Goal: Communication & Community: Answer question/provide support

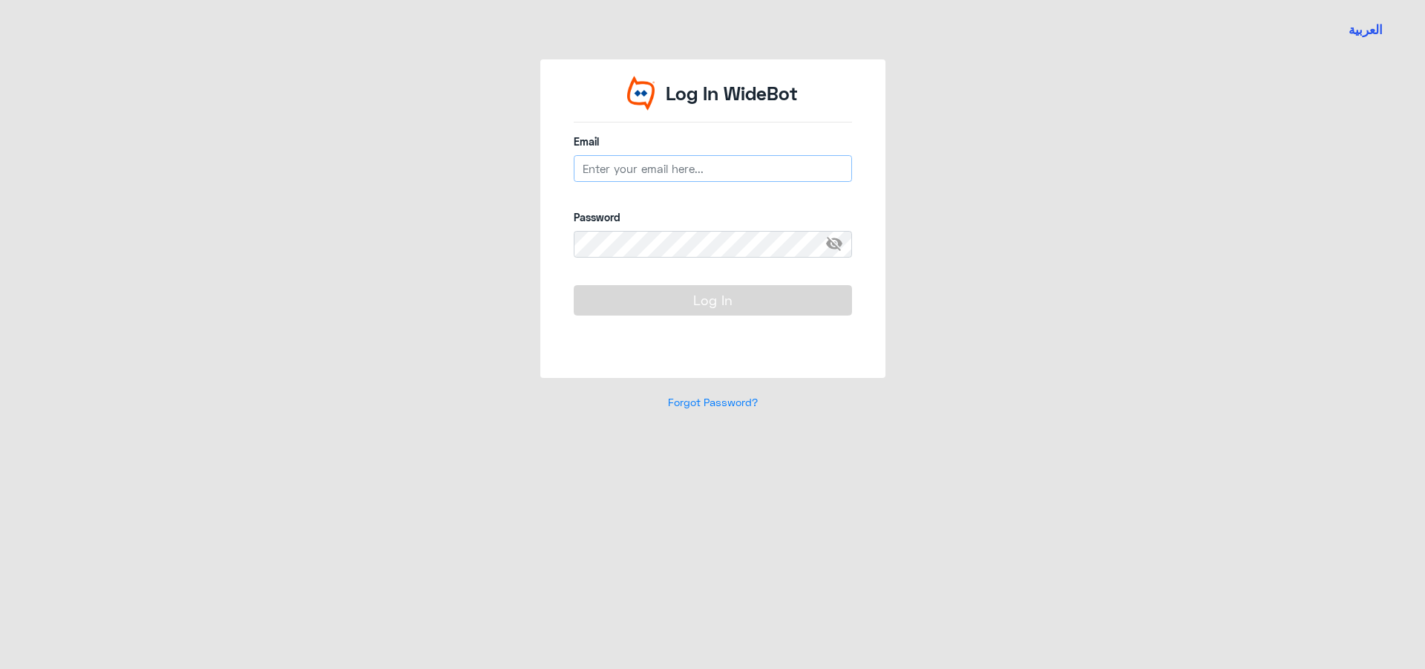
type input "[EMAIL_ADDRESS][DOMAIN_NAME]"
click at [773, 297] on button "Log In" at bounding box center [713, 300] width 278 height 30
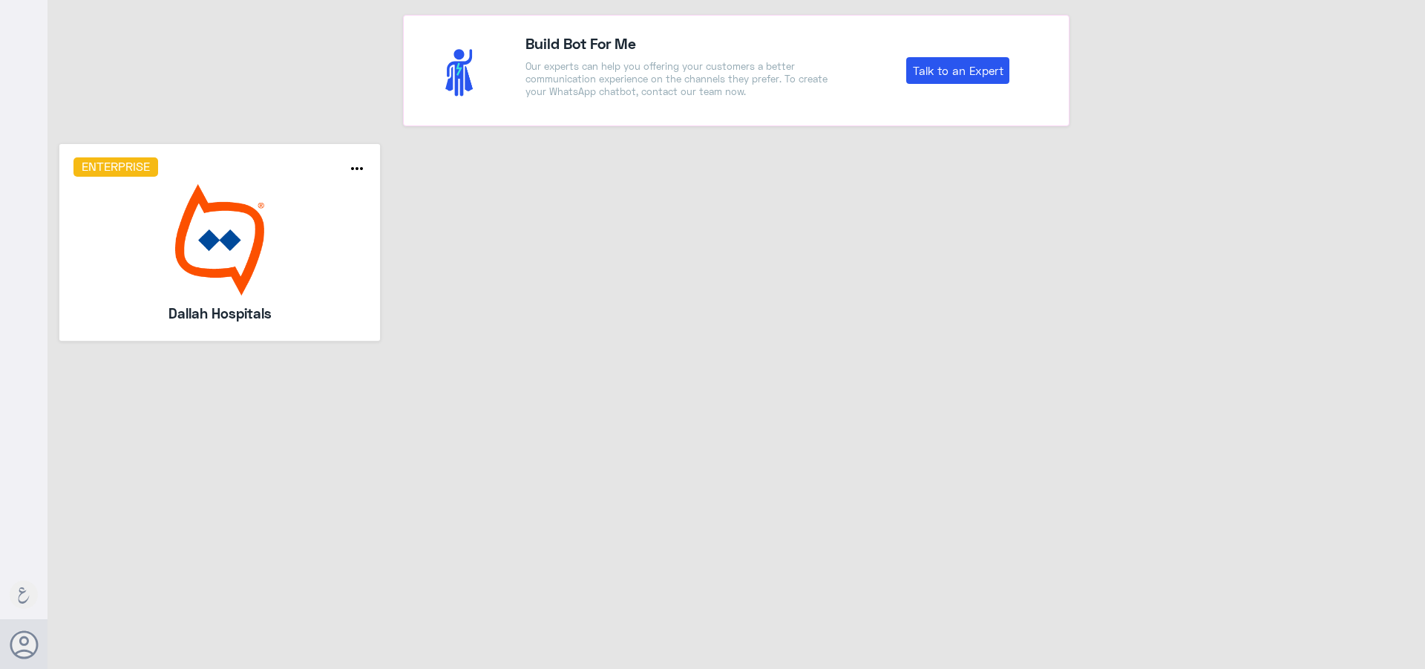
click at [356, 249] on img at bounding box center [219, 239] width 293 height 111
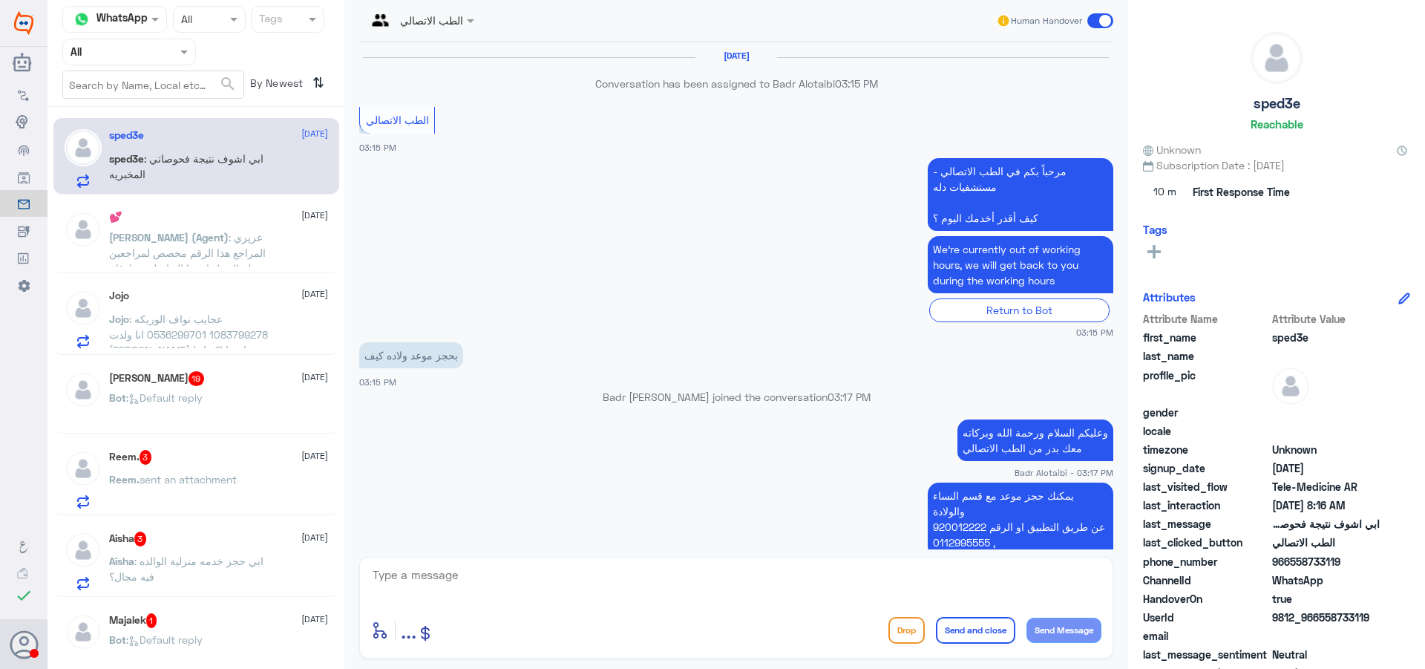
scroll to position [1243, 0]
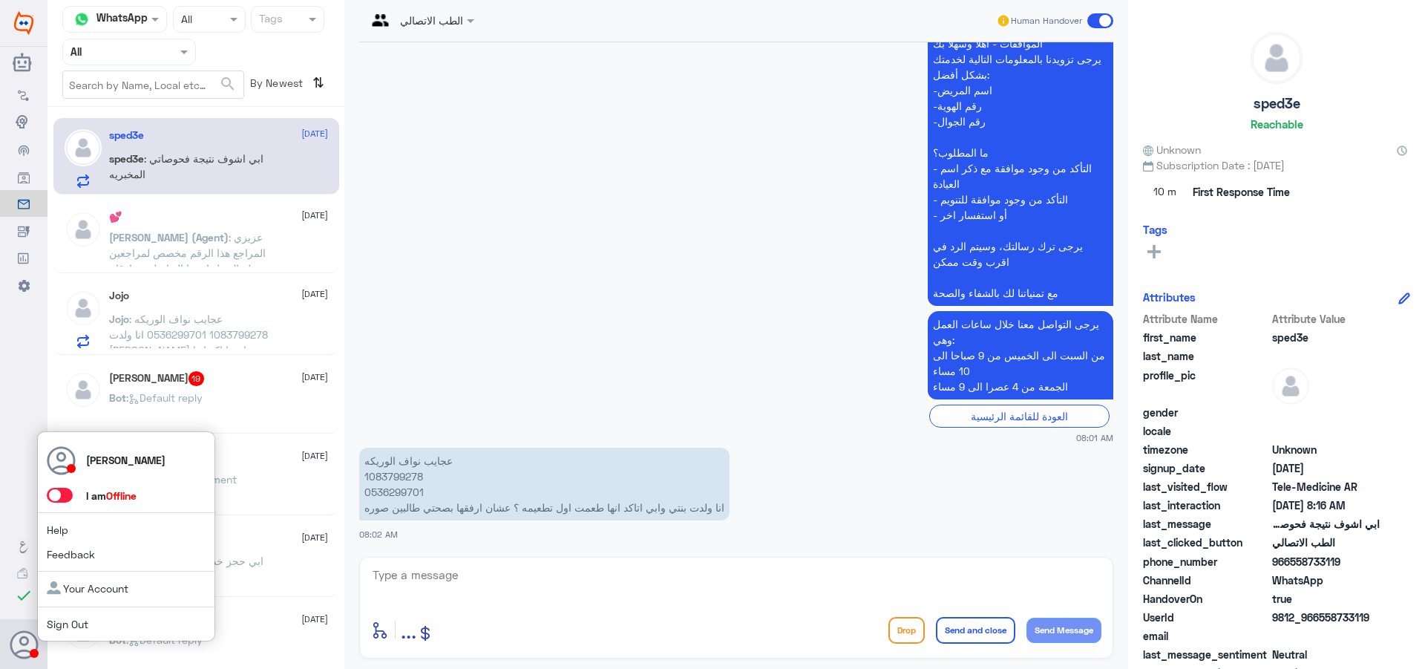
click at [62, 500] on span at bounding box center [60, 495] width 26 height 15
click at [0, 0] on input "checkbox" at bounding box center [0, 0] width 0 height 0
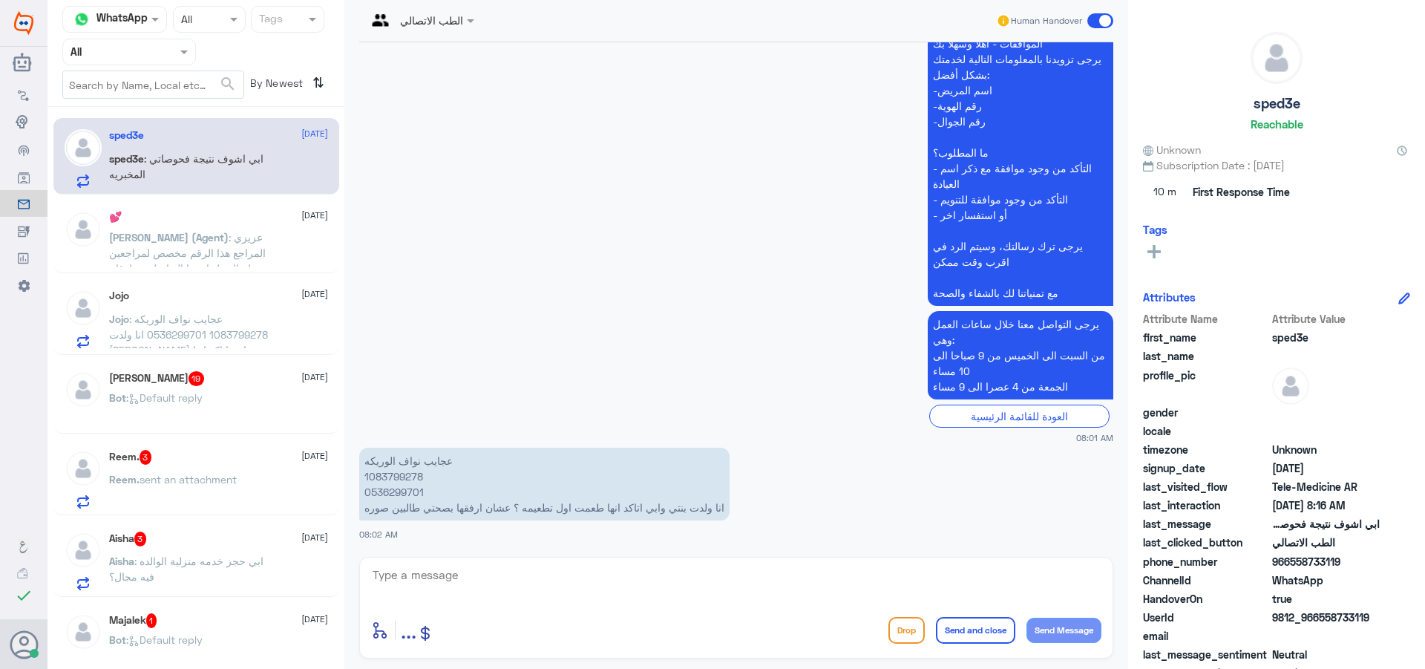
click at [88, 57] on input "text" at bounding box center [112, 51] width 82 height 17
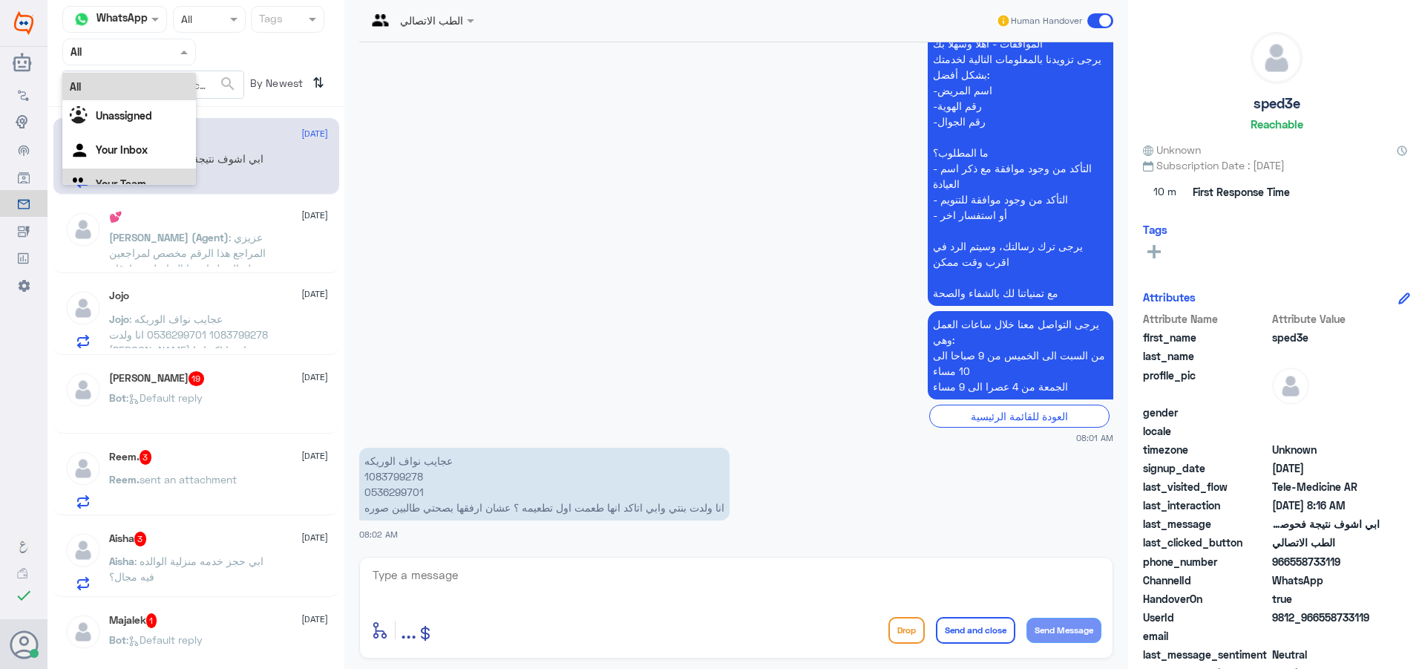
click at [130, 173] on div "Your Team" at bounding box center [129, 186] width 134 height 34
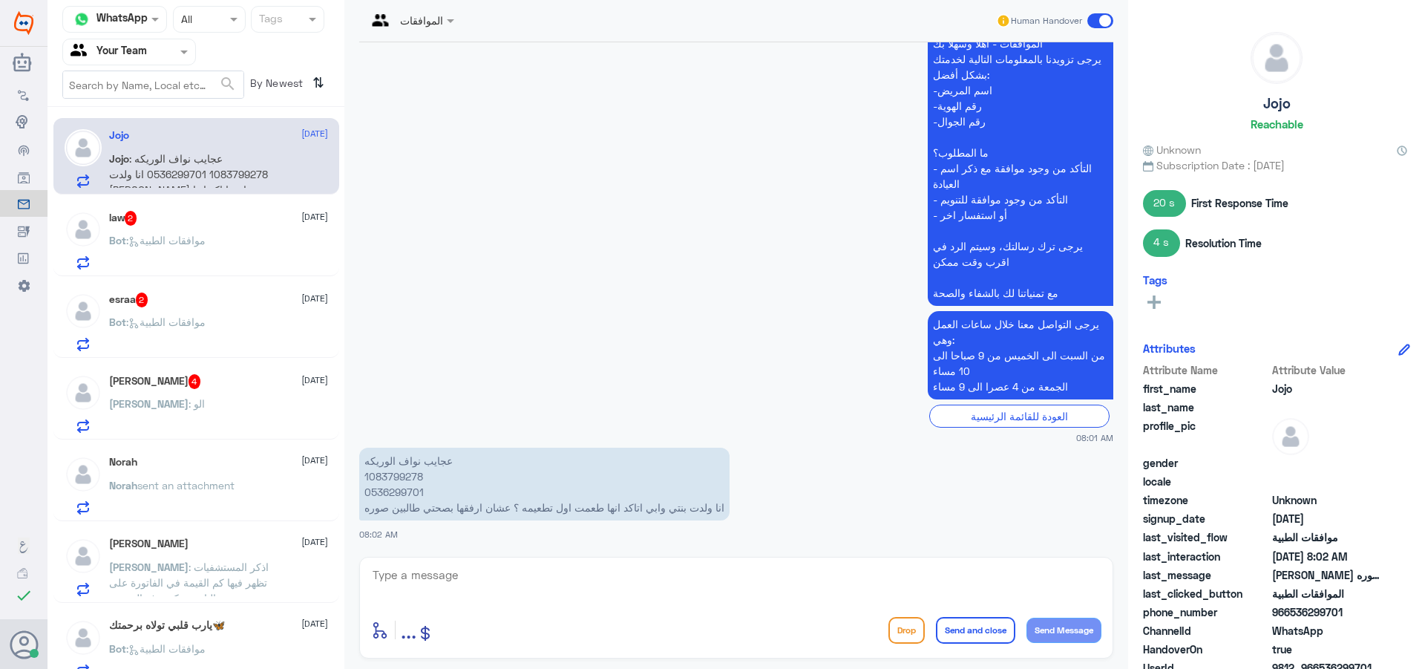
click at [171, 249] on p "Bot : موافقات الطبية" at bounding box center [157, 250] width 96 height 37
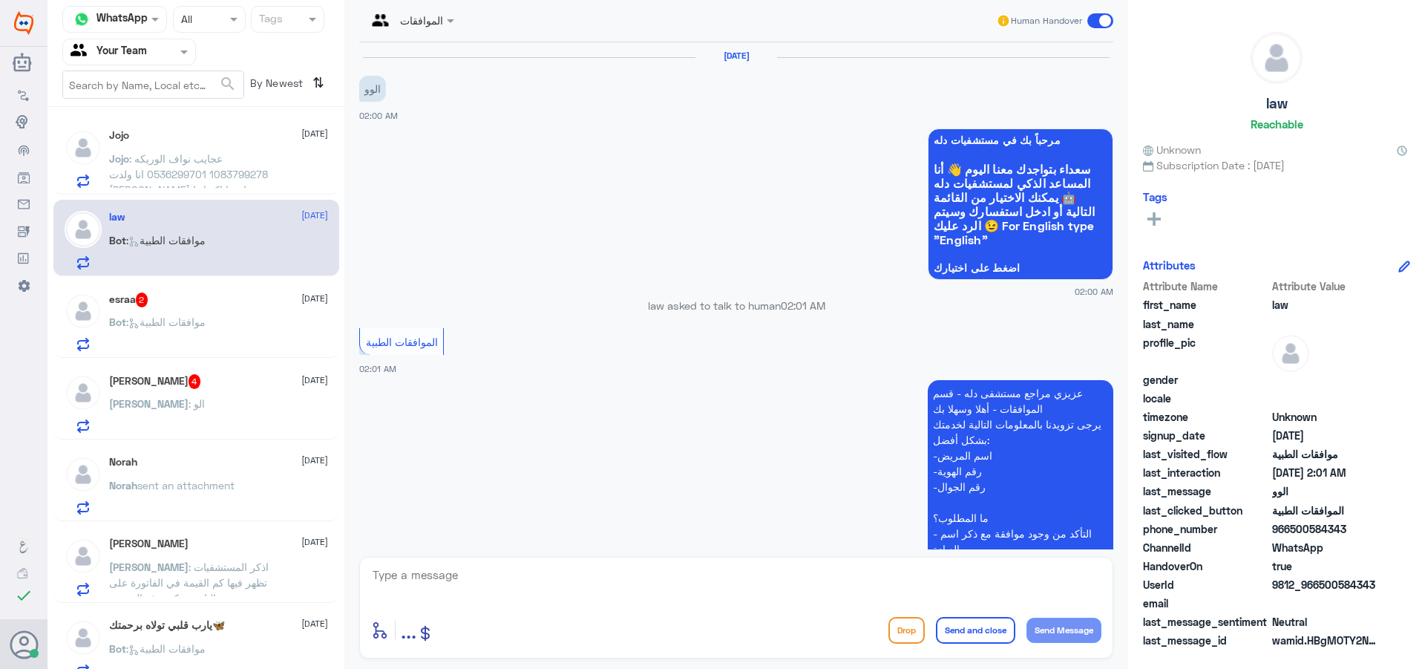
scroll to position [267, 0]
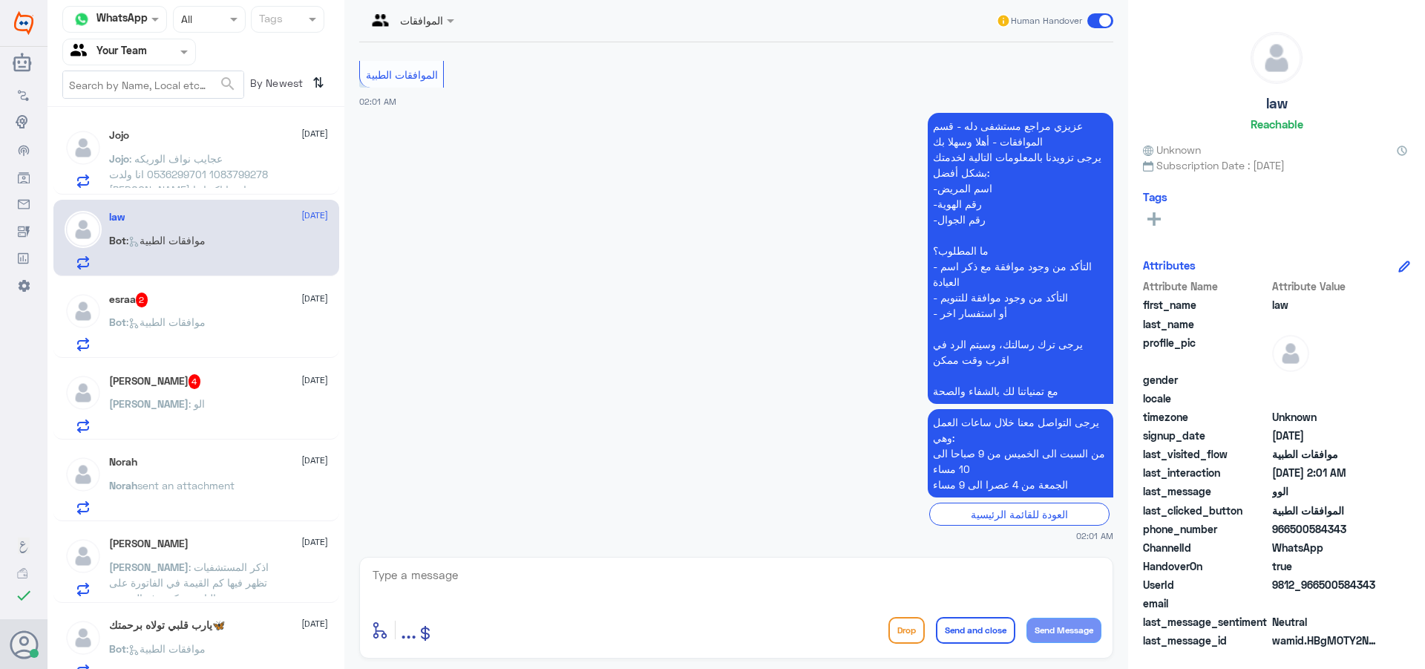
click at [255, 590] on p "[PERSON_NAME] : اذكر المستشفيات تظهر فيها كم القيمة في الفاتورة على التامين وكم…" at bounding box center [192, 577] width 167 height 37
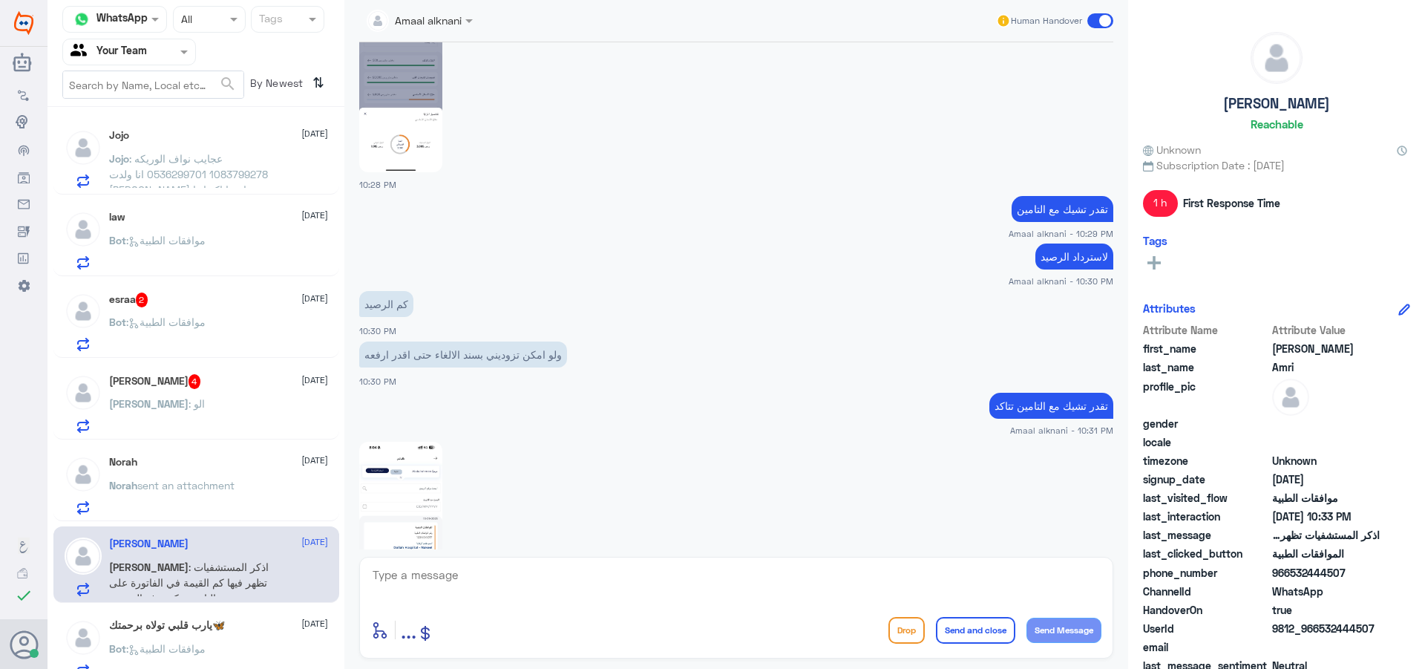
scroll to position [396, 0]
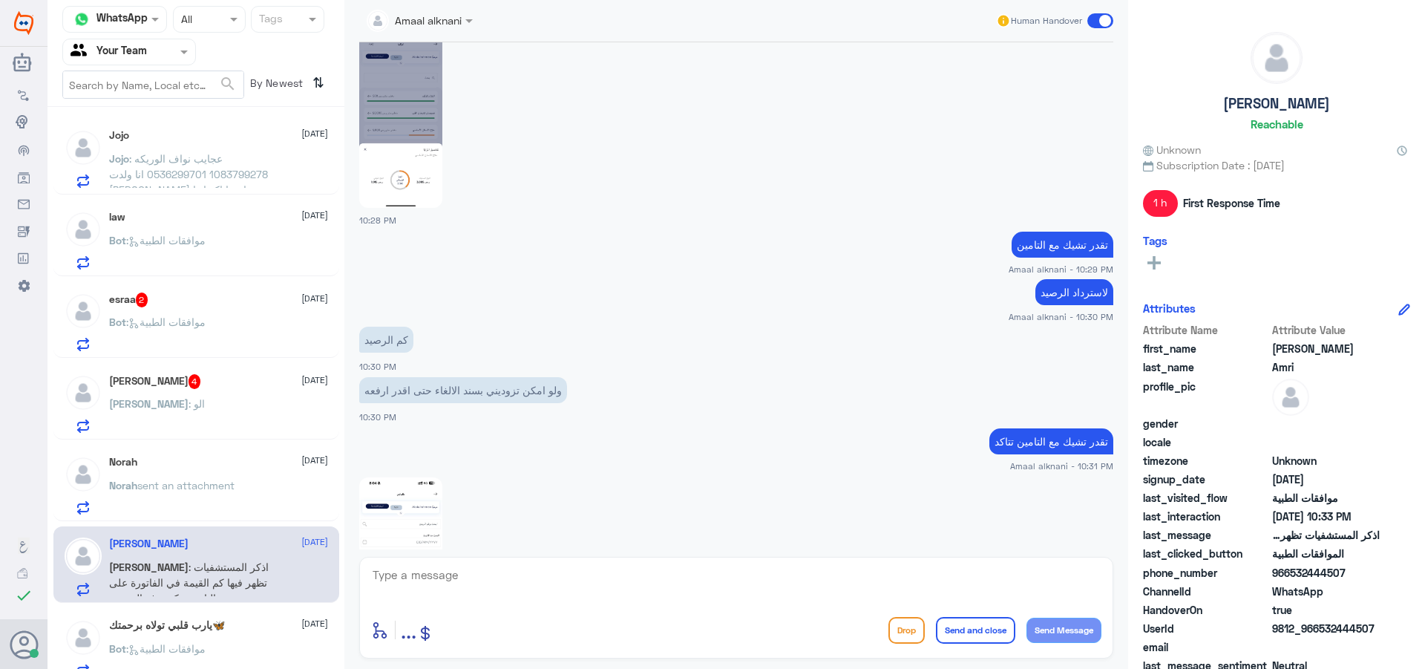
click at [231, 482] on span "sent an attachment" at bounding box center [185, 485] width 97 height 13
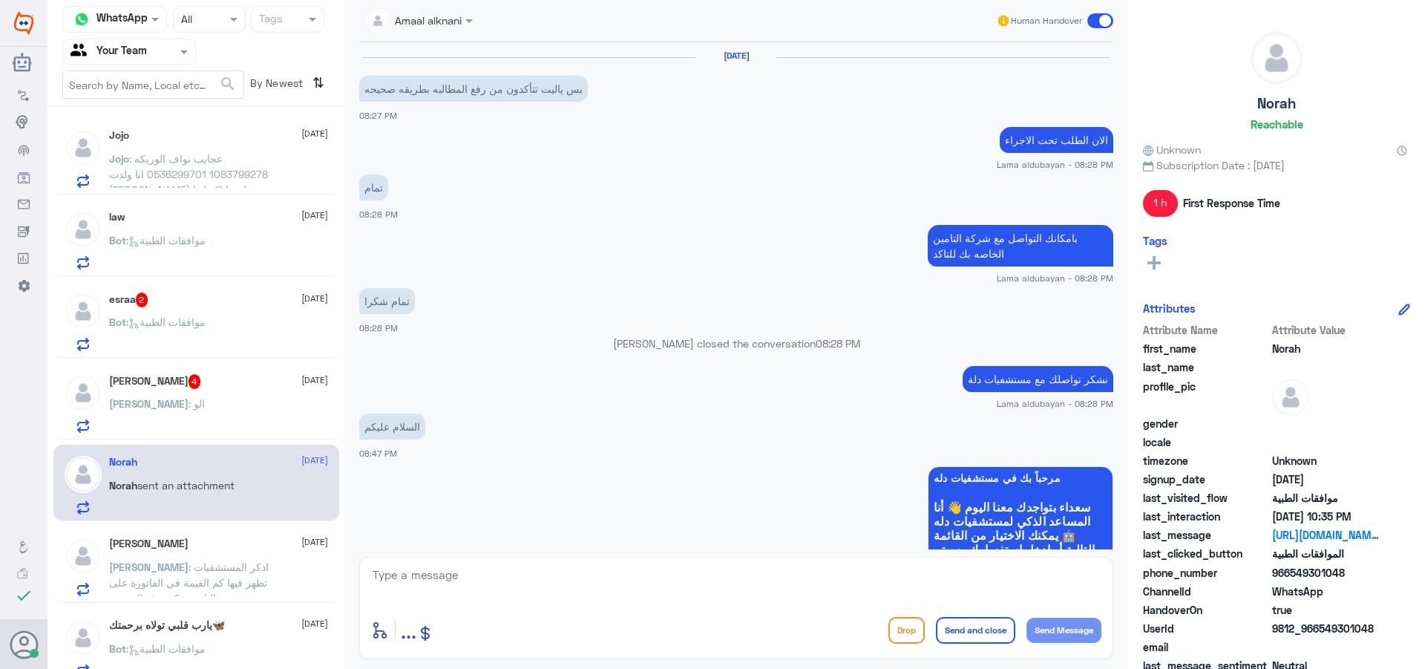
scroll to position [1056, 0]
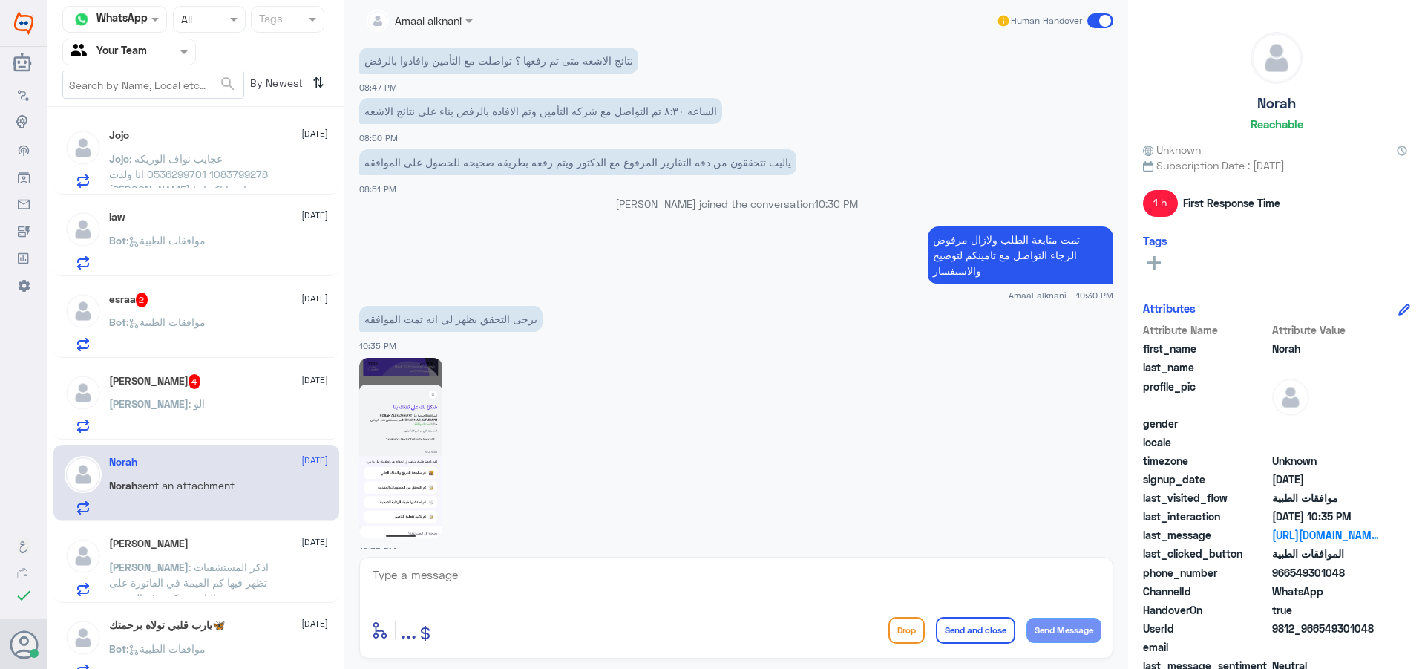
click at [232, 400] on div "[PERSON_NAME] : الو" at bounding box center [218, 415] width 219 height 33
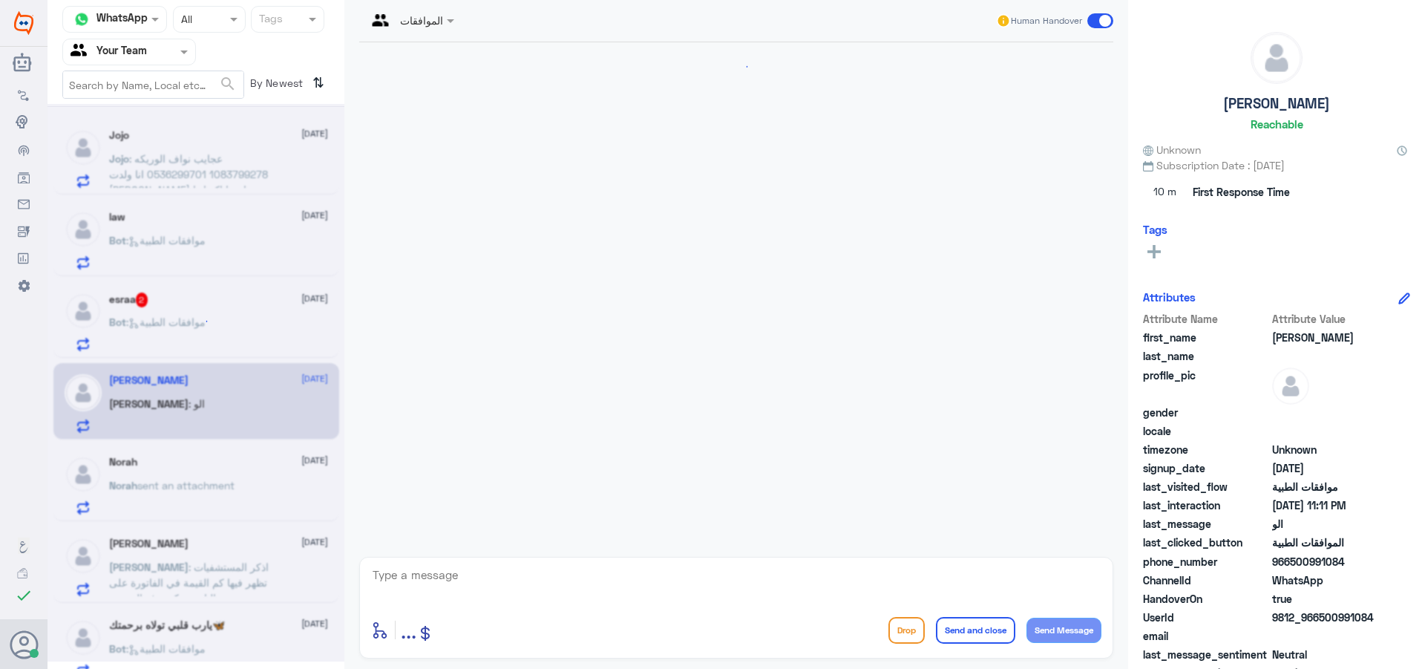
scroll to position [400, 0]
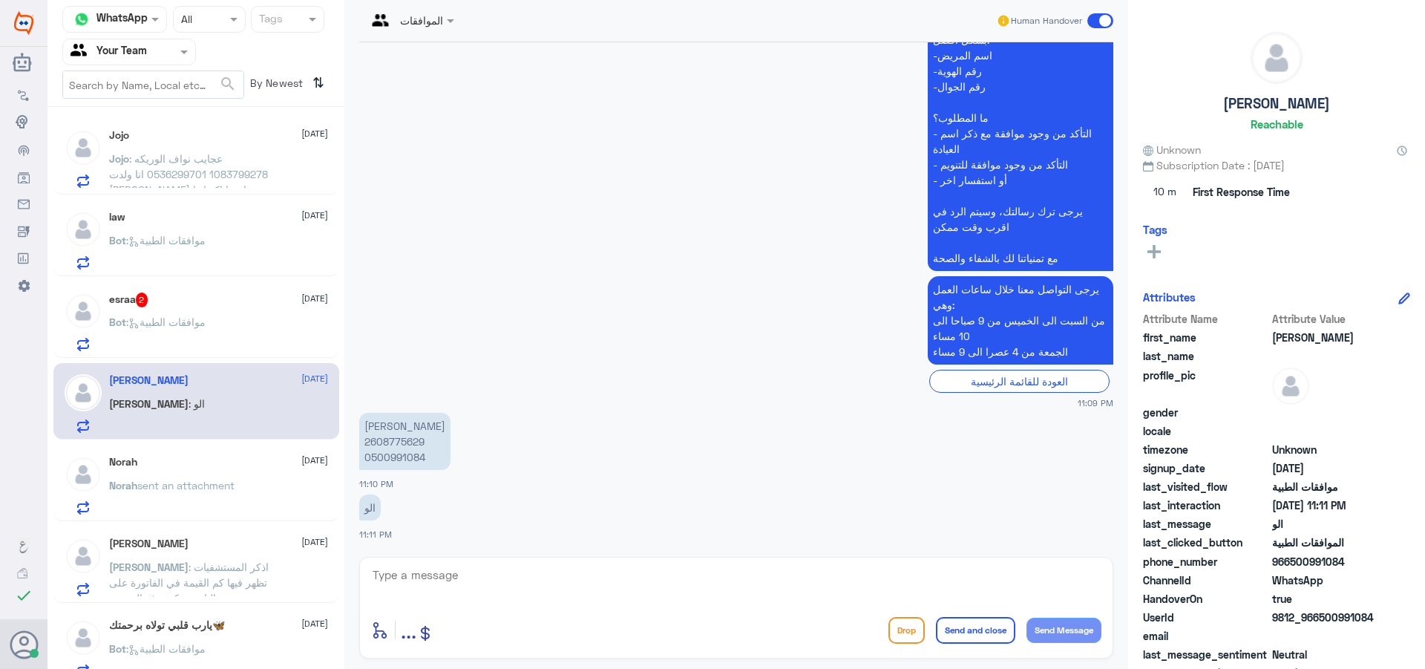
click at [212, 307] on div "esraa 2 [DATE]" at bounding box center [218, 299] width 219 height 15
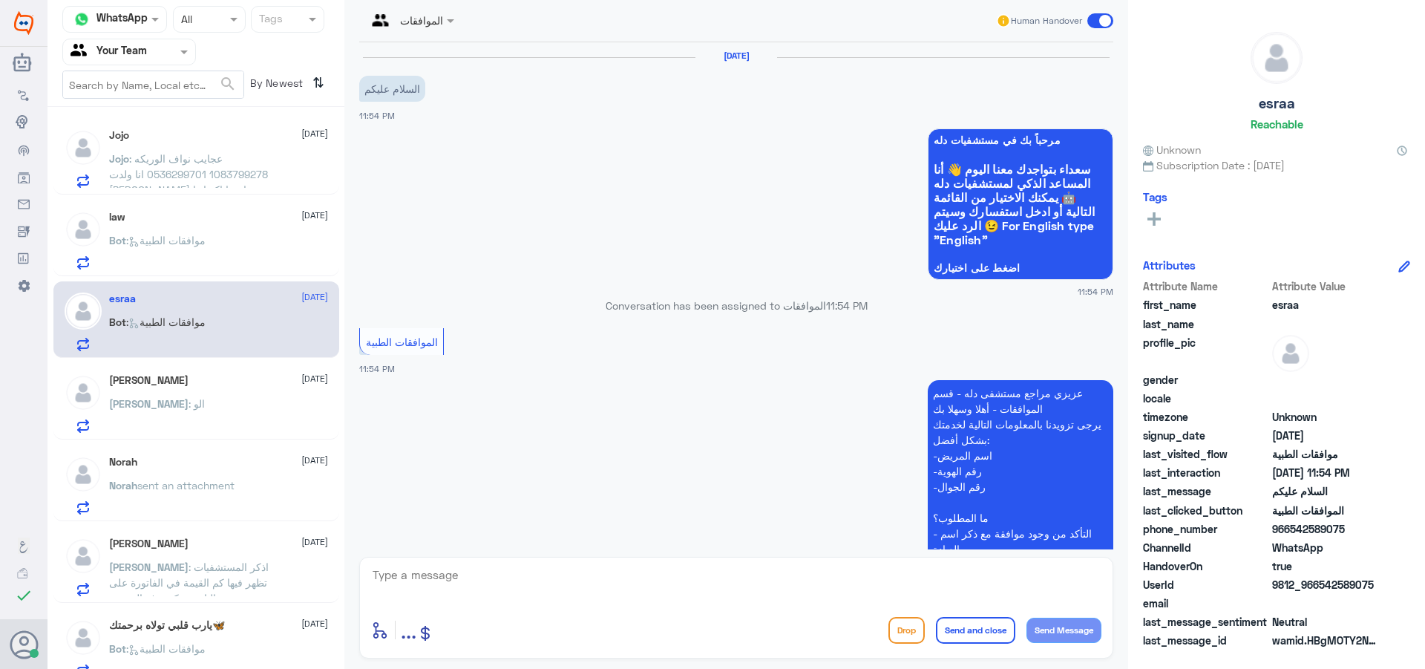
scroll to position [267, 0]
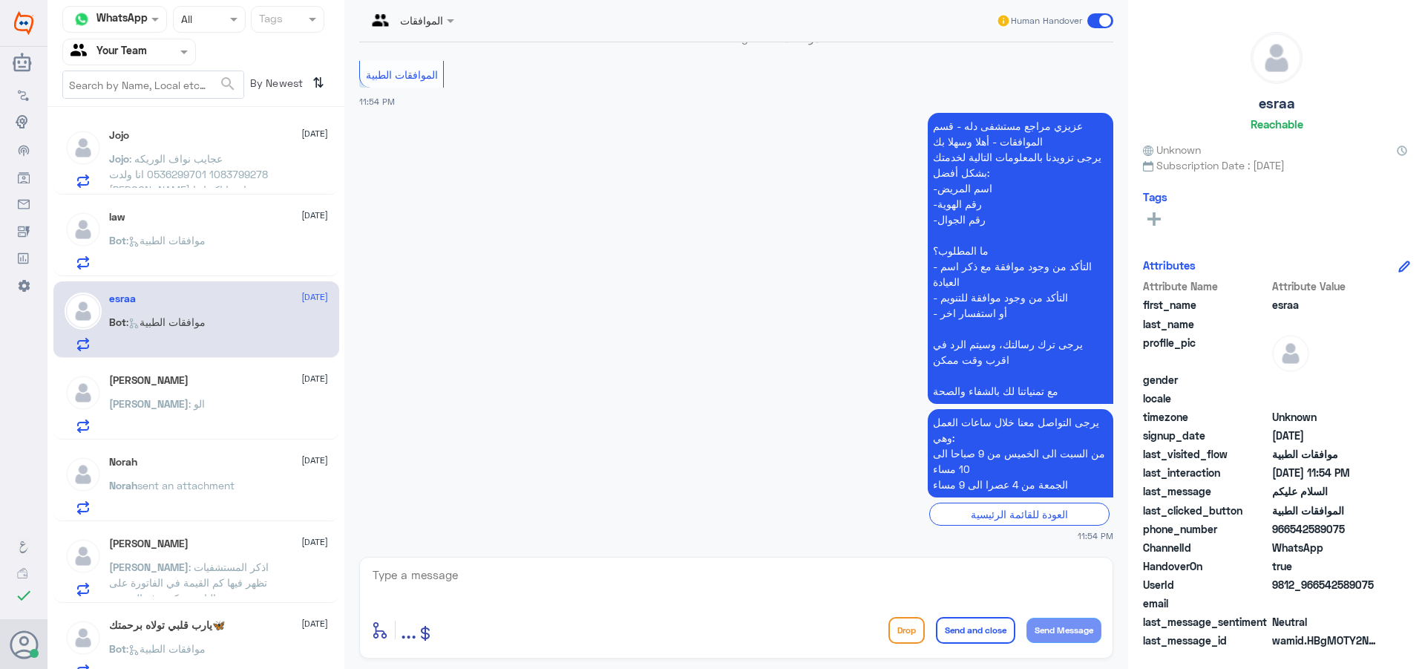
click at [214, 226] on div "law [DATE] Bot : موافقات الطبية" at bounding box center [218, 240] width 219 height 59
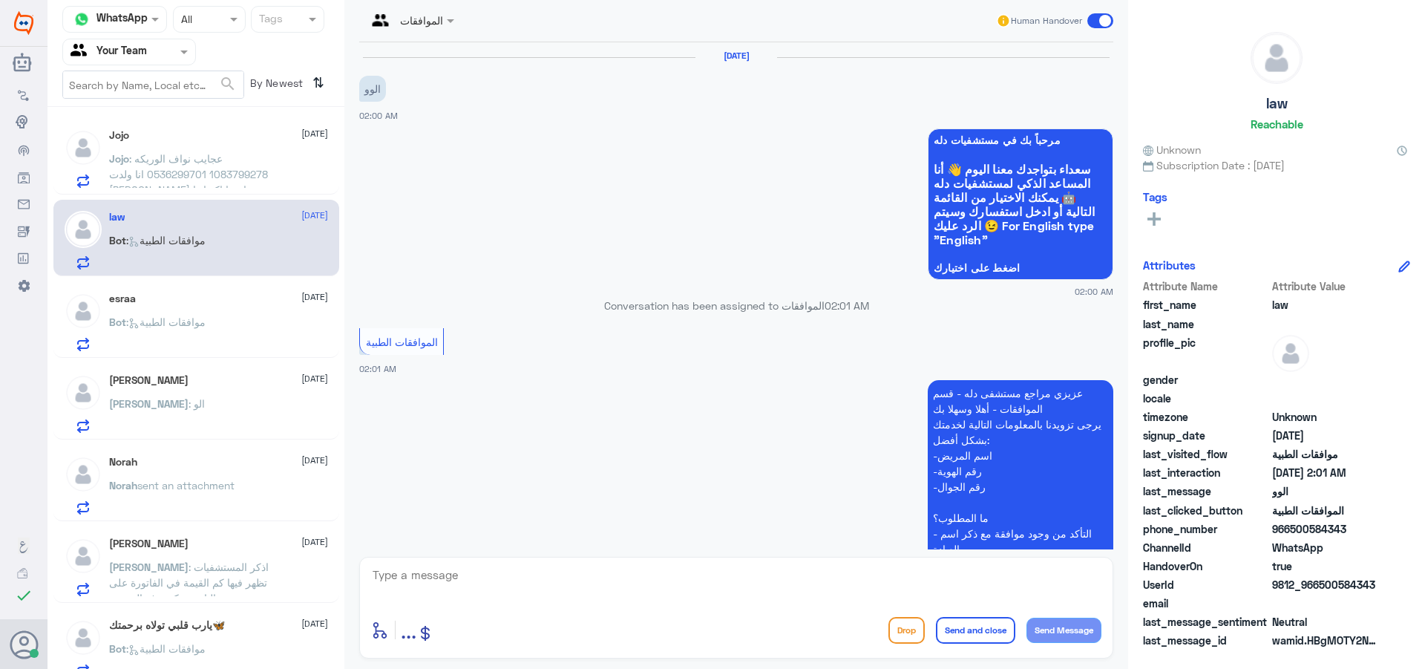
scroll to position [267, 0]
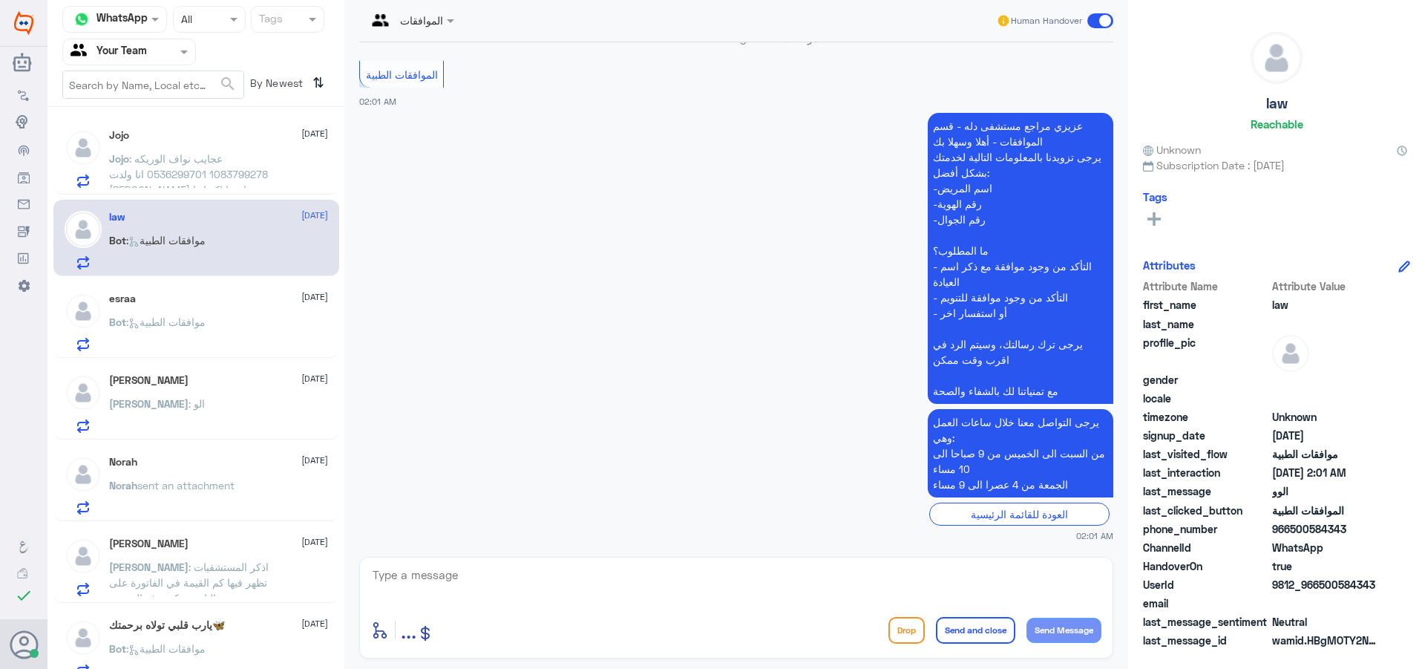
click at [191, 174] on span ": عجايب نواف الوريكه 1083799278 0536299701 انا ولدت [PERSON_NAME] وابي اتاكد ان…" at bounding box center [188, 189] width 159 height 75
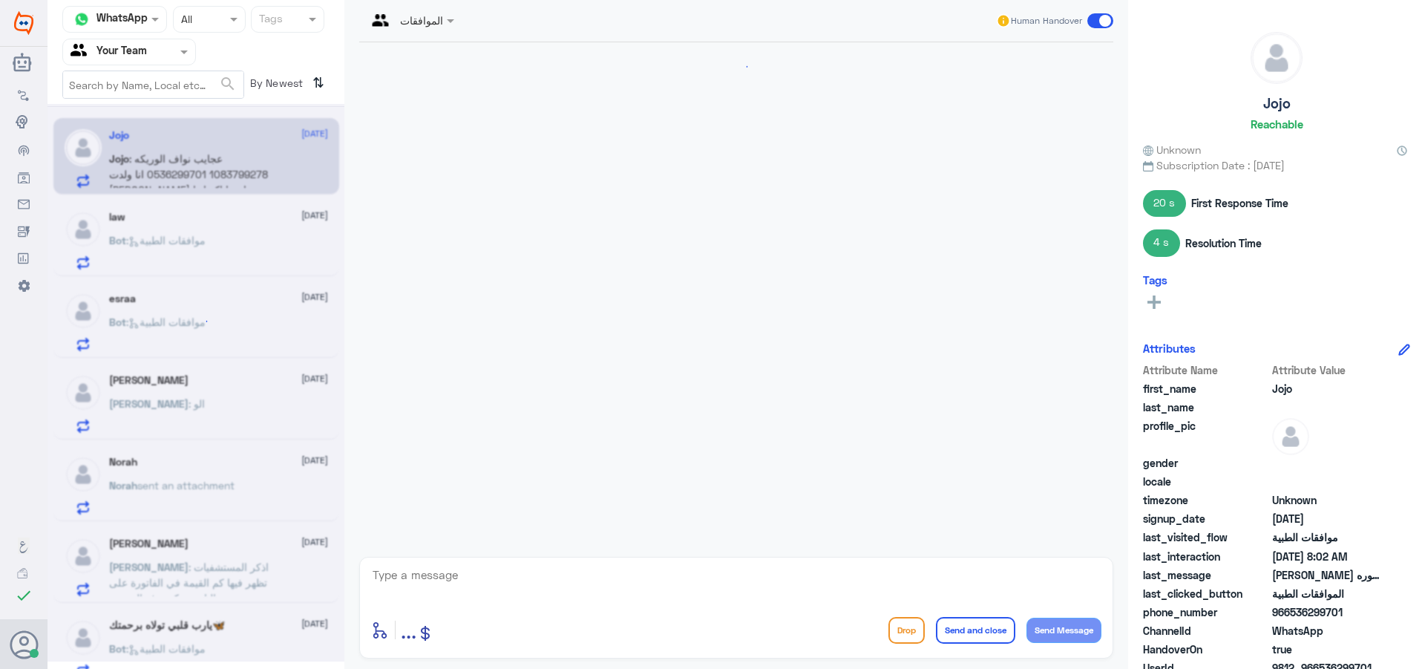
scroll to position [1243, 0]
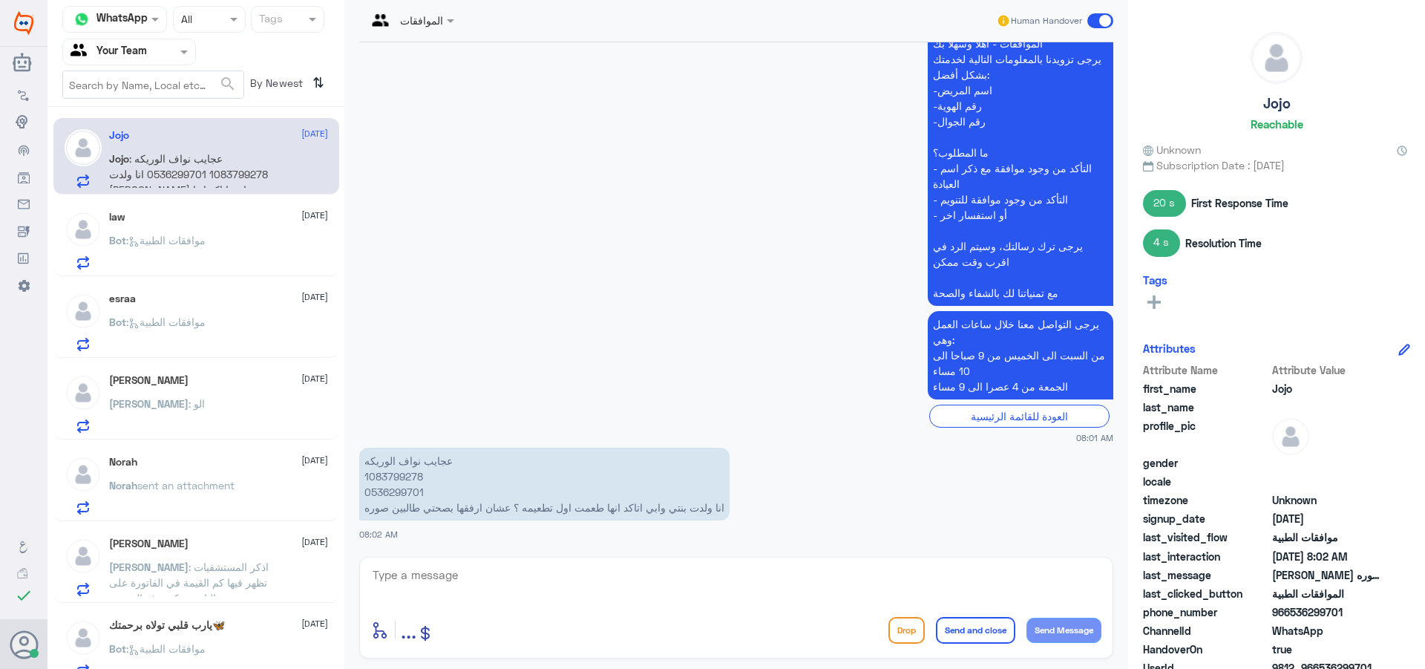
click at [231, 471] on div "Norah [DATE] [PERSON_NAME] sent an attachment" at bounding box center [218, 485] width 219 height 59
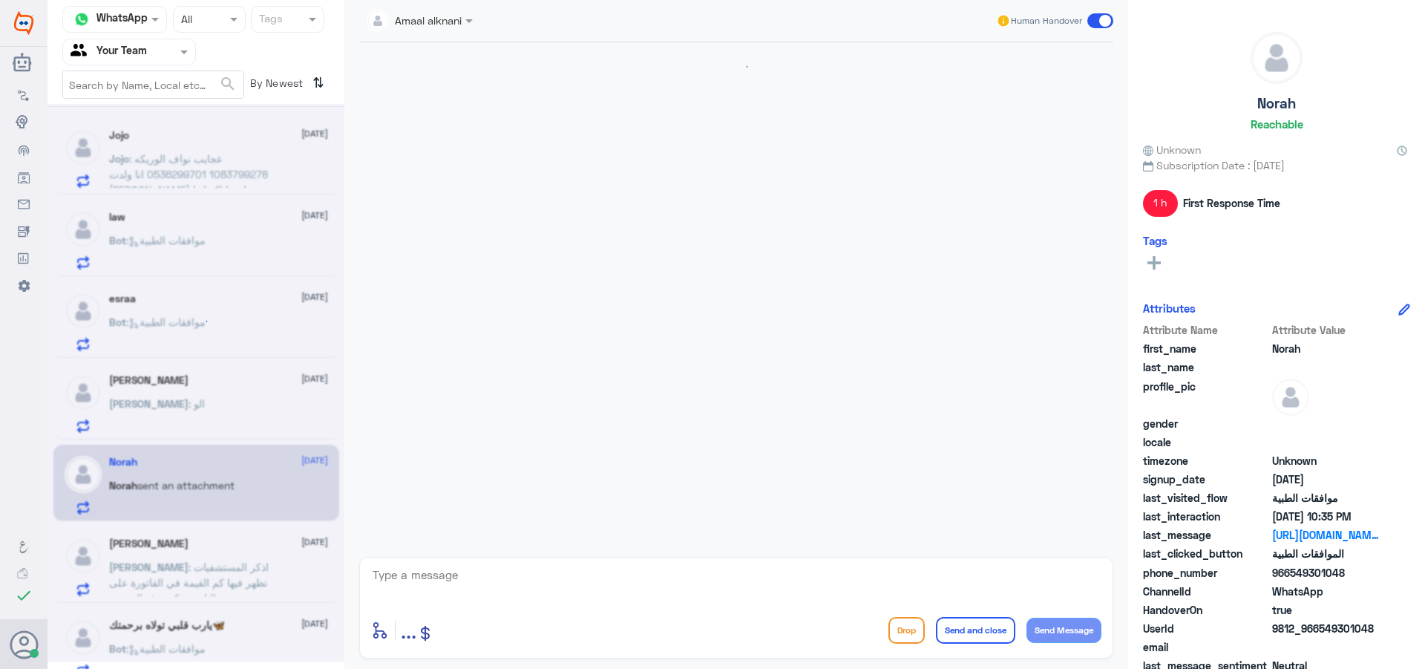
scroll to position [1056, 0]
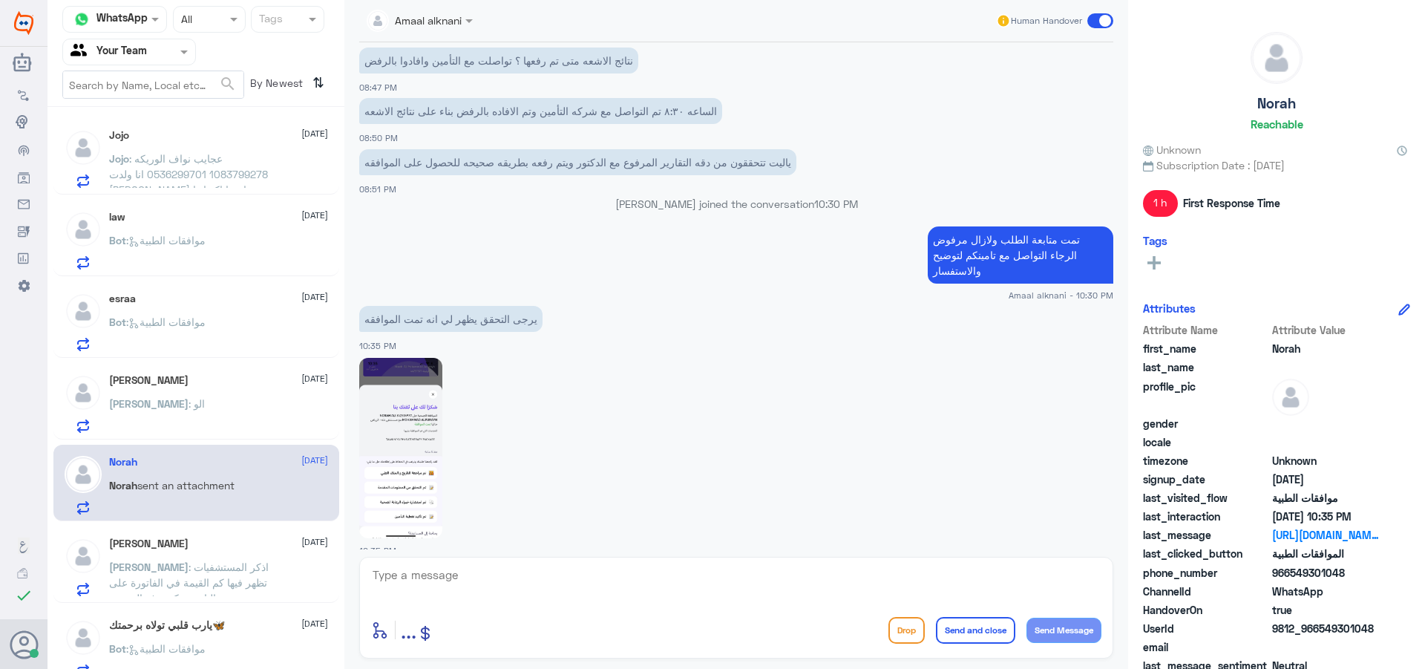
click at [219, 419] on div "[PERSON_NAME] : الو" at bounding box center [218, 415] width 219 height 33
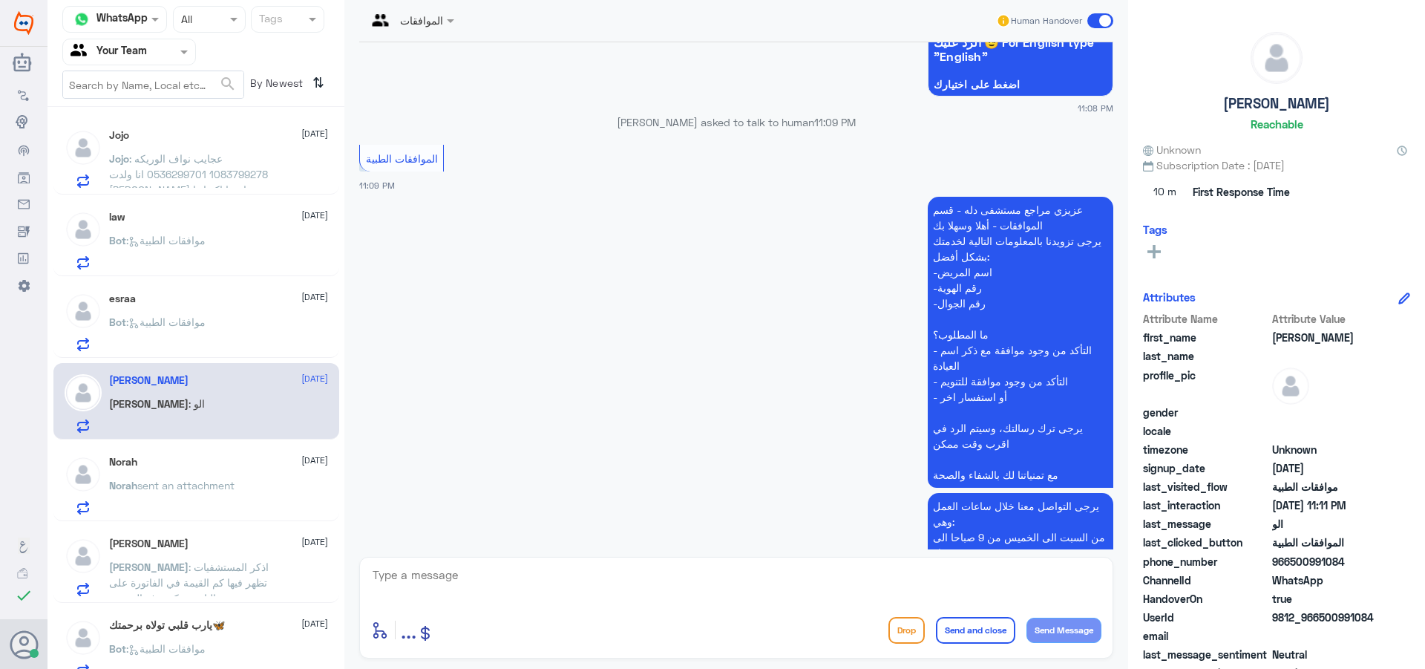
scroll to position [223, 0]
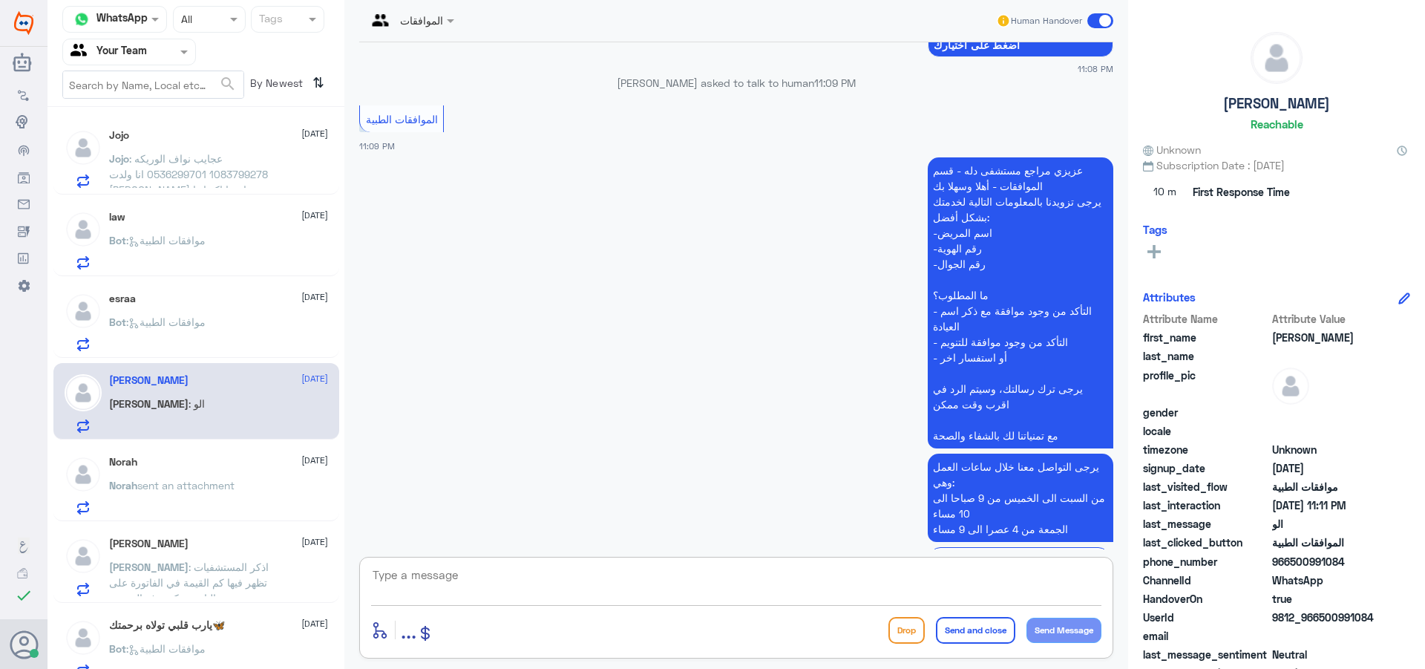
click at [583, 575] on textarea at bounding box center [736, 583] width 730 height 36
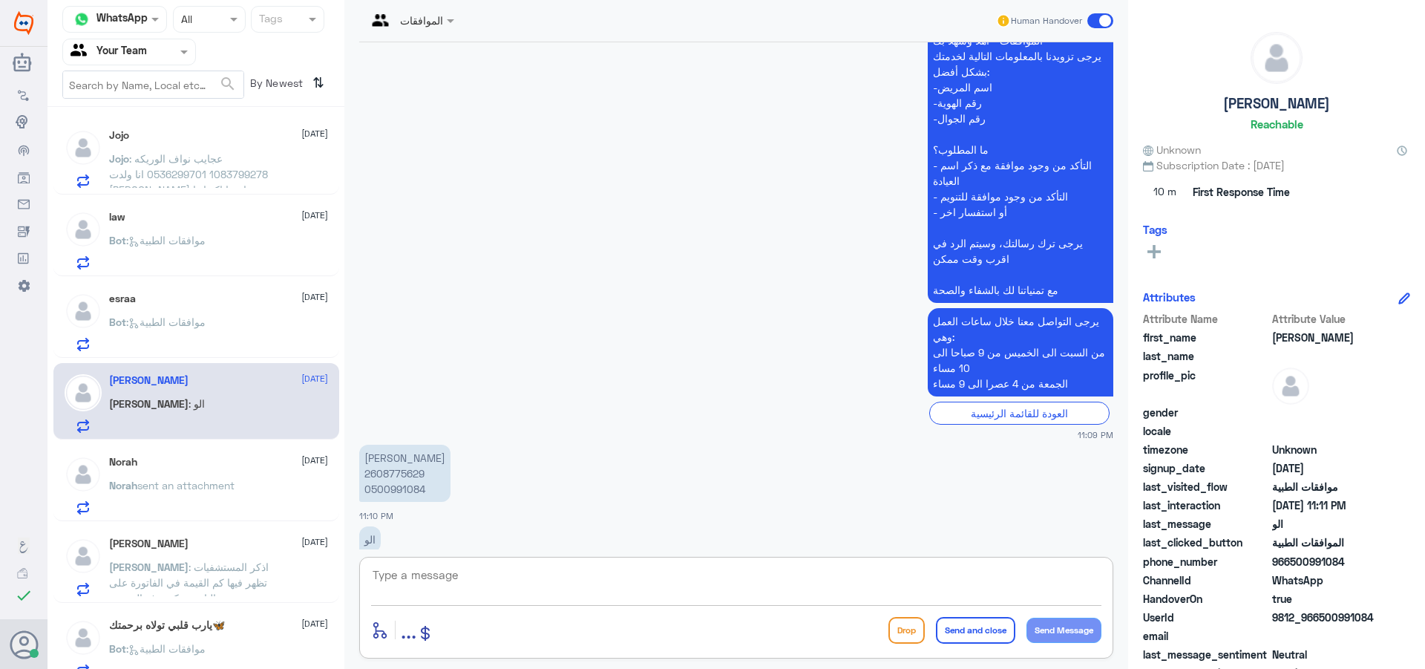
scroll to position [400, 0]
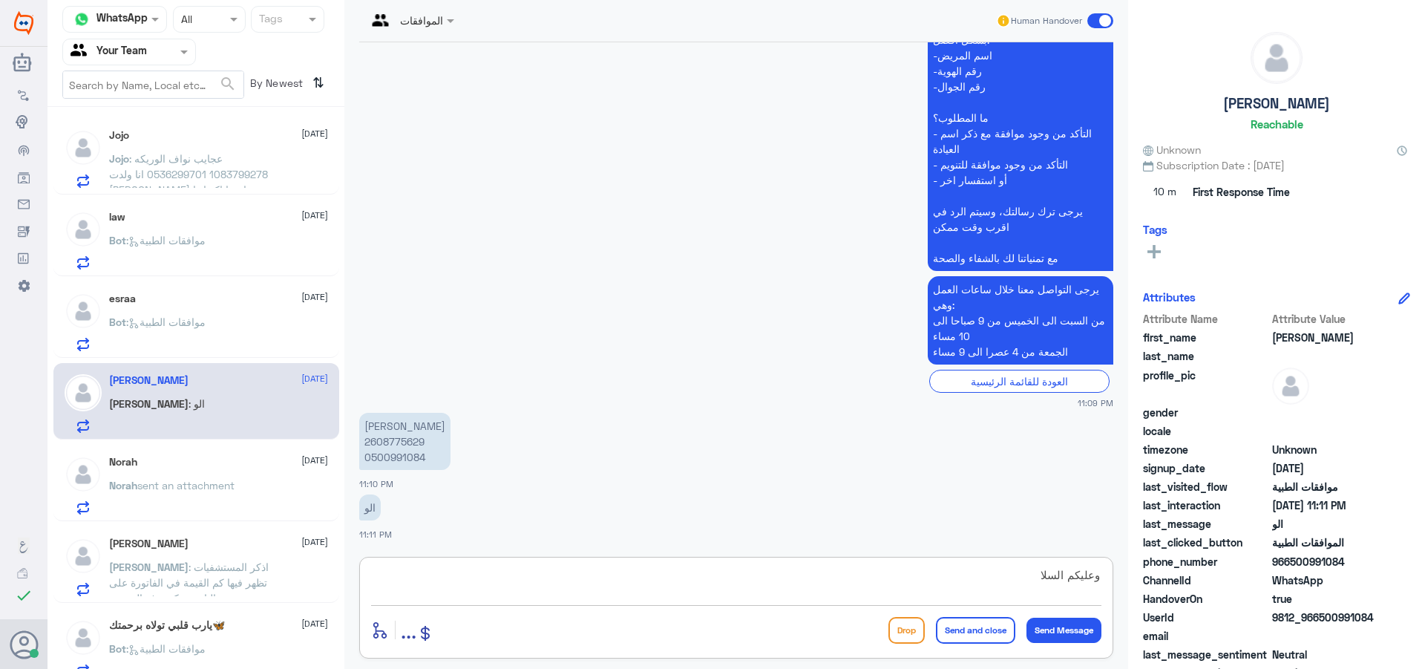
type textarea "وعليكم السلام"
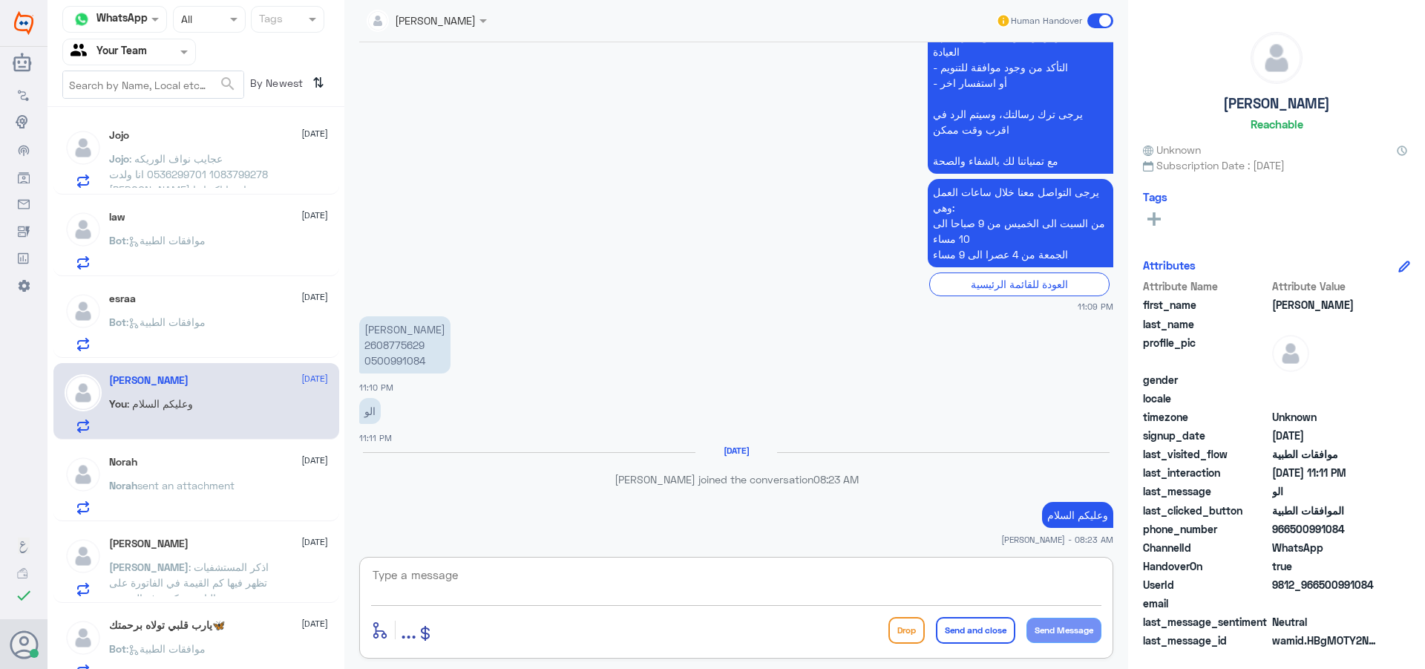
scroll to position [474, 0]
click at [413, 371] on div "[PERSON_NAME] 2608775629 0500991084 11:10 PM" at bounding box center [736, 350] width 754 height 82
click at [410, 348] on p "[PERSON_NAME] 2608775629 0500991084" at bounding box center [404, 341] width 91 height 57
click at [413, 347] on p "[PERSON_NAME] 2608775629 0500991084" at bounding box center [404, 341] width 91 height 57
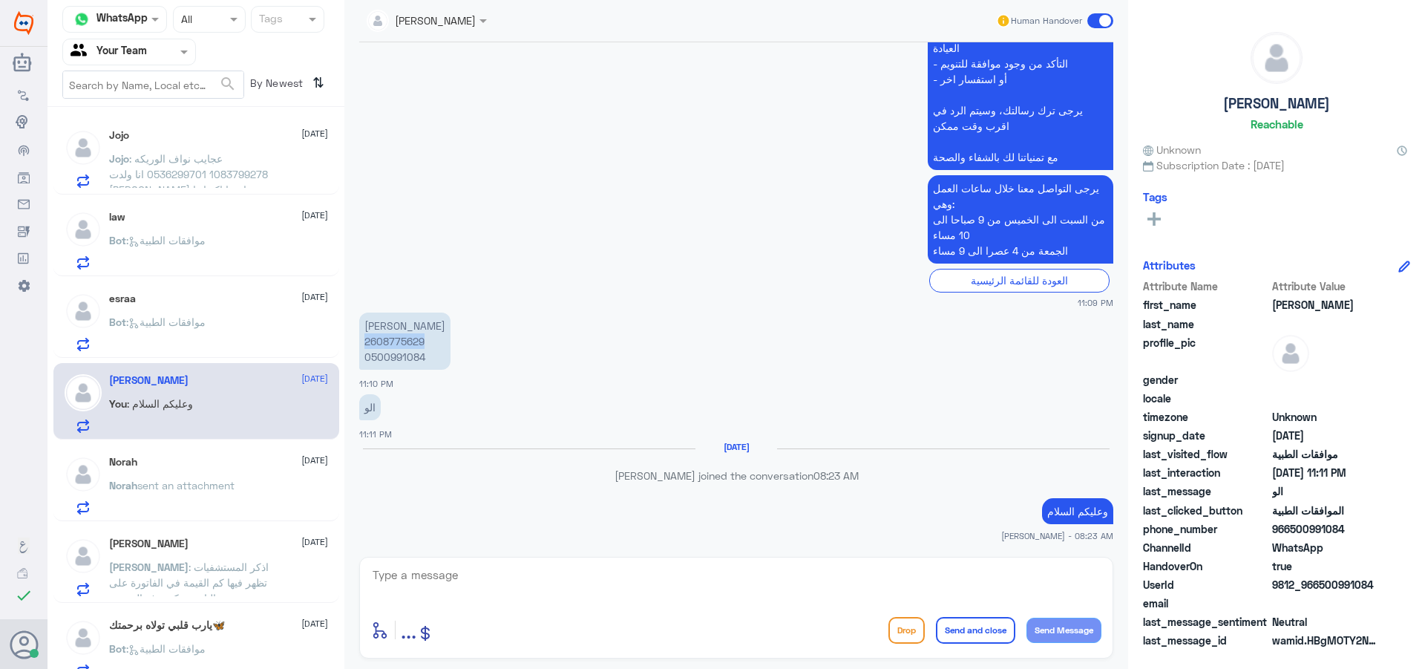
copy p "2608775629"
click at [215, 332] on div "Bot : موافقات الطبية" at bounding box center [218, 334] width 219 height 33
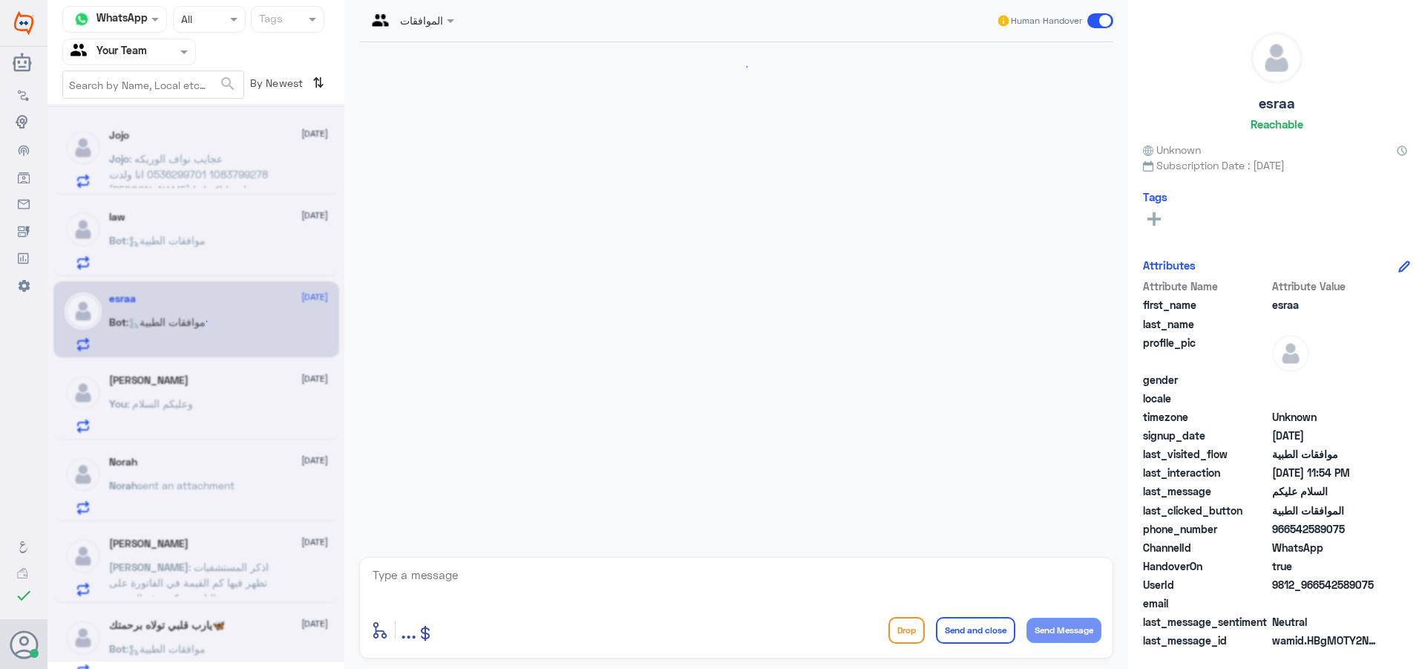
scroll to position [267, 0]
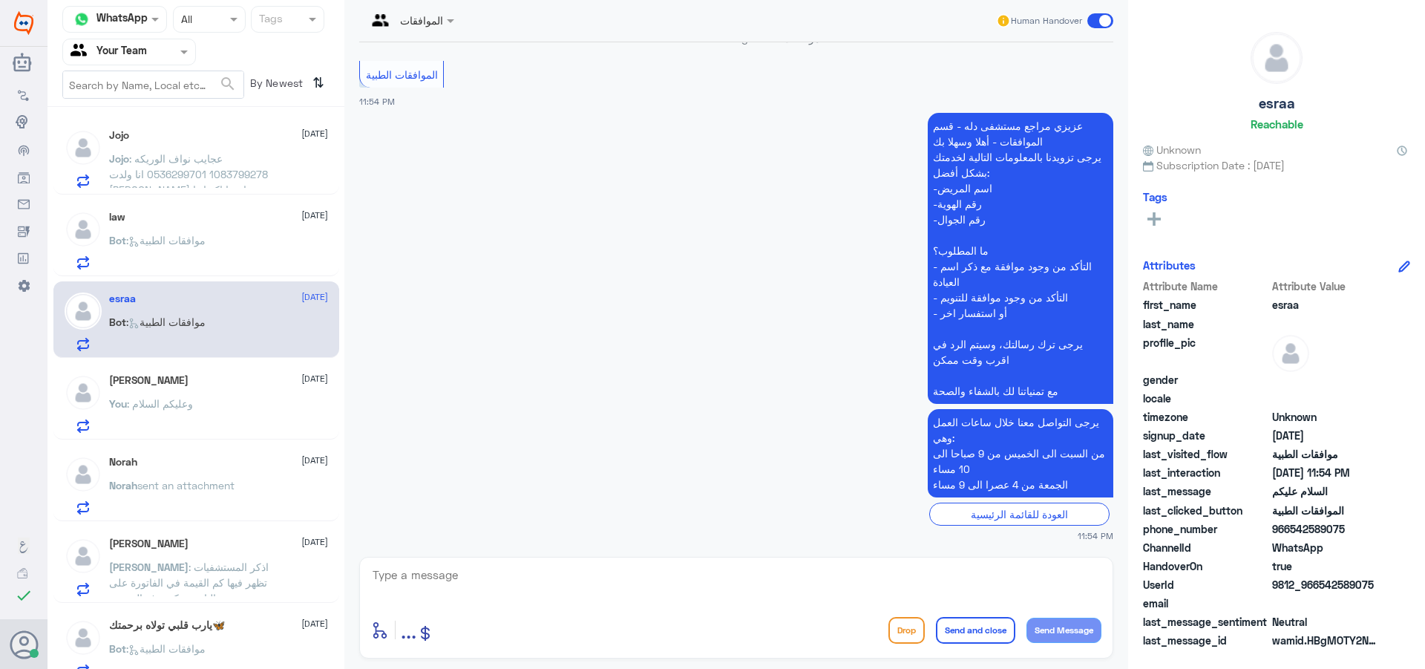
click at [272, 388] on div "[PERSON_NAME] [DATE] You : وعليكم السلام" at bounding box center [218, 403] width 219 height 59
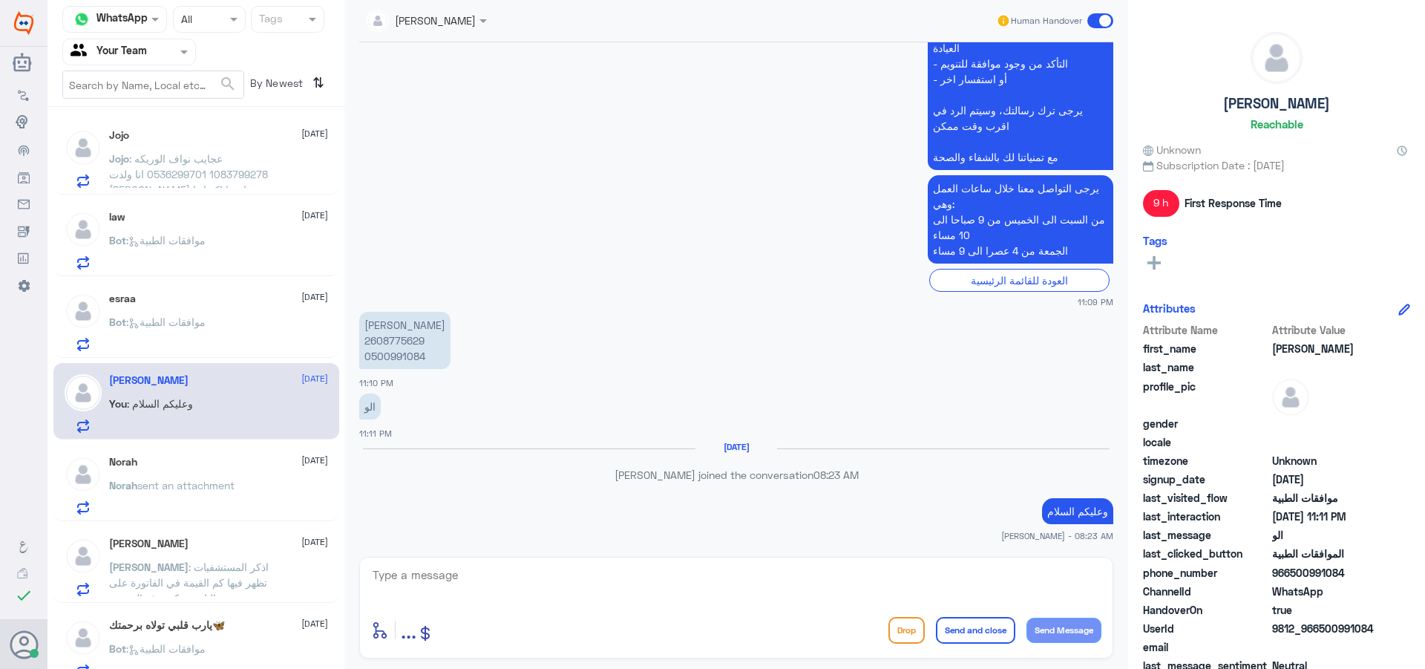
click at [1099, 23] on span at bounding box center [1100, 20] width 26 height 15
click at [0, 0] on input "checkbox" at bounding box center [0, 0] width 0 height 0
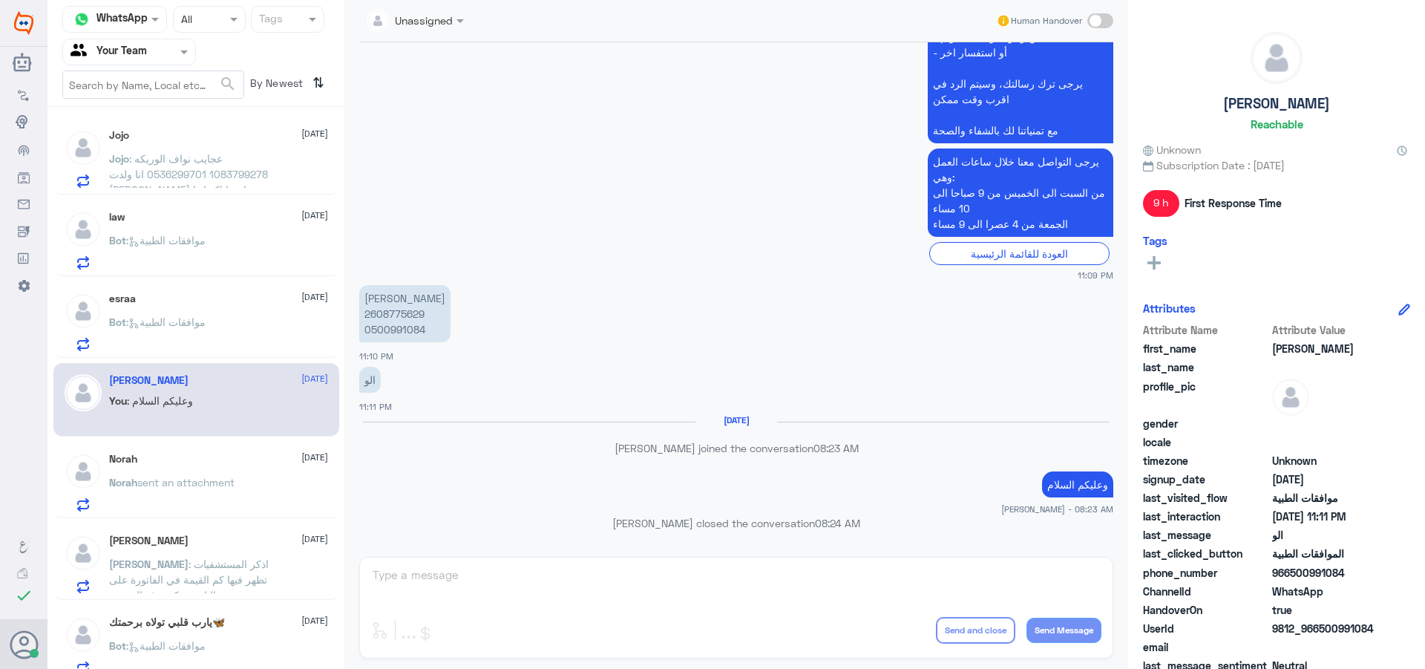
click at [167, 307] on div "esraa [DATE] Bot : موافقات الطبية" at bounding box center [218, 321] width 219 height 59
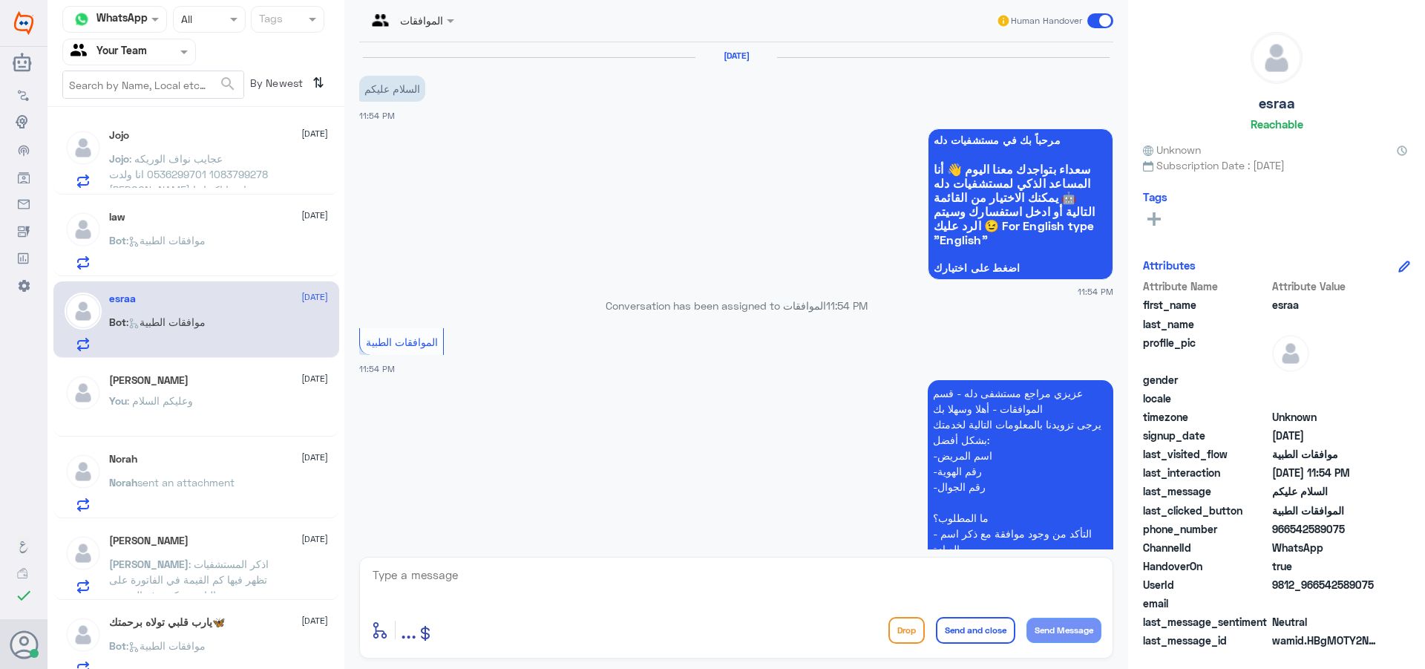
click at [479, 583] on textarea at bounding box center [736, 583] width 730 height 36
click at [301, 212] on span "[DATE]" at bounding box center [314, 215] width 27 height 13
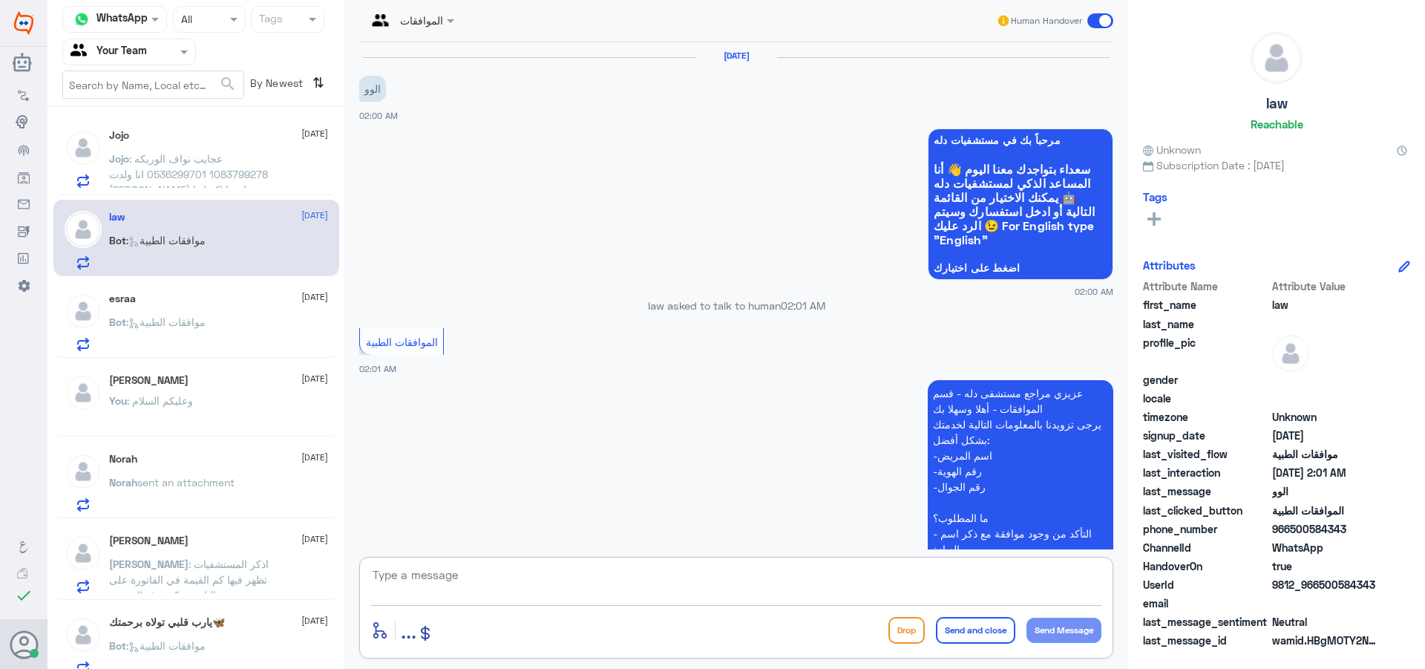
click at [522, 572] on textarea at bounding box center [736, 583] width 730 height 36
type textarea "h"
type textarea "و"
type textarea "اهلا وسهلا كيف اقدر اخدمك"
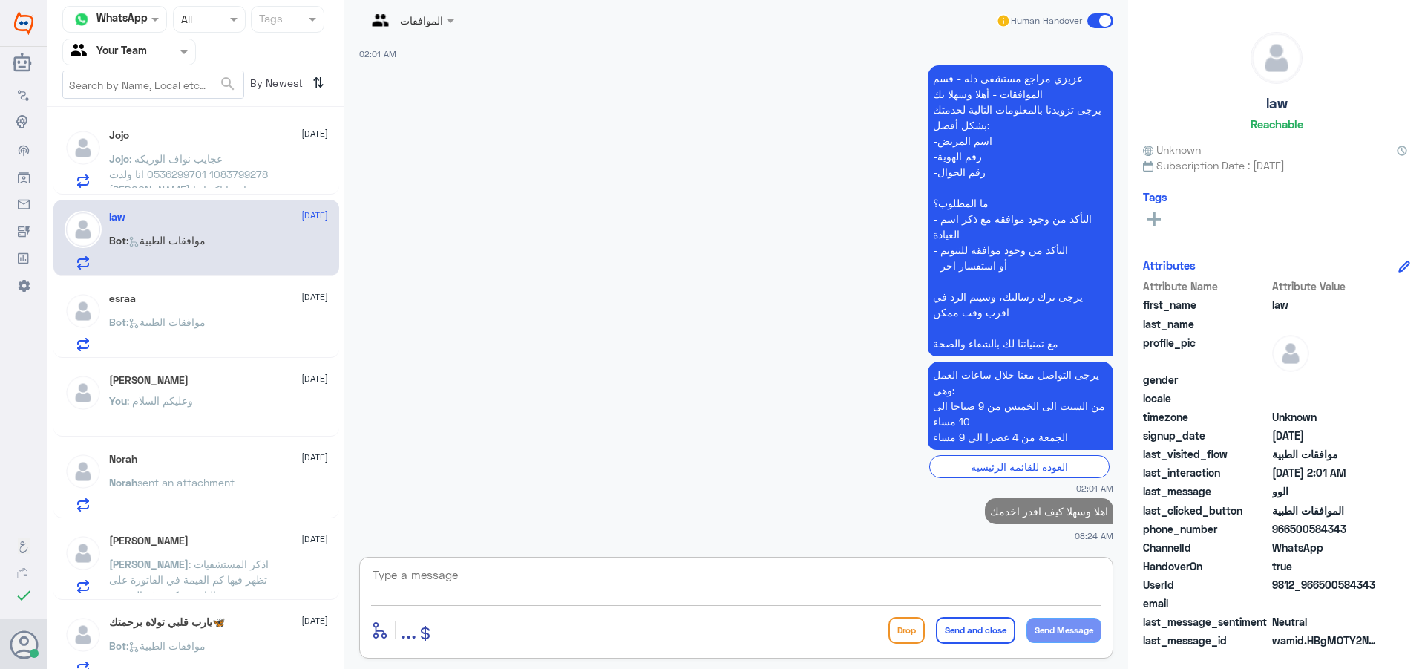
click at [266, 180] on span ": عجايب نواف الوريكه 1083799278 0536299701 انا ولدت [PERSON_NAME] وابي اتاكد ان…" at bounding box center [188, 189] width 159 height 75
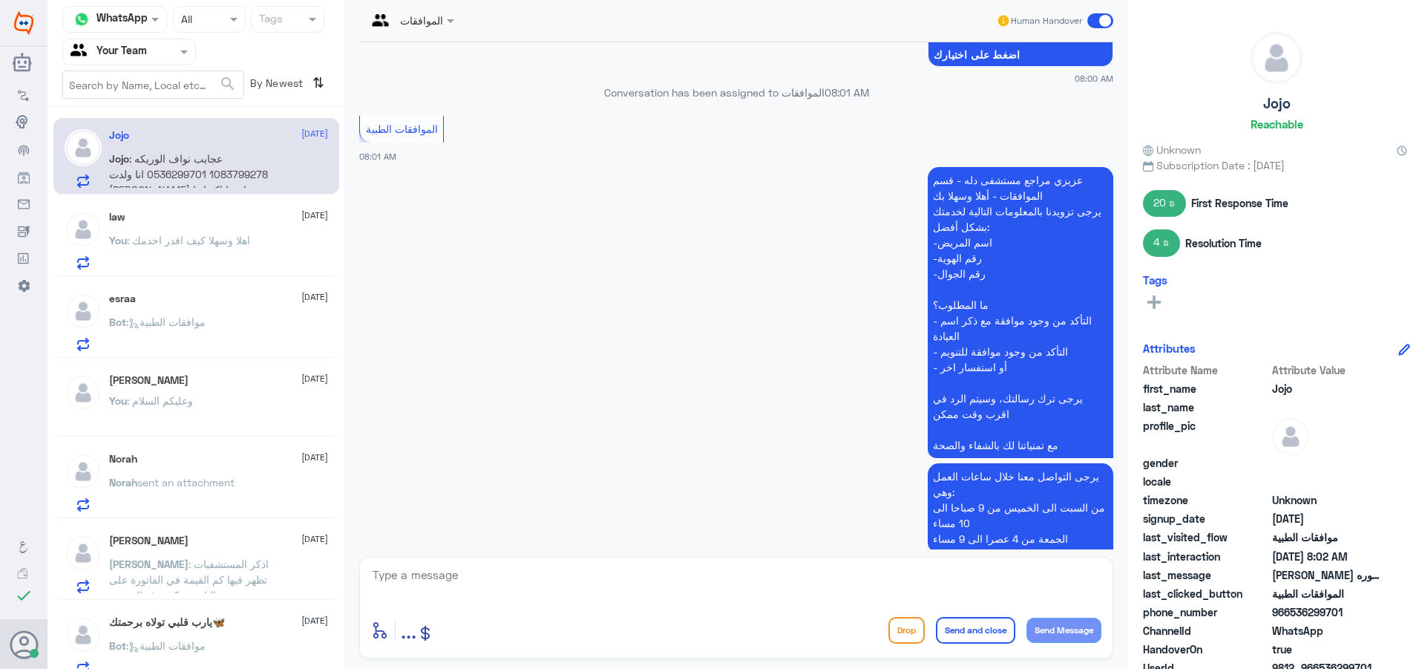
scroll to position [1020, 0]
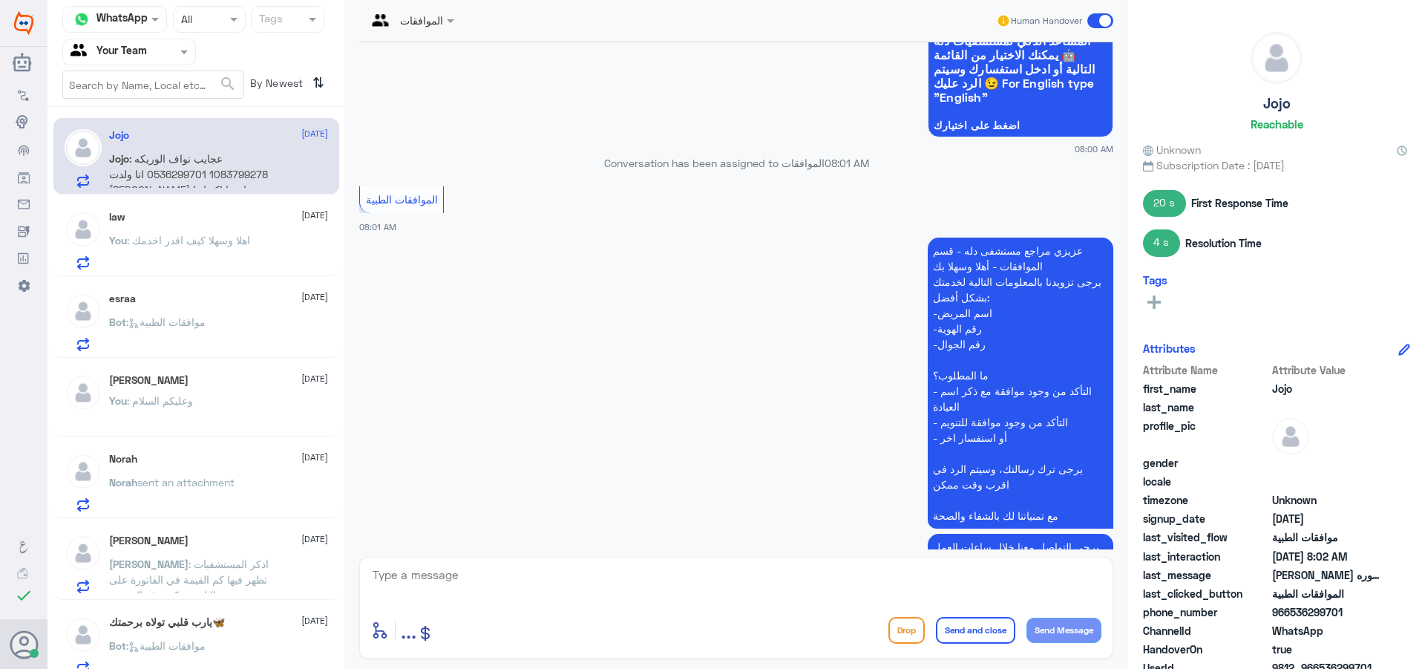
click at [1105, 19] on span at bounding box center [1100, 20] width 26 height 15
click at [0, 0] on input "checkbox" at bounding box center [0, 0] width 0 height 0
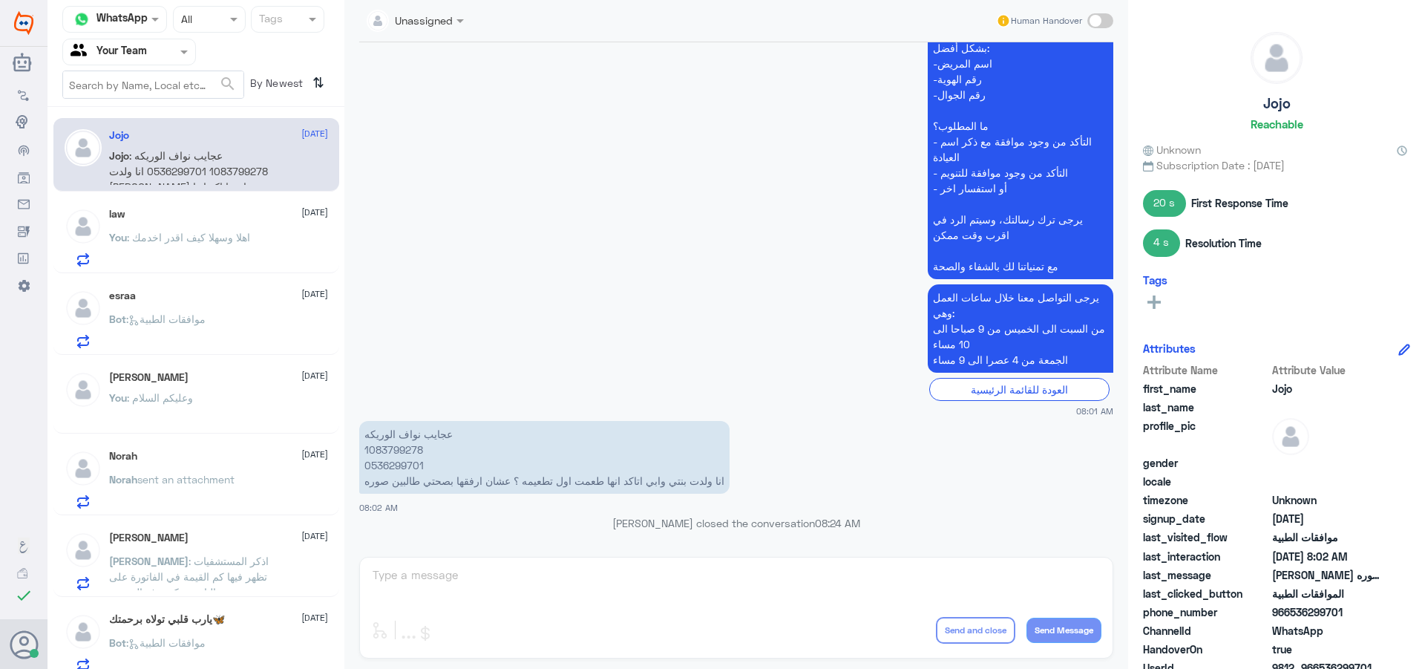
click at [194, 241] on span ": اهلا وسهلا كيف اقدر اخدمك" at bounding box center [188, 237] width 123 height 13
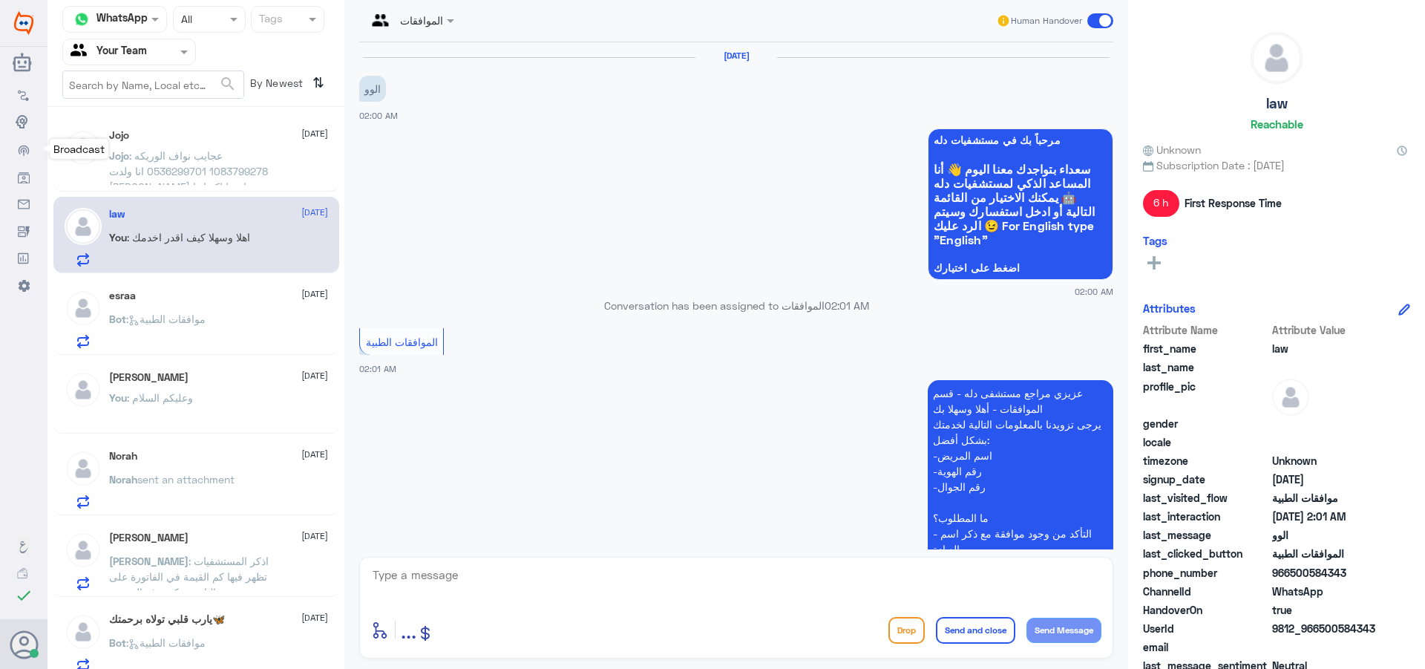
scroll to position [342, 0]
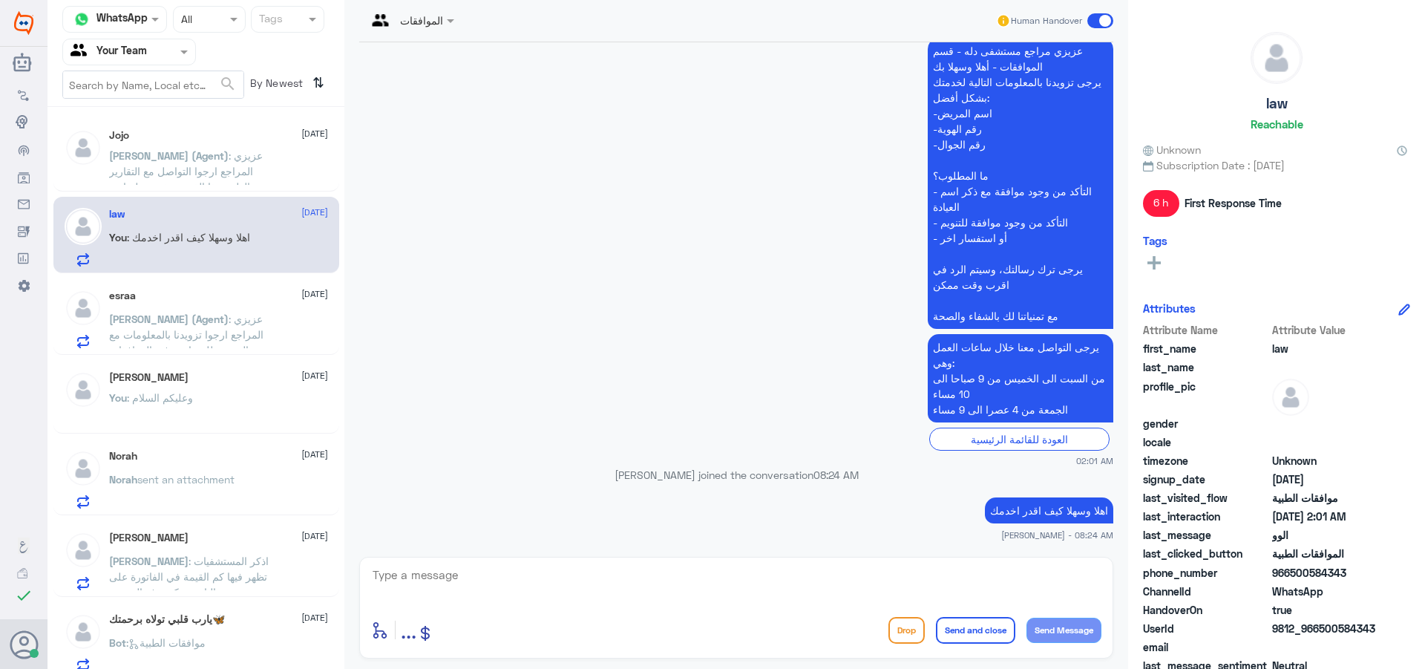
click at [222, 166] on span ": عزيزي المراجع ارجوا التواصل مع التقارير الطبية هذا القسم مخصص لمتابعة الموافق…" at bounding box center [191, 186] width 165 height 75
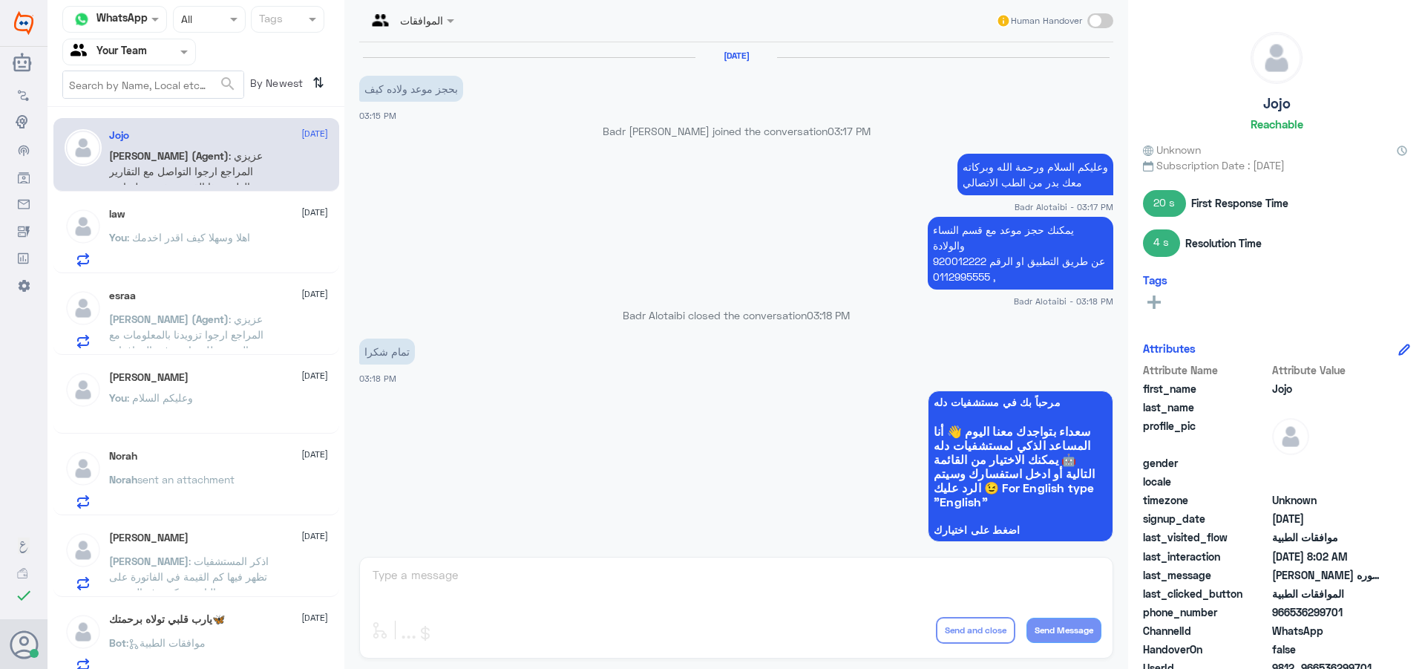
scroll to position [1125, 0]
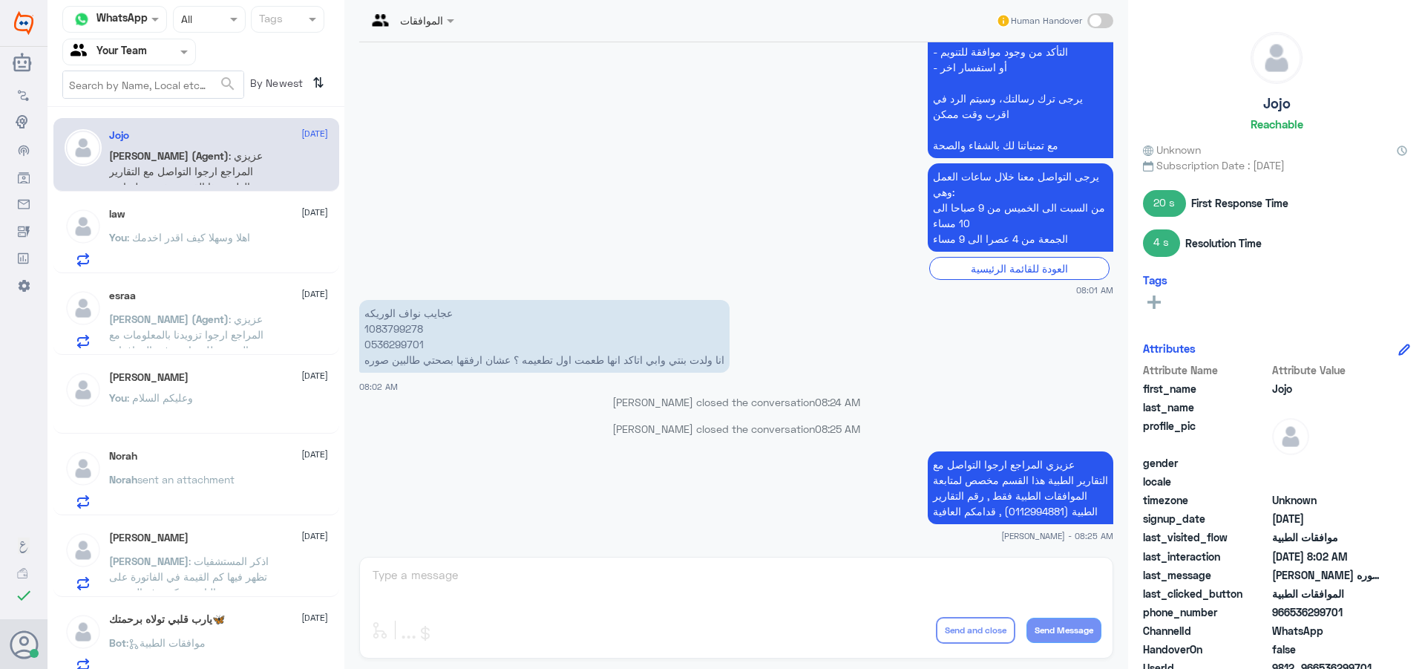
click at [242, 241] on span ": اهلا وسهلا كيف اقدر اخدمك" at bounding box center [188, 237] width 123 height 13
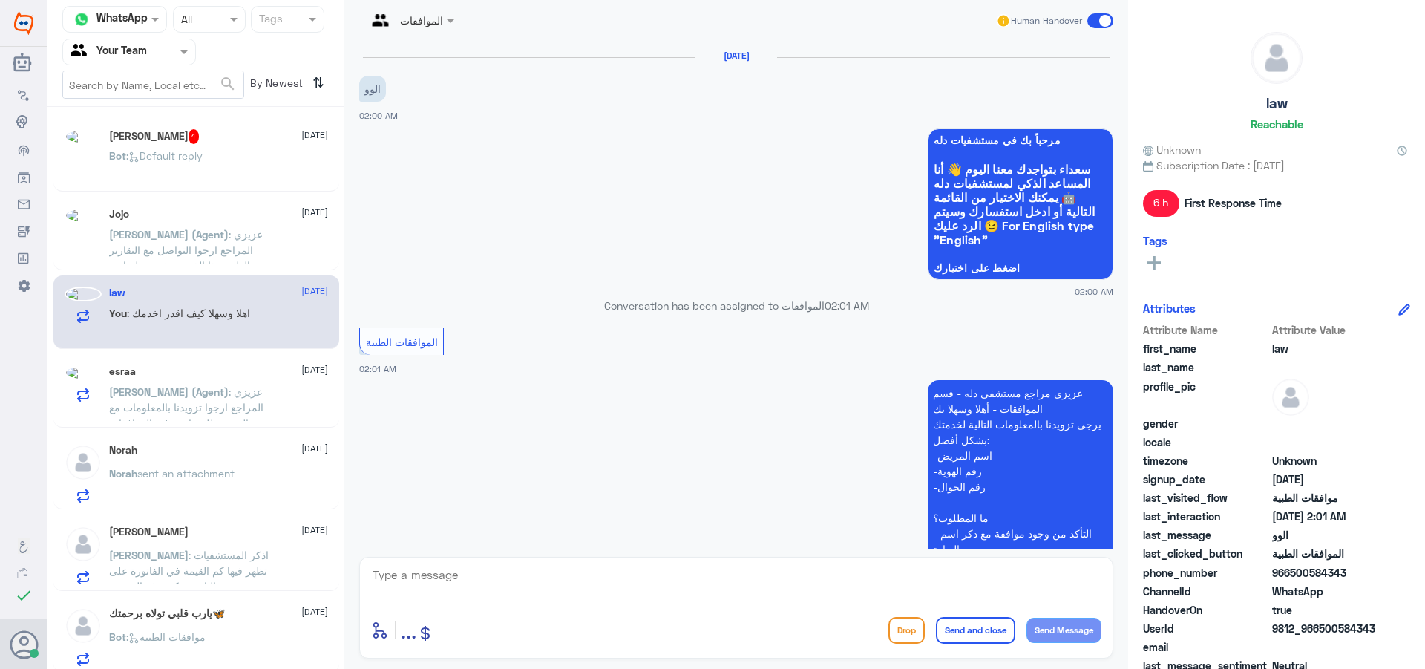
click at [204, 292] on div "law [DATE]" at bounding box center [218, 293] width 219 height 13
click at [165, 148] on p "Bot : Default reply" at bounding box center [156, 166] width 94 height 37
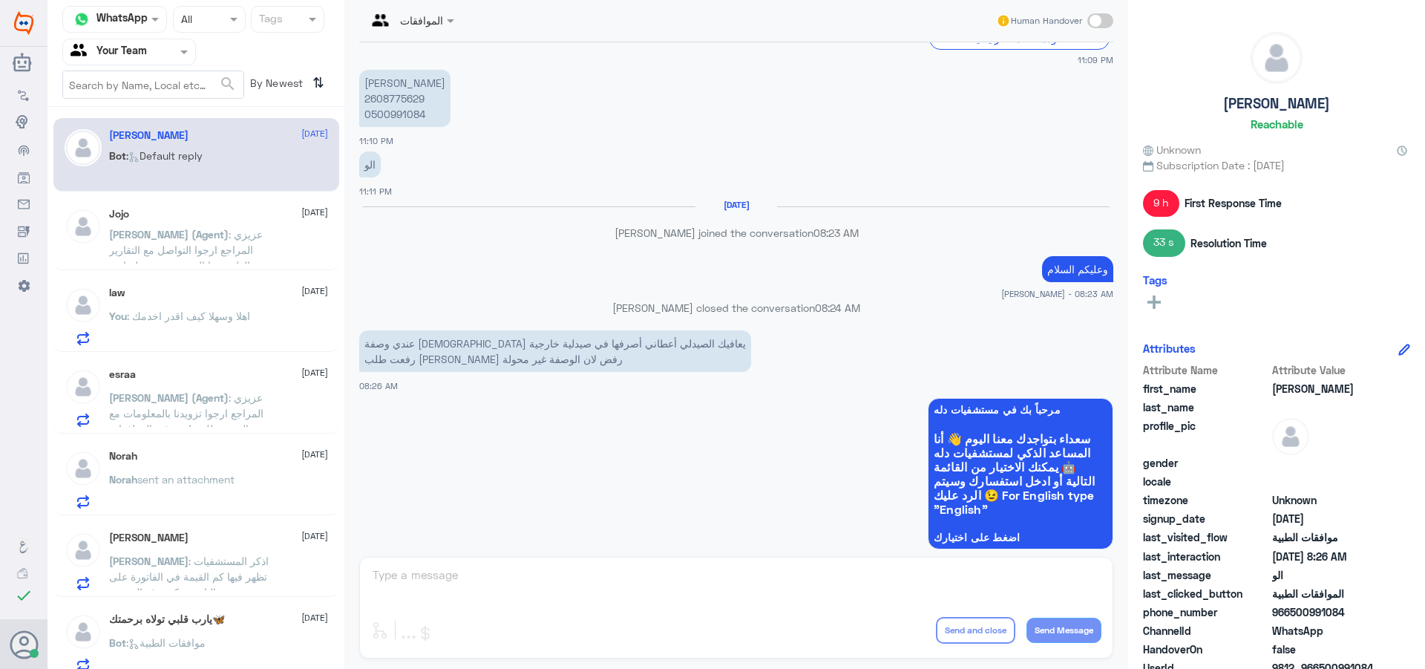
scroll to position [769, 0]
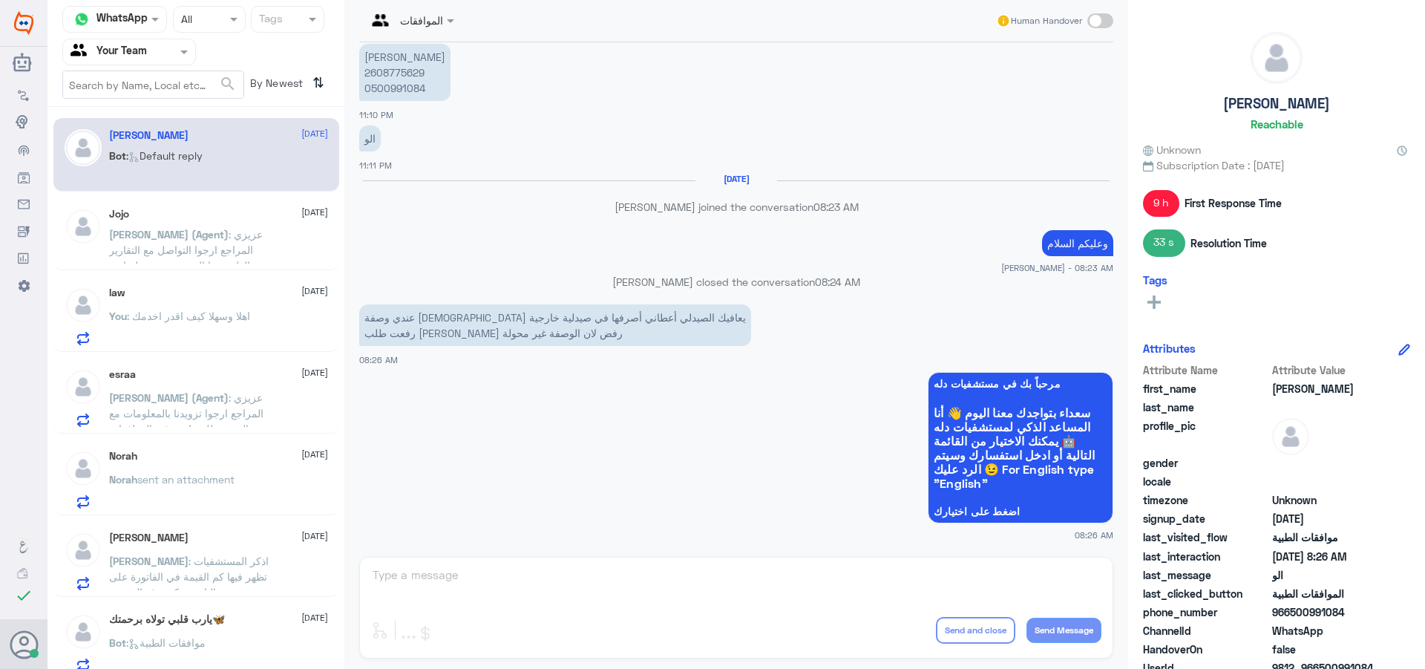
click at [1099, 17] on span at bounding box center [1100, 20] width 26 height 15
click at [0, 0] on input "checkbox" at bounding box center [0, 0] width 0 height 0
drag, startPoint x: 601, startPoint y: 606, endPoint x: 590, endPoint y: 595, distance: 15.7
click at [598, 603] on div "enter flow name ... Drop Send and close Send Message" at bounding box center [736, 608] width 754 height 102
click at [586, 586] on textarea at bounding box center [736, 583] width 730 height 36
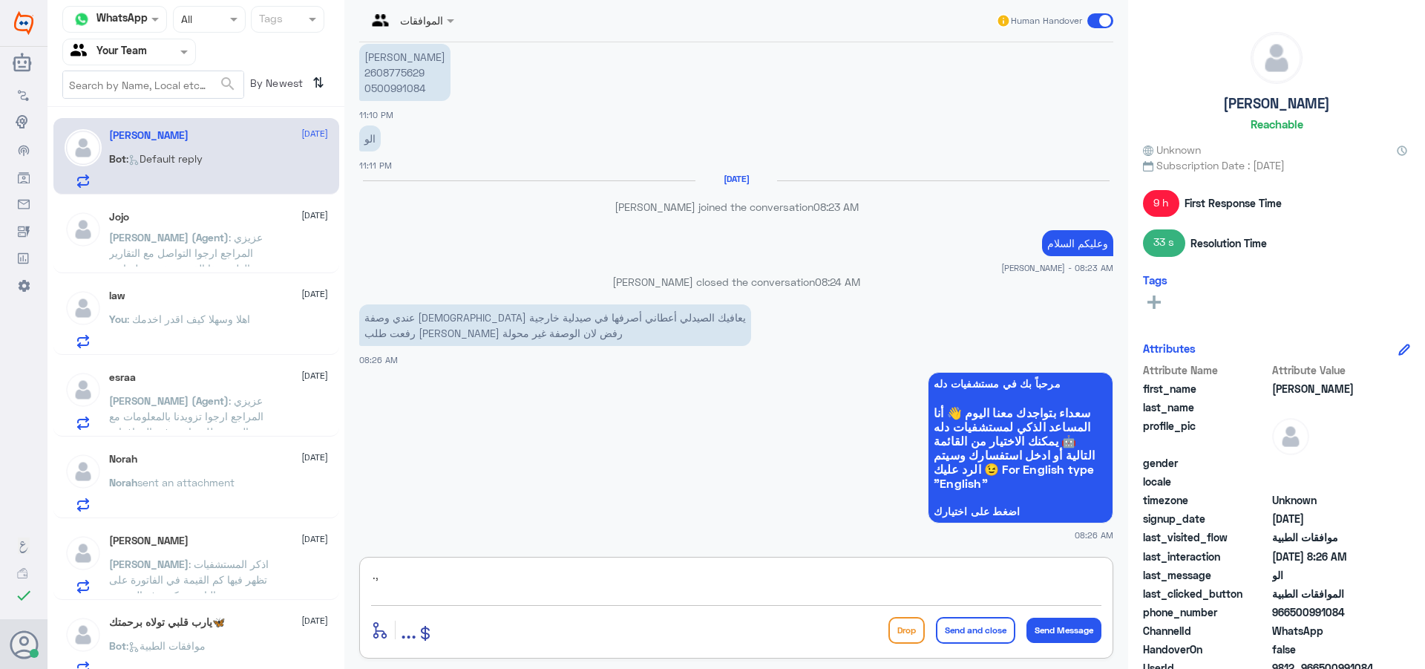
type textarea "."
type textarea "زودني بالوصفة المختومة"
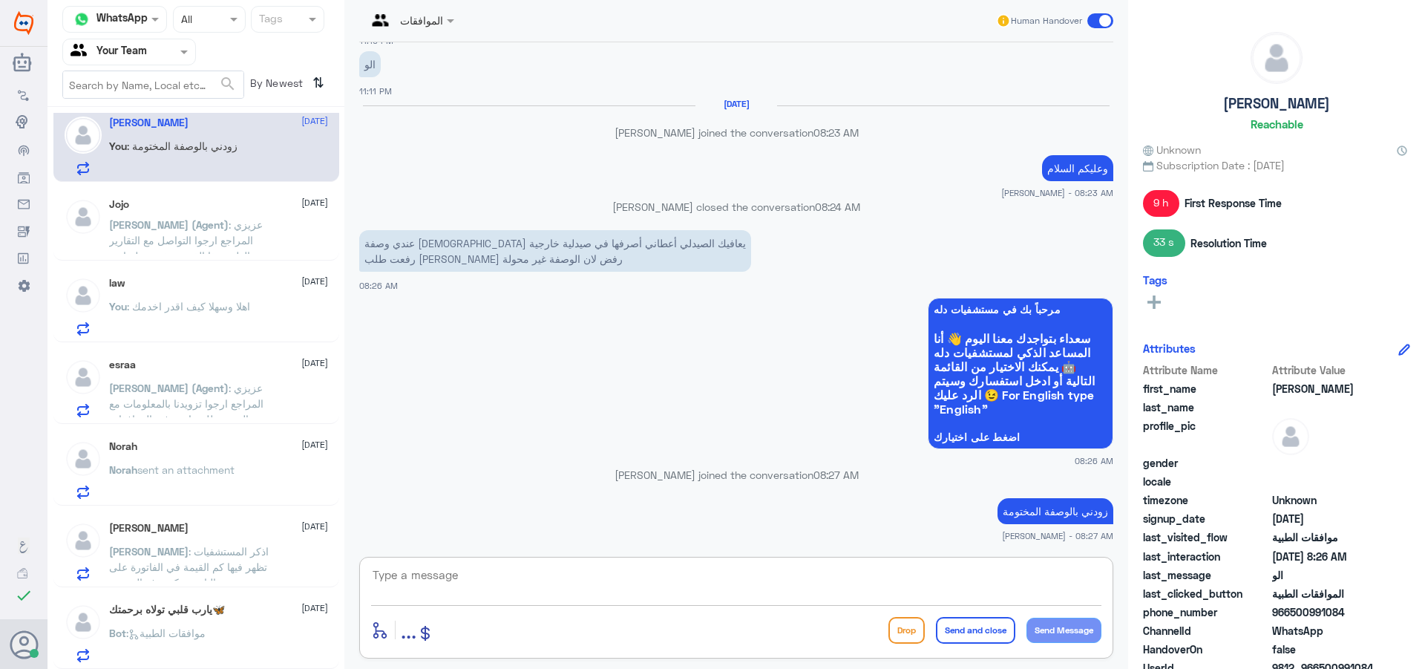
scroll to position [0, 0]
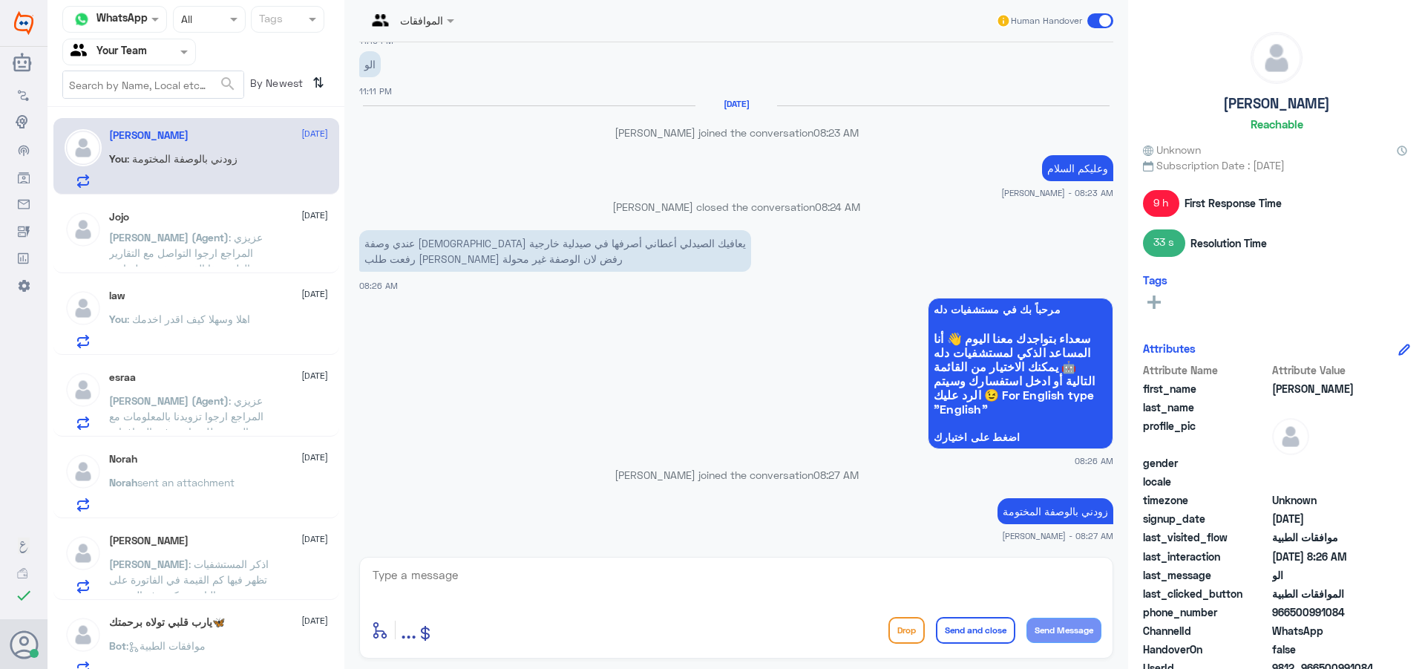
click at [122, 224] on div "Jojo [DATE] [PERSON_NAME] (Agent) : عزيزي المراجع ارجوا التواصل مع التقارير الط…" at bounding box center [218, 239] width 219 height 56
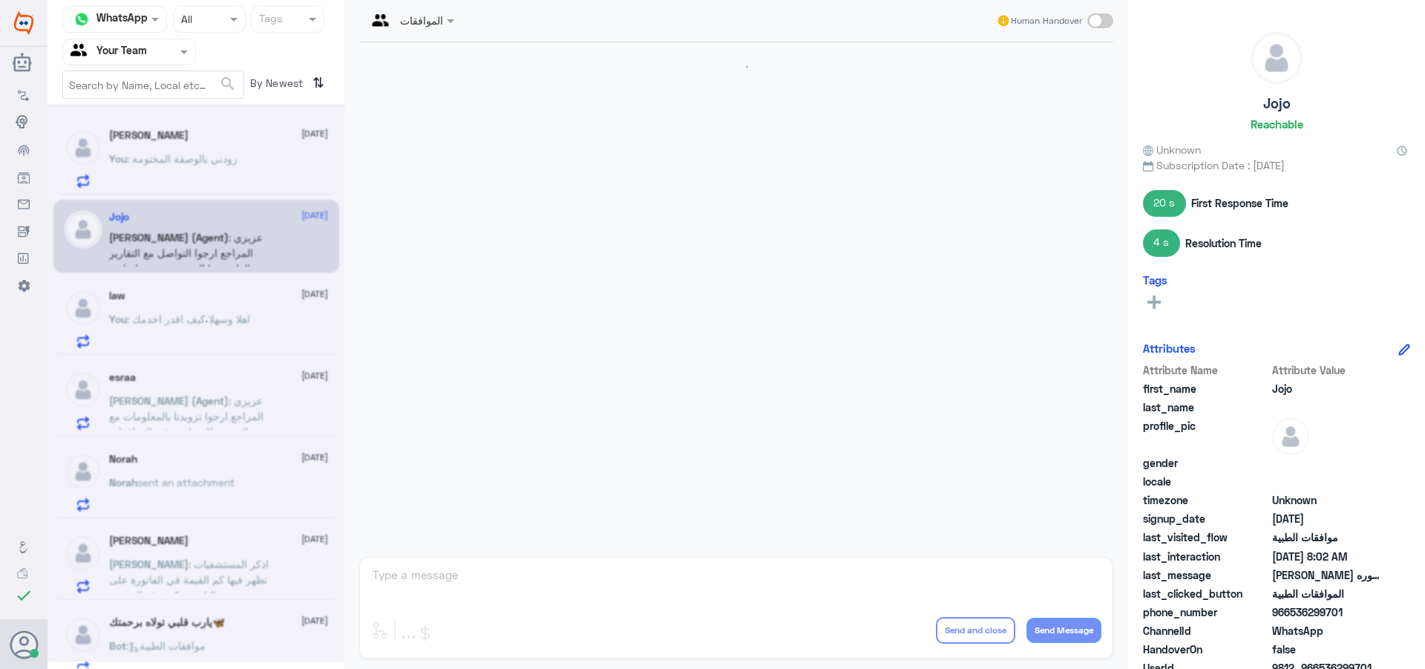
scroll to position [1125, 0]
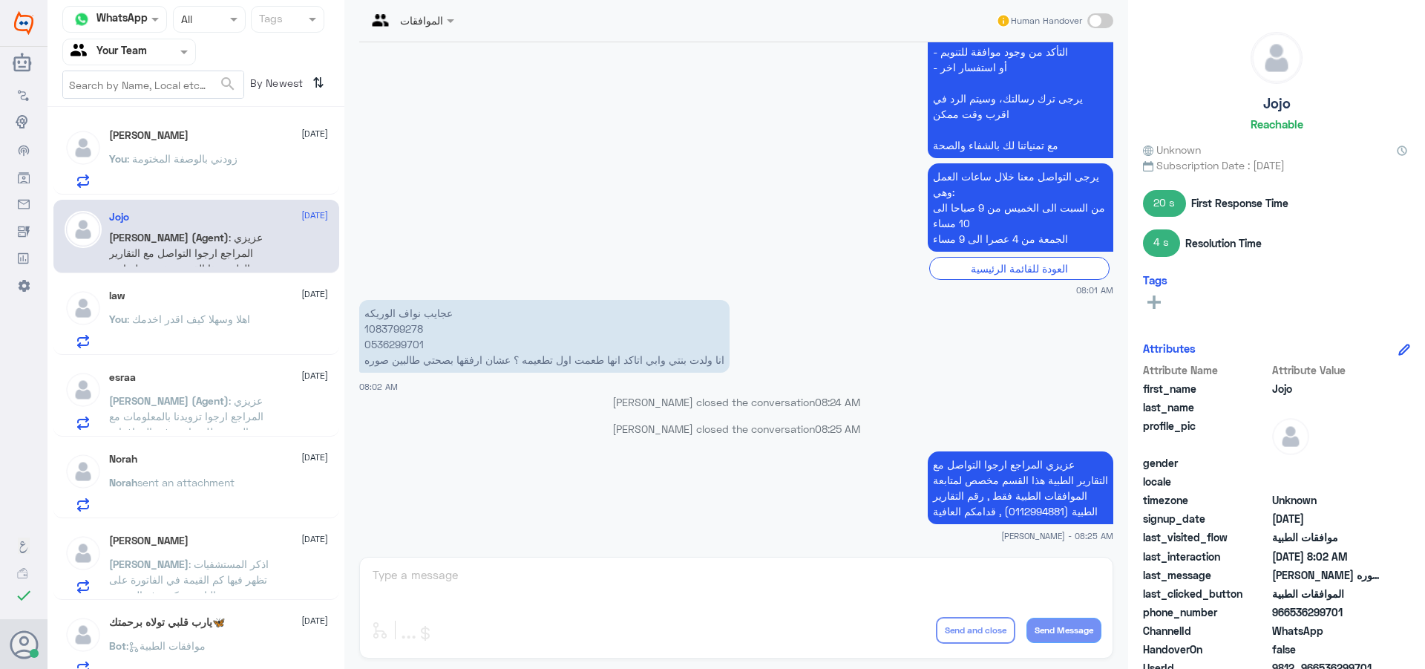
click at [228, 313] on span ": اهلا وسهلا كيف اقدر اخدمك" at bounding box center [188, 319] width 123 height 13
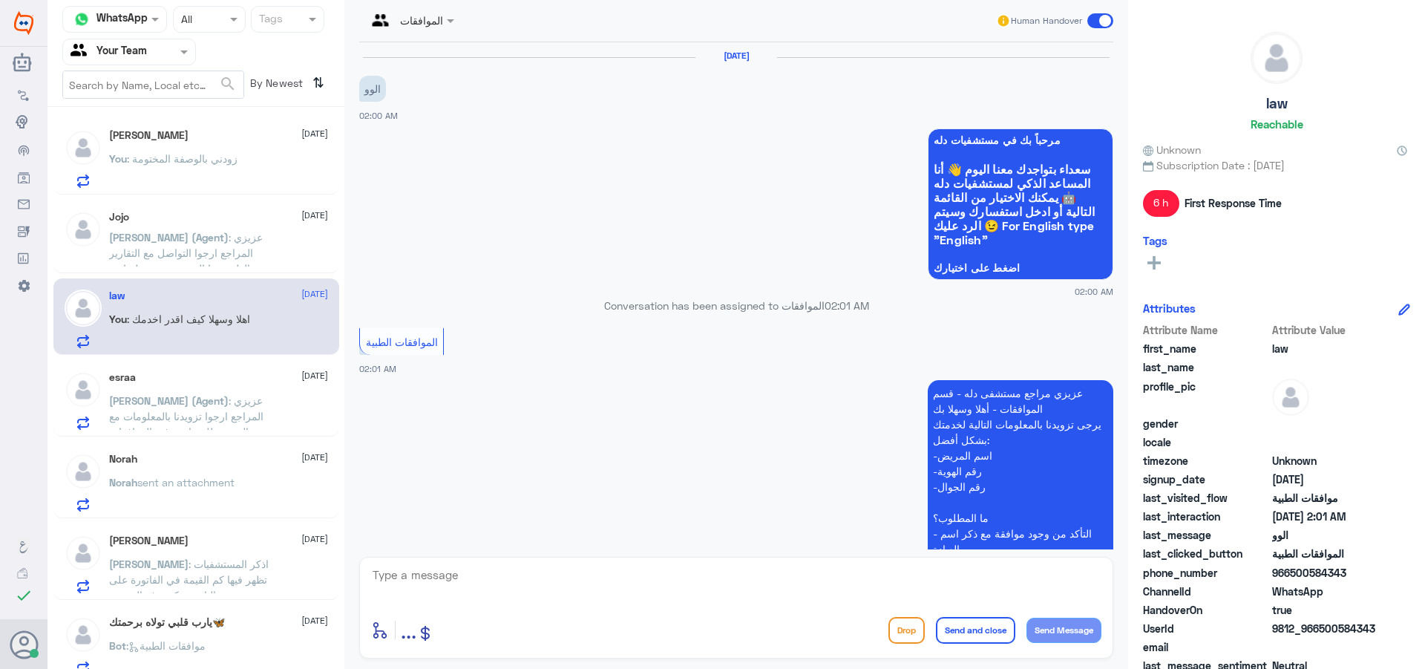
scroll to position [342, 0]
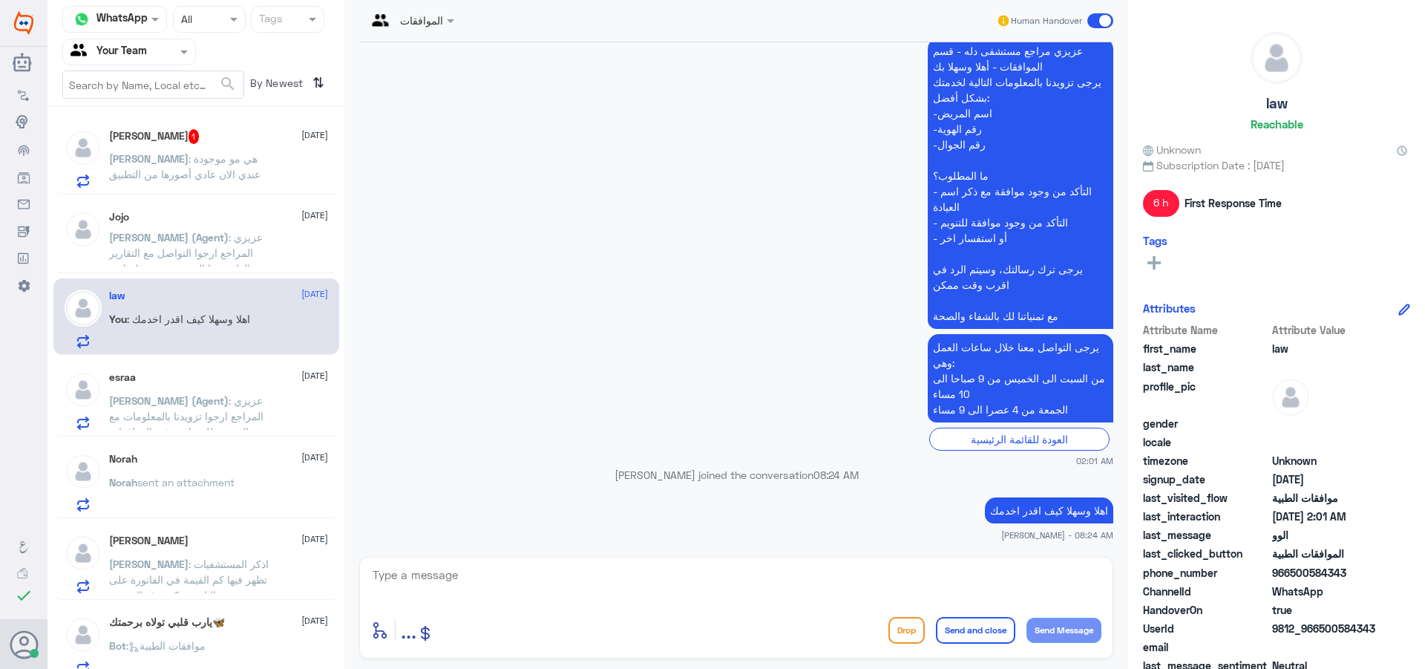
click at [268, 186] on p "[PERSON_NAME] : هي مو موجودة عندي الان عادي أصورها من التطبيق" at bounding box center [192, 169] width 167 height 37
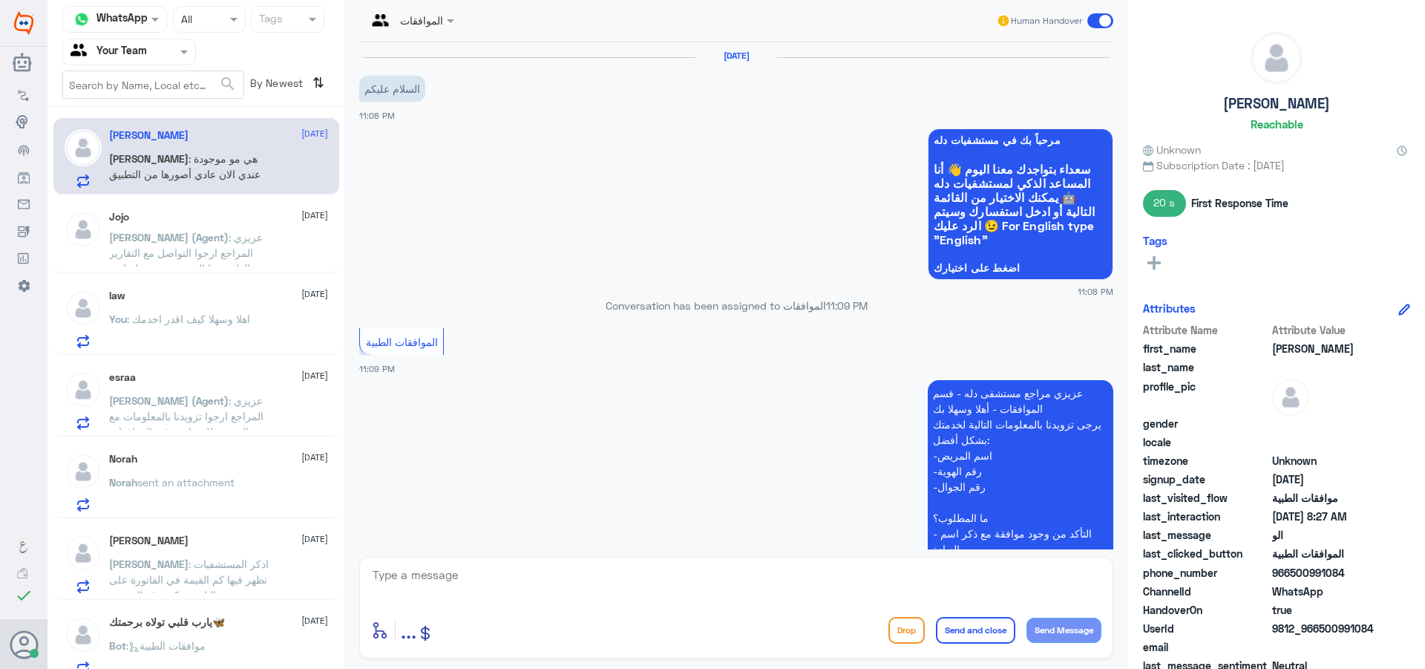
scroll to position [909, 0]
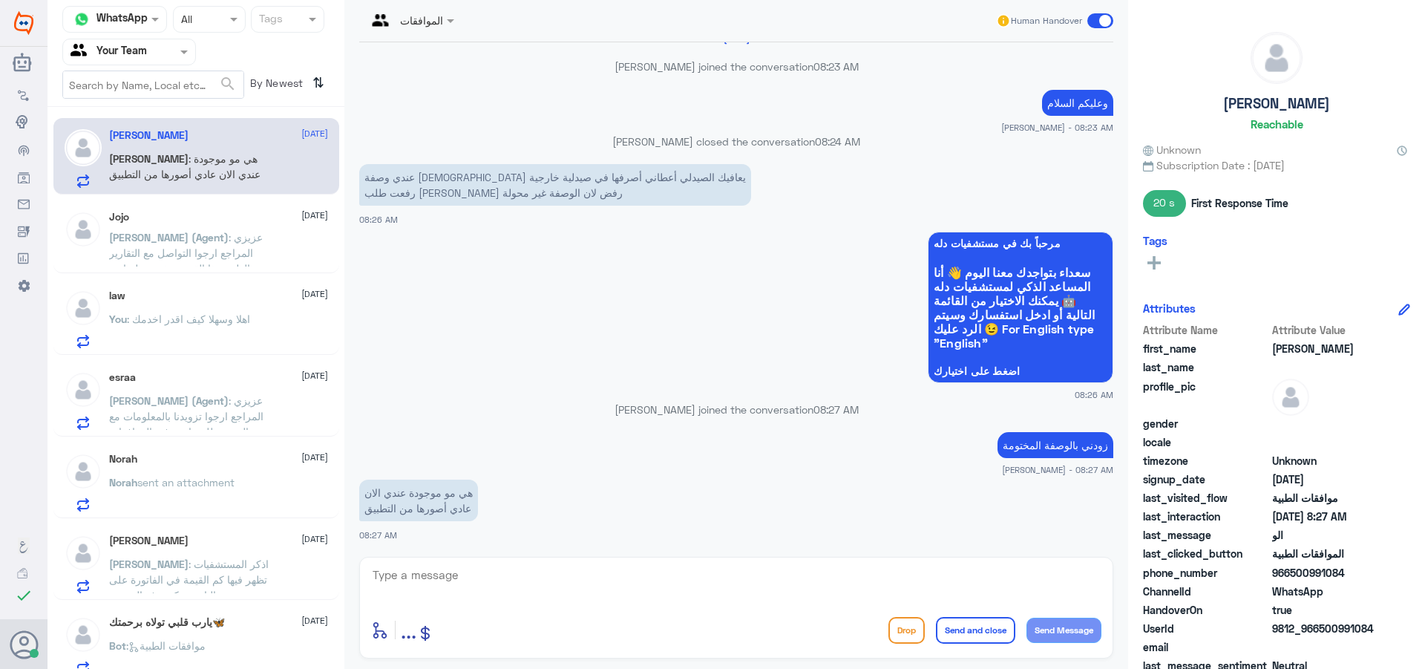
click at [445, 589] on textarea at bounding box center [736, 583] width 730 height 36
type textarea "لازم مختومة"
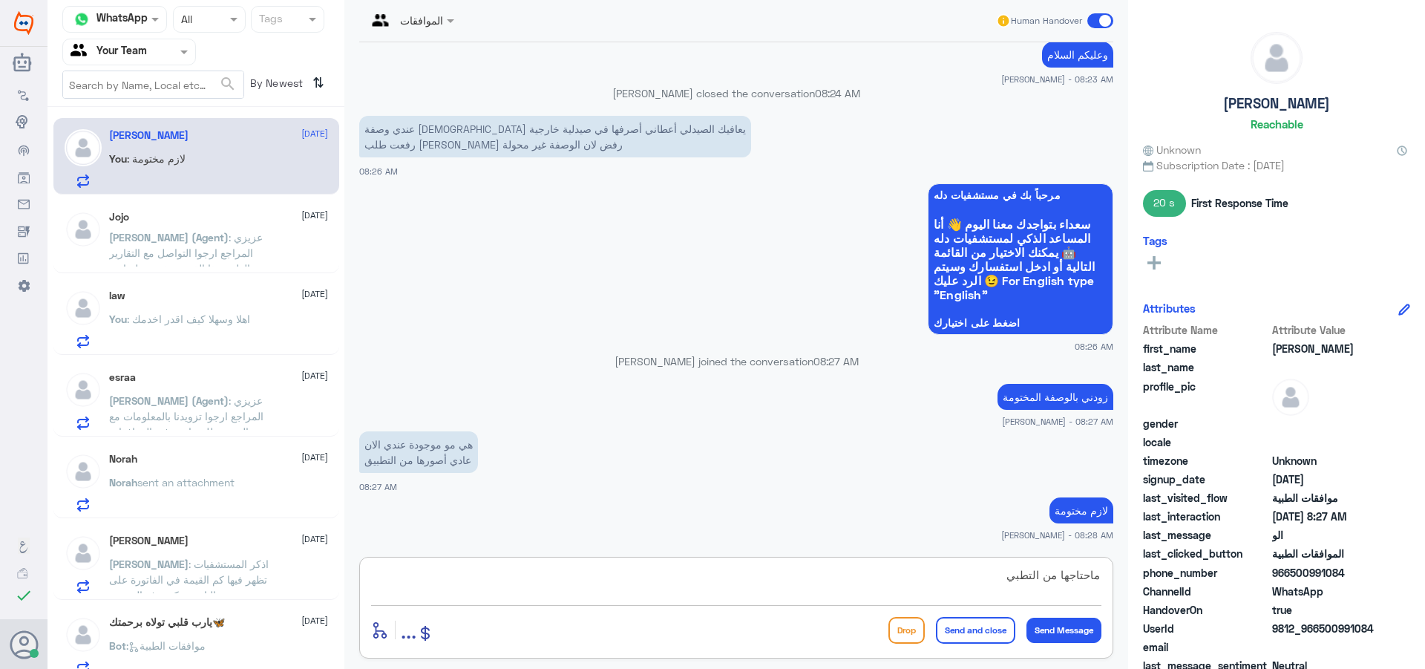
type textarea "ماحتاجها من التطبيق"
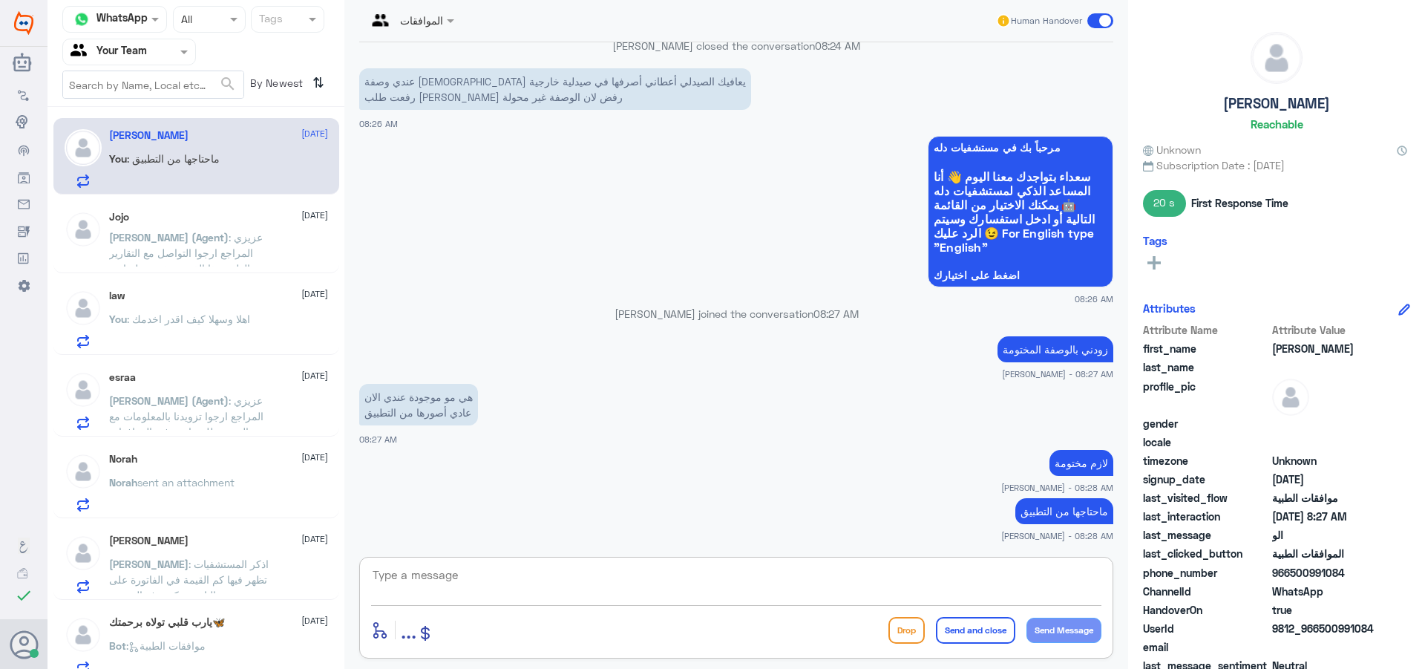
scroll to position [1056, 0]
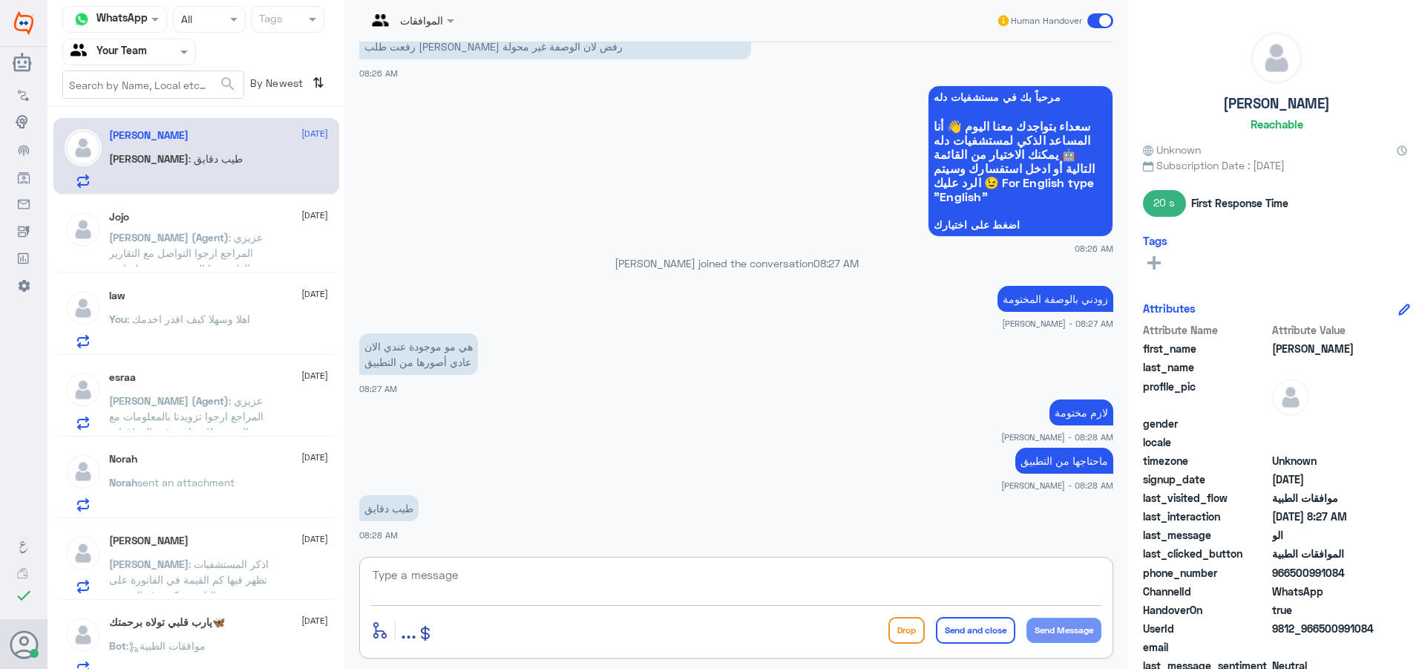
click at [194, 261] on p "[PERSON_NAME] (Agent) : عزيزي المراجع ارجوا التواصل مع التقارير الطبية هذا القس…" at bounding box center [192, 247] width 167 height 37
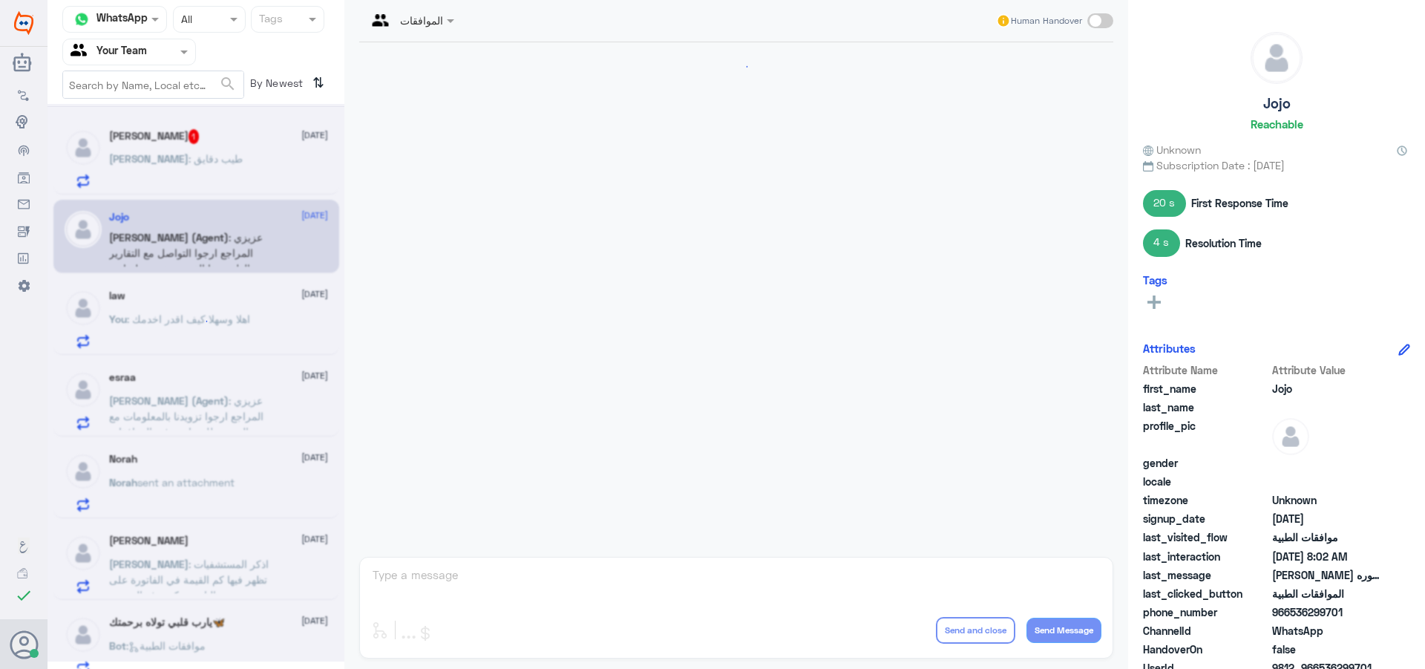
scroll to position [1125, 0]
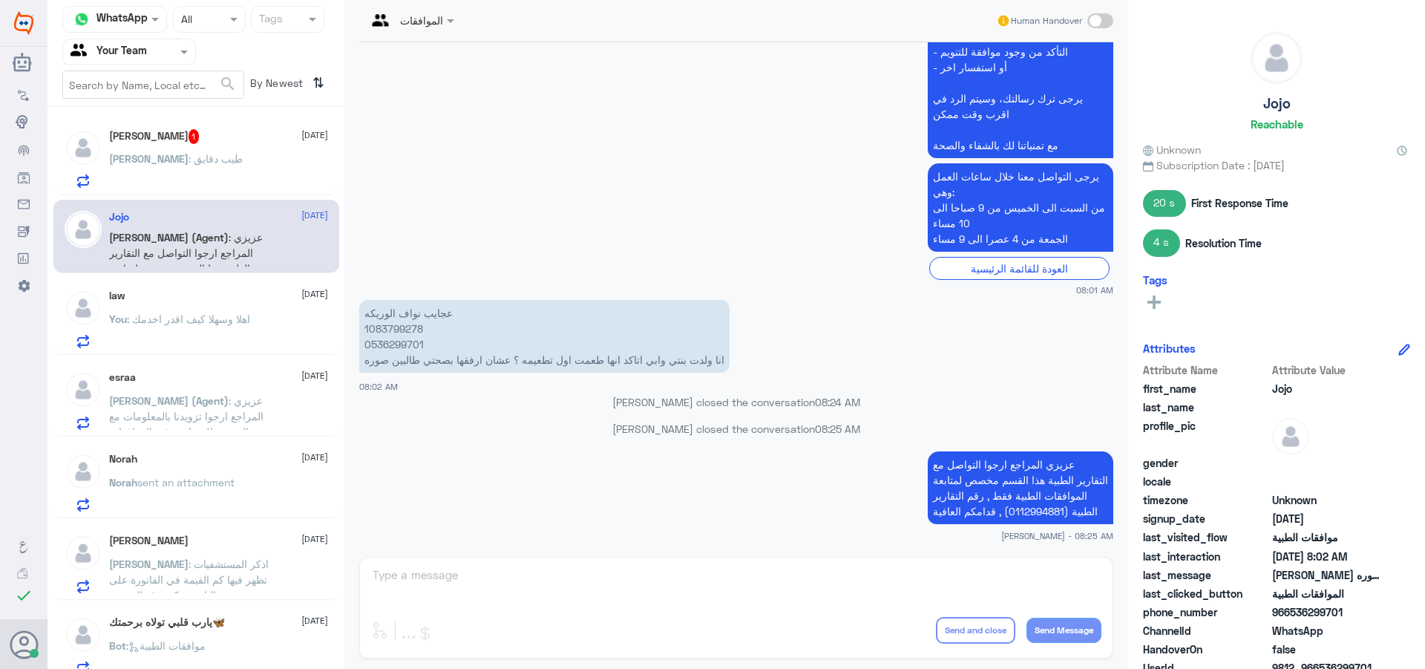
click at [127, 374] on h5 "esraa" at bounding box center [122, 377] width 27 height 13
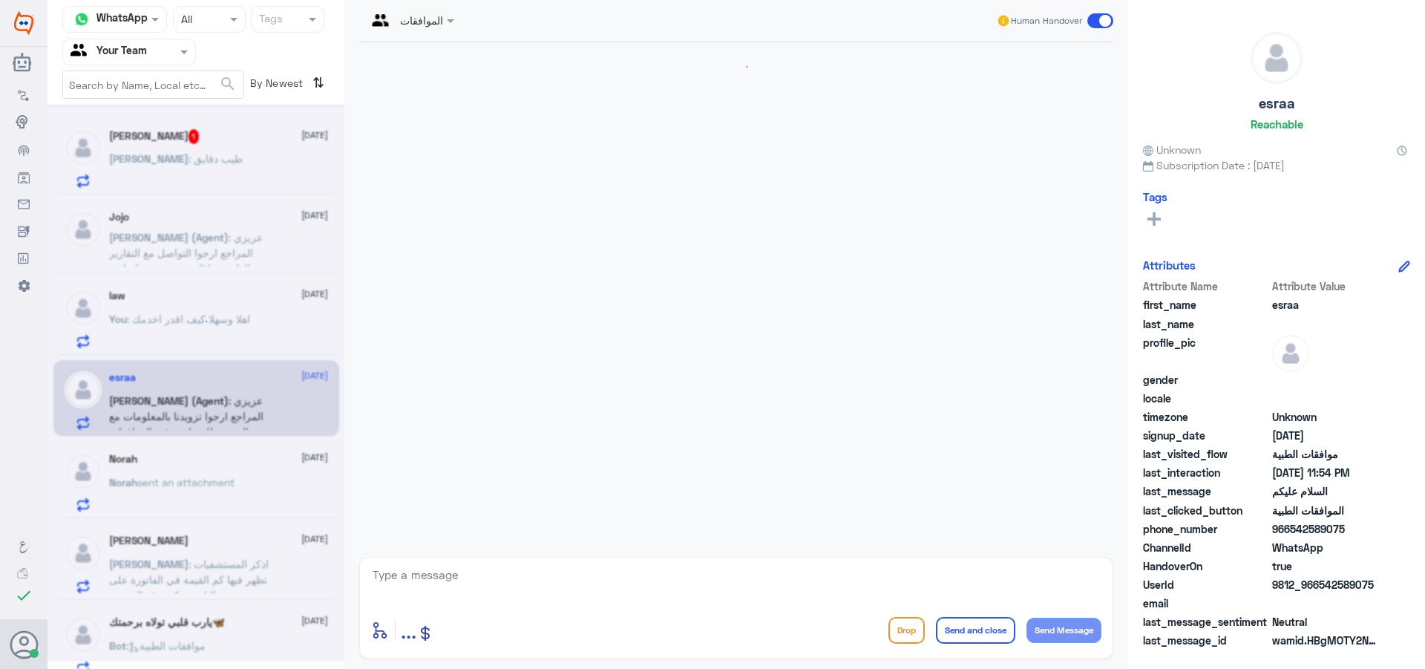
scroll to position [399, 0]
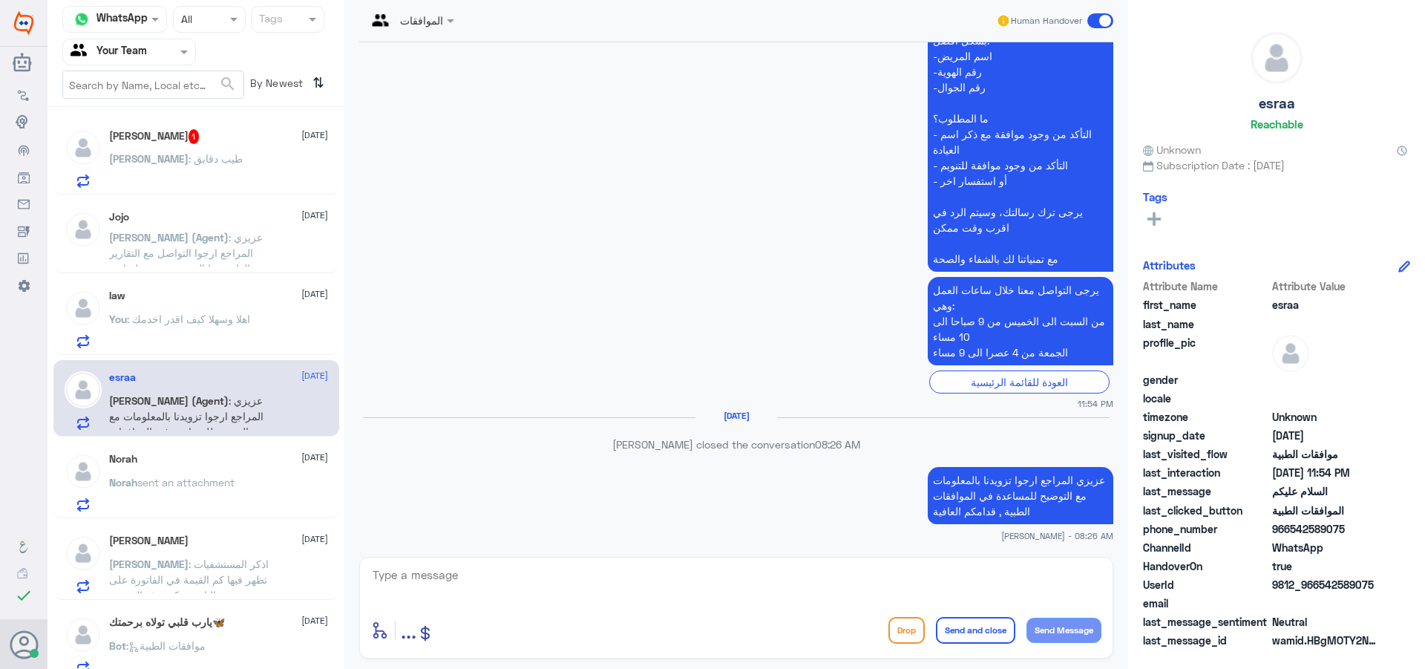
click at [176, 157] on span "[PERSON_NAME]" at bounding box center [148, 158] width 79 height 13
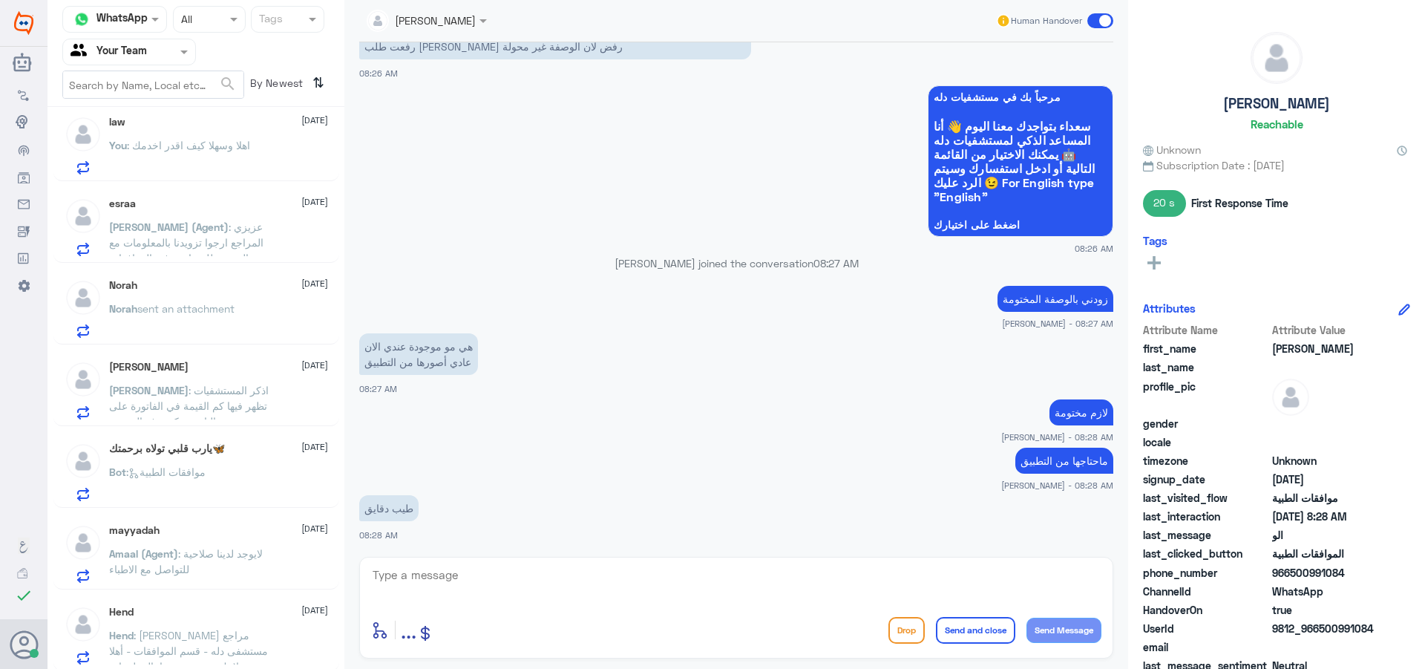
scroll to position [258, 0]
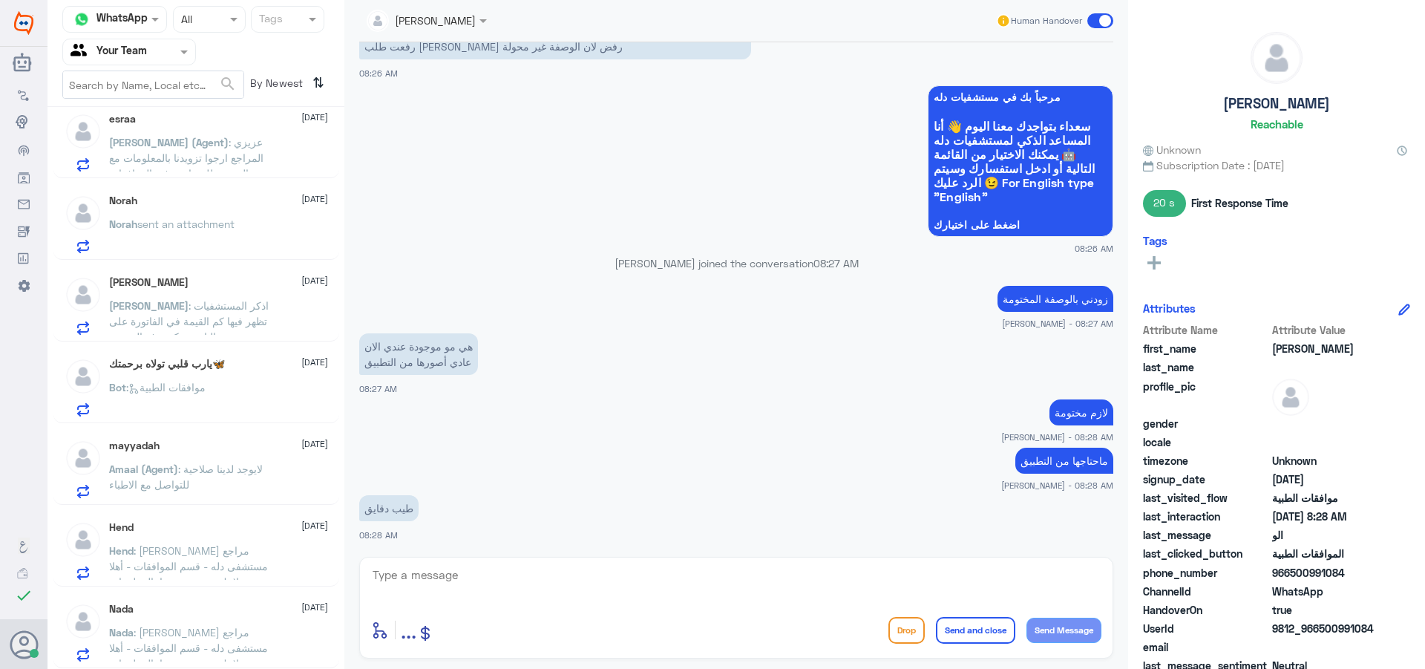
click at [157, 482] on span ": لايوجد لدينا صلاحية للتواصل مع الاطباء" at bounding box center [186, 476] width 154 height 28
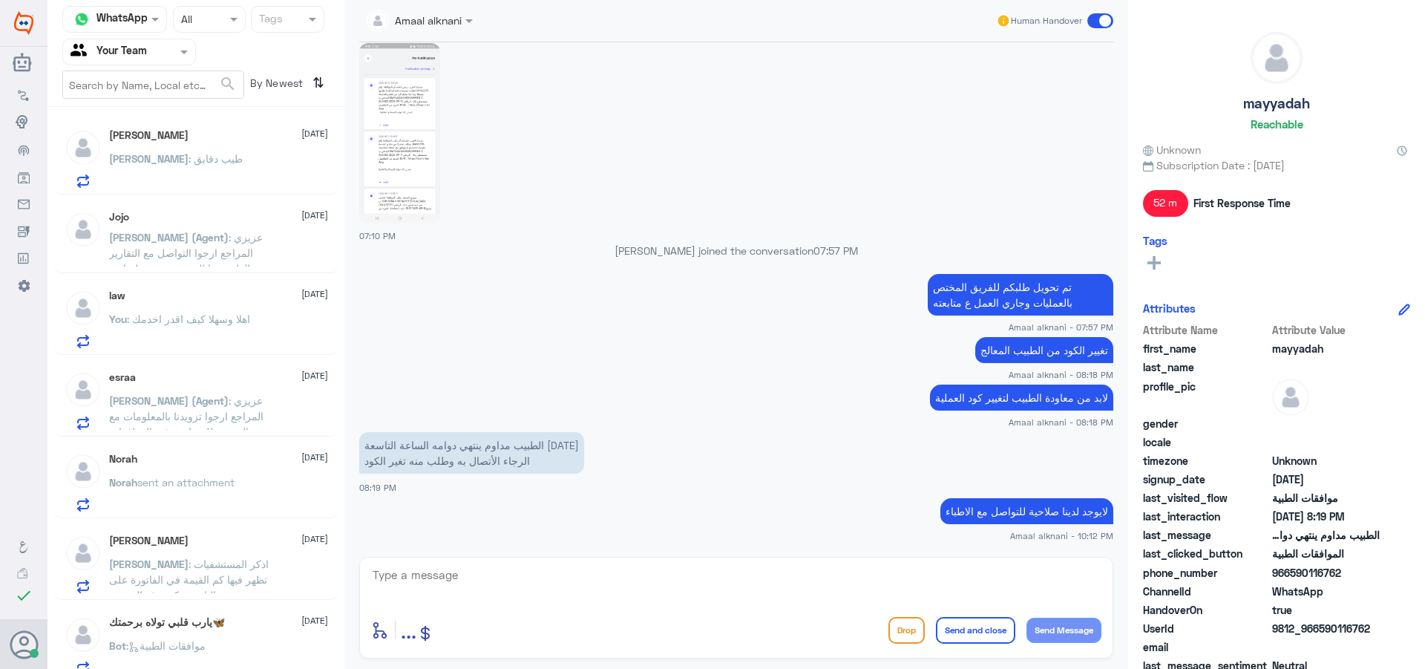
click at [212, 297] on div "law [DATE]" at bounding box center [218, 295] width 219 height 13
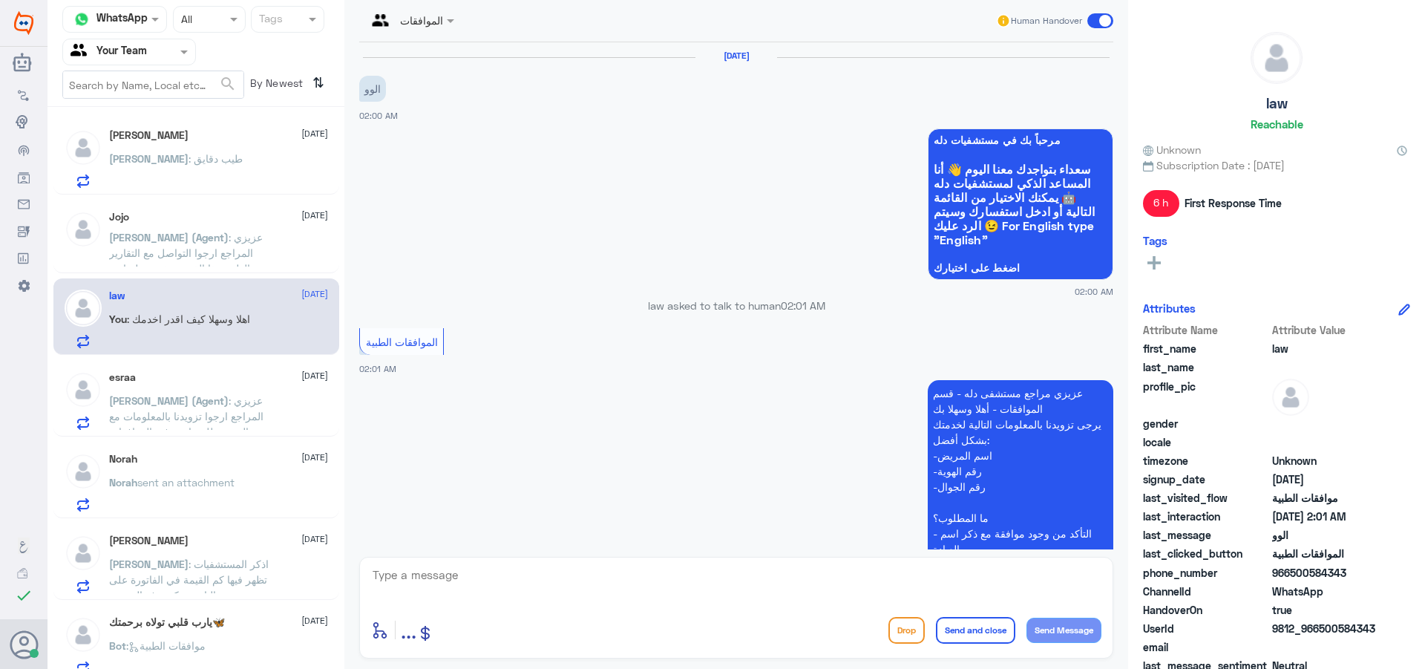
scroll to position [342, 0]
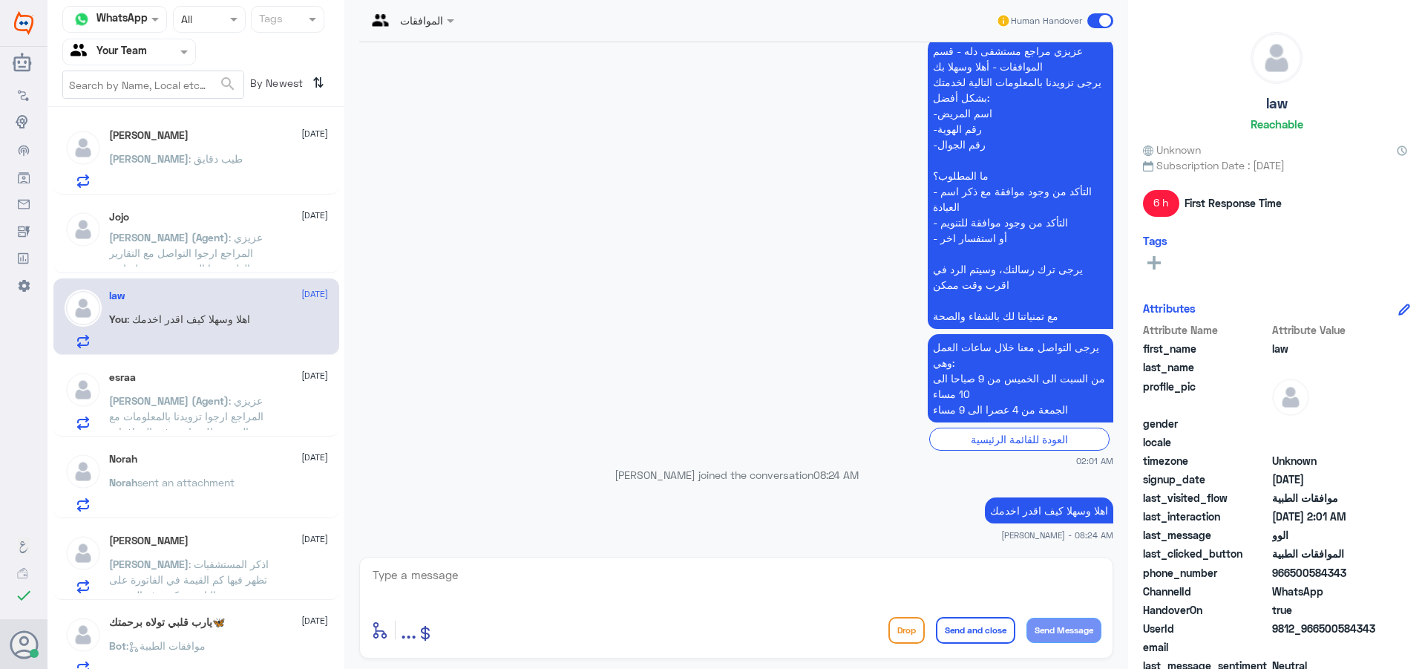
click at [243, 261] on p "[PERSON_NAME] (Agent) : عزيزي المراجع ارجوا التواصل مع التقارير الطبية هذا القس…" at bounding box center [192, 247] width 167 height 37
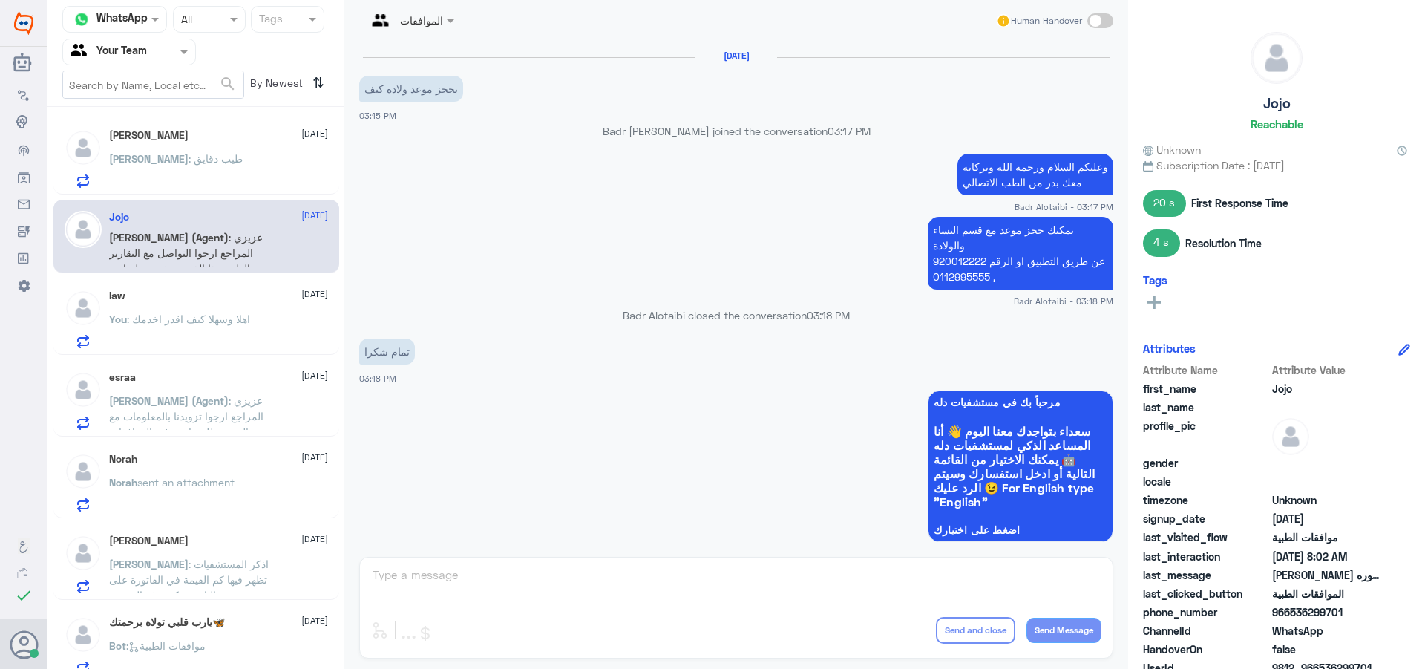
scroll to position [1125, 0]
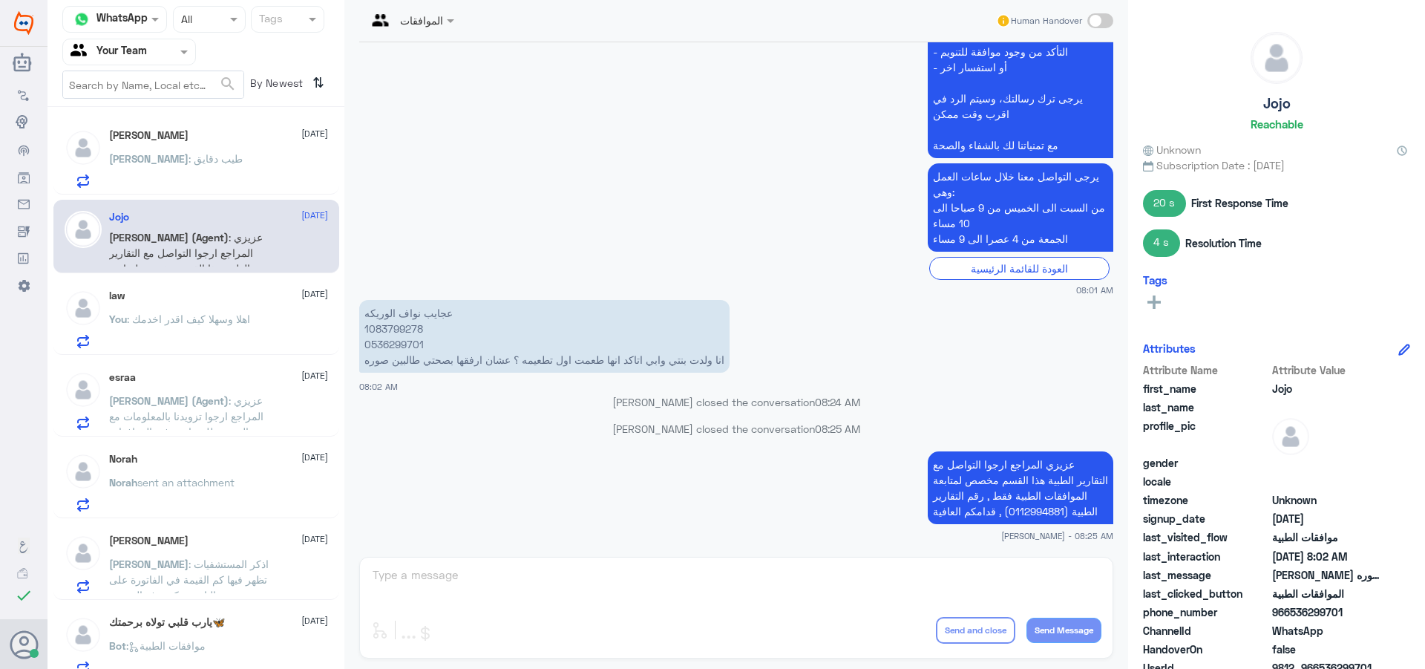
click at [222, 173] on div "[PERSON_NAME] : طيب دقايق" at bounding box center [218, 170] width 219 height 33
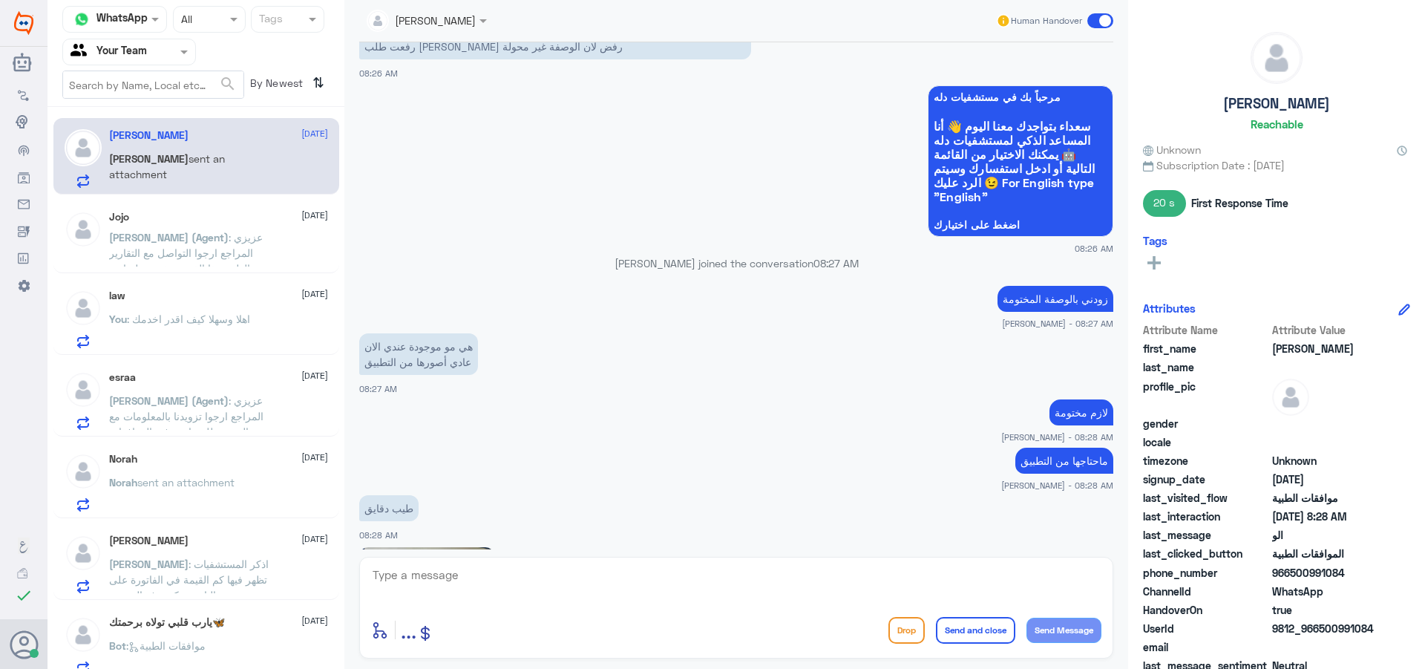
scroll to position [1260, 0]
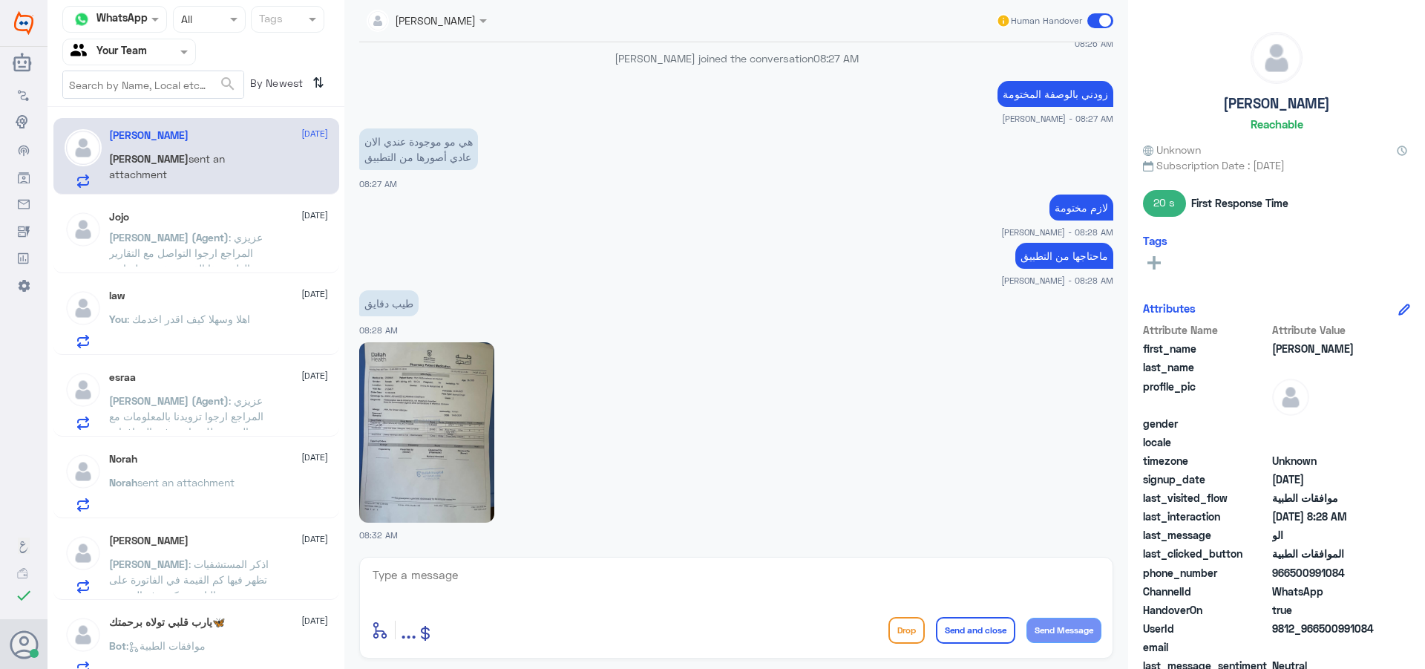
click at [422, 424] on img at bounding box center [426, 432] width 135 height 180
click at [432, 588] on textarea at bounding box center [736, 583] width 730 height 36
click at [441, 442] on img at bounding box center [426, 432] width 135 height 180
click at [552, 569] on textarea at bounding box center [736, 583] width 730 height 36
click at [252, 232] on span ": عزيزي المراجع ارجوا التواصل مع التقارير الطبية هذا القسم مخصص لمتابعة الموافق…" at bounding box center [191, 268] width 165 height 75
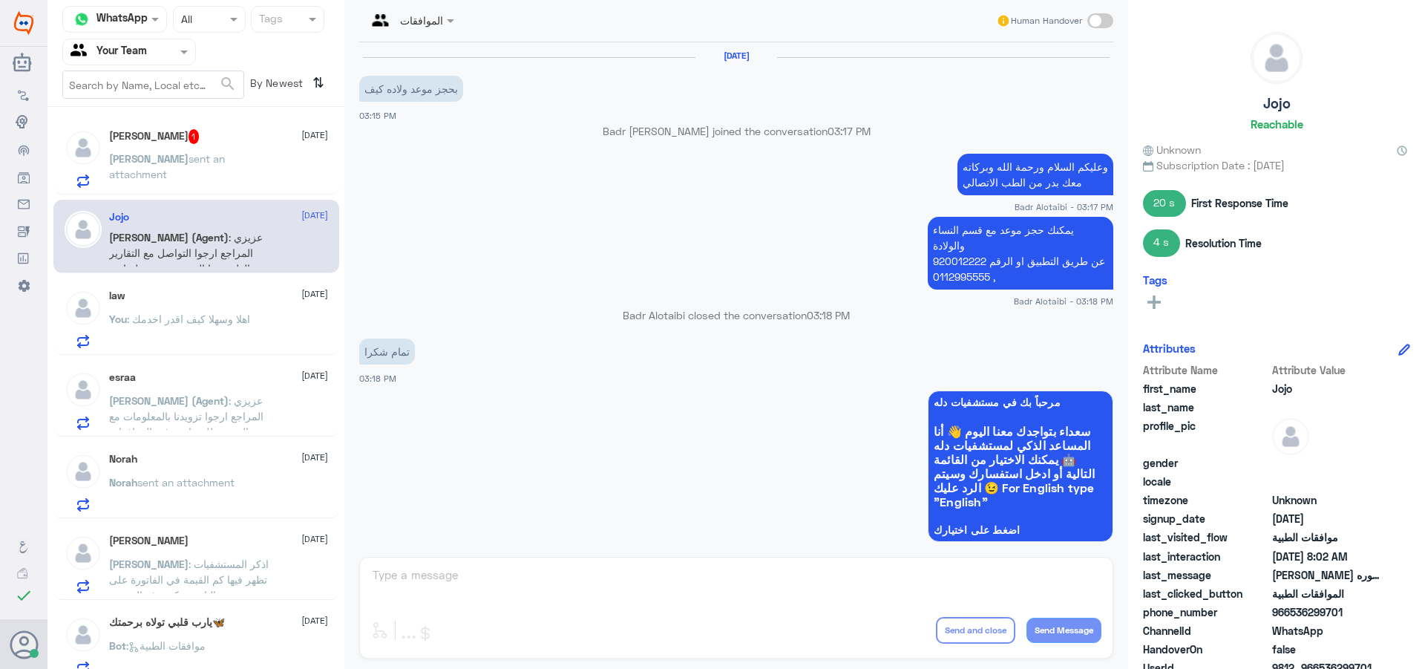
scroll to position [1125, 0]
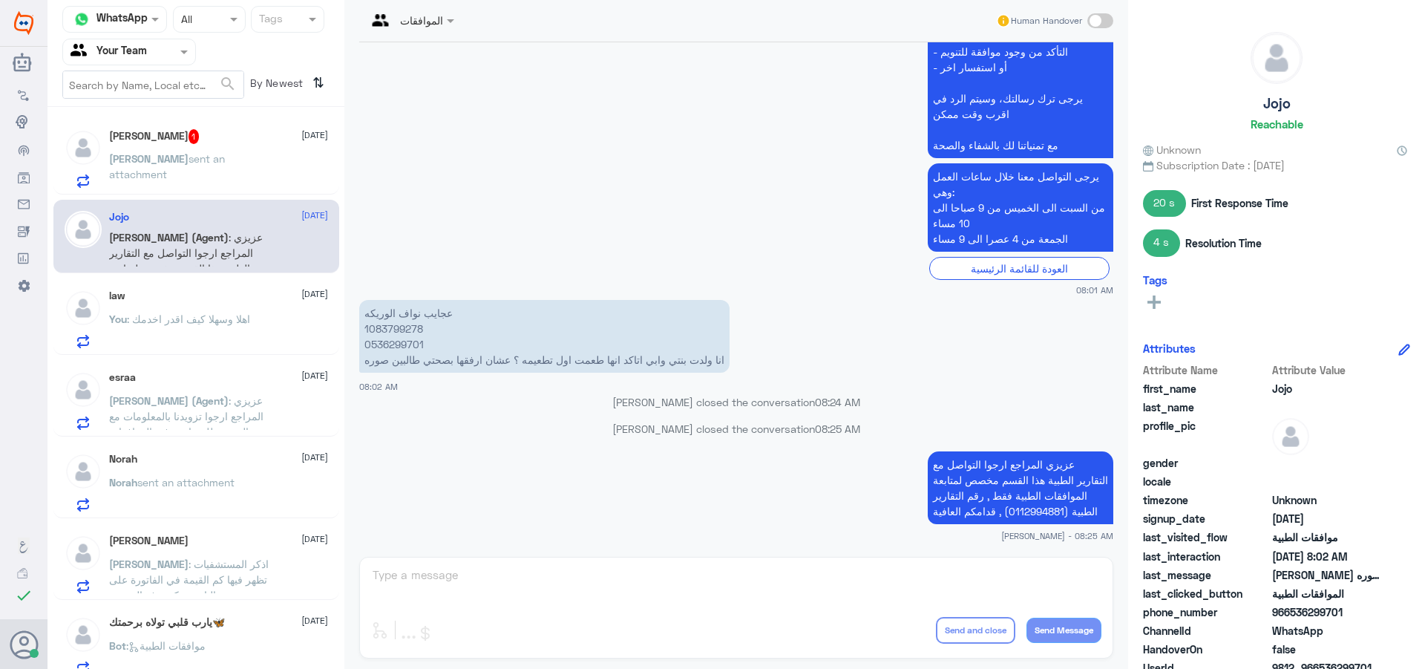
click at [266, 181] on div "[PERSON_NAME] sent an attachment" at bounding box center [218, 170] width 219 height 33
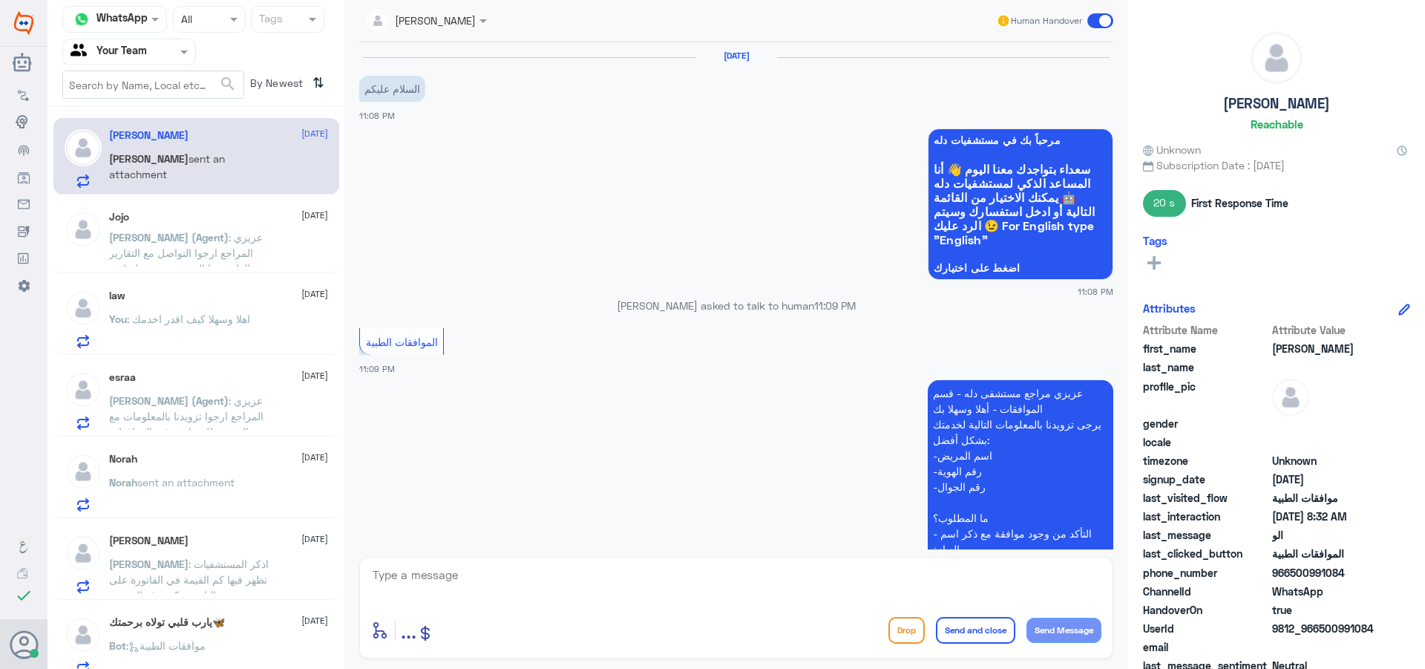
scroll to position [1260, 0]
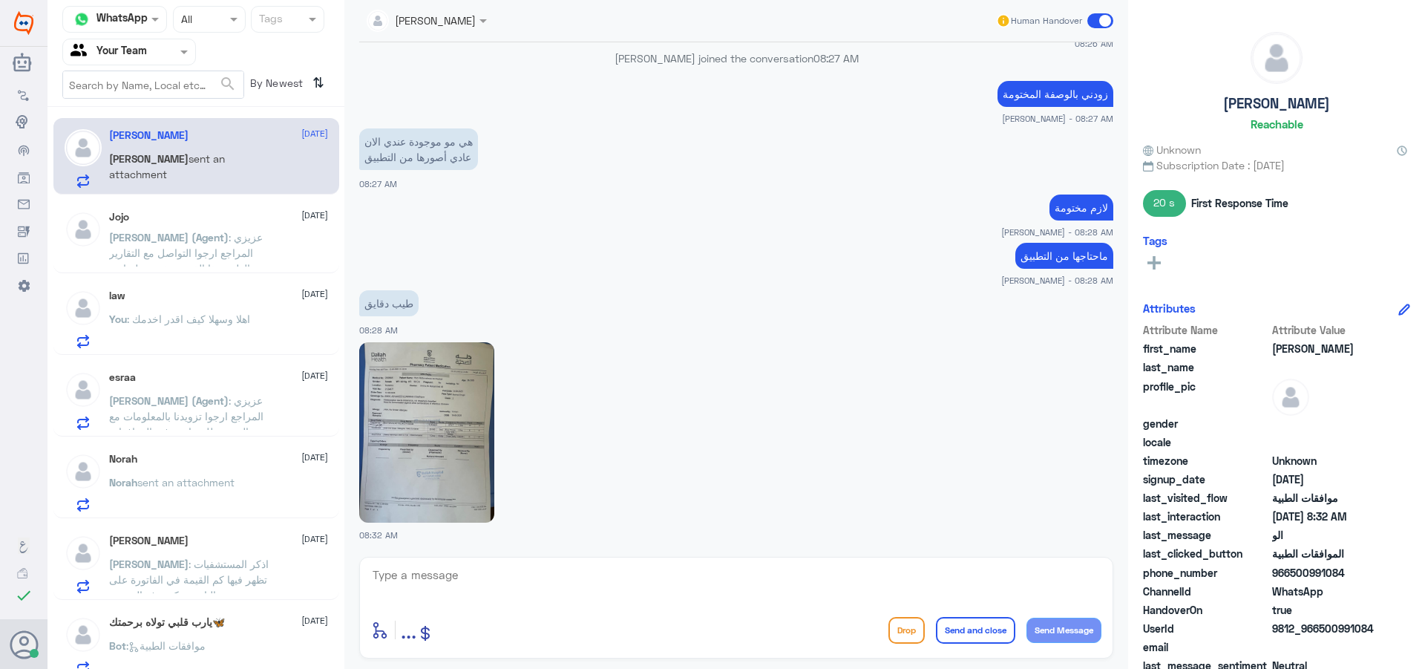
click at [199, 226] on div "Jojo [DATE] [PERSON_NAME] (Agent) : عزيزي المراجع ارجوا التواصل مع التقارير الط…" at bounding box center [218, 239] width 219 height 56
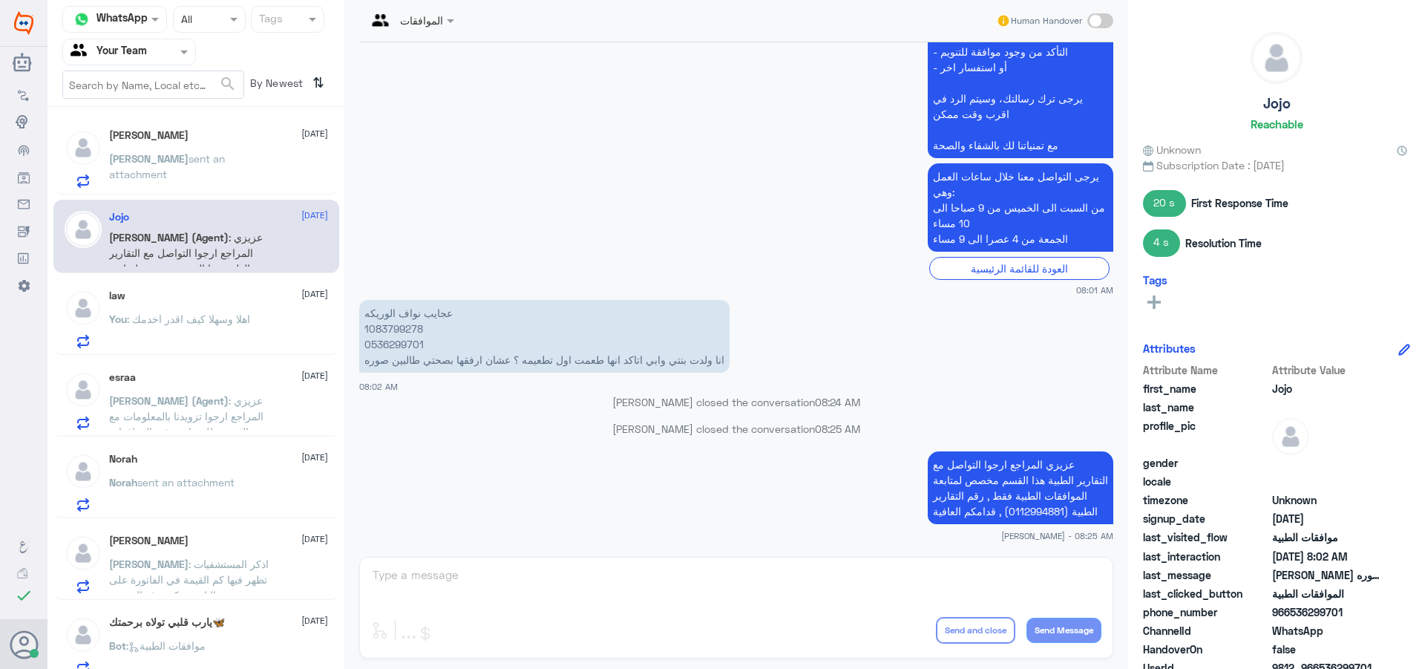
click at [195, 158] on span "sent an attachment" at bounding box center [167, 166] width 116 height 28
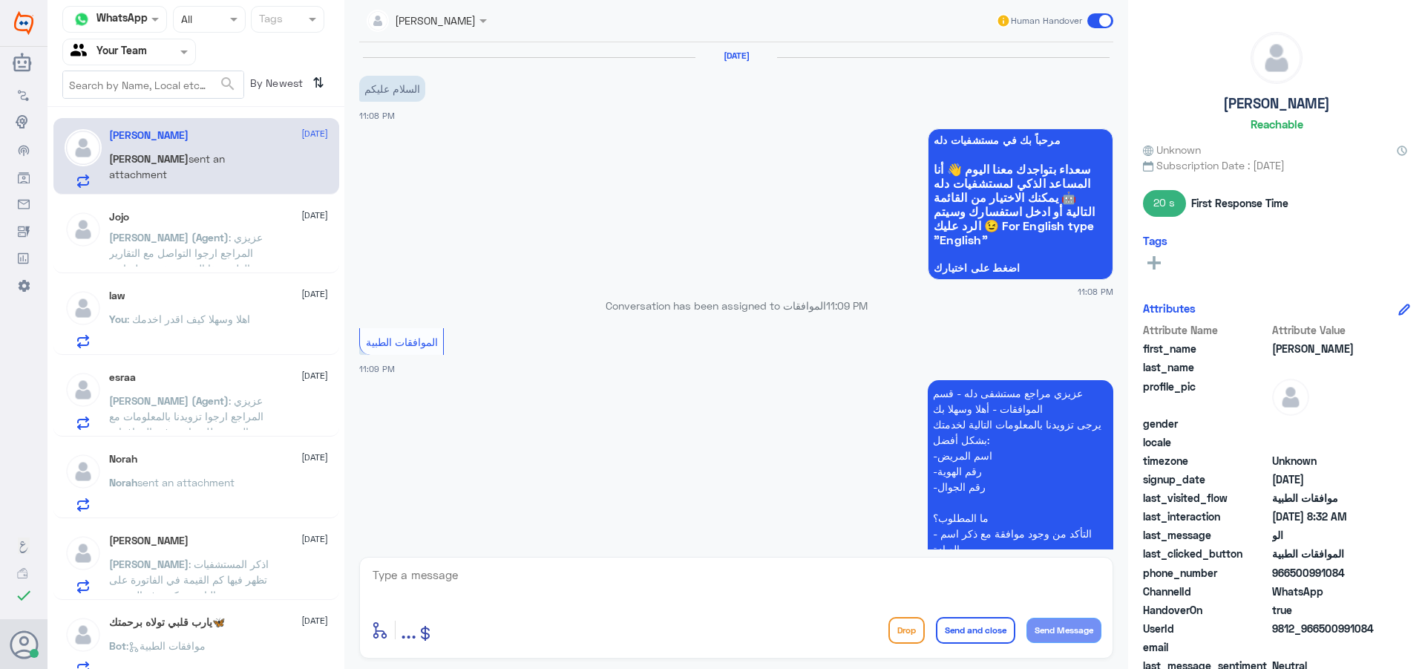
scroll to position [1260, 0]
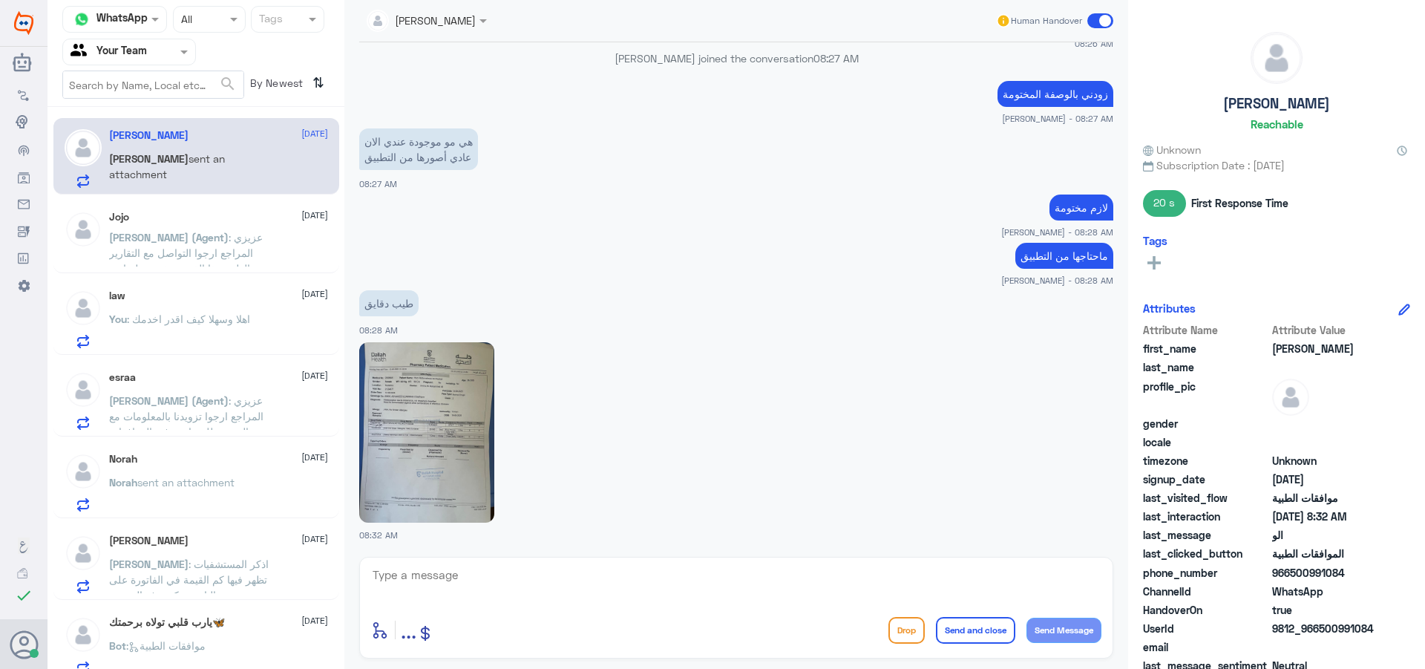
click at [217, 381] on div "esraa [DATE]" at bounding box center [218, 377] width 219 height 13
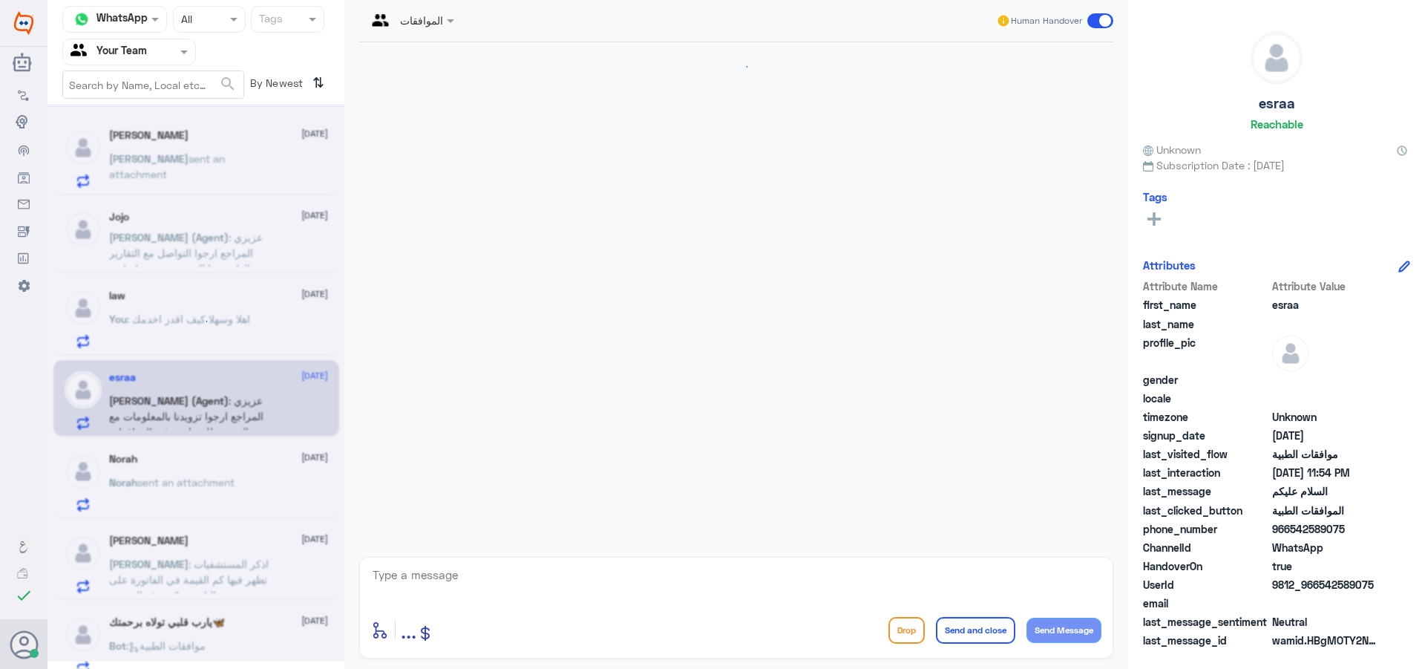
scroll to position [399, 0]
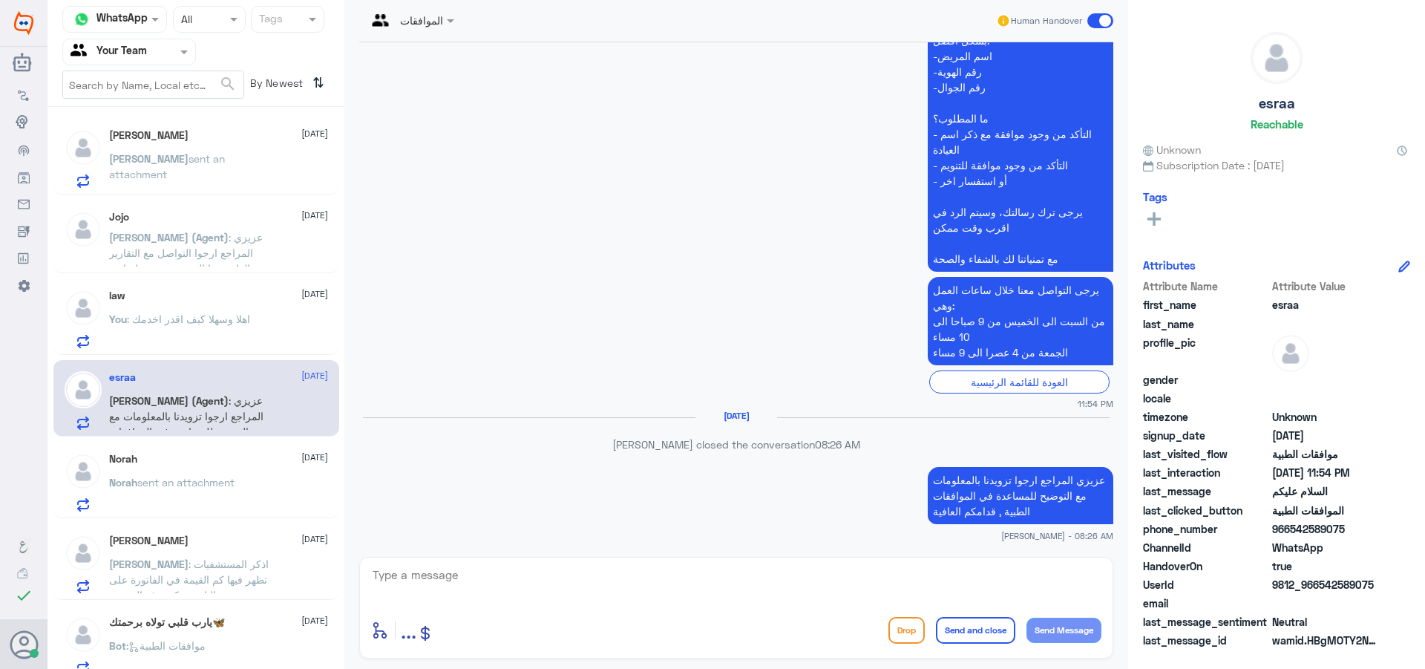
click at [243, 522] on div "[PERSON_NAME] [DATE] [PERSON_NAME] sent an attachment Jojo [DATE] [PERSON_NAME]…" at bounding box center [196, 393] width 297 height 561
click at [206, 485] on span "sent an attachment" at bounding box center [185, 482] width 97 height 13
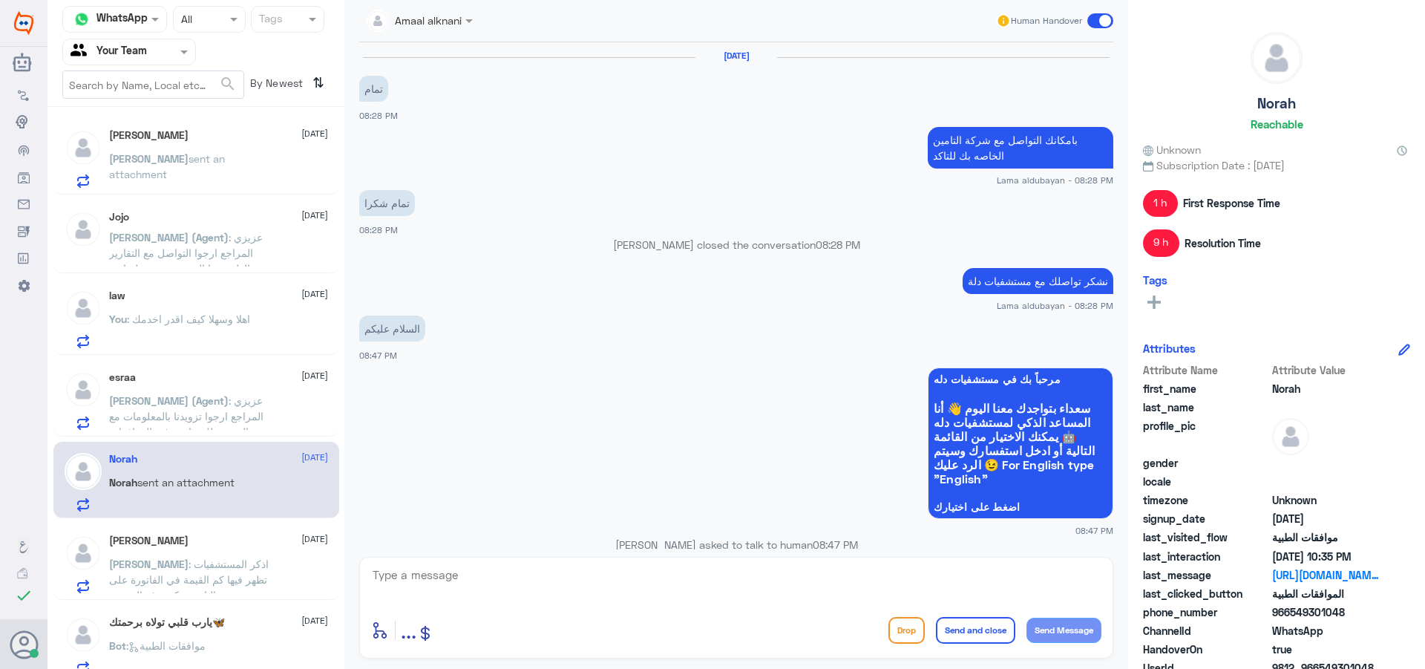
scroll to position [1090, 0]
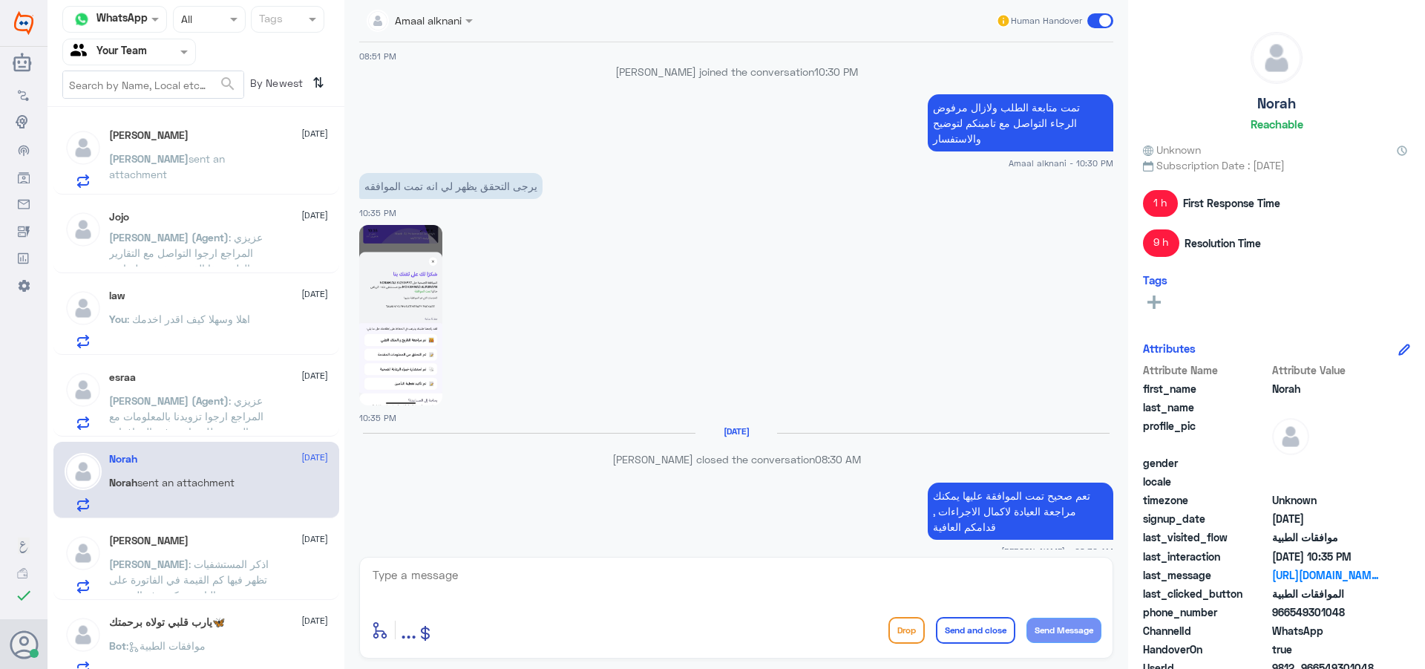
click at [261, 566] on p "[PERSON_NAME] : اذكر المستشفيات تظهر فيها كم القيمة في الفاتورة على التامين وكم…" at bounding box center [192, 574] width 167 height 37
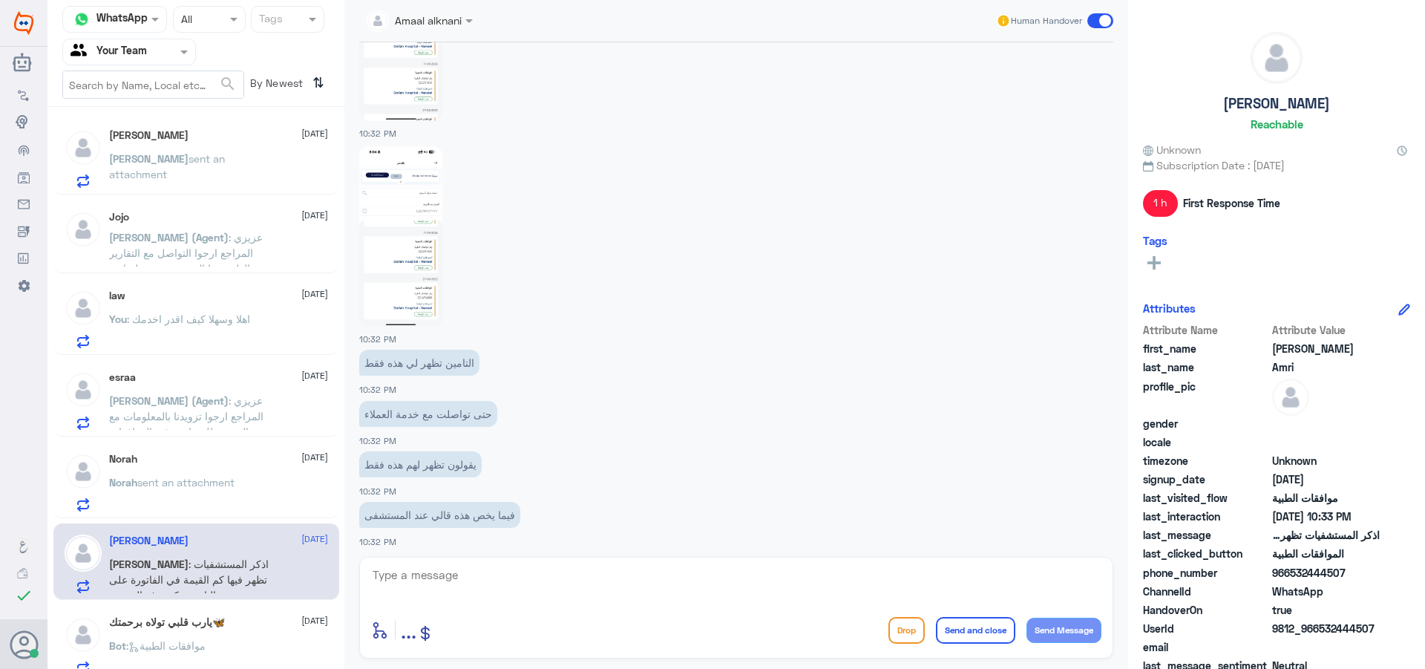
scroll to position [2898, 0]
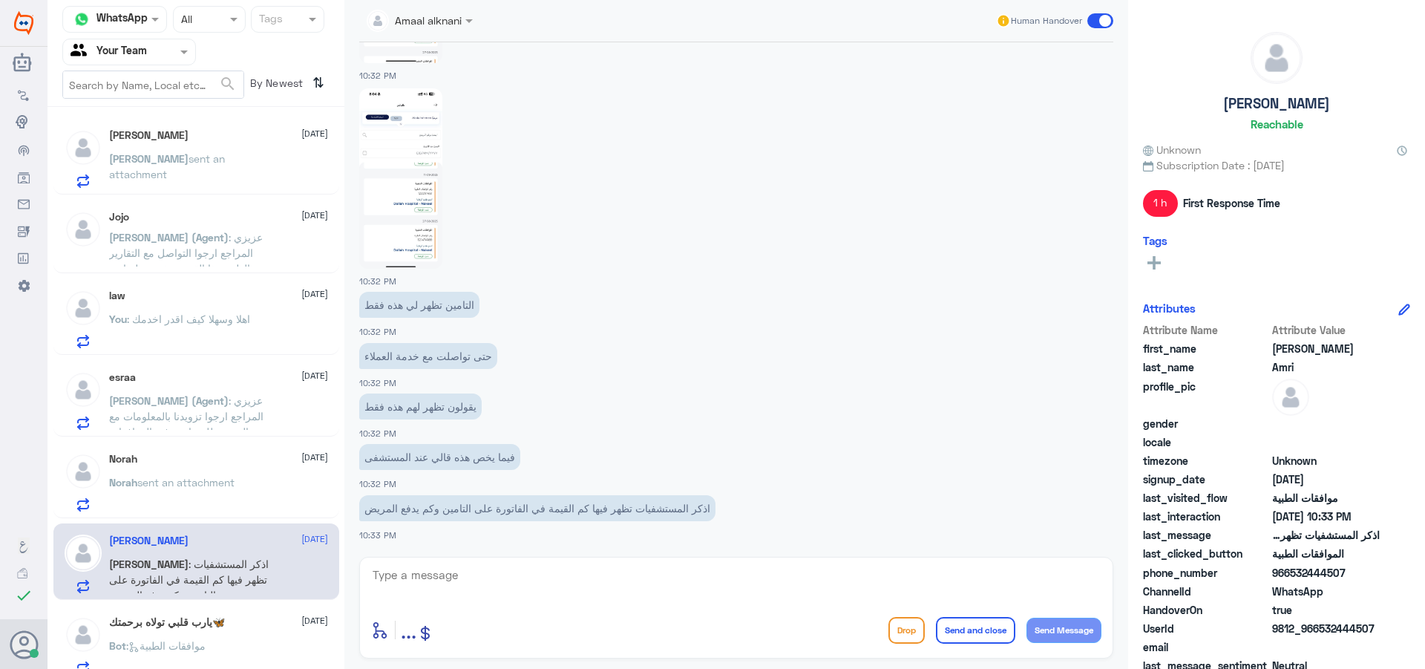
click at [277, 405] on div "[PERSON_NAME] (Agent) : عزيزي المراجع ارجوا تزويدنا بالمعلومات مع التوضيح للمسا…" at bounding box center [218, 412] width 219 height 33
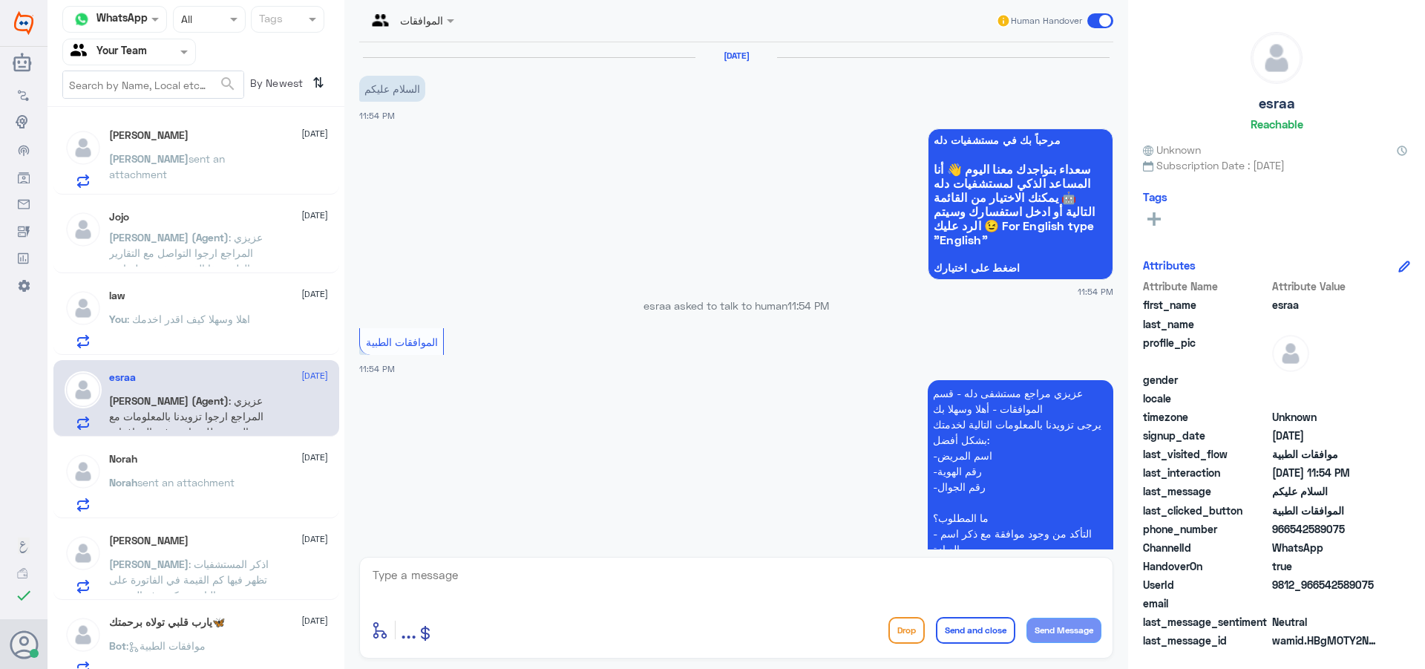
click at [250, 324] on span ": اهلا وسهلا كيف اقدر اخدمك" at bounding box center [188, 319] width 123 height 13
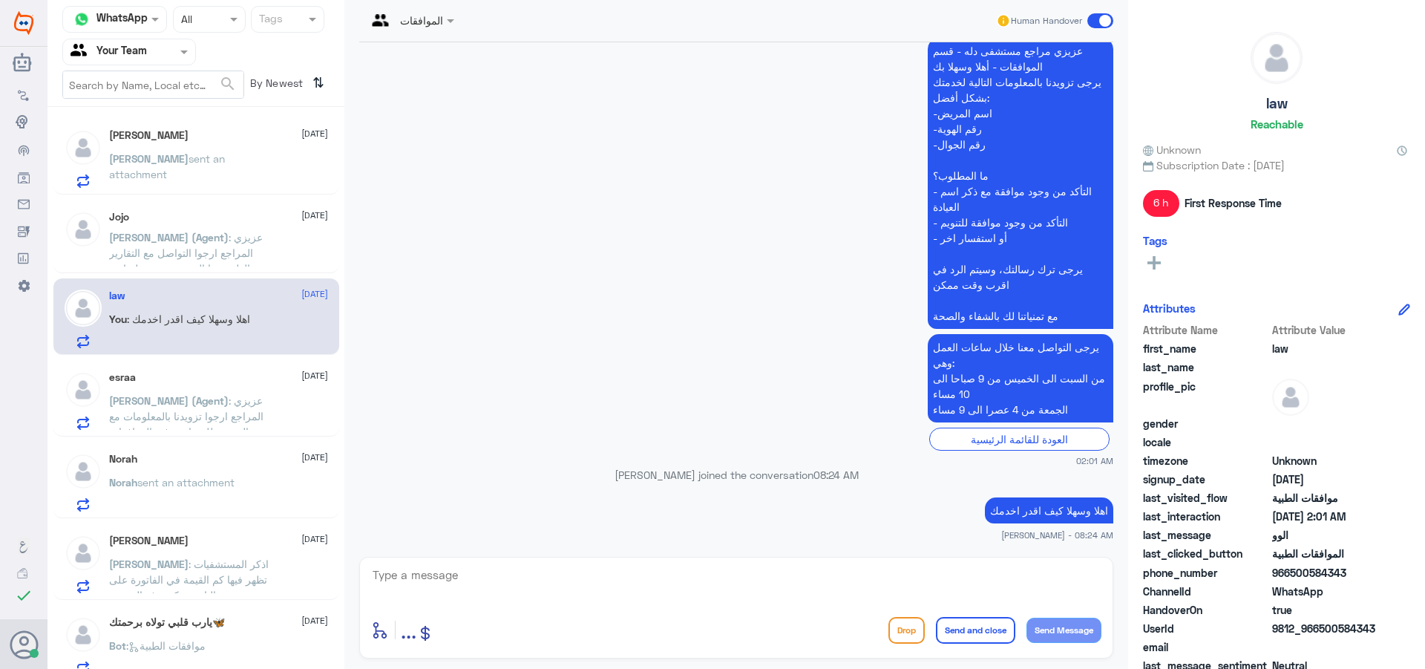
click at [206, 248] on span ": عزيزي المراجع ارجوا التواصل مع التقارير الطبية هذا القسم مخصص لمتابعة الموافق…" at bounding box center [191, 268] width 165 height 75
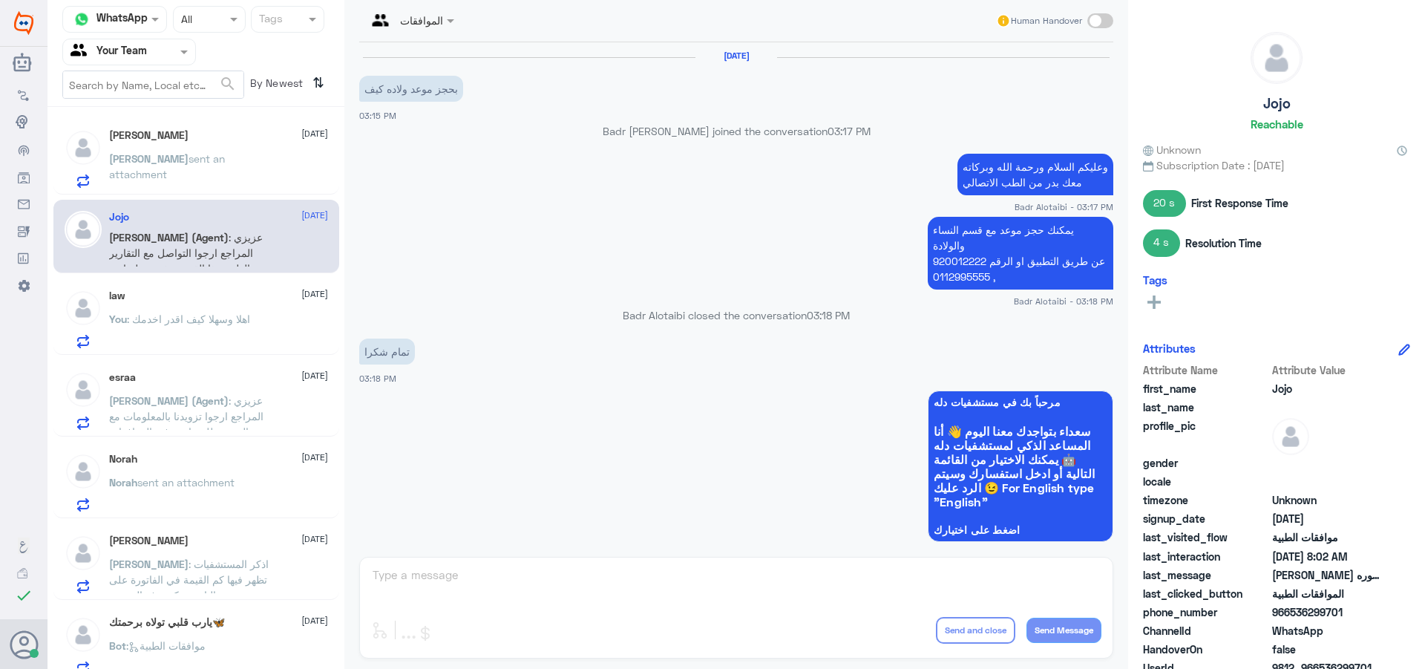
scroll to position [1125, 0]
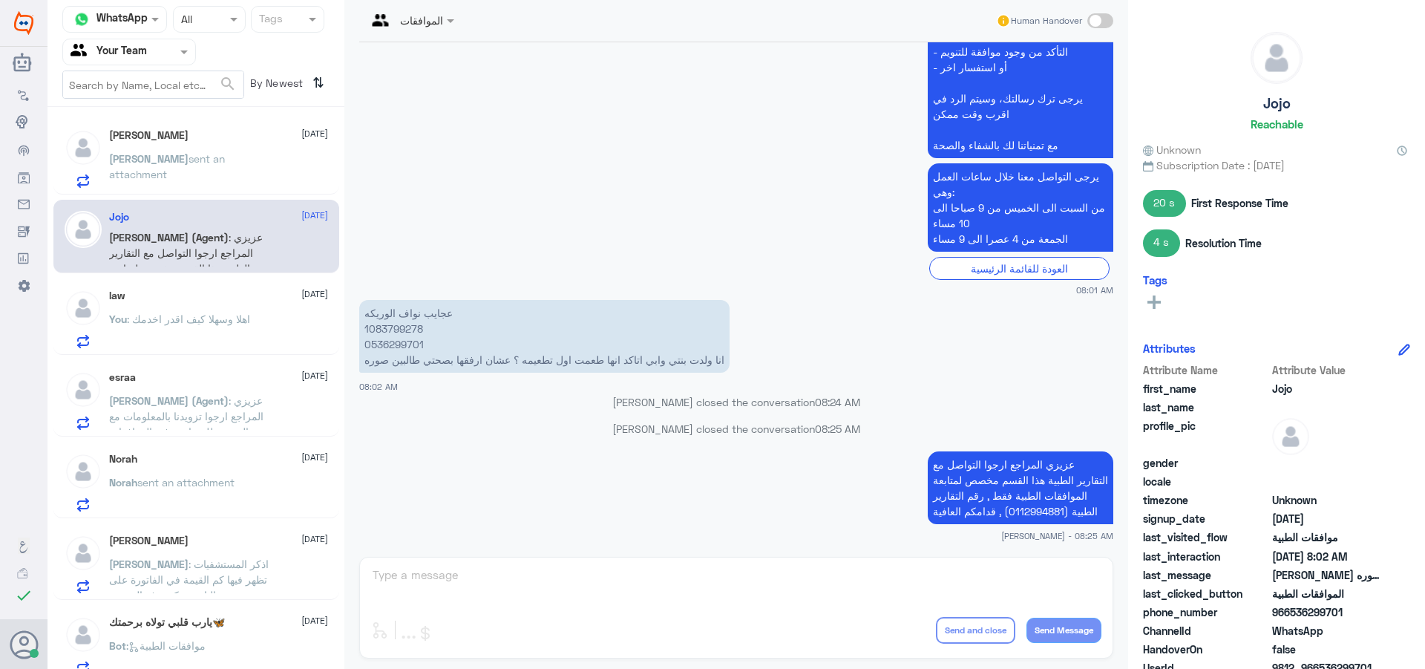
click at [178, 179] on p "[PERSON_NAME] sent an attachment" at bounding box center [192, 169] width 167 height 37
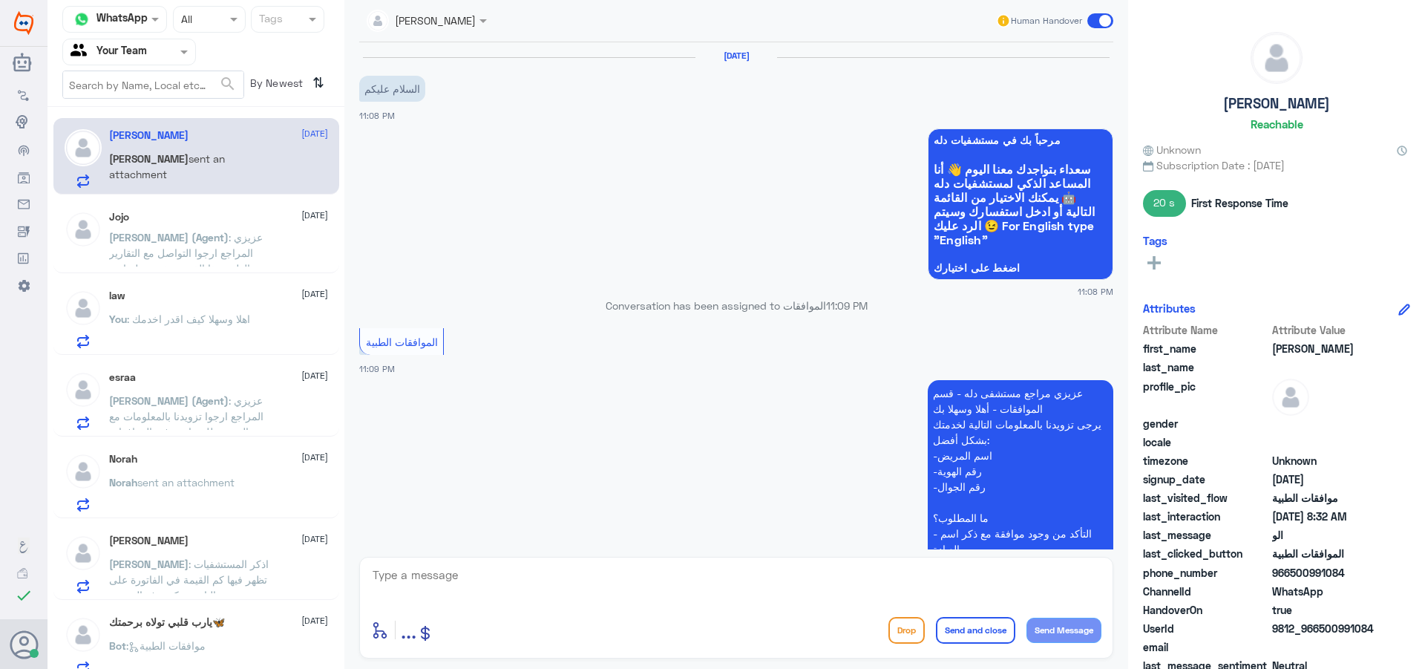
click at [243, 259] on span ": عزيزي المراجع ارجوا التواصل مع التقارير الطبية هذا القسم مخصص لمتابعة الموافق…" at bounding box center [191, 268] width 165 height 75
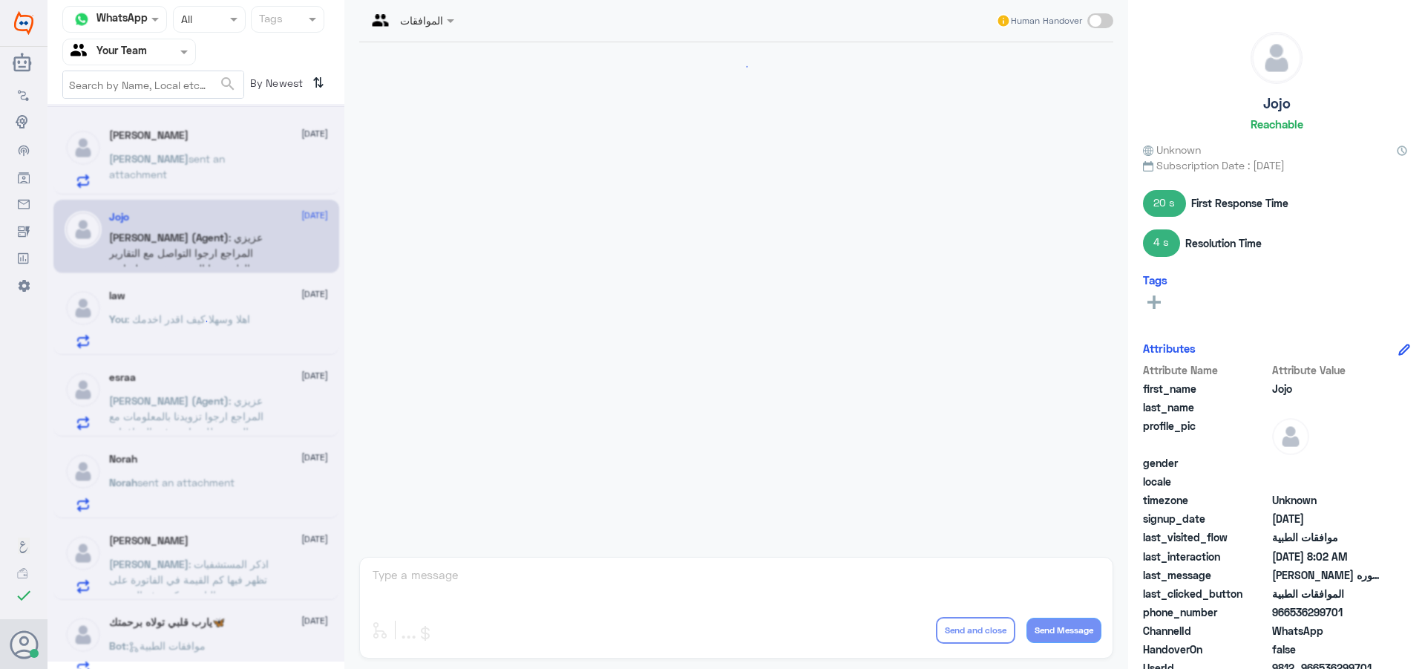
scroll to position [1125, 0]
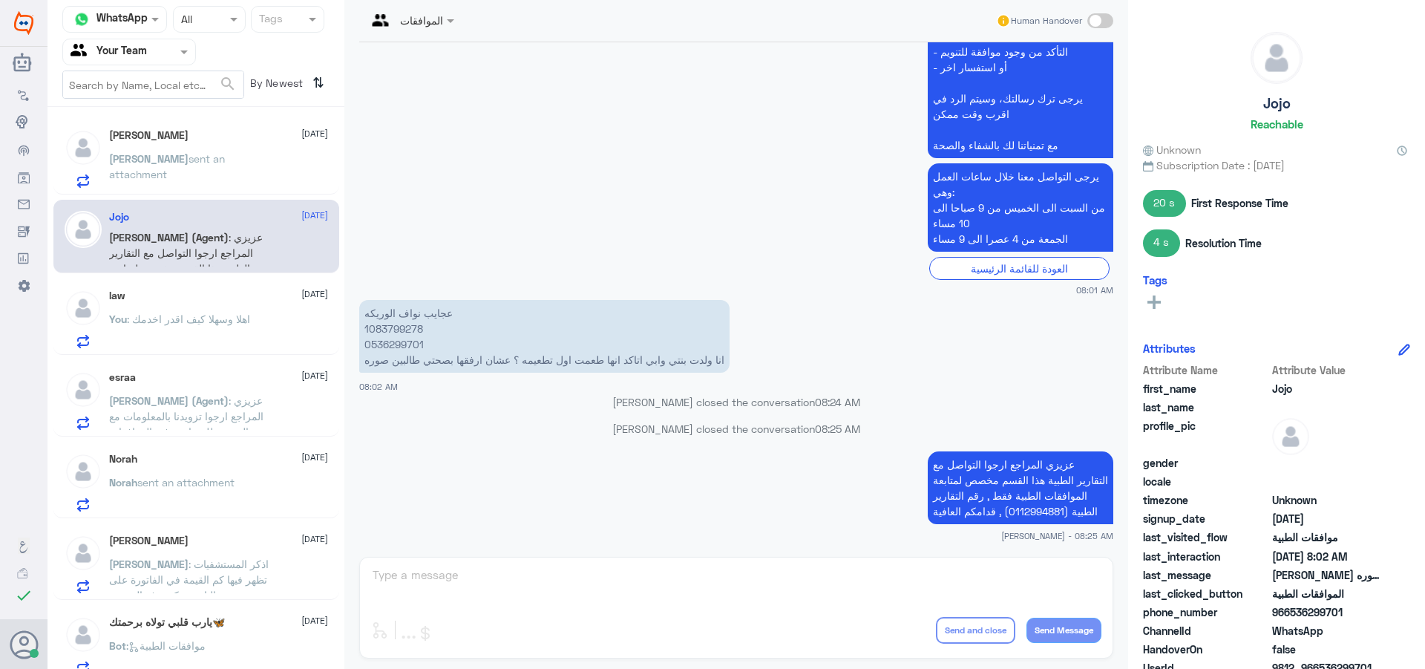
click at [104, 491] on div "Norah [DATE] [PERSON_NAME] sent an attachment" at bounding box center [197, 482] width 264 height 59
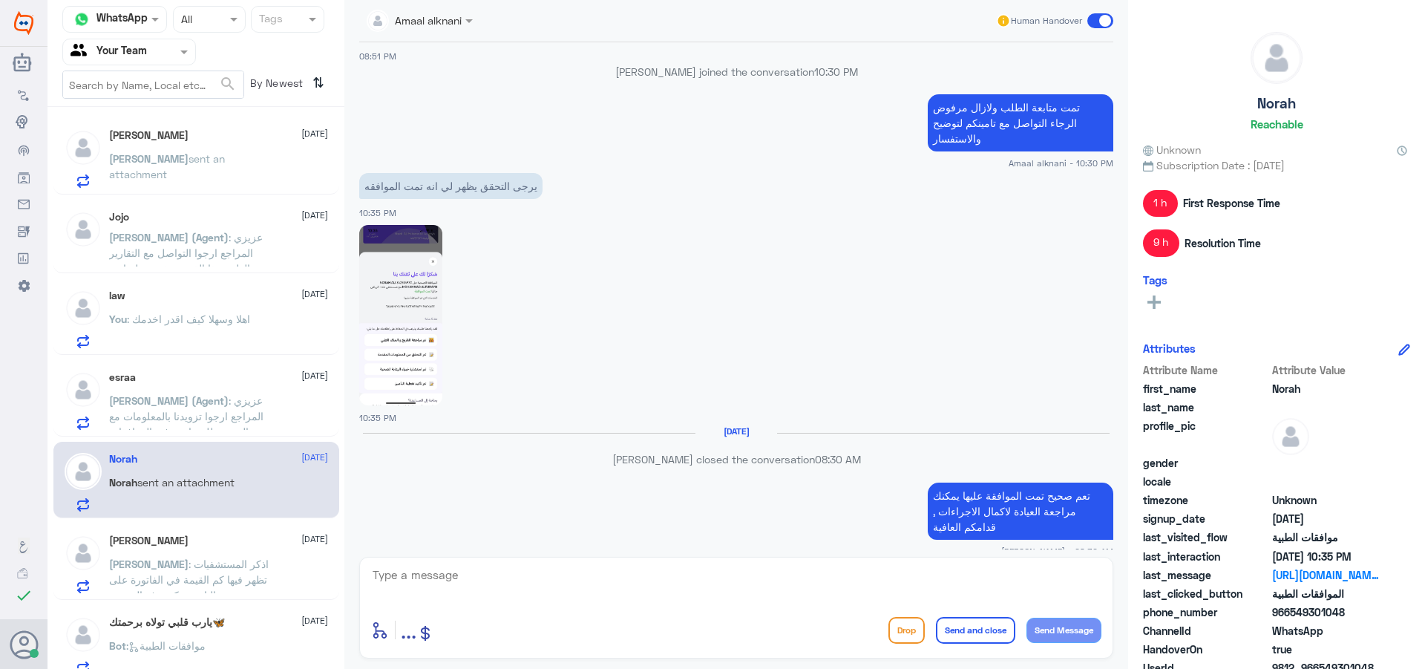
scroll to position [258, 0]
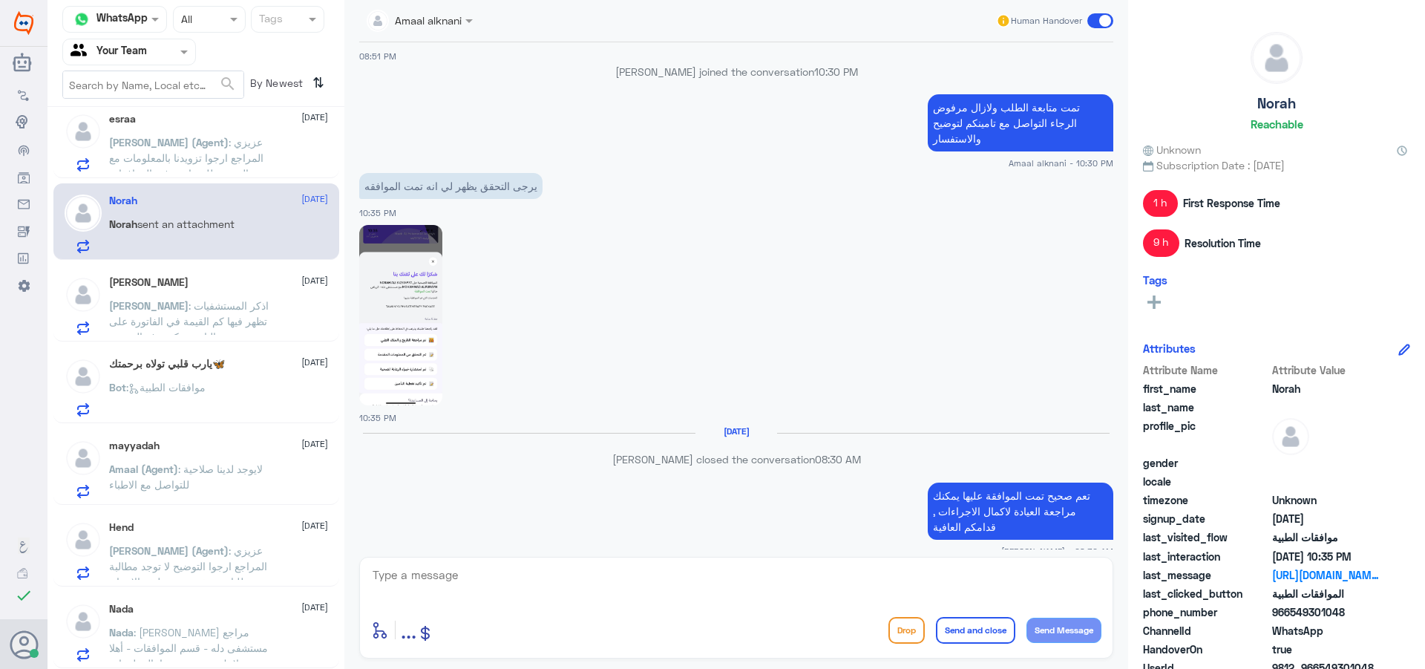
click at [233, 161] on span ": عزيزي المراجع ارجوا تزويدنا بالمعلومات مع التوضيح للمساعدة في الموافقات الطبي…" at bounding box center [186, 165] width 154 height 59
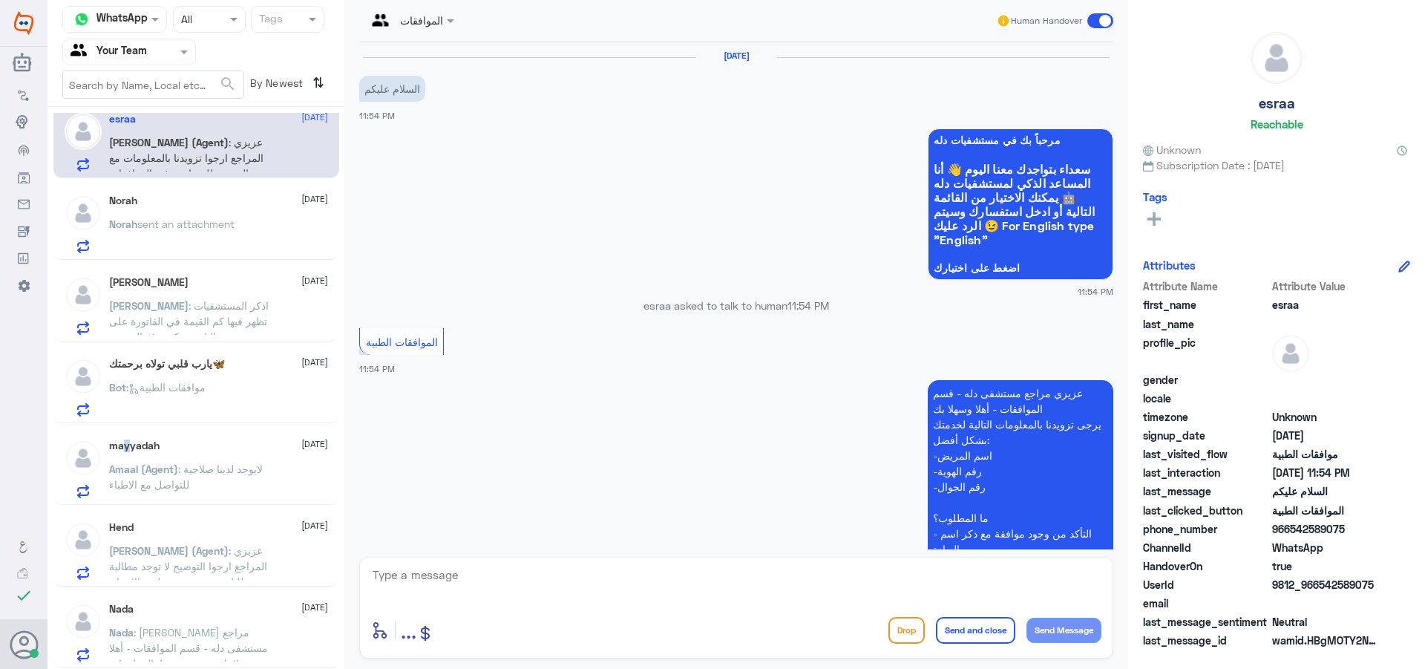
click at [122, 453] on div "mayyadah [DATE] Amaal (Agent) : لايوجد لدينا صلاحية للتواصل مع الاطباء" at bounding box center [218, 468] width 219 height 59
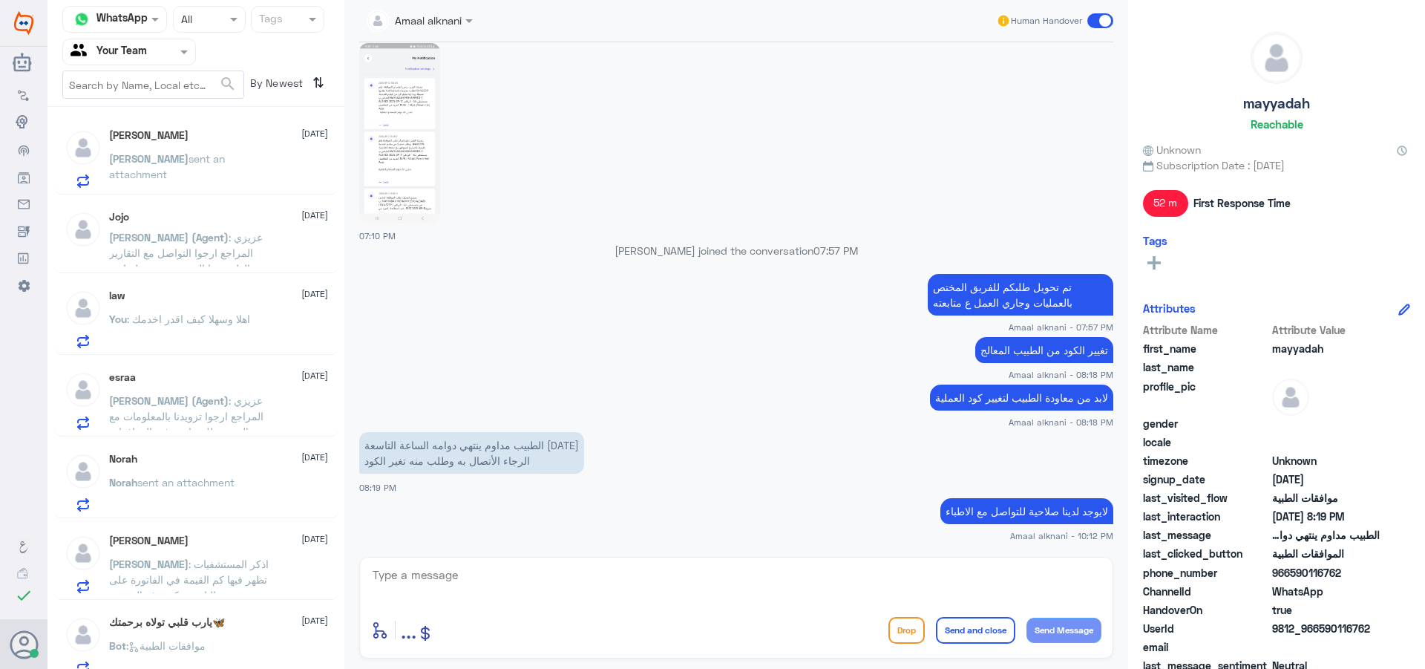
drag, startPoint x: 194, startPoint y: 137, endPoint x: 192, endPoint y: 145, distance: 9.0
click at [192, 145] on div "[PERSON_NAME] [DATE] [PERSON_NAME] sent an attachment" at bounding box center [218, 158] width 219 height 59
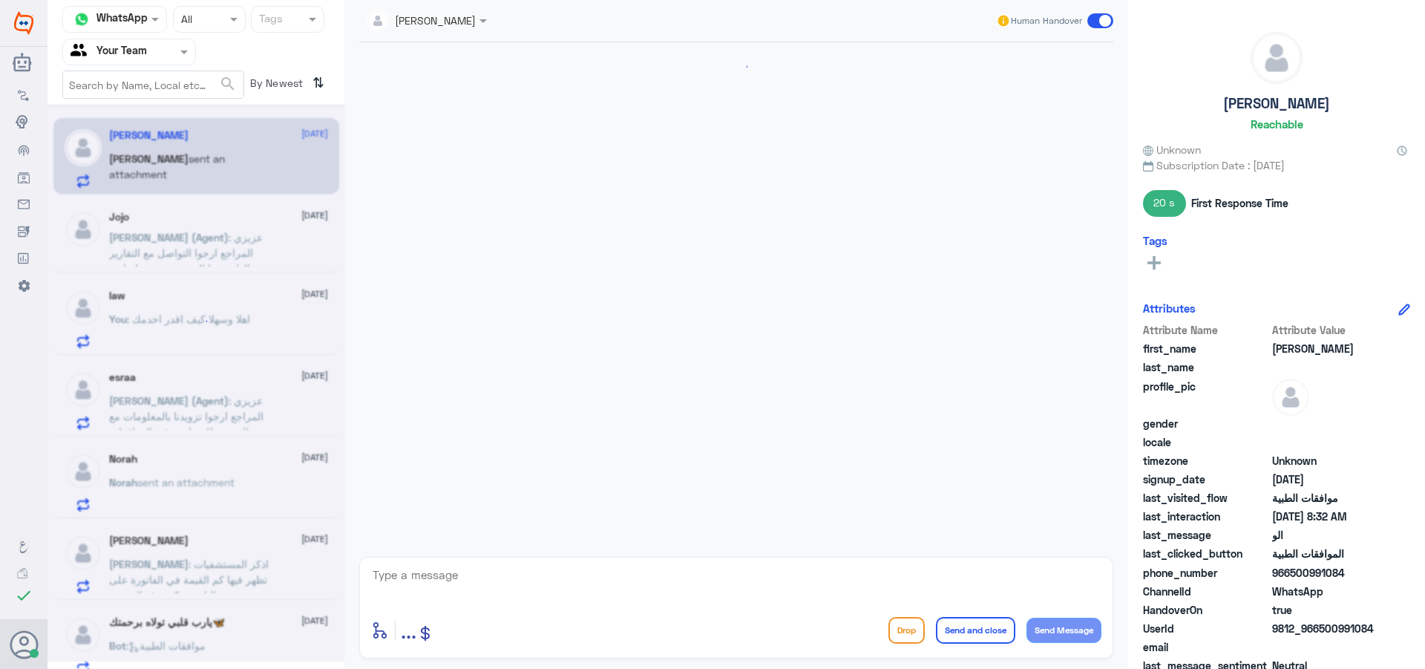
scroll to position [1260, 0]
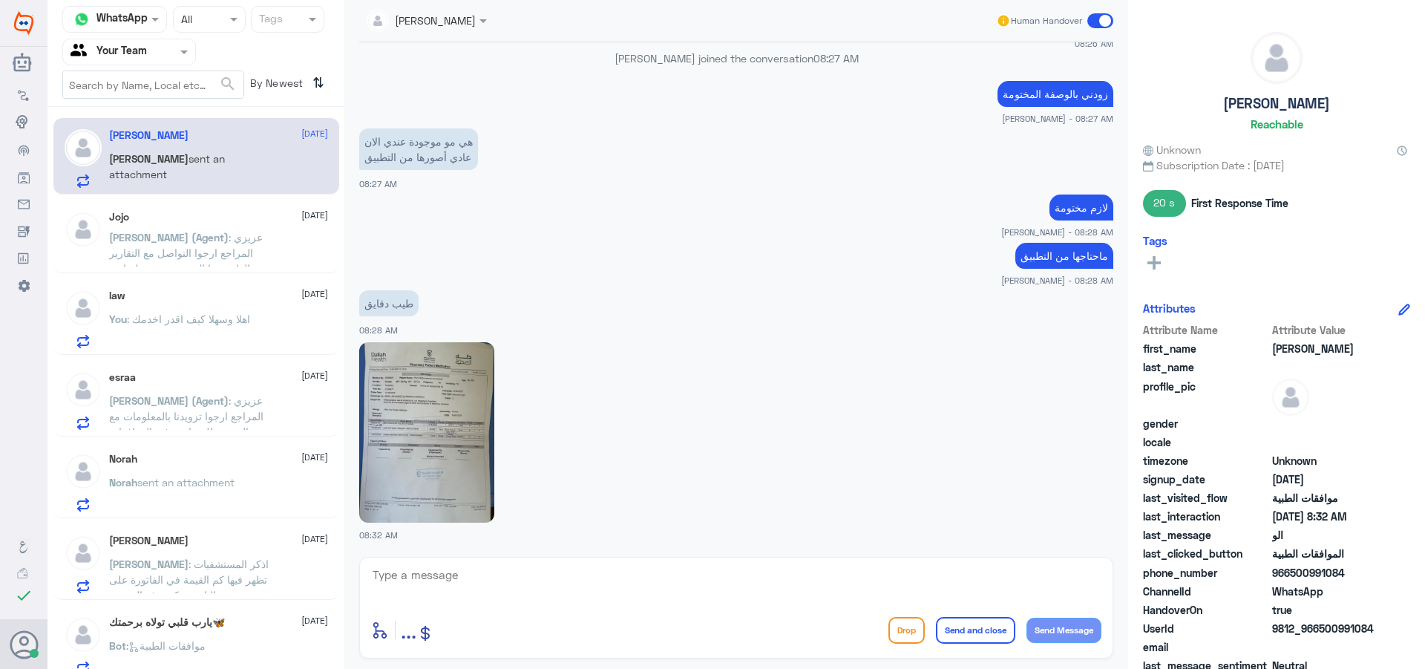
click at [227, 231] on span ": عزيزي المراجع ارجوا التواصل مع التقارير الطبية هذا القسم مخصص لمتابعة الموافق…" at bounding box center [191, 268] width 165 height 75
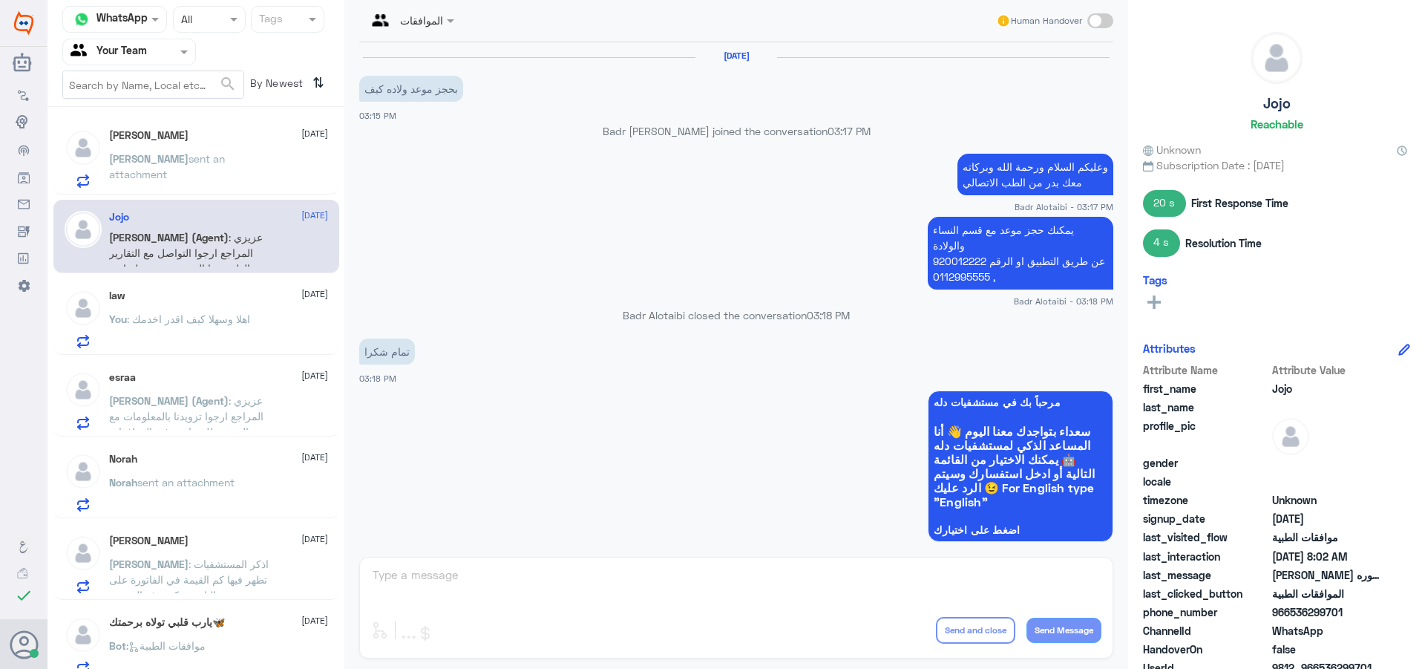
scroll to position [1125, 0]
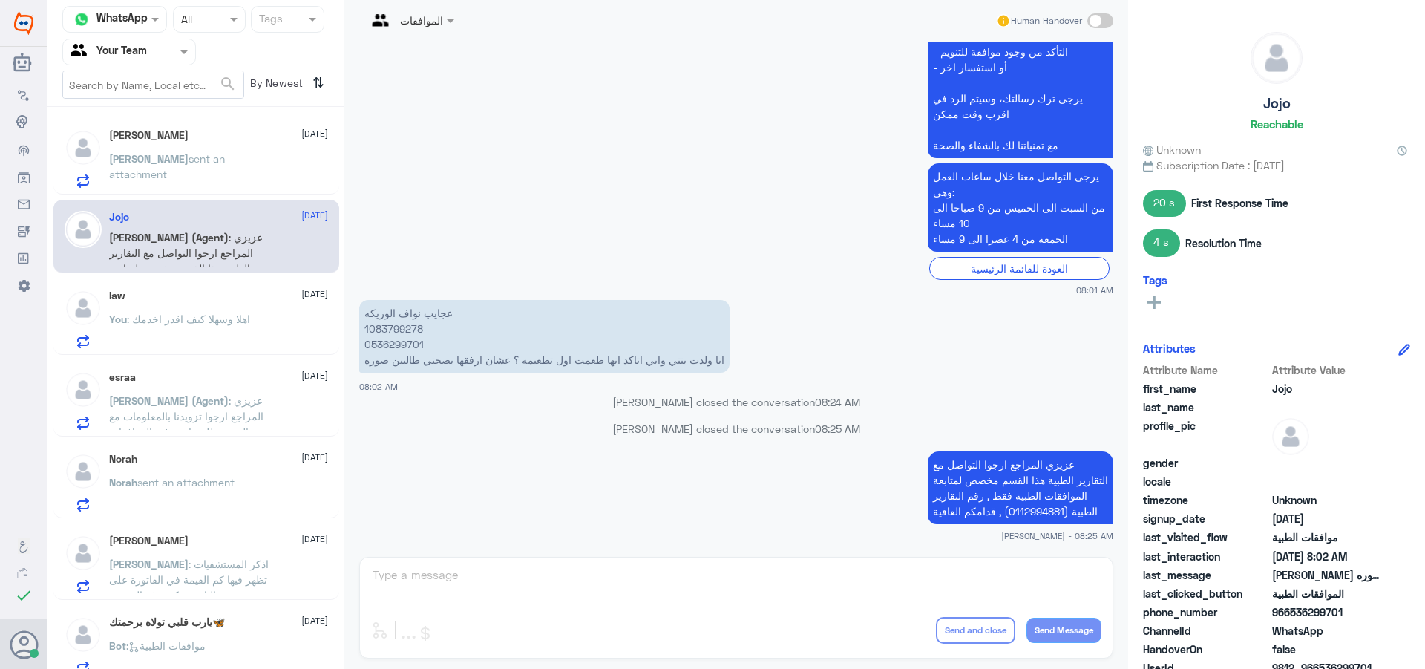
click at [209, 393] on p "[PERSON_NAME] (Agent) : عزيزي المراجع ارجوا تزويدنا بالمعلومات مع التوضيح للمسا…" at bounding box center [192, 411] width 167 height 37
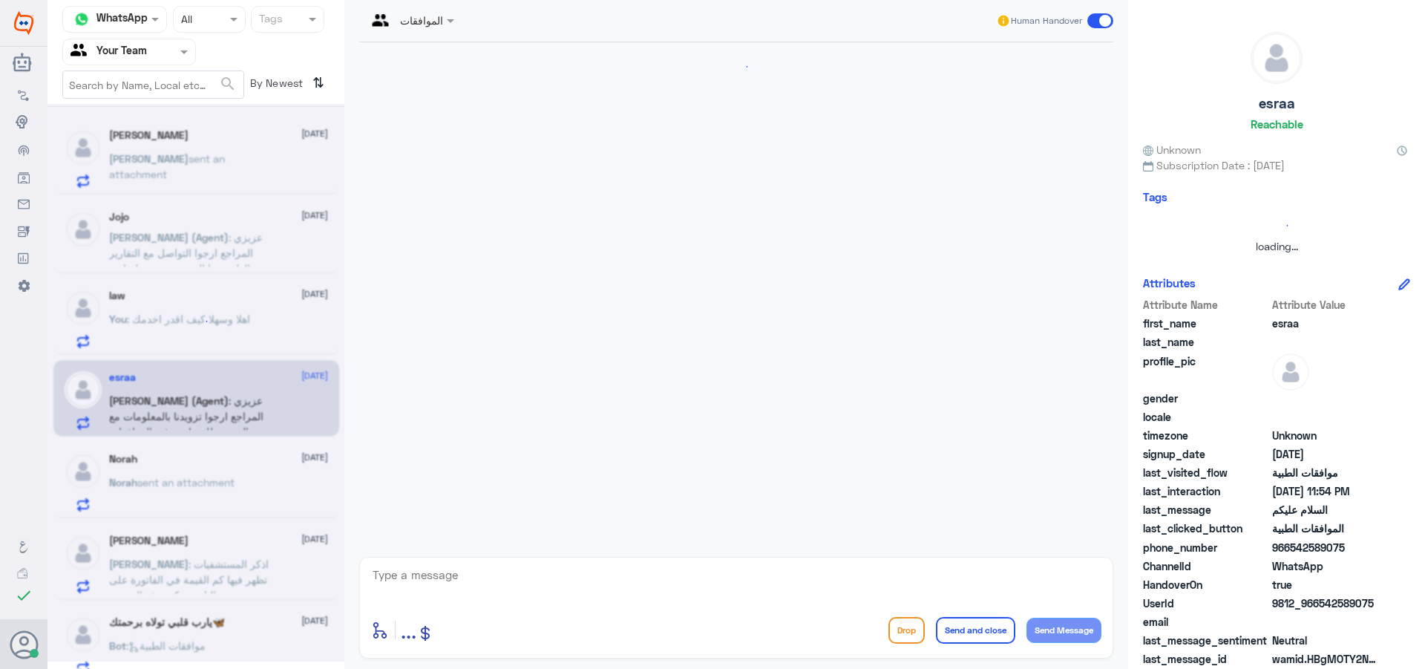
scroll to position [399, 0]
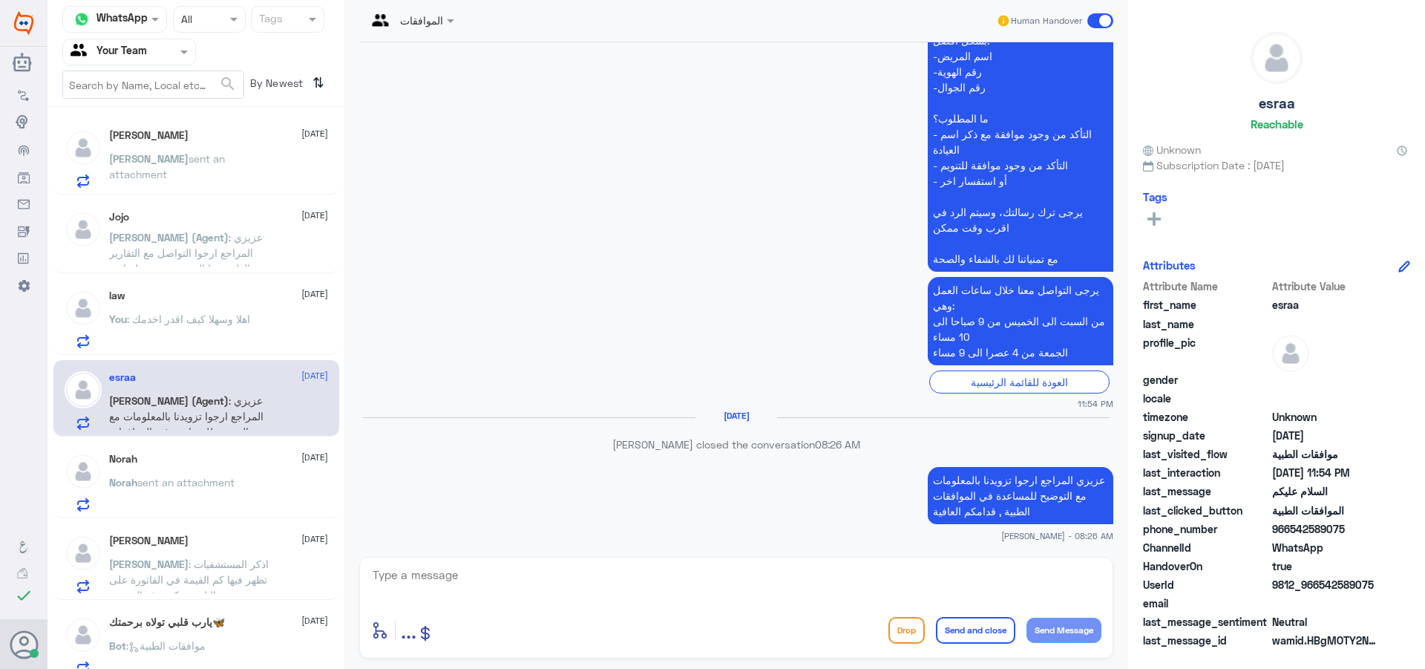
click at [489, 643] on div "الموافقات Human Handover [DATE] السلام عليكم 11:54 PM مرحباً بك في مستشفيات دله…" at bounding box center [736, 336] width 784 height 673
click at [135, 315] on span ": اهلا وسهلا كيف اقدر اخدمك" at bounding box center [188, 319] width 123 height 13
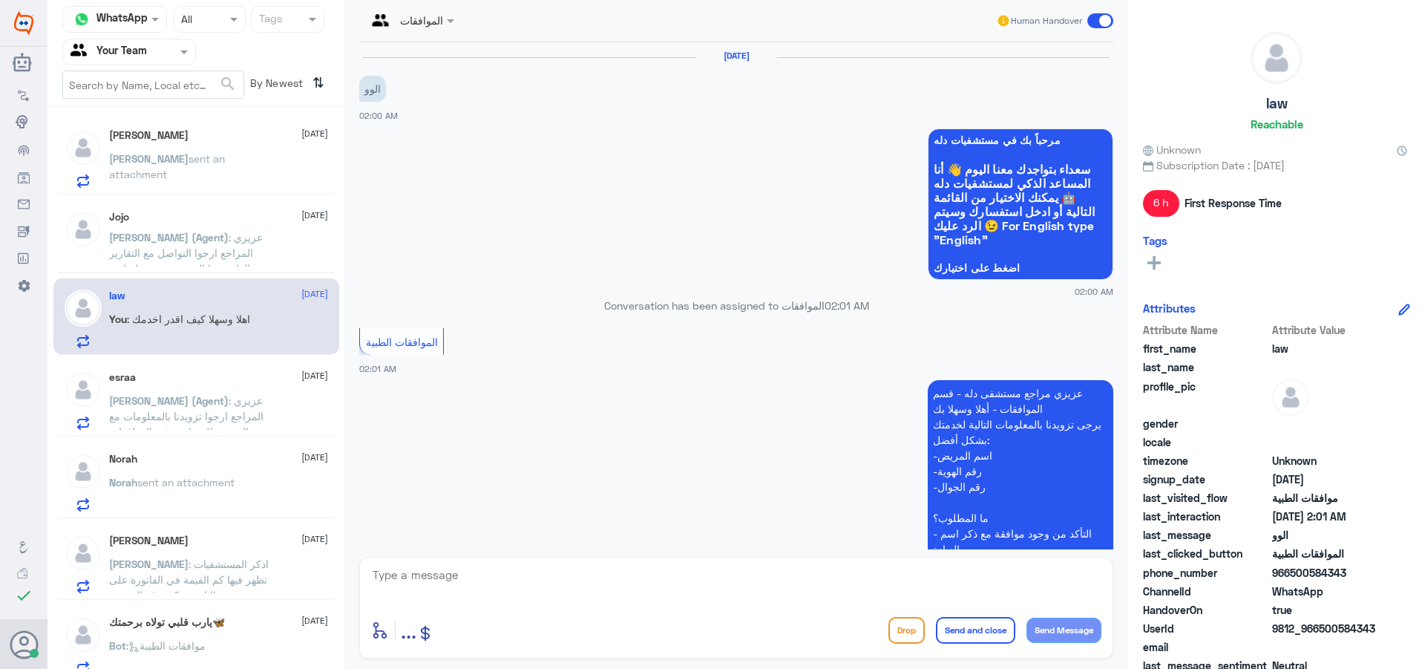
scroll to position [342, 0]
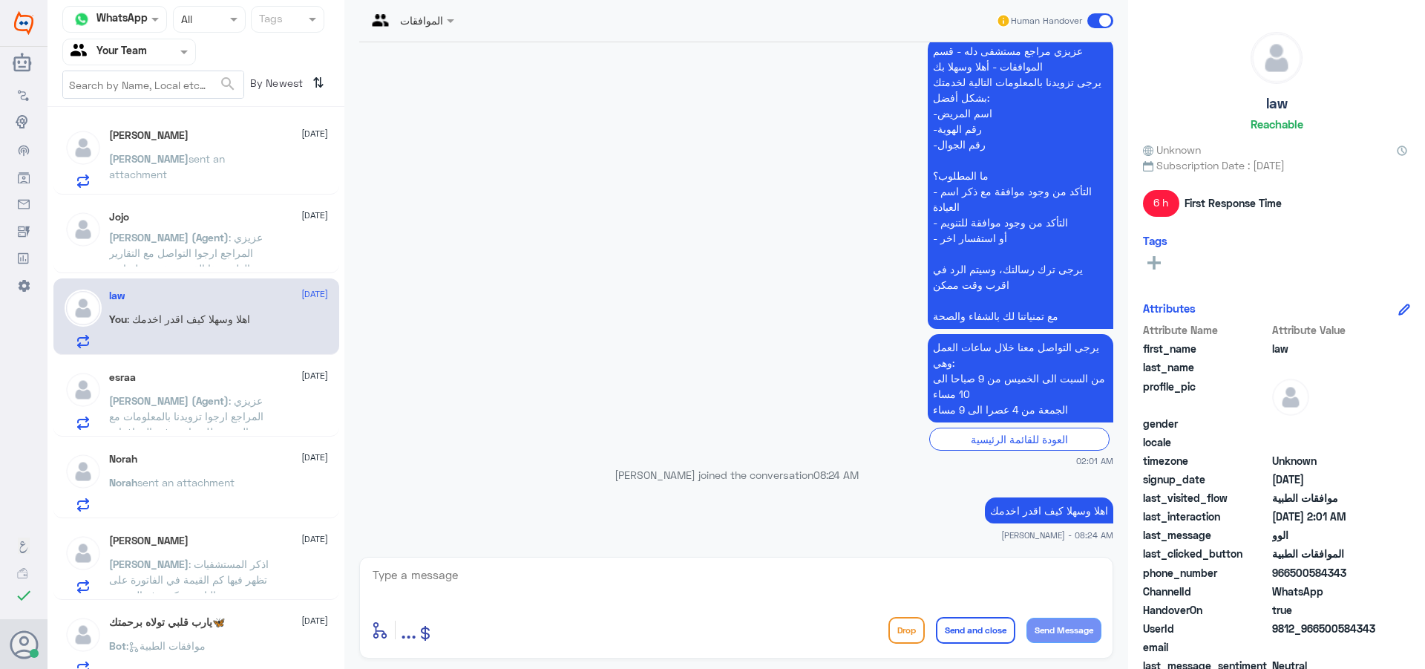
click at [174, 255] on span ": عزيزي المراجع ارجوا التواصل مع التقارير الطبية هذا القسم مخصص لمتابعة الموافق…" at bounding box center [191, 268] width 165 height 75
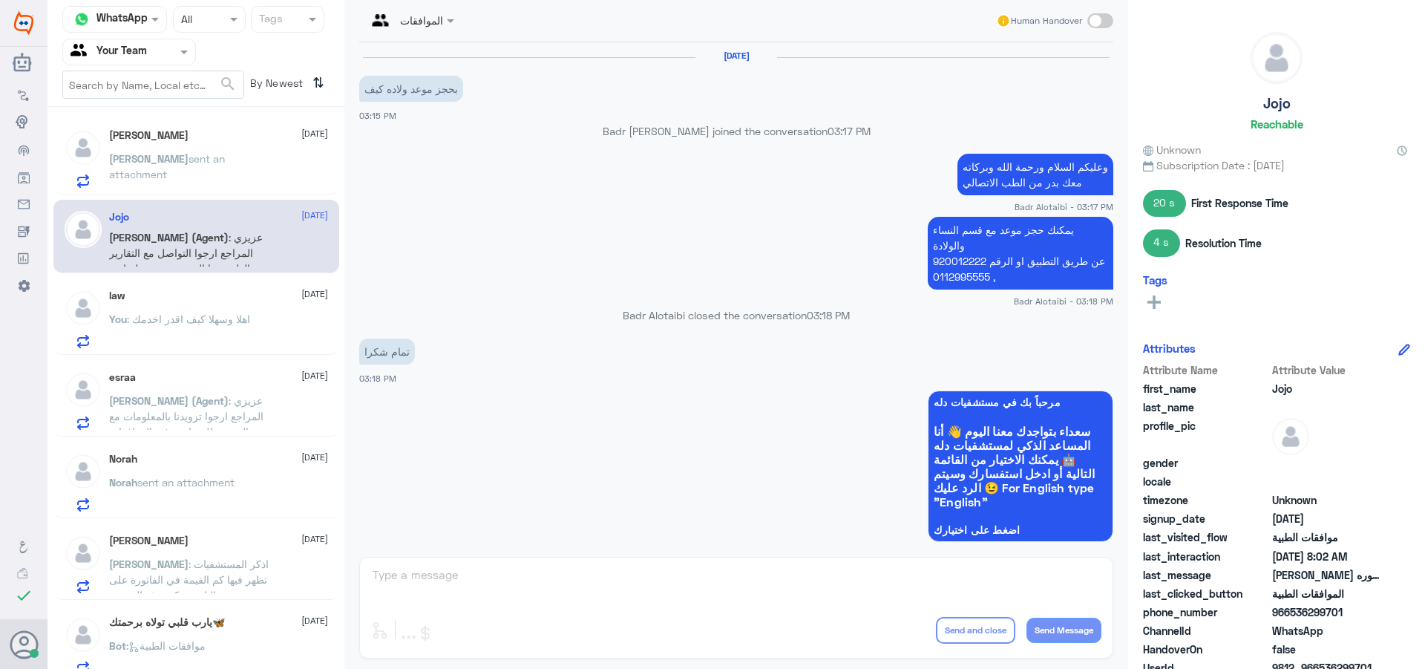
scroll to position [1125, 0]
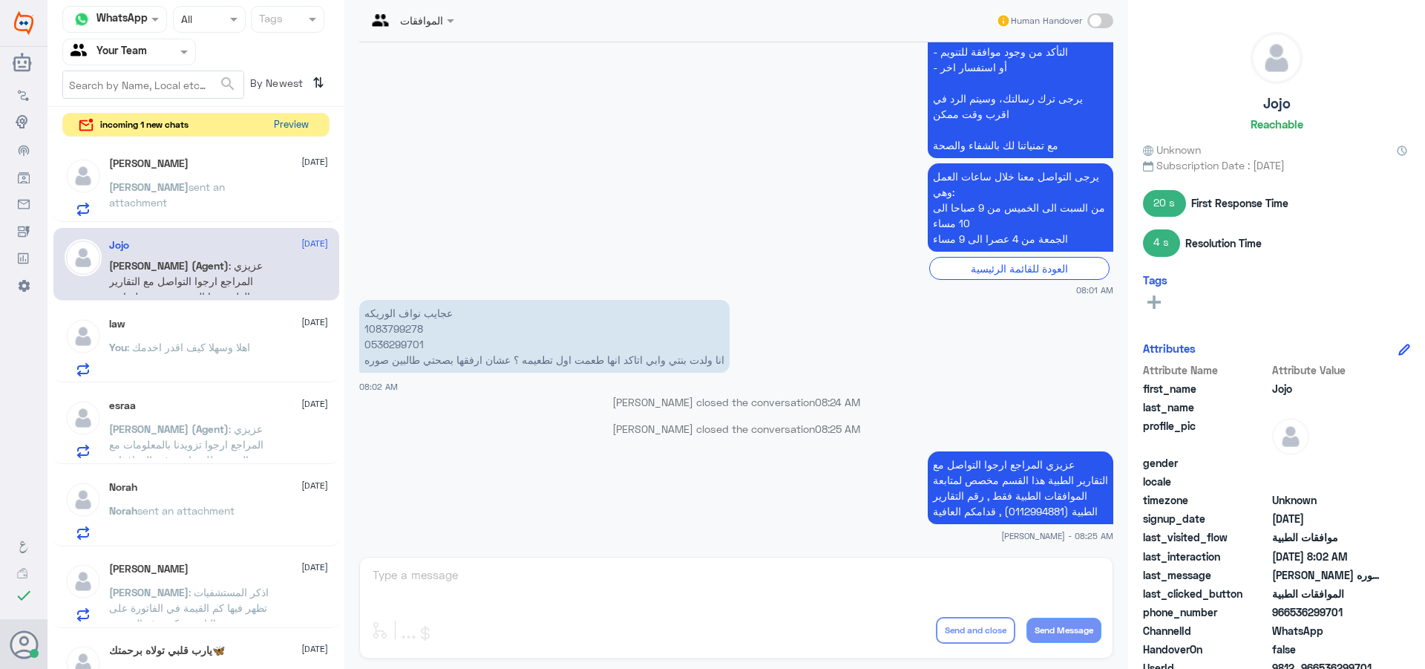
click at [287, 122] on button "Preview" at bounding box center [291, 125] width 46 height 23
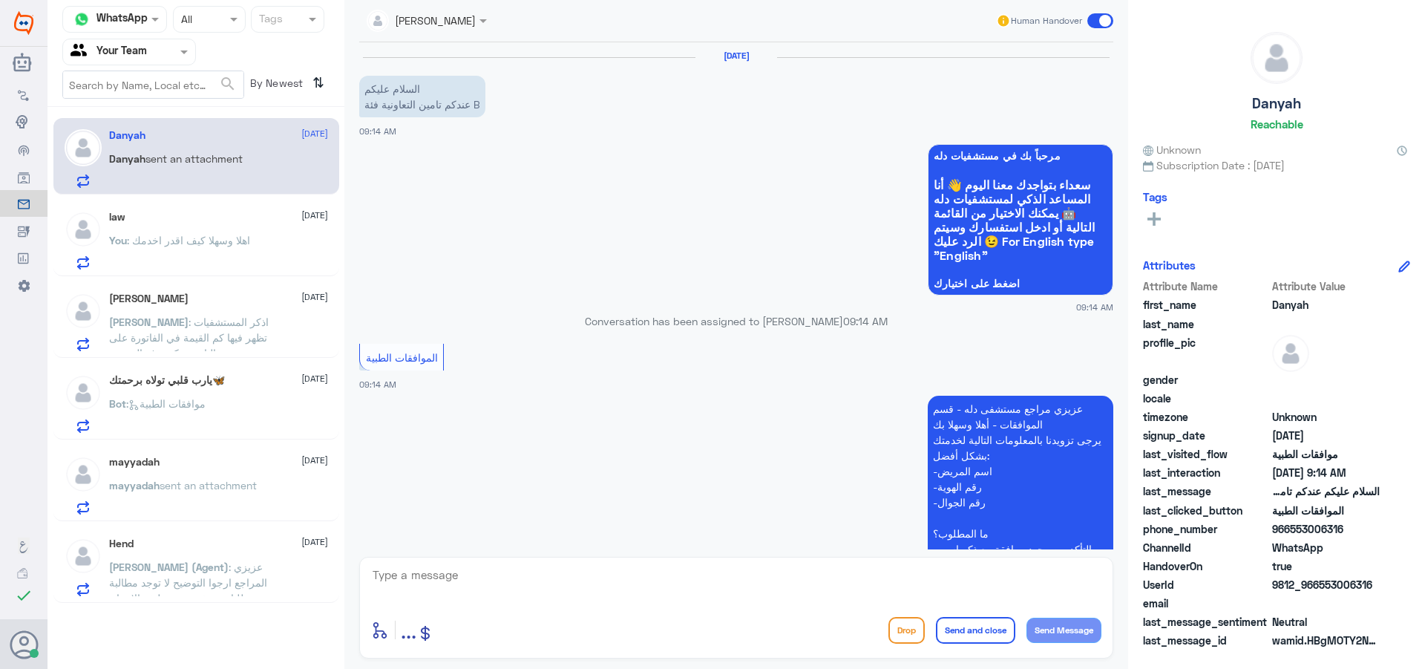
click at [451, 23] on div at bounding box center [426, 19] width 135 height 17
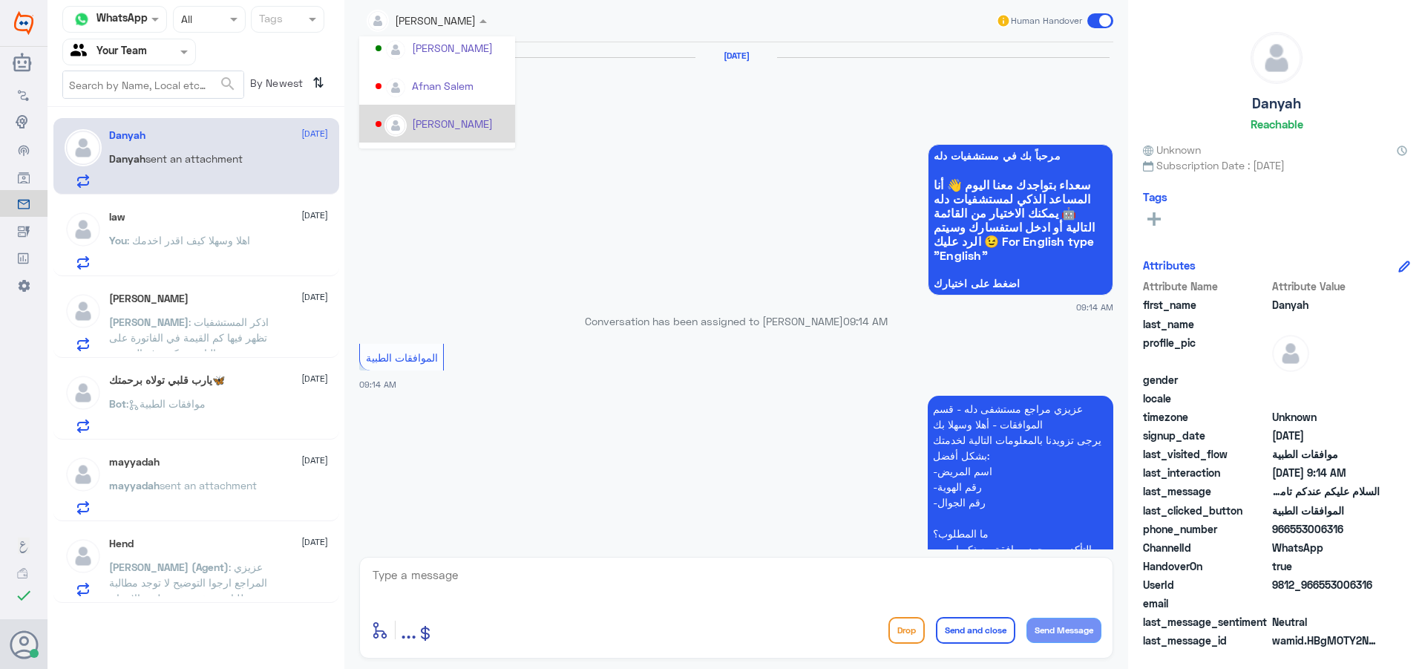
click at [474, 122] on div "[PERSON_NAME]" at bounding box center [452, 124] width 81 height 16
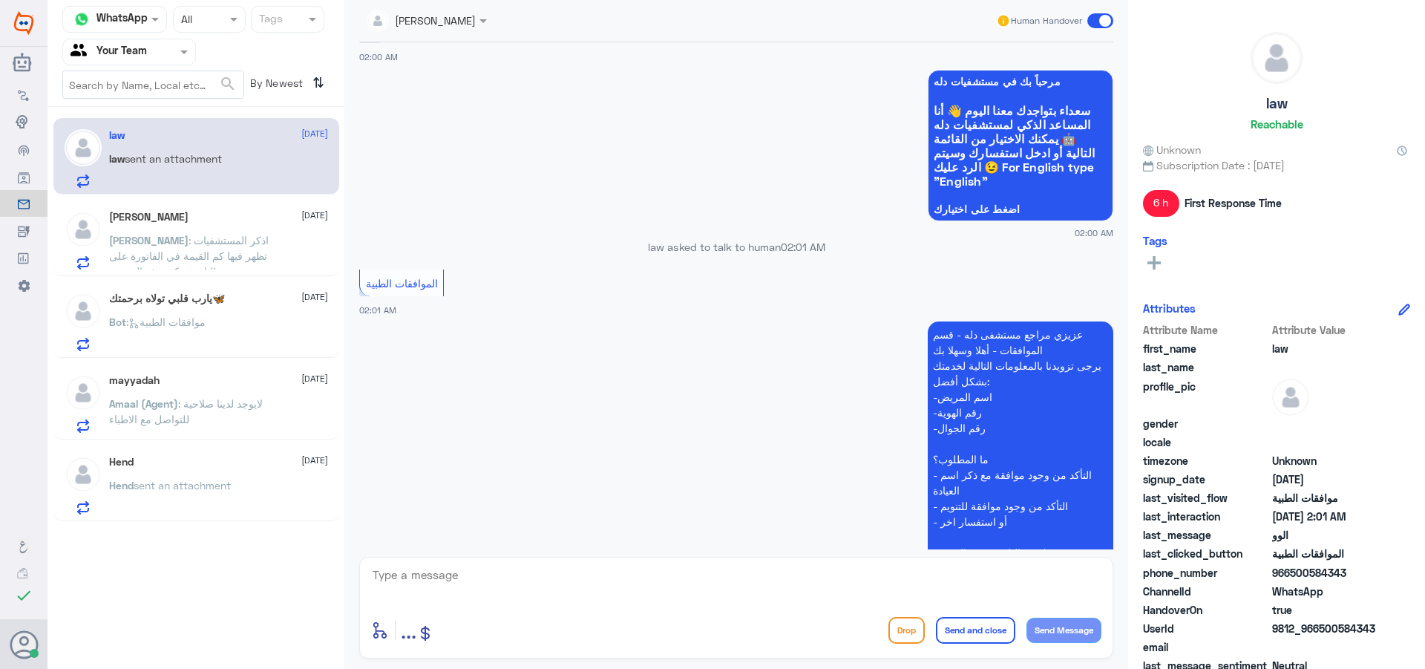
scroll to position [223, 0]
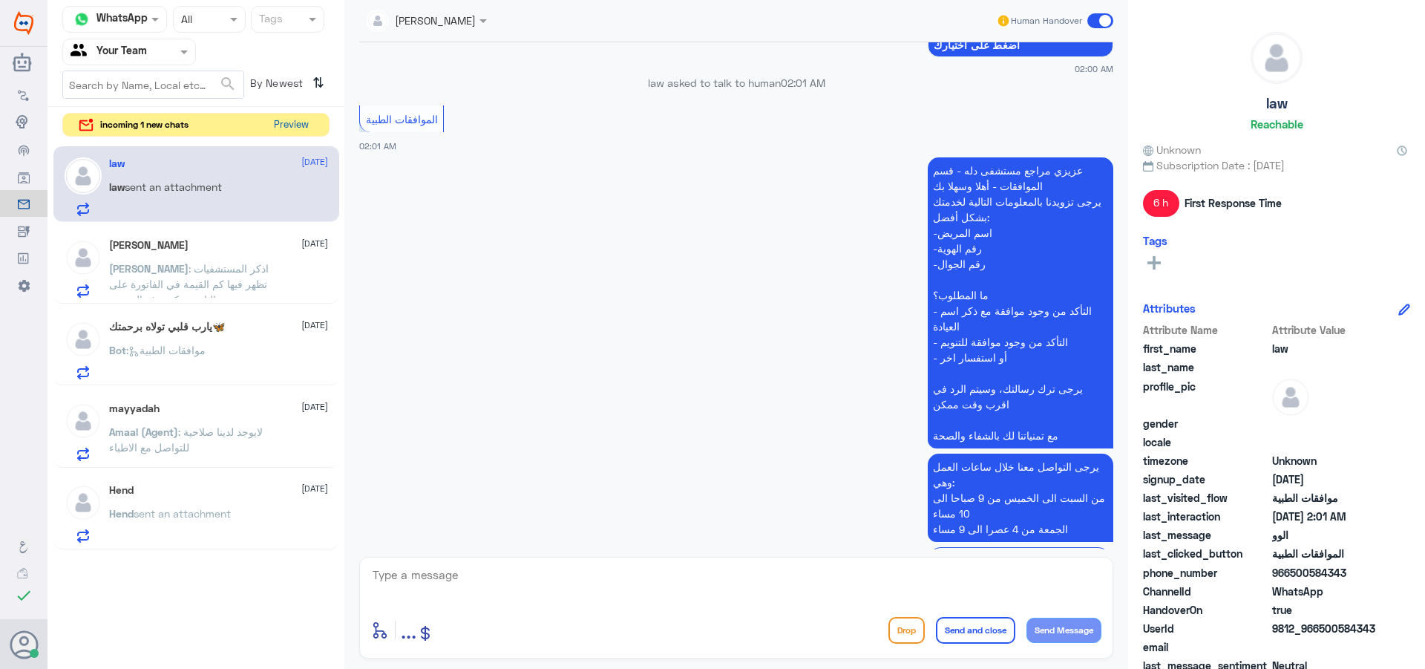
click at [272, 122] on button "Preview" at bounding box center [291, 125] width 46 height 23
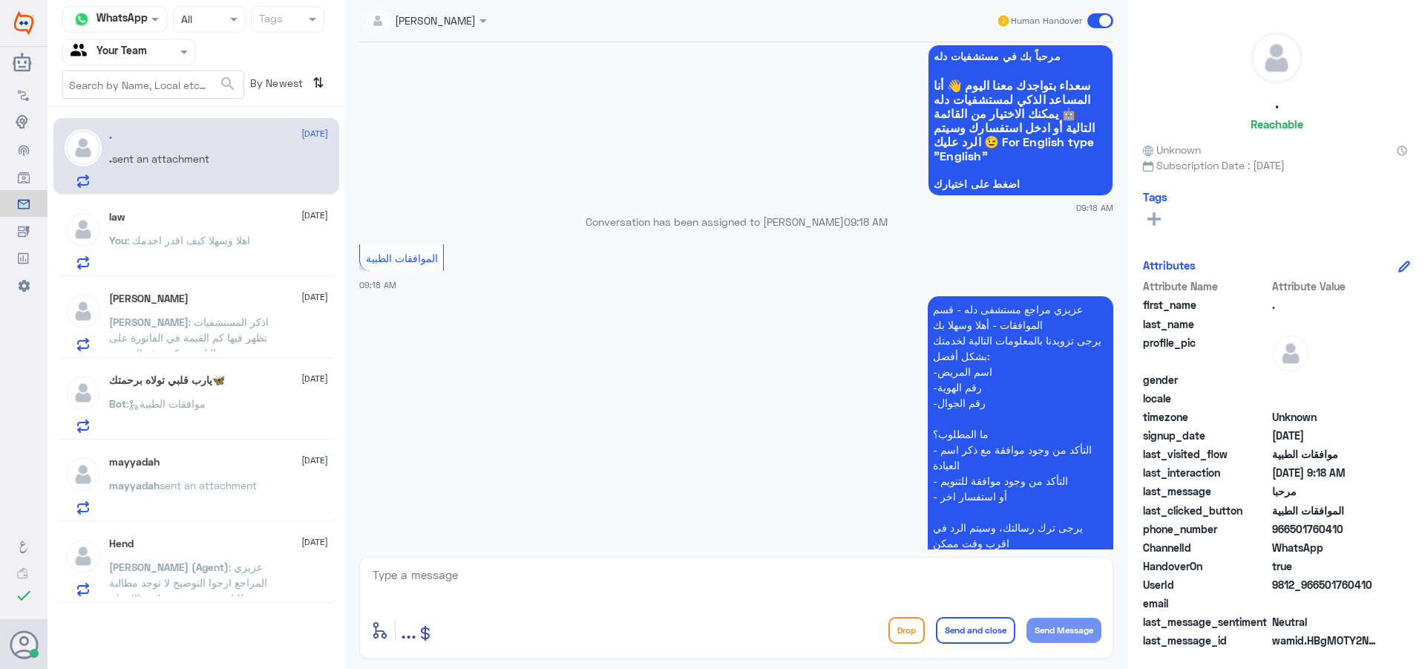
scroll to position [220, 0]
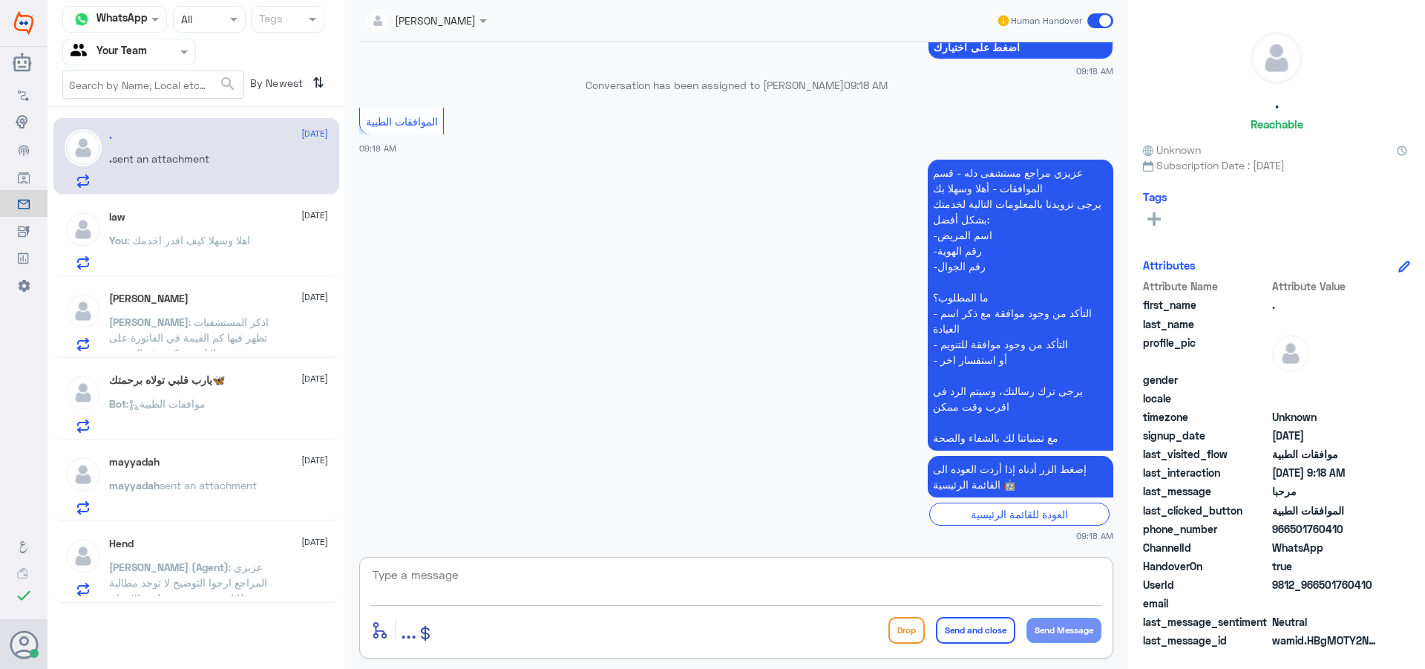
click at [444, 575] on textarea at bounding box center [736, 583] width 730 height 36
type textarea "h"
type textarea "اهلا وسهلا"
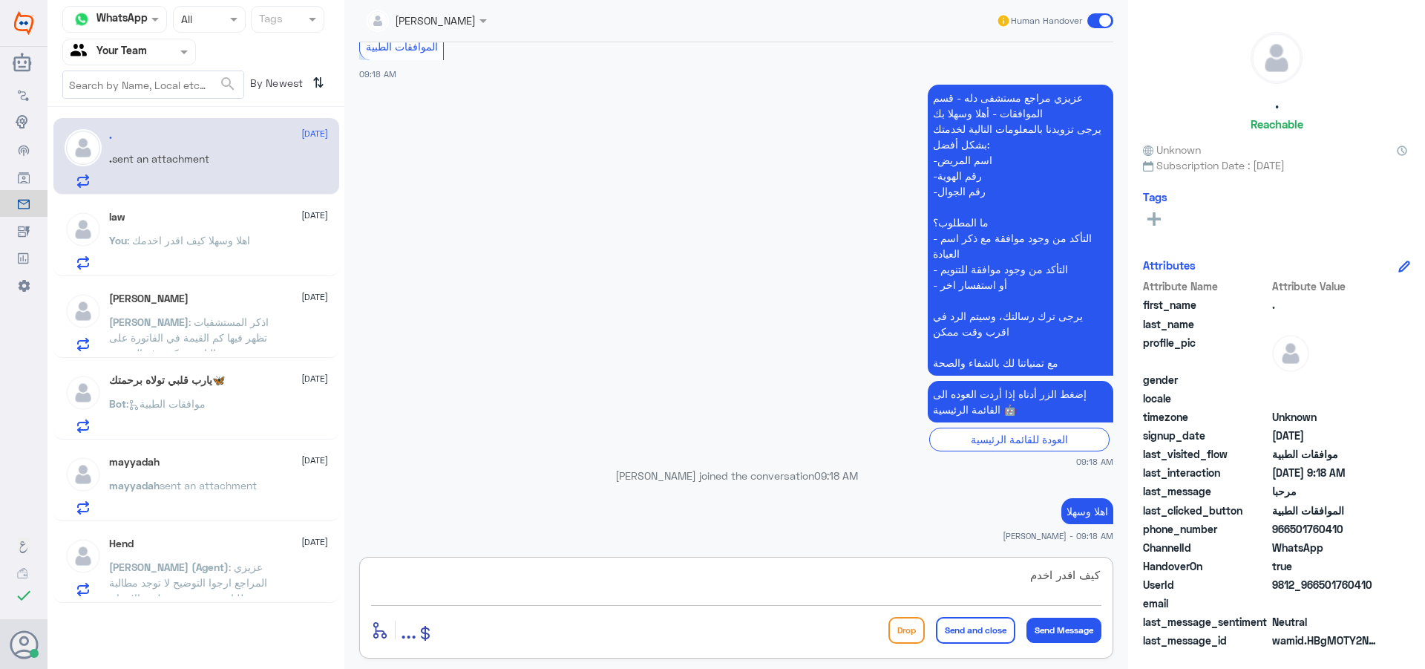
type textarea "كيف اقدر اخدمك"
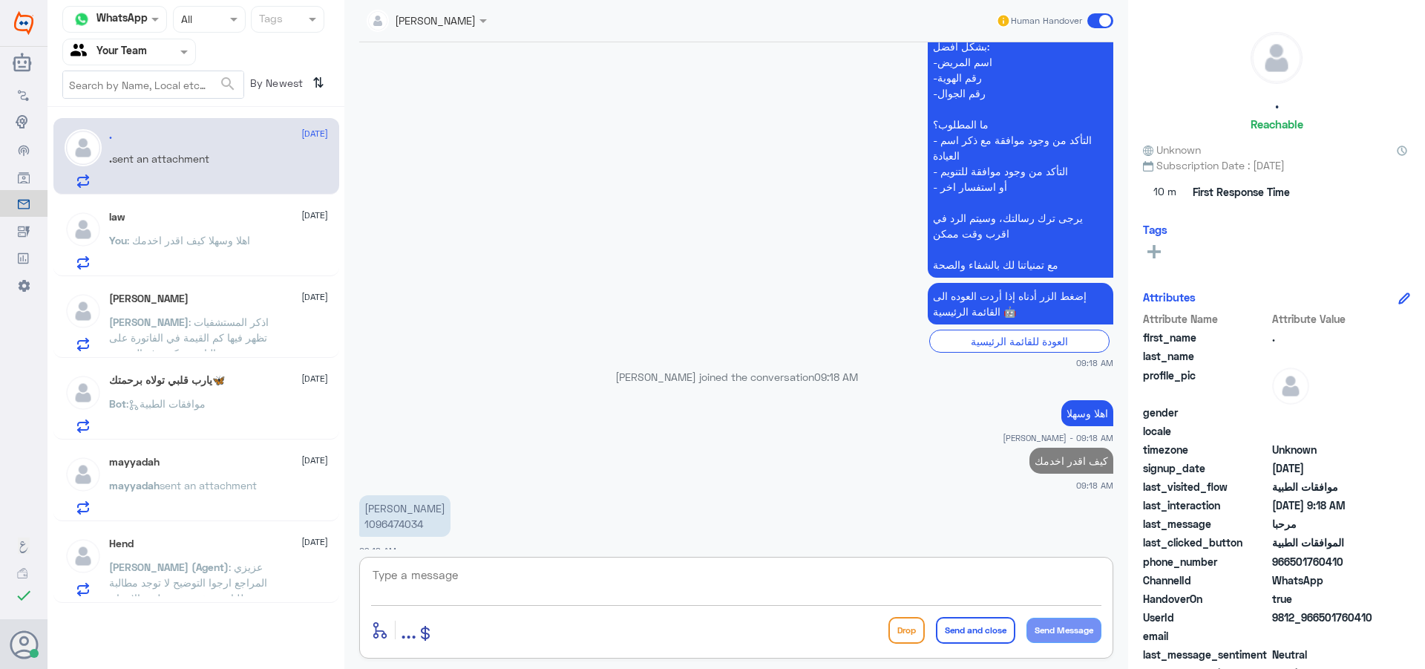
scroll to position [331, 0]
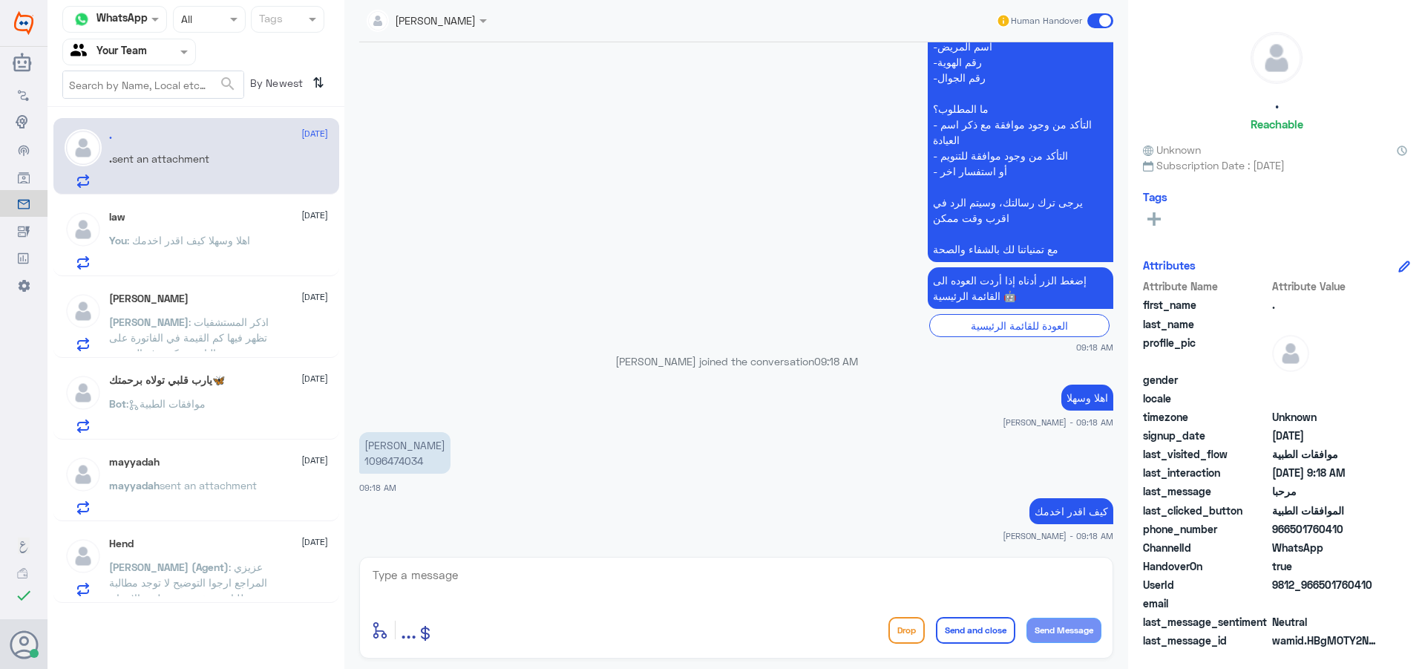
click at [398, 465] on p "[PERSON_NAME] 1096474034" at bounding box center [404, 453] width 91 height 42
copy p "1096474034"
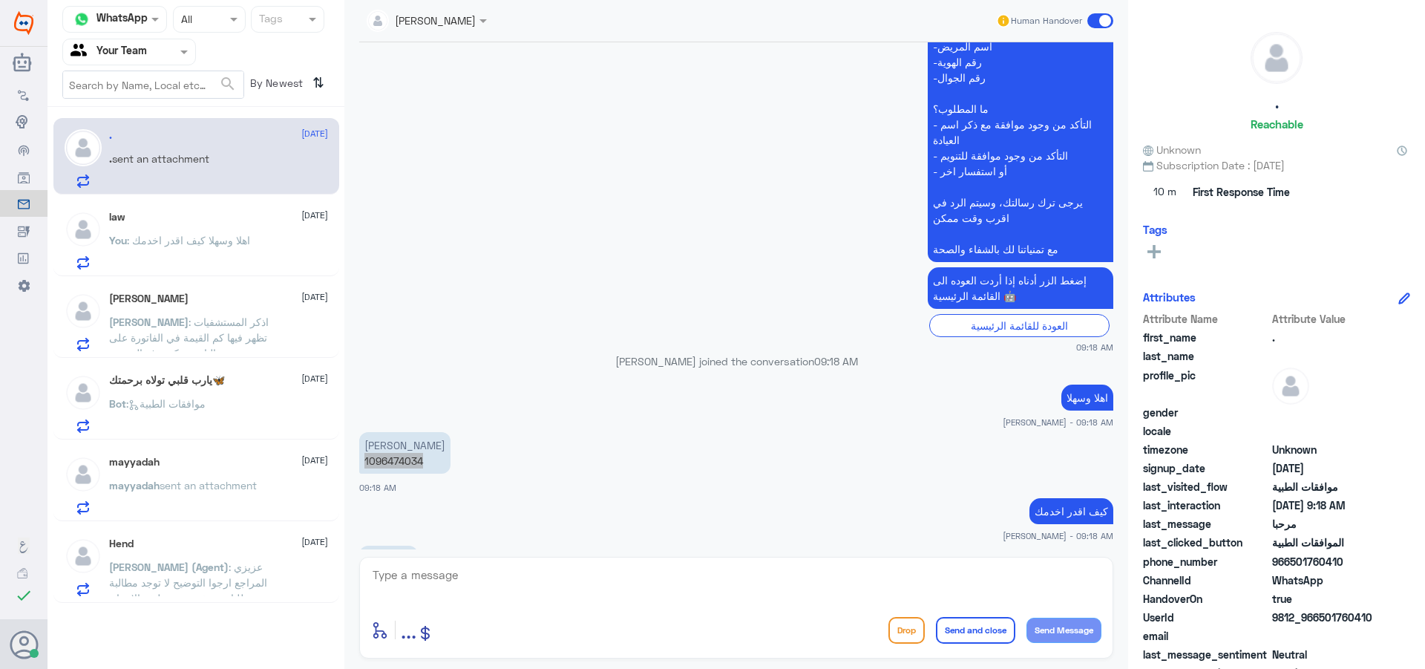
scroll to position [382, 0]
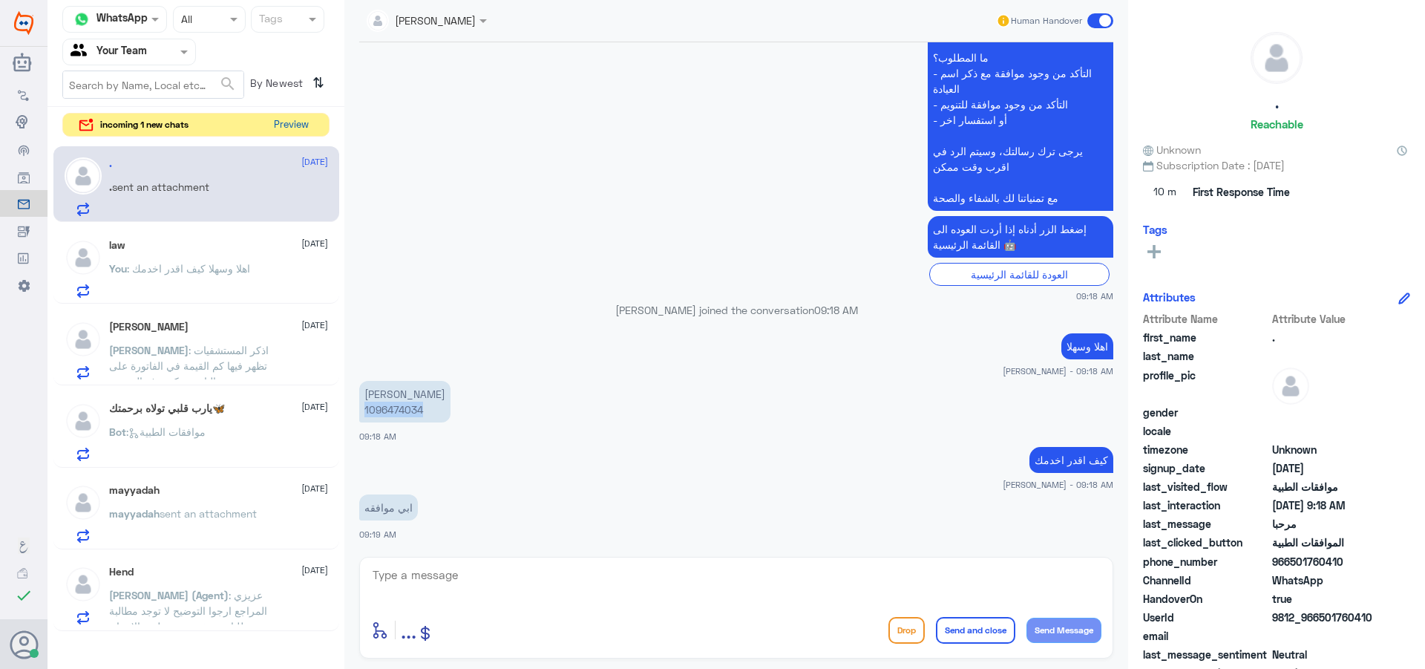
click at [281, 123] on button "Preview" at bounding box center [291, 125] width 46 height 23
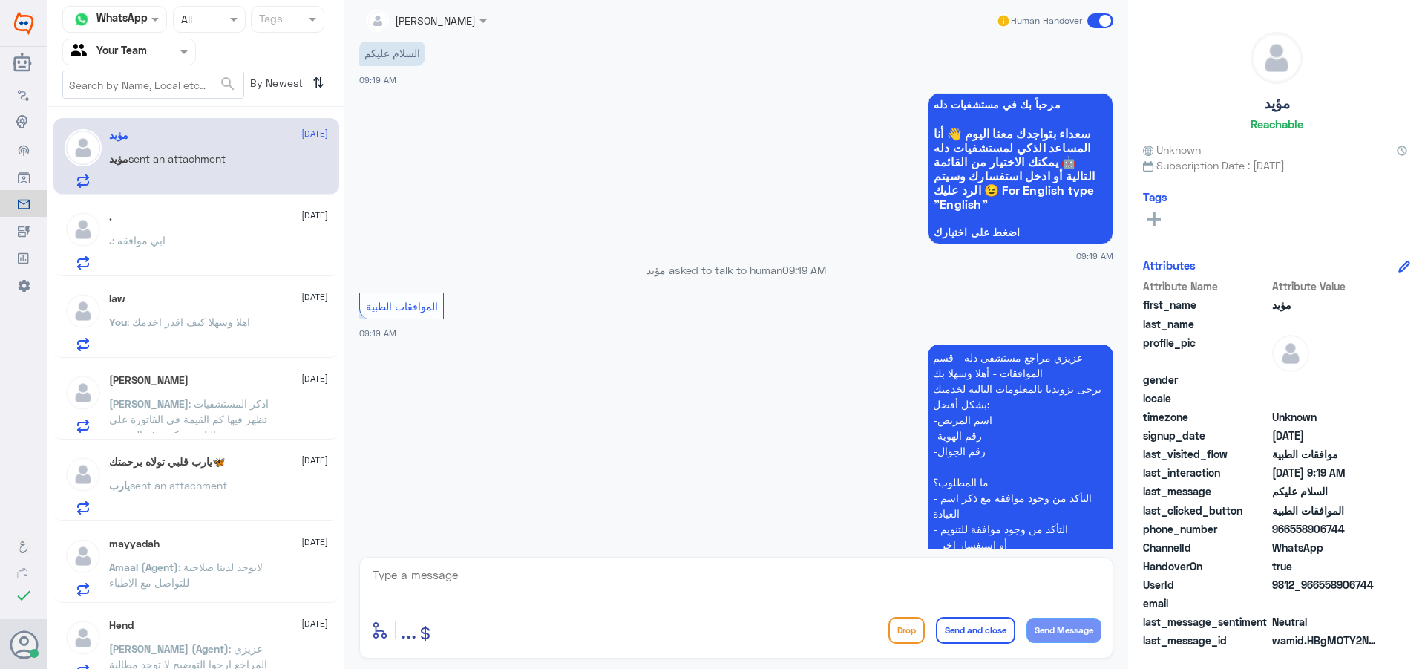
scroll to position [0, 0]
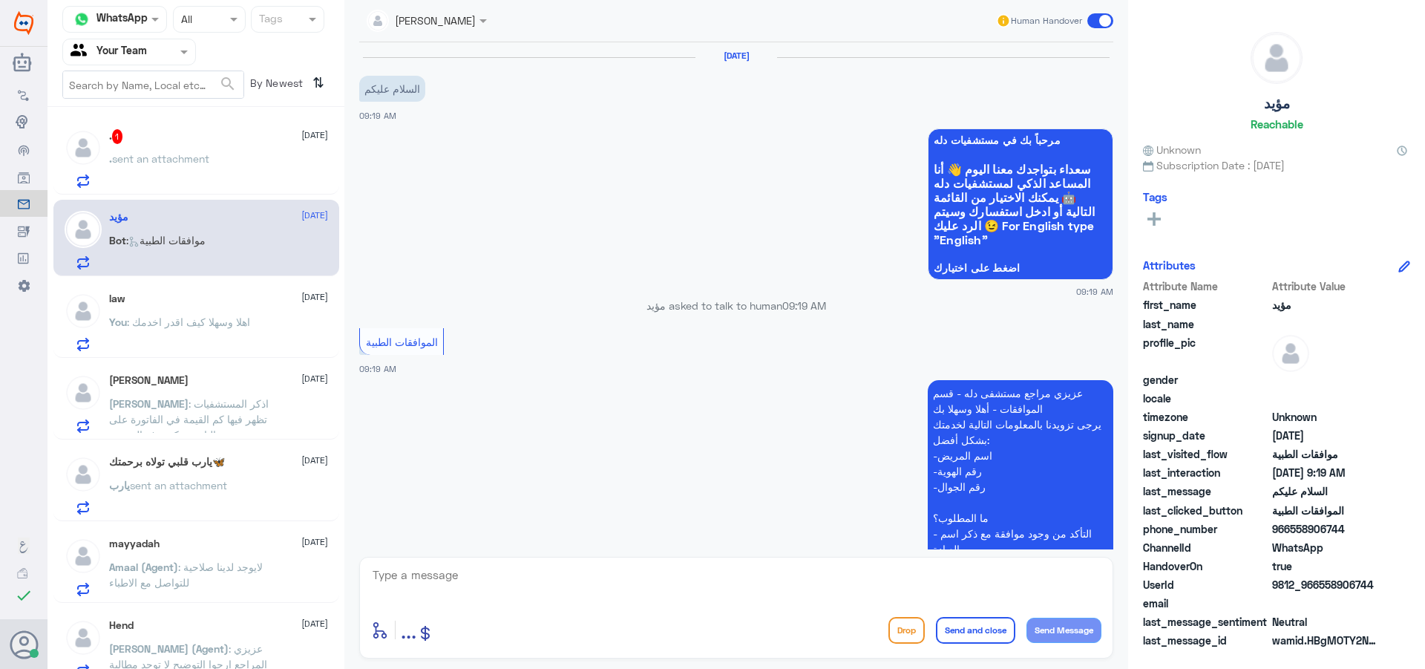
click at [239, 311] on div "law [DATE] You : اهلا وسهلا كيف اقدر اخدمك" at bounding box center [218, 321] width 219 height 59
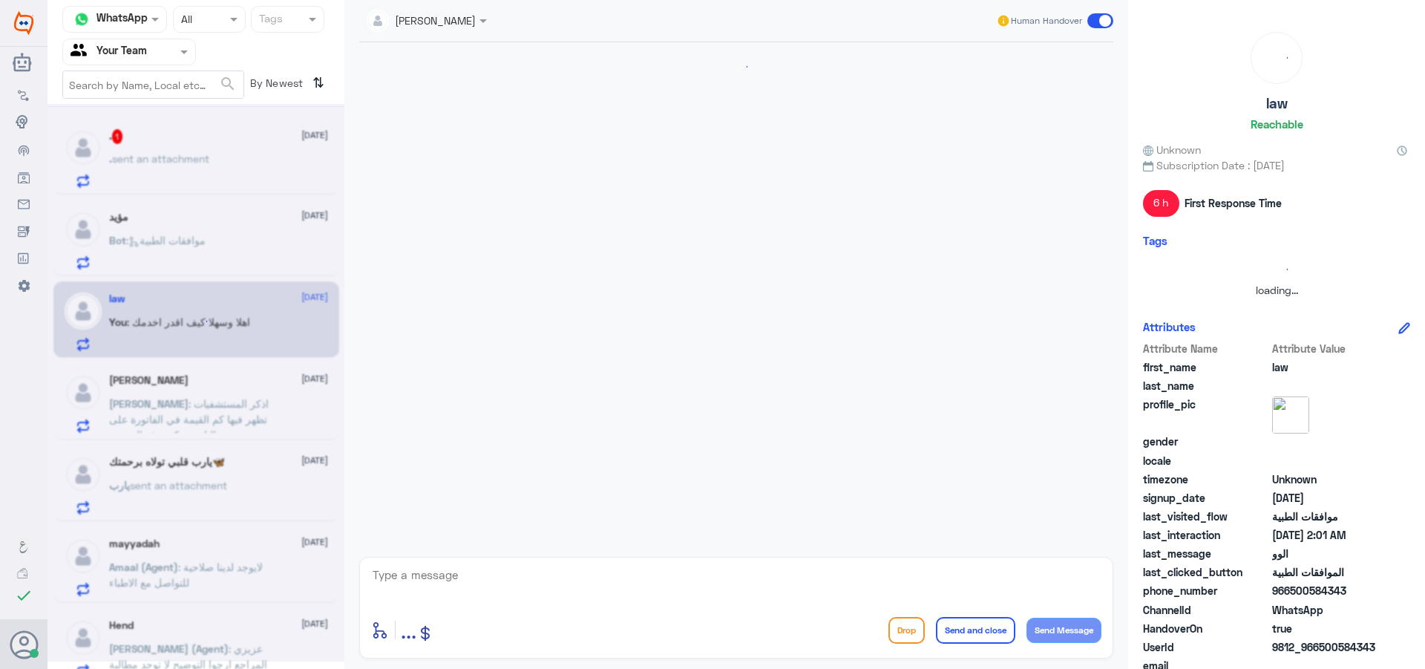
scroll to position [342, 0]
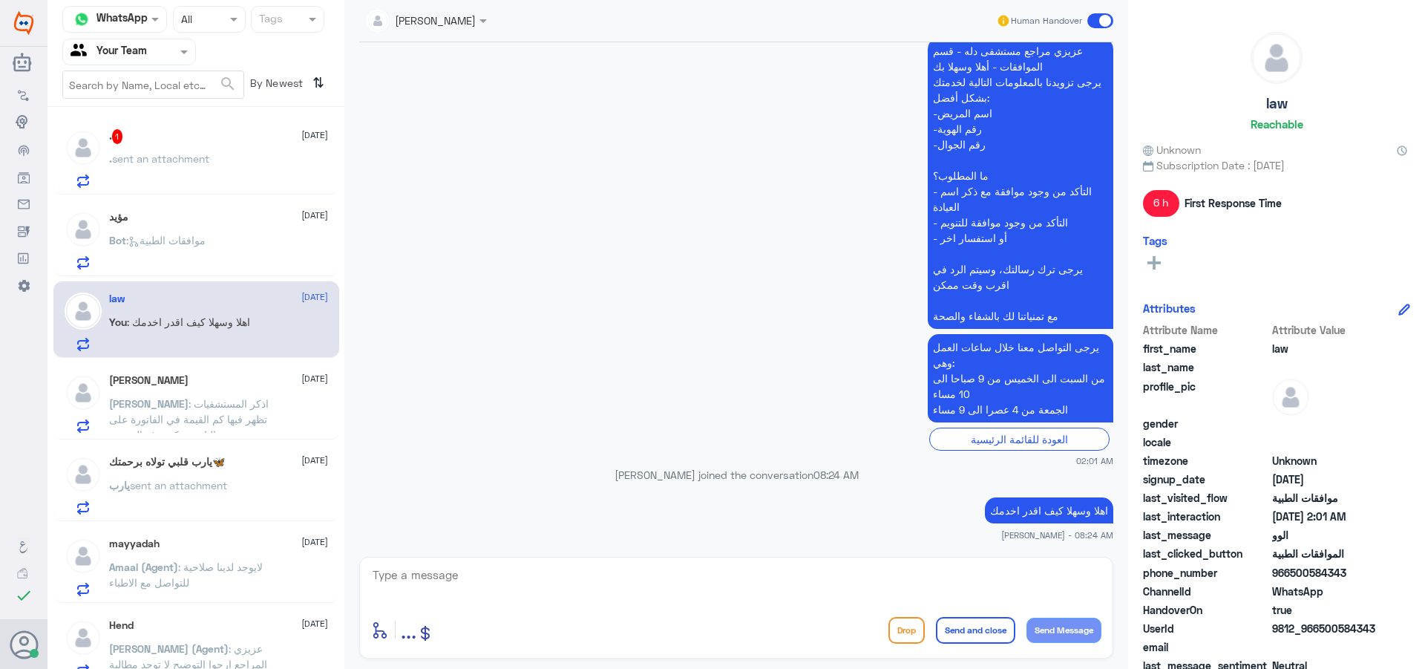
click at [222, 163] on div ". sent an attachment" at bounding box center [218, 170] width 219 height 33
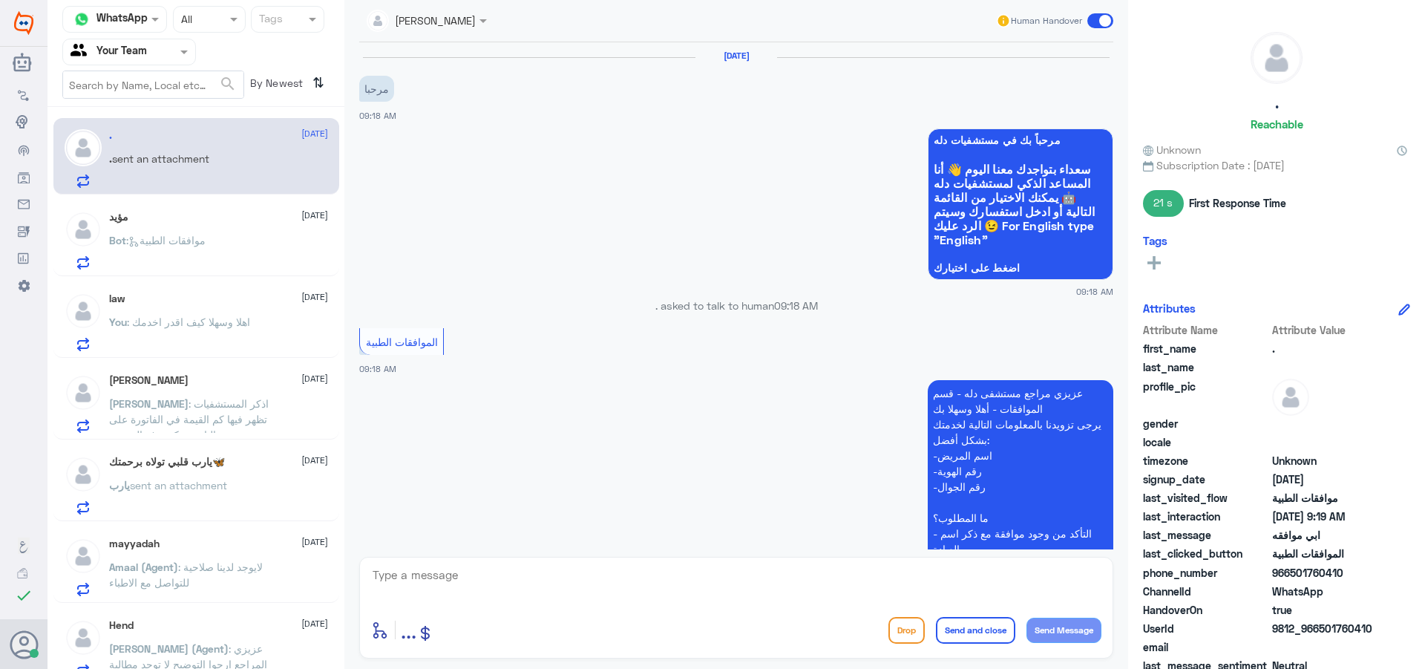
scroll to position [511, 0]
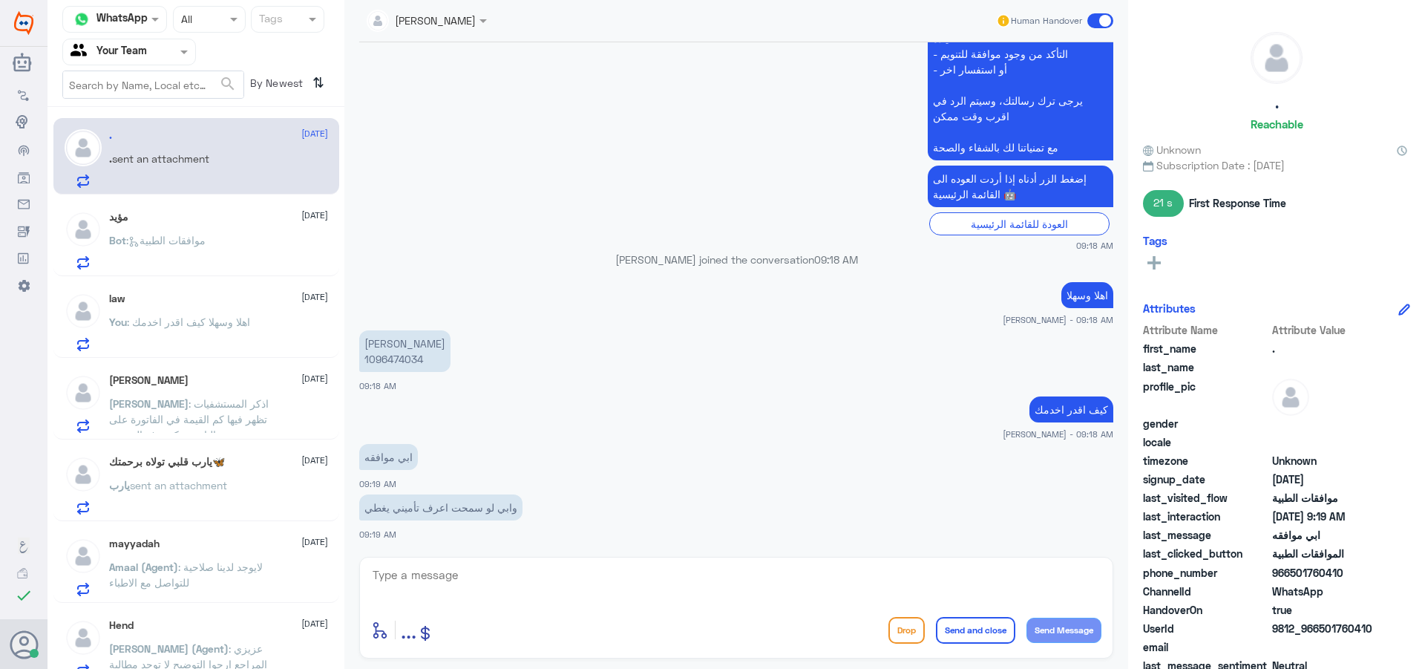
click at [175, 262] on p "Bot : موافقات الطبية" at bounding box center [157, 250] width 96 height 37
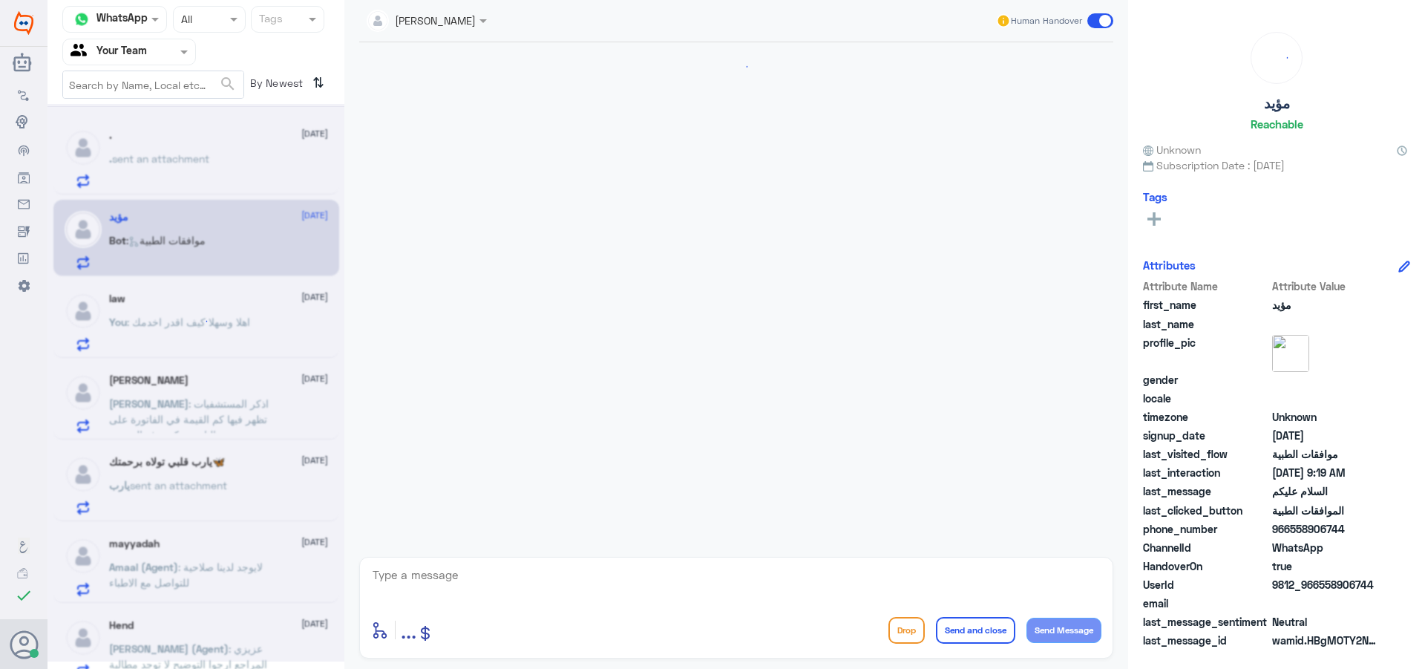
scroll to position [220, 0]
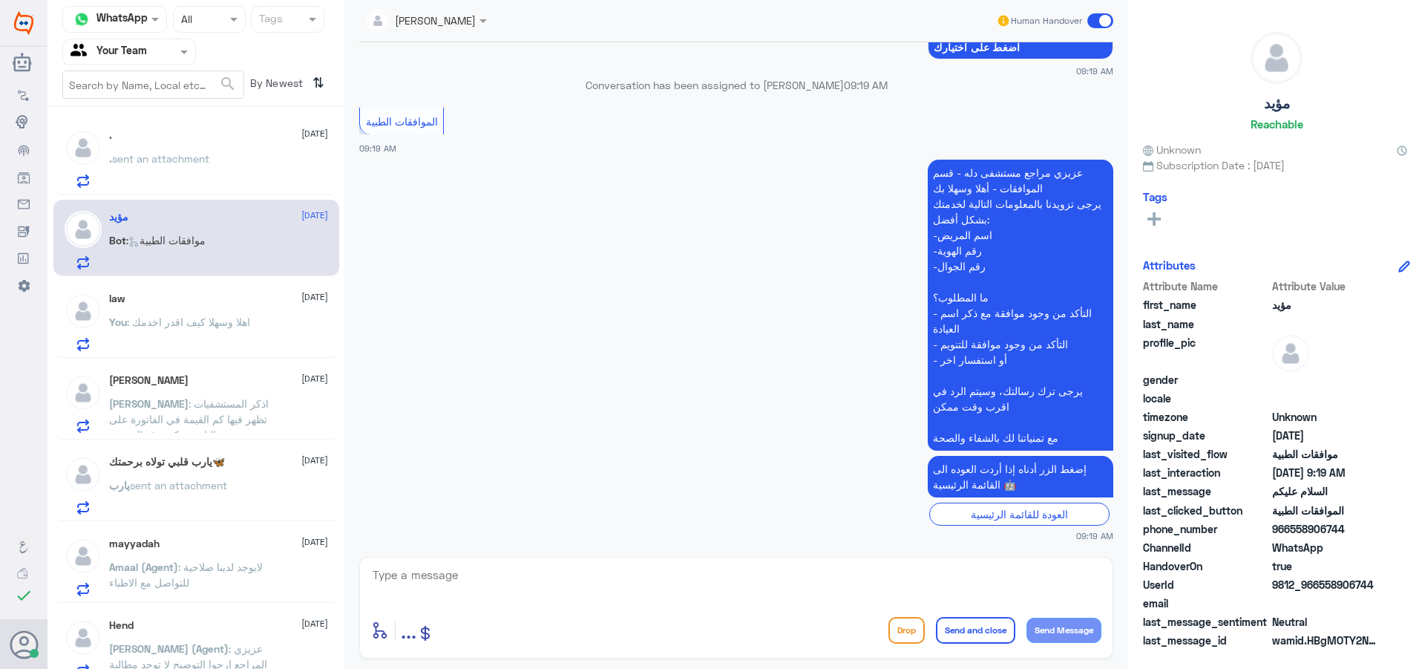
click at [215, 160] on div ". sent an attachment" at bounding box center [218, 170] width 219 height 33
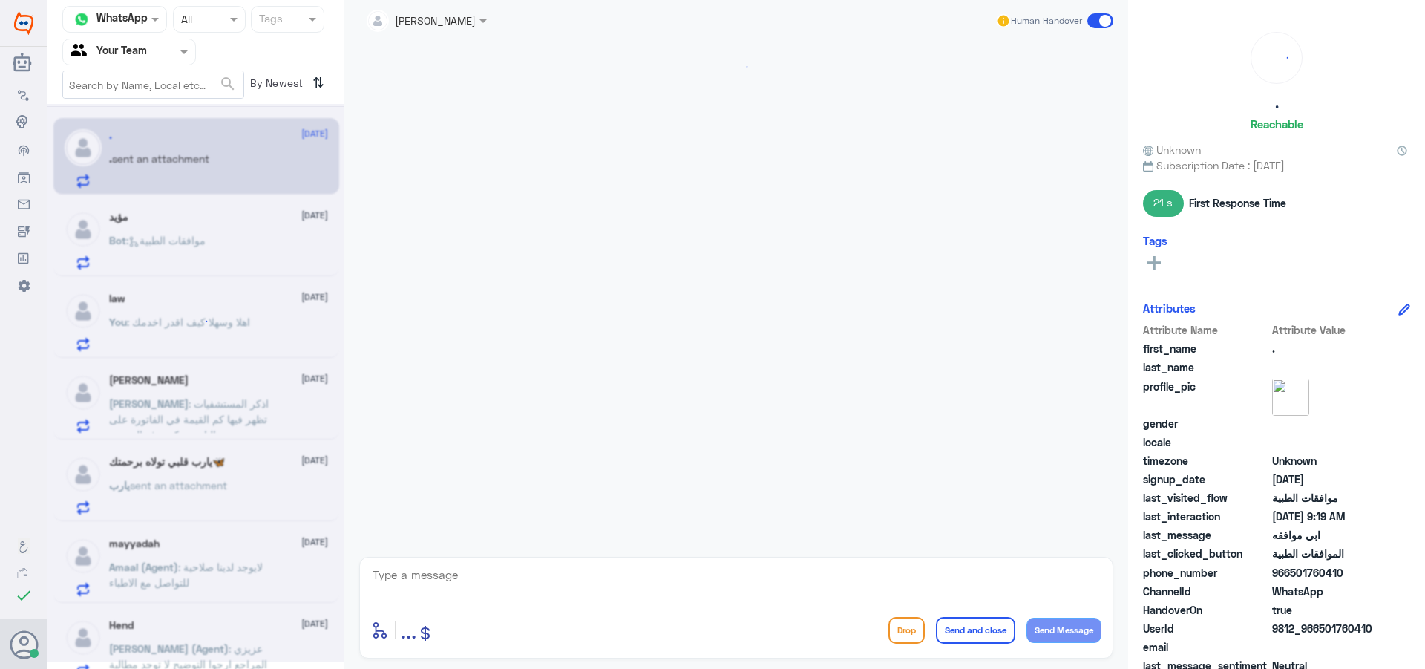
scroll to position [511, 0]
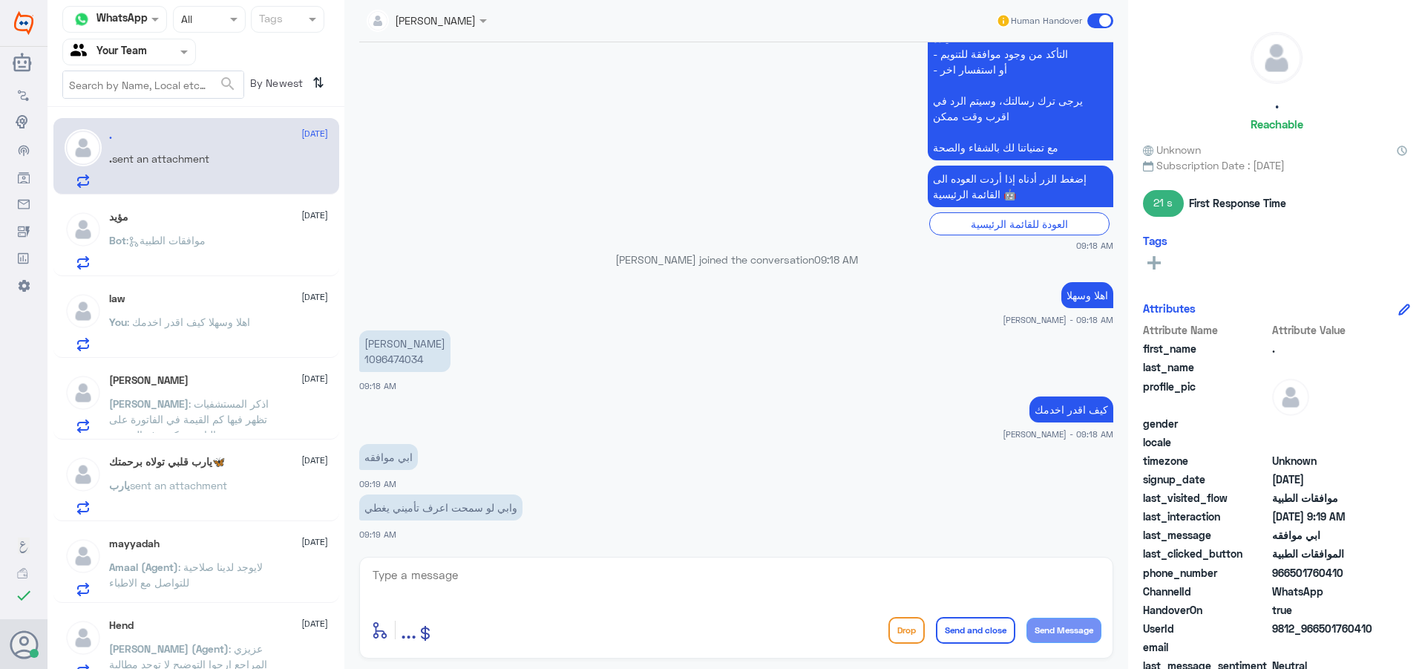
click at [482, 643] on html "Dallah Hospitals Flow Builder Conversational Skills Broadcast Audience Inbox Gr…" at bounding box center [712, 334] width 1425 height 669
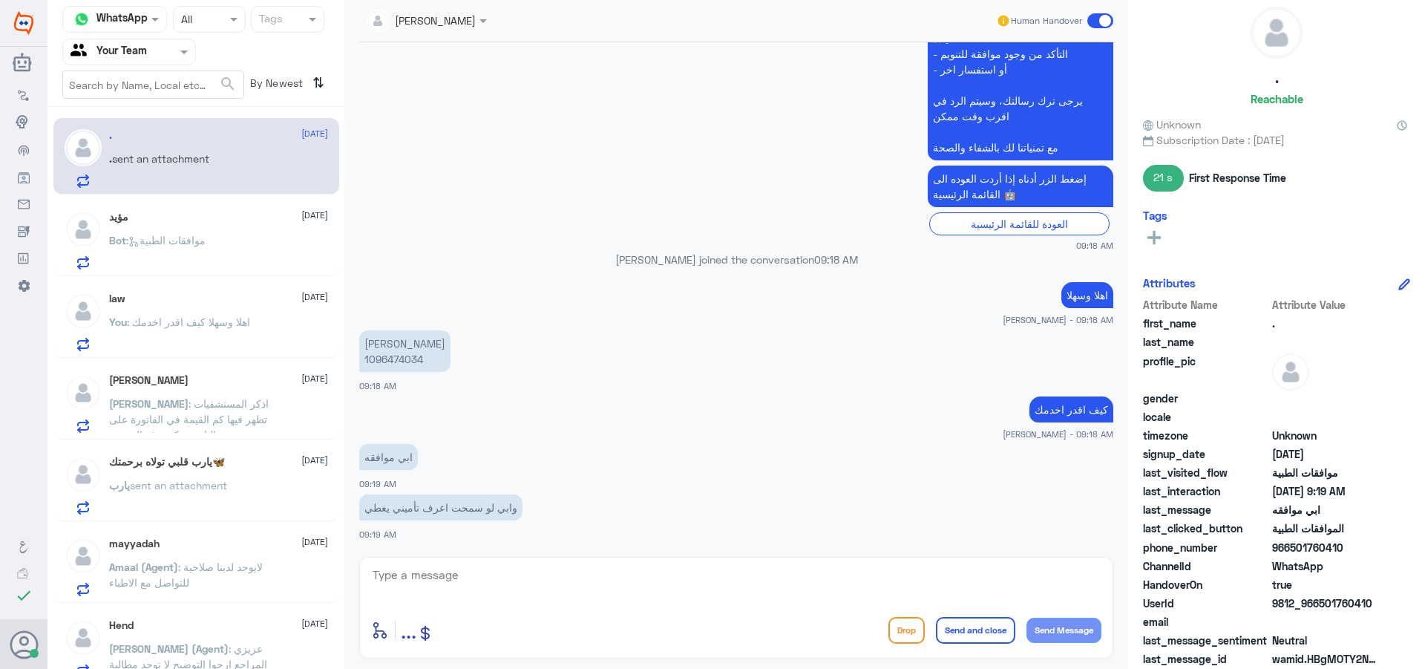
scroll to position [36, 0]
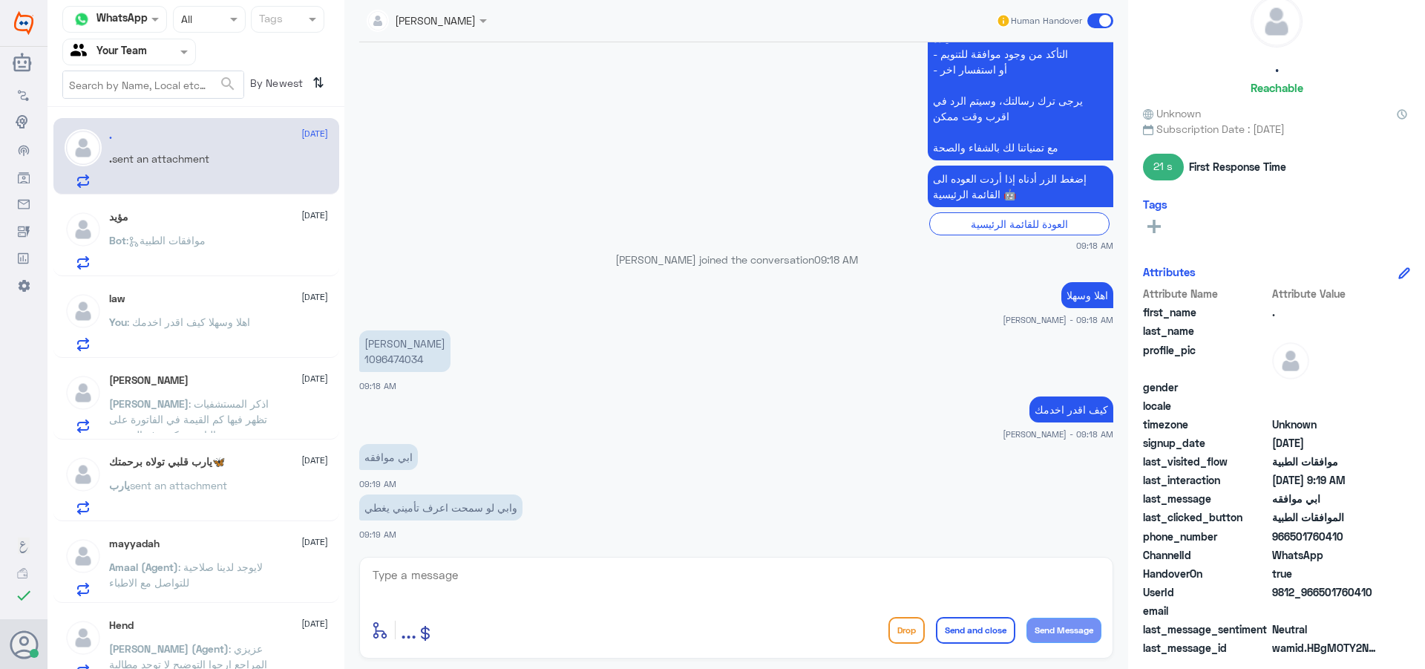
click at [206, 243] on span ": موافقات الطبية" at bounding box center [165, 240] width 79 height 13
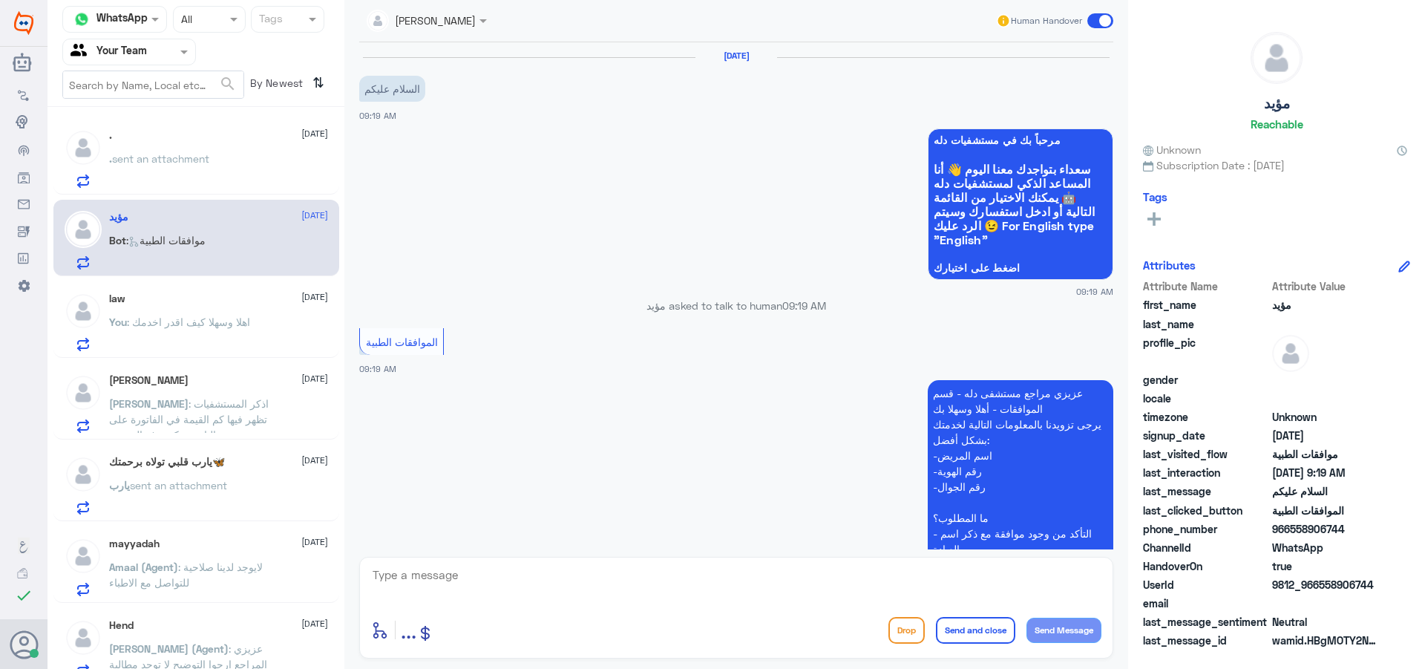
click at [431, 597] on textarea at bounding box center [736, 583] width 730 height 36
type textarea ","
type textarea "وعليكم السلام"
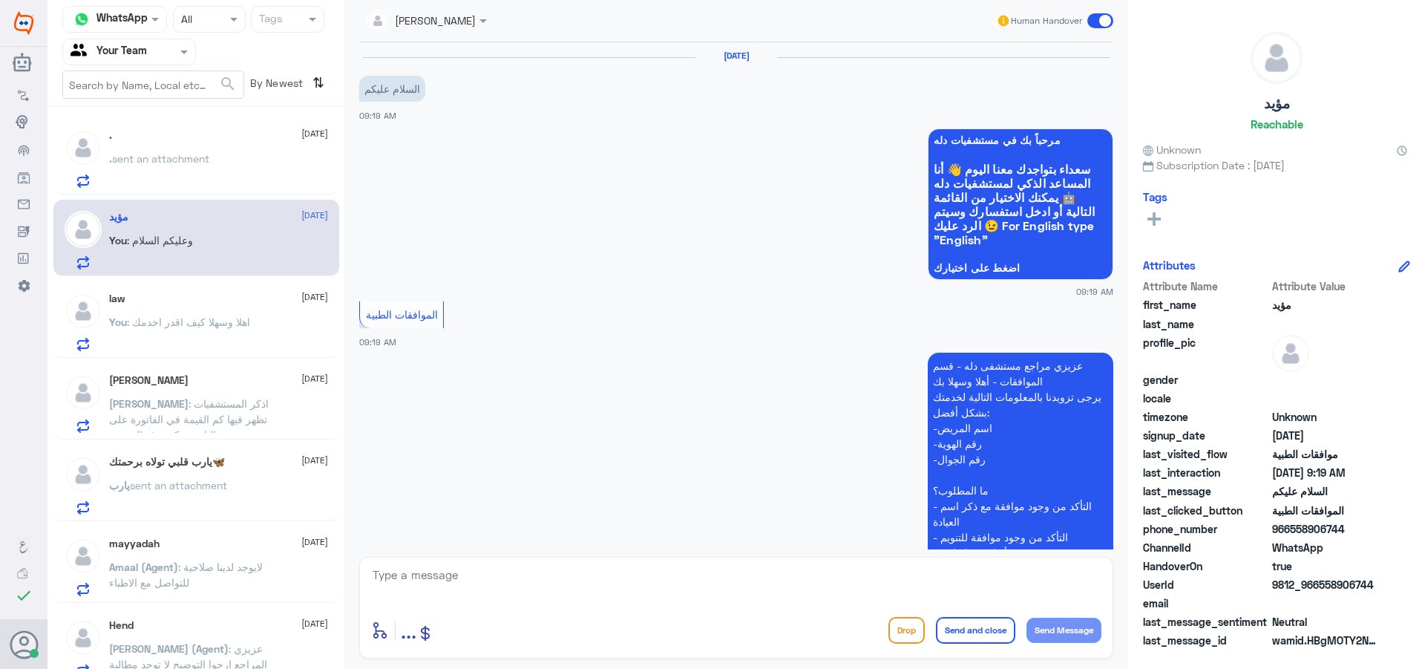
click at [194, 343] on p "You : اهلا وسهلا كيف اقدر اخدمك" at bounding box center [179, 332] width 141 height 37
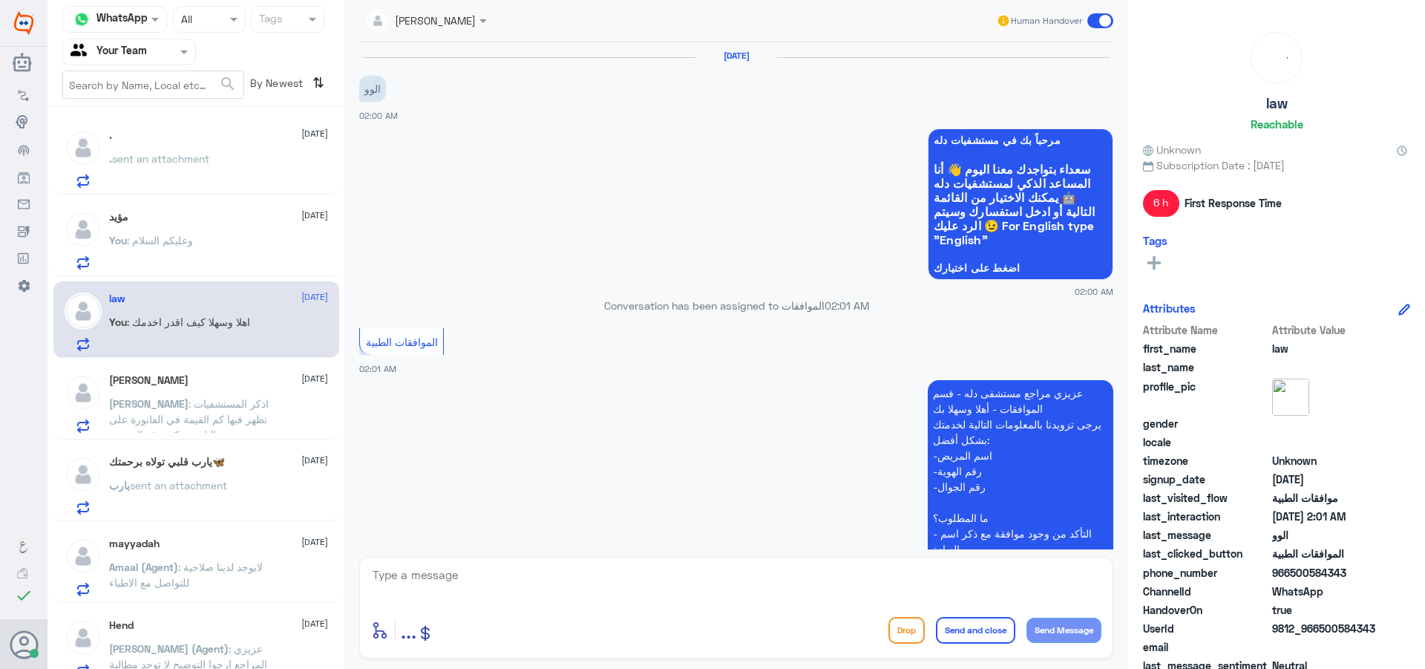
scroll to position [342, 0]
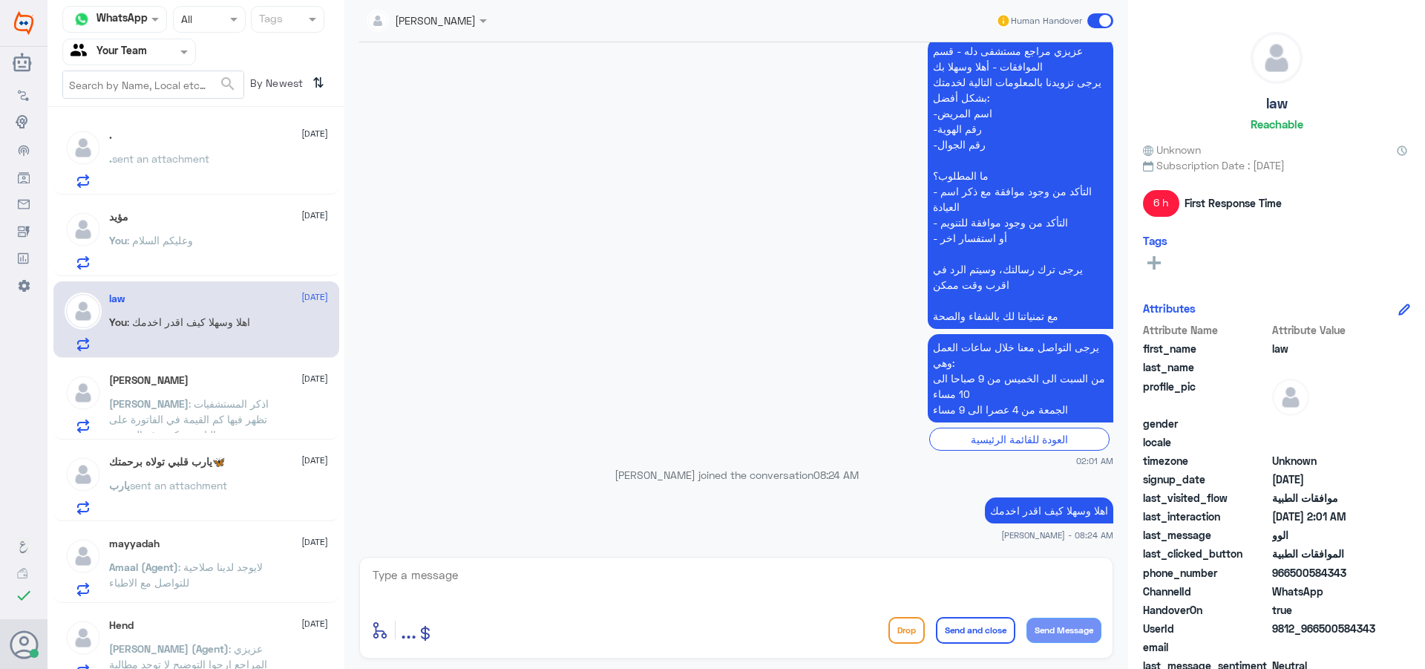
click at [152, 177] on p ". sent an attachment" at bounding box center [159, 169] width 100 height 37
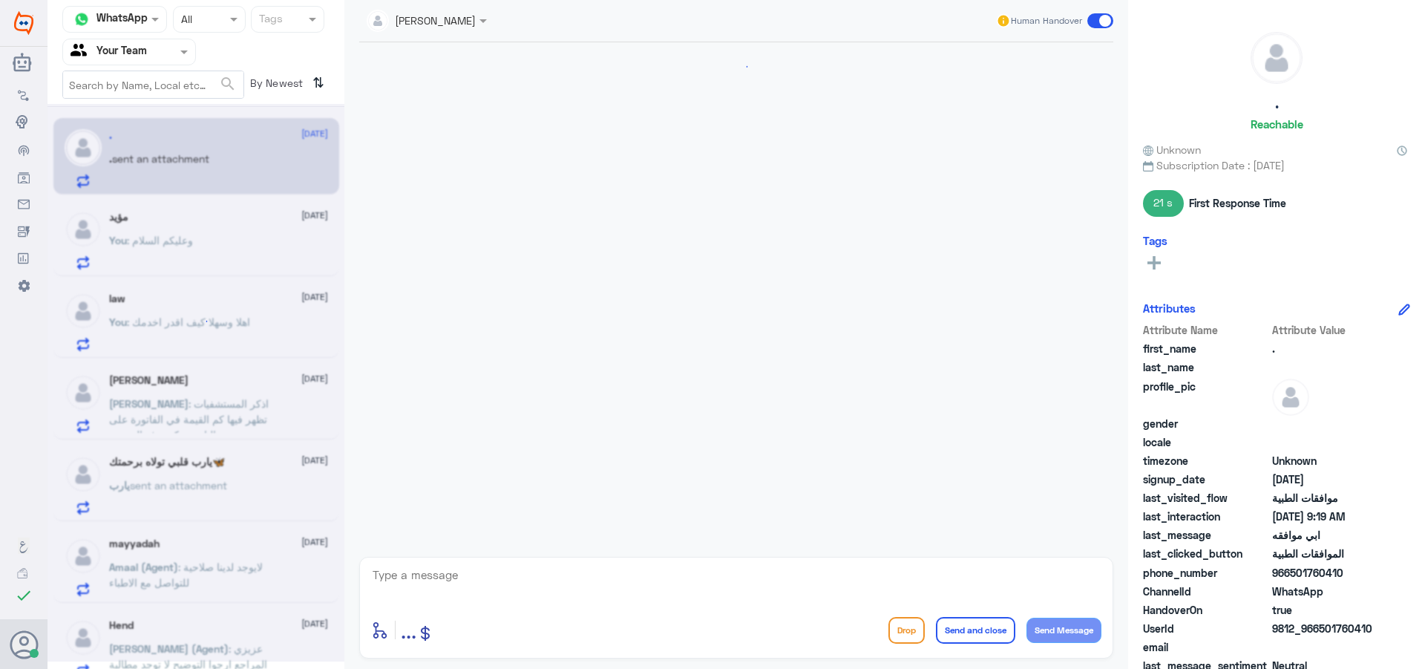
scroll to position [511, 0]
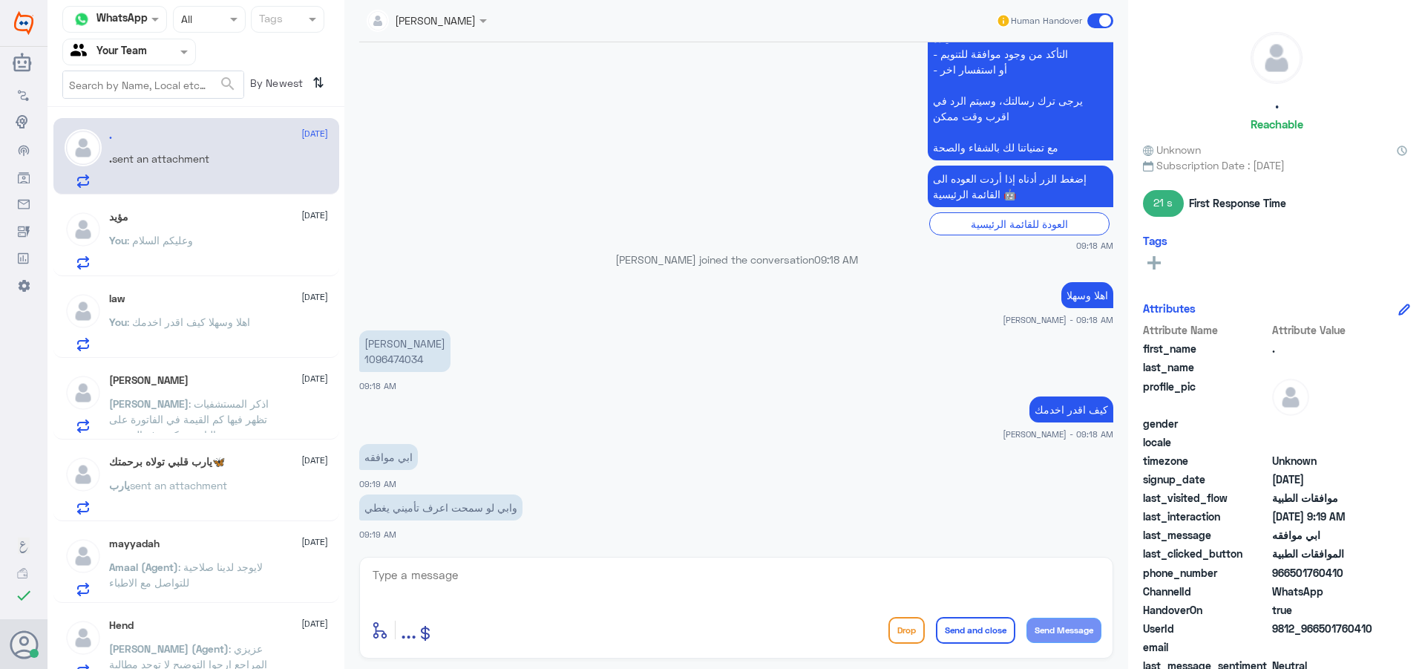
click at [192, 259] on p "You : وعليكم السلام" at bounding box center [151, 250] width 84 height 37
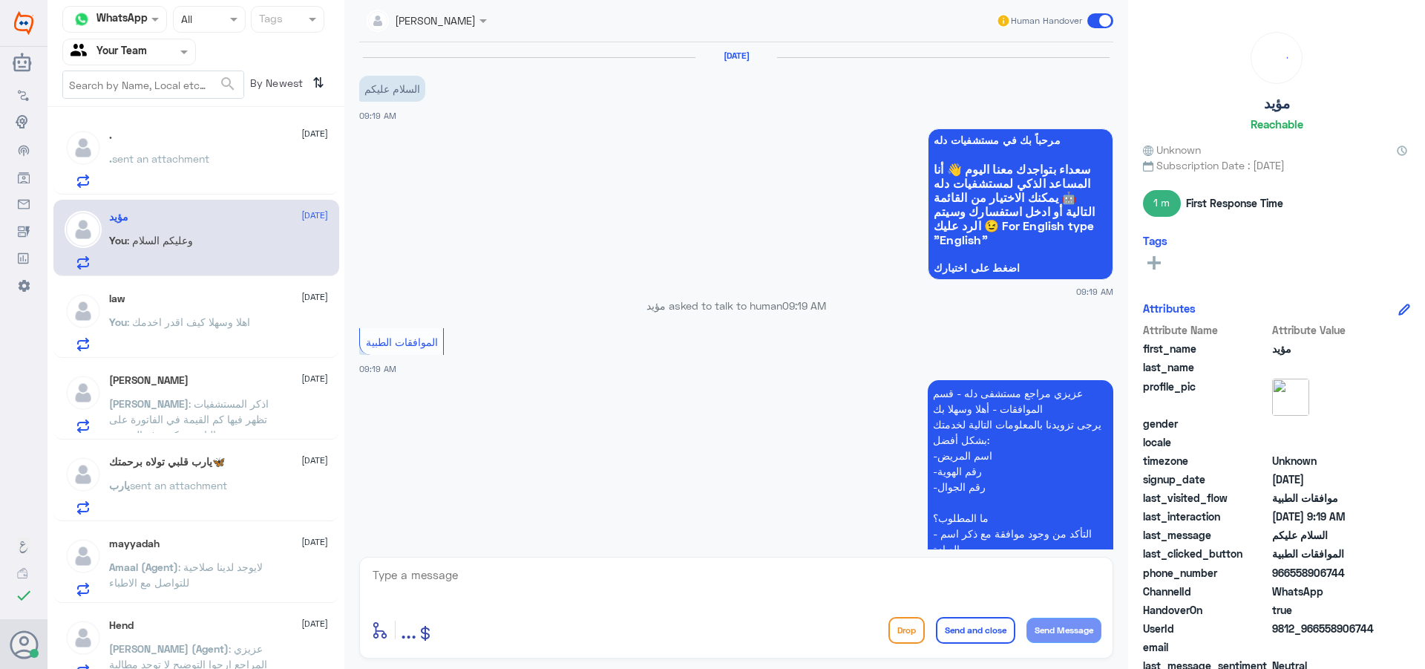
scroll to position [295, 0]
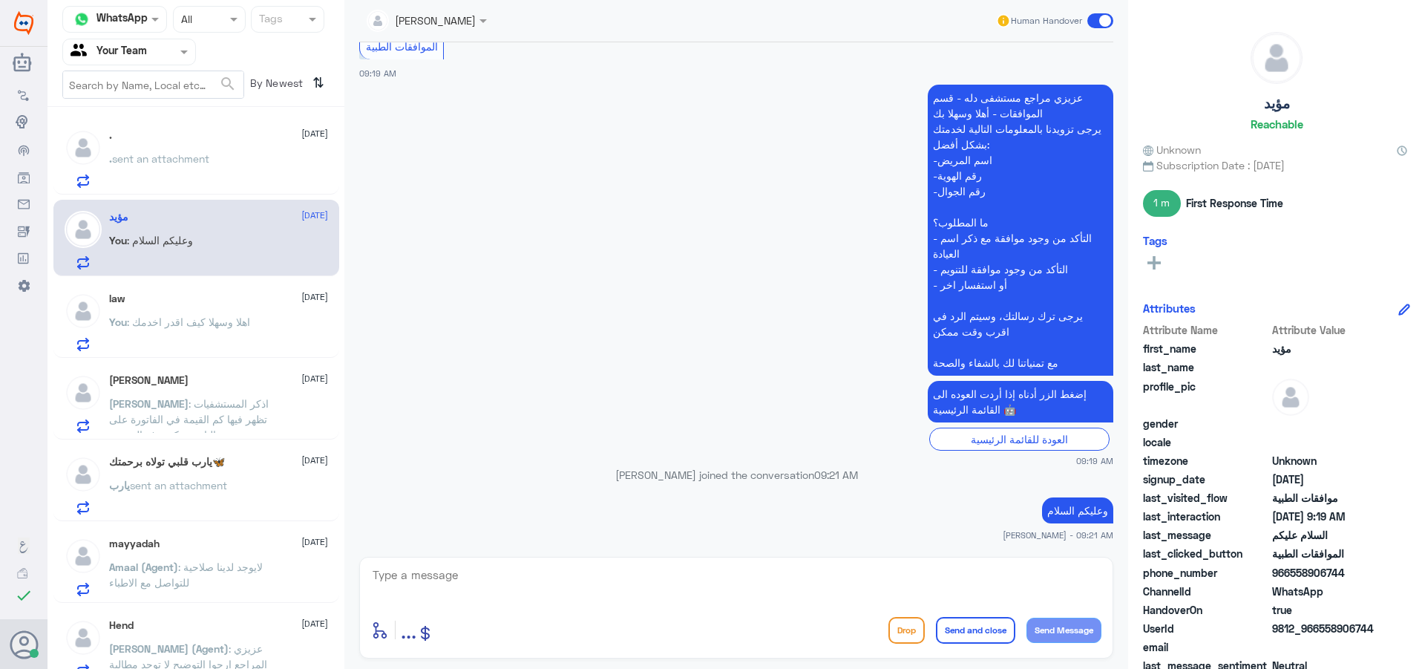
click at [131, 320] on span ": اهلا وسهلا كيف اقدر اخدمك" at bounding box center [188, 321] width 123 height 13
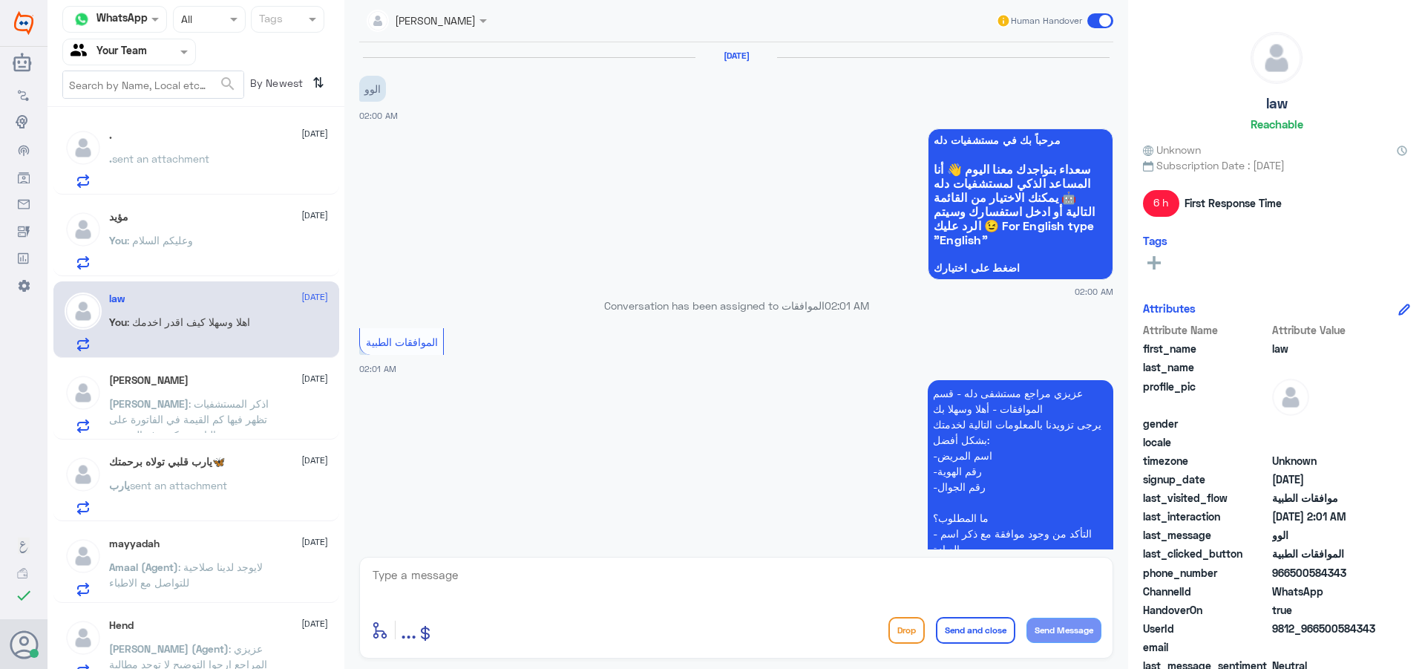
click at [183, 250] on p "You : وعليكم السلام" at bounding box center [151, 250] width 84 height 37
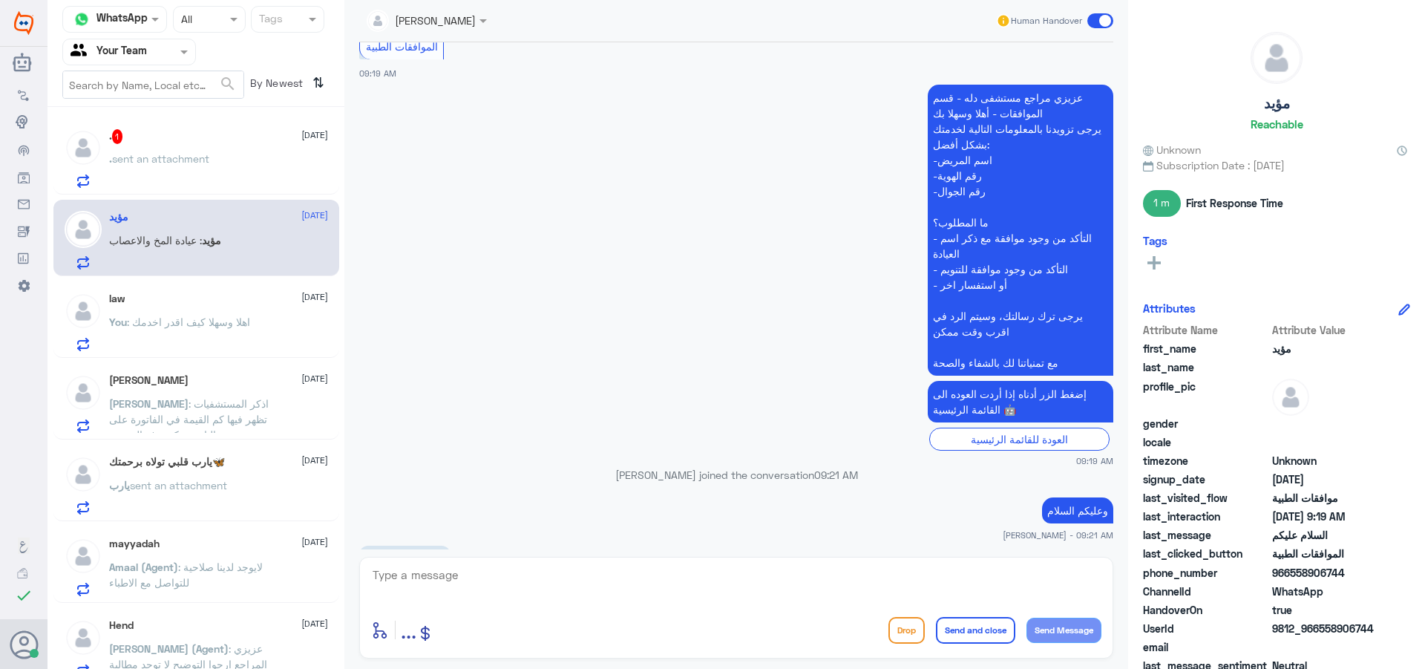
scroll to position [479, 0]
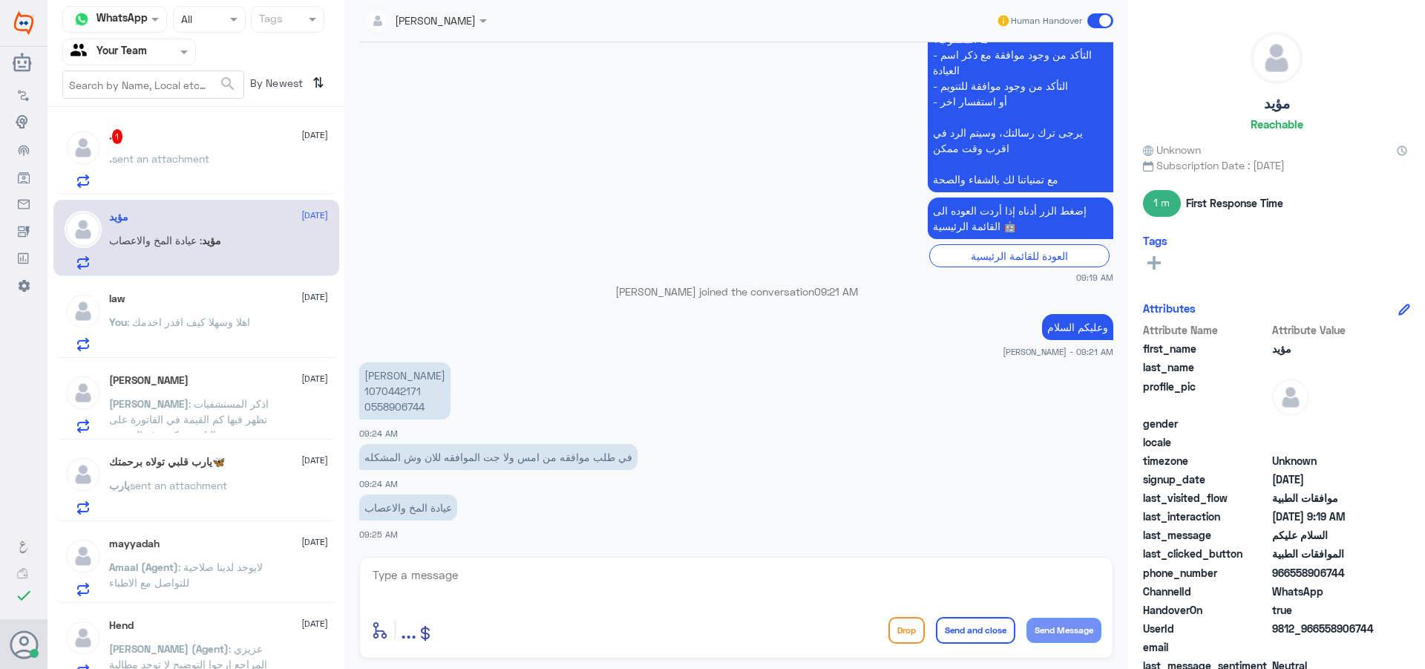
click at [208, 180] on p ". sent an attachment" at bounding box center [159, 169] width 100 height 37
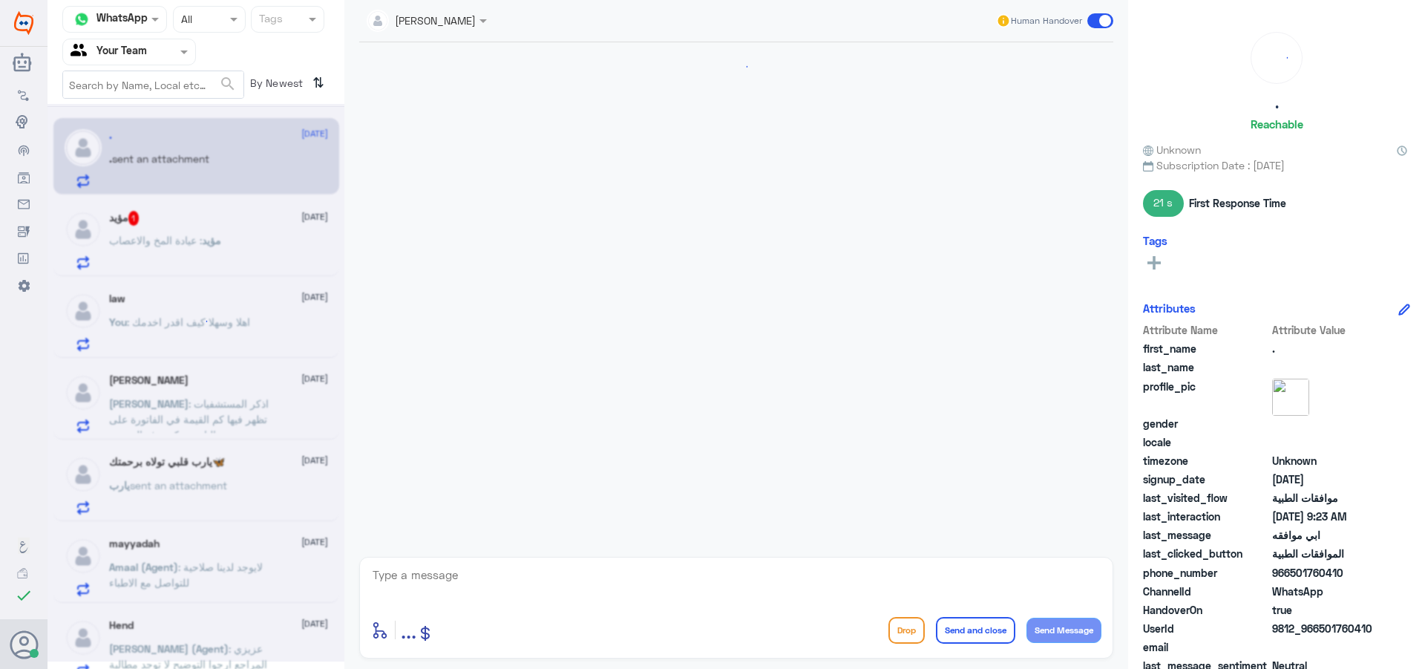
scroll to position [561, 0]
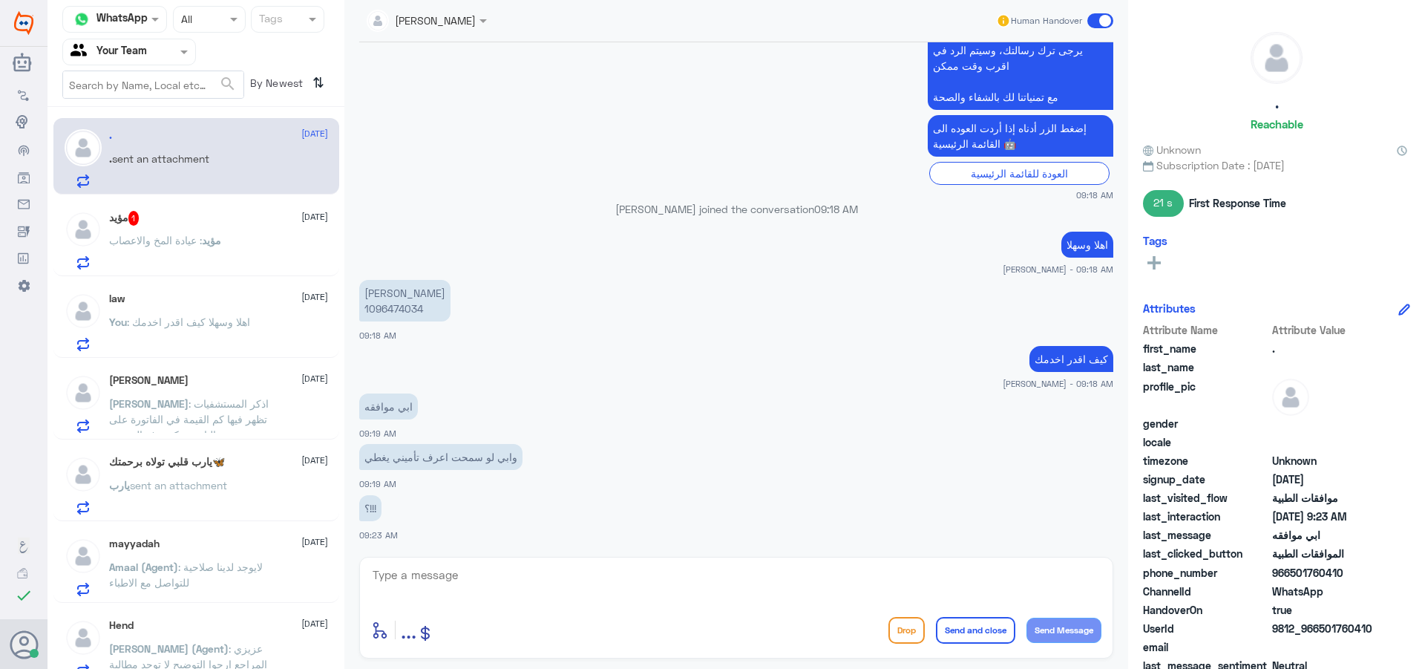
click at [221, 258] on p "مؤيد : عيادة المخ والاعصاب" at bounding box center [165, 250] width 112 height 37
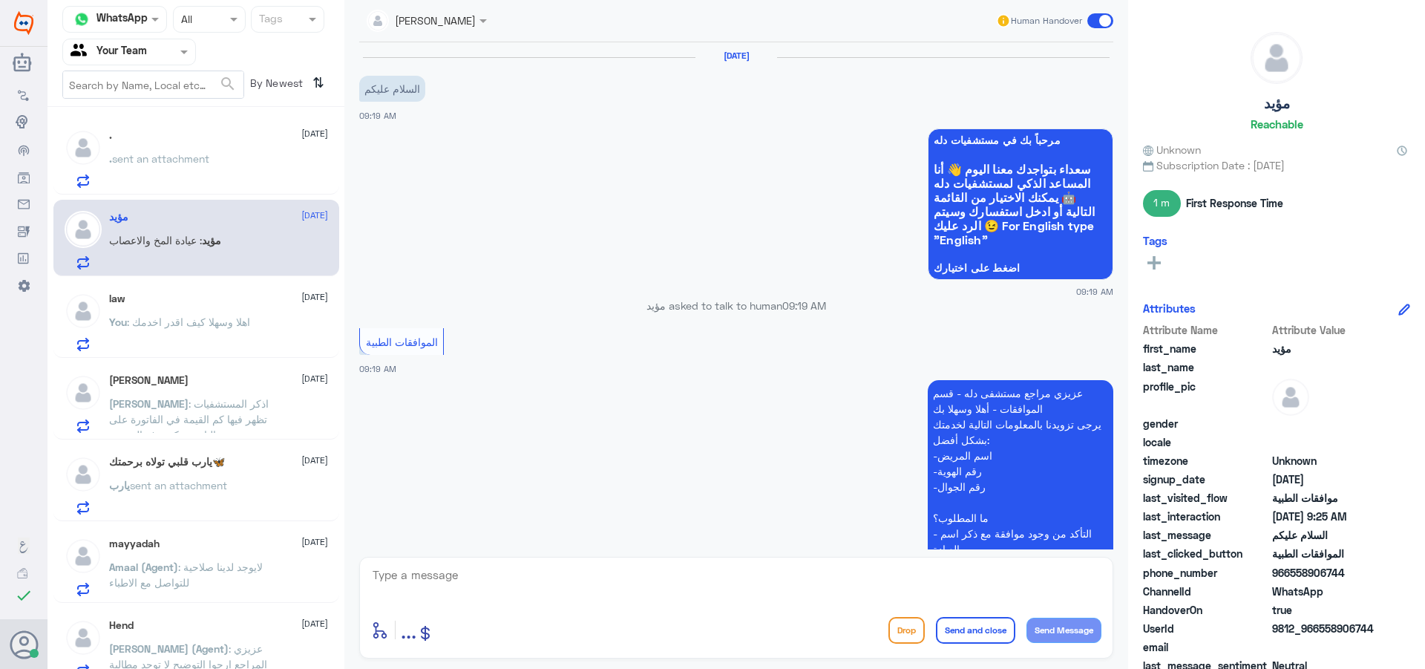
scroll to position [479, 0]
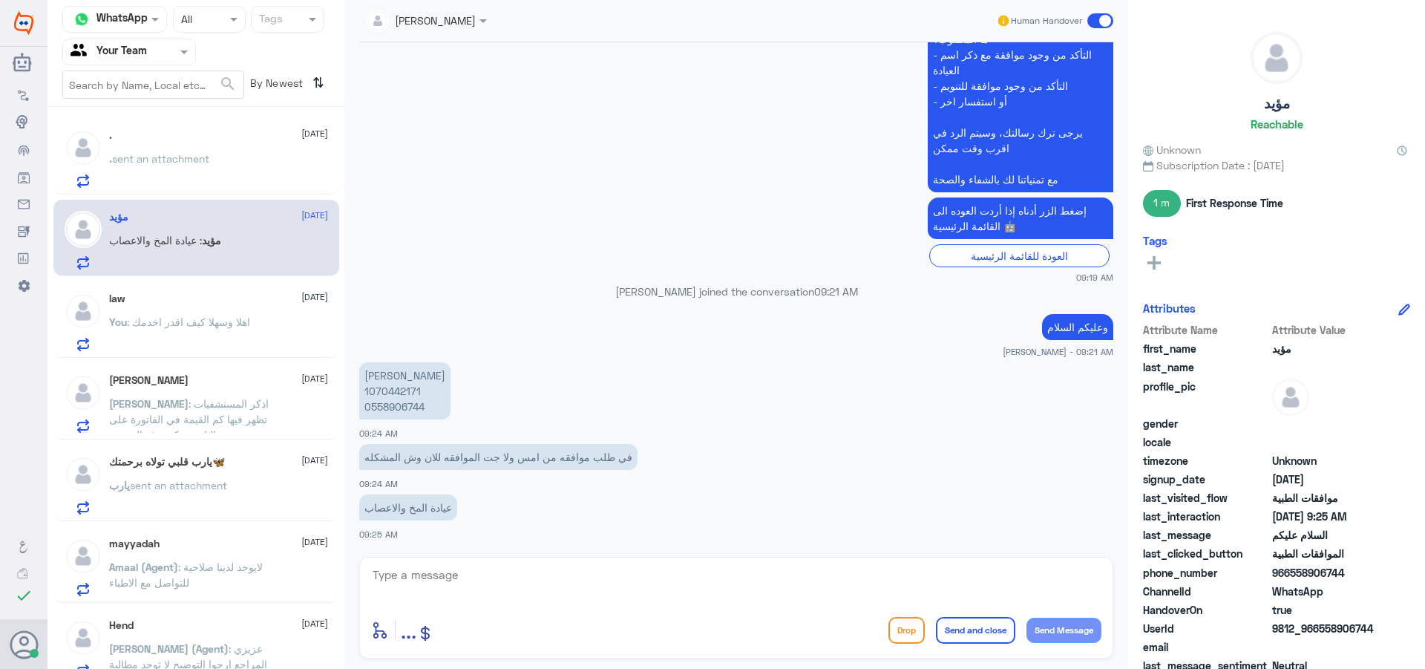
click at [405, 394] on p "[PERSON_NAME] 1070442171 0558906744" at bounding box center [404, 390] width 91 height 57
copy p "1070442171"
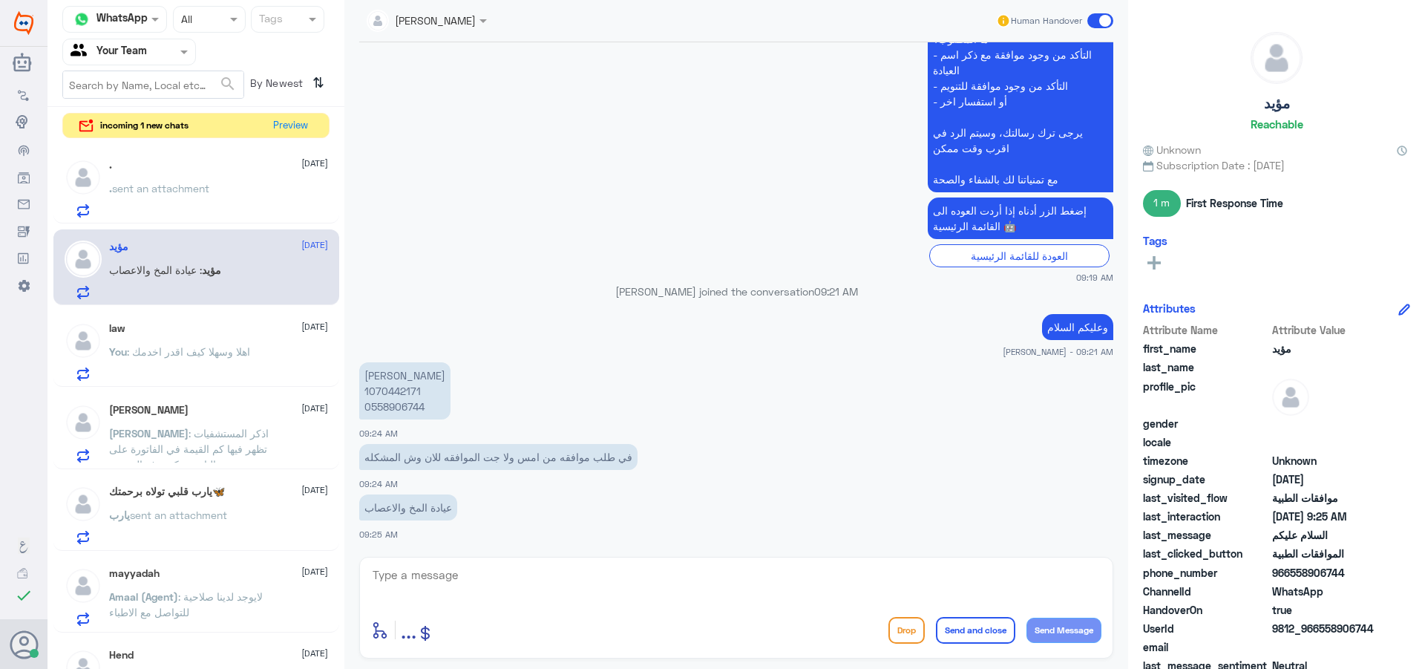
click at [466, 595] on textarea at bounding box center [736, 583] width 730 height 36
drag, startPoint x: 463, startPoint y: 577, endPoint x: 662, endPoint y: 658, distance: 215.0
click at [501, 591] on textarea at bounding box center [736, 583] width 730 height 36
type textarea "t"
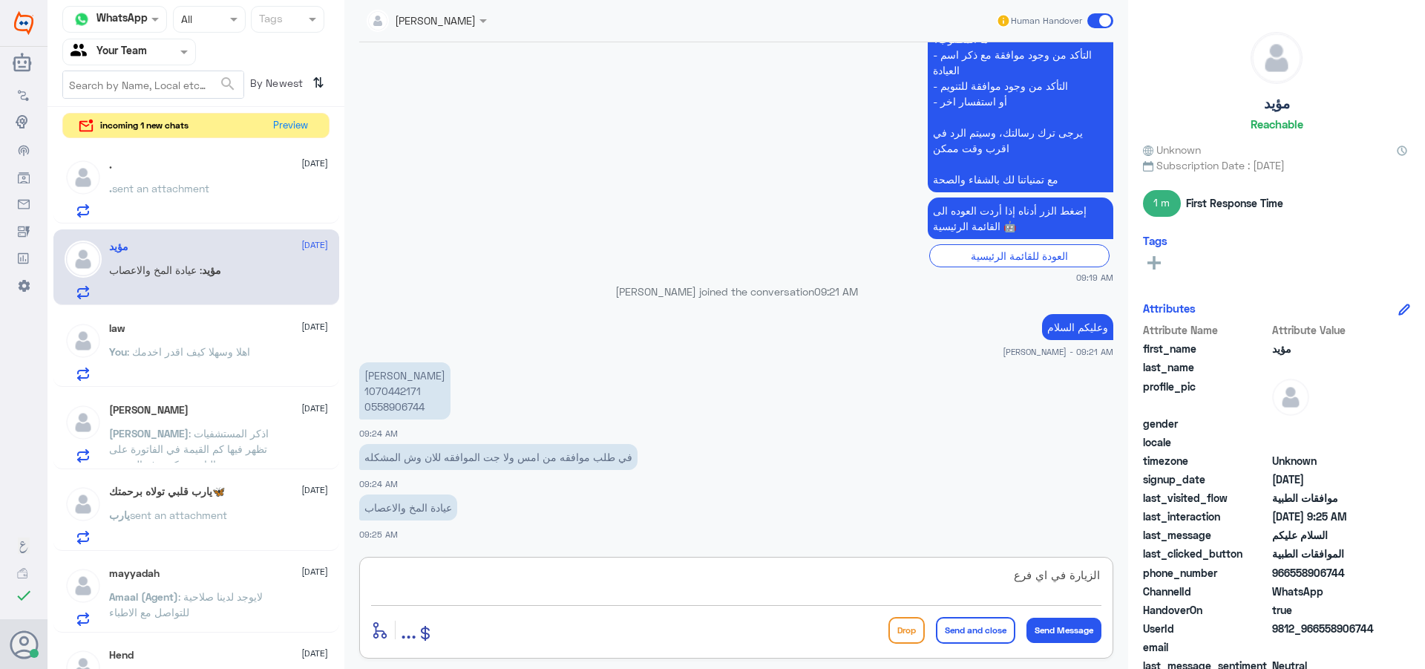
type textarea "الزيارة في اي فرع؟"
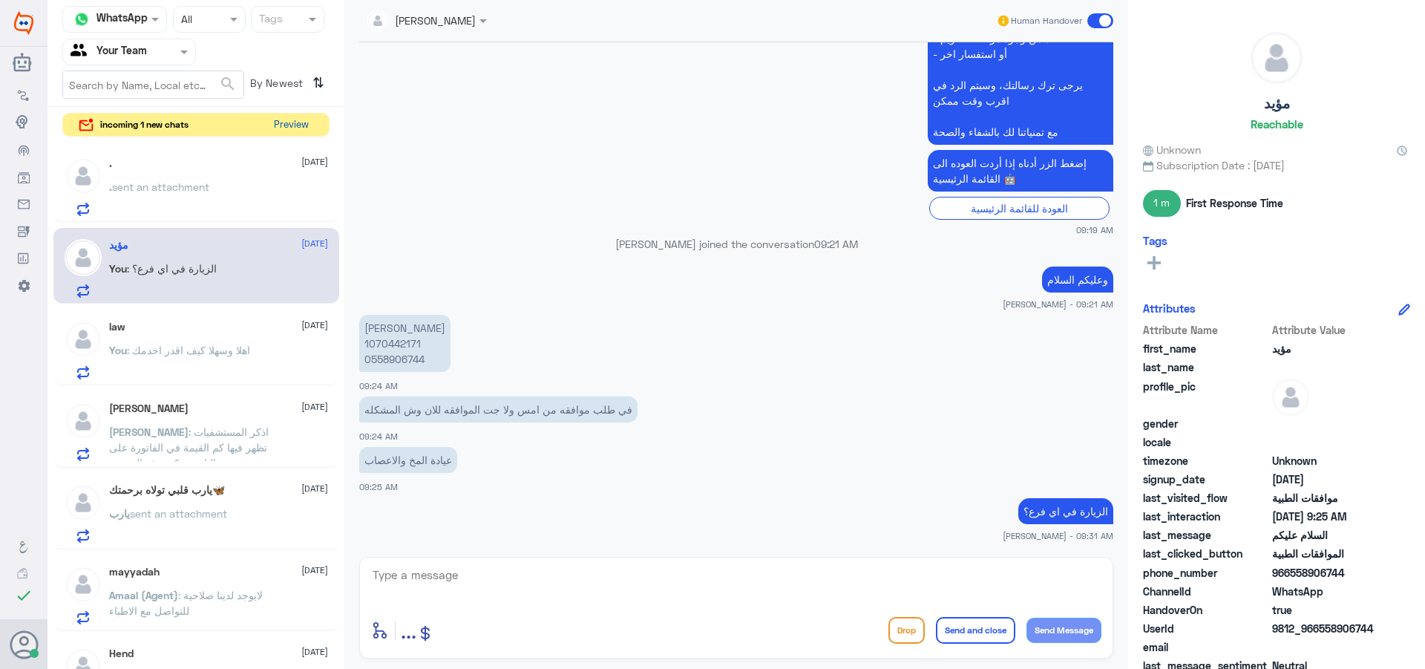
click at [283, 125] on button "Preview" at bounding box center [291, 125] width 46 height 23
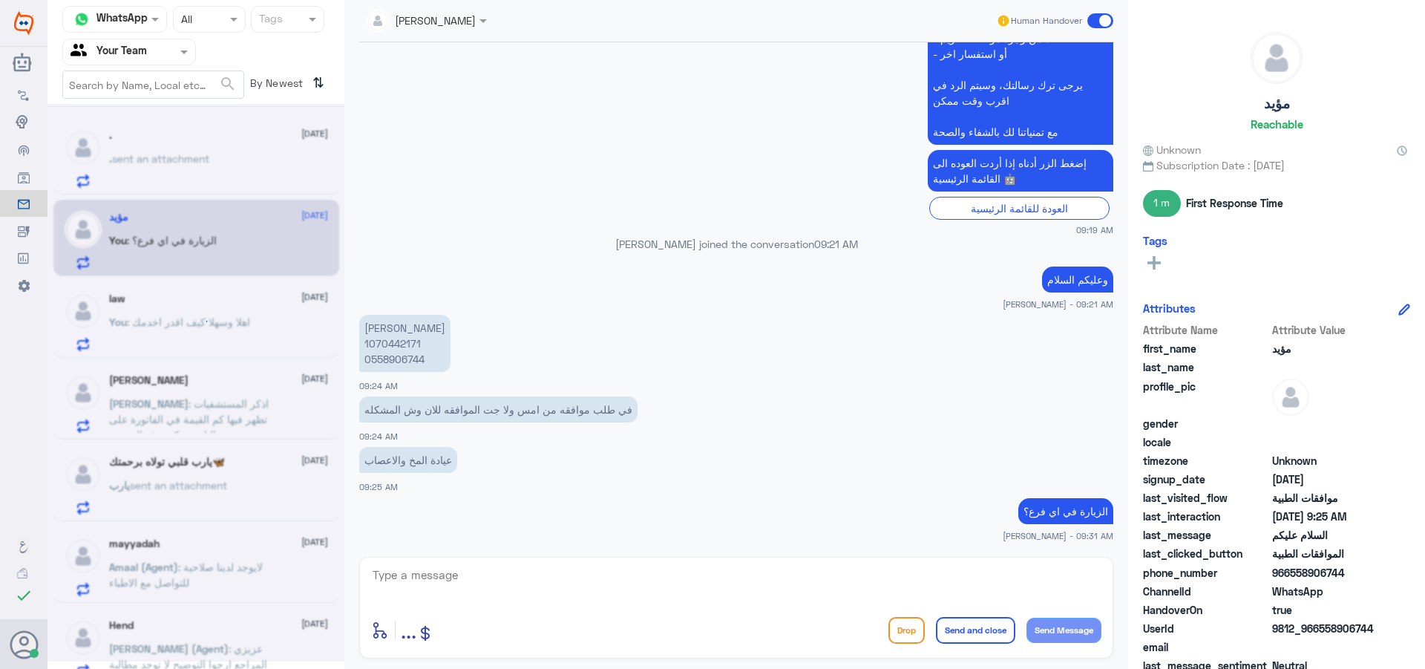
click at [283, 125] on div at bounding box center [196, 382] width 297 height 557
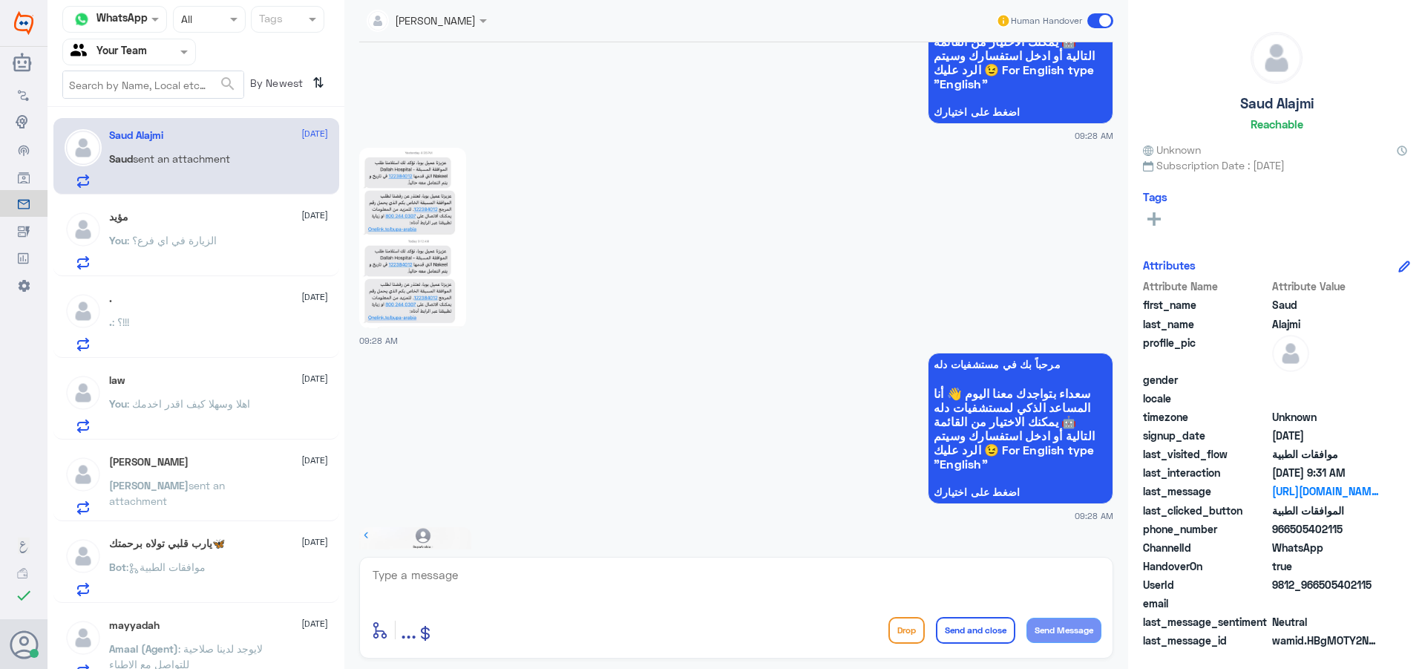
scroll to position [1393, 0]
click at [572, 578] on textarea at bounding box center [736, 583] width 730 height 36
click at [1099, 574] on textarea "رقم الهوية" at bounding box center [736, 583] width 730 height 36
type textarea "زوني برقم الهوية"
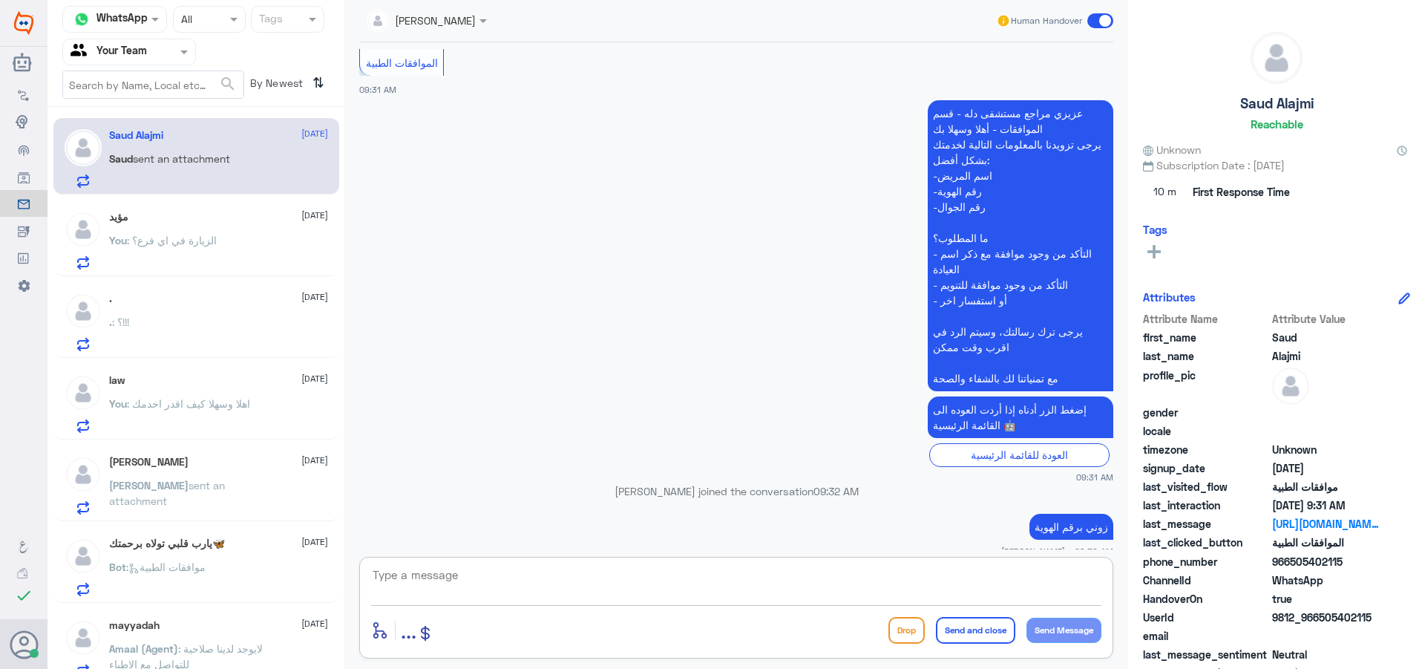
scroll to position [2711, 0]
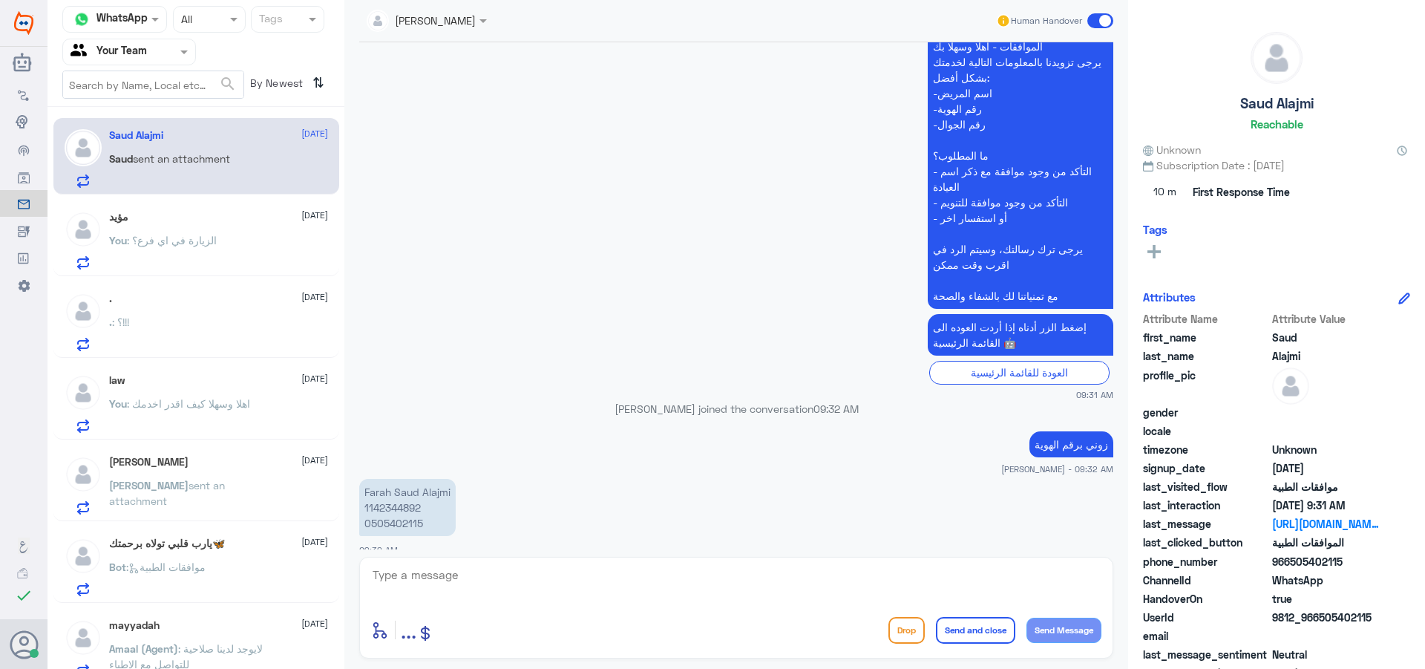
click at [127, 239] on span ": الزيارة في اي فرع؟" at bounding box center [172, 240] width 90 height 13
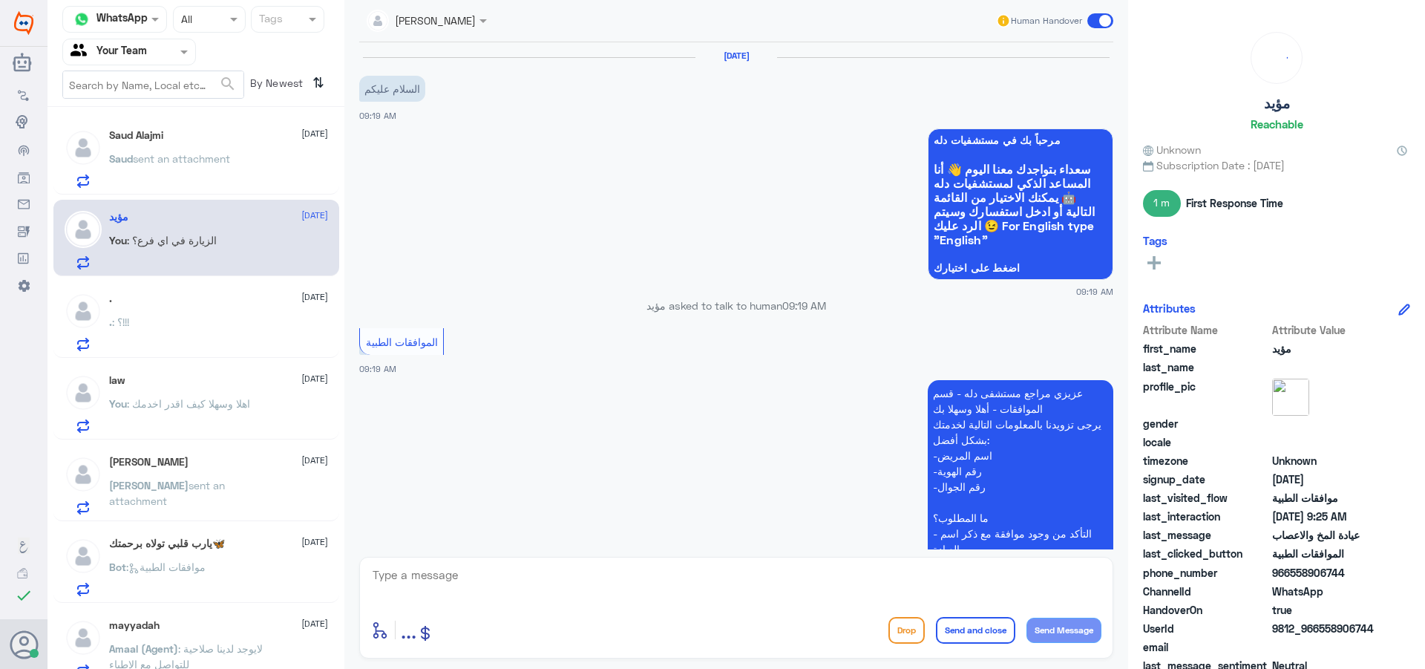
scroll to position [526, 0]
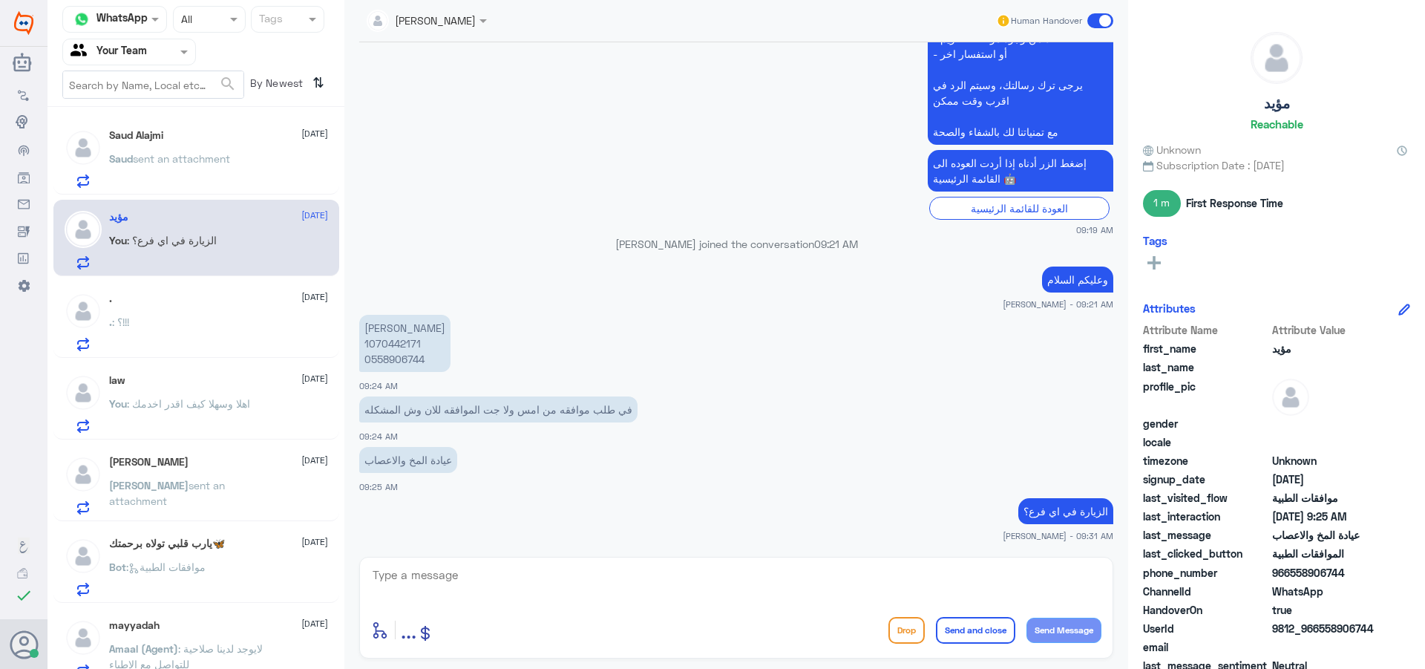
click at [194, 356] on div ". [DATE] . : ؟!!!" at bounding box center [196, 319] width 286 height 76
click at [198, 336] on div ". : ؟!!!" at bounding box center [218, 334] width 219 height 33
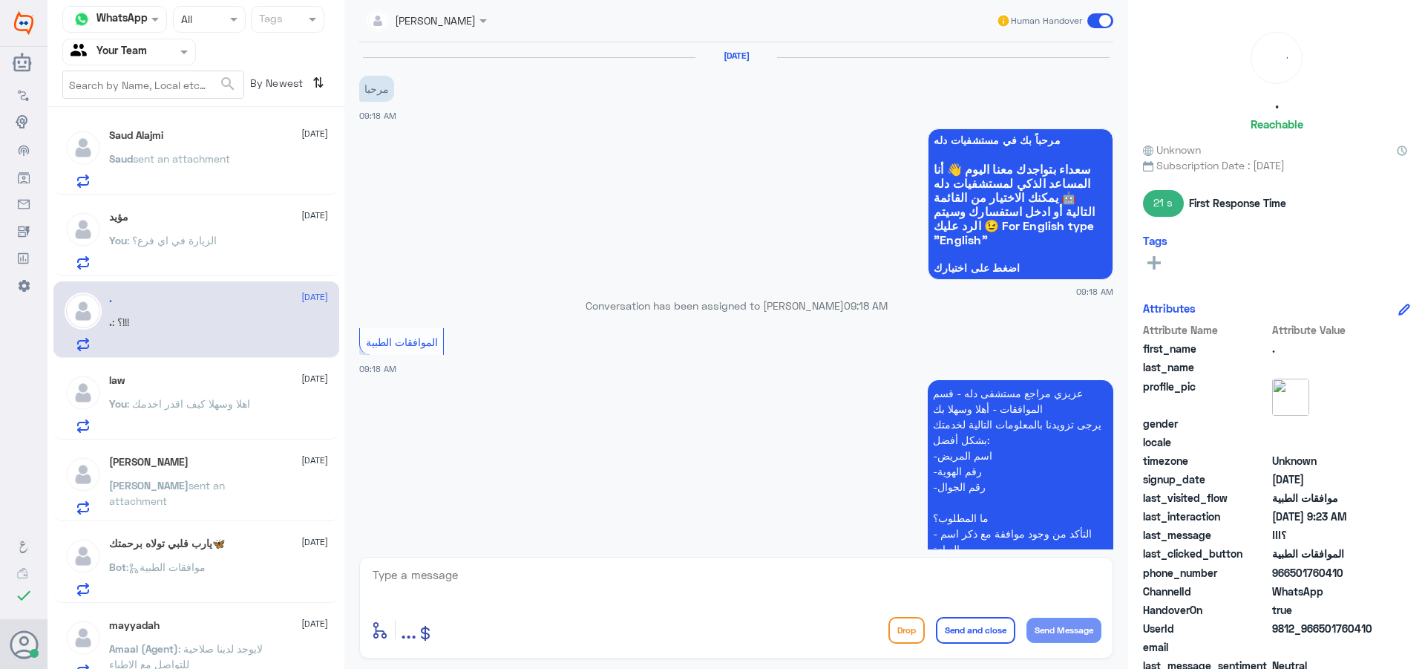
scroll to position [561, 0]
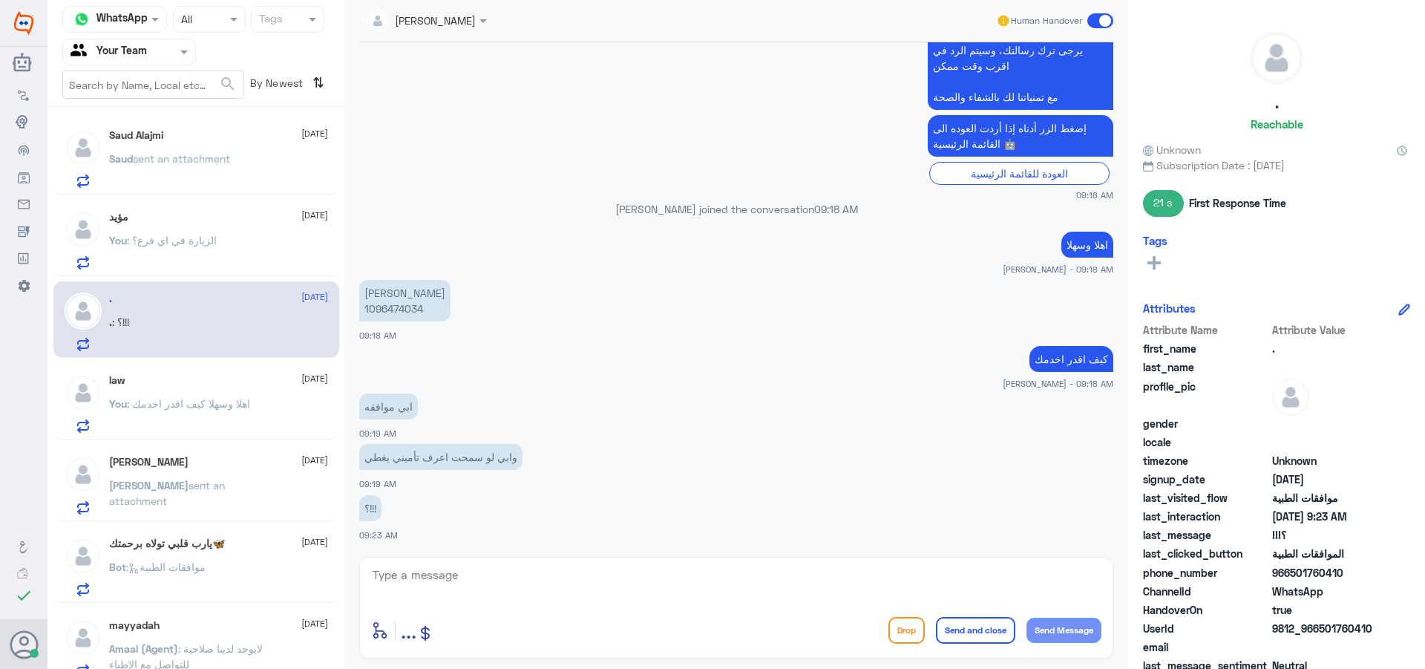
click at [203, 215] on div "مؤيد [DATE]" at bounding box center [218, 217] width 219 height 13
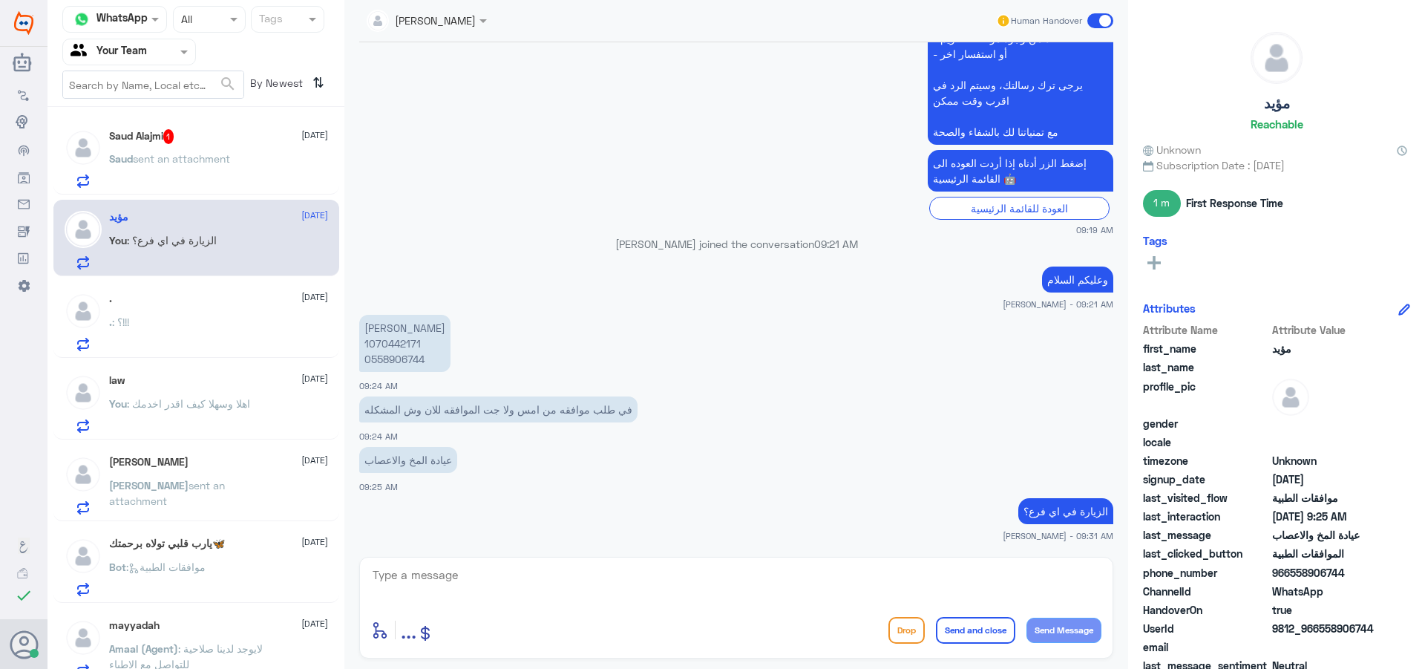
click at [249, 180] on div "Saud sent an attachment" at bounding box center [218, 170] width 219 height 33
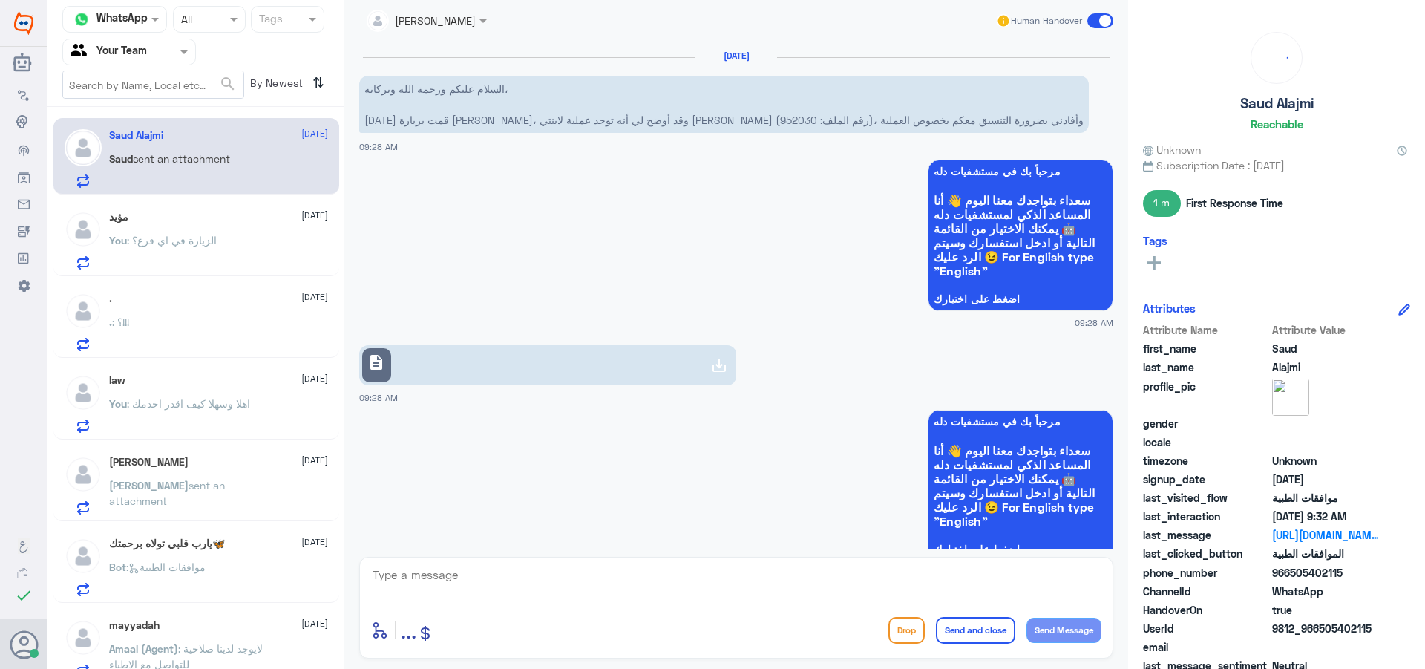
scroll to position [2228, 0]
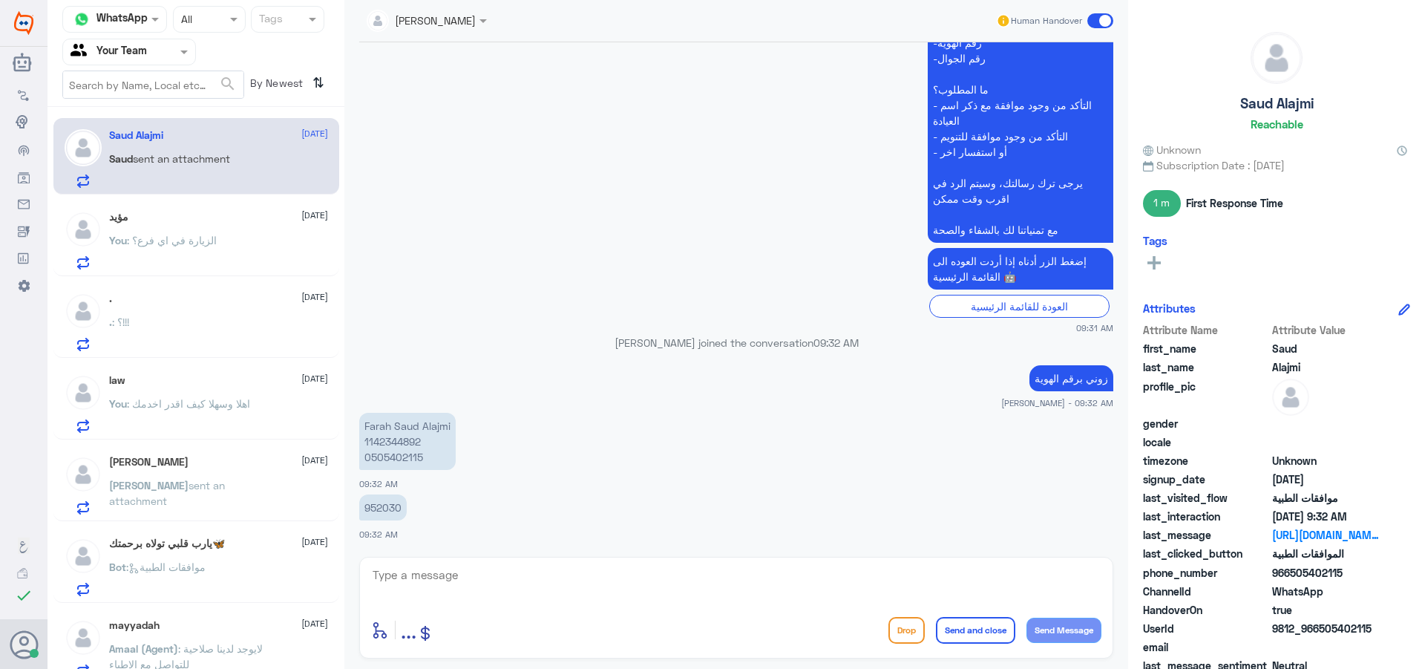
click at [390, 507] on p "952030" at bounding box center [383, 507] width 48 height 26
copy div "952030"
click at [434, 593] on textarea at bounding box center [736, 583] width 730 height 36
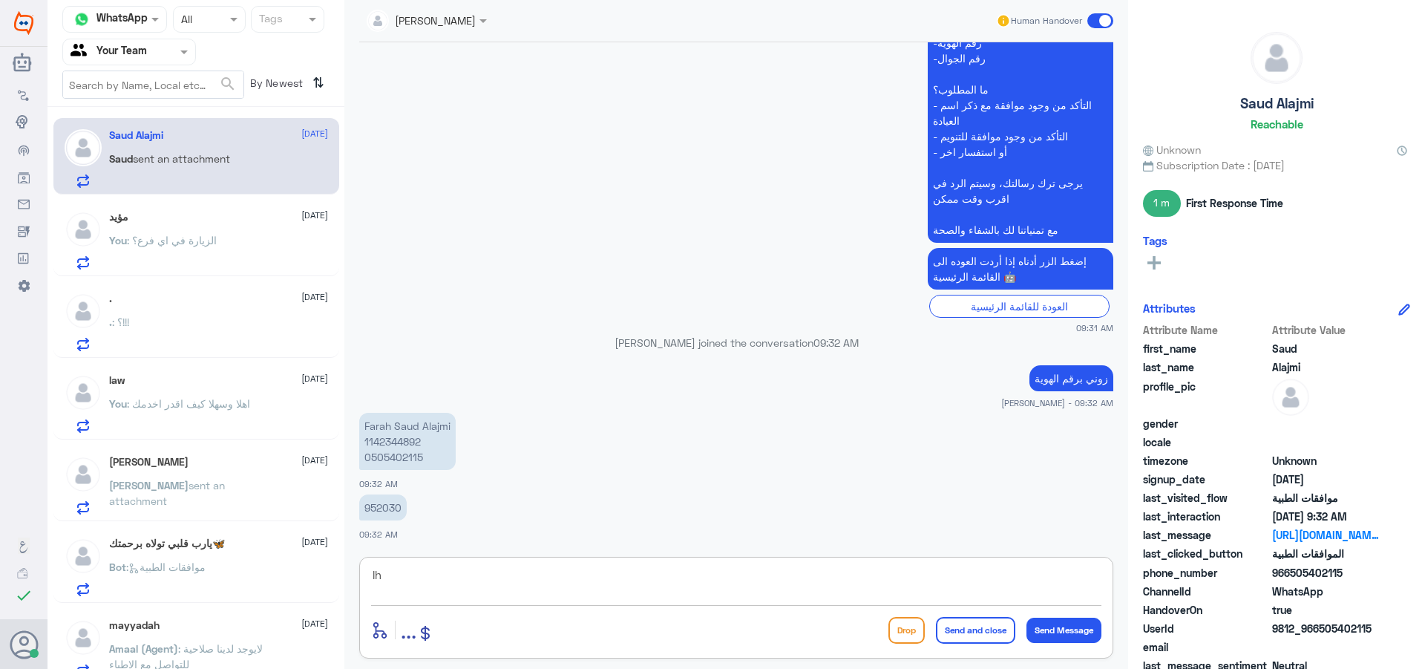
type textarea "l"
type textarea "ماهي الخدمة"
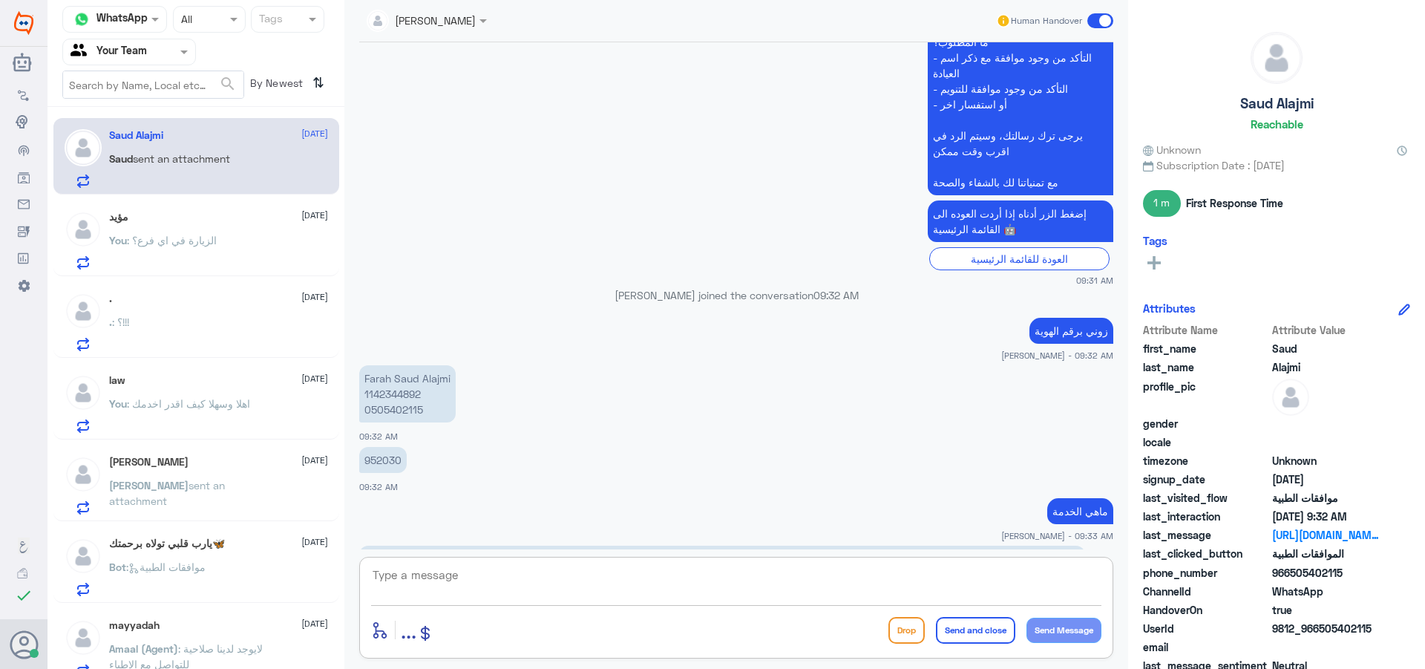
scroll to position [2482, 0]
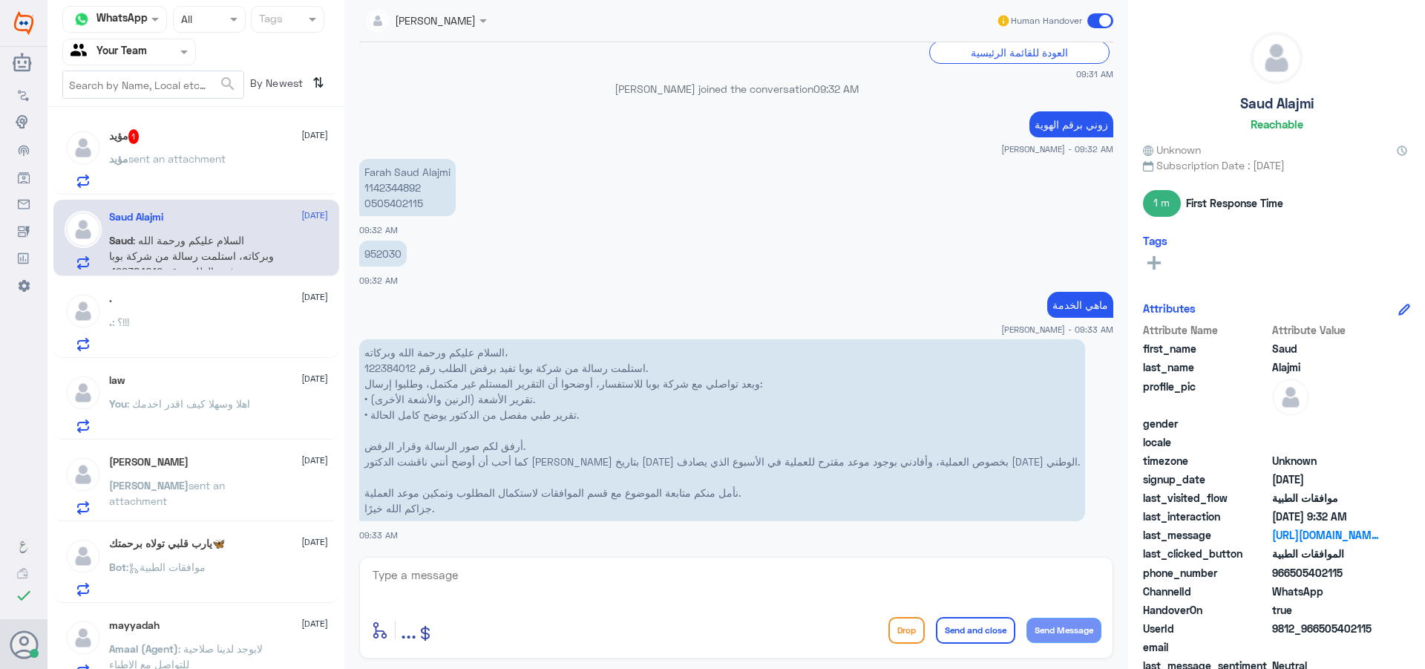
click at [258, 172] on div "مؤيد sent an attachment" at bounding box center [218, 170] width 219 height 33
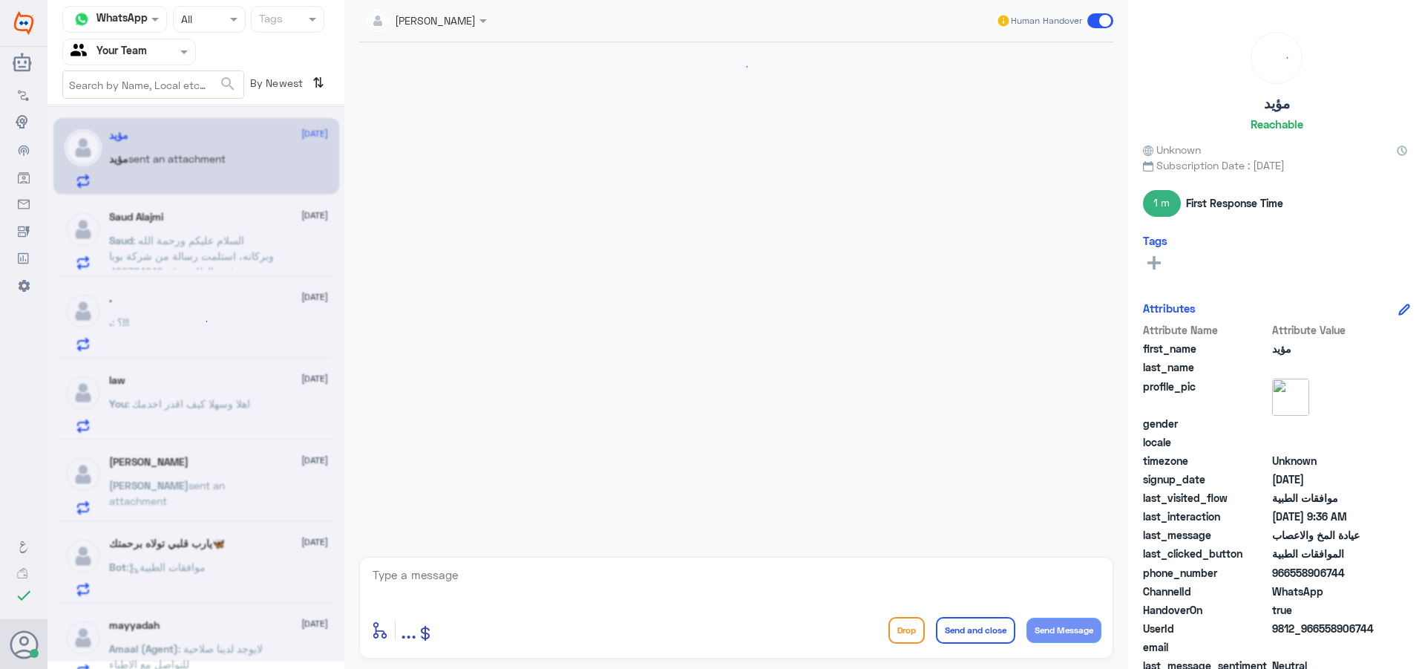
scroll to position [577, 0]
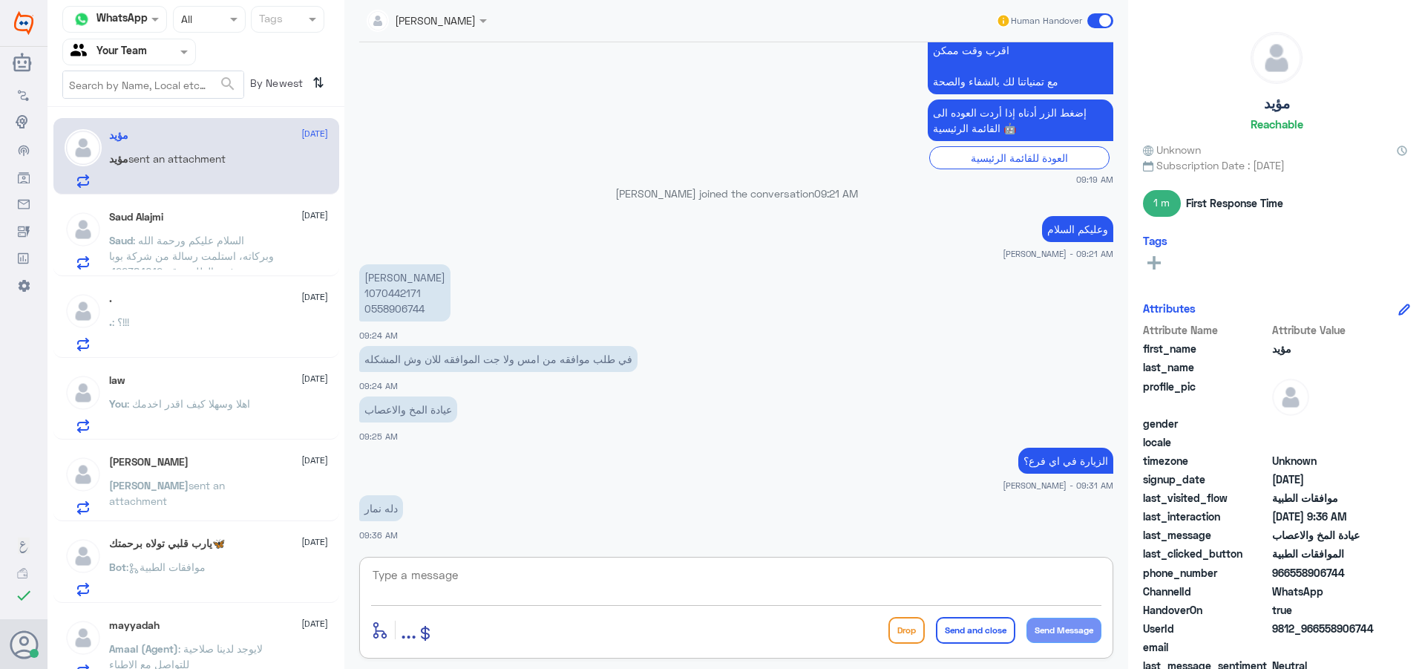
click at [487, 571] on textarea at bounding box center [736, 583] width 730 height 36
type textarea "d"
type textarea "يرجى التواصل مع فرع نمار"
click at [1004, 632] on button "Send and close" at bounding box center [975, 630] width 79 height 27
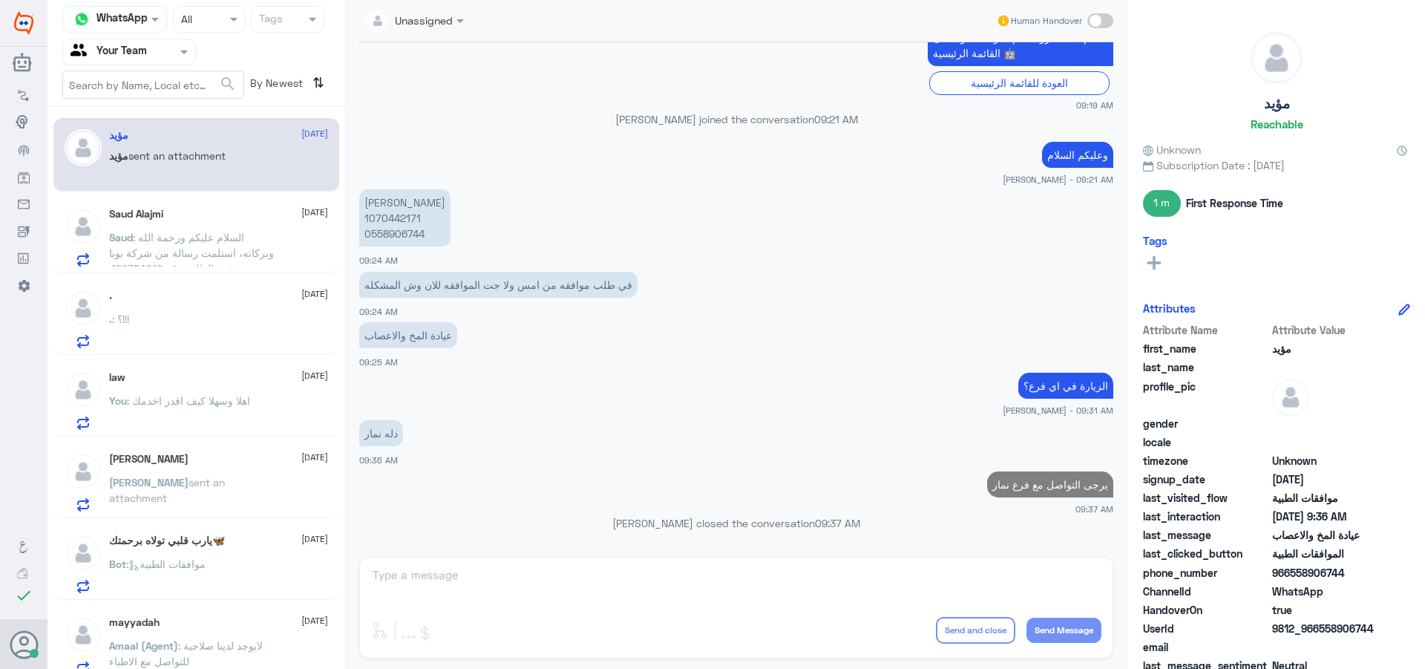
click at [180, 231] on span ": السلام عليكم ورحمة الله وبركاته، استلمت رسالة من شركة بوبا تفيد برفض الطلب رق…" at bounding box center [192, 362] width 167 height 262
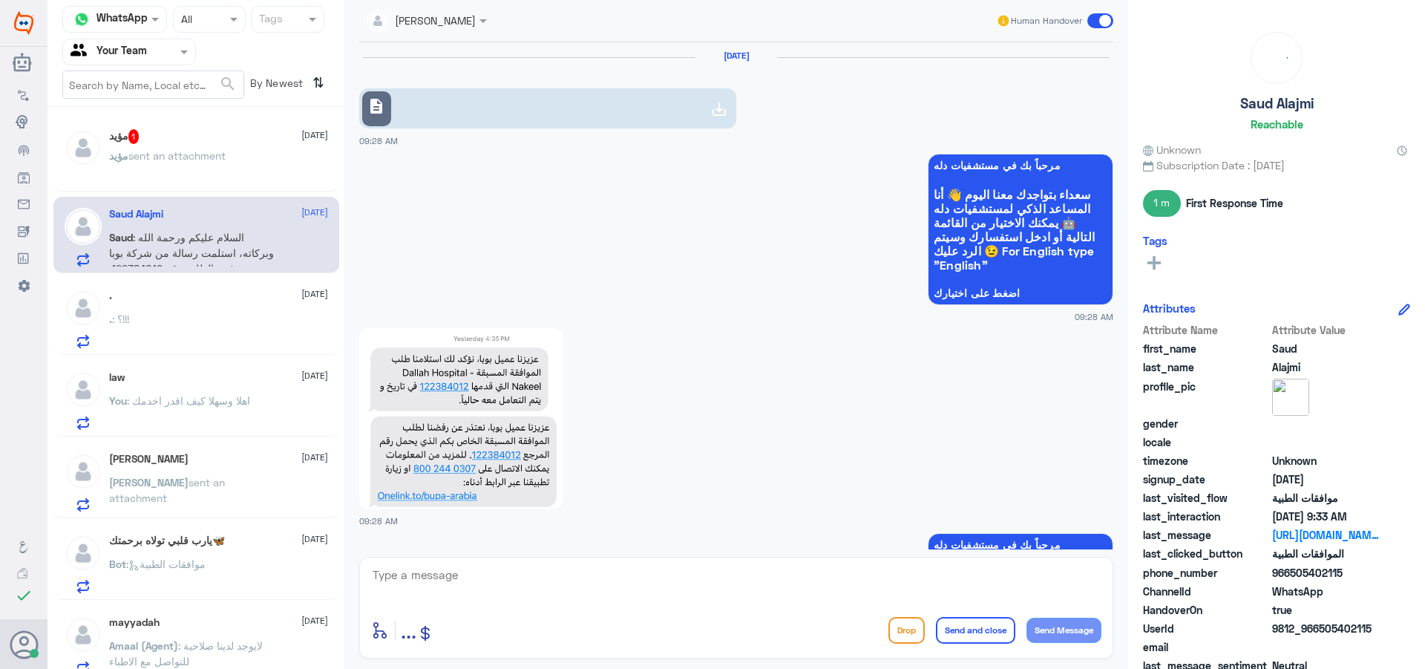
scroll to position [2226, 0]
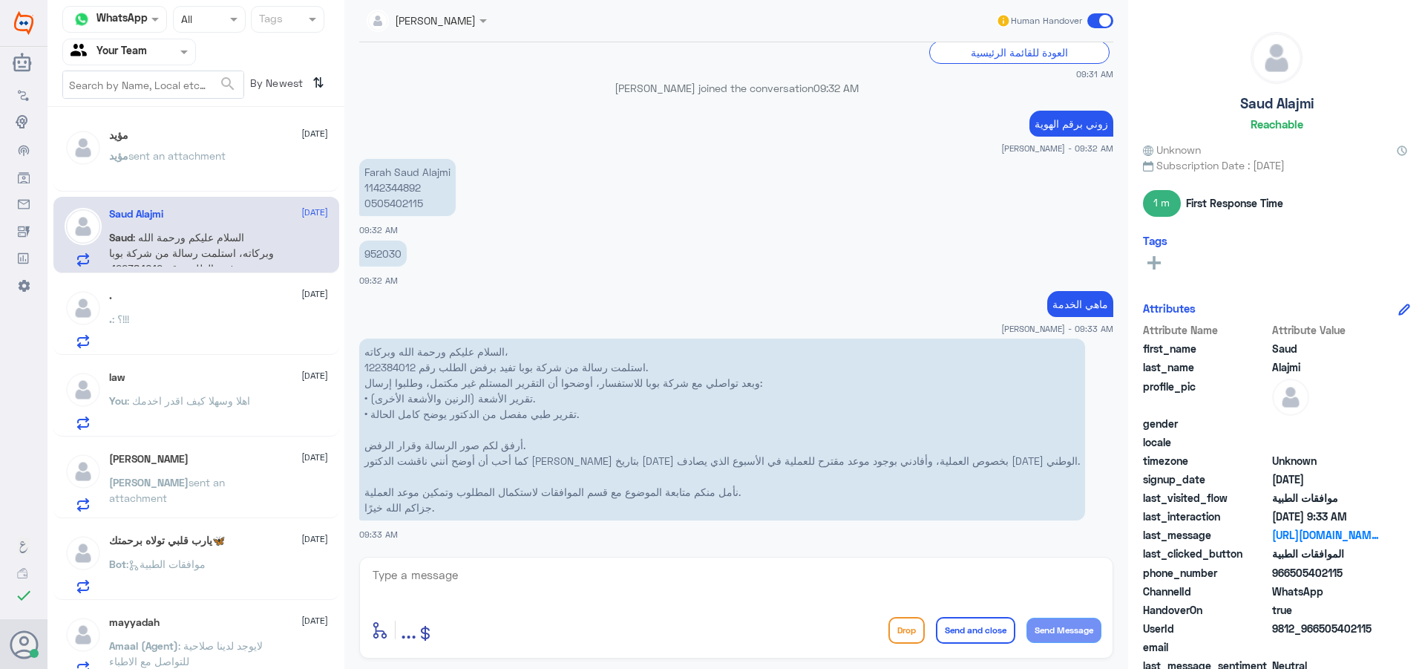
click at [379, 256] on p "952030" at bounding box center [383, 254] width 48 height 26
copy p "952030"
click at [506, 583] on textarea at bounding box center [736, 583] width 730 height 36
type textarea "جاري العمل عليها مع فريق التنويم المختص"
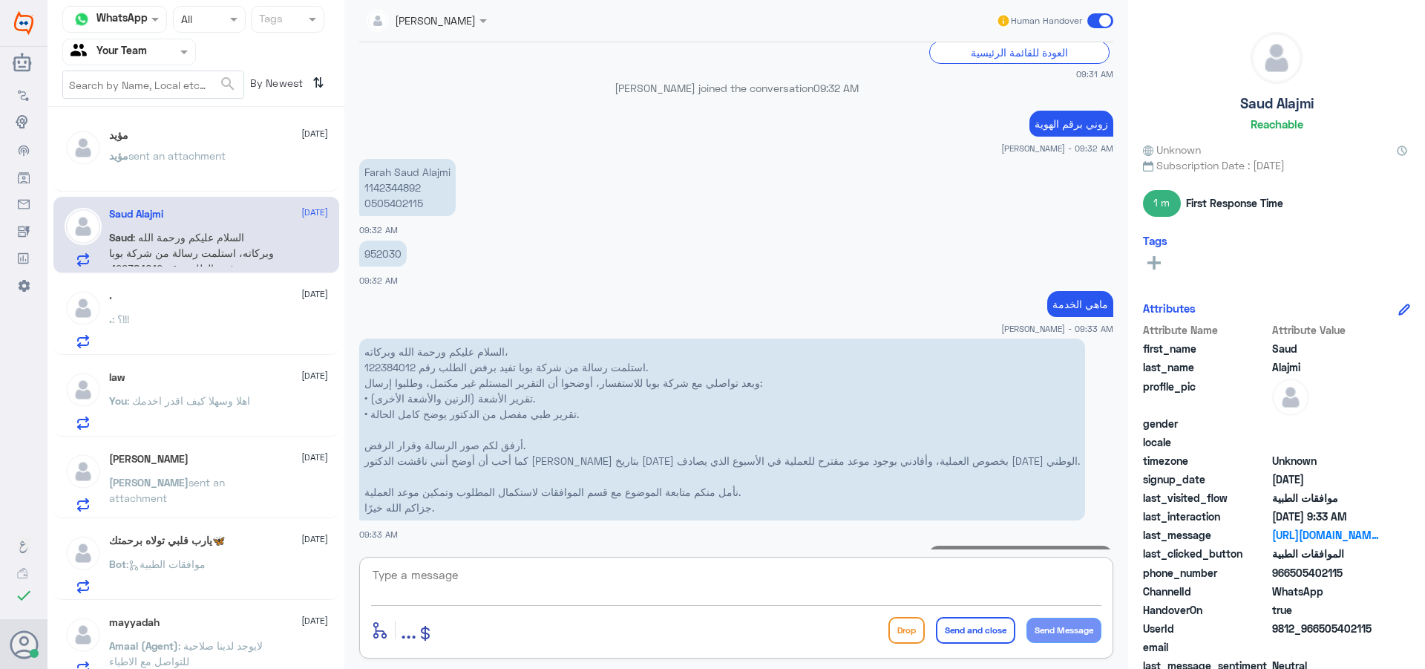
scroll to position [2289, 0]
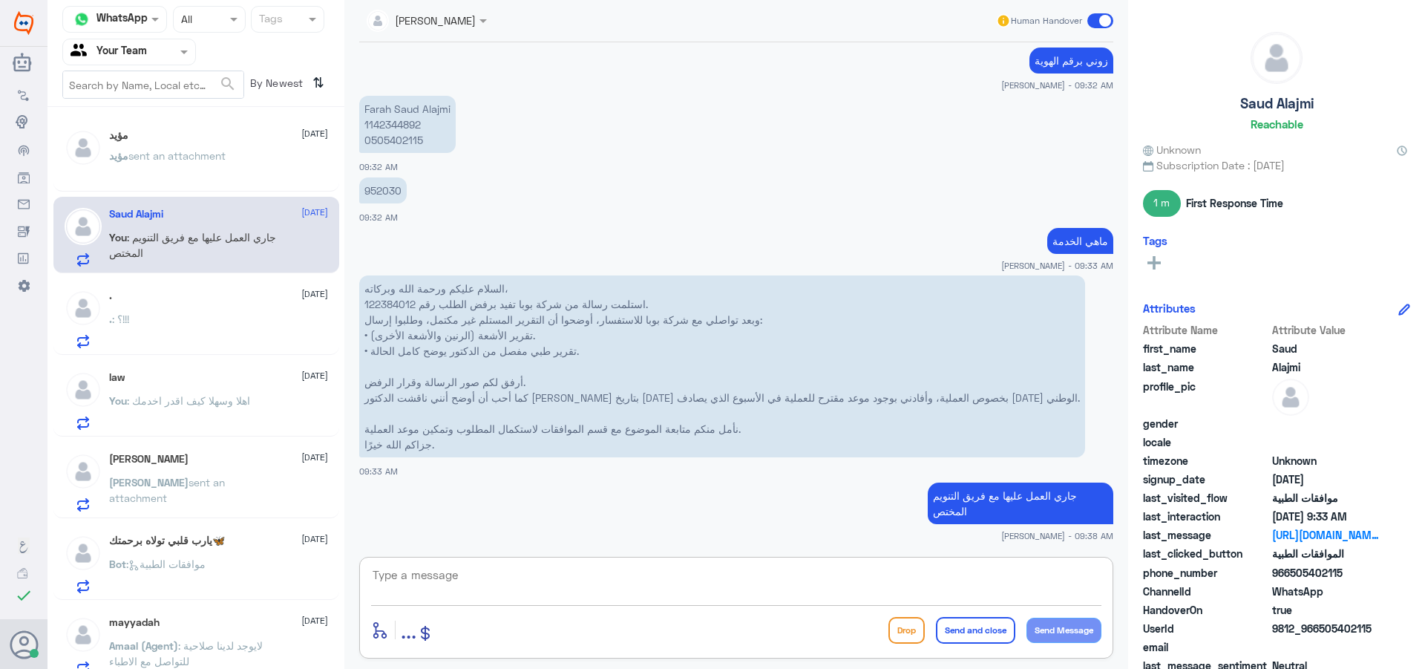
click at [179, 160] on span "sent an attachment" at bounding box center [176, 155] width 97 height 13
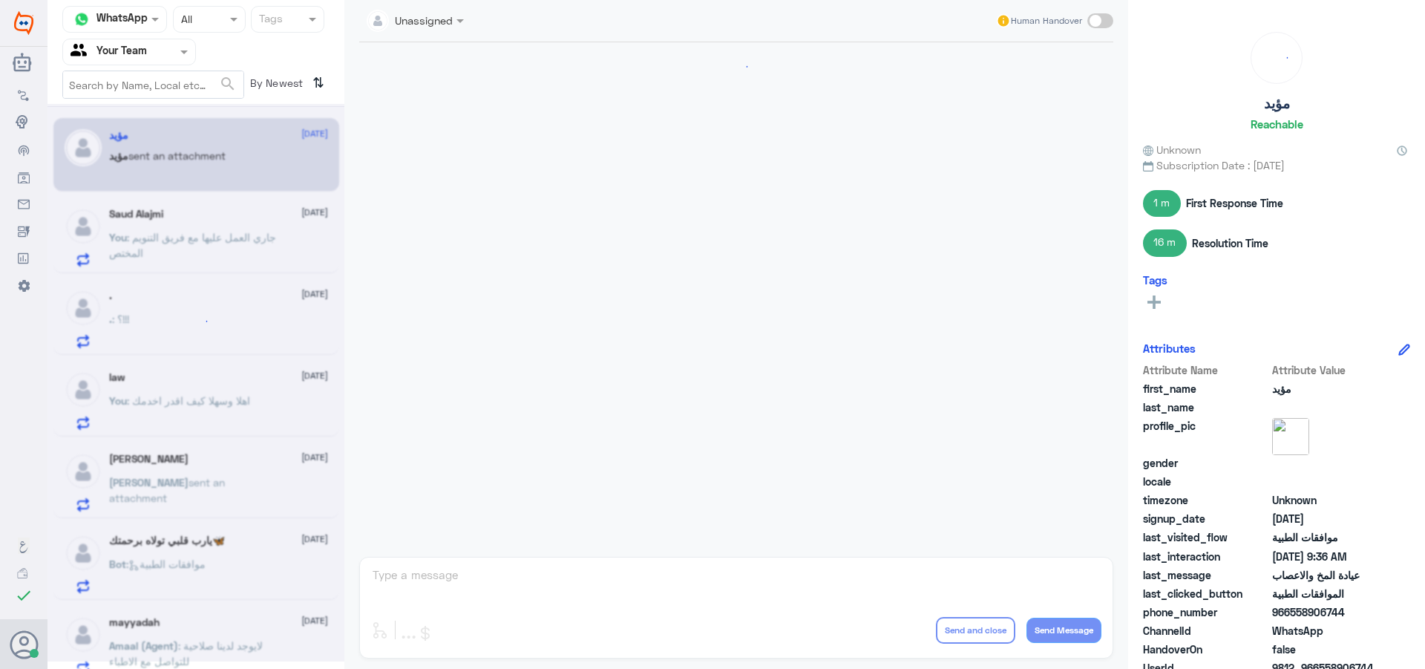
scroll to position [652, 0]
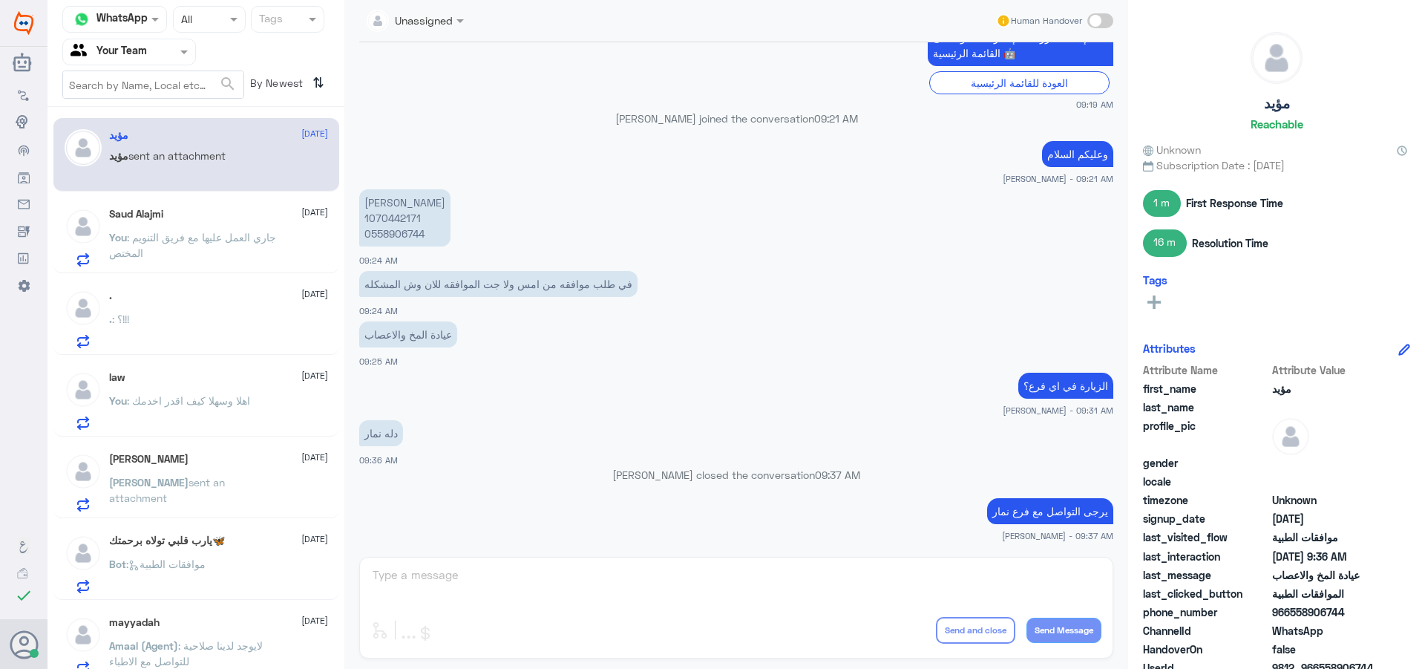
drag, startPoint x: 249, startPoint y: 602, endPoint x: 245, endPoint y: 593, distance: 9.6
click at [251, 601] on div "مؤيد [DATE] مؤيد sent an attachment Saud Alajmi [DATE] You : جاري العمل عليها م…" at bounding box center [196, 393] width 297 height 561
click at [127, 478] on span "[PERSON_NAME]" at bounding box center [148, 482] width 79 height 13
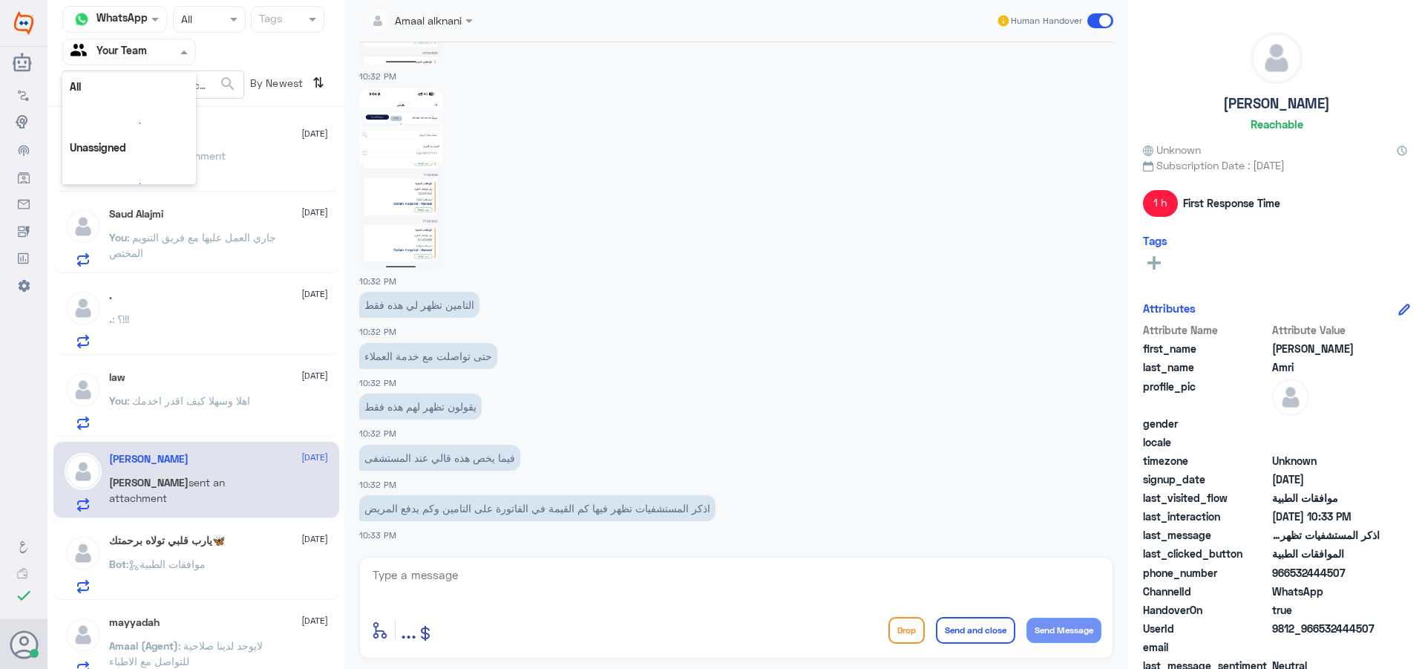
scroll to position [19, 0]
click at [150, 54] on input "text" at bounding box center [112, 51] width 82 height 17
click at [264, 228] on div "Saud Alajmi [DATE] You : جاري العمل عليها مع فريق التنويم المختص" at bounding box center [218, 237] width 219 height 59
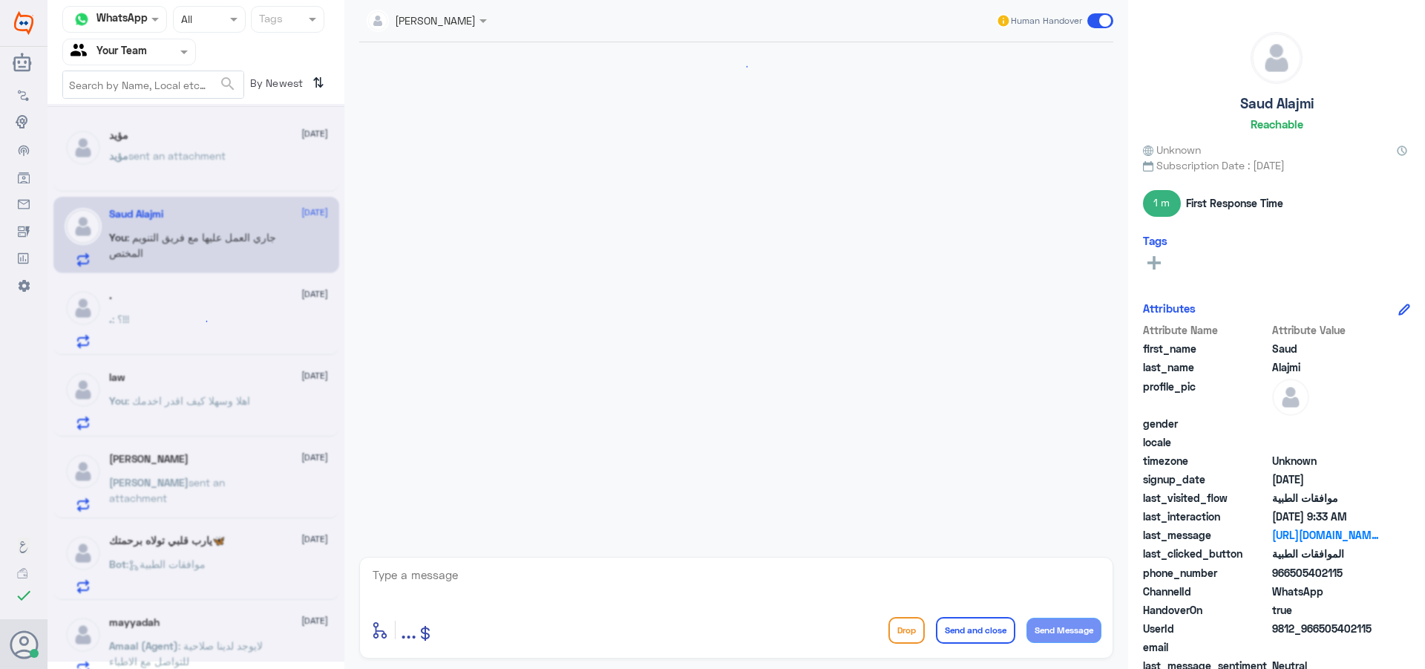
scroll to position [2214, 0]
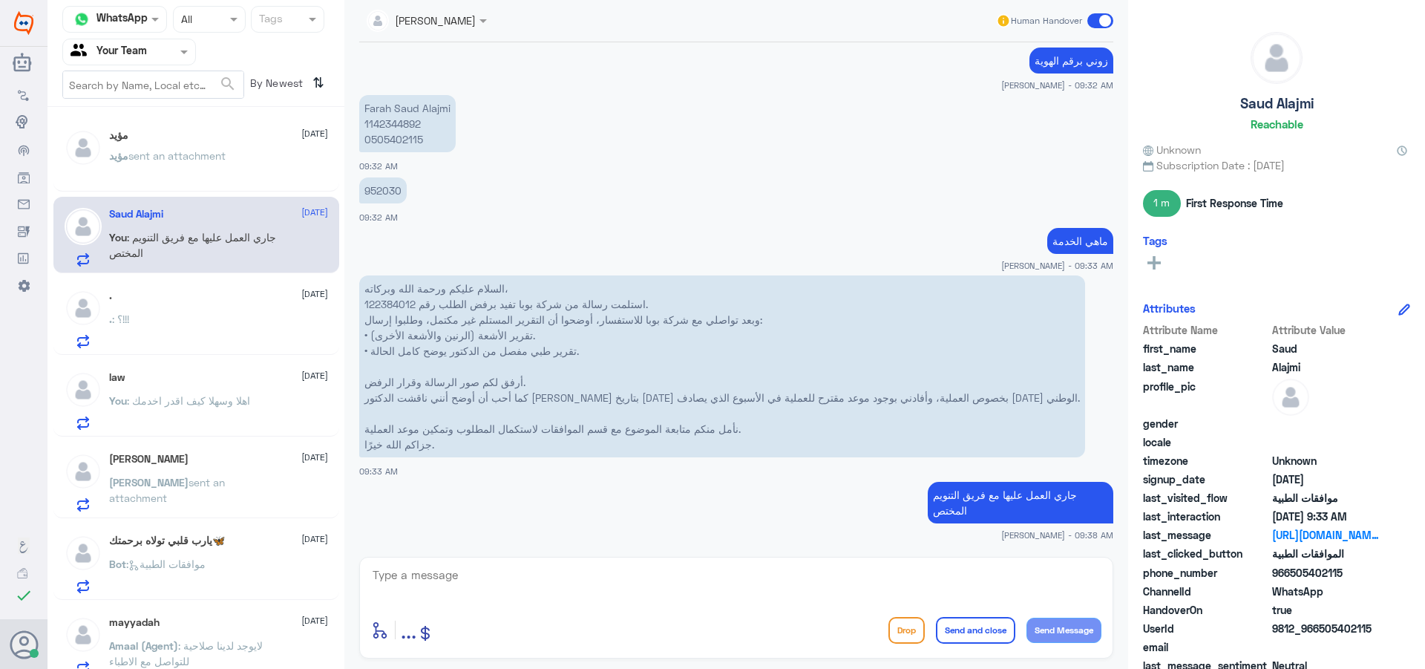
click at [189, 160] on span "sent an attachment" at bounding box center [176, 155] width 97 height 13
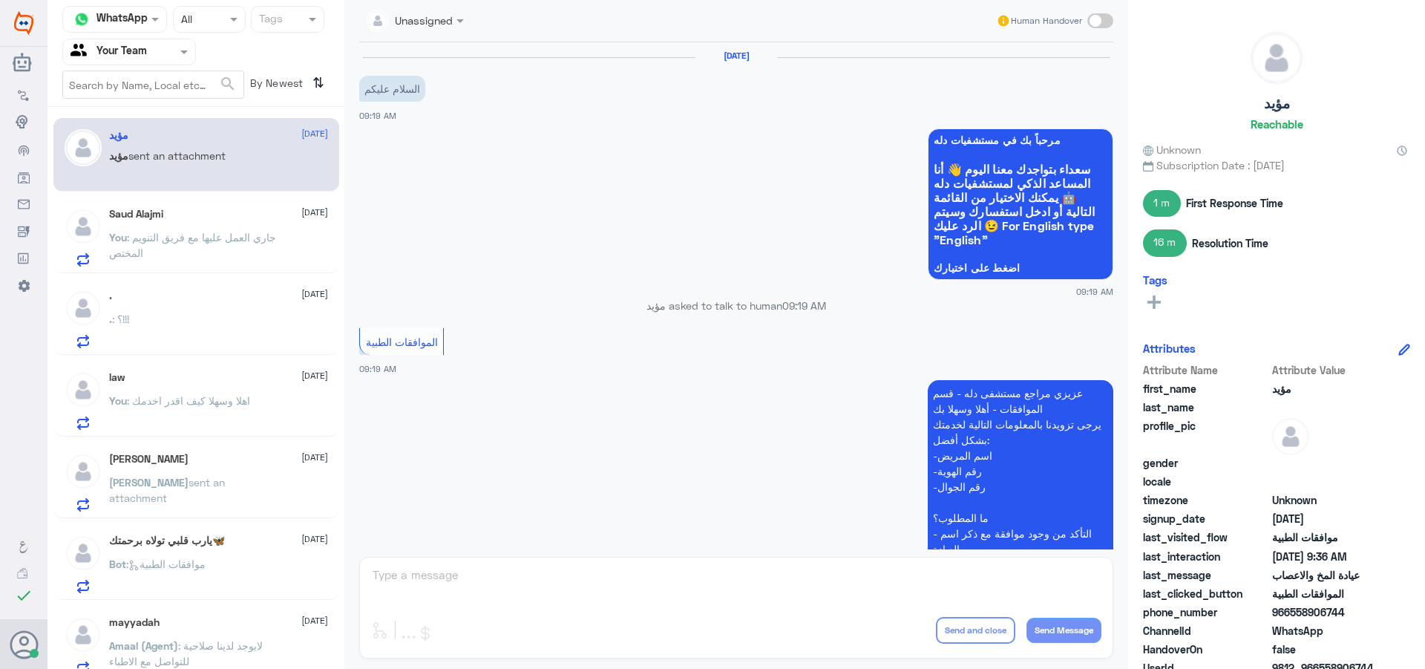
scroll to position [652, 0]
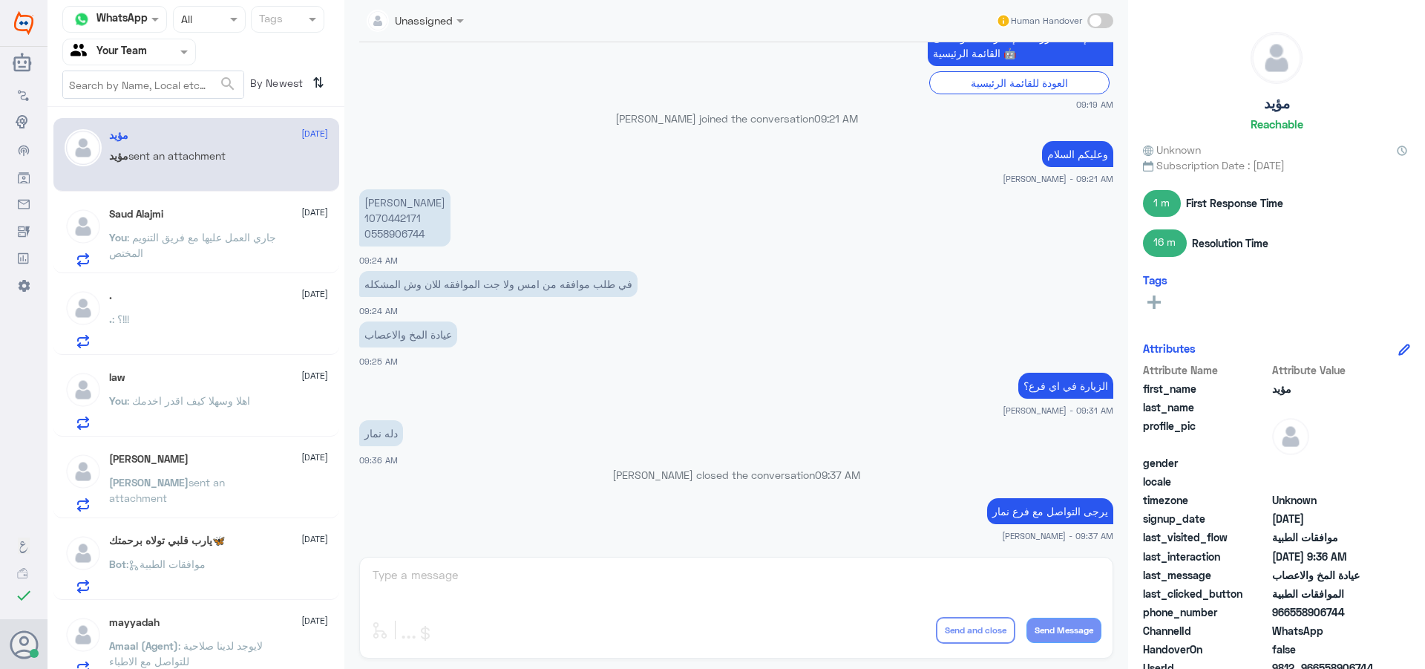
click at [217, 410] on p "You : اهلا وسهلا كيف اقدر اخدمك" at bounding box center [179, 411] width 141 height 37
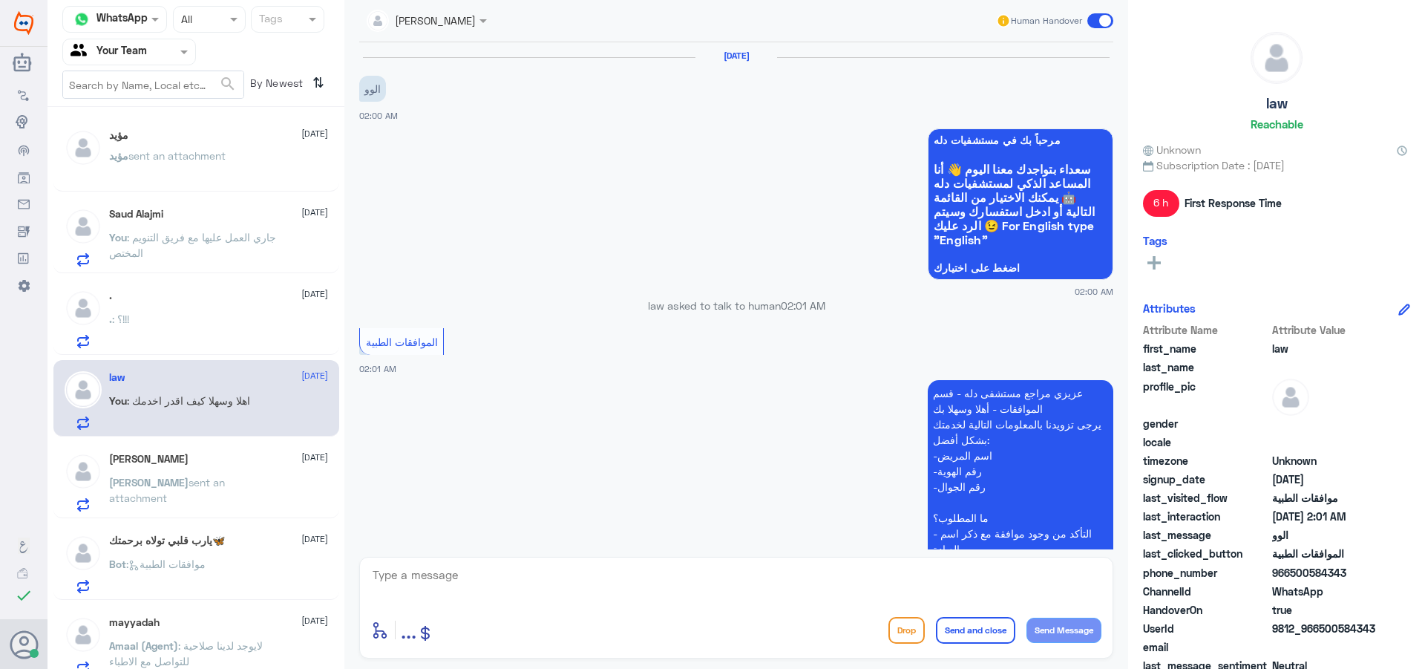
scroll to position [342, 0]
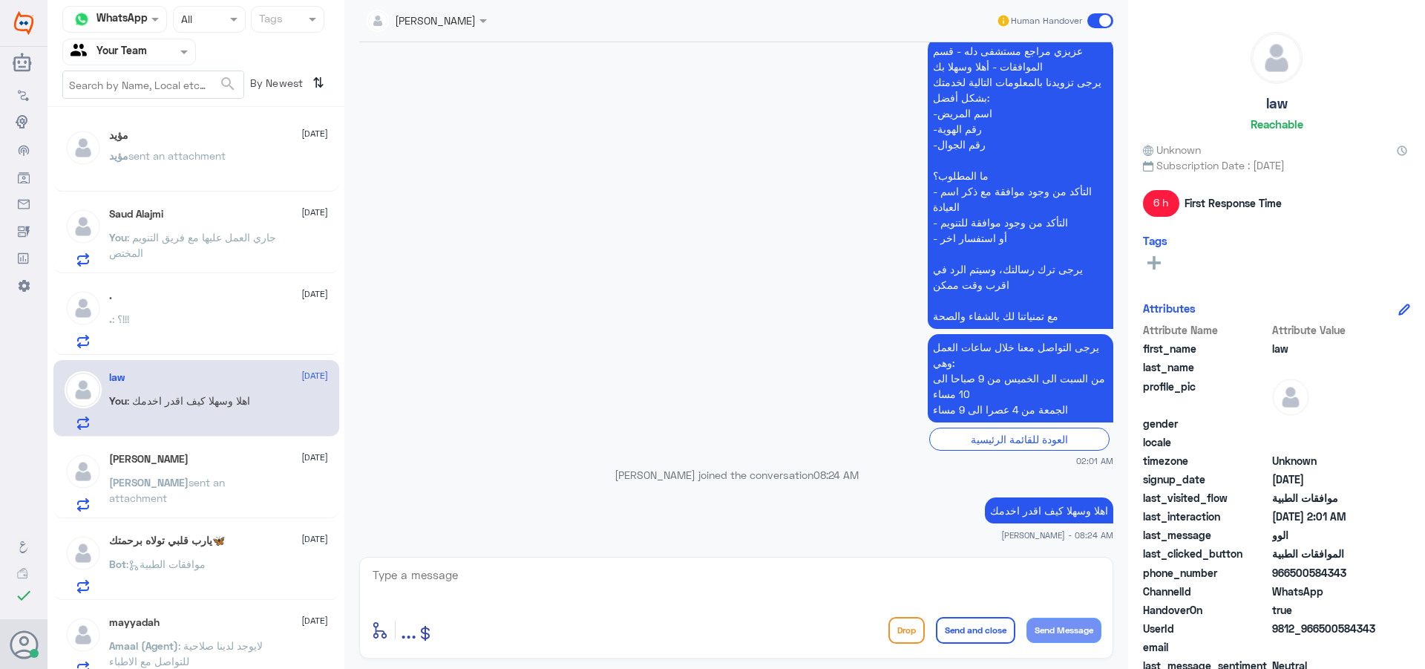
click at [191, 226] on div "Saud Alajmi [DATE] You : جاري العمل عليها مع فريق التنويم المختص" at bounding box center [218, 237] width 219 height 59
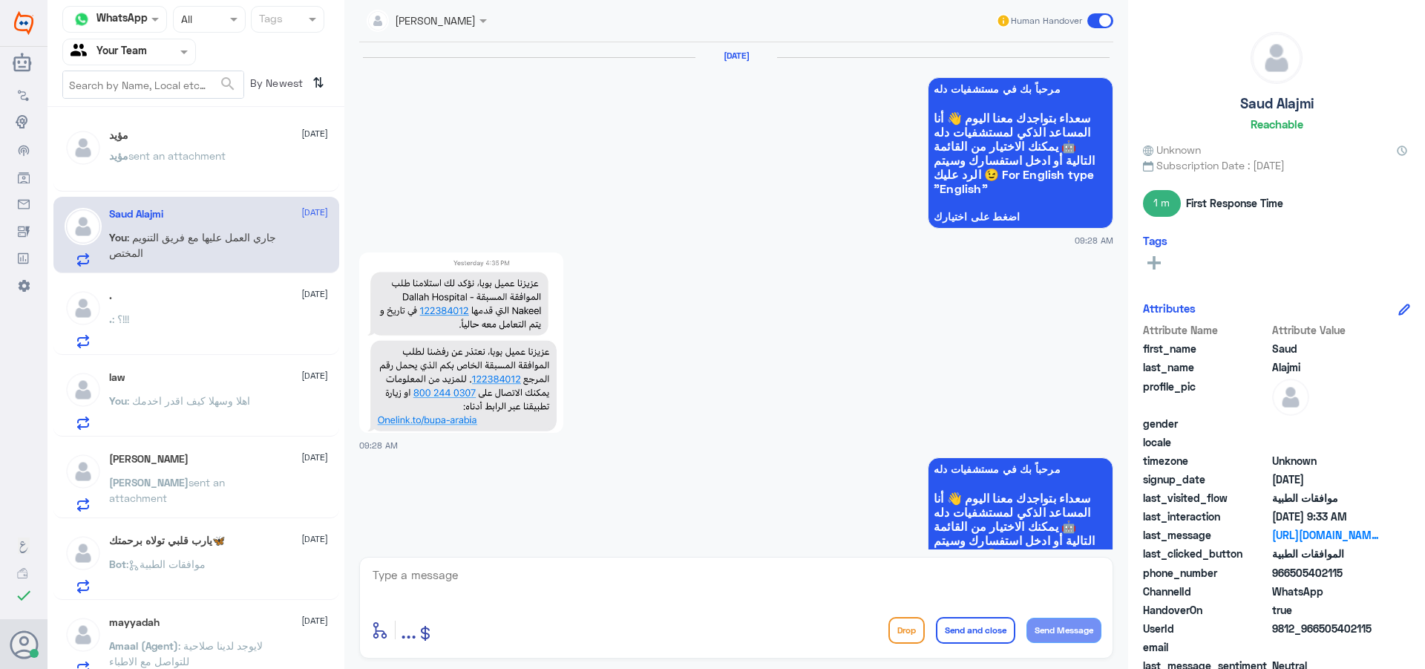
scroll to position [2214, 0]
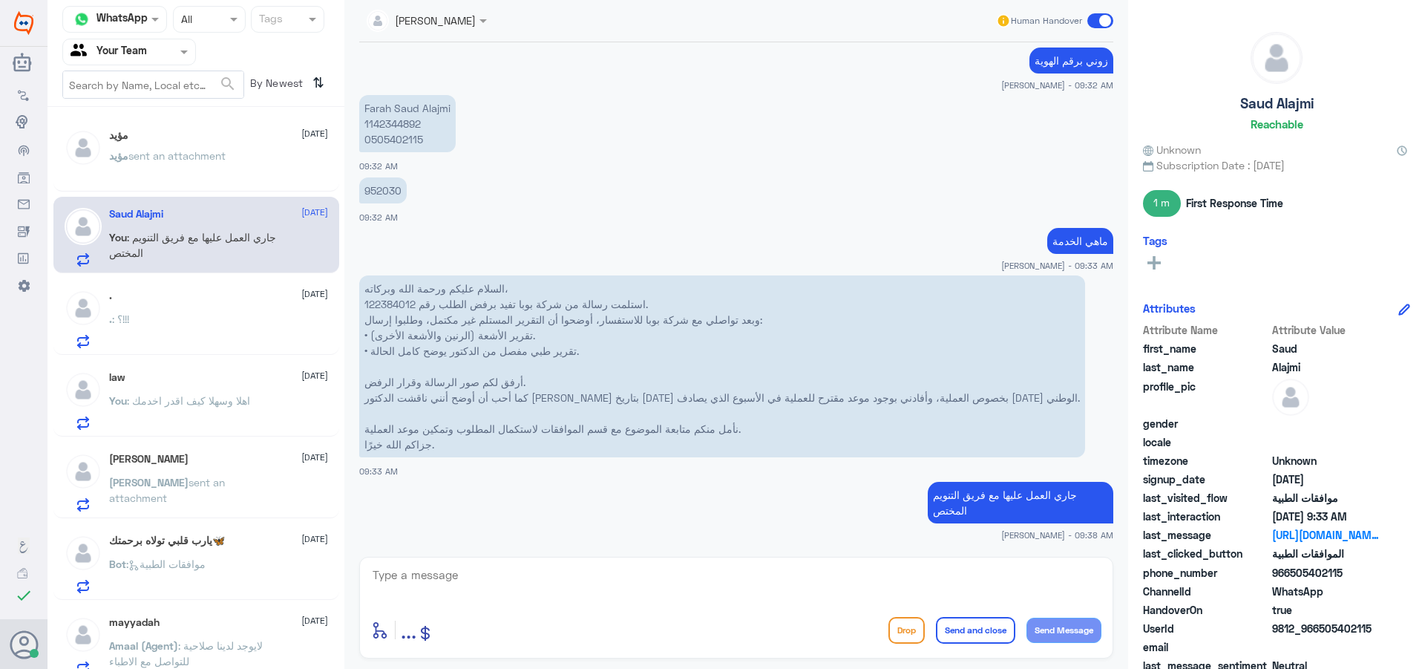
click at [148, 560] on span ": موافقات الطبية" at bounding box center [165, 563] width 79 height 13
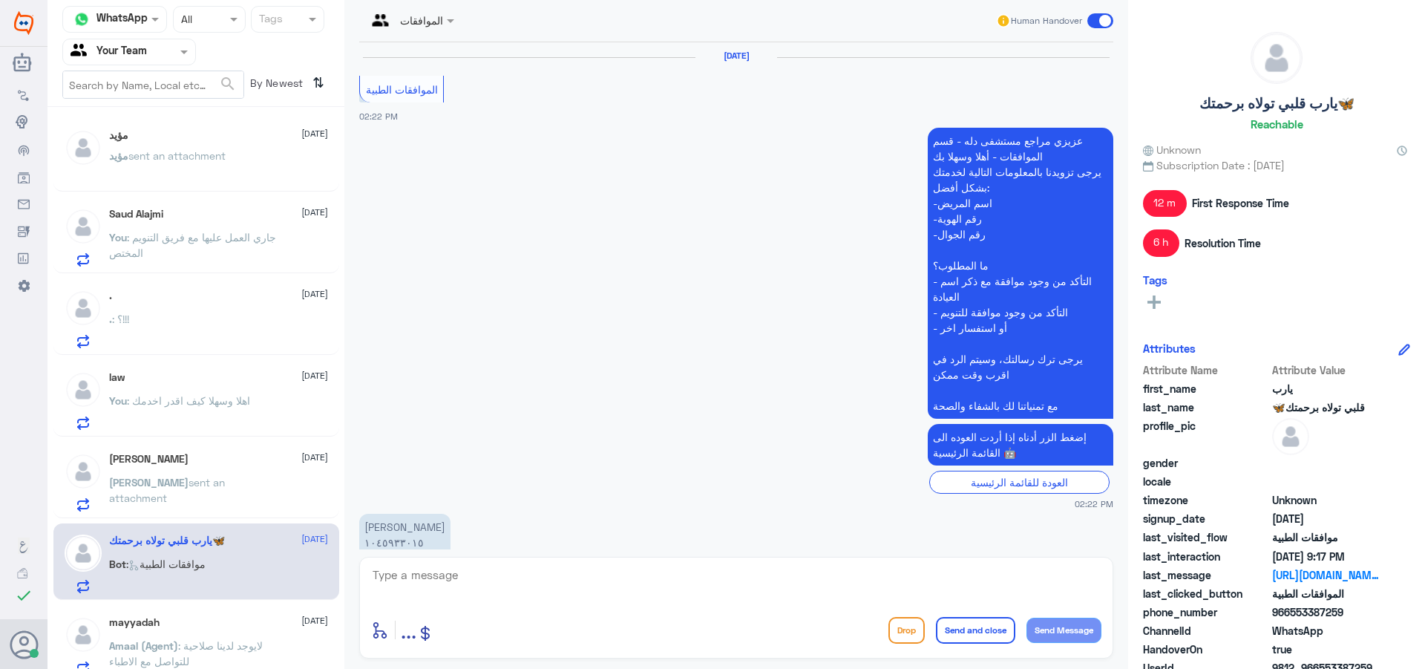
scroll to position [1647, 0]
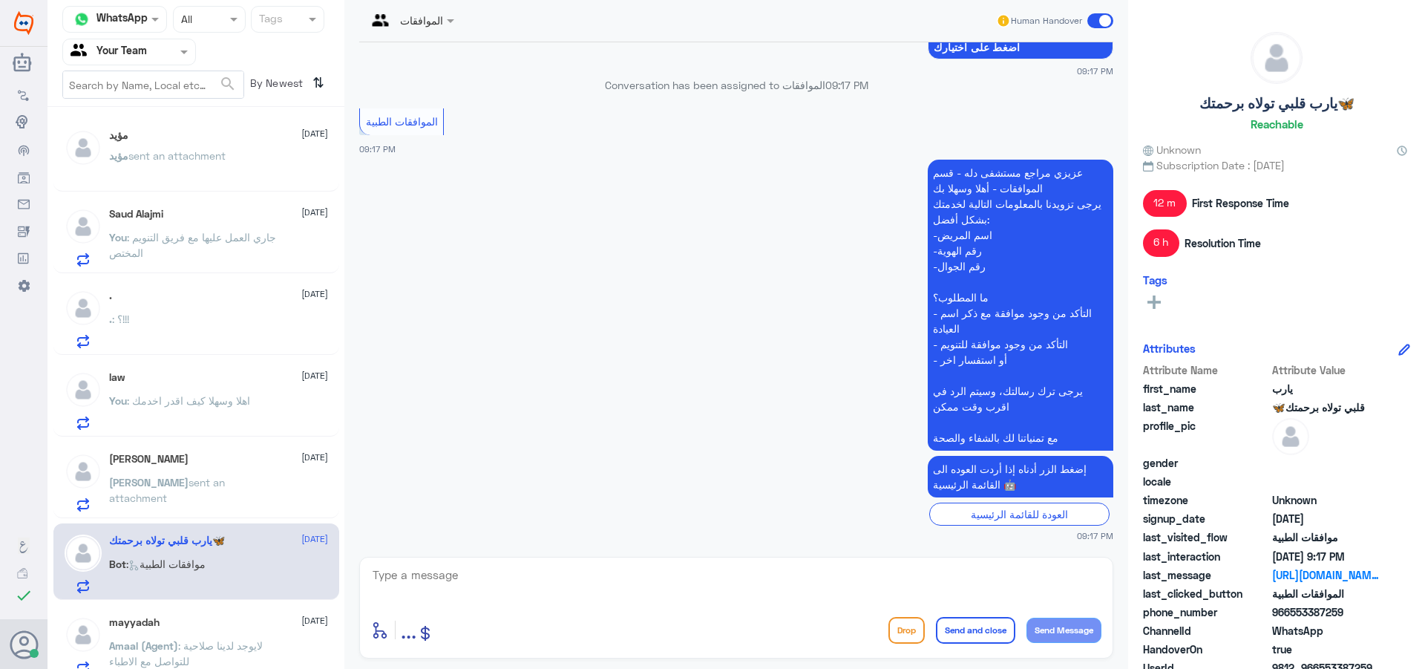
click at [194, 206] on div "Saud Alajmi [DATE] You : جاري العمل عليها مع فريق التنويم المختص" at bounding box center [196, 235] width 286 height 76
click at [197, 236] on span ": جاري العمل عليها مع فريق التنويم المختص" at bounding box center [192, 245] width 167 height 28
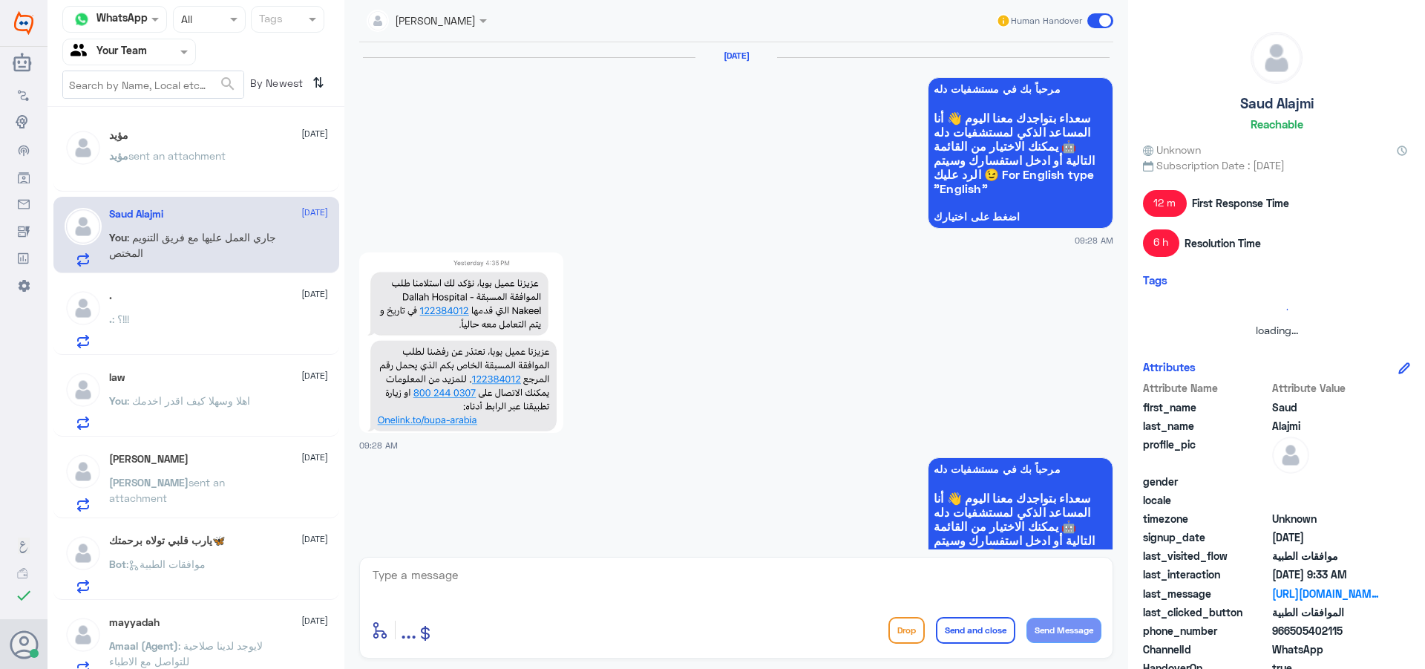
scroll to position [2214, 0]
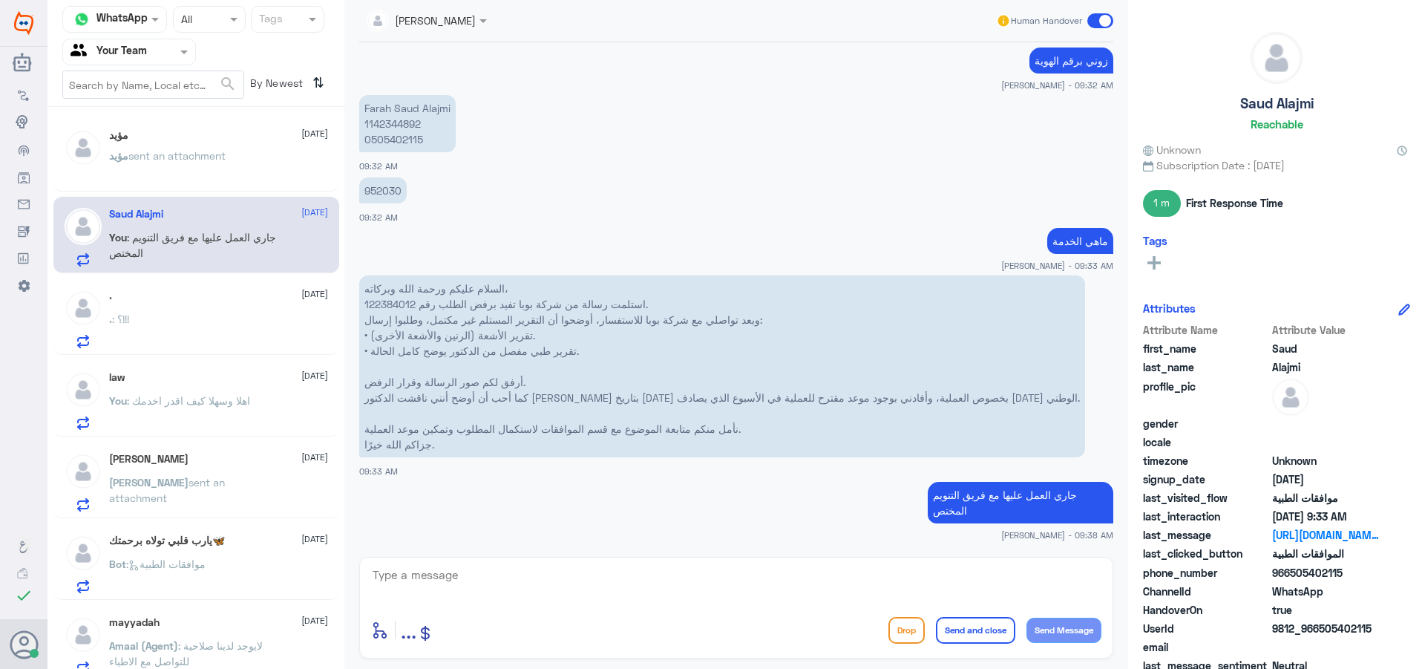
click at [203, 163] on p "مؤيد sent an attachment" at bounding box center [167, 166] width 117 height 37
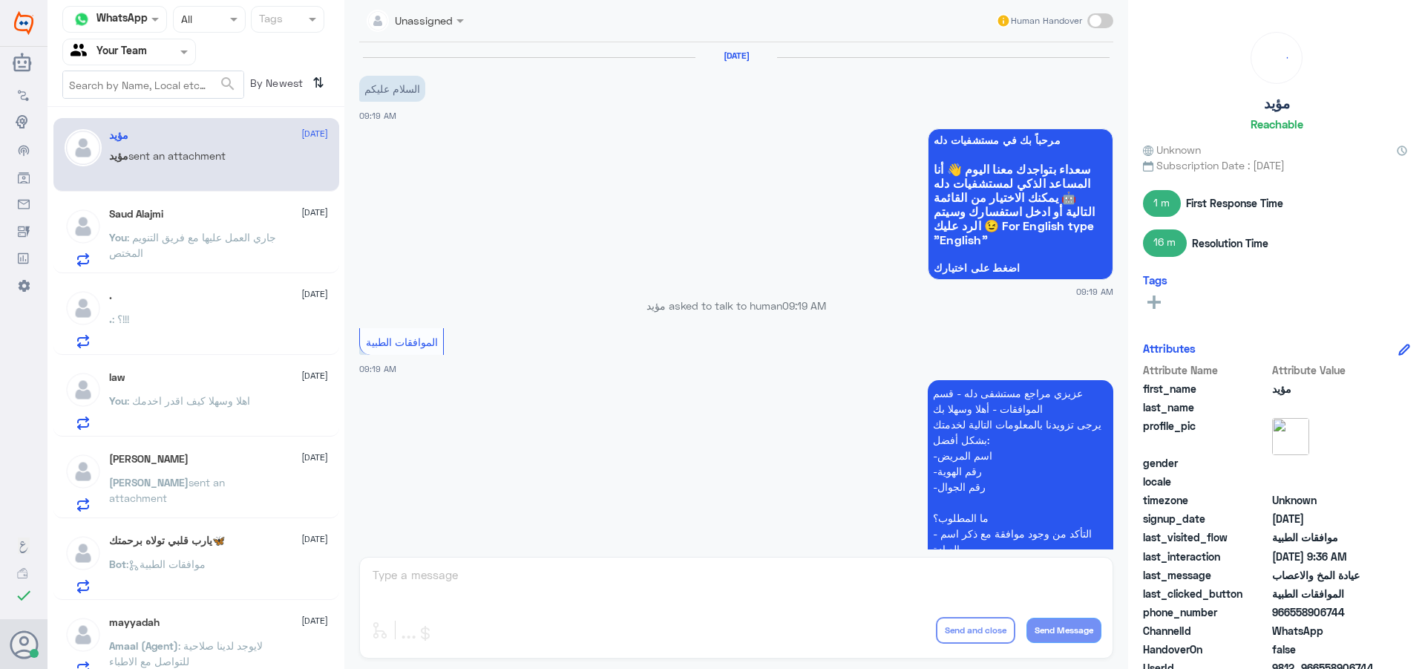
scroll to position [652, 0]
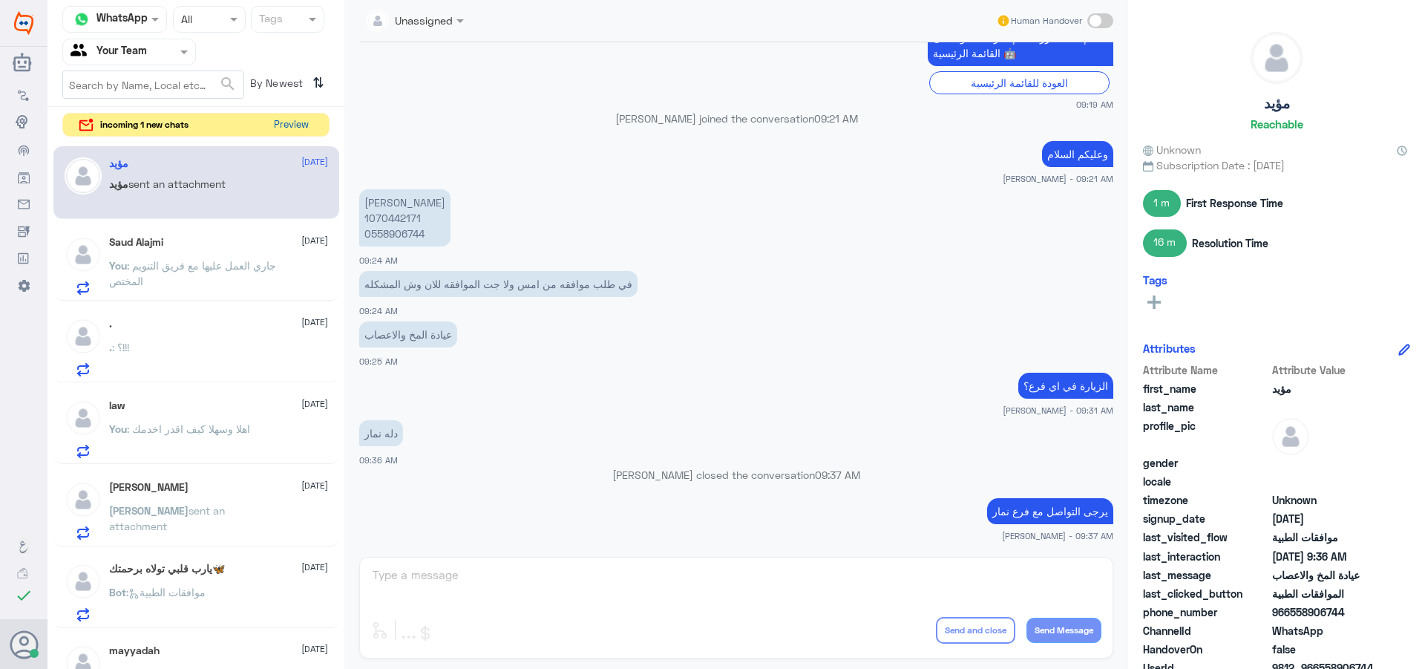
click at [278, 129] on button "Preview" at bounding box center [291, 125] width 46 height 23
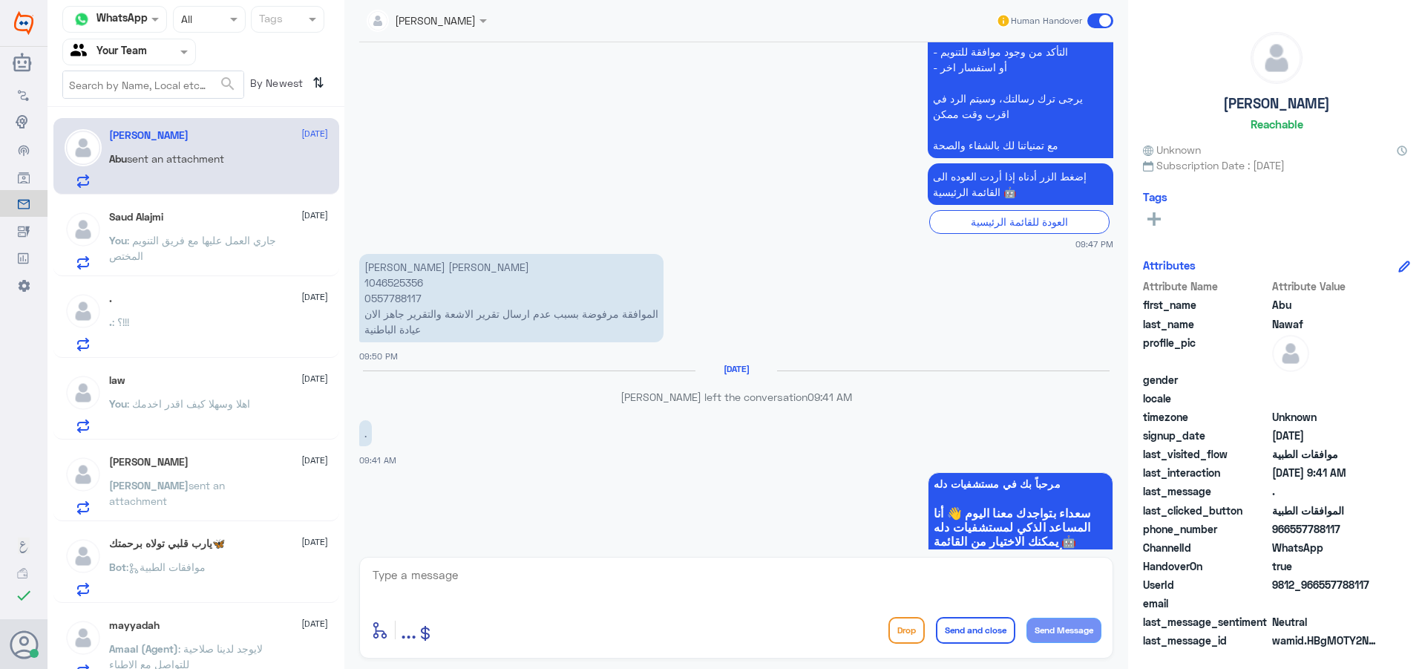
scroll to position [1028, 0]
drag, startPoint x: 465, startPoint y: 566, endPoint x: 530, endPoint y: 590, distance: 69.8
click at [465, 566] on textarea at bounding box center [736, 583] width 730 height 36
type textarea "h"
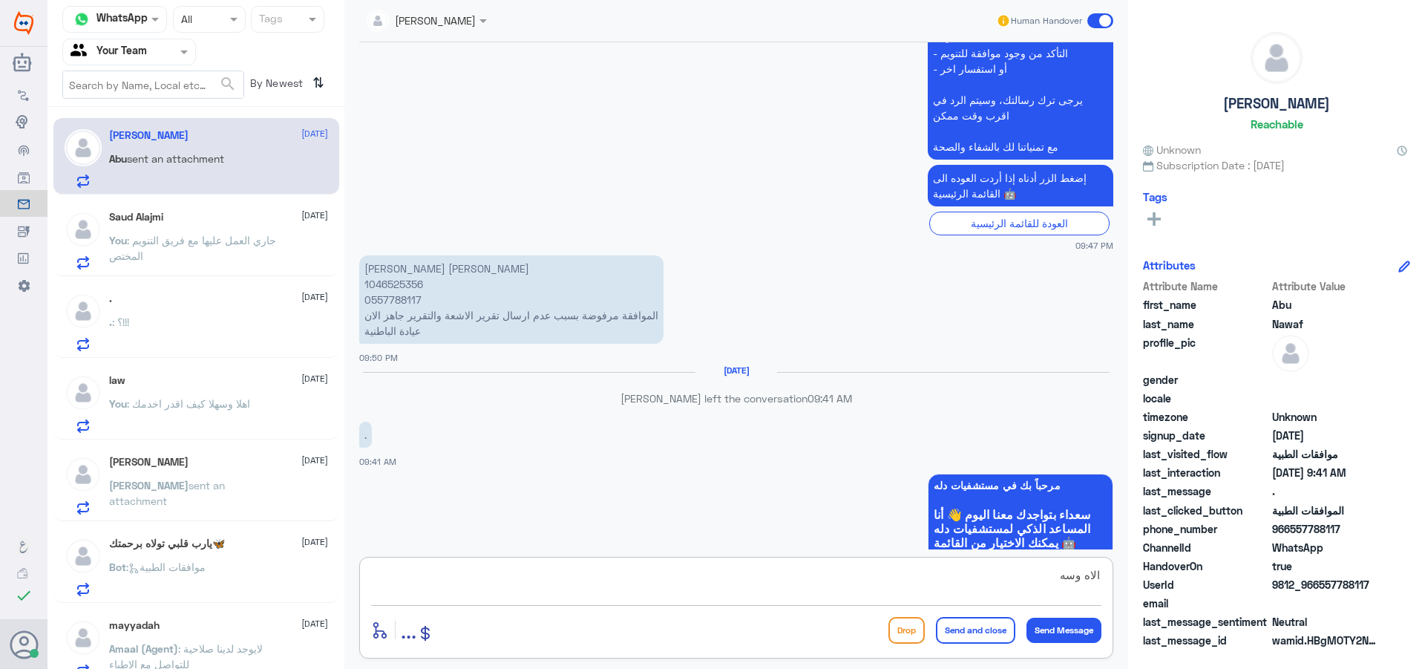
type textarea "الاه وسهلا"
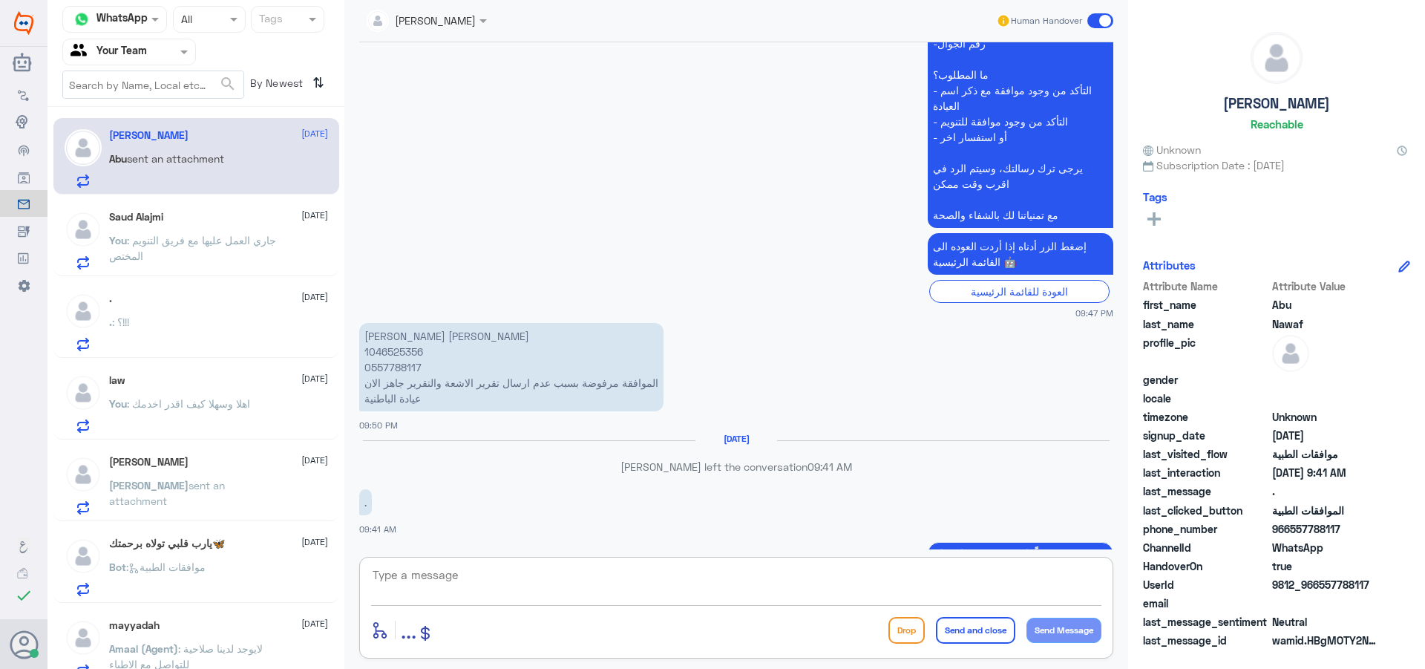
scroll to position [927, 0]
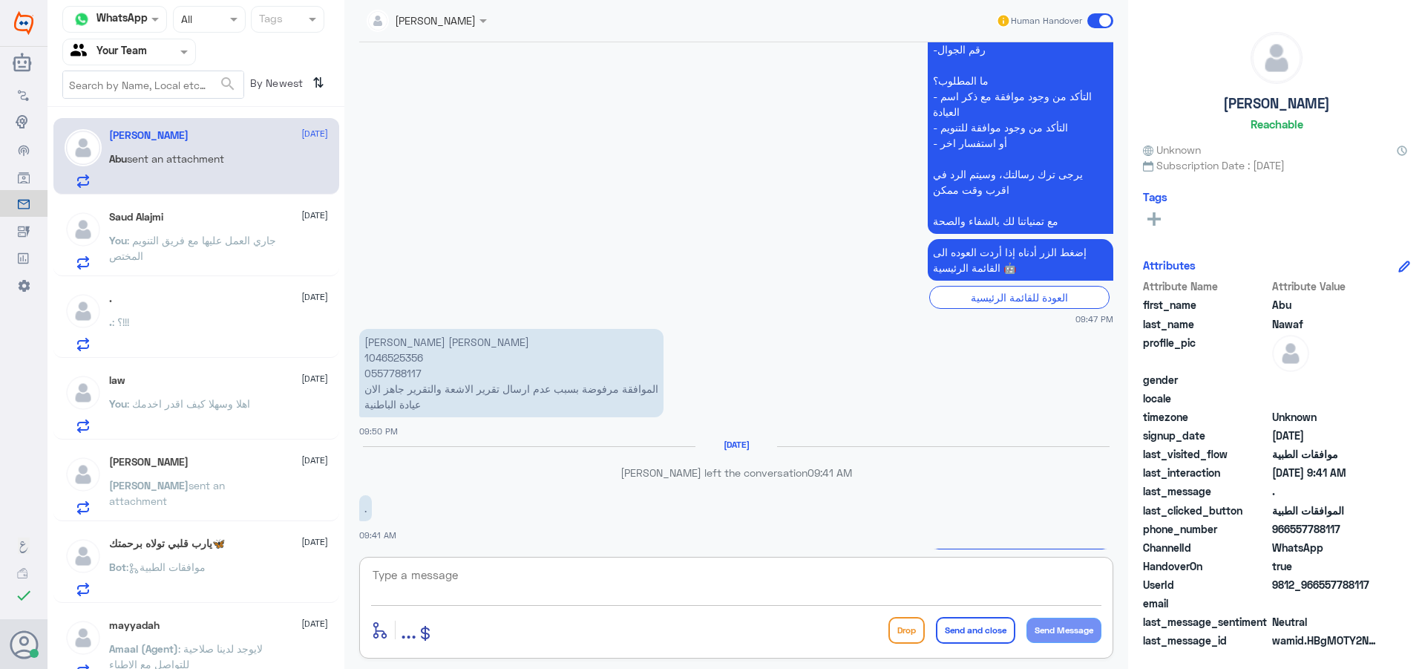
click at [407, 329] on p "[PERSON_NAME] [PERSON_NAME] 1046525356 0557788117 الموافقة مرفوضة بسبب عدم ارسا…" at bounding box center [511, 373] width 304 height 88
copy p "1046525356"
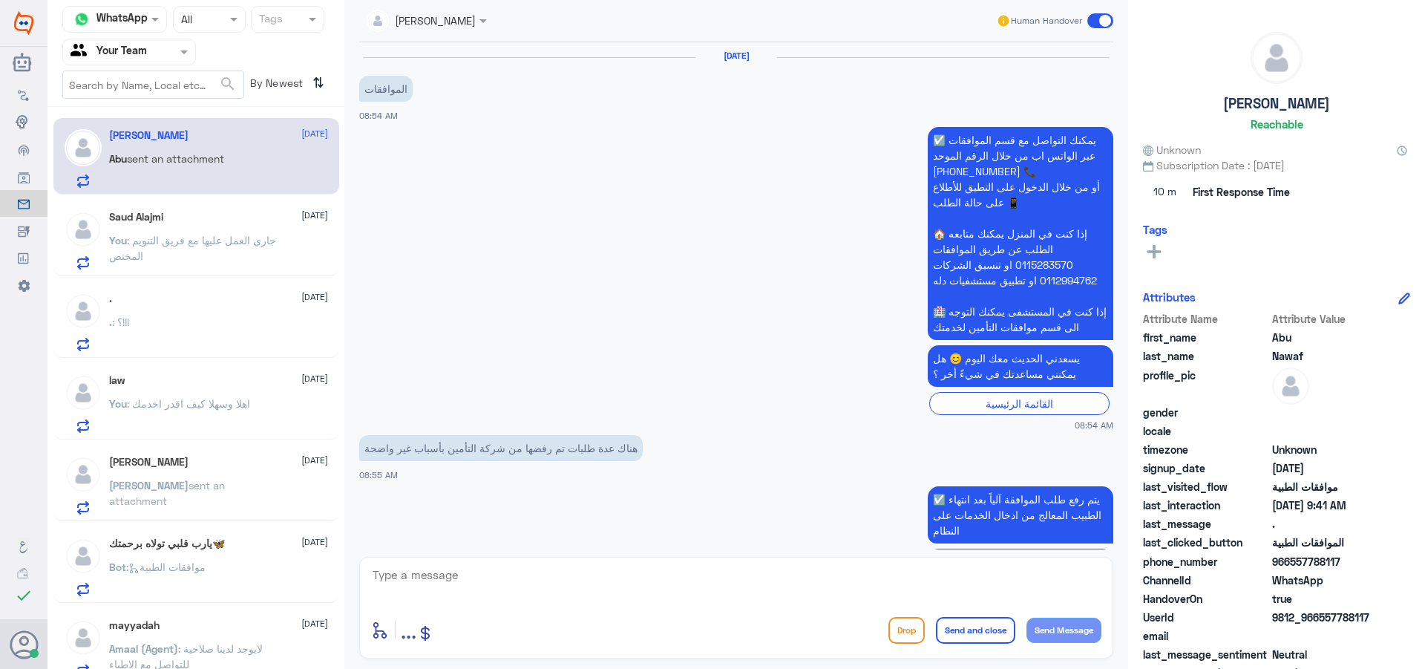
scroll to position [2677, 0]
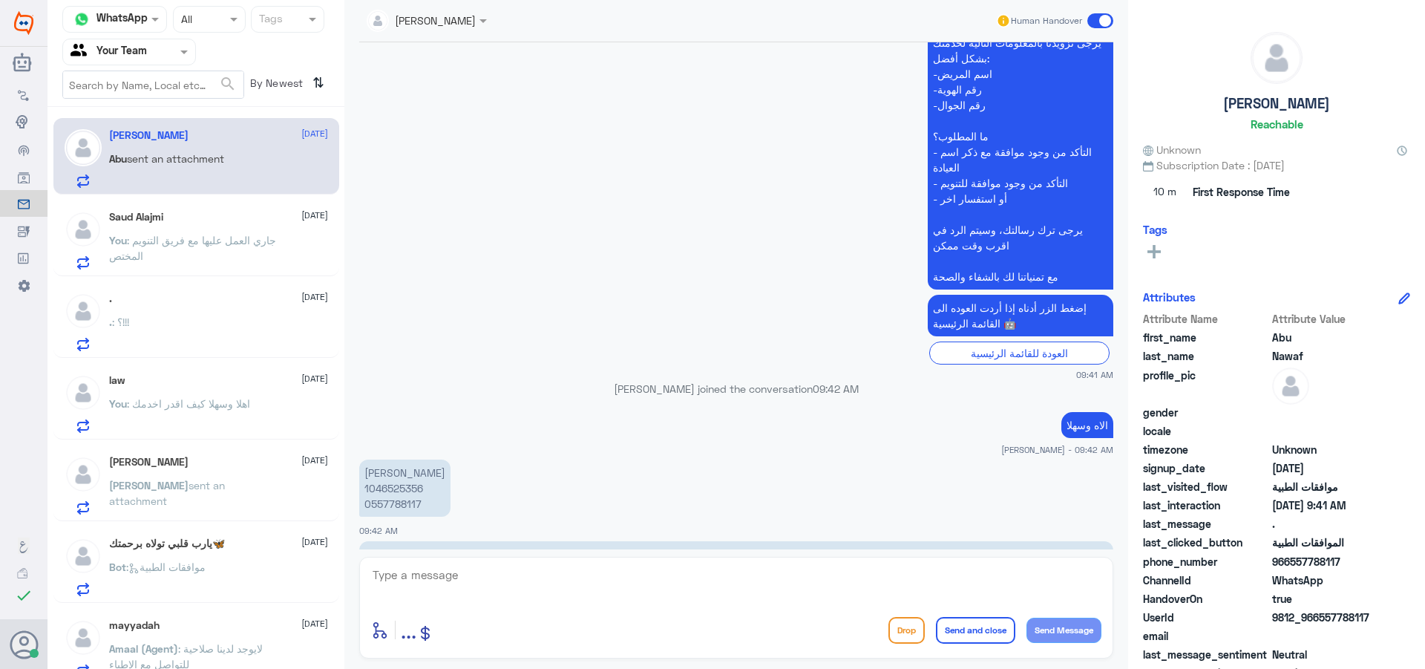
drag, startPoint x: 483, startPoint y: 562, endPoint x: 498, endPoint y: 569, distance: 16.3
click at [491, 562] on div "enter flow name ... Drop Send and close Send Message" at bounding box center [736, 608] width 754 height 102
click at [673, 565] on textarea at bounding box center [736, 583] width 730 height 36
type textarea "h"
type textarea "التامين يستفسر عن الاصابة متى وكيف صارت"
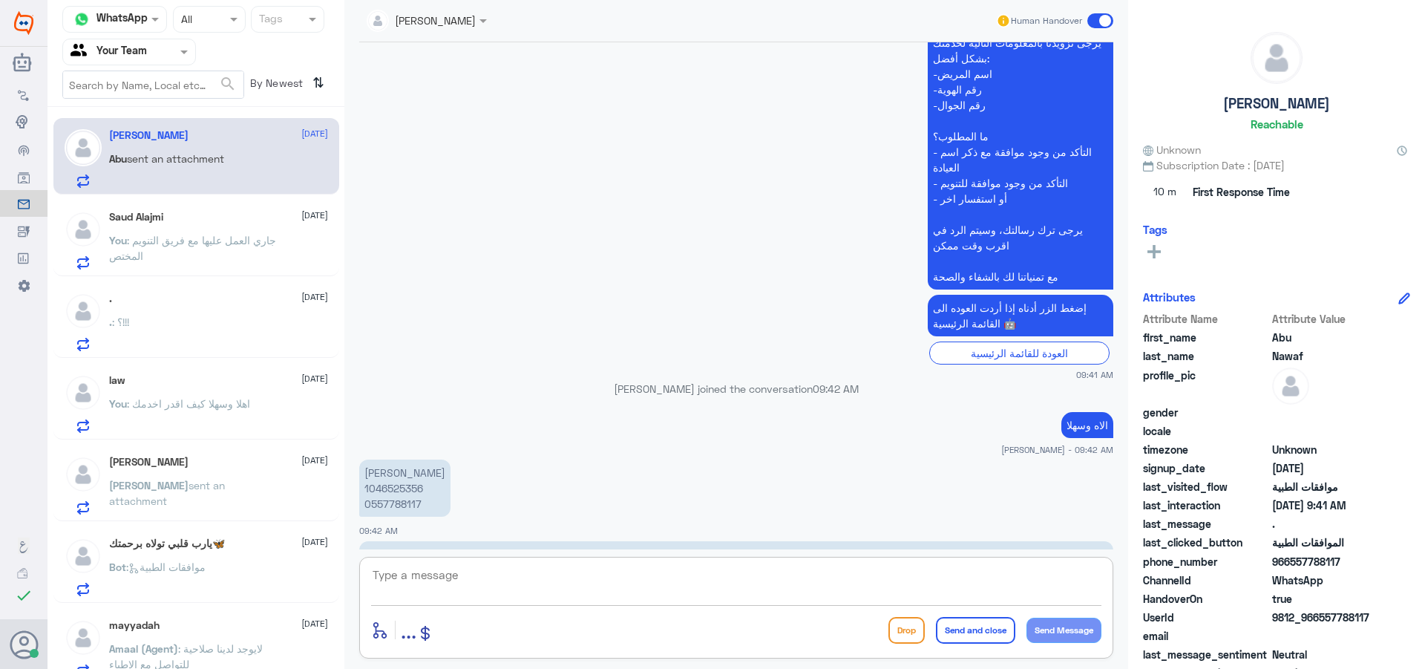
scroll to position [2741, 0]
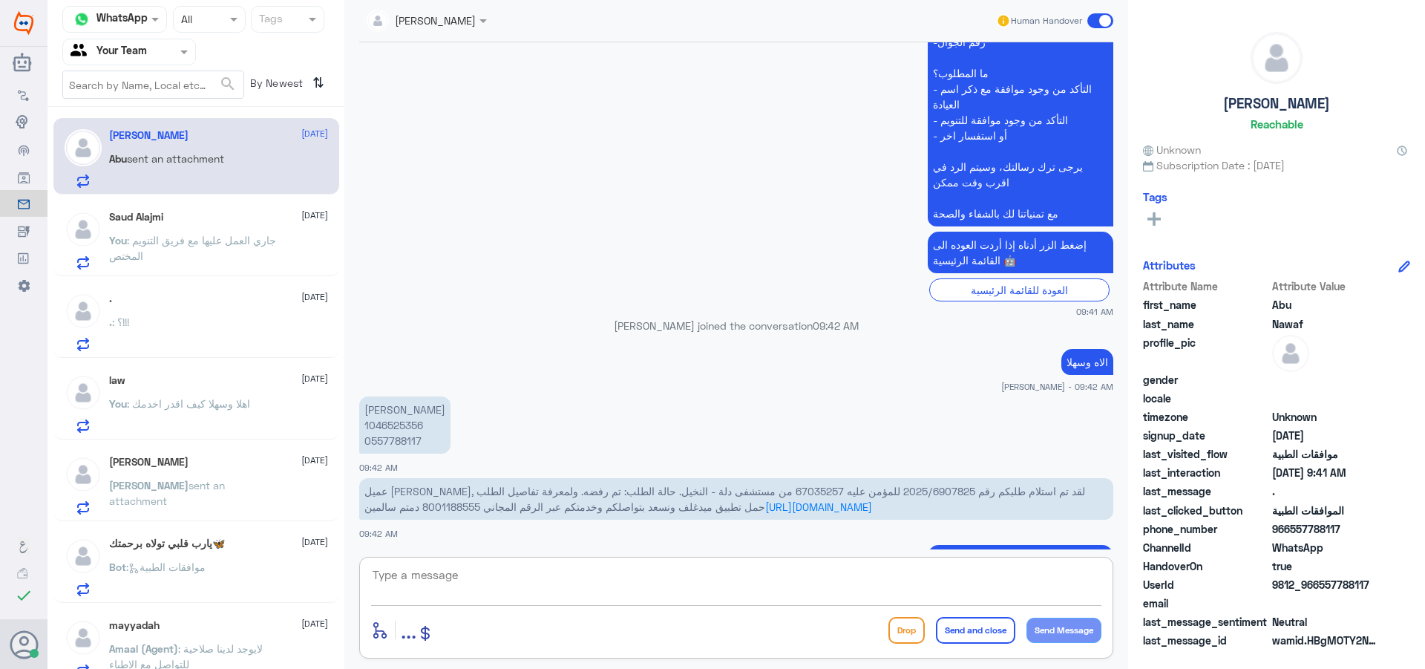
click at [840, 593] on textarea at bounding box center [736, 583] width 730 height 36
click at [303, 414] on div "You : اهلا وسهلا كيف اقدر اخدمك" at bounding box center [218, 415] width 219 height 33
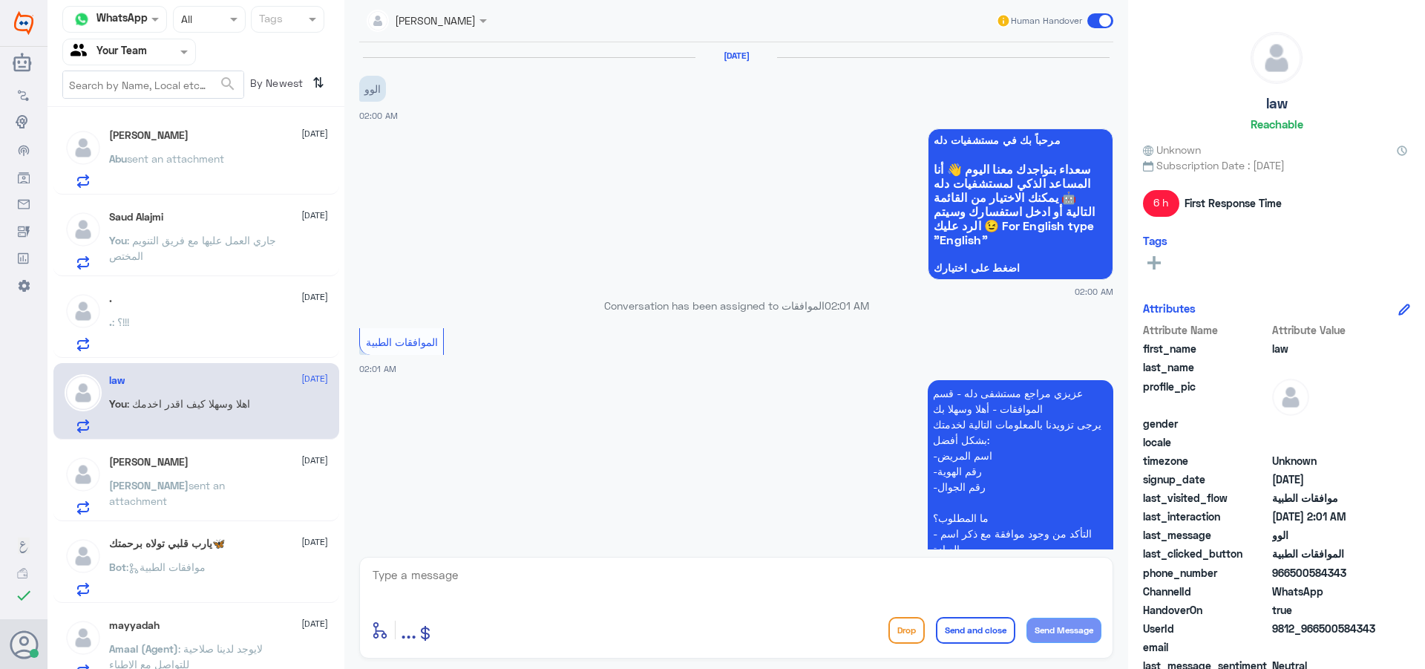
scroll to position [342, 0]
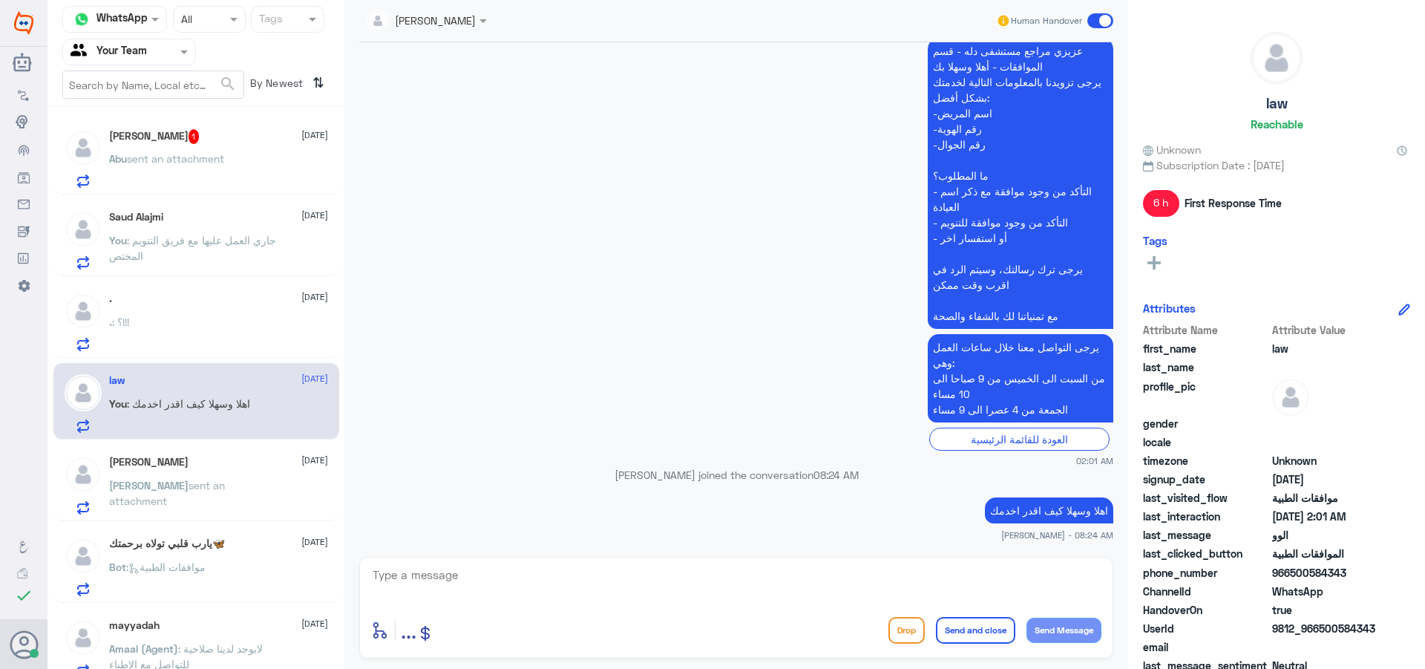
click at [201, 164] on span "sent an attachment" at bounding box center [175, 158] width 97 height 13
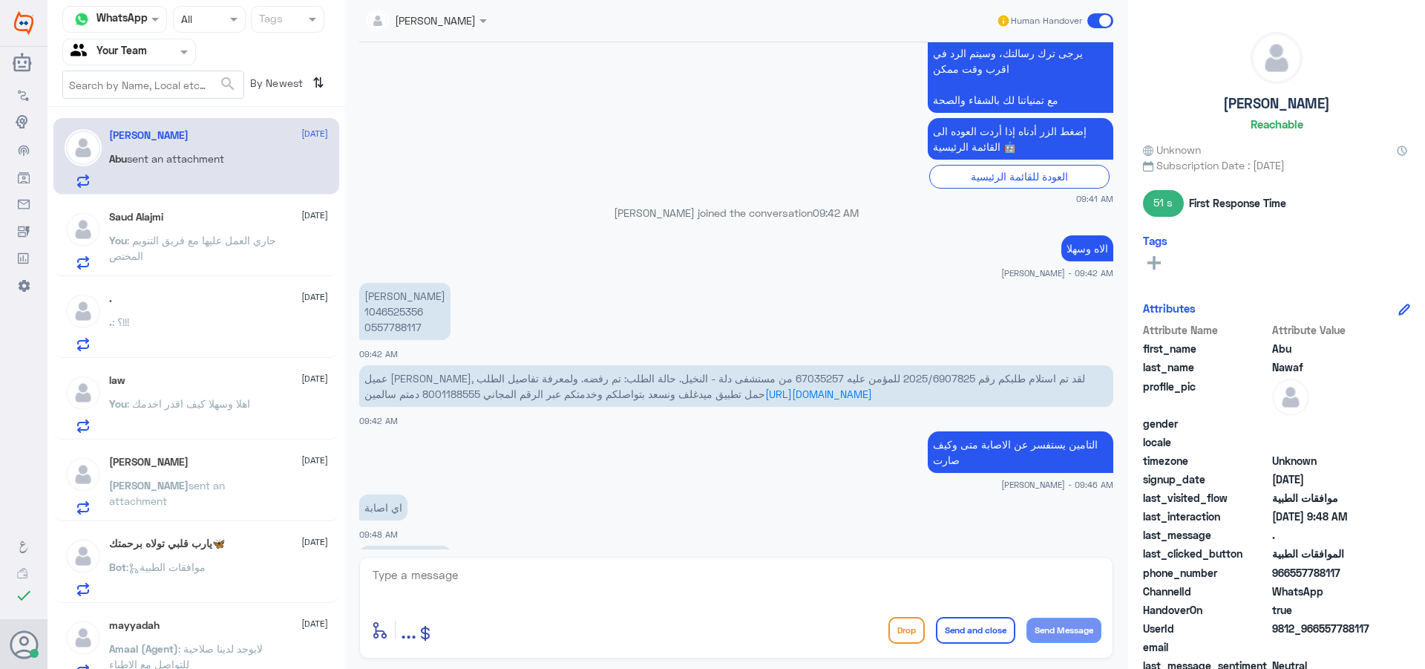
scroll to position [1528, 0]
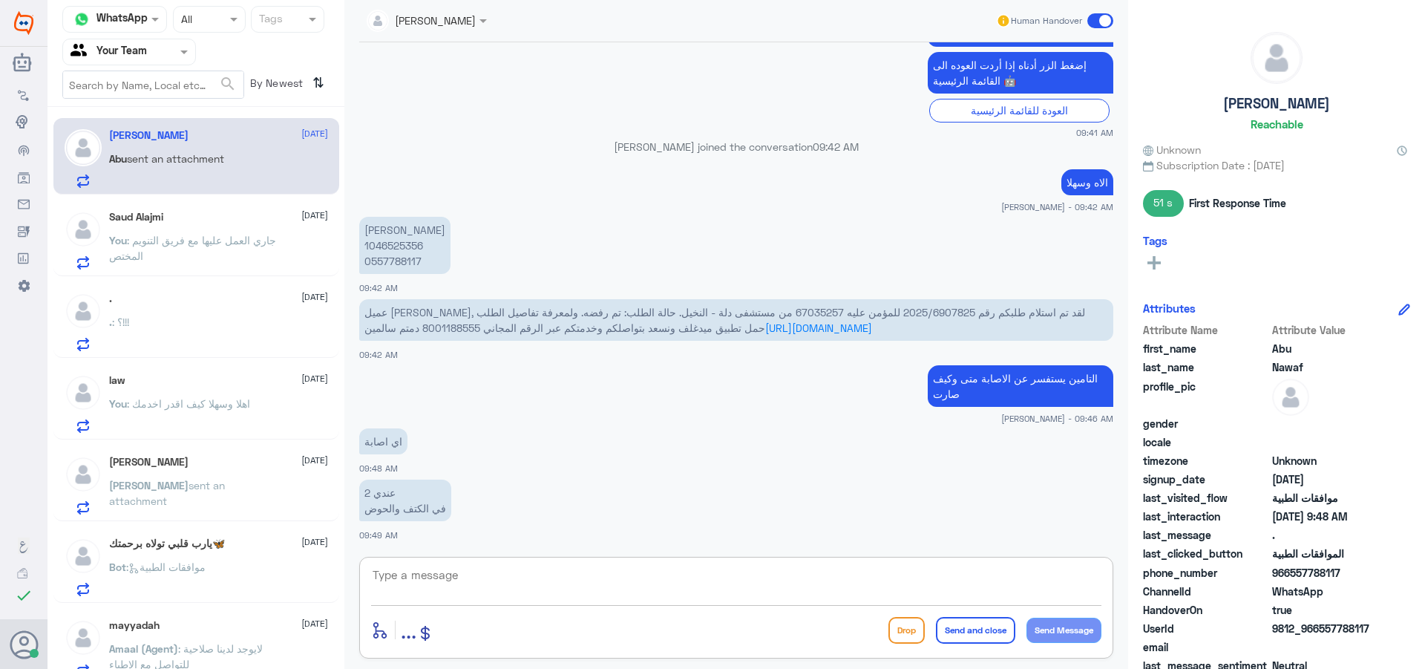
click at [706, 586] on textarea at bounding box center [736, 583] width 730 height 36
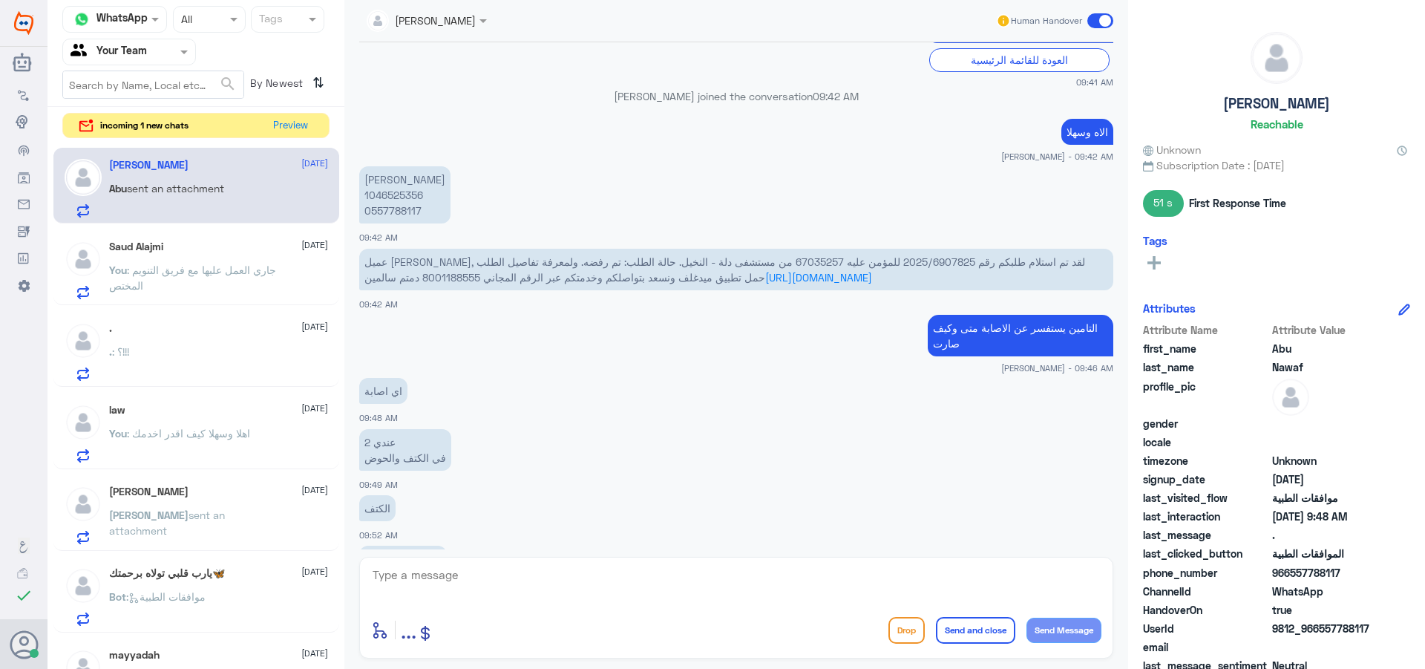
scroll to position [1629, 0]
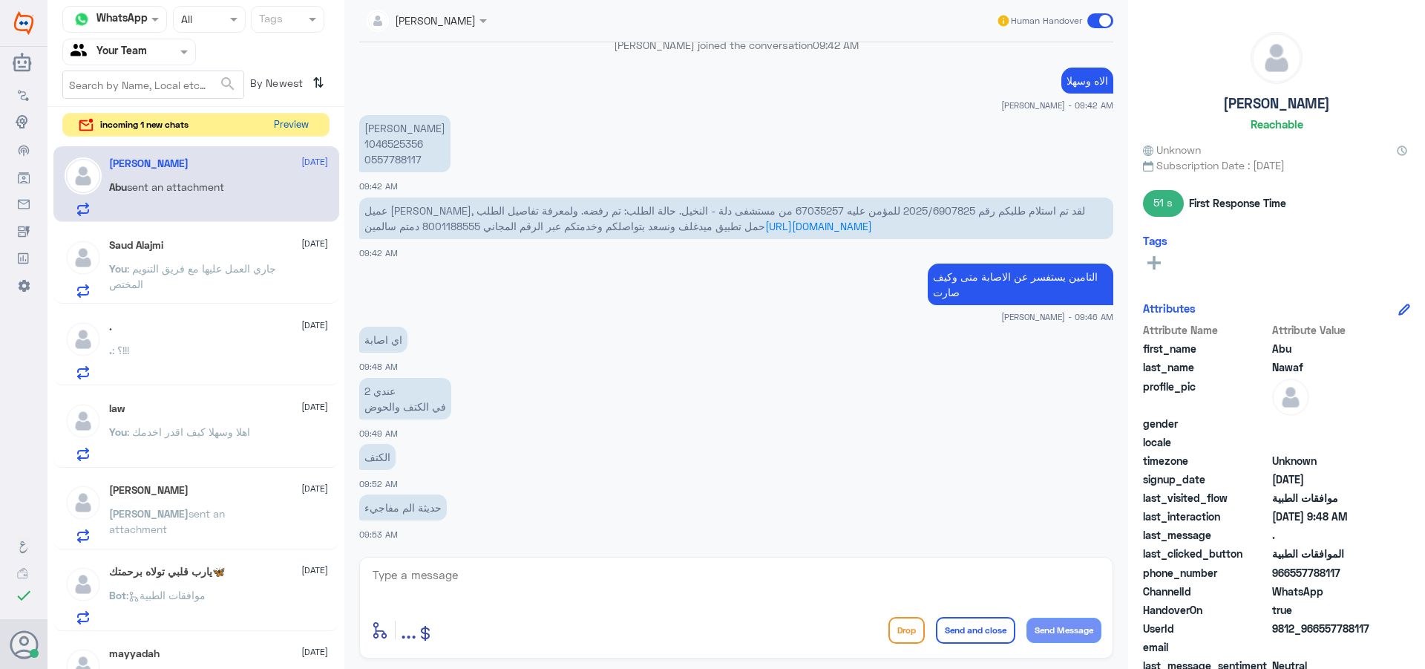
click at [290, 123] on button "Preview" at bounding box center [291, 125] width 46 height 23
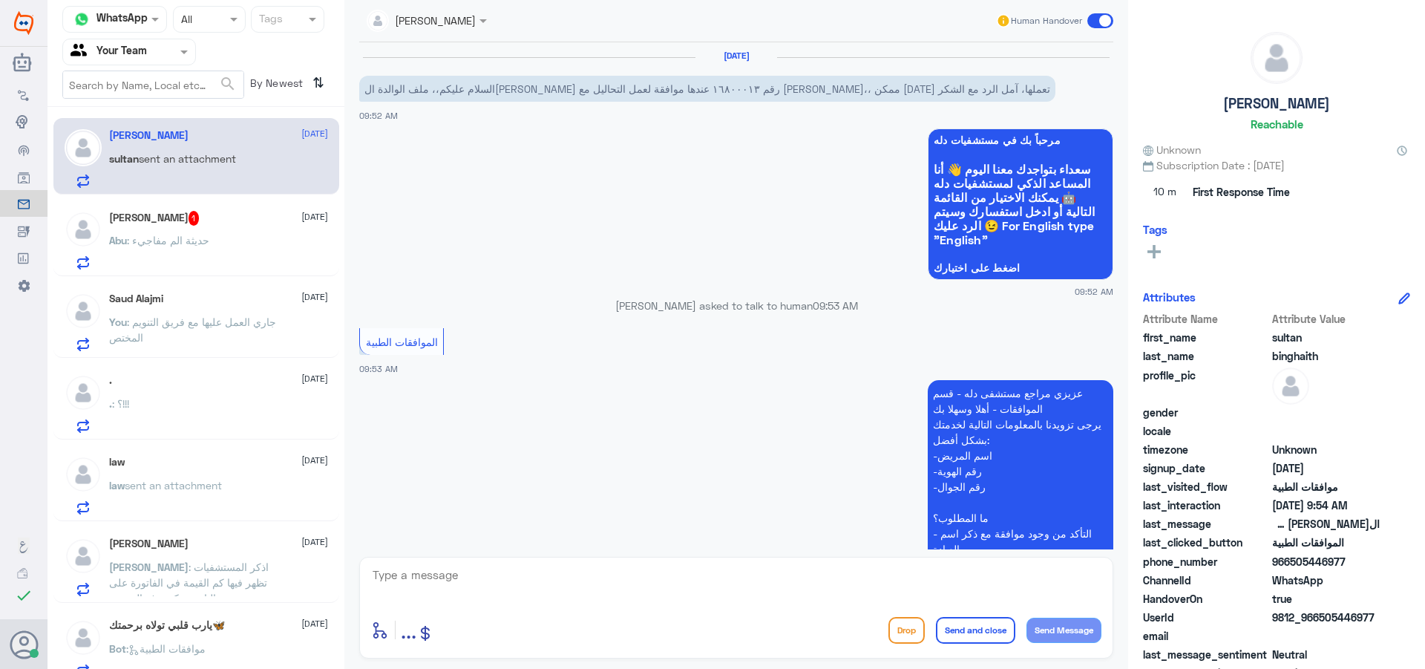
scroll to position [271, 0]
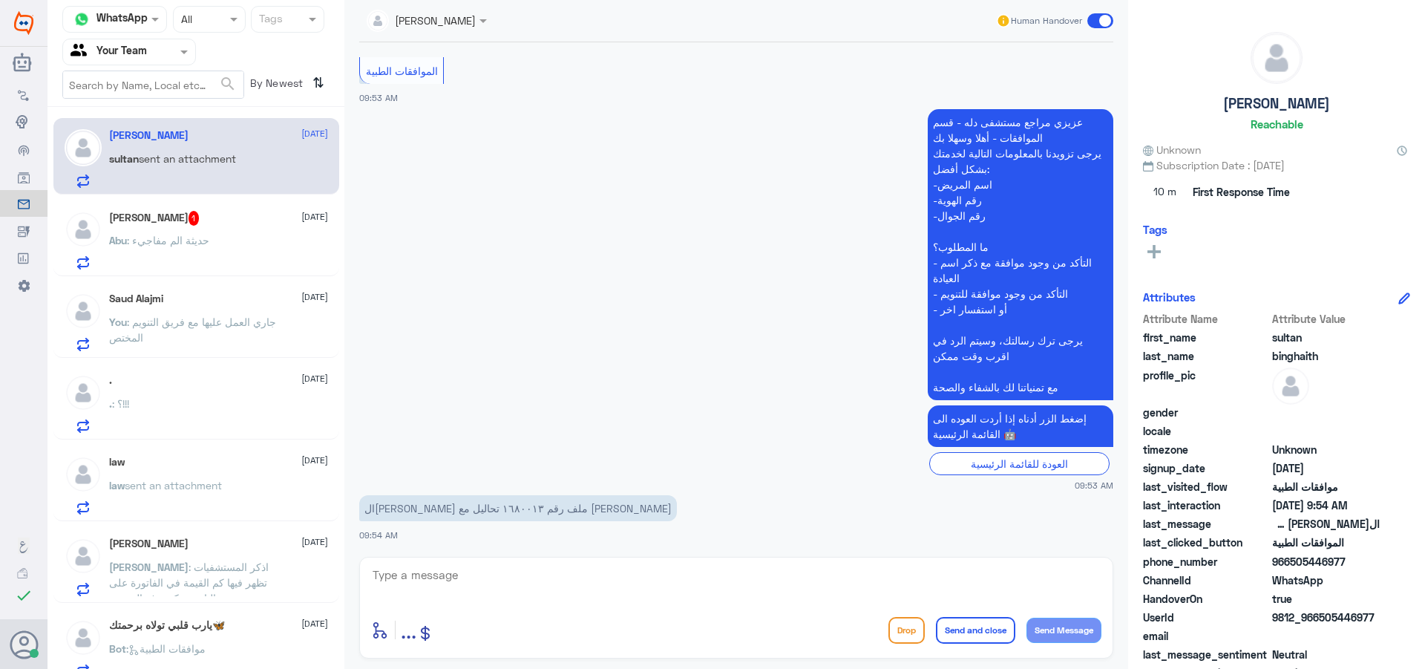
click at [250, 236] on div "Abu : حديثة الم مفاجيء" at bounding box center [218, 252] width 219 height 33
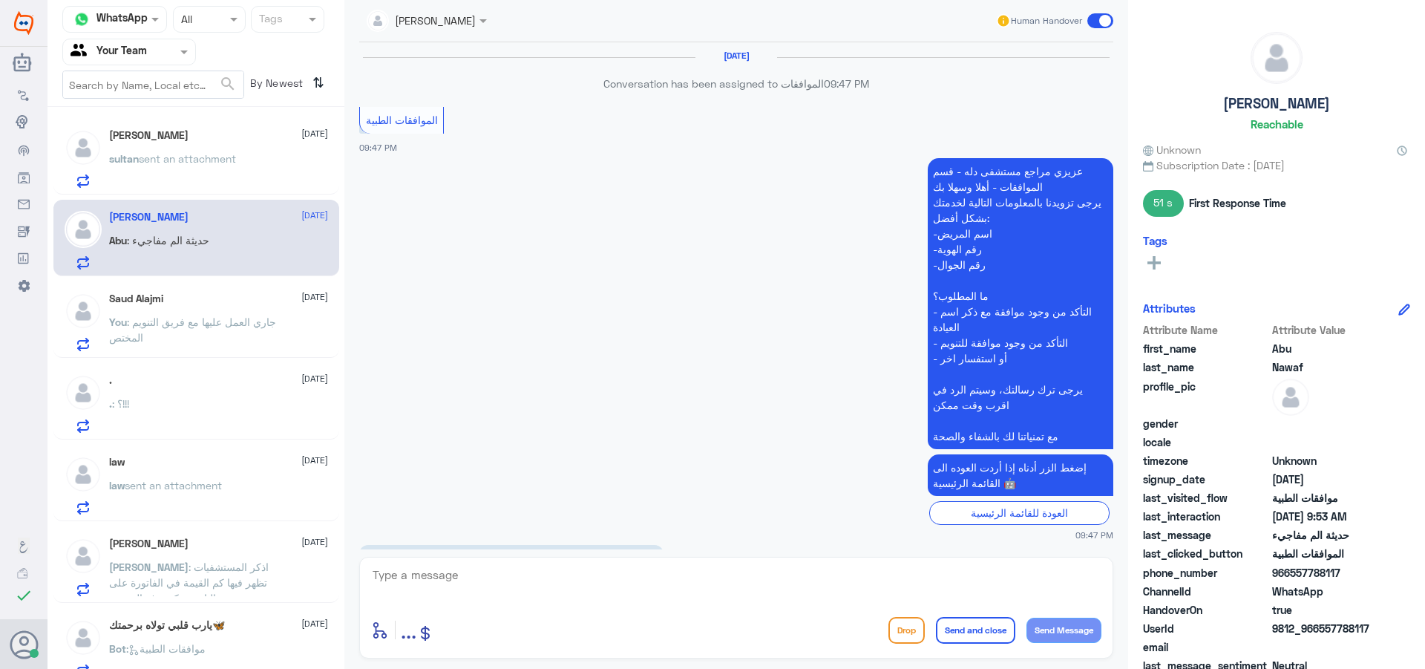
scroll to position [1360, 0]
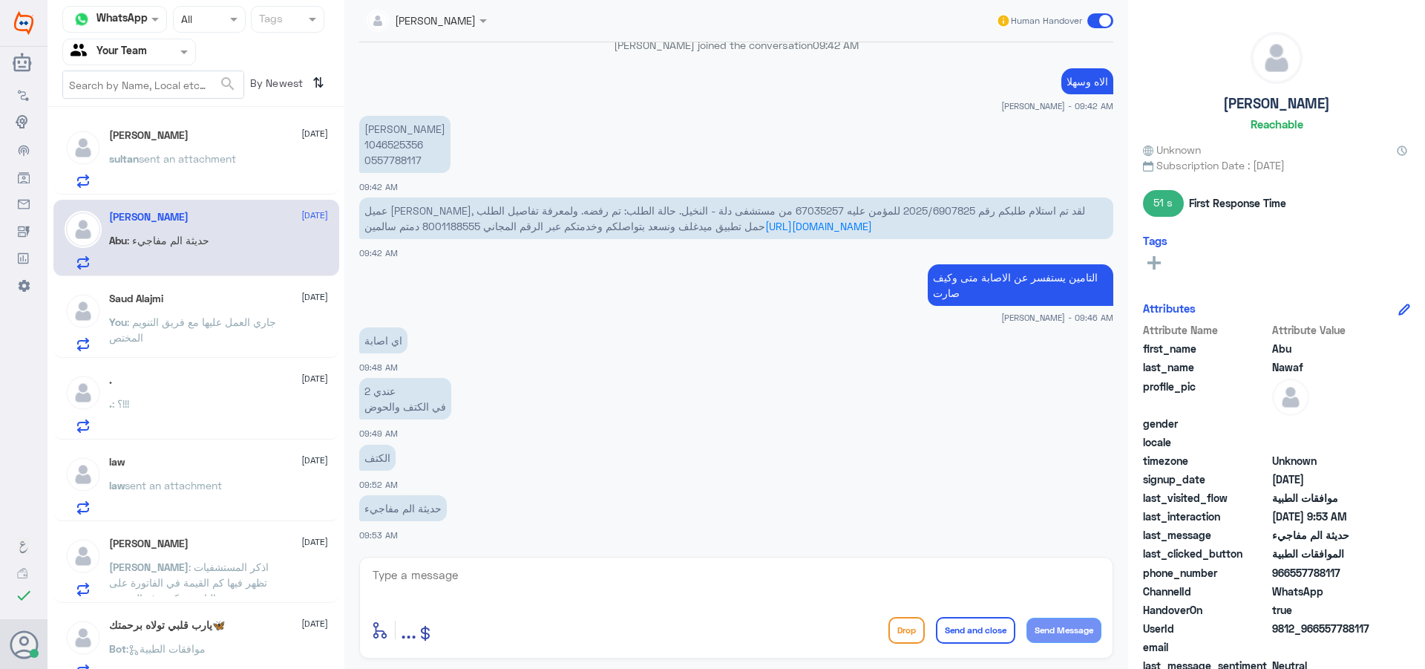
click at [455, 588] on textarea at bounding box center [736, 583] width 730 height 36
type textarea "j"
type textarea "م"
type textarea "تمام"
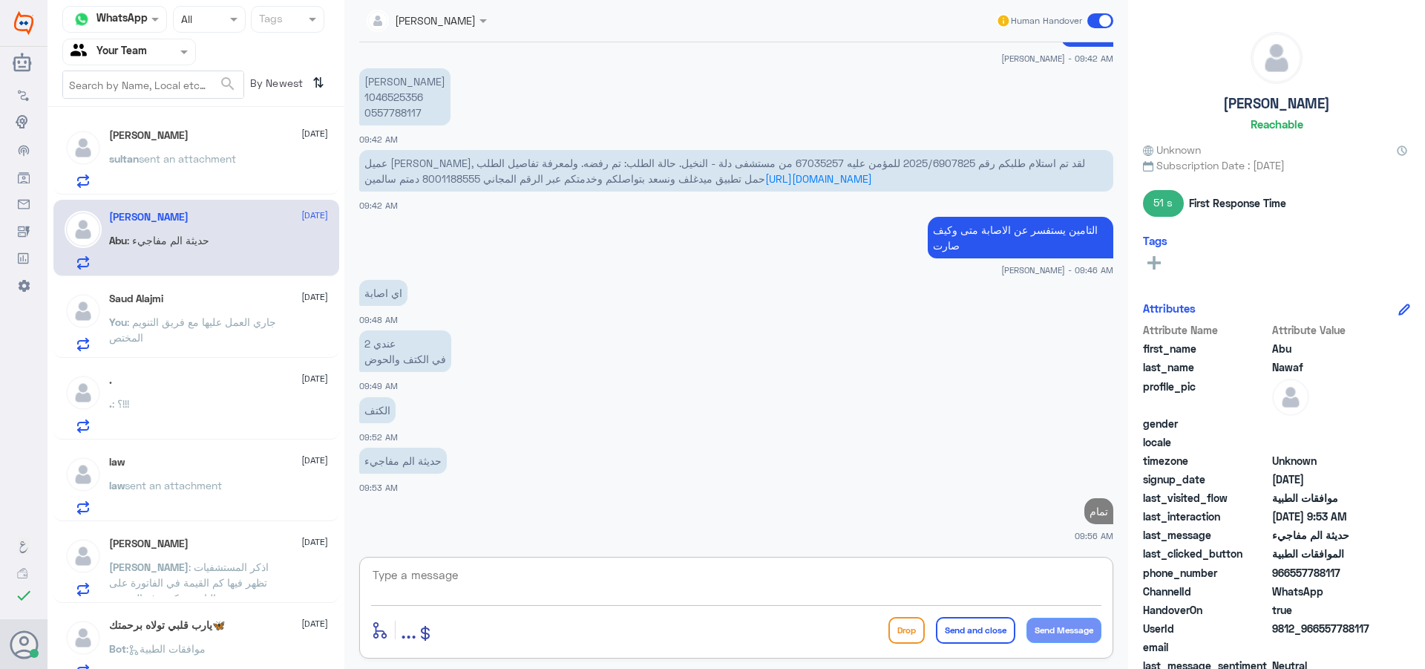
drag, startPoint x: 272, startPoint y: 152, endPoint x: 226, endPoint y: 171, distance: 48.9
click at [226, 171] on div "[PERSON_NAME] [DATE] sultan sent an attachment" at bounding box center [218, 158] width 219 height 59
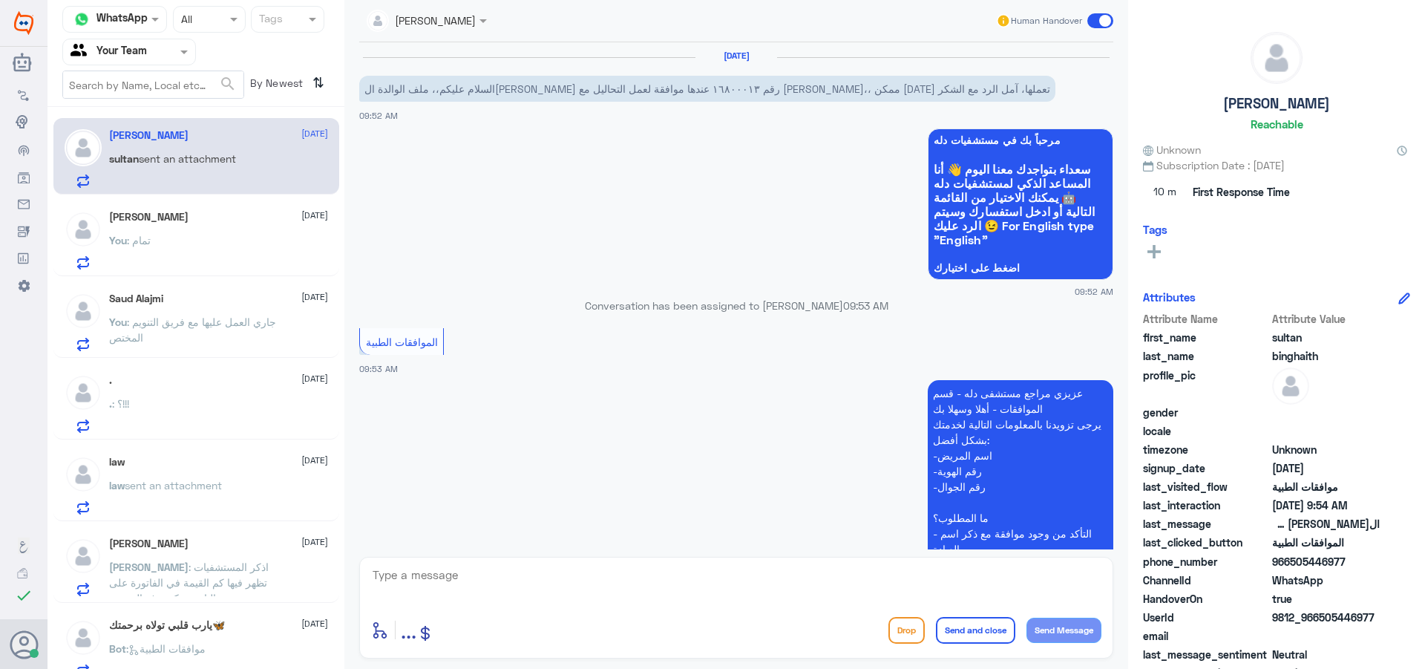
scroll to position [271, 0]
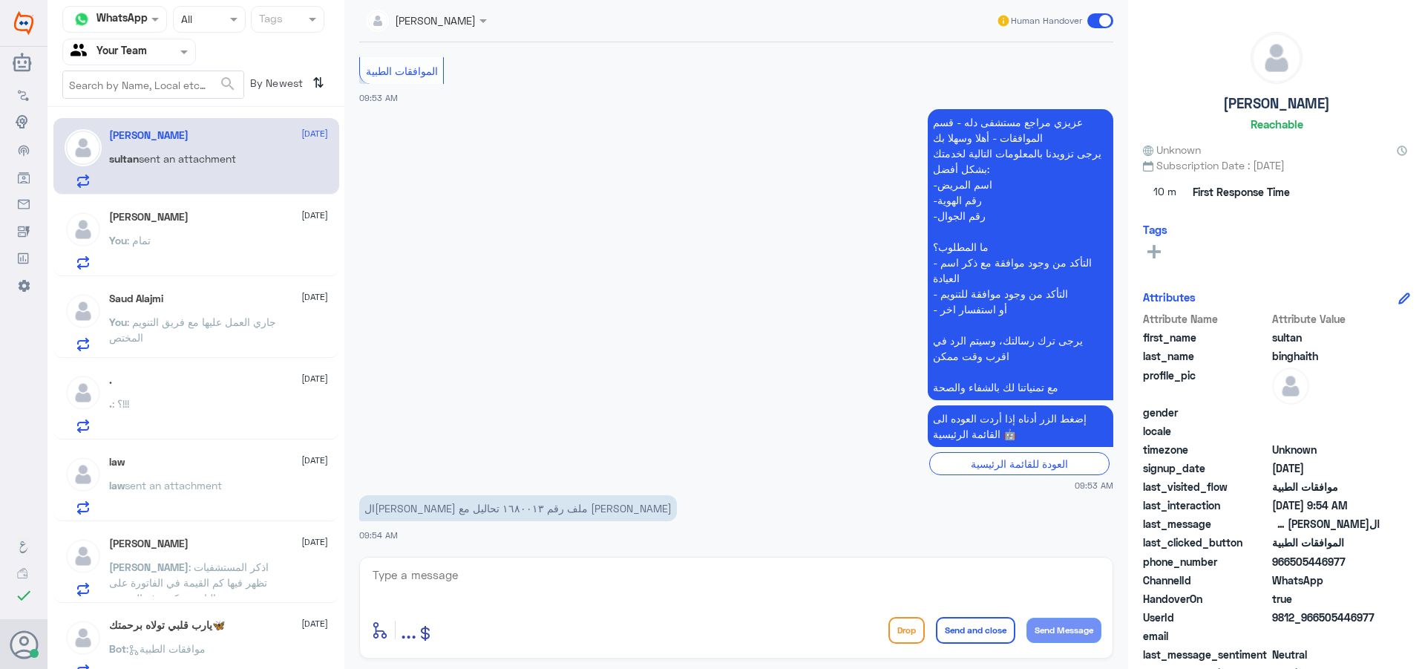
click at [606, 616] on div "enter flow name ... Drop Send and close Send Message" at bounding box center [736, 629] width 730 height 33
click at [618, 581] on textarea at bounding box center [736, 583] width 730 height 36
type textarea "اهلا وسهلا"
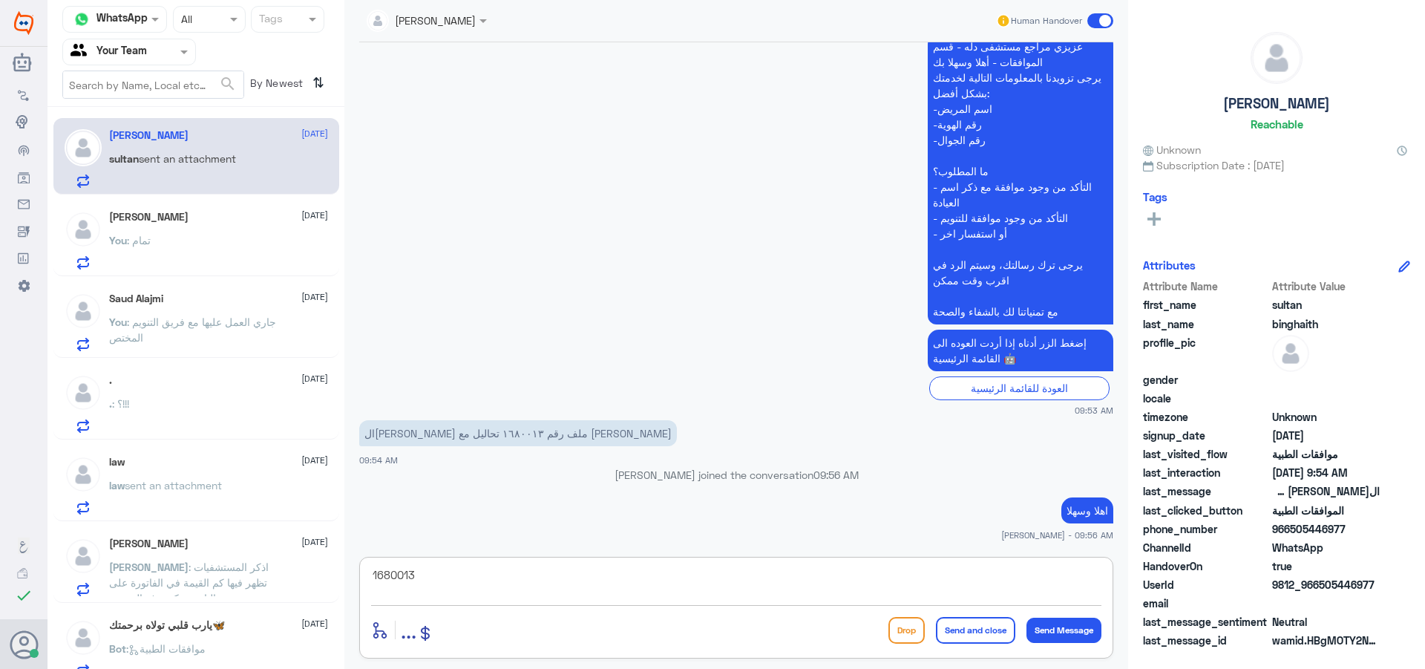
click at [385, 580] on textarea "1680013" at bounding box center [736, 583] width 730 height 36
type textarea "1680013"
type textarea "h"
type textarea "الطبيب لم يطلب اي تحاليل"
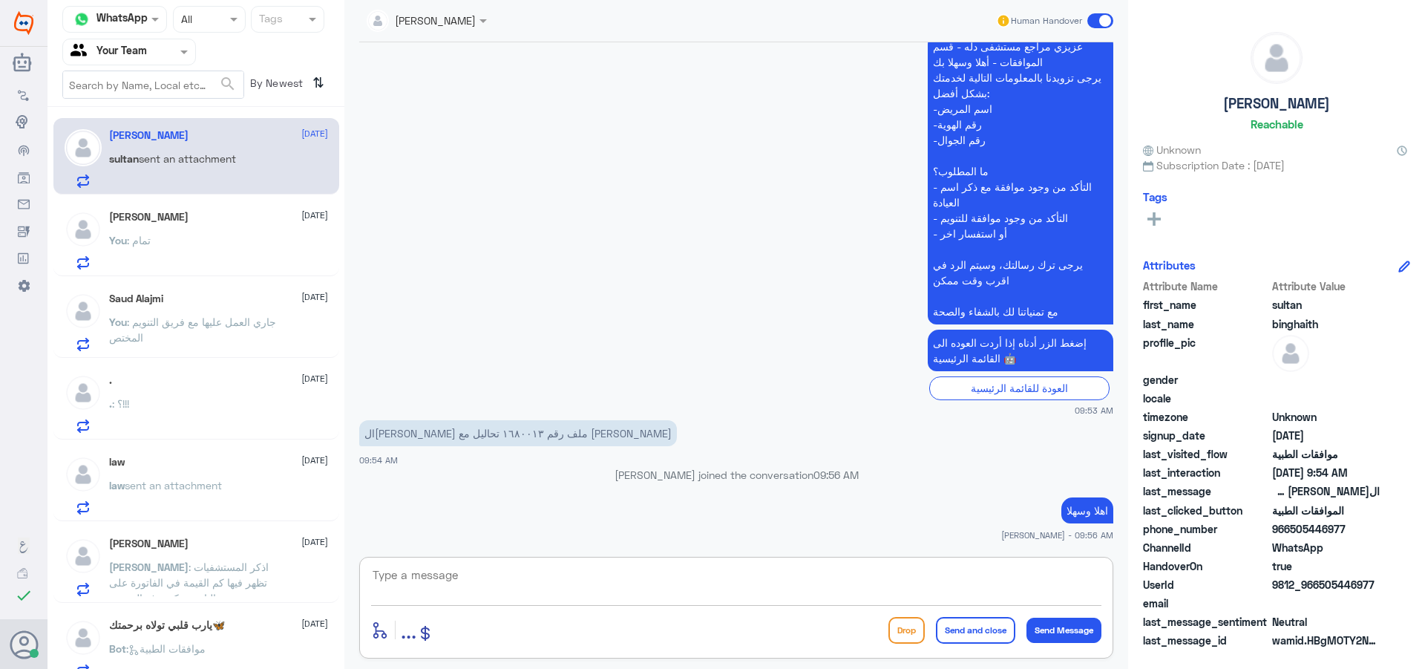
scroll to position [367, 0]
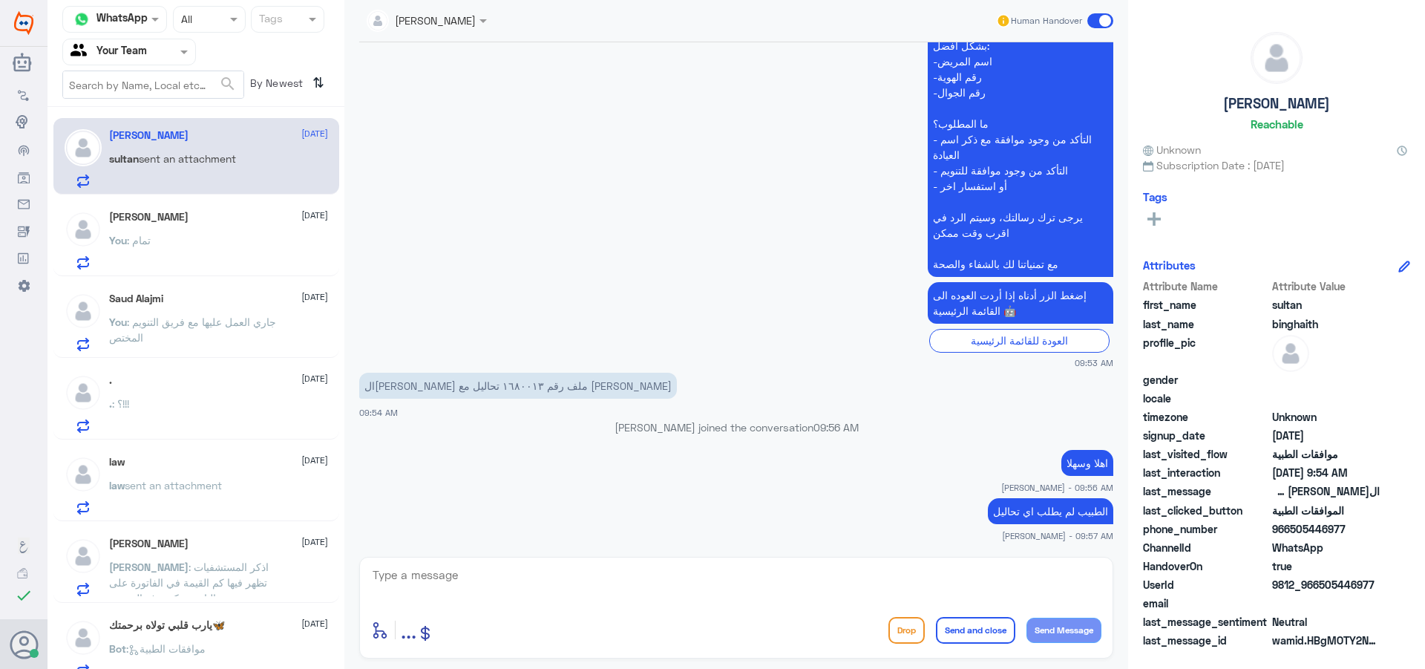
click at [206, 238] on div "You : تمام" at bounding box center [218, 252] width 219 height 33
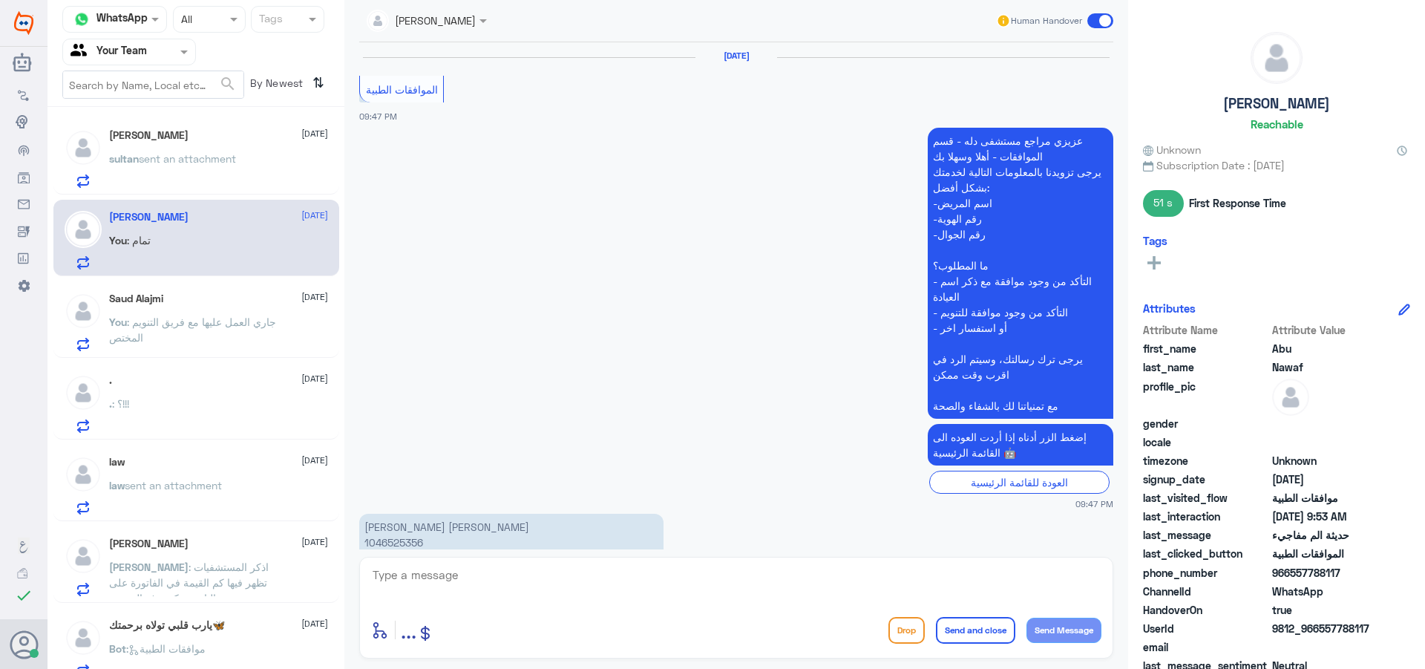
scroll to position [1377, 0]
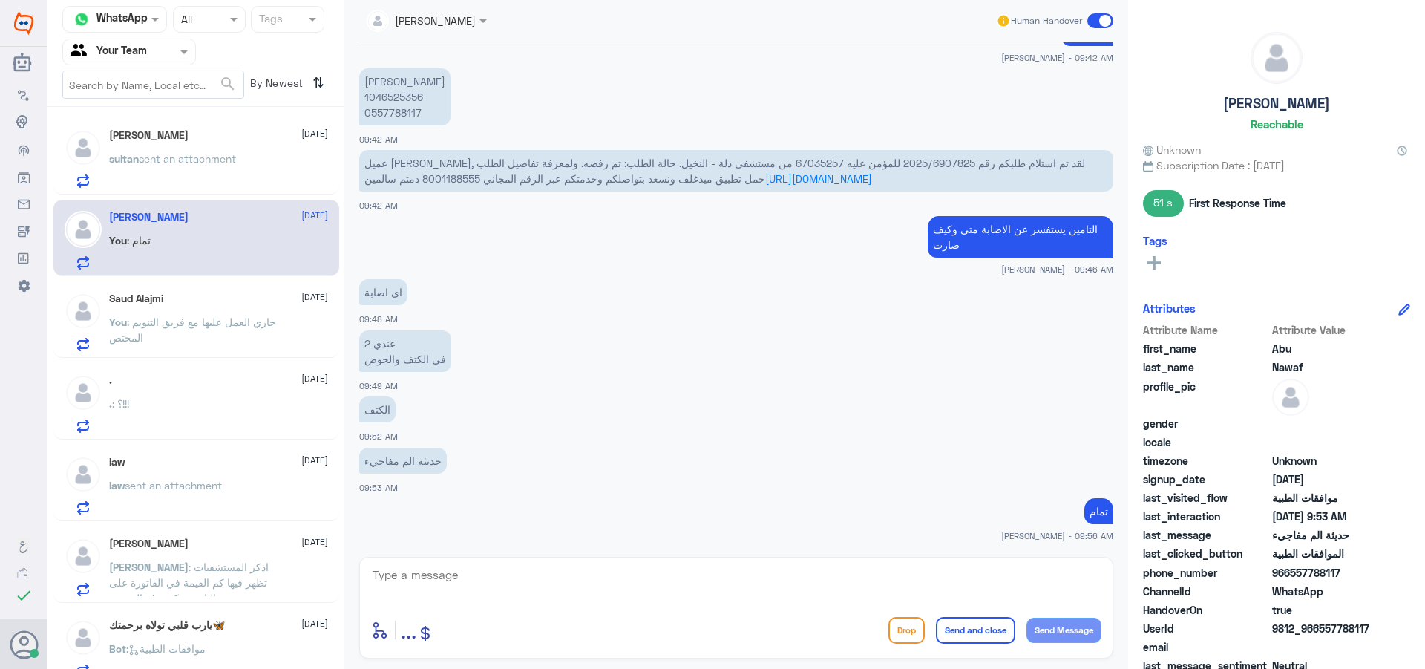
click at [587, 583] on textarea at bounding box center [736, 583] width 730 height 36
type textarea "j"
type textarea "تمت الموافقة"
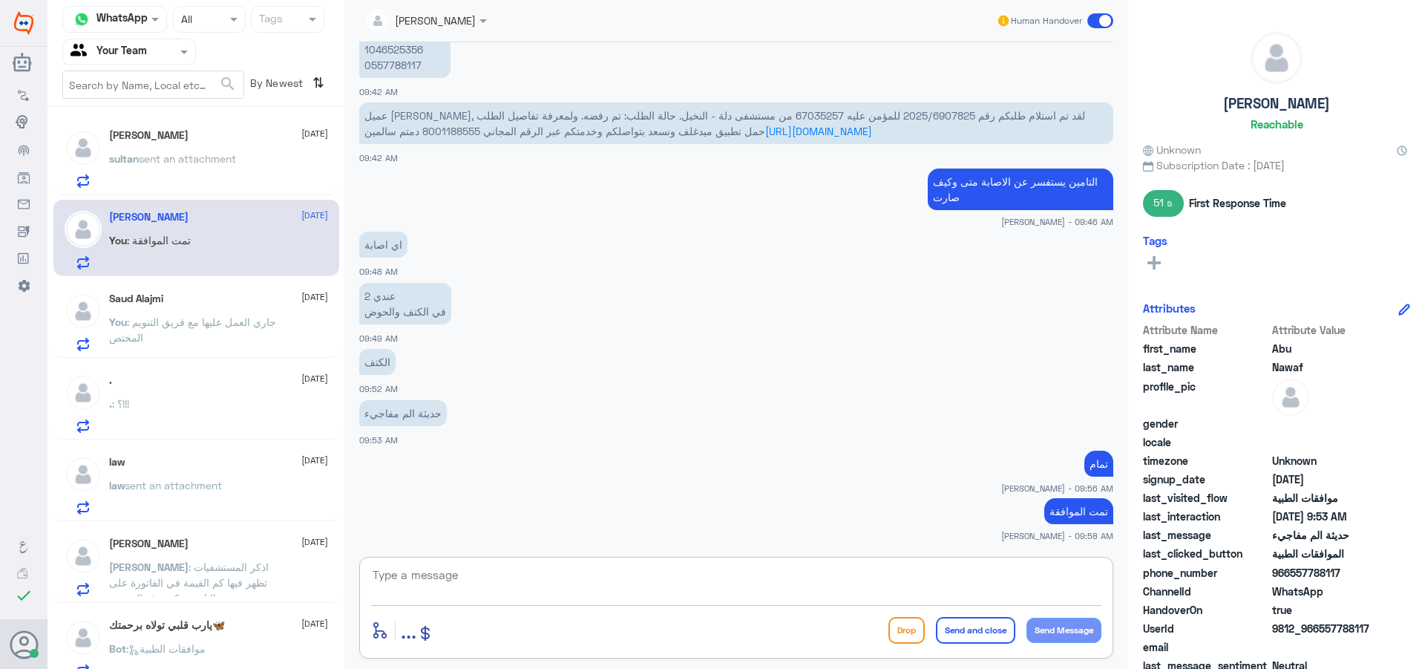
click at [240, 148] on div "[PERSON_NAME] [DATE] sultan sent an attachment" at bounding box center [218, 158] width 219 height 59
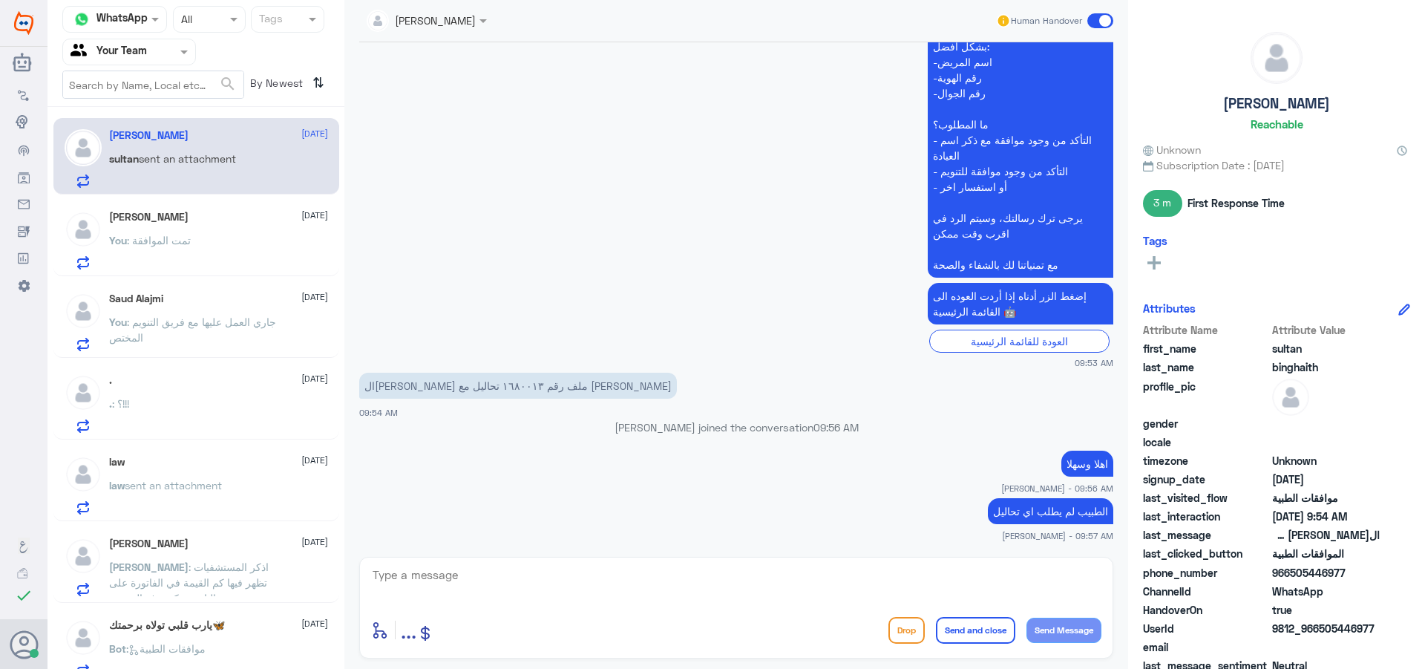
scroll to position [444, 0]
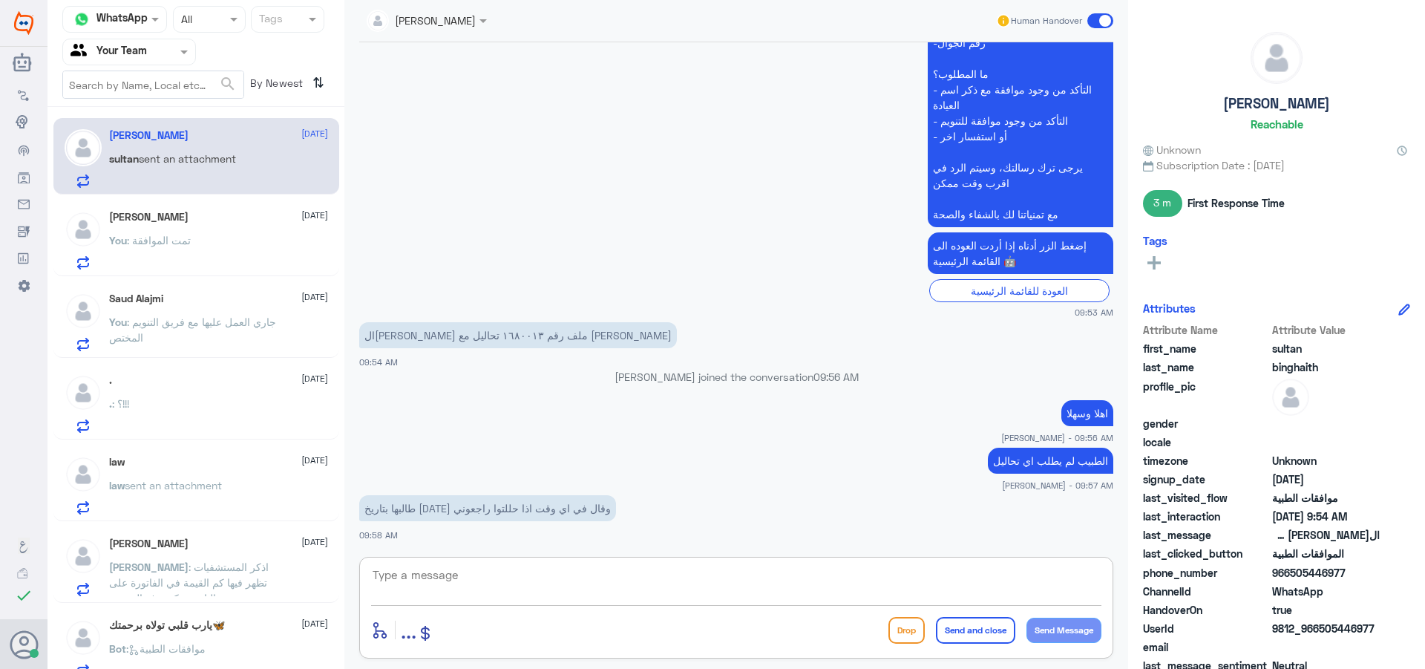
drag, startPoint x: 586, startPoint y: 574, endPoint x: 748, endPoint y: 656, distance: 181.6
click at [602, 592] on textarea at bounding box center [736, 583] width 730 height 36
type textarea "تمت الموافقة يمكنك الحضور وعملها"
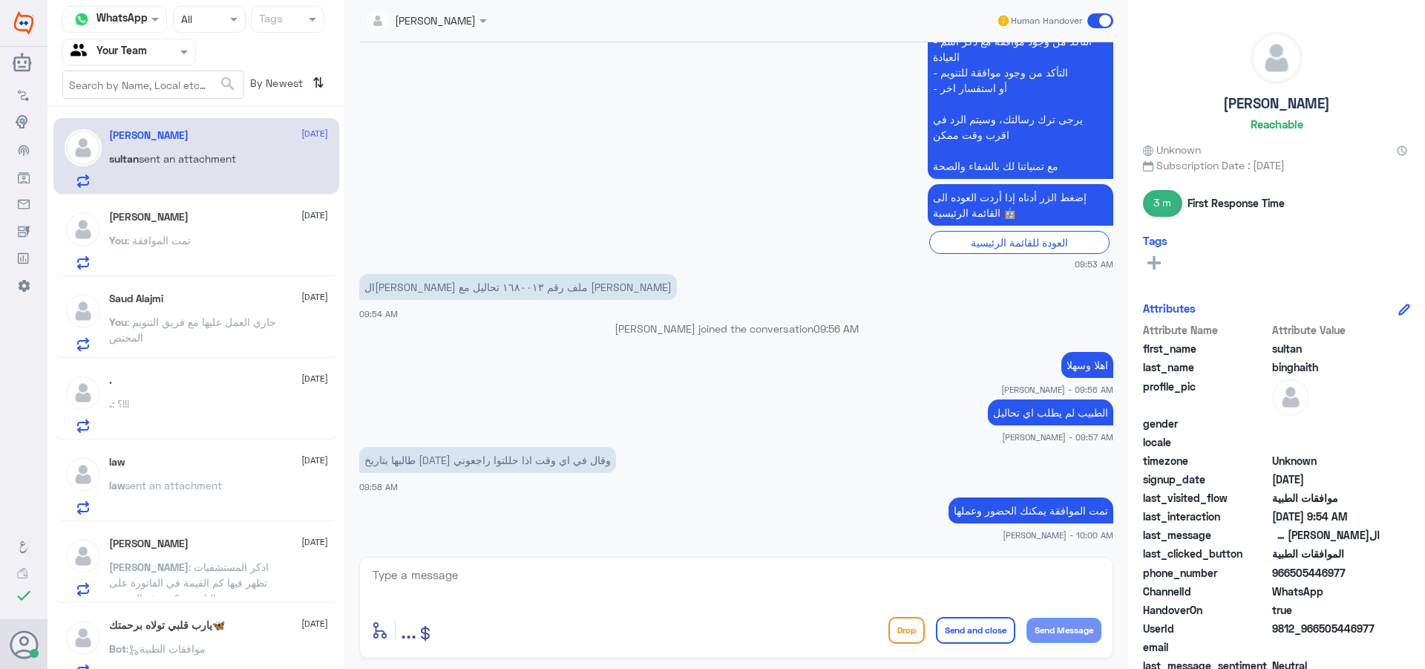
click at [1003, 508] on p "تمت الموافقة يمكنك الحضور وعملها" at bounding box center [1031, 510] width 165 height 26
copy div "تمت الموافقة يمكنك الحضور وعملها"
click at [276, 226] on div "[PERSON_NAME] [DATE] You : تمت الموافقة" at bounding box center [218, 240] width 219 height 59
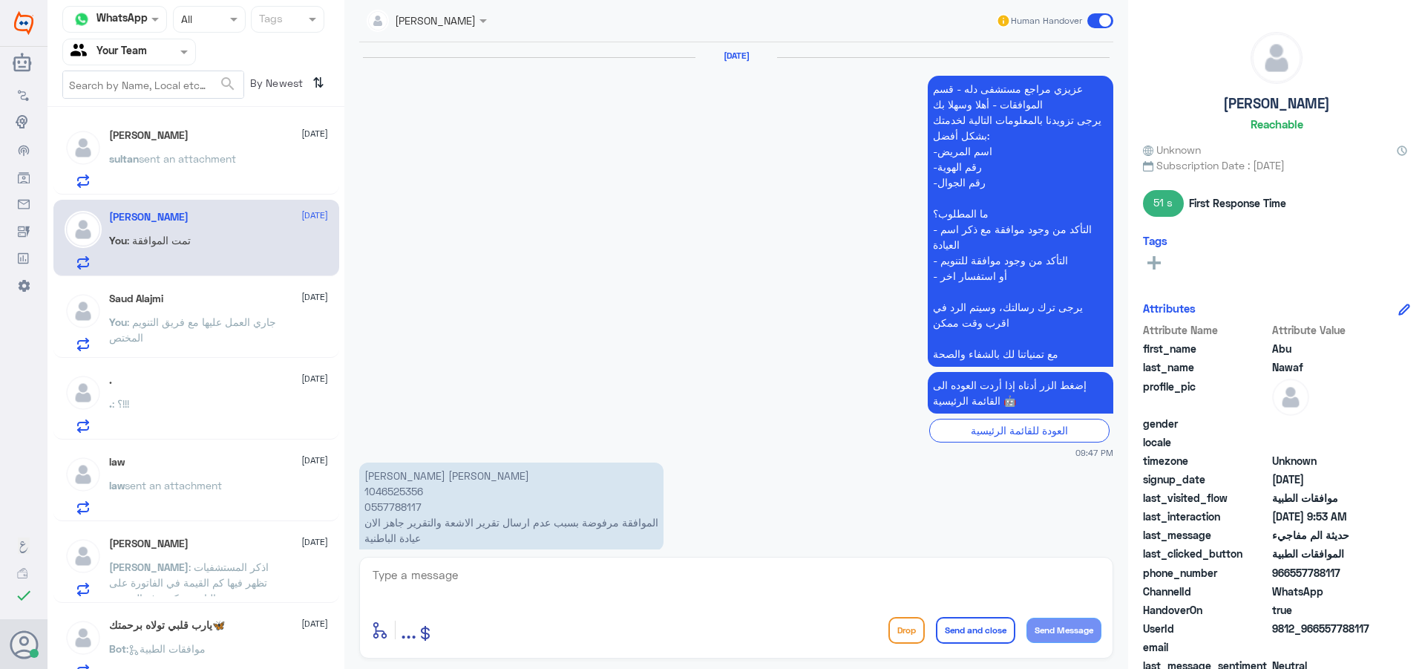
scroll to position [1373, 0]
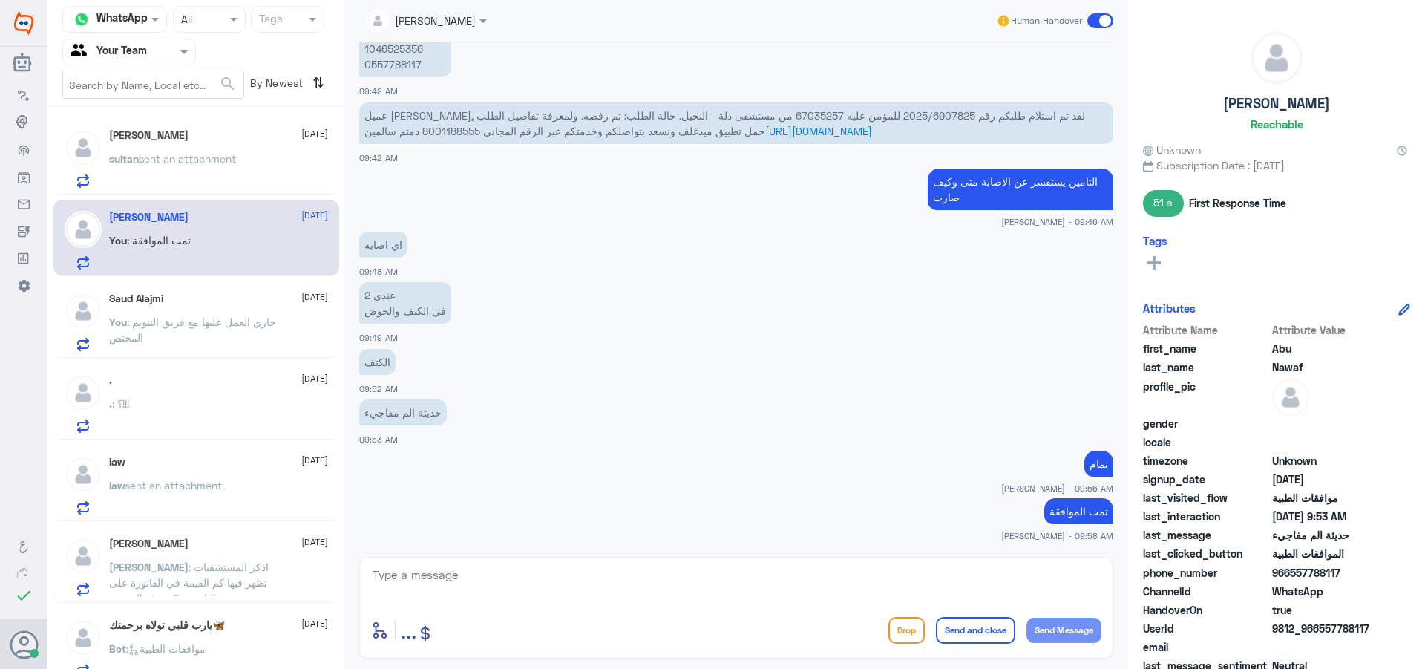
click at [810, 595] on textarea at bounding box center [736, 583] width 730 height 36
paste textarea "تمت الموافقة يمكنك الحضور وعملها"
type textarea "تمت الموافقة يمكنك الحضور وعملها"
click at [958, 632] on button "Send and close" at bounding box center [975, 630] width 79 height 27
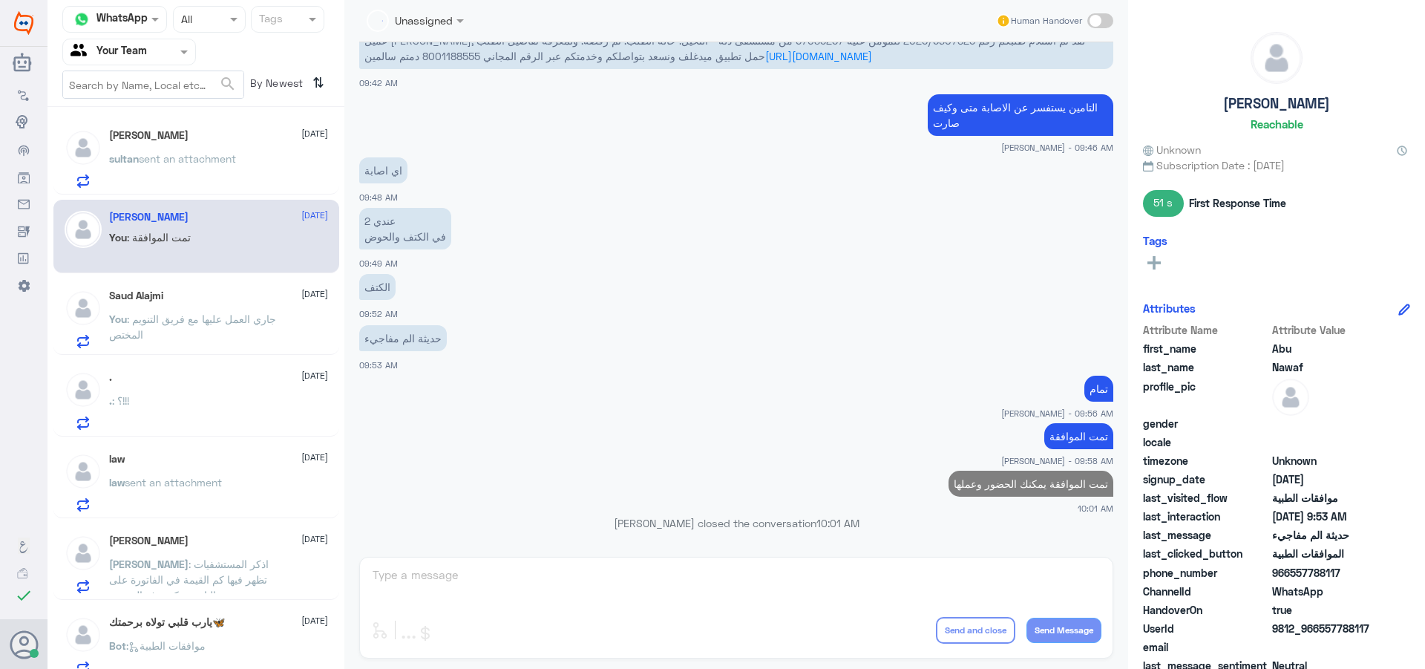
scroll to position [1417, 0]
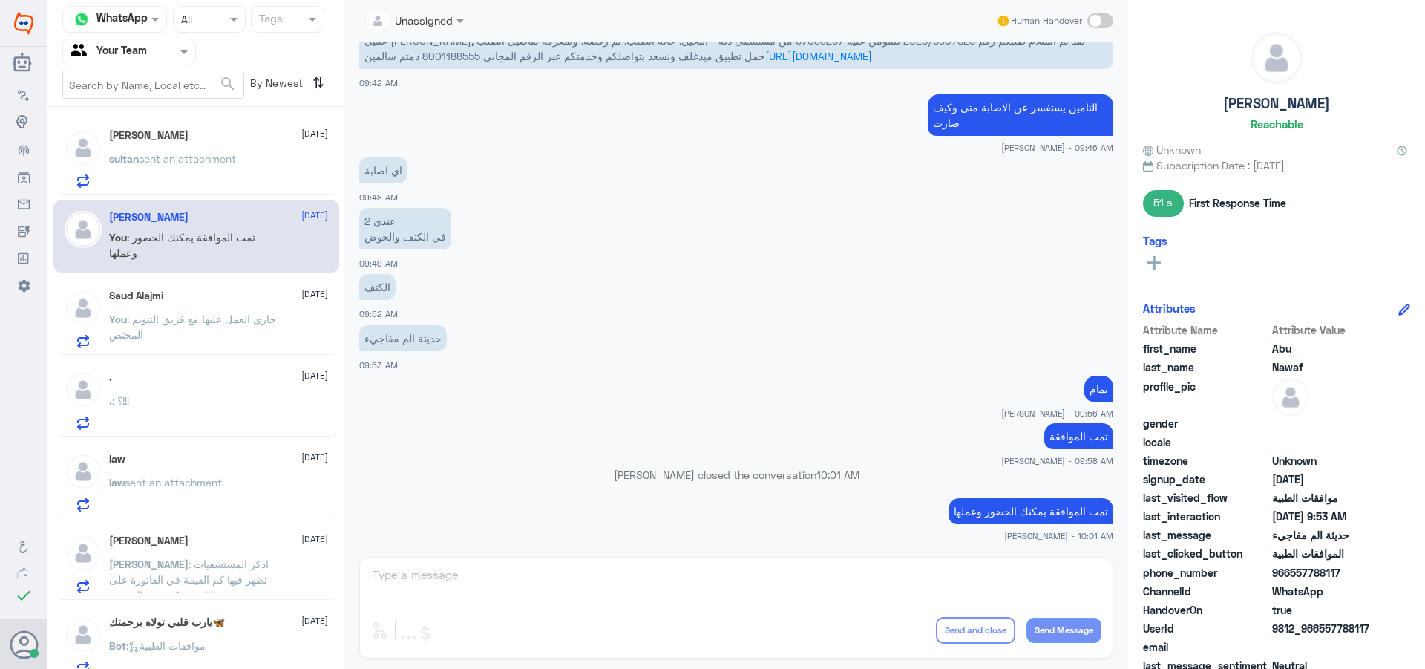
click at [244, 151] on div "[PERSON_NAME] [DATE] sultan sent an attachment" at bounding box center [218, 158] width 219 height 59
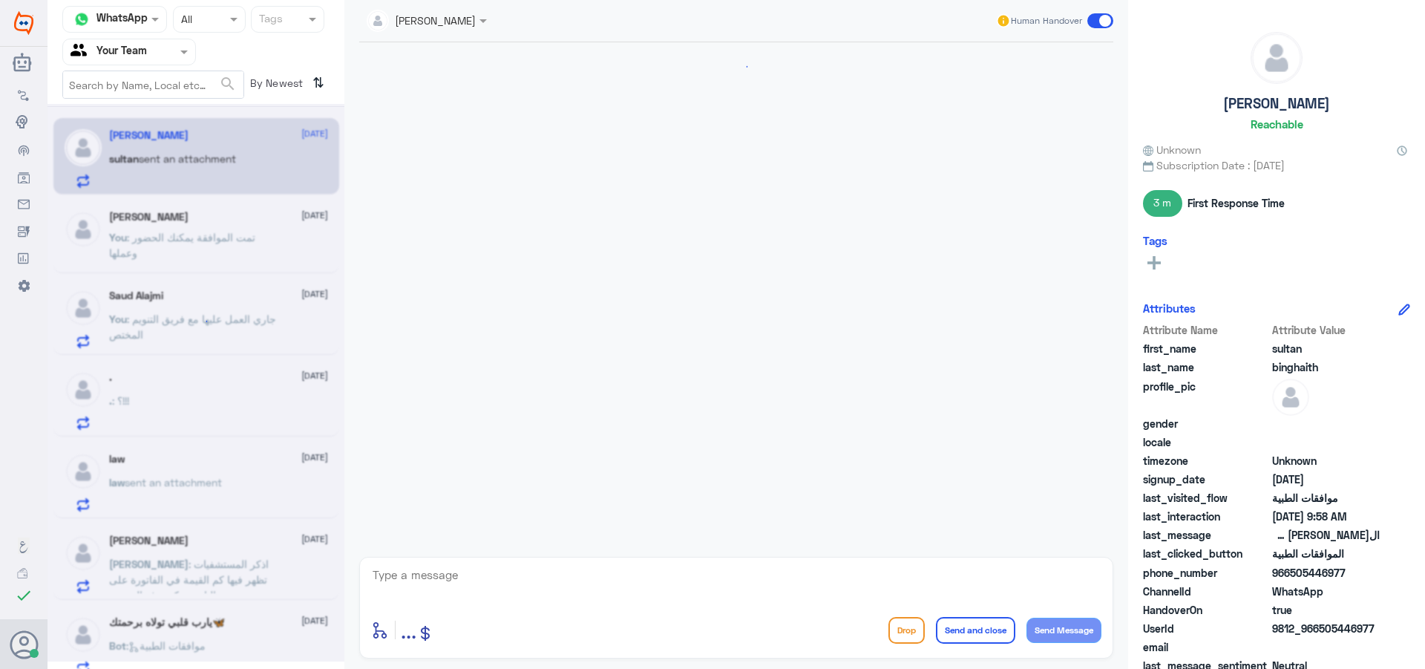
scroll to position [492, 0]
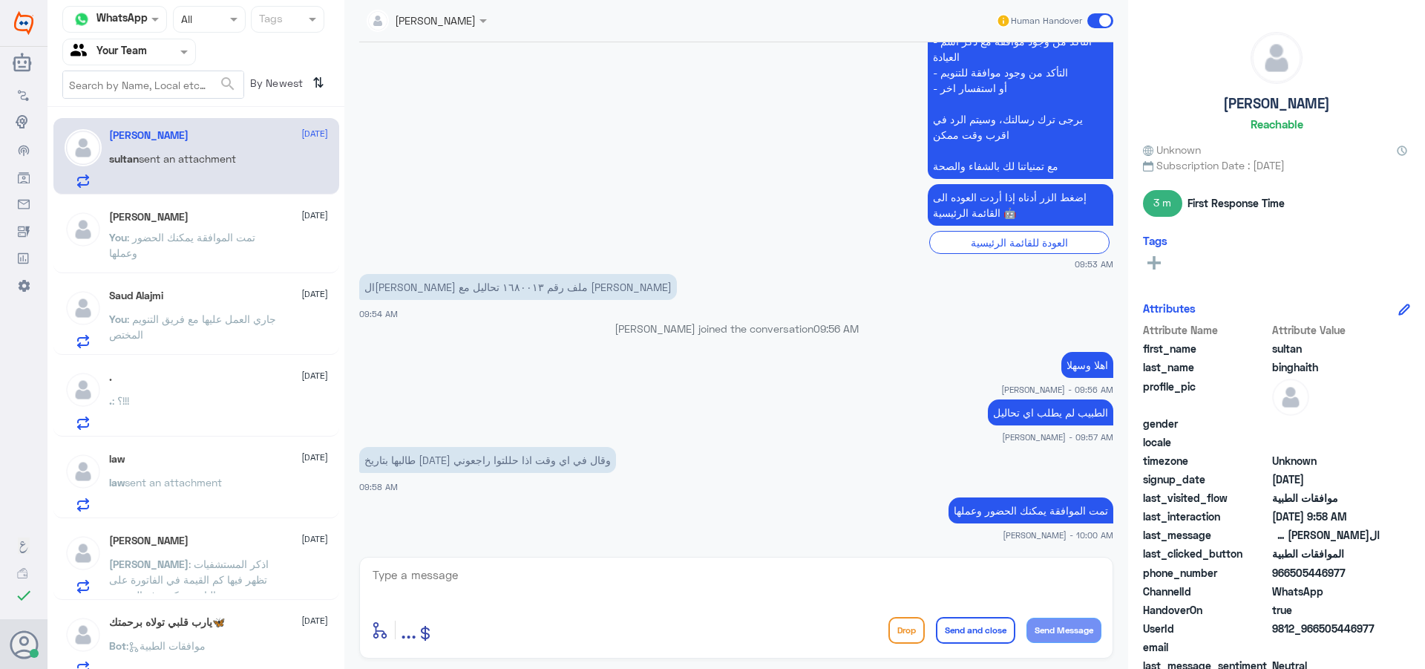
click at [124, 50] on input "text" at bounding box center [112, 51] width 82 height 17
click at [162, 133] on div "Your Inbox" at bounding box center [129, 133] width 134 height 34
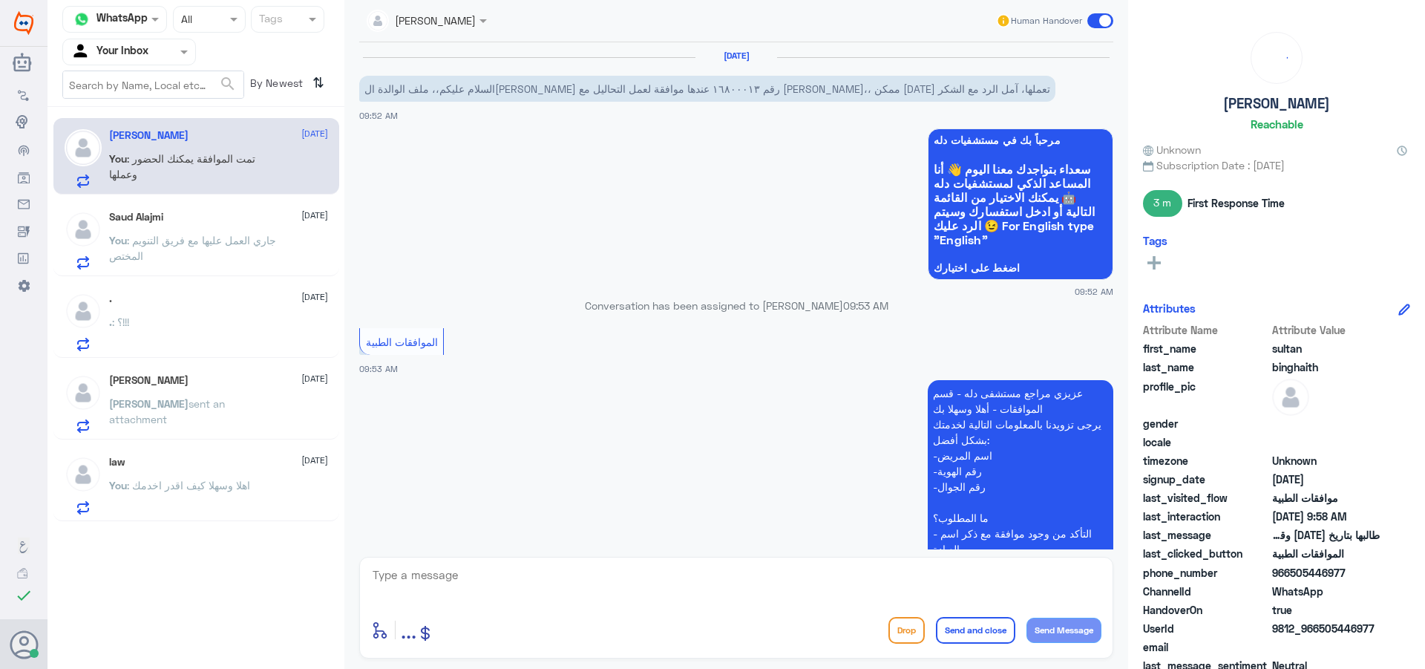
scroll to position [492, 0]
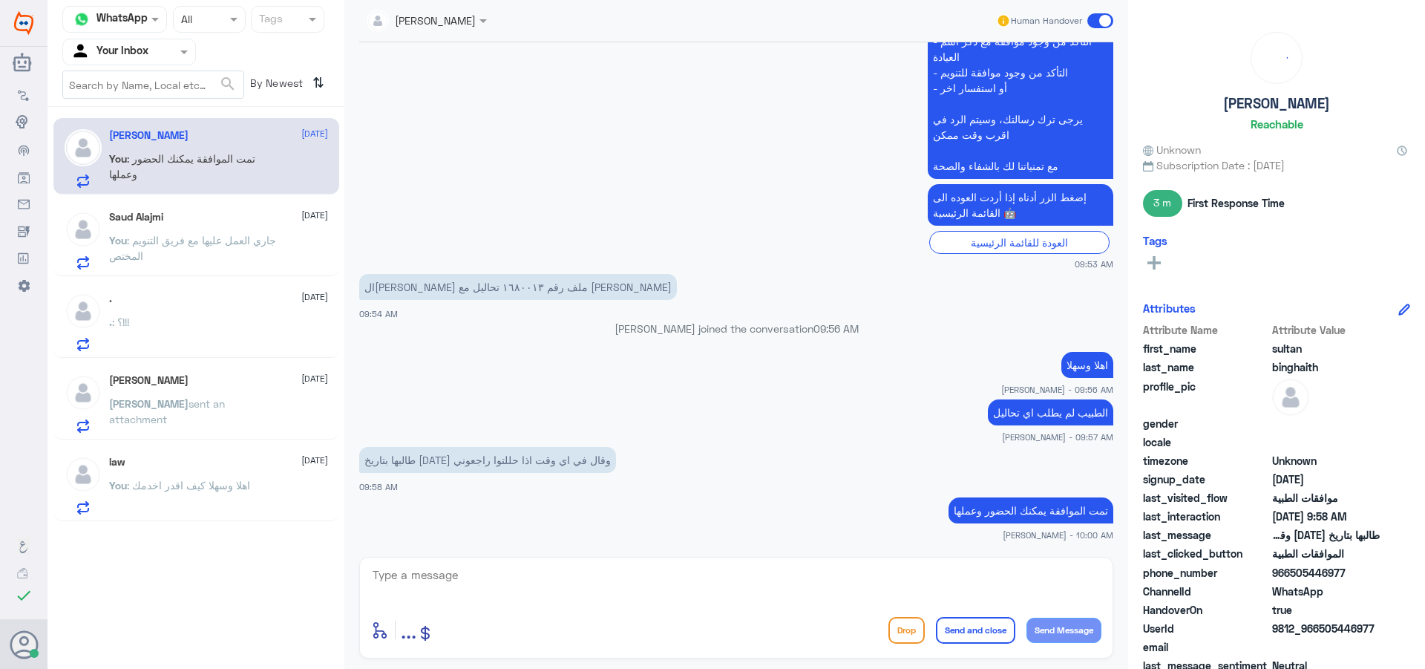
click at [151, 56] on input "text" at bounding box center [112, 51] width 82 height 17
click at [141, 166] on Team "Your Team" at bounding box center [121, 165] width 50 height 13
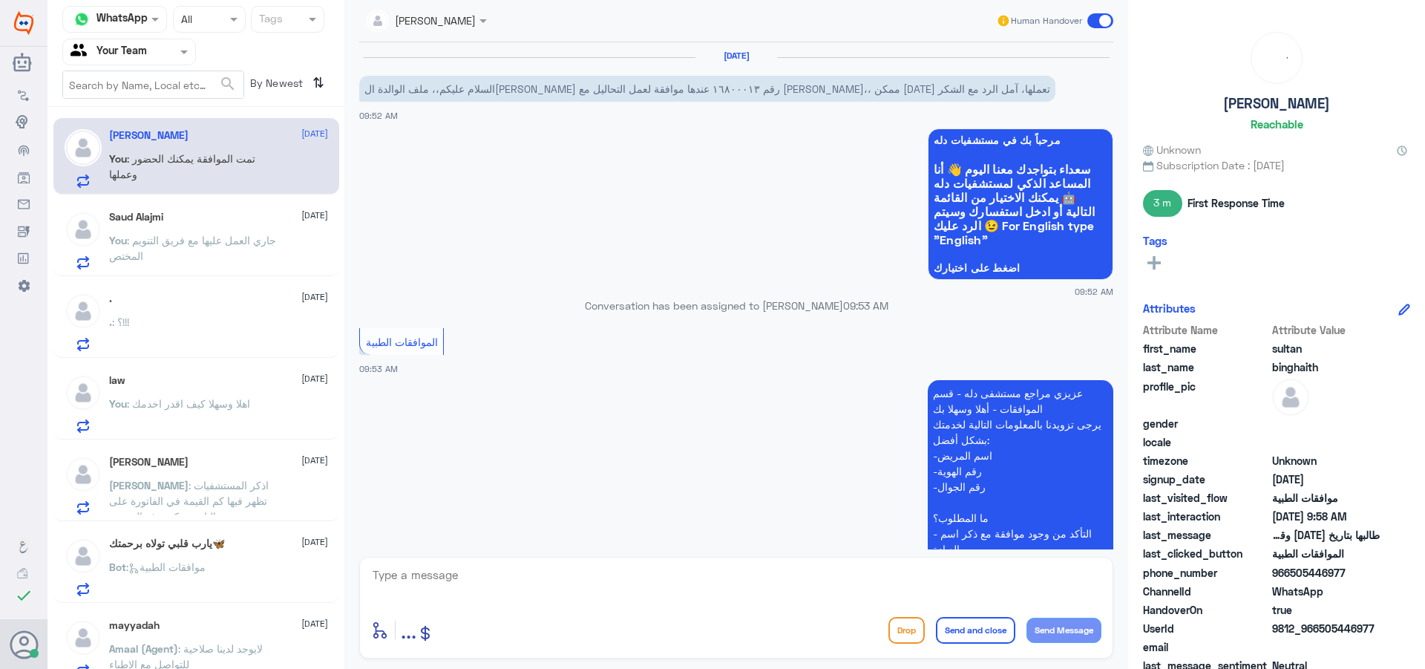
scroll to position [492, 0]
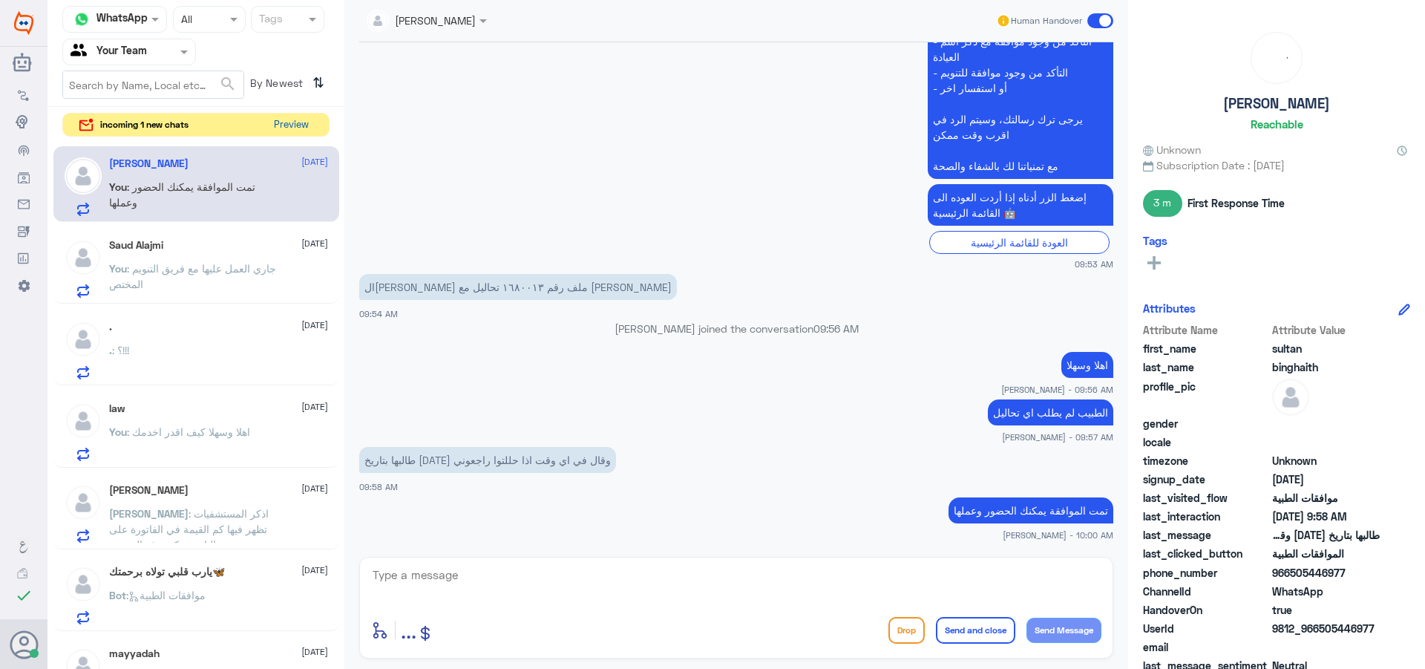
click at [291, 125] on button "Preview" at bounding box center [291, 125] width 46 height 23
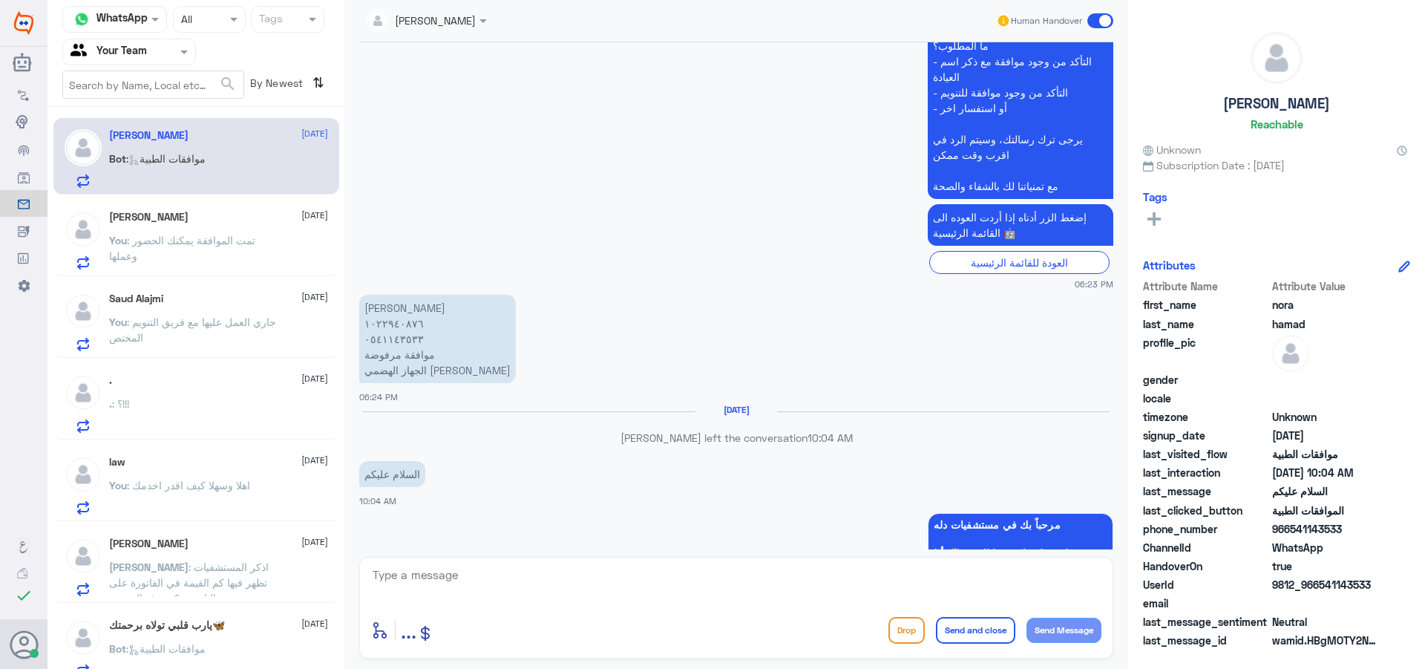
scroll to position [739, 0]
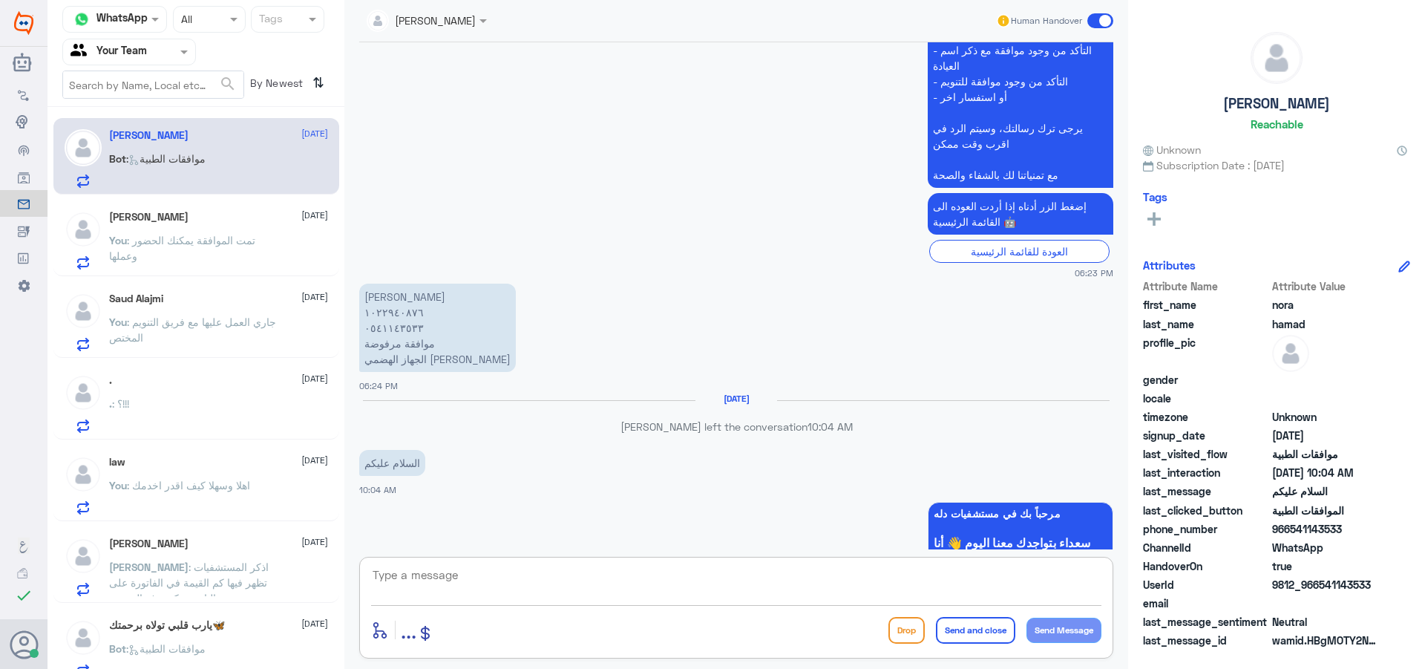
click at [608, 586] on textarea at bounding box center [736, 583] width 730 height 36
type textarea ","
type textarea "وعليكم السلام"
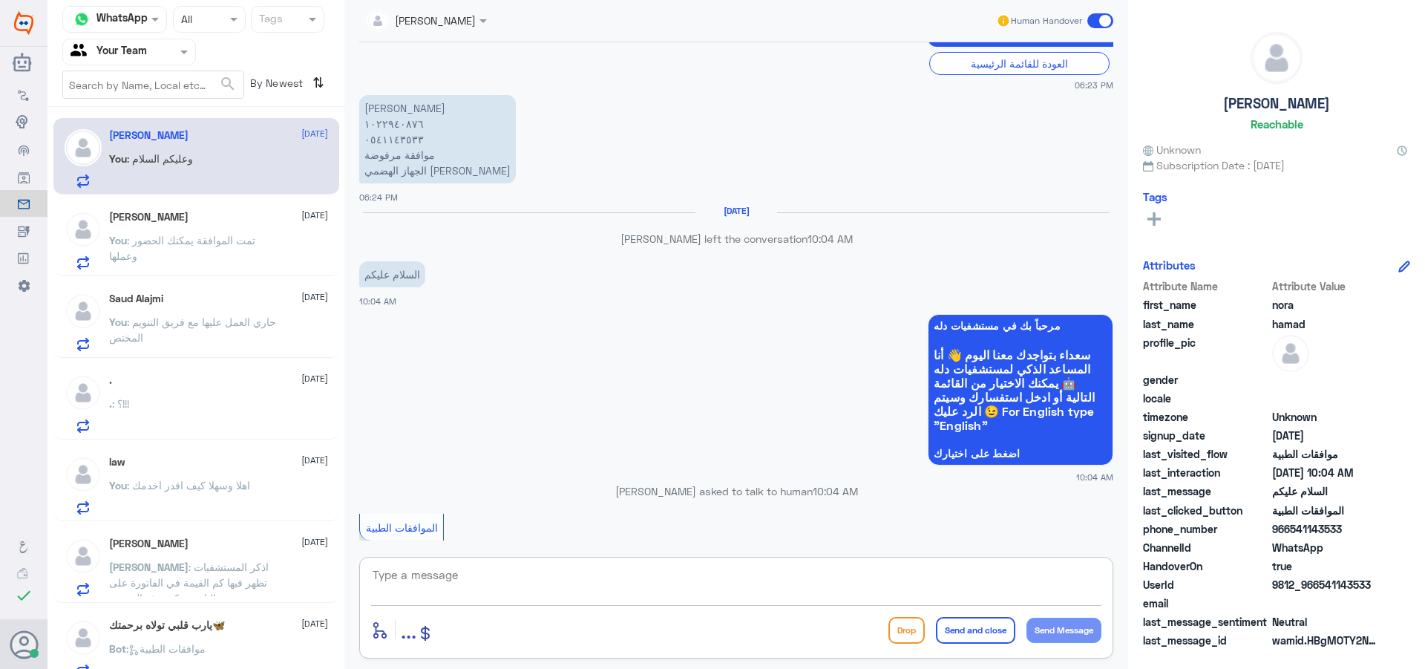
scroll to position [863, 0]
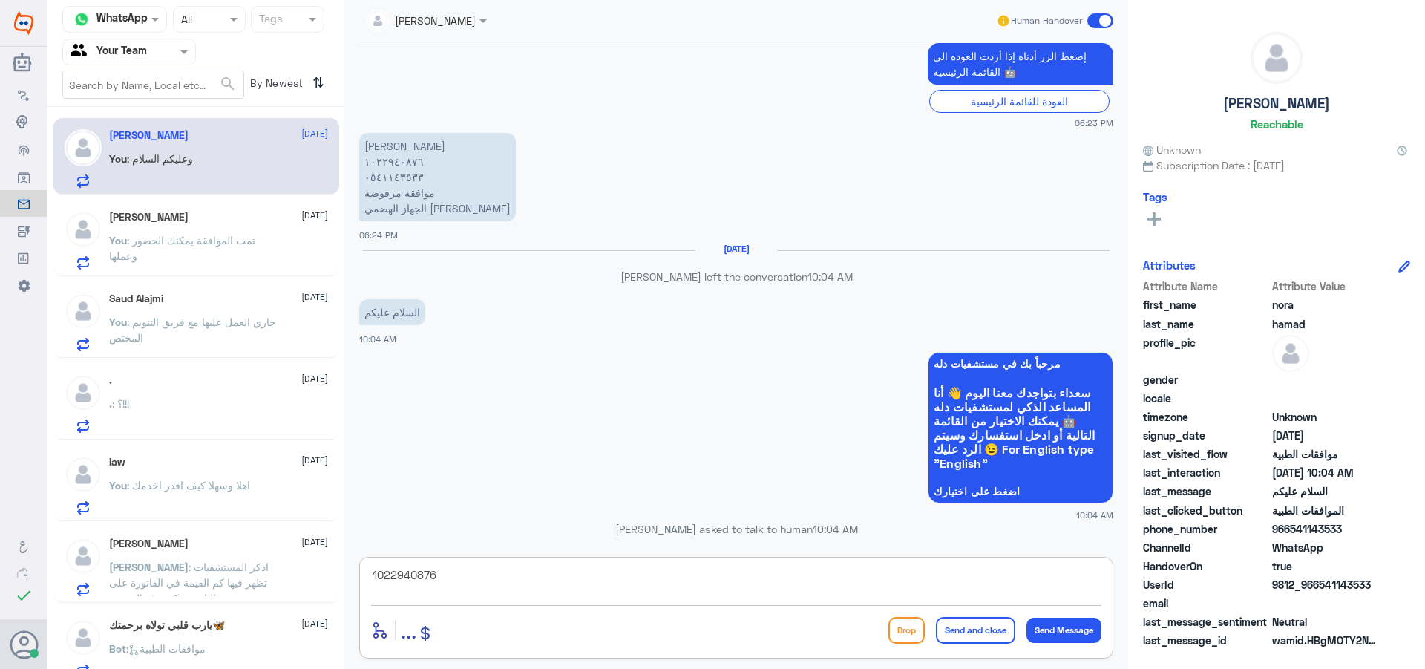
type textarea "1022940876"
click at [427, 556] on div "[PERSON_NAME] Human Handover [DATE] السلام عليكم عندي موافقة مرفوضة [PERSON_NAM…" at bounding box center [736, 336] width 784 height 673
click at [427, 557] on div "1022940876 enter flow name ... Drop Send and close Send Message" at bounding box center [736, 608] width 754 height 102
copy div "[PERSON_NAME] - 10:04 AM enter flow name"
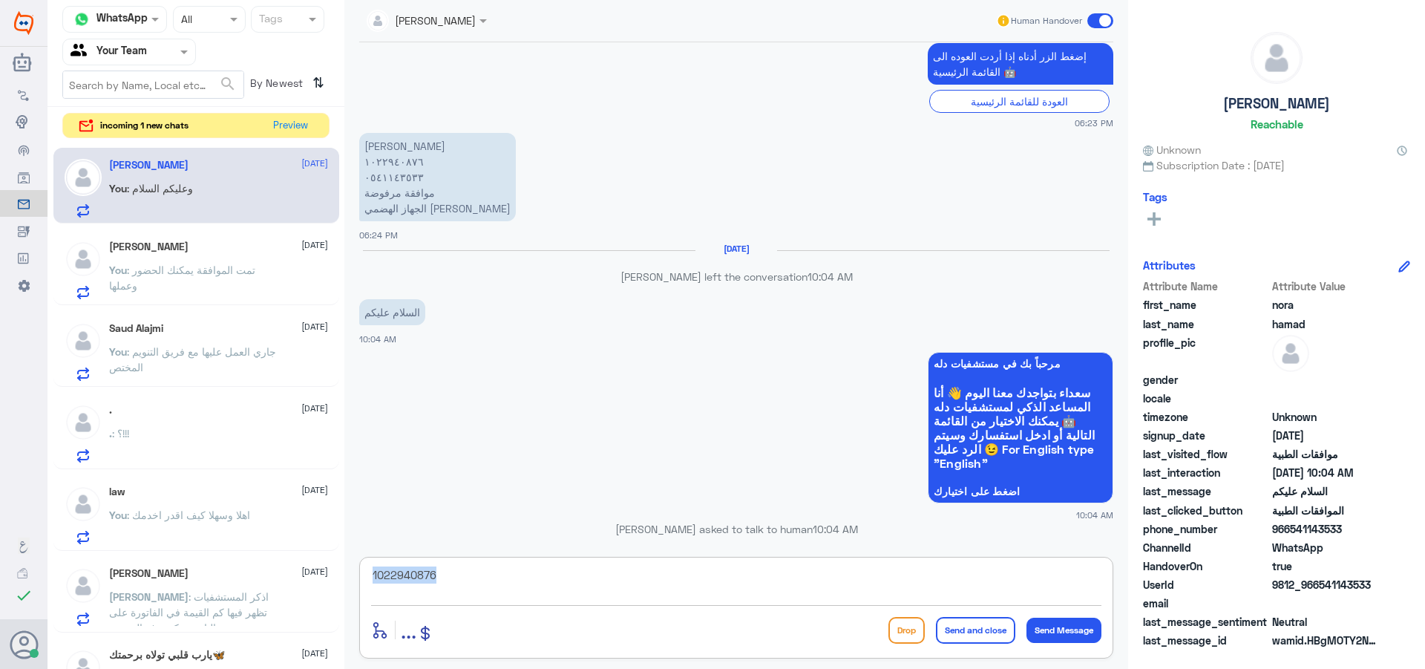
click at [402, 579] on textarea "1022940876" at bounding box center [736, 583] width 730 height 36
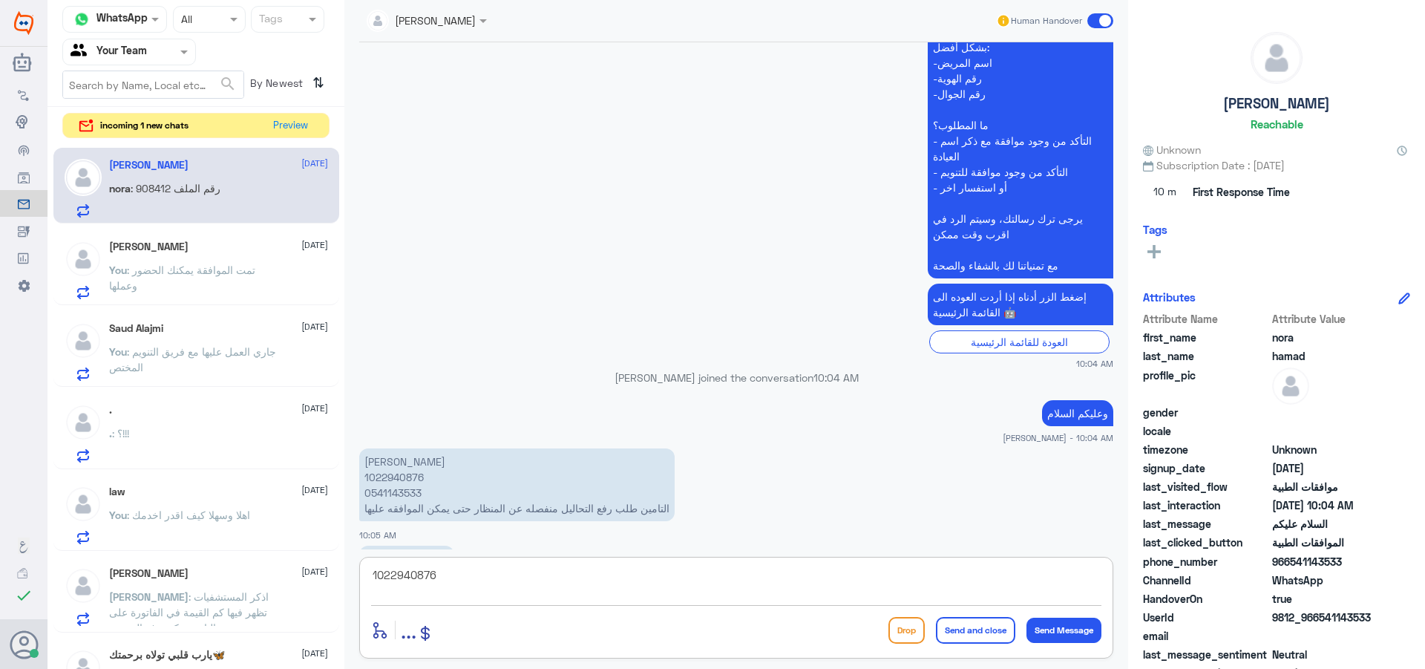
scroll to position [1529, 0]
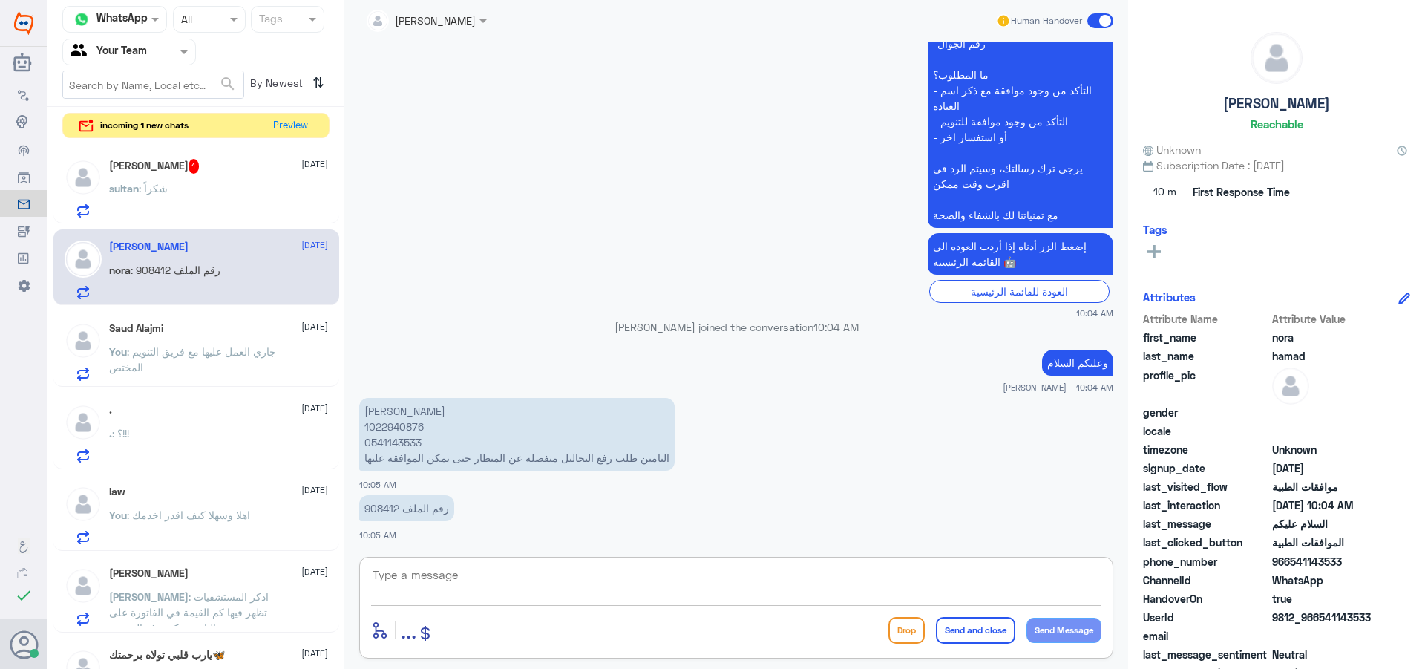
type textarea "p"
type textarea "جاري العمل"
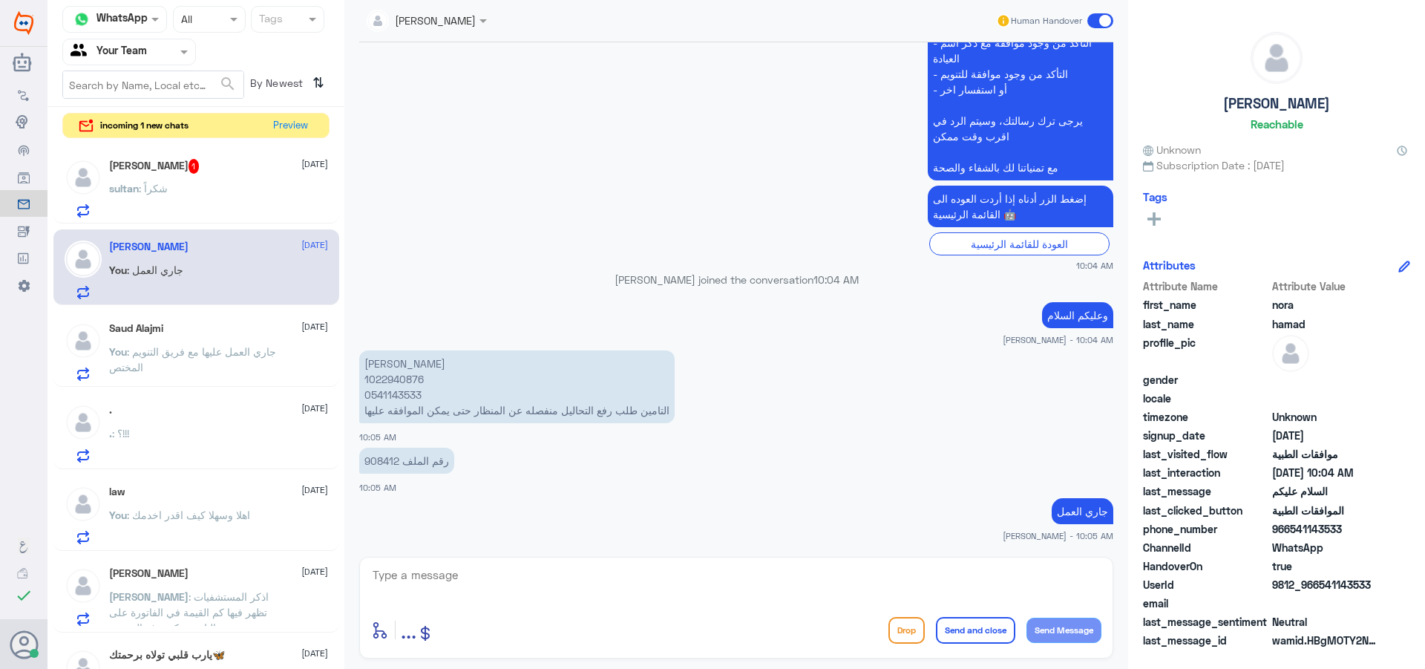
click at [209, 185] on div "sultan : شكراً" at bounding box center [218, 200] width 219 height 33
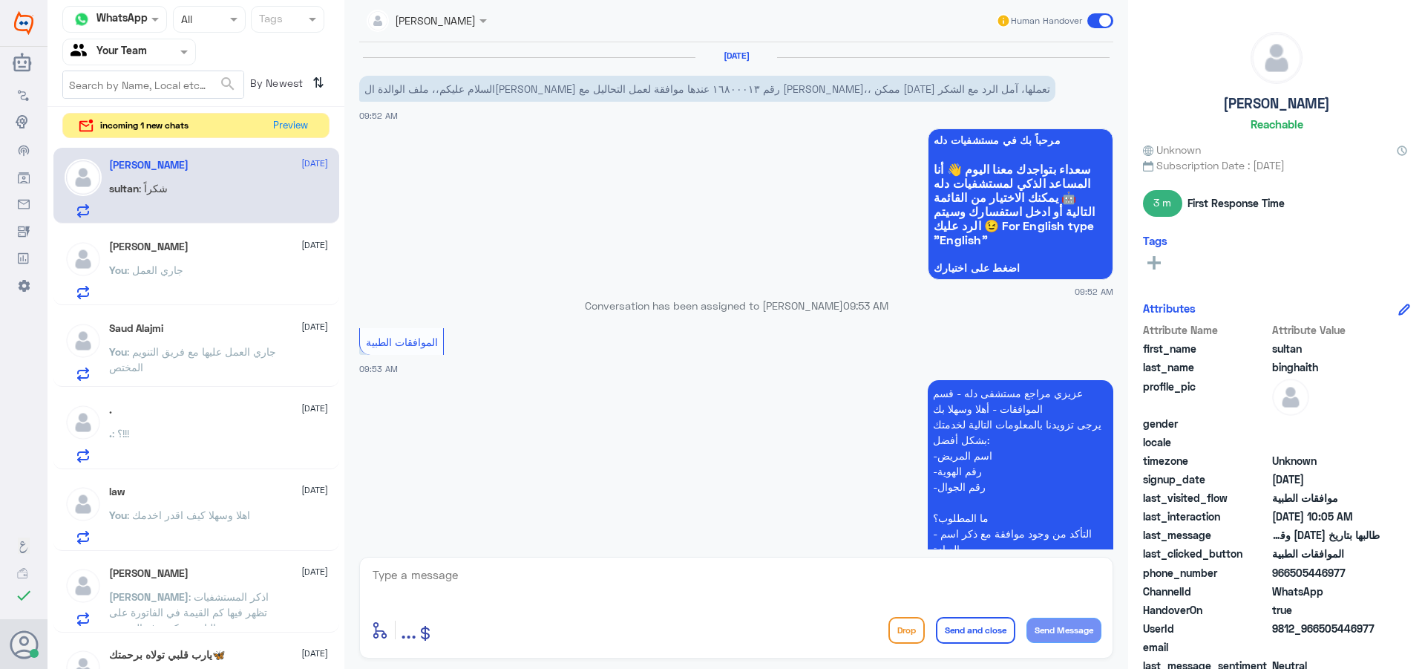
scroll to position [543, 0]
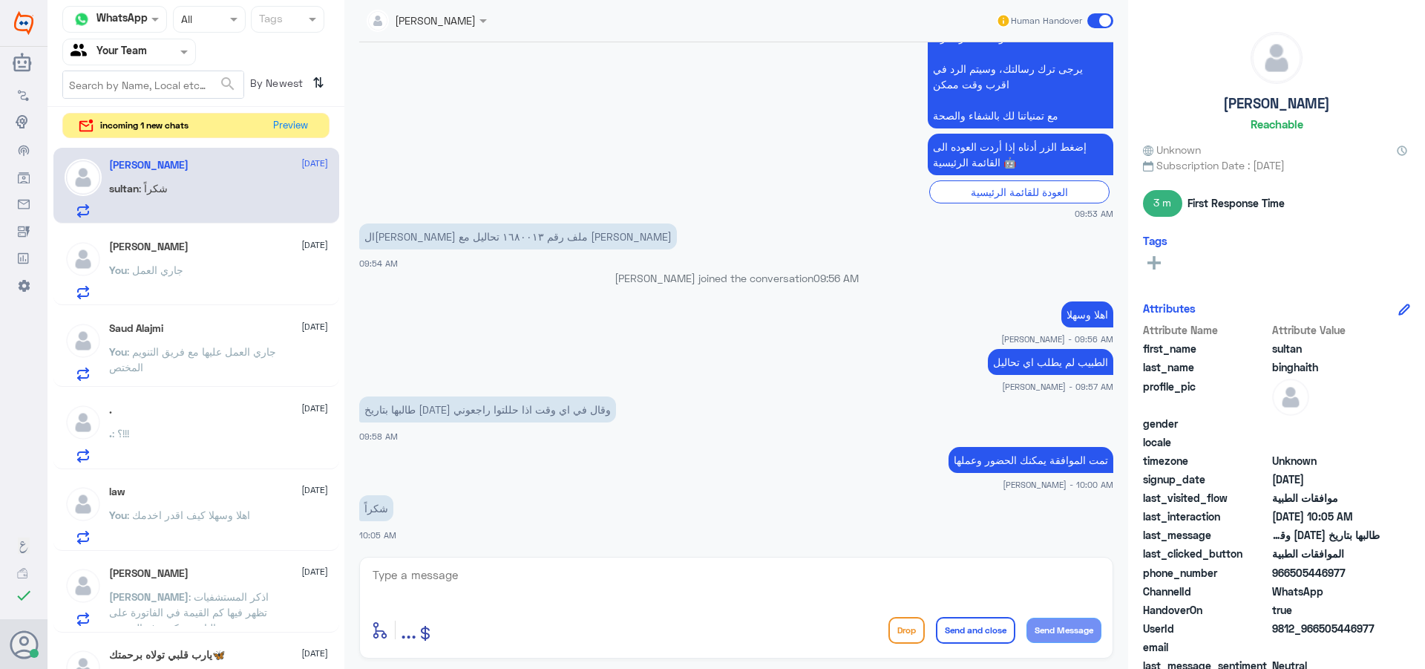
click at [1103, 23] on span at bounding box center [1100, 20] width 26 height 15
click at [0, 0] on input "checkbox" at bounding box center [0, 0] width 0 height 0
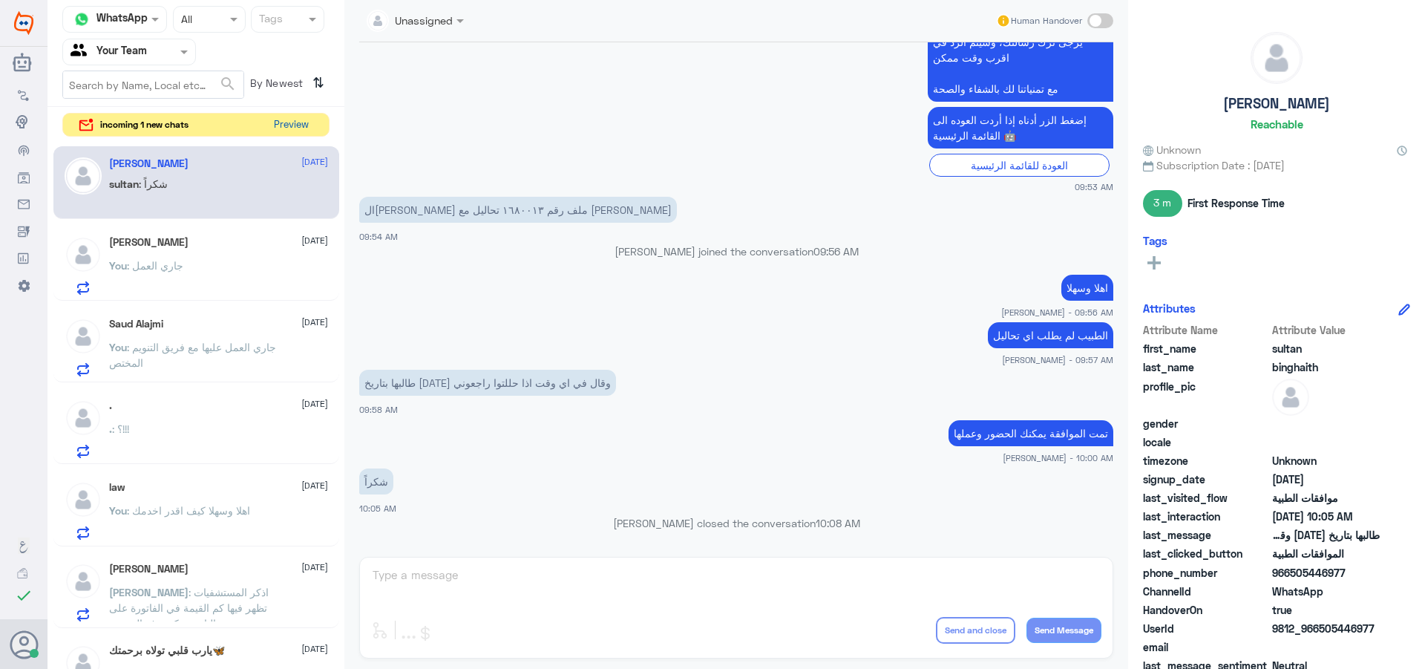
click at [290, 134] on button "Preview" at bounding box center [291, 125] width 46 height 23
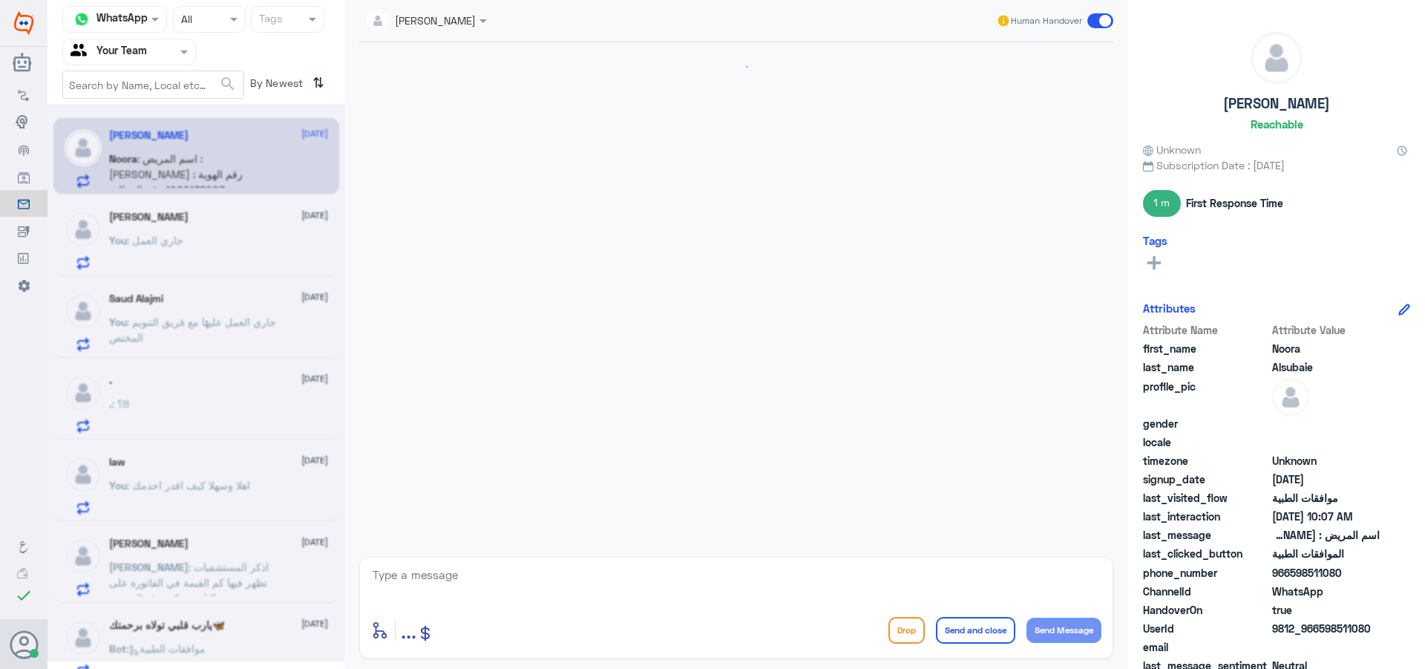
scroll to position [424, 0]
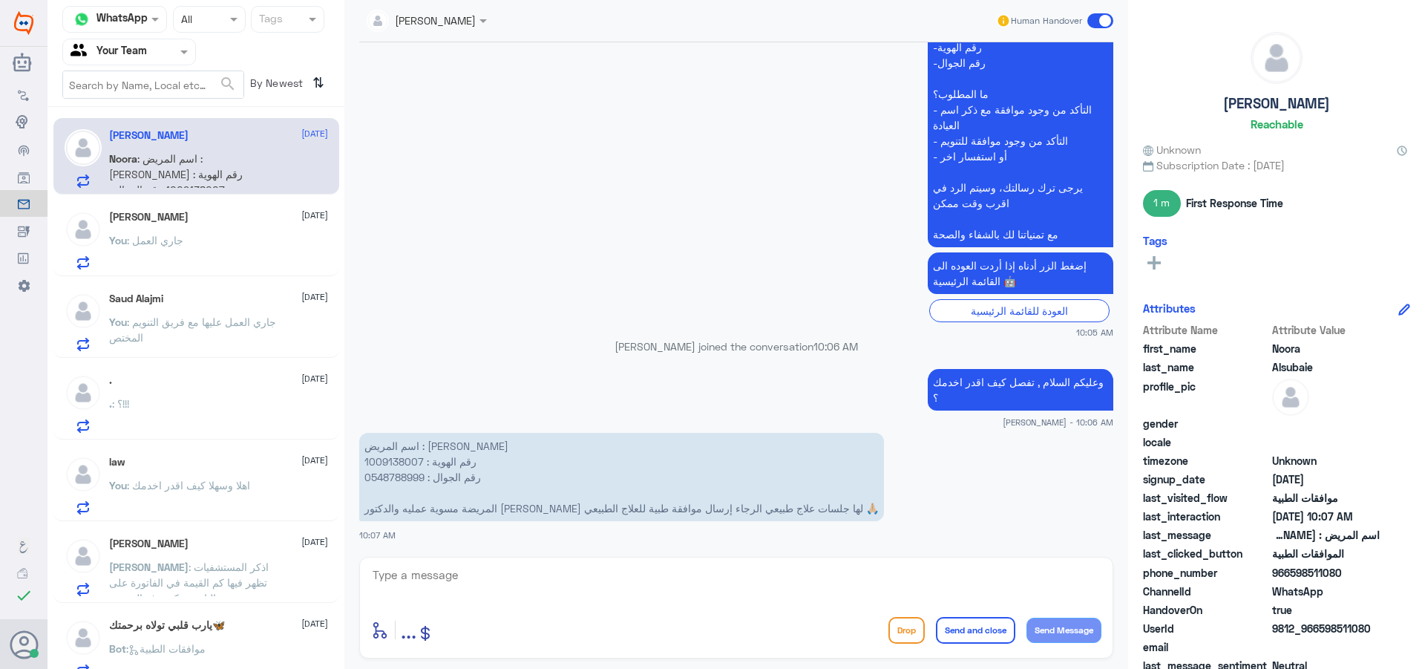
click at [150, 261] on p "You : جاري العمل" at bounding box center [146, 250] width 74 height 37
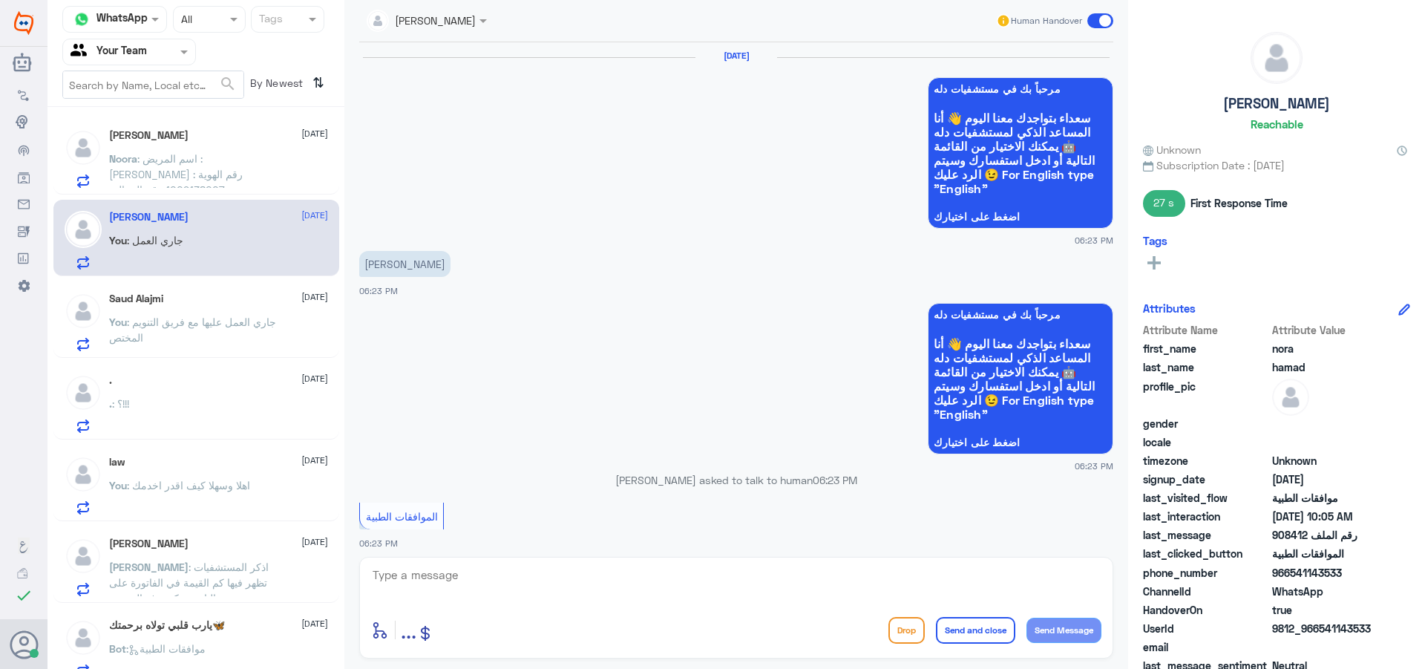
scroll to position [1522, 0]
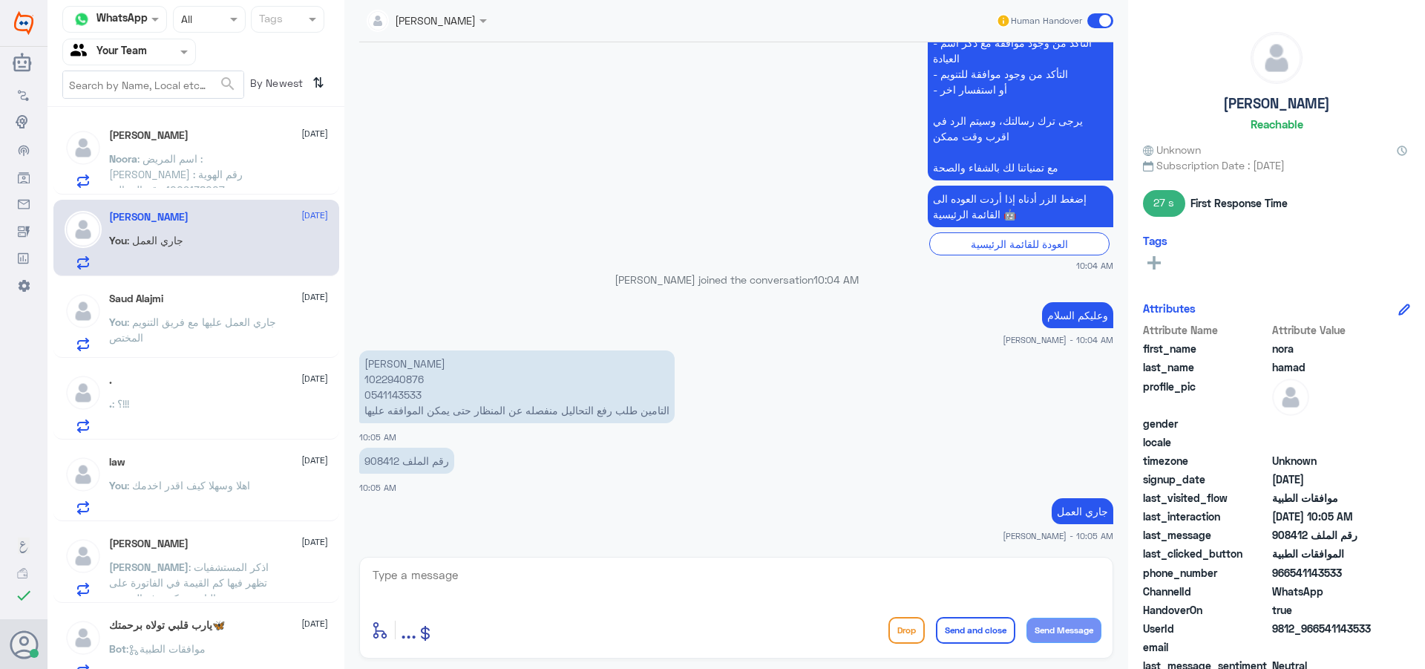
click at [254, 327] on p "You : جاري العمل عليها مع فريق التنويم المختص" at bounding box center [192, 332] width 167 height 37
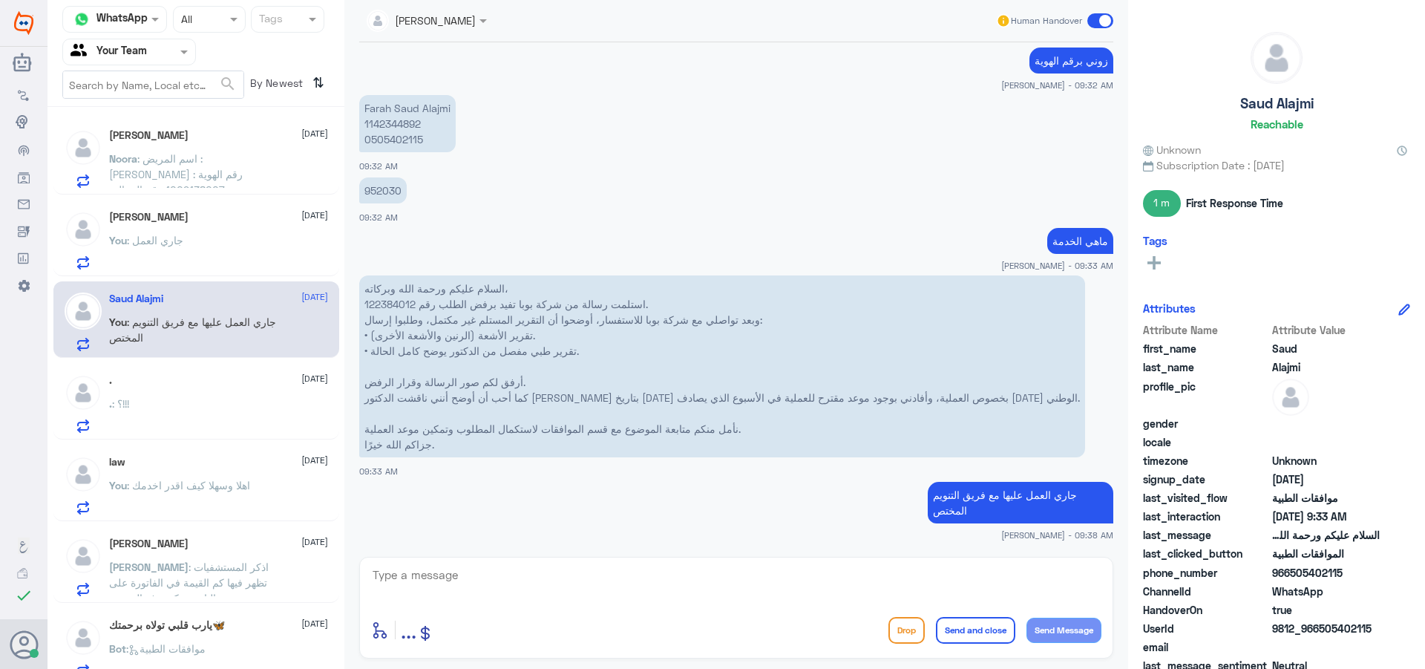
click at [264, 492] on div "You : اهلا وسهلا كيف اقدر اخدمك" at bounding box center [218, 497] width 219 height 33
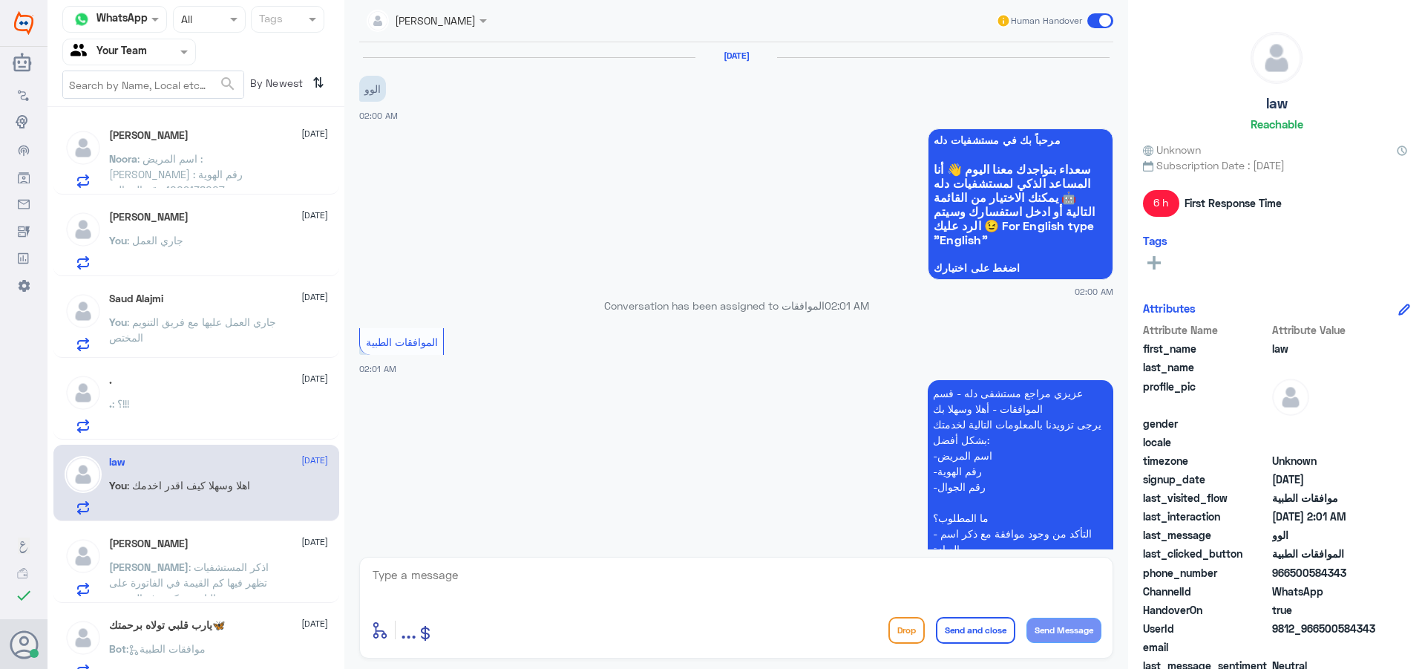
scroll to position [342, 0]
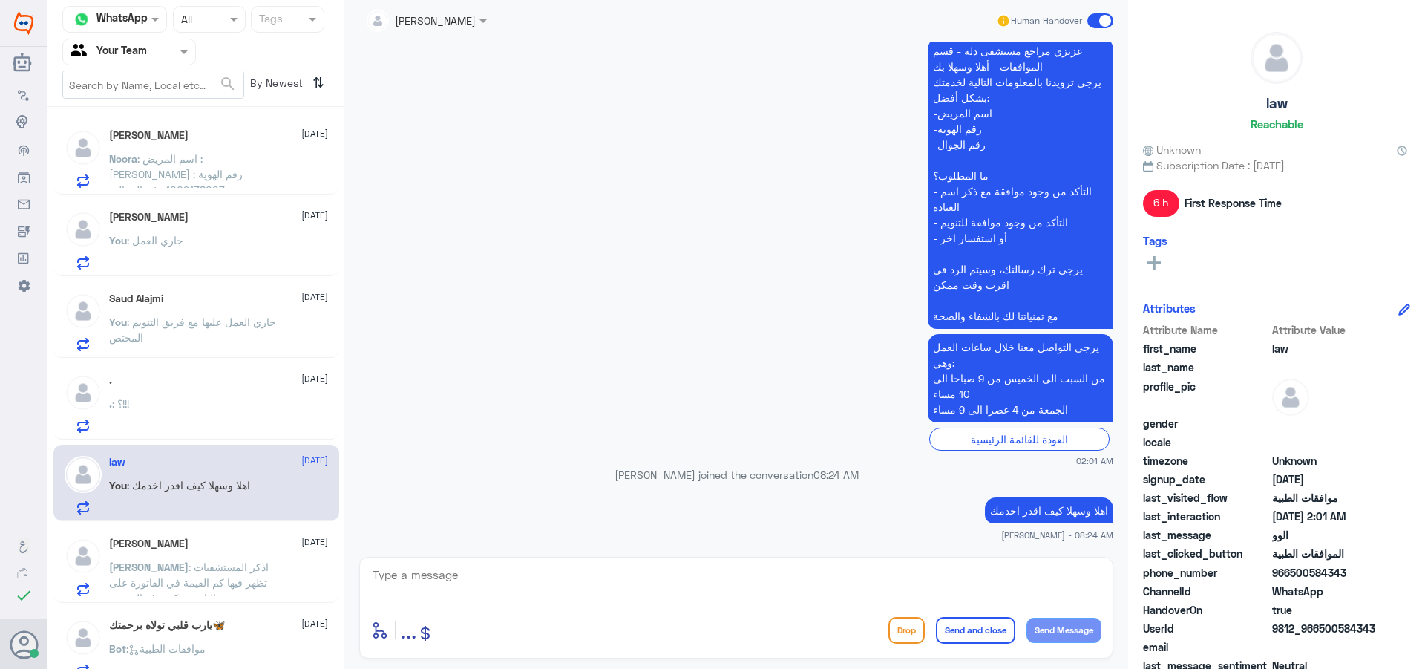
click at [200, 319] on span ": جاري العمل عليها مع فريق التنويم المختص" at bounding box center [192, 329] width 167 height 28
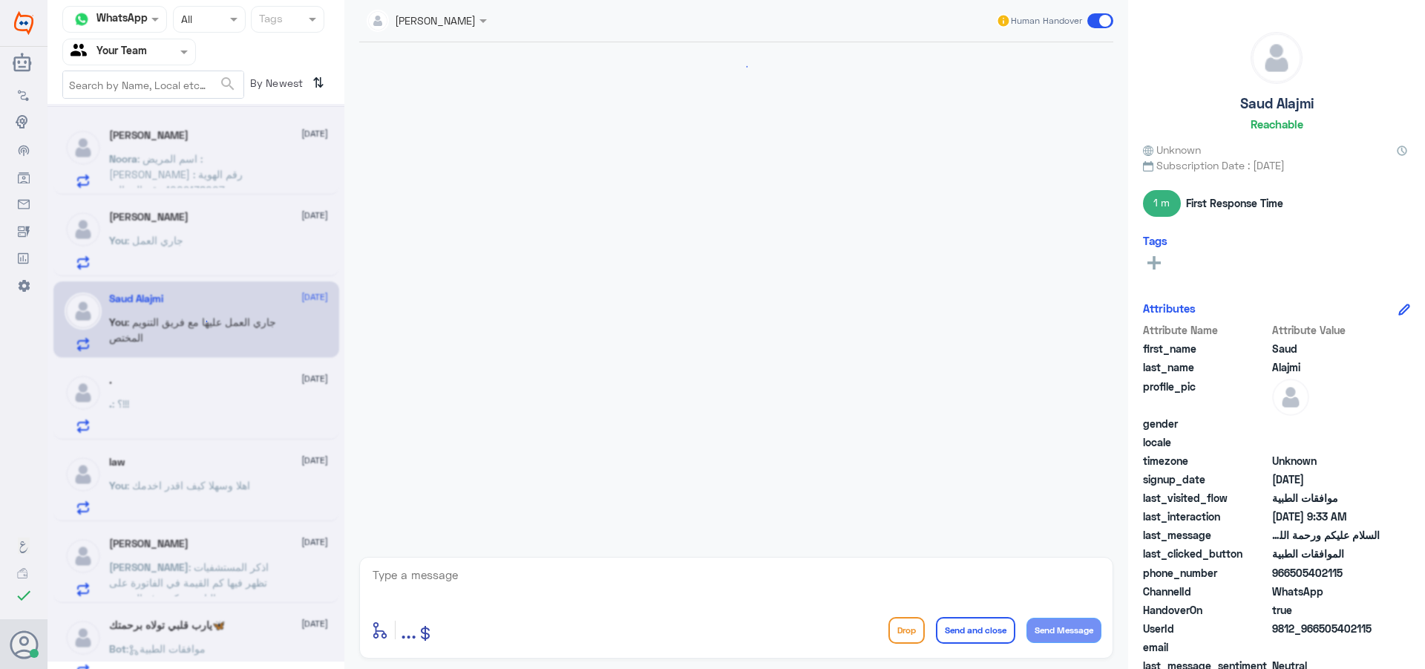
scroll to position [2214, 0]
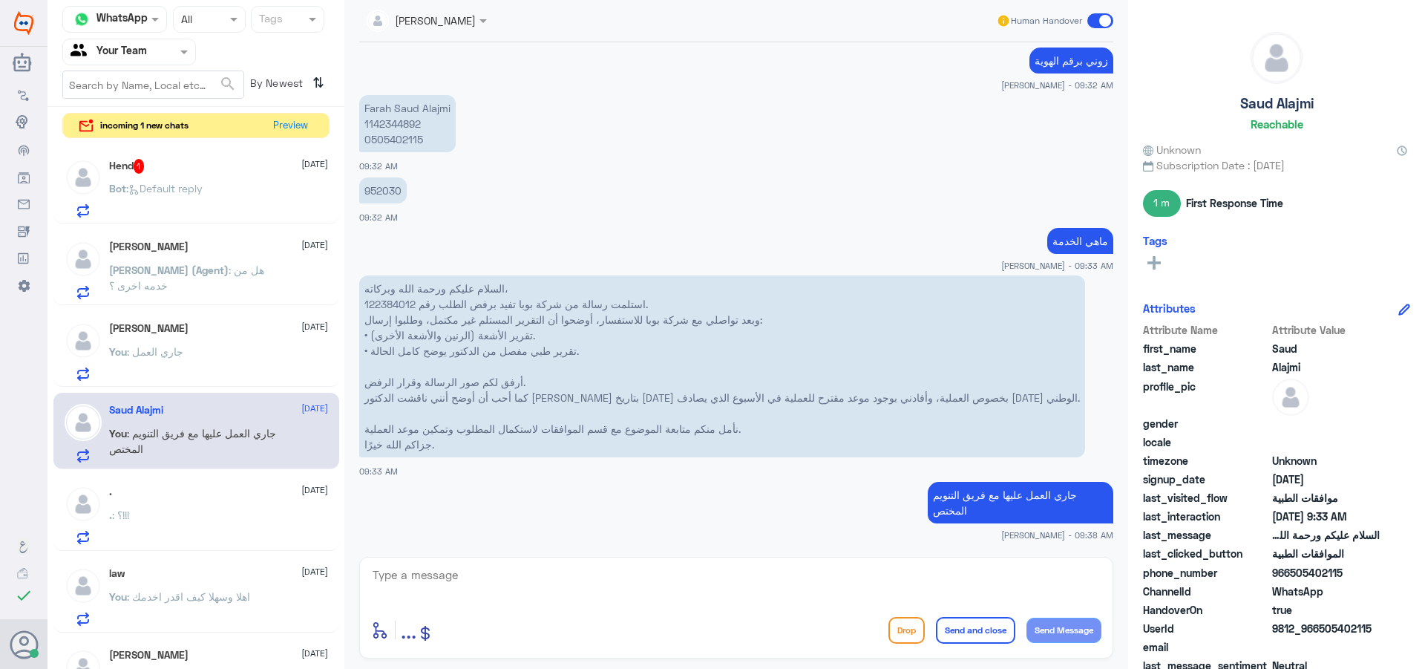
click at [203, 184] on span ": Default reply" at bounding box center [164, 188] width 76 height 13
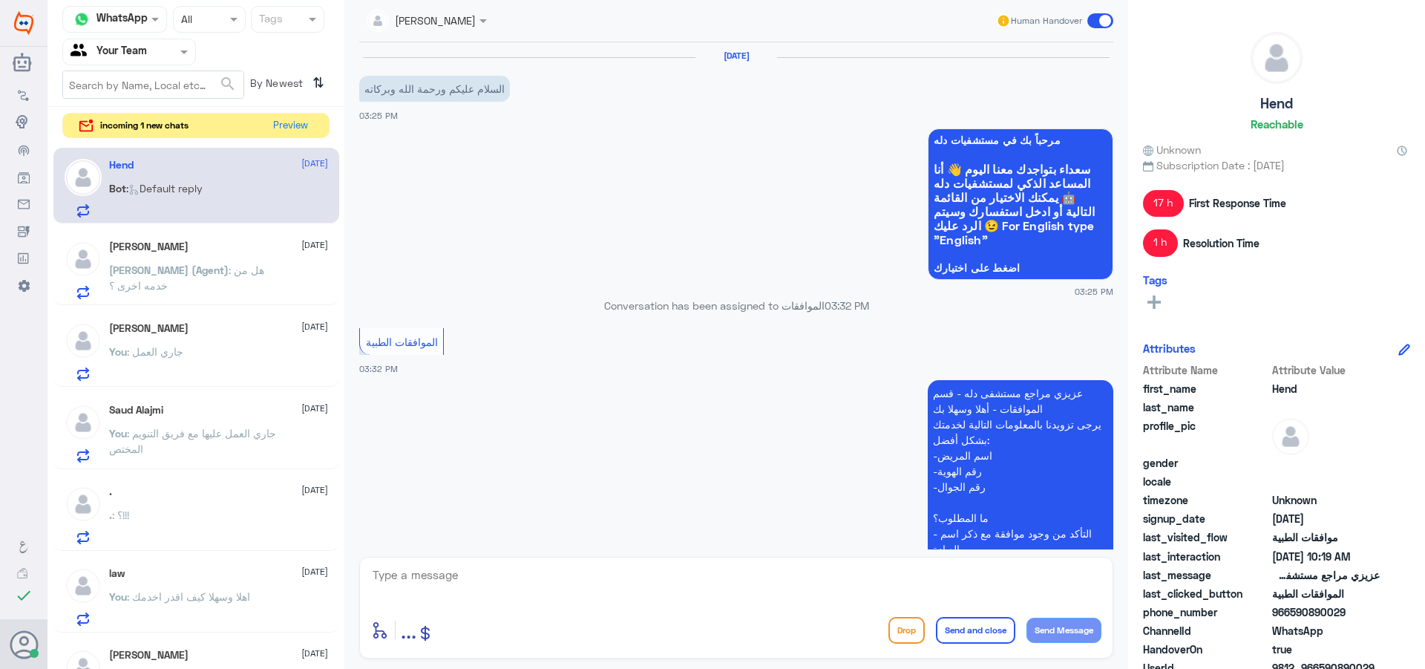
scroll to position [827, 0]
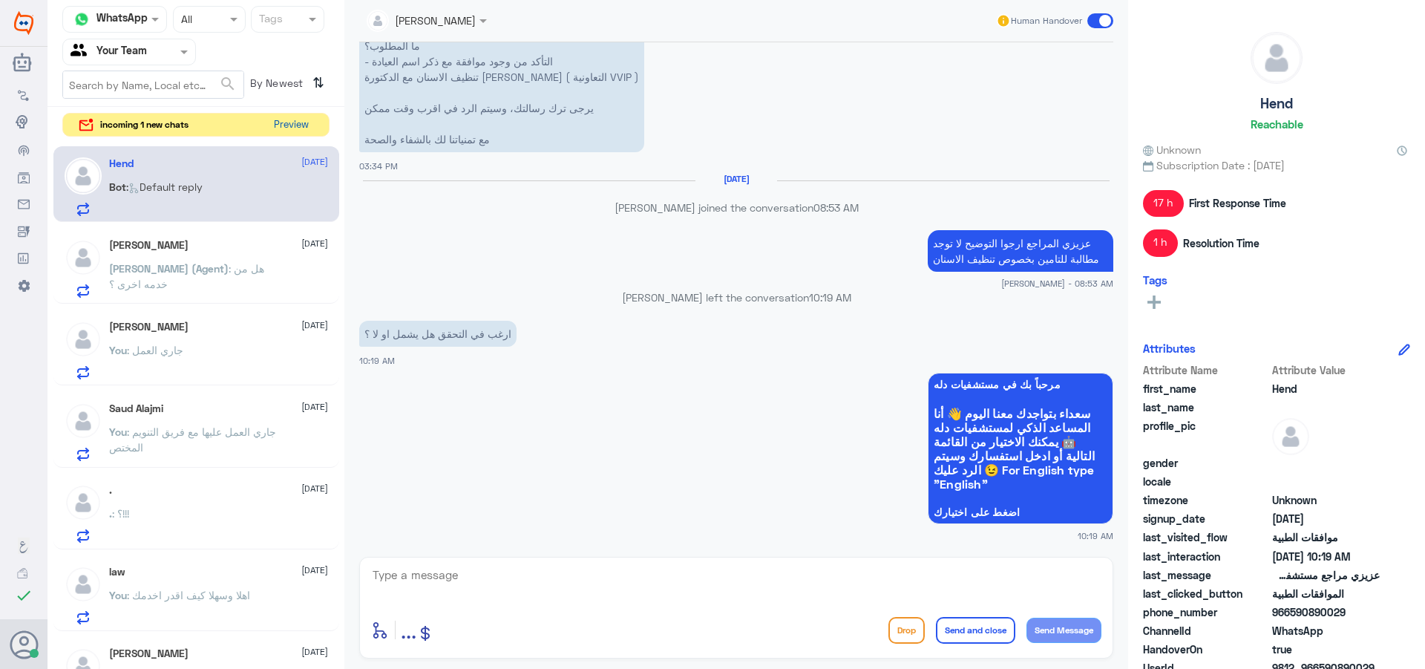
click at [287, 121] on button "Preview" at bounding box center [291, 125] width 46 height 23
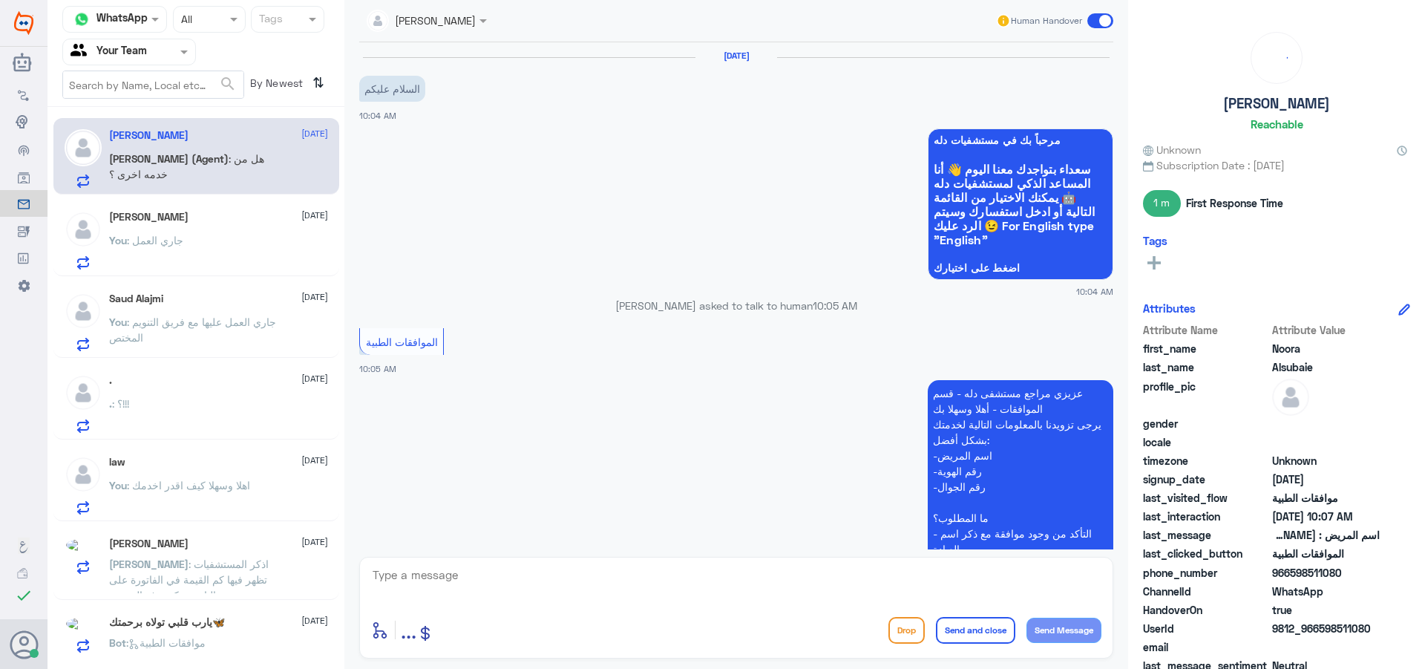
scroll to position [597, 0]
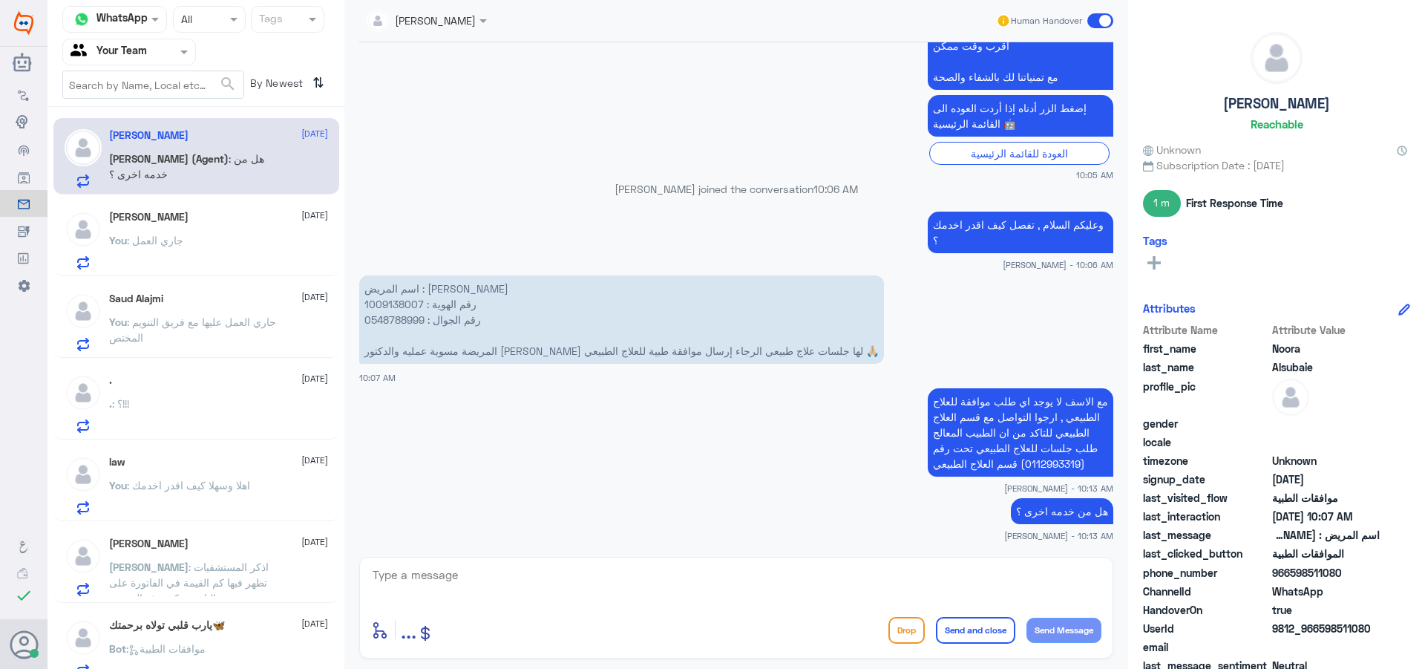
click at [216, 265] on div "You : جاري العمل" at bounding box center [218, 252] width 219 height 33
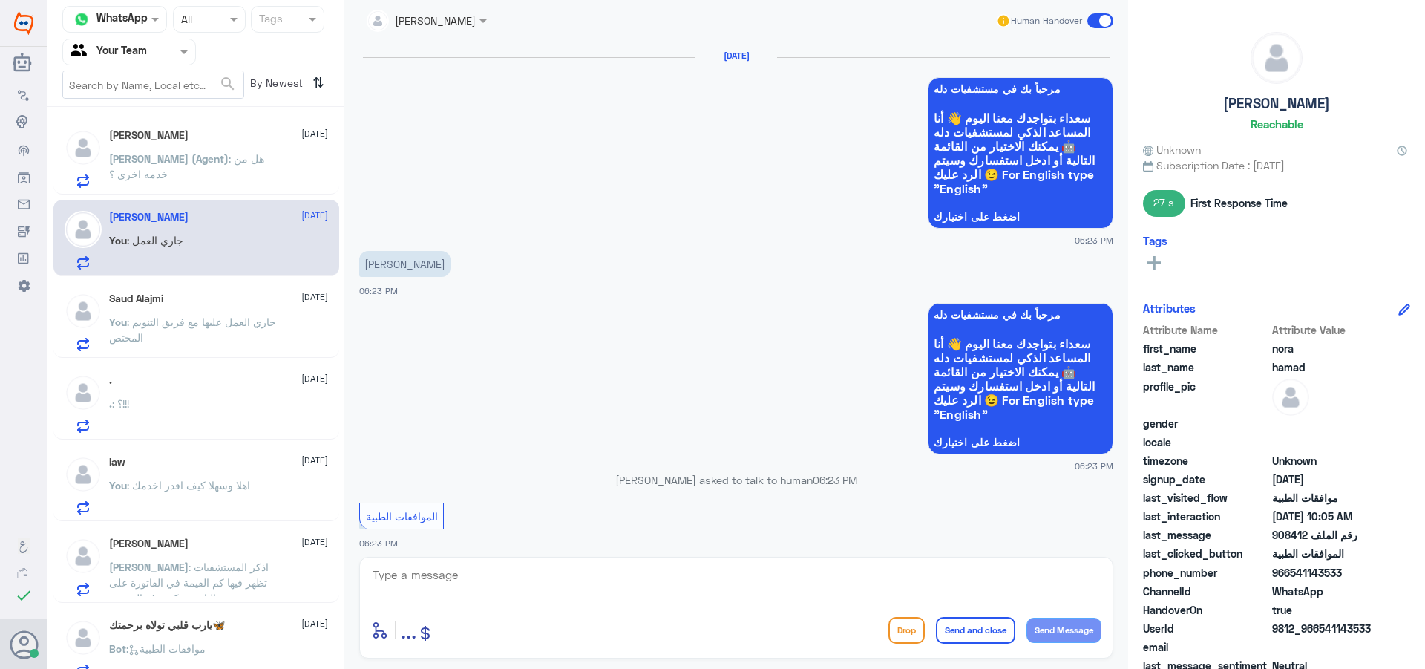
scroll to position [1522, 0]
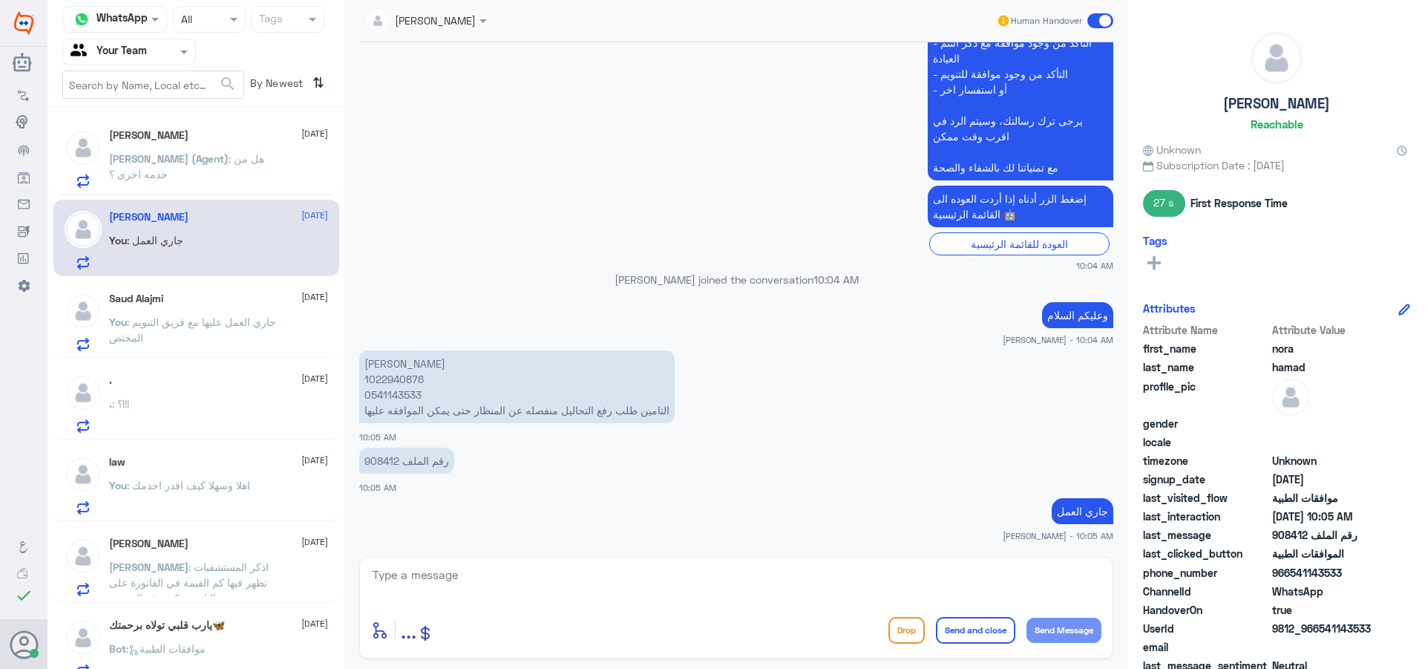
click at [380, 467] on p "رقم الملف 908412" at bounding box center [406, 461] width 95 height 26
click at [379, 461] on p "رقم الملف 908412" at bounding box center [406, 461] width 95 height 26
click at [370, 457] on p "رقم الملف 908412" at bounding box center [406, 461] width 95 height 26
copy p "908412"
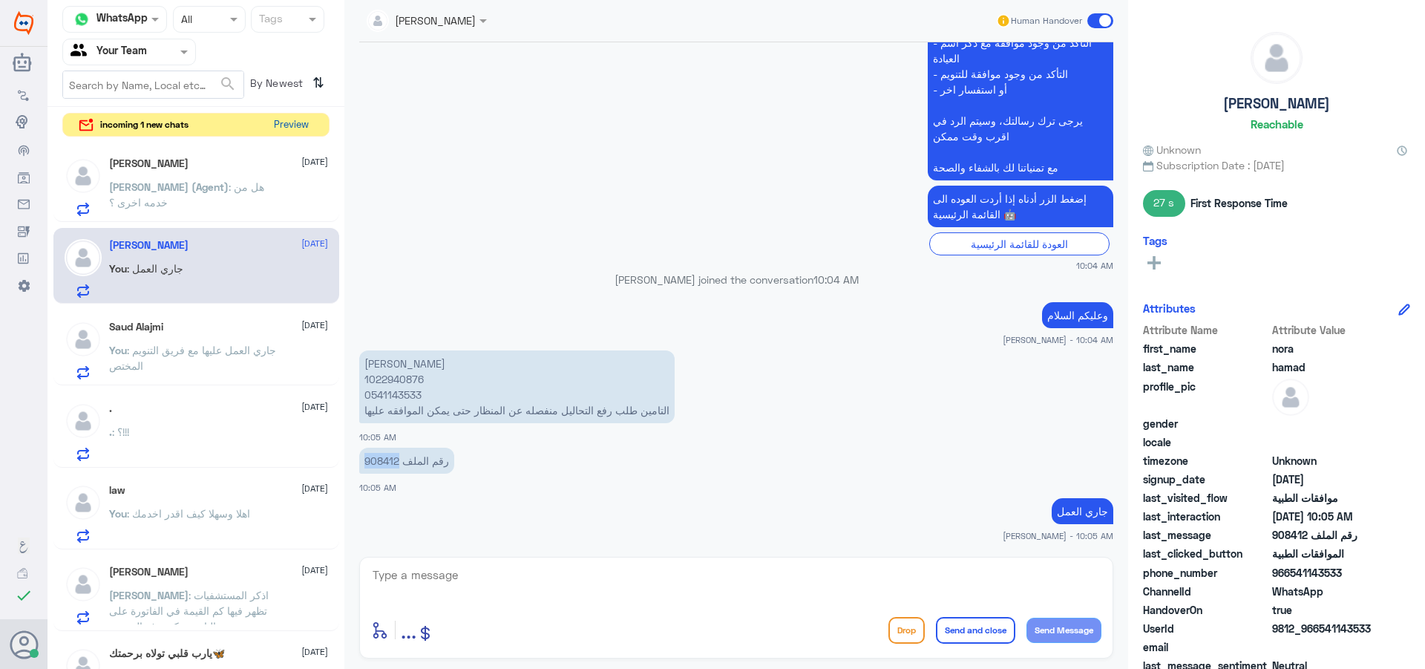
click at [298, 122] on button "Preview" at bounding box center [291, 125] width 46 height 23
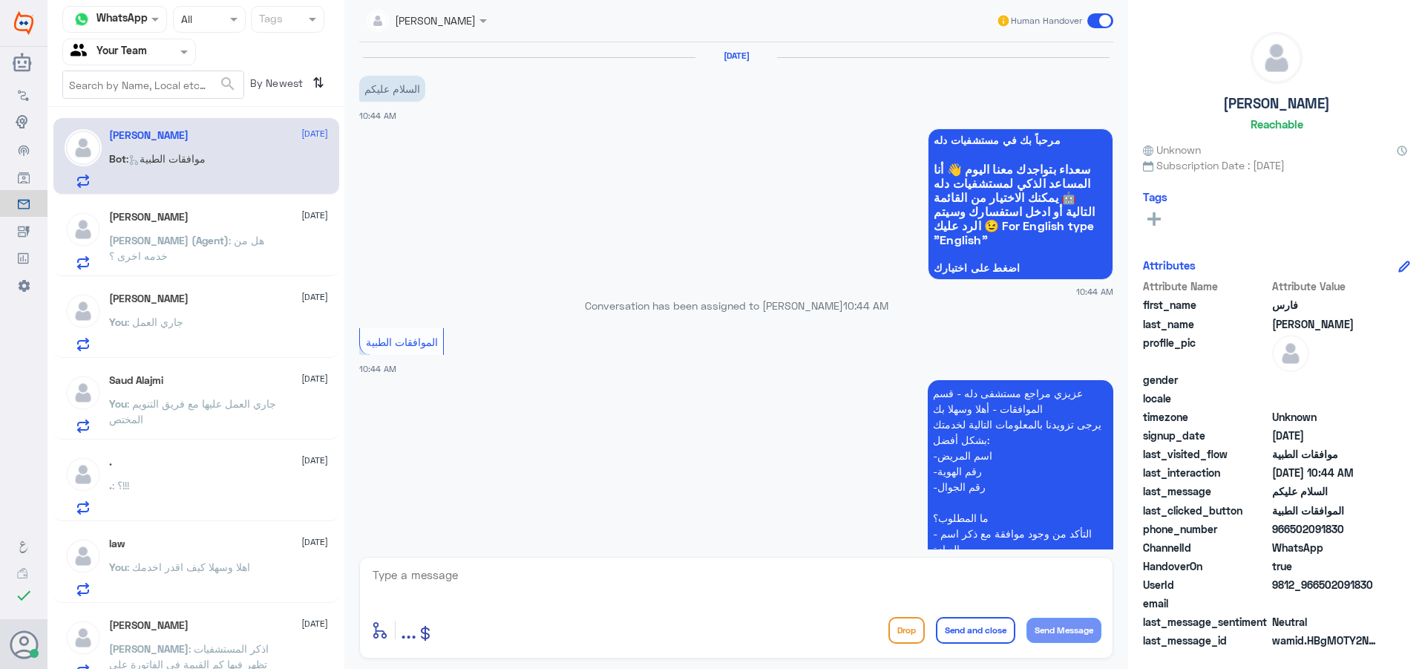
drag, startPoint x: 519, startPoint y: 639, endPoint x: 517, endPoint y: 624, distance: 14.9
click at [517, 636] on div "enter flow name ... Drop Send and close Send Message" at bounding box center [736, 629] width 730 height 33
click at [529, 585] on textarea at bounding box center [736, 583] width 730 height 36
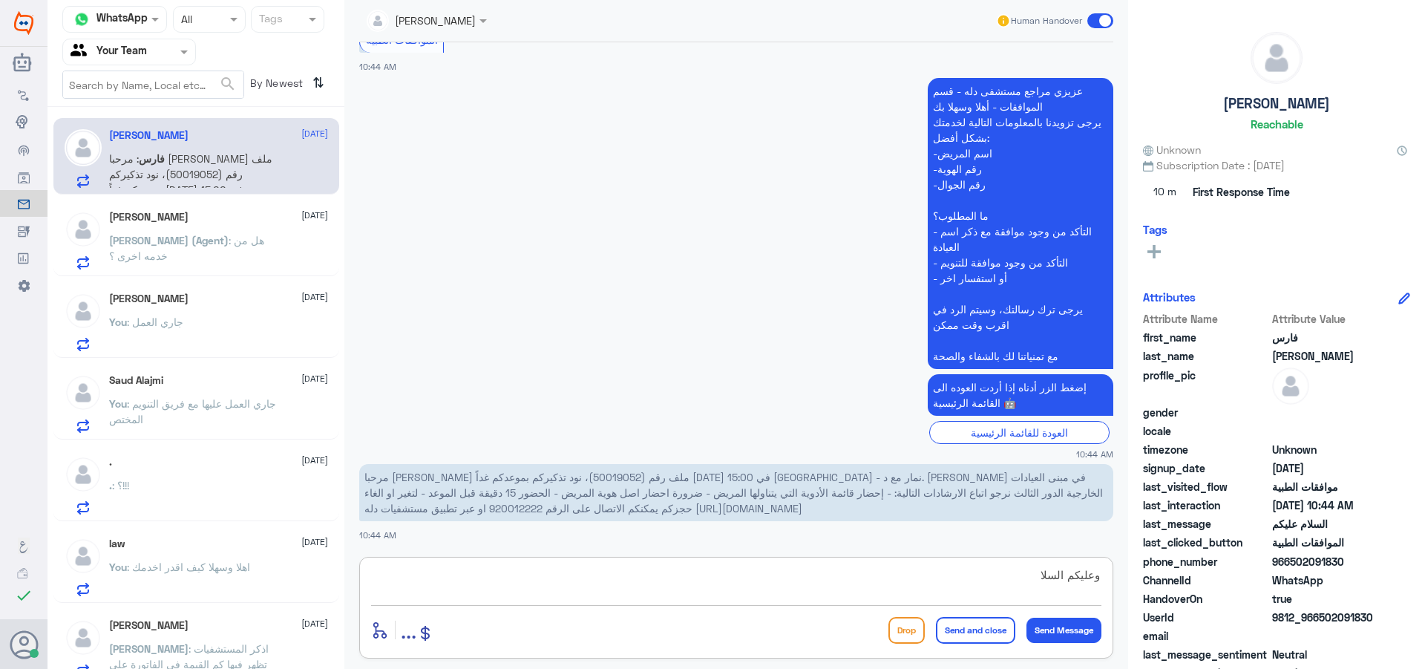
type textarea "وعليكم السلام"
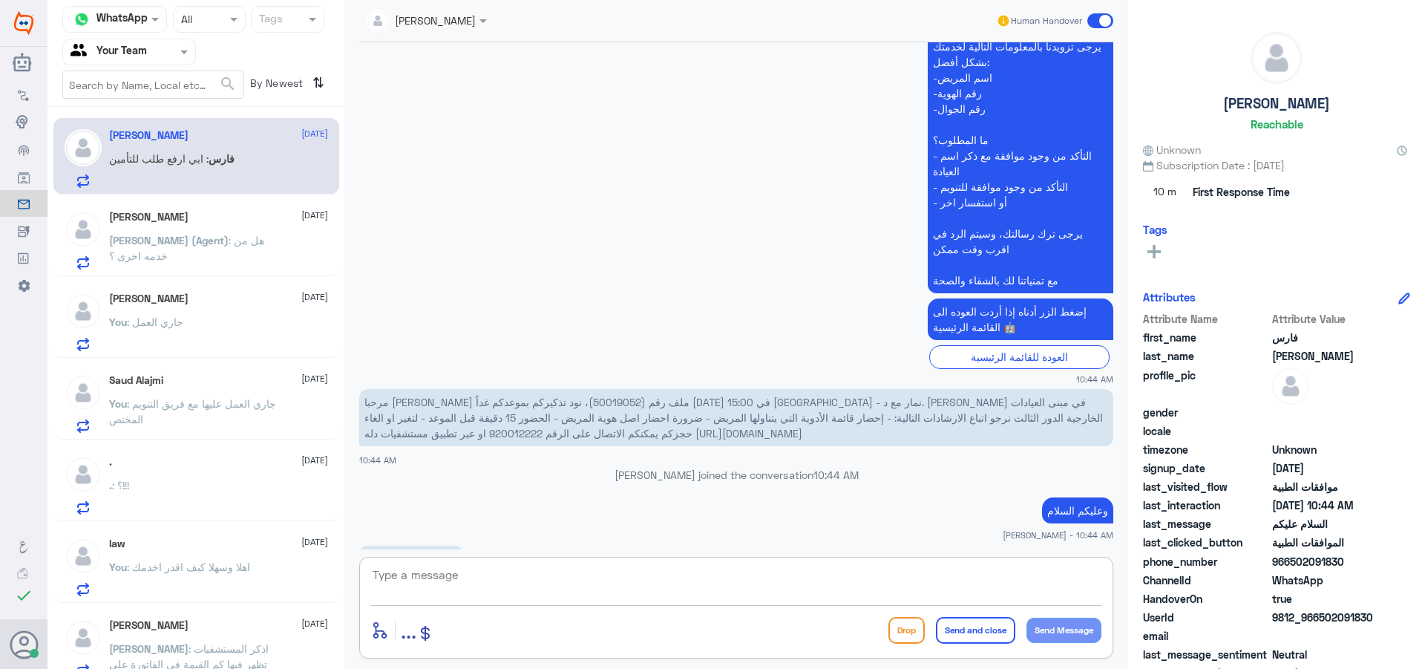
scroll to position [401, 0]
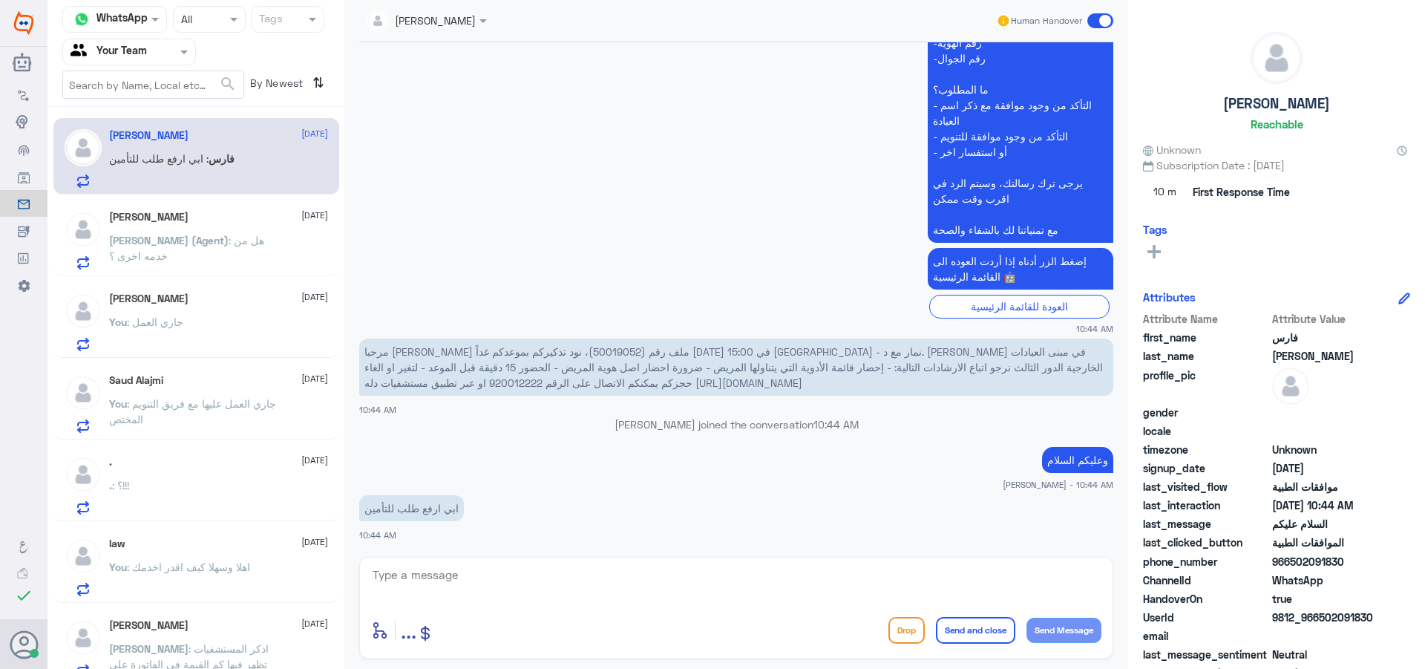
click at [932, 357] on span "مرحبا [PERSON_NAME] ملف رقم (50019052)، نود تذكيركم بموعدكم غداً [DATE] 15:00 ف…" at bounding box center [733, 367] width 739 height 44
copy span "50019052"
click at [448, 582] on textarea at bounding box center [736, 583] width 730 height 36
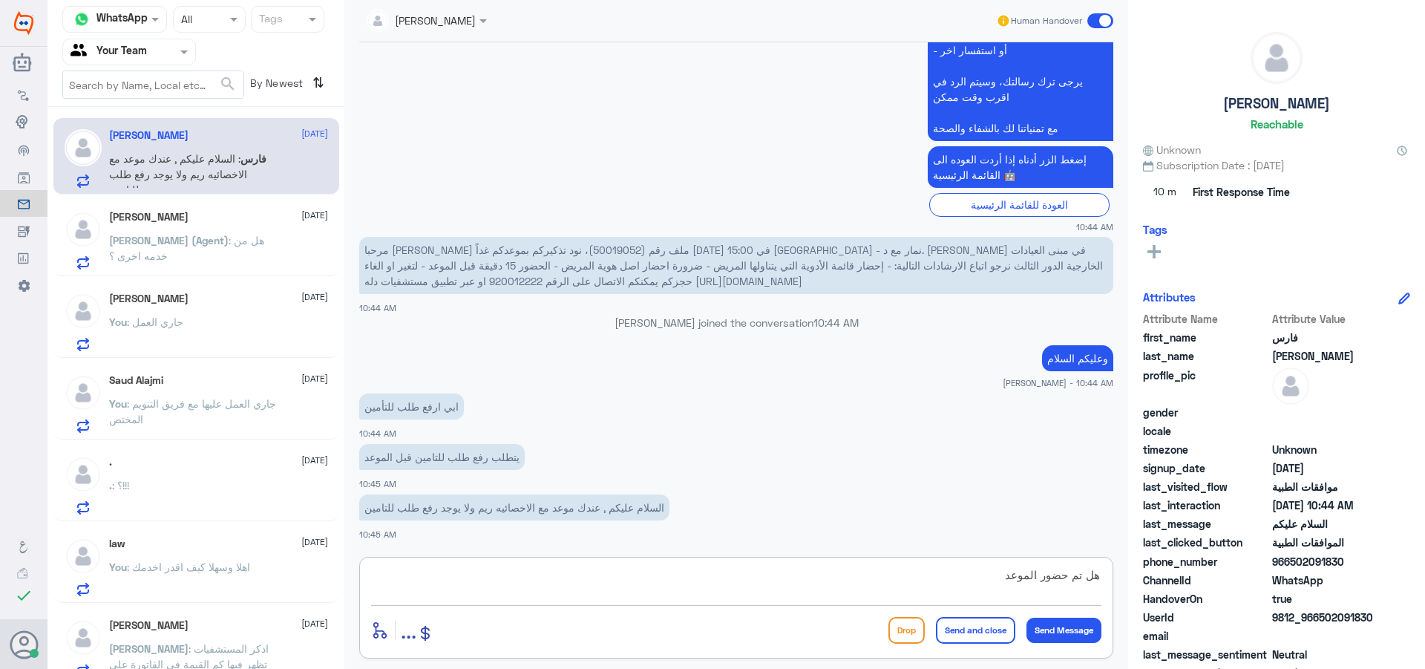
scroll to position [553, 0]
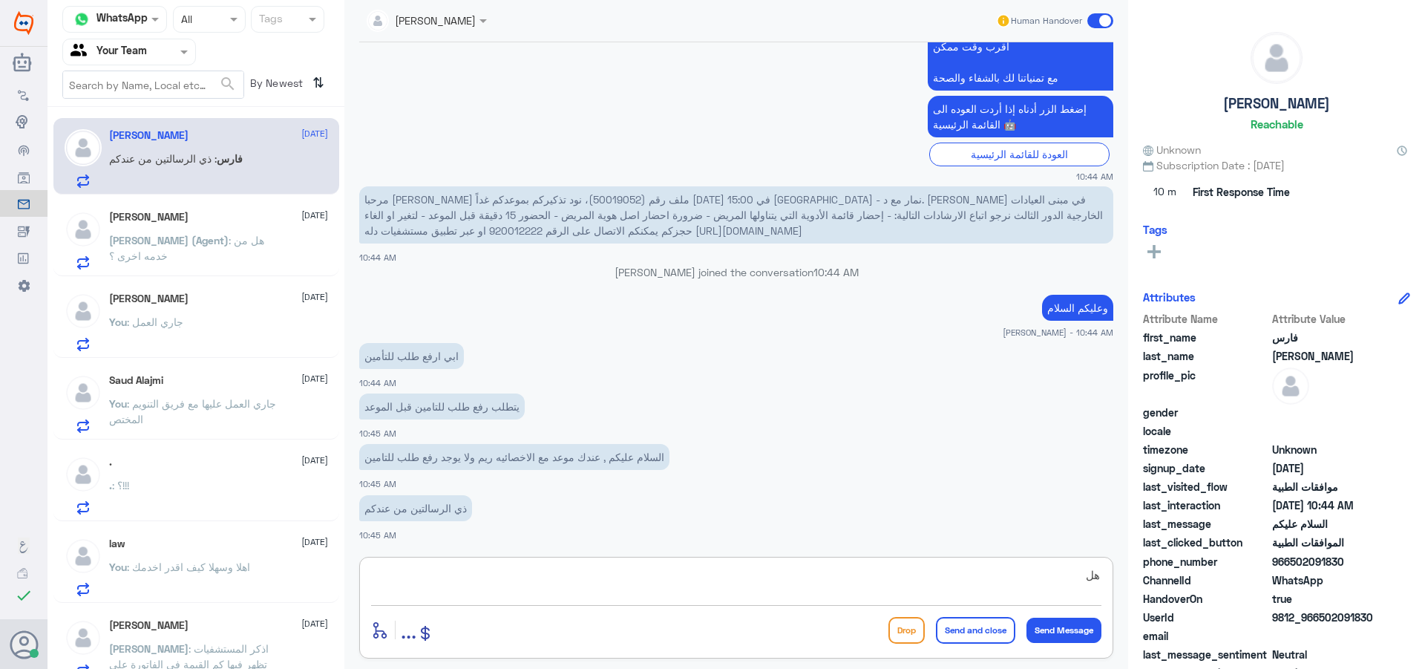
type textarea "ه"
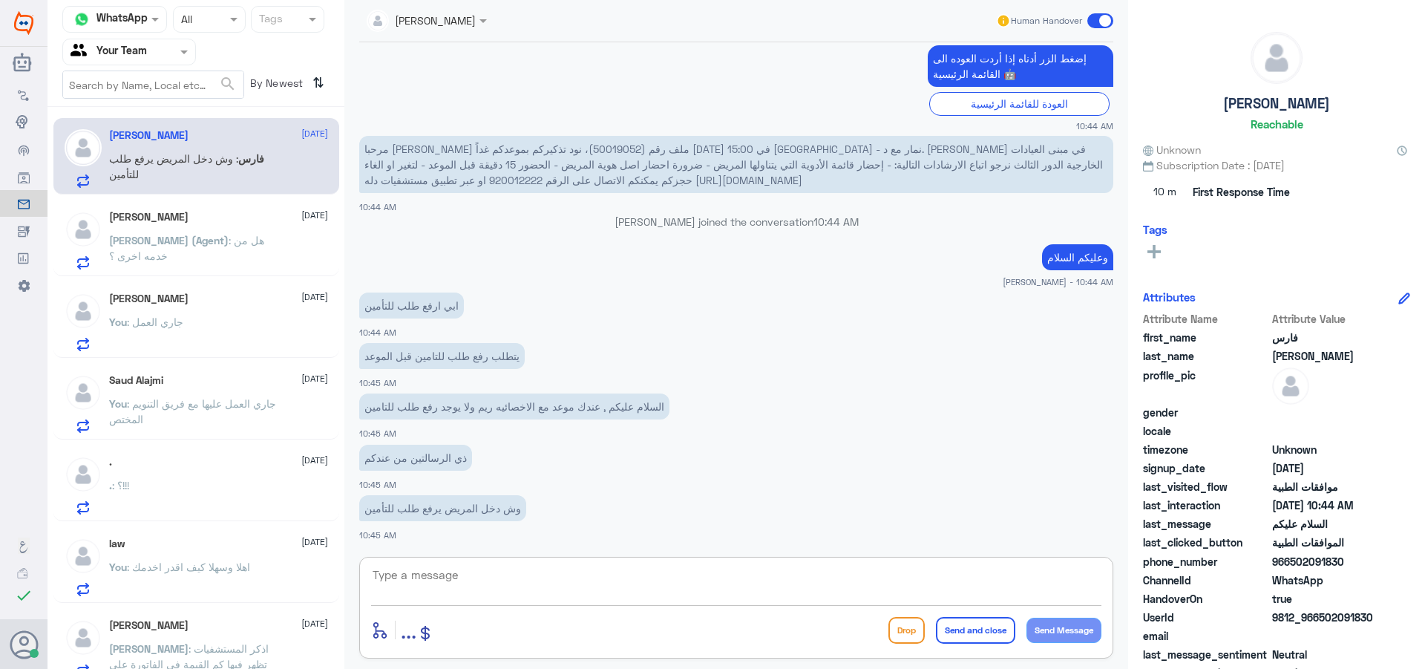
click at [547, 568] on textarea at bounding box center [736, 583] width 730 height 36
type textarea "ي"
type textarea "علاج طبيعي ؟"
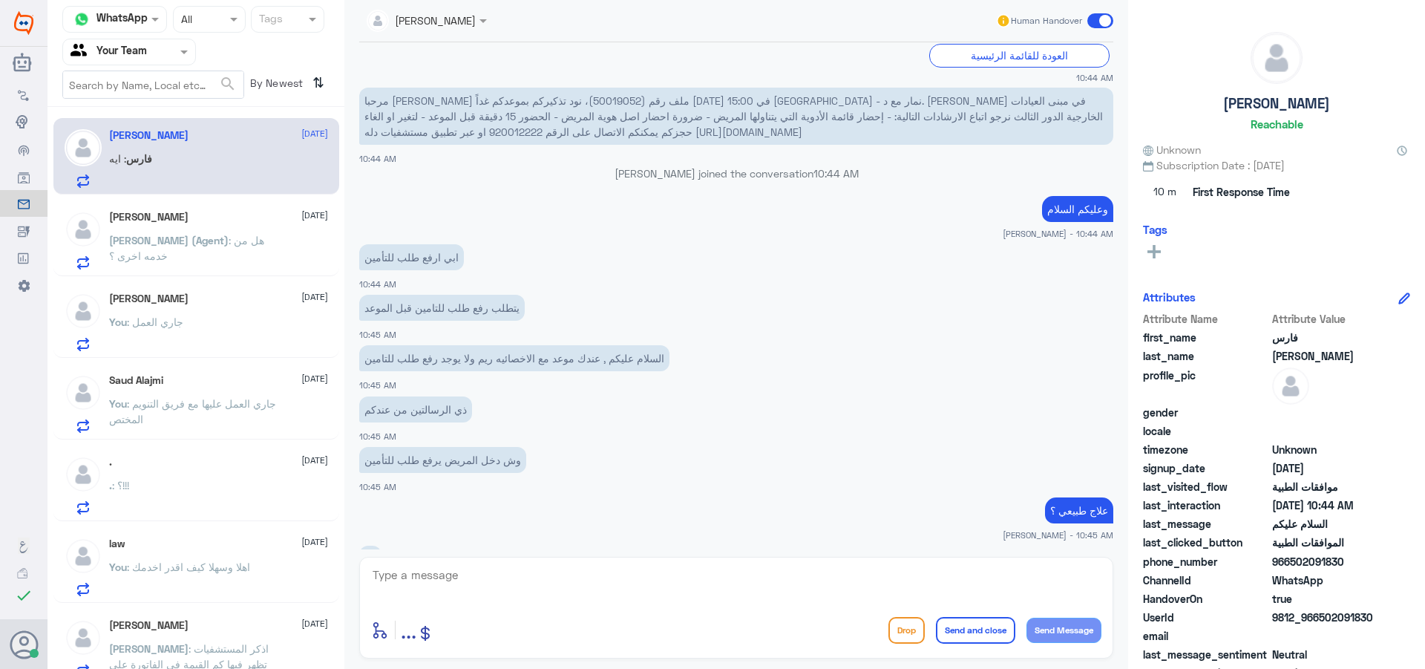
scroll to position [702, 0]
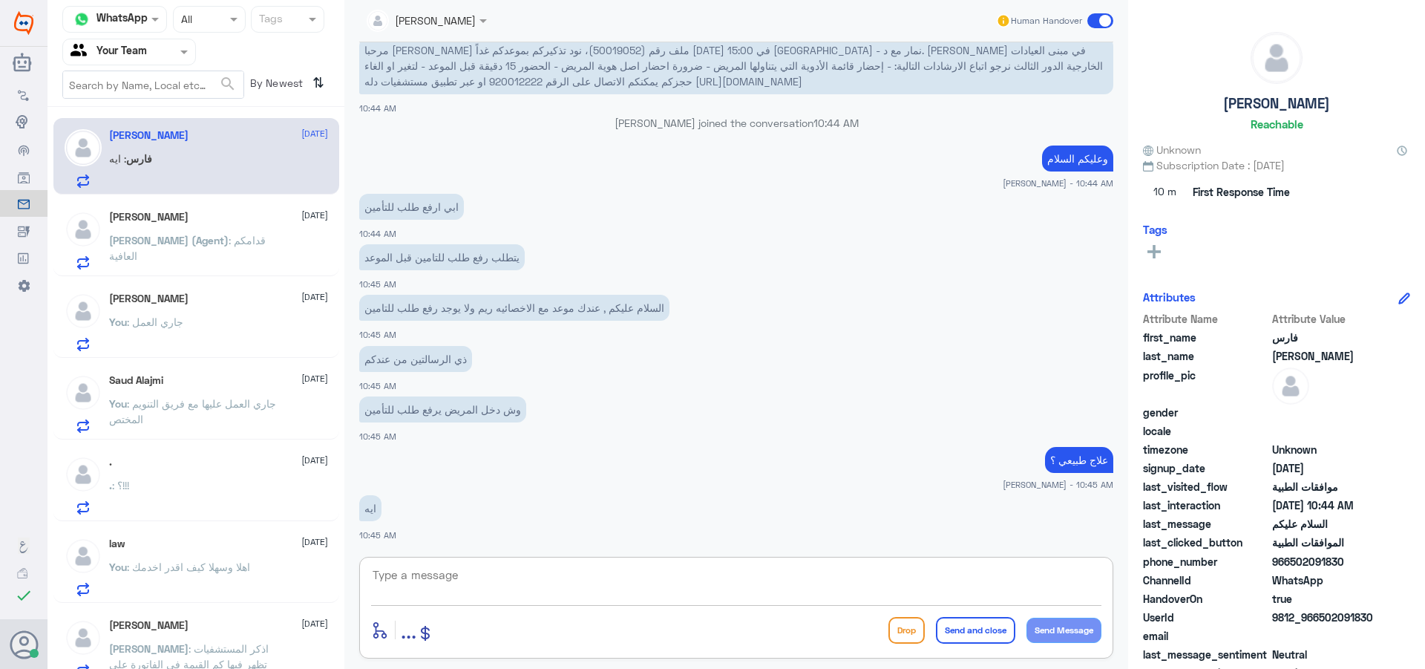
click at [556, 589] on textarea at bounding box center [736, 583] width 730 height 36
type textarea "j"
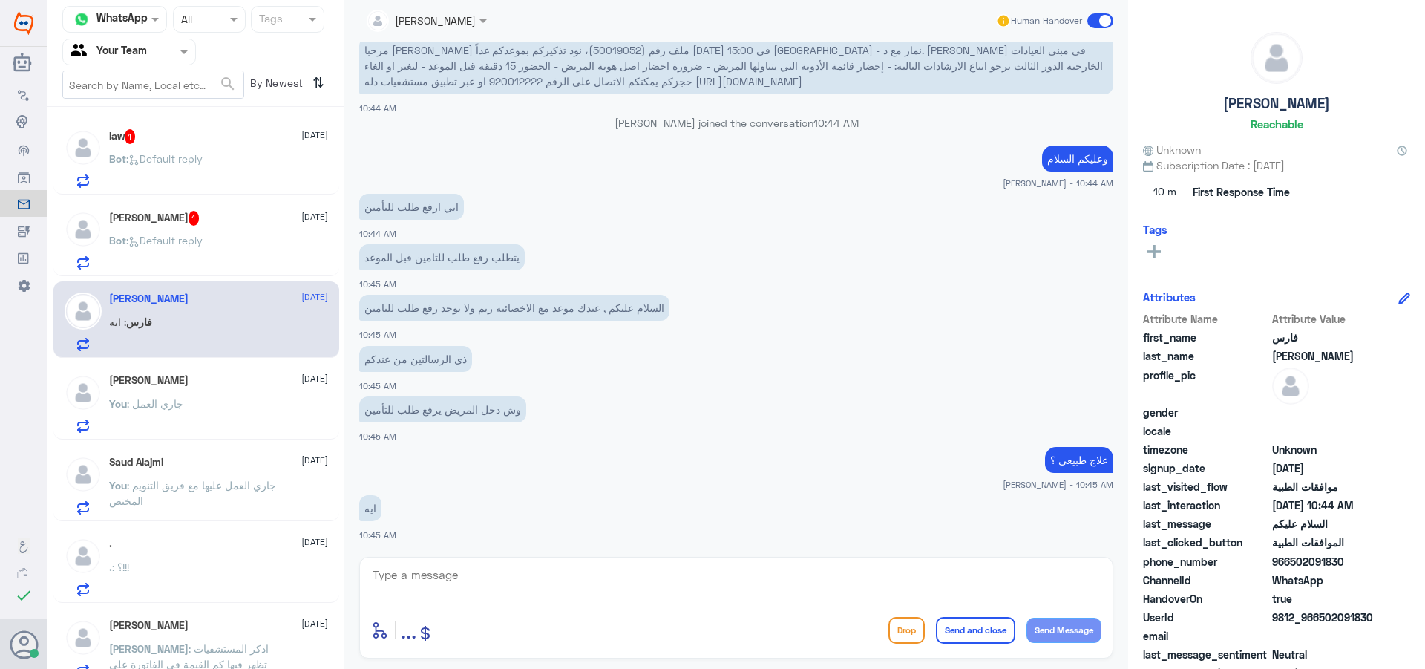
click at [231, 246] on div "Bot : Default reply" at bounding box center [218, 252] width 219 height 33
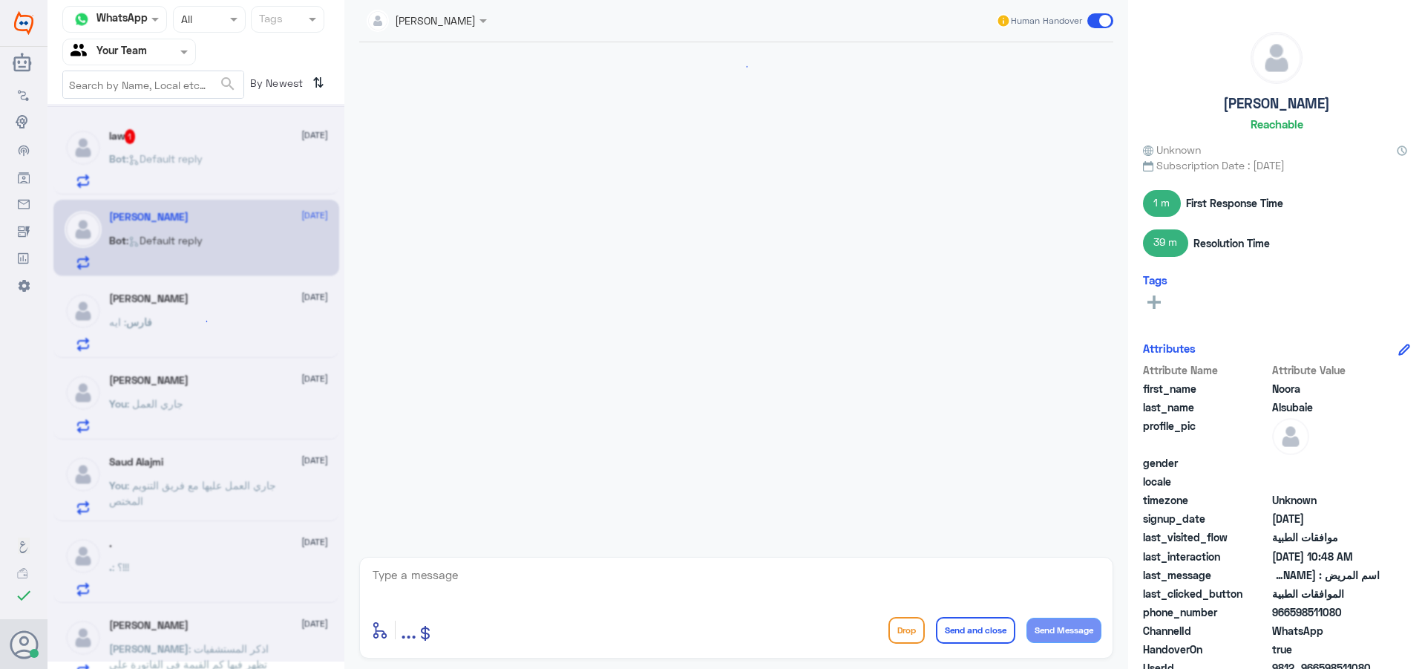
scroll to position [897, 0]
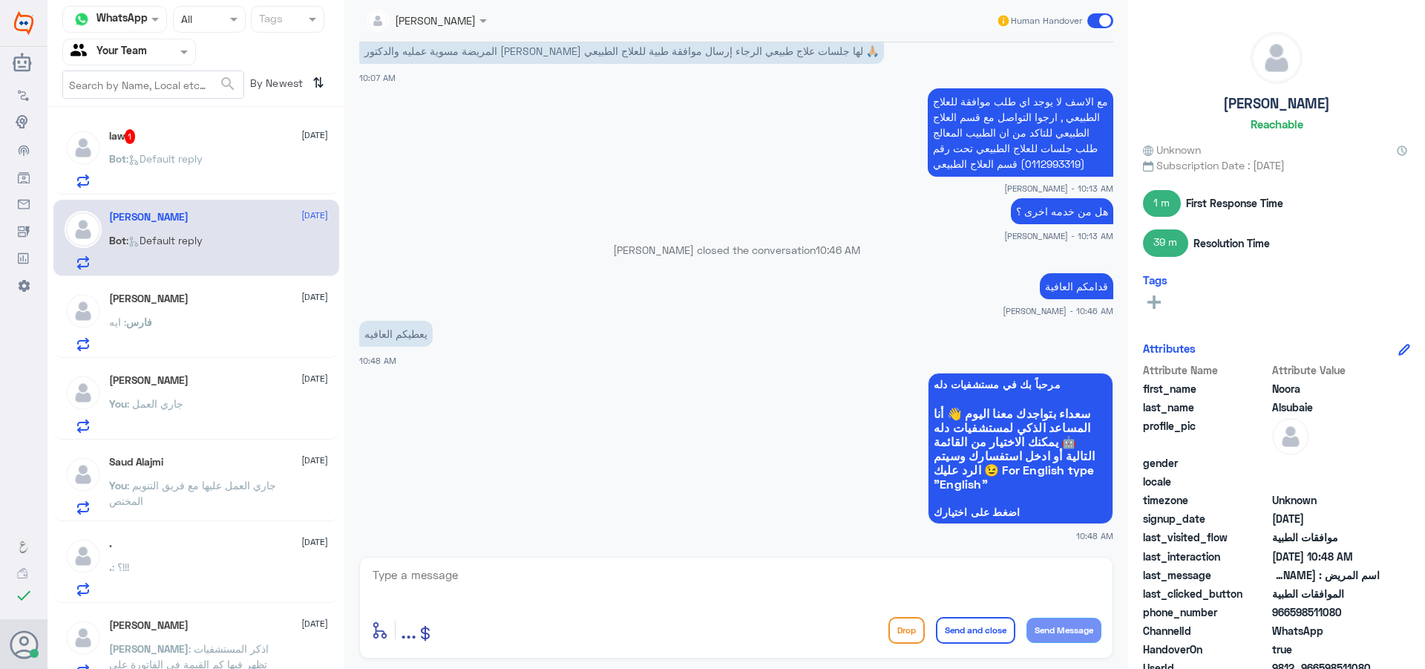
click at [228, 321] on div "فارس : ايه" at bounding box center [218, 334] width 219 height 33
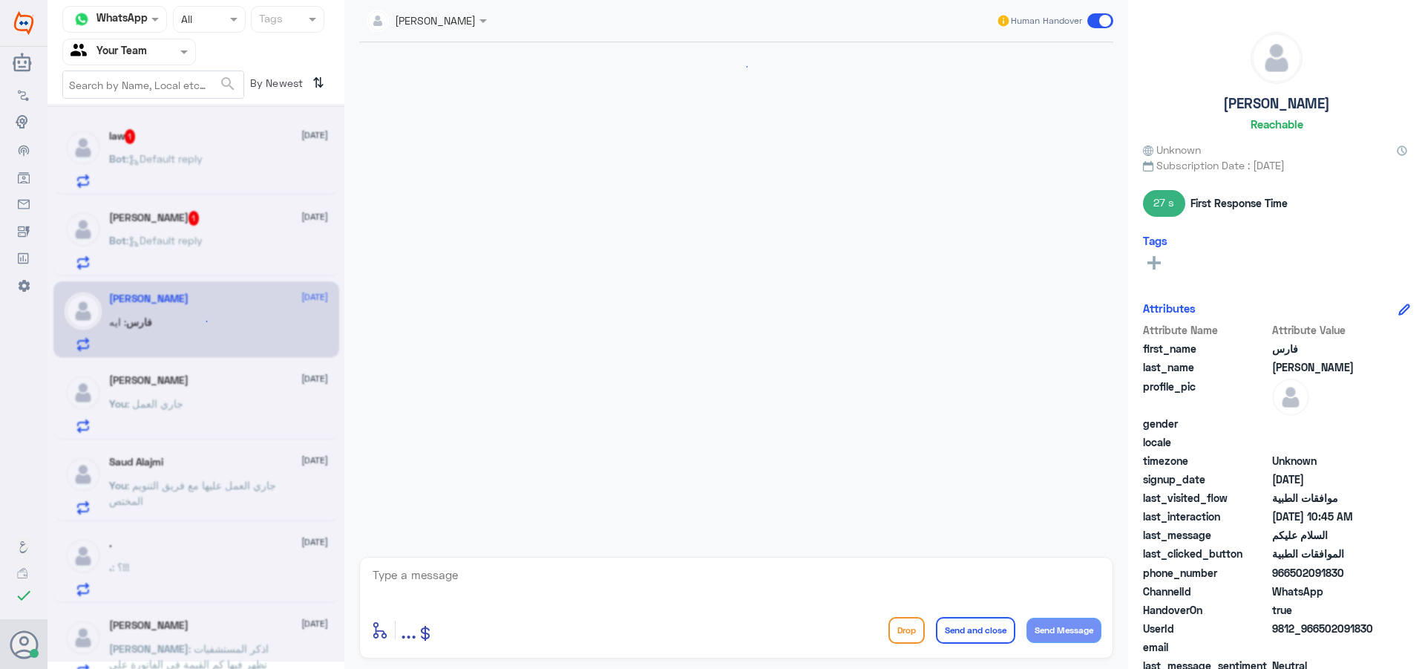
scroll to position [729, 0]
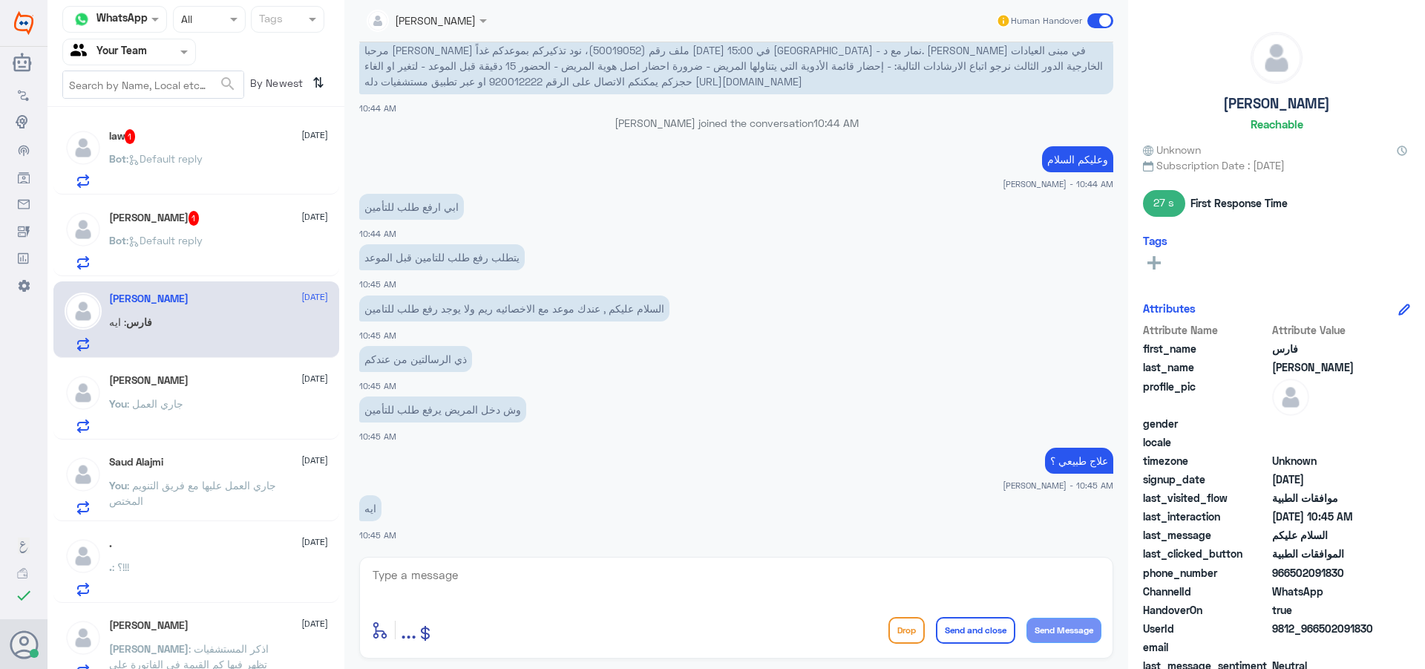
click at [445, 559] on div "enter flow name ... Drop Send and close Send Message" at bounding box center [736, 608] width 754 height 102
click at [451, 569] on textarea at bounding box center [736, 583] width 730 height 36
type textarea "ي"
type textarea "ص"
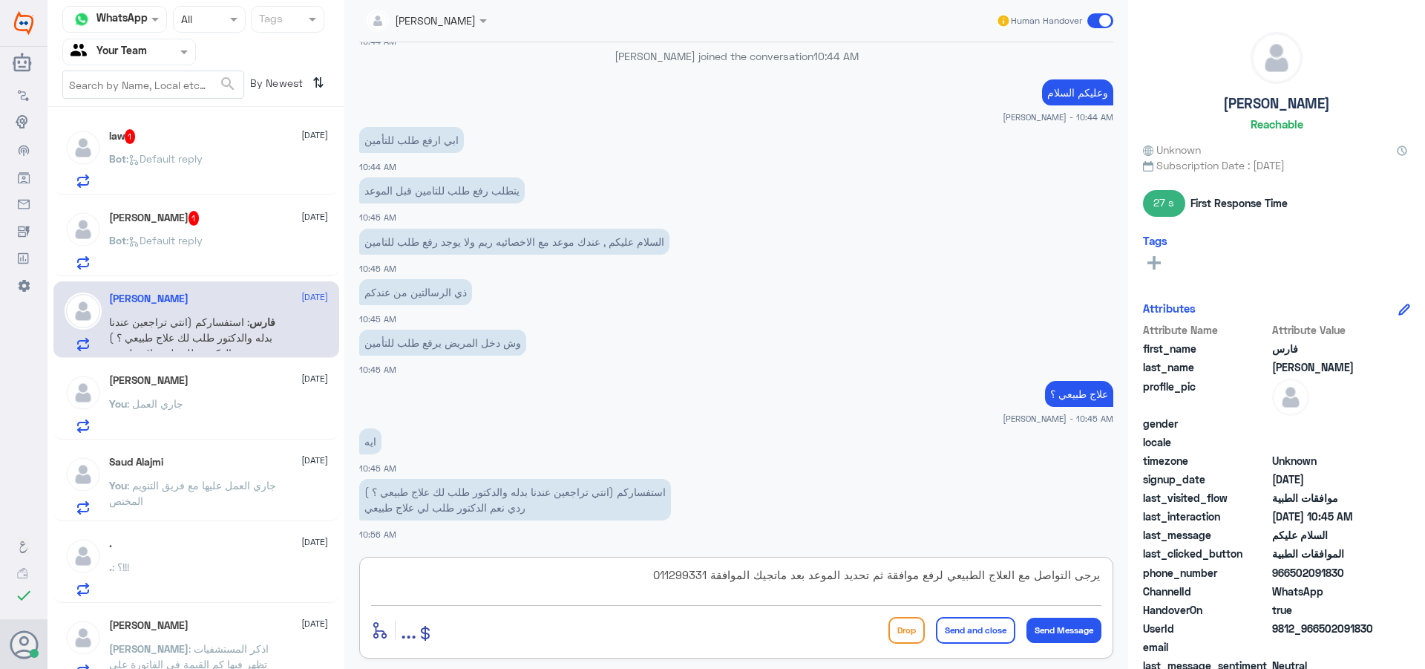
type textarea "يرجى التواصل مع العلاج الطبيعي لرفع موافقة ثم تحديد الموعد بعد ماتجيك الموافقة …"
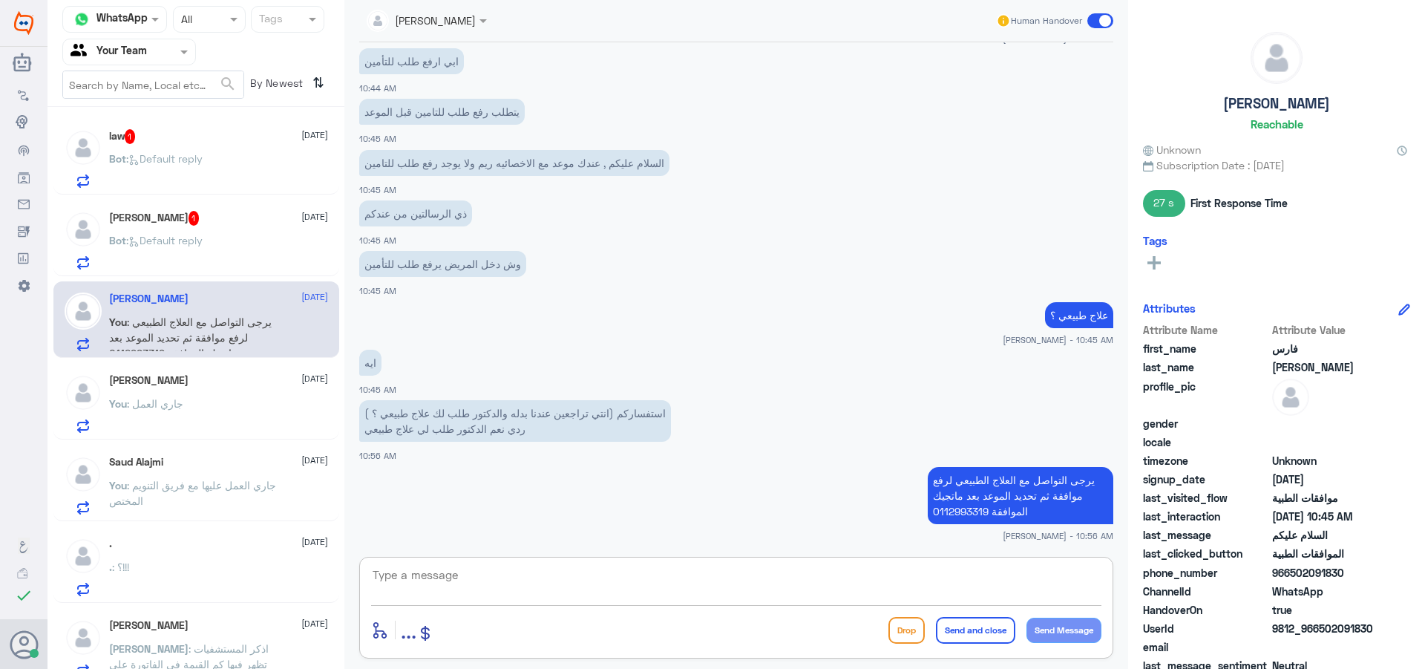
click at [154, 219] on h5 "Noora Alsubaie 1" at bounding box center [154, 218] width 91 height 15
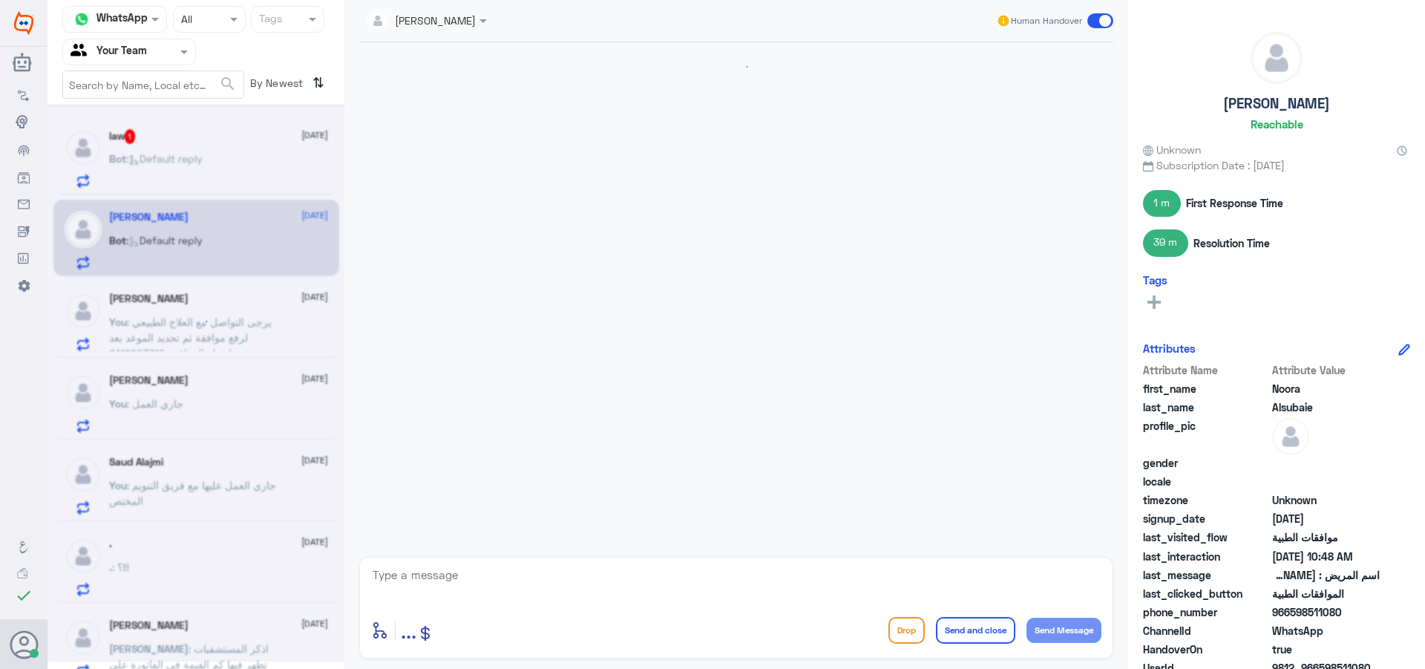
scroll to position [897, 0]
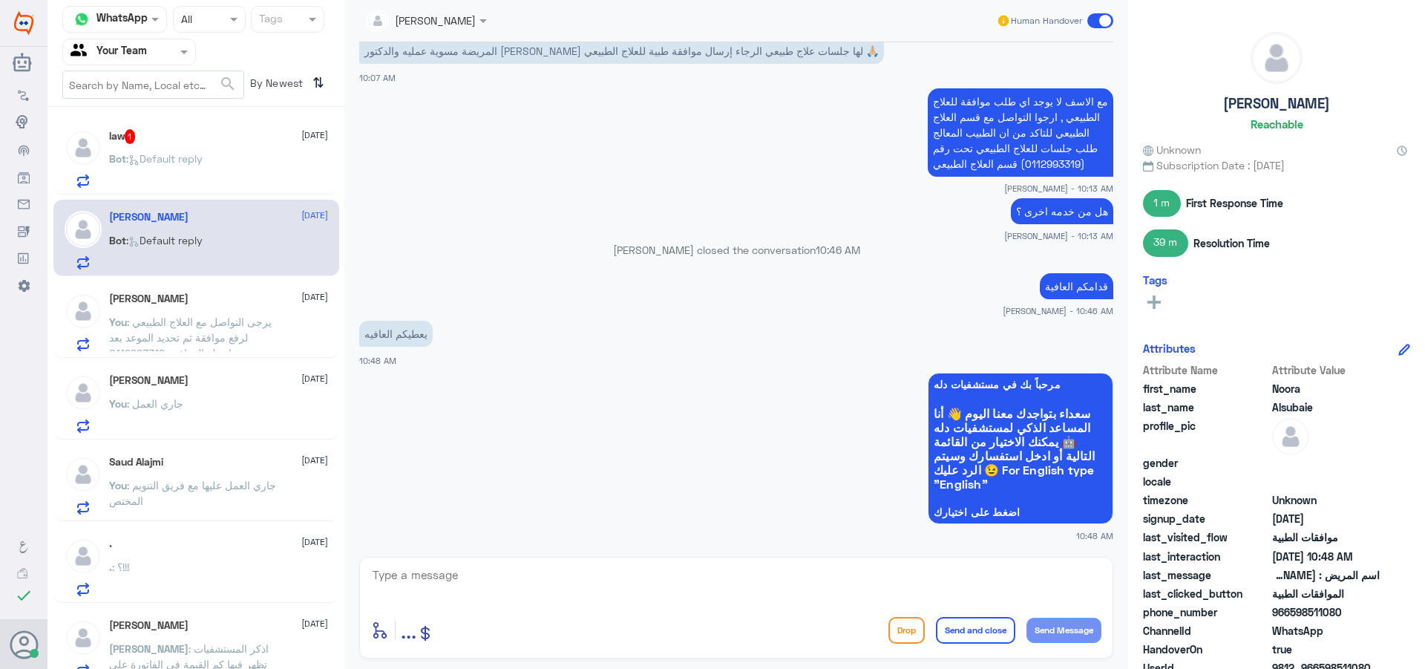
click at [209, 168] on div "Bot : Default reply" at bounding box center [218, 170] width 219 height 33
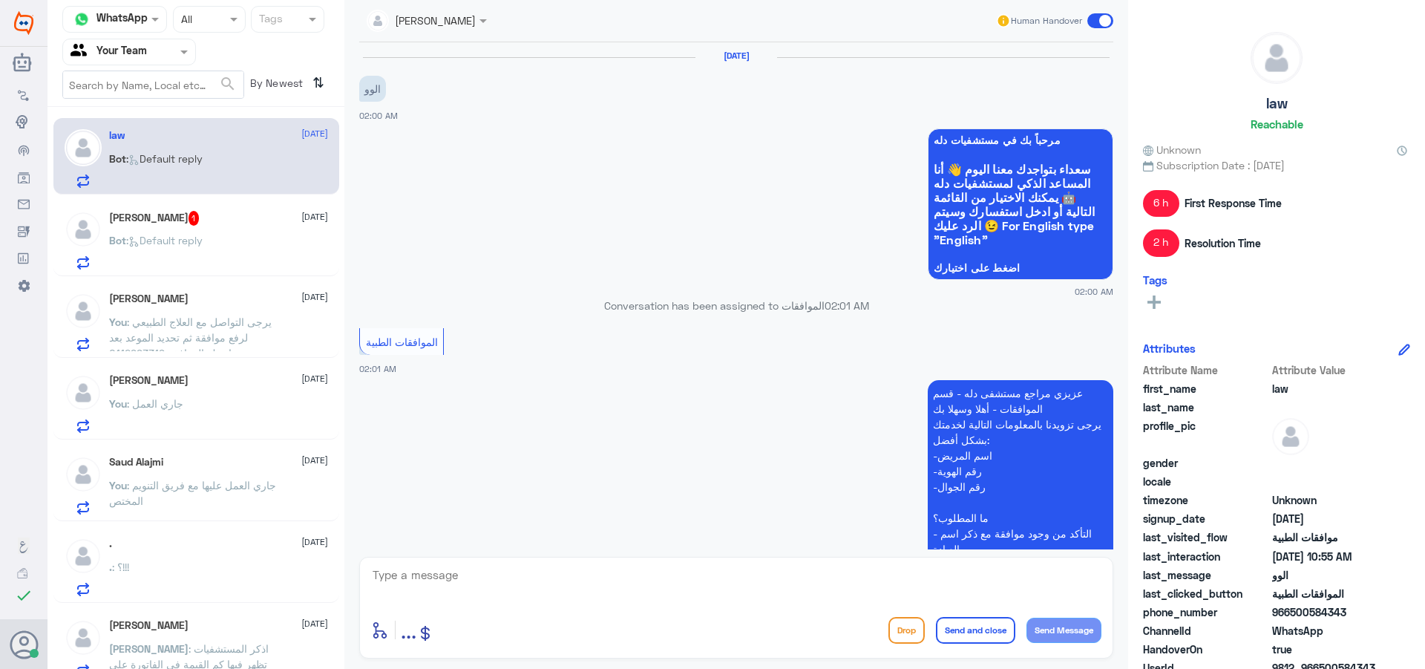
scroll to position [594, 0]
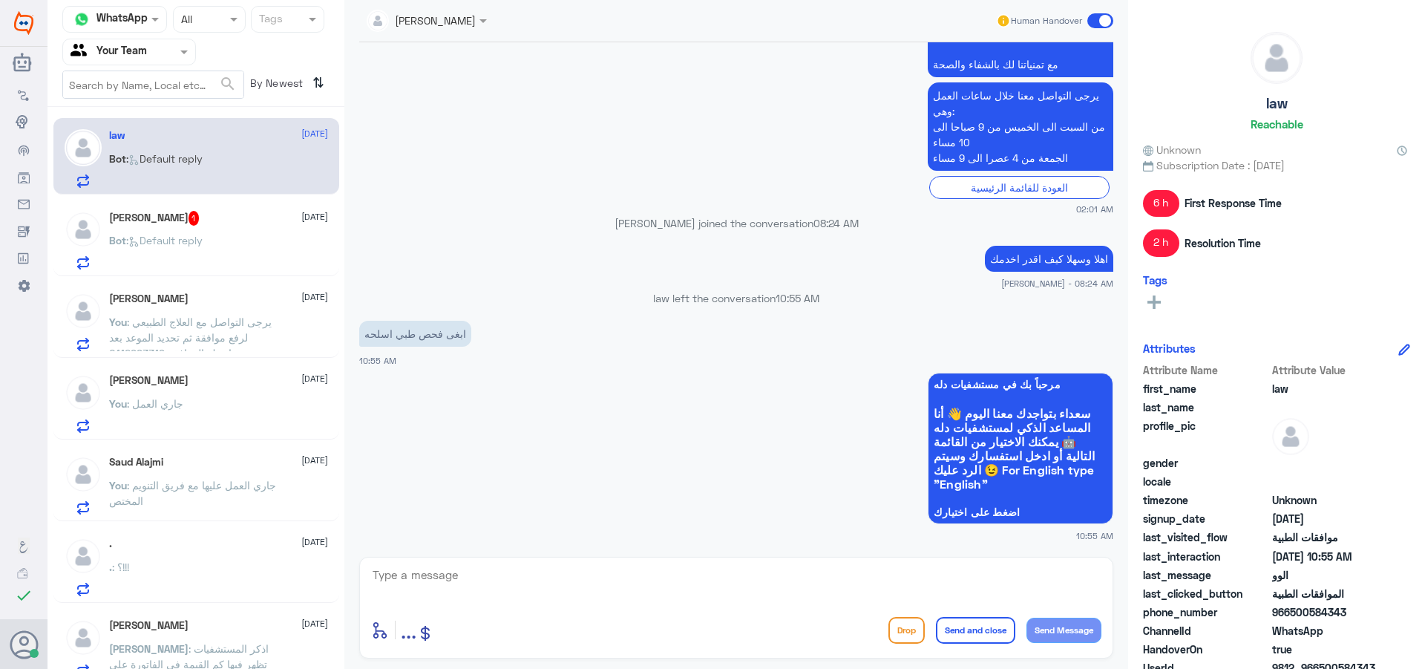
click at [232, 254] on div "Bot : Default reply" at bounding box center [218, 252] width 219 height 33
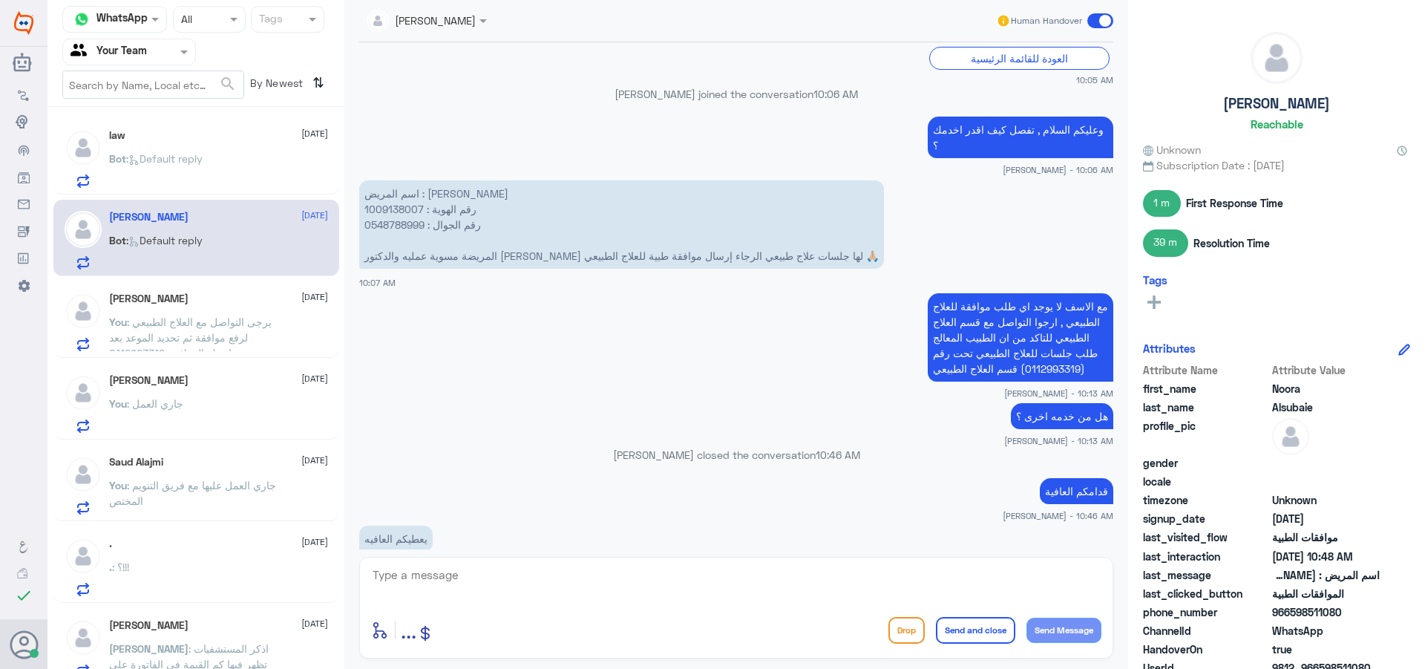
scroll to position [600, 0]
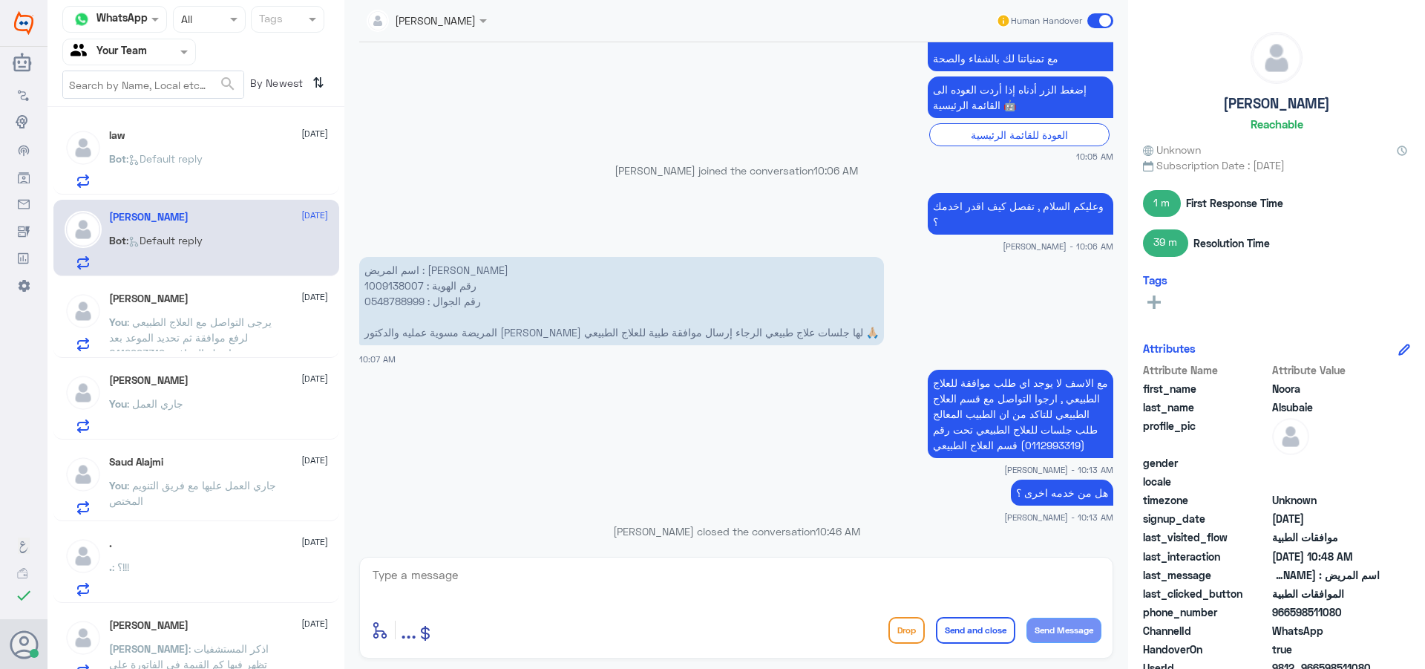
click at [190, 511] on p "You : جاري العمل عليها مع فريق التنويم المختص" at bounding box center [192, 495] width 167 height 37
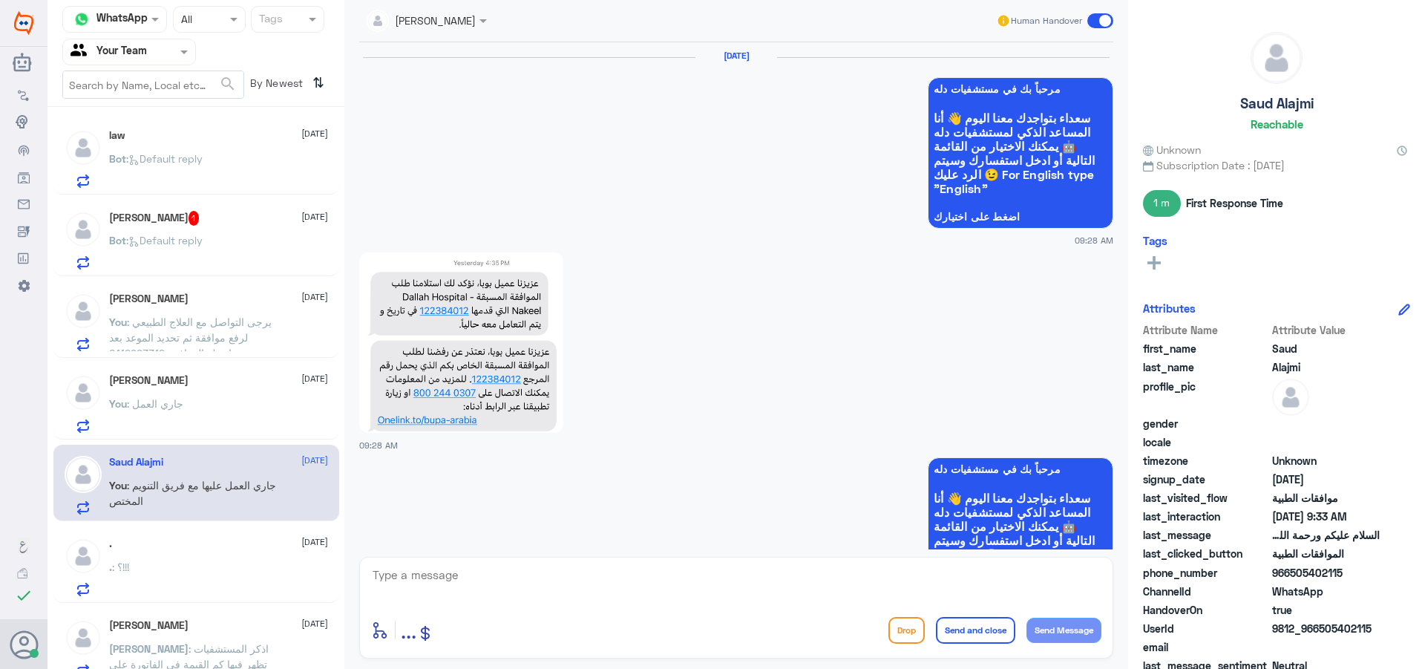
scroll to position [2214, 0]
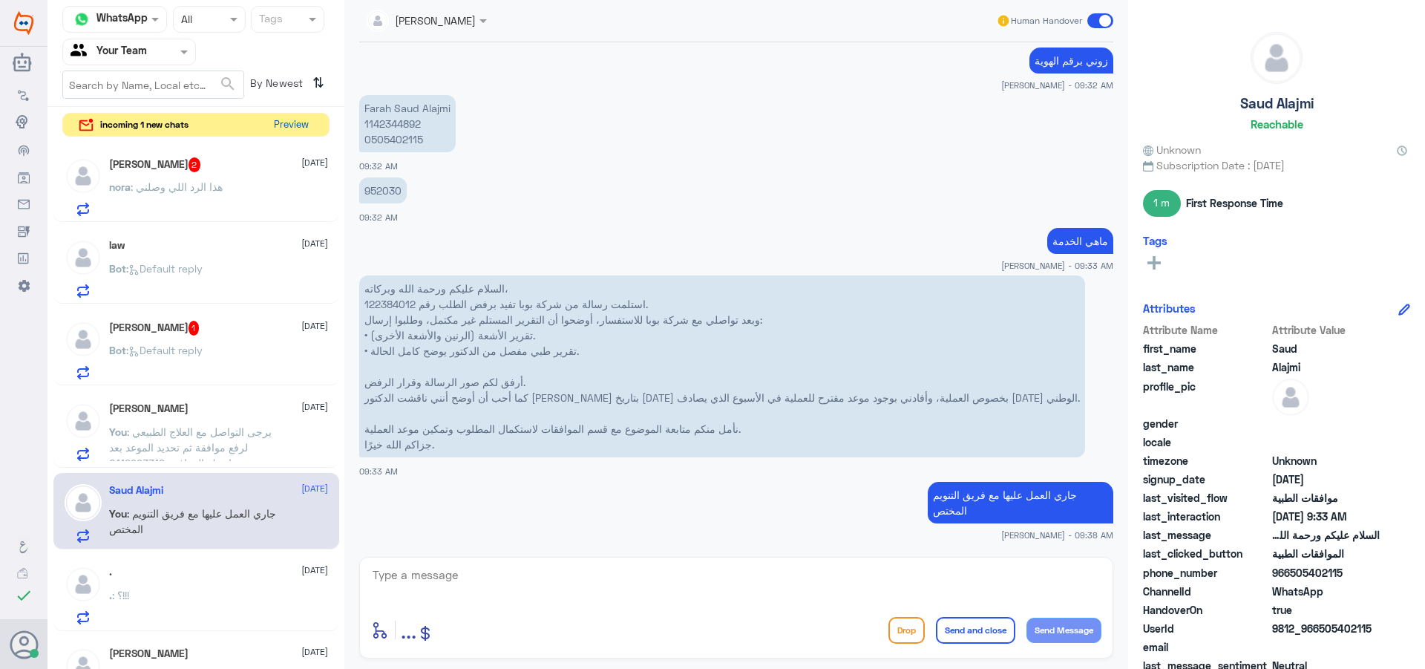
click at [304, 129] on button "Preview" at bounding box center [291, 125] width 46 height 23
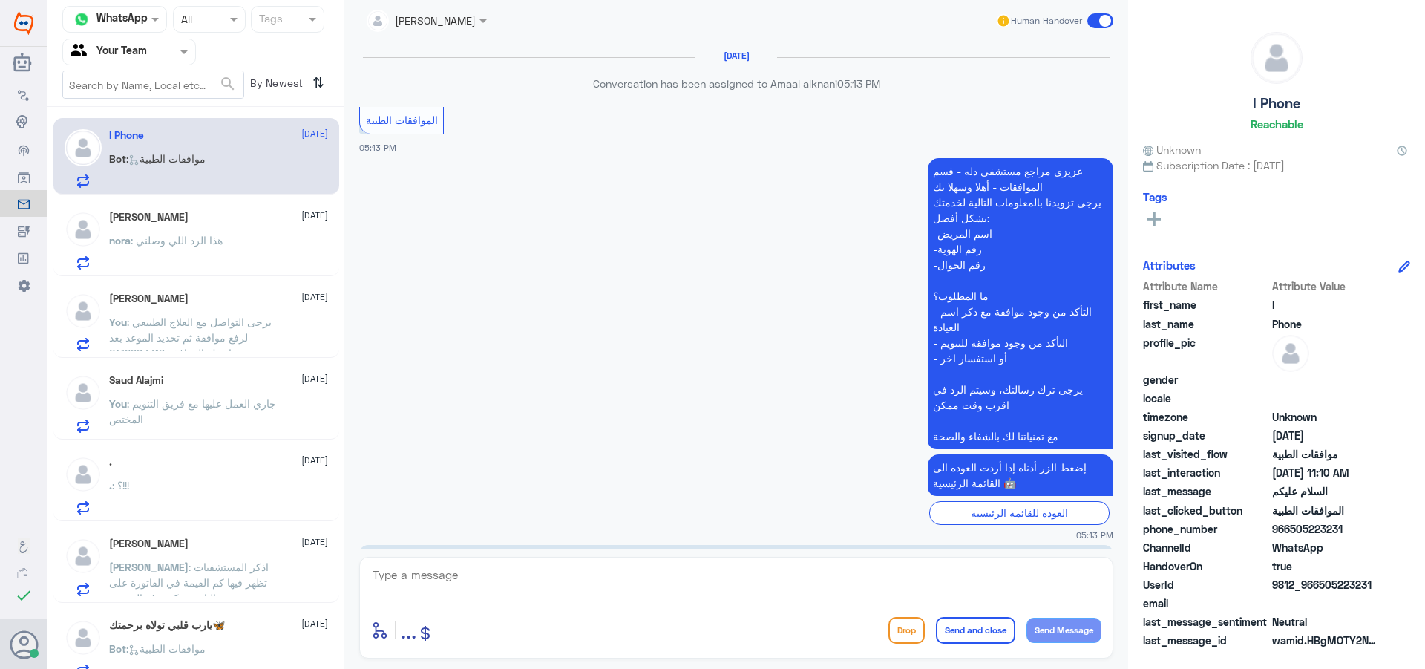
scroll to position [1449, 0]
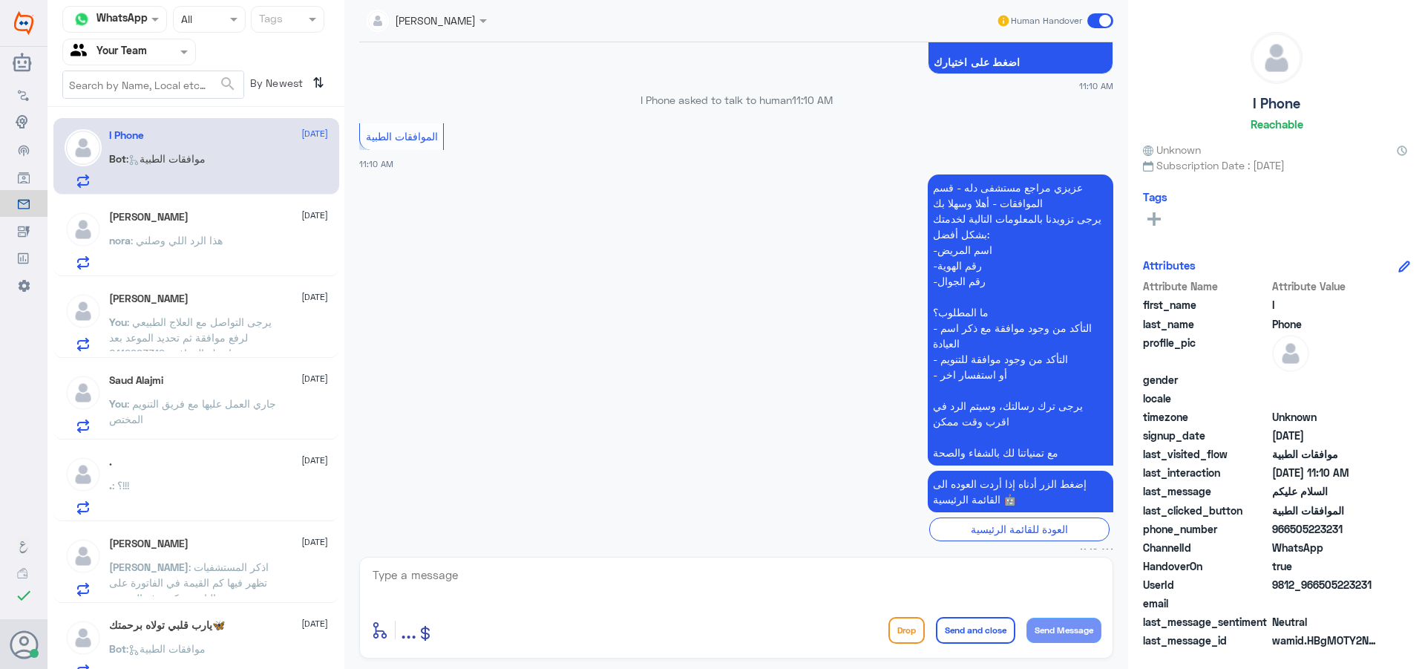
click at [224, 249] on div "nora : هذا الرد اللي وصلني" at bounding box center [218, 252] width 219 height 33
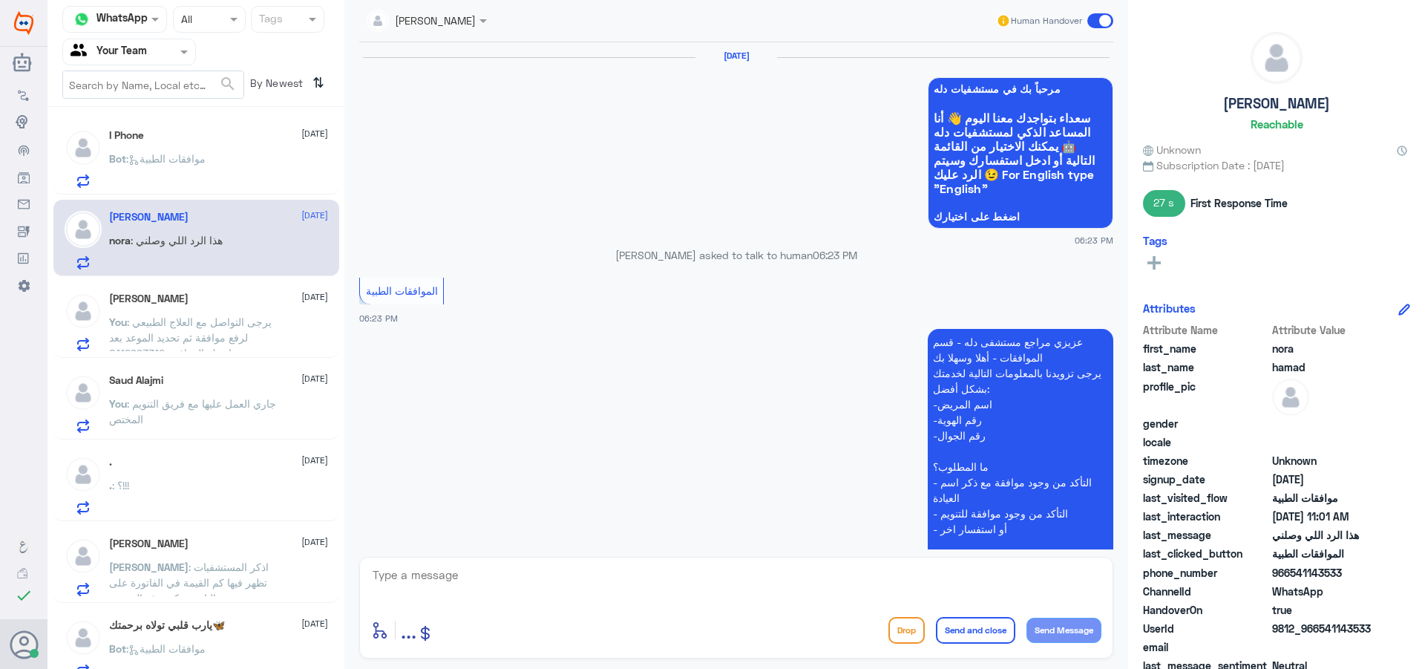
scroll to position [1414, 0]
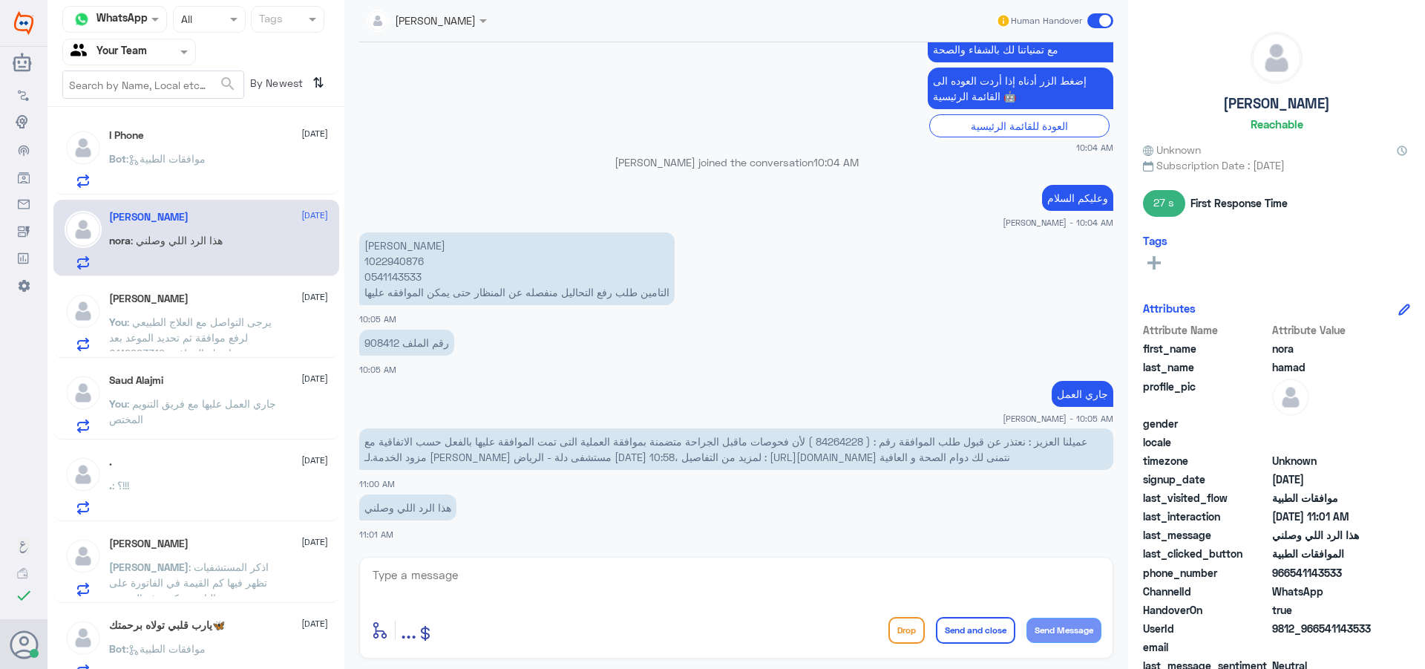
click at [204, 348] on span ": يرجى التواصل مع العلاج الطبيعي لرفع موافقة ثم تحديد الموعد بعد ماتجيك الموافق…" at bounding box center [190, 337] width 163 height 44
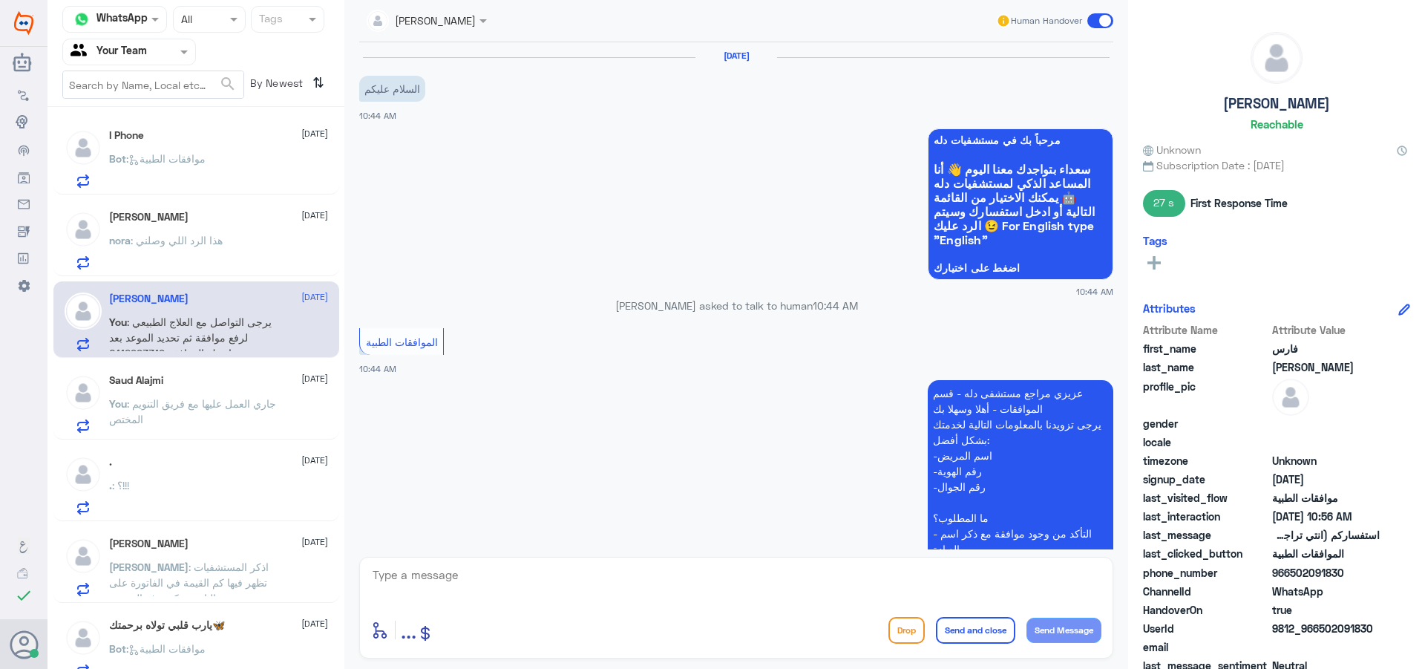
scroll to position [874, 0]
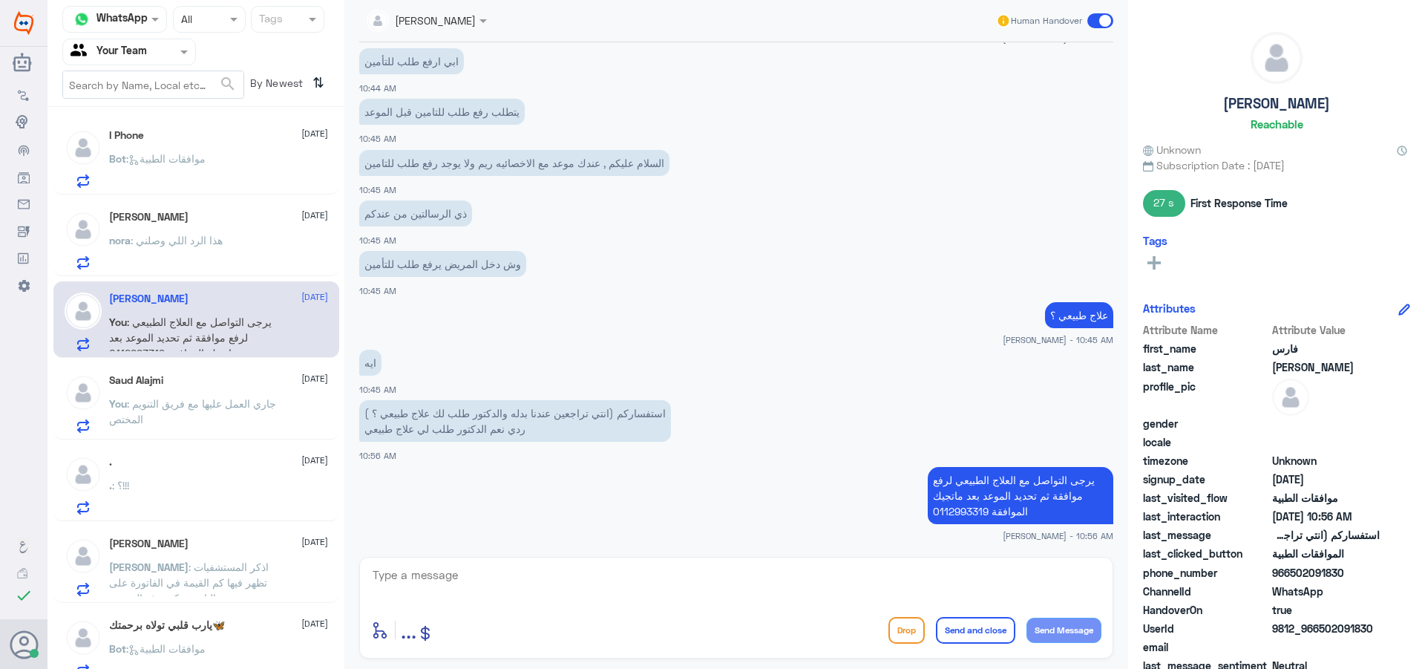
click at [255, 252] on div "nora : هذا الرد اللي وصلني" at bounding box center [218, 252] width 219 height 33
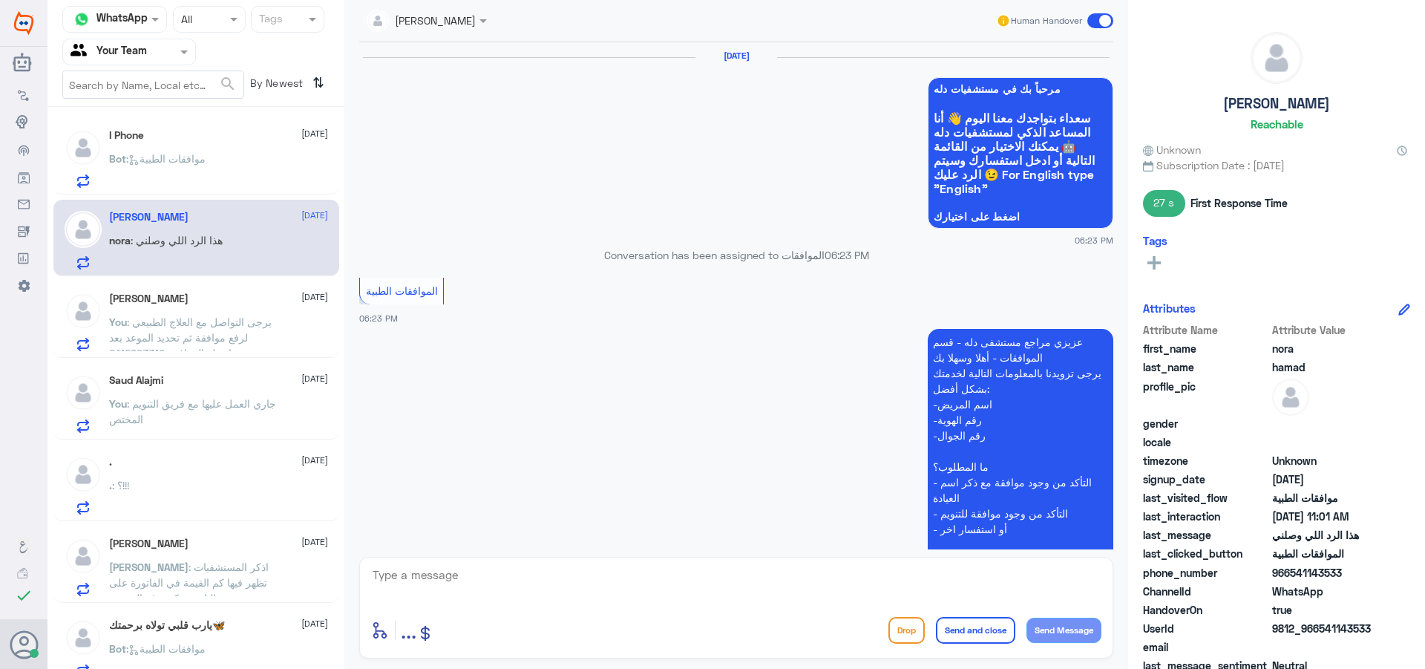
scroll to position [1414, 0]
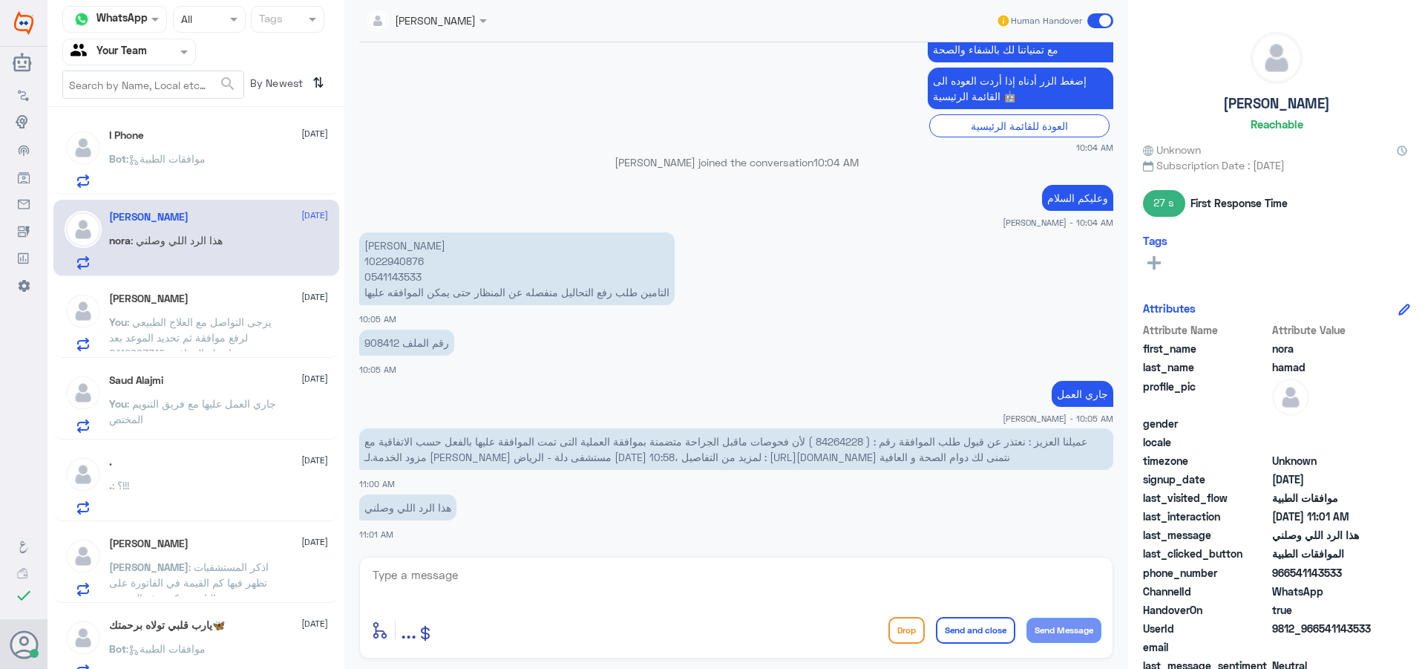
click at [227, 350] on span ": يرجى التواصل مع العلاج الطبيعي لرفع موافقة ثم تحديد الموعد بعد ماتجيك الموافق…" at bounding box center [190, 337] width 163 height 44
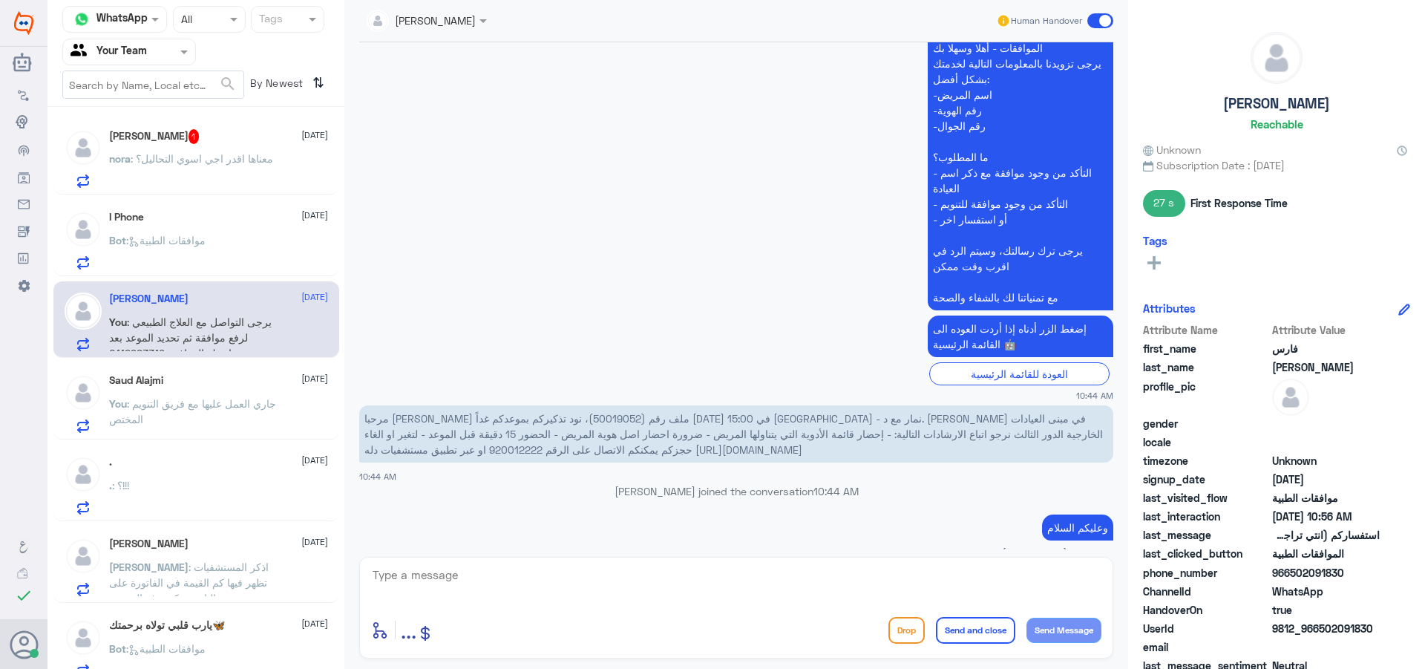
scroll to position [355, 0]
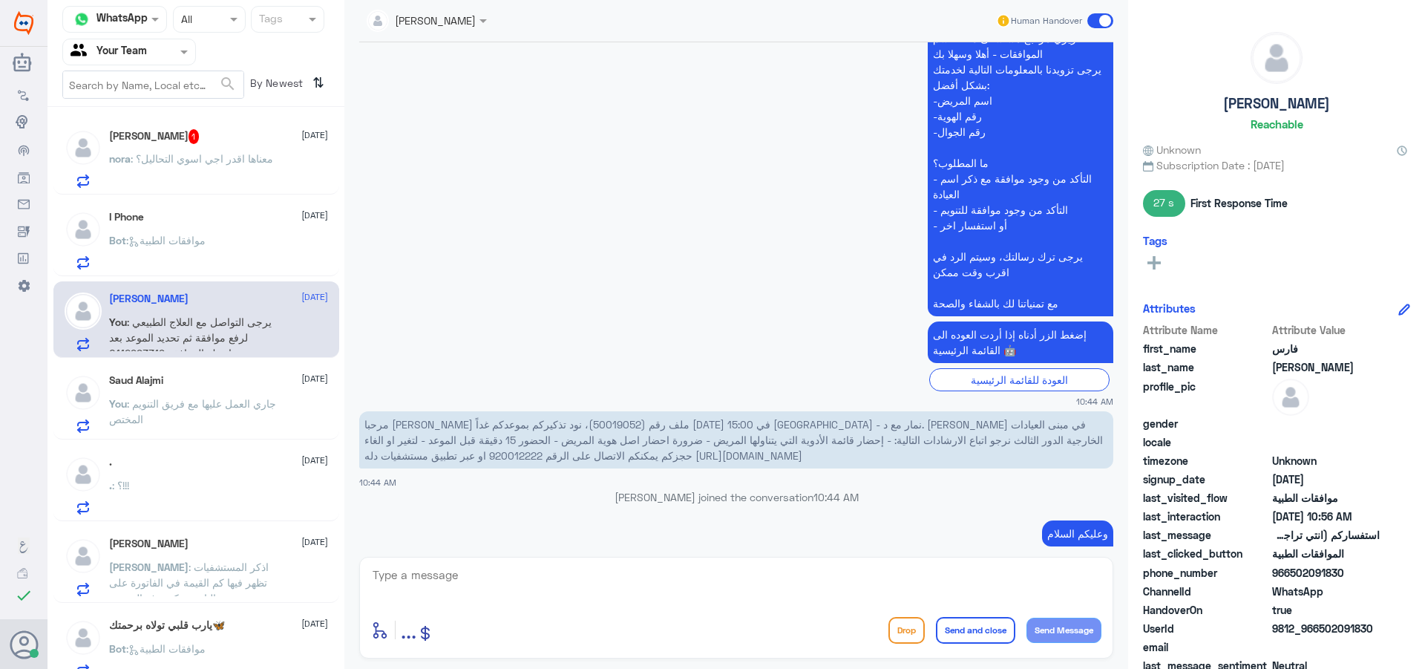
click at [955, 427] on span "مرحبا [PERSON_NAME] ملف رقم (50019052)، نود تذكيركم بموعدكم غداً [DATE] 15:00 ف…" at bounding box center [733, 440] width 739 height 44
click at [463, 643] on div "[PERSON_NAME] Human Handover [DATE] السلام عليكم 10:44 AM مرحباً بك في مستشفيات…" at bounding box center [736, 336] width 784 height 673
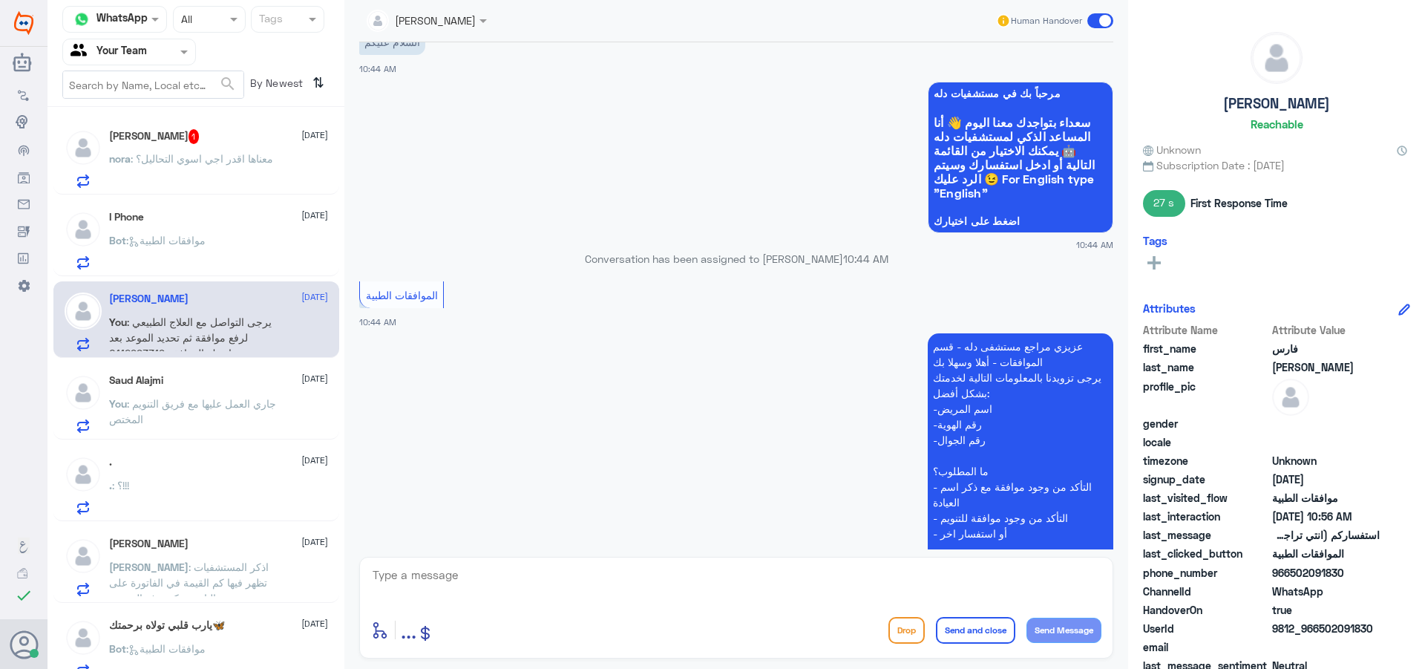
scroll to position [0, 0]
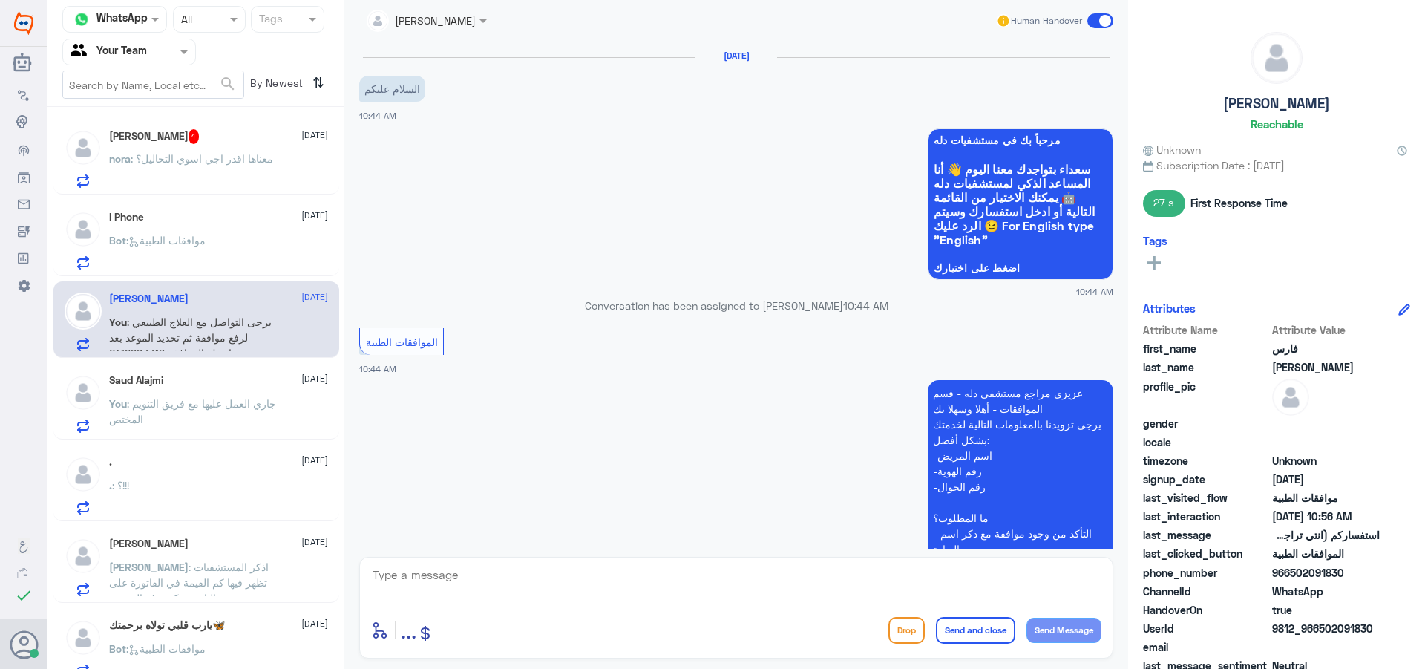
click at [159, 266] on p "Bot : موافقات الطبية" at bounding box center [157, 250] width 96 height 37
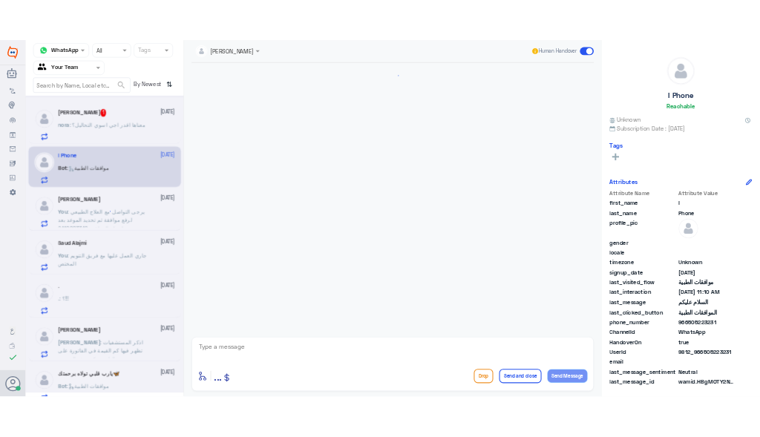
scroll to position [1449, 0]
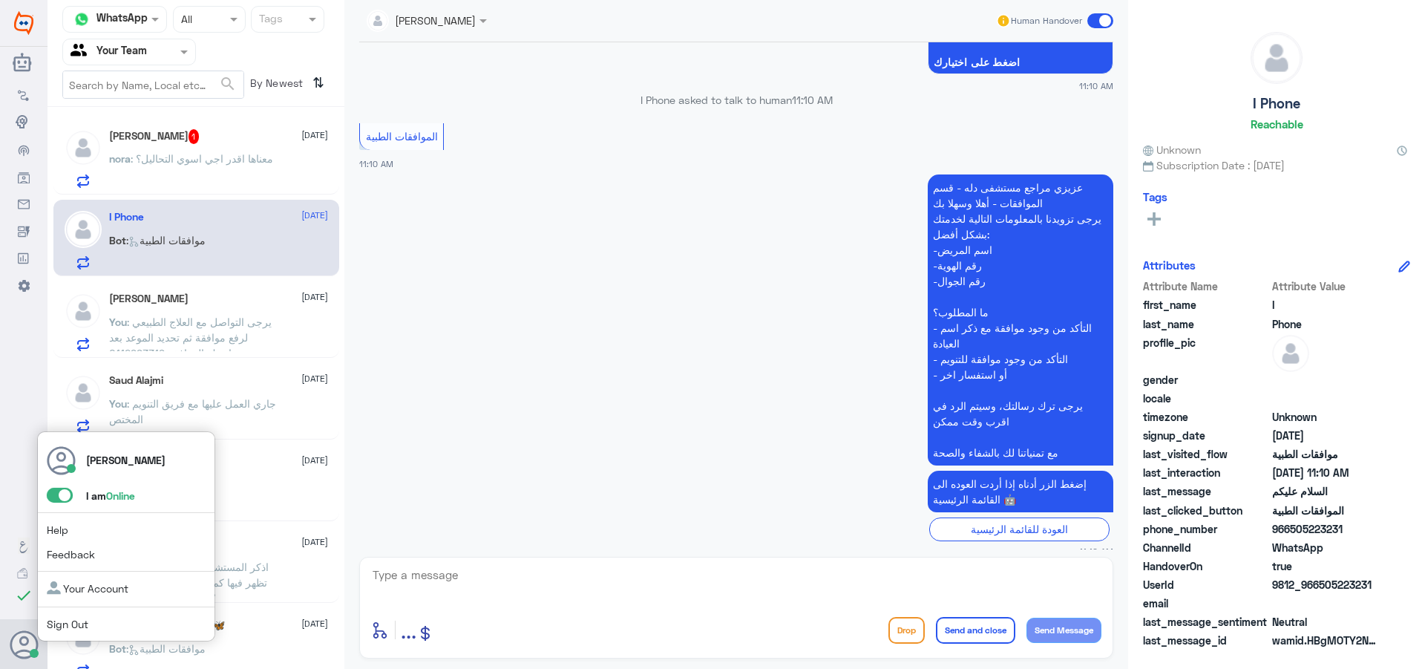
click at [56, 490] on span at bounding box center [60, 495] width 26 height 15
click at [0, 0] on input "checkbox" at bounding box center [0, 0] width 0 height 0
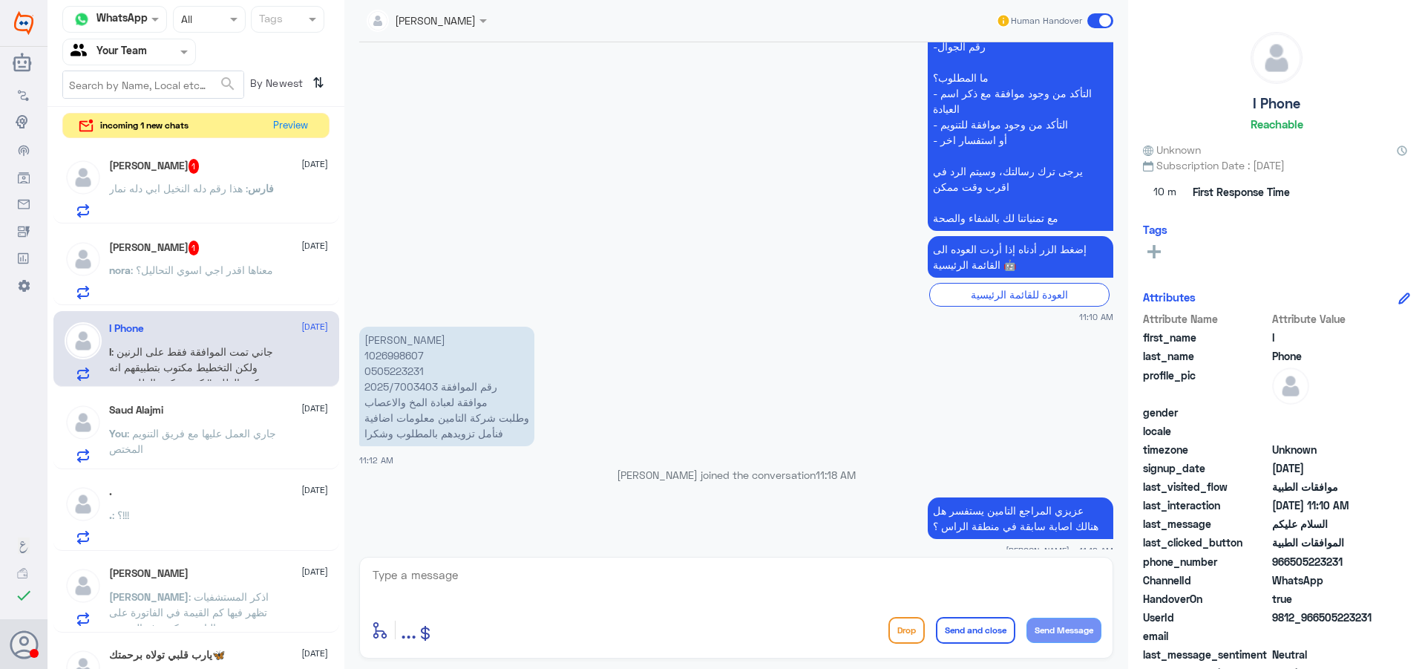
scroll to position [1863, 0]
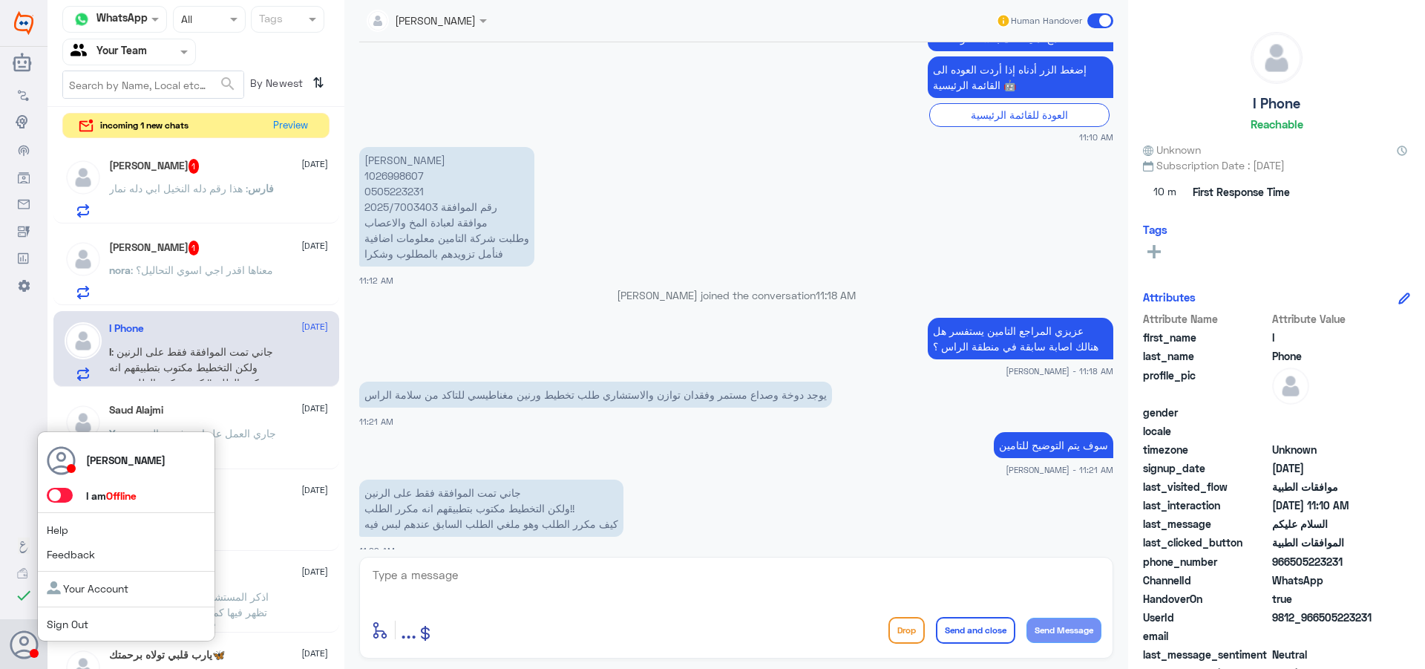
click at [65, 498] on span at bounding box center [60, 495] width 26 height 15
click at [0, 0] on input "checkbox" at bounding box center [0, 0] width 0 height 0
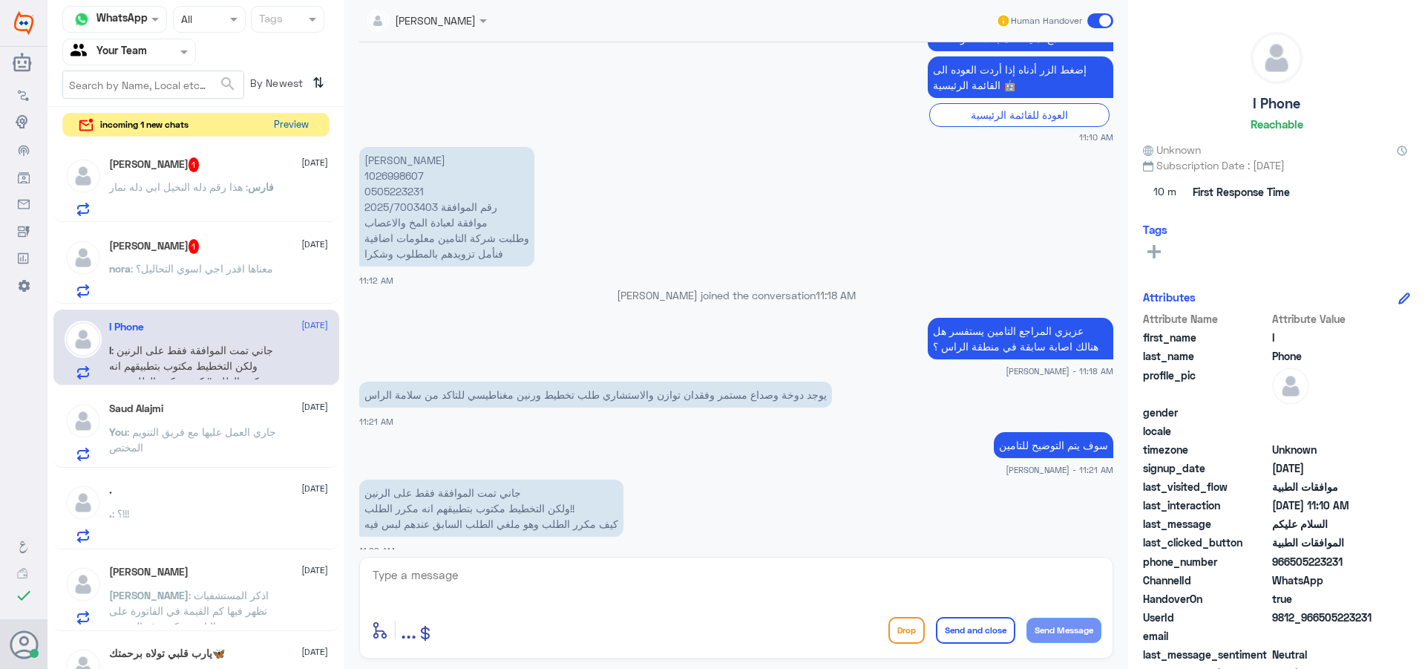
click at [304, 122] on button "Preview" at bounding box center [291, 125] width 46 height 23
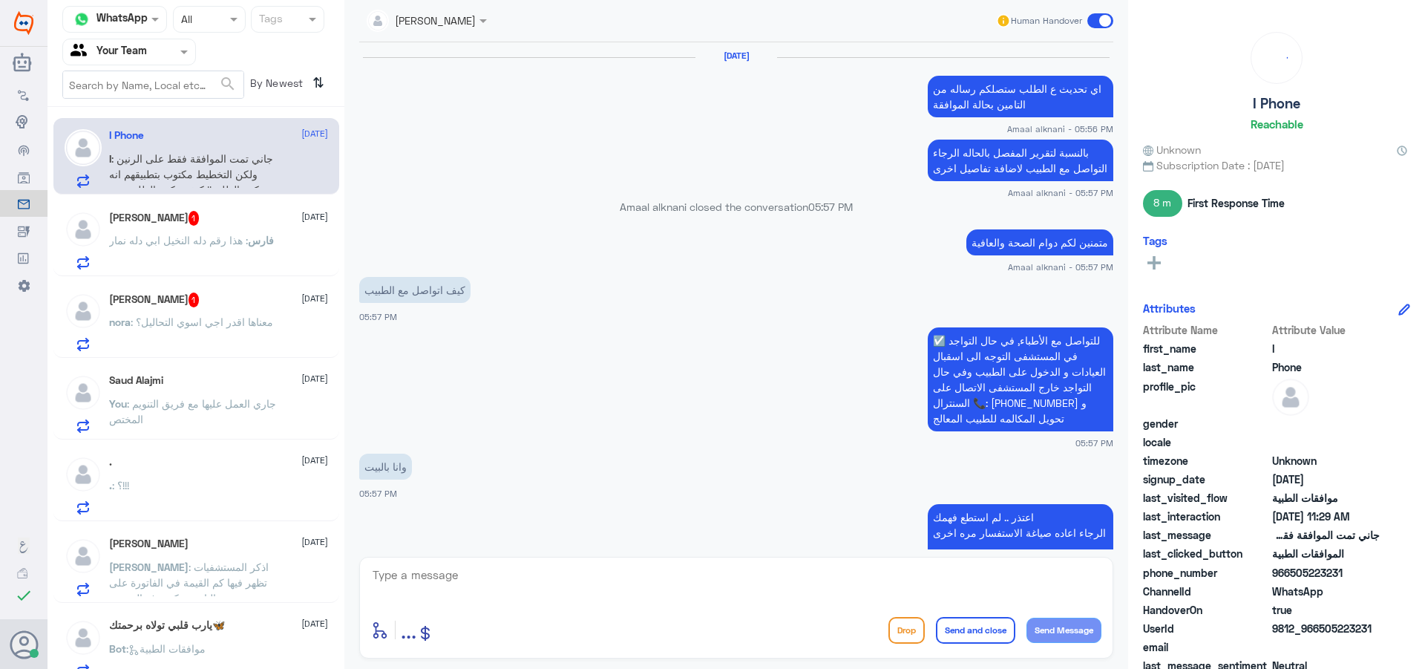
scroll to position [1176, 0]
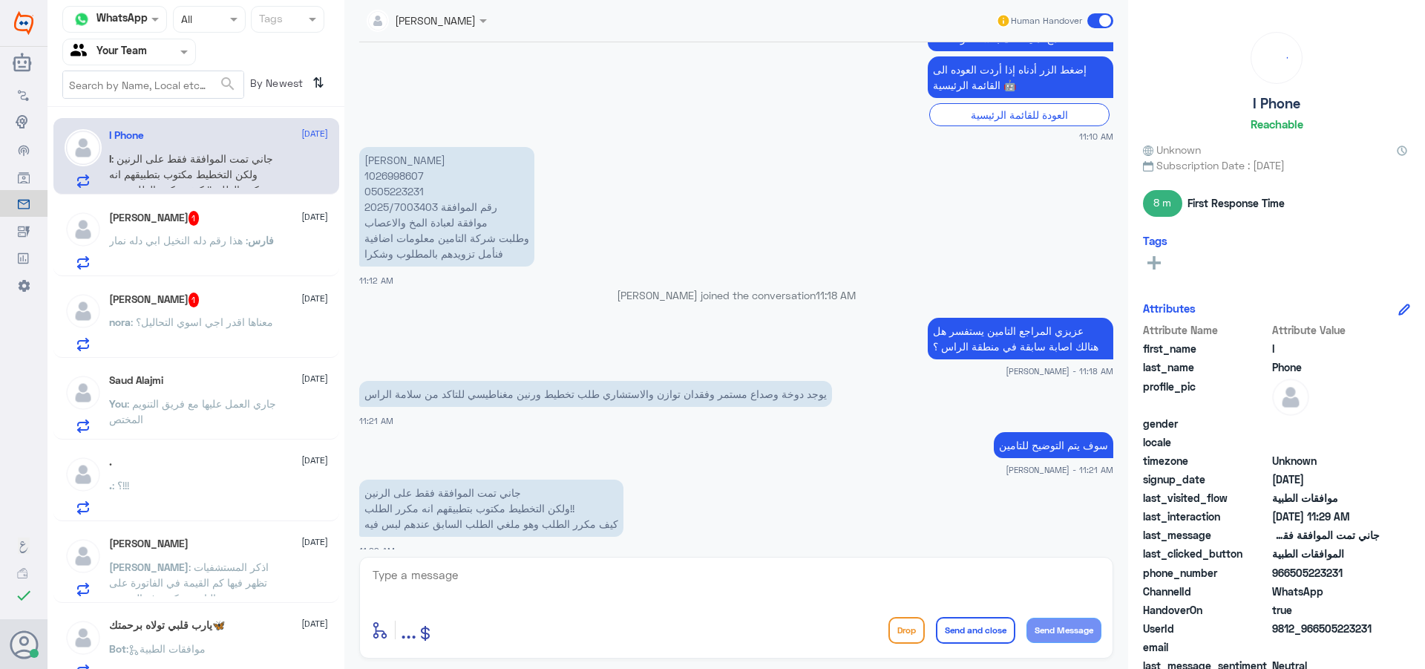
click at [204, 461] on div ". [DATE]" at bounding box center [218, 462] width 219 height 13
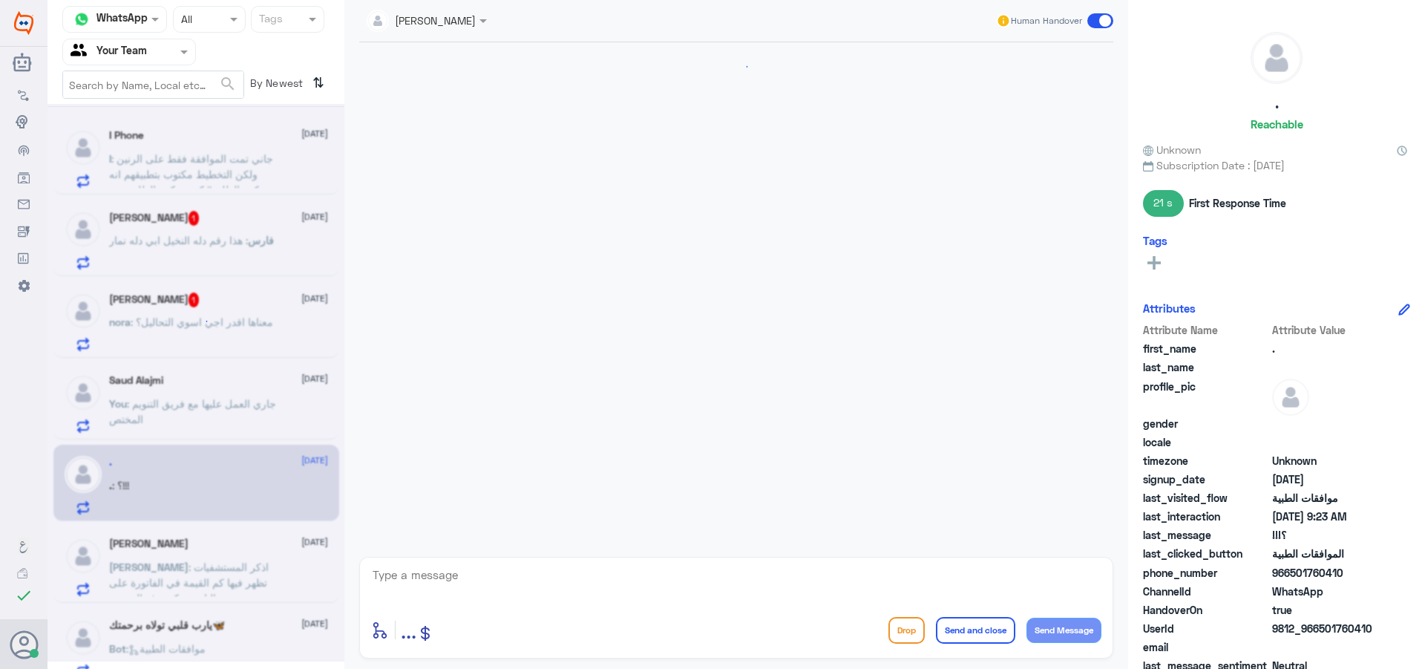
scroll to position [561, 0]
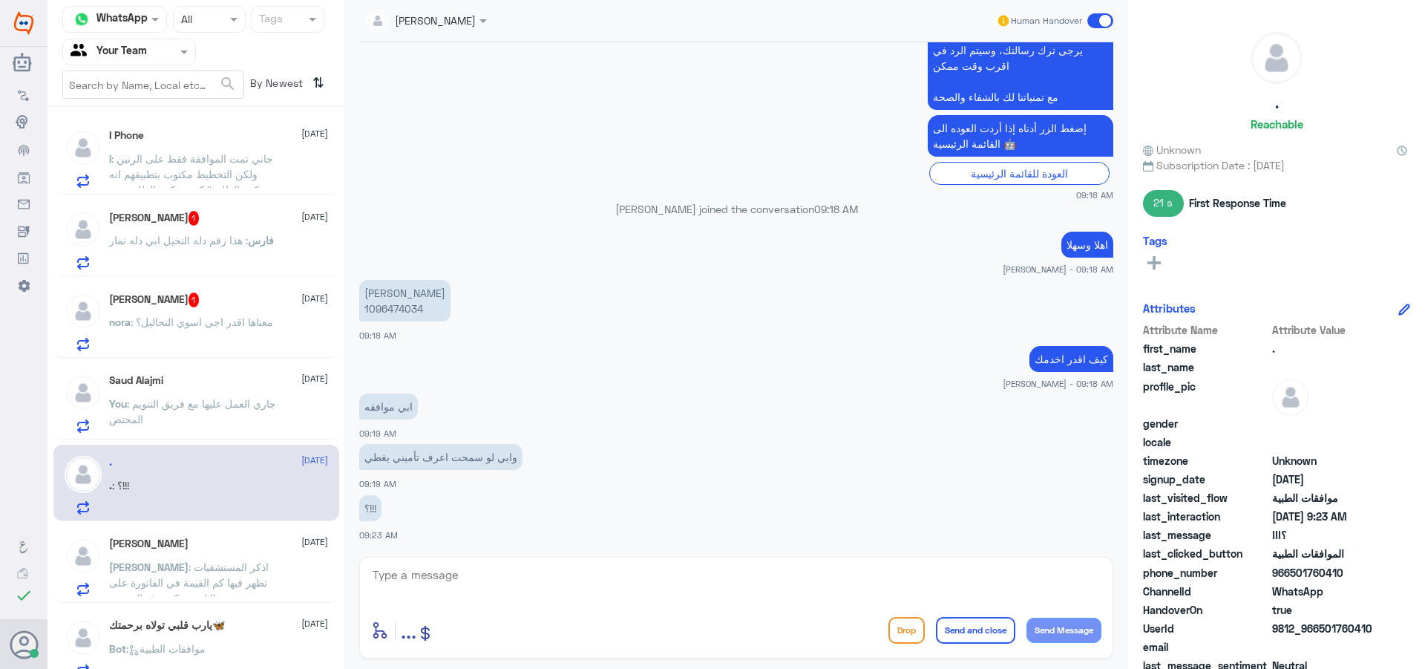
click at [237, 398] on span ": جاري العمل عليها مع فريق التنويم المختص" at bounding box center [192, 411] width 167 height 28
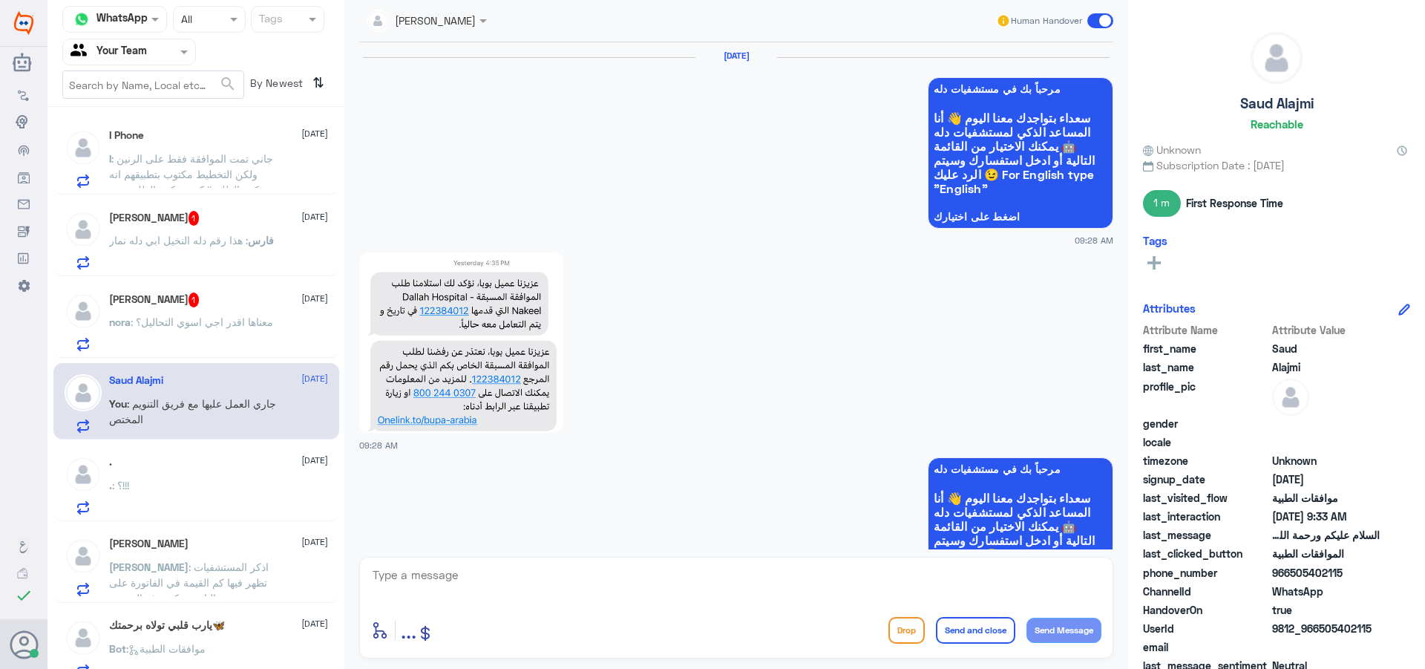
scroll to position [2214, 0]
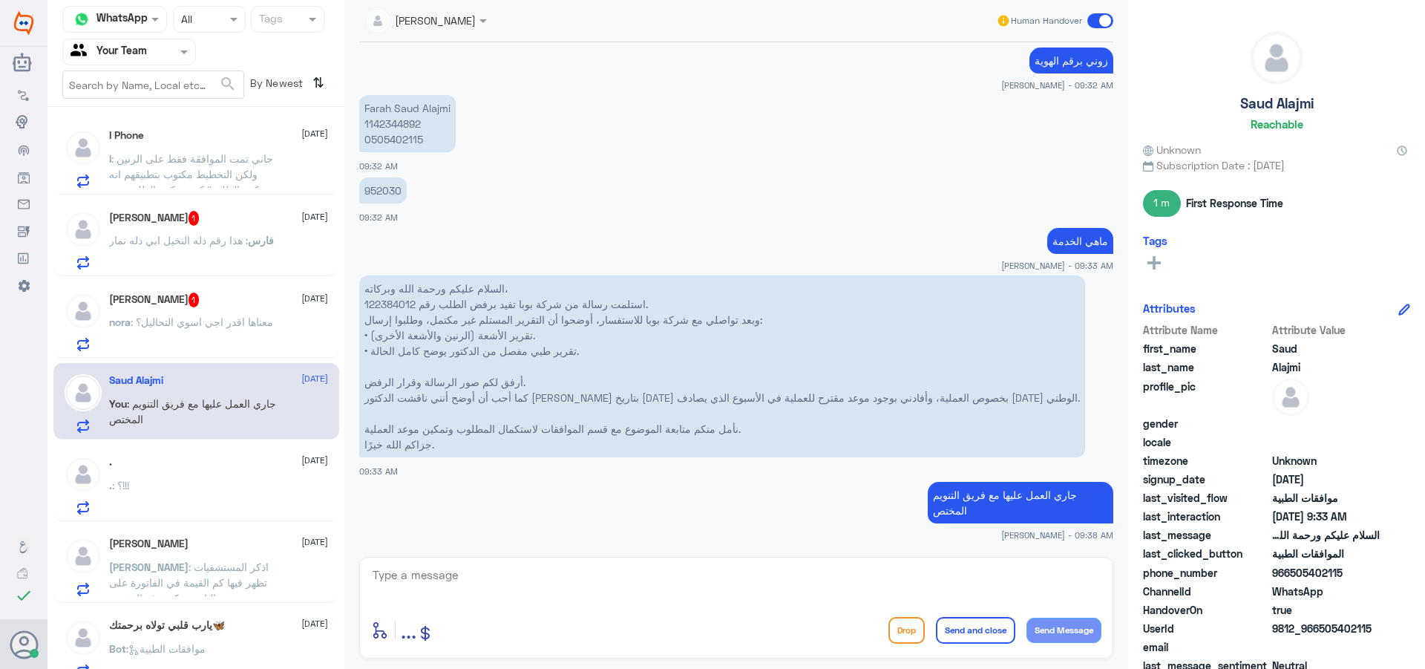
click at [208, 486] on div ". : ؟!!!" at bounding box center [218, 497] width 219 height 33
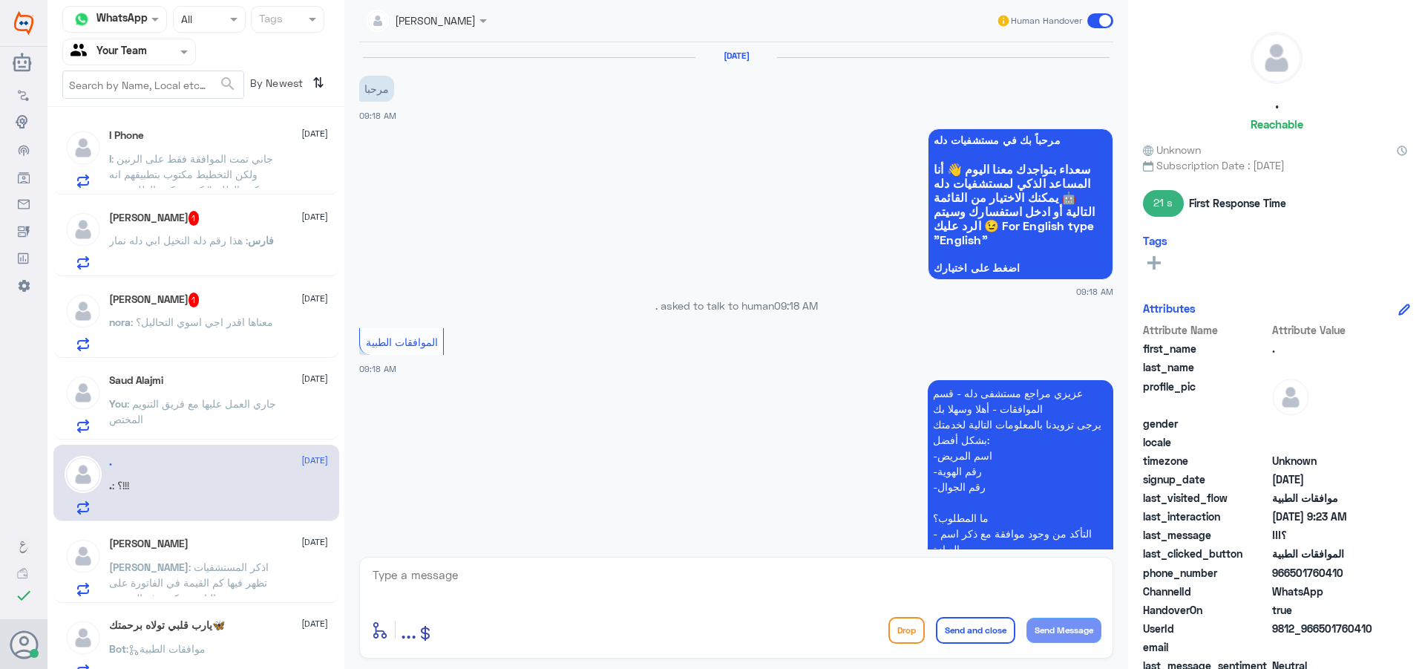
scroll to position [561, 0]
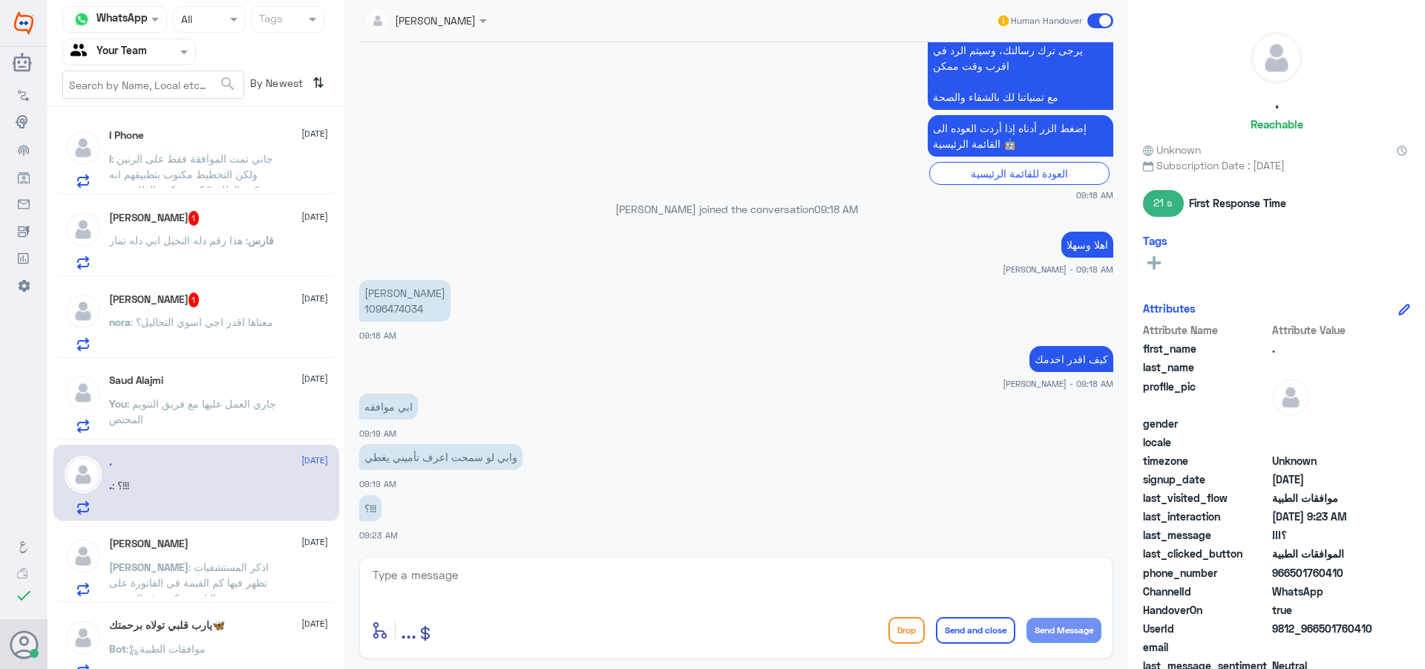
click at [203, 431] on p "You : جاري العمل عليها مع فريق التنويم المختص" at bounding box center [192, 414] width 167 height 37
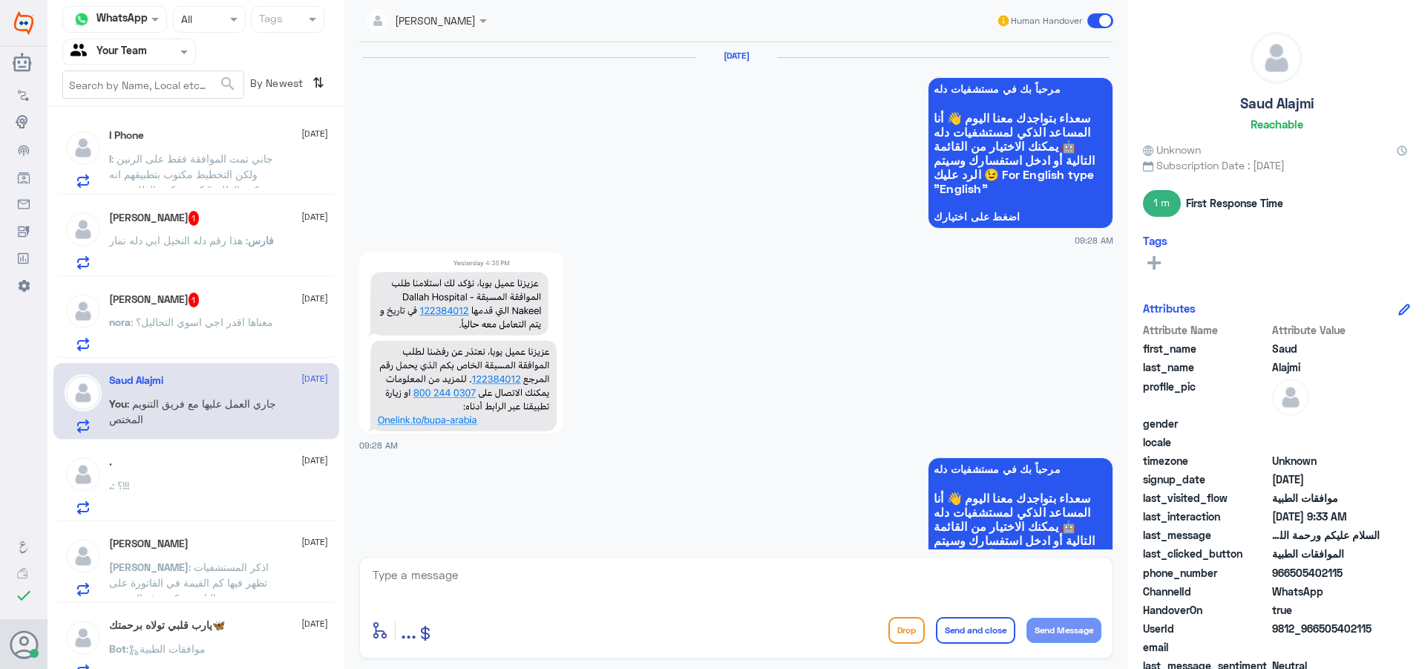
scroll to position [2214, 0]
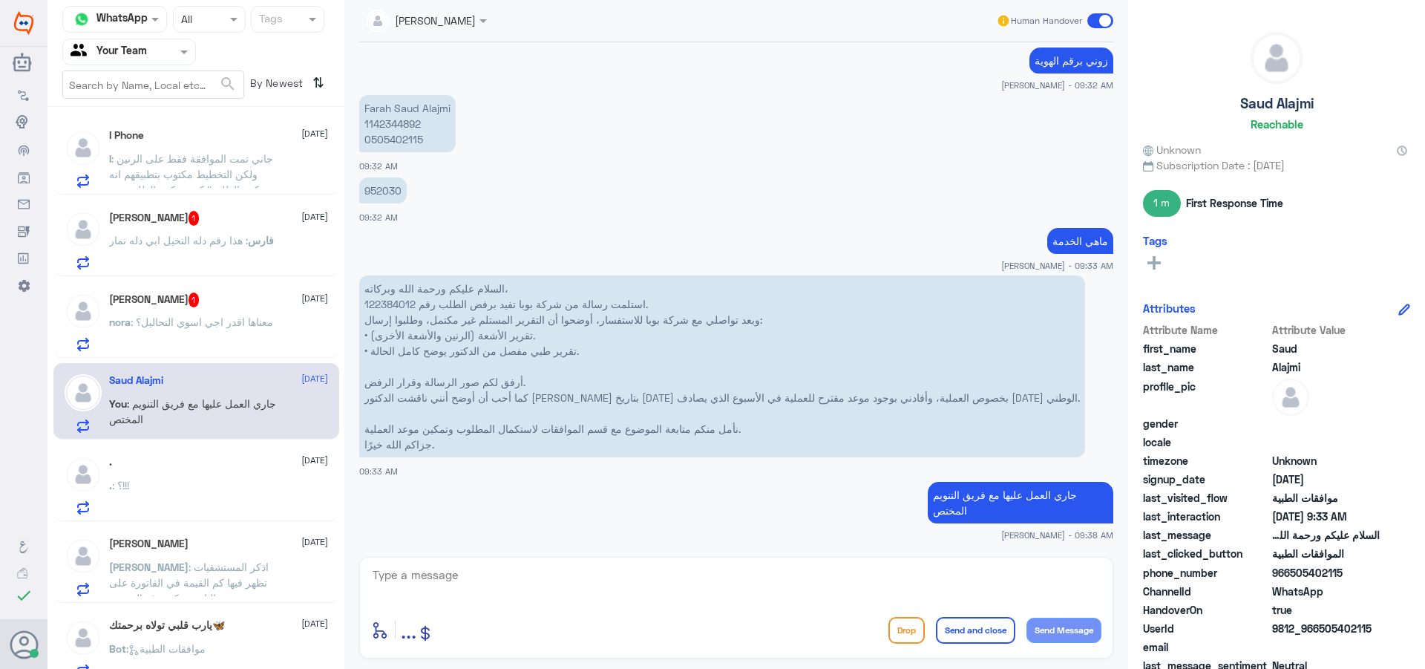
click at [230, 336] on p "nora : معناها اقدر اجي اسوي التحاليل؟" at bounding box center [191, 332] width 164 height 37
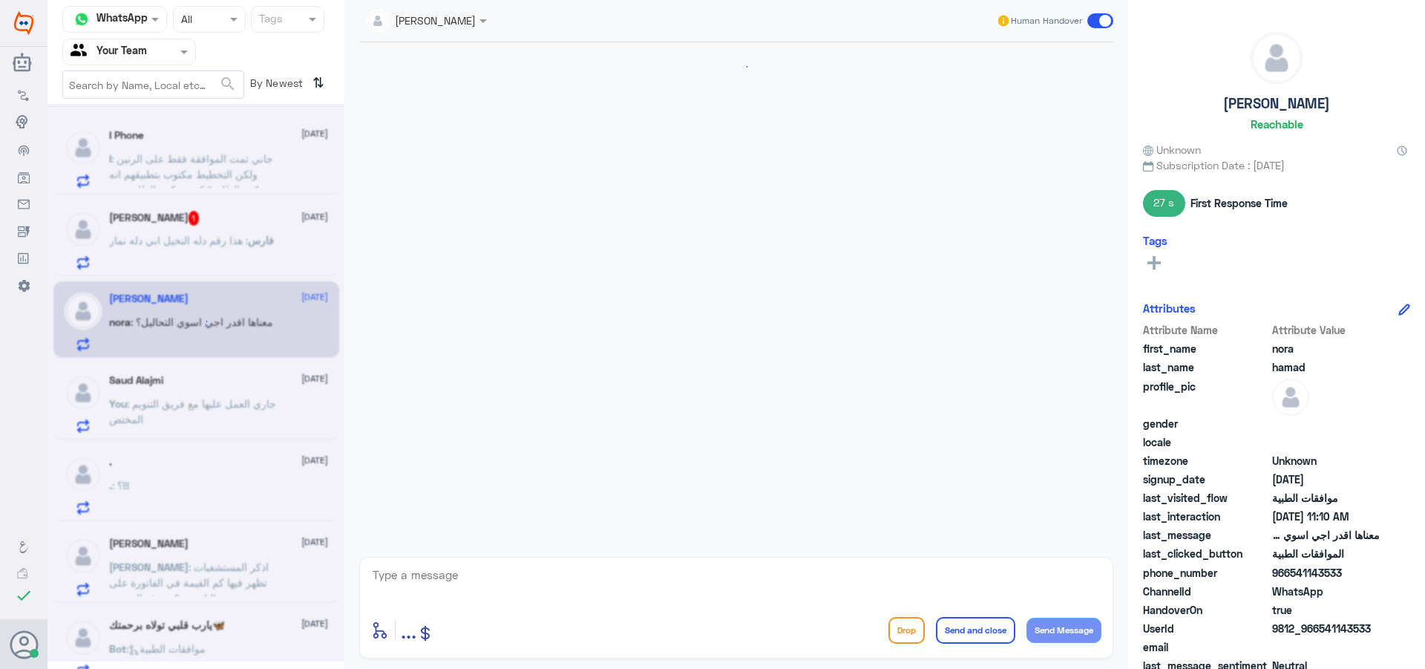
scroll to position [1294, 0]
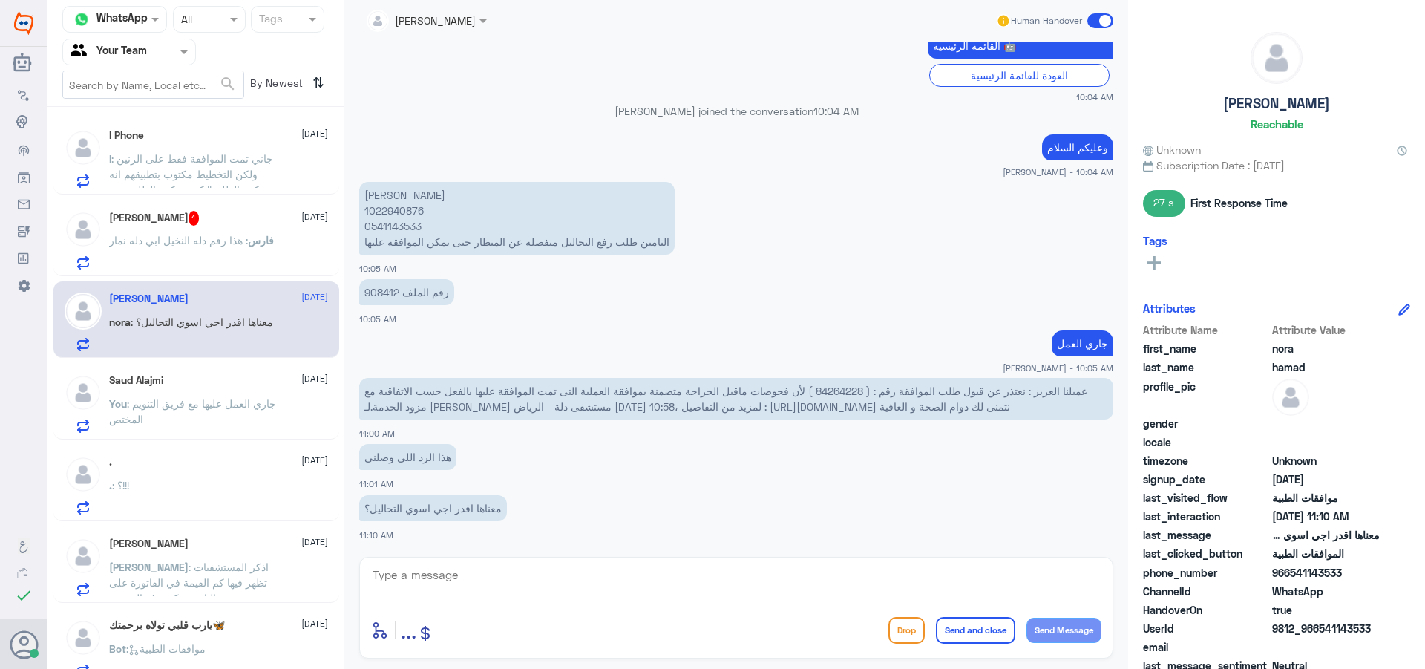
click at [204, 249] on p "فارس : هذا رقم دله النخيل ابي دله نمار" at bounding box center [191, 250] width 165 height 37
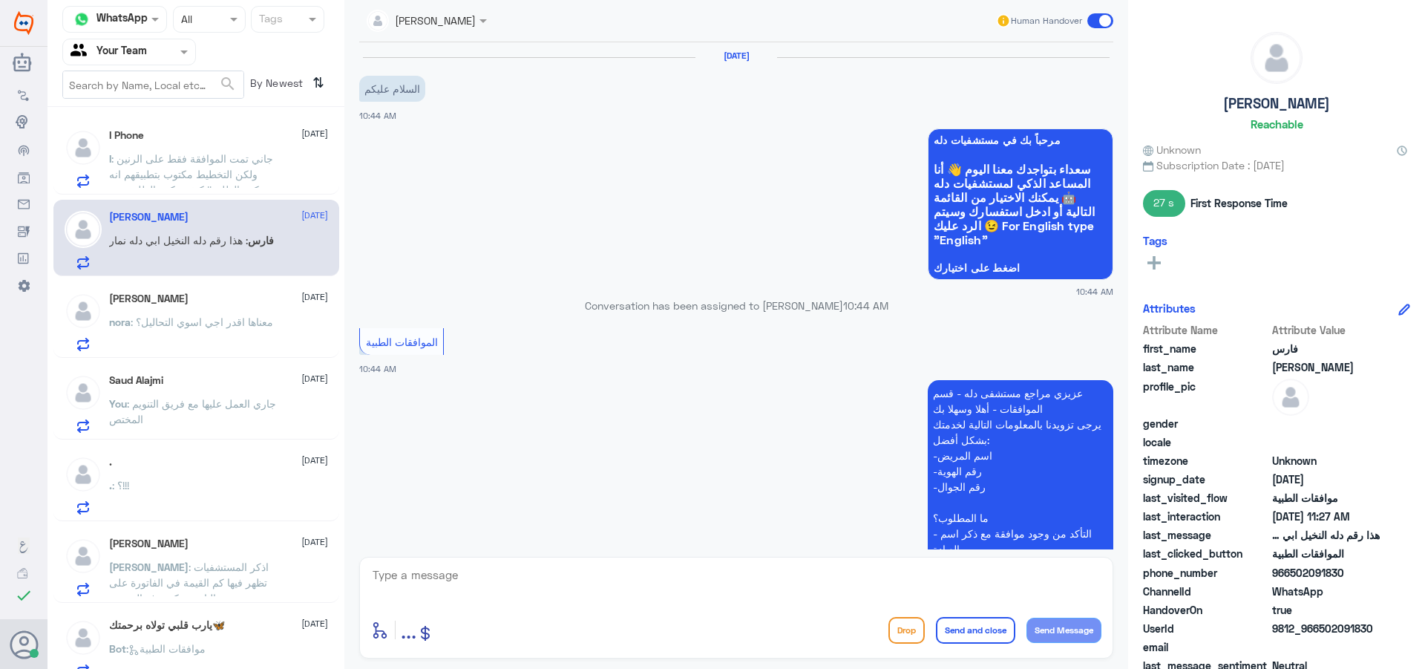
scroll to position [925, 0]
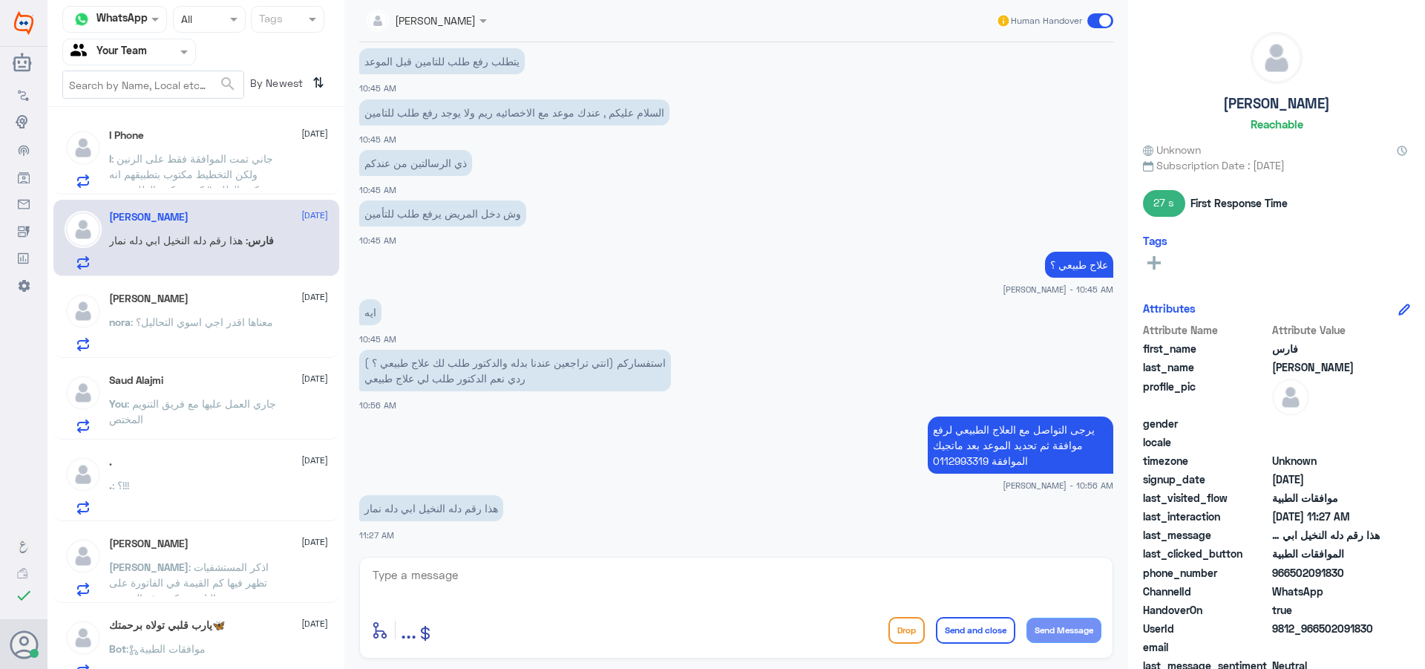
click at [194, 322] on span ": معناها اقدر اجي اسوي التحاليل؟" at bounding box center [202, 321] width 143 height 13
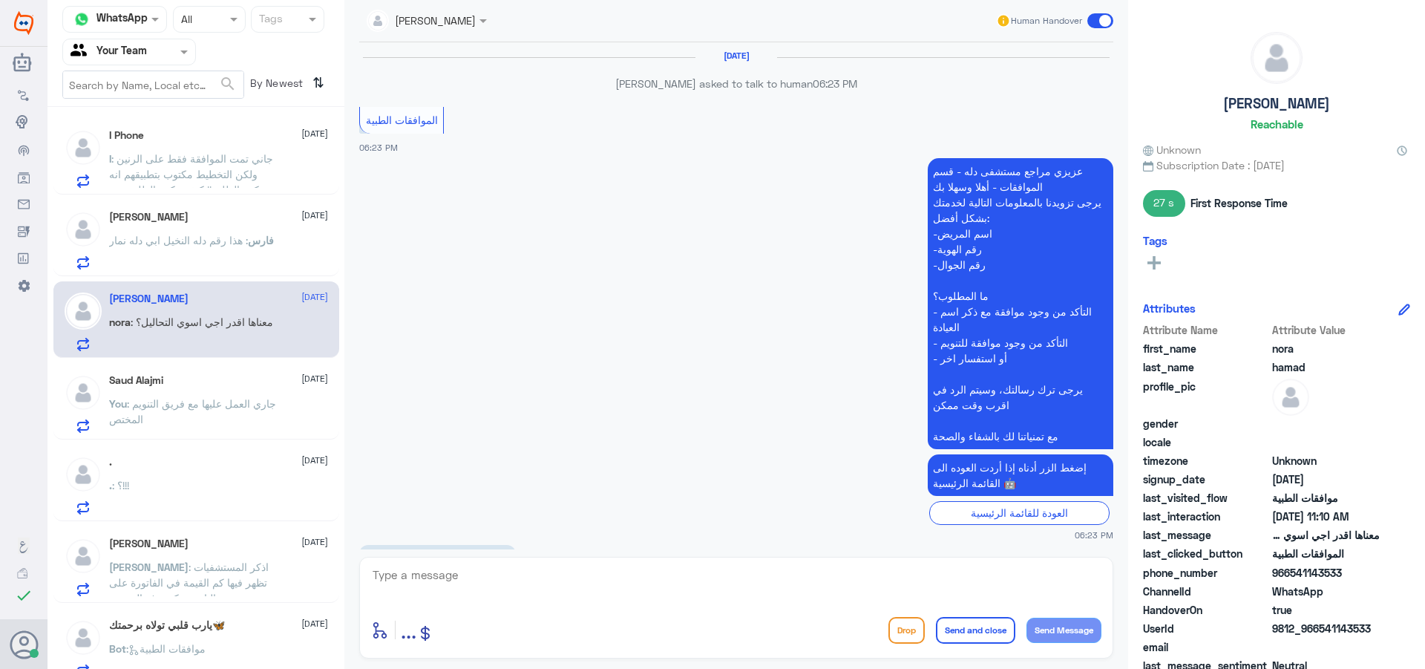
scroll to position [1294, 0]
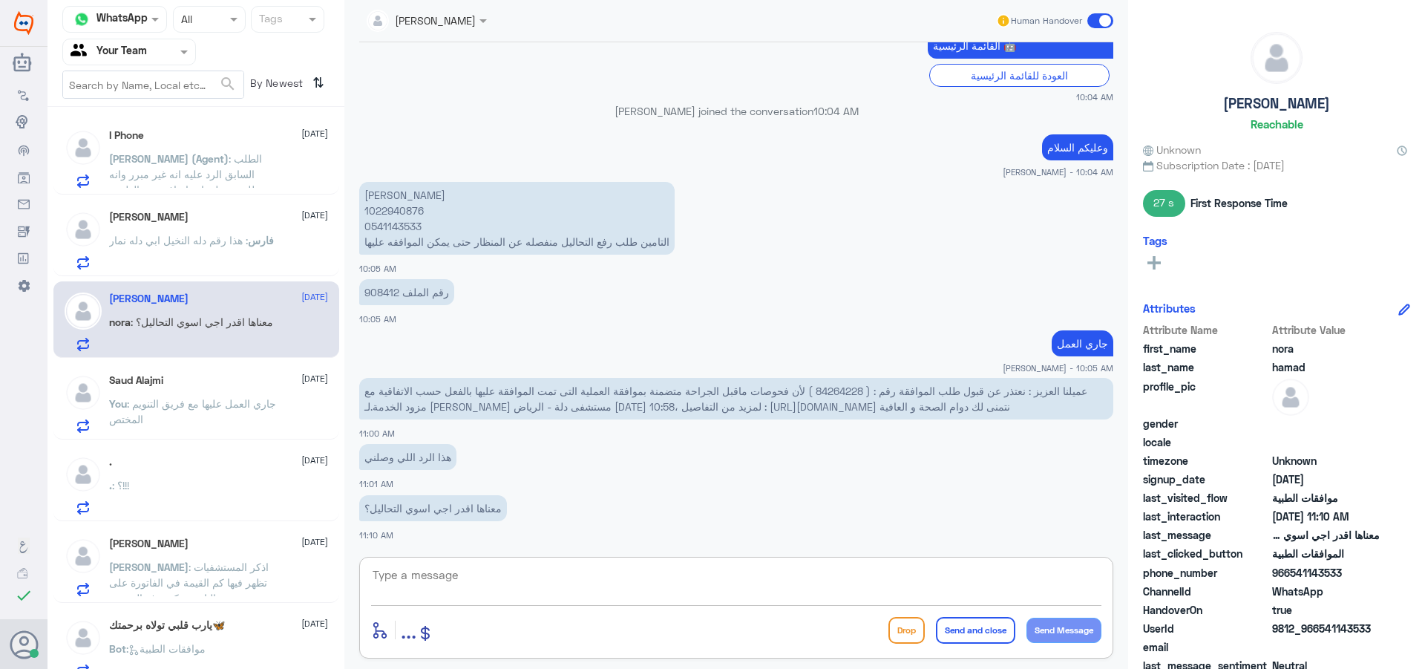
click at [405, 580] on textarea at bounding box center [736, 583] width 730 height 36
click at [843, 392] on span "عميلنا العزيز : نعتذر عن قبول طلب الموافقة رقم : ( 84264228 ) لأن فحوصات ماقبل …" at bounding box center [725, 399] width 723 height 28
click at [471, 584] on textarea at bounding box center [736, 583] width 730 height 36
type textarea "l"
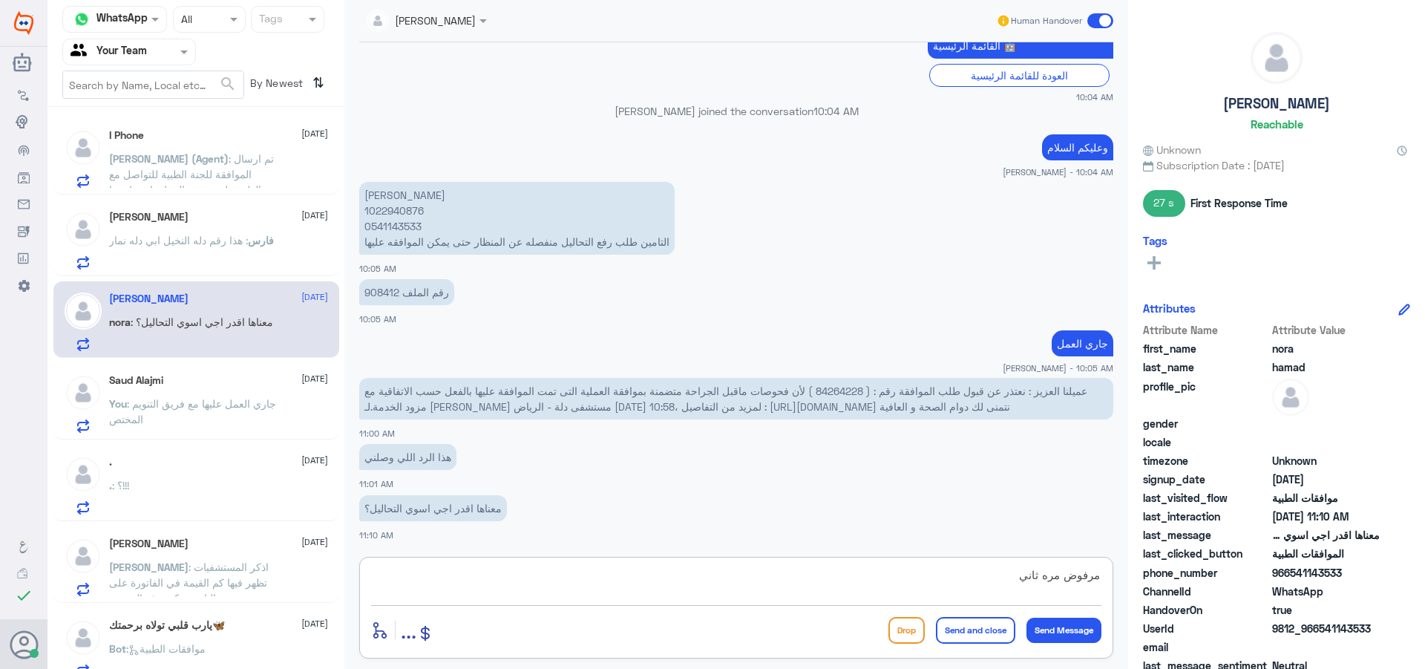
type textarea "مرفوض مره ثانية"
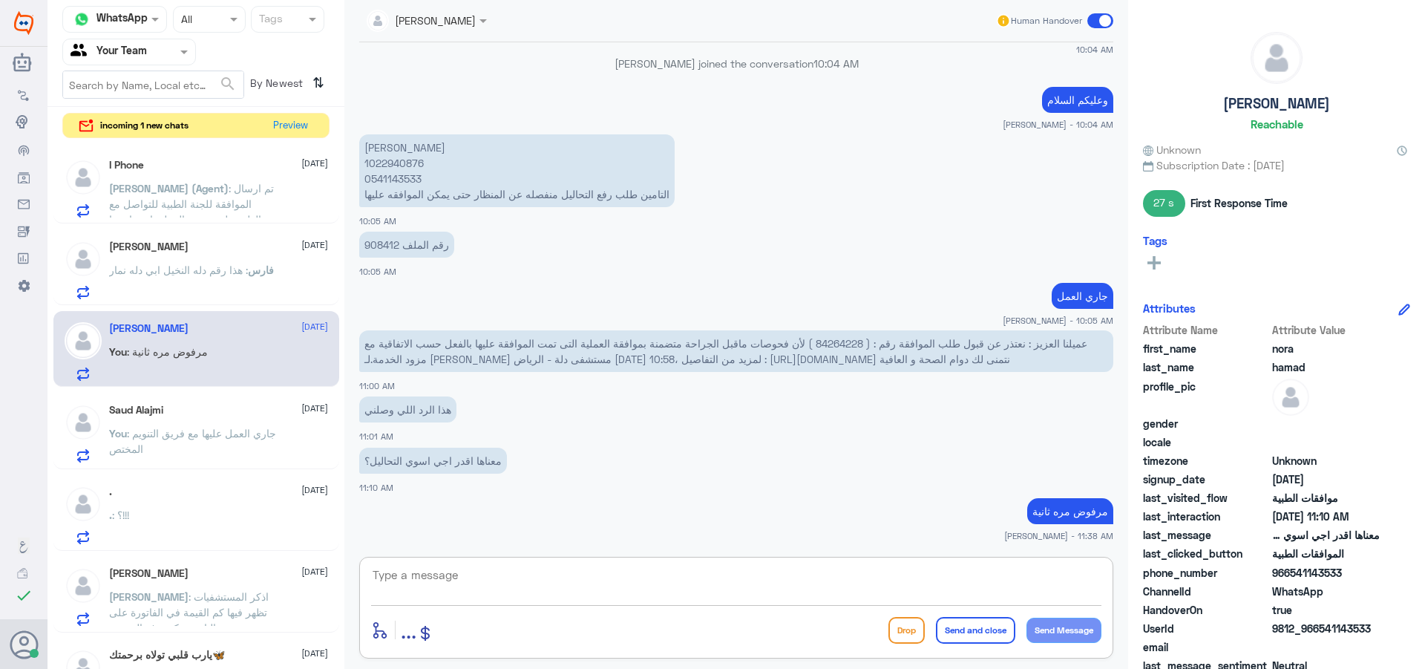
scroll to position [1392, 0]
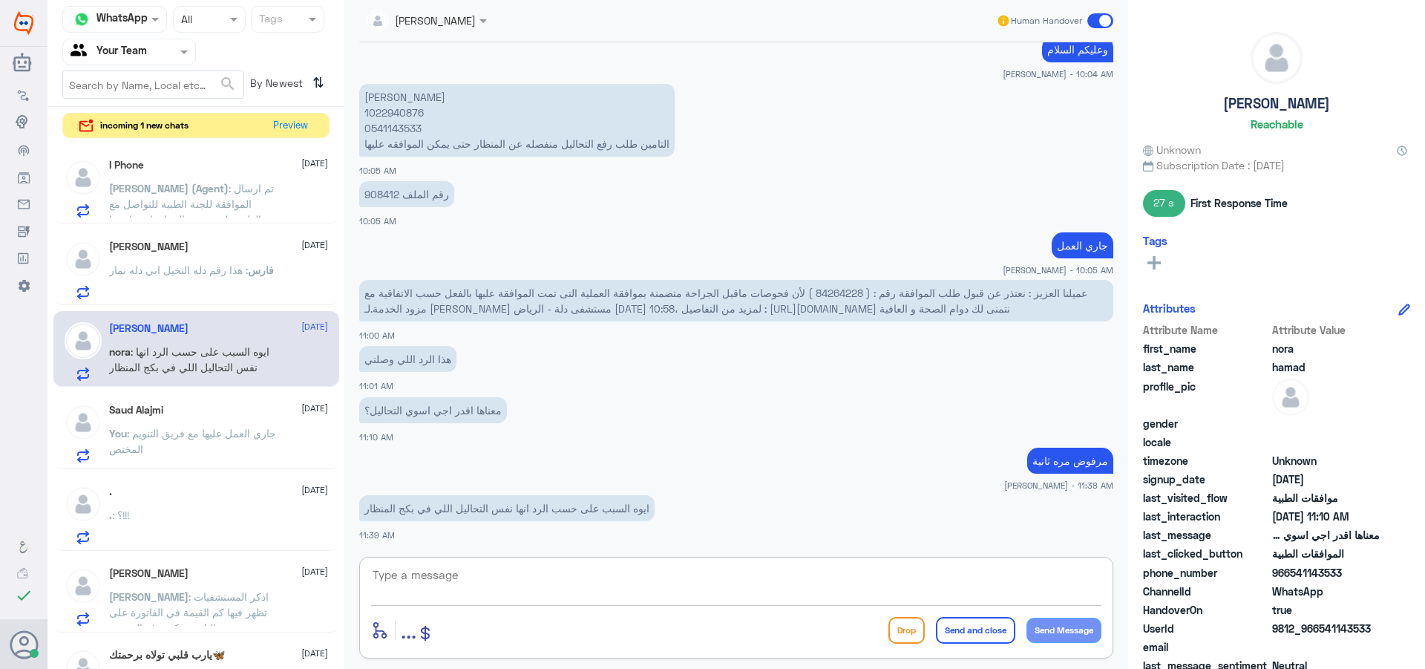
click at [206, 193] on span ": تم ارسال الموافقة للجنة الطبية للتواصل مع الطبيب لمزيد من المعلومات , ارجوا ا…" at bounding box center [191, 211] width 165 height 59
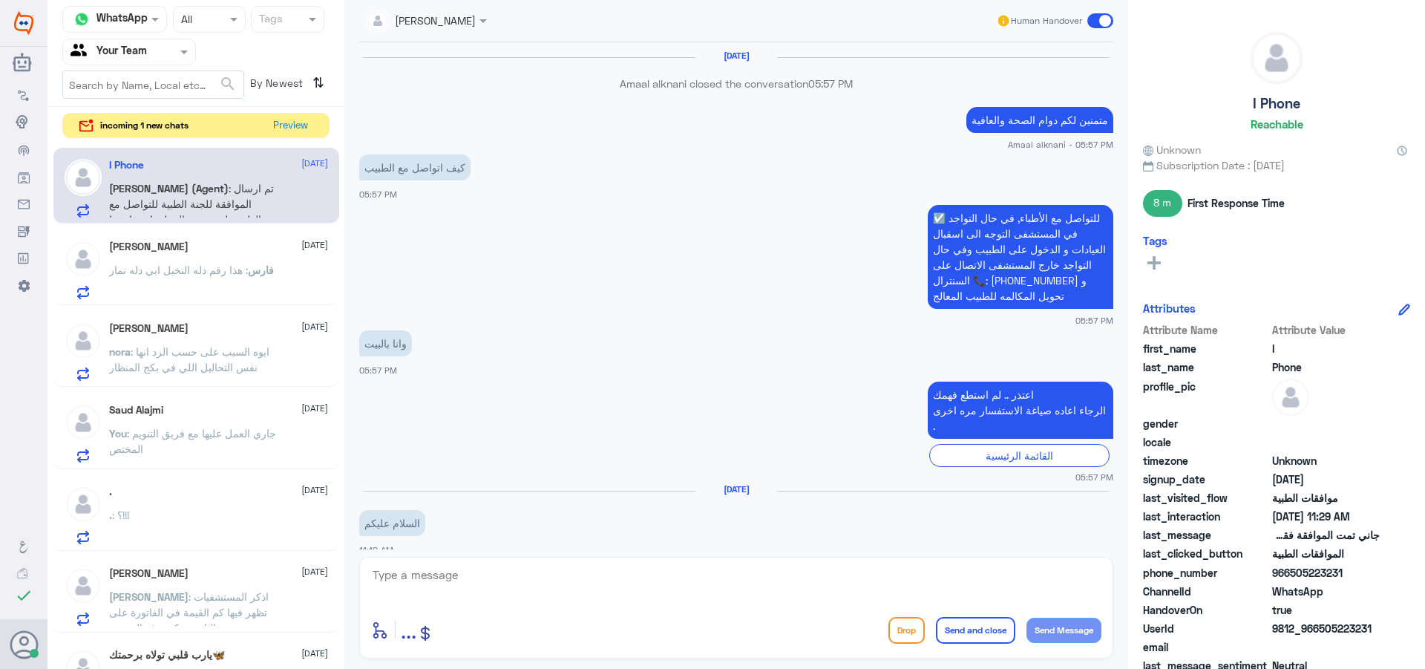
scroll to position [1211, 0]
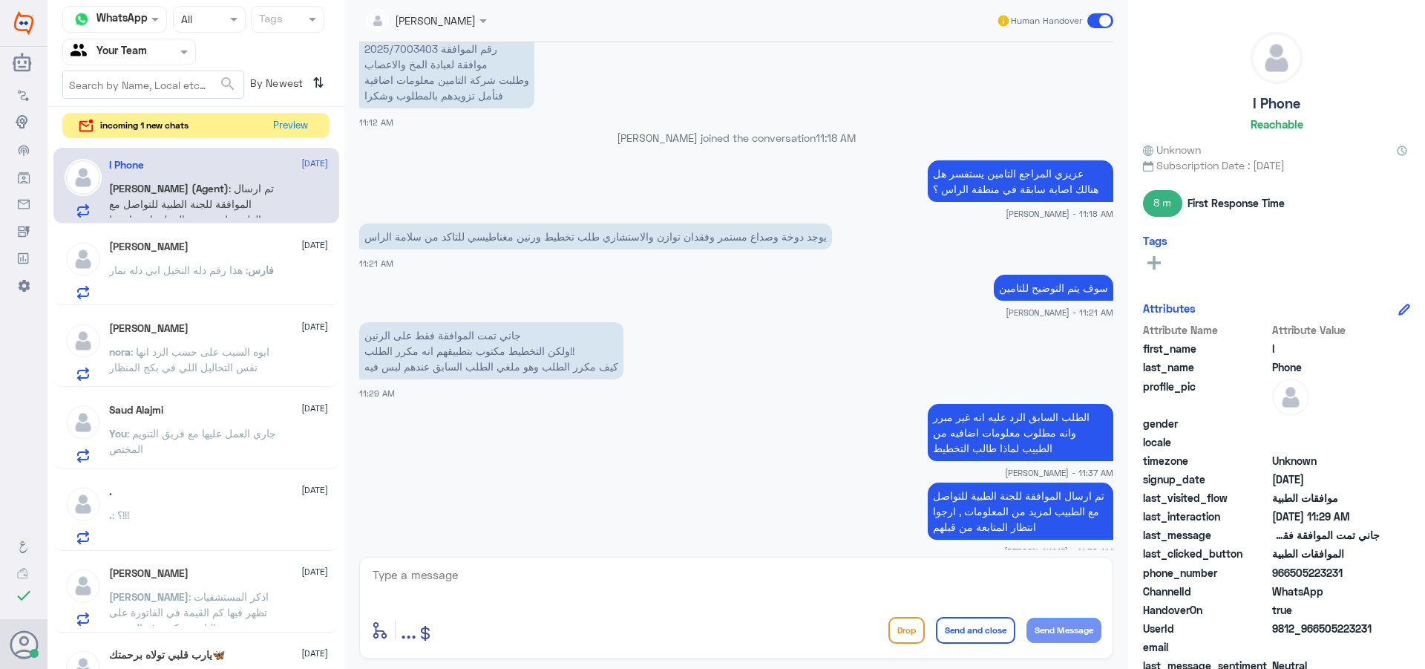
click at [142, 246] on h5 "[PERSON_NAME]" at bounding box center [148, 247] width 79 height 13
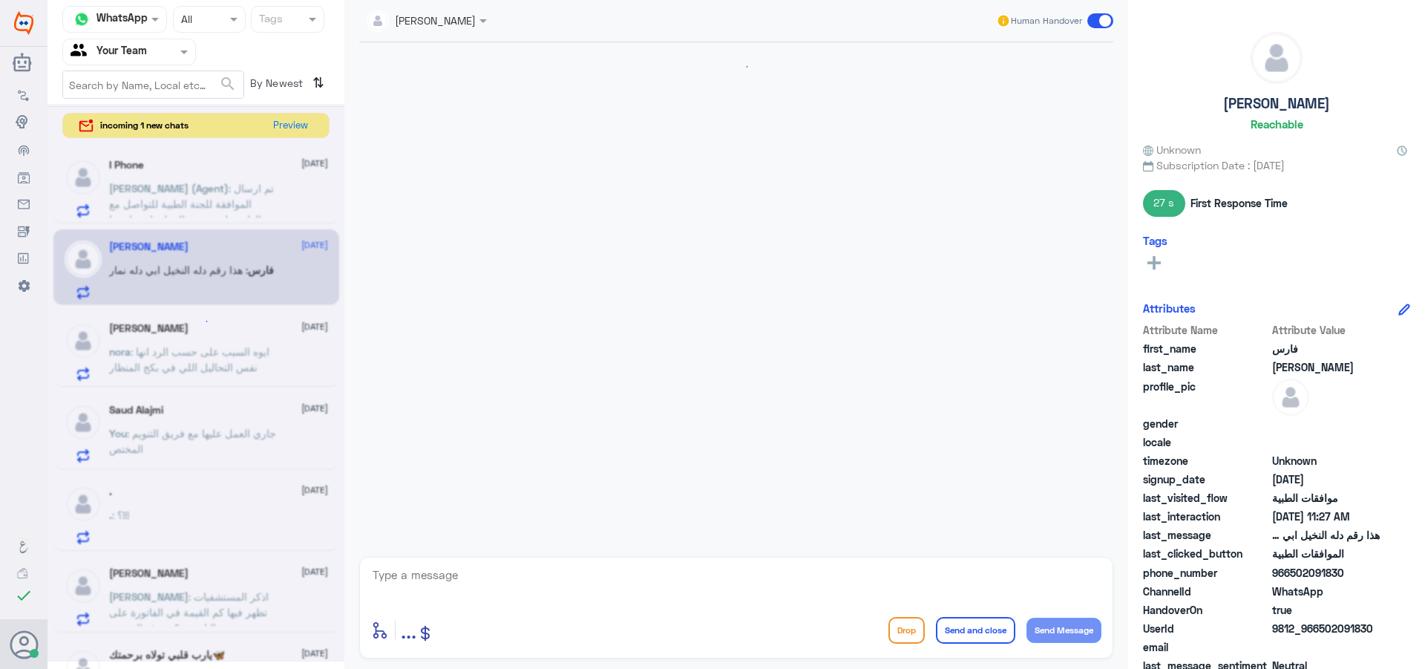
scroll to position [925, 0]
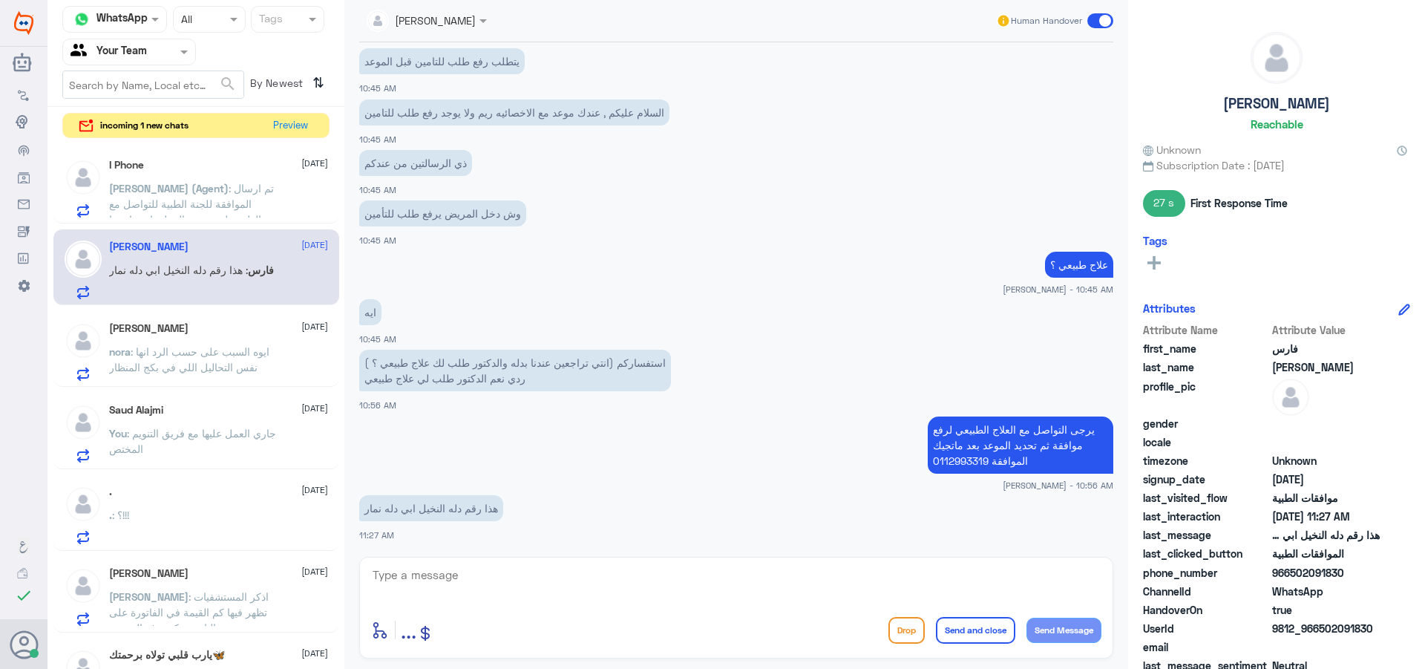
click at [247, 192] on span ": تم ارسال الموافقة للجنة الطبية للتواصل مع الطبيب لمزيد من المعلومات , ارجوا ا…" at bounding box center [191, 211] width 165 height 59
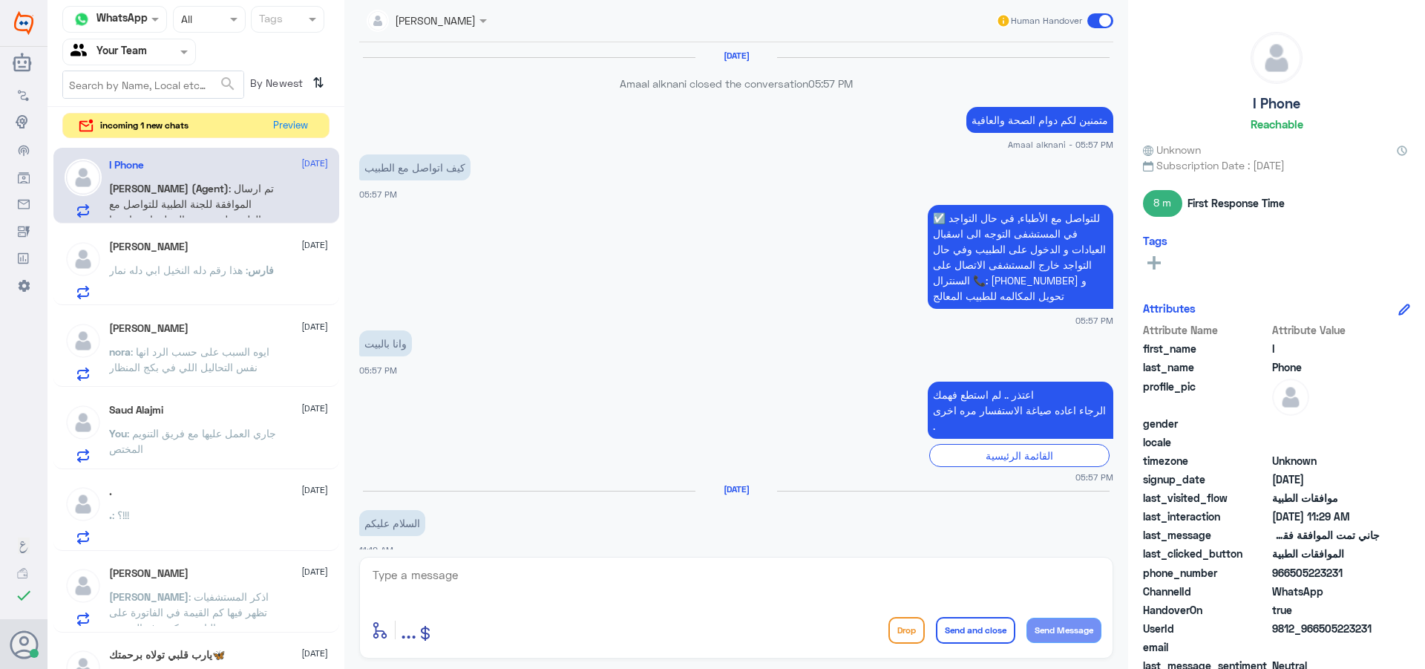
scroll to position [1211, 0]
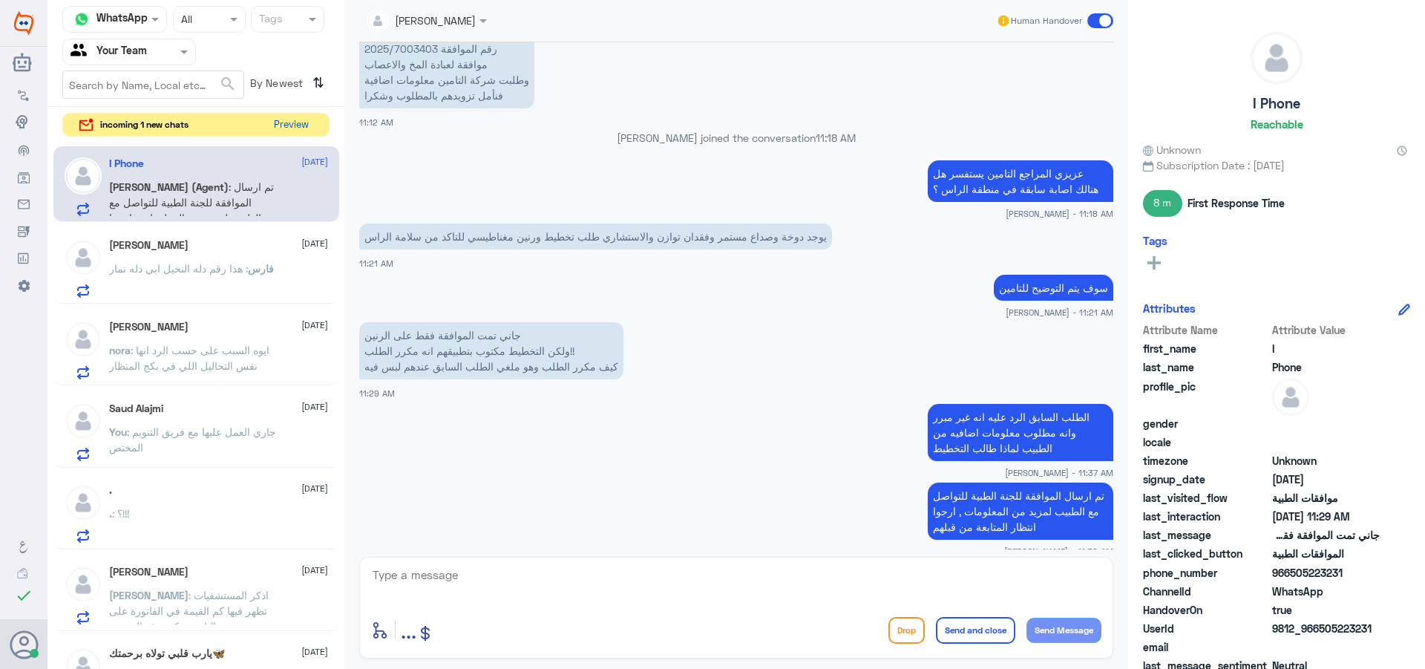
click at [295, 135] on button "Preview" at bounding box center [291, 125] width 46 height 23
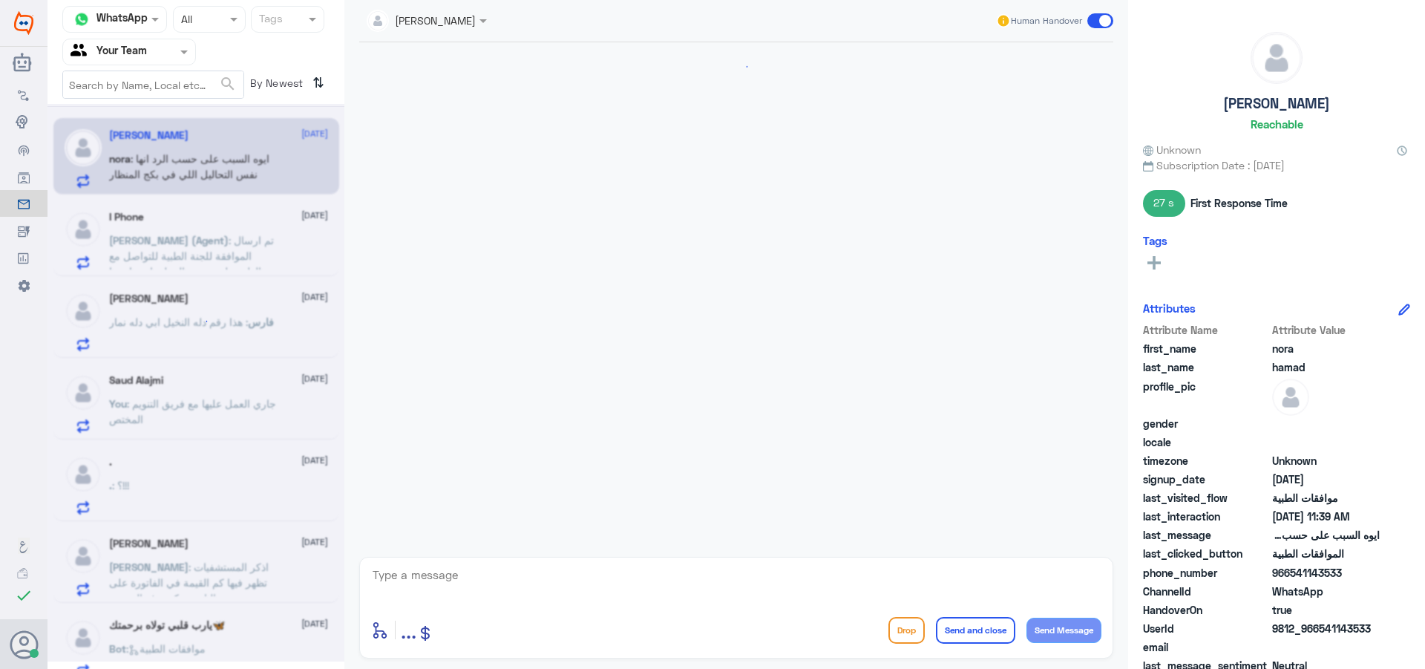
scroll to position [1361, 0]
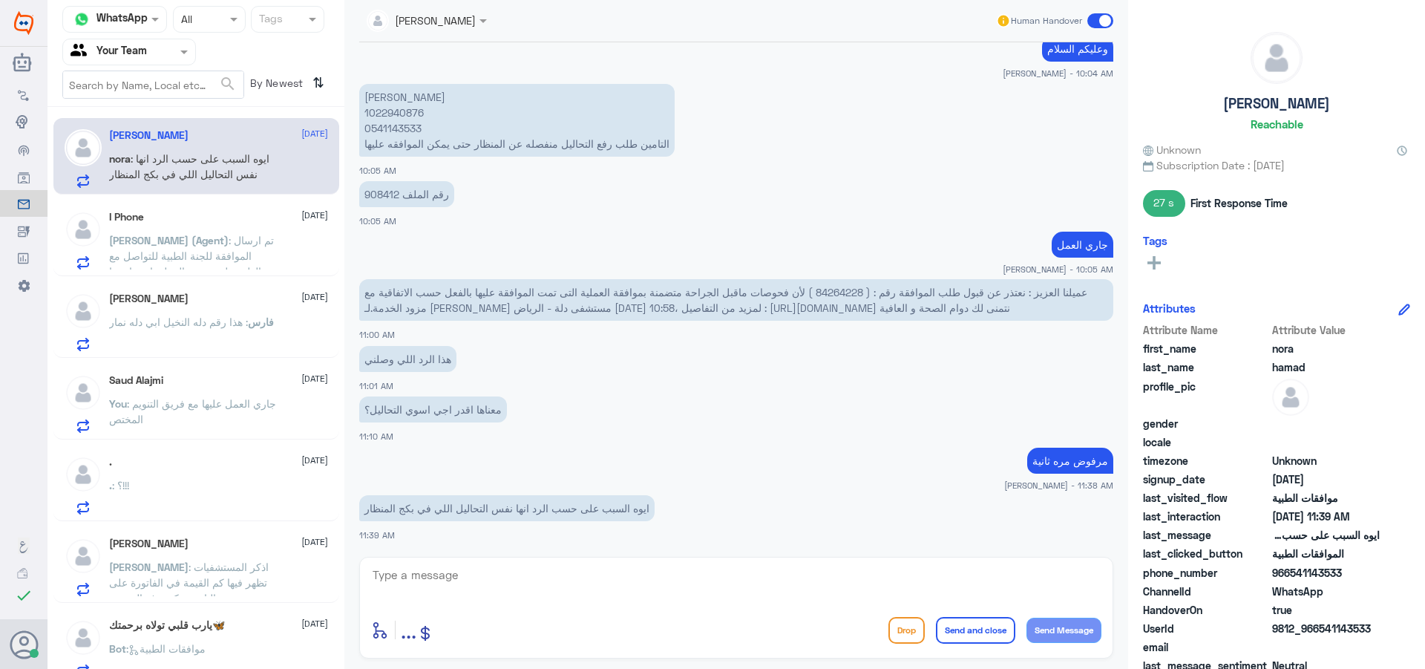
click at [248, 322] on span "فارس" at bounding box center [261, 321] width 26 height 13
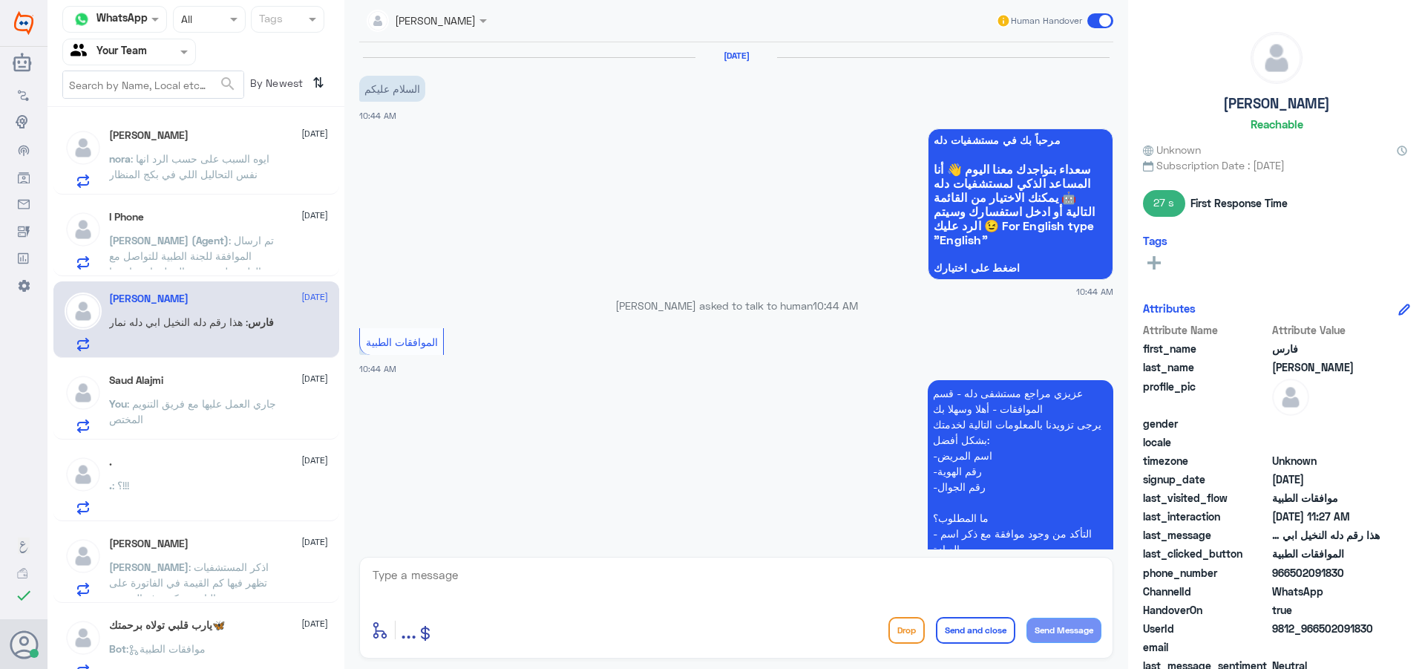
scroll to position [925, 0]
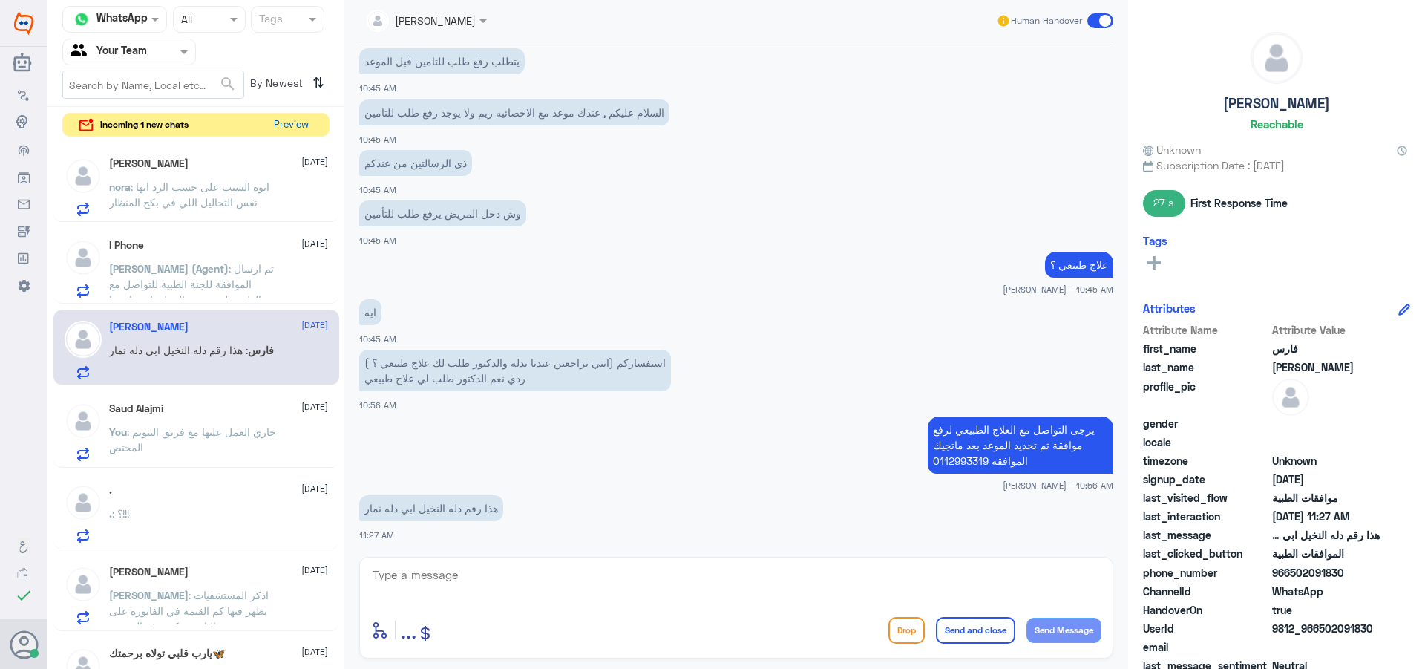
click at [289, 122] on button "Preview" at bounding box center [291, 125] width 46 height 23
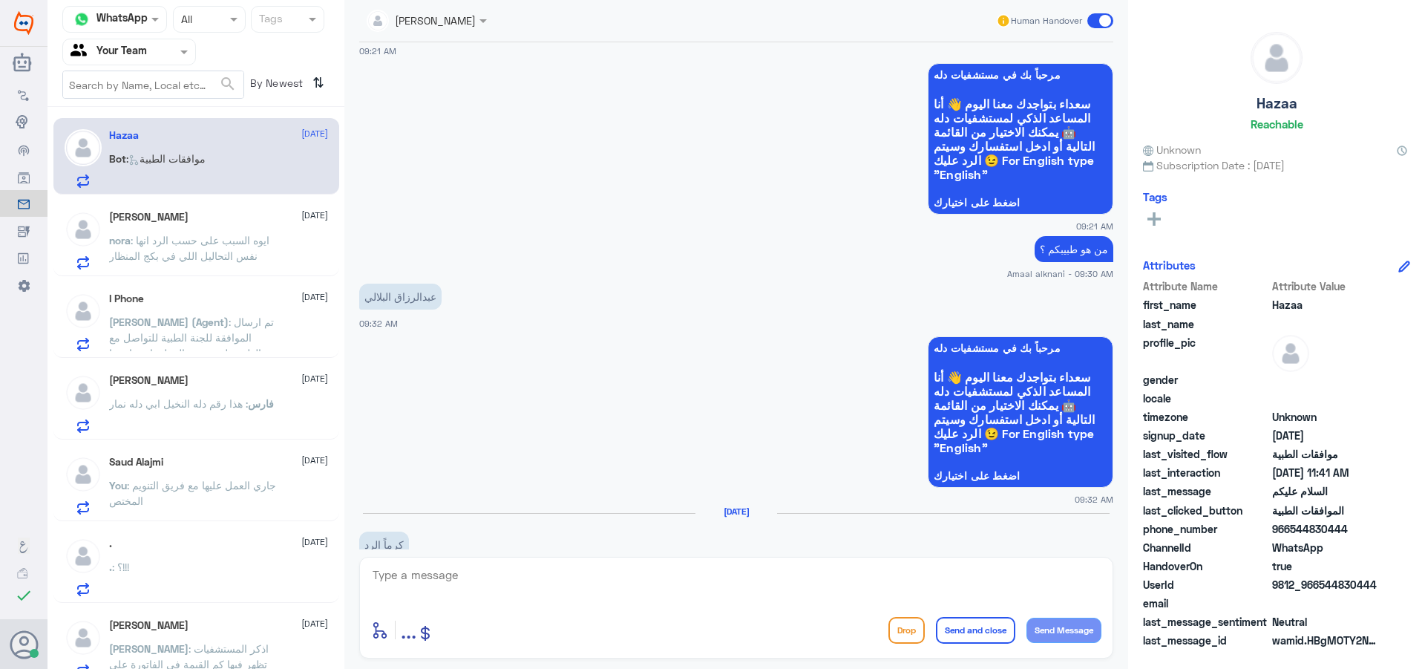
scroll to position [85, 0]
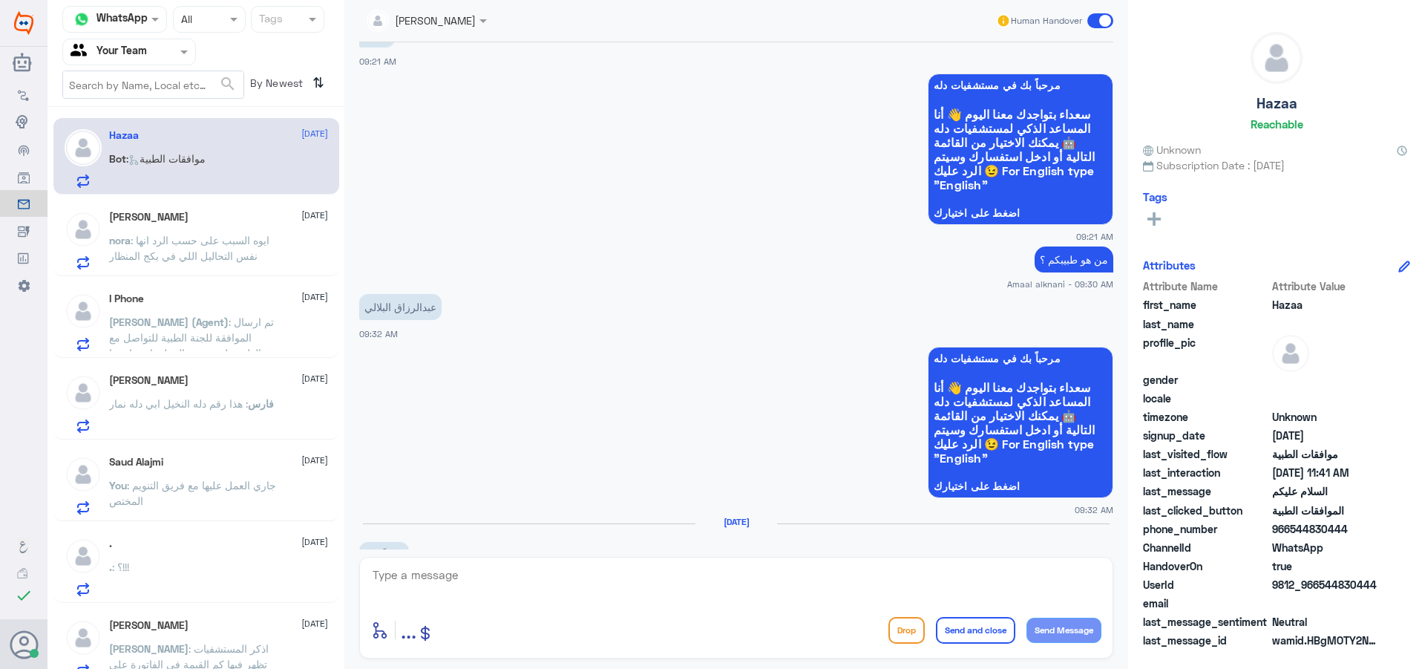
click at [555, 563] on div "enter flow name ... Drop Send and close Send Message" at bounding box center [736, 608] width 754 height 102
click at [556, 575] on textarea at bounding box center [736, 583] width 730 height 36
type textarea "h"
type textarea "اهلا وسهلا"
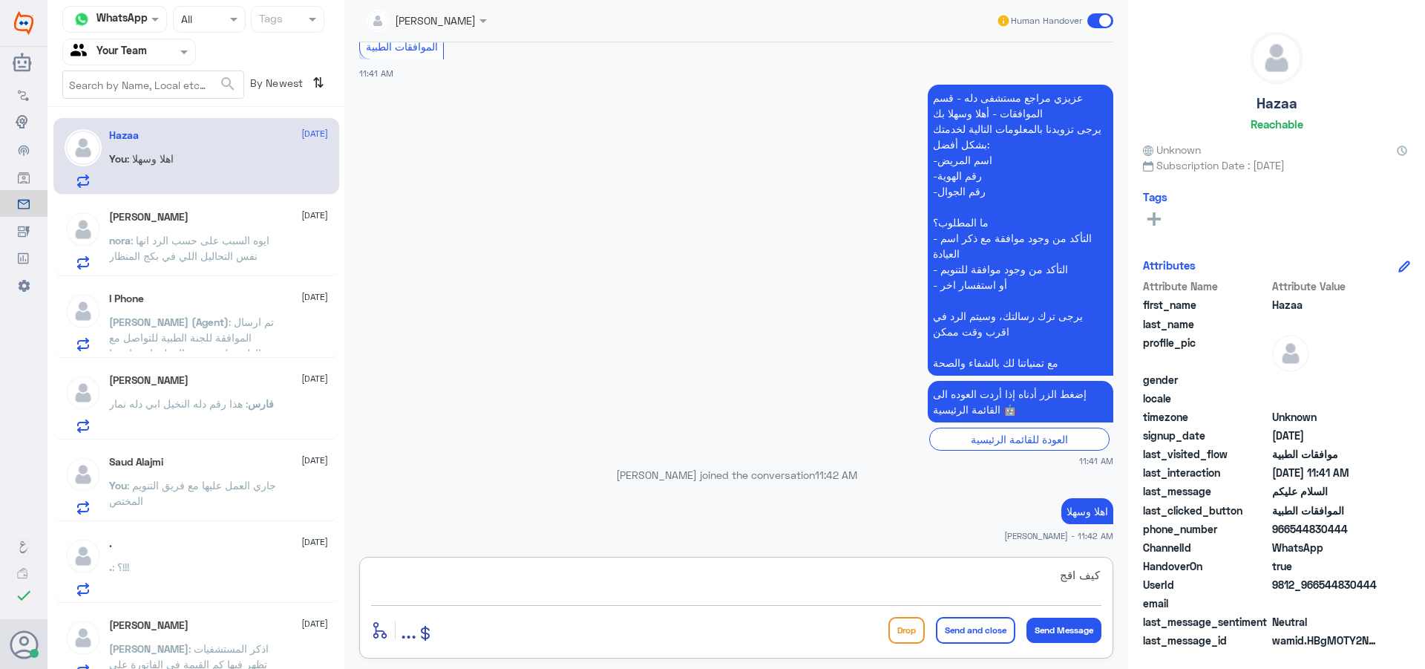
scroll to position [1762, 0]
type textarea "كيف اقدر اخدمك"
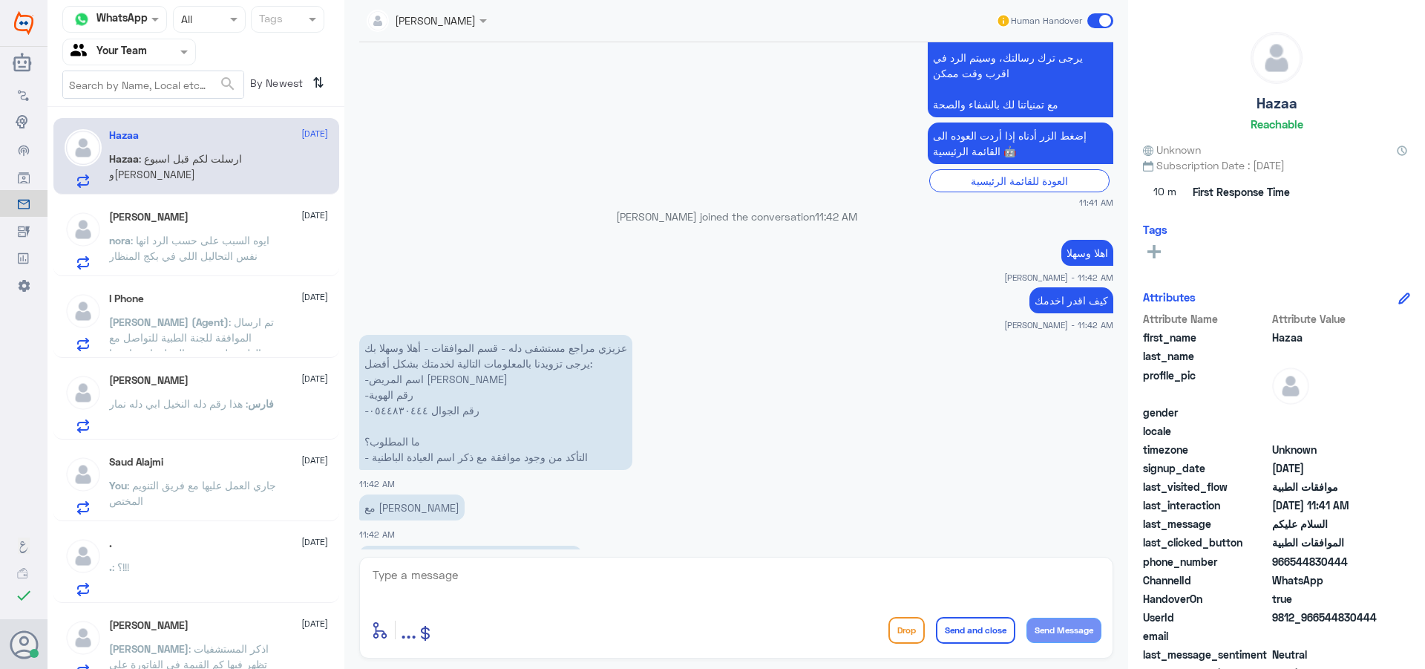
scroll to position [2071, 0]
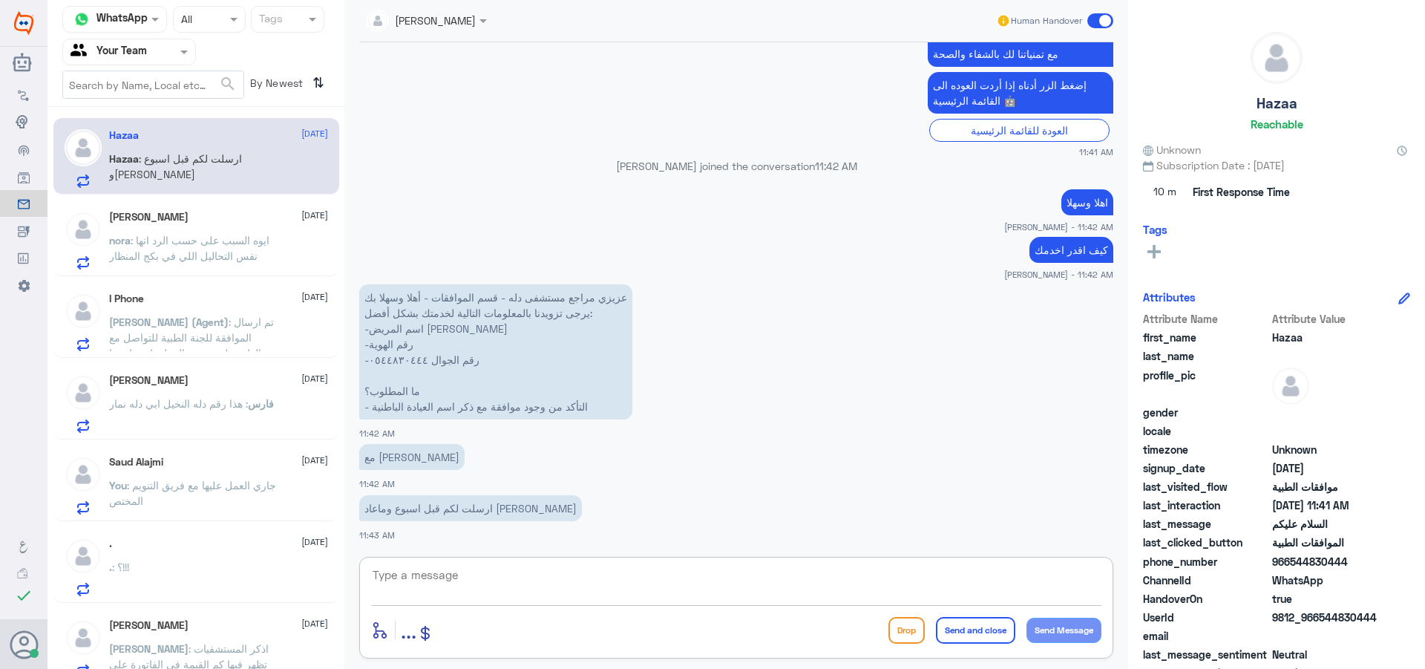
drag, startPoint x: 498, startPoint y: 554, endPoint x: 519, endPoint y: 565, distance: 23.2
click at [506, 560] on div "[PERSON_NAME] Human Handover [DATE] صحيح 09:21 AM مرحباً بك في مستشفيات دله سعد…" at bounding box center [736, 336] width 784 height 673
click at [578, 600] on textarea at bounding box center [736, 583] width 730 height 36
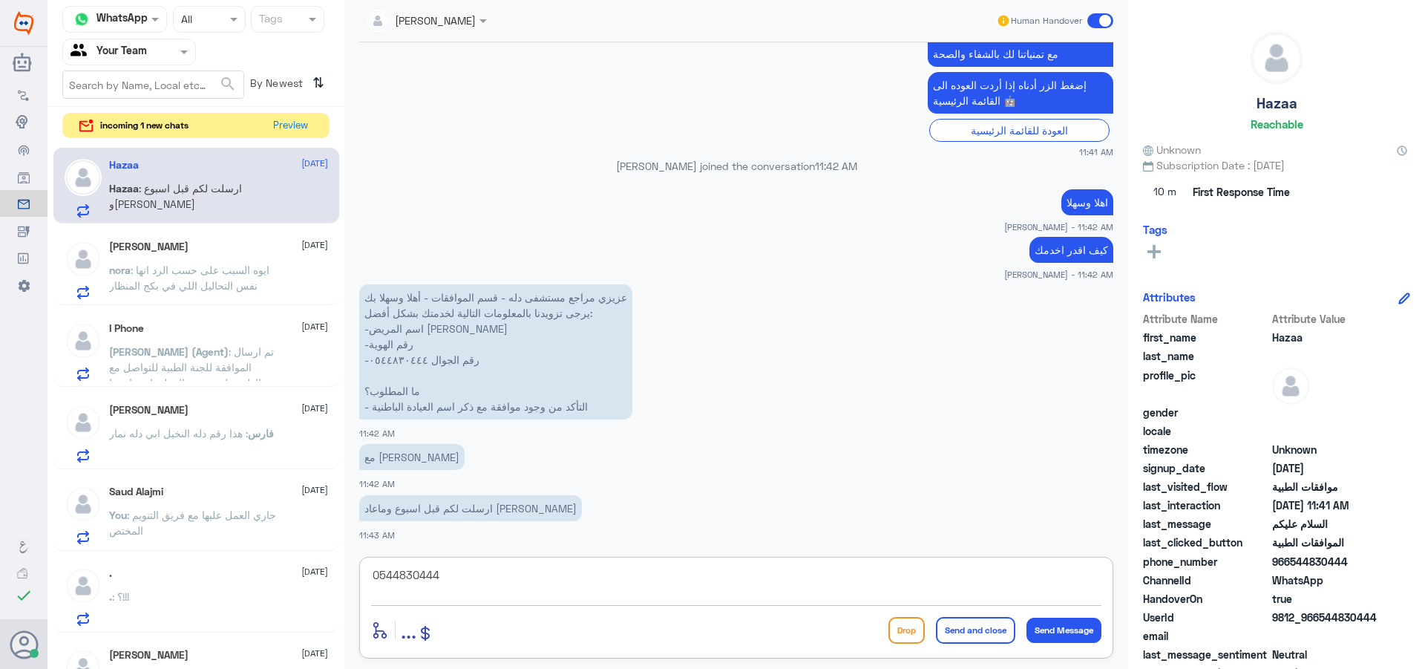
click at [393, 571] on textarea "0544830444" at bounding box center [736, 583] width 730 height 36
type textarea "0544830444"
click at [299, 128] on button "Preview" at bounding box center [291, 125] width 46 height 23
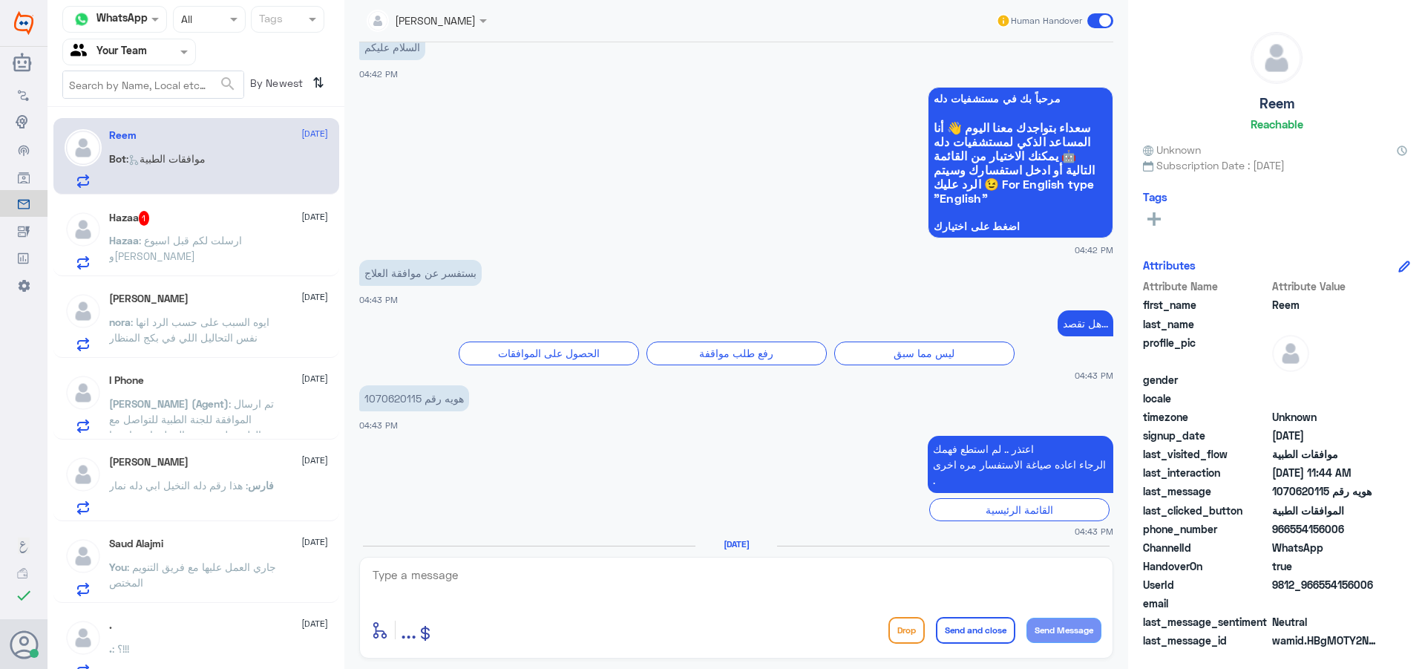
scroll to position [0, 0]
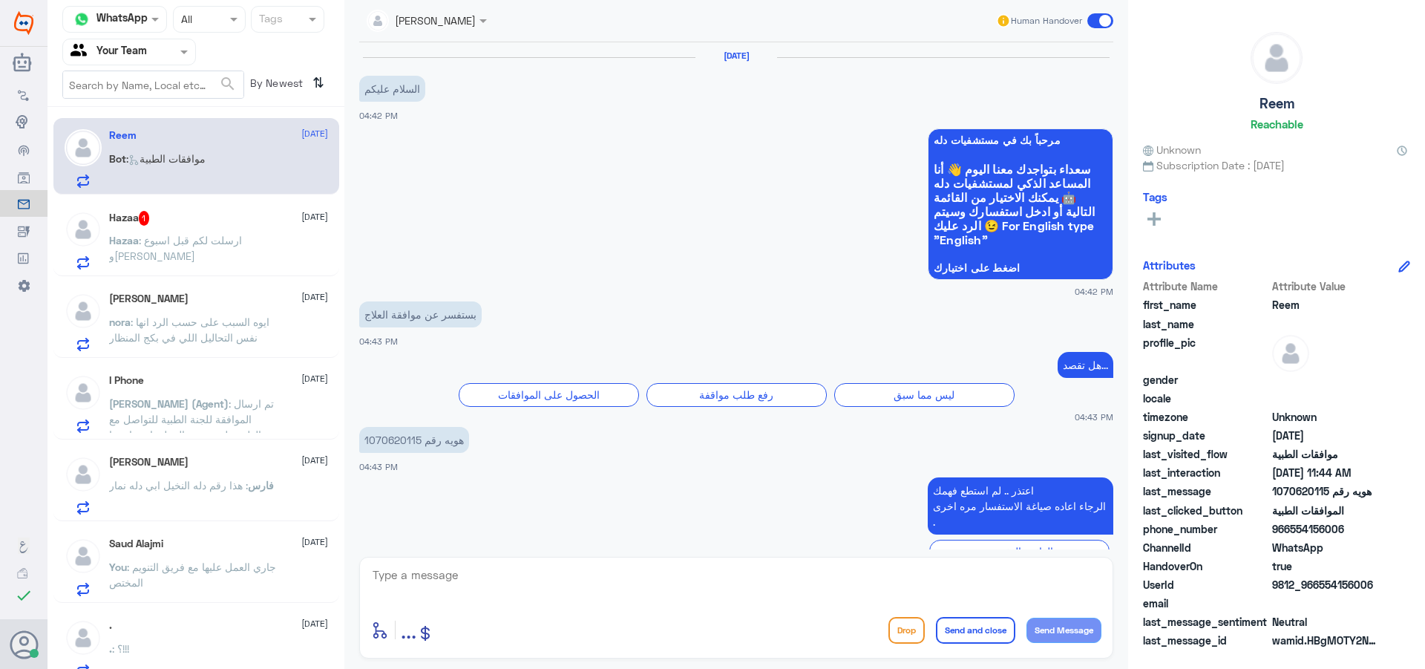
click at [226, 248] on p "Hazaa : ارسلت لكم قبل اسبوع و[PERSON_NAME]" at bounding box center [192, 250] width 167 height 37
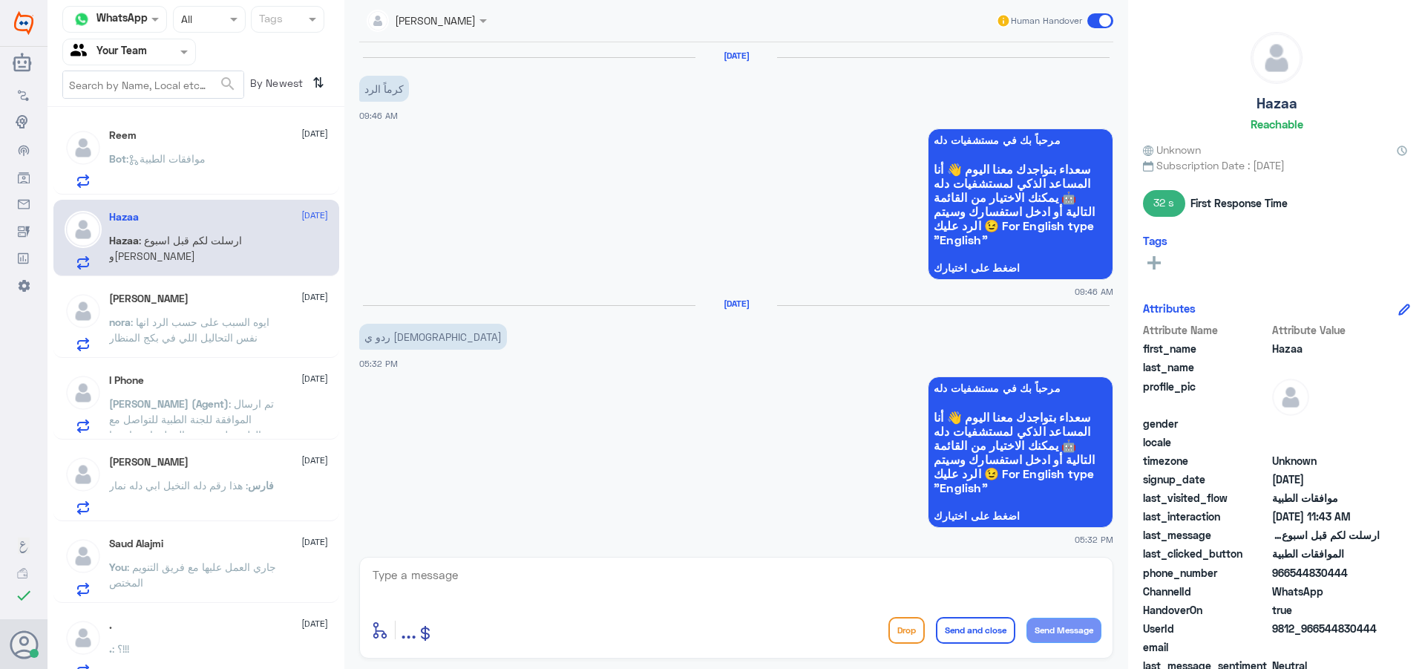
scroll to position [1551, 0]
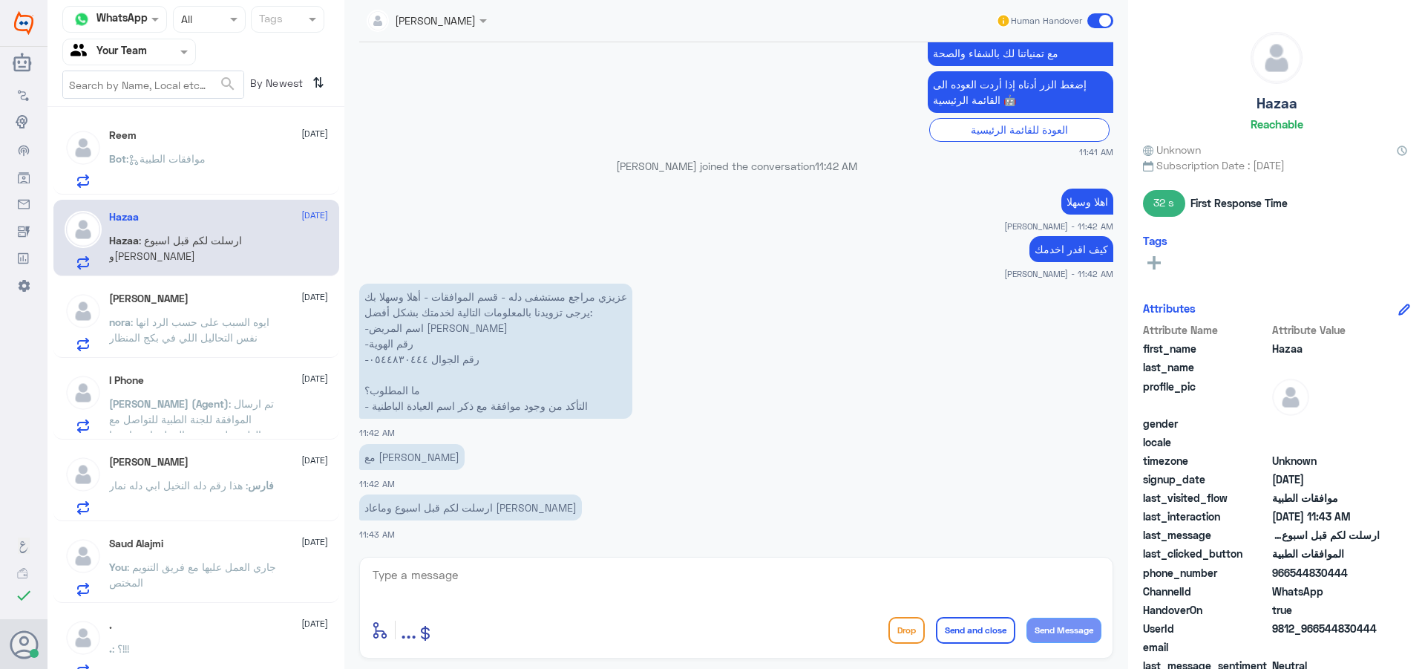
click at [478, 557] on div "enter flow name ... Drop Send and close Send Message" at bounding box center [736, 608] width 754 height 102
click at [586, 570] on textarea at bounding box center [736, 583] width 730 height 36
type textarea "h"
type textarea "اي فرع الزيارة"
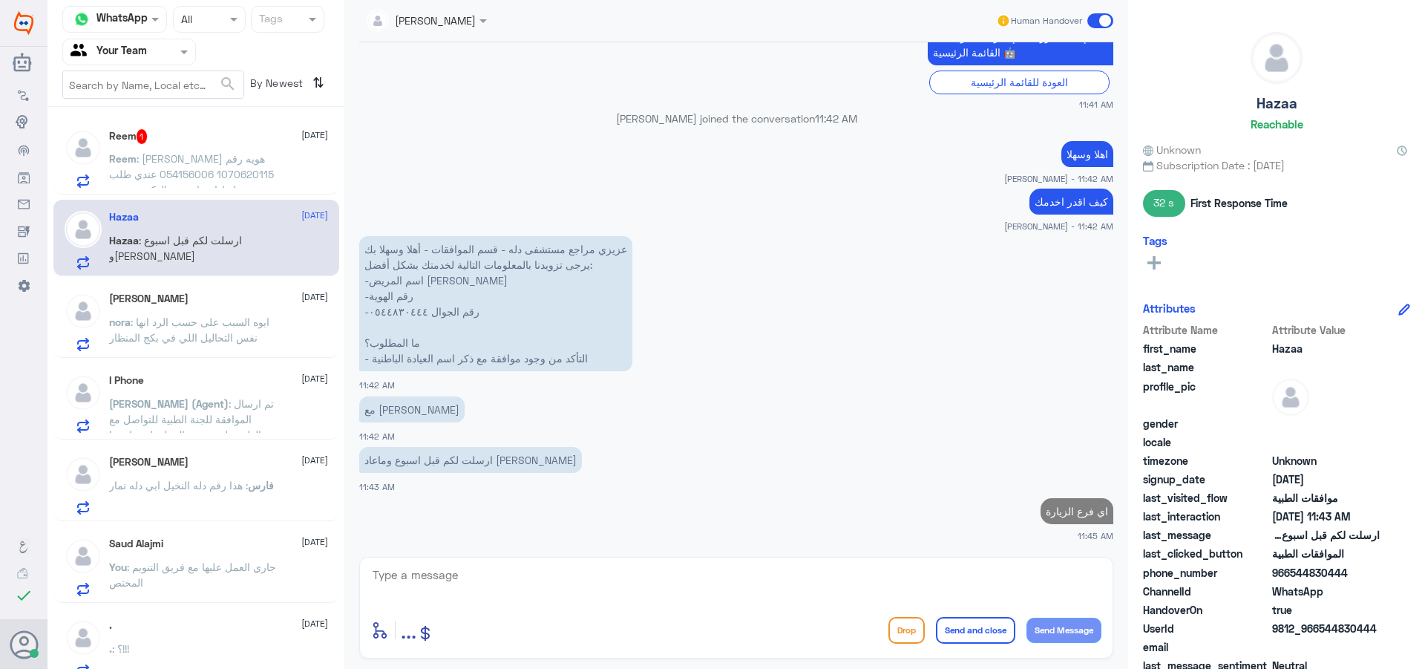
click at [242, 159] on p "Reem : [PERSON_NAME] هويه رقم 1070620115 054156006 عندي طلب تخطيط اعصاب من الدك…" at bounding box center [192, 169] width 167 height 37
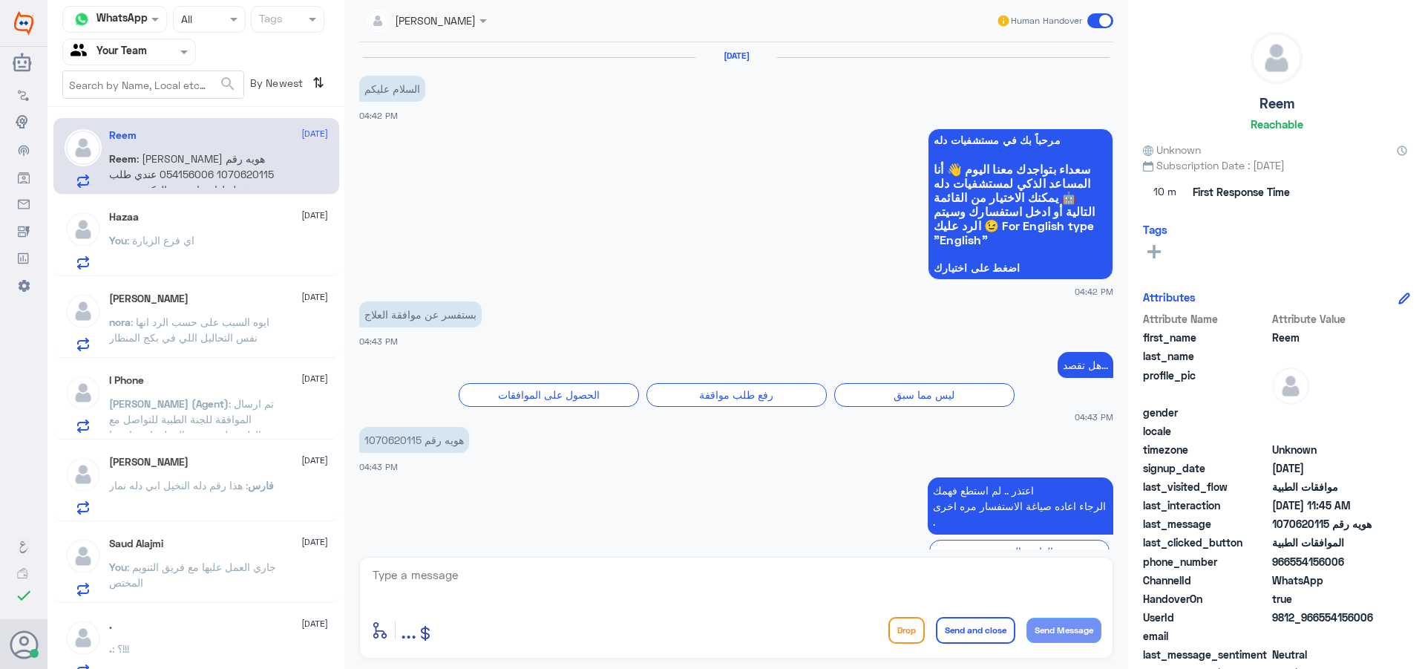
scroll to position [1167, 0]
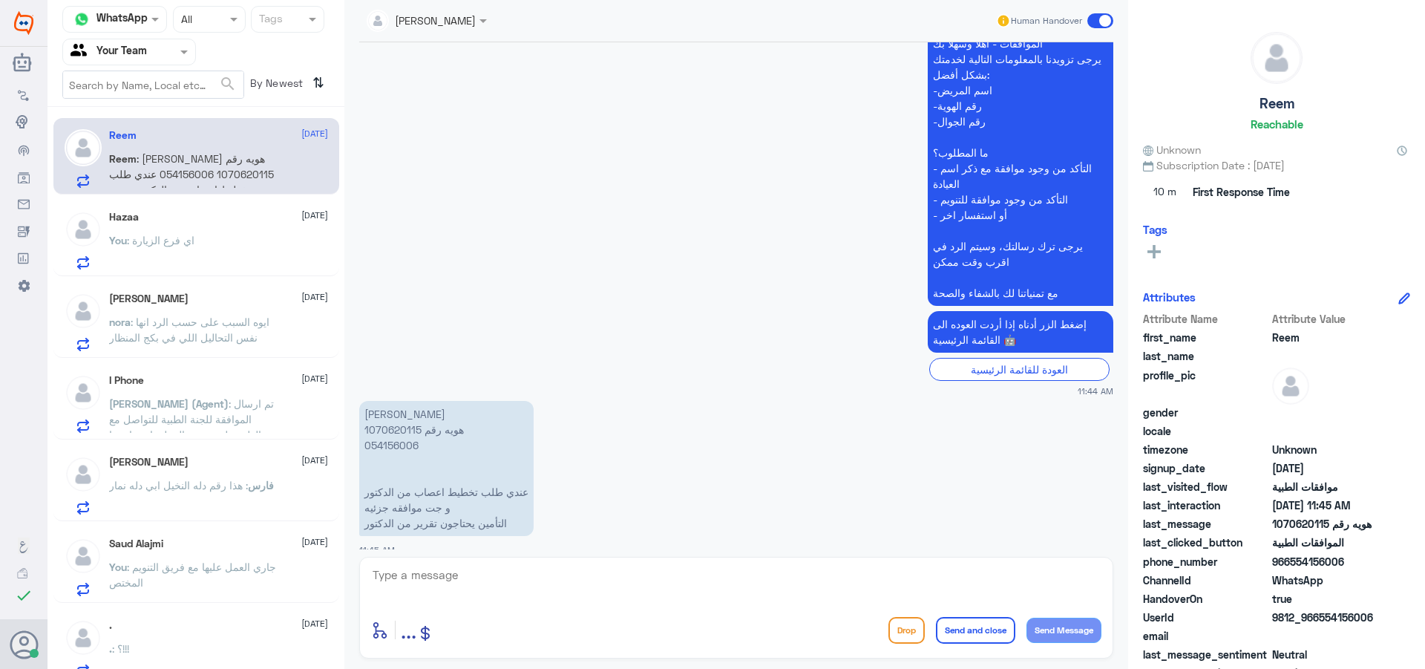
click at [387, 408] on p "[PERSON_NAME] هويه رقم 1070620115 054156006 عندي طلب تخطيط اعصاب من الدكتور و ج…" at bounding box center [446, 468] width 174 height 135
drag, startPoint x: 767, startPoint y: 432, endPoint x: 689, endPoint y: 451, distance: 80.3
click at [767, 432] on app-msgs-text "[PERSON_NAME] هويه رقم 1070620115 054156006 عندي طلب تخطيط اعصاب من الدكتور و ج…" at bounding box center [736, 469] width 754 height 137
click at [756, 501] on app-msgs-text "[PERSON_NAME] هويه رقم 1070620115 054156006 عندي طلب تخطيط اعصاب من الدكتور و ج…" at bounding box center [736, 469] width 754 height 137
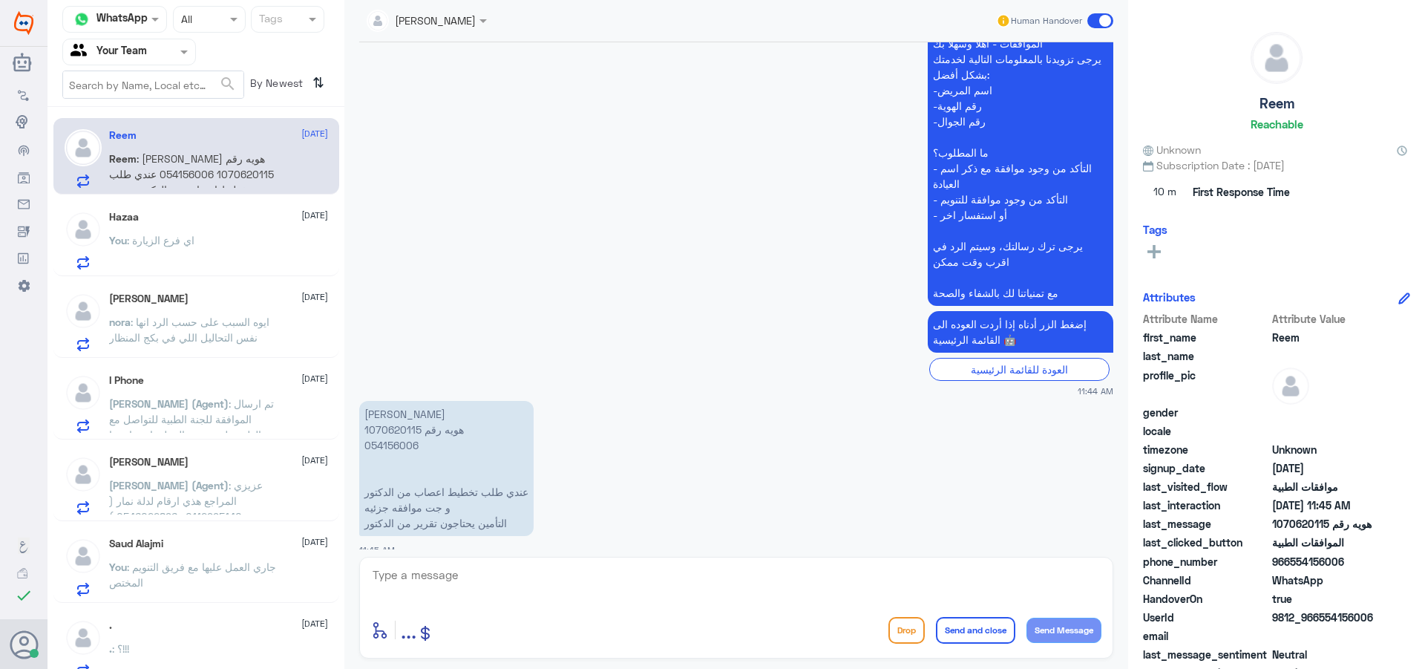
click at [744, 575] on textarea at bounding box center [736, 583] width 730 height 36
type textarea "هل تم زيارة الطبيب لكتابة التقرير ؟"
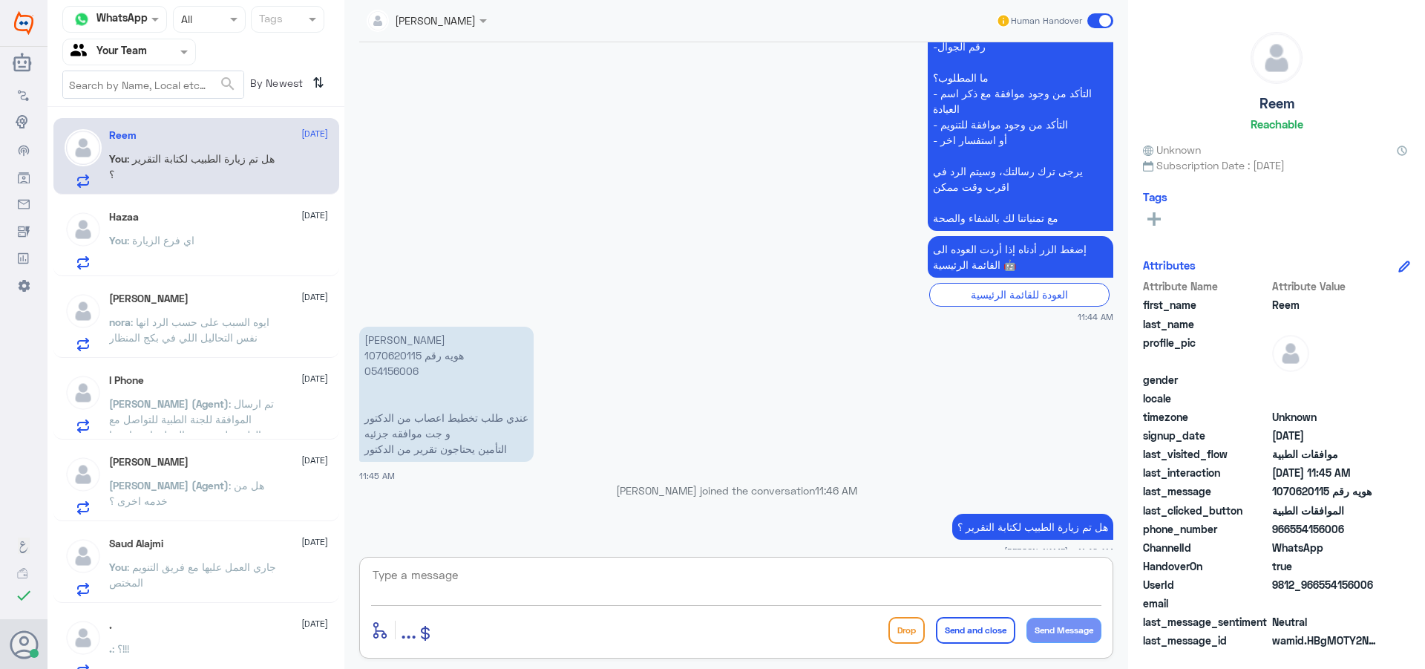
scroll to position [1265, 0]
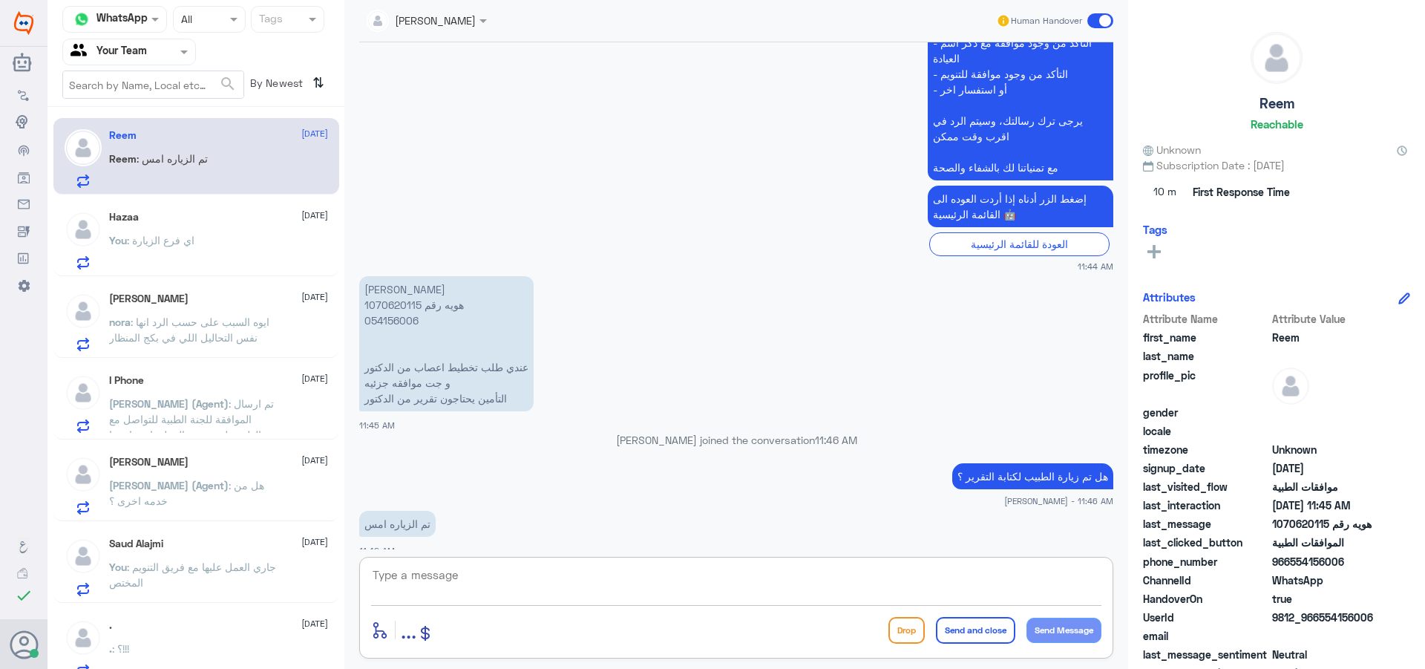
click at [390, 293] on p "[PERSON_NAME] هويه رقم 1070620115 054156006 عندي طلب تخطيط اعصاب من الدكتور و ج…" at bounding box center [446, 343] width 174 height 135
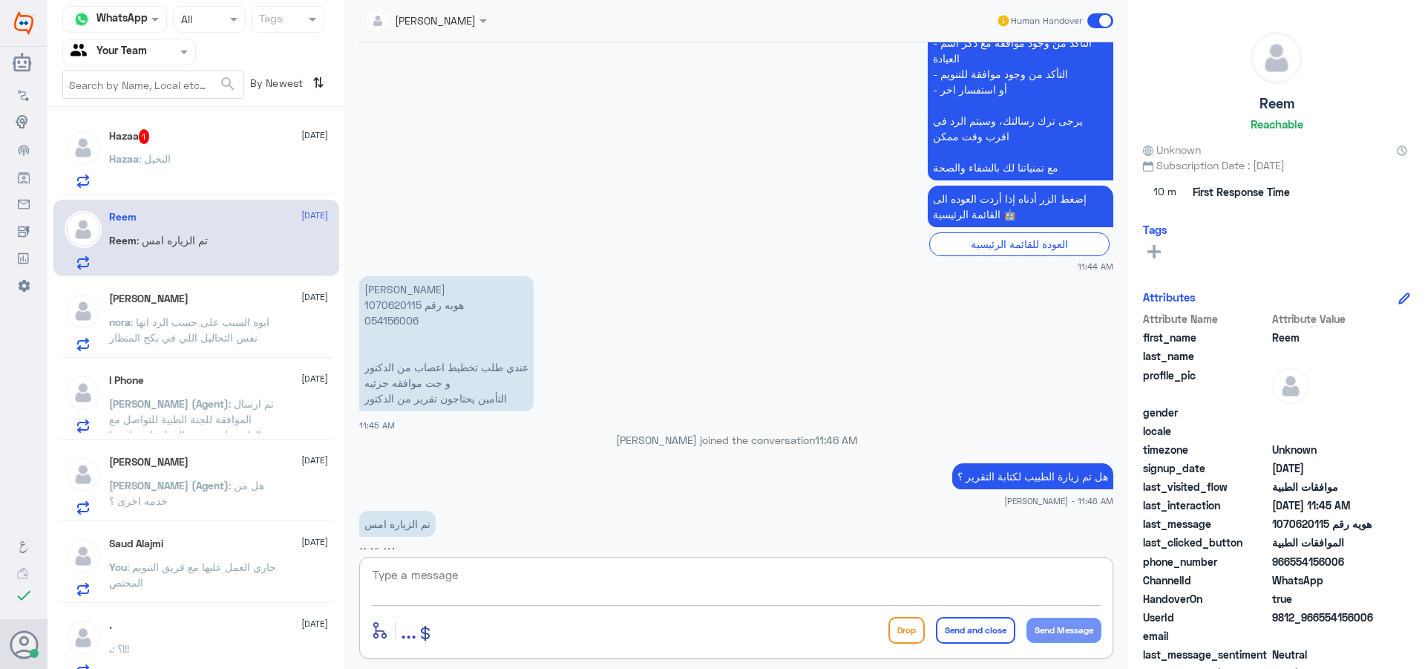
click at [470, 579] on textarea at bounding box center [736, 583] width 730 height 36
type textarea "j"
type textarea "تم رفع تقرير الطبيب"
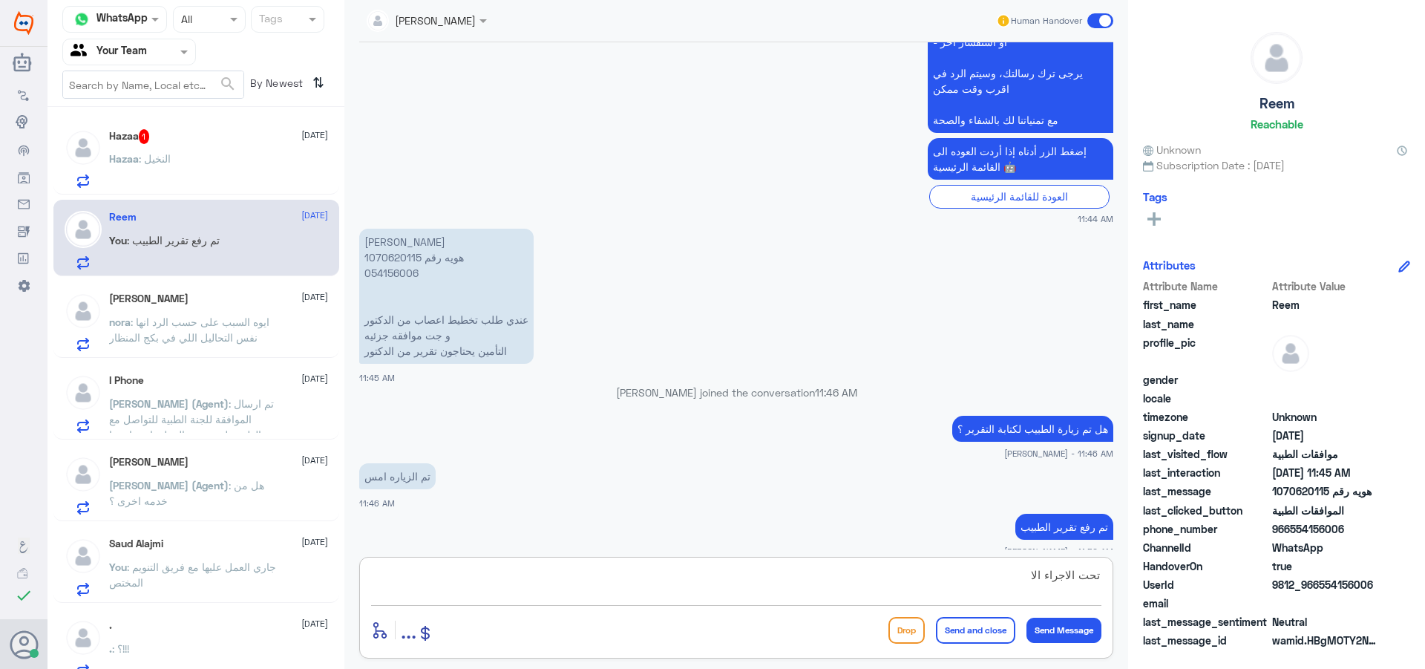
type textarea "تحت الاجراء الان"
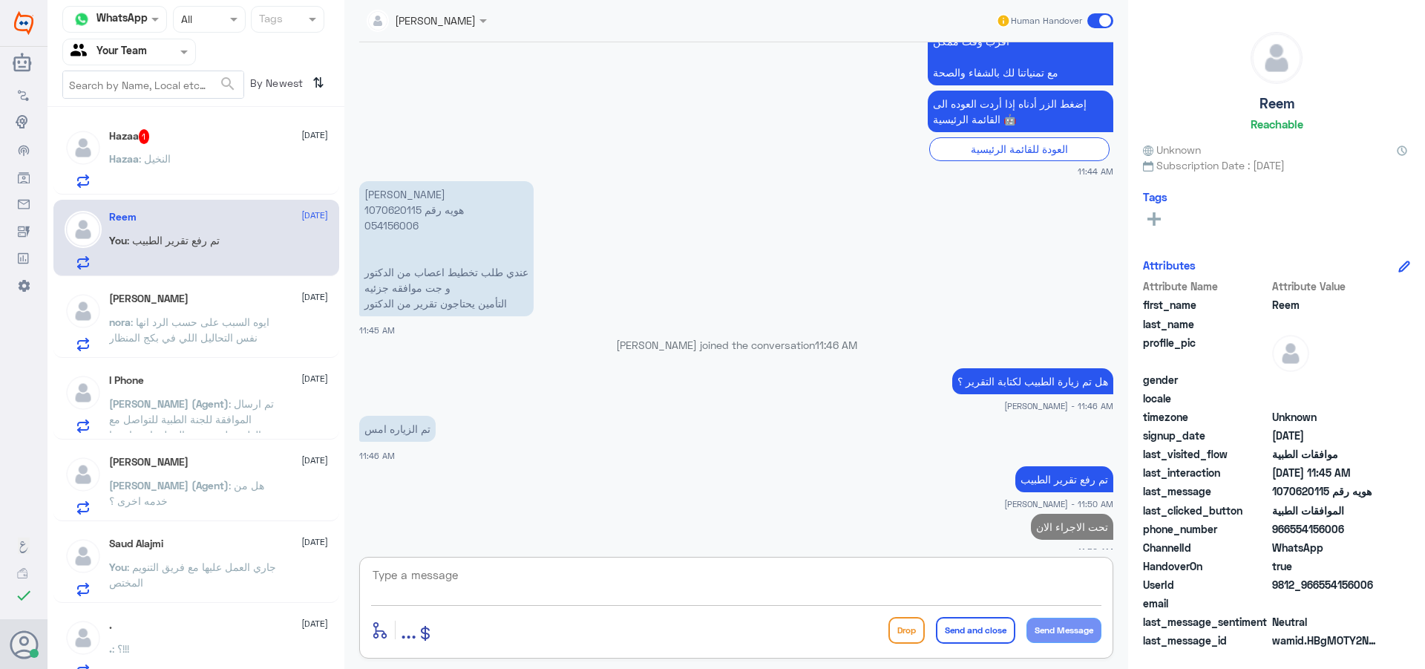
click at [151, 146] on div "Hazaa 1 [DATE] Hazaa : النخيل" at bounding box center [218, 158] width 219 height 59
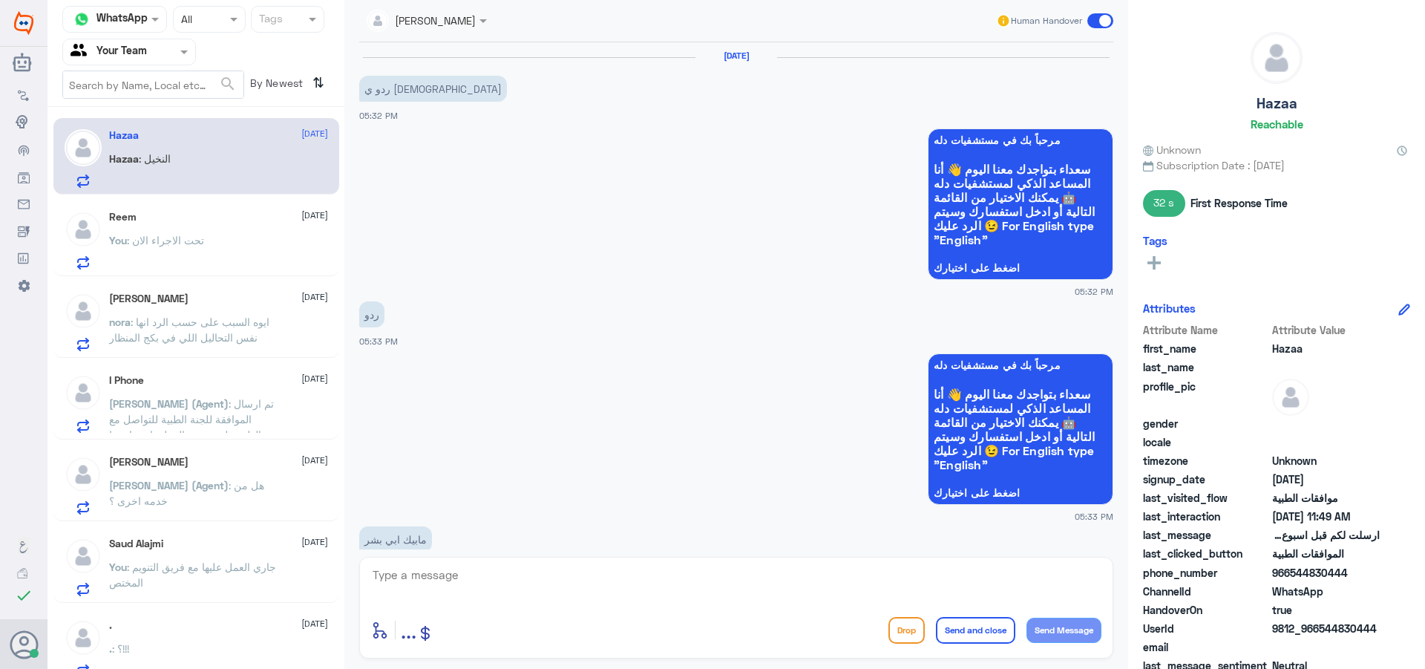
scroll to position [1401, 0]
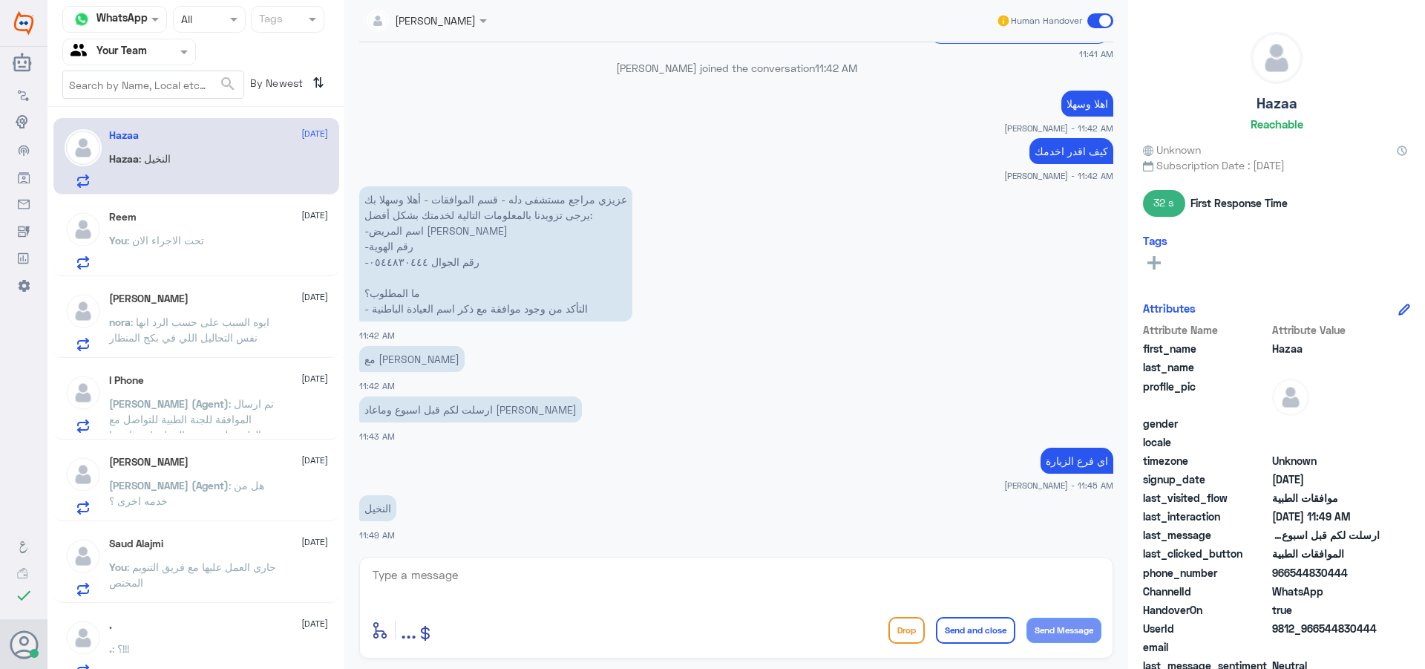
click at [563, 603] on div at bounding box center [736, 585] width 730 height 40
click at [469, 599] on textarea at bounding box center [736, 583] width 730 height 36
click at [469, 600] on textarea at bounding box center [736, 583] width 730 height 36
click at [520, 612] on div "enter flow name ... Drop Send and close Send Message" at bounding box center [736, 608] width 754 height 102
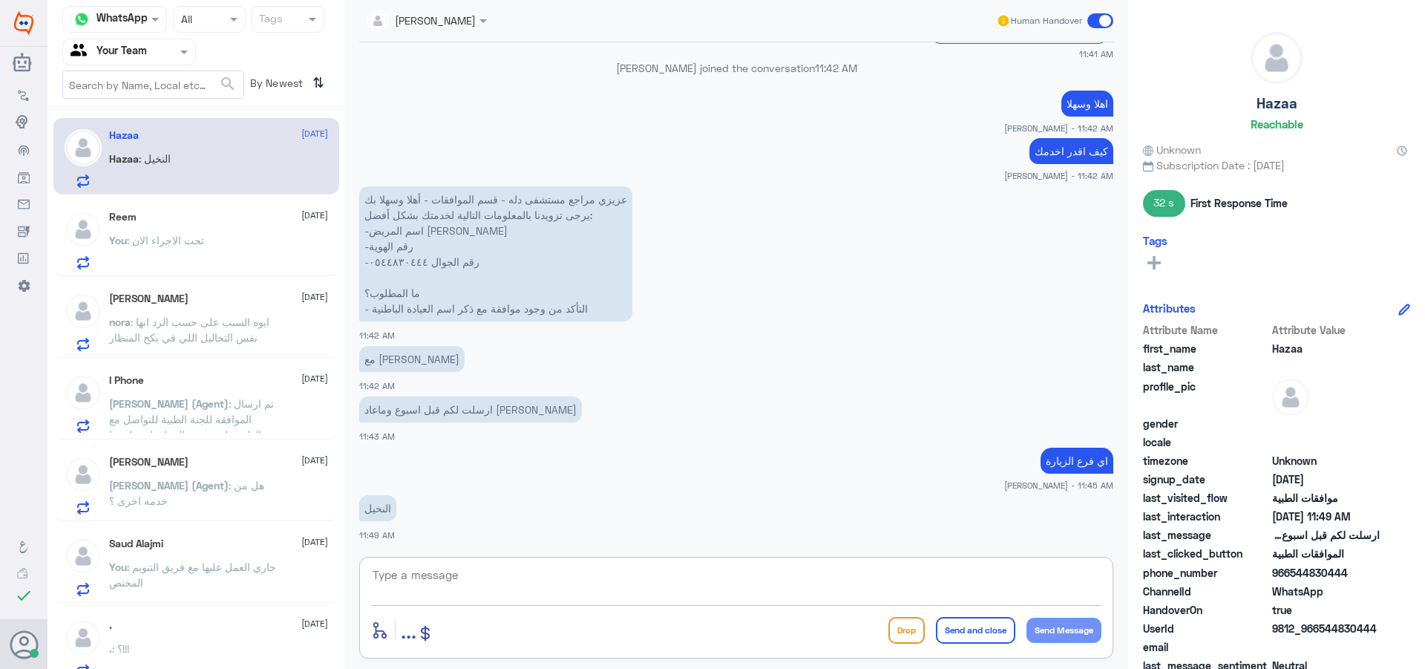
click at [525, 579] on textarea at bounding box center [736, 583] width 730 height 36
type textarea "ماهي الخدمة ؟"
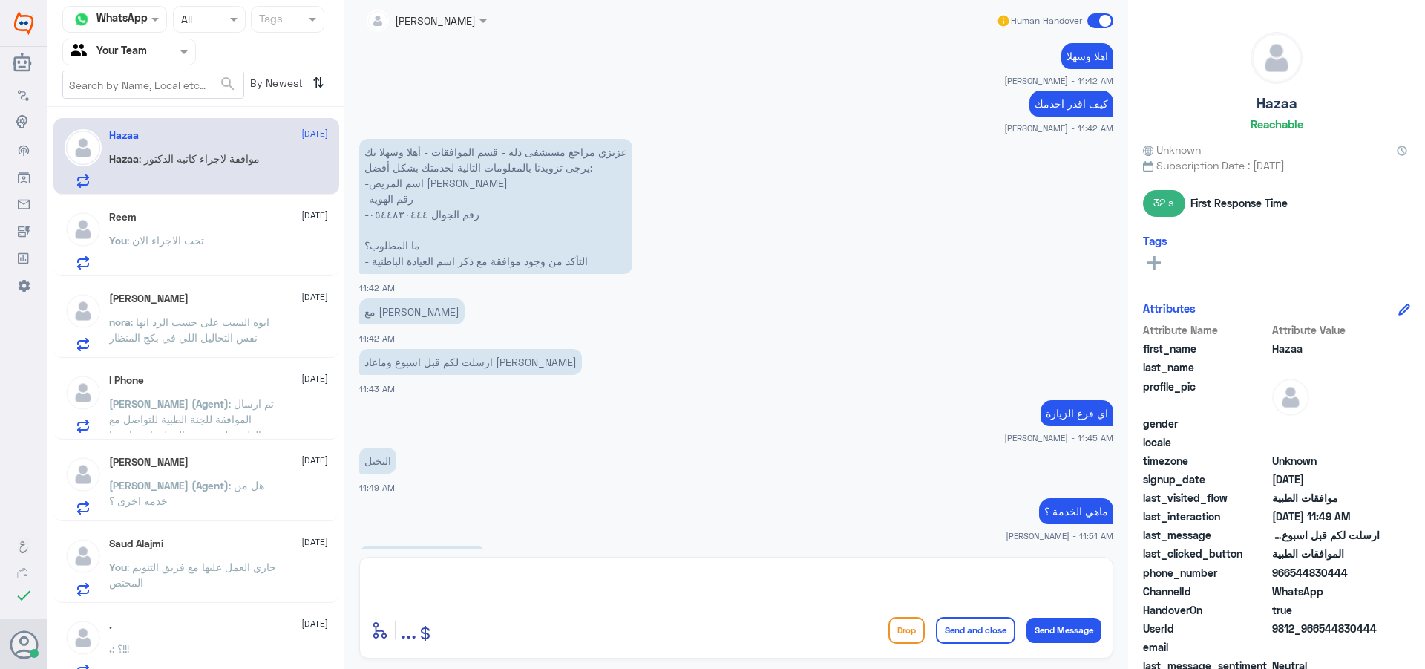
scroll to position [1499, 0]
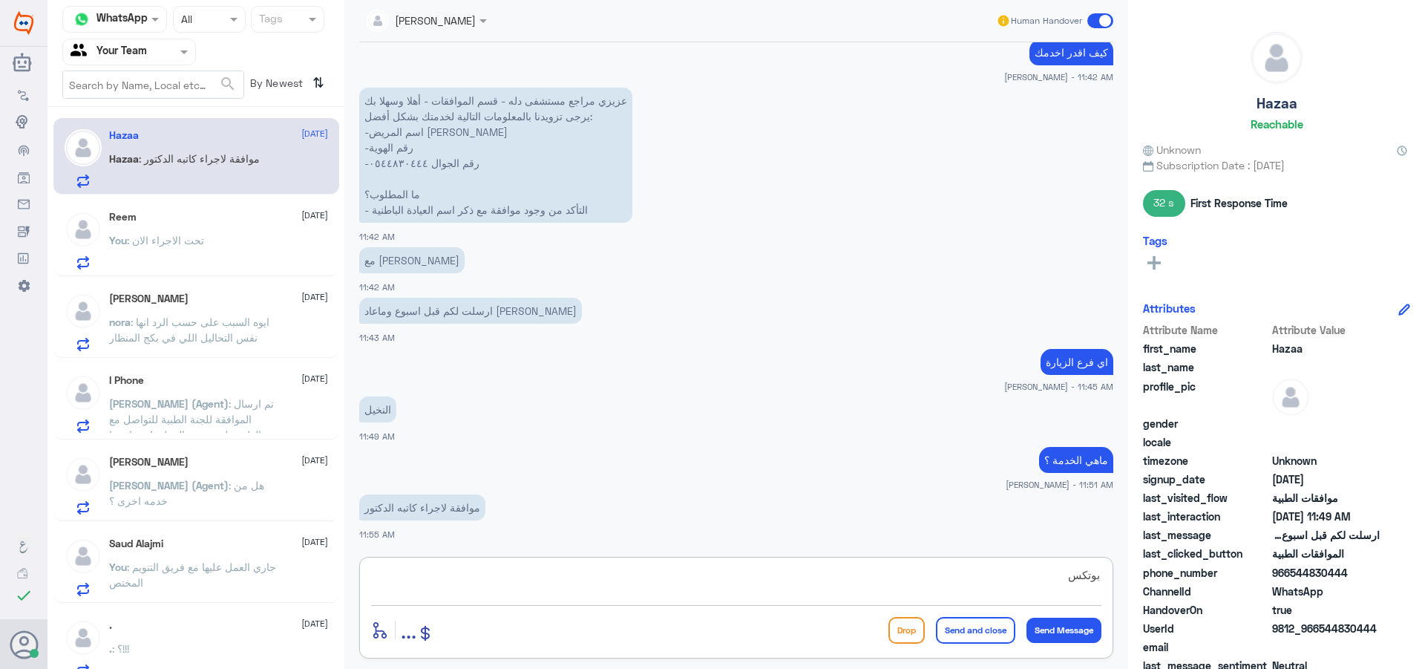
type textarea "بوتكس ؟"
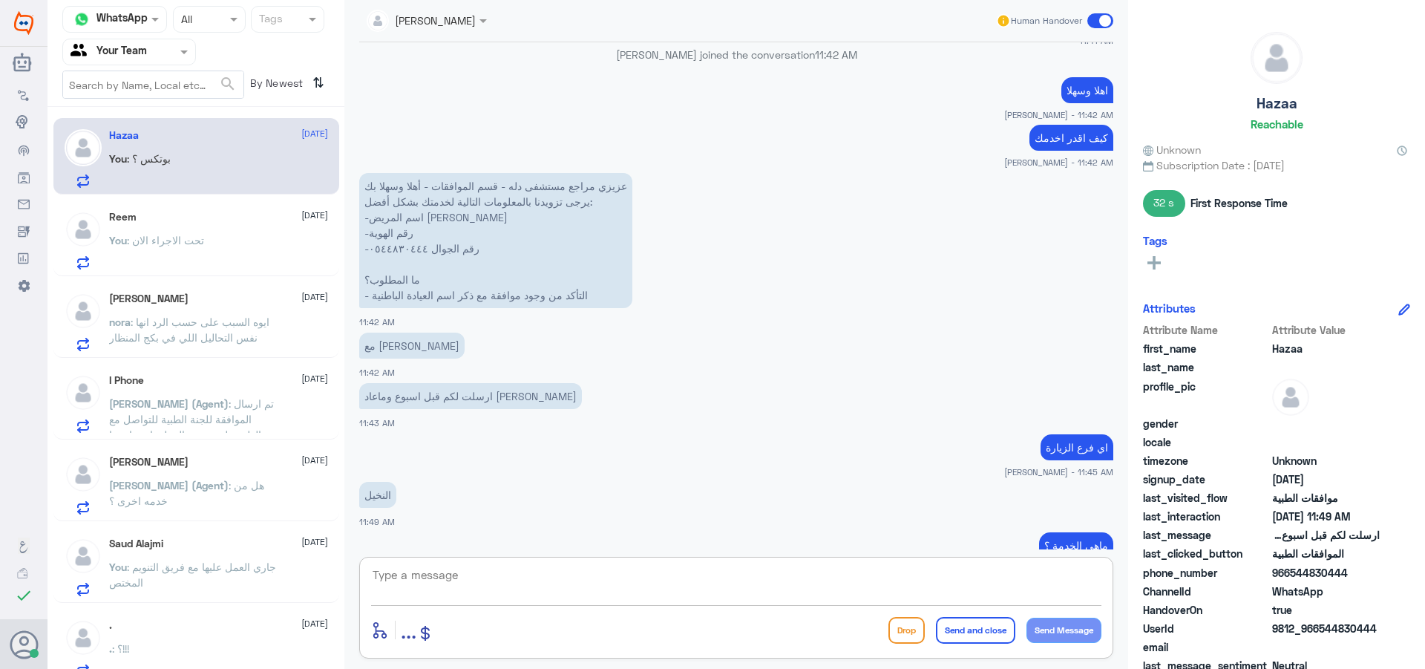
scroll to position [1398, 0]
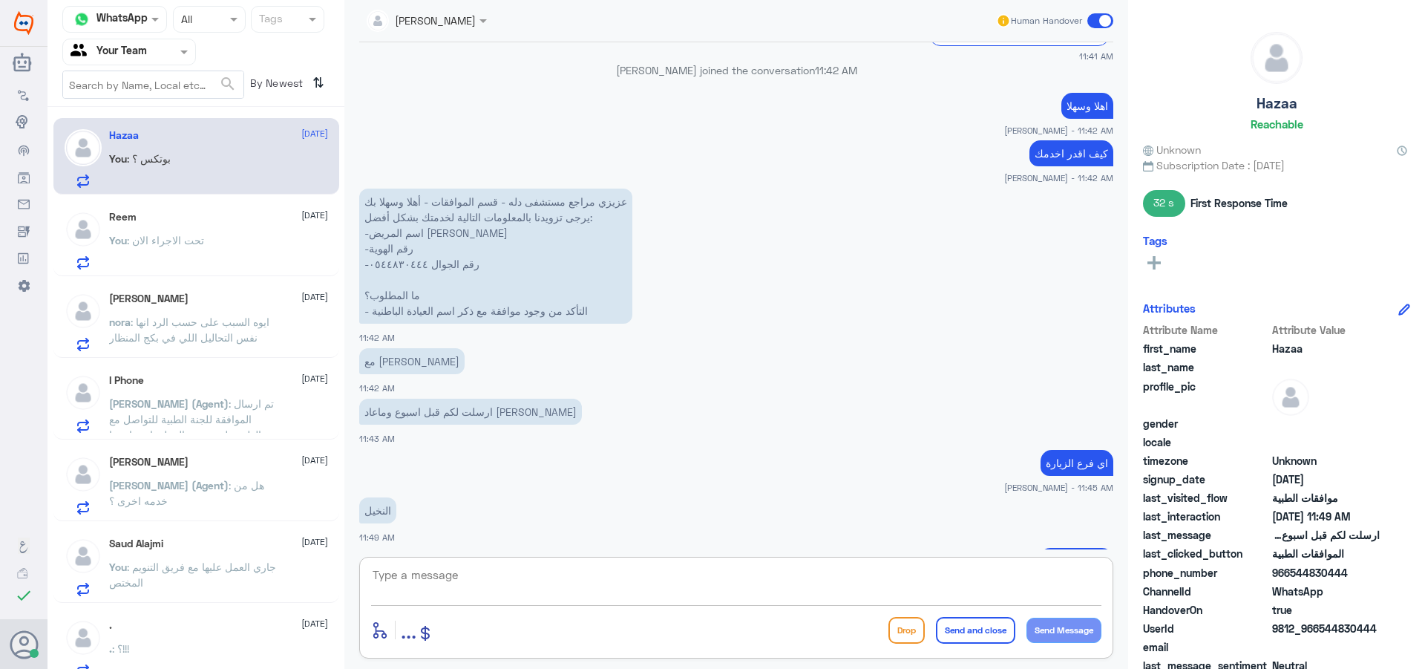
click at [583, 581] on textarea at bounding box center [736, 583] width 730 height 36
click at [413, 574] on textarea "0544830444" at bounding box center [736, 583] width 730 height 36
type textarea "0544830444"
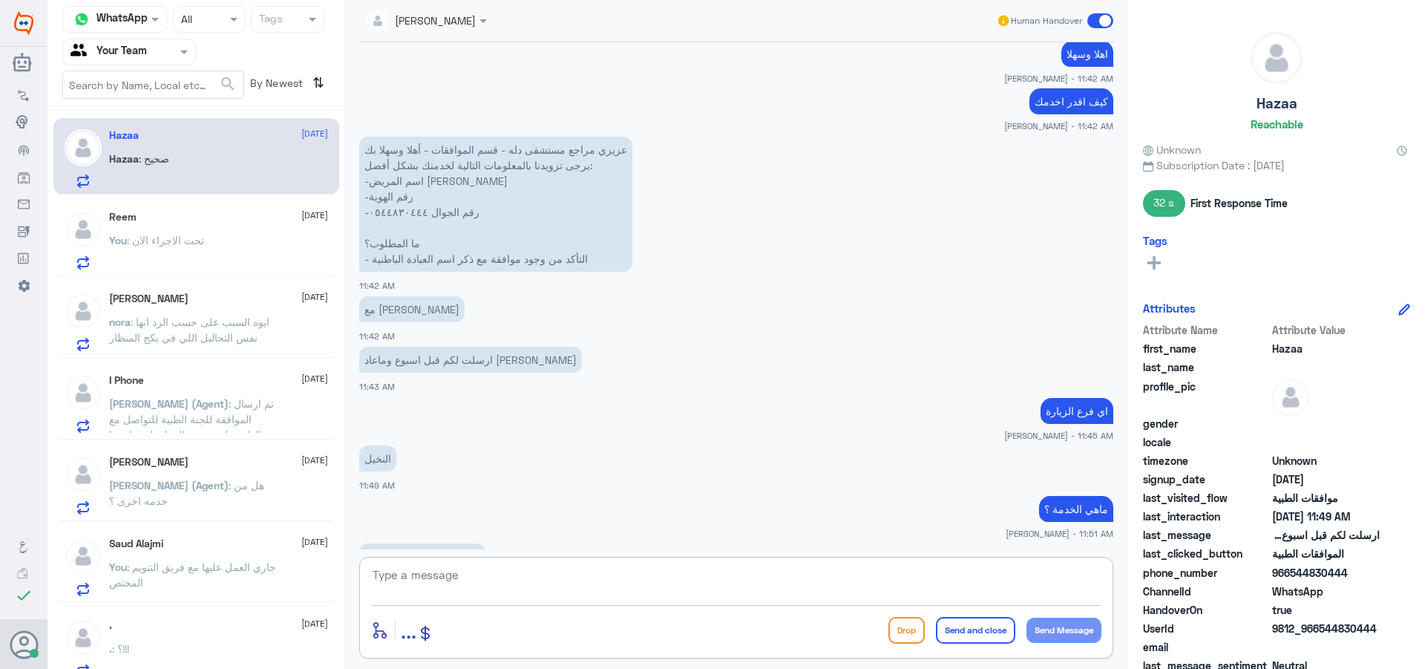
scroll to position [1449, 0]
click at [738, 577] on textarea at bounding box center [736, 583] width 730 height 36
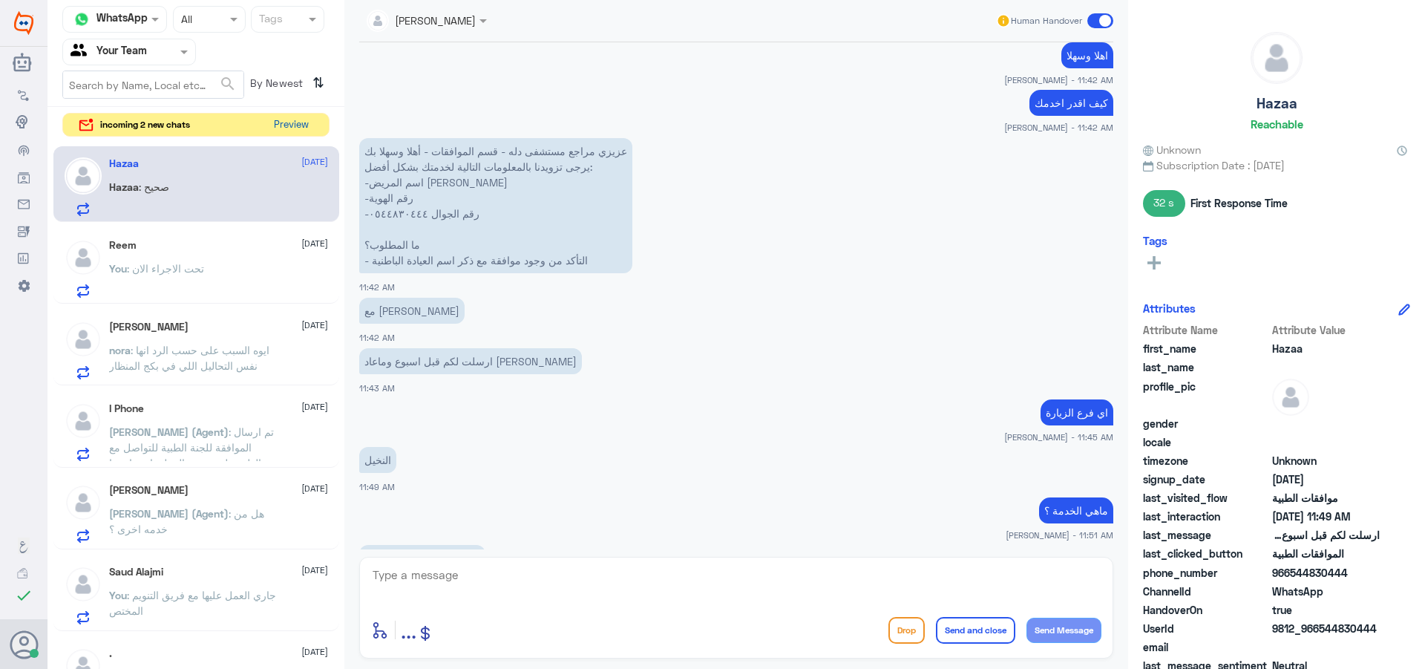
click at [289, 119] on button "Preview" at bounding box center [291, 125] width 46 height 23
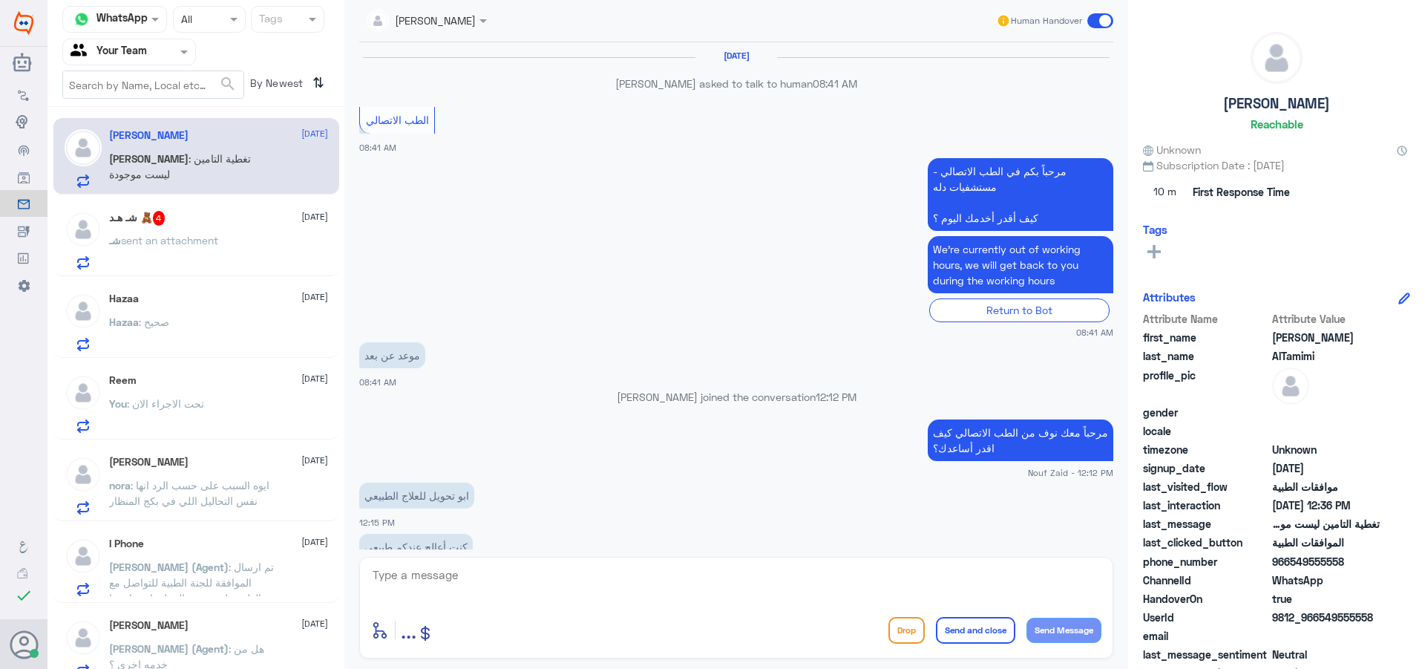
scroll to position [1188, 0]
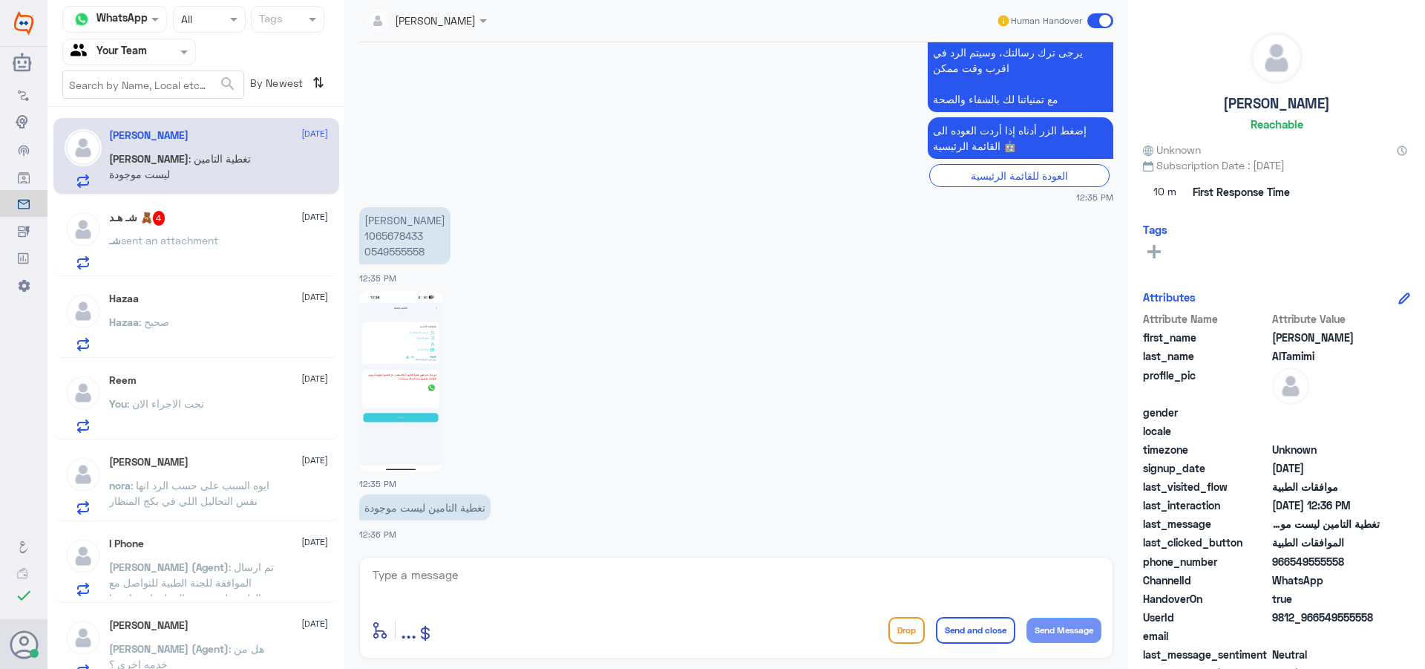
click at [448, 10] on div "[PERSON_NAME]" at bounding box center [421, 21] width 109 height 30
click at [463, 53] on div "[PERSON_NAME]" at bounding box center [452, 50] width 81 height 16
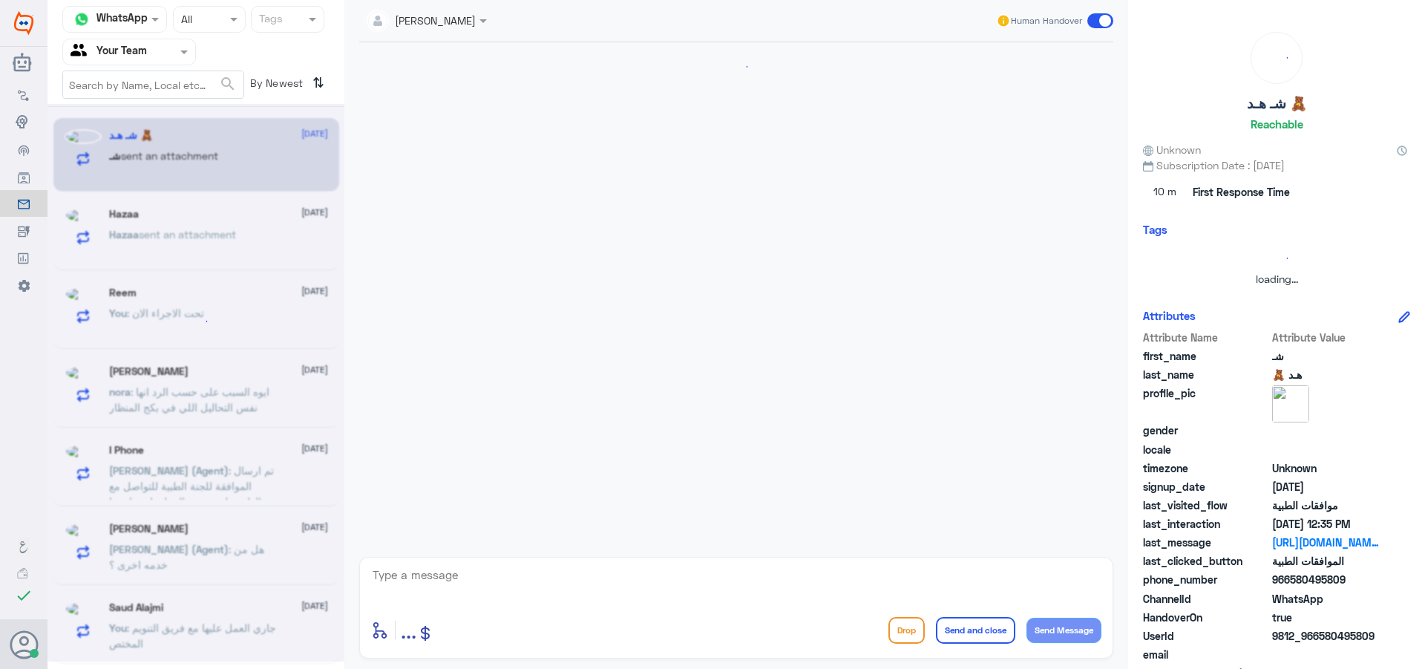
scroll to position [0, 0]
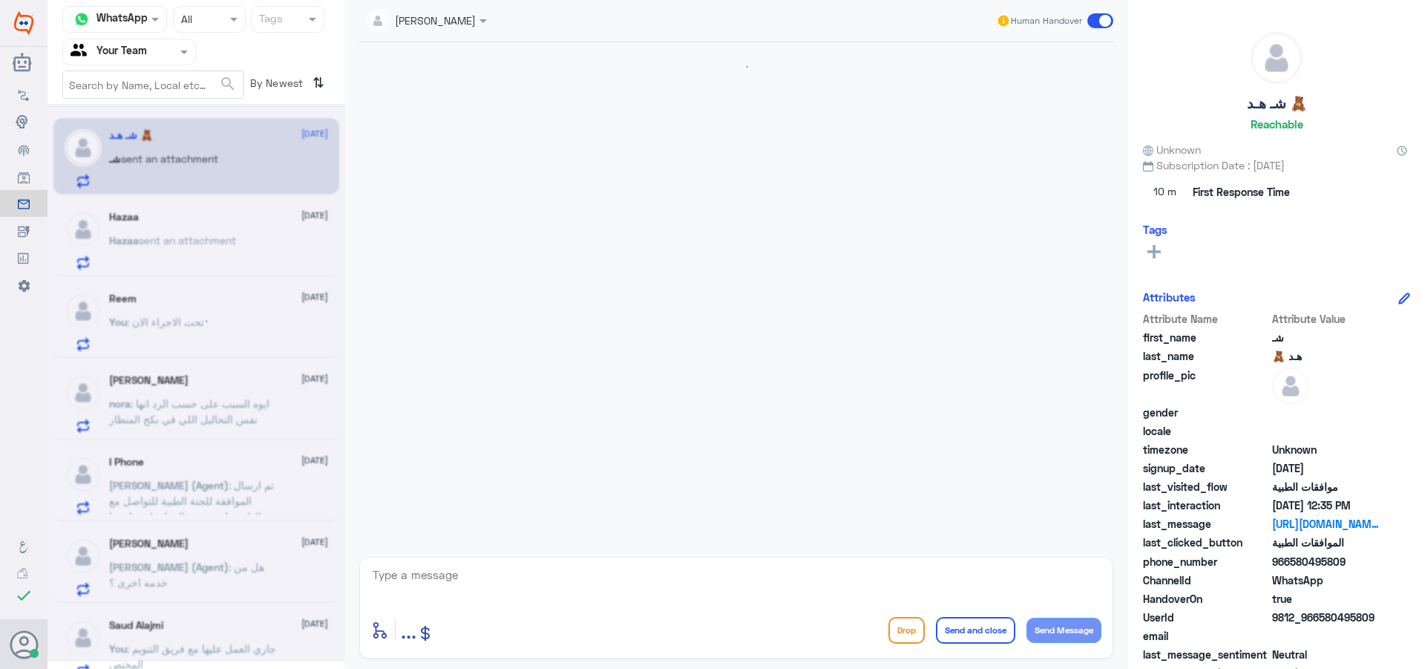
click at [161, 241] on div at bounding box center [196, 382] width 297 height 557
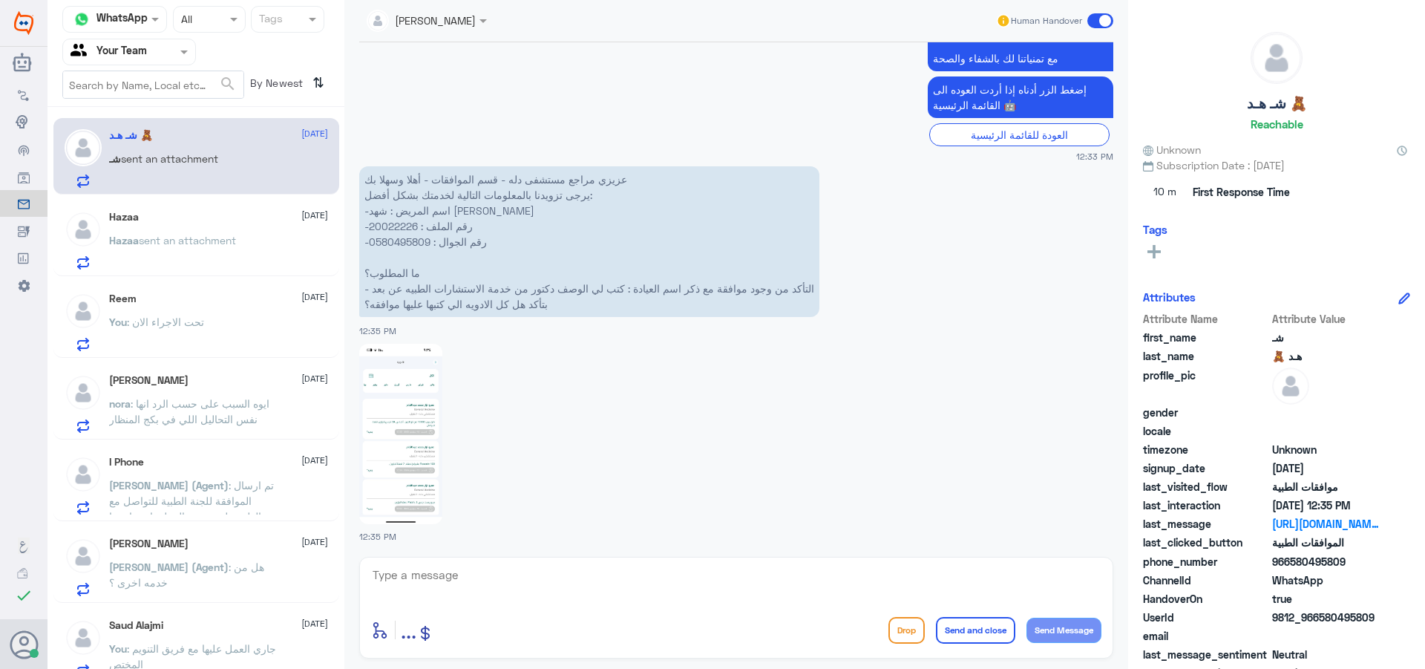
scroll to position [1594, 0]
click at [404, 222] on p "عزيزي مراجع مستشفى دله - قسم الموافقات - أهلا وسهلا بك يرجى تزويدنا بالمعلومات …" at bounding box center [589, 240] width 460 height 151
click at [382, 434] on img at bounding box center [400, 432] width 83 height 180
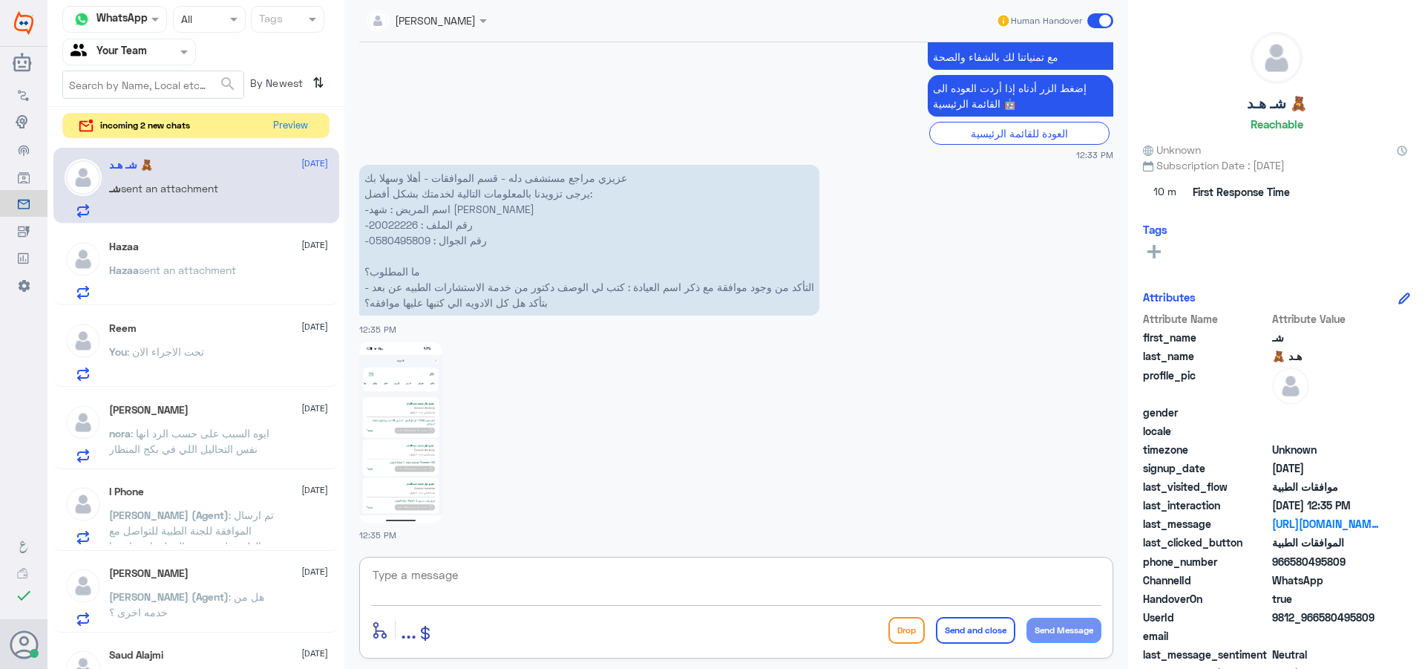
click at [453, 589] on textarea at bounding box center [736, 583] width 730 height 36
type textarea "جميعها غير شاملة تحت التأمين"
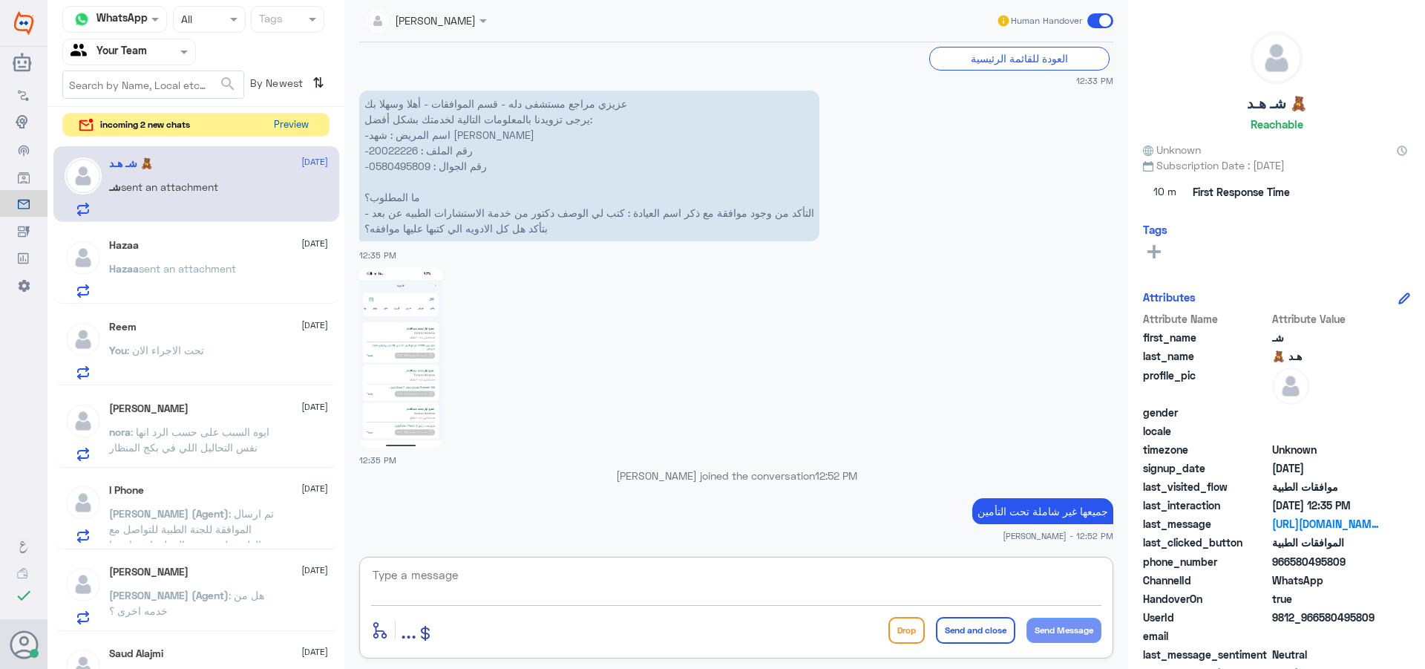
click at [281, 117] on button "Preview" at bounding box center [291, 125] width 46 height 23
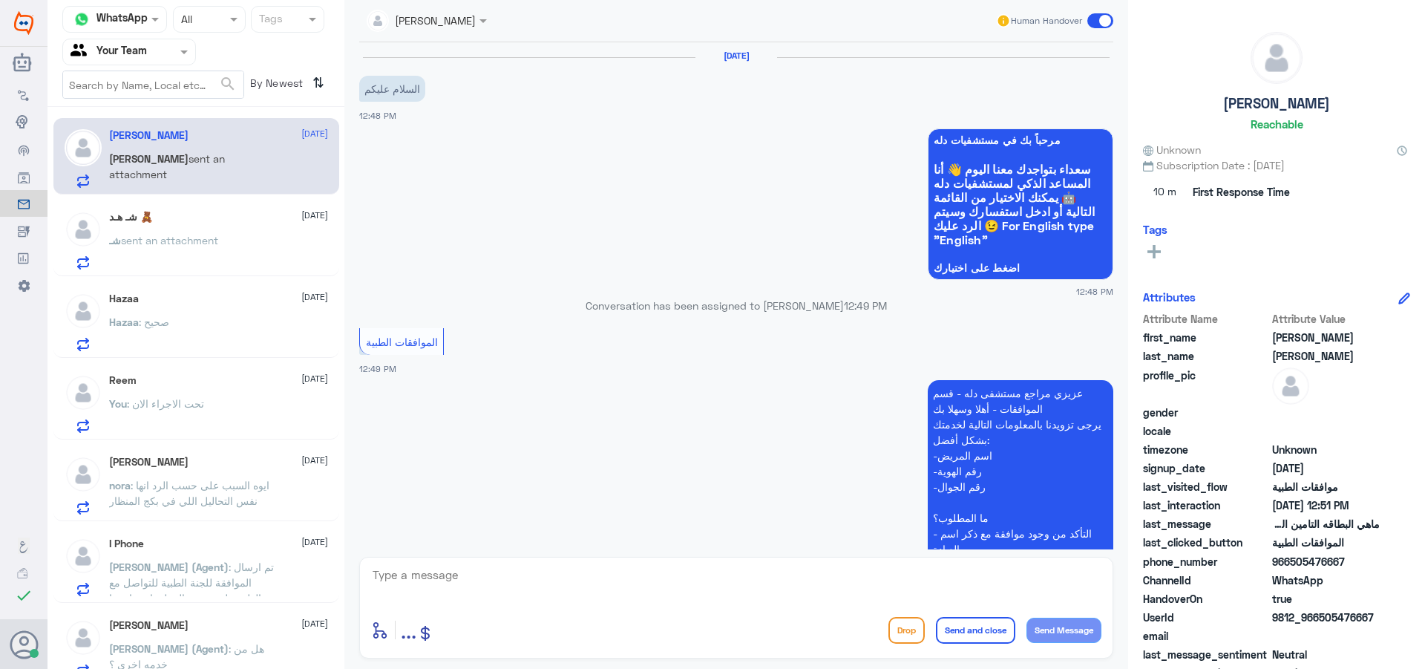
scroll to position [353, 0]
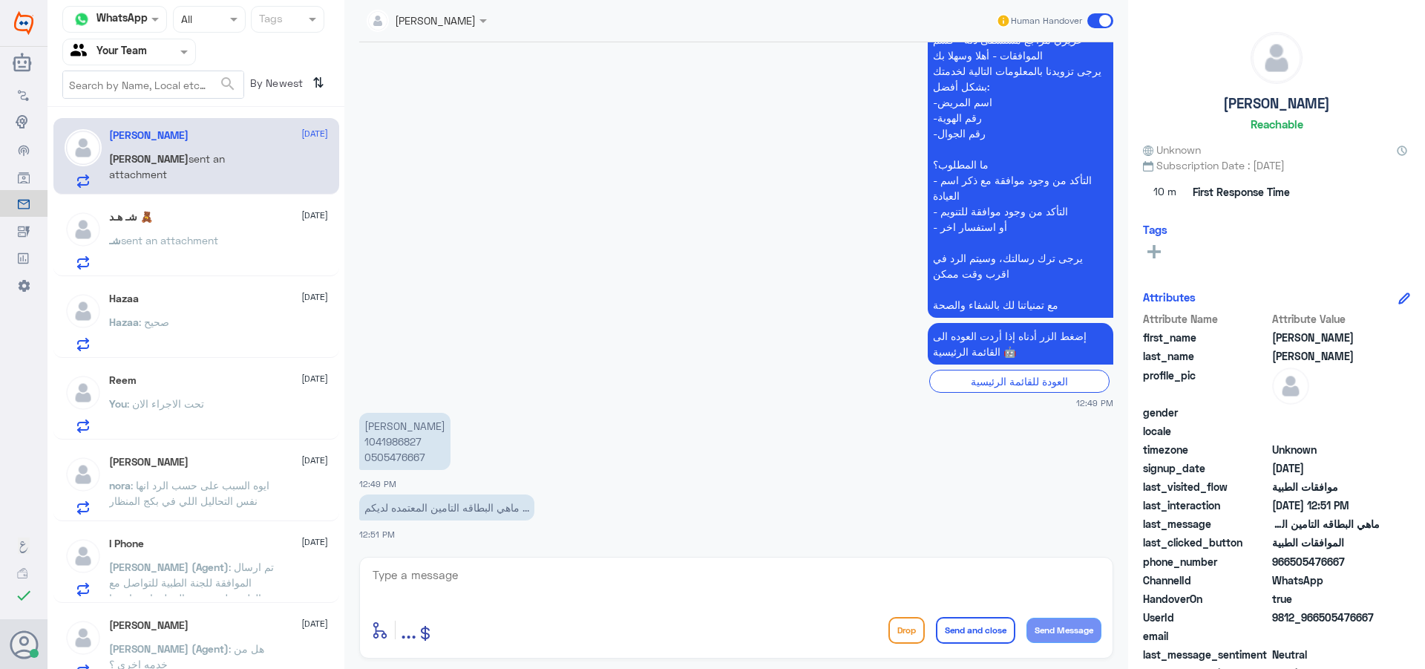
click at [153, 221] on h5 "شـ هـد 🧸" at bounding box center [131, 217] width 44 height 13
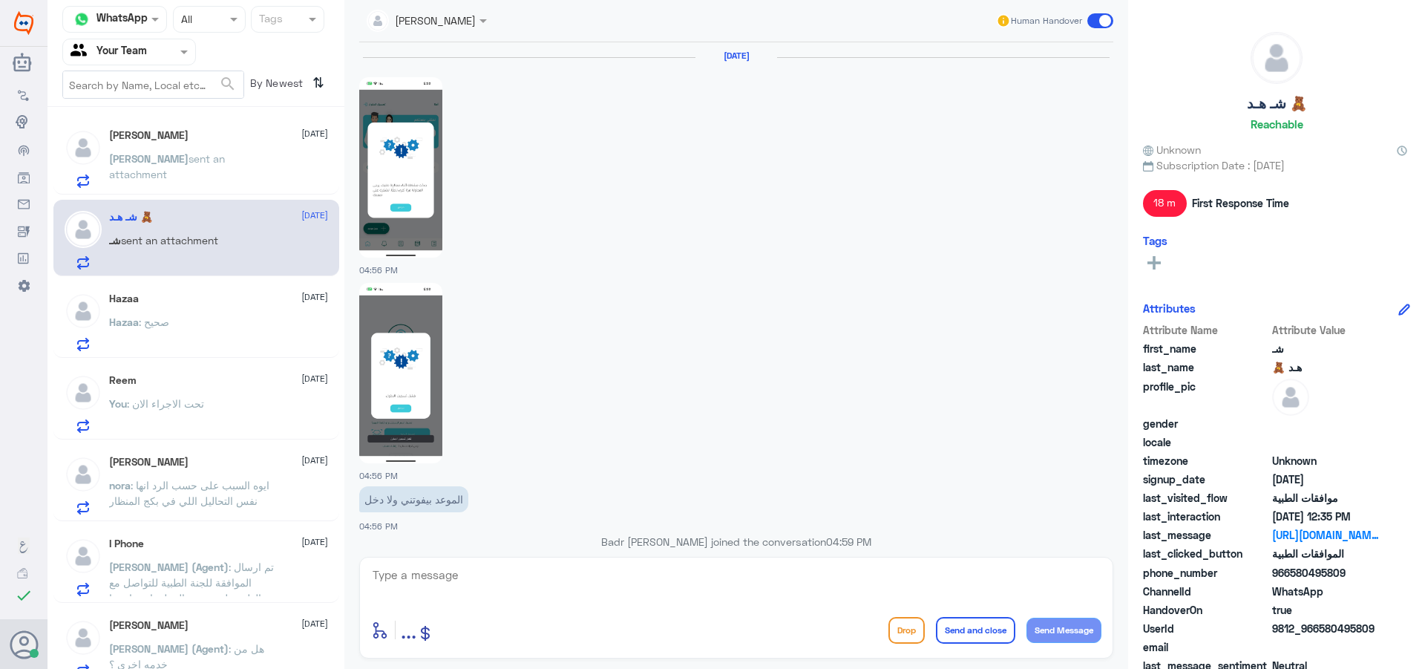
scroll to position [1567, 0]
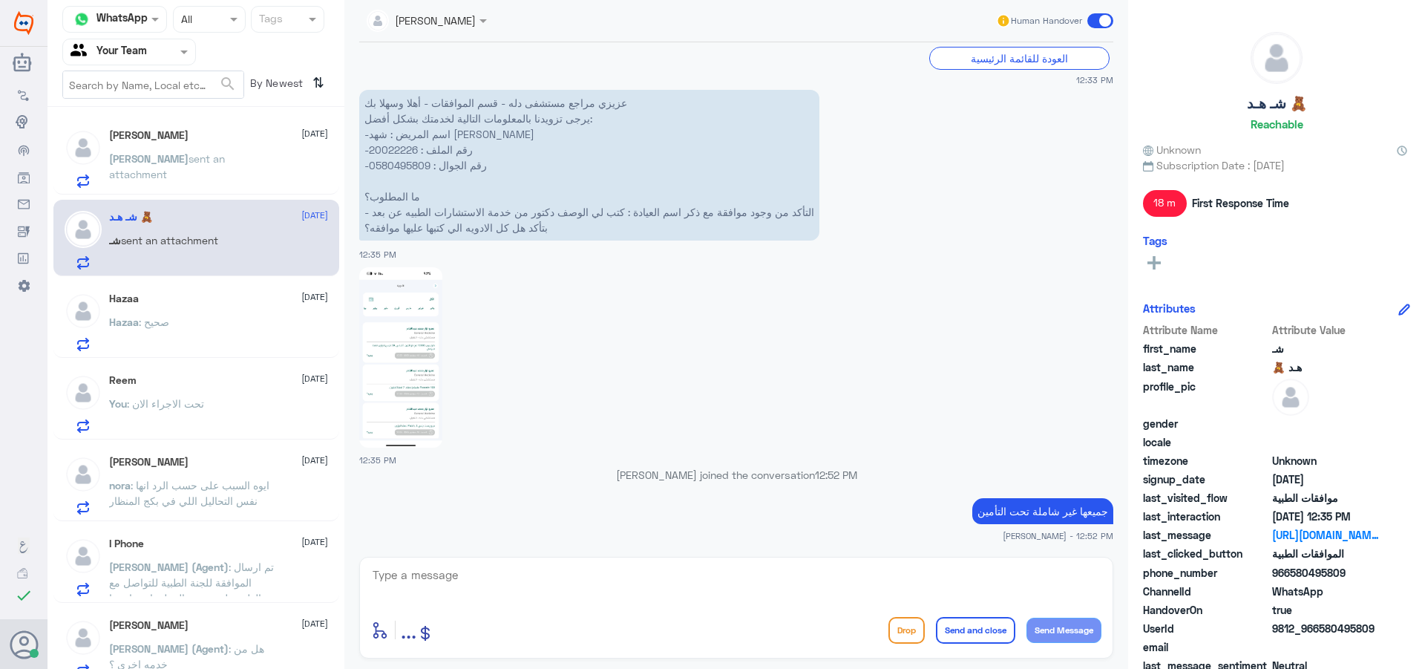
click at [135, 137] on h5 "[PERSON_NAME]" at bounding box center [148, 135] width 79 height 13
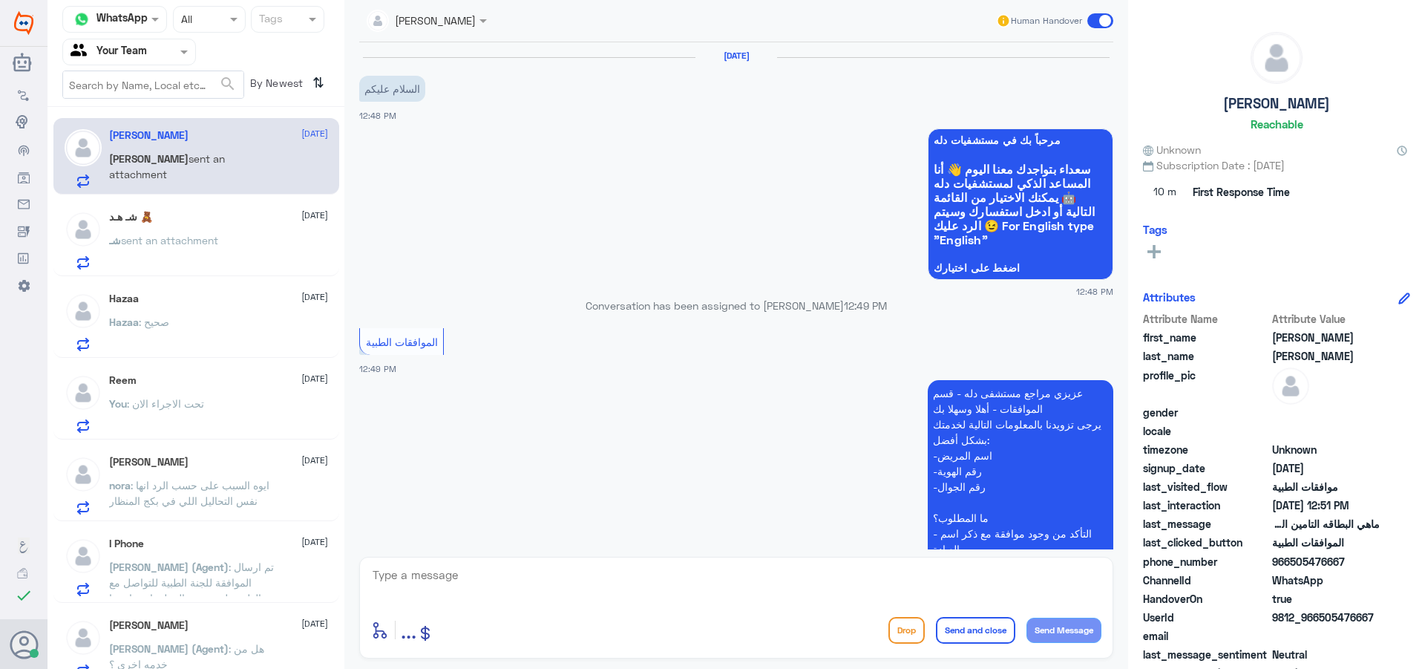
scroll to position [353, 0]
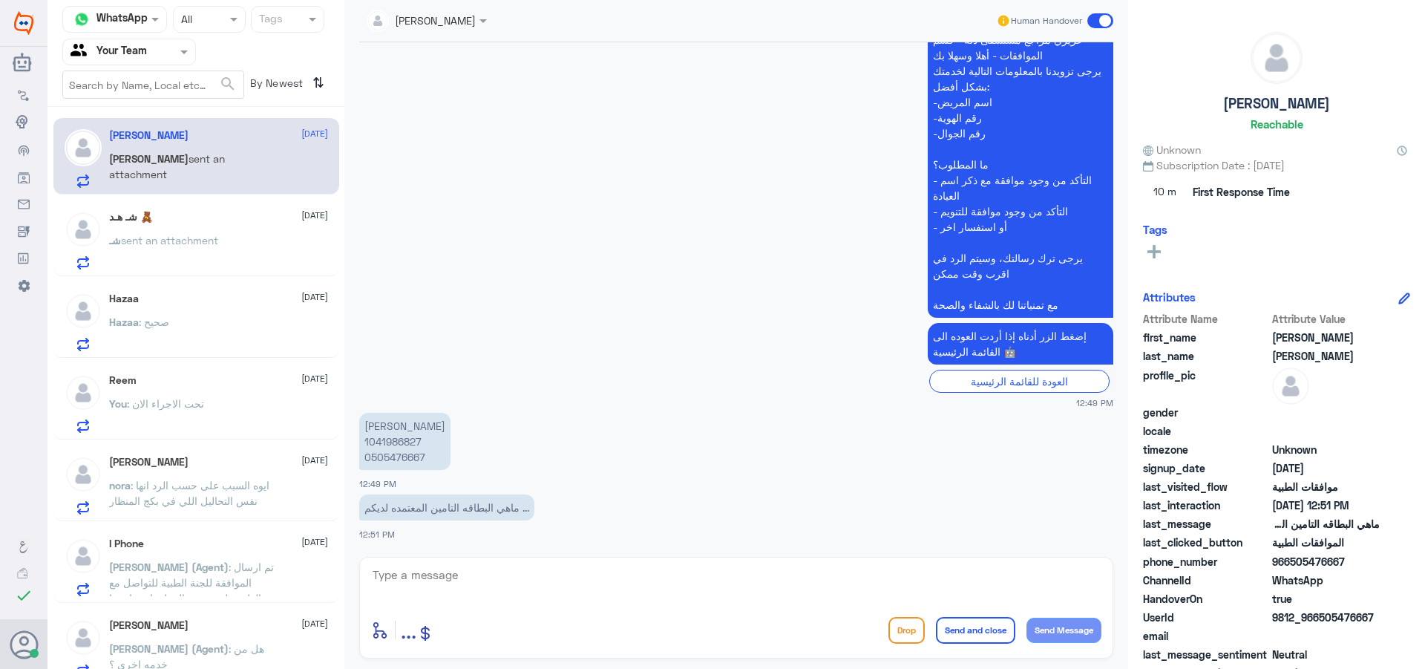
click at [477, 25] on span at bounding box center [485, 21] width 19 height 16
click at [466, 60] on div "Unassigned" at bounding box center [437, 55] width 141 height 26
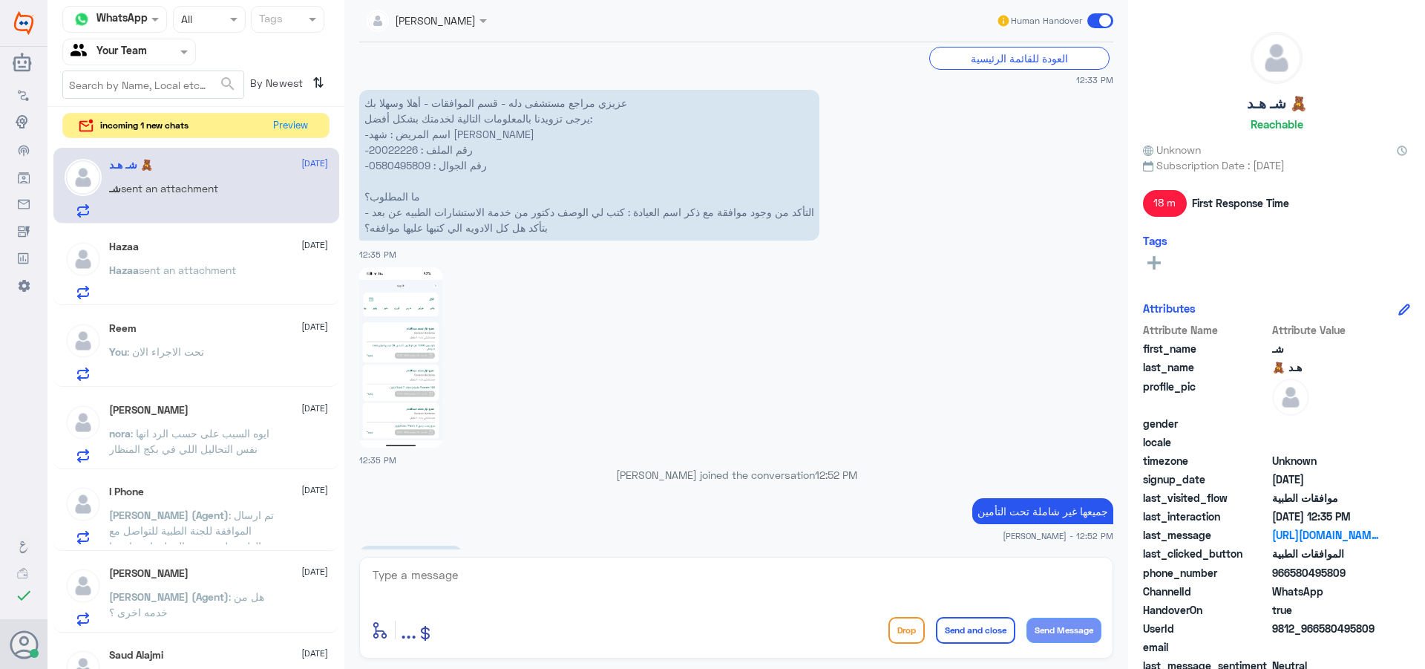
scroll to position [1617, 0]
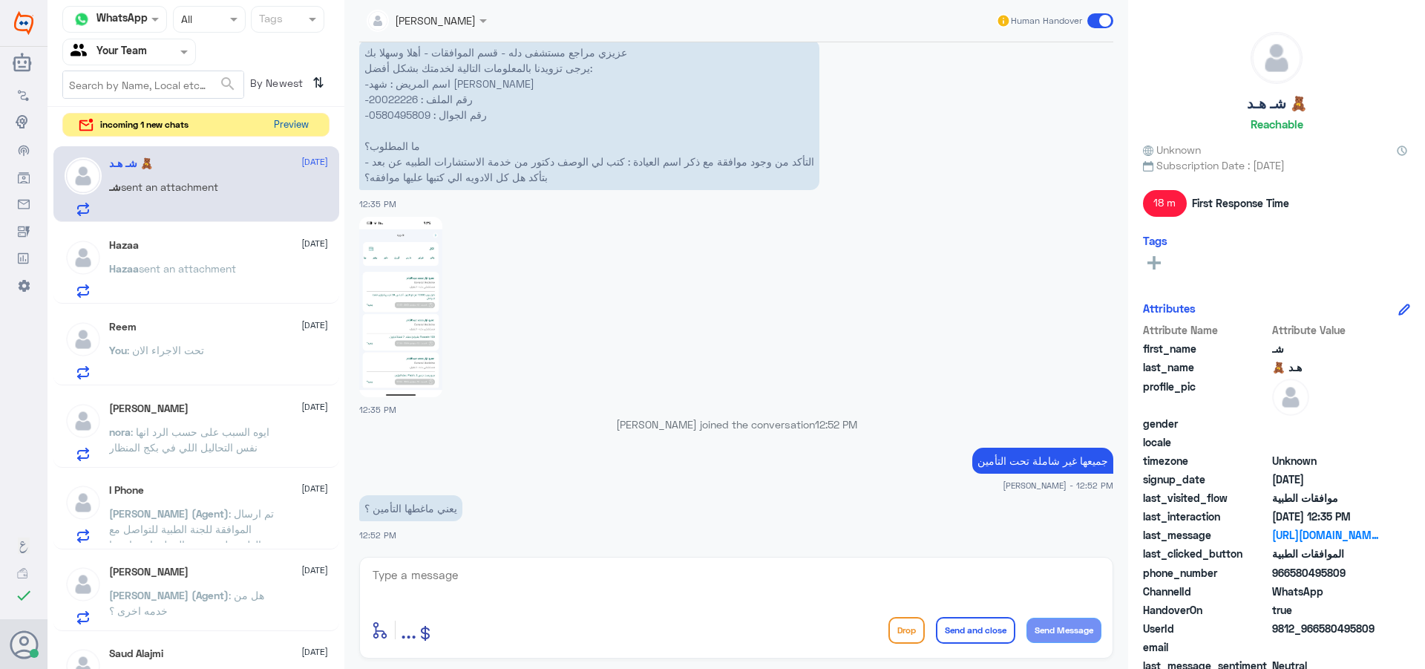
click at [291, 117] on button "Preview" at bounding box center [291, 125] width 46 height 23
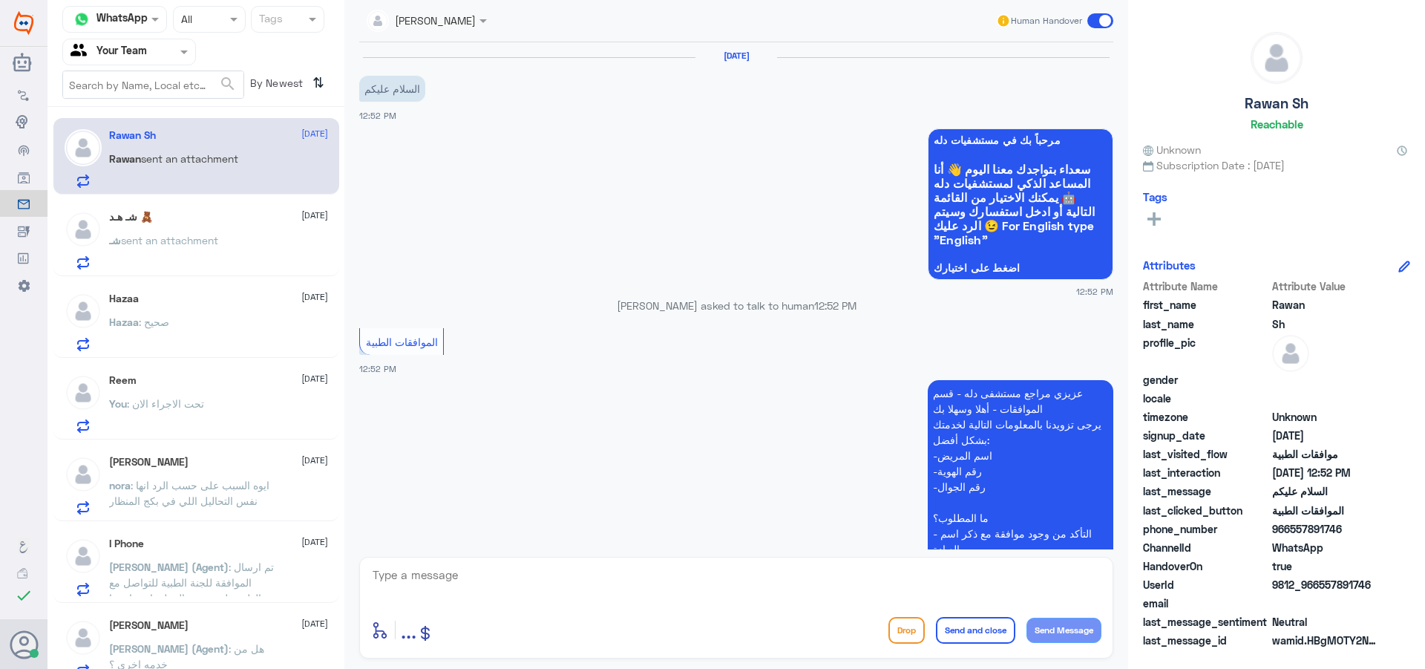
scroll to position [220, 0]
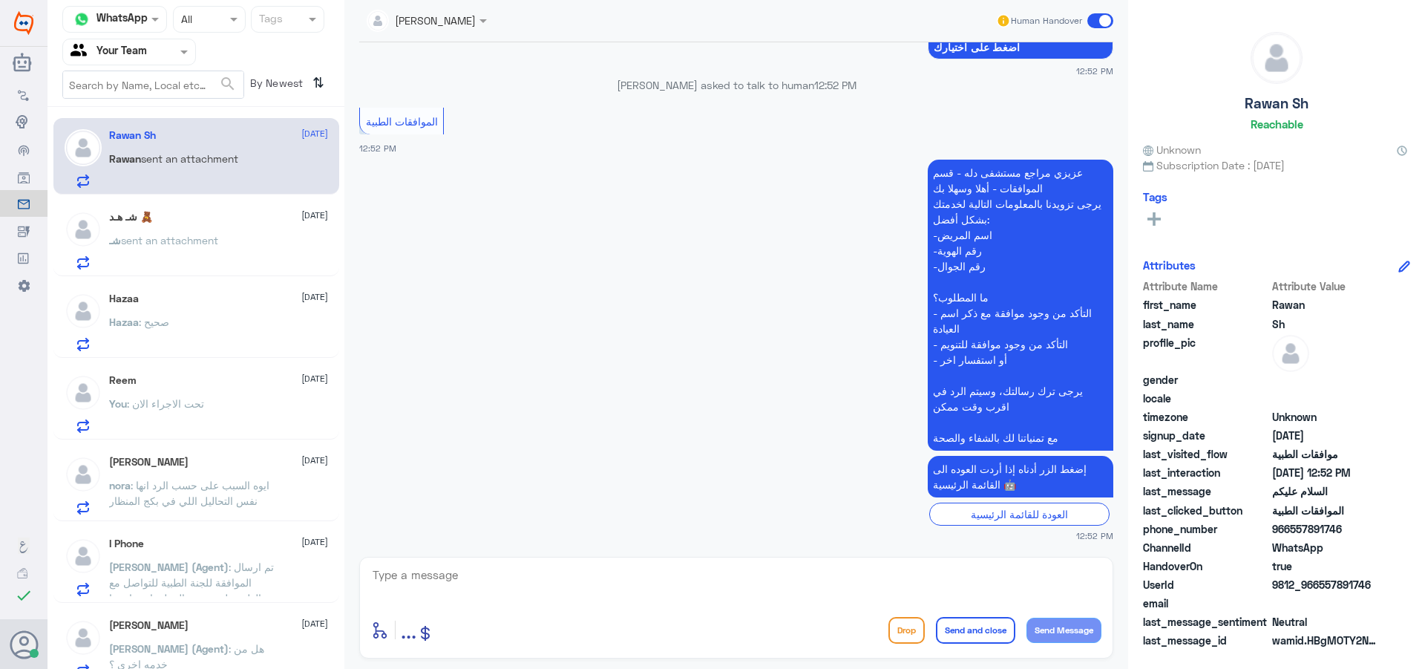
click at [202, 252] on p "شـ sent an attachment" at bounding box center [163, 250] width 109 height 37
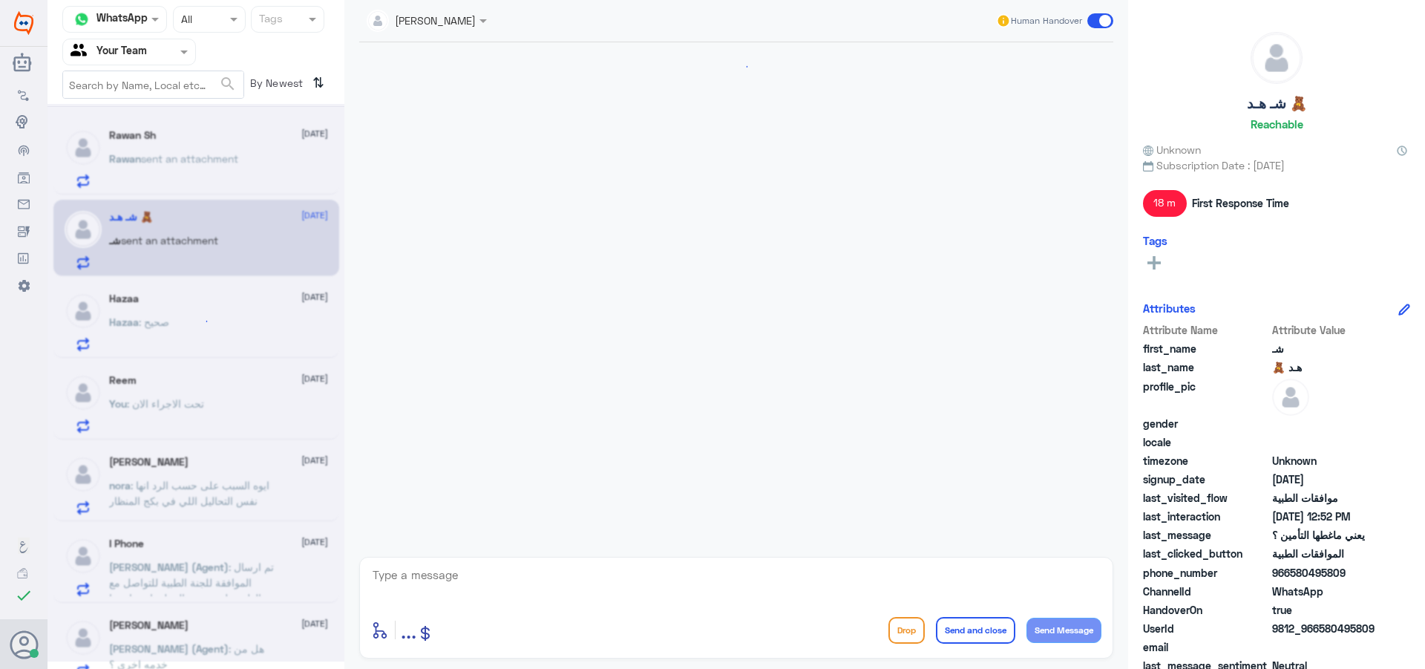
scroll to position [1413, 0]
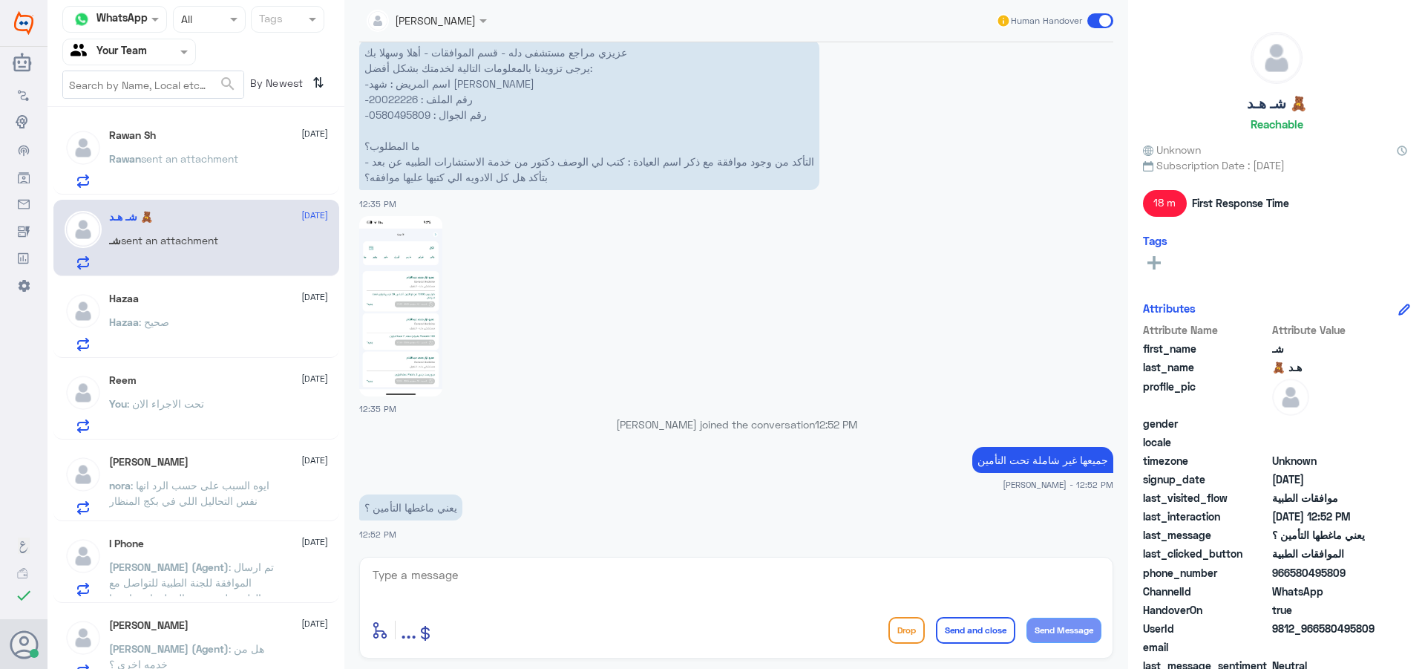
click at [242, 148] on div "Rawan Sh [DATE] [PERSON_NAME] sent an attachment" at bounding box center [218, 158] width 219 height 59
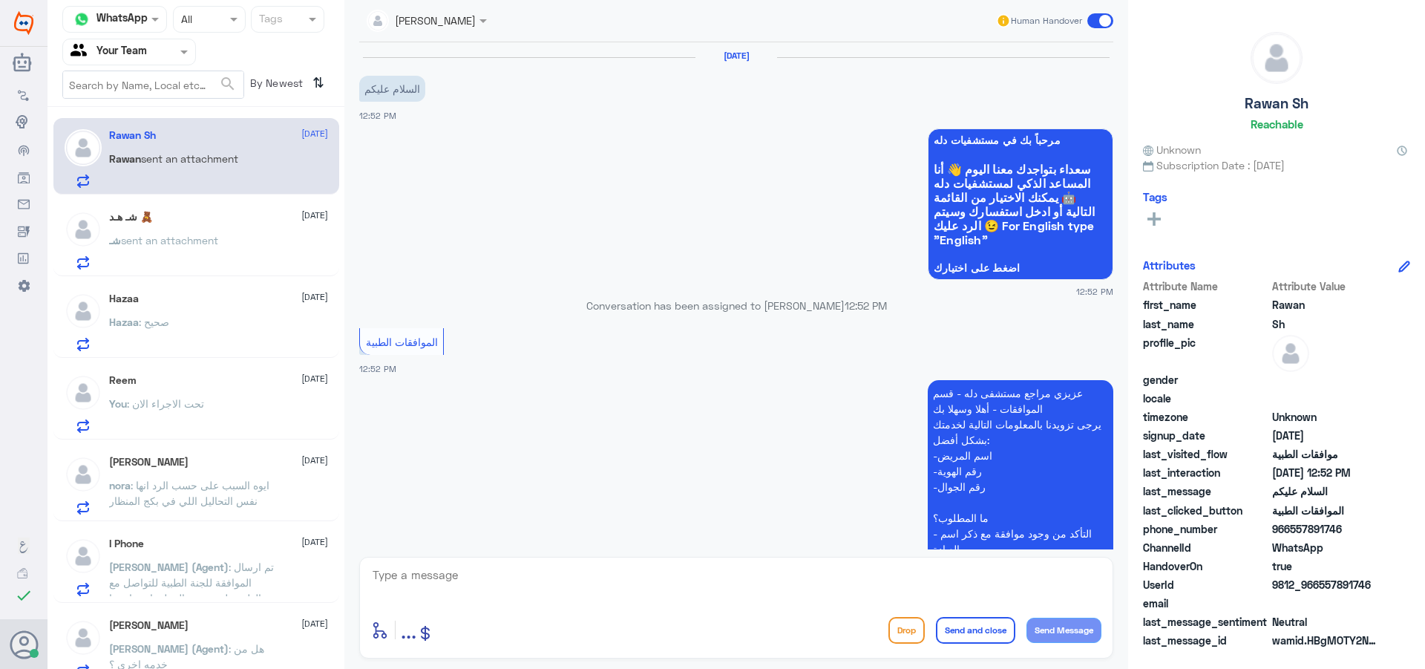
click at [592, 572] on textarea at bounding box center [736, 583] width 730 height 36
type textarea "وعليكم السلام"
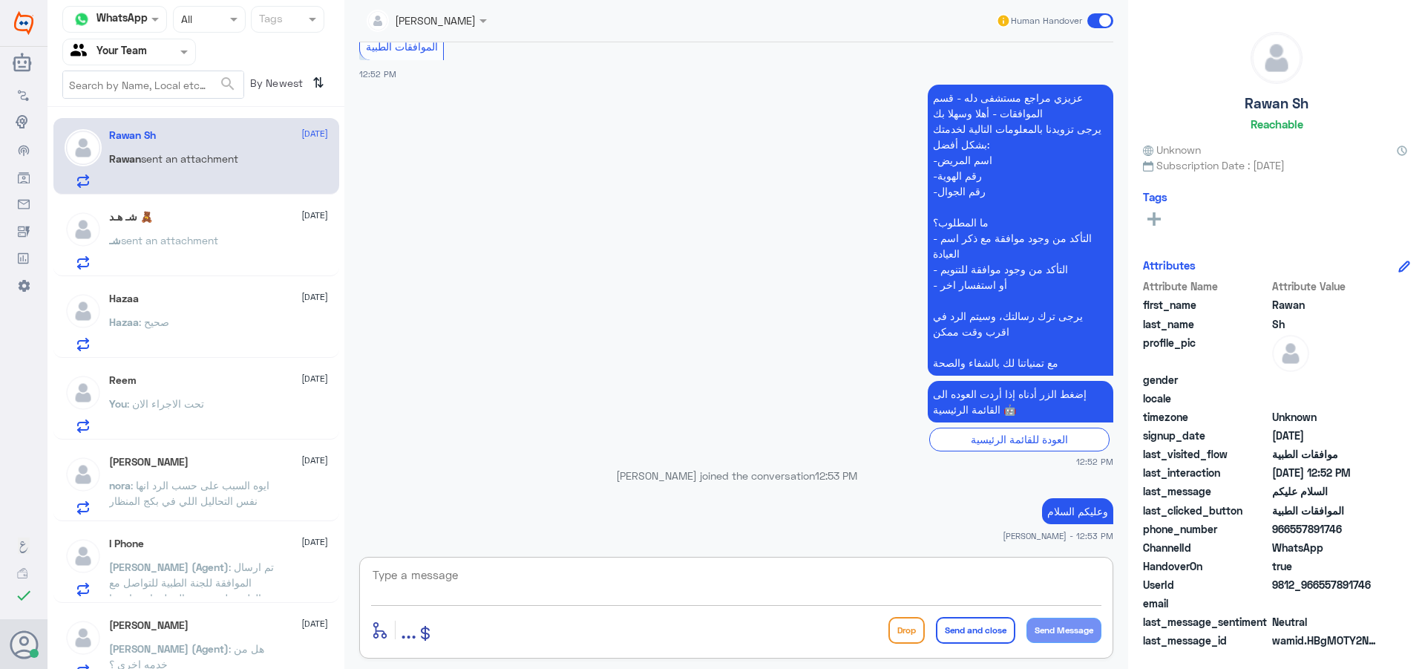
click at [226, 258] on div "شـ sent an attachment" at bounding box center [218, 252] width 219 height 33
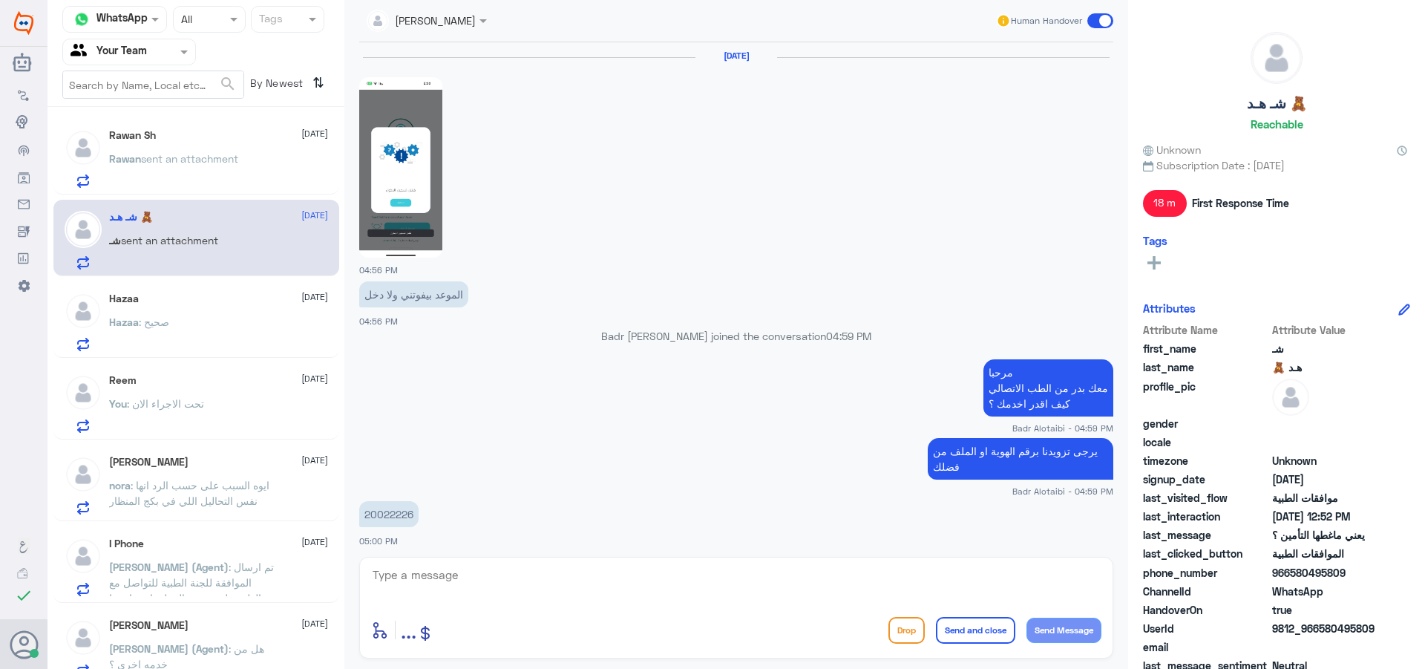
scroll to position [1413, 0]
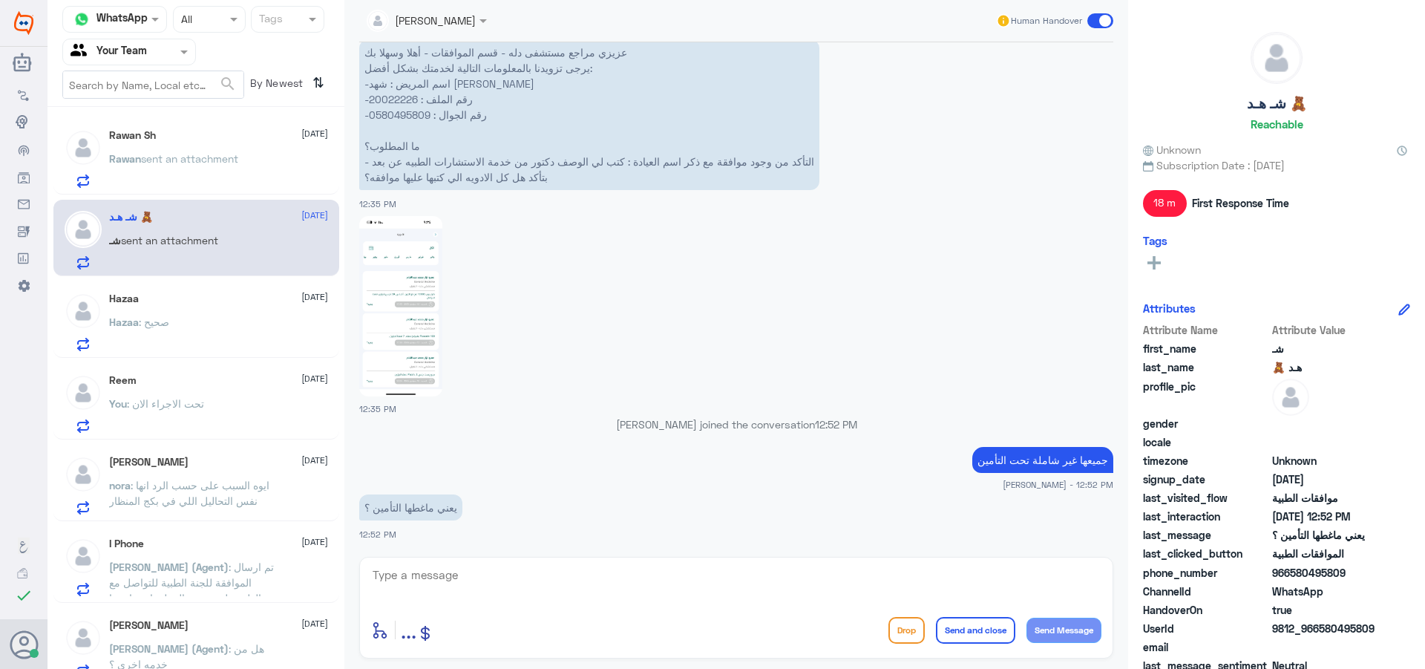
click at [514, 572] on textarea at bounding box center [736, 583] width 730 height 36
type textarea "غير مغطى"
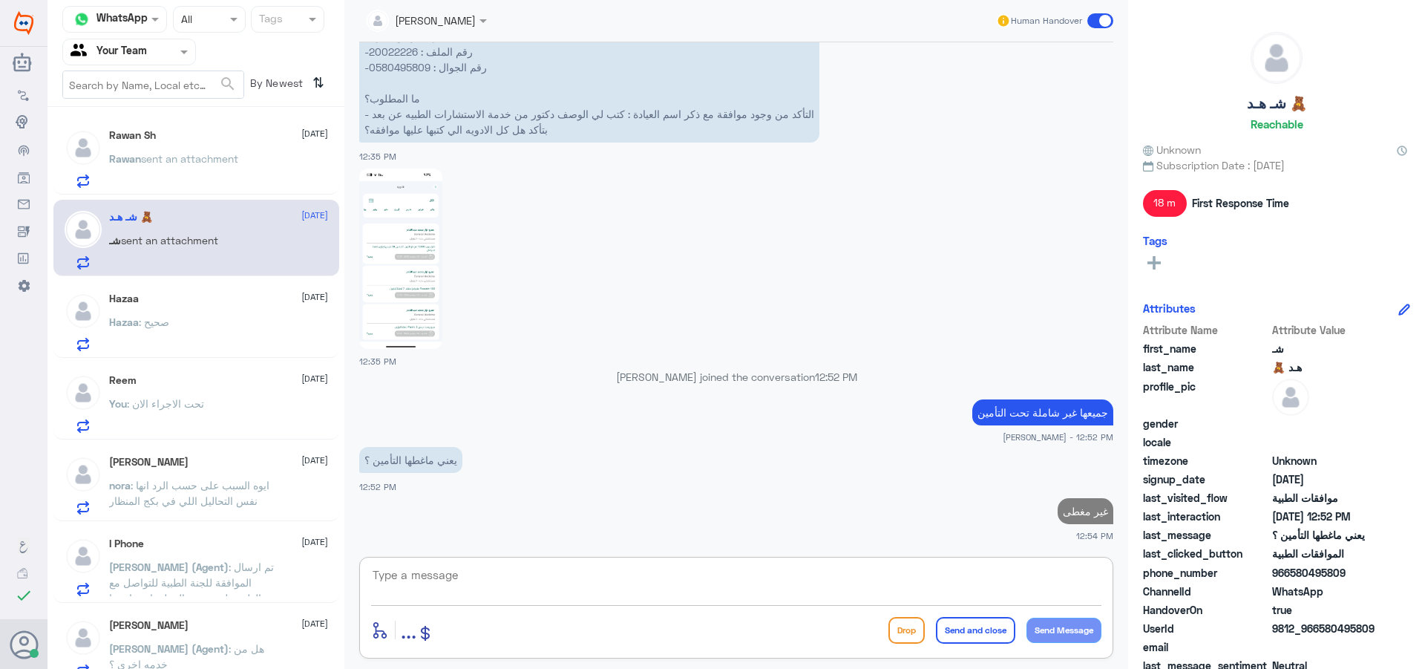
click at [1105, 19] on span at bounding box center [1100, 20] width 26 height 15
click at [0, 0] on input "checkbox" at bounding box center [0, 0] width 0 height 0
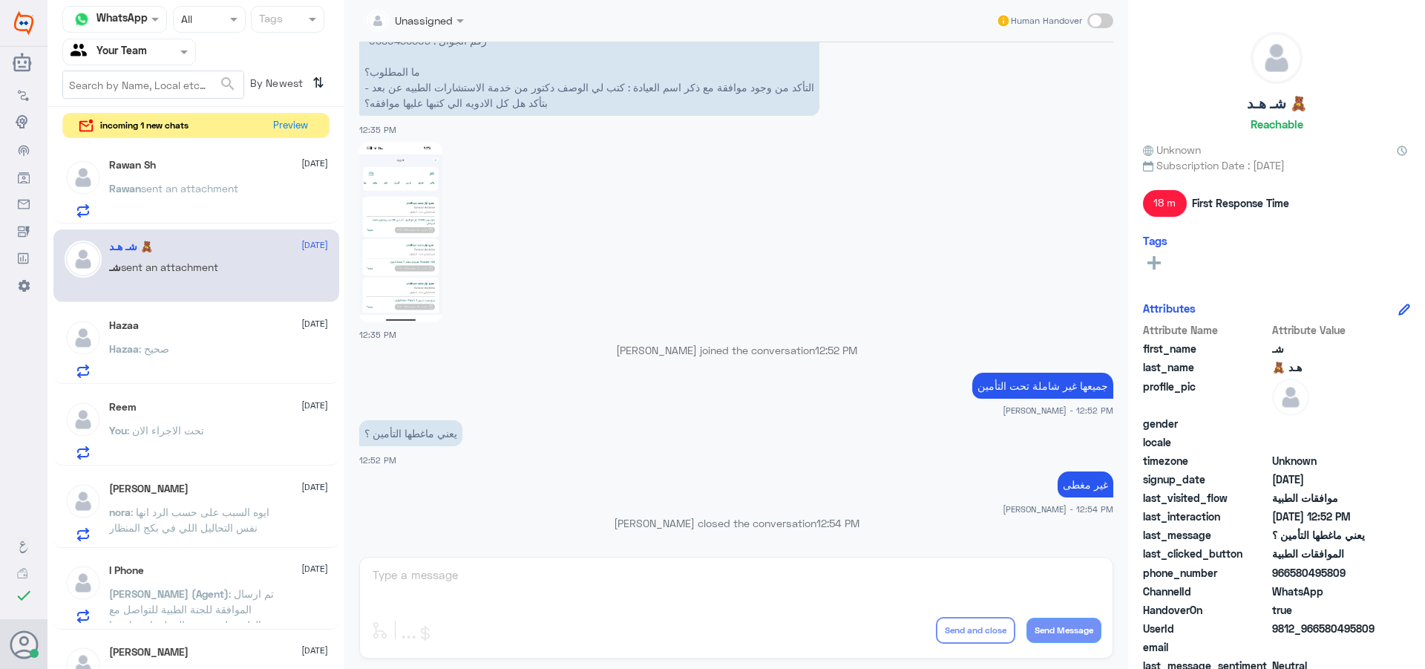
click at [288, 111] on div "Channel WhatsApp Status × All Tags Agent Filter Your Team search By Newest ⇅ in…" at bounding box center [196, 336] width 297 height 673
click at [298, 129] on button "Preview" at bounding box center [291, 125] width 46 height 23
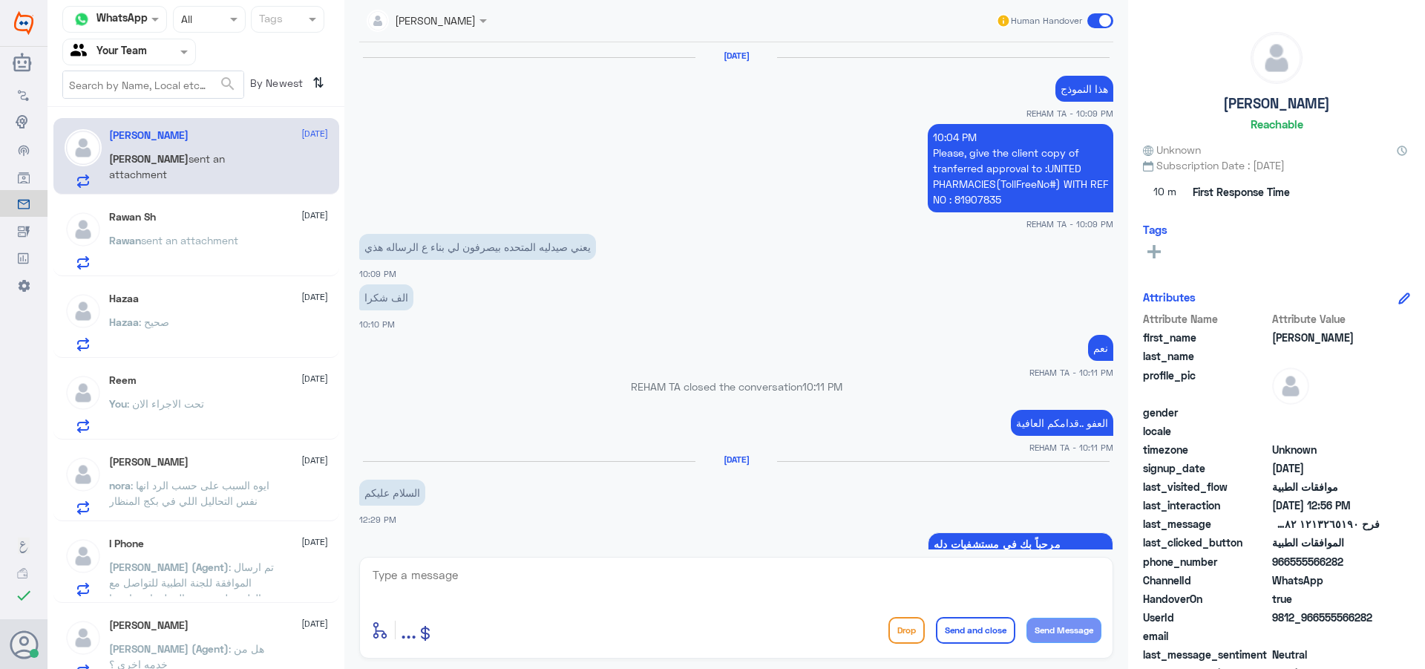
scroll to position [1398, 0]
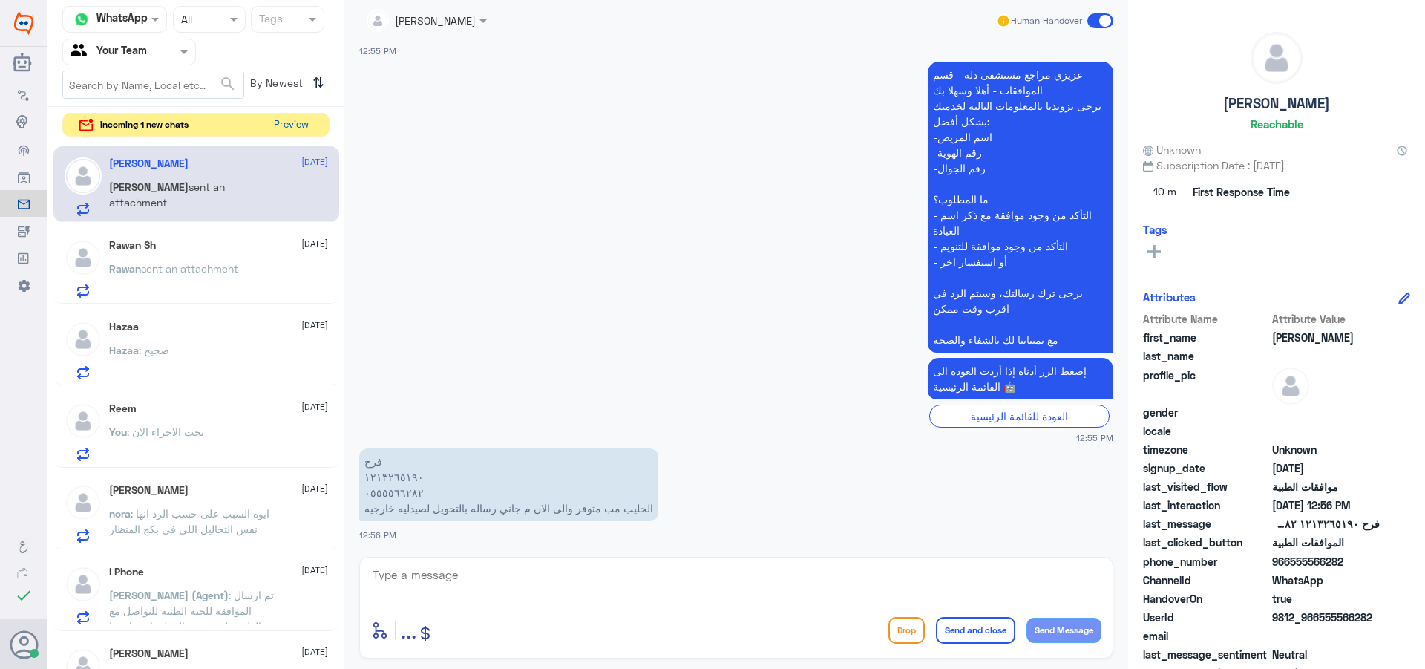
click at [277, 124] on button "Preview" at bounding box center [291, 125] width 46 height 23
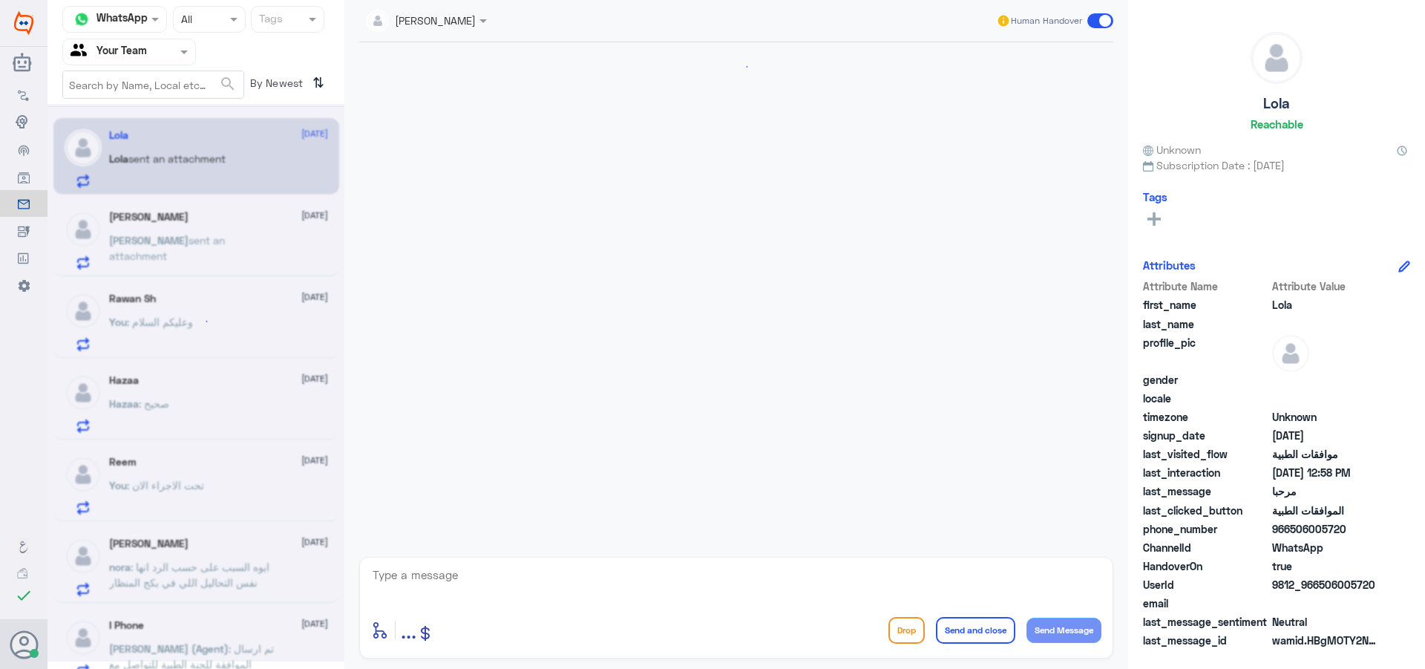
scroll to position [220, 0]
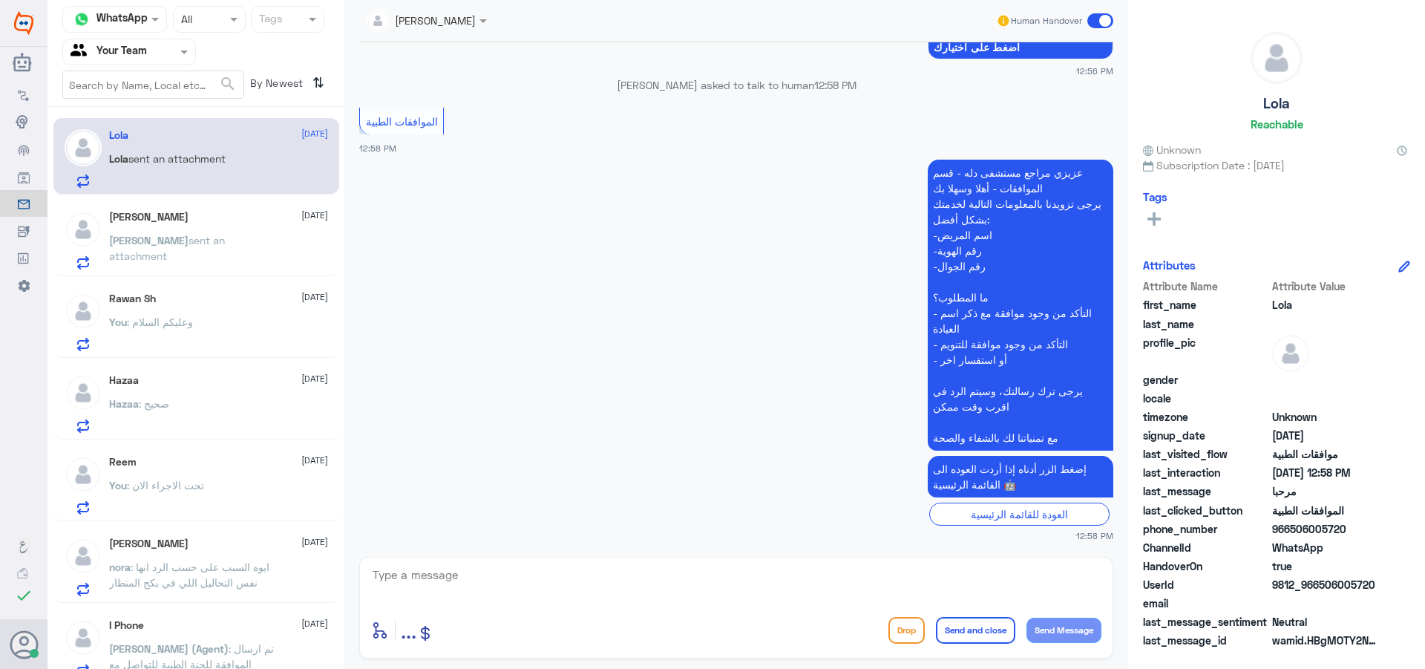
click at [171, 246] on span "sent an attachment" at bounding box center [167, 248] width 116 height 28
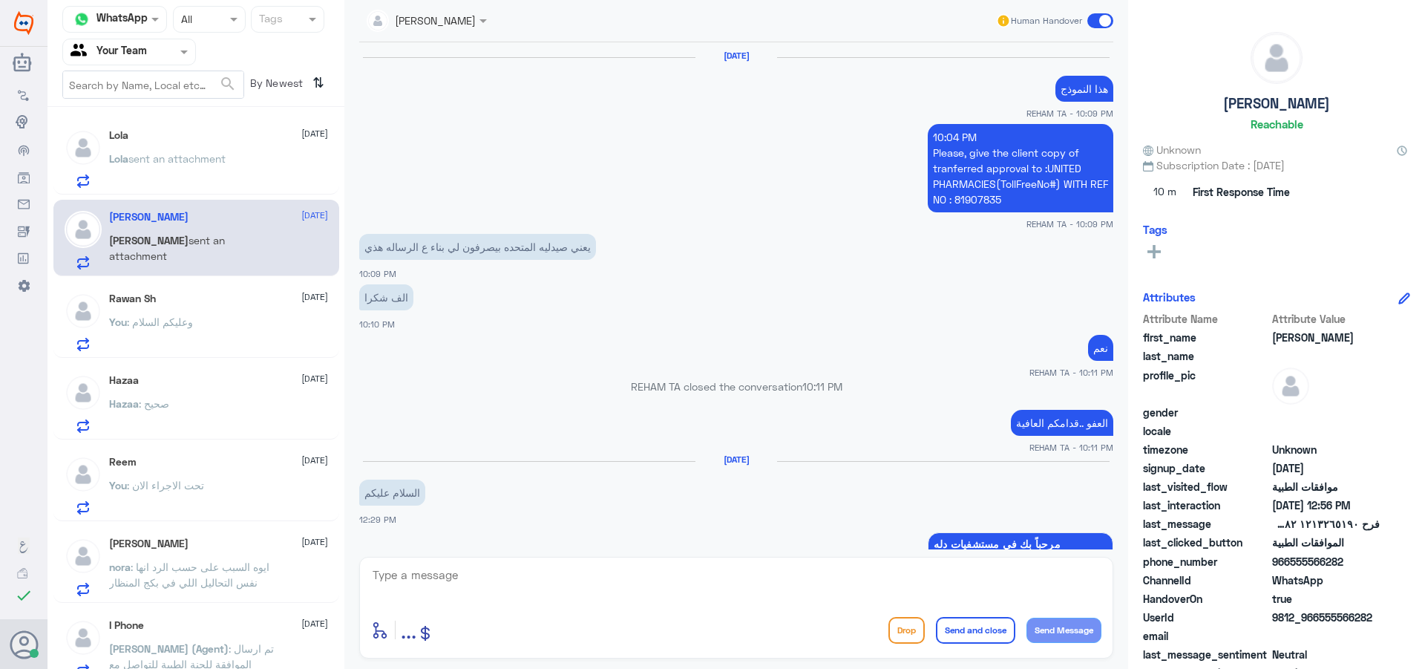
scroll to position [1398, 0]
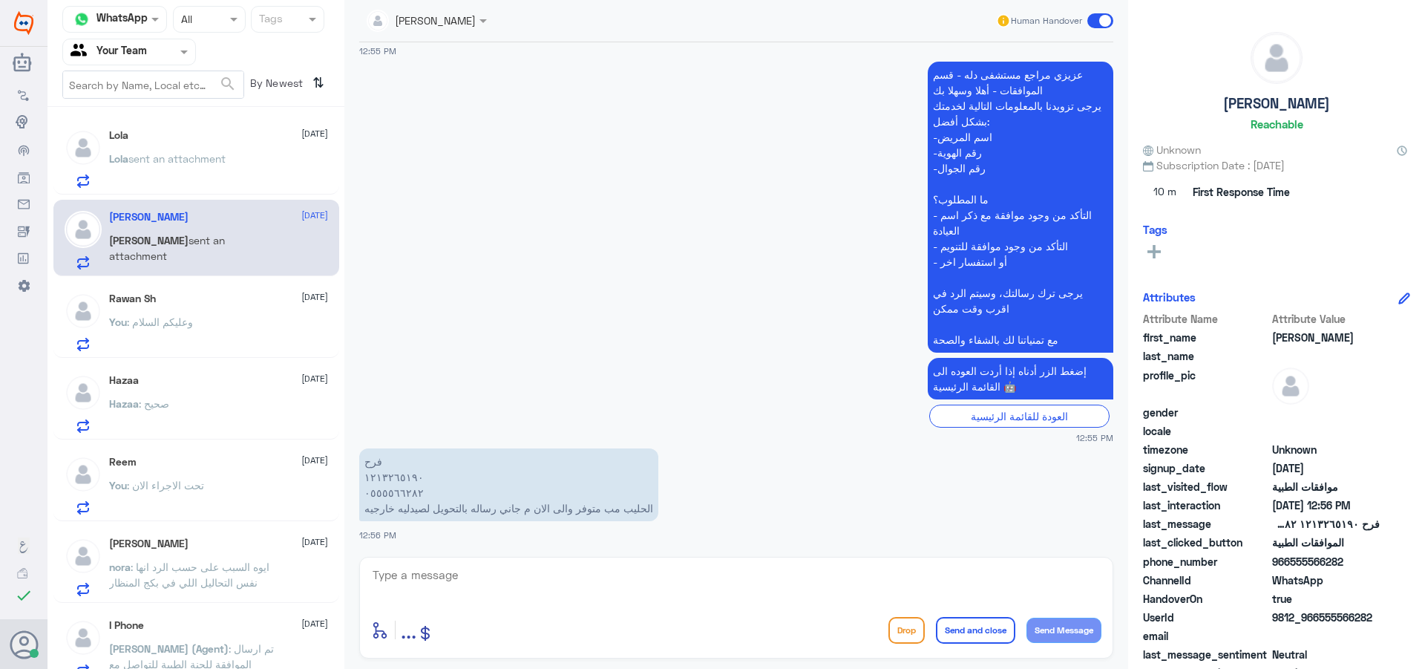
click at [587, 578] on textarea at bounding box center [736, 583] width 730 height 36
click at [402, 574] on textarea "05555662820" at bounding box center [736, 583] width 730 height 36
type textarea "05555662820"
click at [397, 576] on textarea "05555662820" at bounding box center [736, 583] width 730 height 36
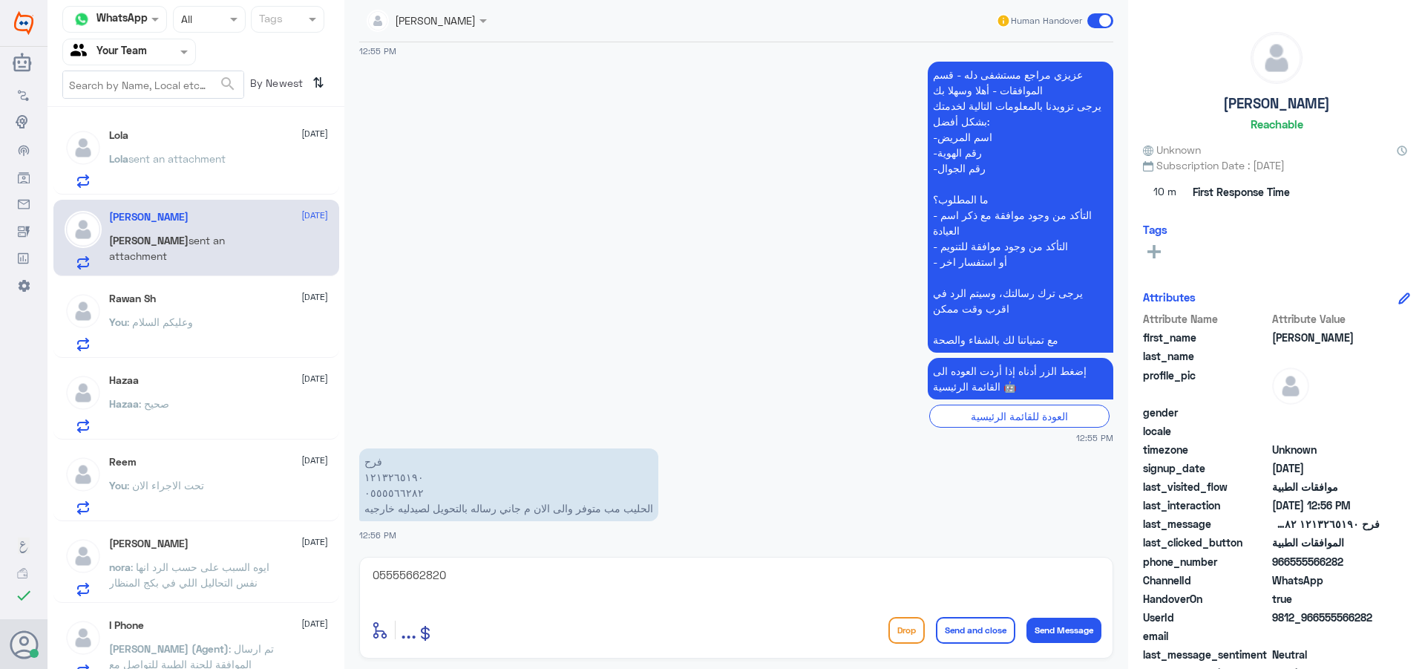
click at [263, 581] on p "[PERSON_NAME] : ايوه السبب على حسب الرد انها نفس التحاليل اللي في بكج المنظار" at bounding box center [192, 577] width 167 height 37
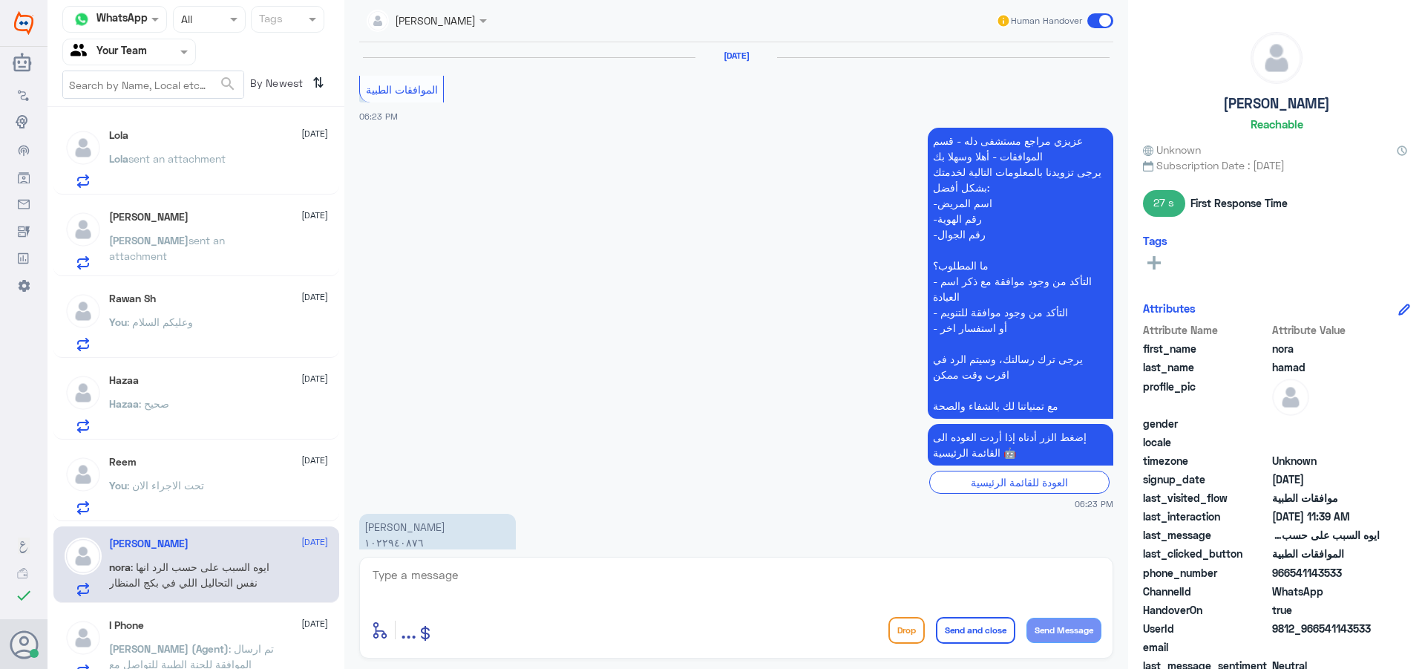
scroll to position [1361, 0]
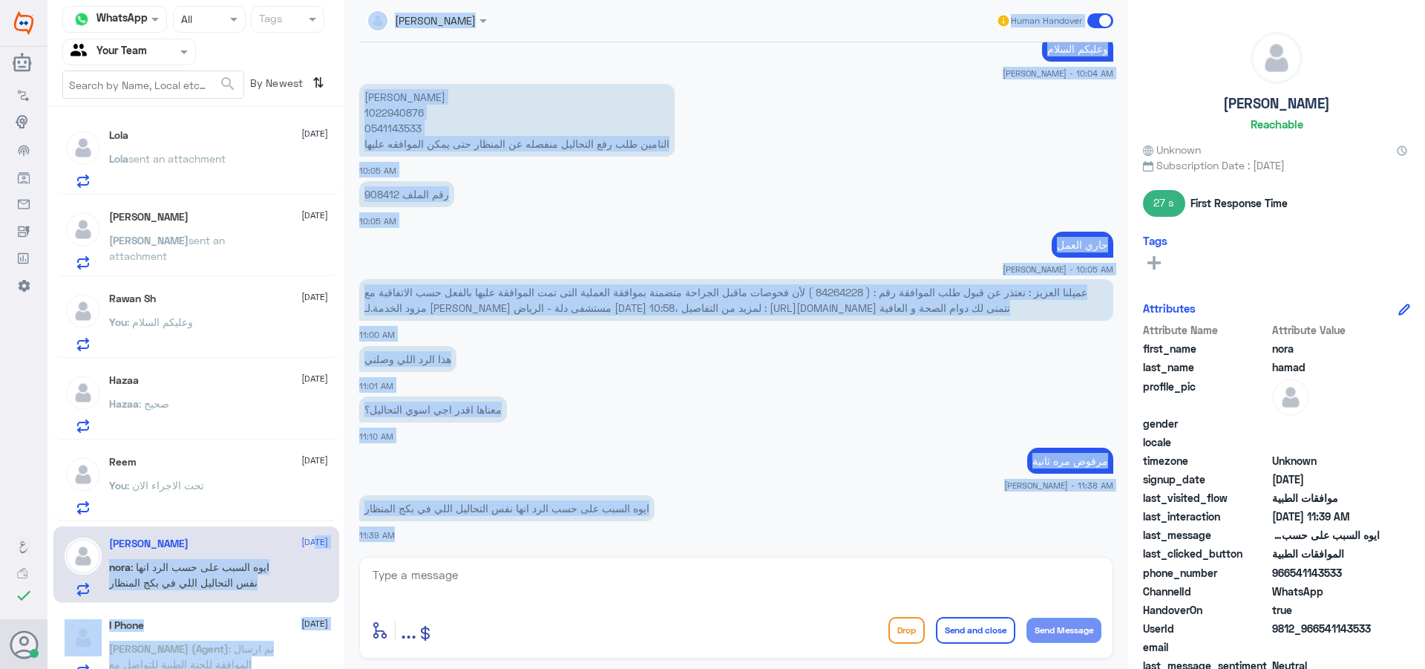
drag, startPoint x: 504, startPoint y: 608, endPoint x: 194, endPoint y: 523, distance: 321.1
click at [229, 532] on div "Channel WhatsApp Status × All Tags Agent Filter Your Team search By Newest ⇅ [P…" at bounding box center [737, 336] width 1378 height 673
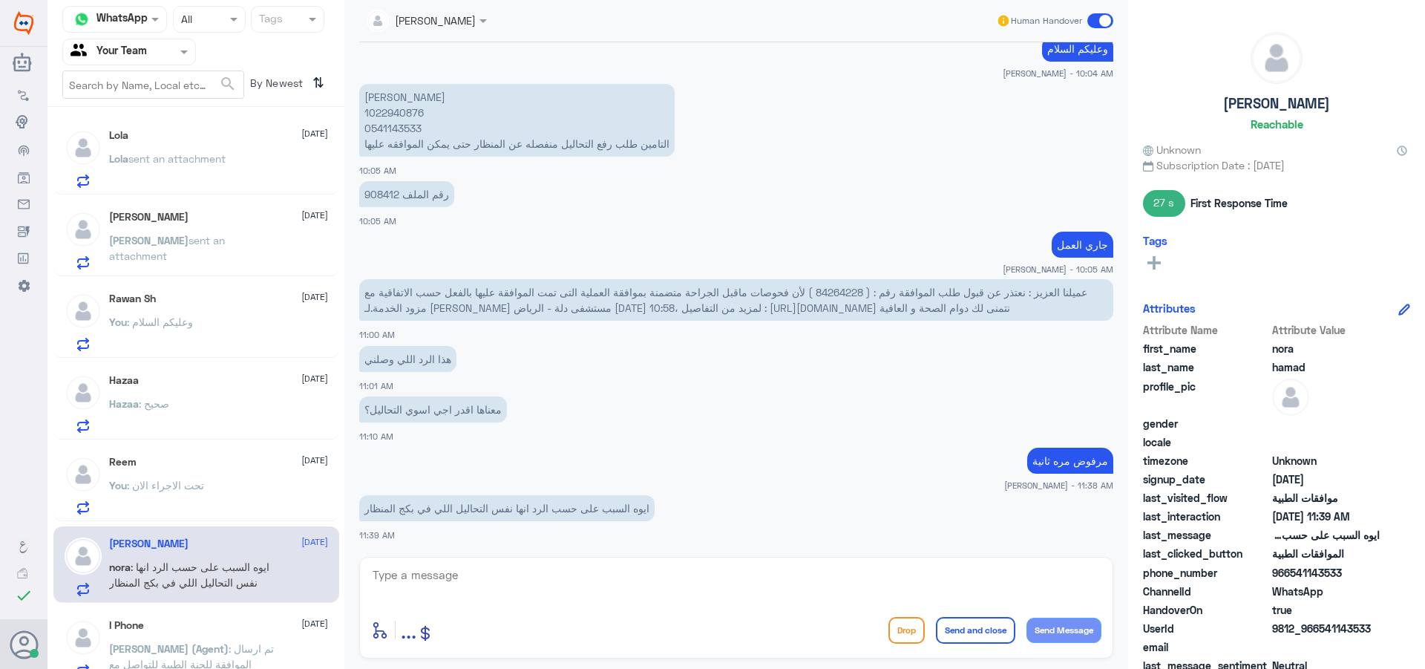
click at [134, 177] on p "[PERSON_NAME] sent an attachment" at bounding box center [167, 169] width 117 height 37
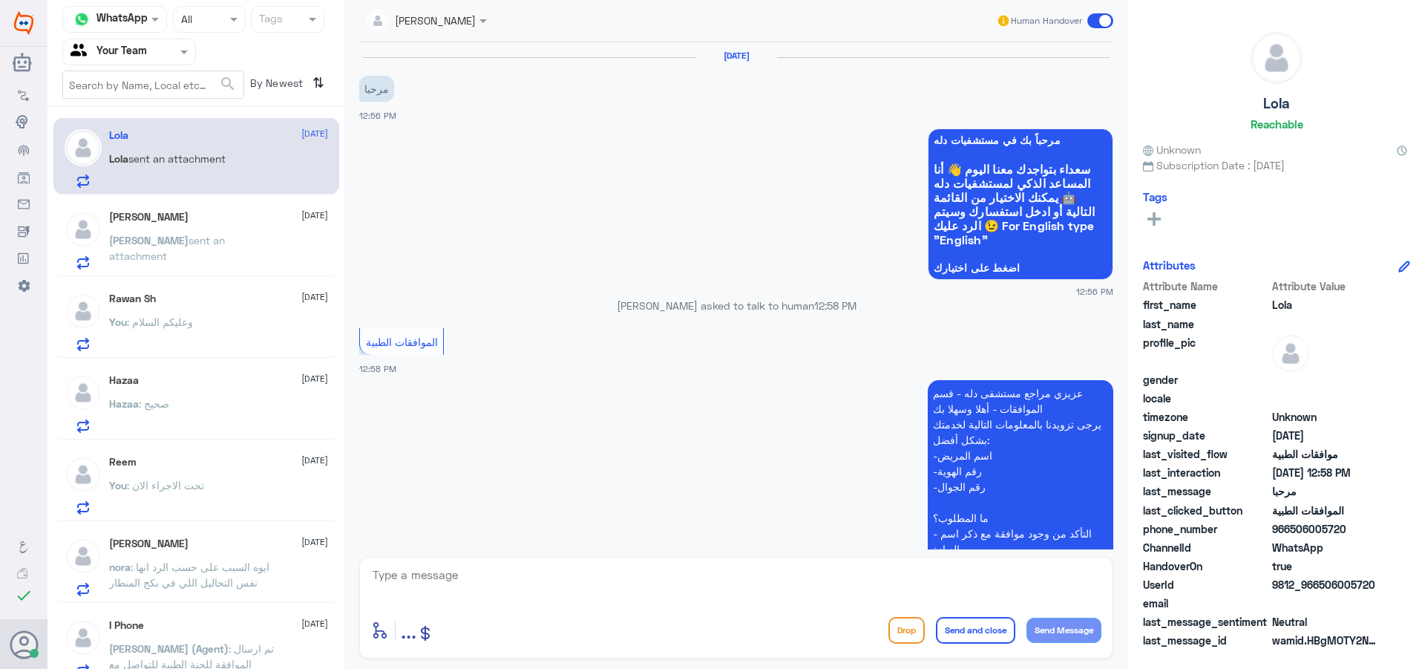
scroll to position [220, 0]
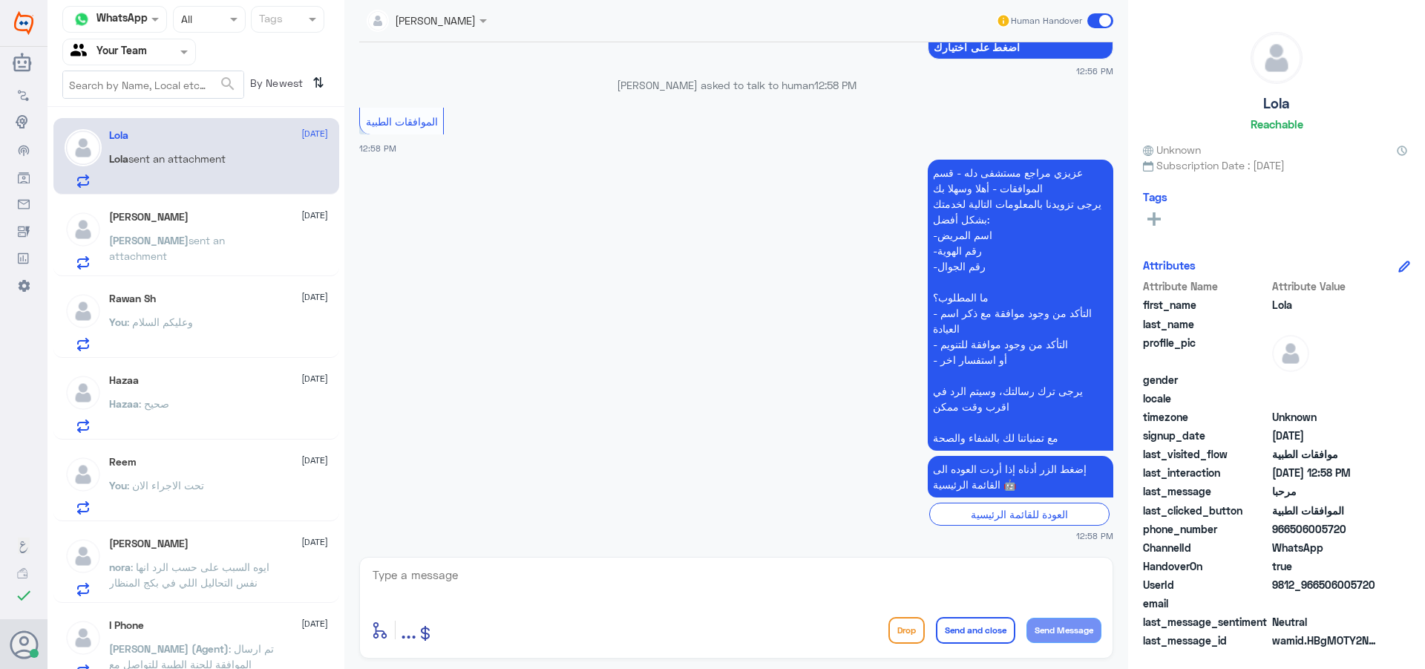
click at [191, 257] on p "[PERSON_NAME] sent an attachment" at bounding box center [192, 250] width 167 height 37
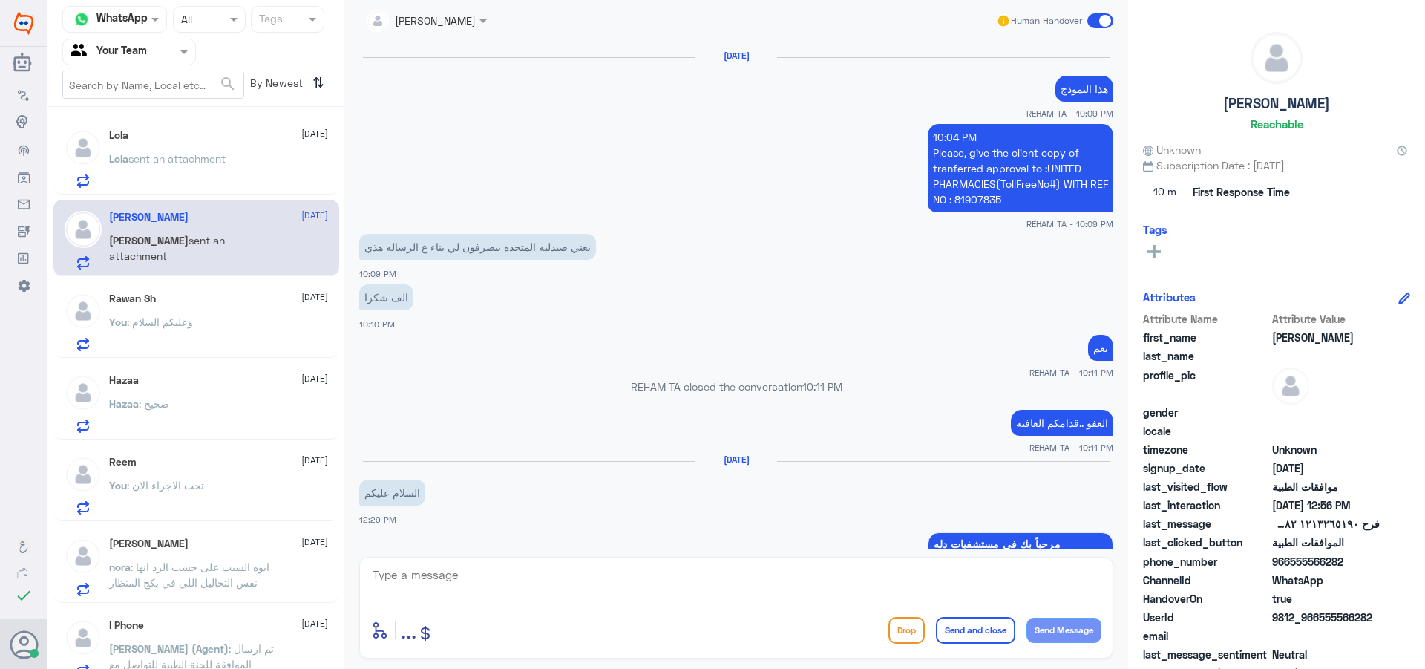
scroll to position [1398, 0]
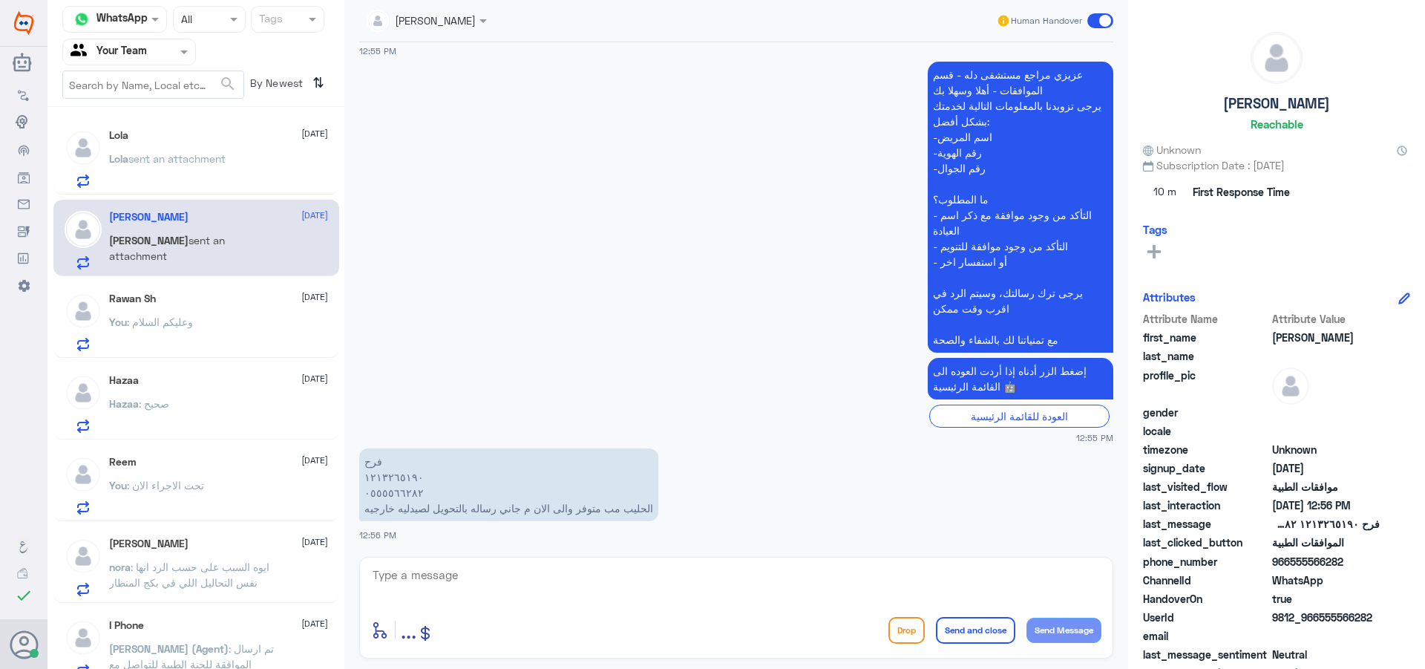
click at [434, 571] on textarea at bounding box center [736, 583] width 730 height 36
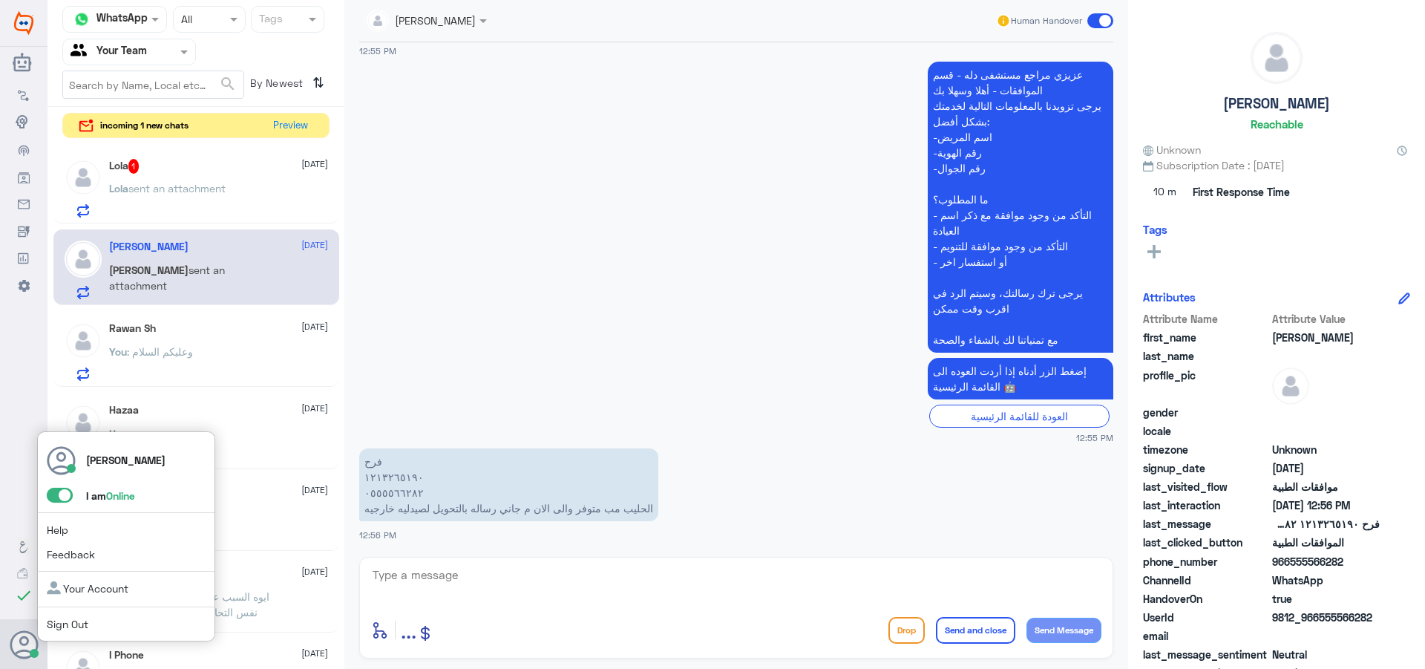
click at [65, 500] on span at bounding box center [60, 495] width 26 height 15
click at [0, 0] on input "checkbox" at bounding box center [0, 0] width 0 height 0
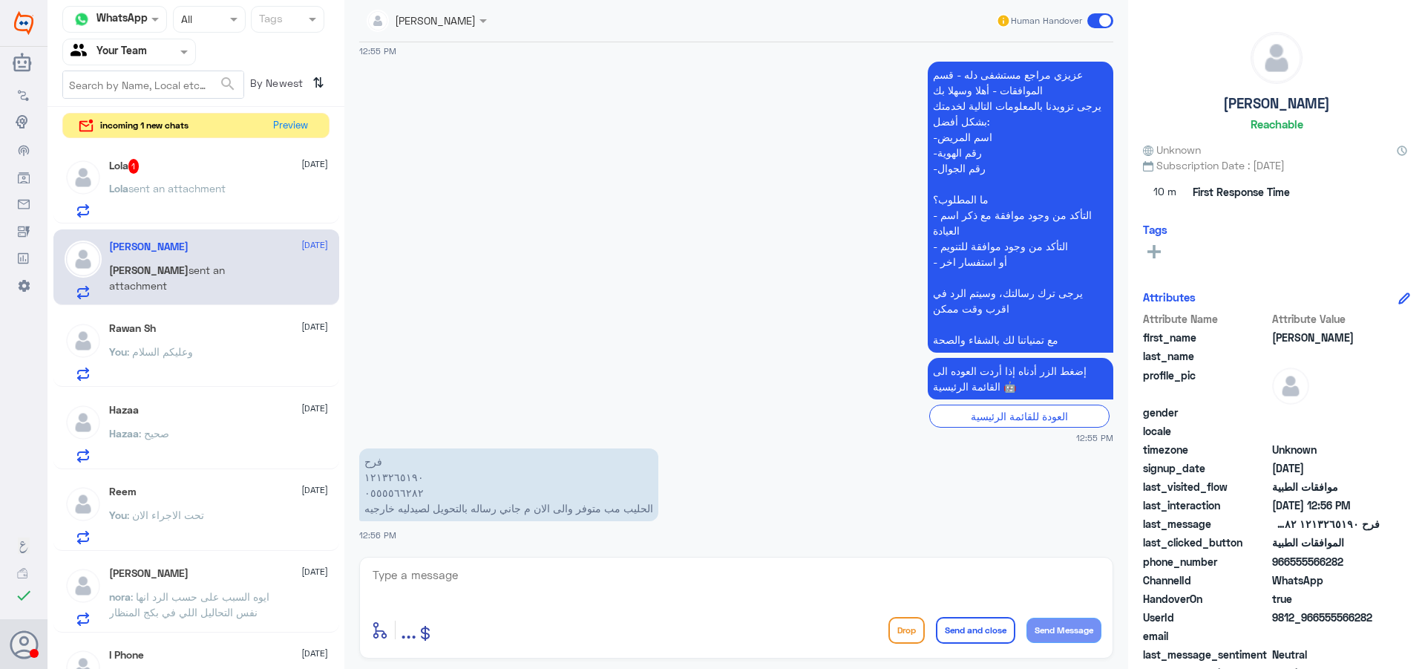
click at [177, 177] on div "Lola 1 [DATE] [PERSON_NAME] sent an attachment" at bounding box center [218, 188] width 219 height 59
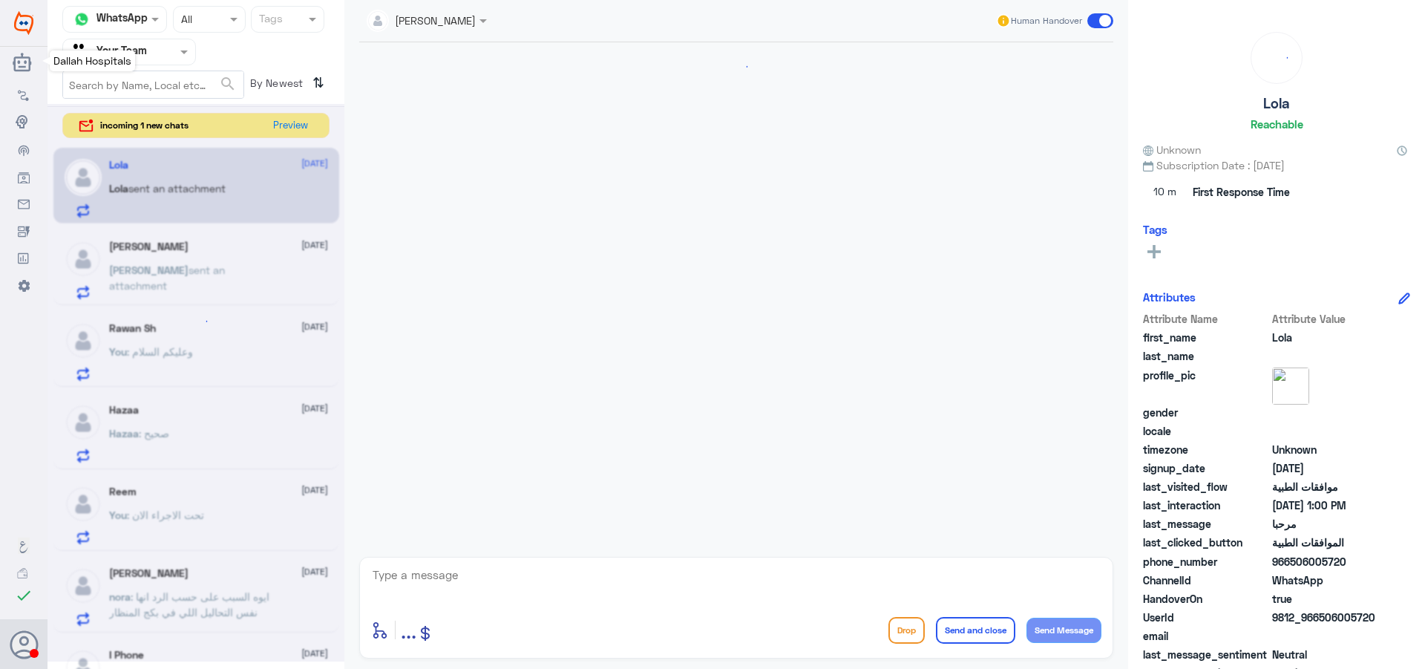
scroll to position [349, 0]
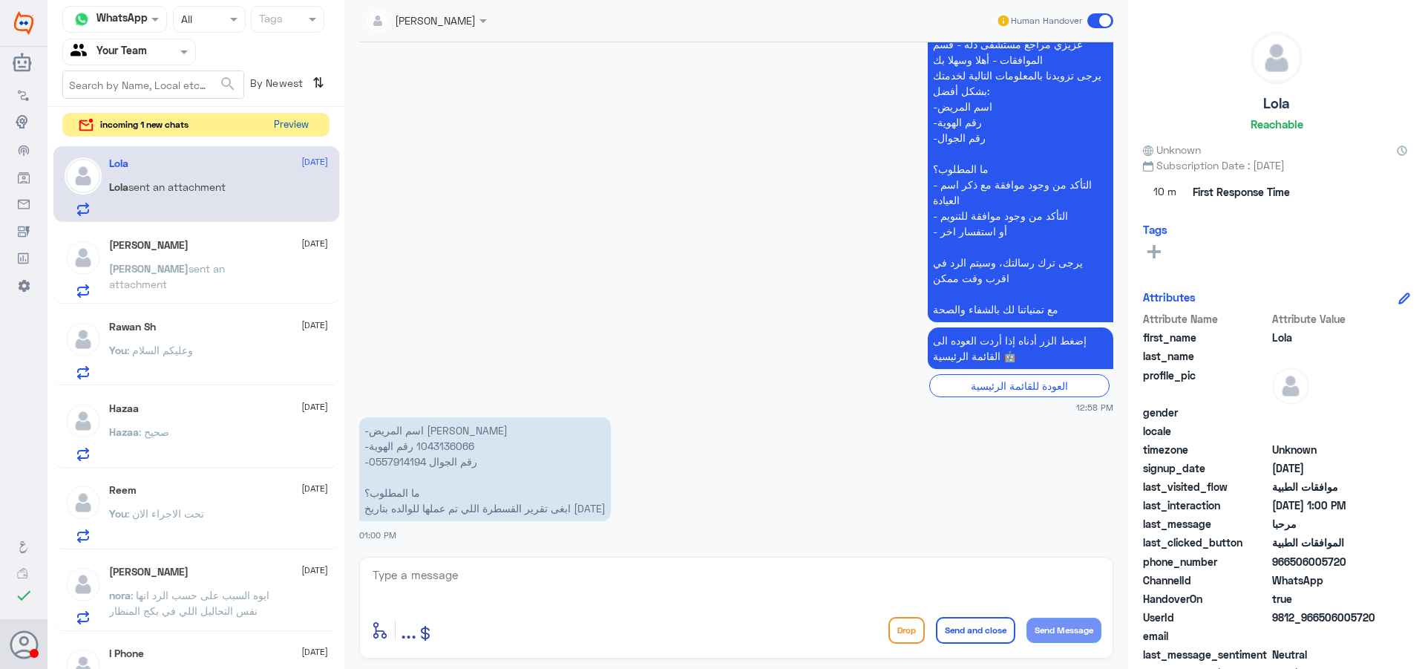
click at [289, 118] on button "Preview" at bounding box center [291, 125] width 46 height 23
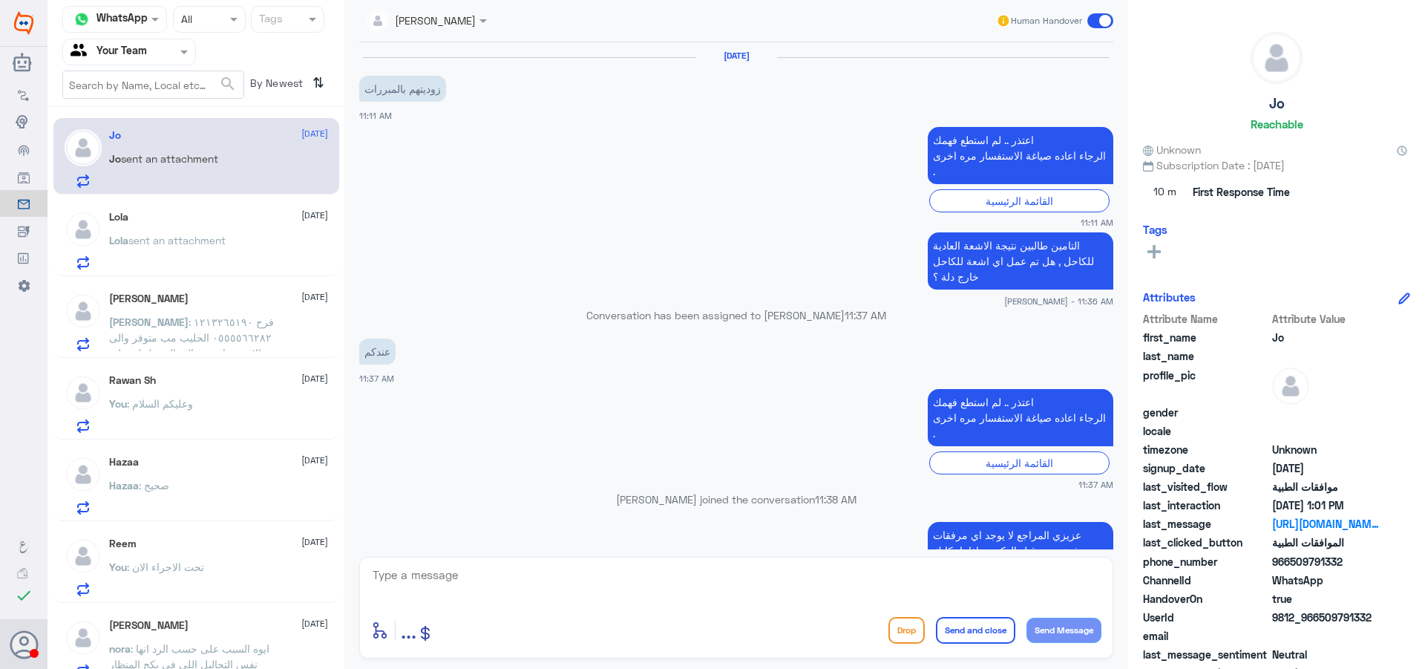
scroll to position [1323, 0]
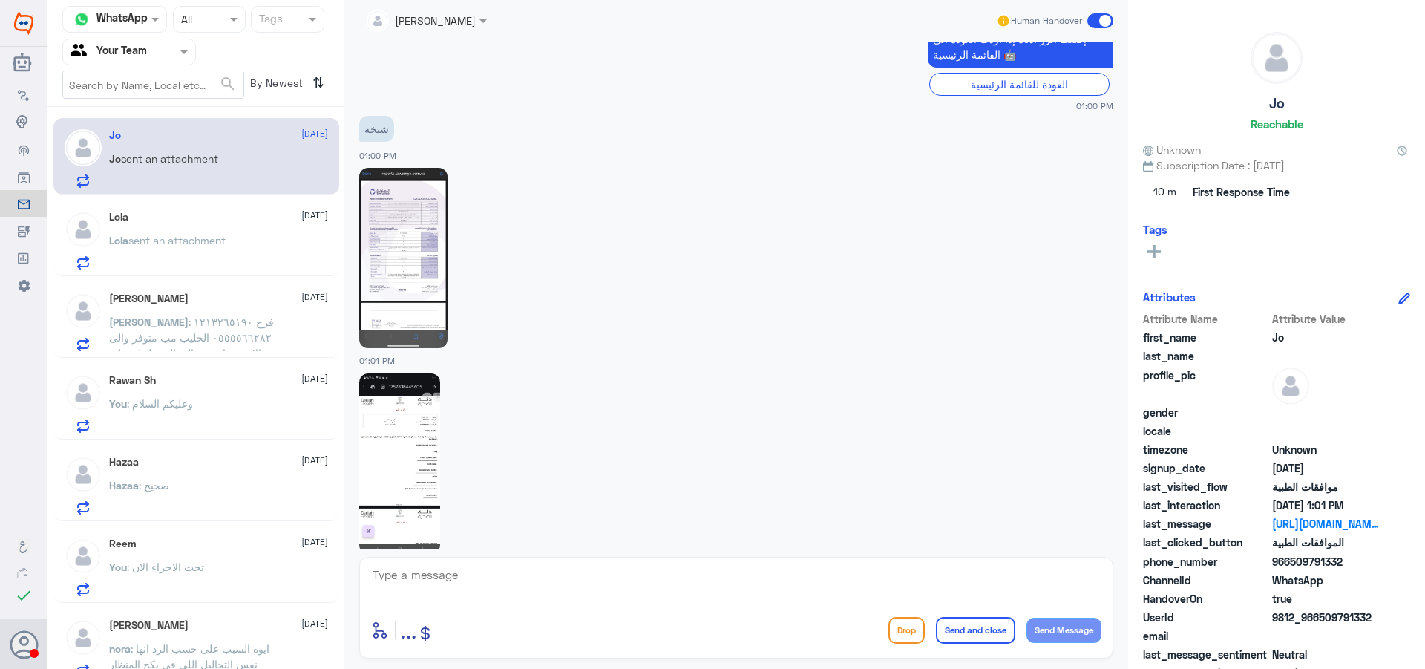
click at [187, 241] on span "sent an attachment" at bounding box center [176, 240] width 97 height 13
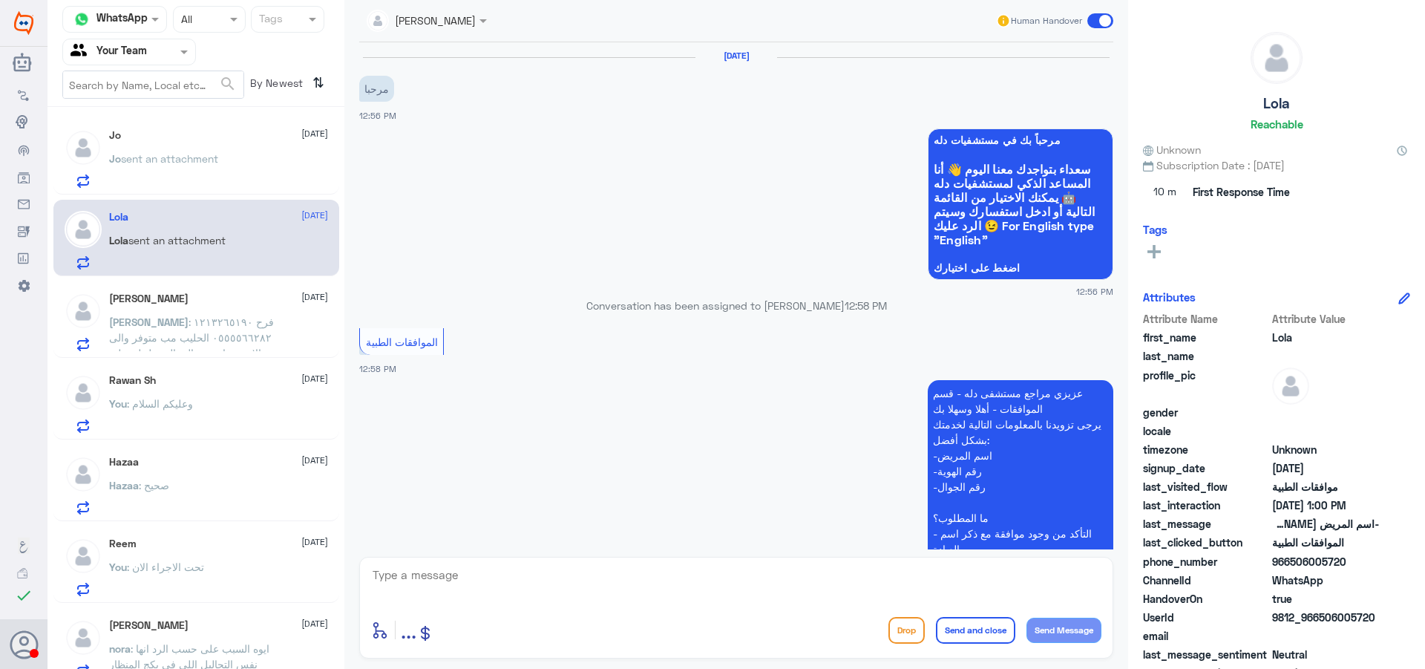
scroll to position [349, 0]
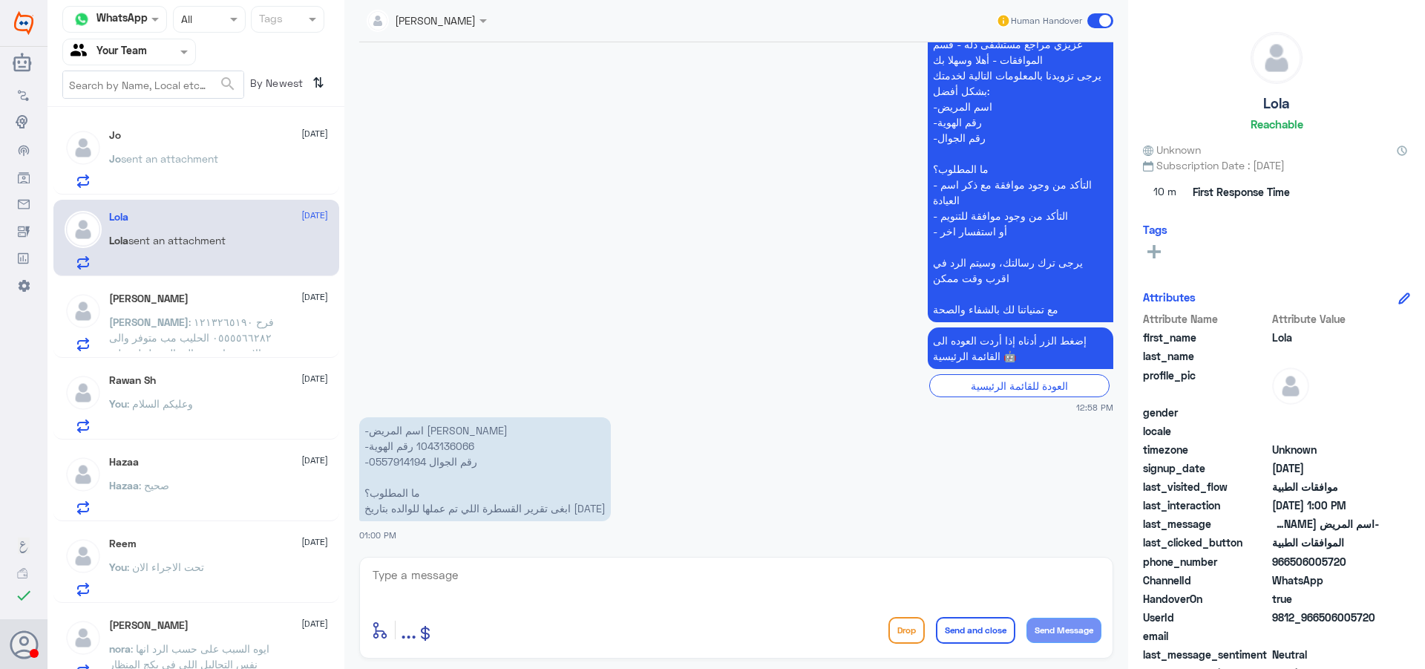
click at [232, 330] on p "[PERSON_NAME] : فرح ١٢١٣٢٦٥١٩٠ ٠٥٥٥٥٦٦٢٨٢ الحليب مب متوفر والى الان م جاني رسال…" at bounding box center [192, 332] width 167 height 37
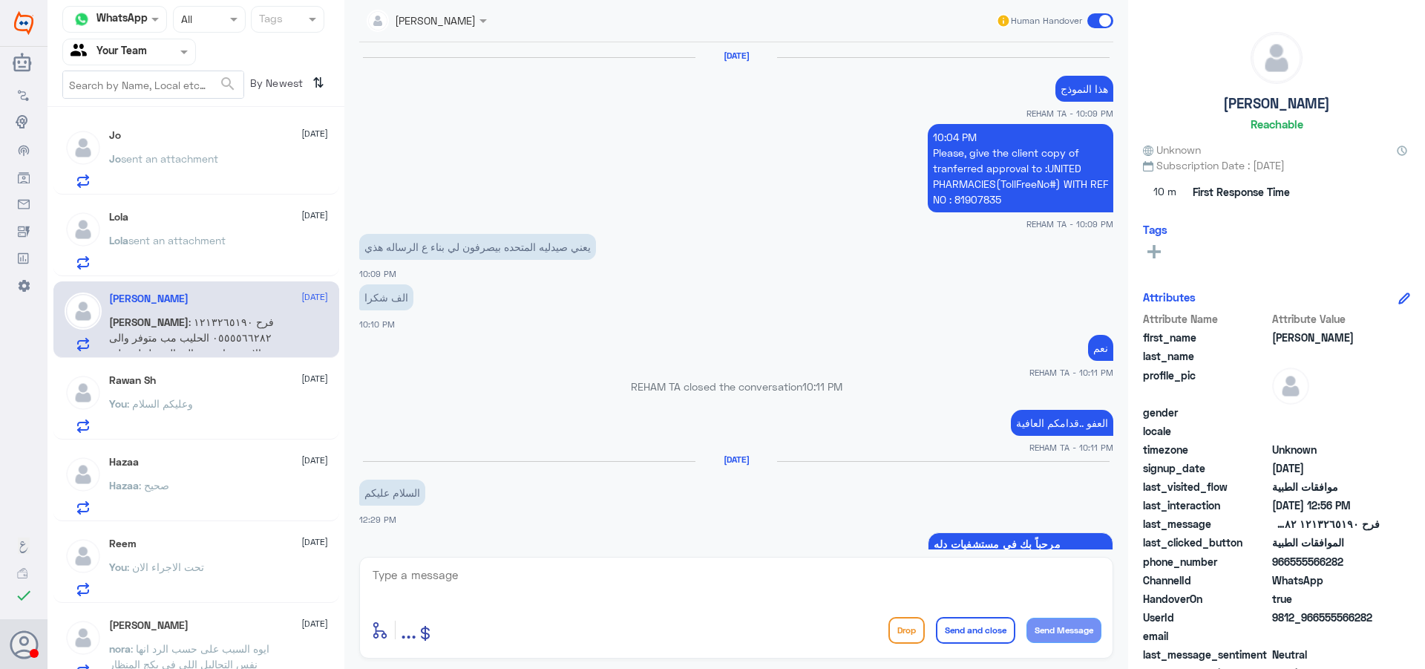
scroll to position [1398, 0]
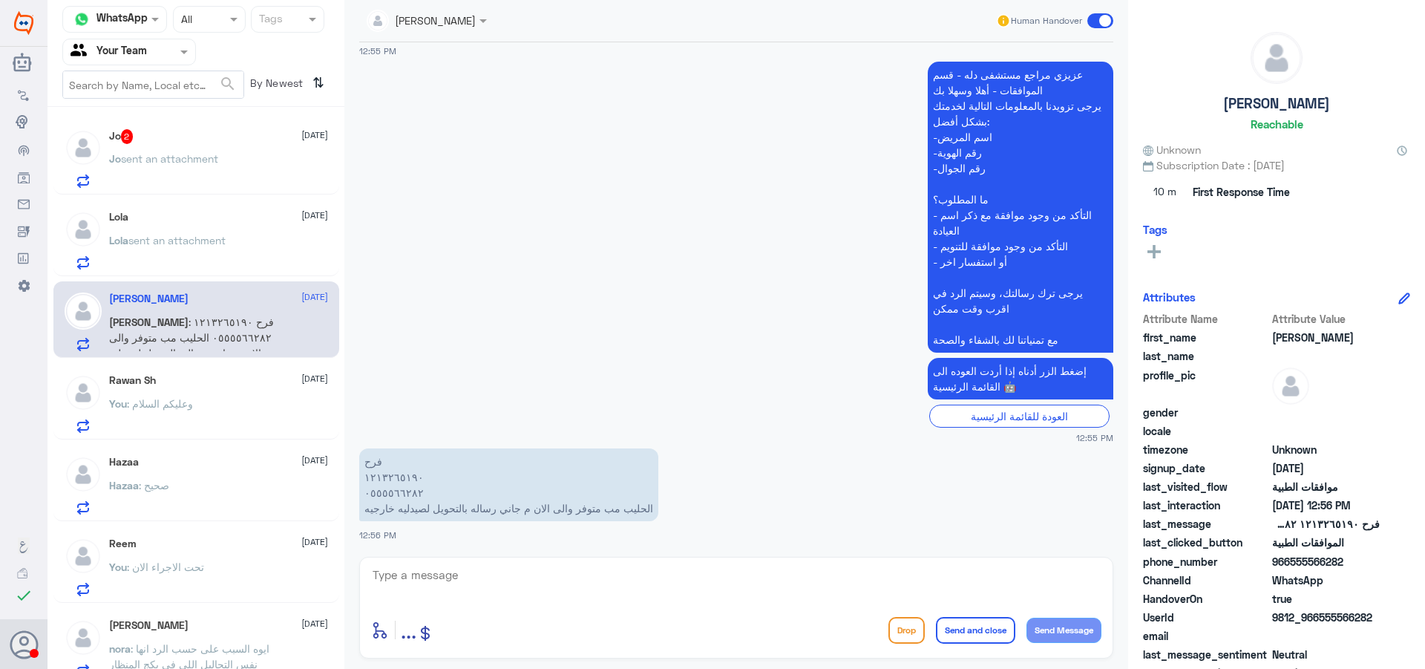
click at [160, 157] on span "sent an attachment" at bounding box center [169, 158] width 97 height 13
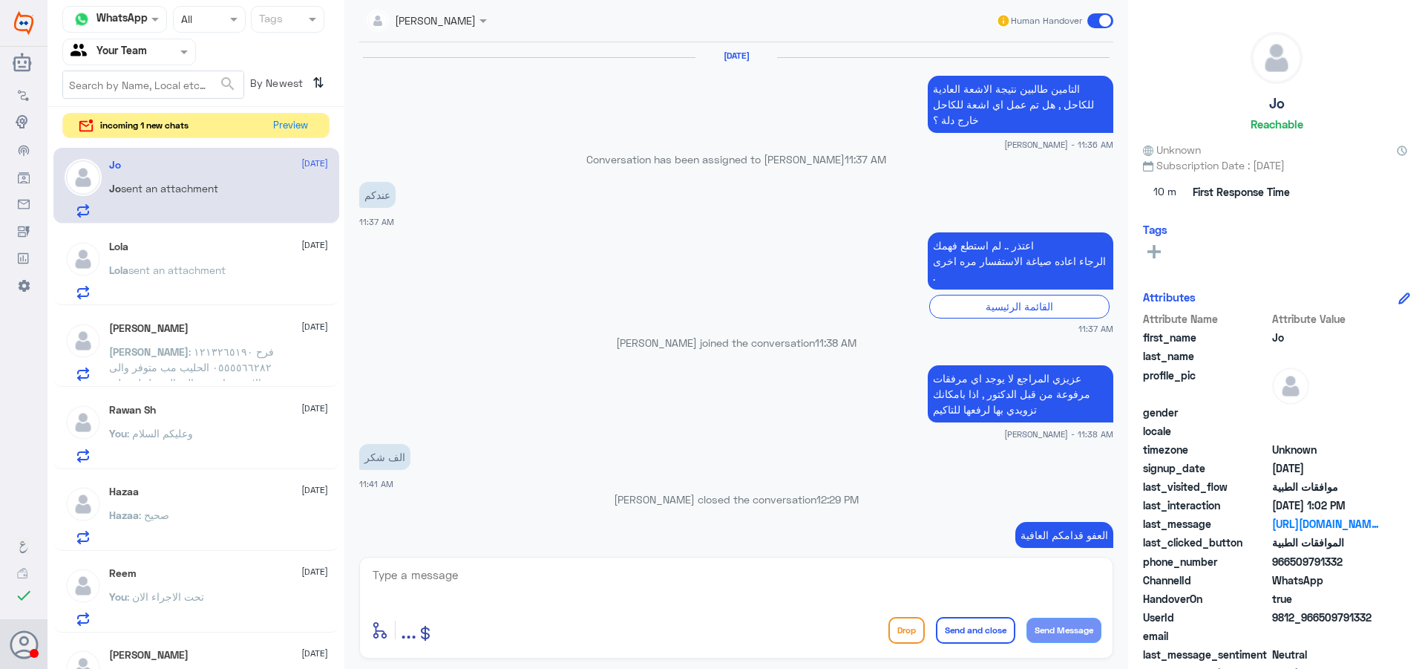
scroll to position [1283, 0]
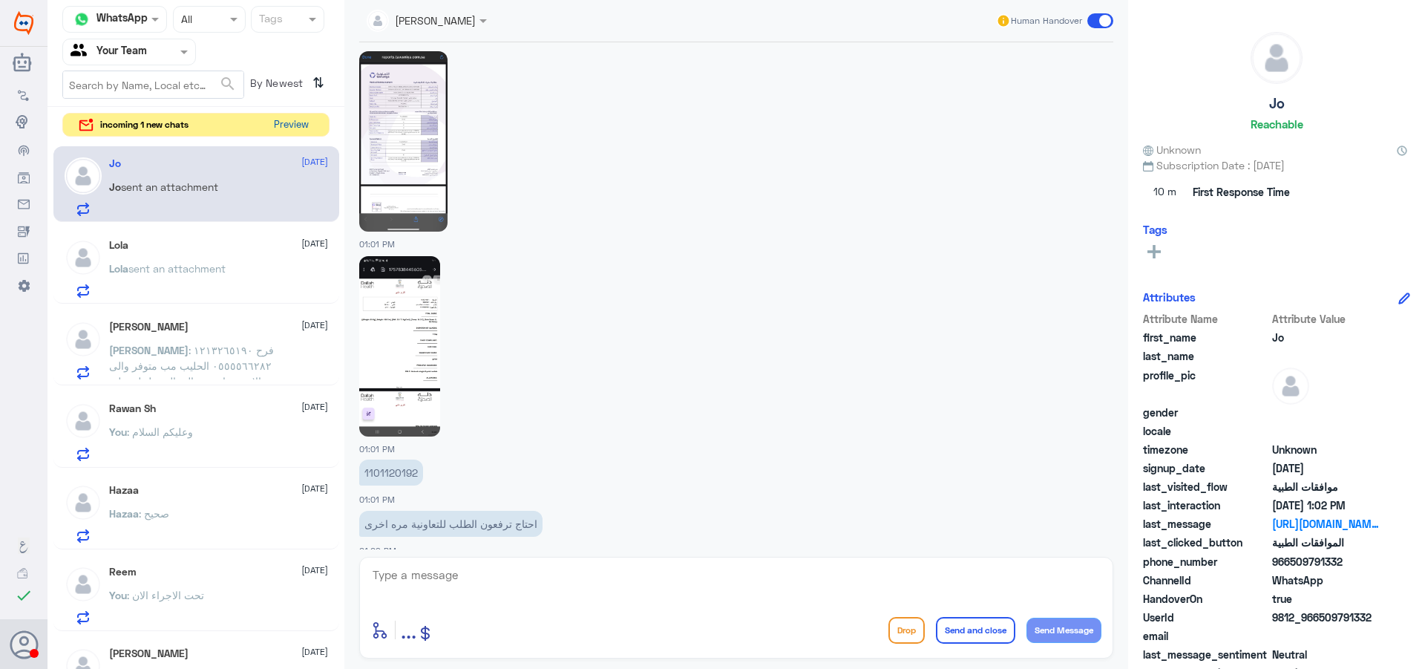
click at [296, 117] on button "Preview" at bounding box center [291, 125] width 46 height 23
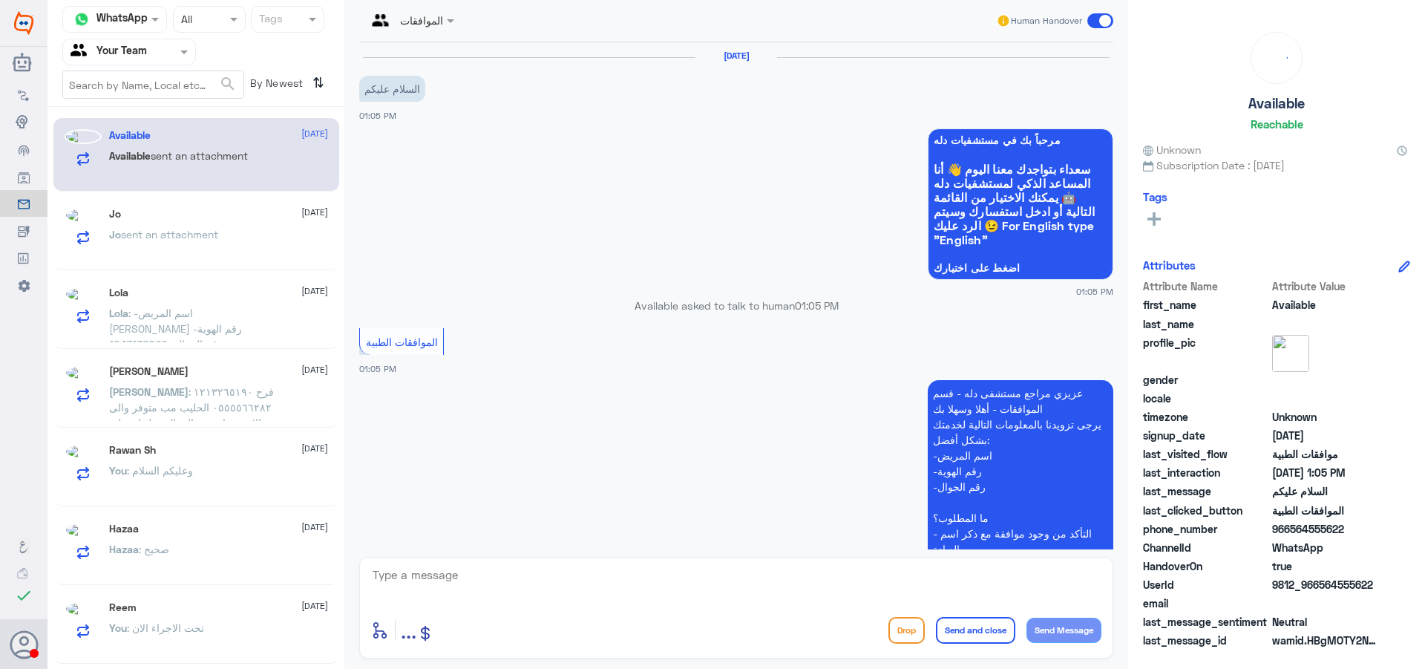
scroll to position [220, 0]
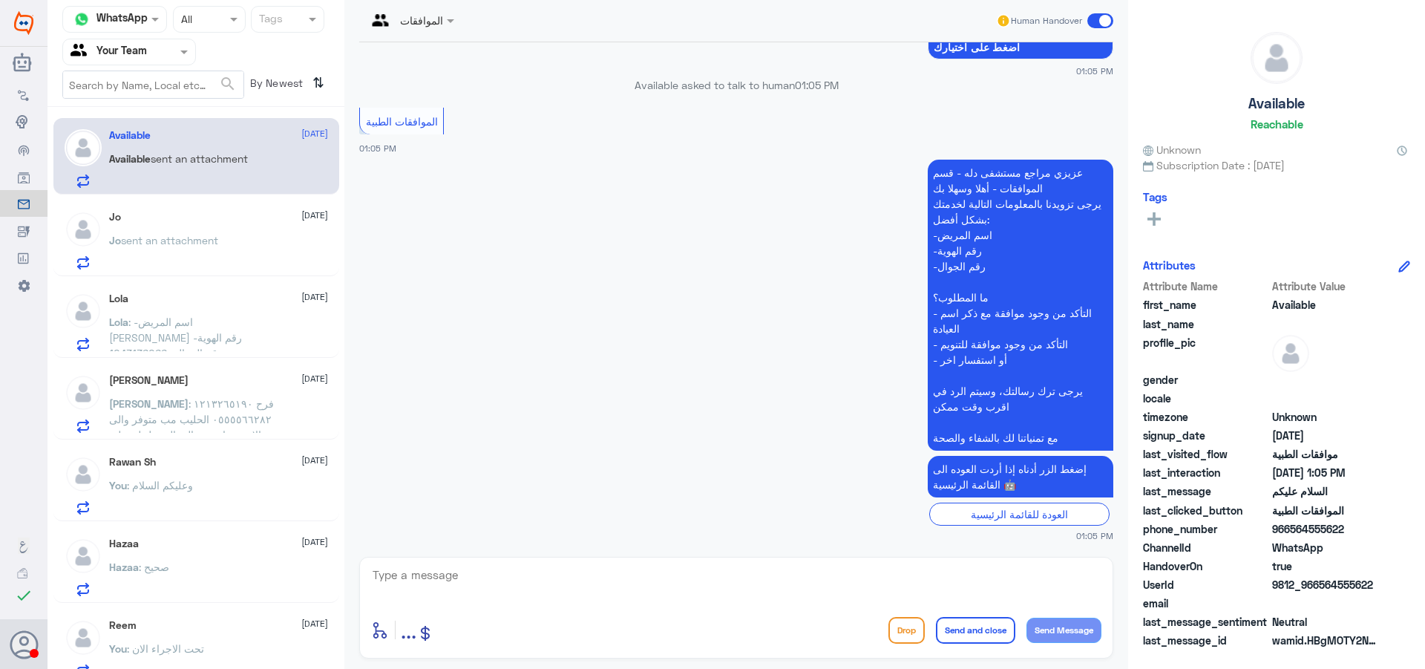
click at [218, 428] on p "[PERSON_NAME] : فرح ١٢١٣٢٦٥١٩٠ ٠٥٥٥٥٦٦٢٨٢ الحليب مب متوفر والى الان م جاني رسال…" at bounding box center [192, 414] width 167 height 37
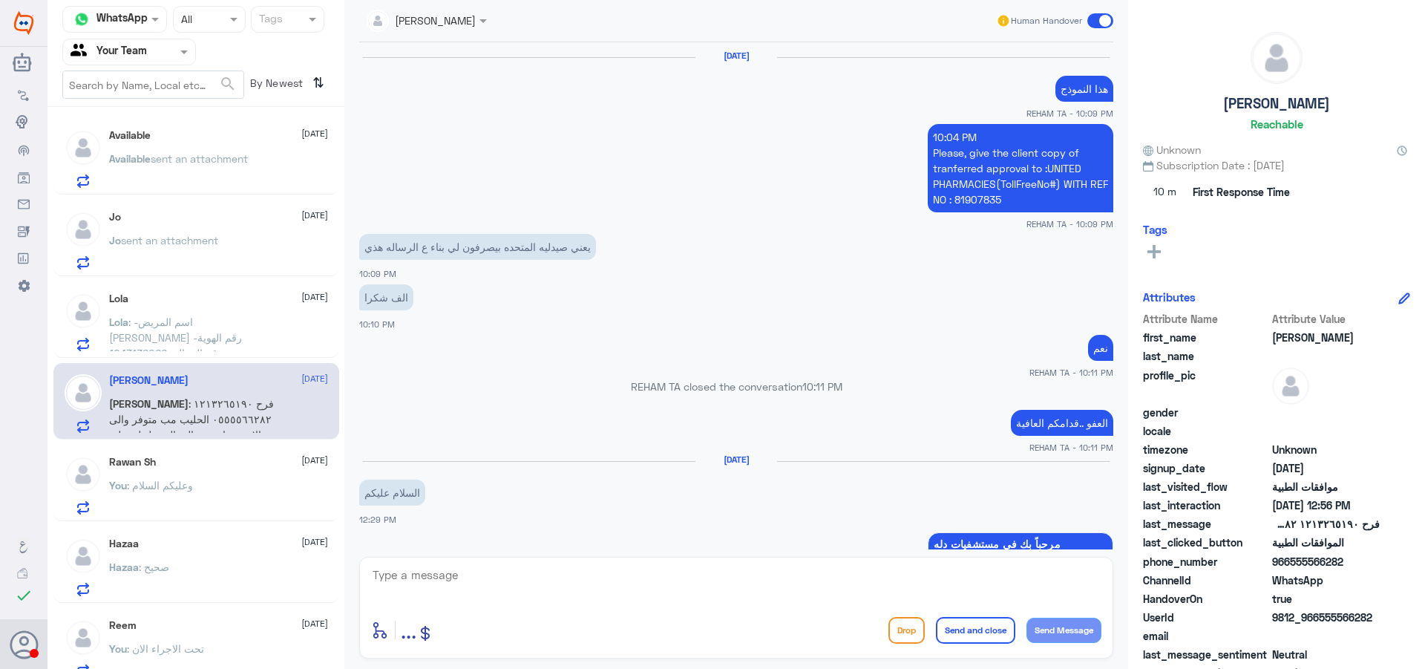
scroll to position [1398, 0]
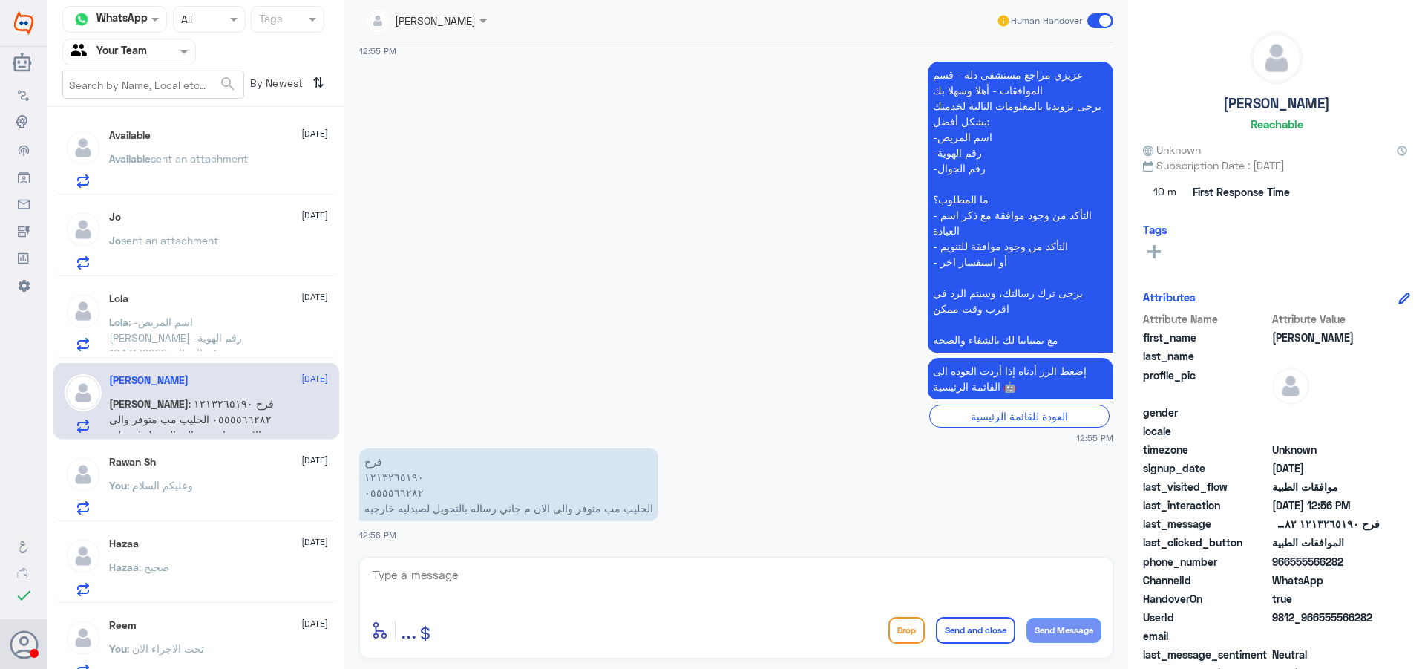
click at [579, 593] on textarea at bounding box center [736, 583] width 730 height 36
click at [405, 579] on textarea "1213265190" at bounding box center [736, 583] width 730 height 36
type textarea "1213265190"
type textarea "تحت الاجراء"
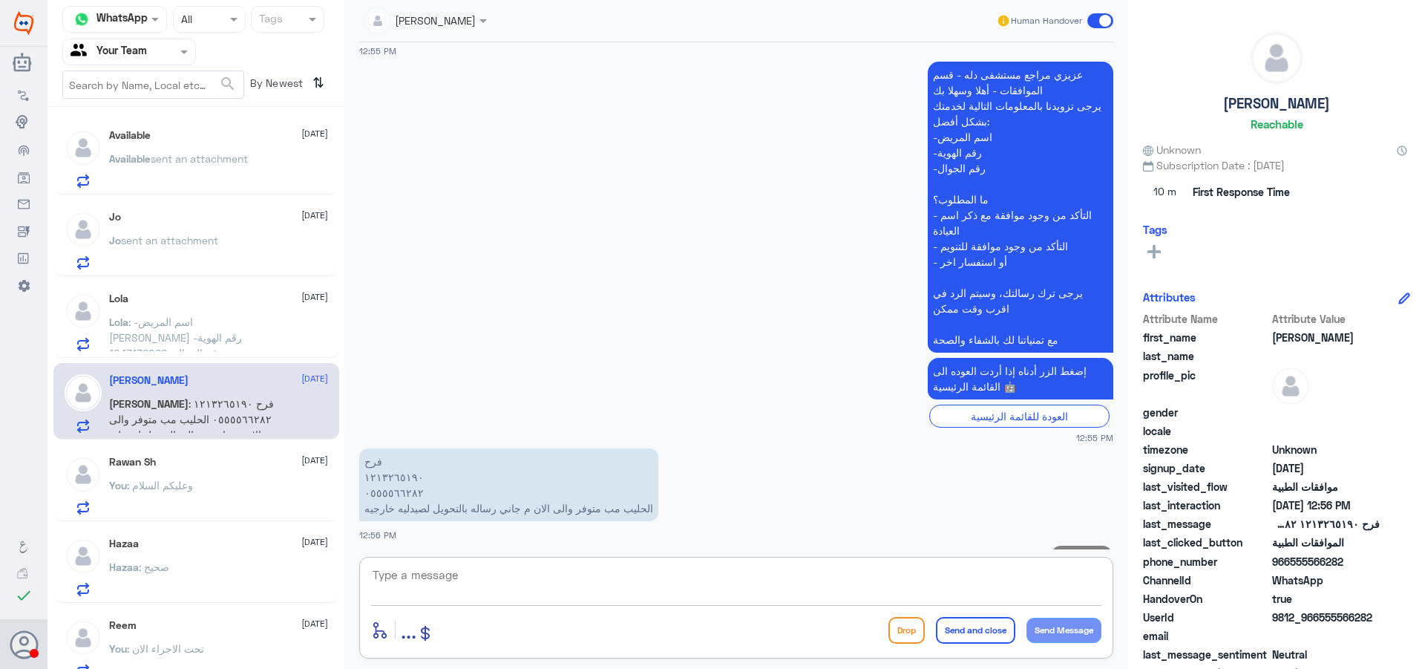
scroll to position [1445, 0]
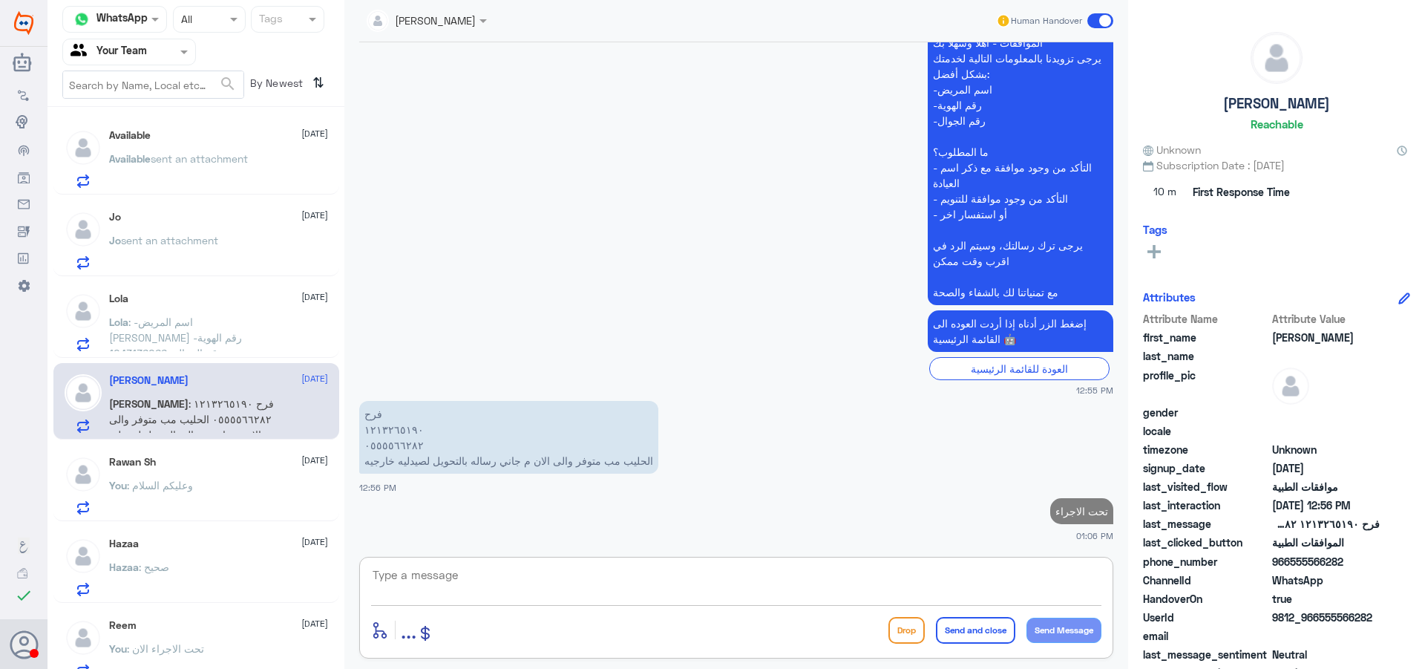
click at [171, 341] on span ": -اسم المريض [PERSON_NAME] -رقم الهوية ‭1043136066‬ -رقم الجوال 0557914194 ما …" at bounding box center [191, 360] width 165 height 91
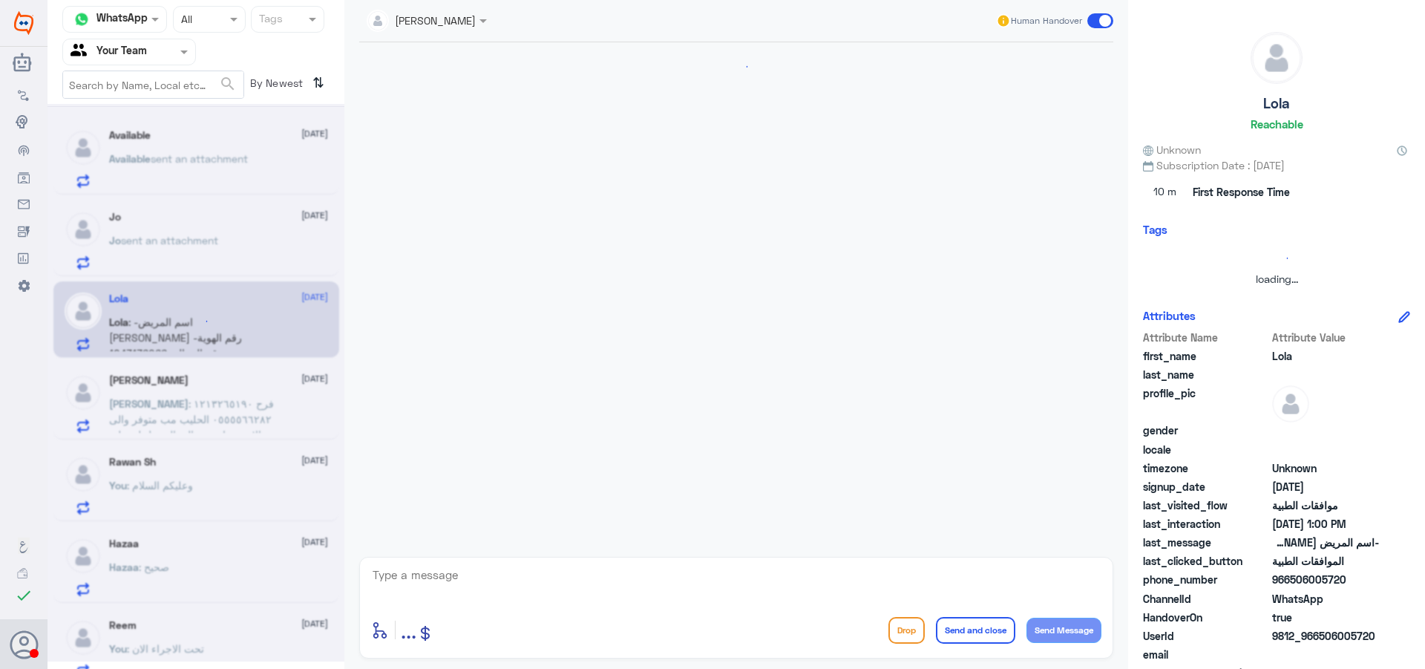
scroll to position [349, 0]
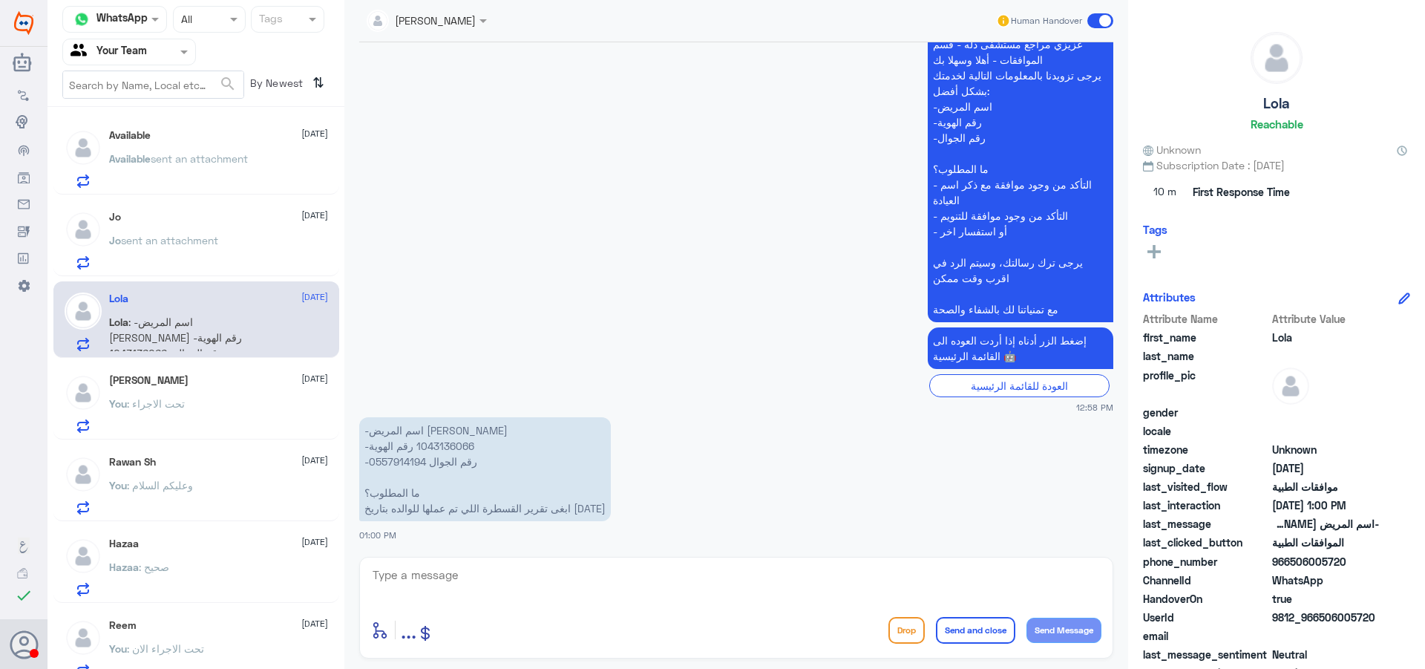
click at [560, 608] on div "enter flow name ... Drop Send and close Send Message" at bounding box center [736, 608] width 754 height 102
click at [445, 445] on p "-اسم المريض [PERSON_NAME] -رقم الهوية ‭1043136066‬ -رقم الجوال 0557914194 ما ال…" at bounding box center [485, 469] width 252 height 104
click at [457, 27] on div at bounding box center [426, 19] width 135 height 17
click at [456, 59] on div "Unassigned" at bounding box center [437, 55] width 141 height 26
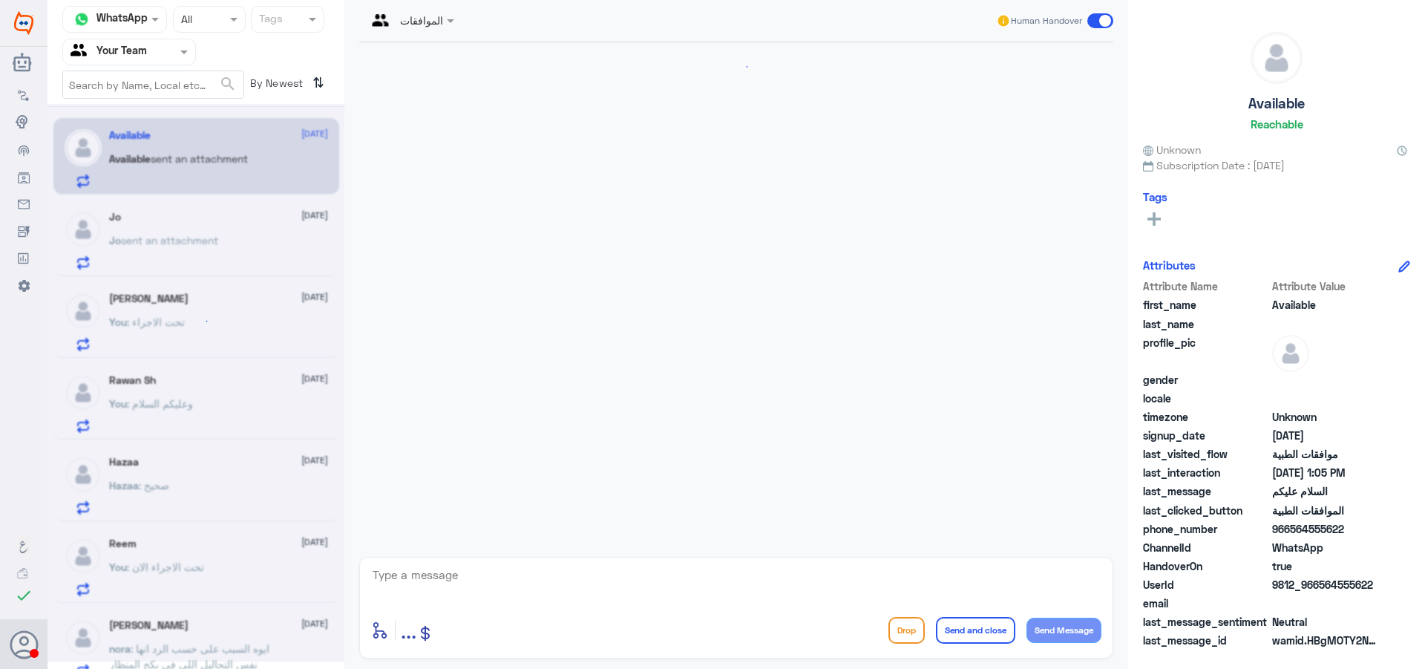
scroll to position [0, 0]
click at [174, 239] on div "Channel WhatsApp Status × All Tags Agent Filter Your Team search By Newest ⇅ Av…" at bounding box center [196, 336] width 297 height 673
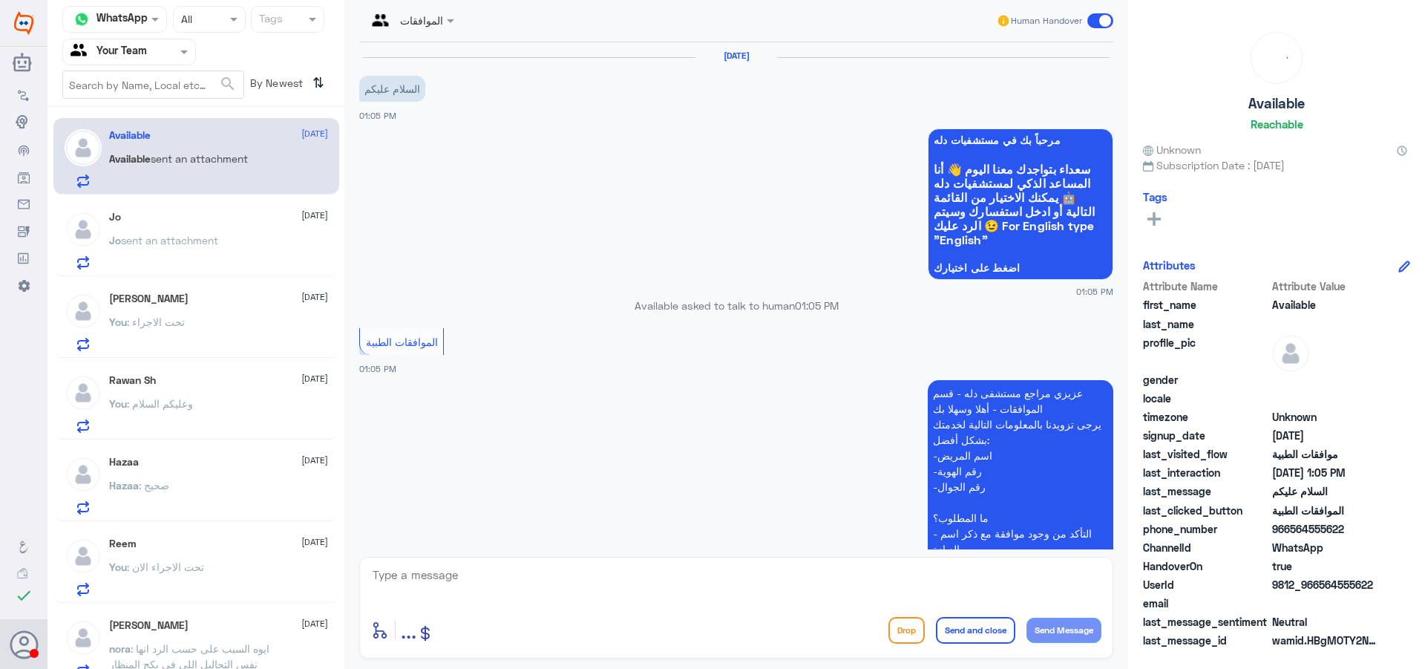
scroll to position [220, 0]
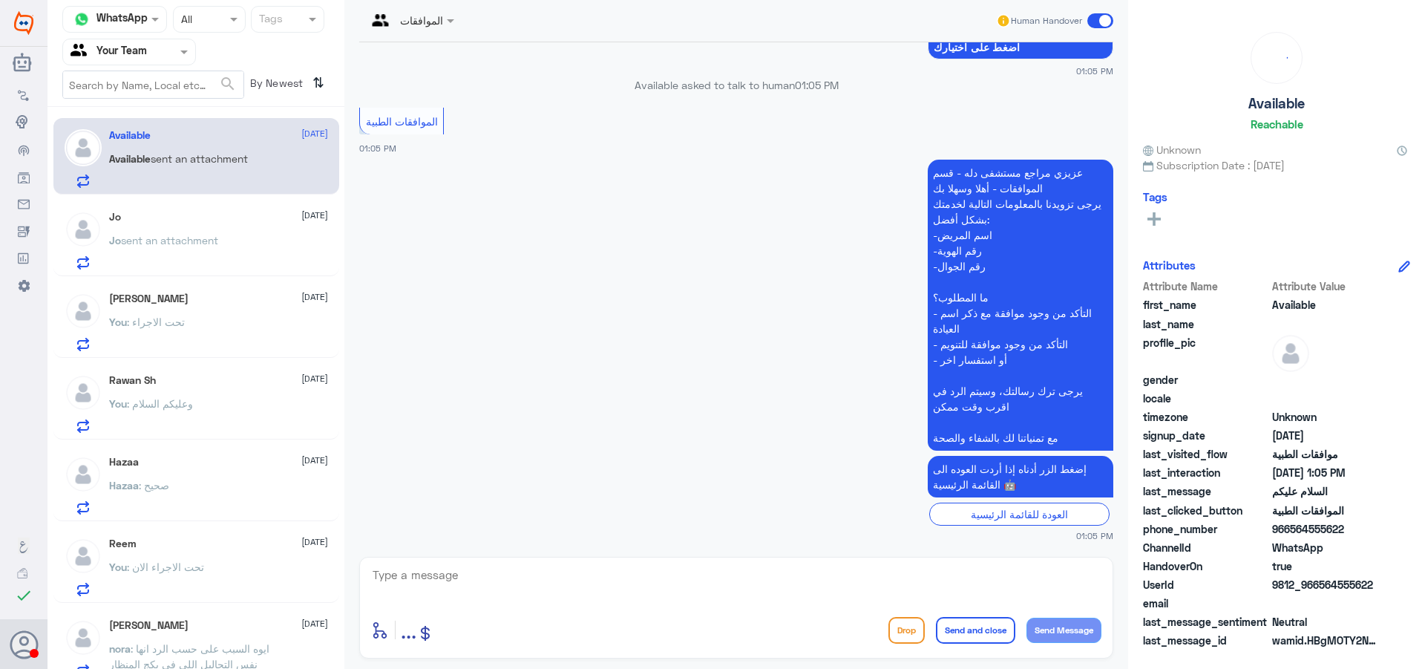
click at [186, 241] on span "sent an attachment" at bounding box center [169, 240] width 97 height 13
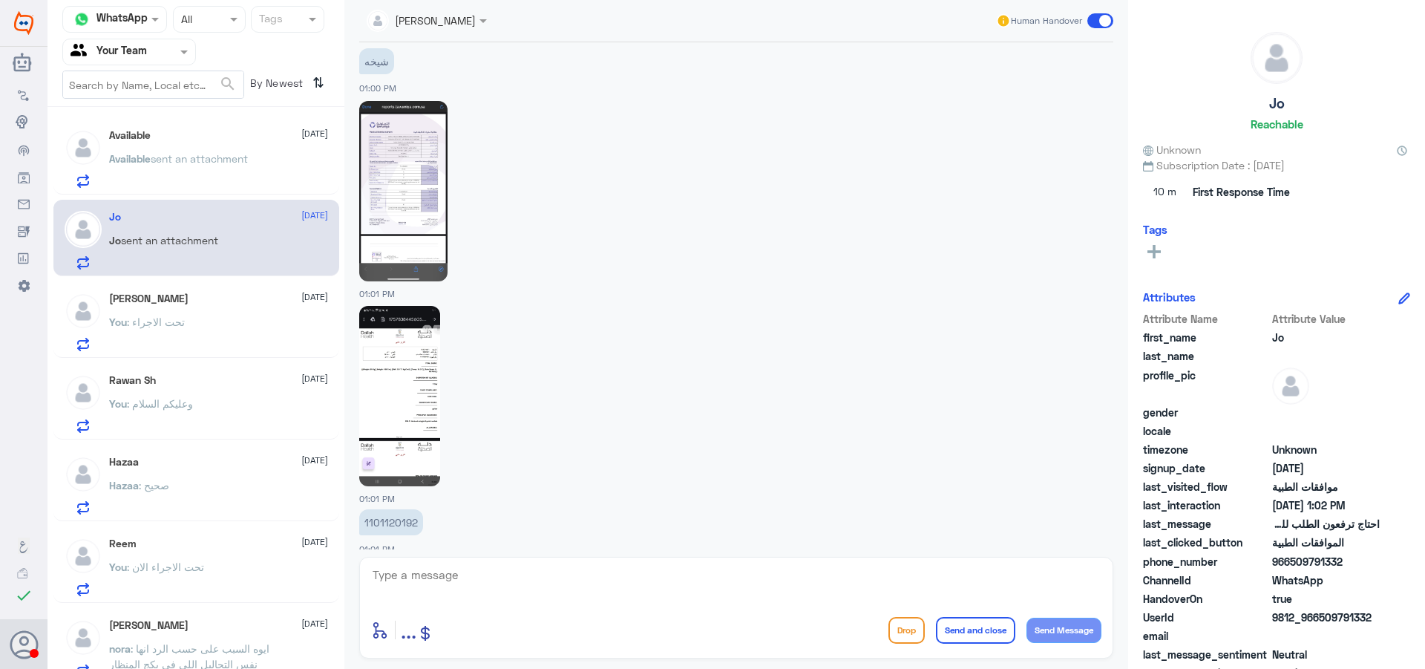
scroll to position [1209, 0]
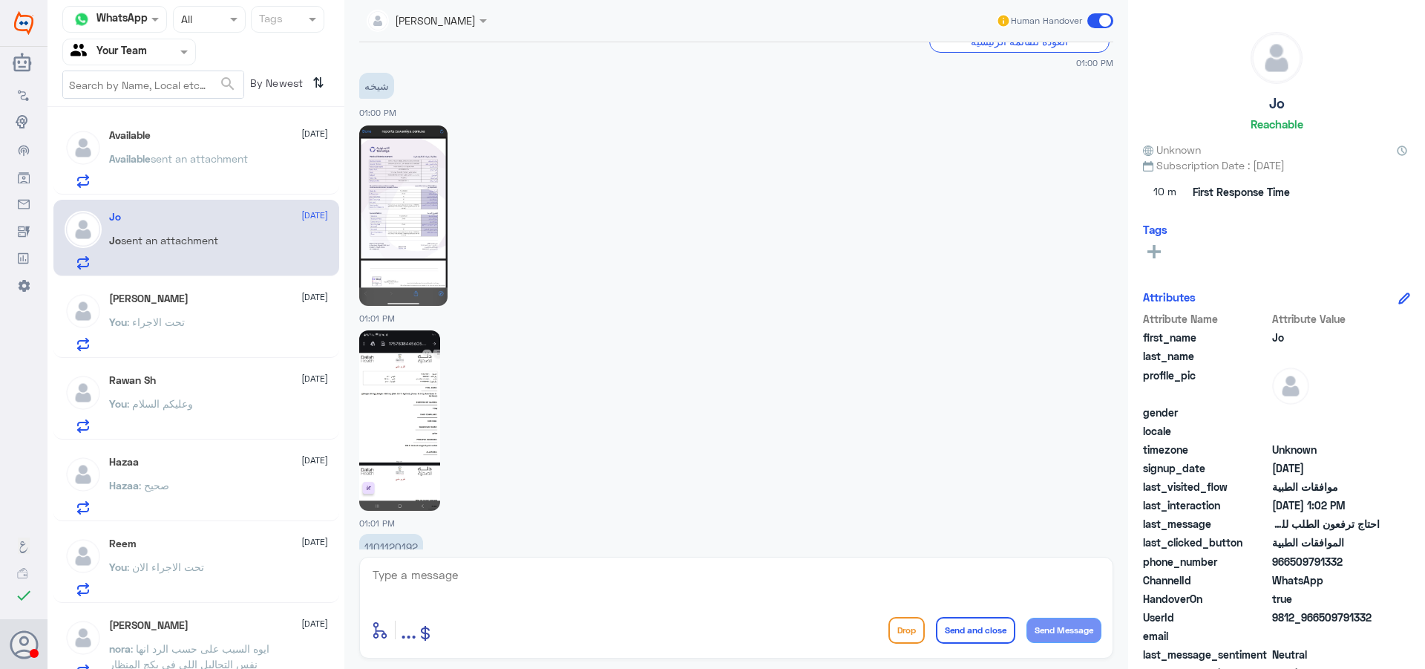
click at [375, 391] on img at bounding box center [399, 420] width 81 height 180
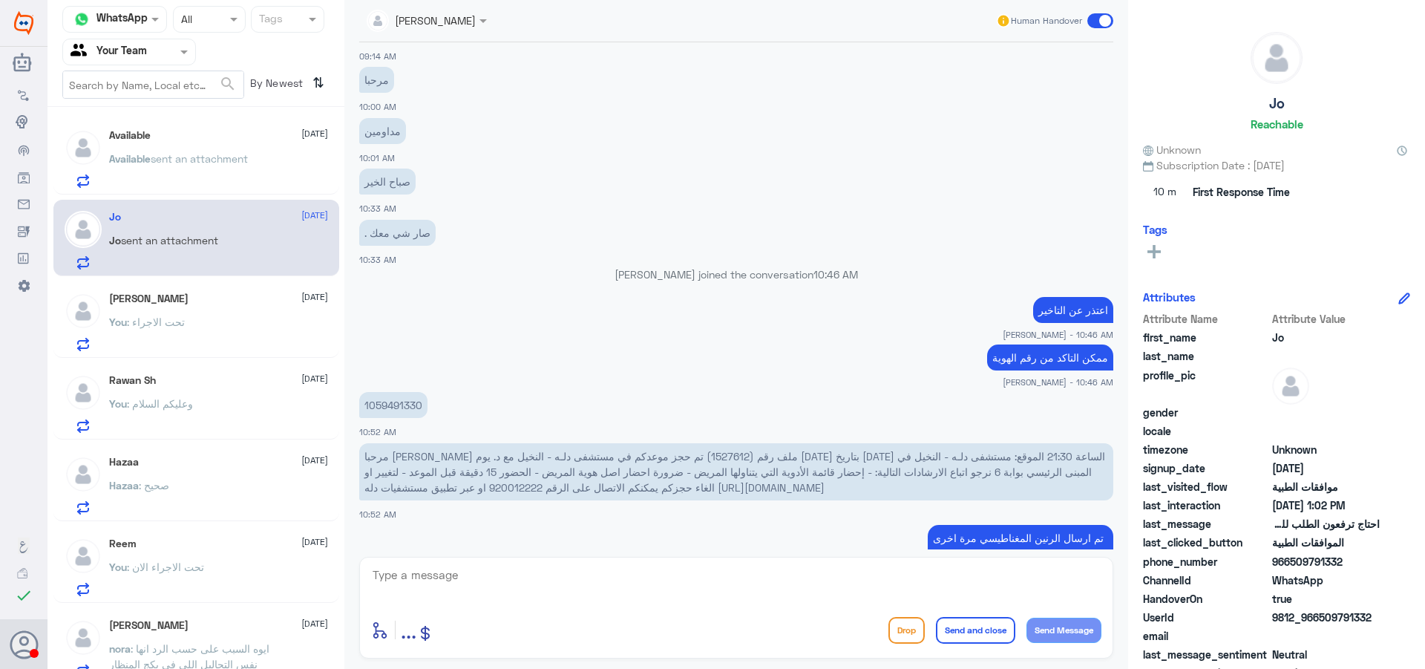
scroll to position [699, 0]
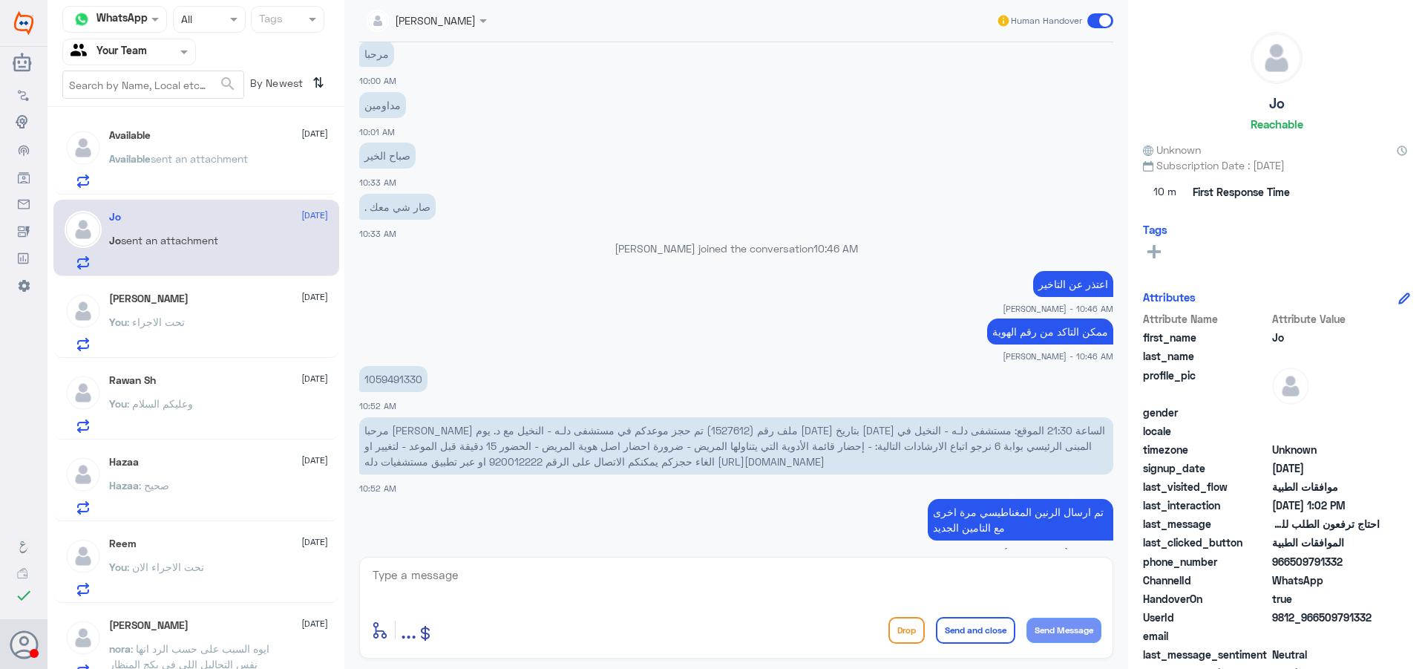
click at [389, 376] on p "1059491330" at bounding box center [393, 379] width 68 height 26
click at [476, 450] on span "مرحبا [PERSON_NAME] ملف رقم (1527612) تم حجز موعدكم في مستشفى دلـه - النخيل مع …" at bounding box center [734, 446] width 741 height 44
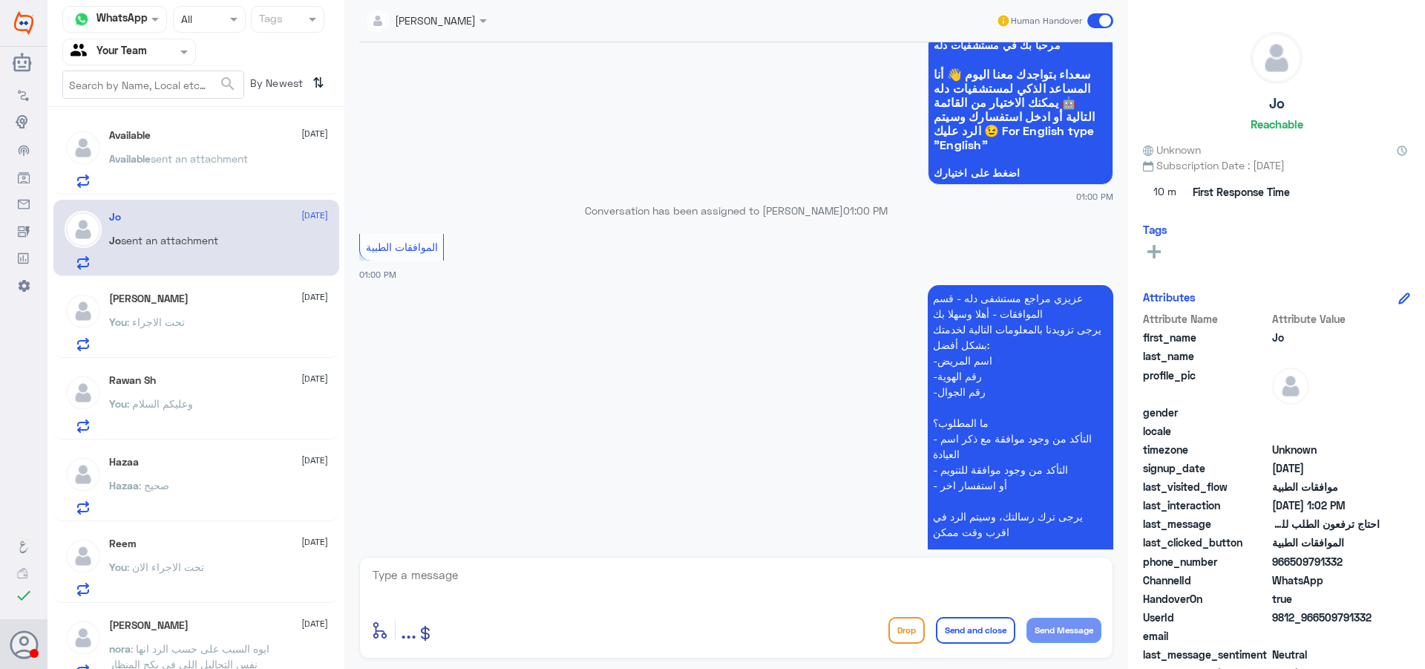
scroll to position [2035, 0]
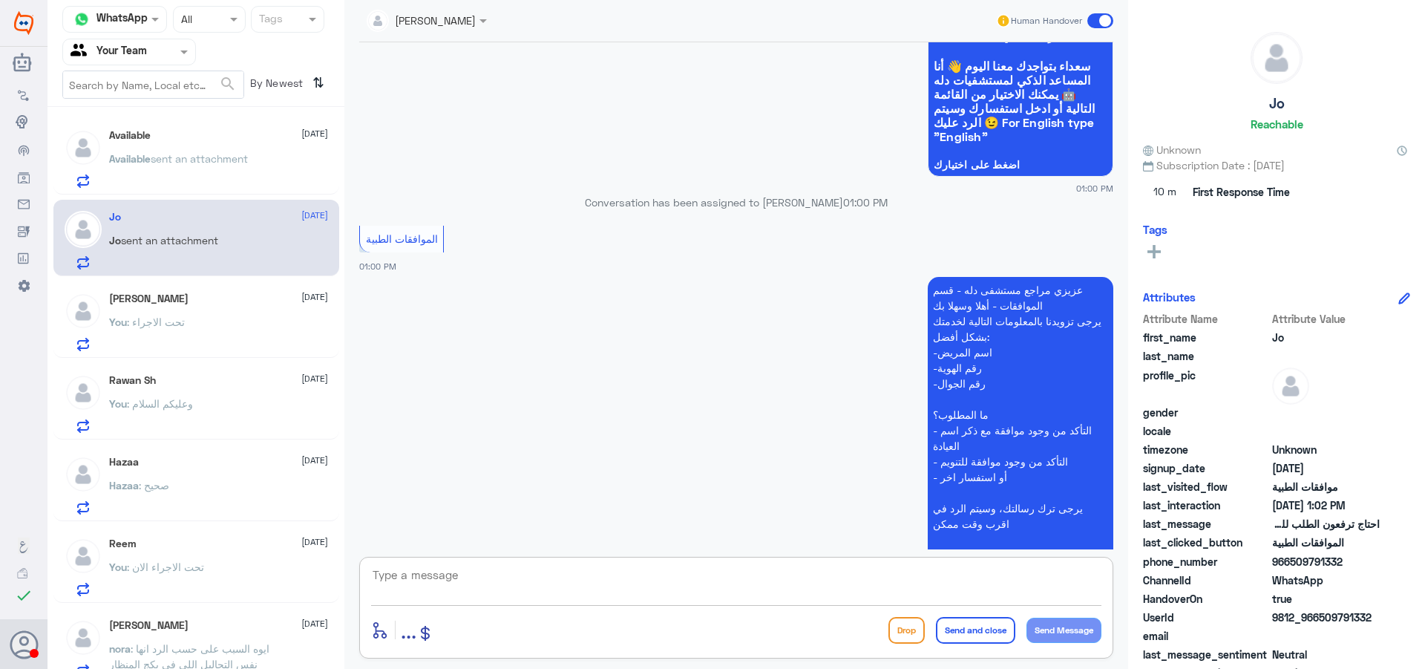
click at [458, 587] on textarea at bounding box center [736, 583] width 730 height 36
type textarea "h"
type textarea "اهلا وسهلا"
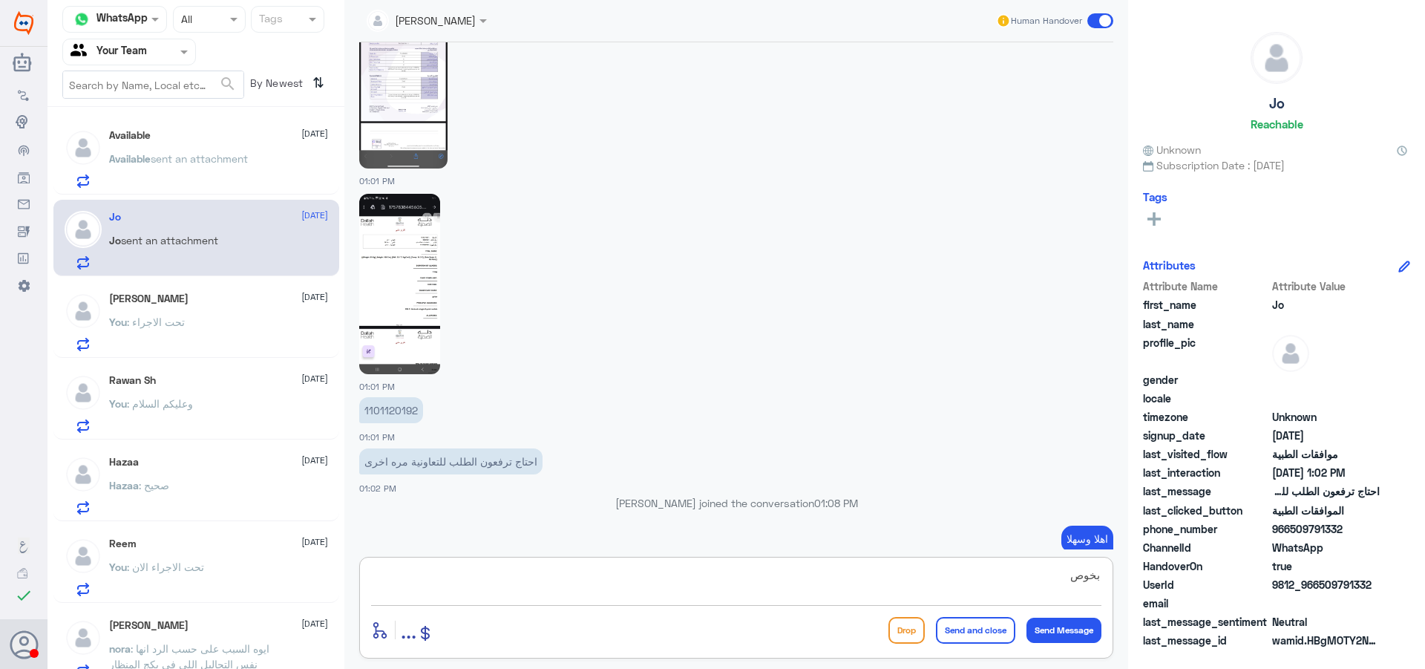
scroll to position [2727, 0]
type textarea "بخصوص اي خدمة"
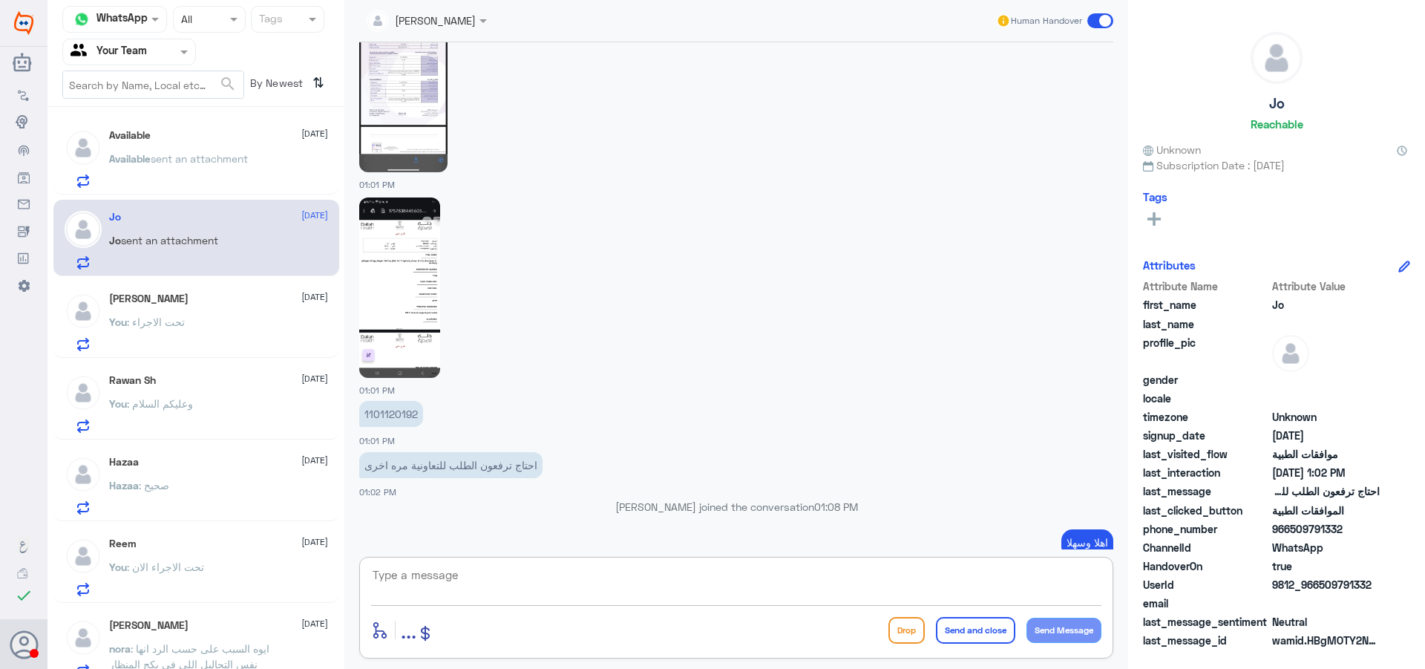
scroll to position [2775, 0]
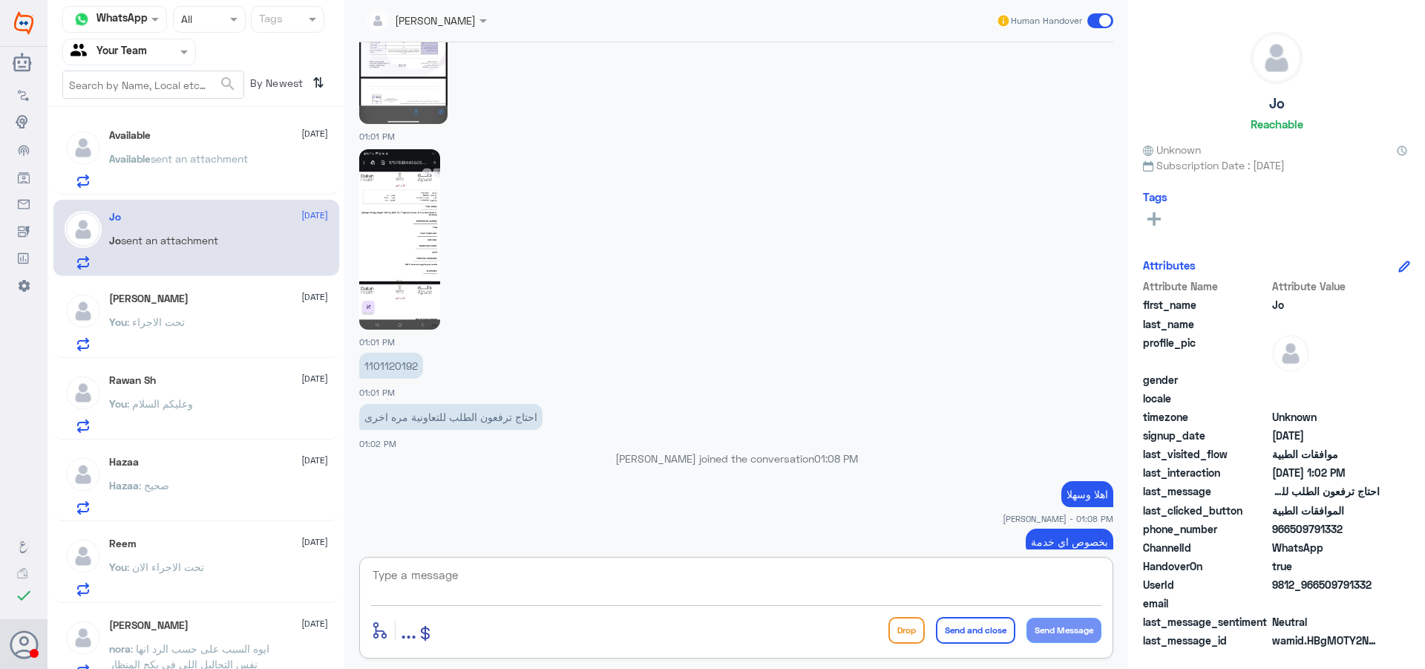
click at [201, 171] on p "Available sent an attachment" at bounding box center [178, 169] width 139 height 37
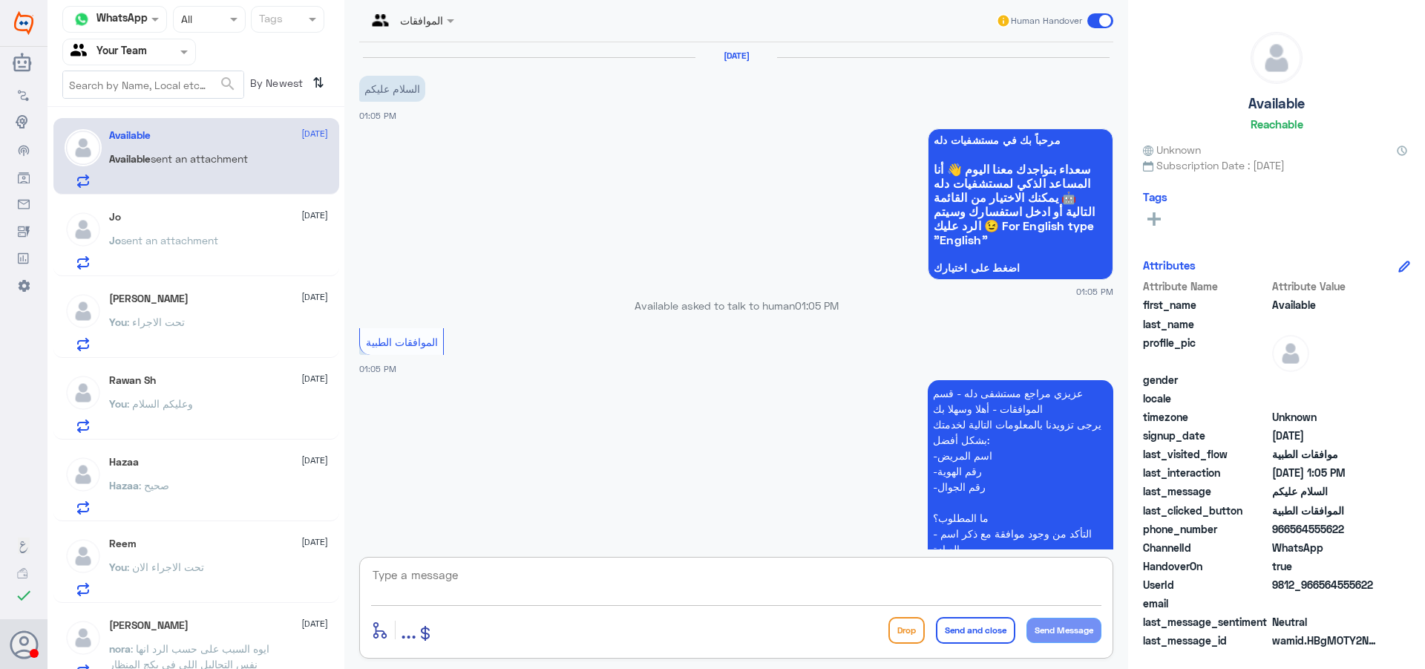
click at [494, 575] on textarea at bounding box center [736, 583] width 730 height 36
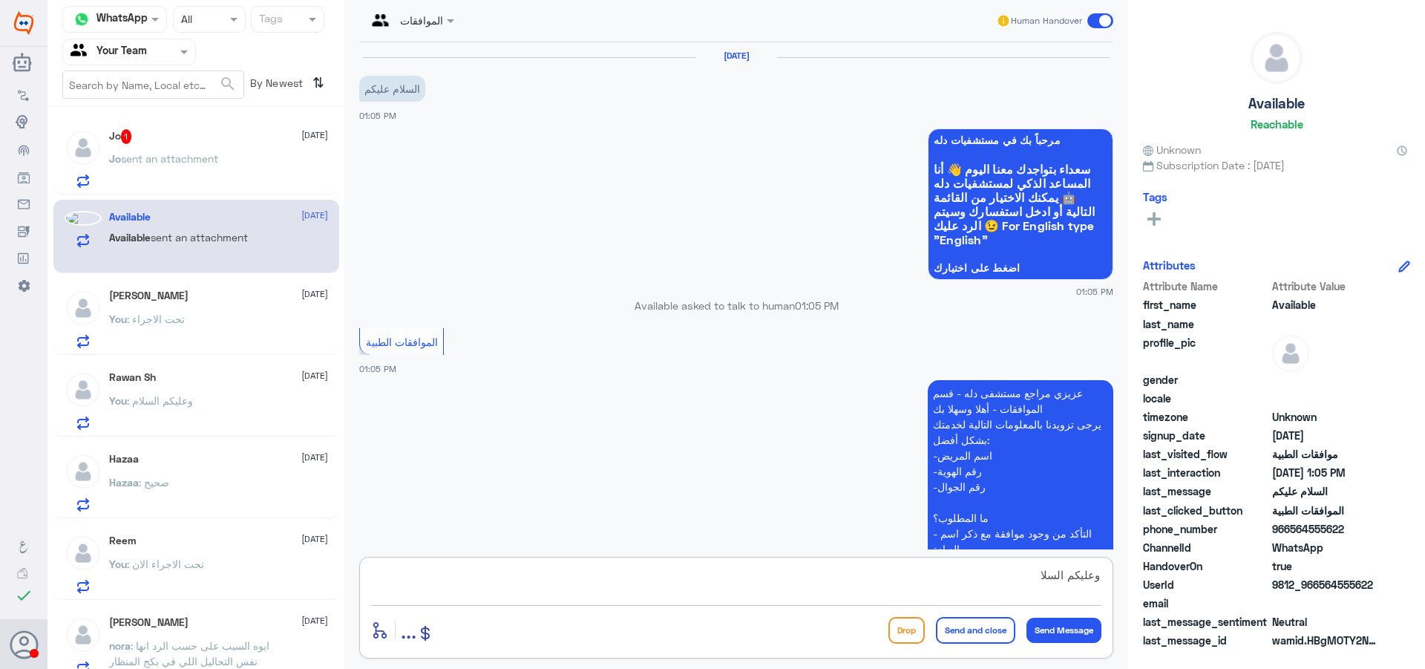
type textarea "وعليكم السلام"
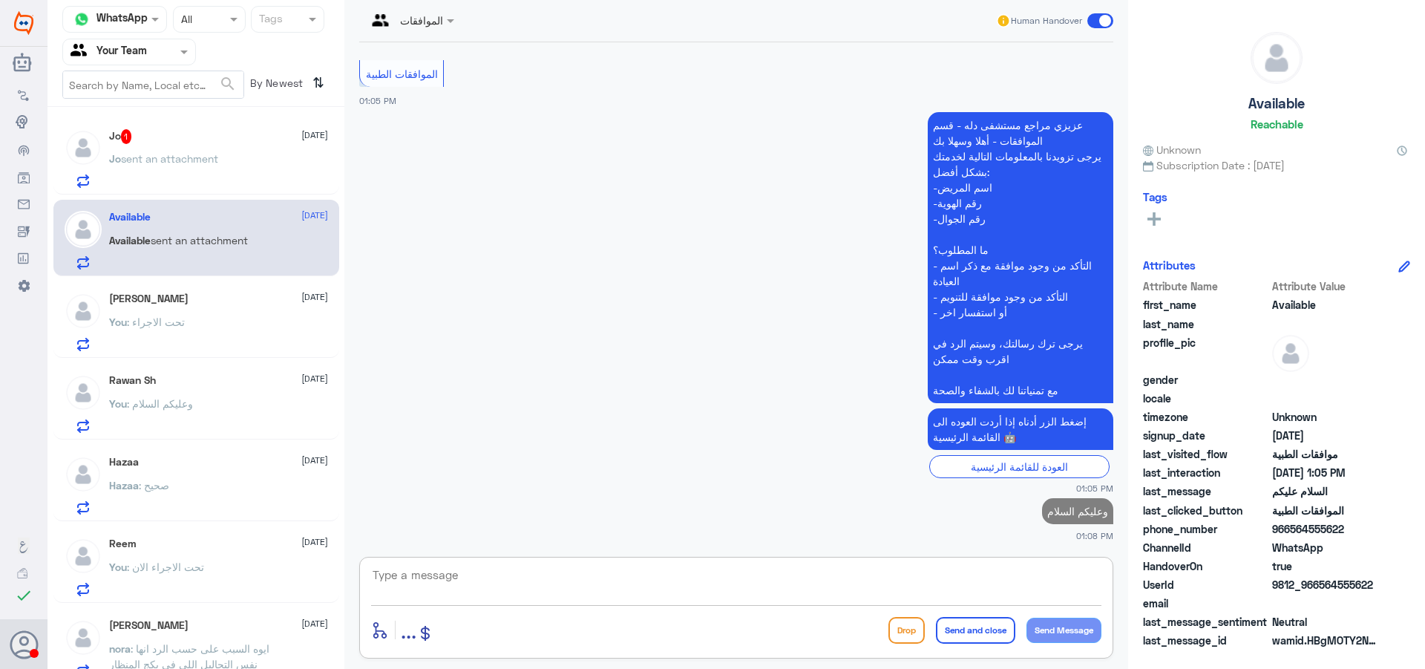
click at [231, 180] on div "Jo sent an attachment" at bounding box center [218, 170] width 219 height 33
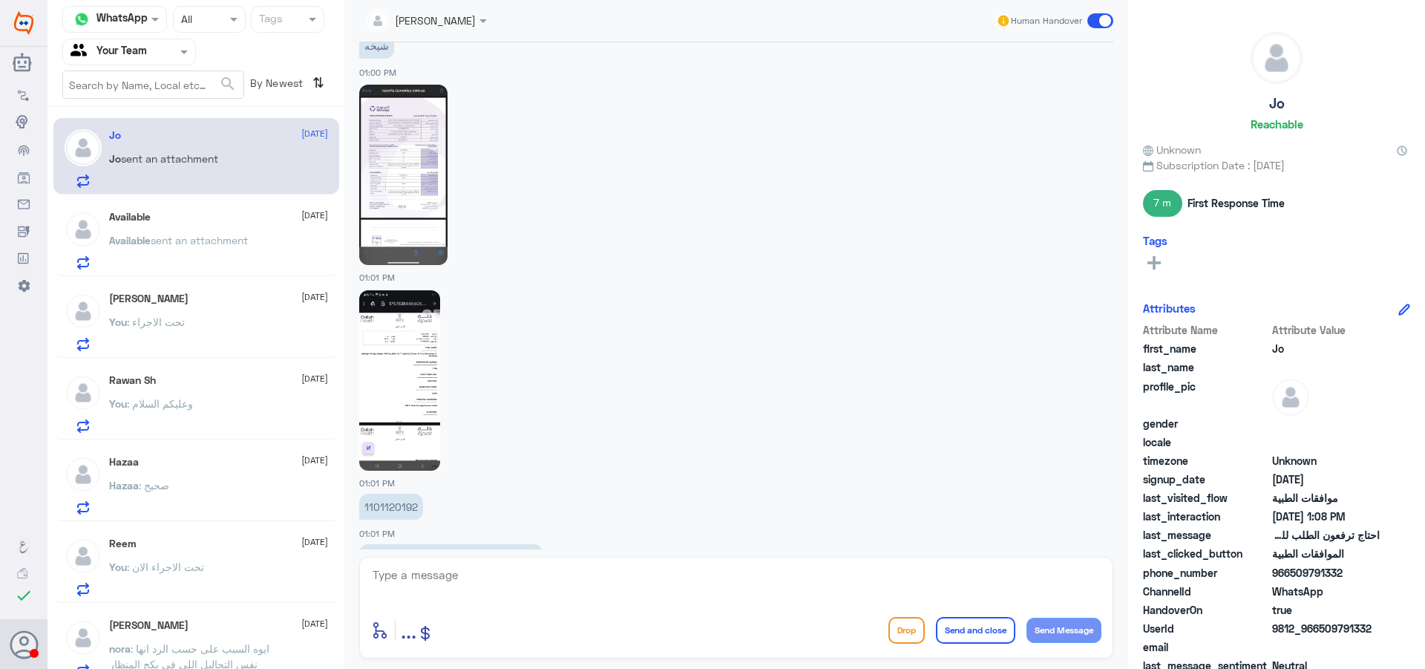
scroll to position [967, 0]
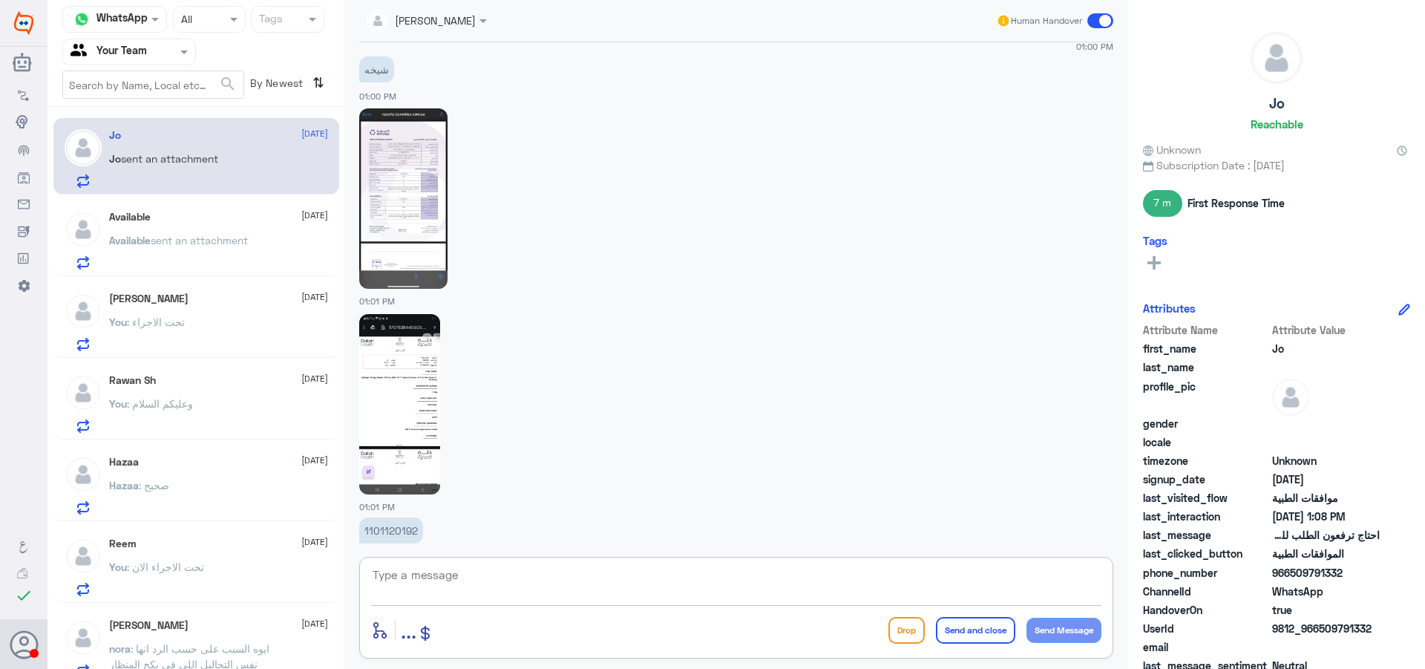
click at [539, 592] on textarea at bounding box center [736, 583] width 730 height 36
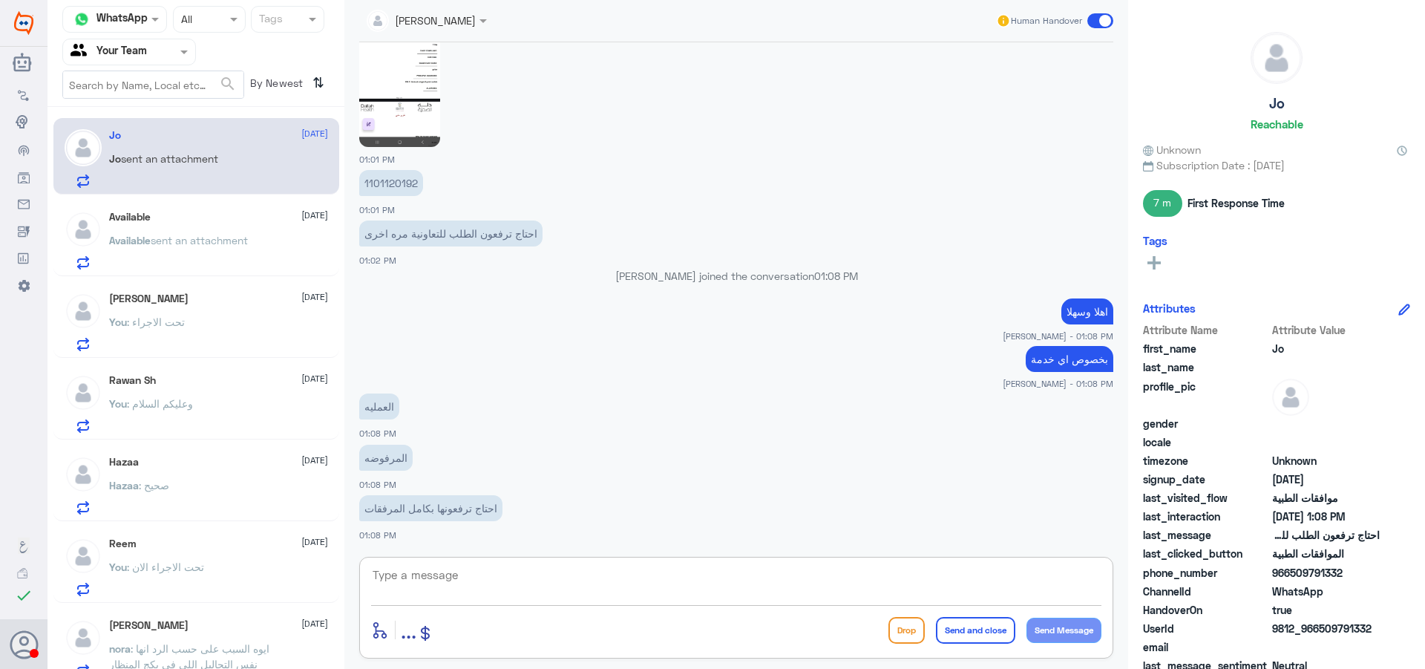
click at [404, 182] on p "1101120192" at bounding box center [391, 183] width 64 height 26
drag, startPoint x: 506, startPoint y: 557, endPoint x: 514, endPoint y: 575, distance: 18.6
click at [510, 569] on div "[PERSON_NAME] Human Handover [DATE] [PERSON_NAME] joined the conversation 11:38…" at bounding box center [736, 336] width 784 height 673
click at [514, 578] on textarea at bounding box center [736, 583] width 730 height 36
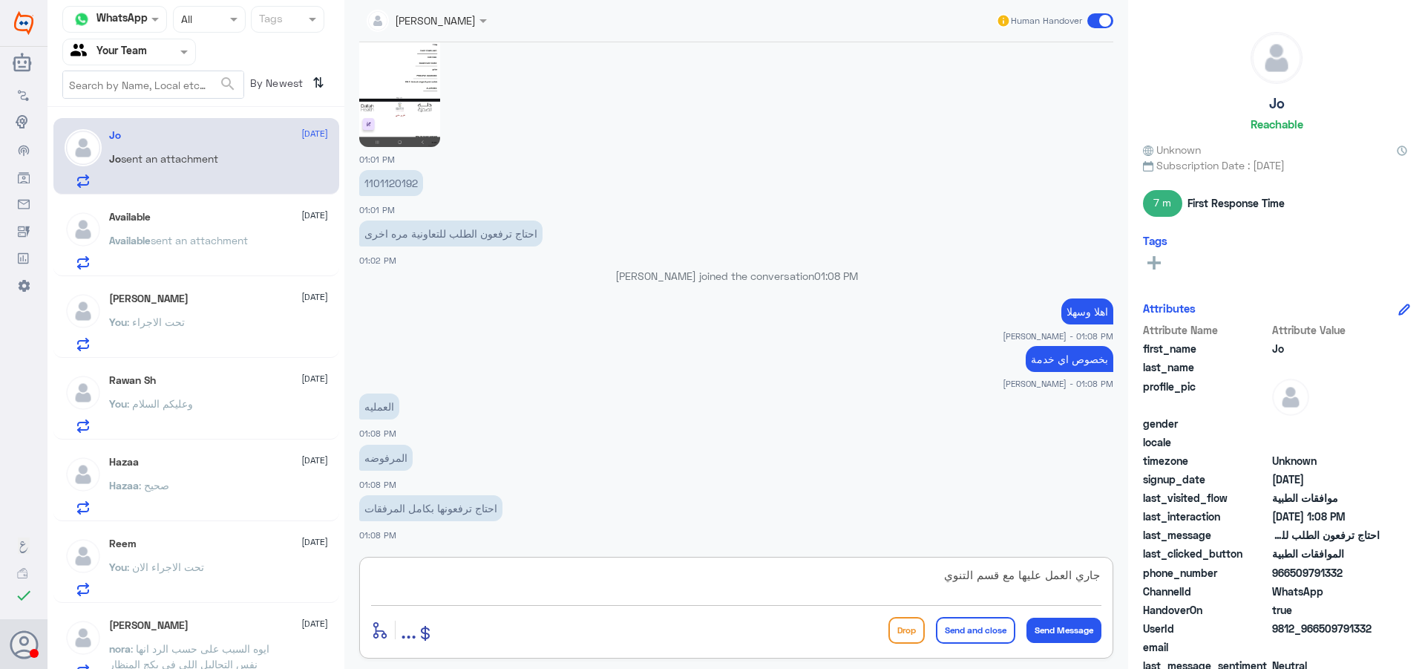
type textarea "جاري العمل عليها مع قسم التنويم"
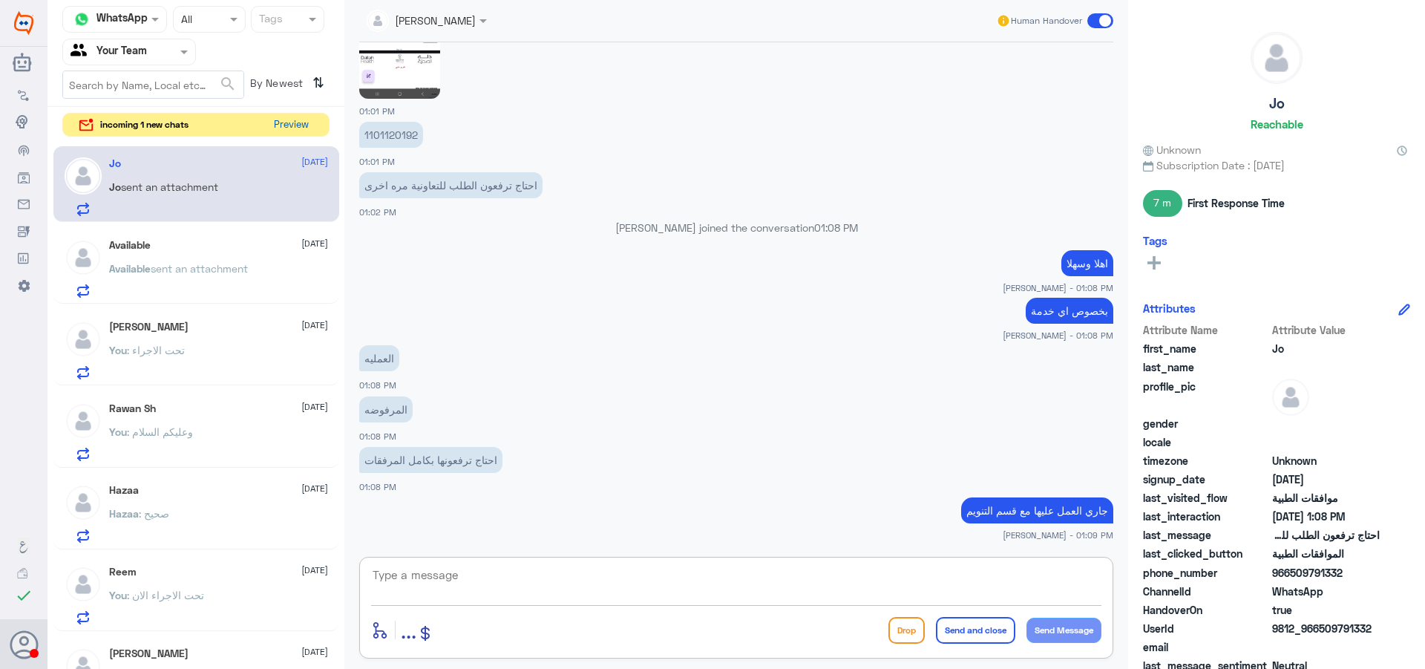
click at [289, 114] on button "Preview" at bounding box center [291, 125] width 46 height 23
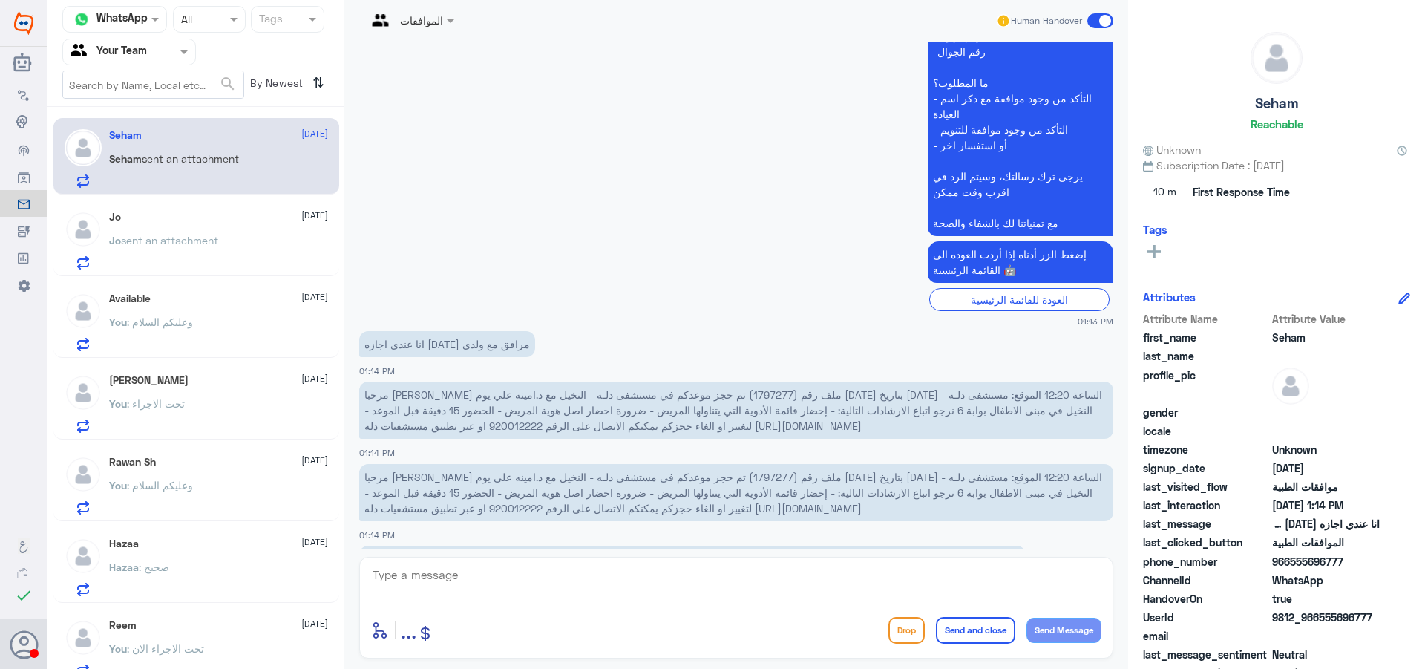
scroll to position [486, 0]
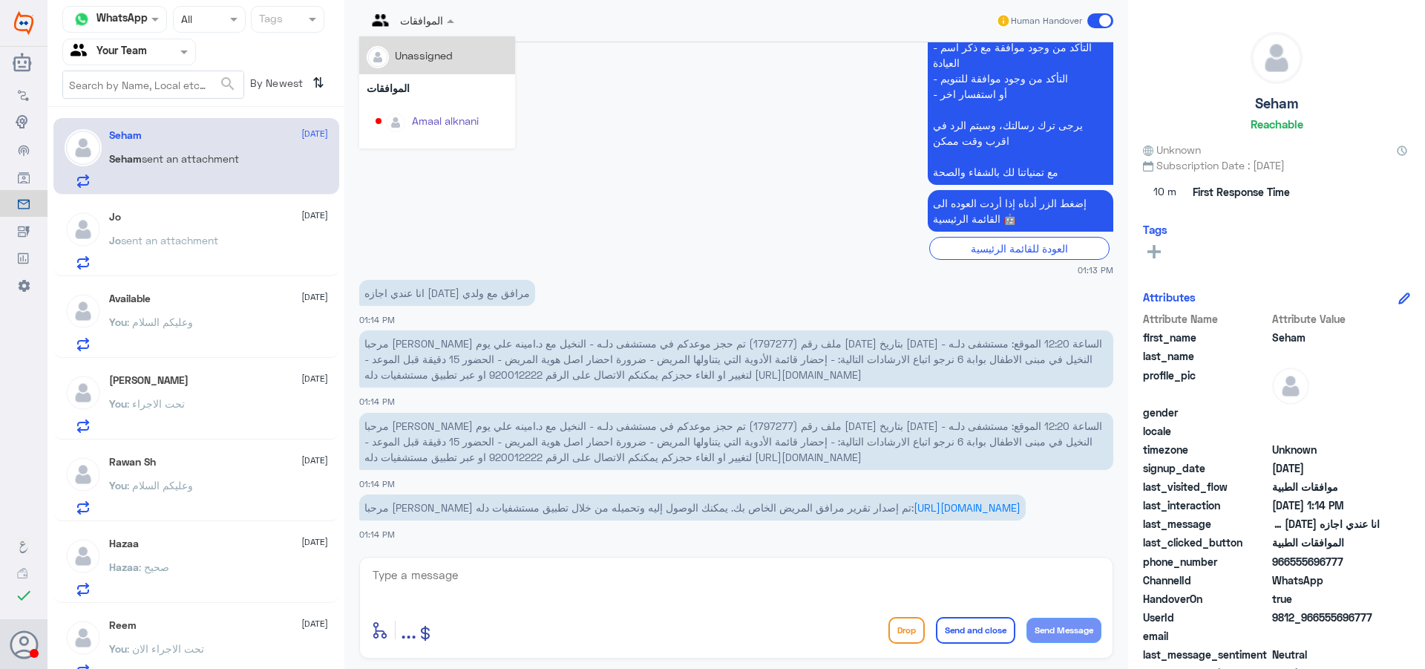
click at [398, 25] on input "text" at bounding box center [394, 19] width 55 height 17
click at [423, 60] on div "Unassigned" at bounding box center [424, 56] width 58 height 16
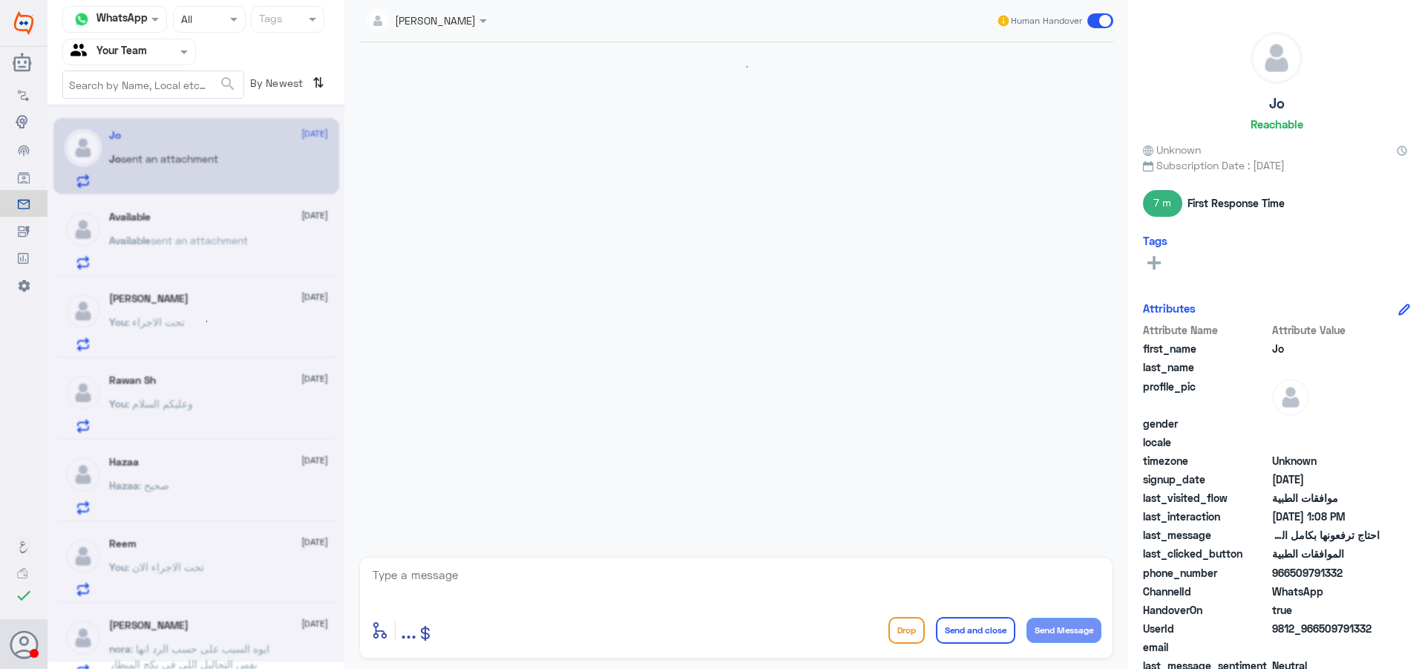
scroll to position [1206, 0]
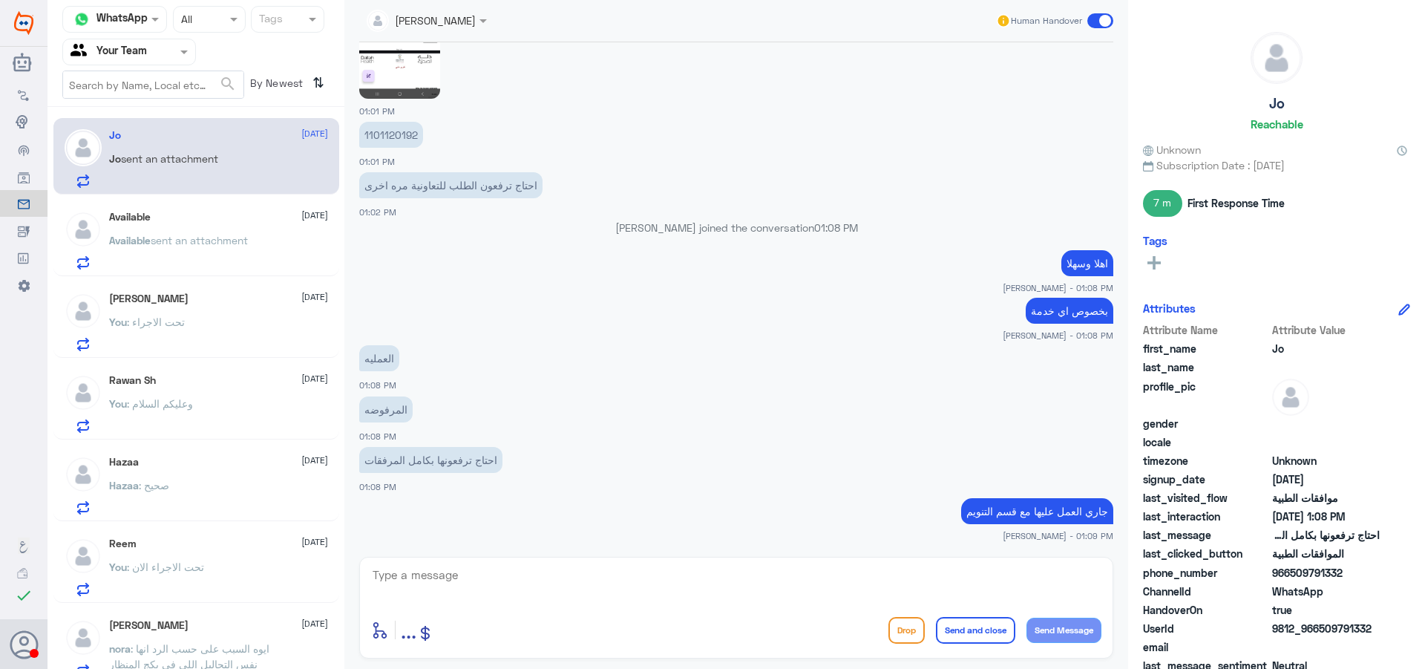
click at [217, 269] on p "Available sent an attachment" at bounding box center [178, 250] width 139 height 37
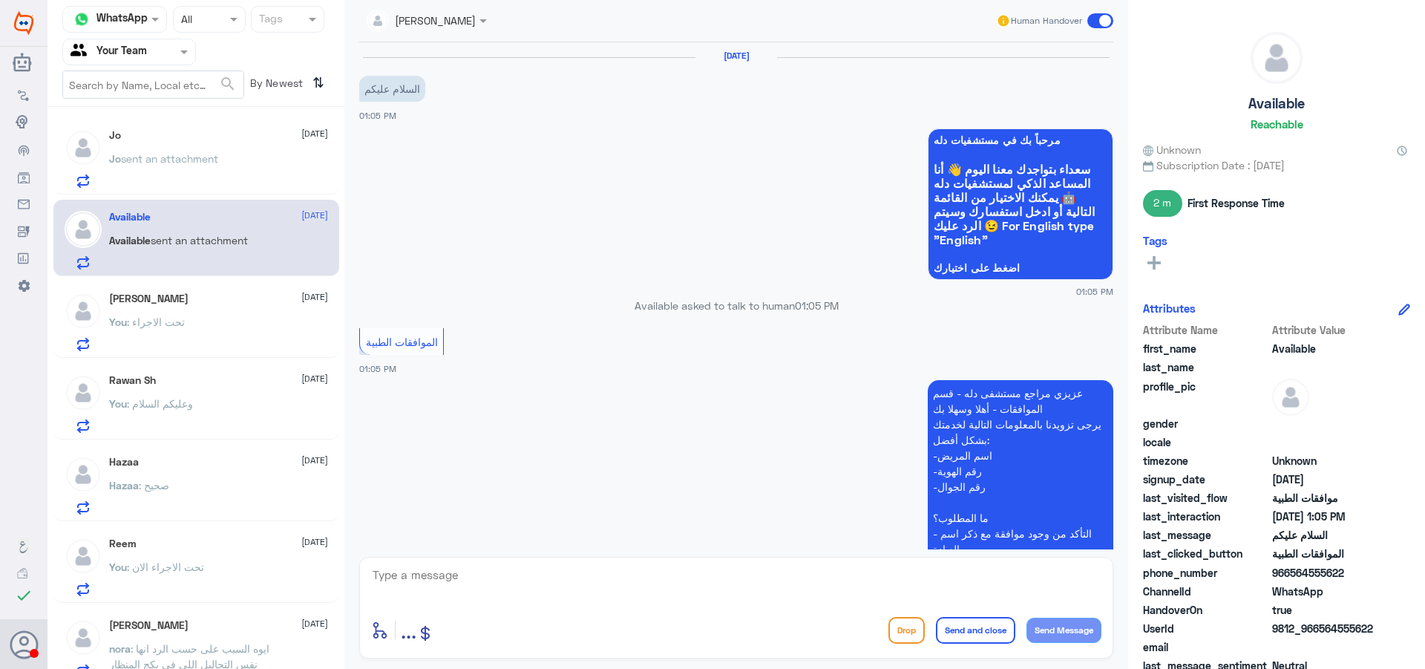
scroll to position [295, 0]
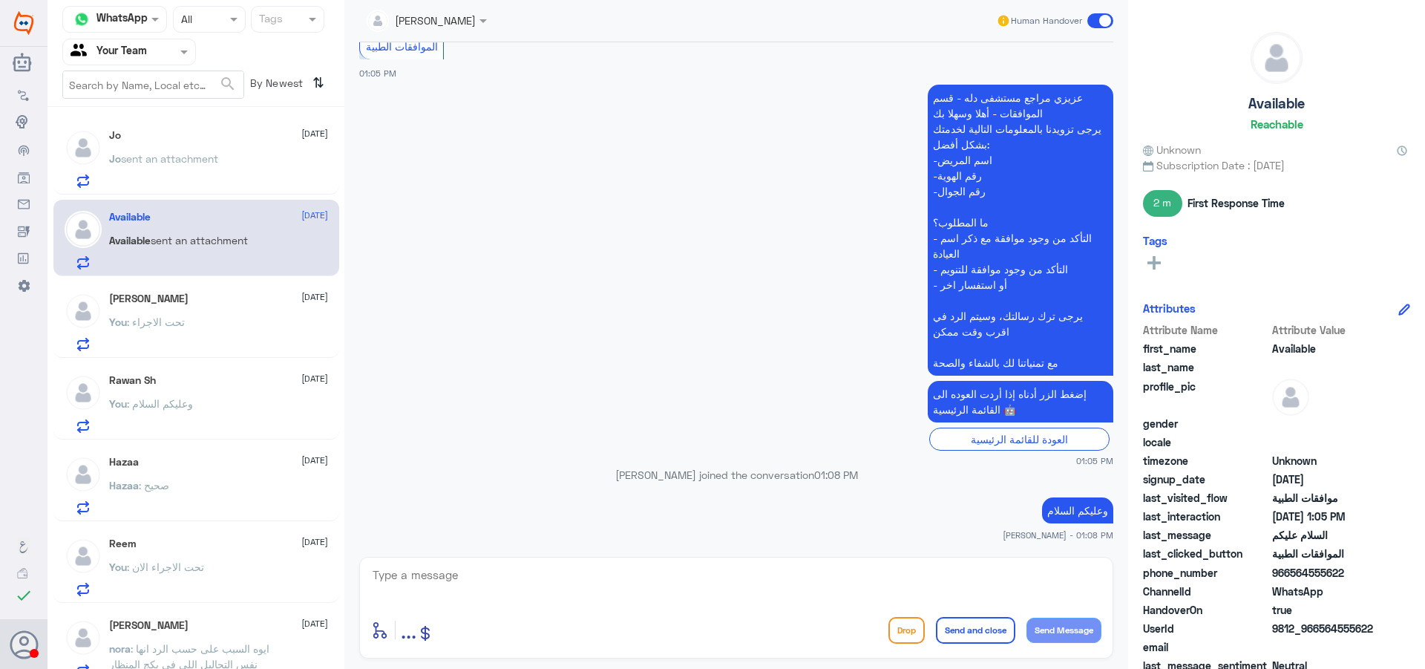
click at [174, 130] on div "Jo [DATE]" at bounding box center [218, 135] width 219 height 13
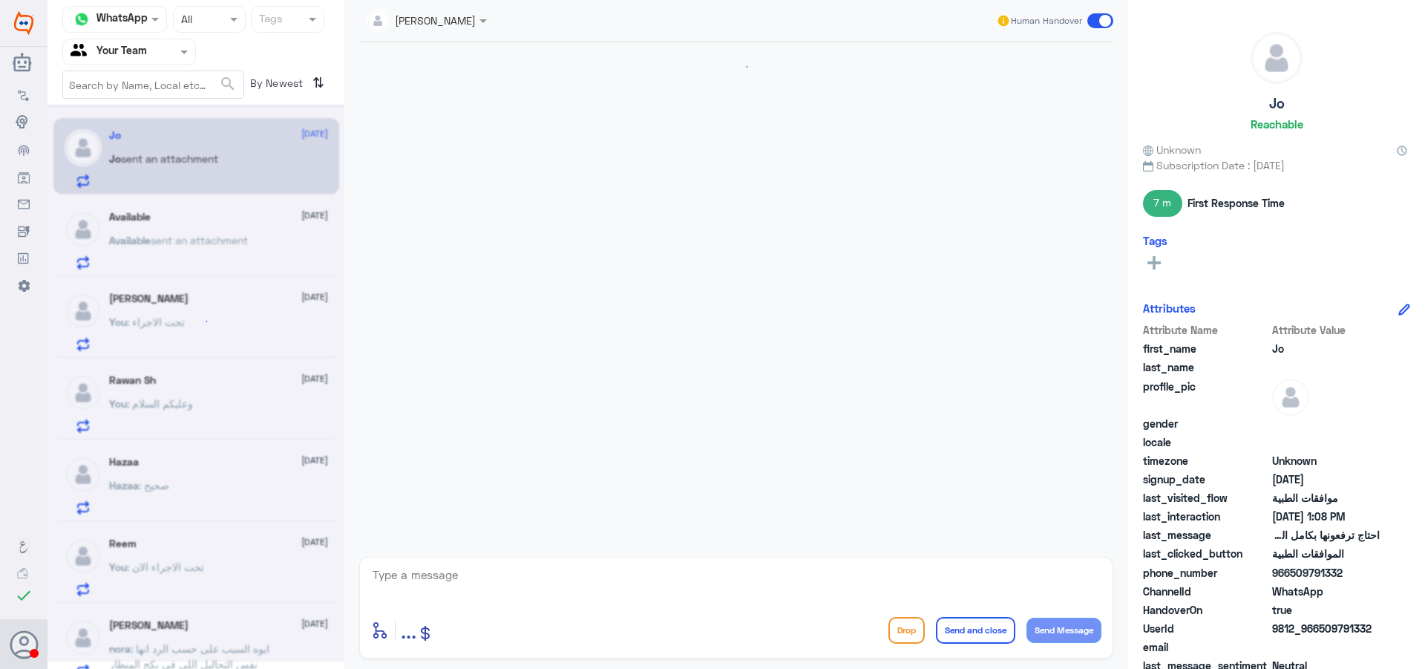
scroll to position [1206, 0]
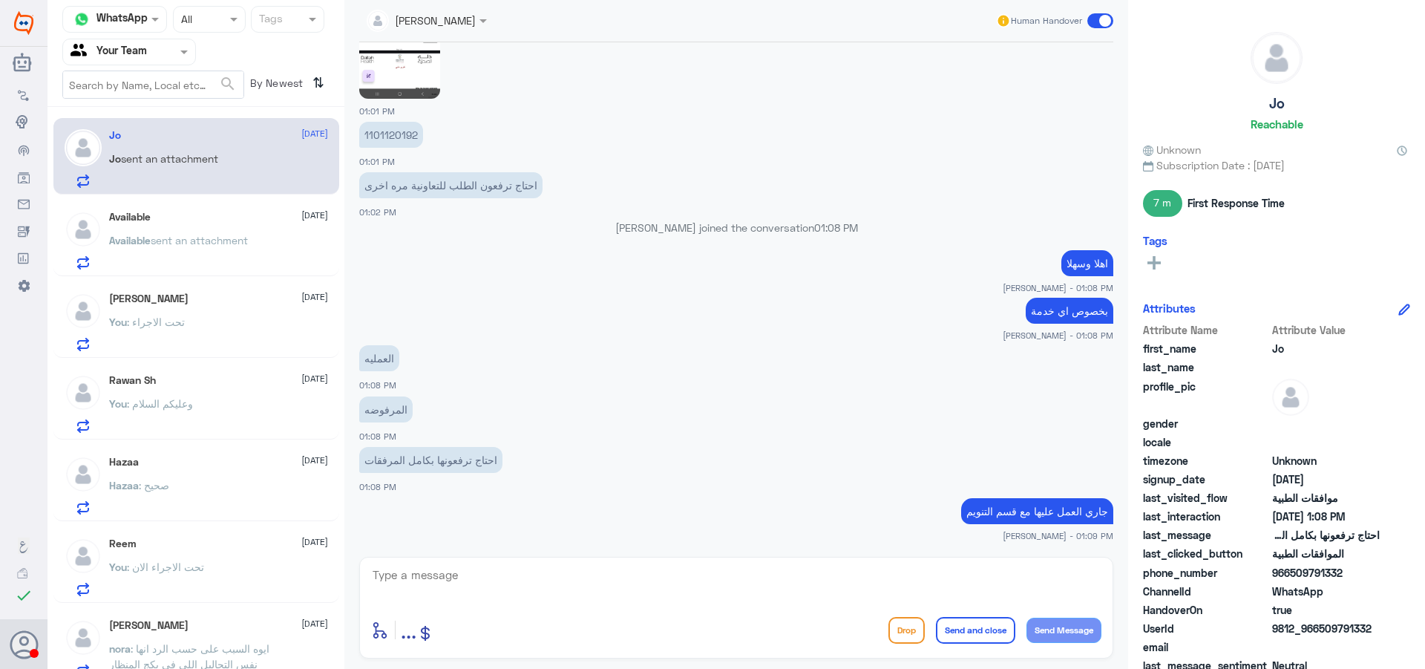
click at [240, 225] on div "Available [DATE] Available sent an attachment" at bounding box center [218, 240] width 219 height 59
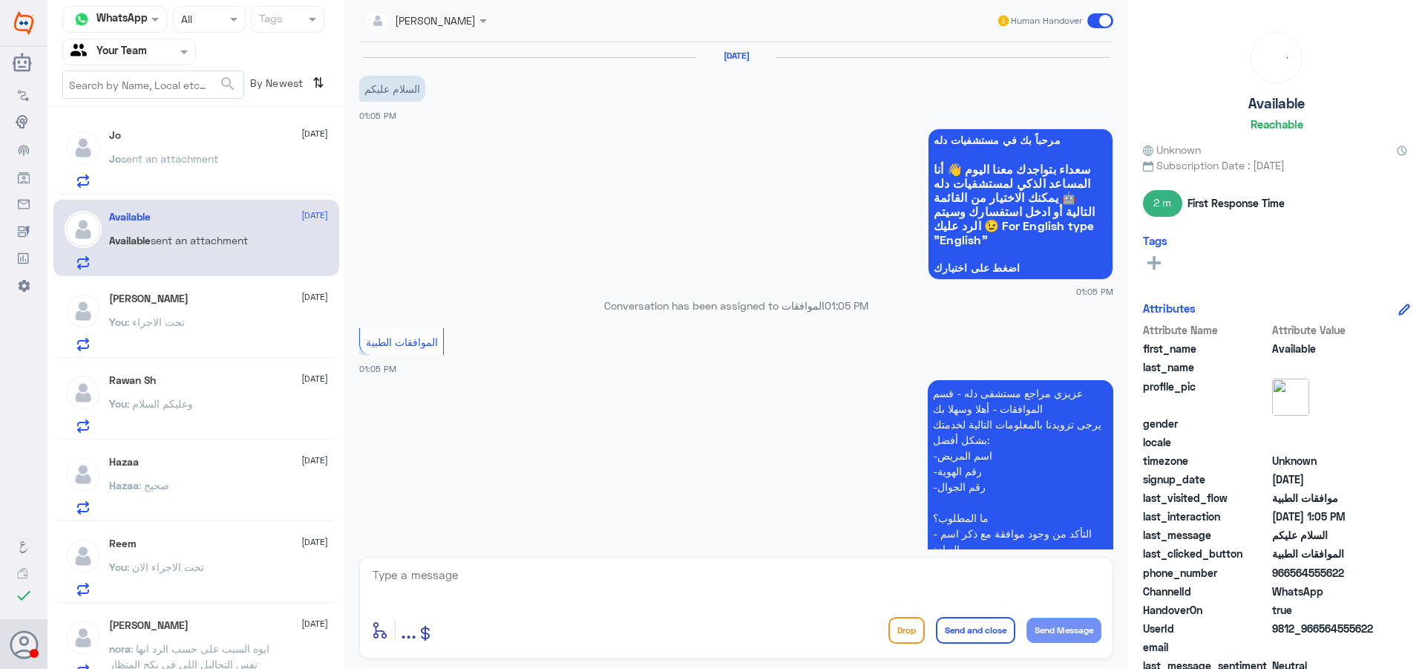
scroll to position [295, 0]
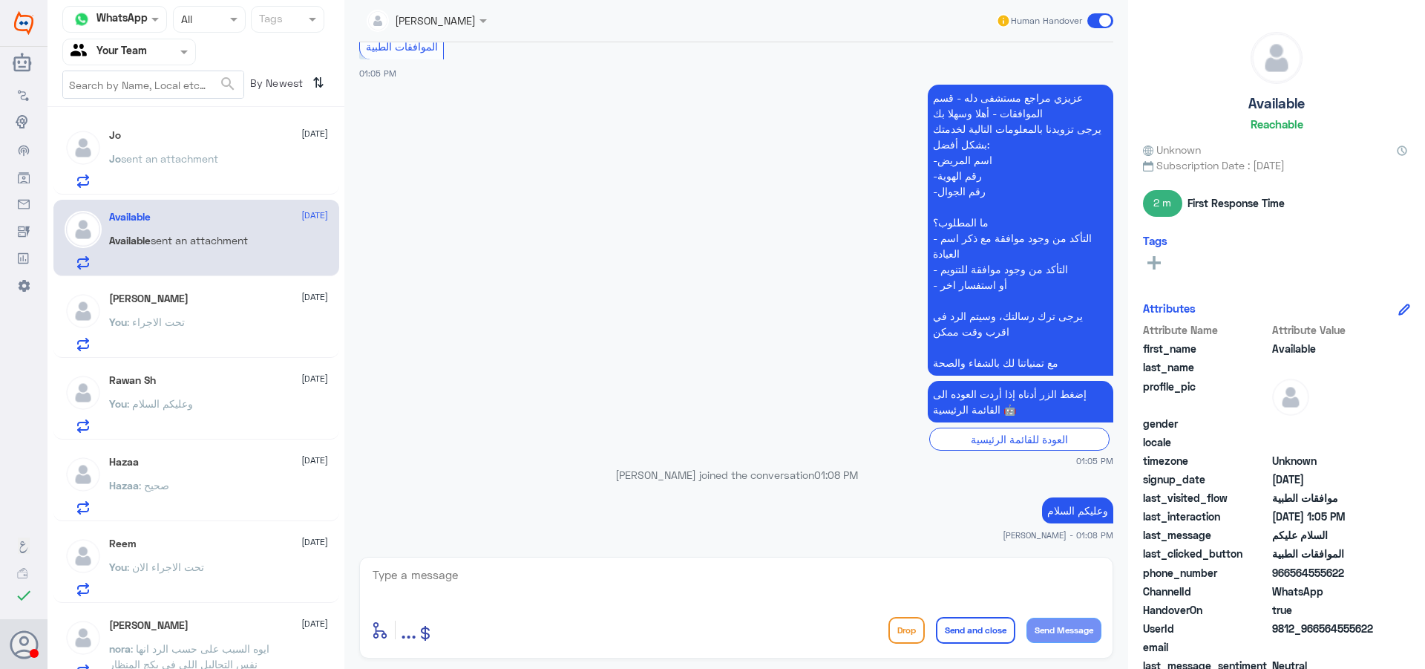
click at [432, 19] on input "text" at bounding box center [409, 19] width 84 height 17
drag, startPoint x: 249, startPoint y: 283, endPoint x: 259, endPoint y: 272, distance: 14.7
click at [250, 281] on div "[PERSON_NAME] [DATE] You : تحت الاجراء" at bounding box center [196, 319] width 286 height 76
click at [213, 140] on div "Jo [DATE]" at bounding box center [218, 135] width 219 height 13
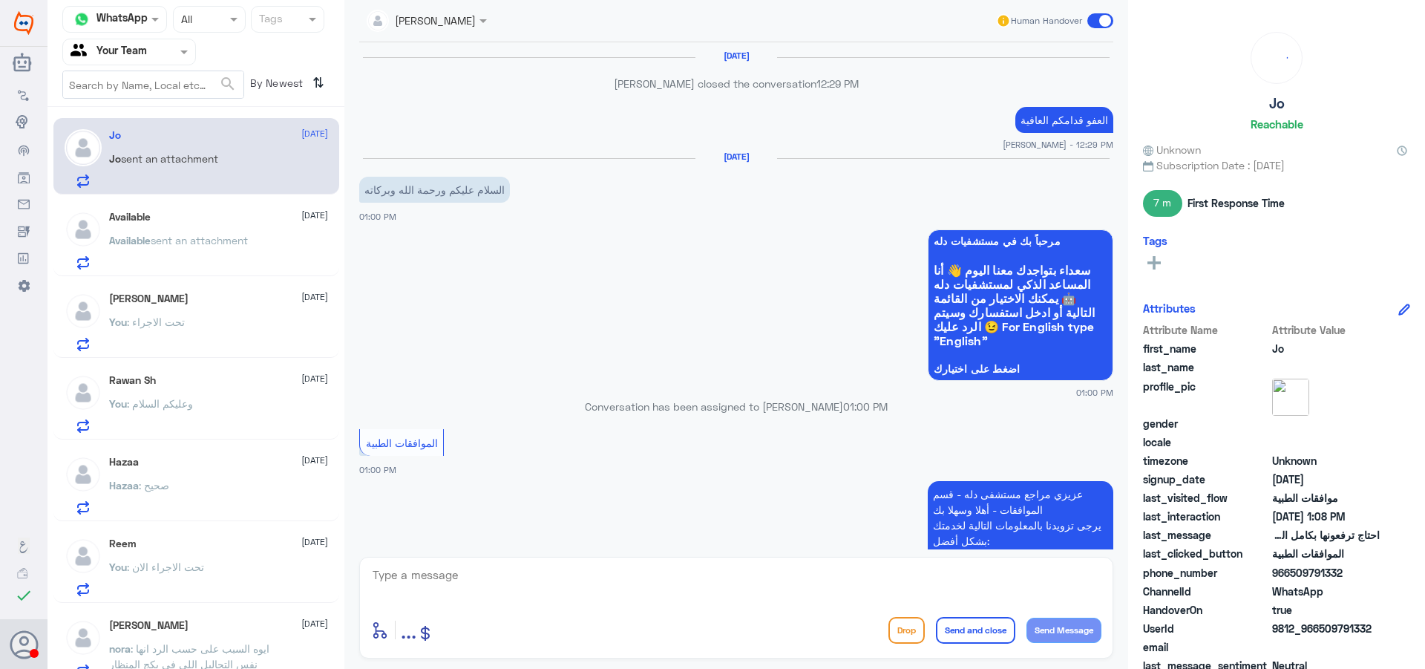
scroll to position [1206, 0]
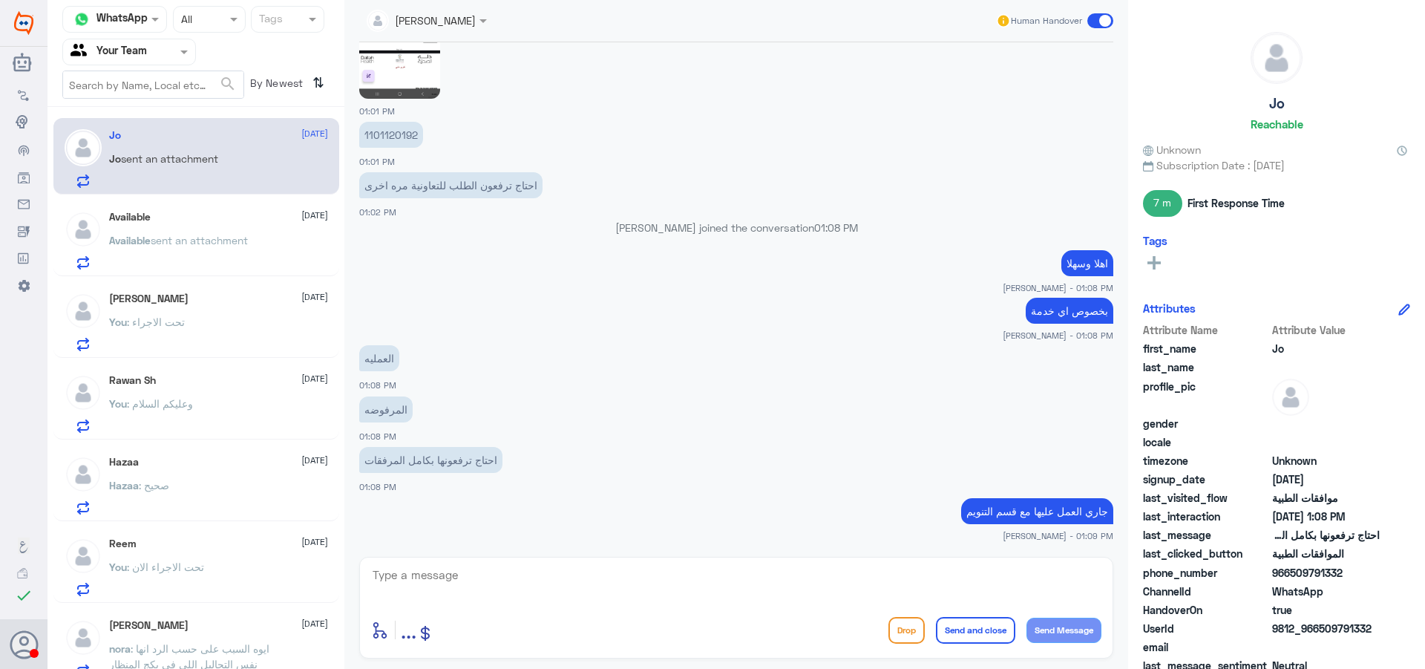
click at [169, 346] on p "You : تحت الاجراء" at bounding box center [147, 332] width 76 height 37
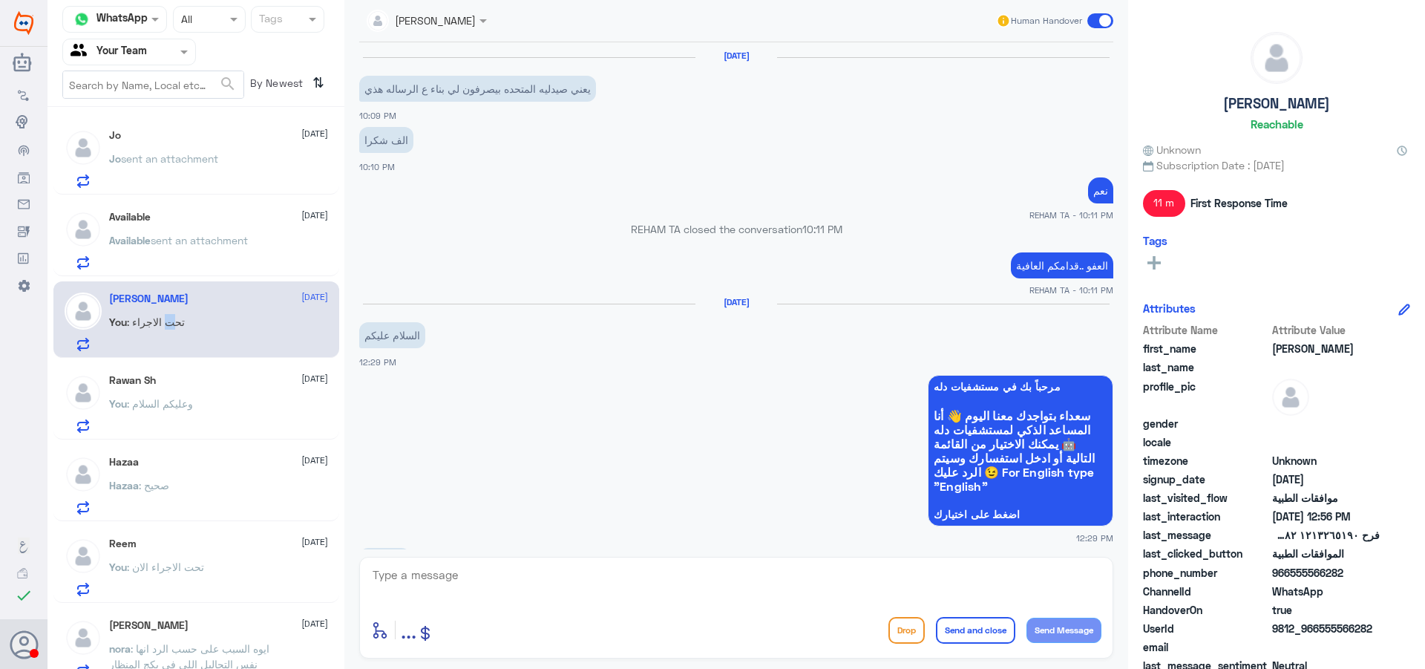
scroll to position [1315, 0]
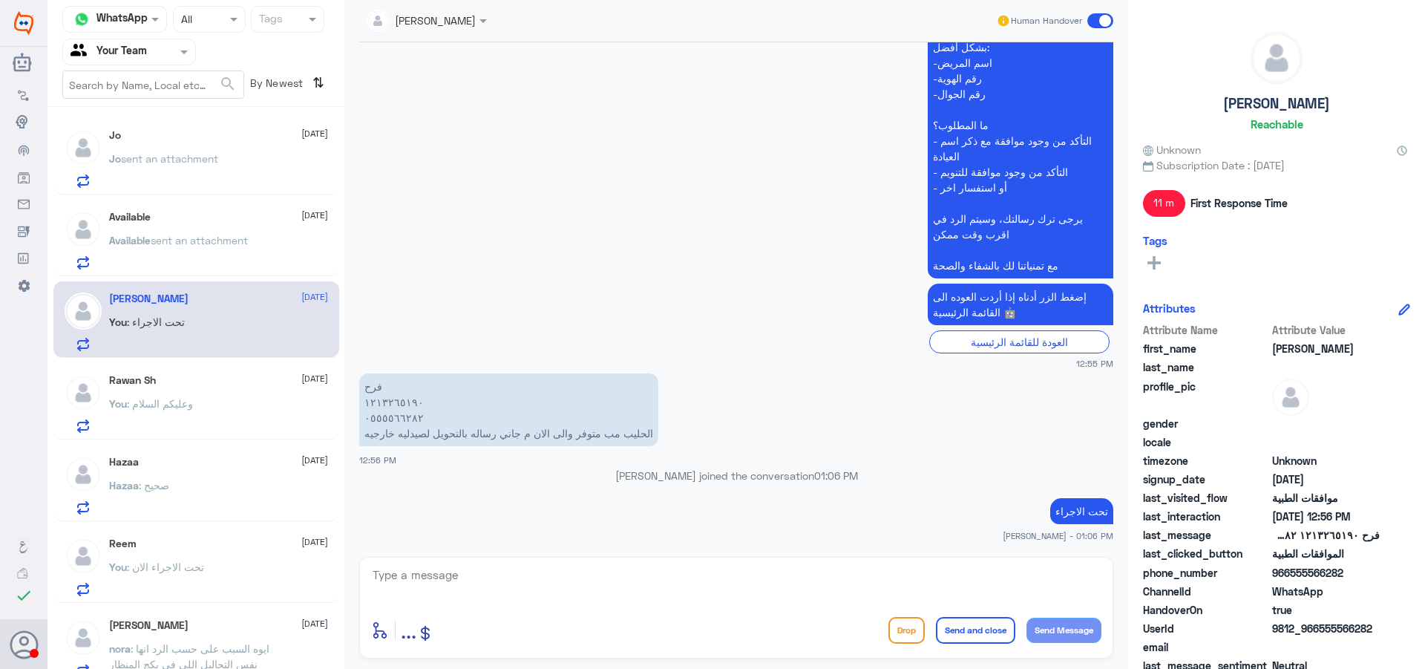
click at [142, 577] on p "You : تحت الاجراء الان" at bounding box center [156, 577] width 95 height 37
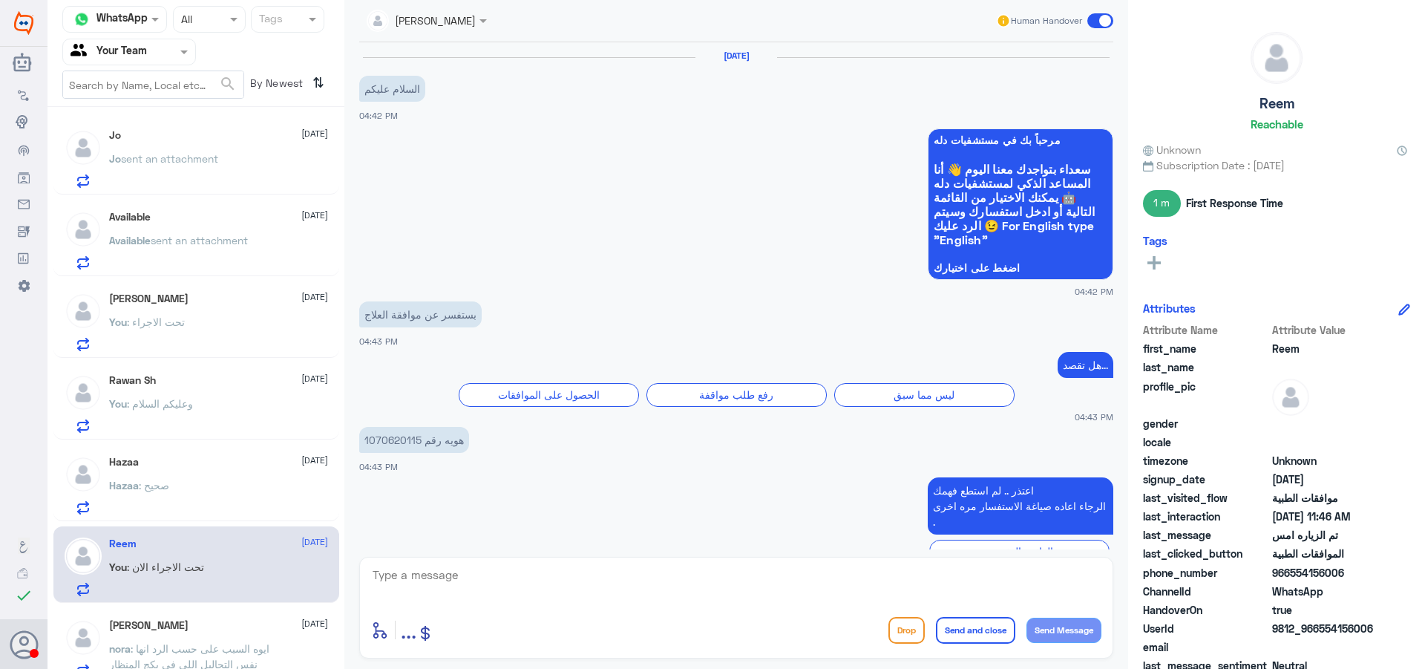
scroll to position [1387, 0]
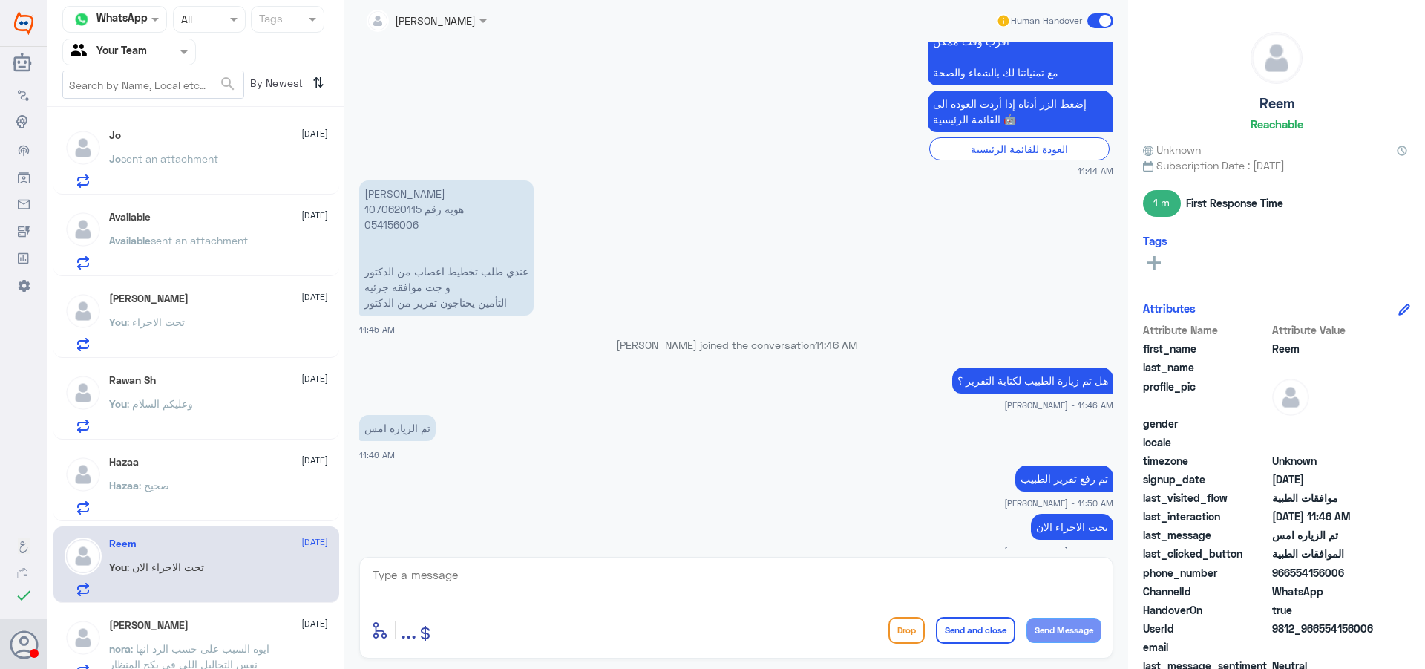
click at [202, 482] on div "Hazaa : صحيح" at bounding box center [218, 497] width 219 height 33
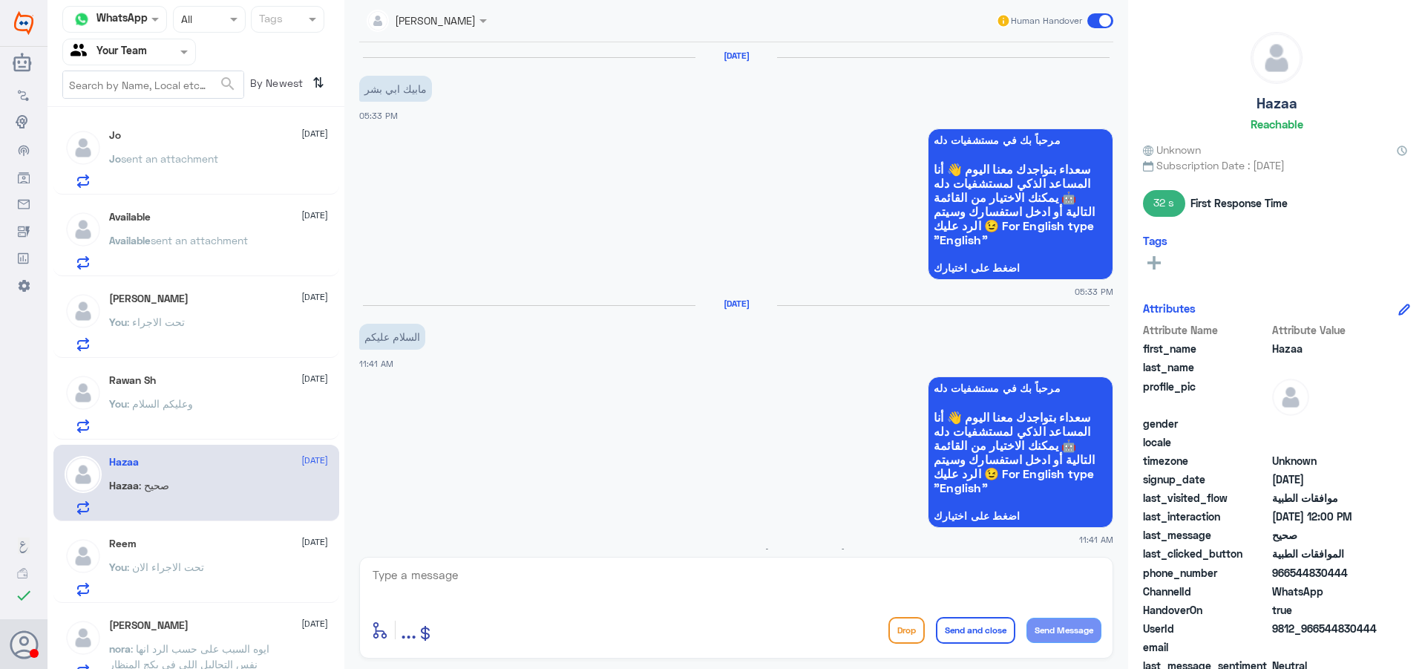
scroll to position [1147, 0]
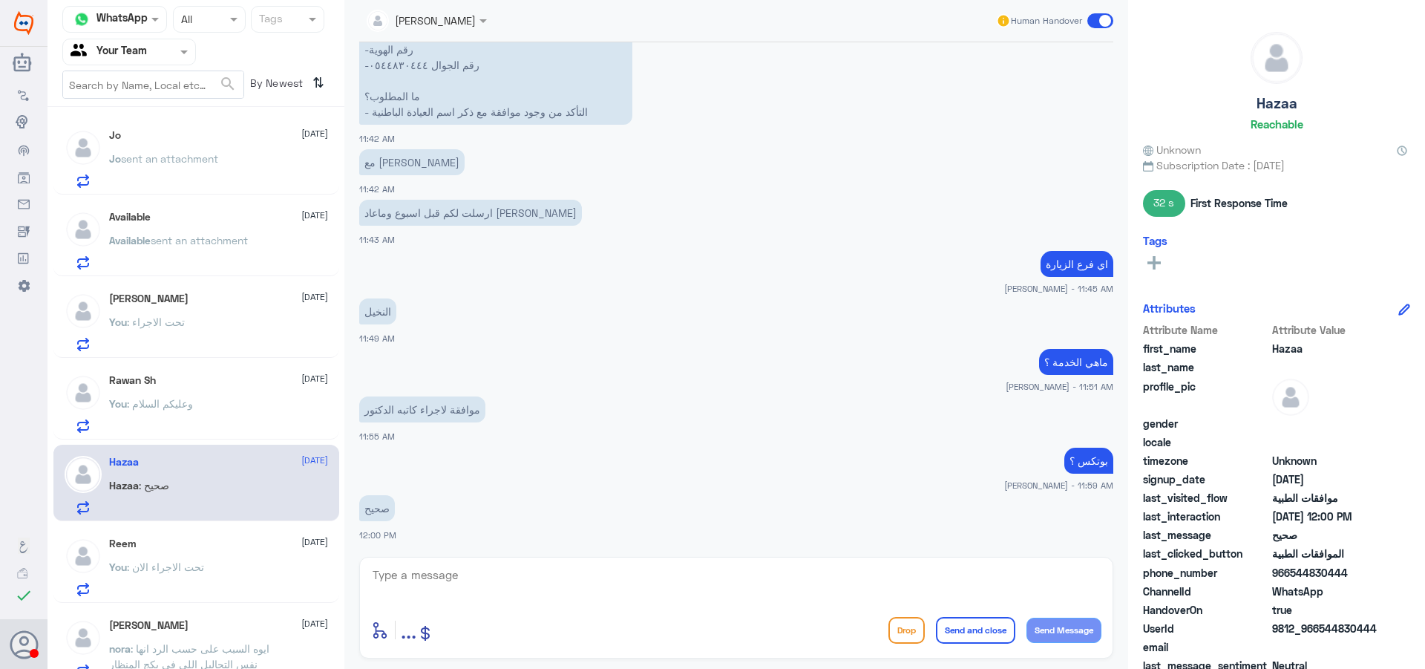
click at [246, 609] on div "[PERSON_NAME] [DATE] [PERSON_NAME] : ايوه السبب على حسب الرد انها نفس التحاليل …" at bounding box center [196, 646] width 286 height 76
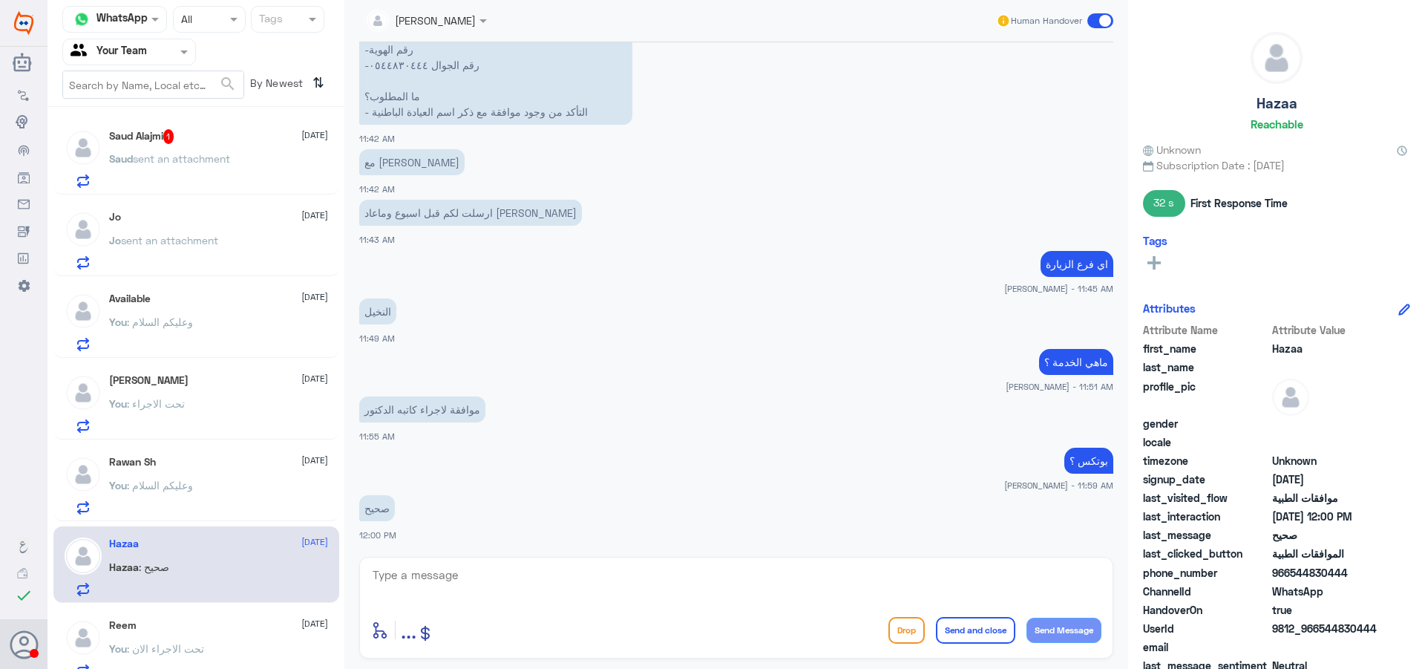
click at [232, 142] on div "Saud Alajmi 1 [DATE]" at bounding box center [218, 136] width 219 height 15
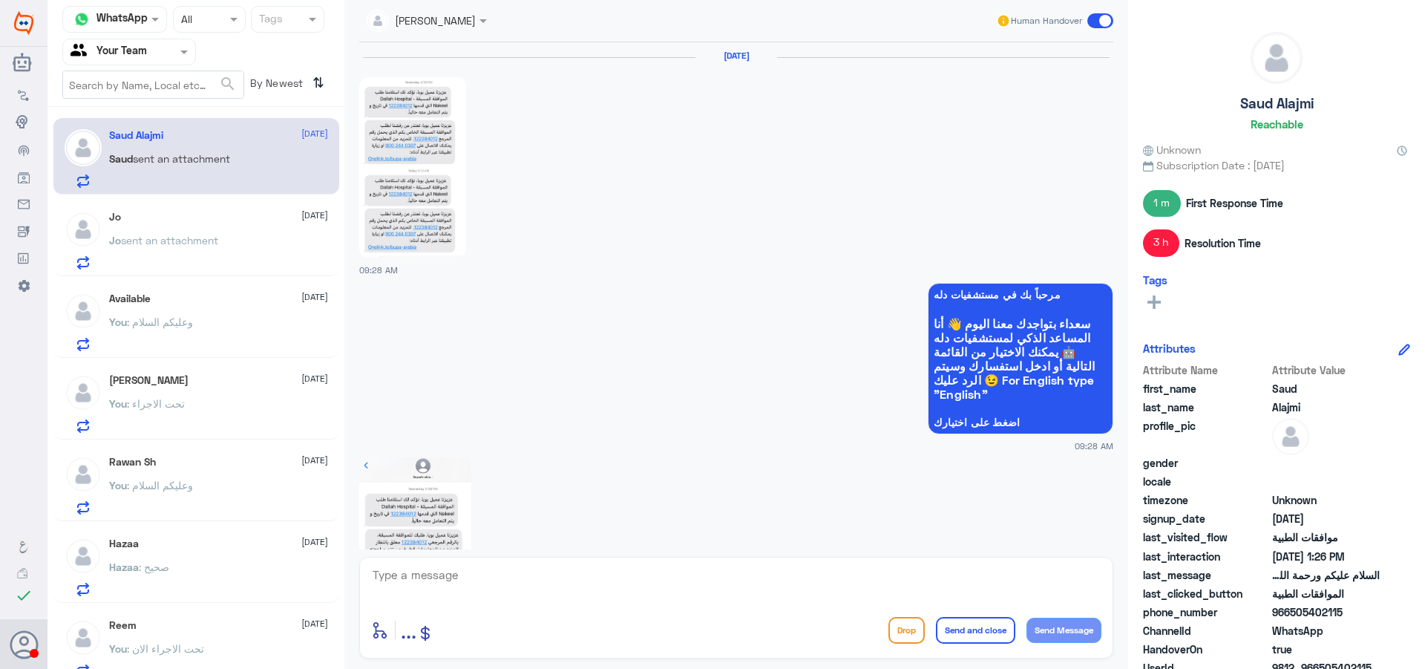
scroll to position [2066, 0]
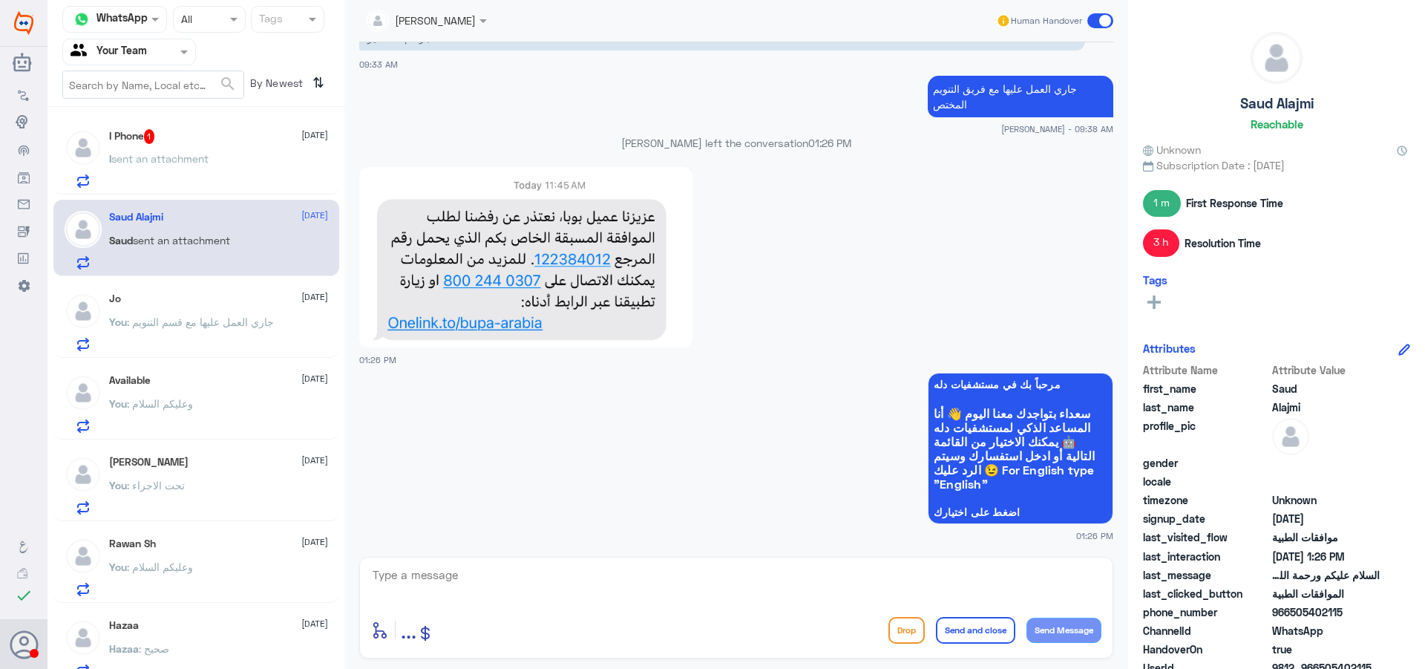
click at [131, 162] on span "sent an attachment" at bounding box center [159, 158] width 97 height 13
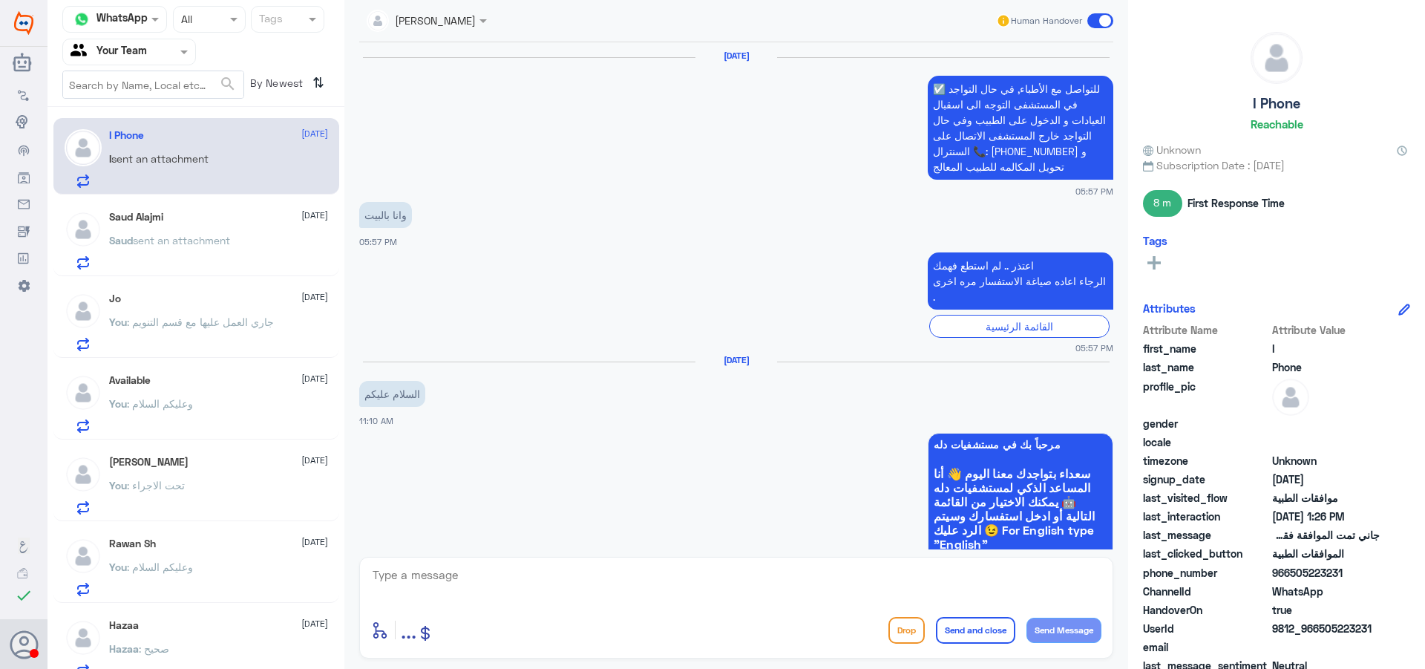
scroll to position [1259, 0]
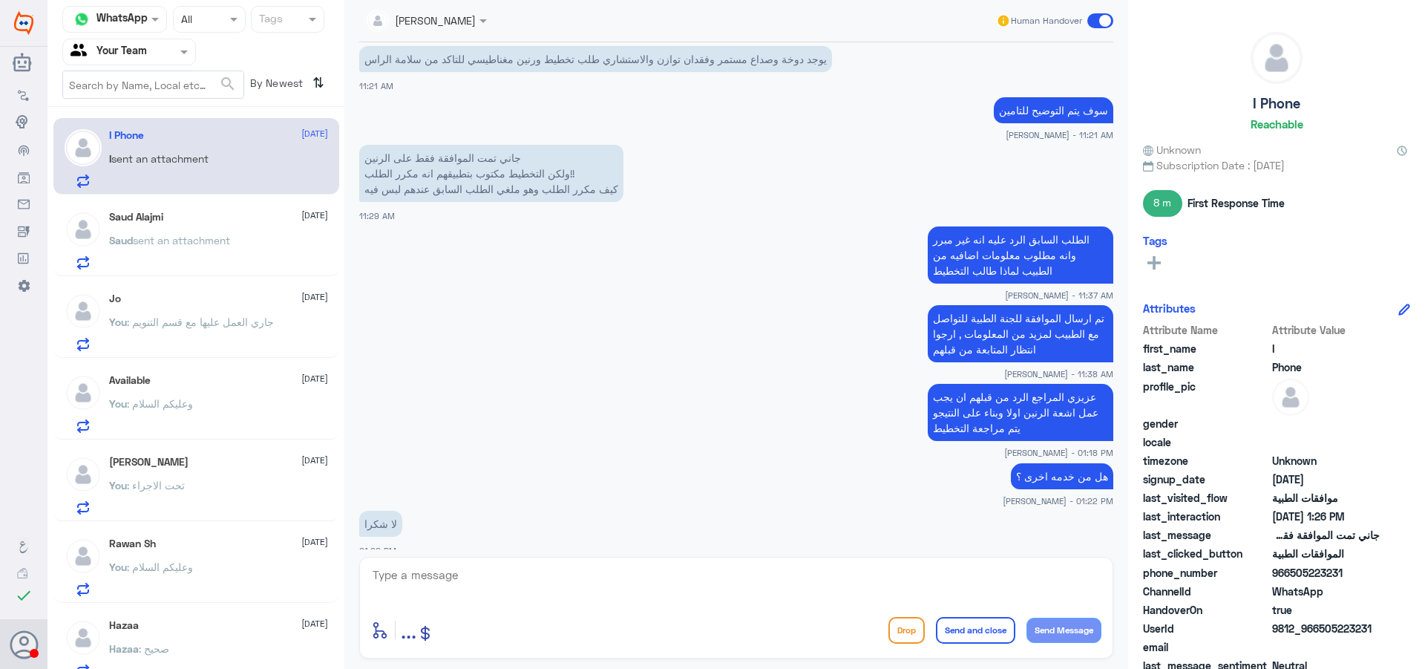
click at [178, 243] on span "sent an attachment" at bounding box center [181, 240] width 97 height 13
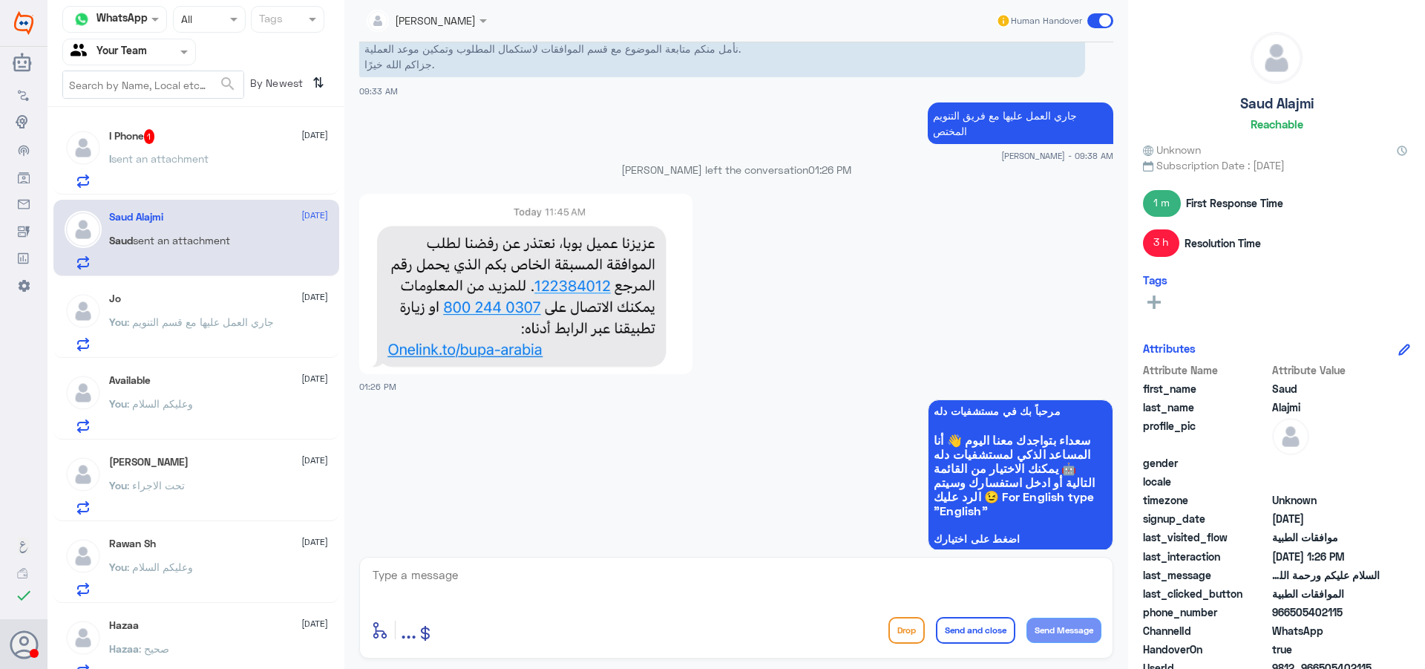
scroll to position [2066, 0]
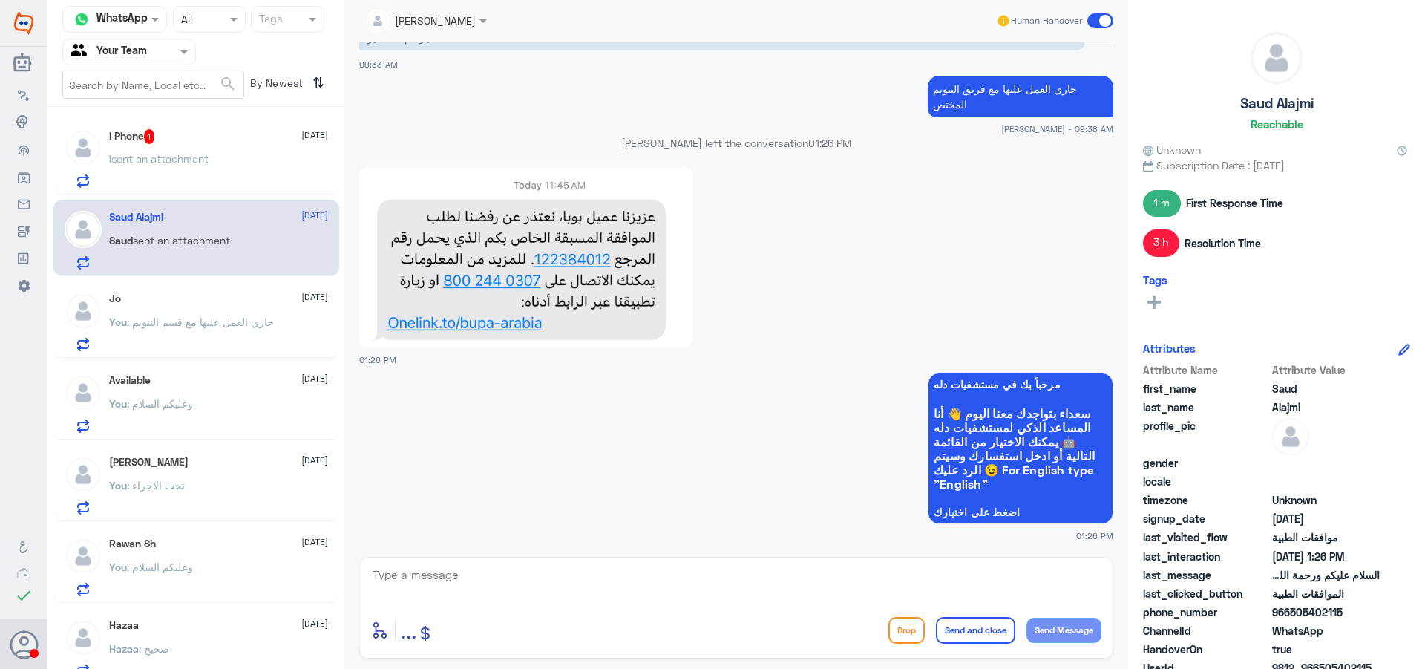
click at [183, 172] on p "I sent an attachment" at bounding box center [158, 169] width 99 height 37
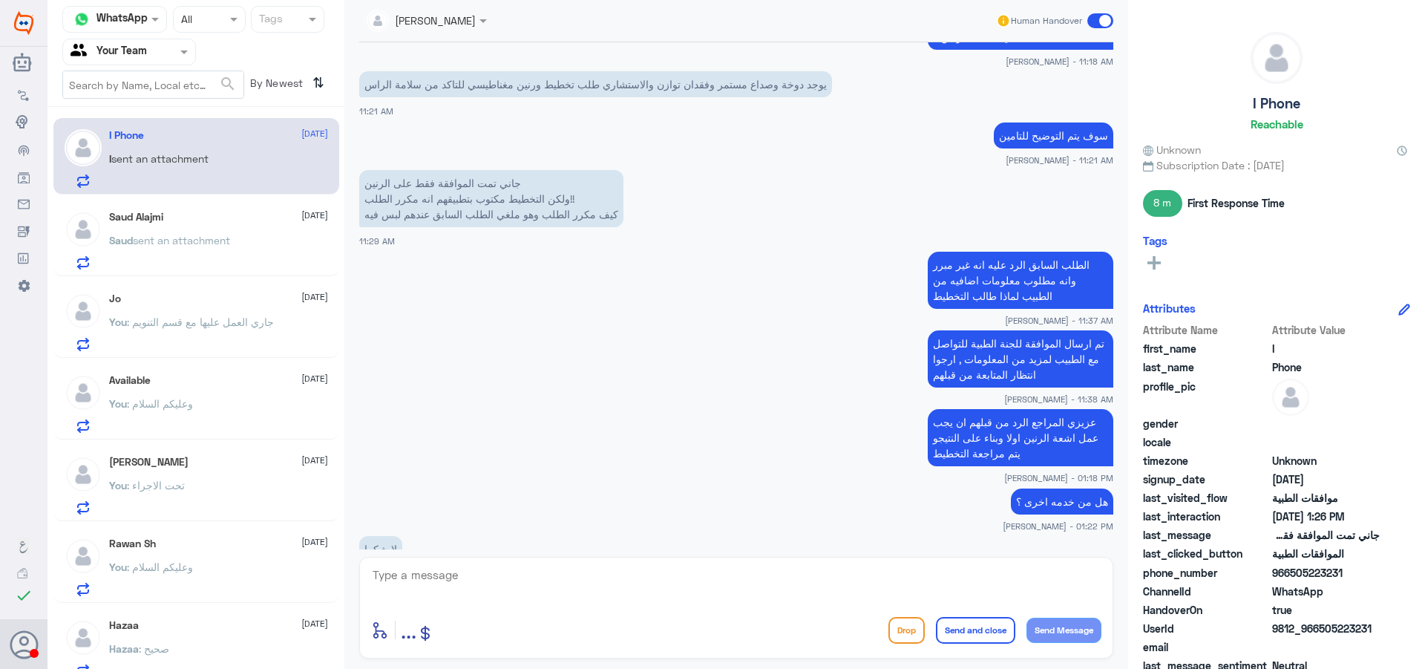
scroll to position [1259, 0]
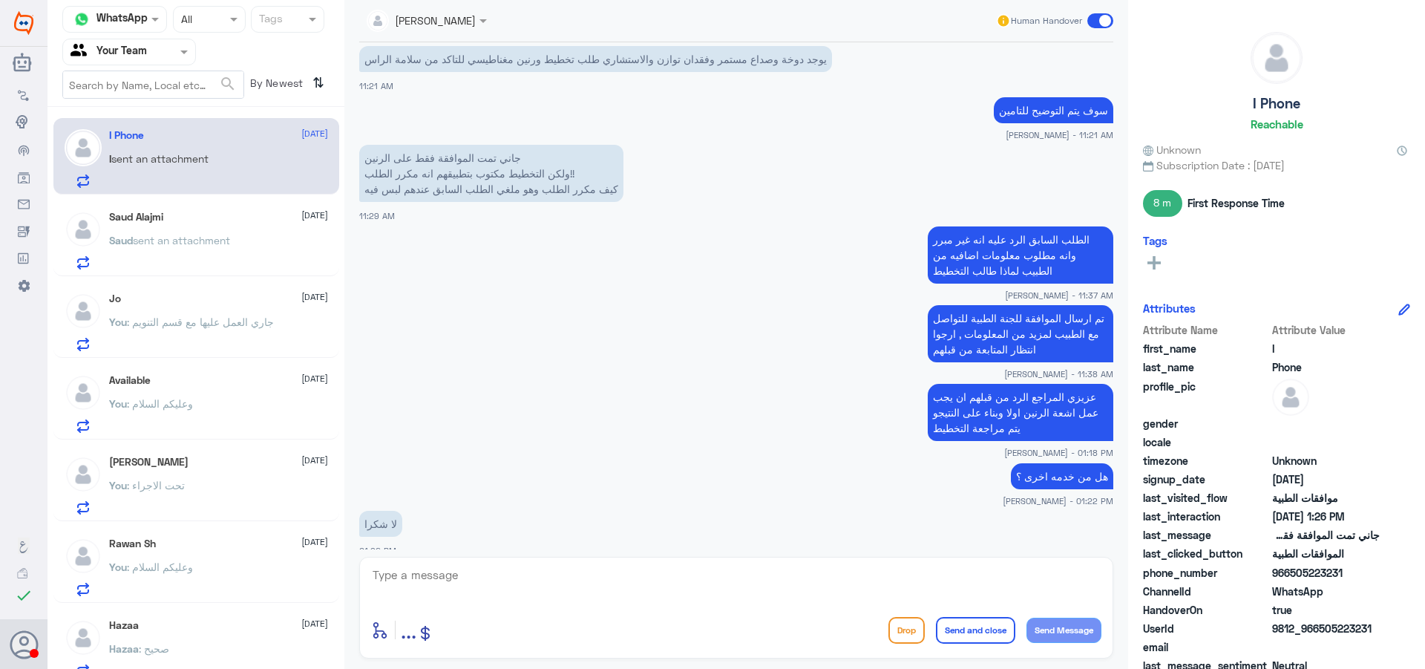
drag, startPoint x: 247, startPoint y: 298, endPoint x: 237, endPoint y: 282, distance: 18.7
click at [241, 287] on div "Jo [DATE] You : جاري العمل عليها مع قسم التنويم" at bounding box center [196, 319] width 286 height 76
click at [199, 203] on div "I Phone [DATE] I sent an attachment Saud Alajmi [DATE] Saud sent an attachment …" at bounding box center [196, 393] width 297 height 561
click at [217, 215] on div "Saud Alajmi [DATE]" at bounding box center [218, 217] width 219 height 13
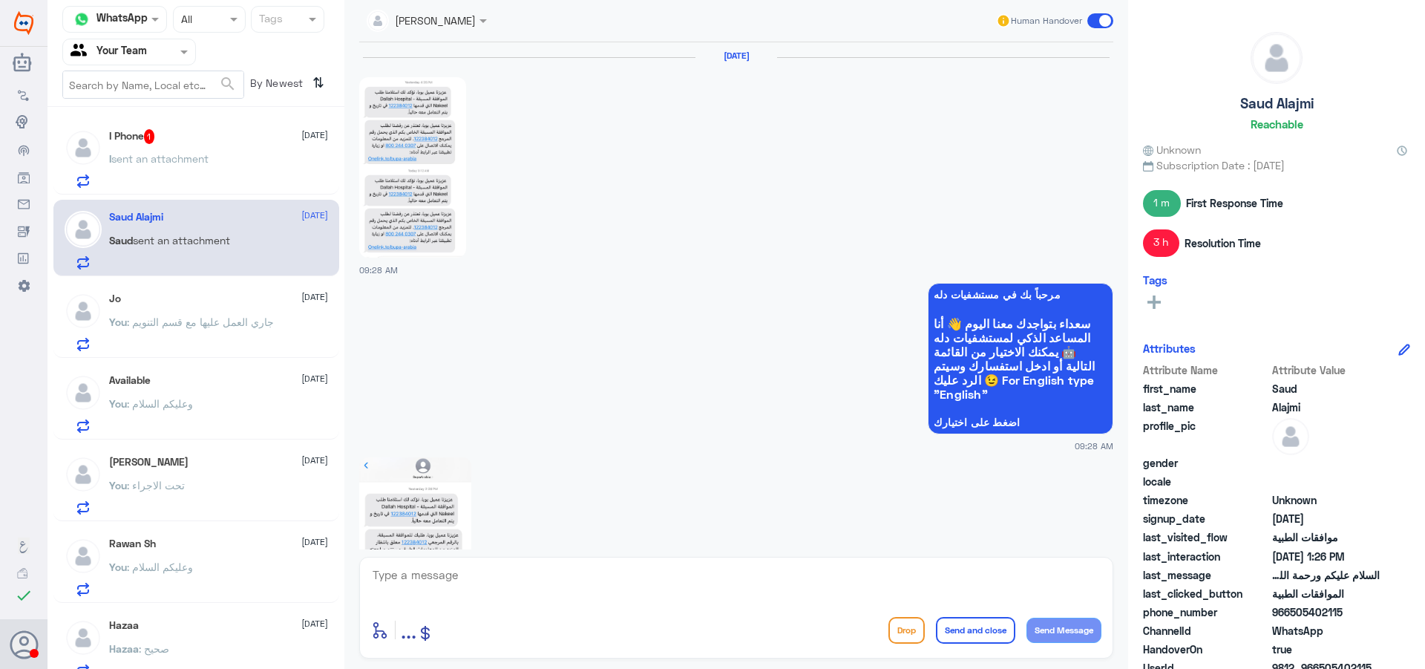
scroll to position [2066, 0]
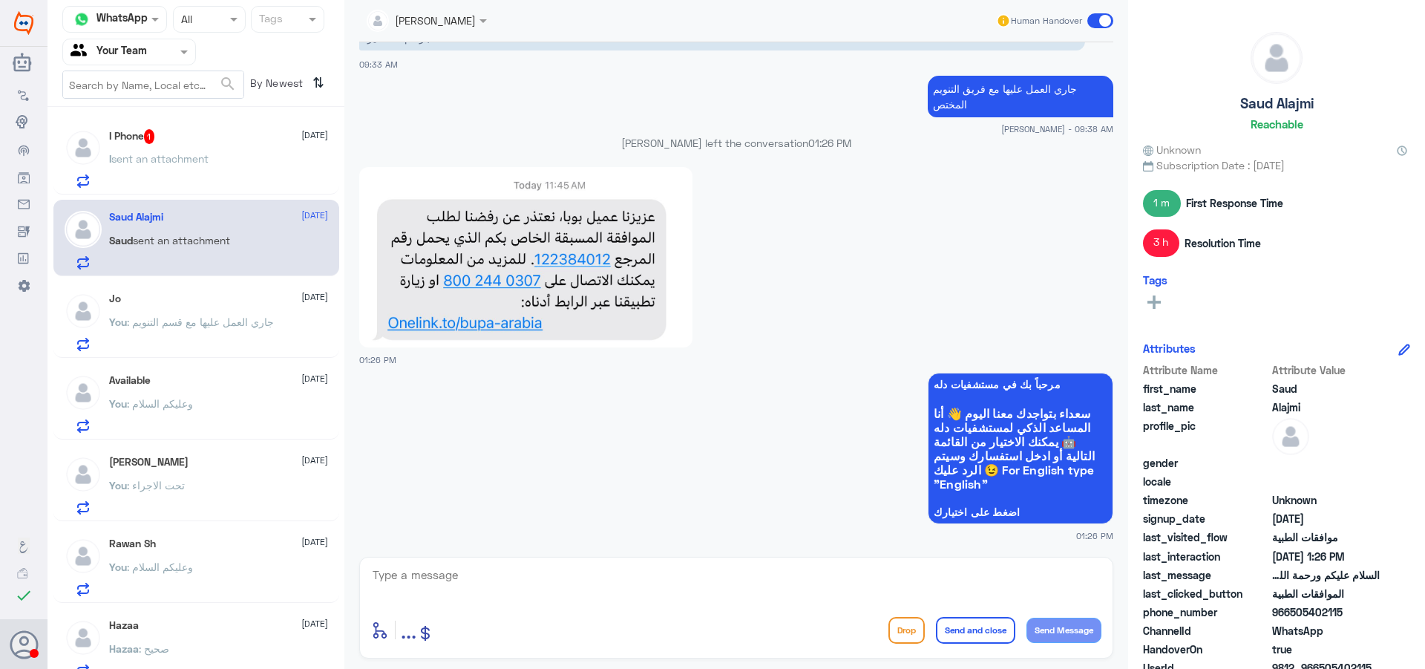
click at [170, 151] on p "I sent an attachment" at bounding box center [158, 169] width 99 height 37
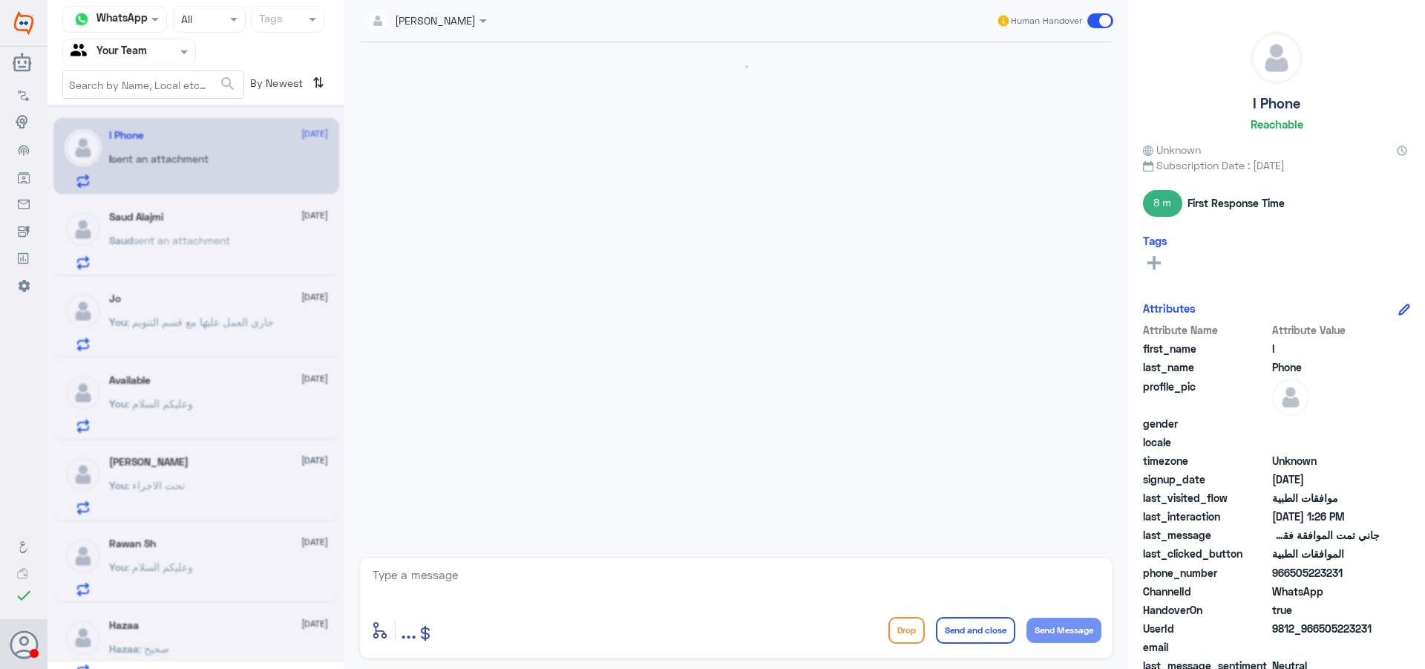
scroll to position [1259, 0]
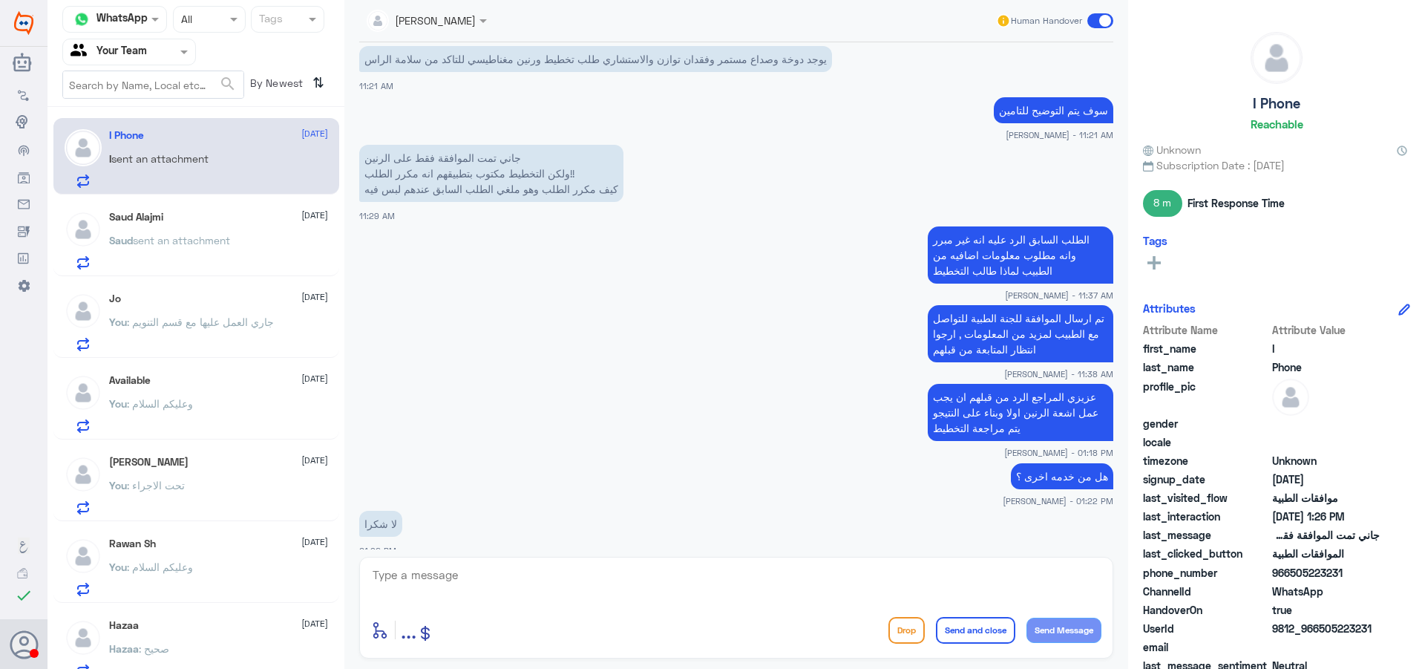
click at [163, 251] on p "Saud sent an attachment" at bounding box center [169, 250] width 121 height 37
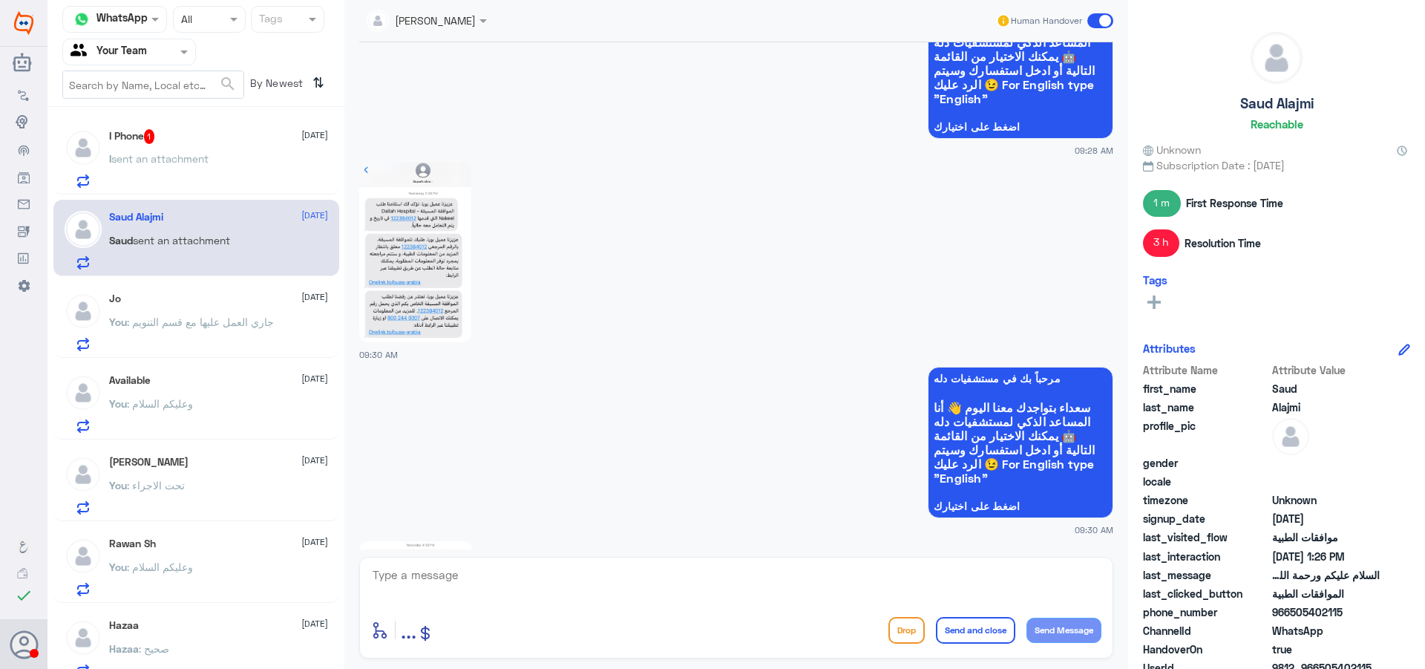
scroll to position [284, 0]
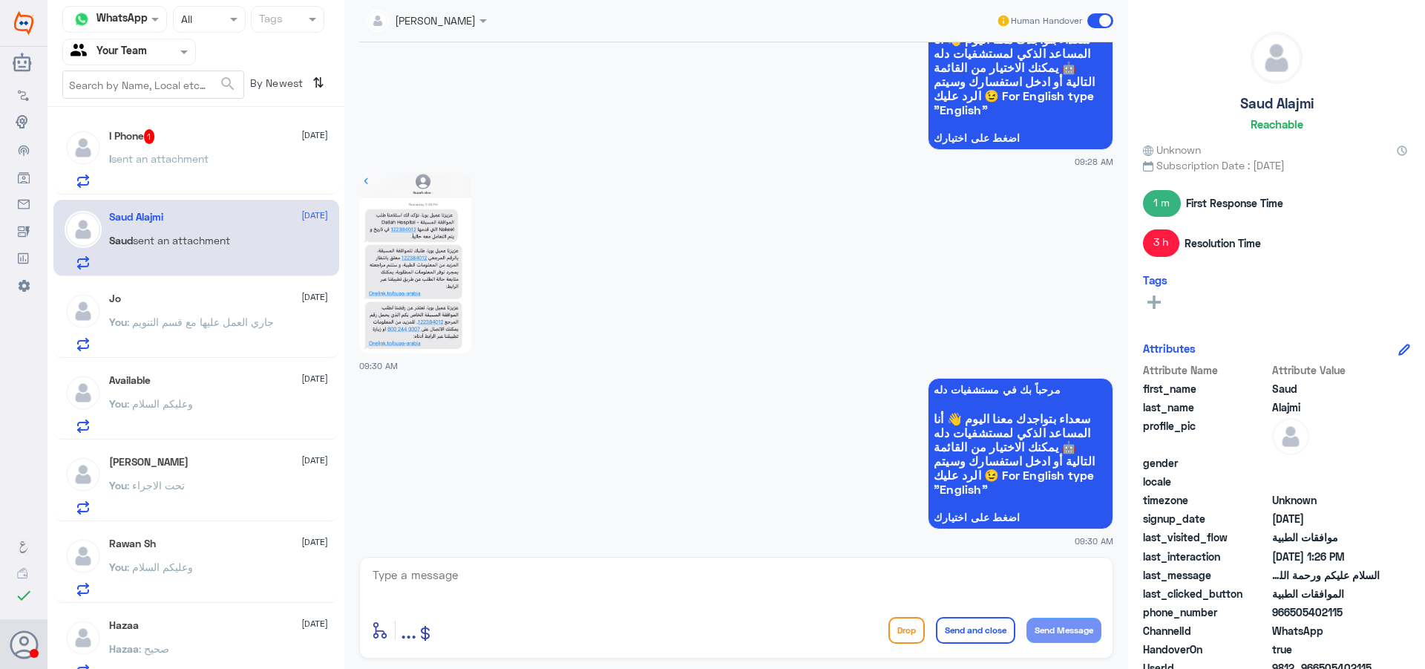
click at [231, 383] on div "Available [DATE]" at bounding box center [218, 380] width 219 height 13
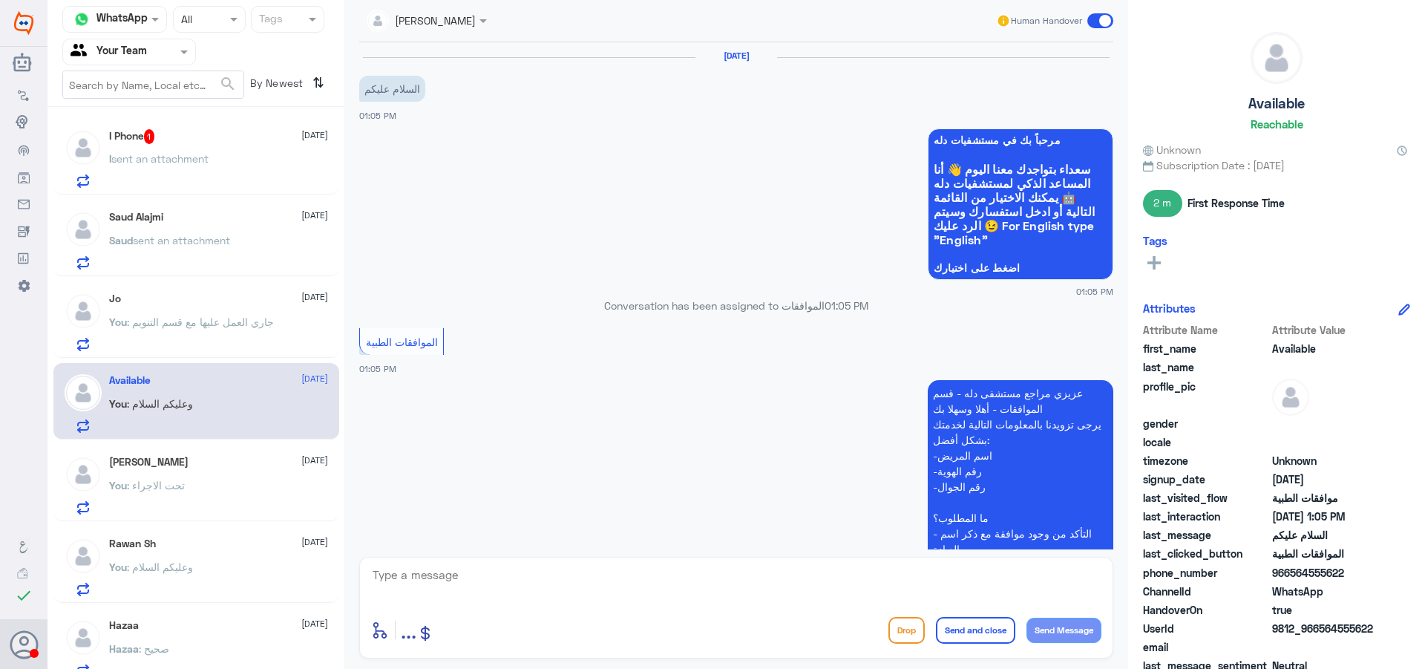
scroll to position [295, 0]
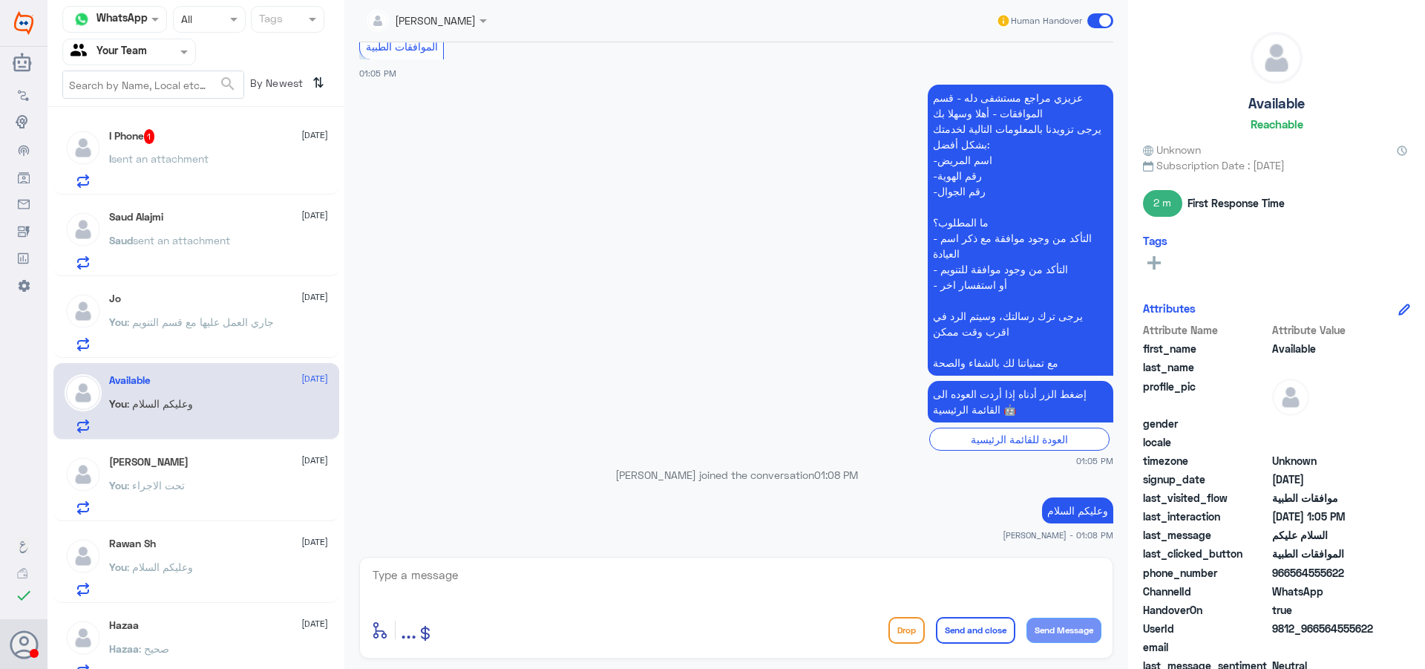
click at [207, 323] on span ": جاري العمل عليها مع قسم التنويم" at bounding box center [200, 321] width 147 height 13
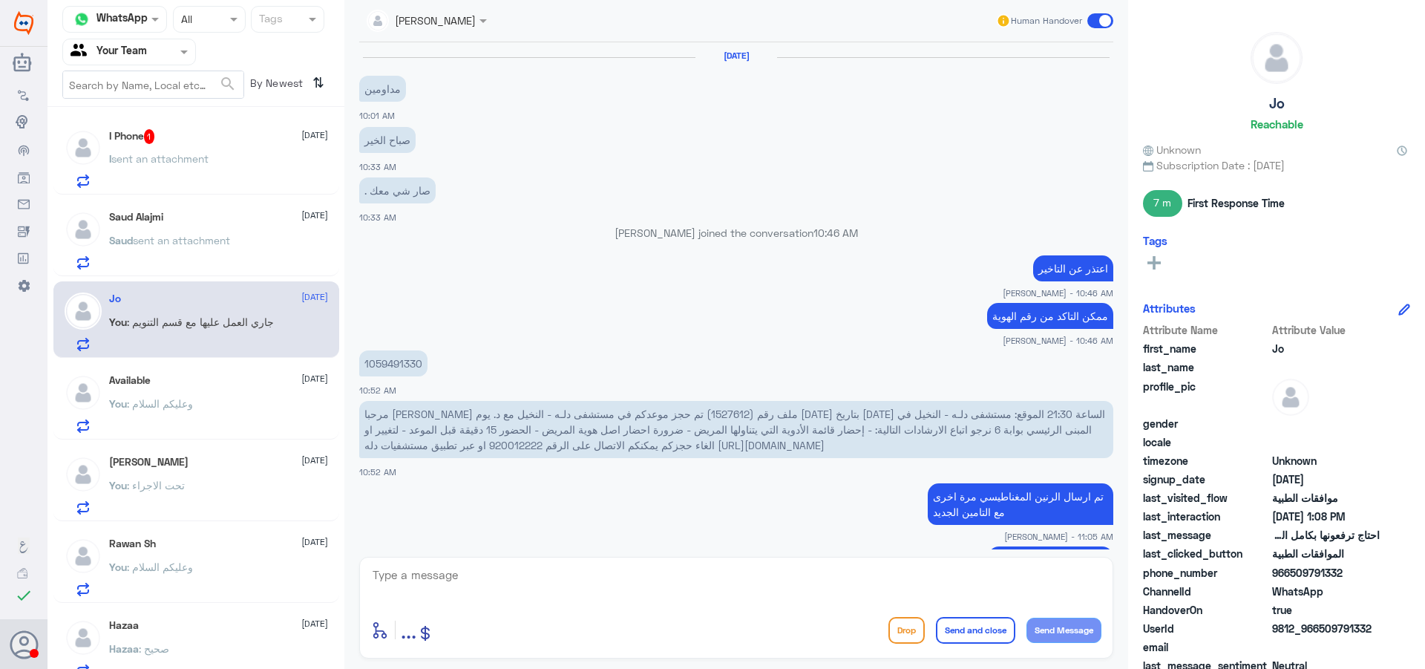
scroll to position [1052, 0]
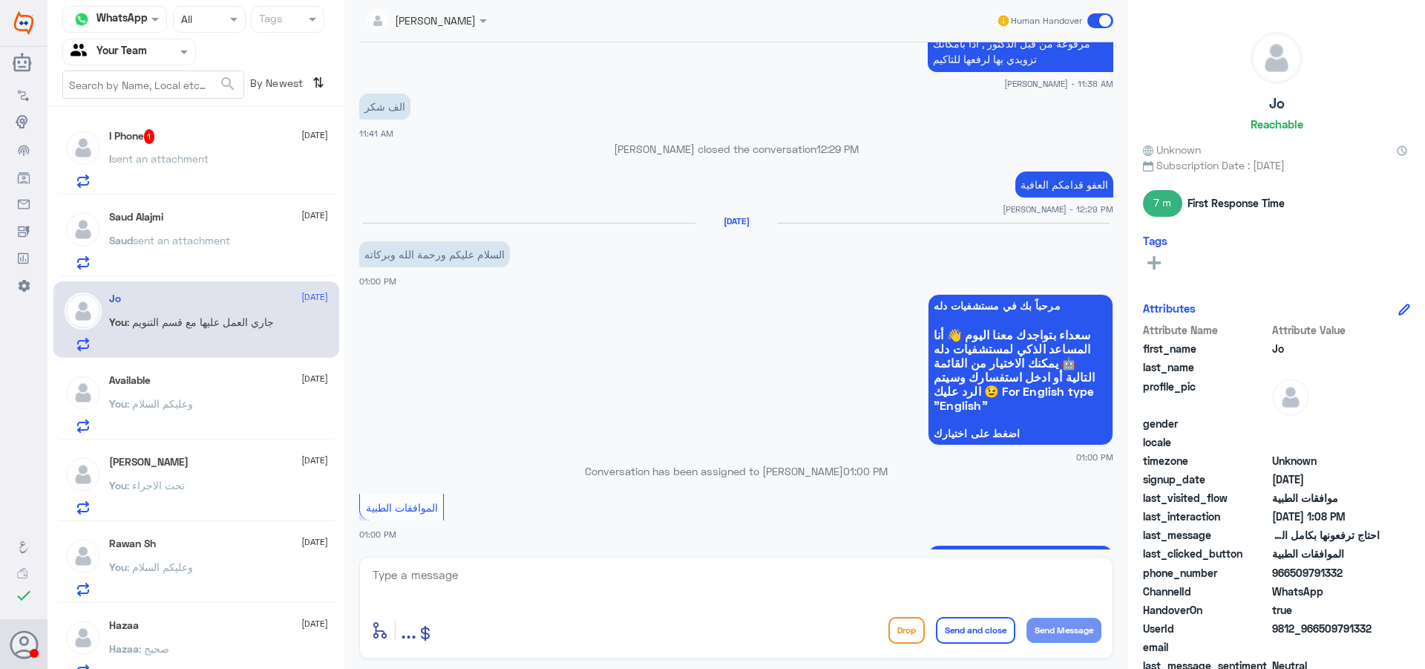
click at [132, 160] on span "sent an attachment" at bounding box center [159, 158] width 97 height 13
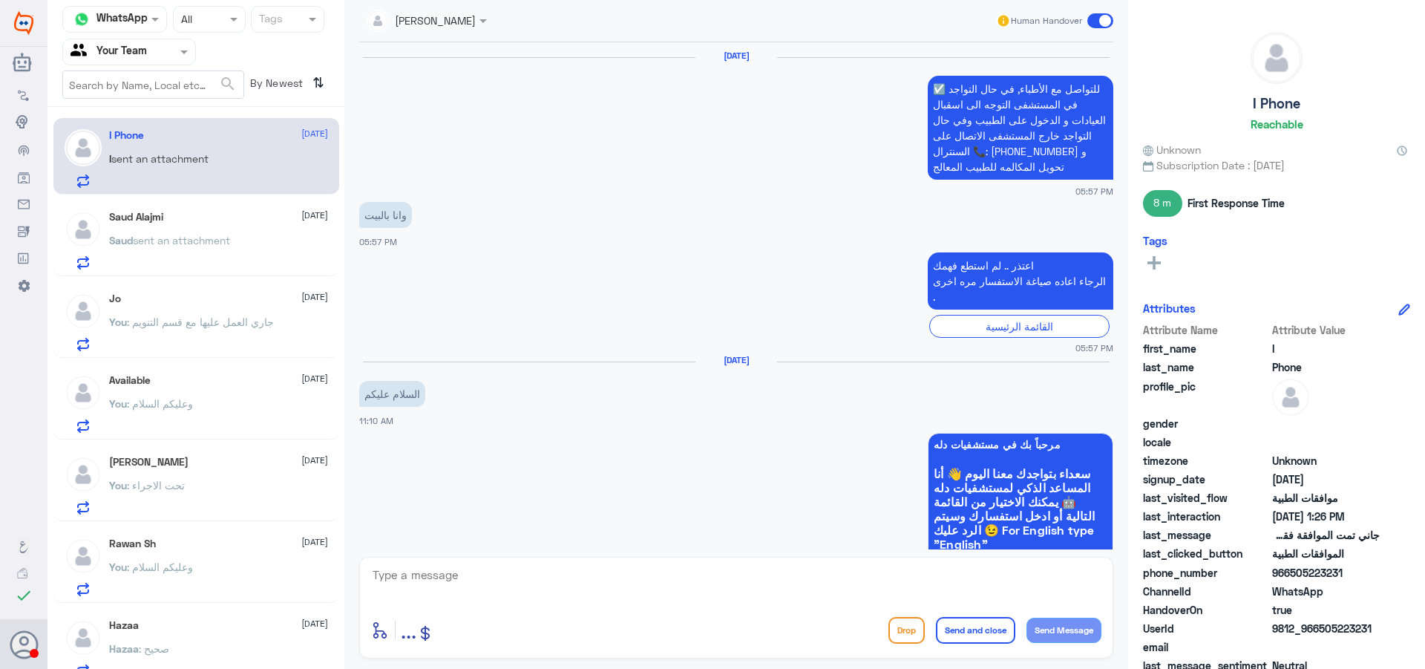
scroll to position [1259, 0]
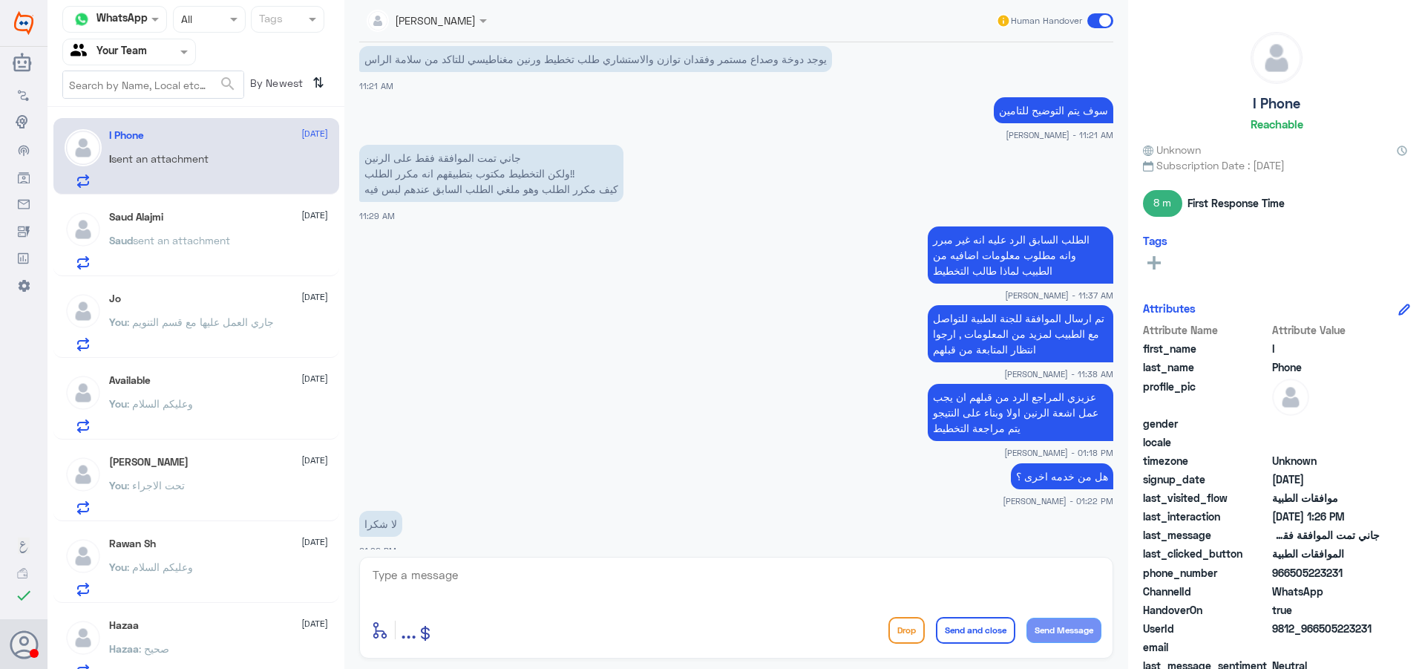
click at [222, 480] on div "[PERSON_NAME] [DATE] You : تحت الاجراء" at bounding box center [218, 485] width 219 height 59
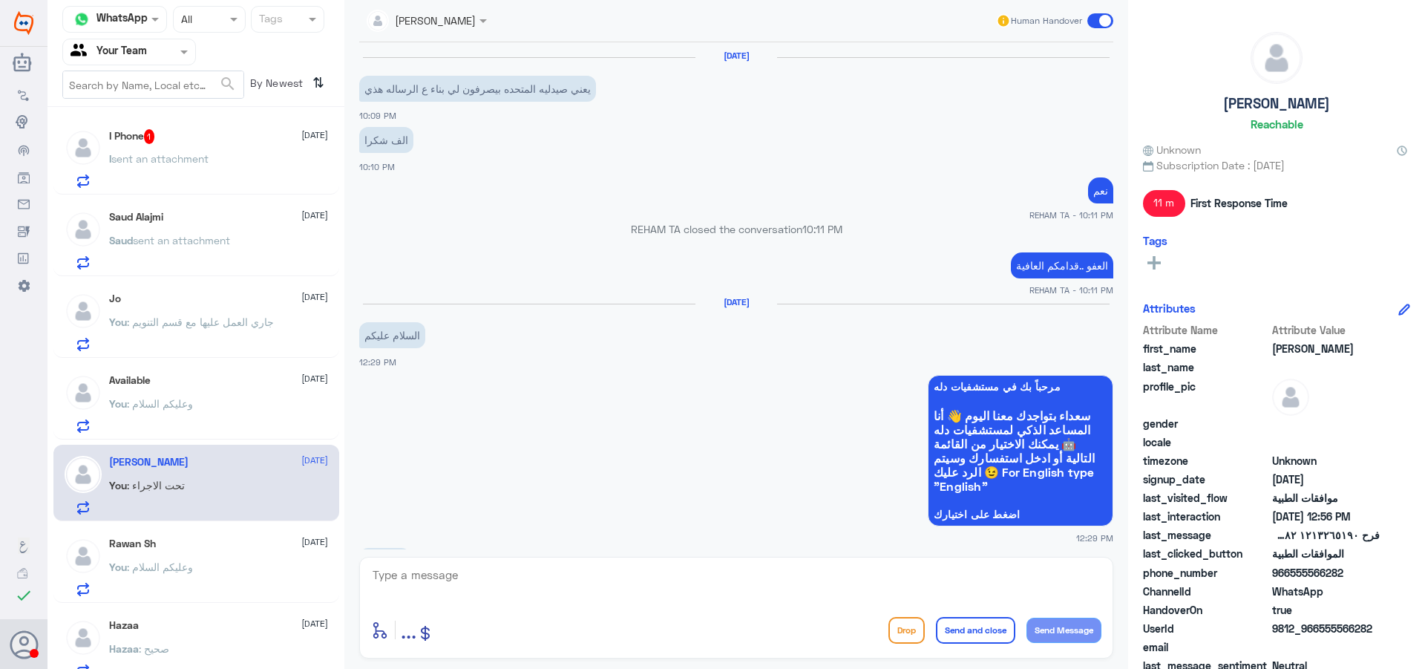
scroll to position [1315, 0]
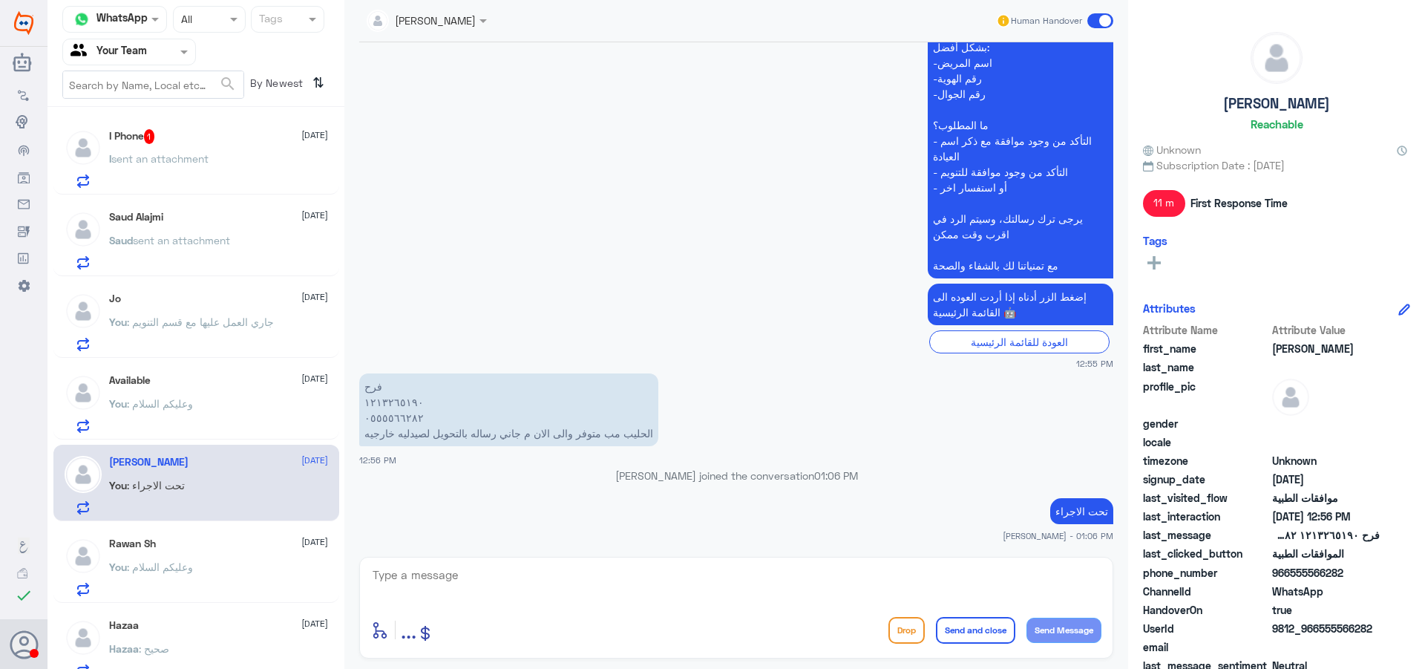
click at [217, 300] on div "Jo [DATE]" at bounding box center [218, 298] width 219 height 13
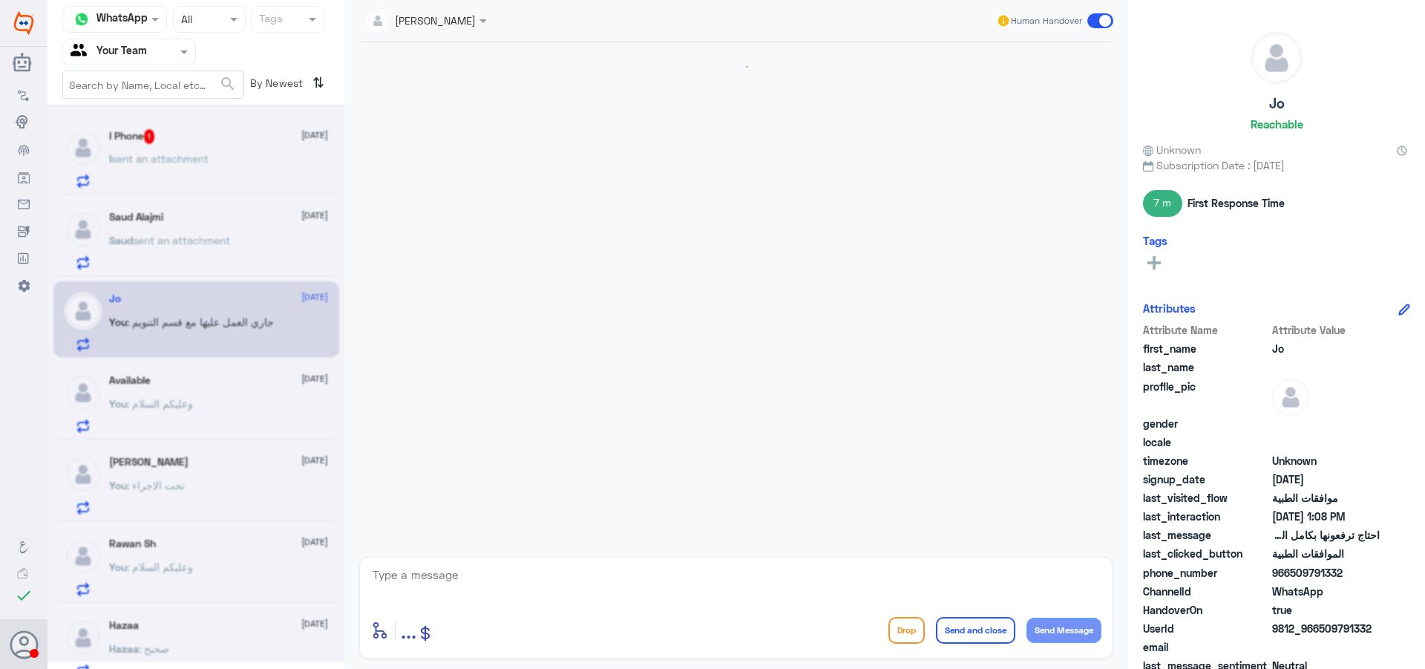
scroll to position [1206, 0]
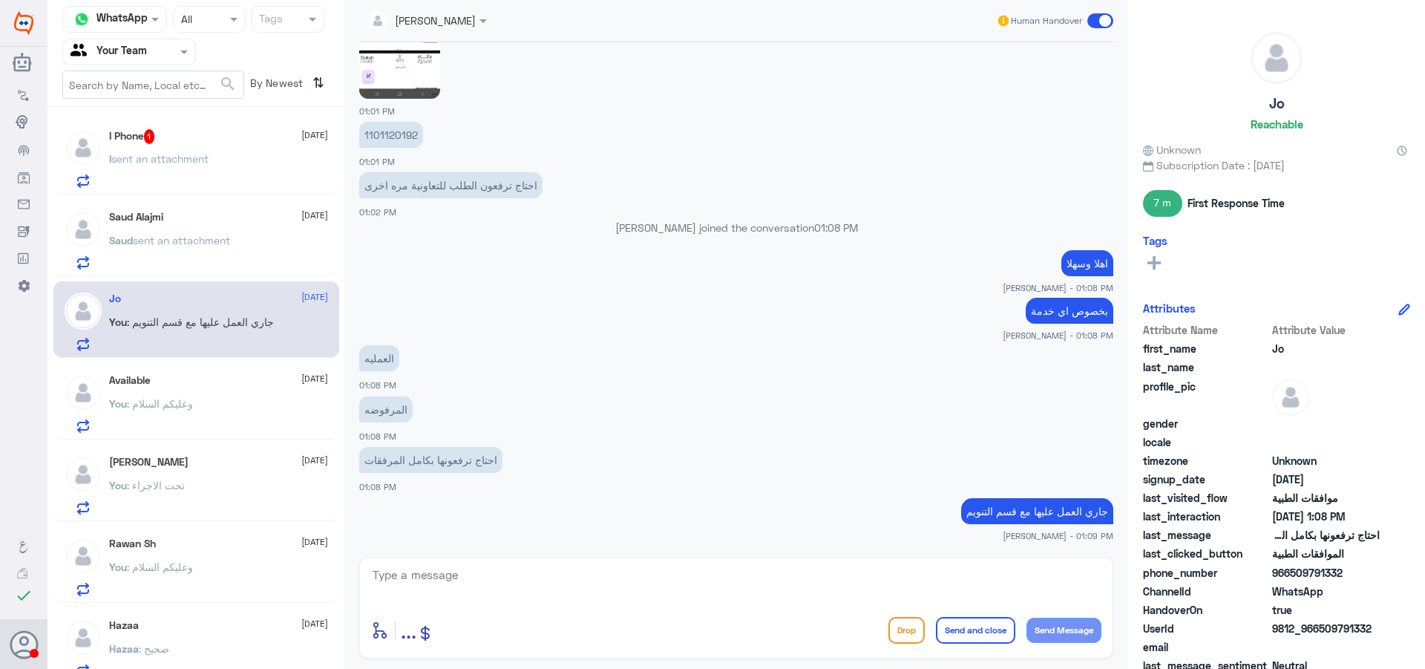
click at [197, 163] on span "sent an attachment" at bounding box center [159, 158] width 97 height 13
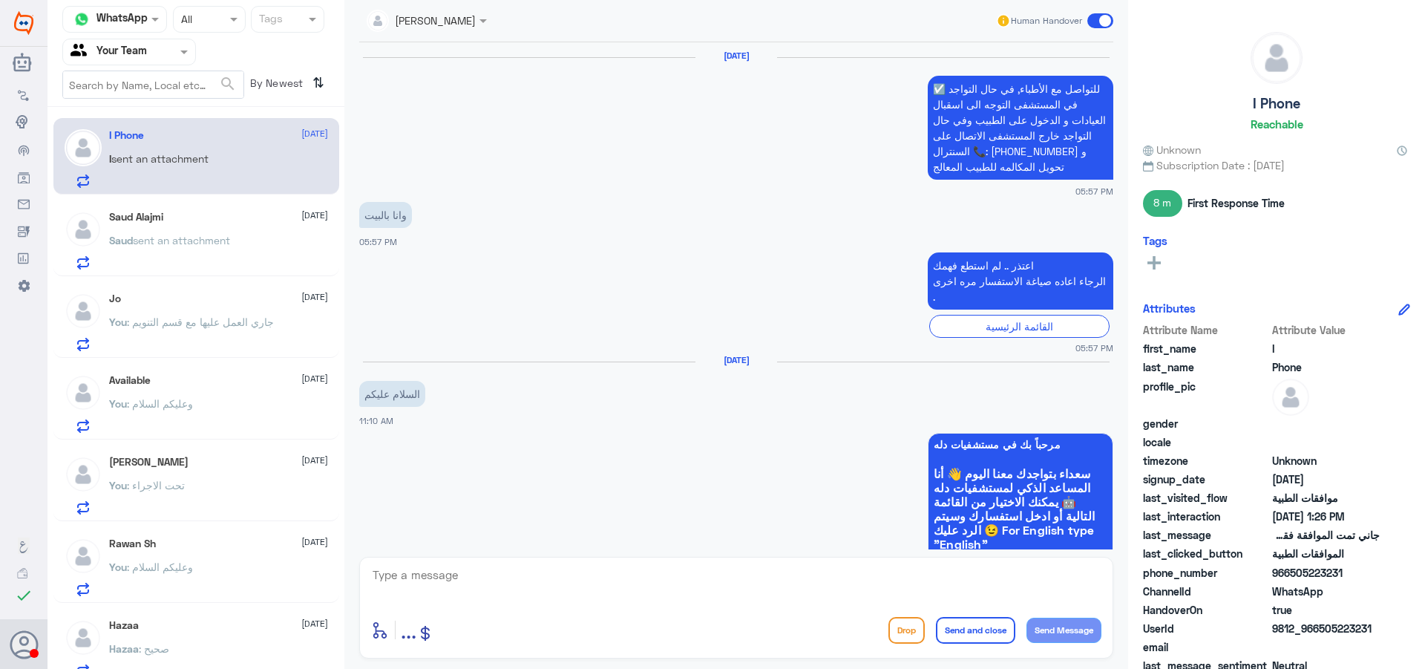
scroll to position [1259, 0]
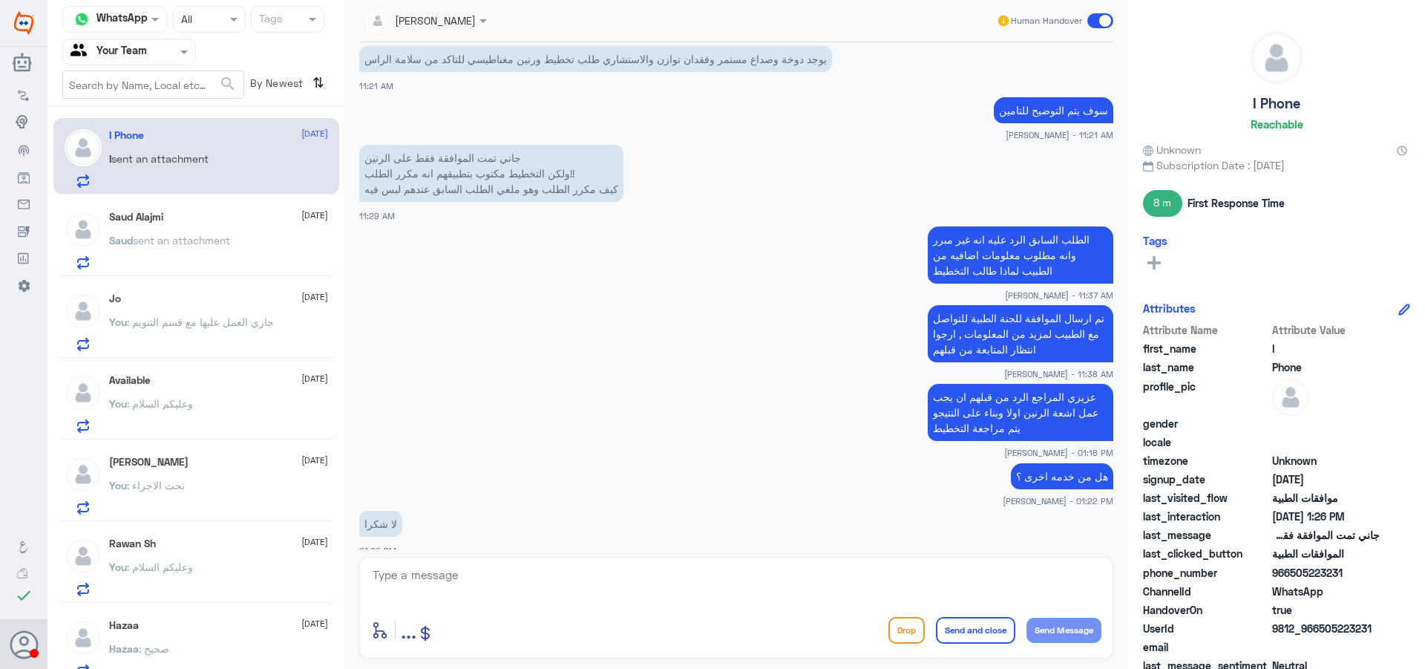
click at [278, 247] on div "Saud sent an attachment" at bounding box center [218, 252] width 219 height 33
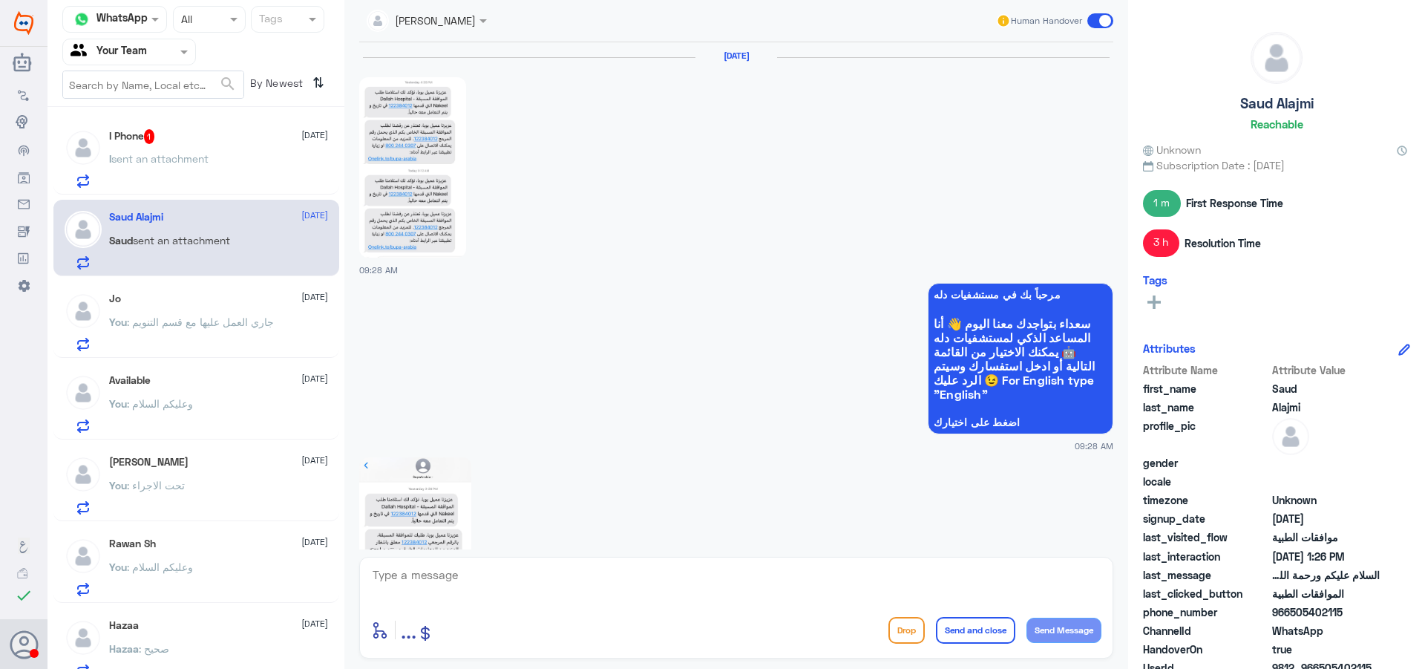
scroll to position [2066, 0]
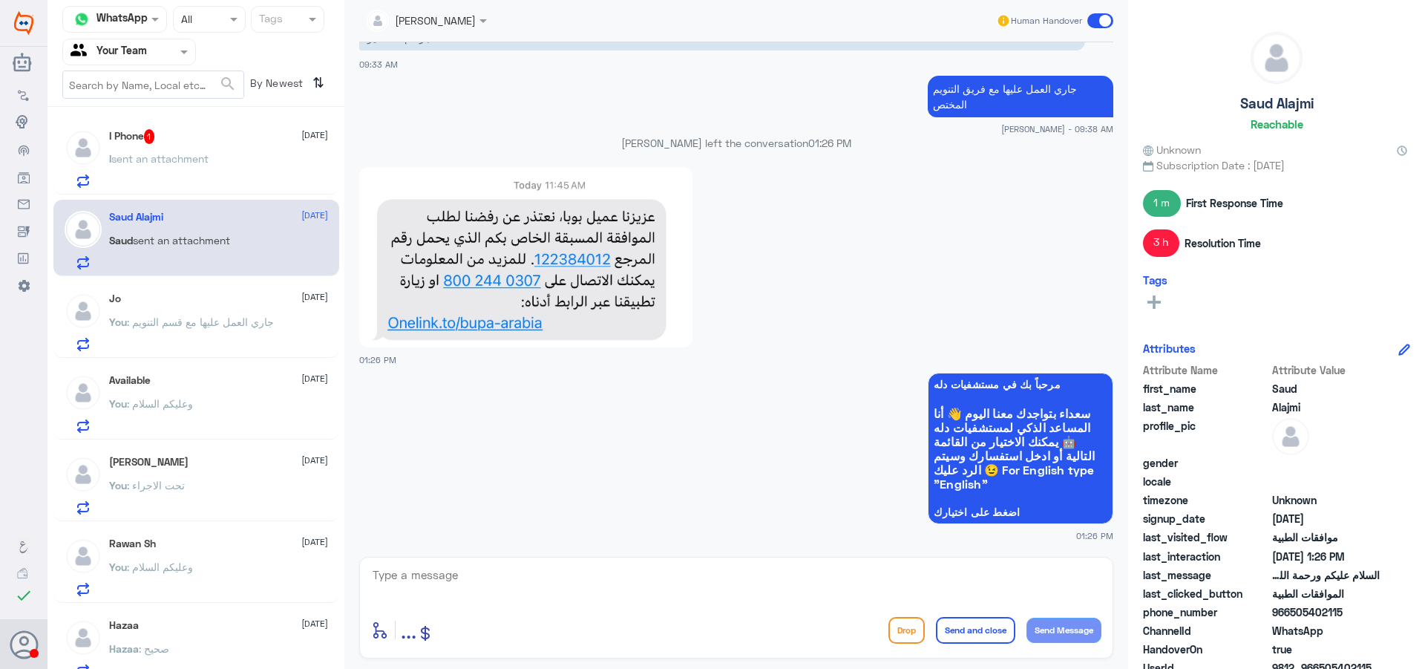
click at [264, 172] on div "I sent an attachment" at bounding box center [218, 170] width 219 height 33
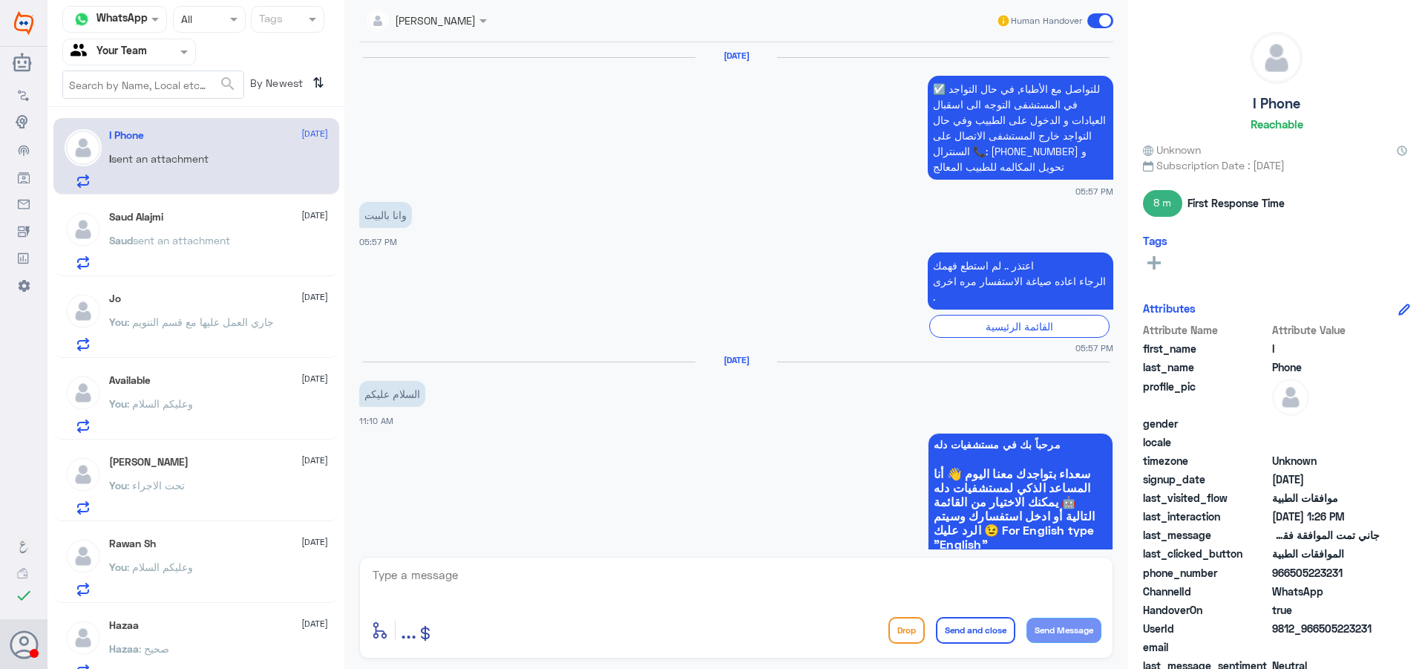
scroll to position [1259, 0]
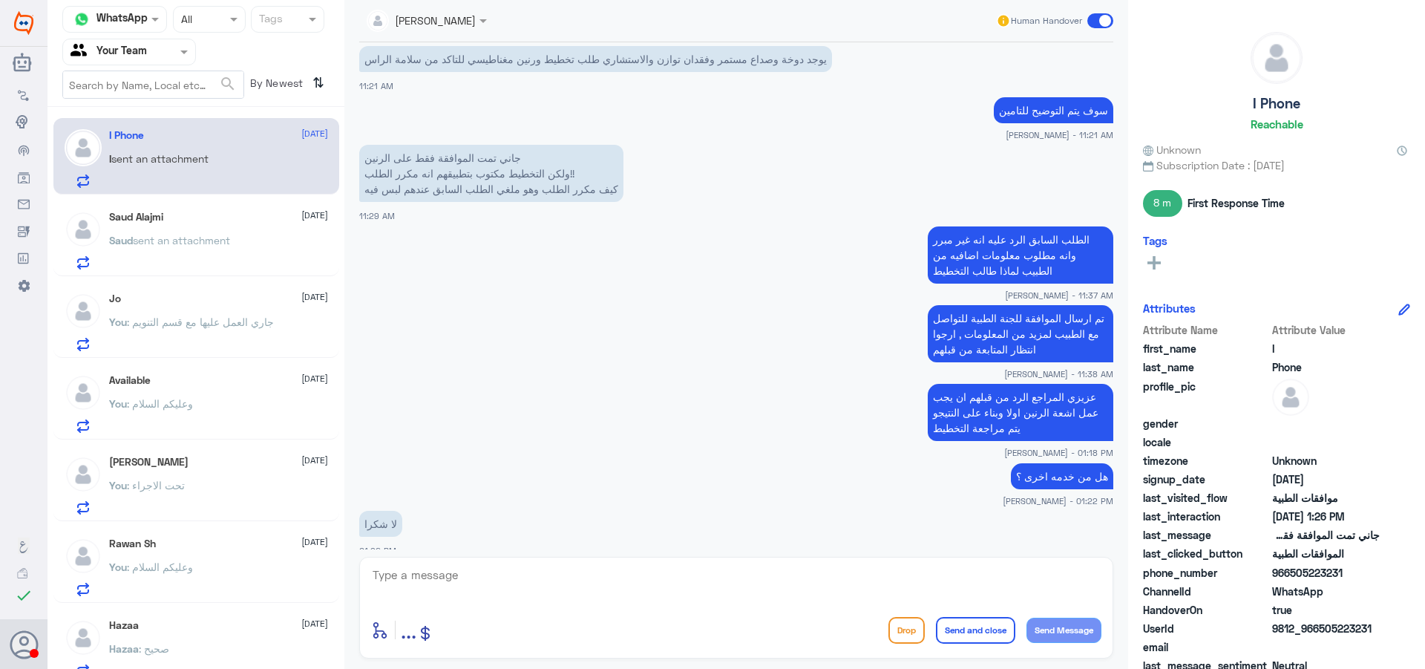
click at [228, 382] on div "Available [DATE]" at bounding box center [218, 380] width 219 height 13
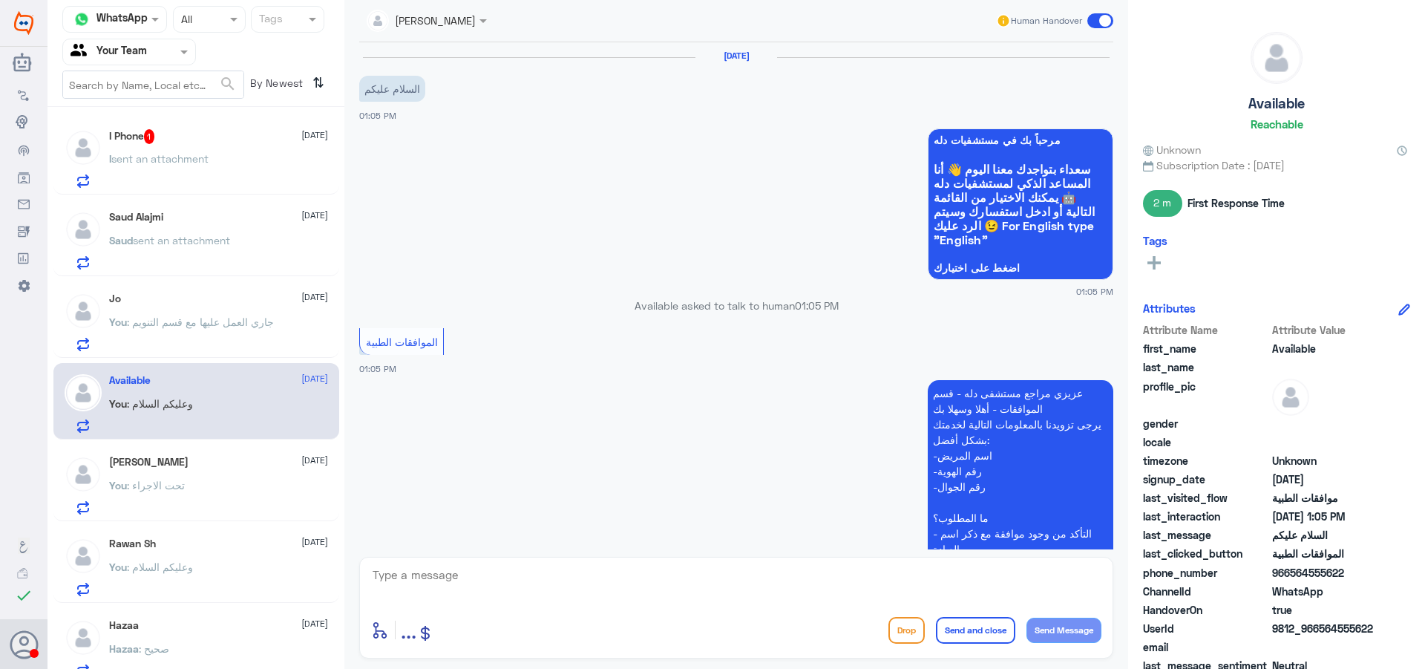
scroll to position [295, 0]
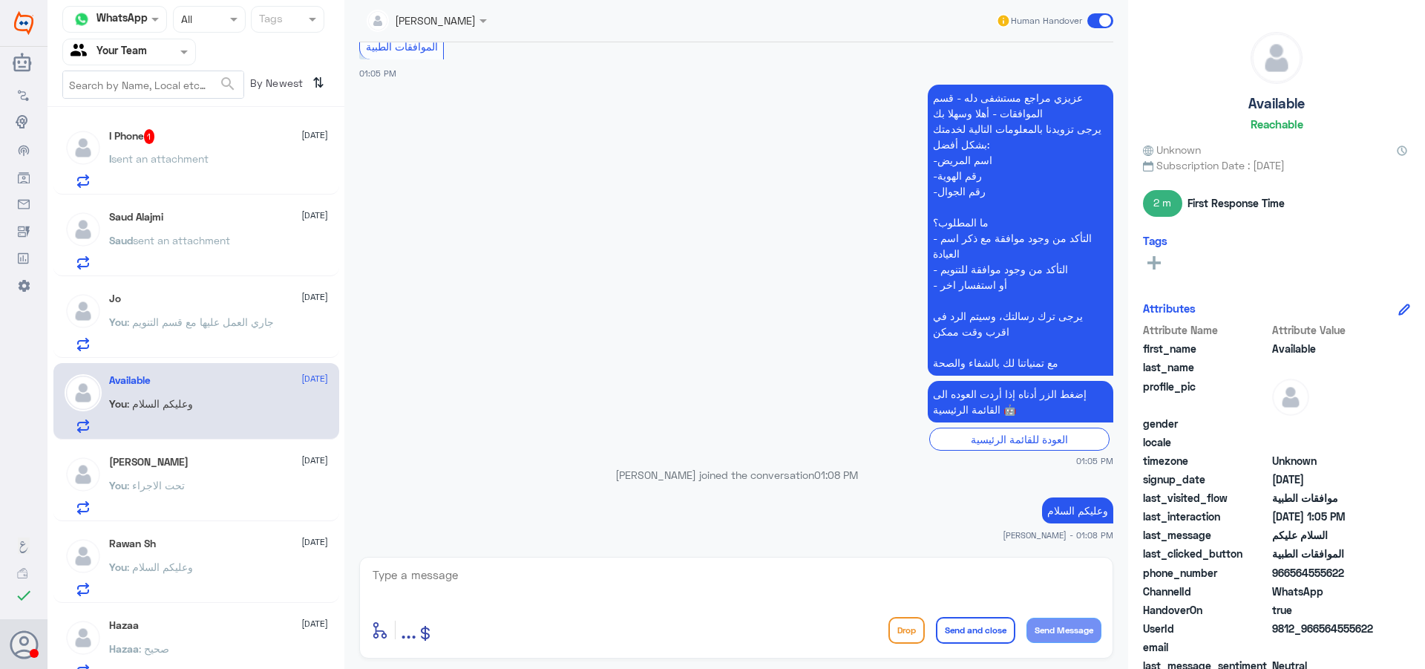
click at [271, 329] on p "You : جاري العمل عليها مع قسم التنويم" at bounding box center [191, 332] width 165 height 37
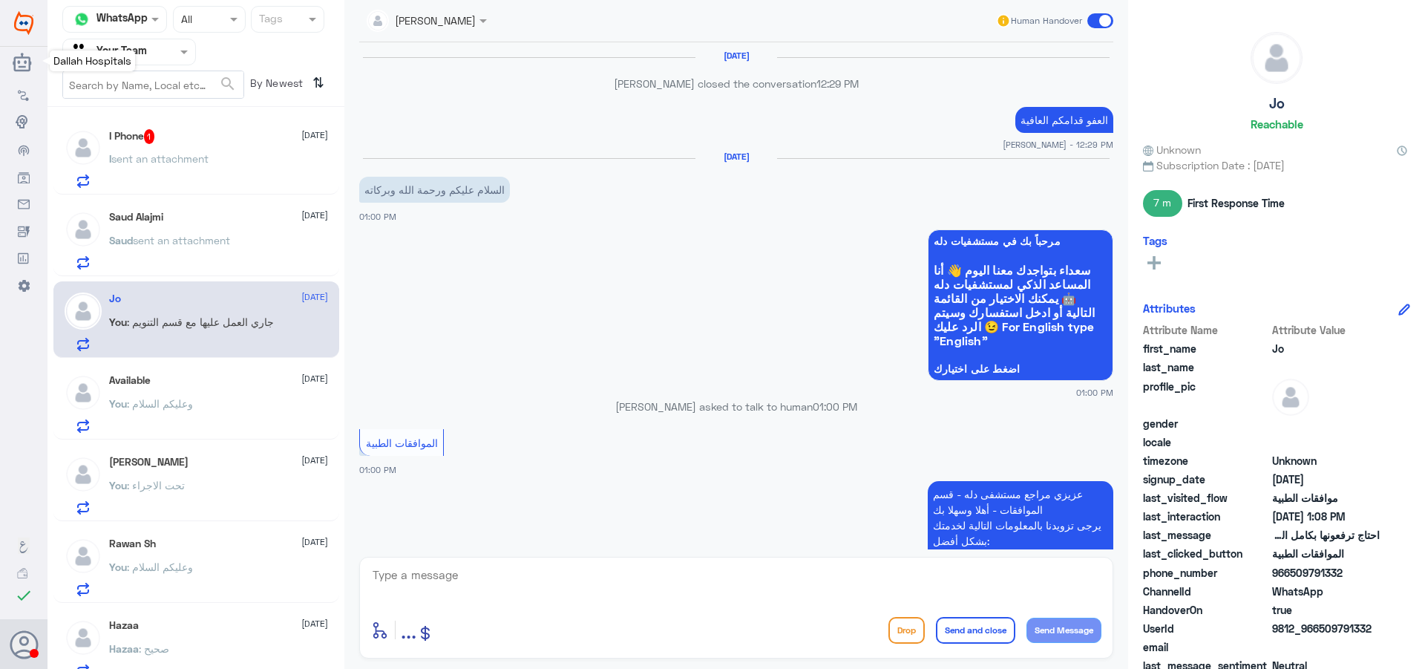
scroll to position [1206, 0]
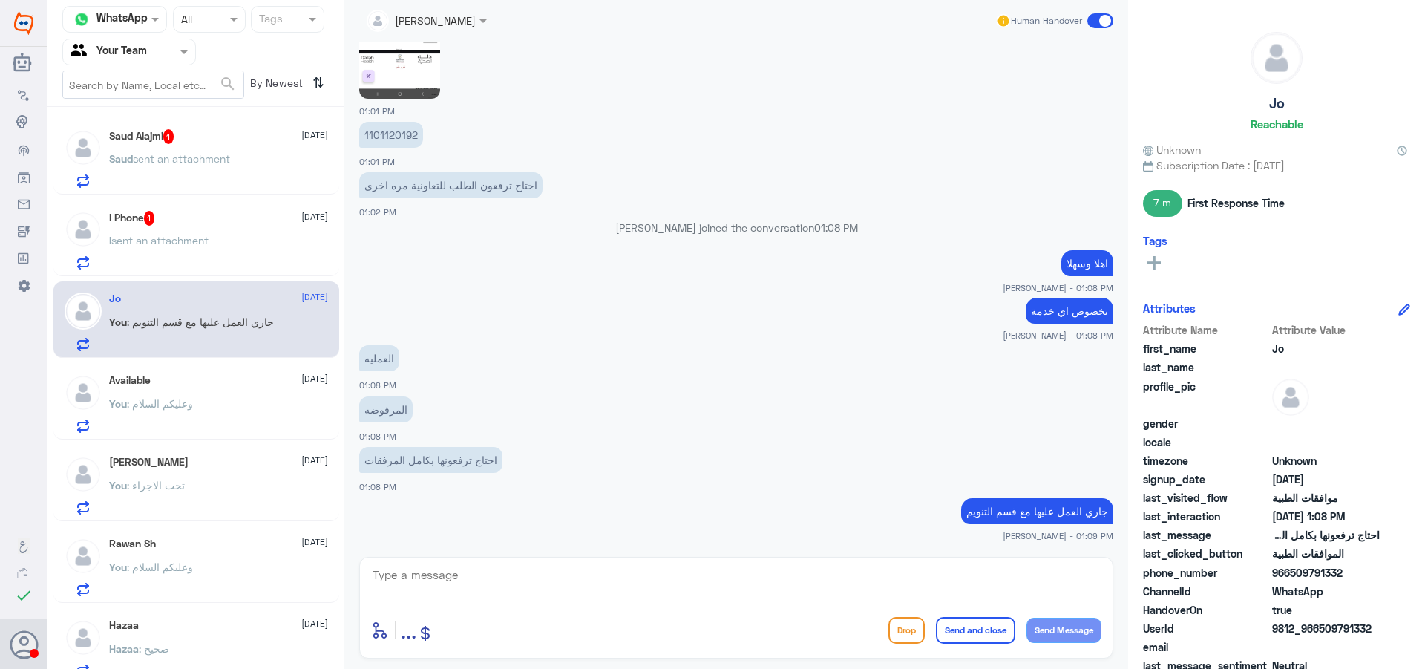
click at [177, 223] on div "I Phone 1 [DATE]" at bounding box center [218, 218] width 219 height 15
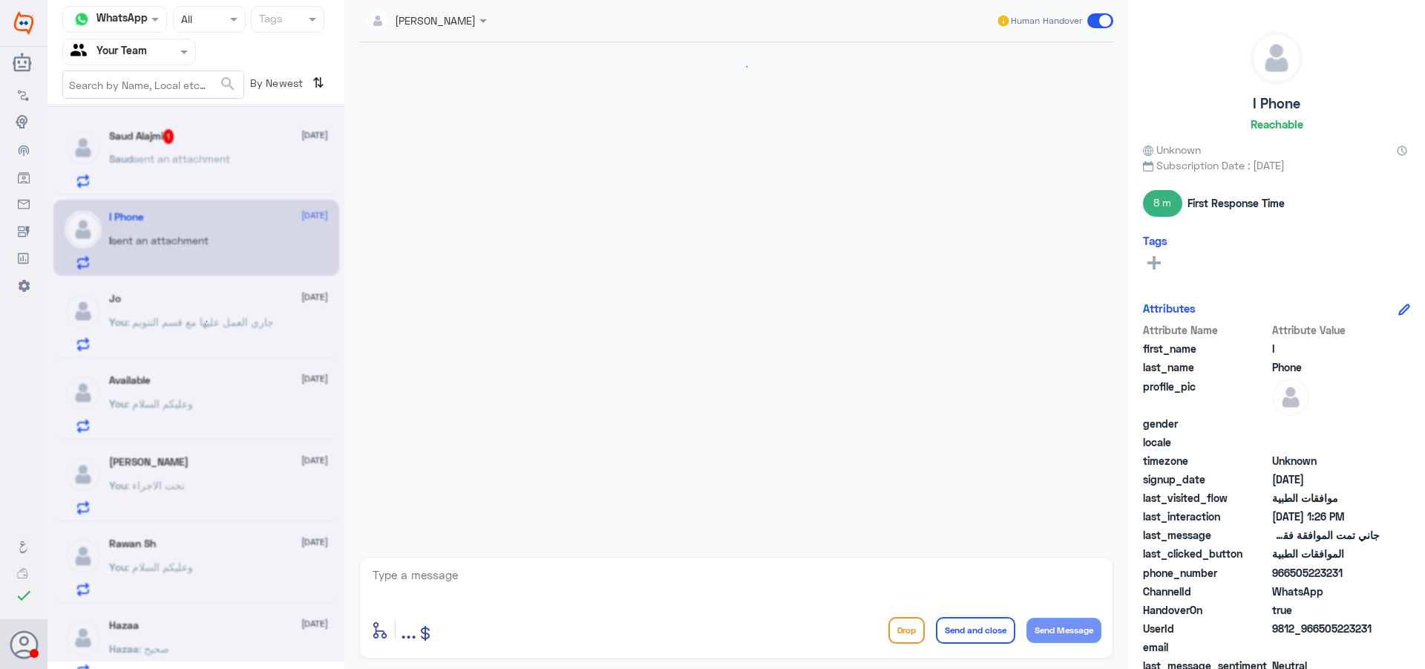
scroll to position [1259, 0]
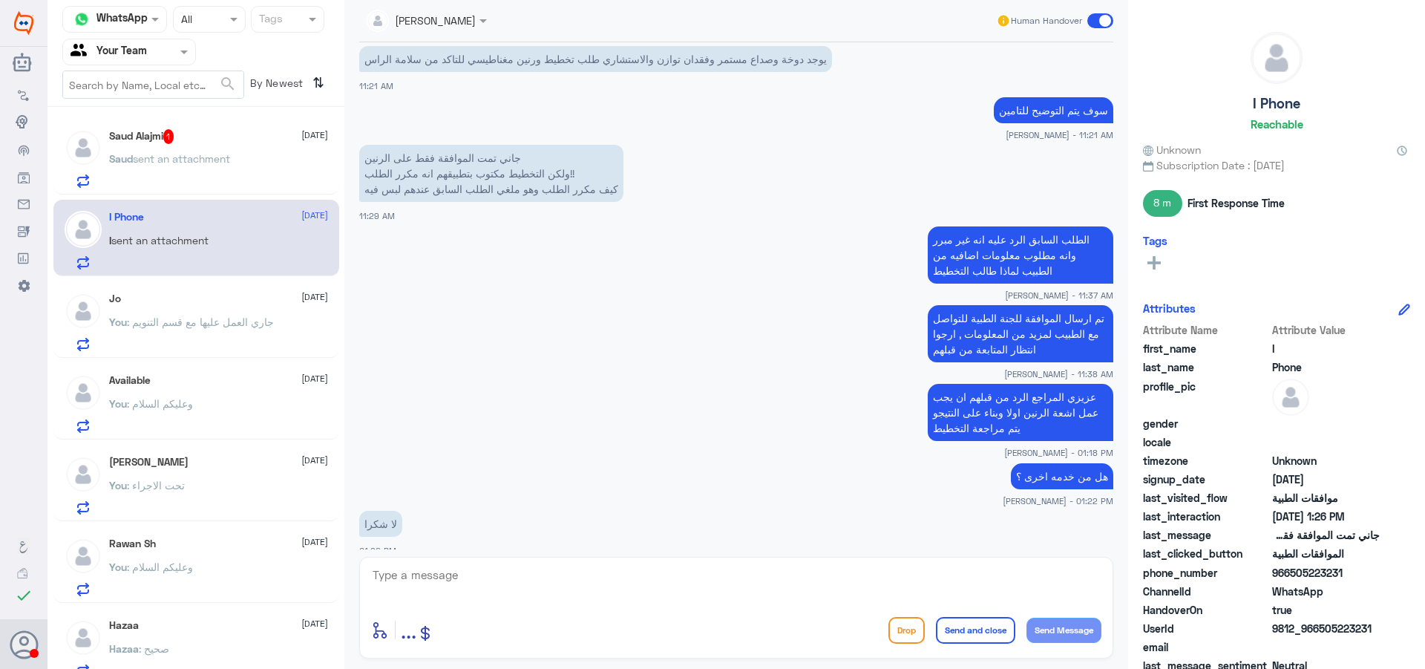
click at [196, 157] on span "sent an attachment" at bounding box center [181, 158] width 97 height 13
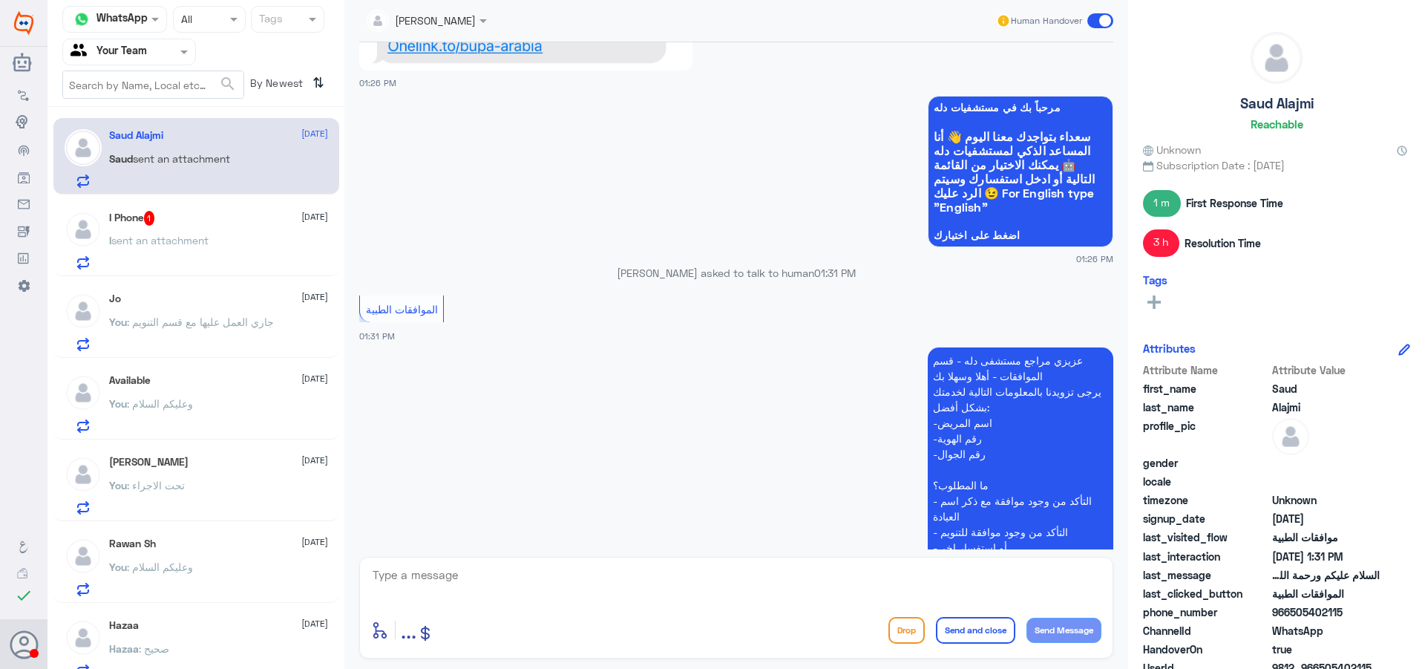
scroll to position [1623, 0]
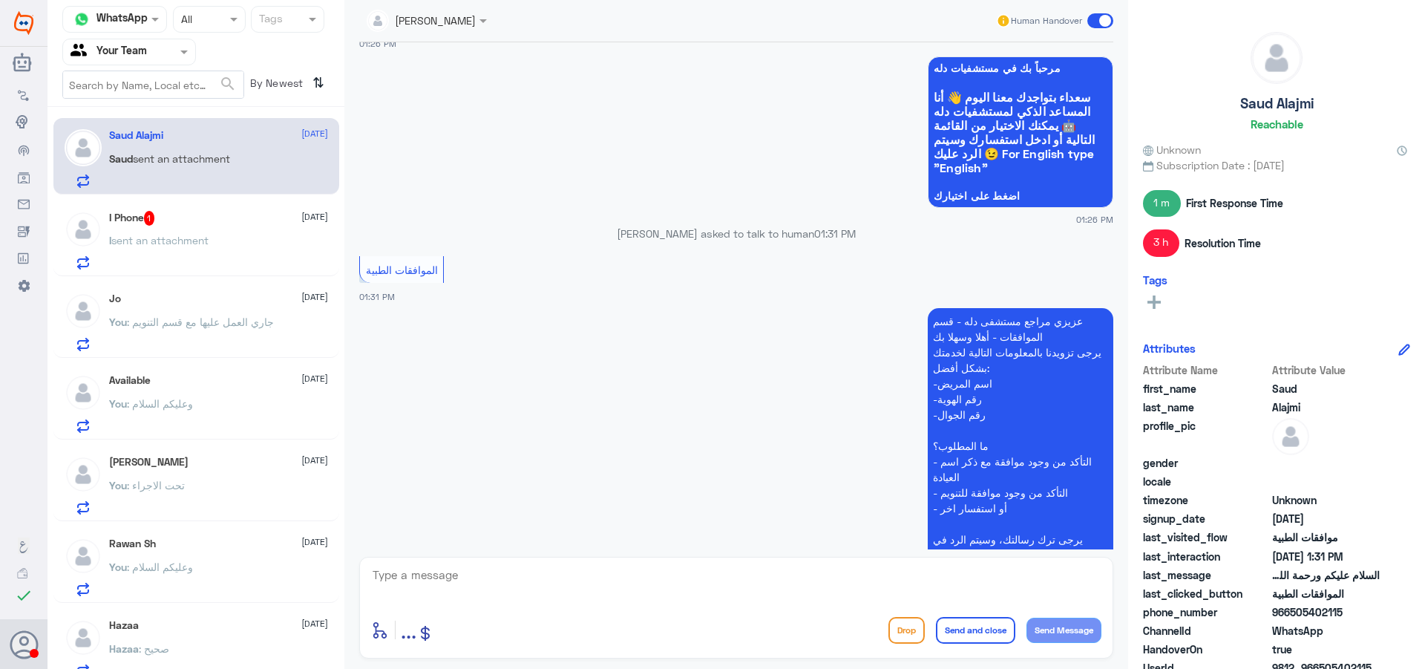
click at [261, 269] on div "I sent an attachment" at bounding box center [218, 252] width 219 height 33
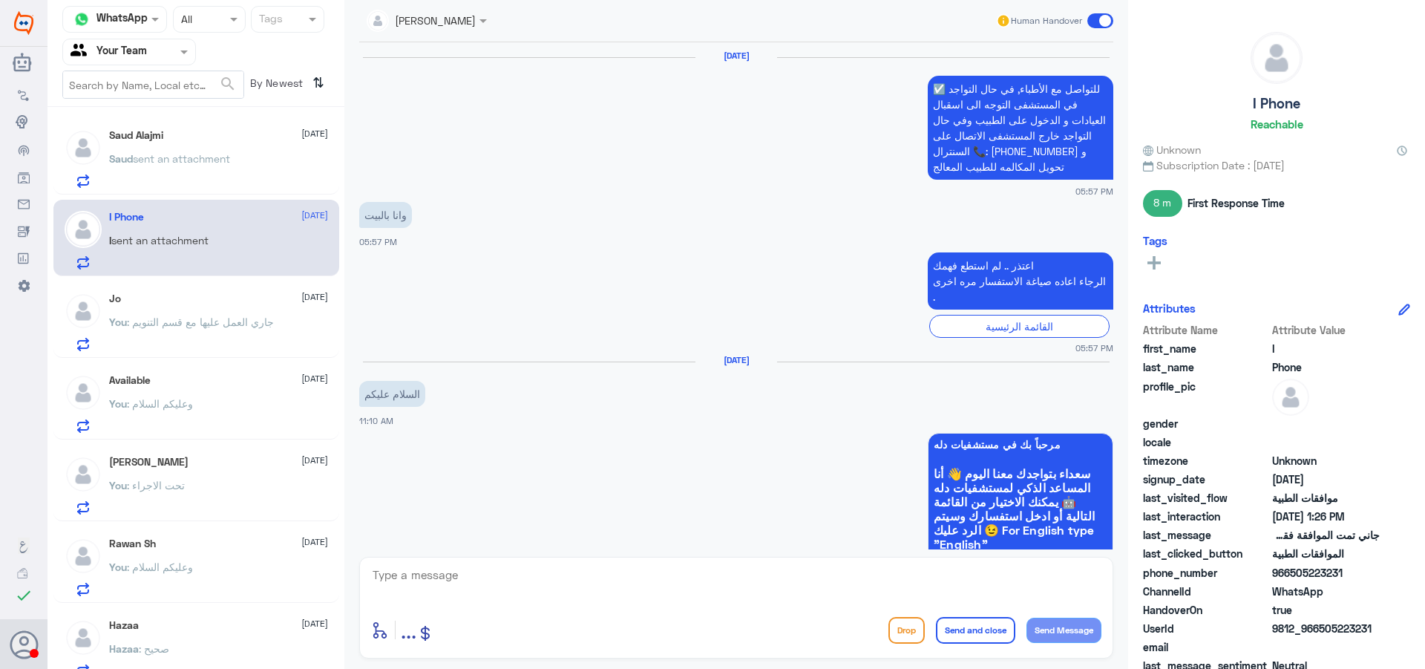
scroll to position [1259, 0]
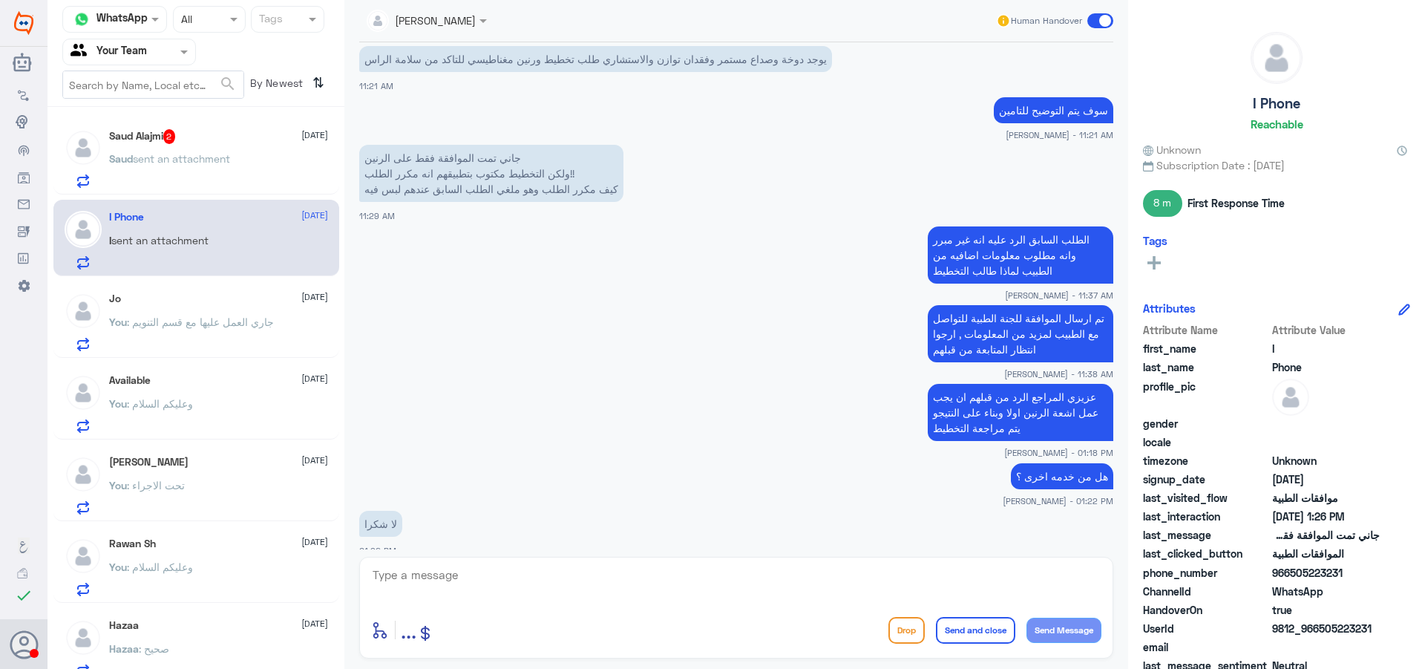
click at [225, 173] on p "Saud sent an attachment" at bounding box center [169, 169] width 121 height 37
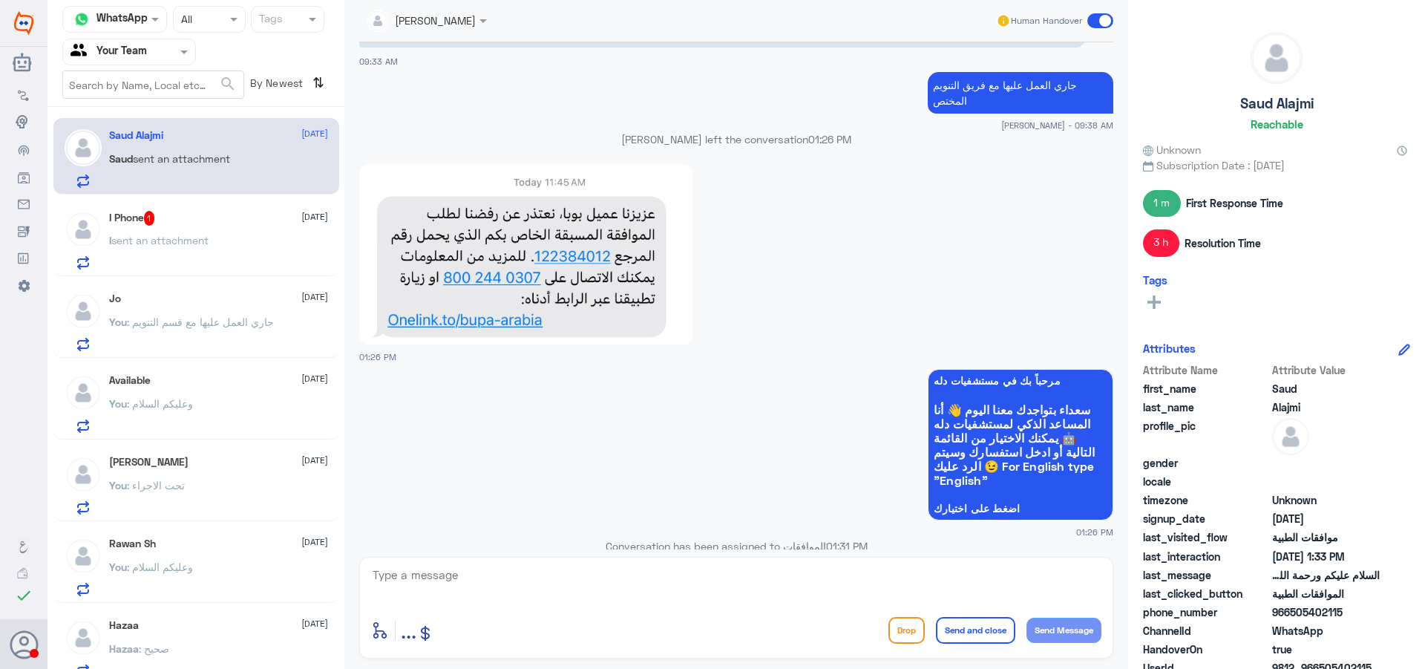
scroll to position [860, 0]
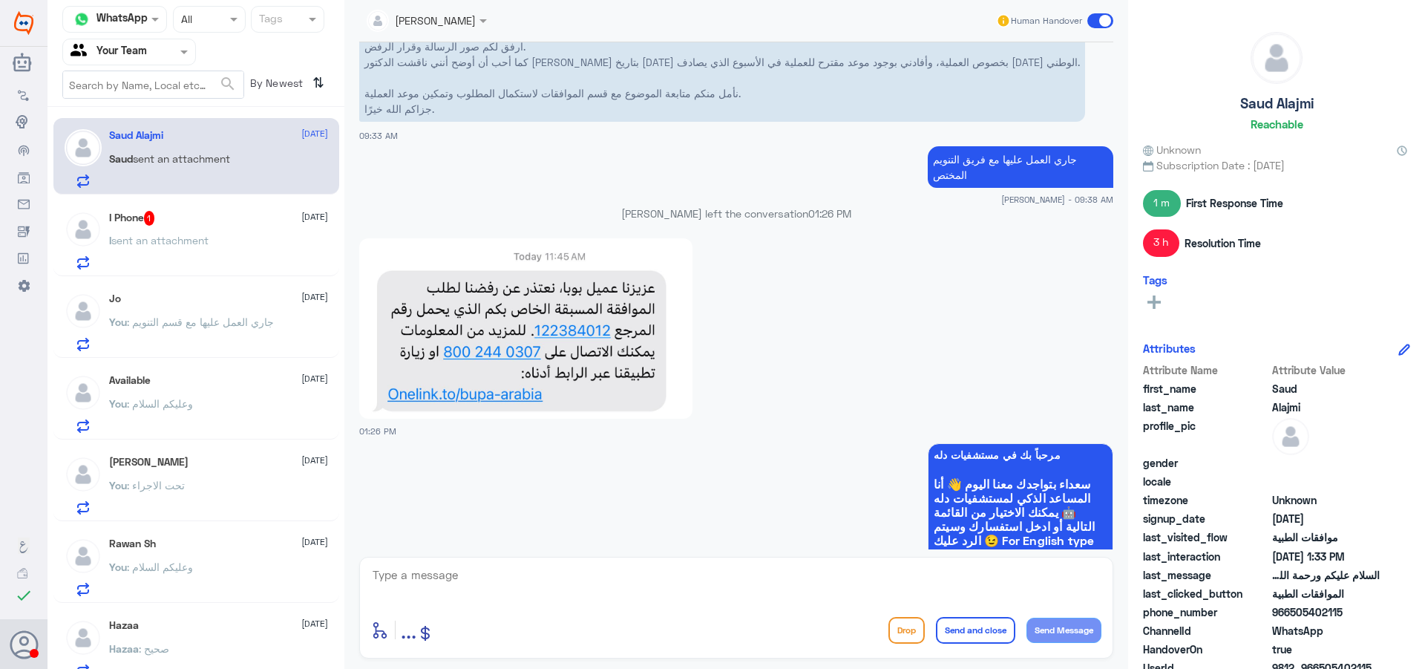
click at [197, 243] on span "sent an attachment" at bounding box center [159, 240] width 97 height 13
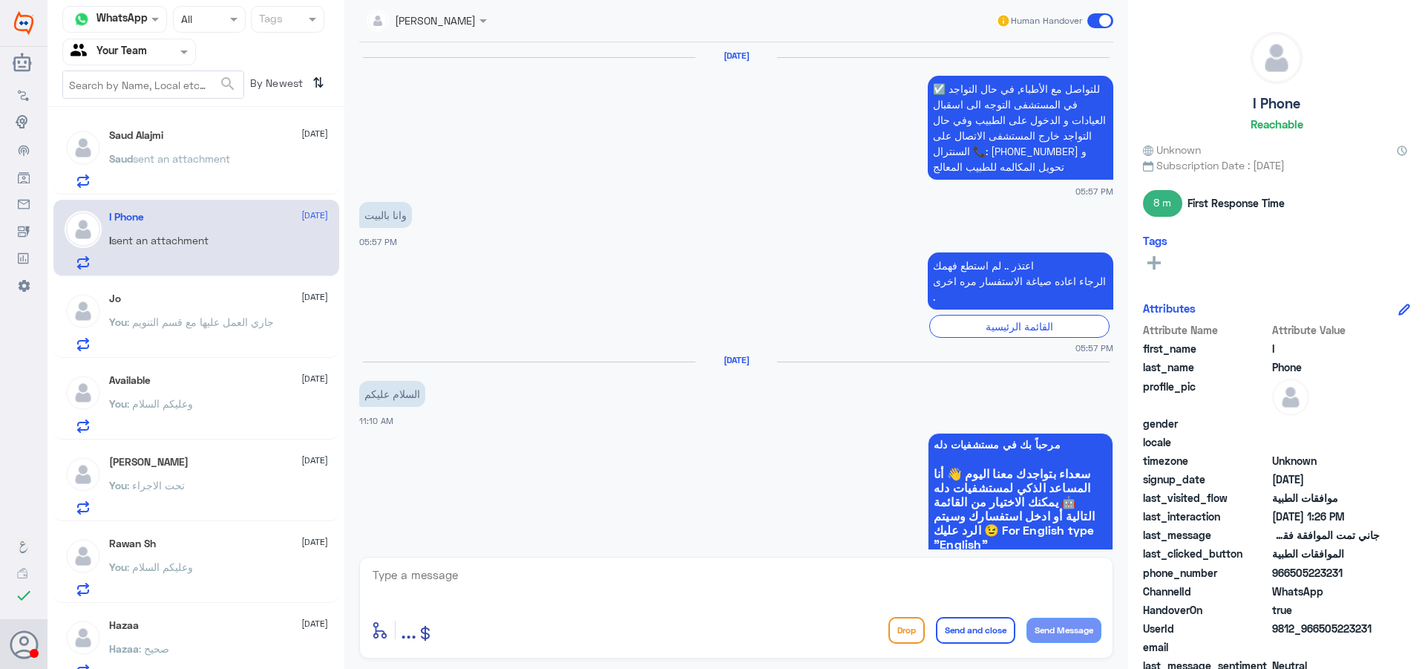
scroll to position [1259, 0]
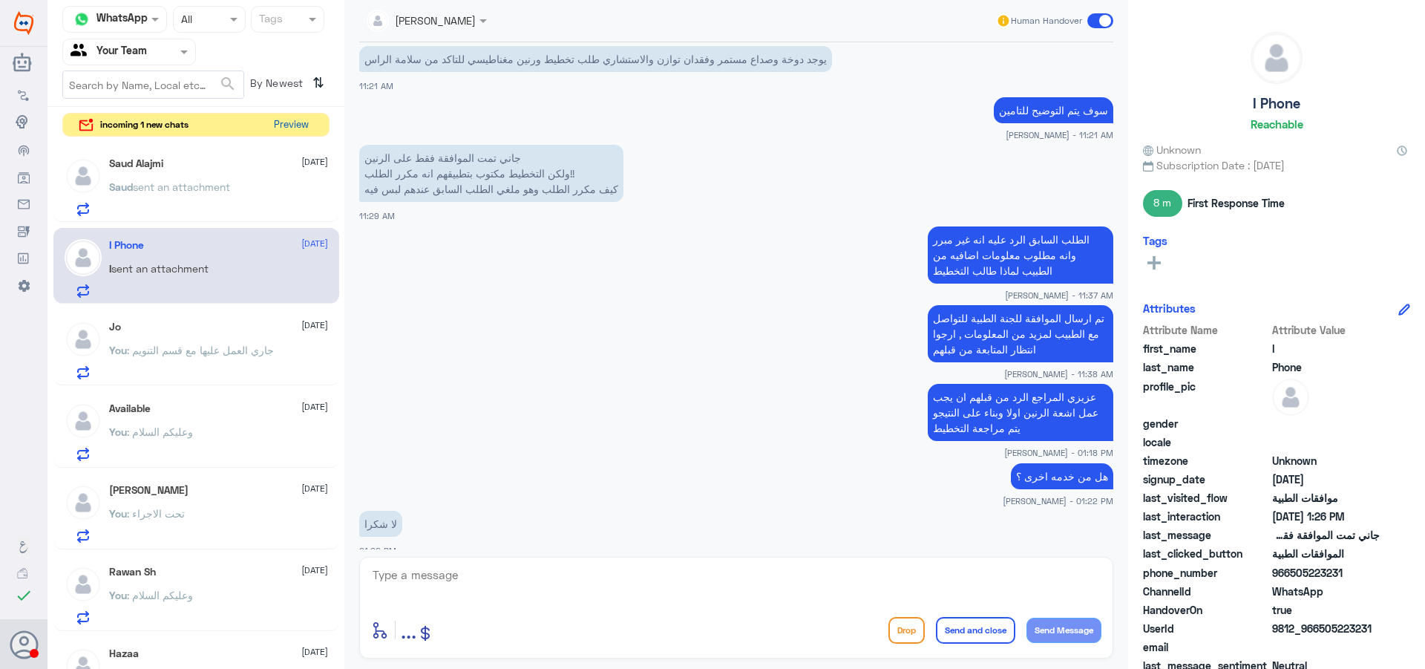
click at [296, 134] on button "Preview" at bounding box center [291, 125] width 46 height 23
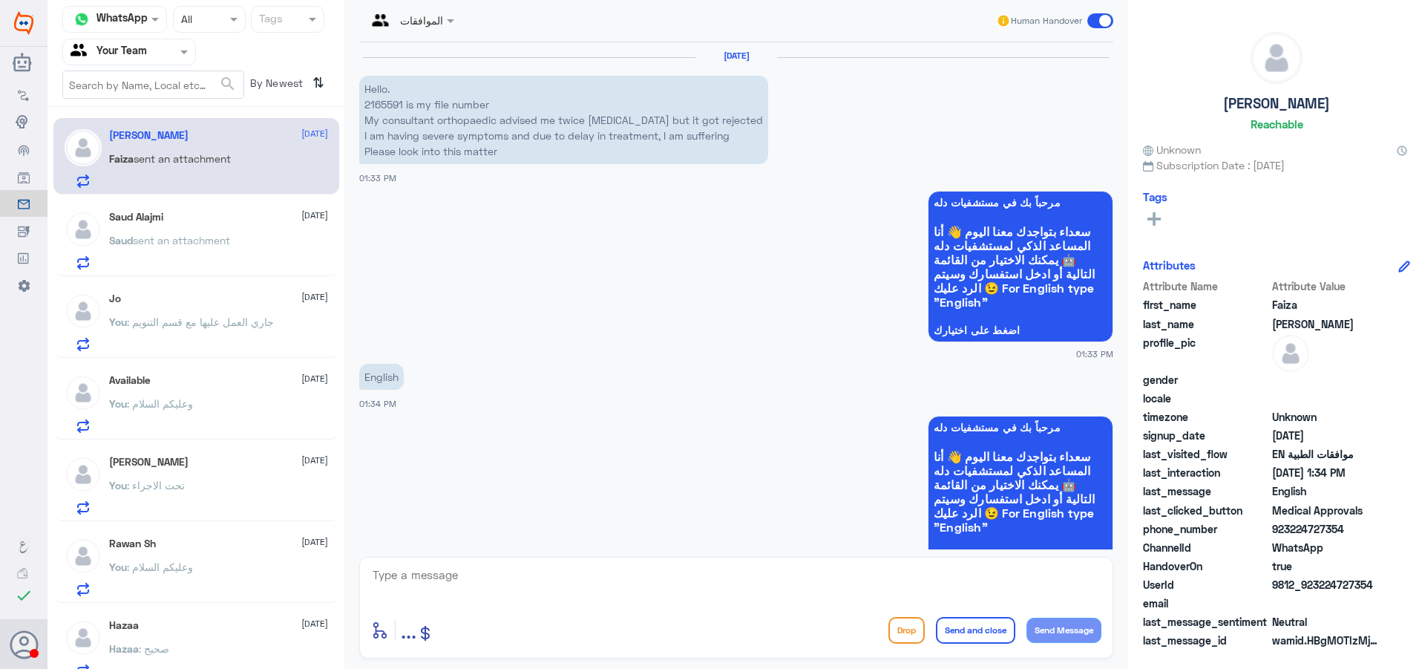
click at [212, 234] on span "sent an attachment" at bounding box center [181, 240] width 97 height 13
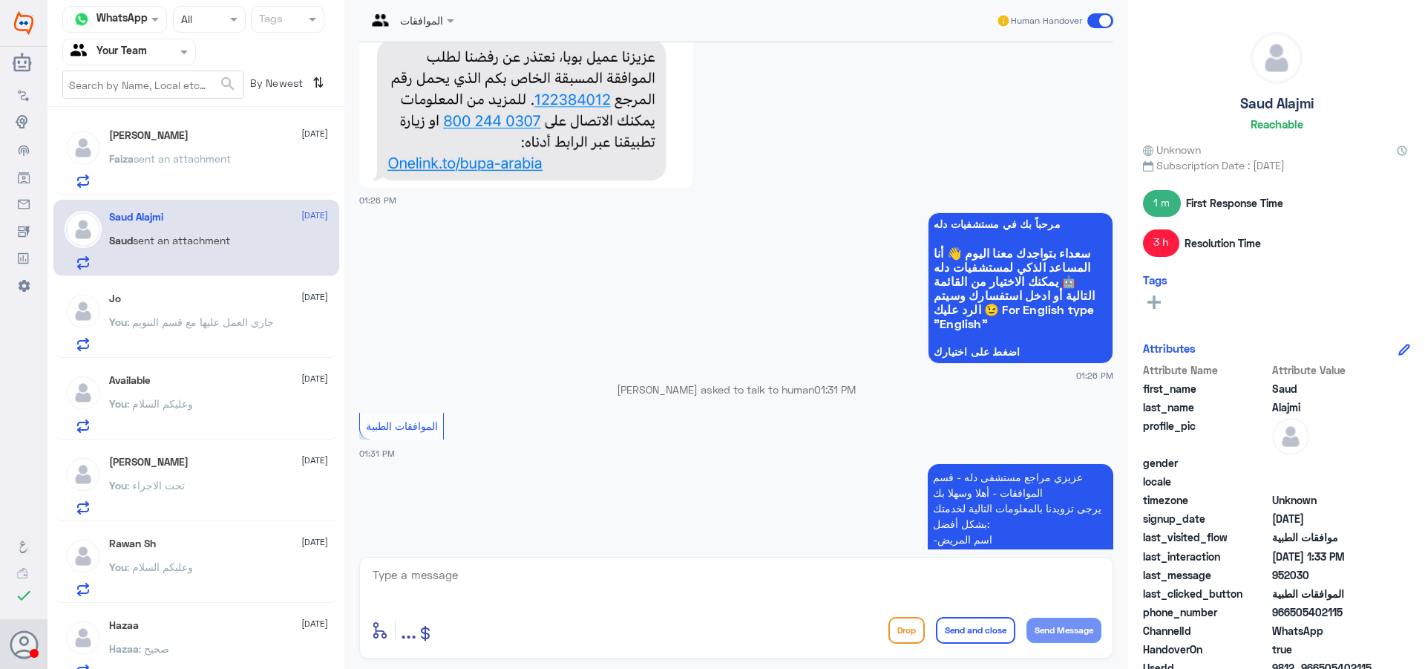
scroll to position [1082, 0]
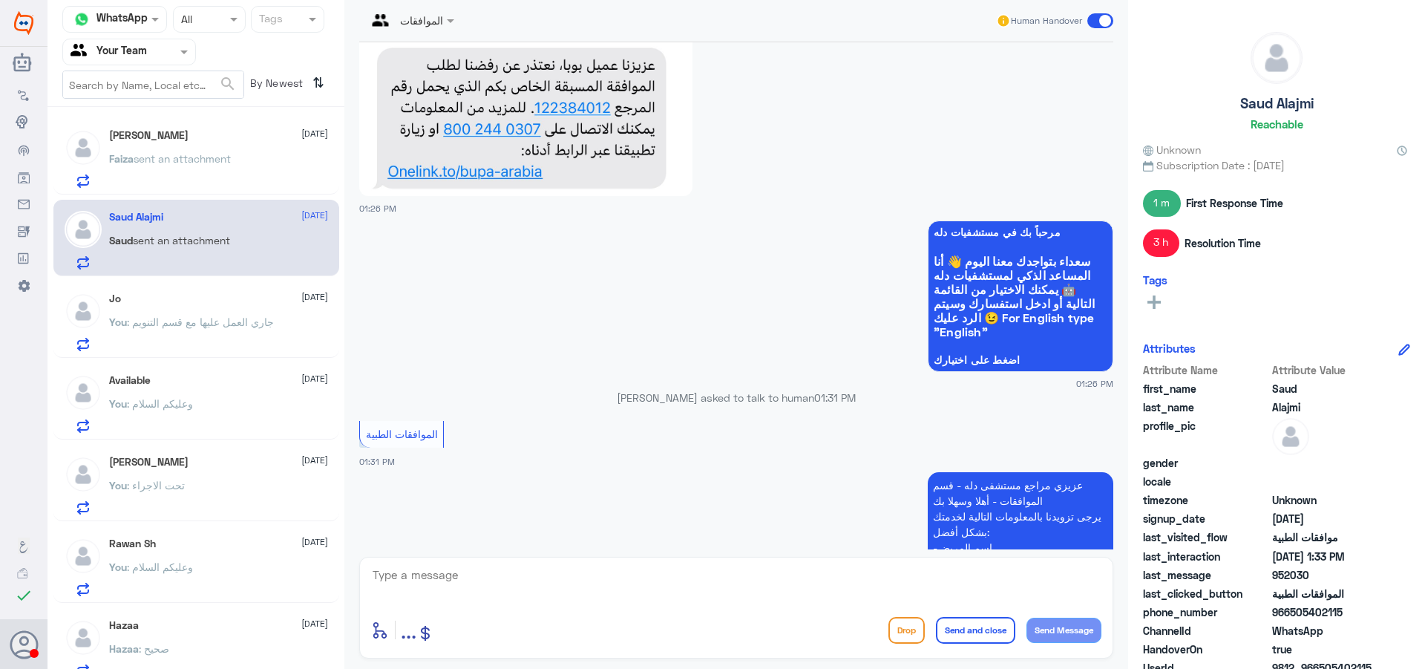
click at [171, 185] on p "Faiza sent an attachment" at bounding box center [170, 169] width 122 height 37
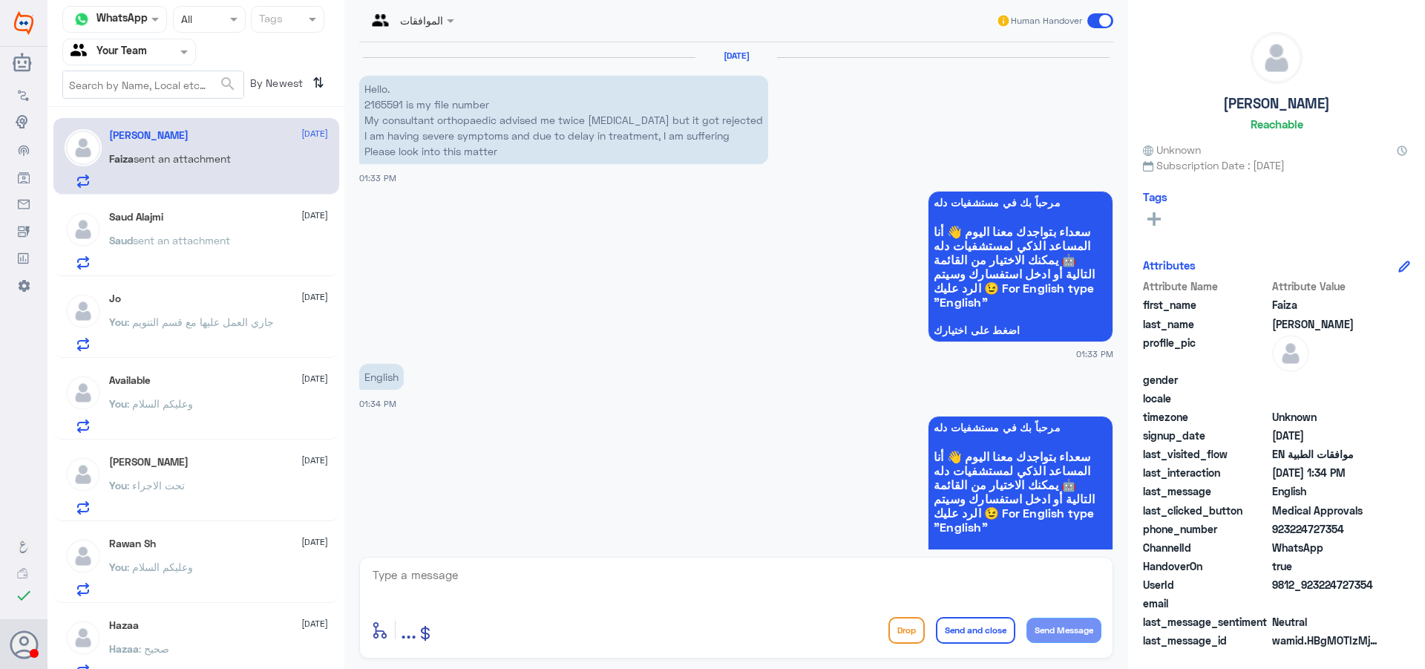
click at [226, 335] on p "You : جاري العمل عليها مع قسم التنويم" at bounding box center [191, 332] width 165 height 37
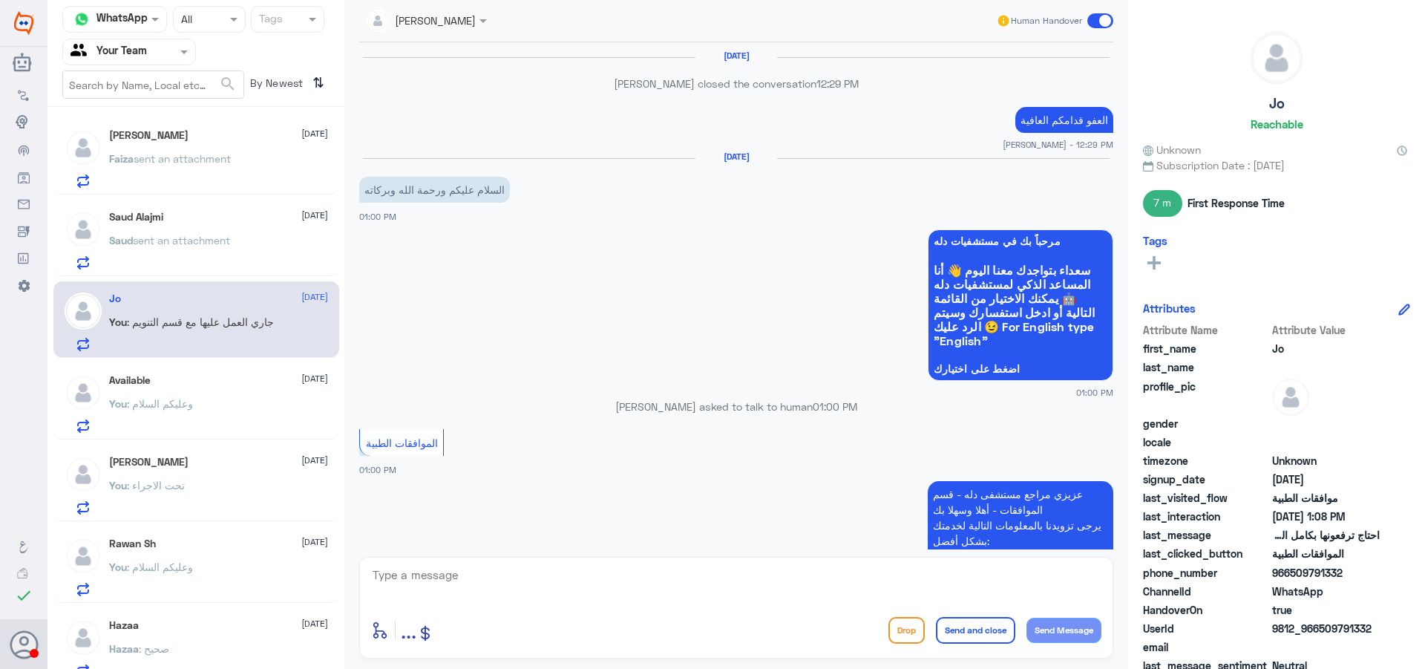
scroll to position [1206, 0]
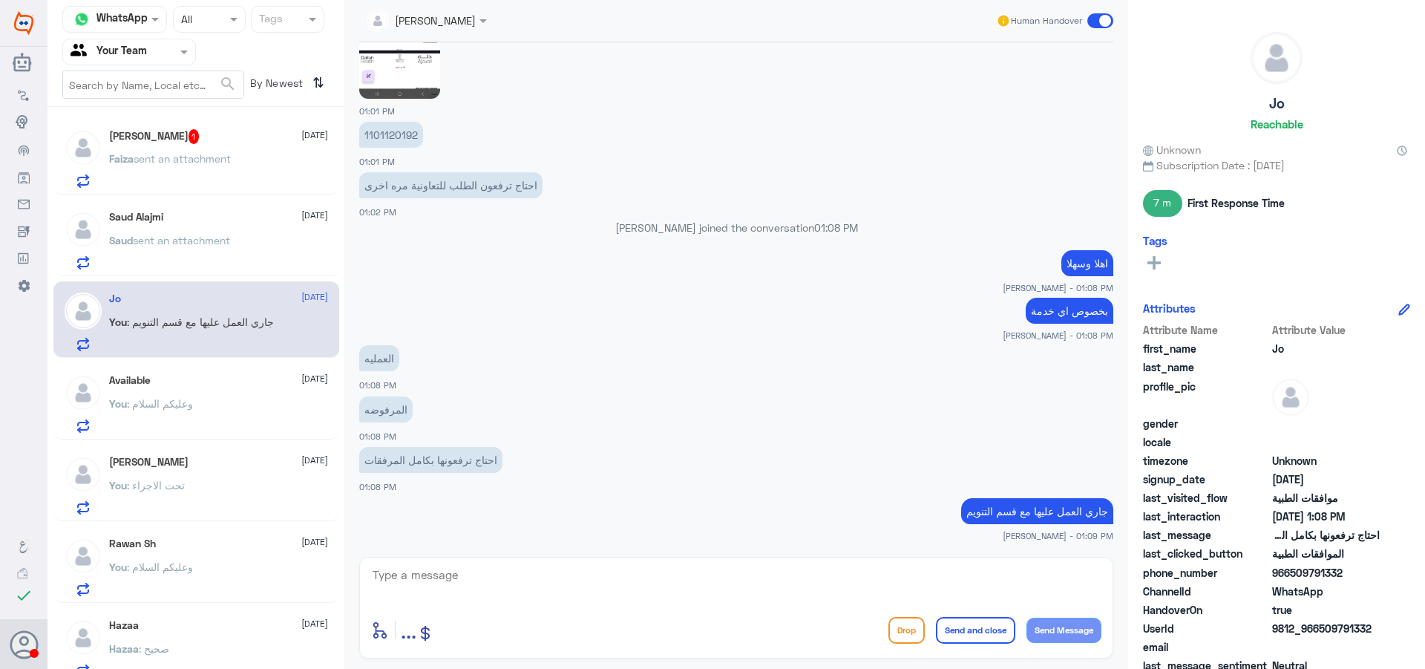
click at [279, 123] on div "[PERSON_NAME] 1 [DATE] Faiza sent an attachment" at bounding box center [196, 156] width 286 height 76
click at [258, 174] on div "Faiza sent an attachment" at bounding box center [218, 170] width 219 height 33
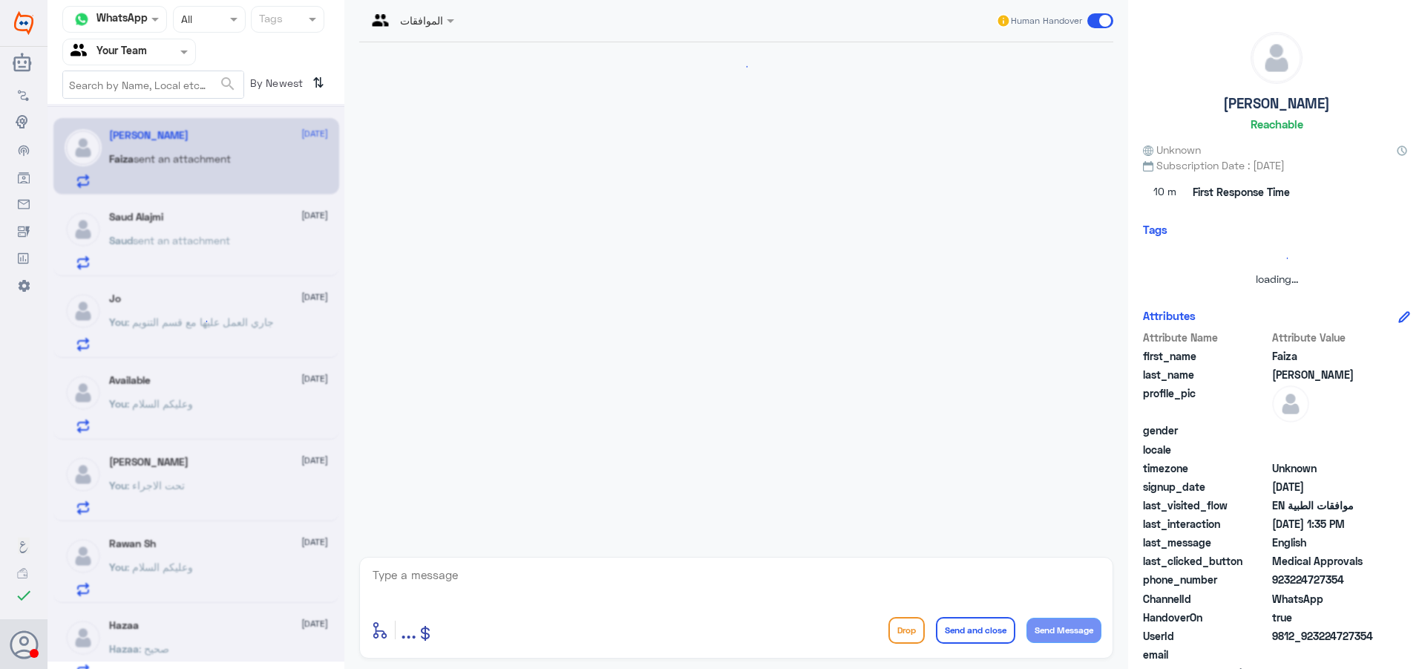
scroll to position [753, 0]
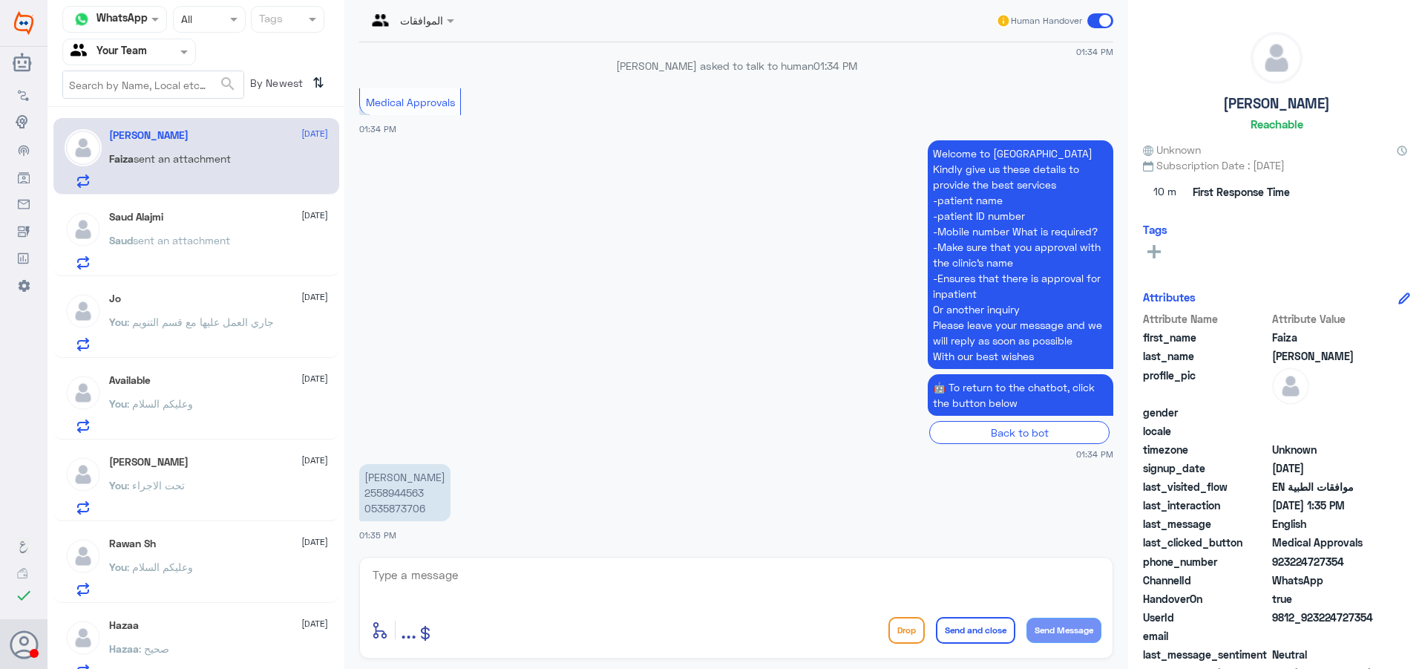
click at [147, 264] on p "Saud sent an attachment" at bounding box center [169, 250] width 121 height 37
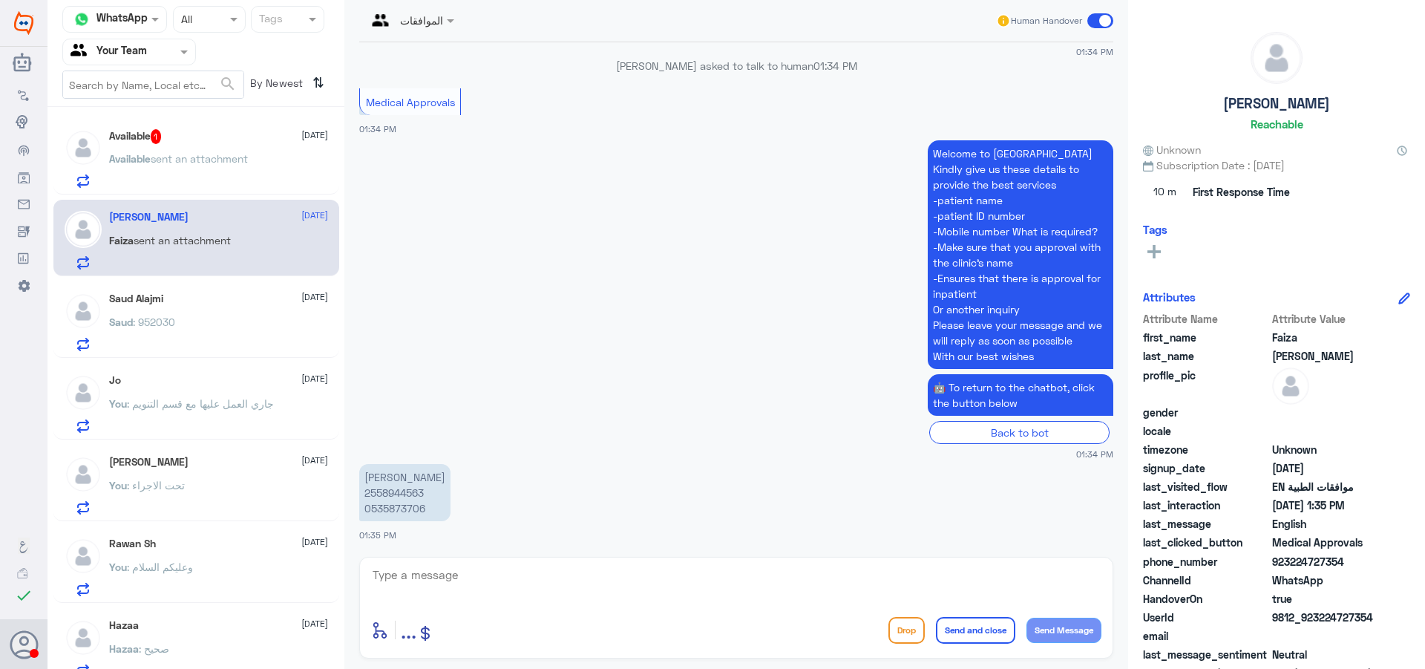
click at [209, 173] on p "Available sent an attachment" at bounding box center [178, 169] width 139 height 37
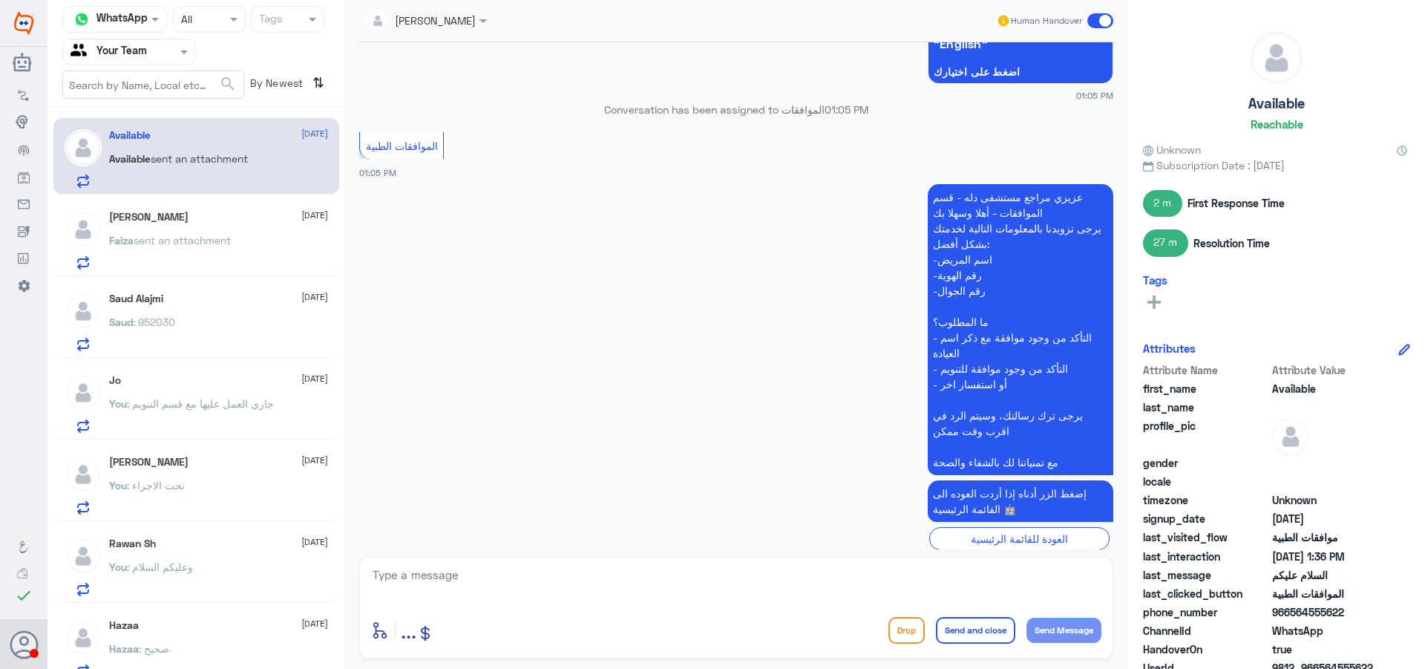
scroll to position [140, 0]
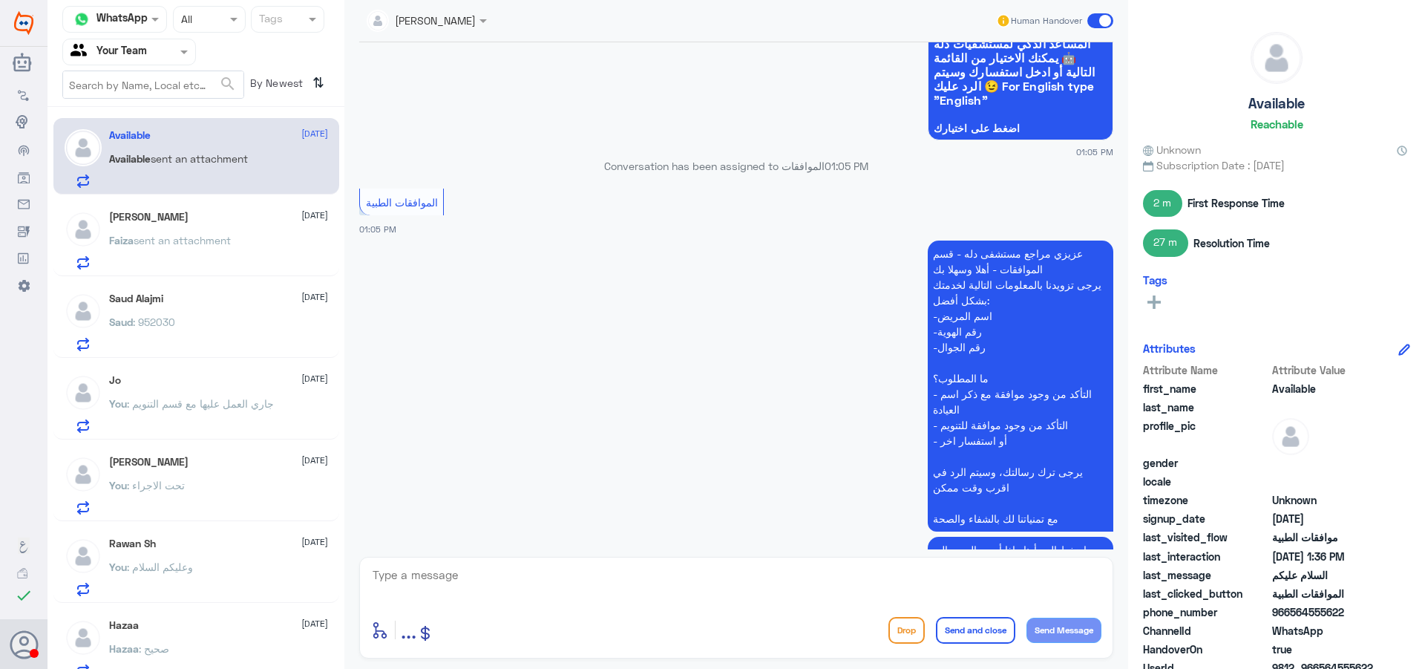
click at [231, 253] on p "Faiza sent an attachment" at bounding box center [170, 250] width 122 height 37
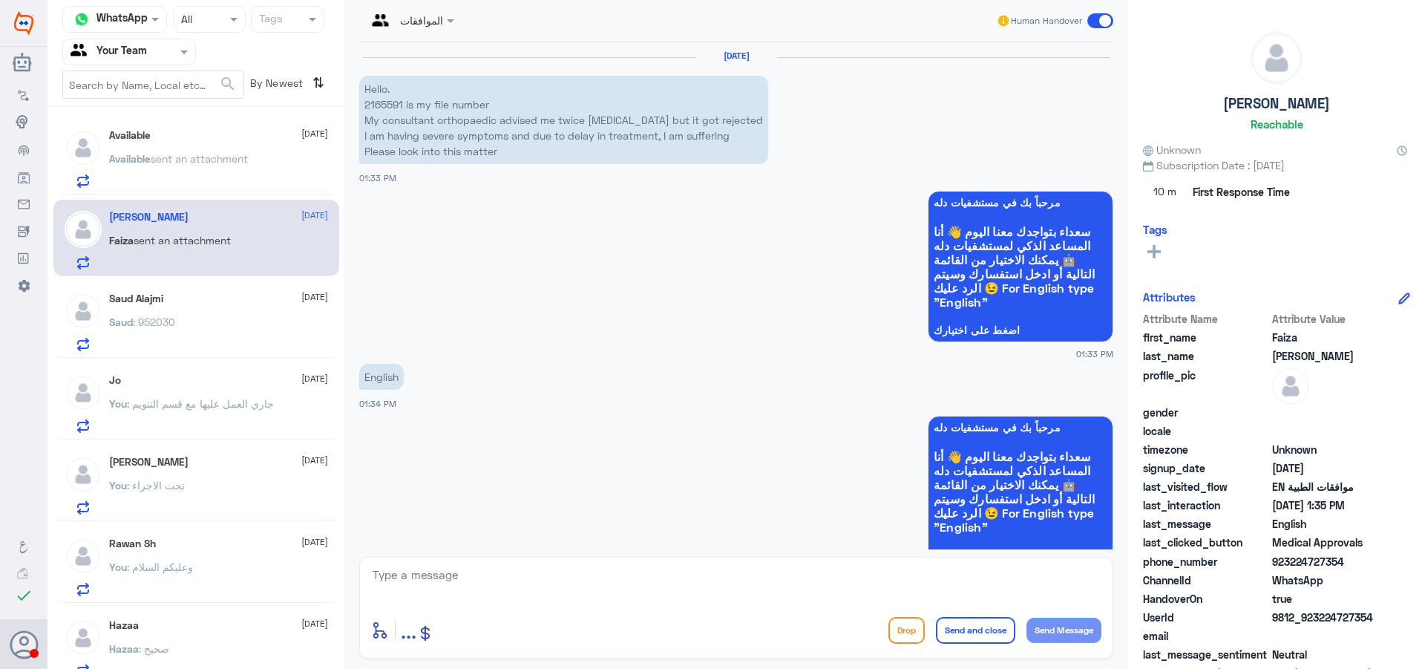
click at [277, 332] on div "Saud : 952030" at bounding box center [218, 334] width 219 height 33
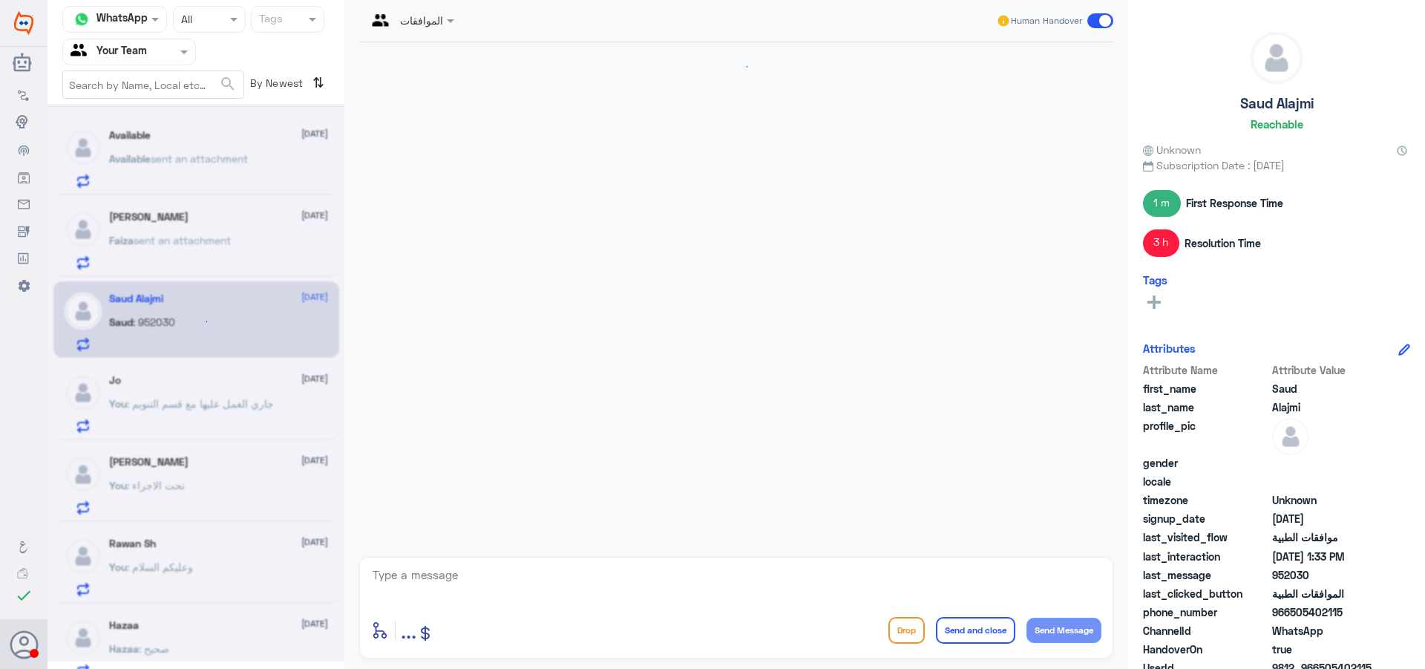
scroll to position [1528, 0]
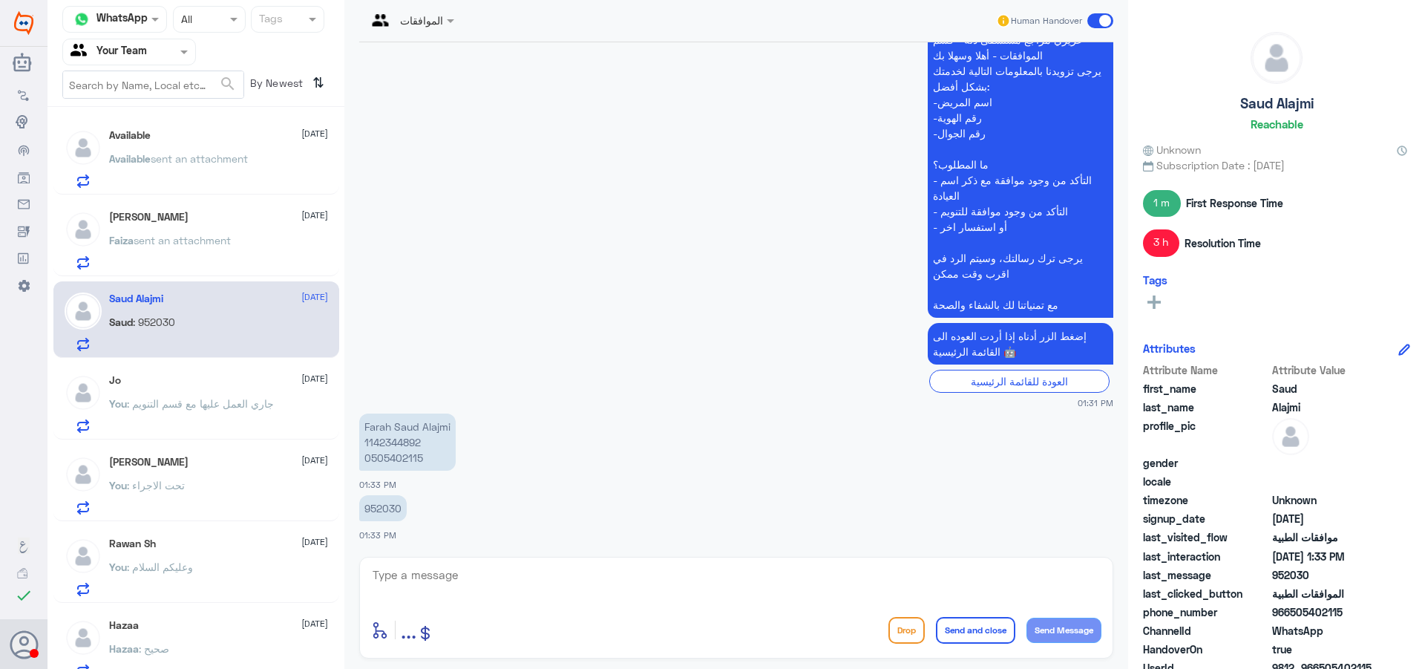
click at [241, 156] on span "sent an attachment" at bounding box center [199, 158] width 97 height 13
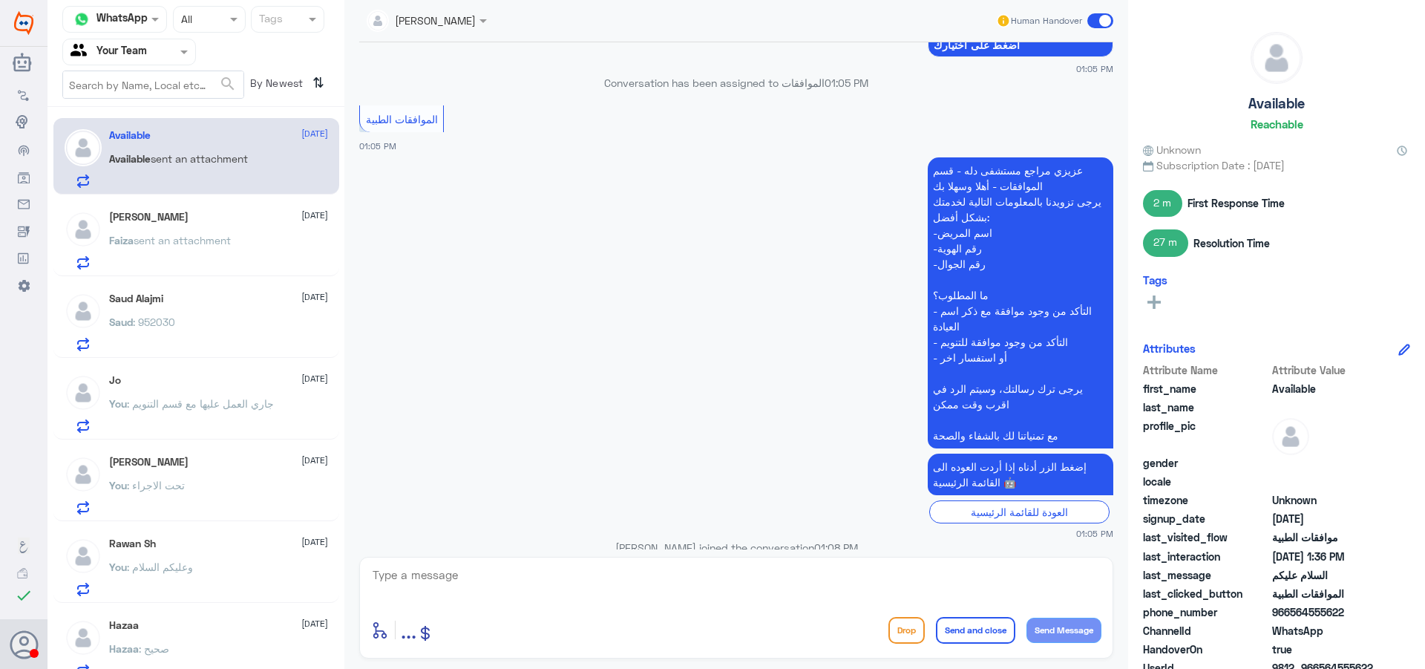
scroll to position [436, 0]
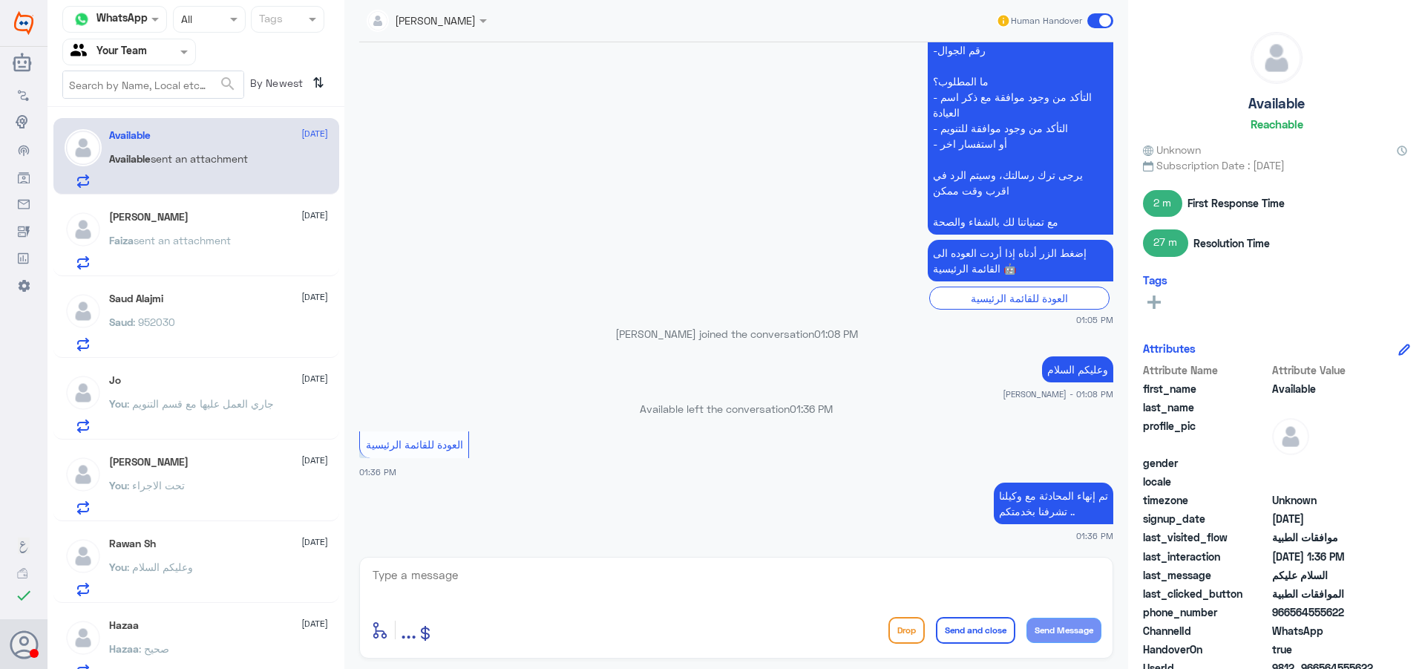
click at [225, 220] on div "[PERSON_NAME] [DATE]" at bounding box center [218, 217] width 219 height 13
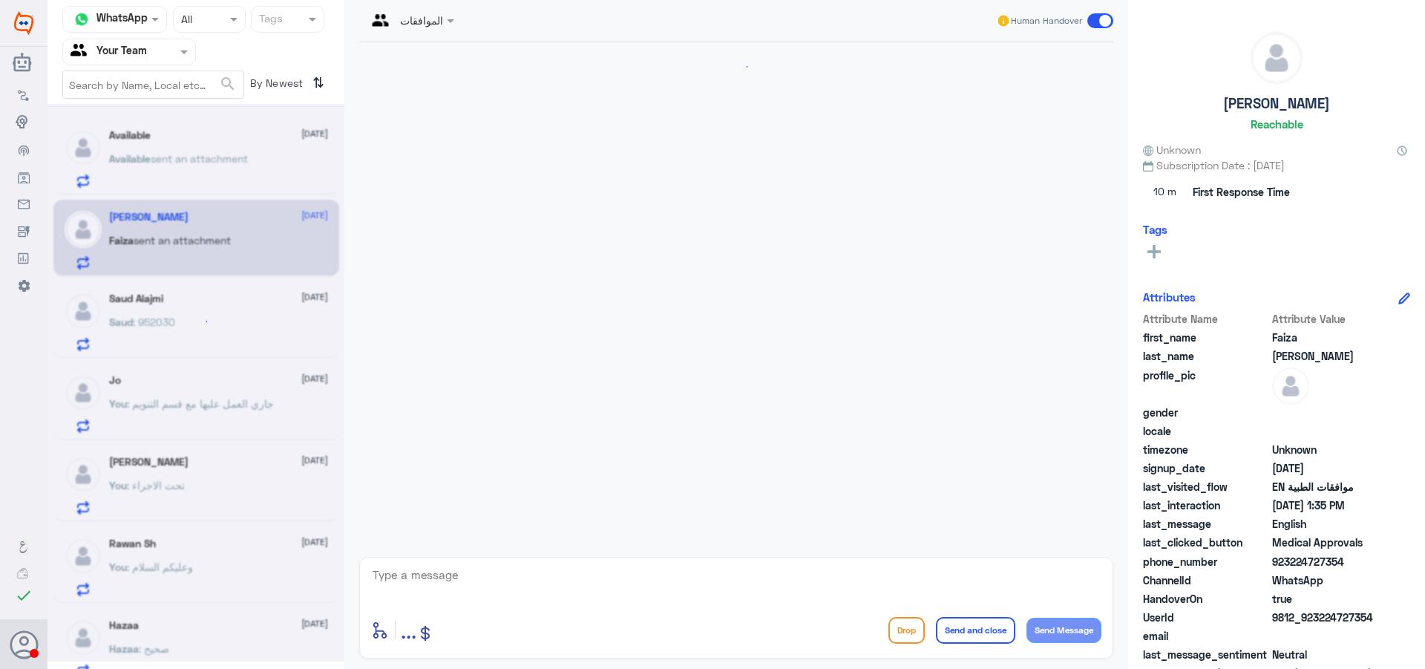
scroll to position [753, 0]
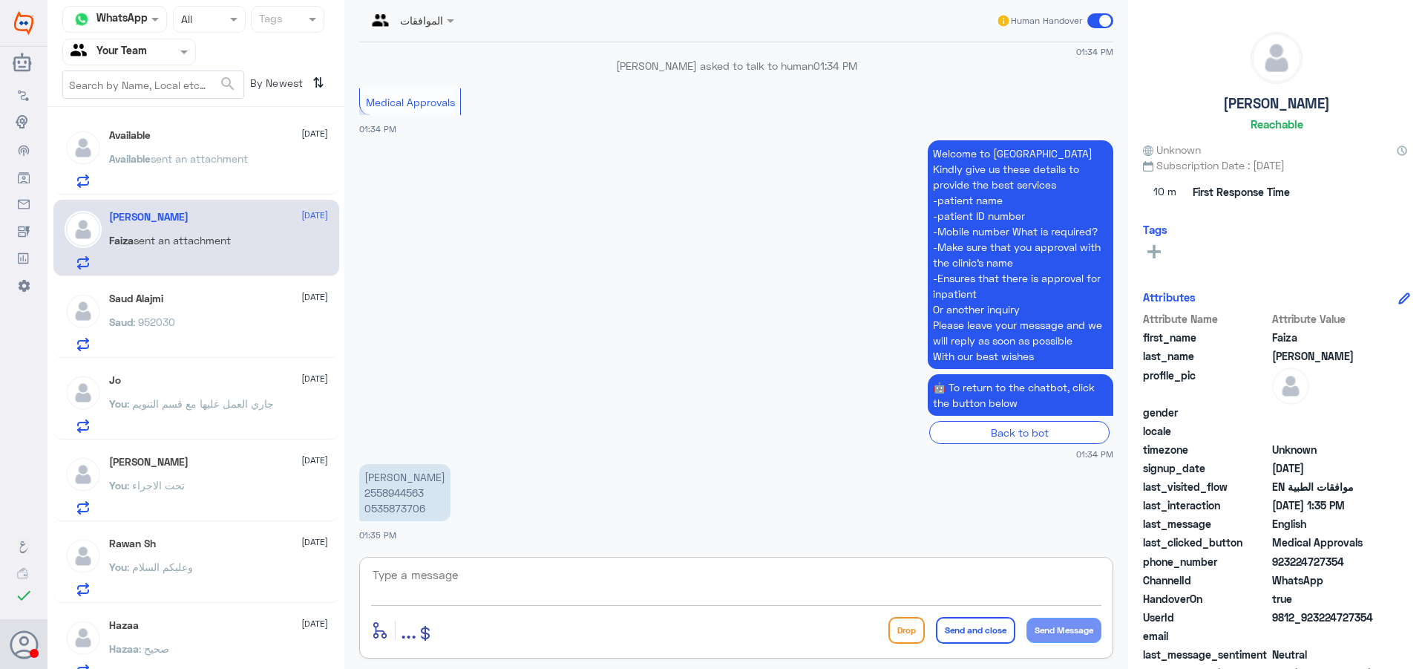
click at [444, 587] on textarea at bounding box center [736, 583] width 730 height 36
type textarea "اهلا وسهلا"
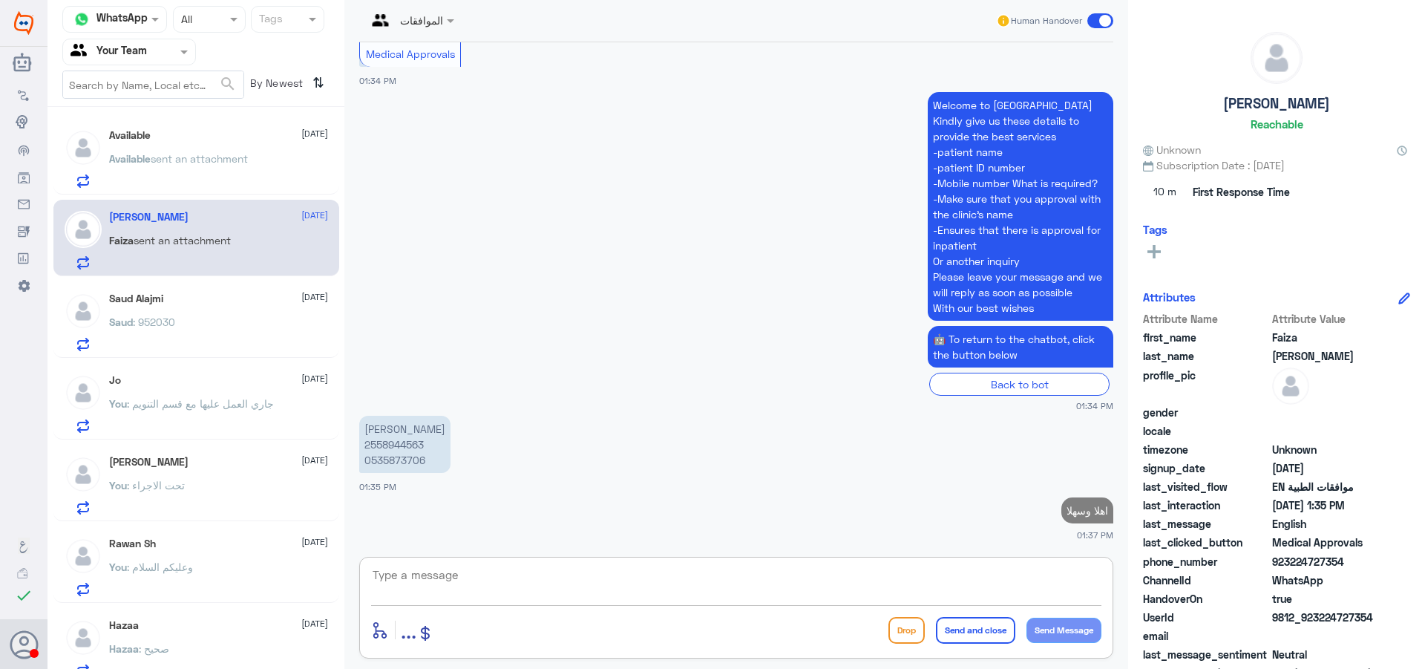
scroll to position [802, 0]
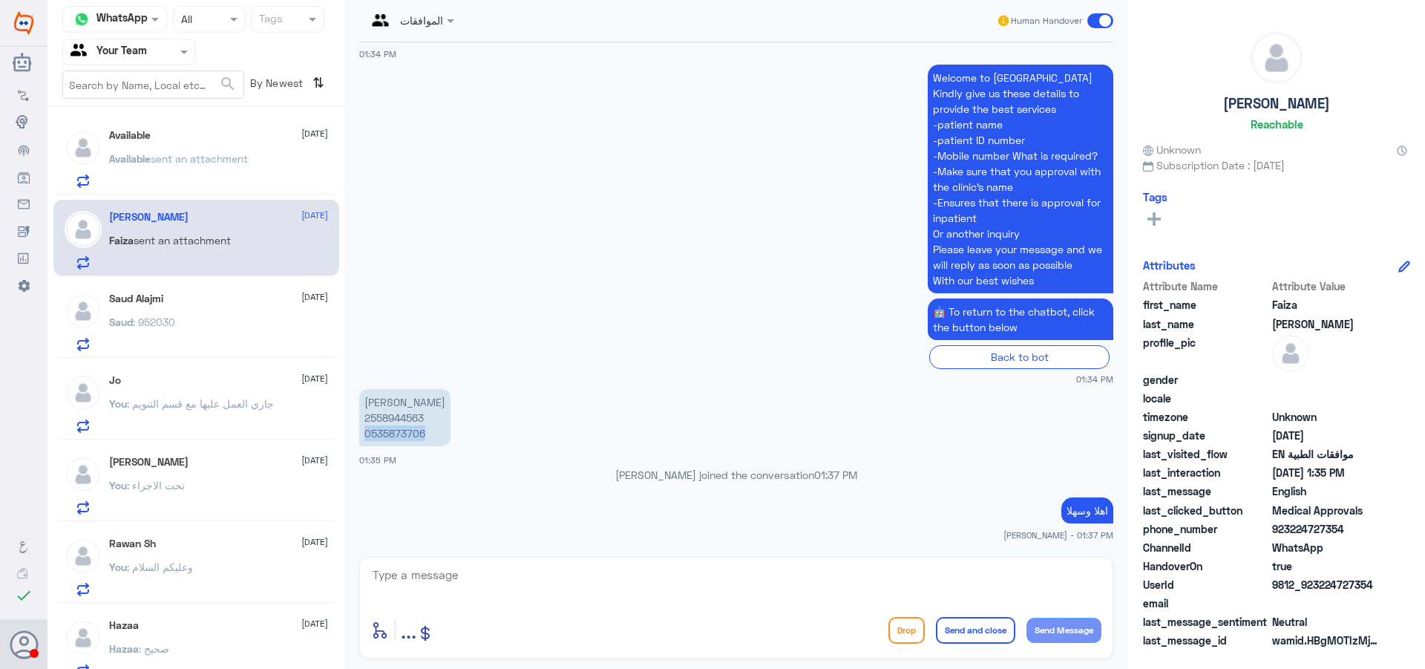
click at [402, 444] on p "[PERSON_NAME] 2558944563 0535873706" at bounding box center [404, 417] width 91 height 57
click at [393, 419] on p "[PERSON_NAME] 2558944563 0535873706" at bounding box center [404, 417] width 91 height 57
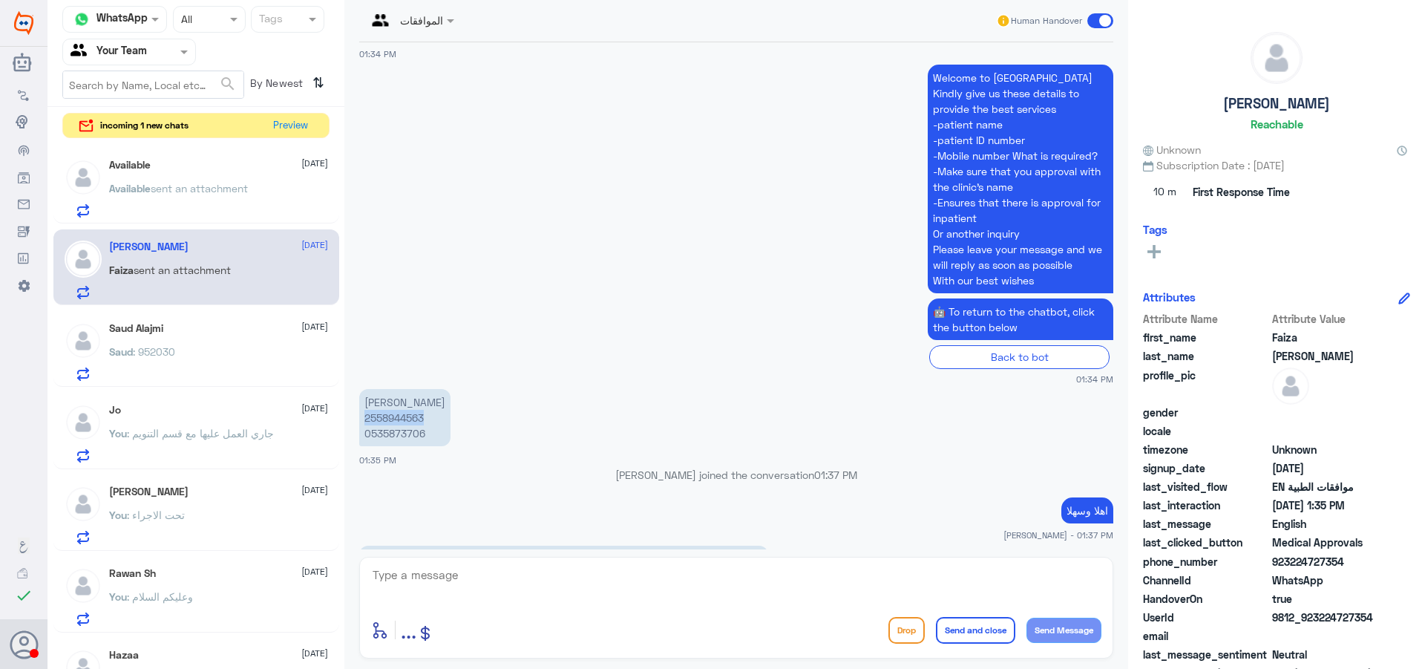
scroll to position [915, 0]
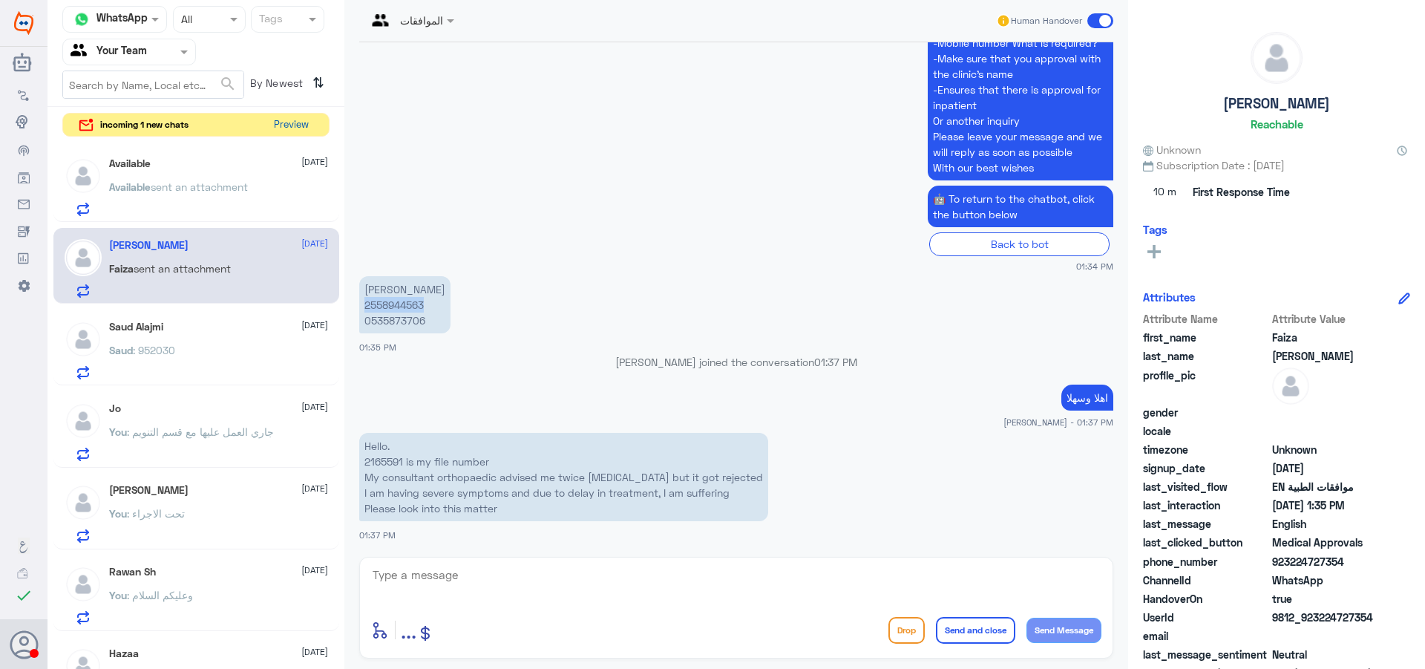
click at [287, 126] on button "Preview" at bounding box center [291, 125] width 46 height 23
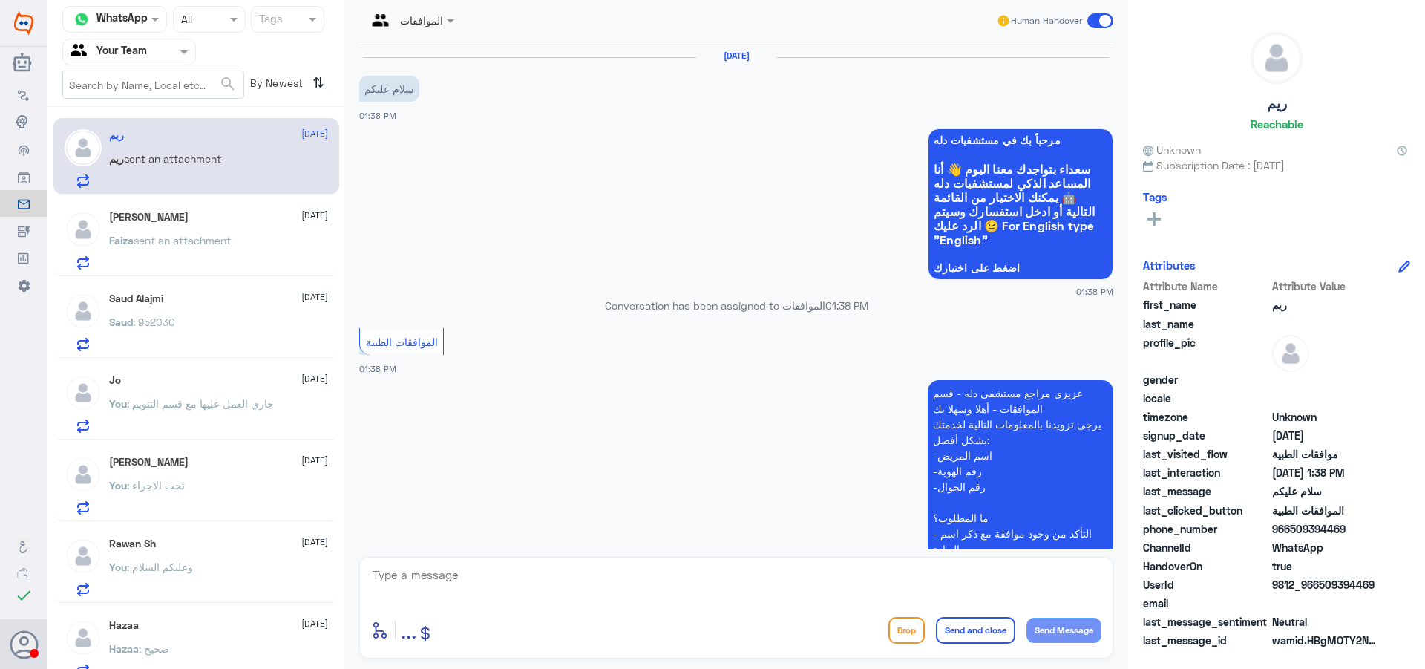
click at [205, 248] on p "Faiza sent an attachment" at bounding box center [170, 250] width 122 height 37
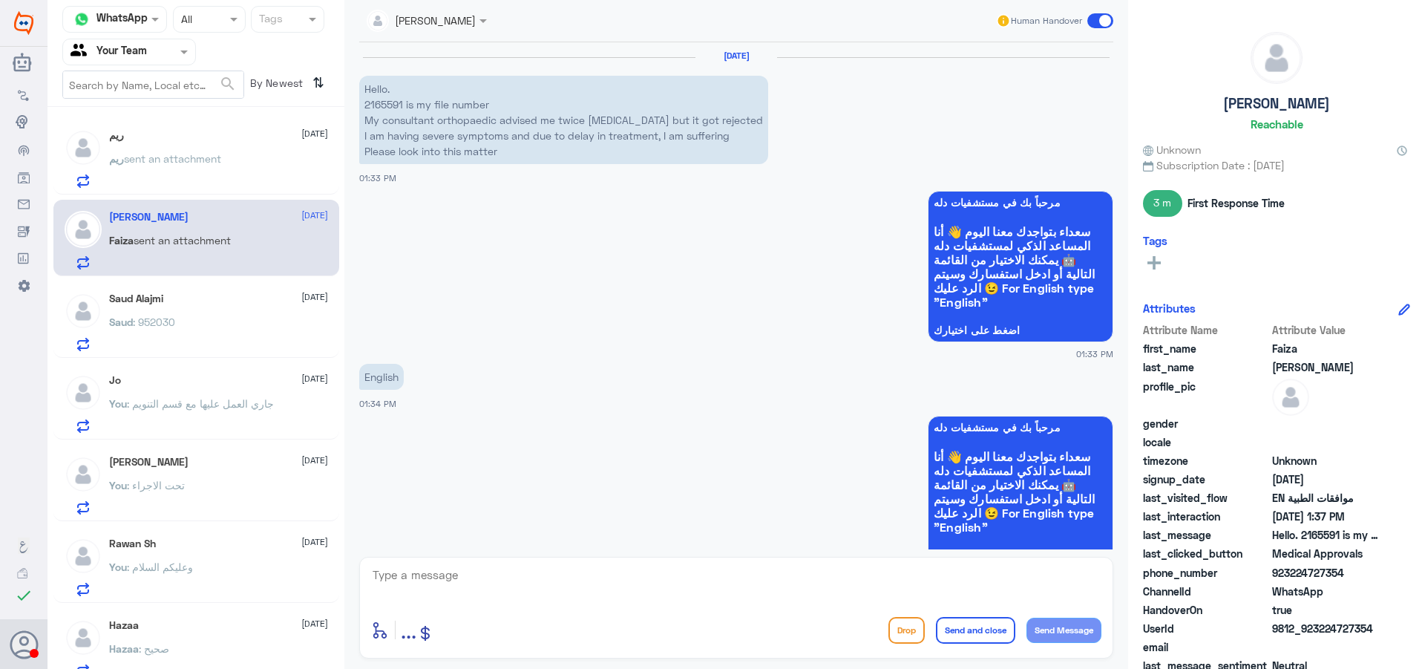
scroll to position [941, 0]
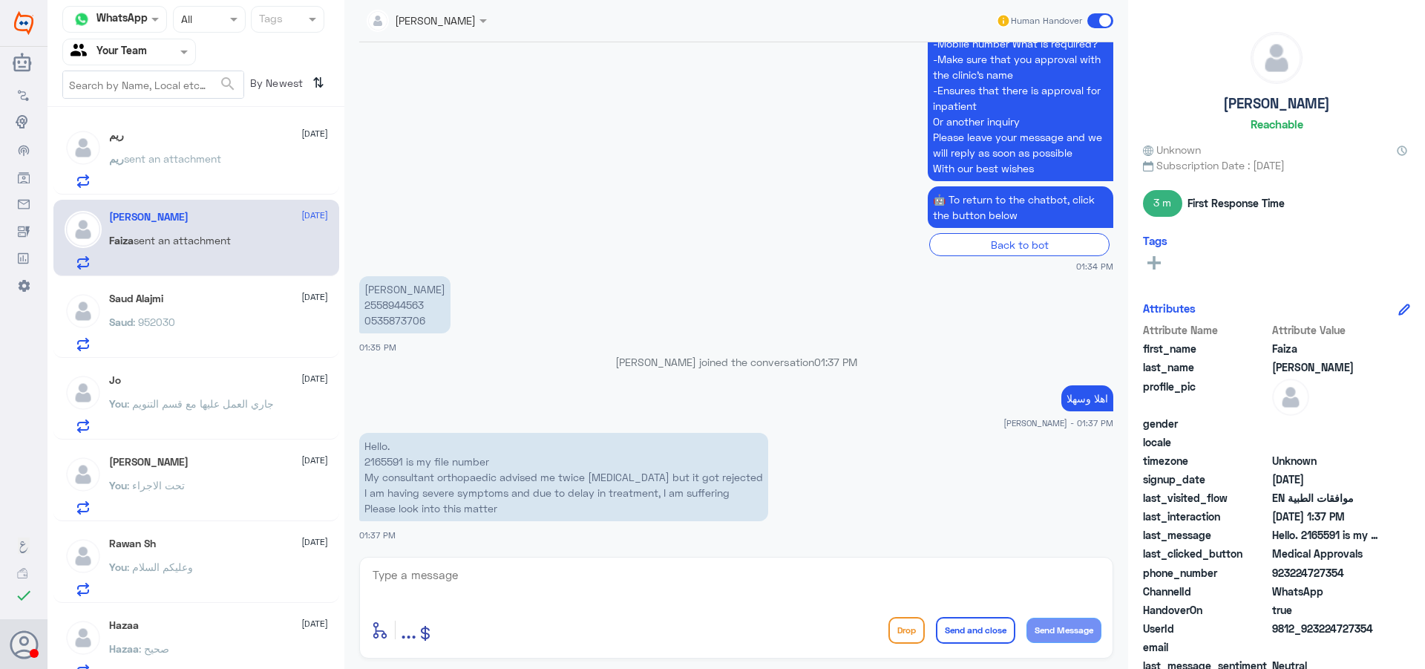
click at [384, 466] on p "Hello. 2165591 is my file number My consultant orthopaedic advised me twice [ME…" at bounding box center [563, 477] width 409 height 88
click at [371, 567] on textarea at bounding box center [736, 583] width 730 height 36
click at [430, 572] on textarea at bounding box center [736, 583] width 730 height 36
type textarea "i"
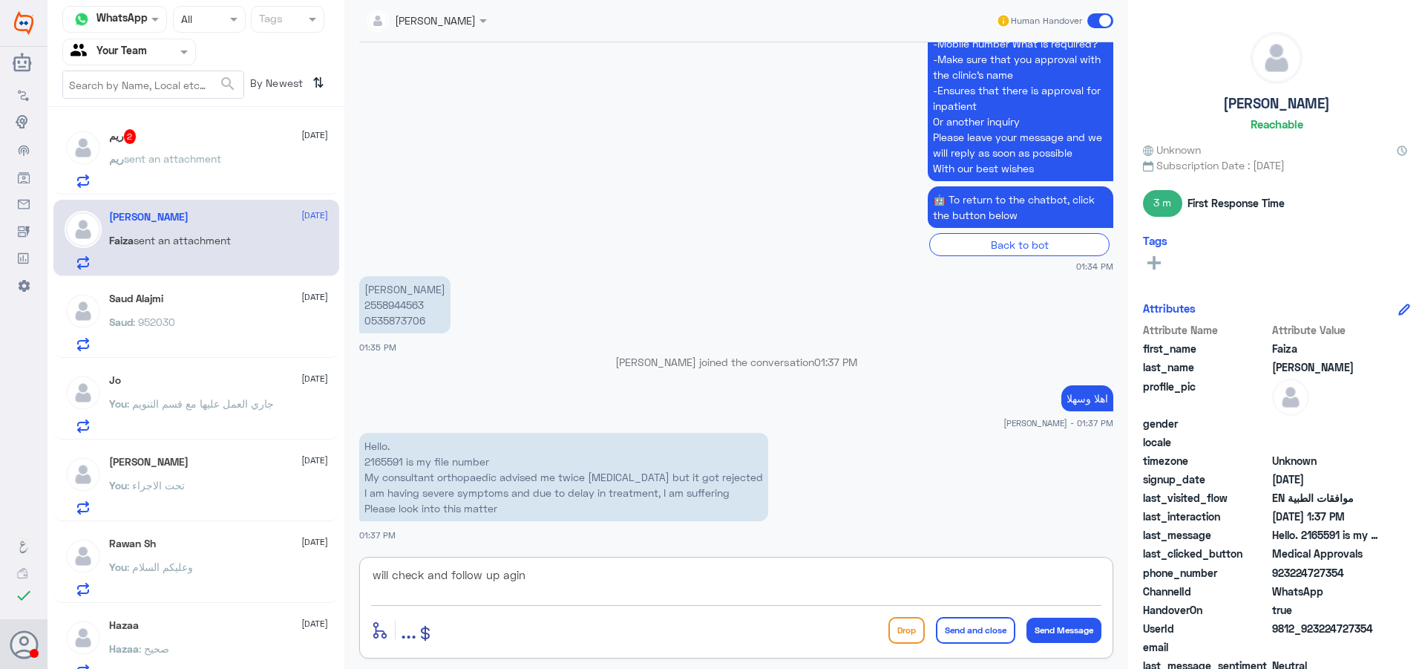
type textarea "will check and follow up again"
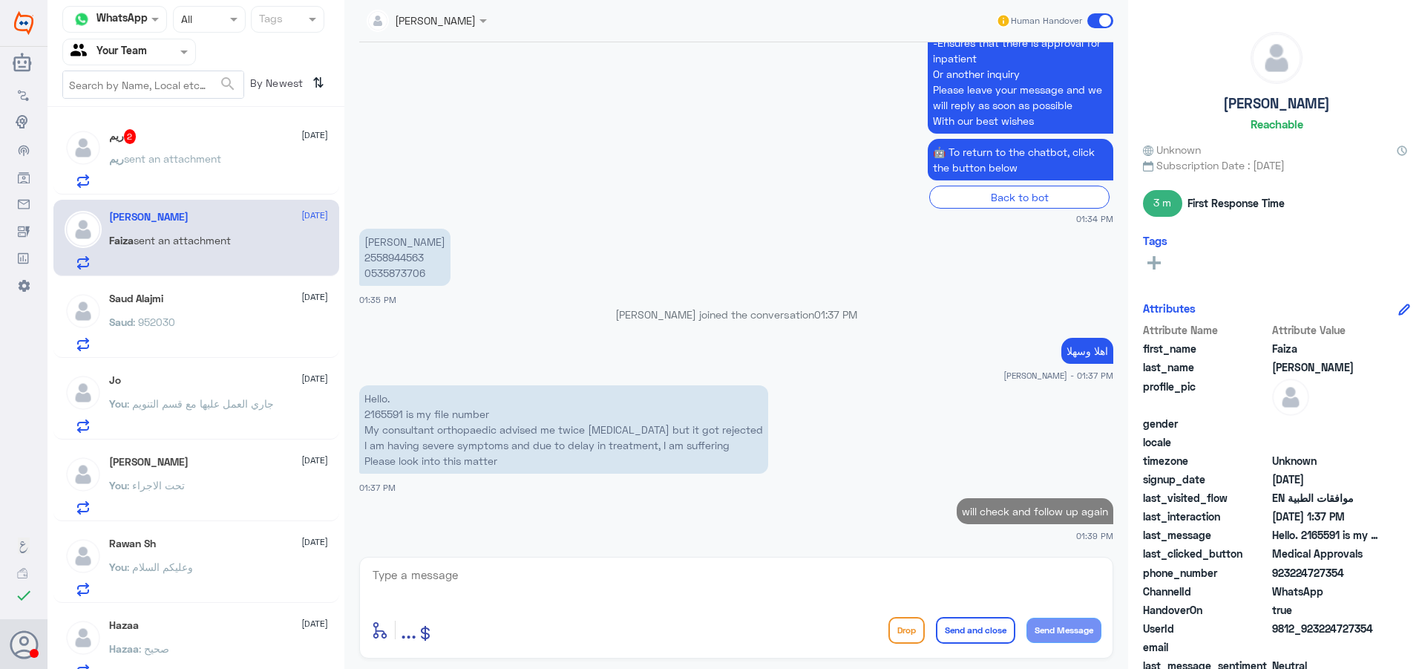
click at [235, 167] on div "ريم sent an attachment" at bounding box center [218, 170] width 219 height 33
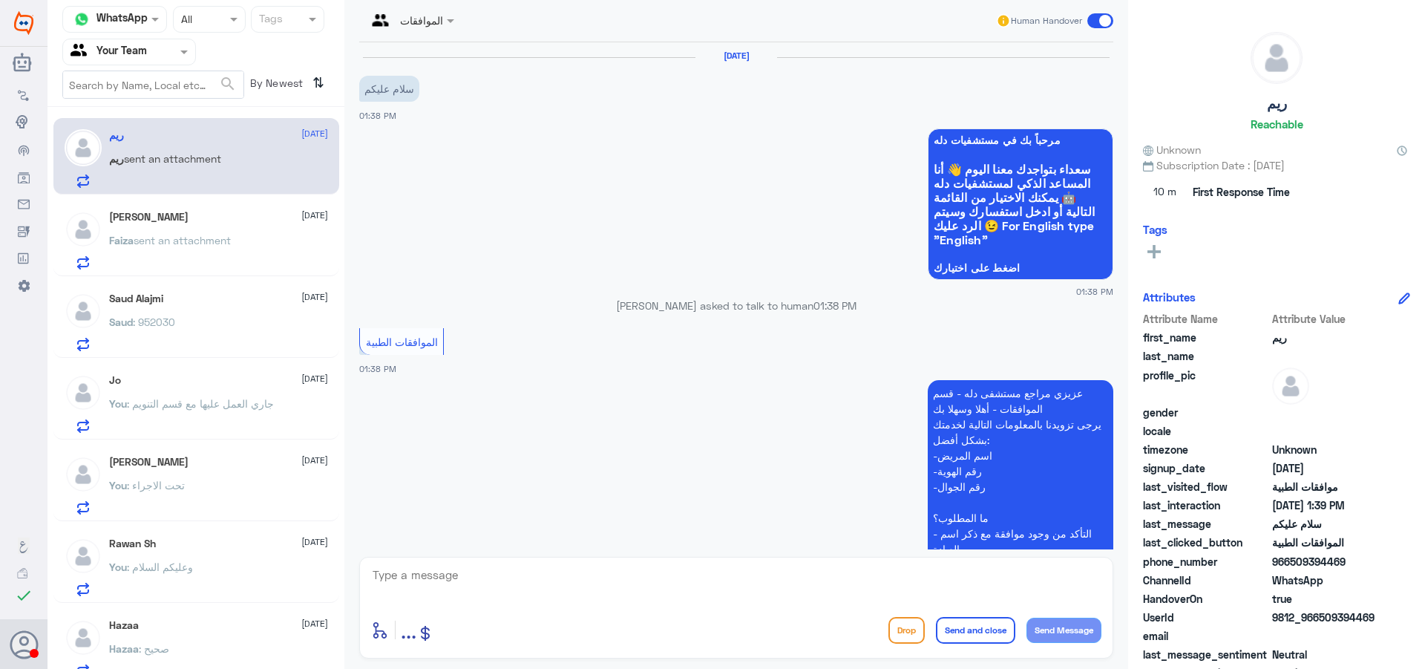
scroll to position [353, 0]
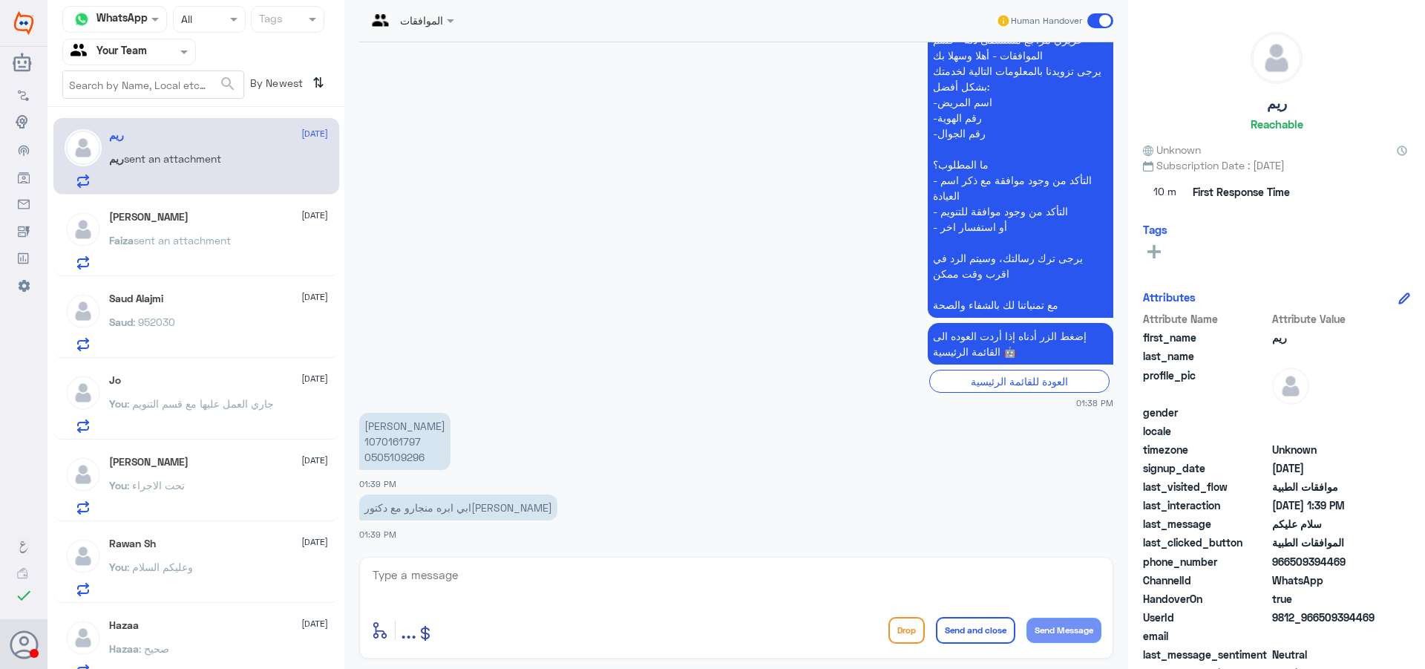
click at [154, 333] on p "Saud : 952030" at bounding box center [142, 332] width 66 height 37
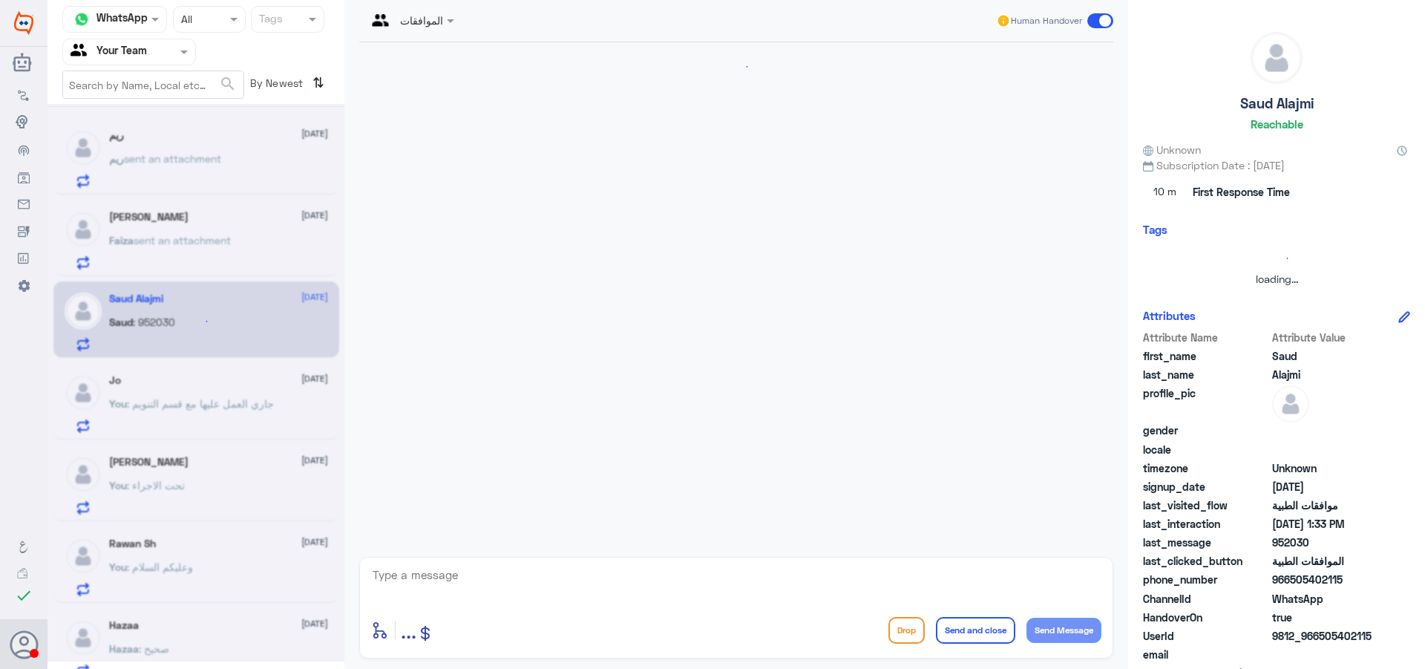
click at [193, 147] on div at bounding box center [196, 382] width 297 height 557
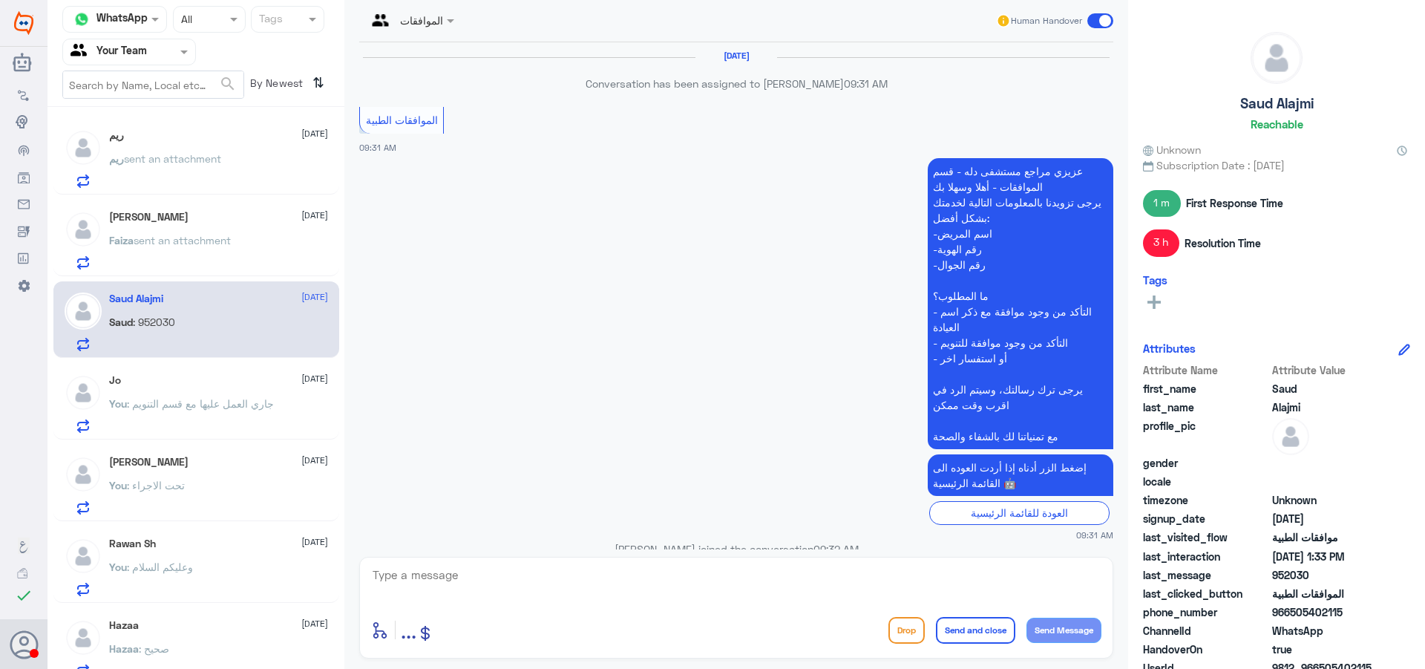
scroll to position [1528, 0]
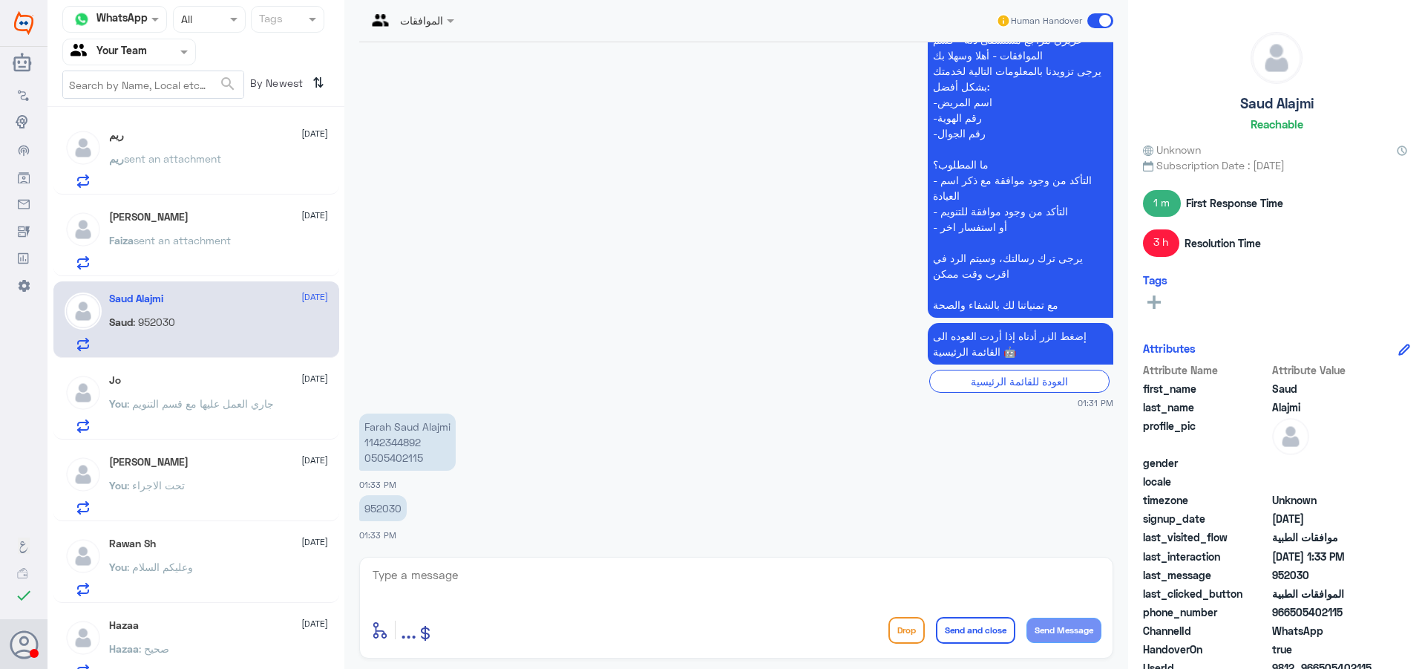
click at [255, 163] on div "ريم sent an attachment" at bounding box center [218, 170] width 219 height 33
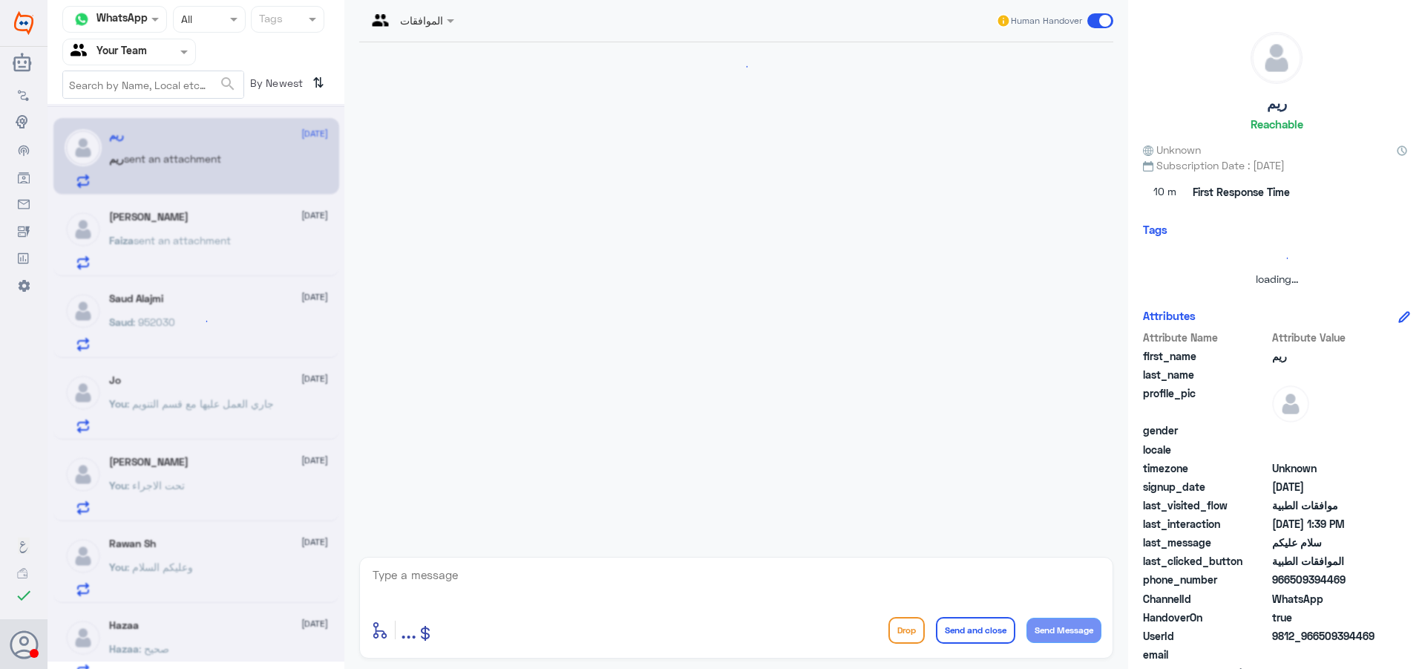
scroll to position [353, 0]
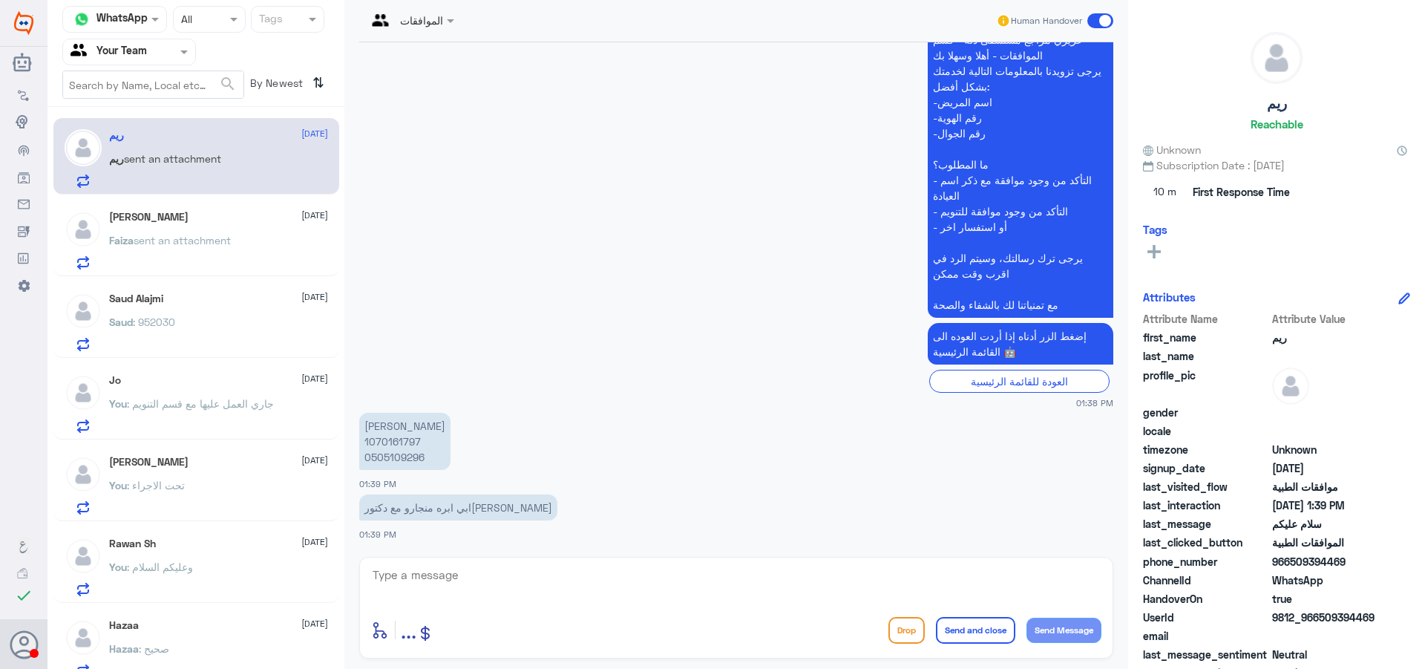
click at [395, 441] on p "[PERSON_NAME] 1070161797 0505109296" at bounding box center [404, 441] width 91 height 57
click at [451, 17] on span at bounding box center [452, 21] width 19 height 16
click at [462, 68] on div "Unassigned" at bounding box center [437, 55] width 141 height 26
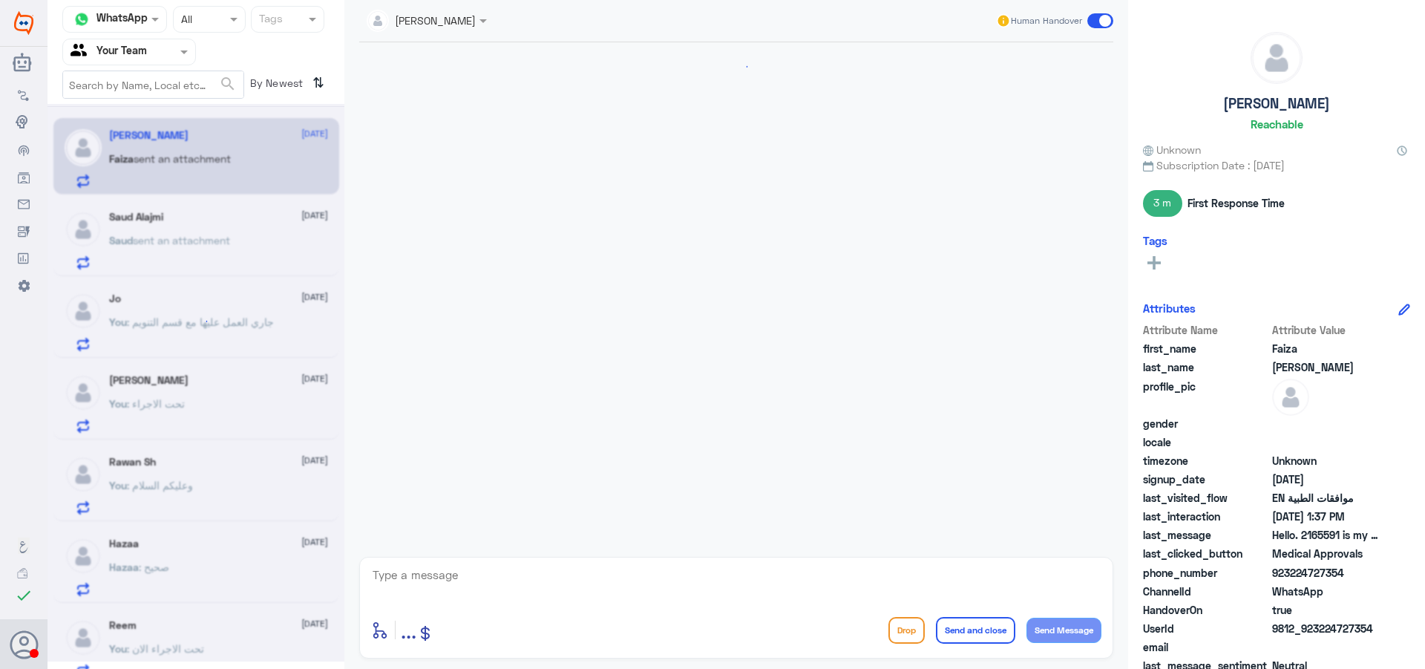
scroll to position [989, 0]
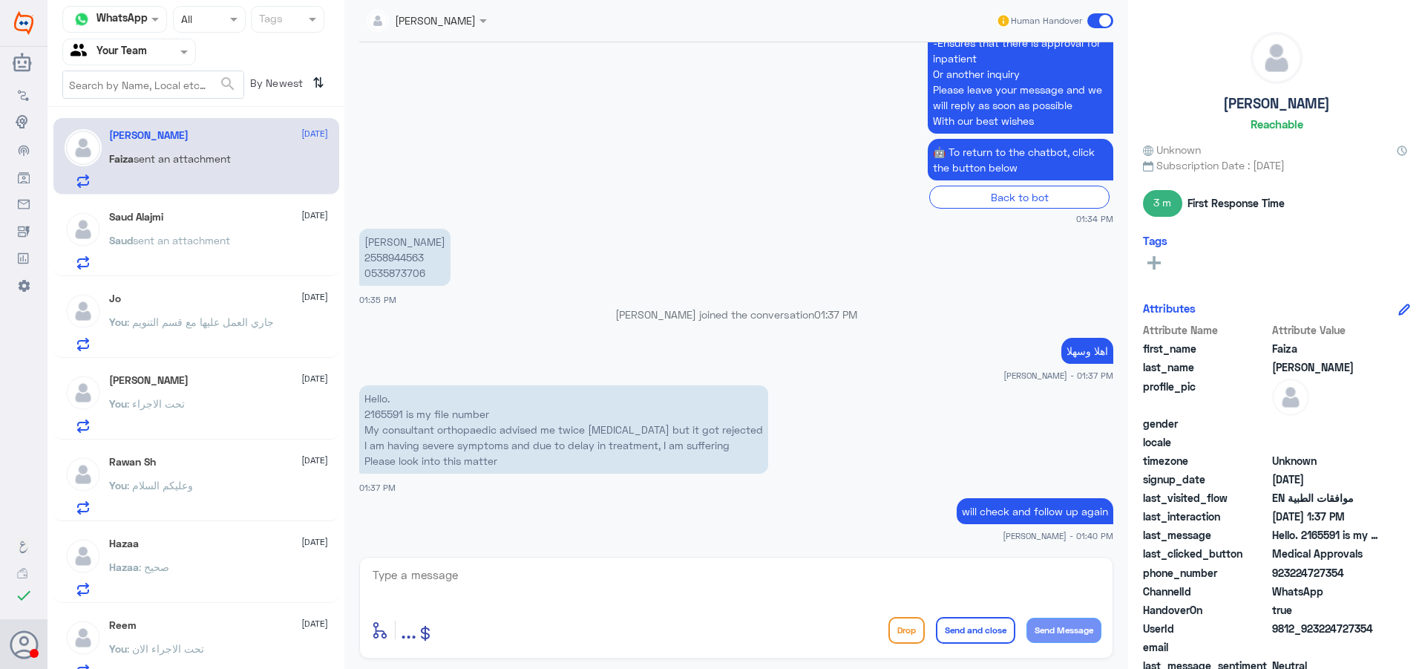
click at [396, 409] on p "Hello. 2165591 is my file number My consultant orthopaedic advised me twice [ME…" at bounding box center [563, 429] width 409 height 88
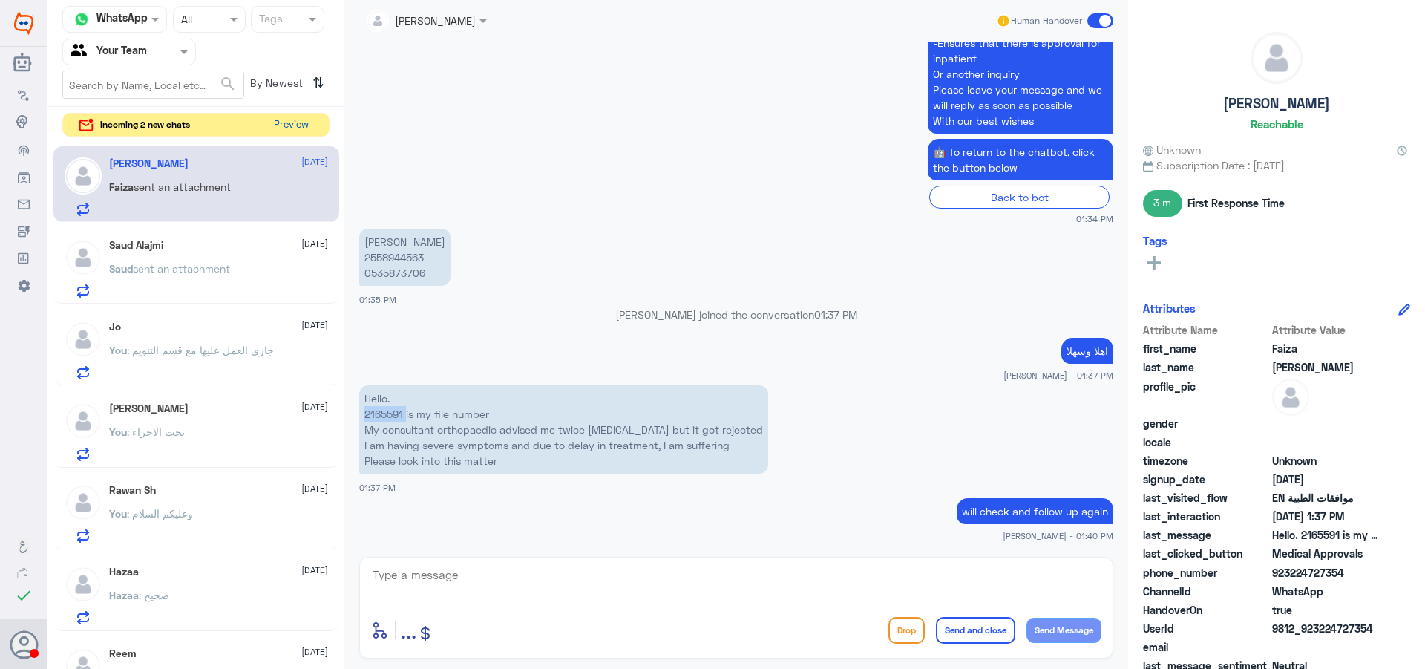
click at [292, 128] on button "Preview" at bounding box center [291, 125] width 46 height 23
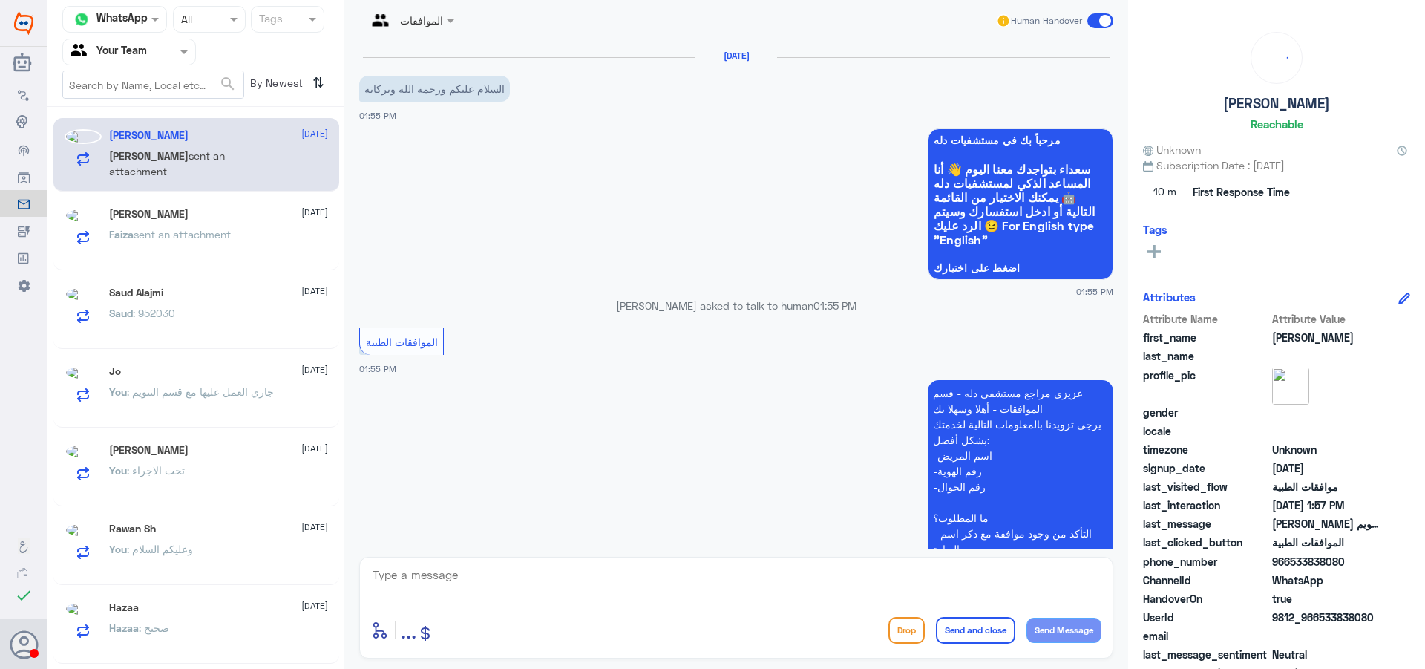
scroll to position [333, 0]
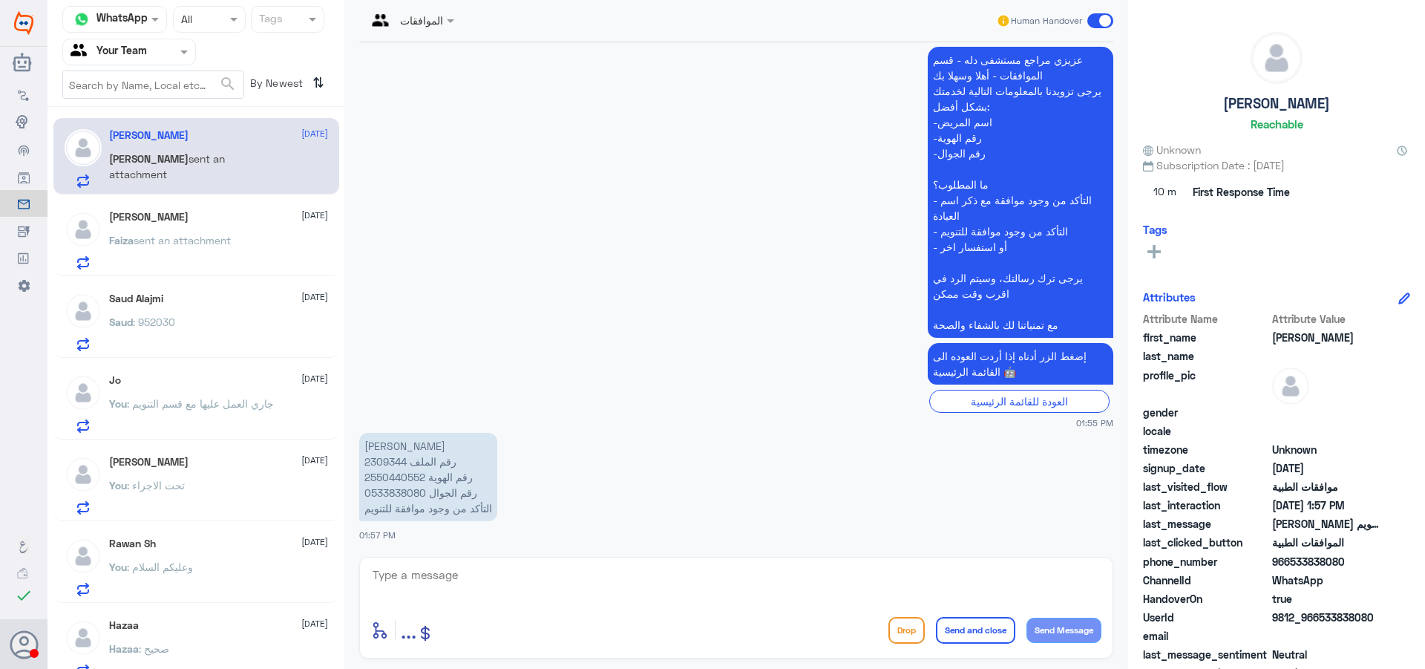
click at [231, 249] on p "Faiza sent an attachment" at bounding box center [170, 250] width 122 height 37
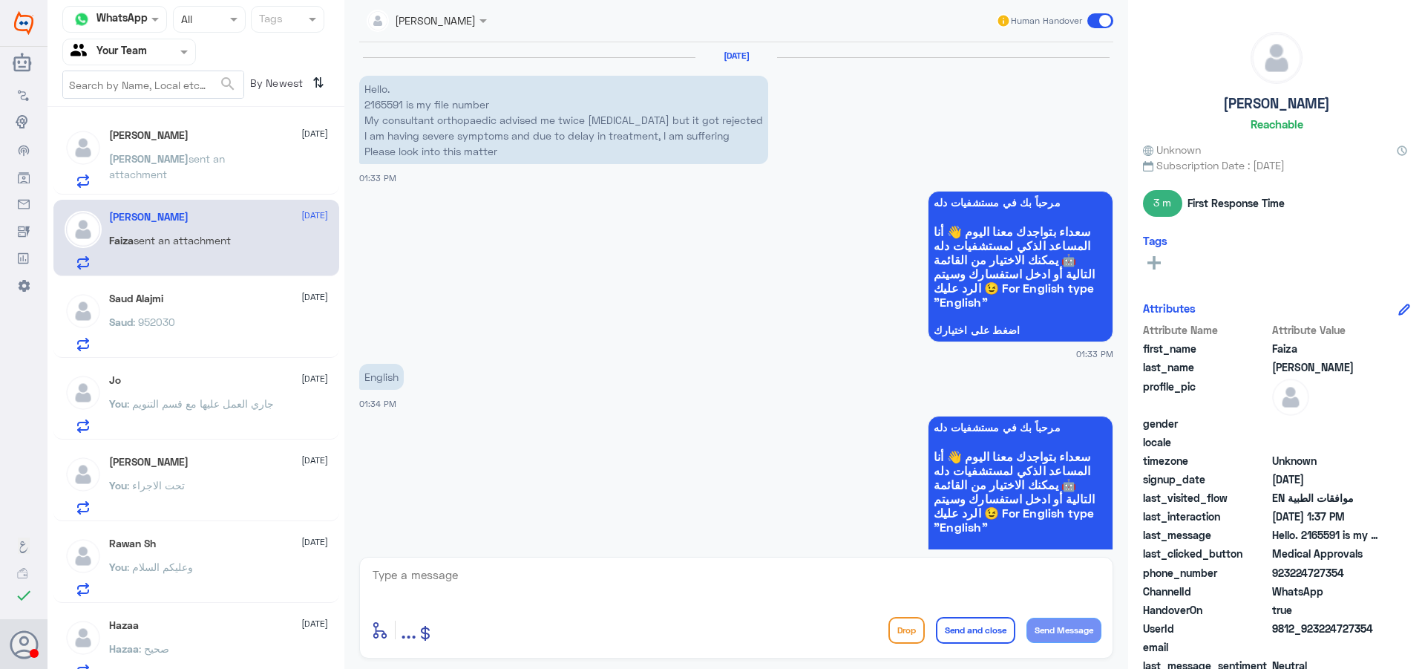
scroll to position [989, 0]
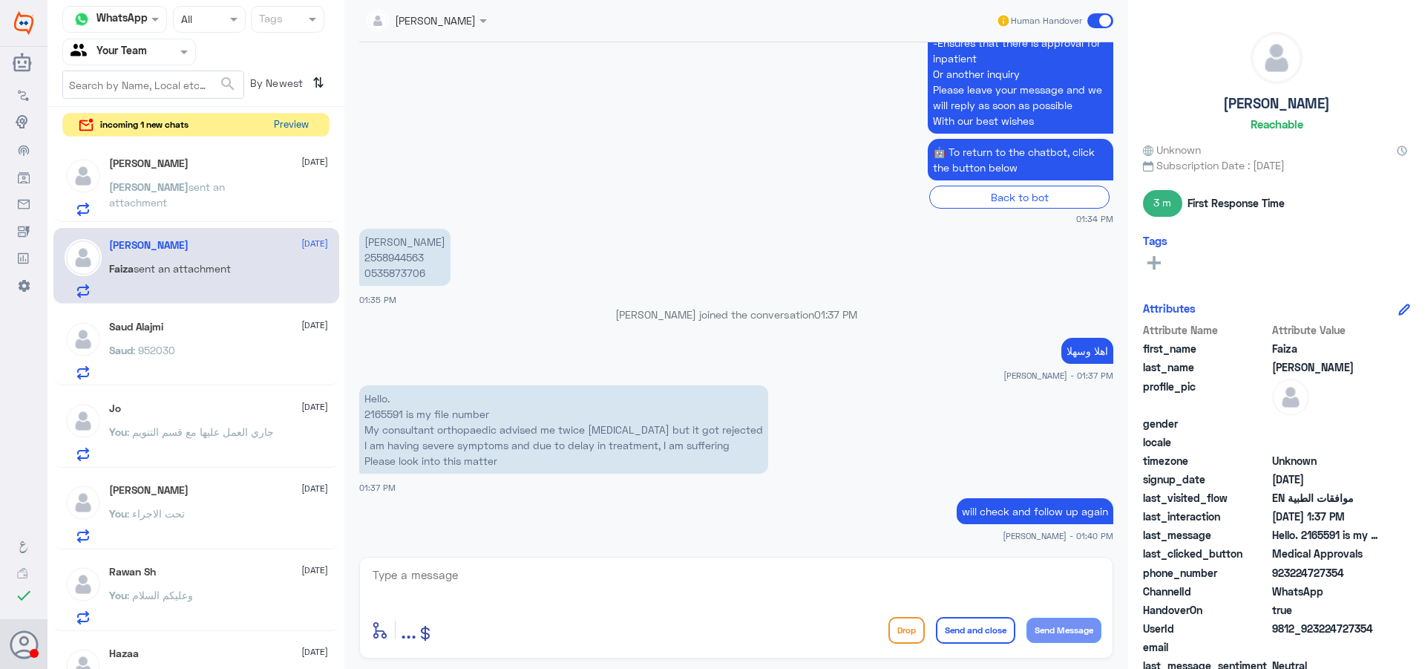
click at [301, 131] on button "Preview" at bounding box center [291, 125] width 46 height 23
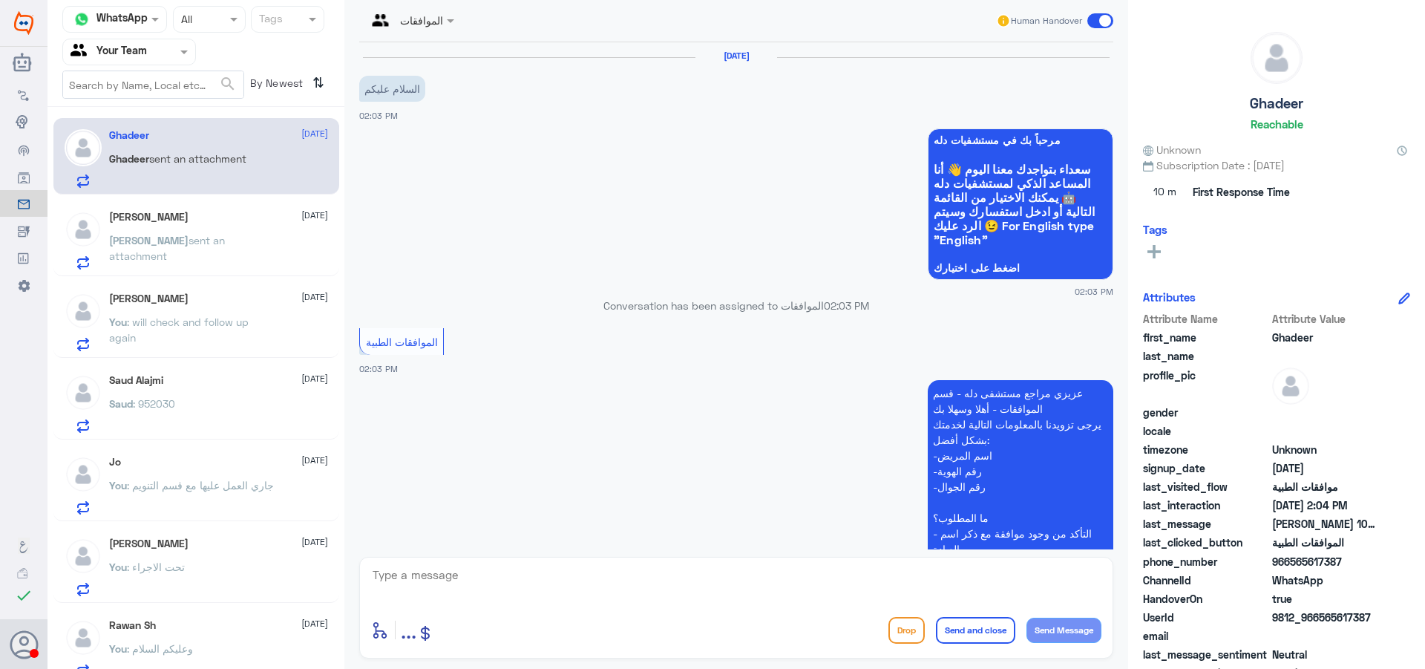
scroll to position [318, 0]
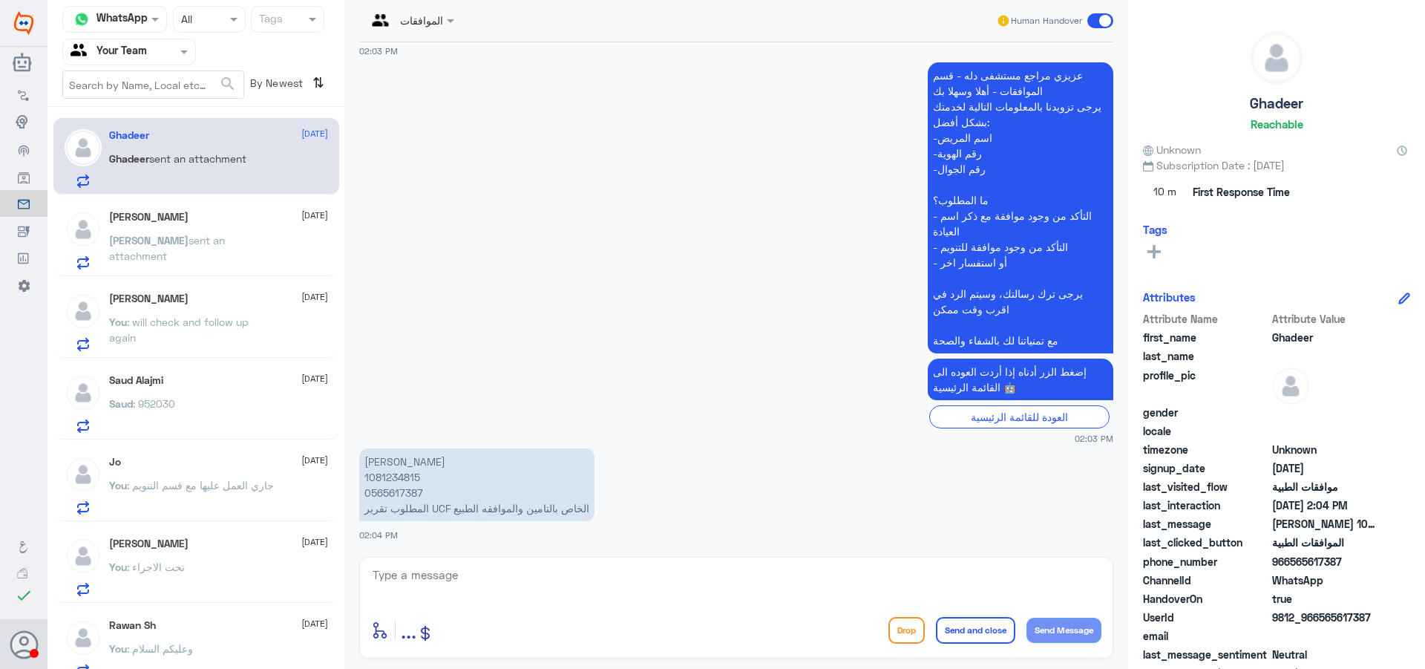
click at [135, 241] on span "[PERSON_NAME]" at bounding box center [148, 240] width 79 height 13
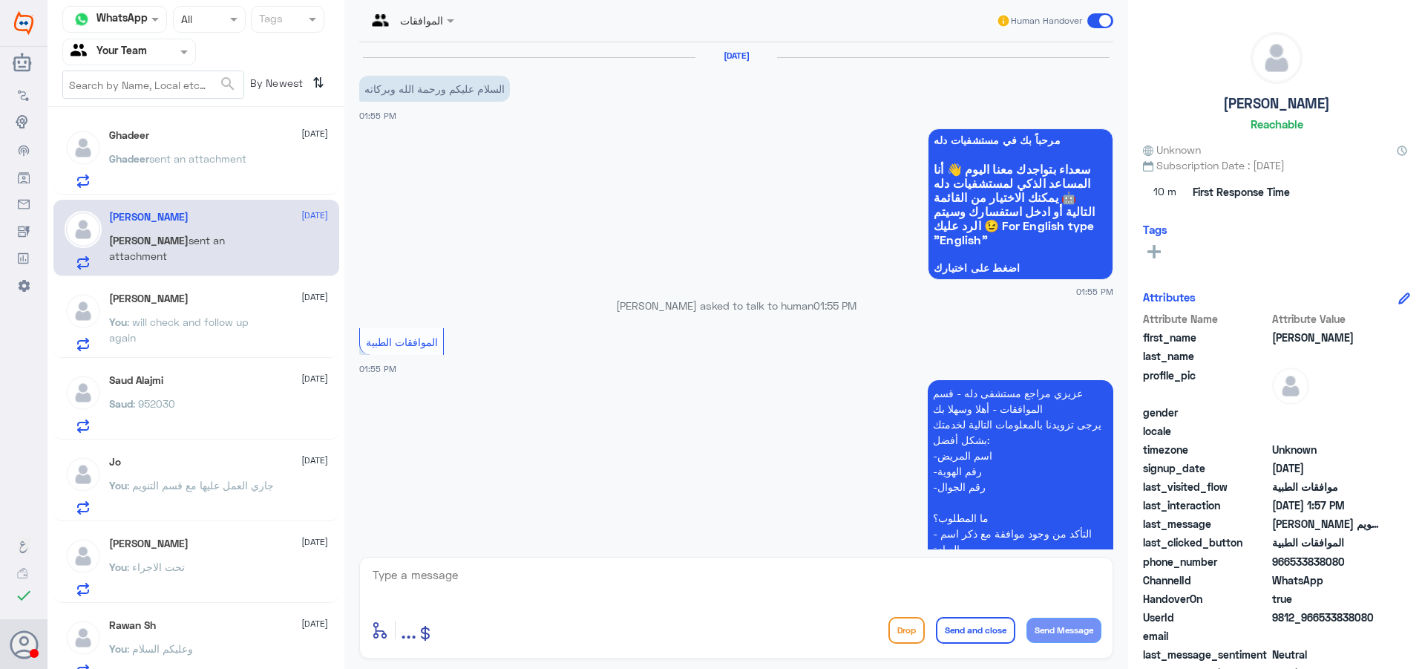
scroll to position [333, 0]
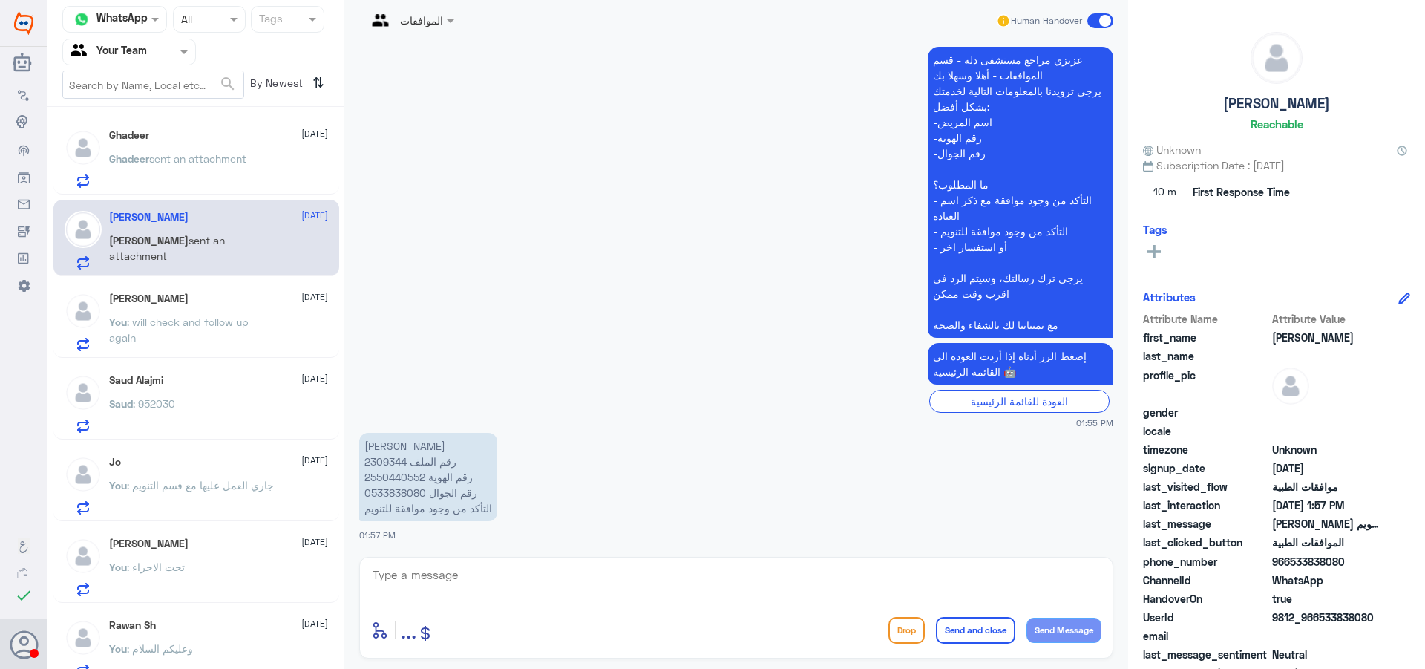
click at [128, 272] on div "[PERSON_NAME] [DATE] [PERSON_NAME] sent an attachment" at bounding box center [196, 238] width 286 height 76
click at [124, 283] on div "[PERSON_NAME] [DATE] You : will check and follow up again" at bounding box center [196, 319] width 286 height 76
click at [171, 317] on span ": will check and follow up again" at bounding box center [179, 329] width 140 height 28
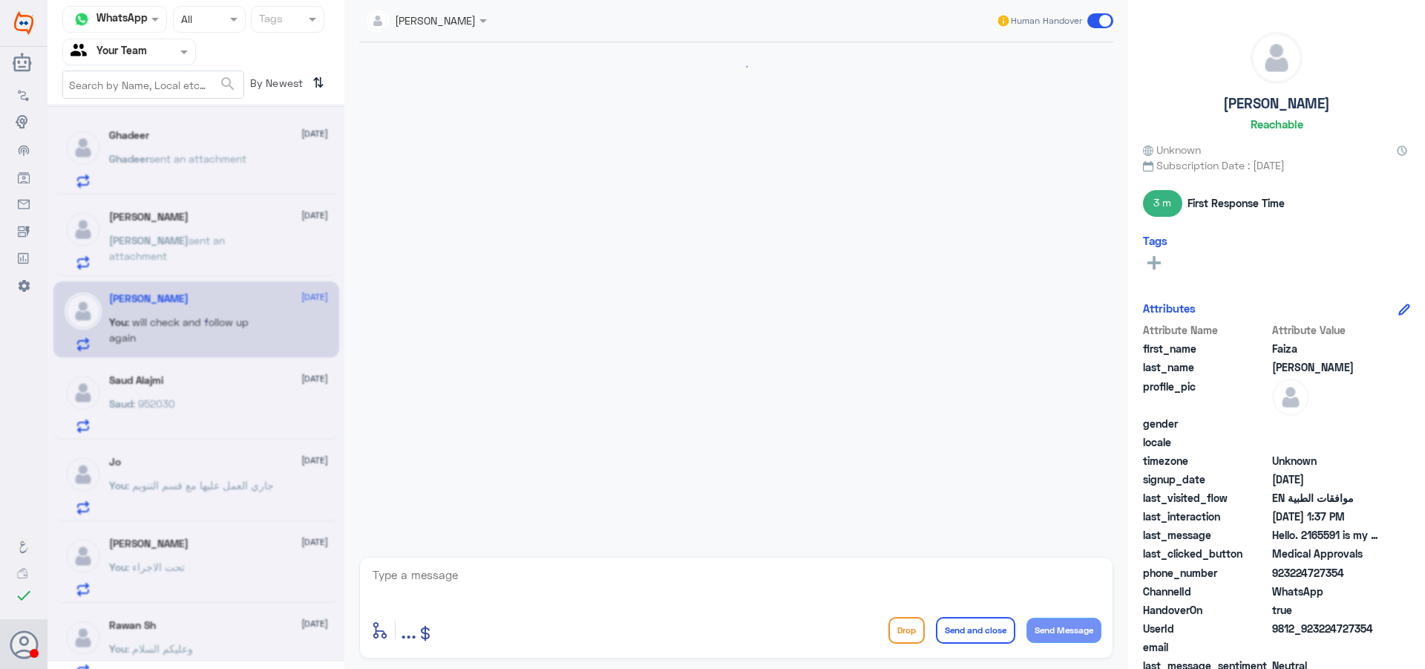
scroll to position [989, 0]
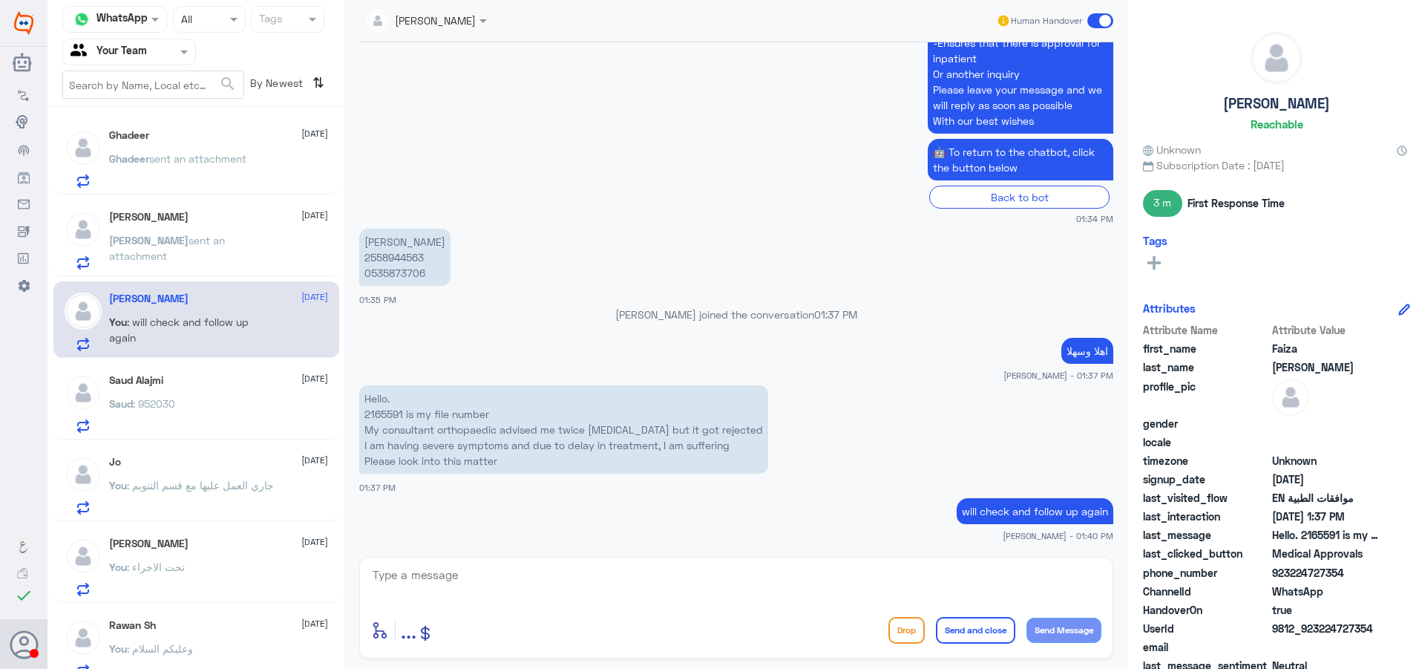
click at [205, 271] on div "[PERSON_NAME] [DATE] [PERSON_NAME] sent an attachment" at bounding box center [196, 238] width 286 height 76
click at [255, 215] on div "[PERSON_NAME] [DATE] [PERSON_NAME] sent an attachment" at bounding box center [196, 238] width 286 height 76
click at [225, 238] on span "sent an attachment" at bounding box center [167, 248] width 116 height 28
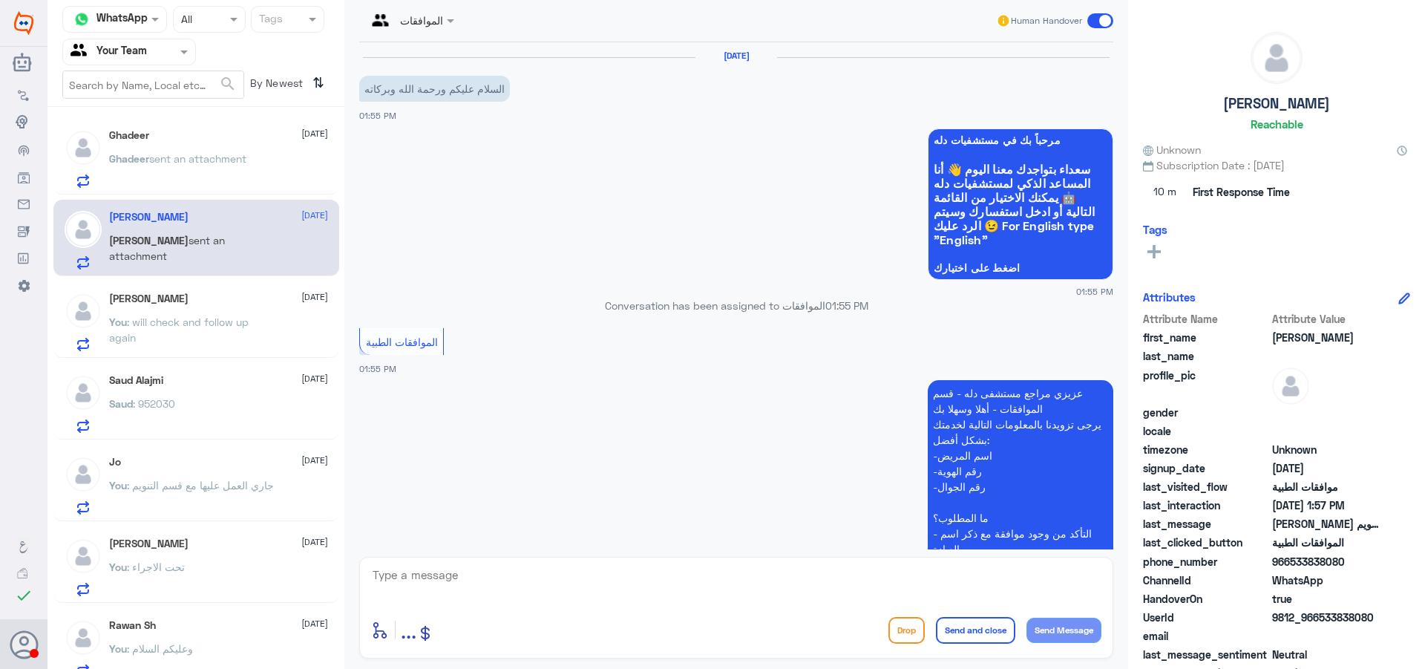
scroll to position [333, 0]
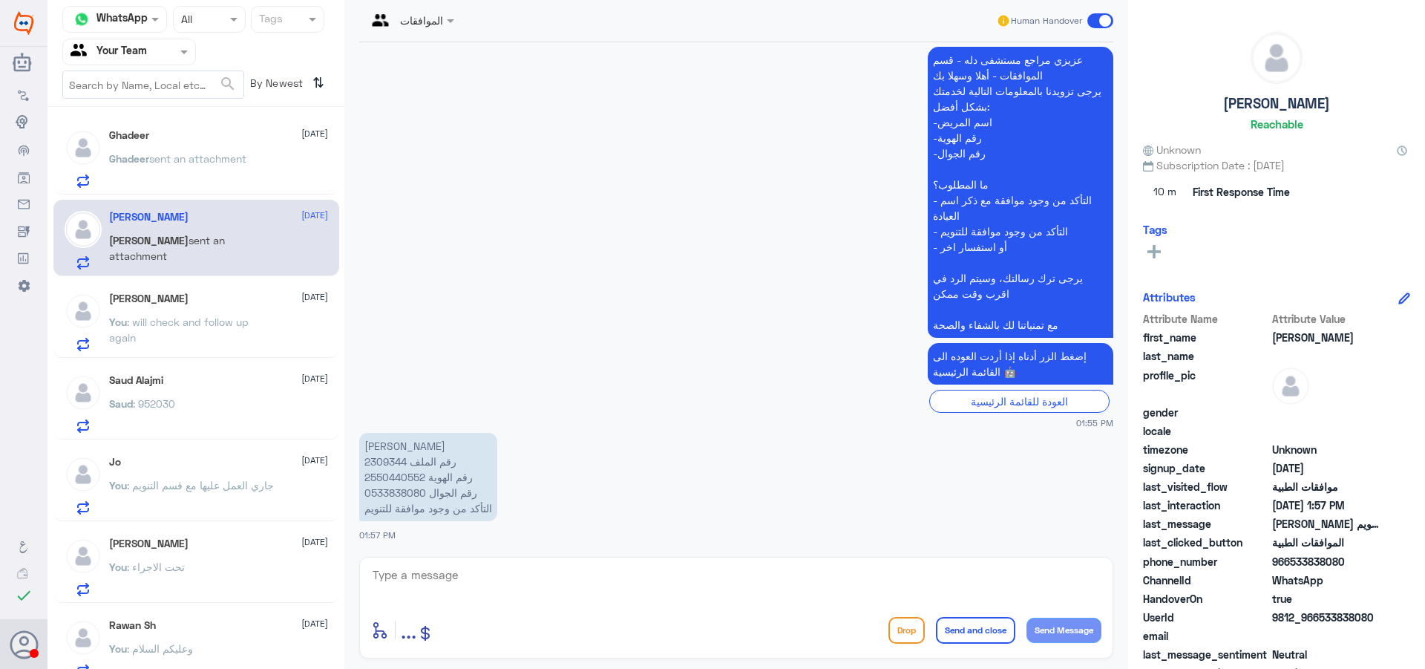
click at [208, 171] on p "Ghadeer sent an attachment" at bounding box center [177, 169] width 137 height 37
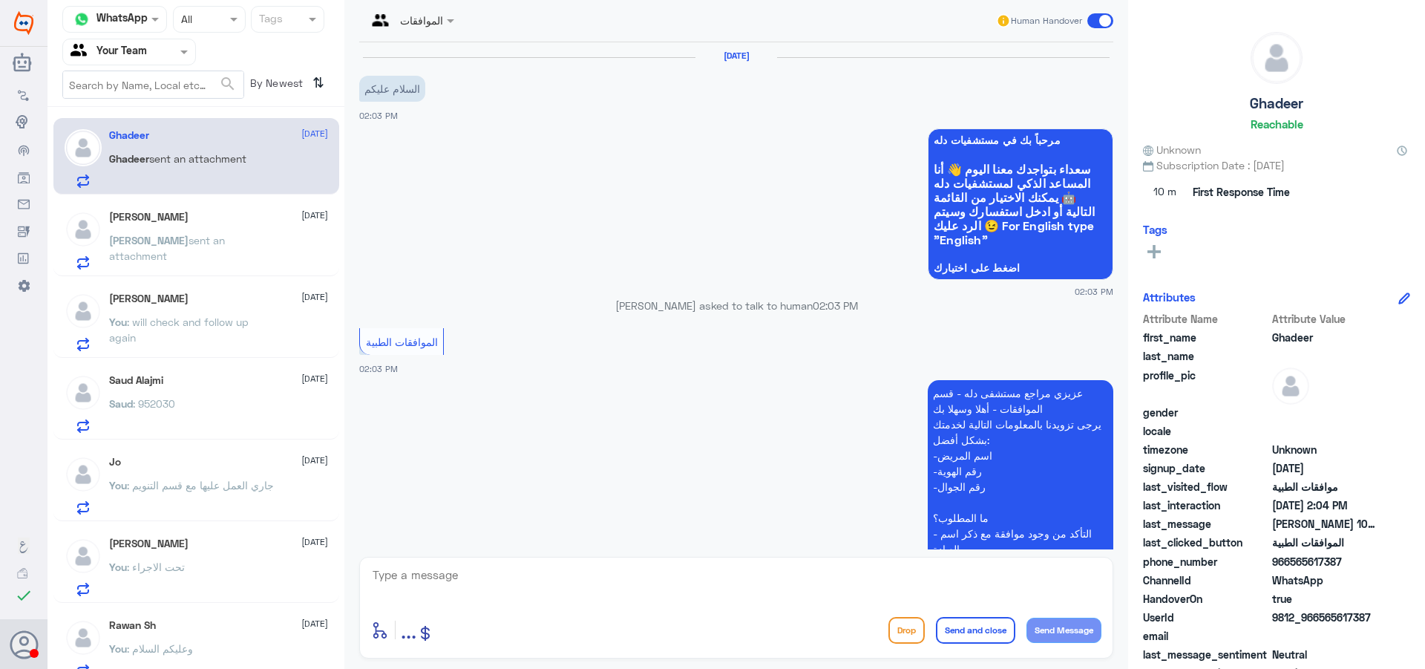
scroll to position [318, 0]
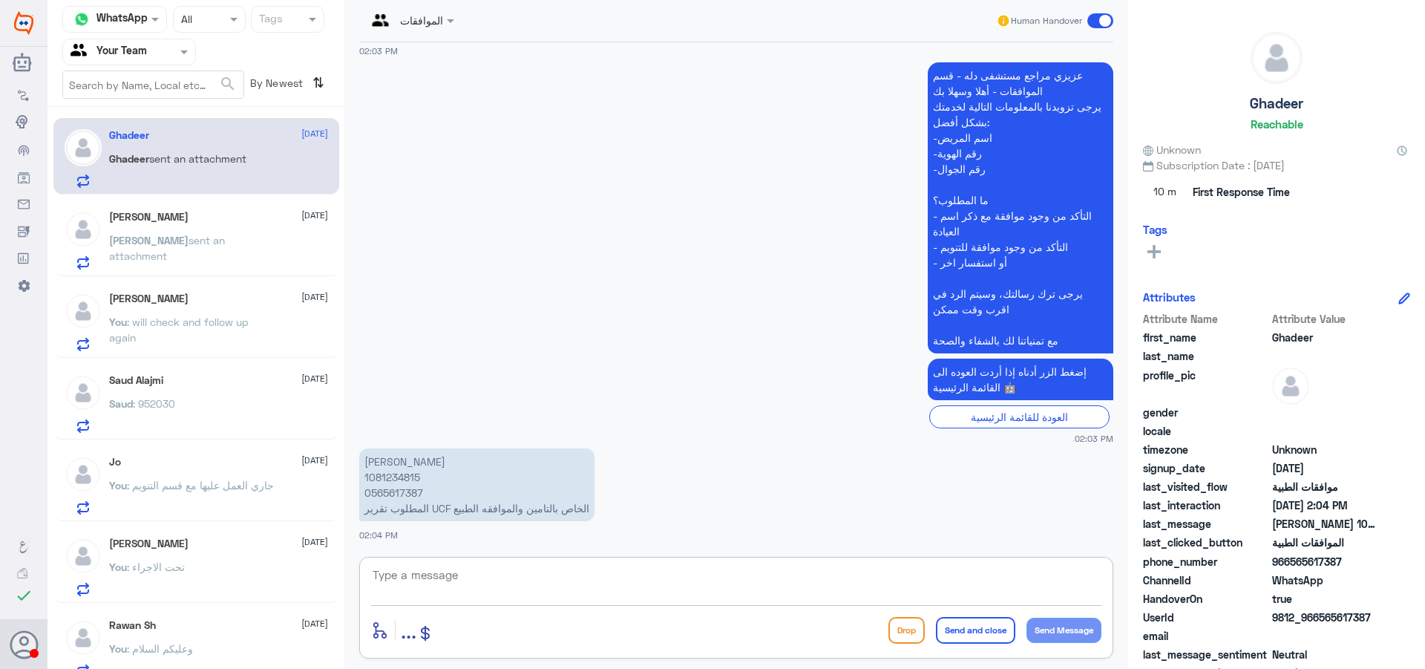
drag, startPoint x: 474, startPoint y: 583, endPoint x: 776, endPoint y: 666, distance: 313.1
click at [474, 584] on textarea at bounding box center [736, 583] width 730 height 36
type textarea "h"
type textarea "اهلا وسهلا"
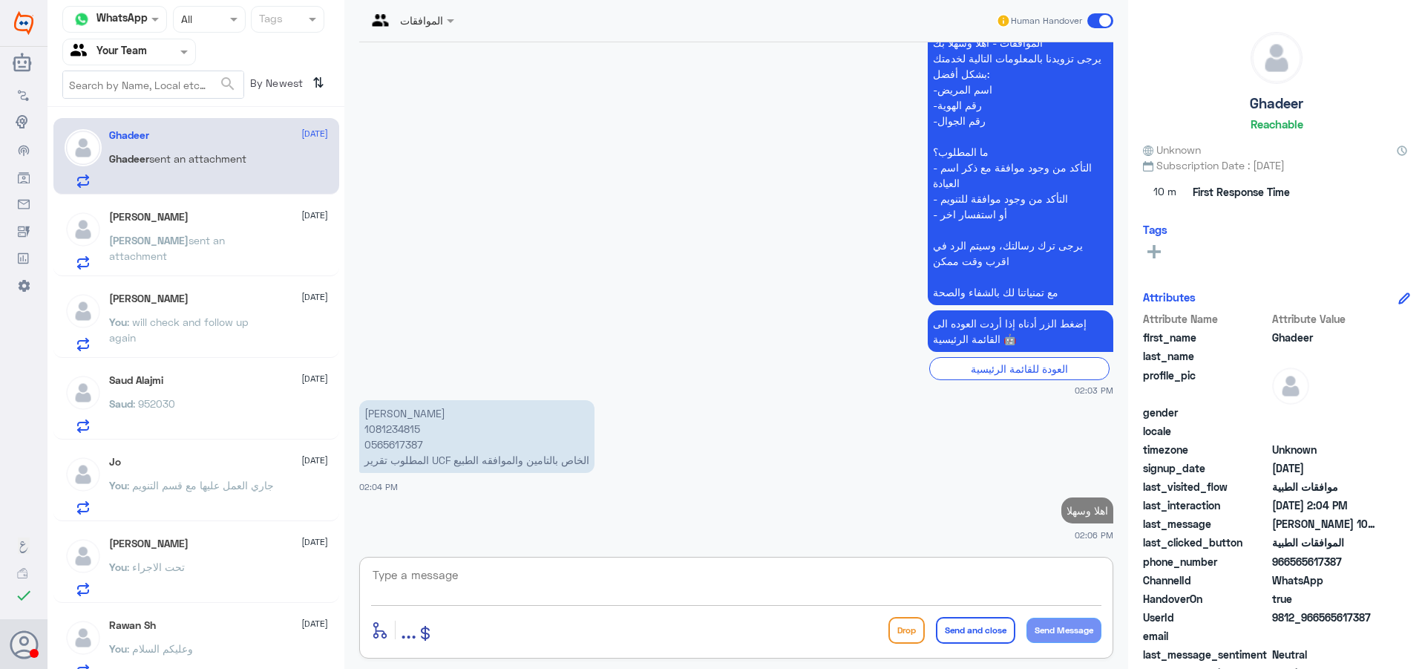
click at [400, 428] on p "[PERSON_NAME] 1081234815 0565617387 المطلوب تقرير UCF الخاص بالتامين والموافقه …" at bounding box center [476, 436] width 235 height 73
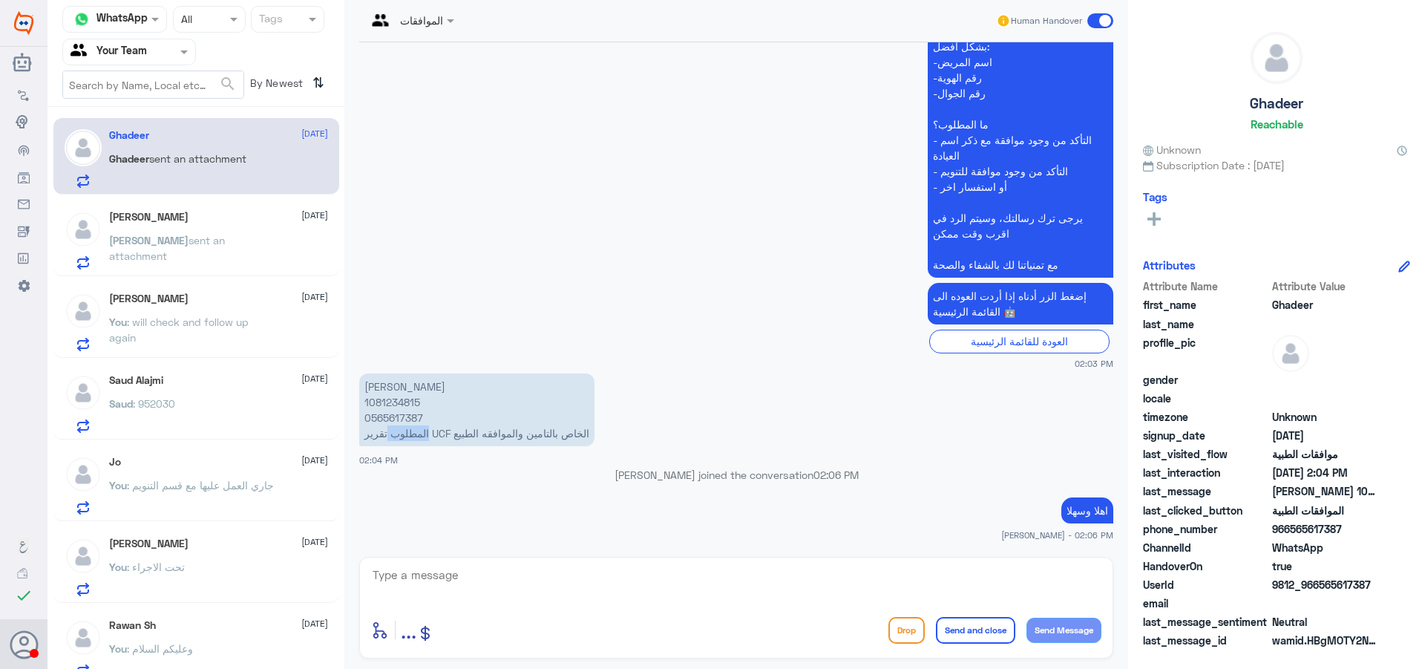
click at [400, 428] on p "[PERSON_NAME] 1081234815 0565617387 المطلوب تقرير UCF الخاص بالتامين والموافقه …" at bounding box center [476, 409] width 235 height 73
click at [379, 396] on p "[PERSON_NAME] 1081234815 0565617387 المطلوب تقرير UCF الخاص بالتامين والموافقه …" at bounding box center [476, 409] width 235 height 73
click at [150, 324] on span ": will check and follow up again" at bounding box center [179, 329] width 140 height 28
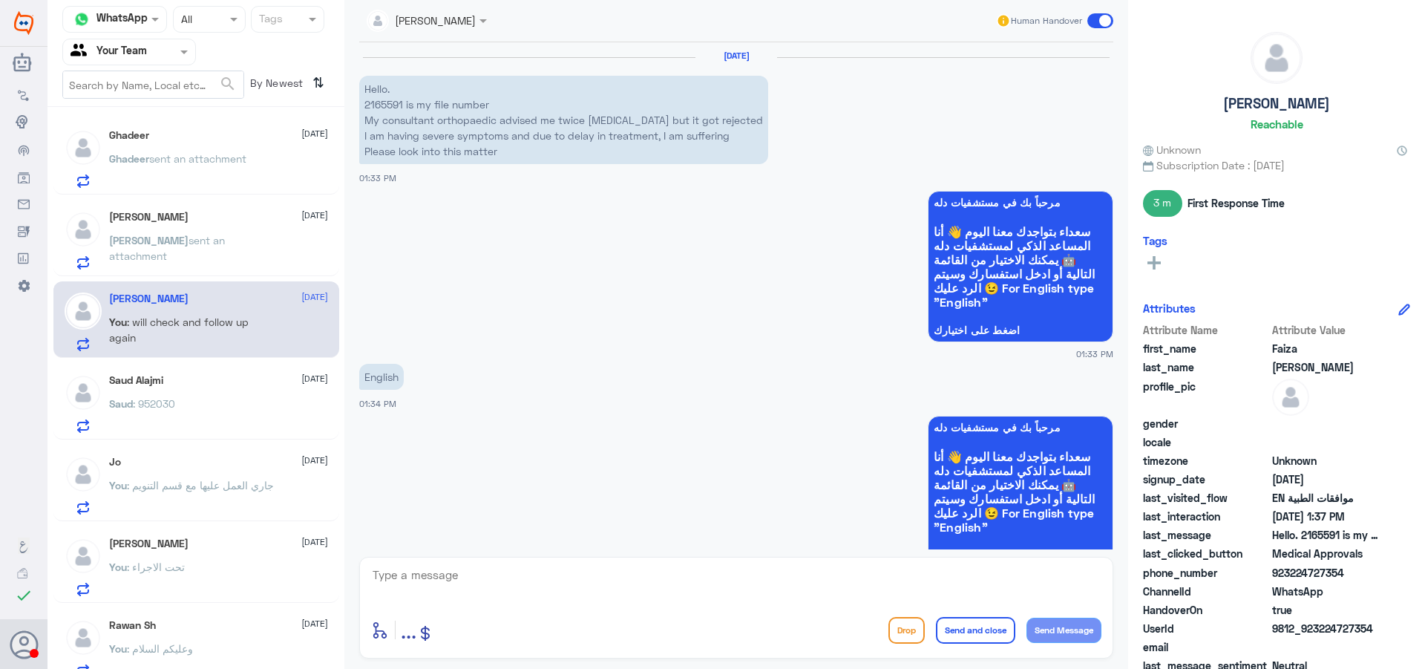
scroll to position [989, 0]
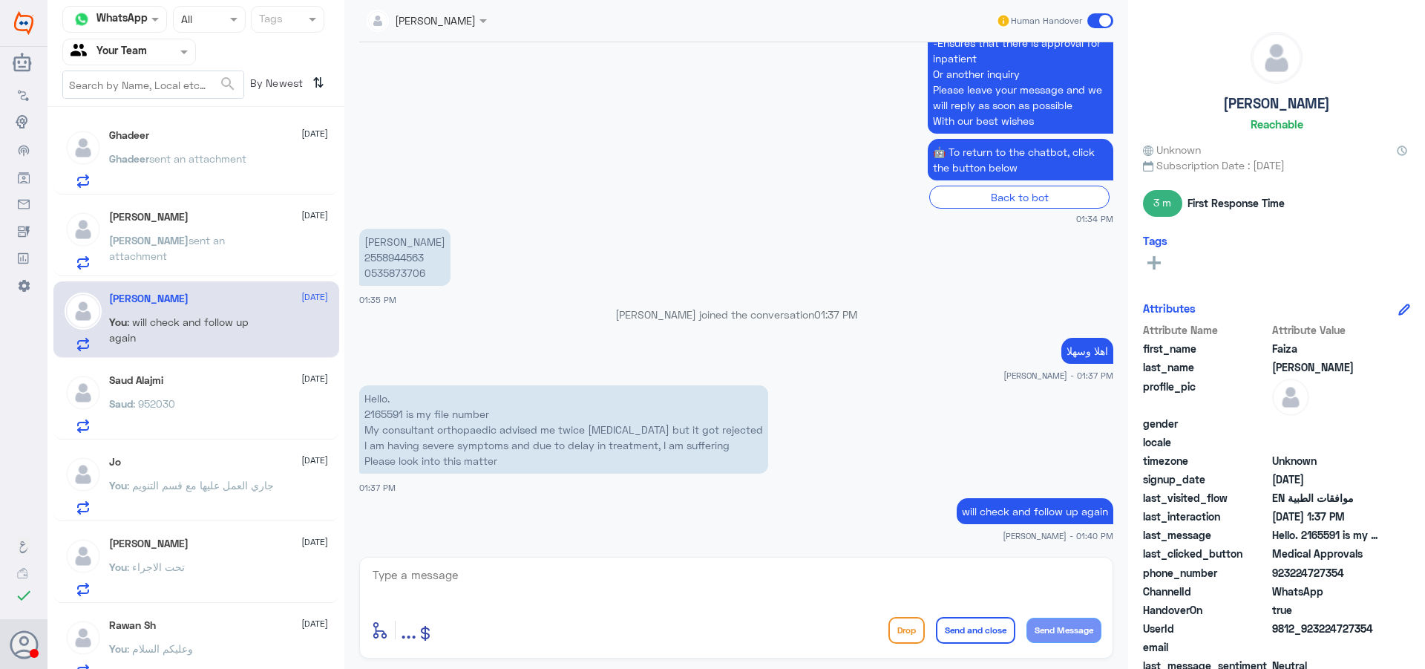
click at [208, 162] on span "sent an attachment" at bounding box center [197, 158] width 97 height 13
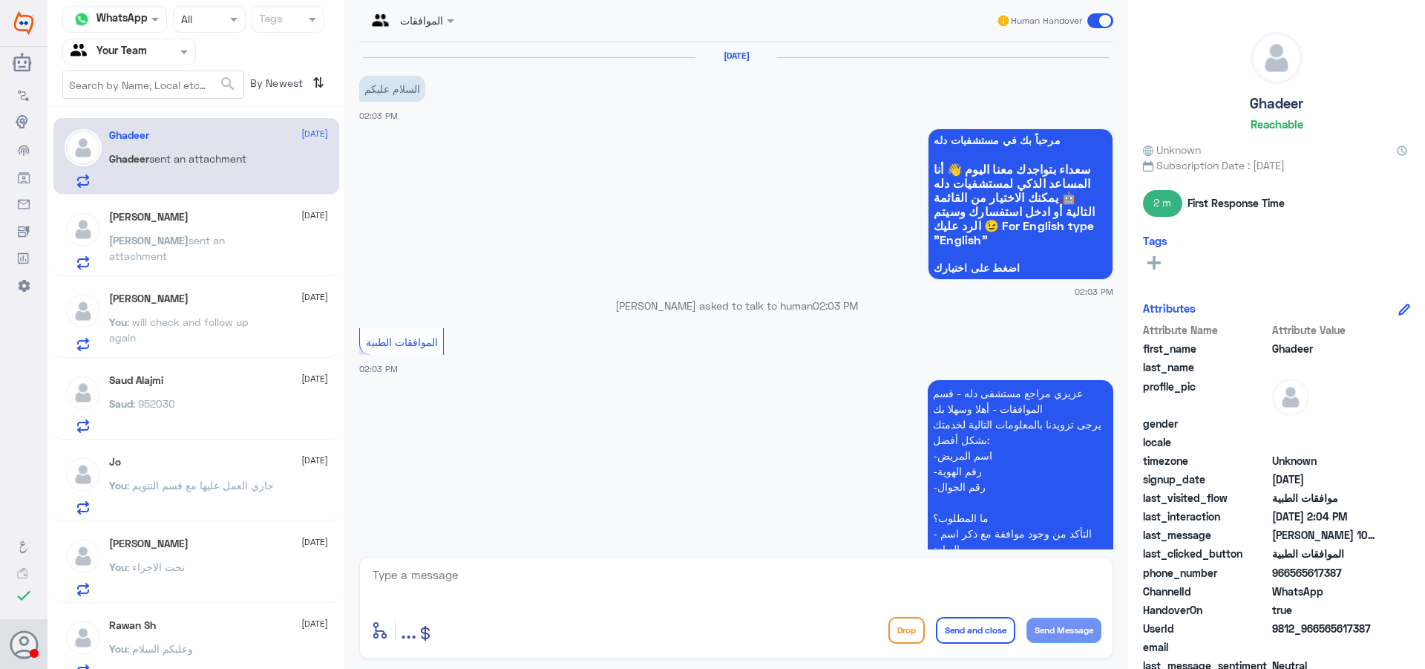
scroll to position [393, 0]
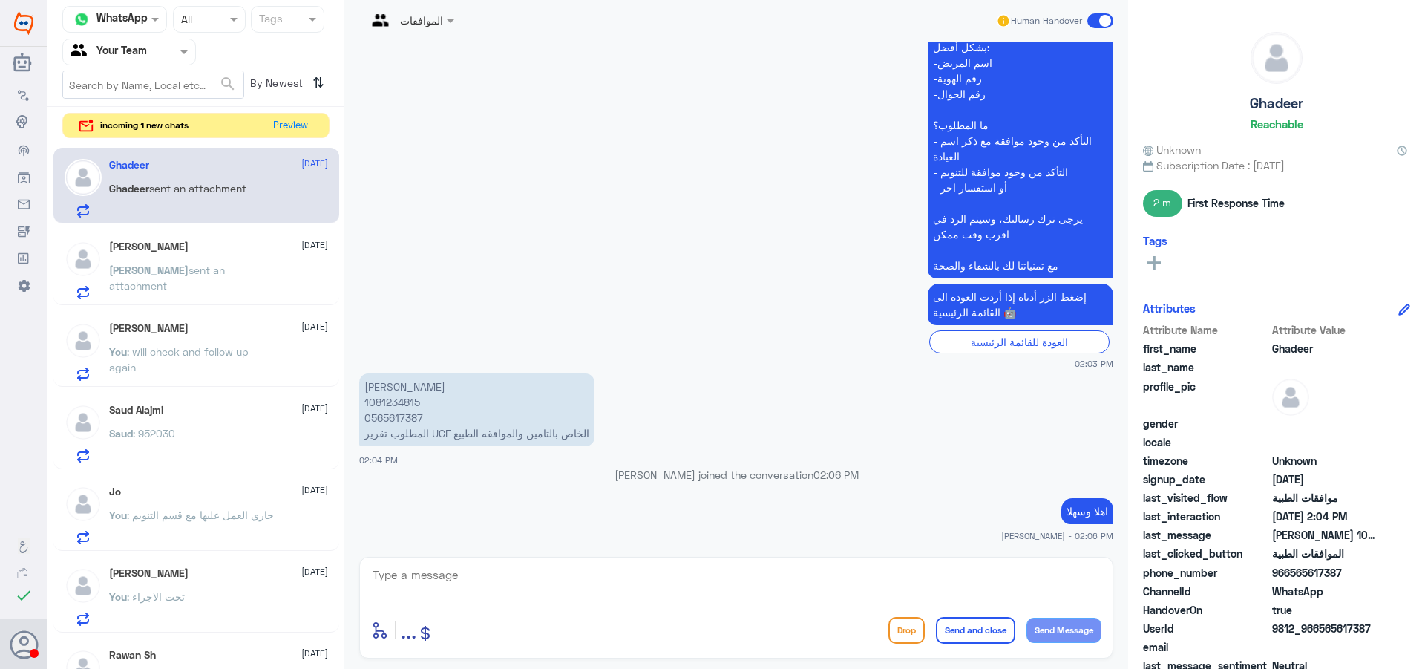
click at [467, 604] on div at bounding box center [736, 585] width 730 height 40
click at [428, 565] on textarea at bounding box center [736, 583] width 730 height 36
click at [379, 560] on div "enter flow name ... Drop Send and close Send Message" at bounding box center [736, 608] width 754 height 102
click at [451, 589] on textarea at bounding box center [736, 583] width 730 height 36
type textarea "i"
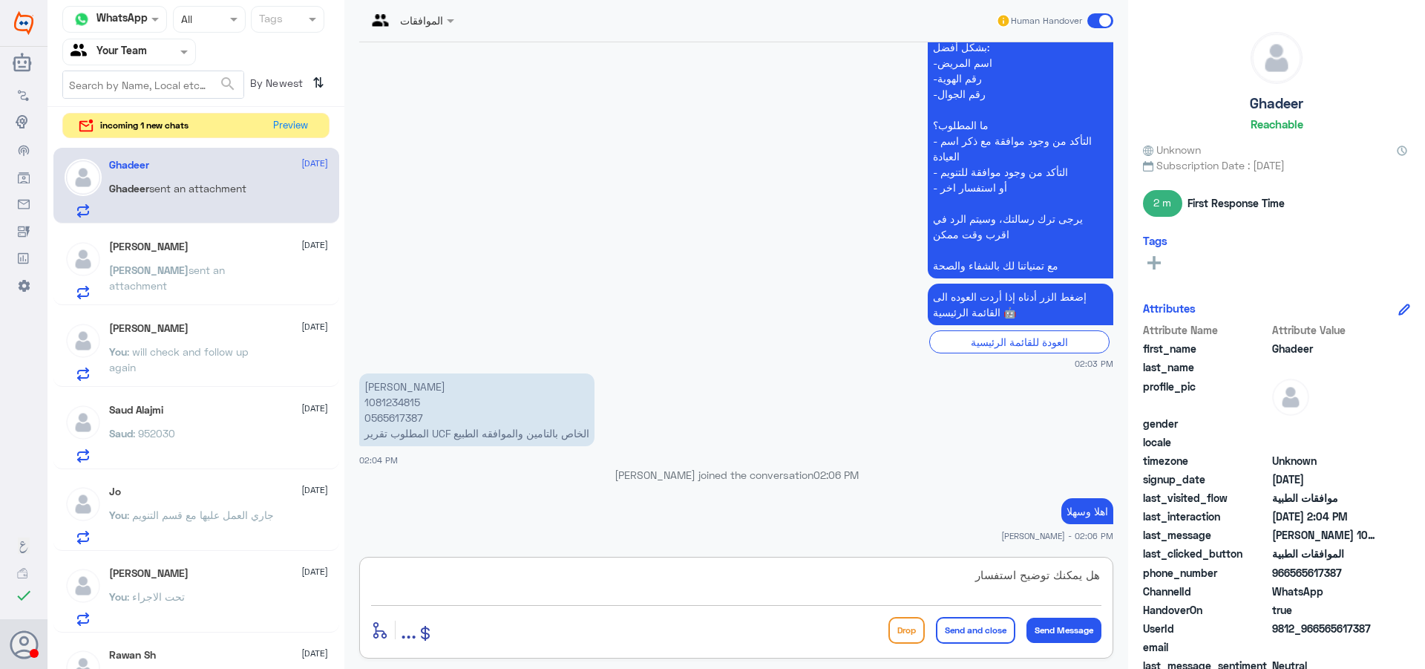
type textarea "هل يمكنك توضيح استفسارك"
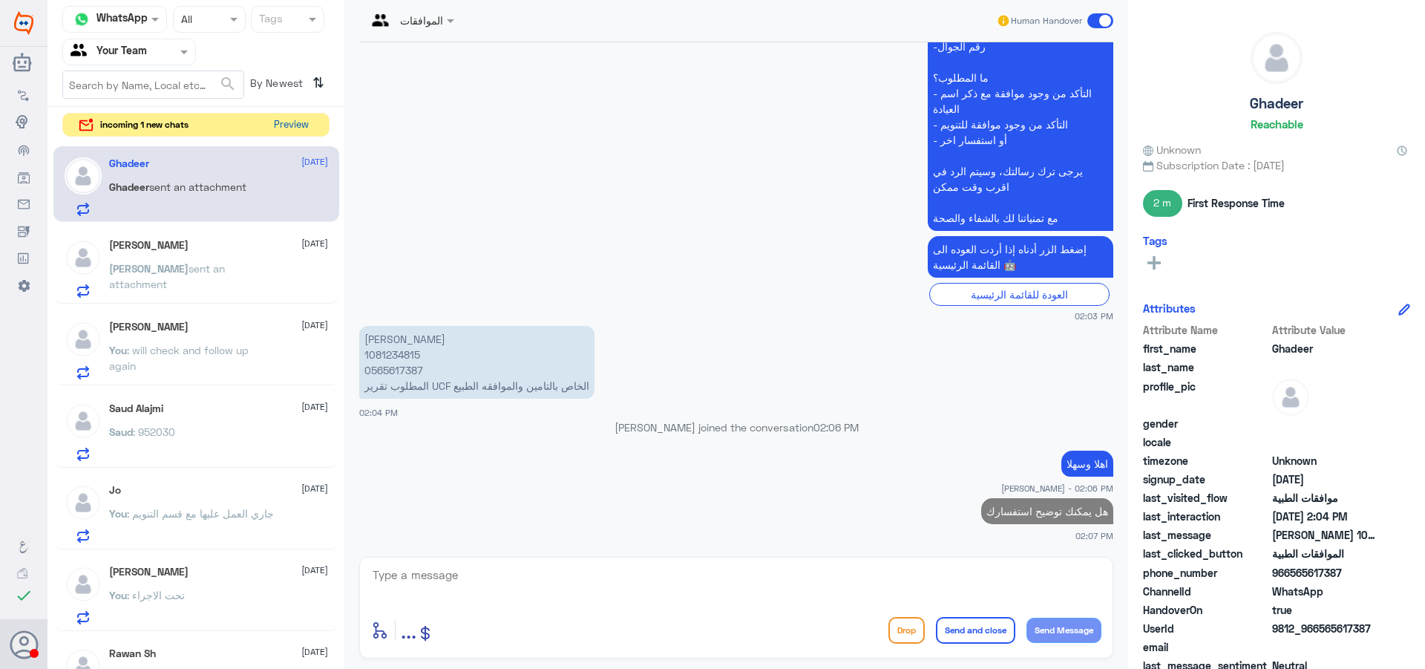
click at [300, 130] on button "Preview" at bounding box center [291, 125] width 46 height 23
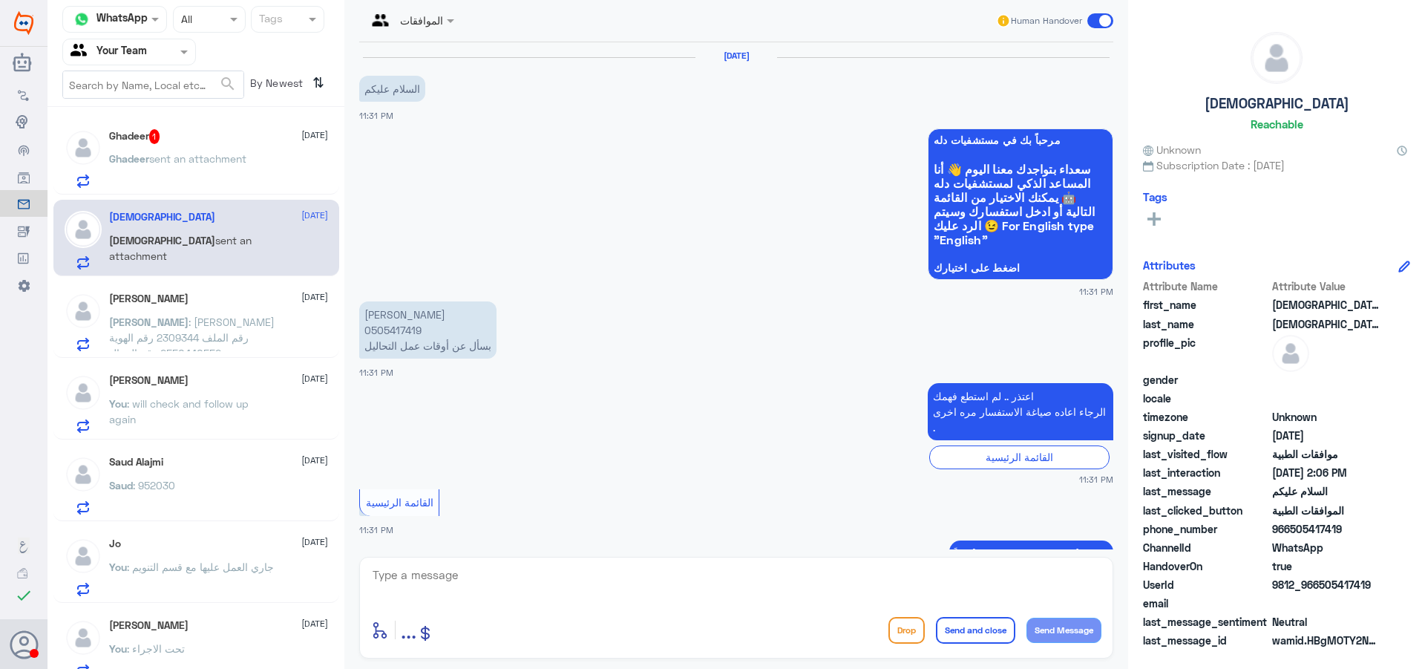
scroll to position [17, 0]
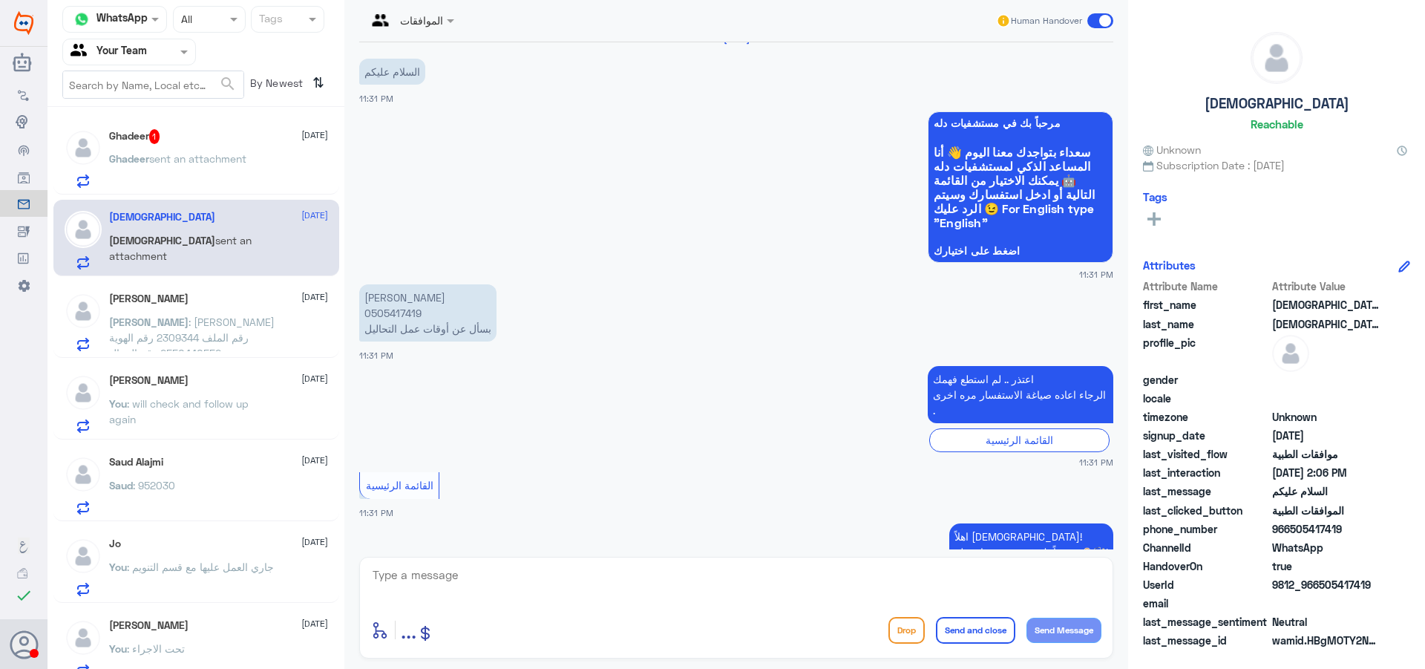
click at [175, 174] on p "Ghadeer sent an attachment" at bounding box center [177, 169] width 137 height 37
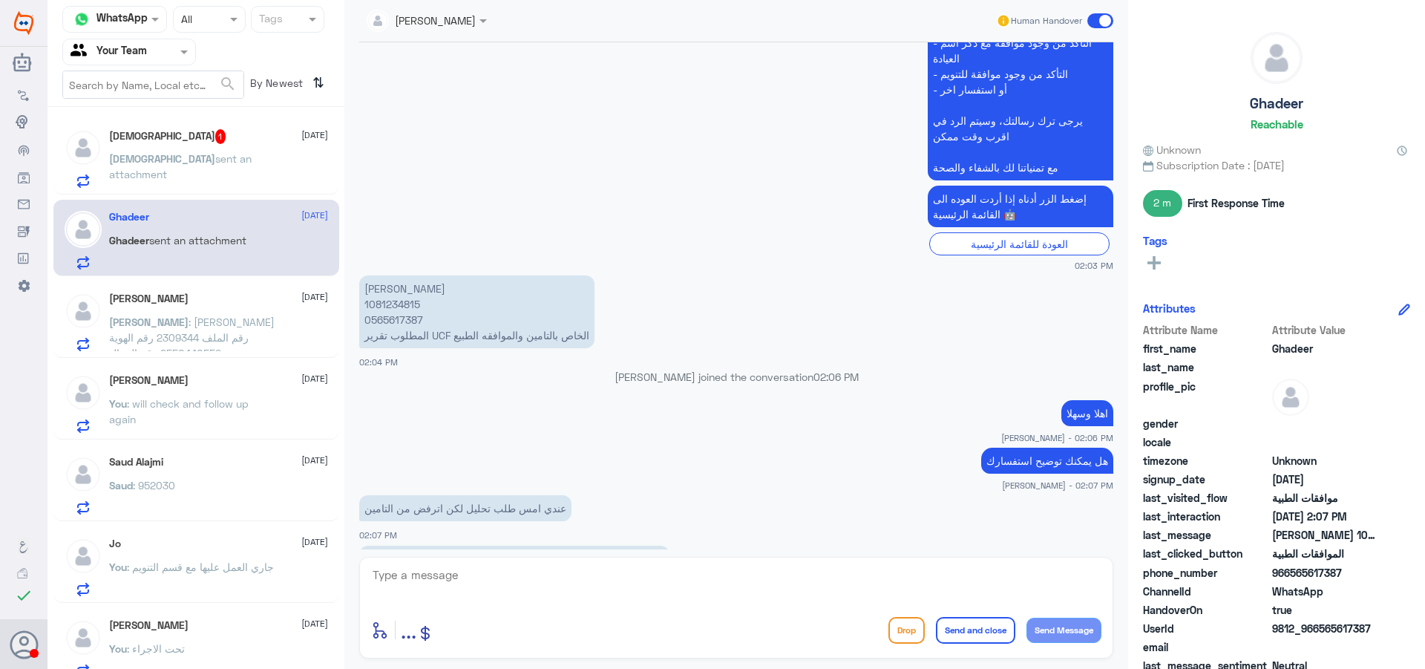
scroll to position [542, 0]
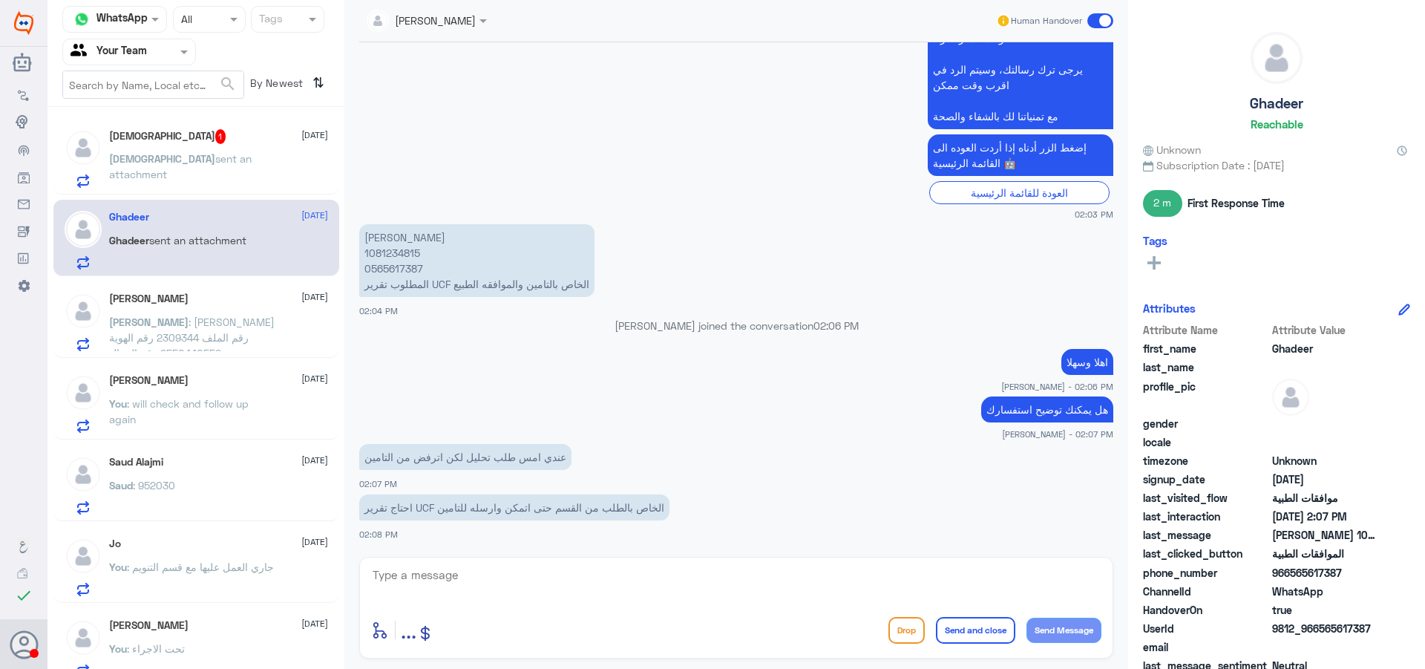
click at [407, 636] on span "..." at bounding box center [409, 629] width 16 height 27
click at [449, 578] on span "Attachements" at bounding box center [427, 576] width 72 height 13
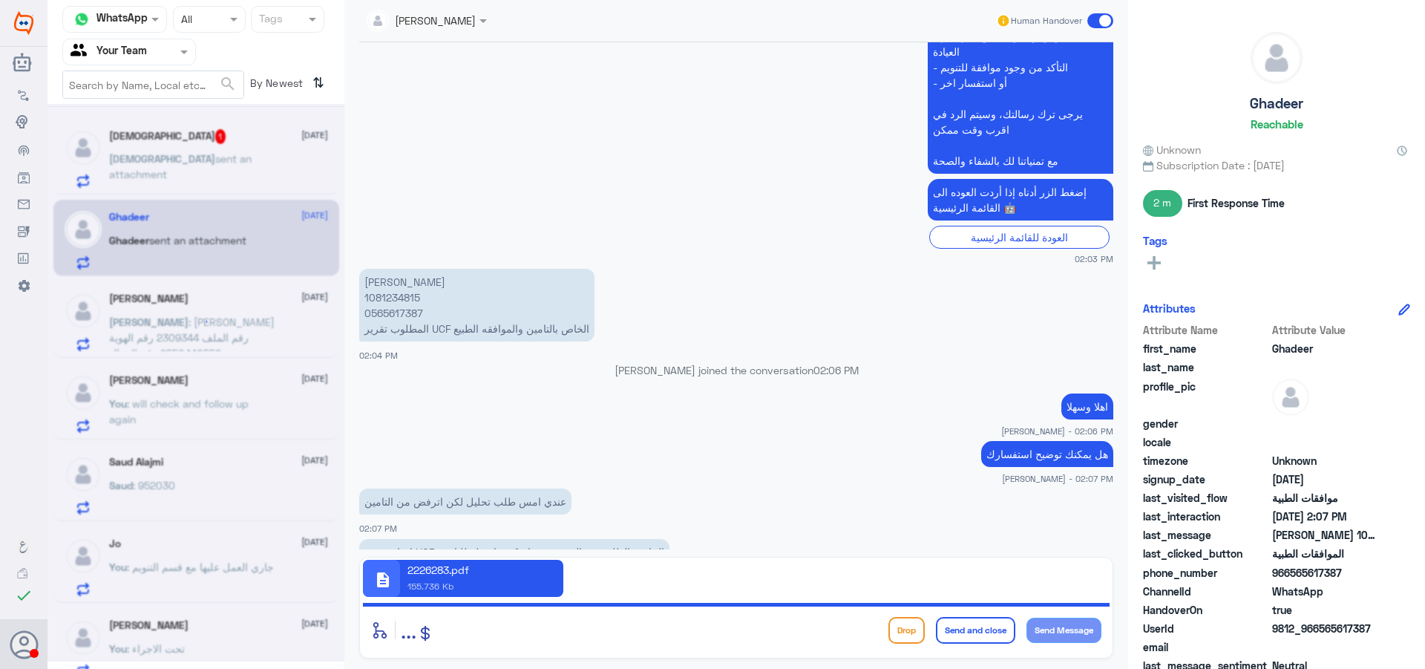
scroll to position [468, 0]
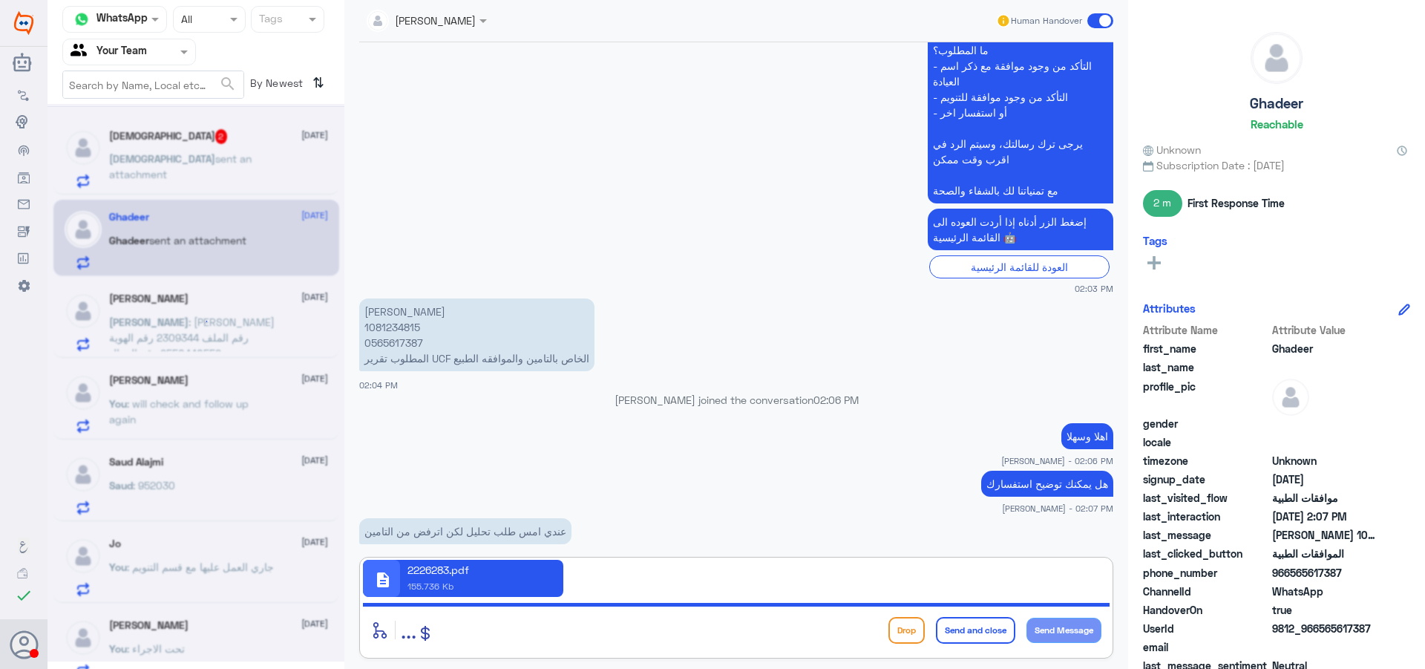
click at [448, 600] on textarea at bounding box center [736, 583] width 730 height 36
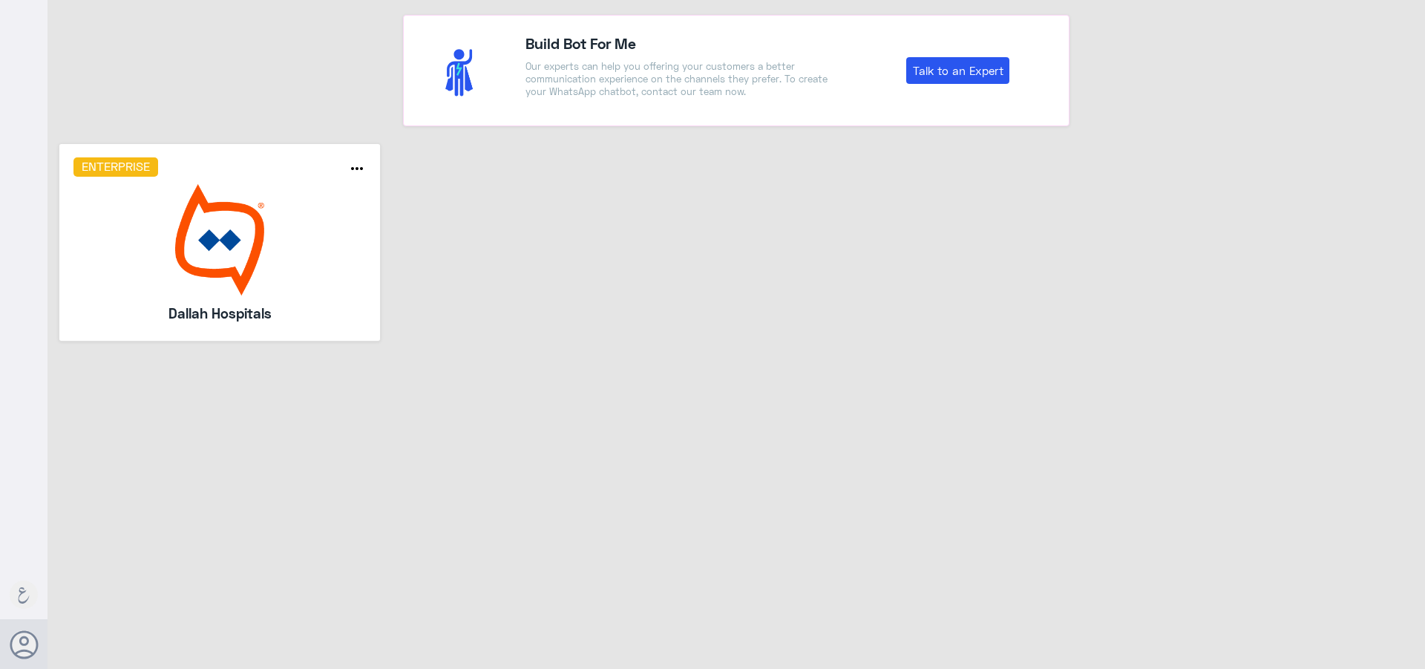
click at [160, 252] on img at bounding box center [219, 239] width 293 height 111
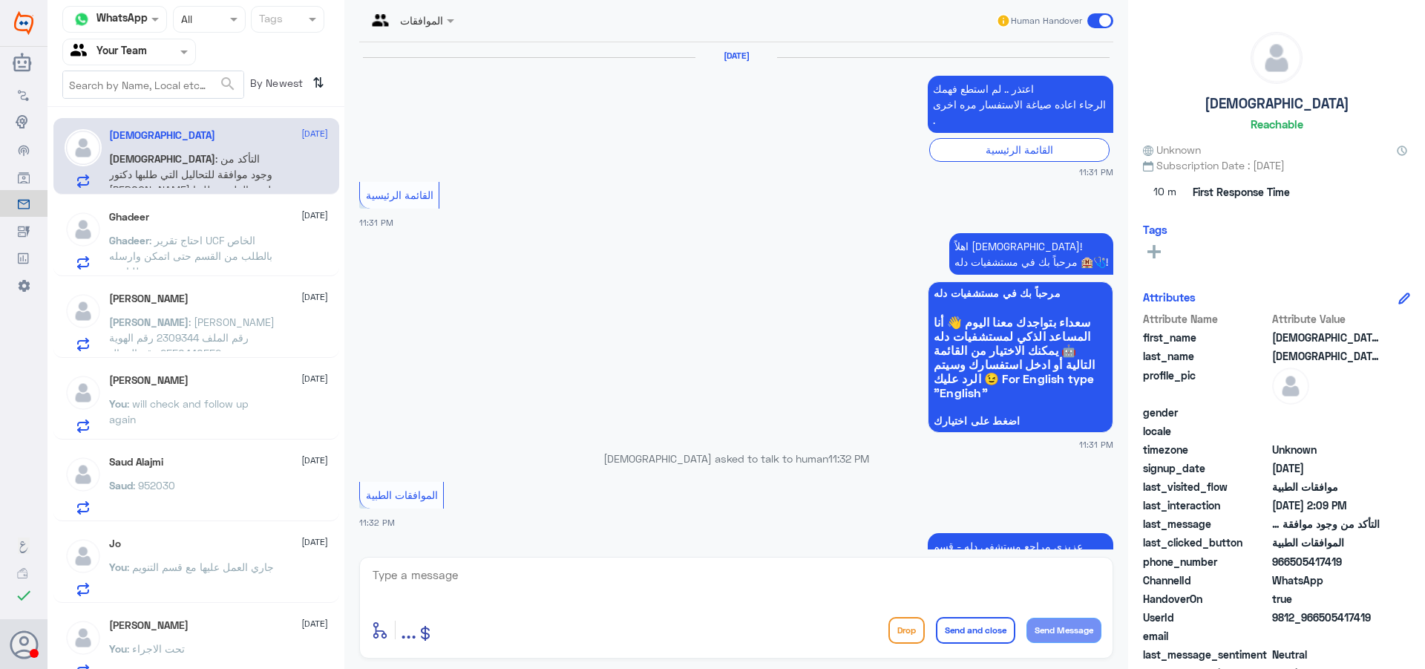
scroll to position [1564, 0]
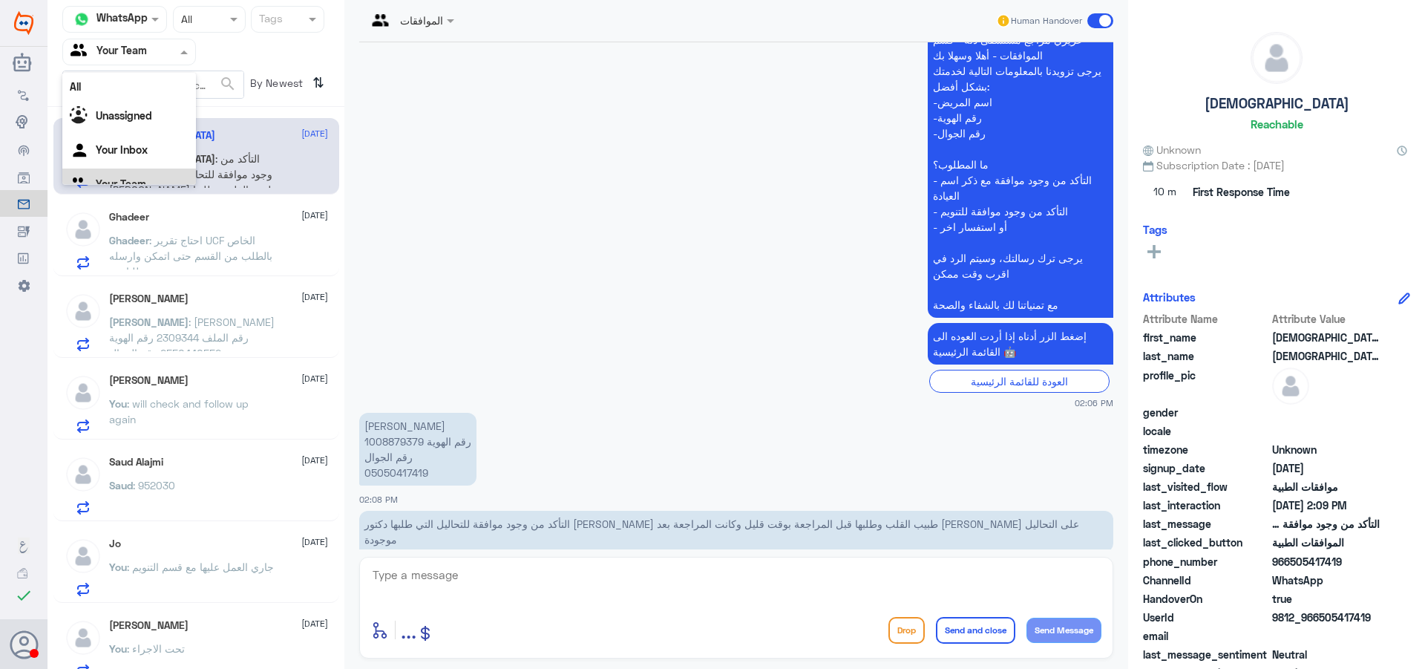
click at [152, 51] on input "text" at bounding box center [112, 51] width 82 height 17
click at [257, 376] on div "[PERSON_NAME] [DATE]" at bounding box center [218, 380] width 219 height 13
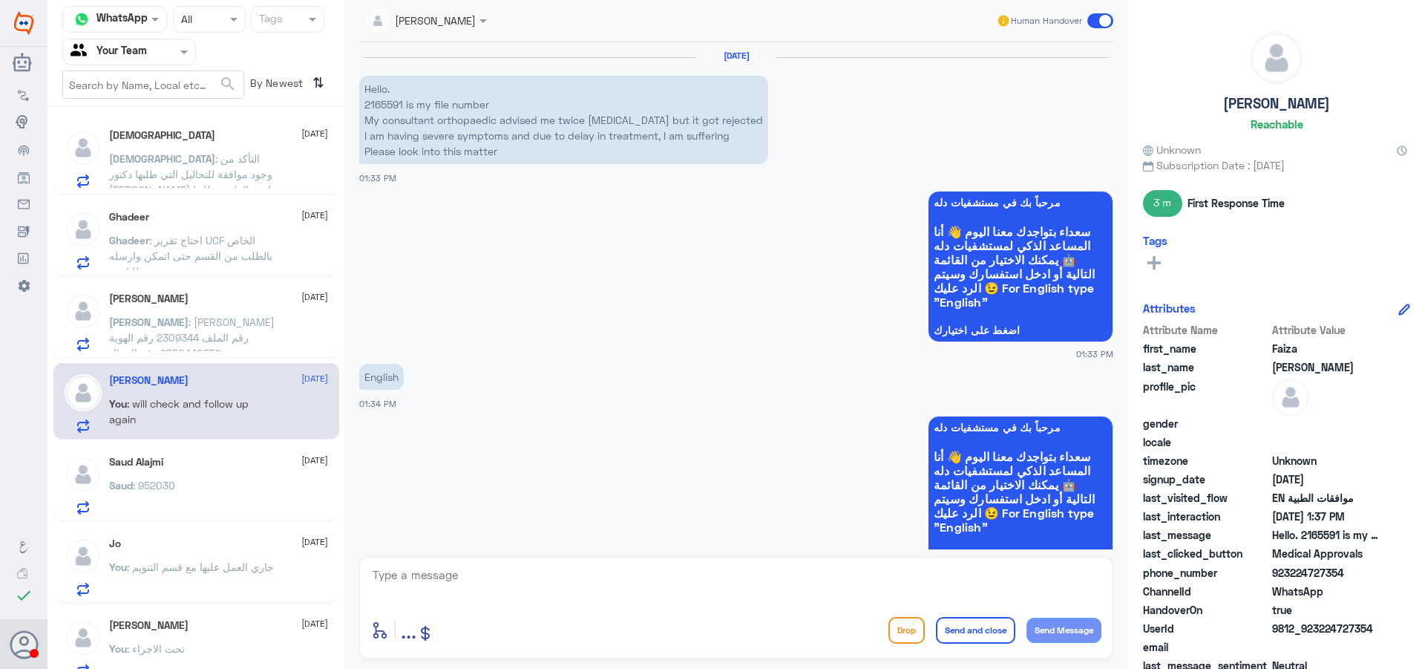
scroll to position [989, 0]
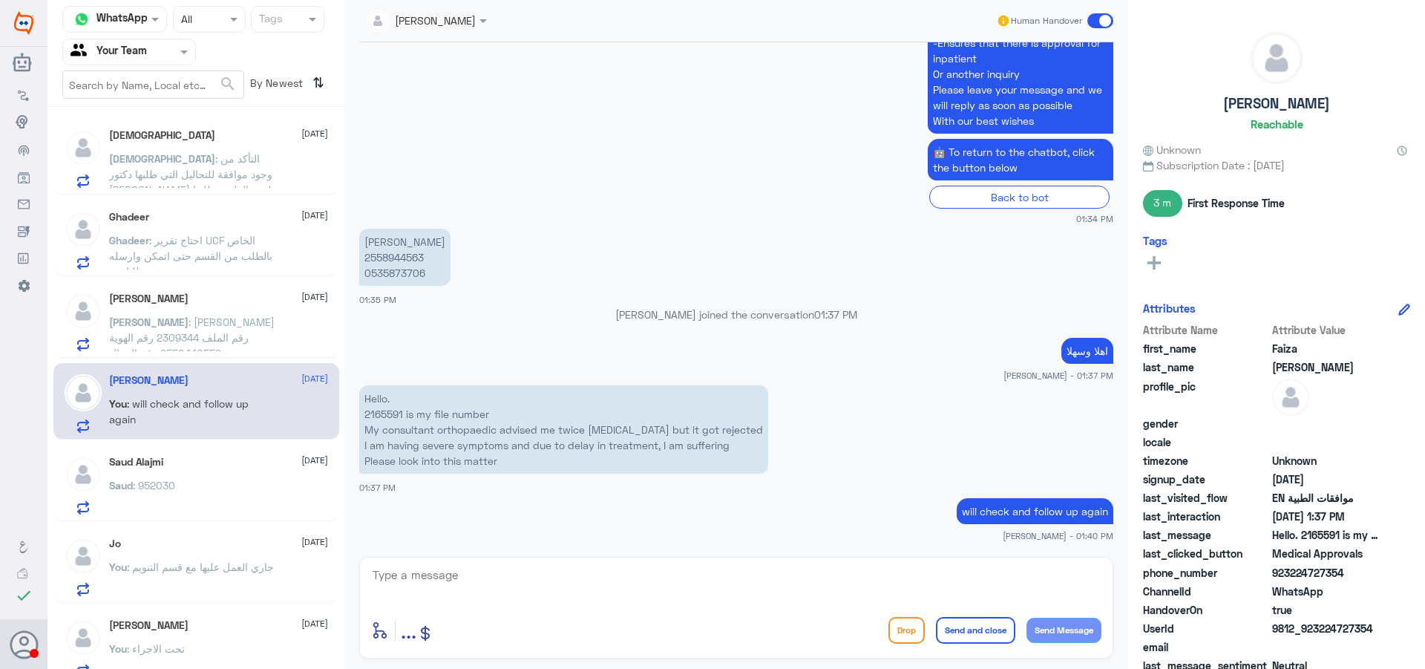
click at [156, 48] on div at bounding box center [129, 51] width 132 height 17
click at [155, 171] on div "Your Team" at bounding box center [129, 167] width 134 height 34
click at [249, 195] on div "سبحان الله 14 September سبحان : التأكد من وجود موافقة للتحاليل التي طلبها دكتور…" at bounding box center [196, 393] width 297 height 561
click at [256, 162] on p "سبحان : التأكد من وجود موافقة للتحاليل التي طلبها دكتور سميح باوند طبيب القلب و…" at bounding box center [192, 169] width 167 height 37
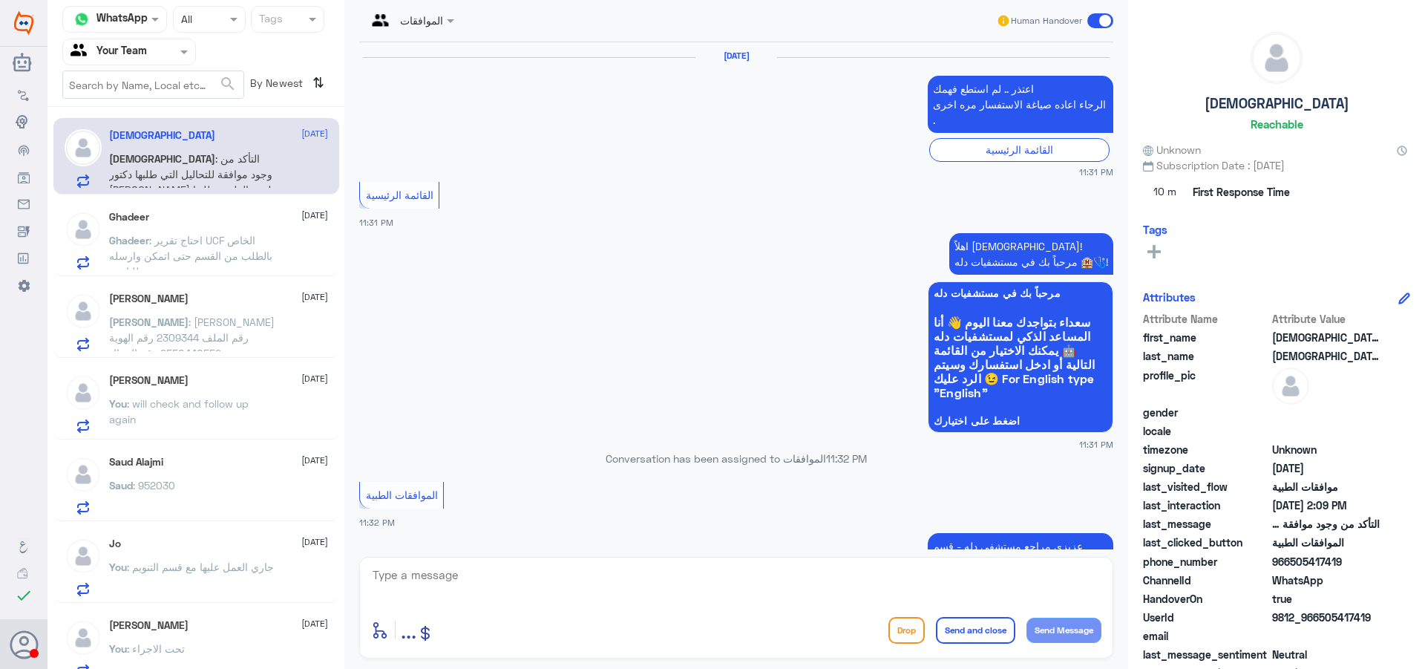
scroll to position [1564, 0]
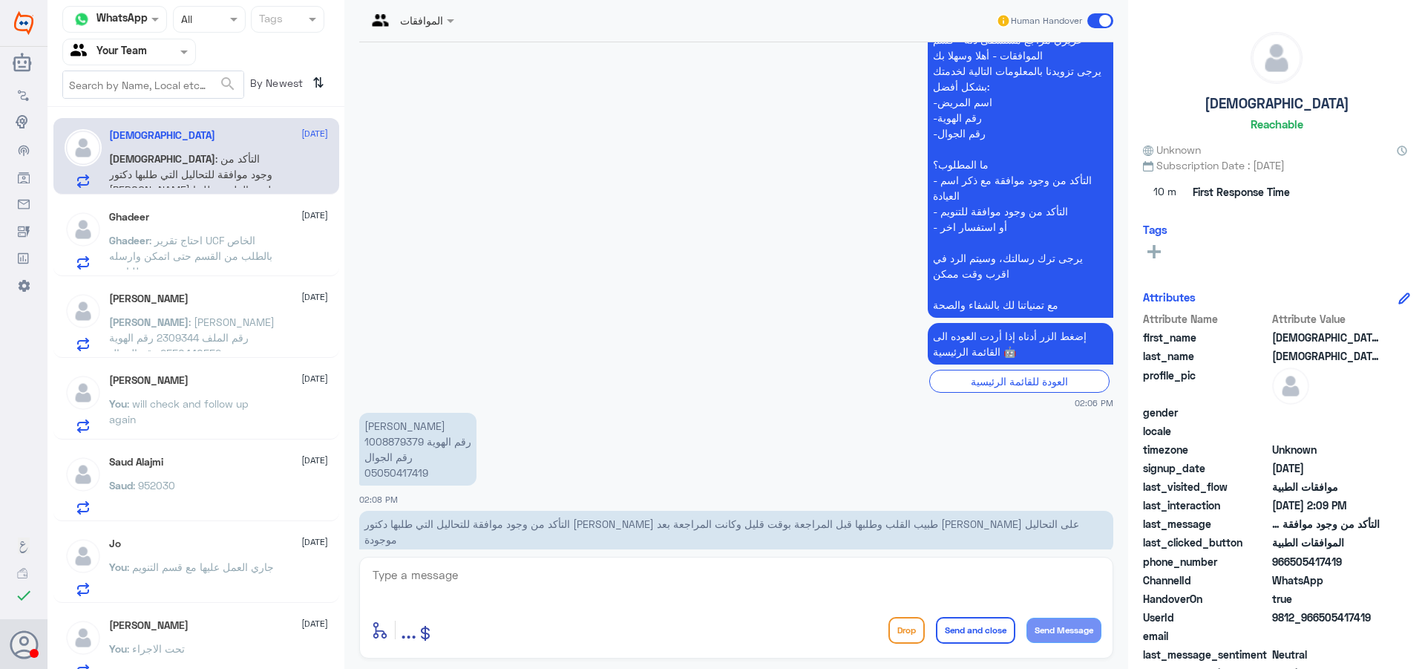
click at [255, 246] on p "Ghadeer : احتاج تقرير UCF الخاص بالطلب من القسم حتى اتمكن وارسله للتامين" at bounding box center [192, 250] width 167 height 37
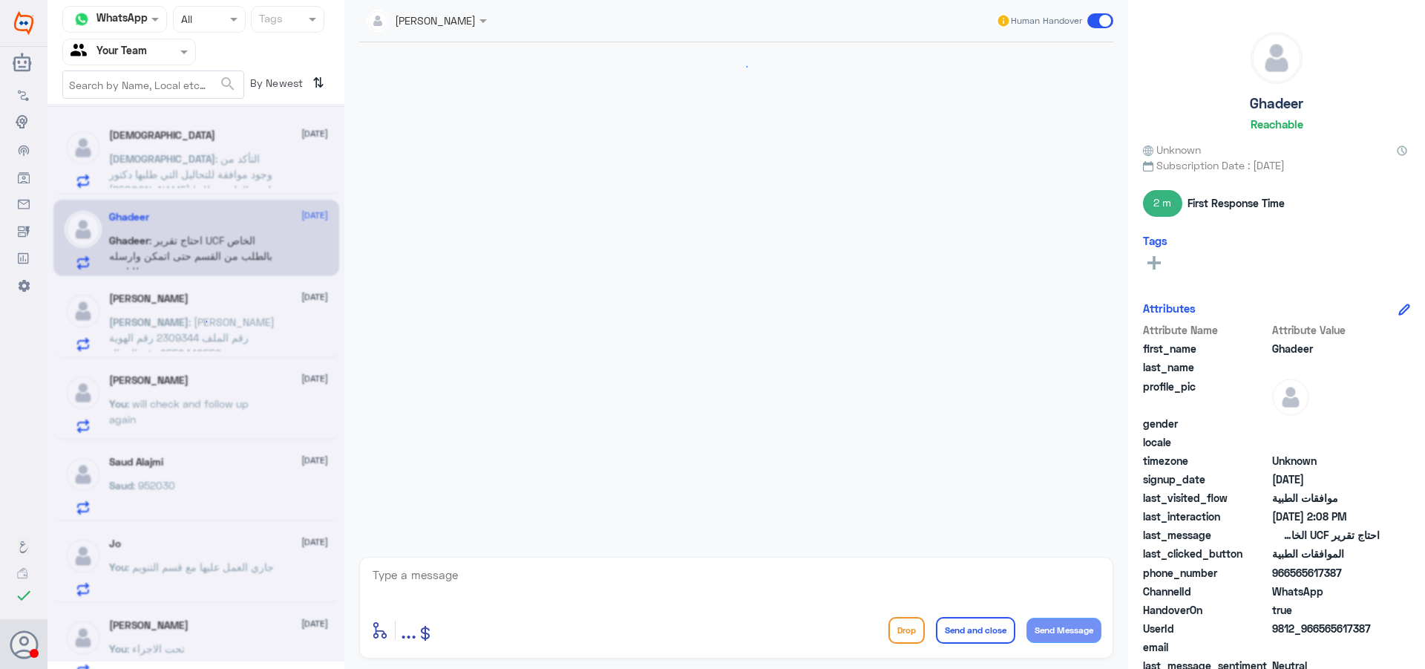
scroll to position [542, 0]
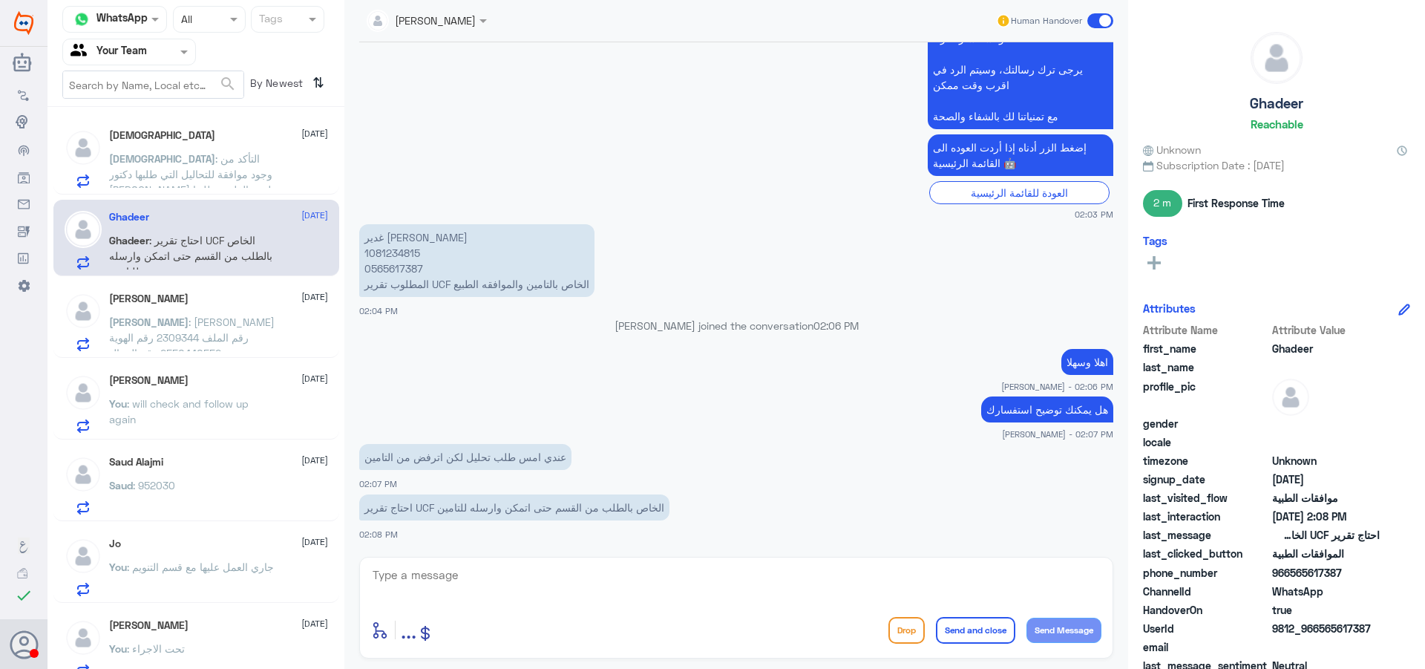
click at [413, 632] on span "..." at bounding box center [409, 629] width 16 height 27
click at [405, 576] on span "Attachements" at bounding box center [427, 576] width 72 height 13
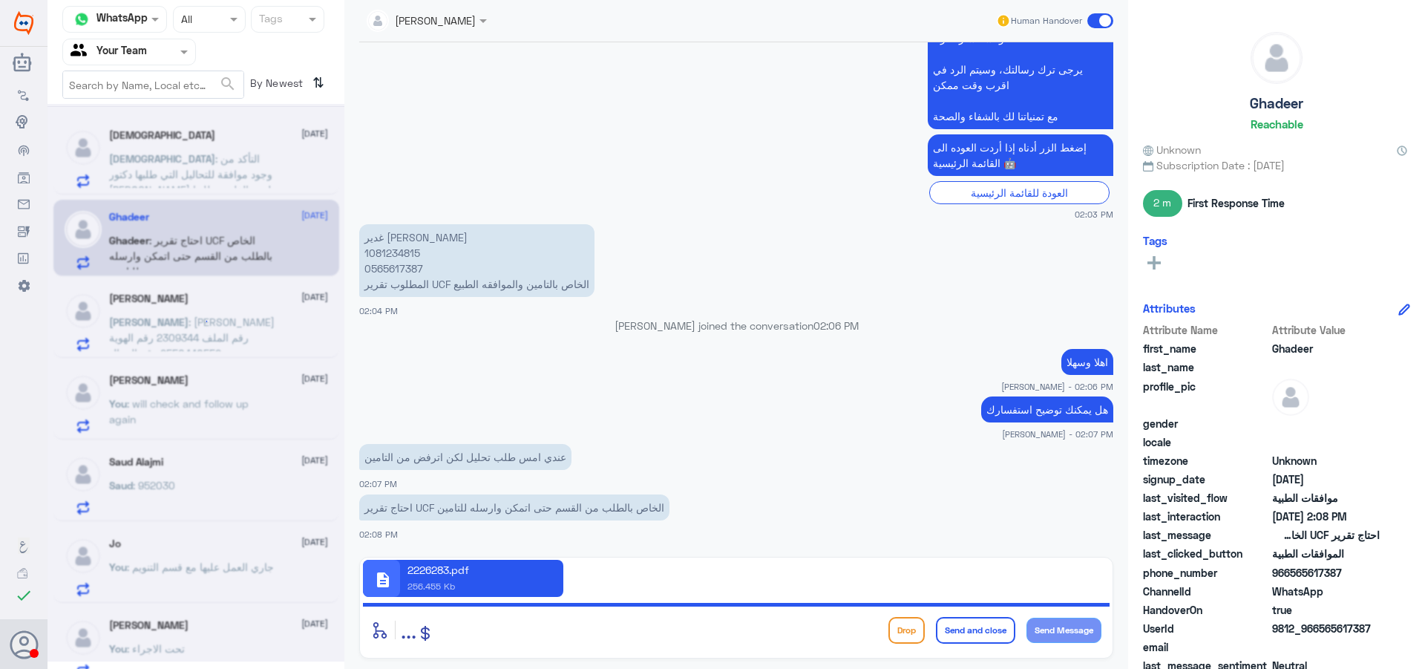
click at [461, 574] on p "2226283.pdf" at bounding box center [439, 570] width 62 height 16
click at [131, 219] on div at bounding box center [196, 382] width 297 height 557
click at [186, 145] on div at bounding box center [196, 382] width 297 height 557
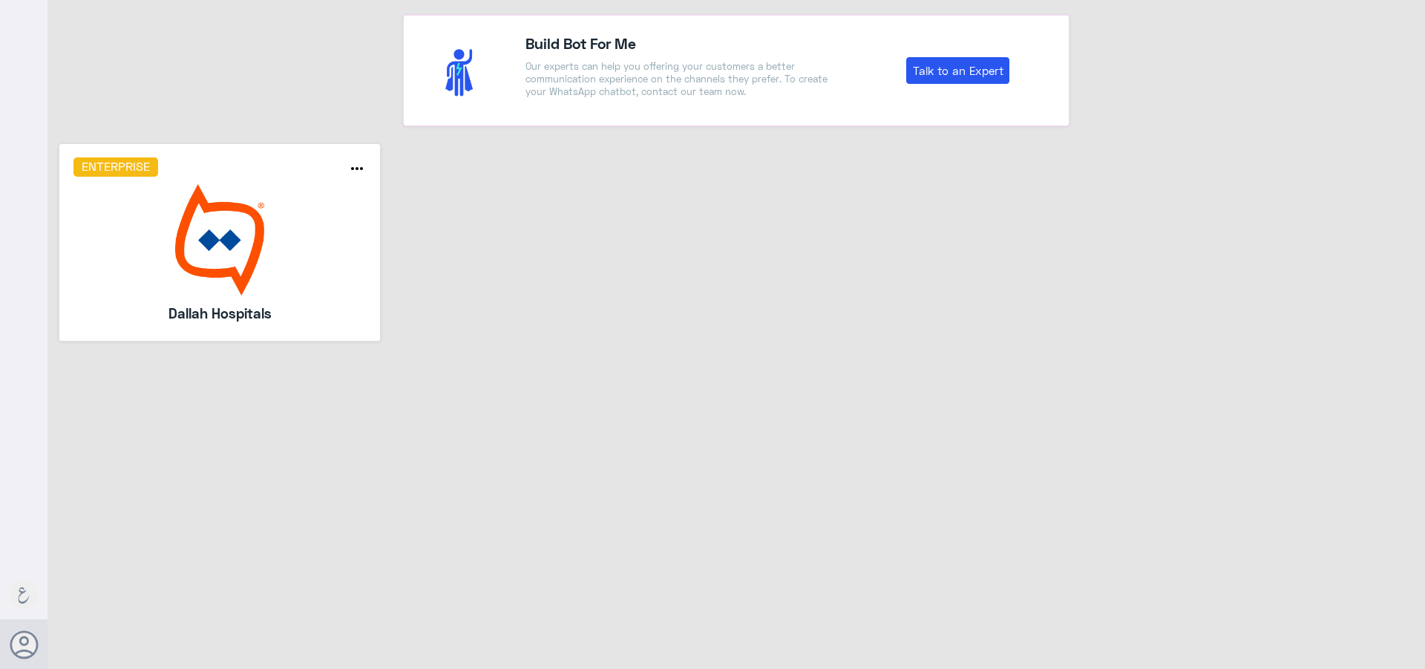
click at [324, 275] on img at bounding box center [219, 239] width 293 height 111
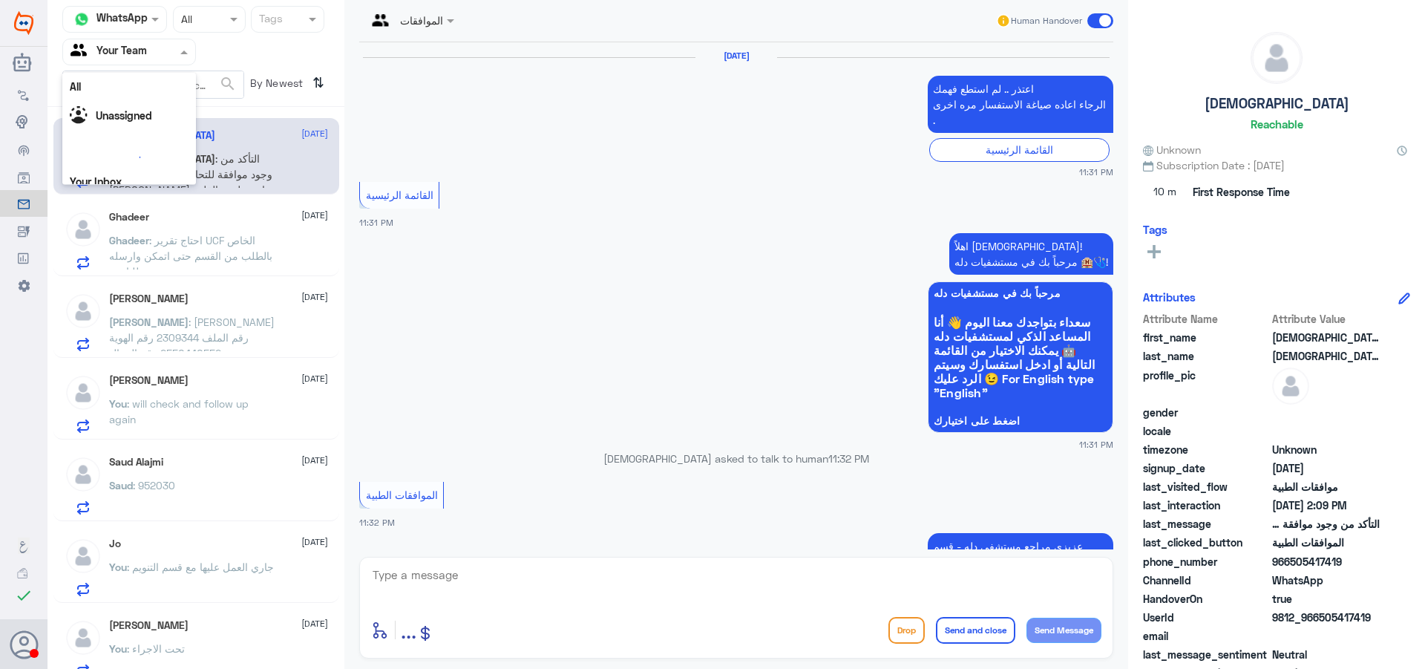
click at [166, 53] on div at bounding box center [129, 51] width 132 height 17
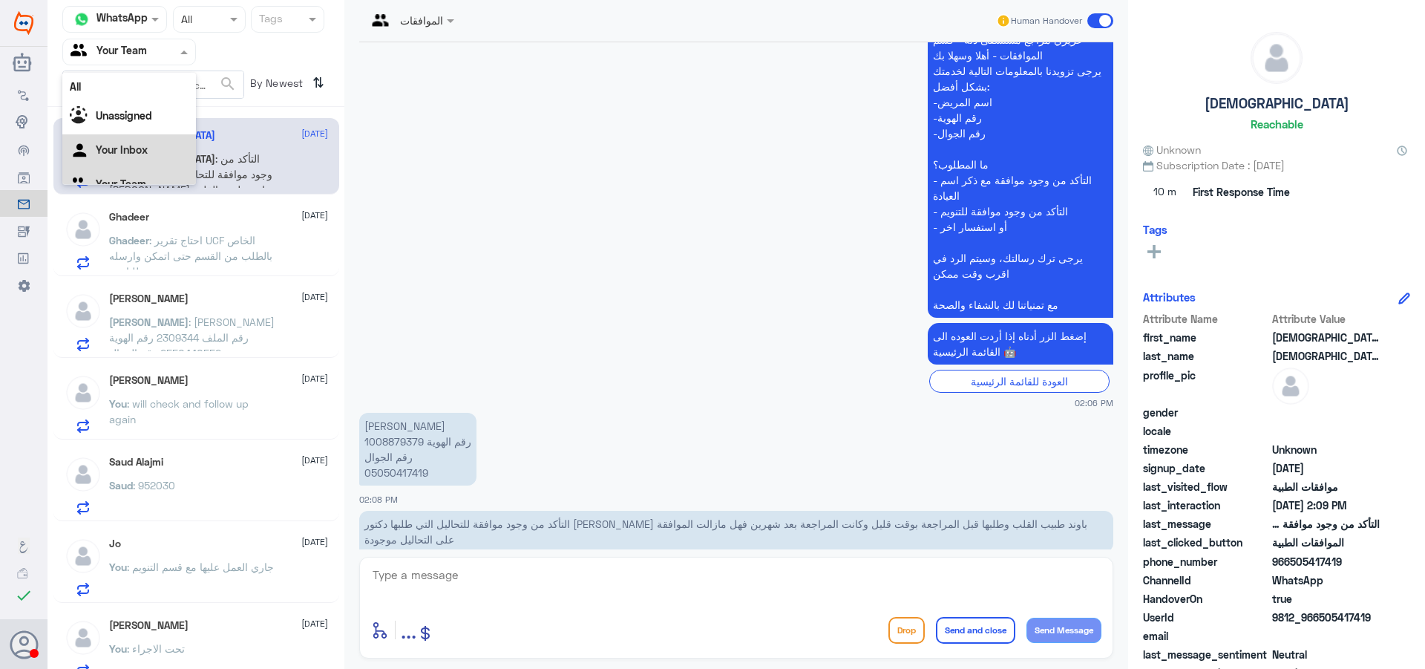
click at [154, 166] on div "Your Inbox" at bounding box center [129, 151] width 134 height 34
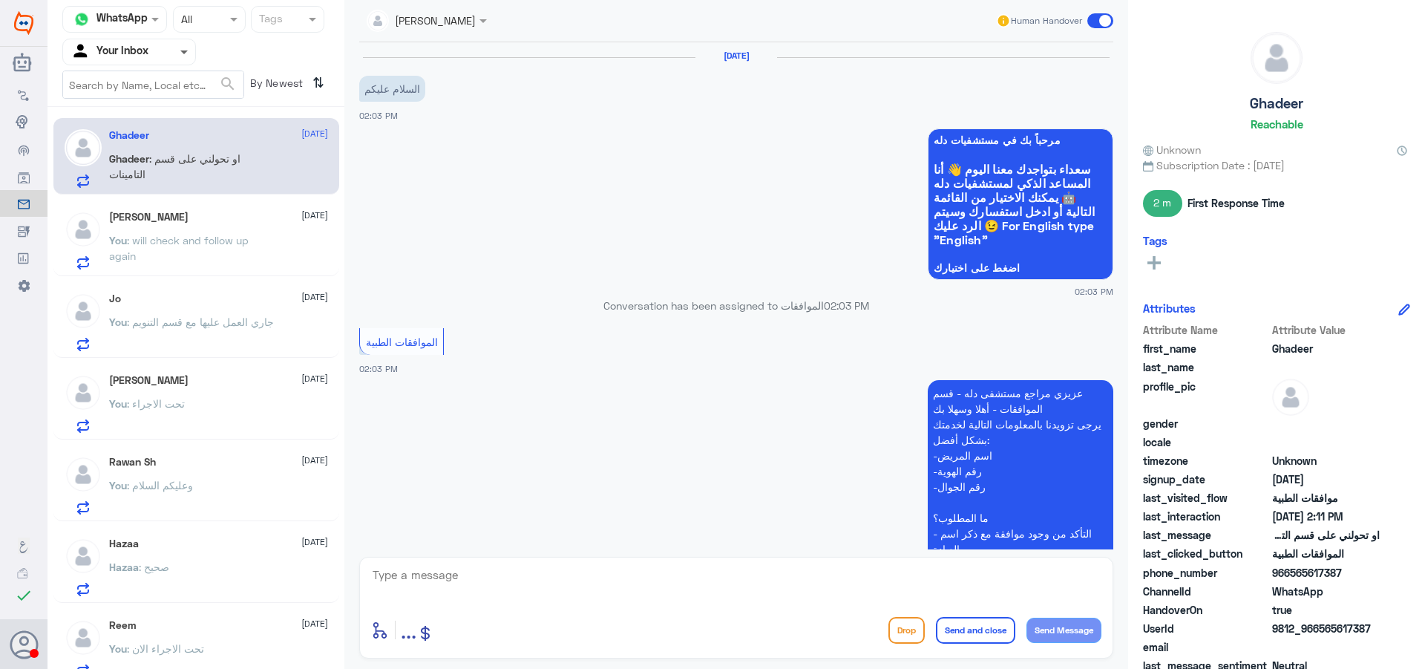
scroll to position [592, 0]
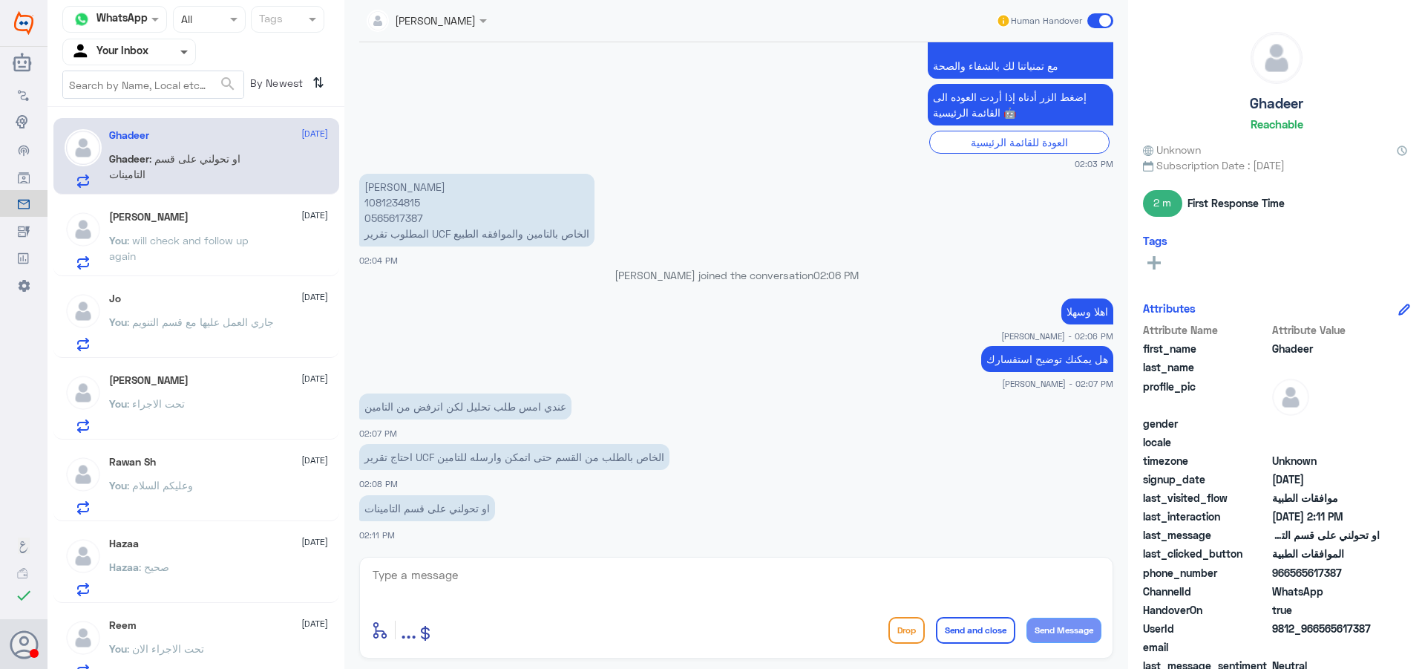
click at [181, 52] on span at bounding box center [183, 52] width 7 height 5
click at [155, 155] on div "Your Team" at bounding box center [129, 167] width 134 height 34
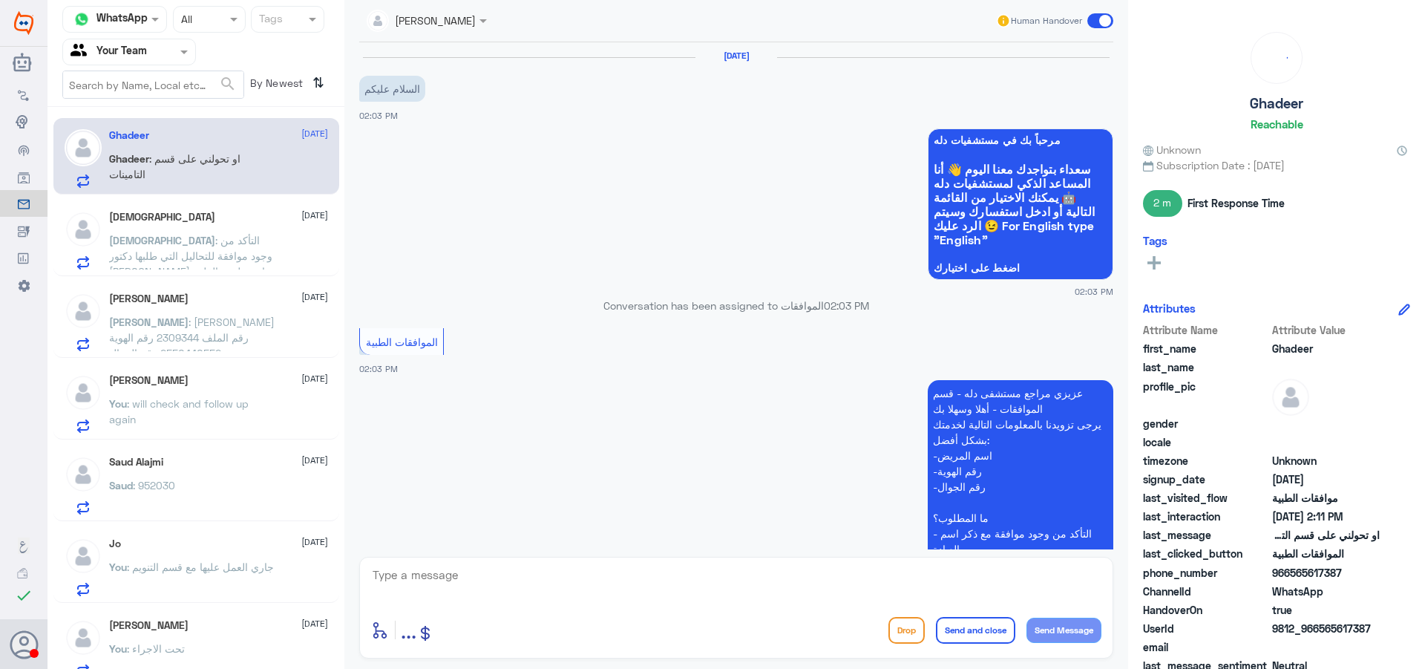
scroll to position [592, 0]
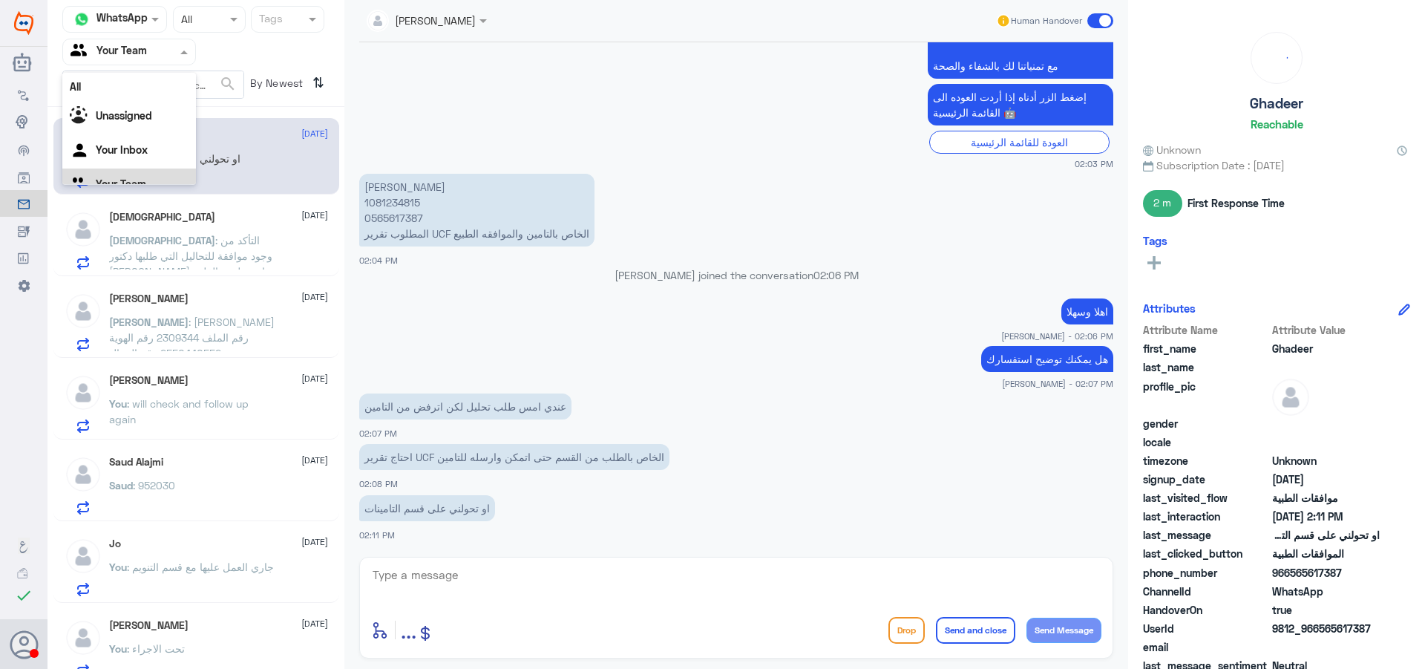
click at [114, 42] on div "Your Team" at bounding box center [109, 52] width 76 height 22
click at [115, 179] on div "Your Team" at bounding box center [129, 167] width 134 height 34
click at [246, 254] on span ": التأكد من وجود موافقة للتحاليل التي طلبها دكتور سميح باوند طبيب القلب وطلبها …" at bounding box center [190, 279] width 163 height 91
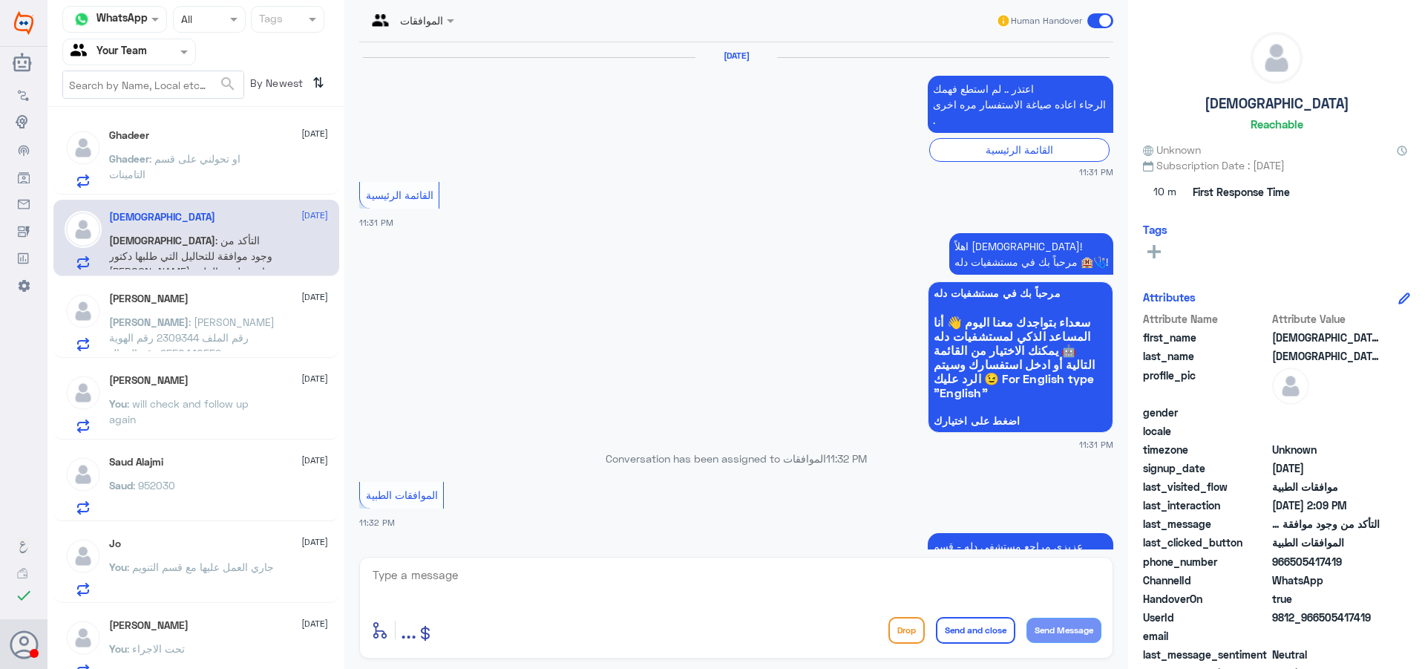
scroll to position [1564, 0]
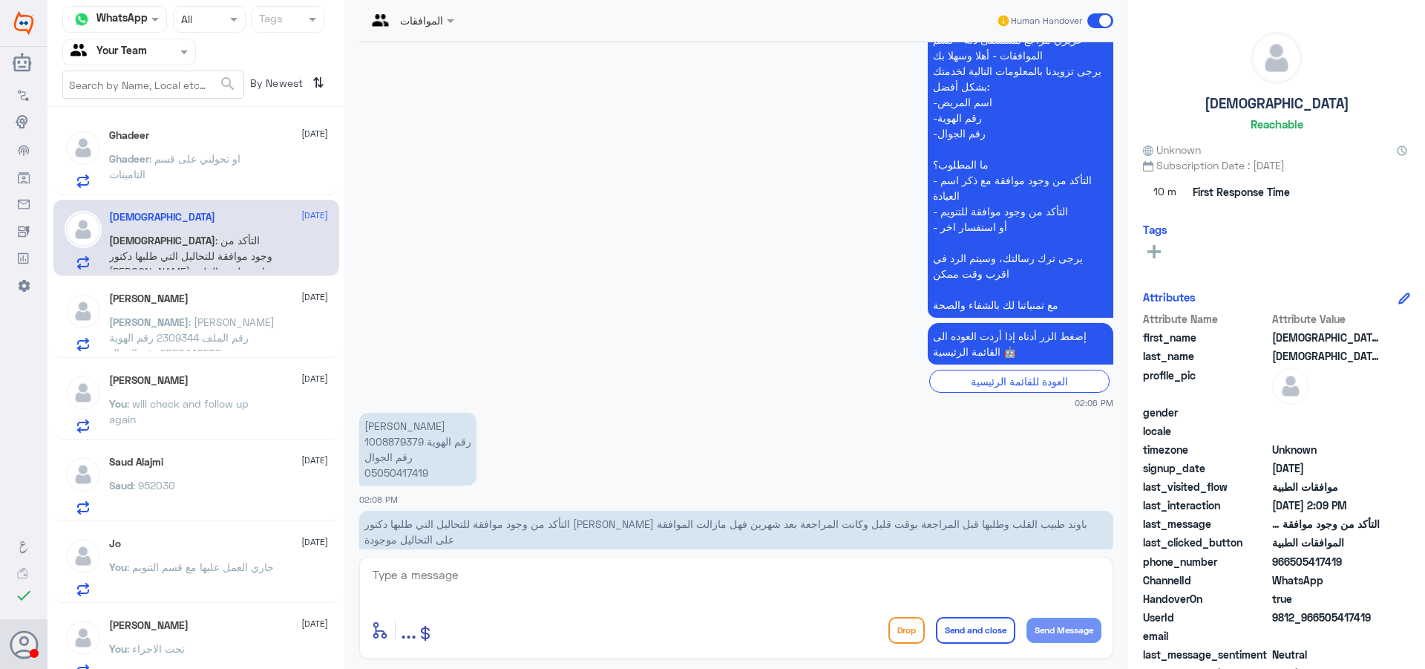
click at [248, 167] on p "Ghadeer : او تحولني على قسم التامينات" at bounding box center [192, 169] width 167 height 37
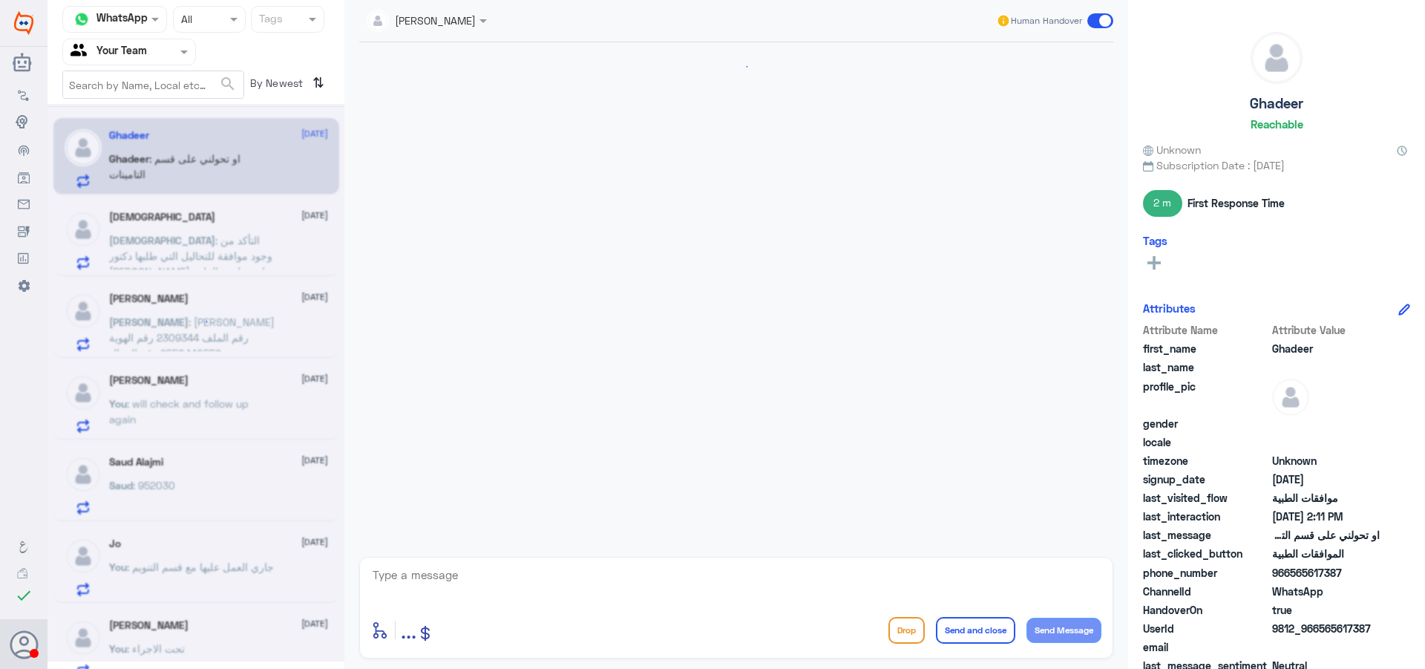
scroll to position [592, 0]
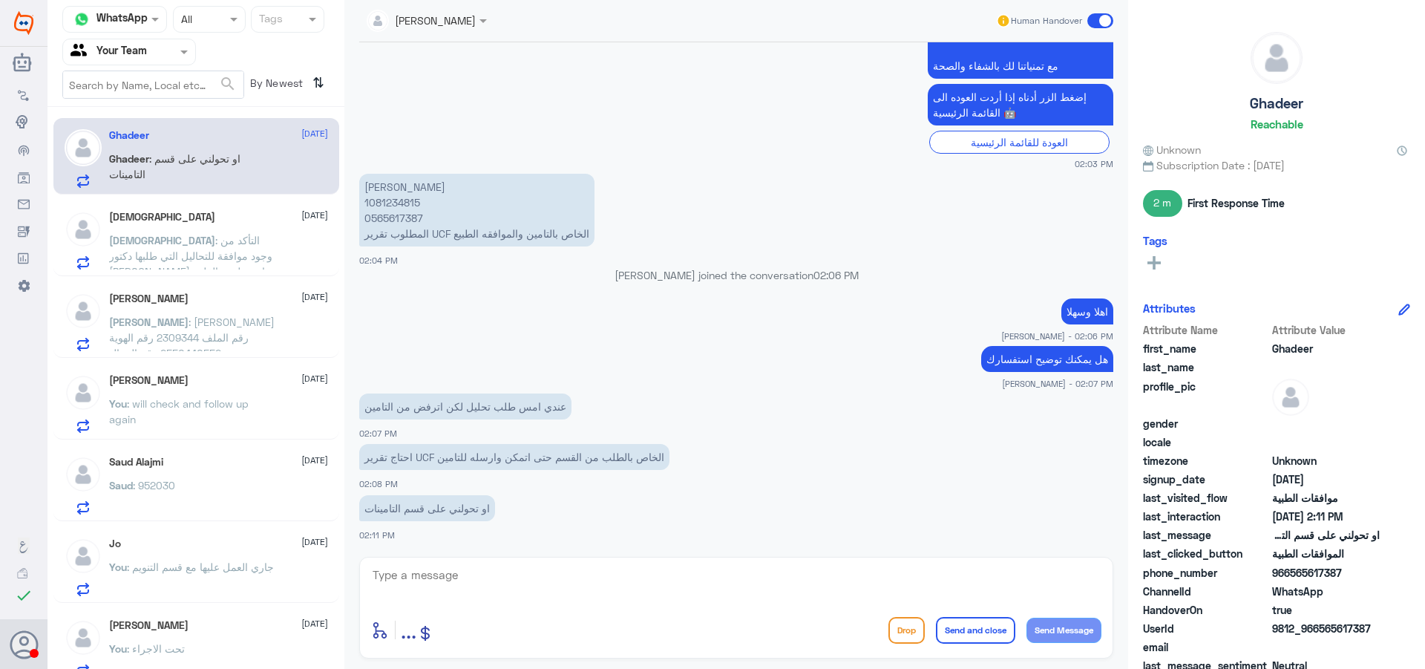
click at [410, 640] on span "..." at bounding box center [409, 629] width 16 height 27
click at [412, 602] on span "Images" at bounding box center [408, 598] width 36 height 13
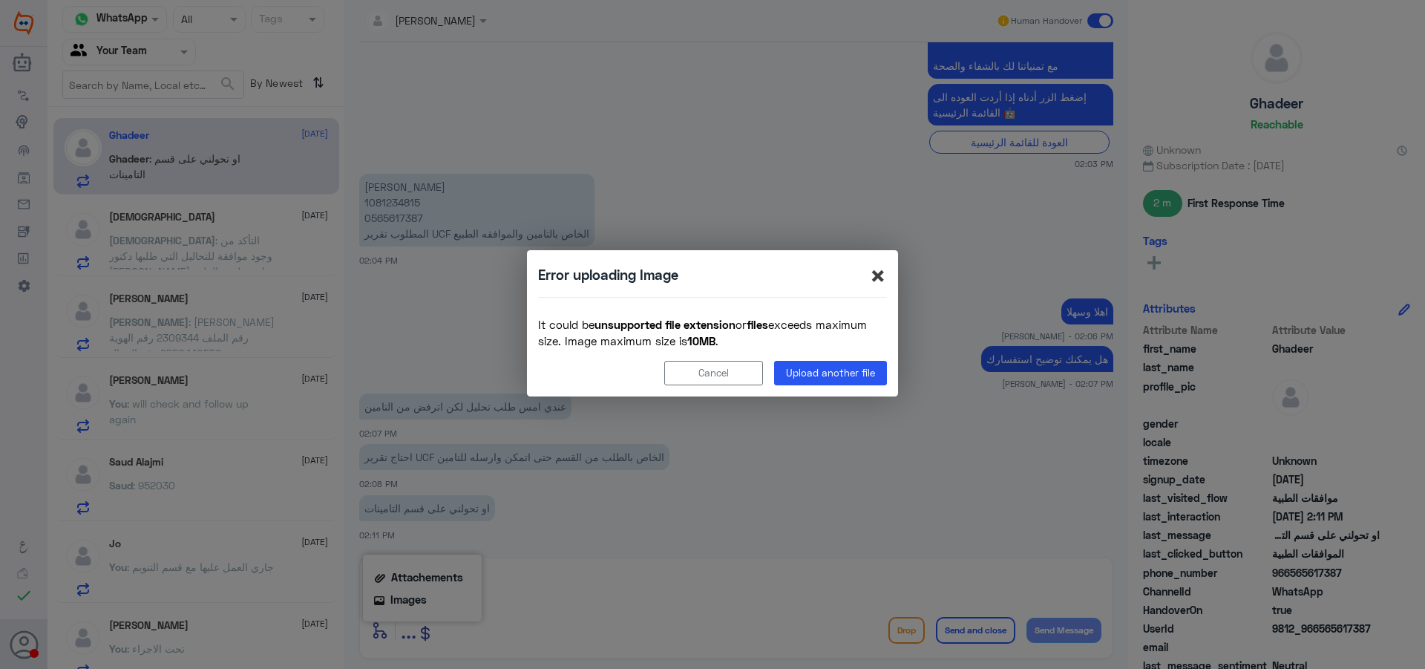
click at [884, 272] on span "×" at bounding box center [878, 274] width 18 height 33
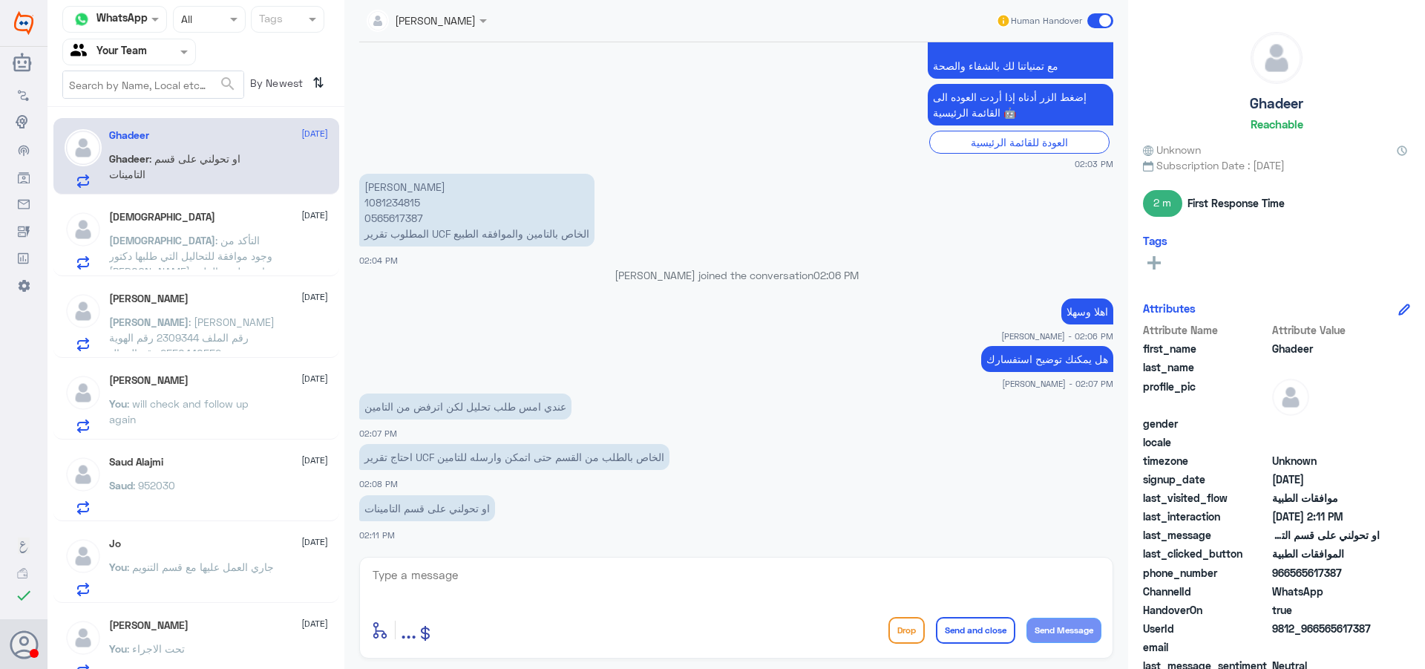
click at [415, 636] on span "..." at bounding box center [409, 629] width 16 height 27
click at [417, 570] on span "Attachements" at bounding box center [427, 576] width 72 height 13
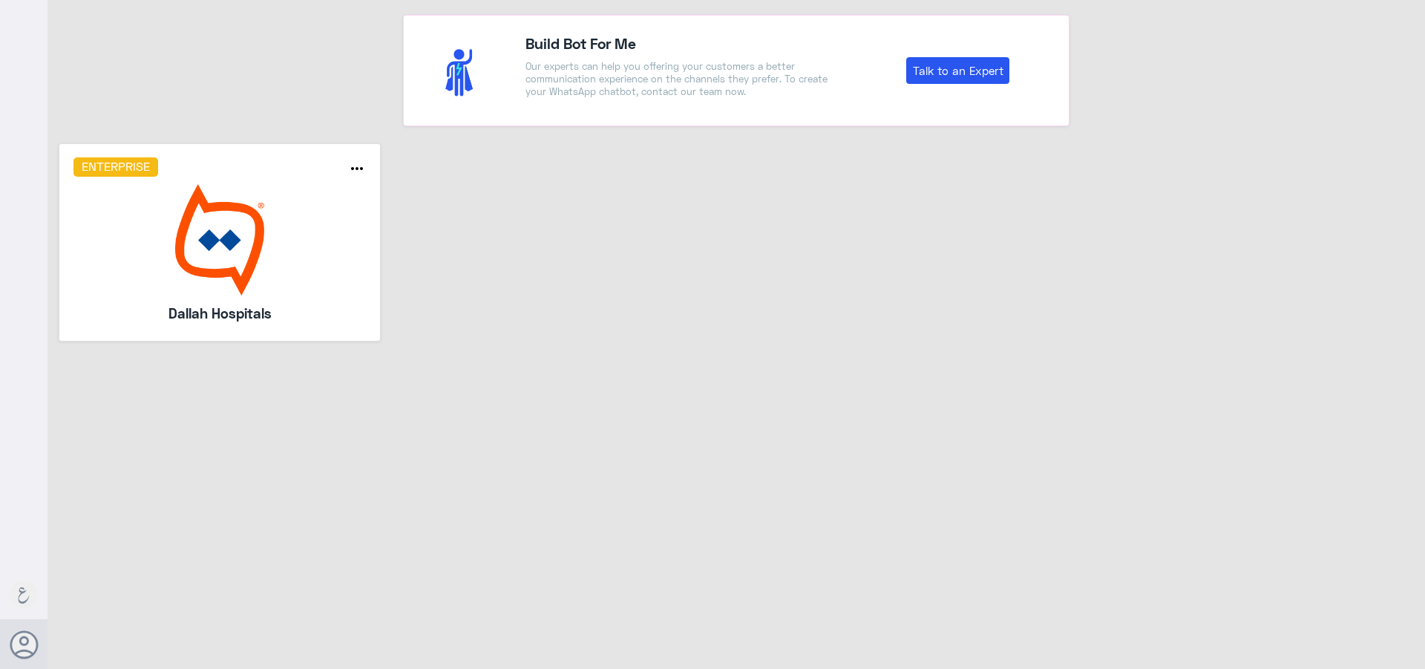
click at [276, 194] on img at bounding box center [219, 239] width 293 height 111
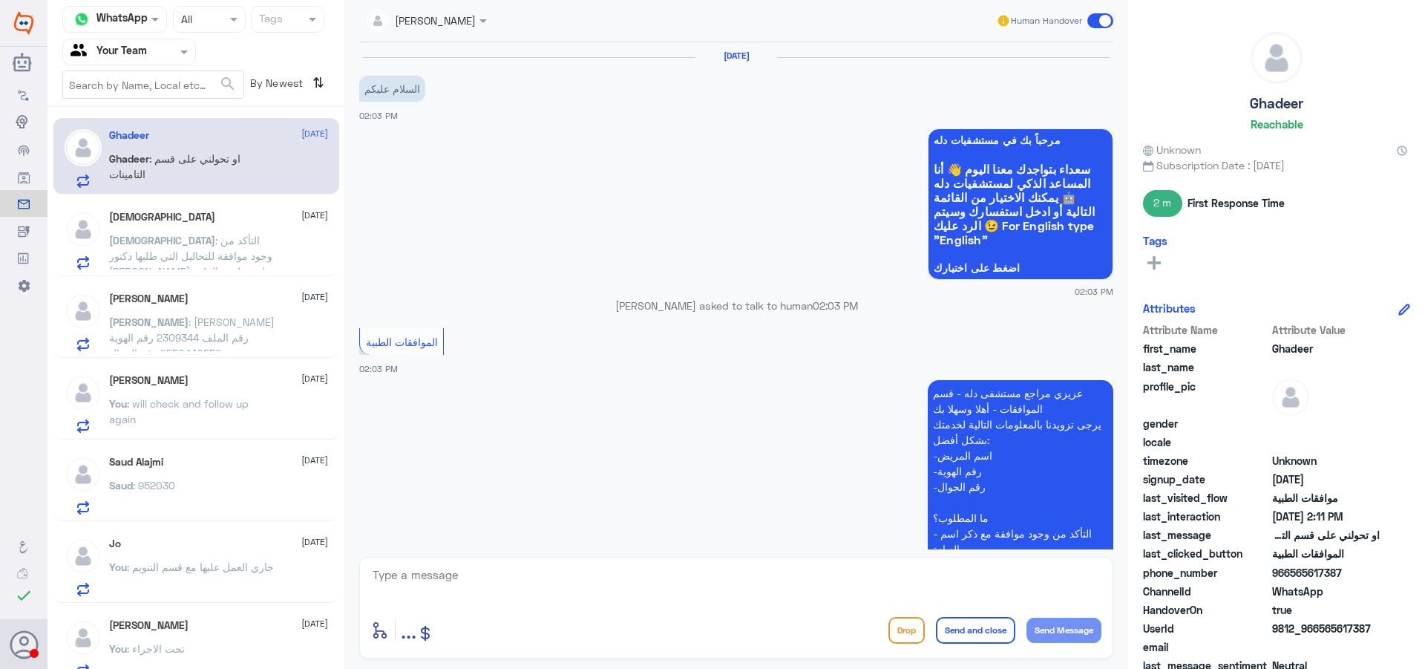
scroll to position [592, 0]
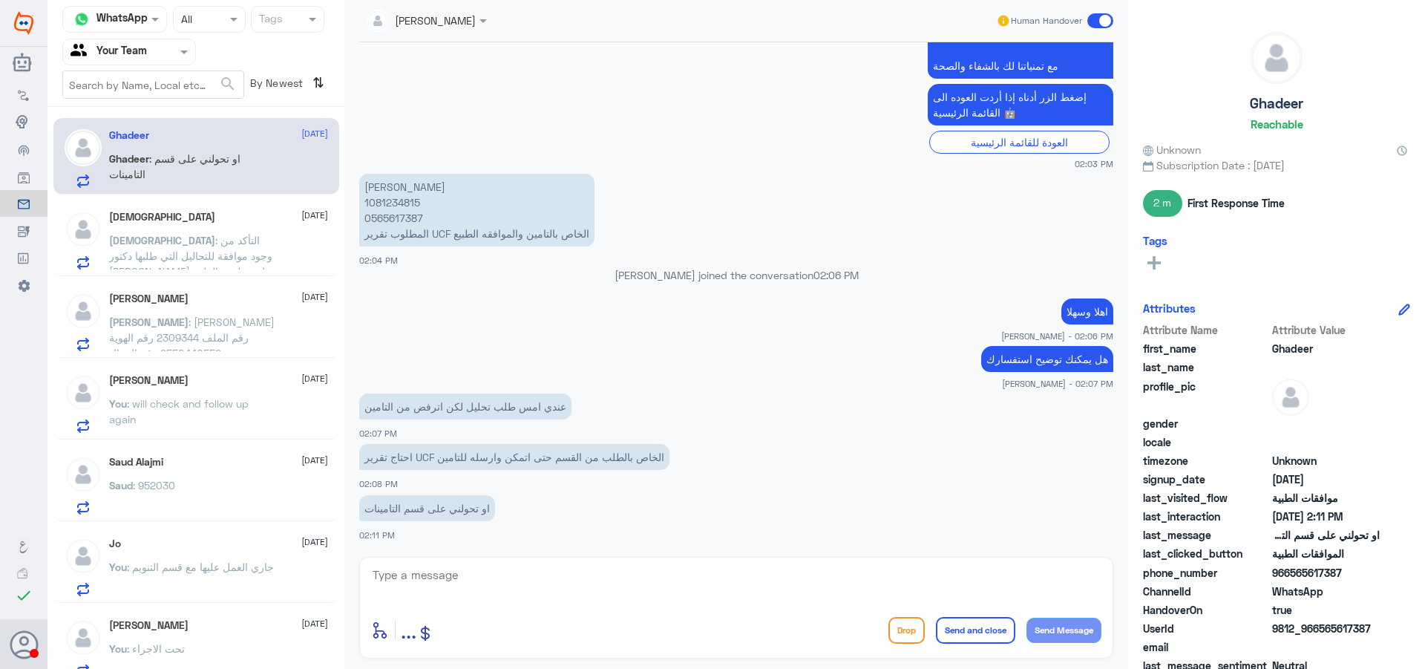
click at [215, 242] on span "[DEMOGRAPHIC_DATA]" at bounding box center [162, 240] width 106 height 13
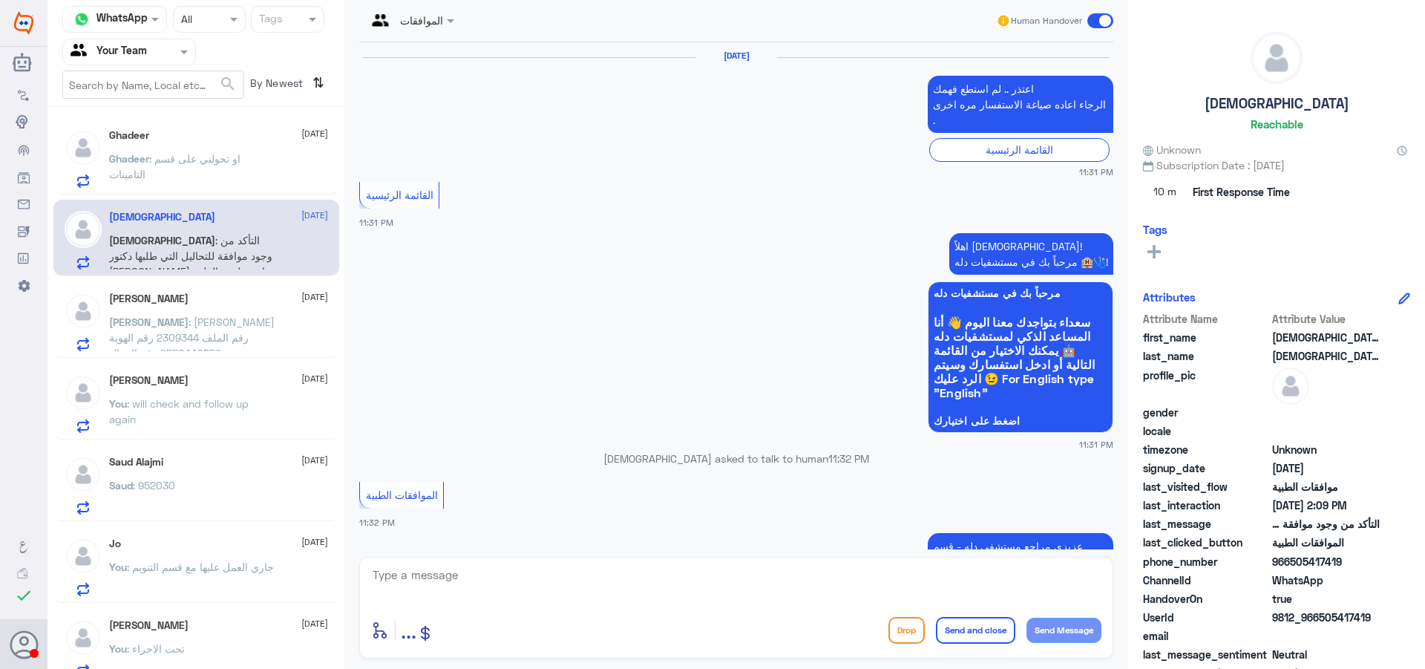
scroll to position [1564, 0]
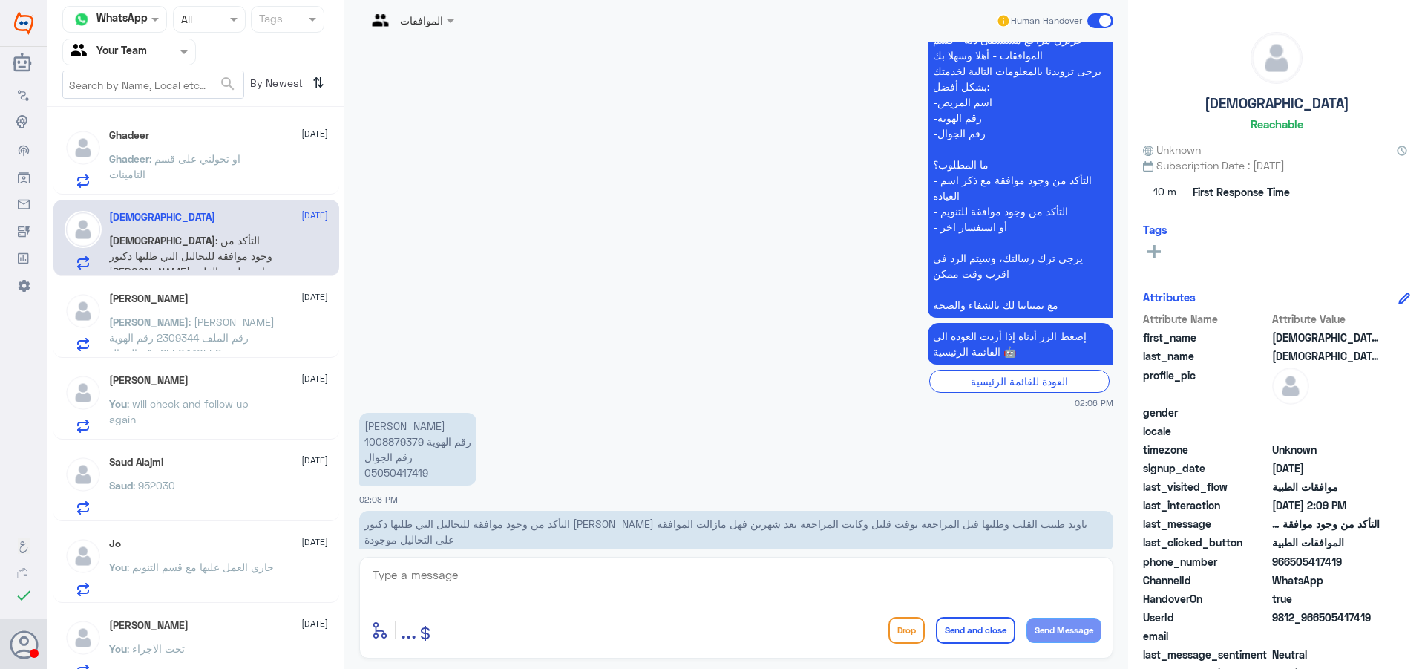
drag, startPoint x: 524, startPoint y: 604, endPoint x: 518, endPoint y: 590, distance: 15.3
click at [523, 603] on div at bounding box center [736, 585] width 730 height 40
click at [518, 583] on textarea at bounding box center [736, 583] width 730 height 36
type textarea "h"
type textarea "اهلا وسهلا"
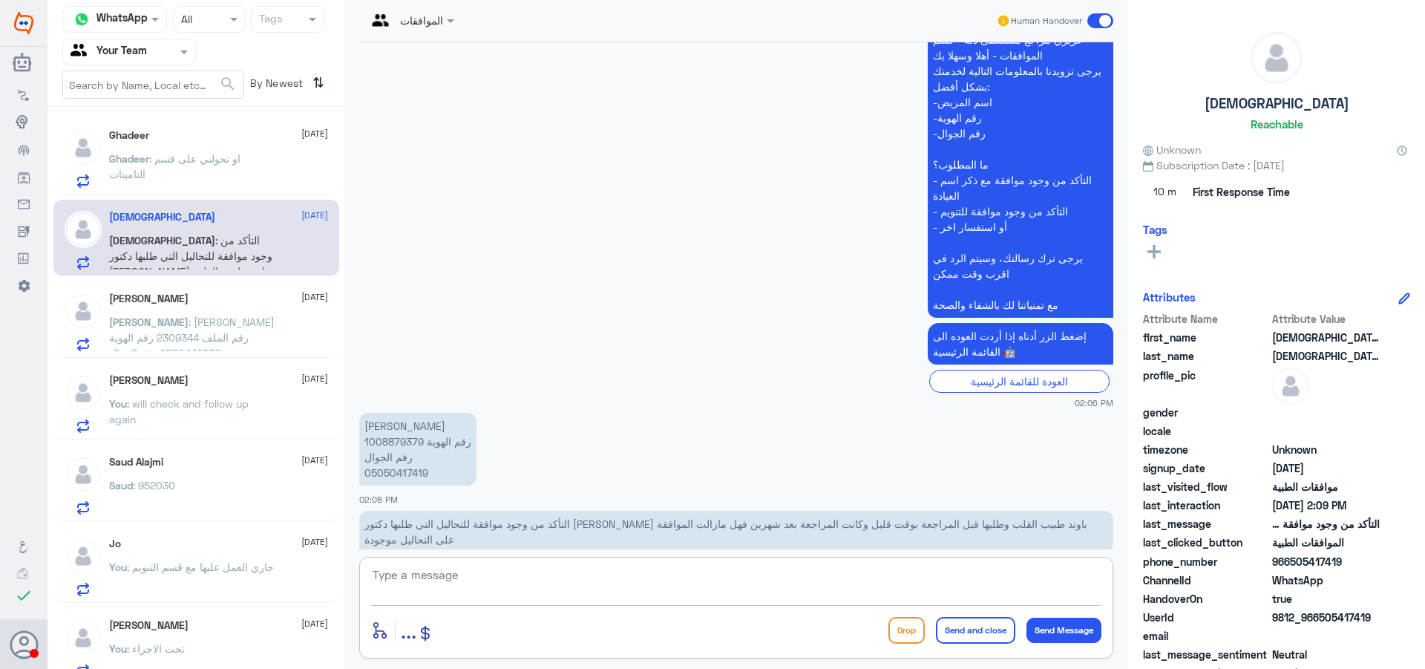
scroll to position [1612, 0]
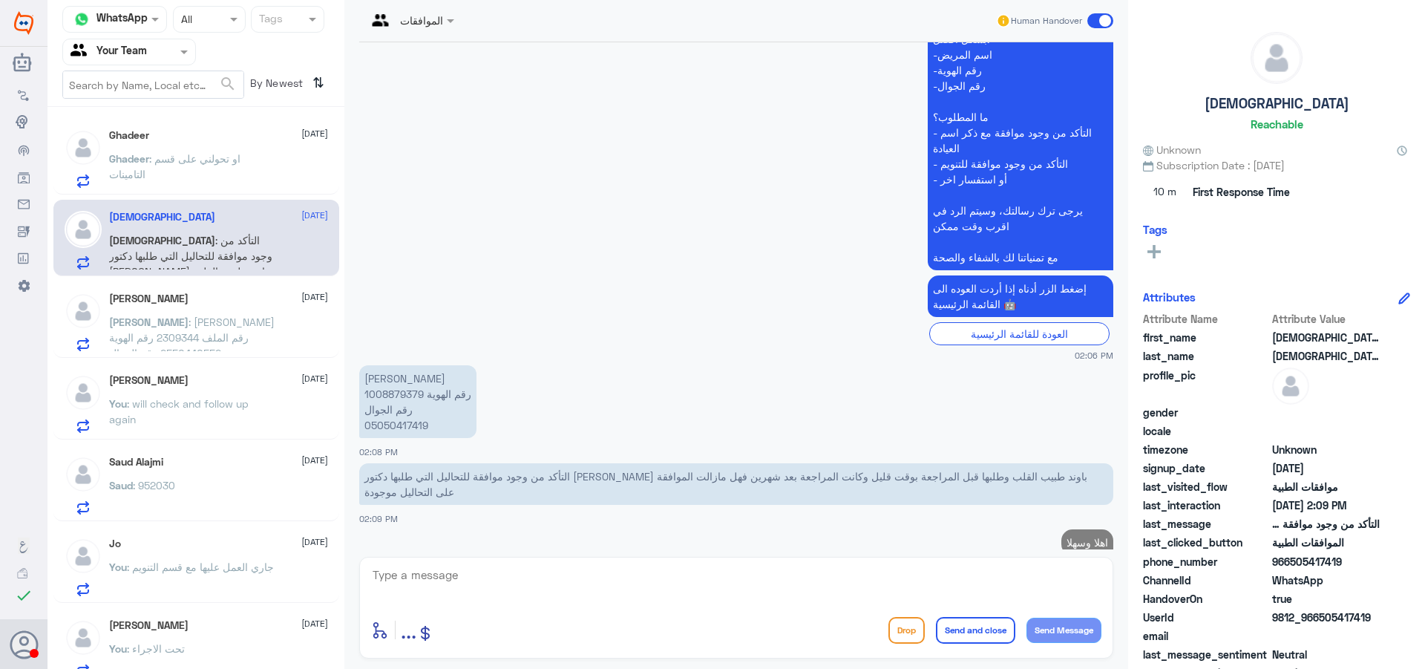
click at [209, 469] on div "Saud Alajmi 14 September Saud : 952030" at bounding box center [218, 485] width 219 height 59
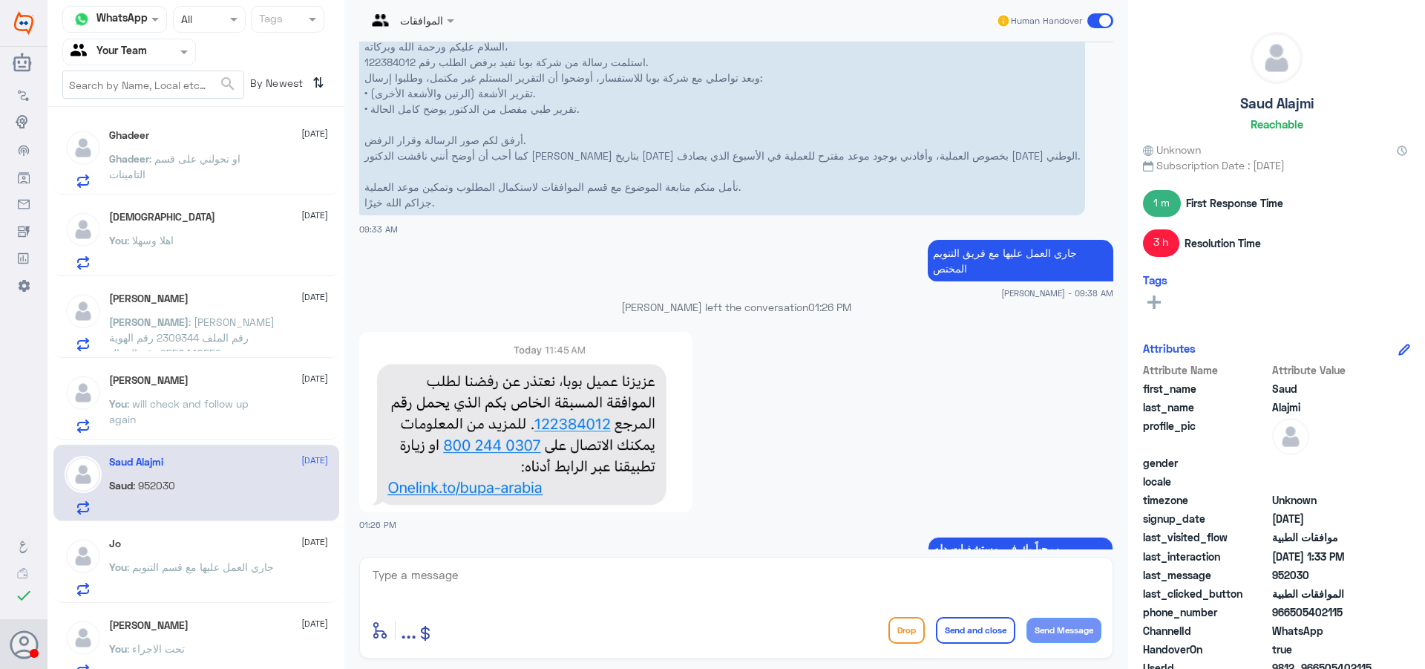
scroll to position [711, 0]
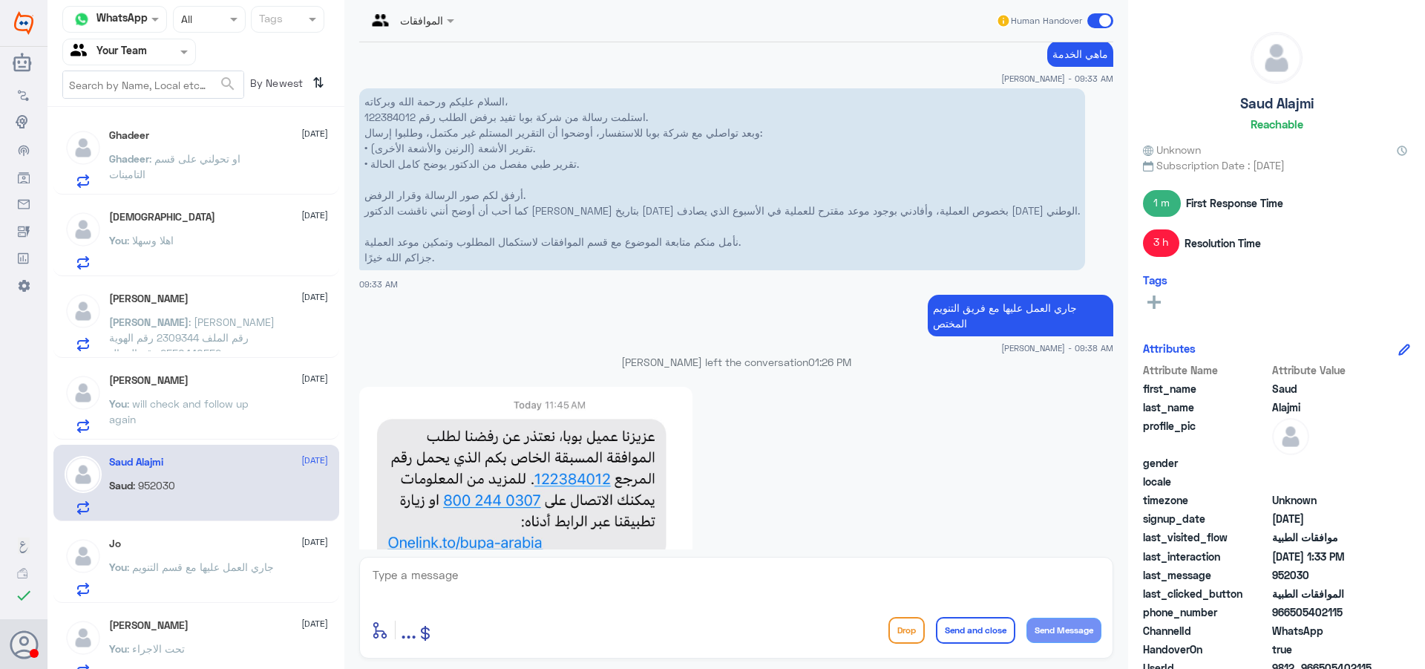
click at [135, 232] on div "سبحان الله 14 September You : اهلا وسهلا" at bounding box center [218, 240] width 219 height 59
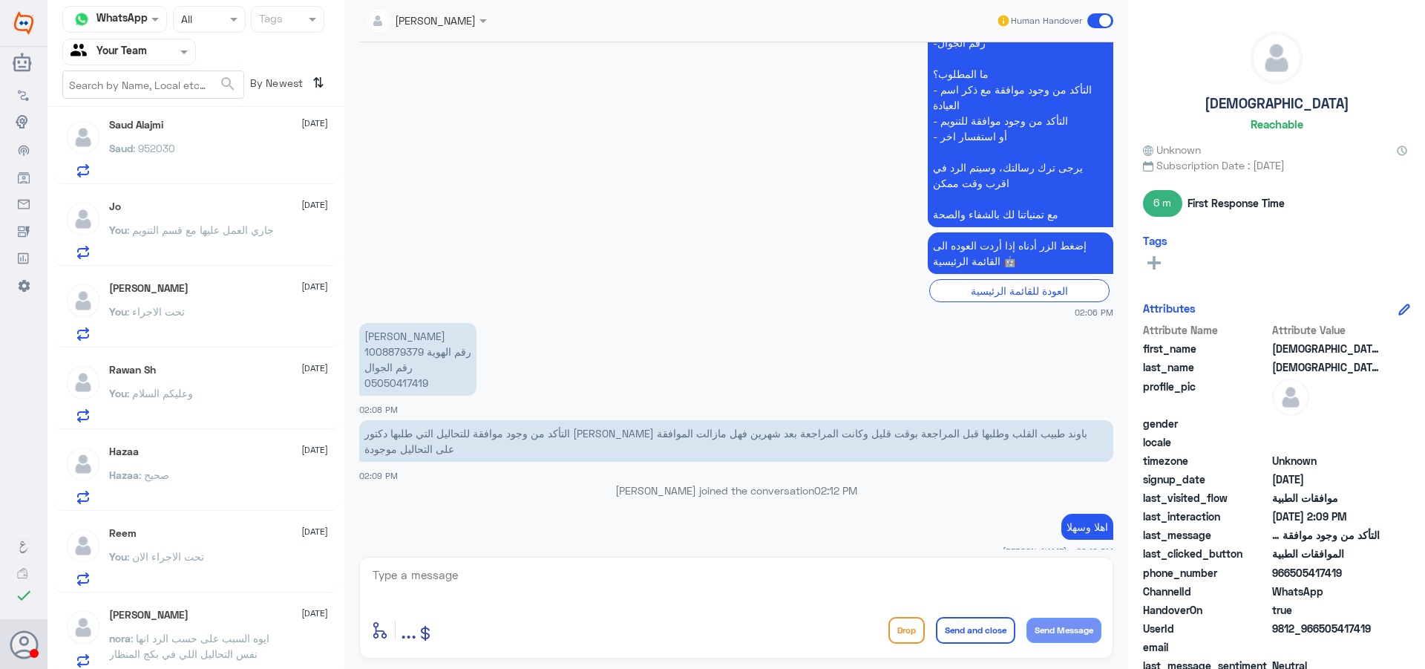
scroll to position [371, 0]
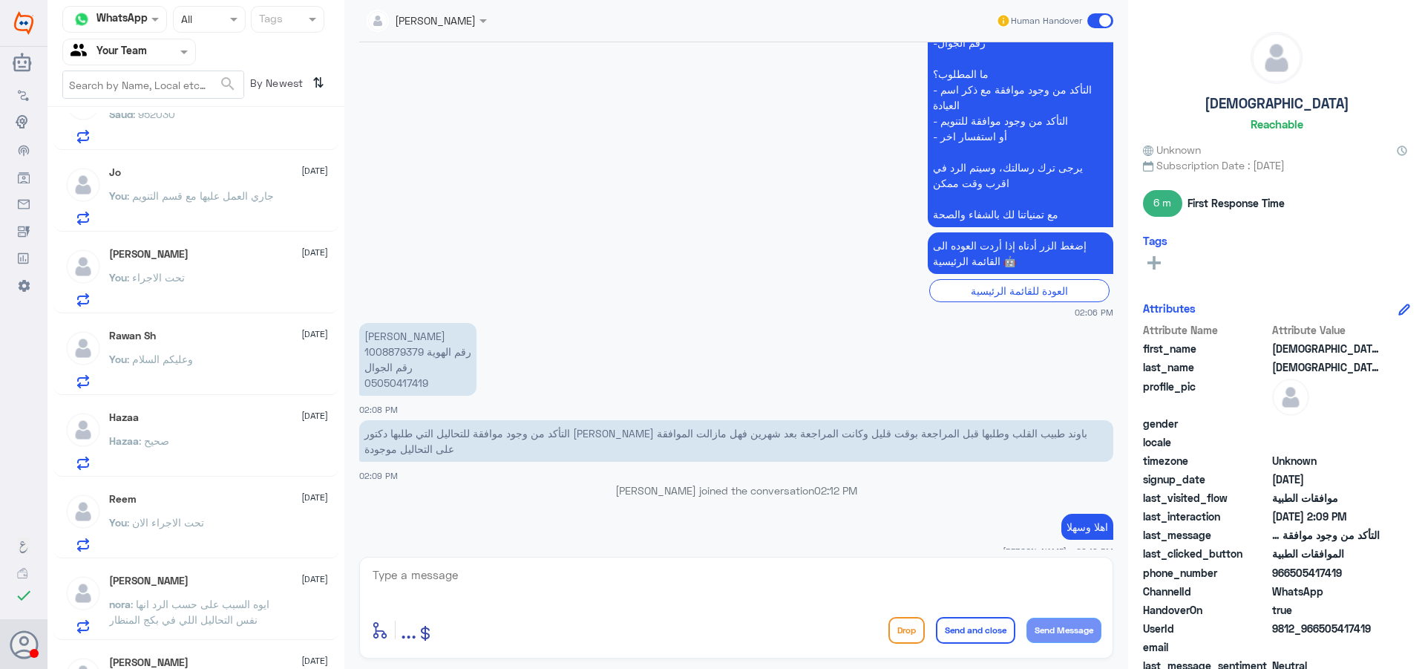
click at [182, 356] on span ": وعليكم السلام" at bounding box center [160, 359] width 66 height 13
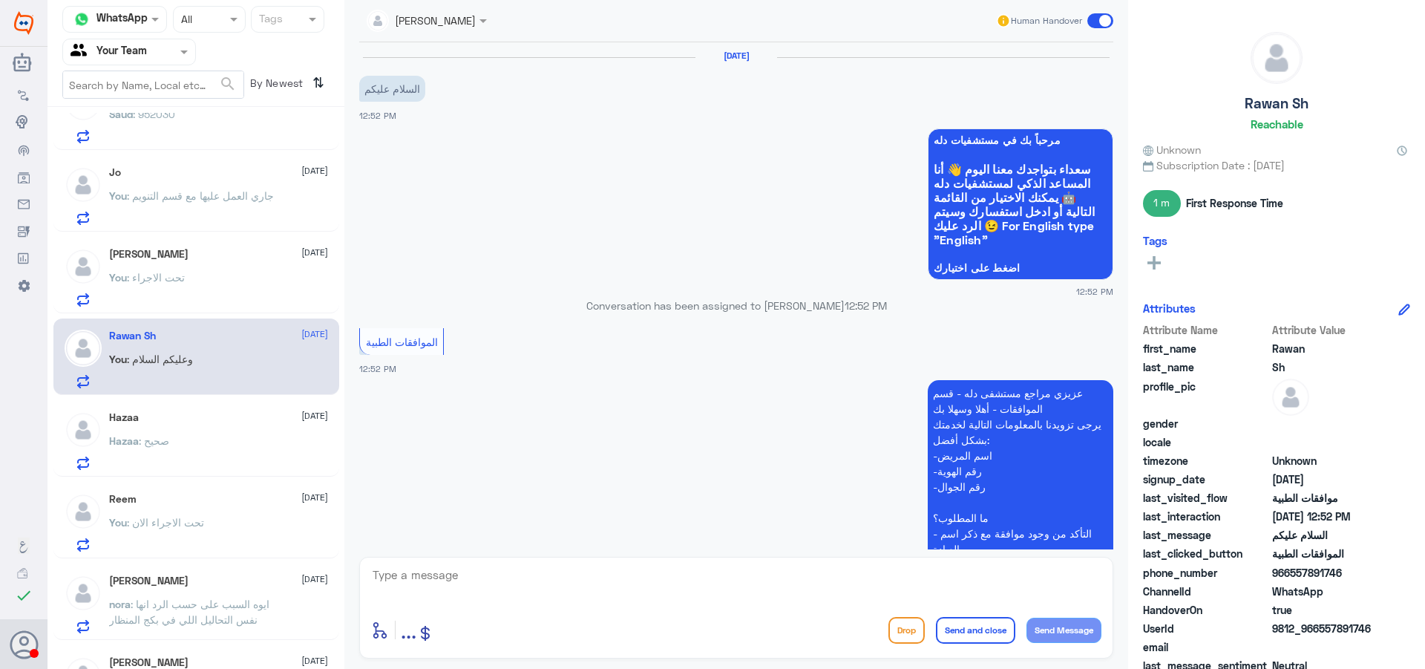
scroll to position [295, 0]
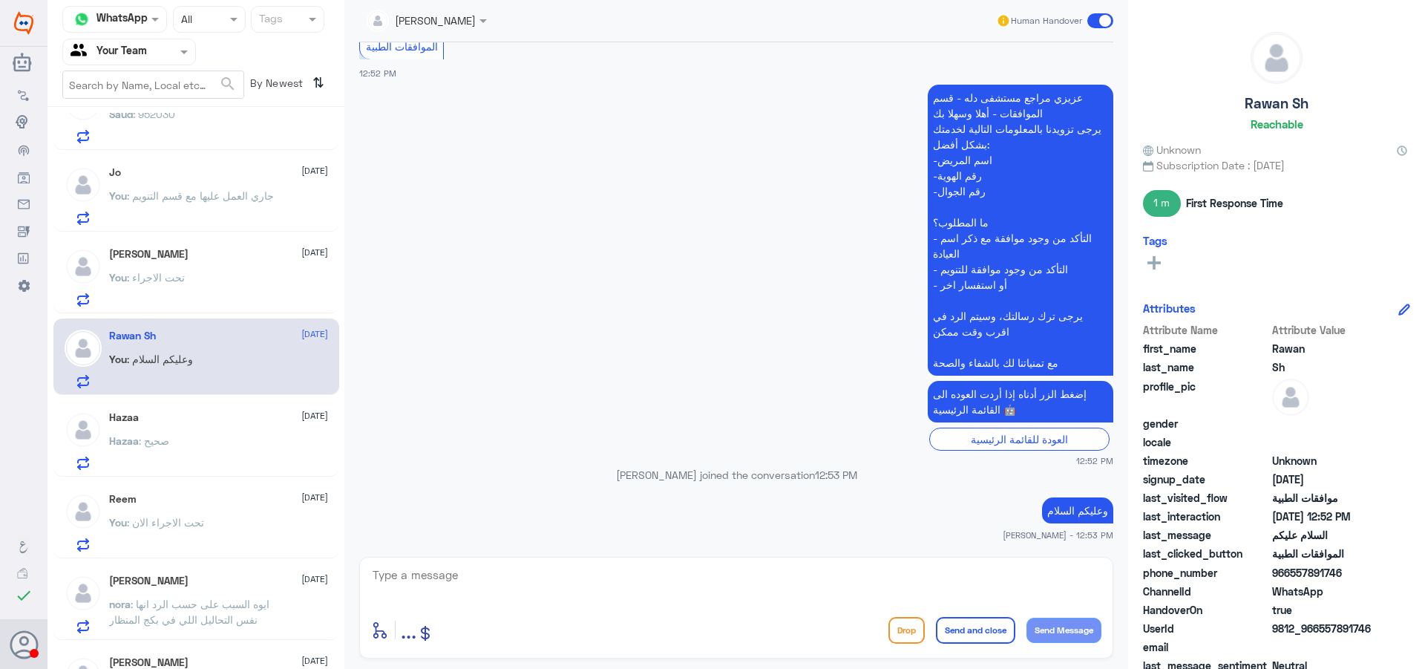
click at [190, 279] on div "You : تحت الاجراء" at bounding box center [218, 289] width 219 height 33
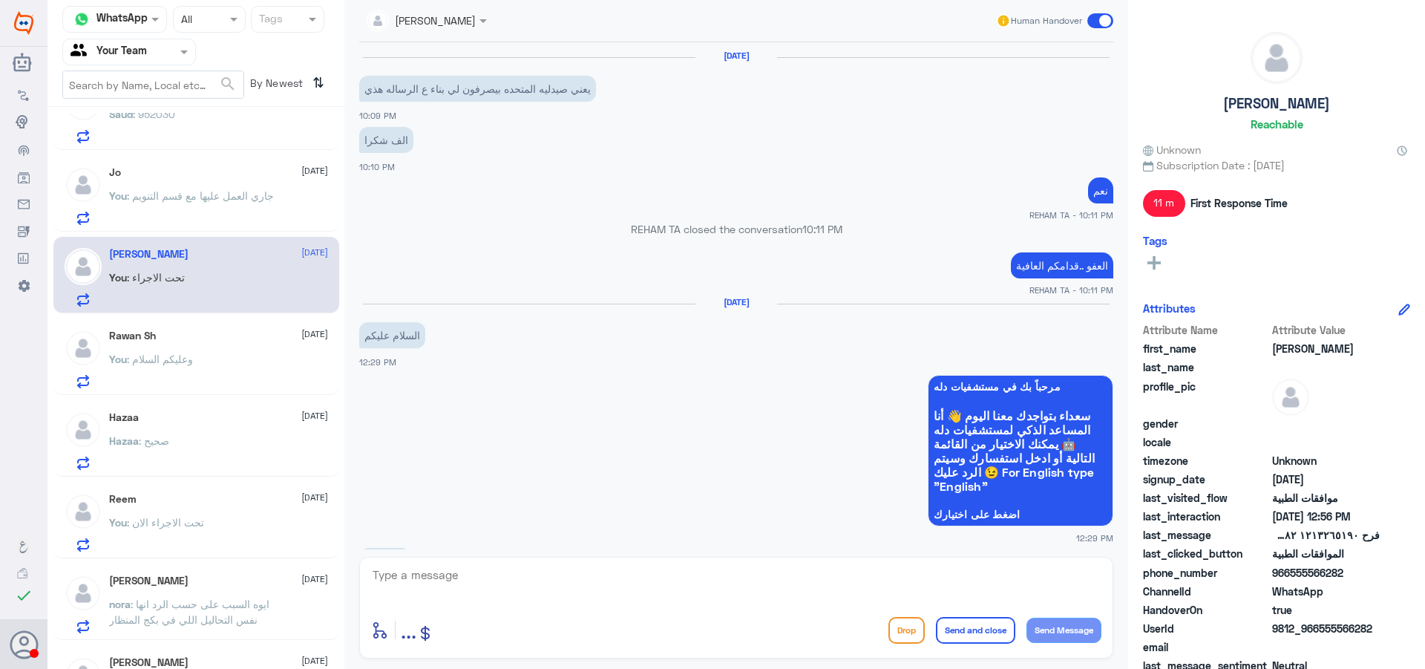
scroll to position [1315, 0]
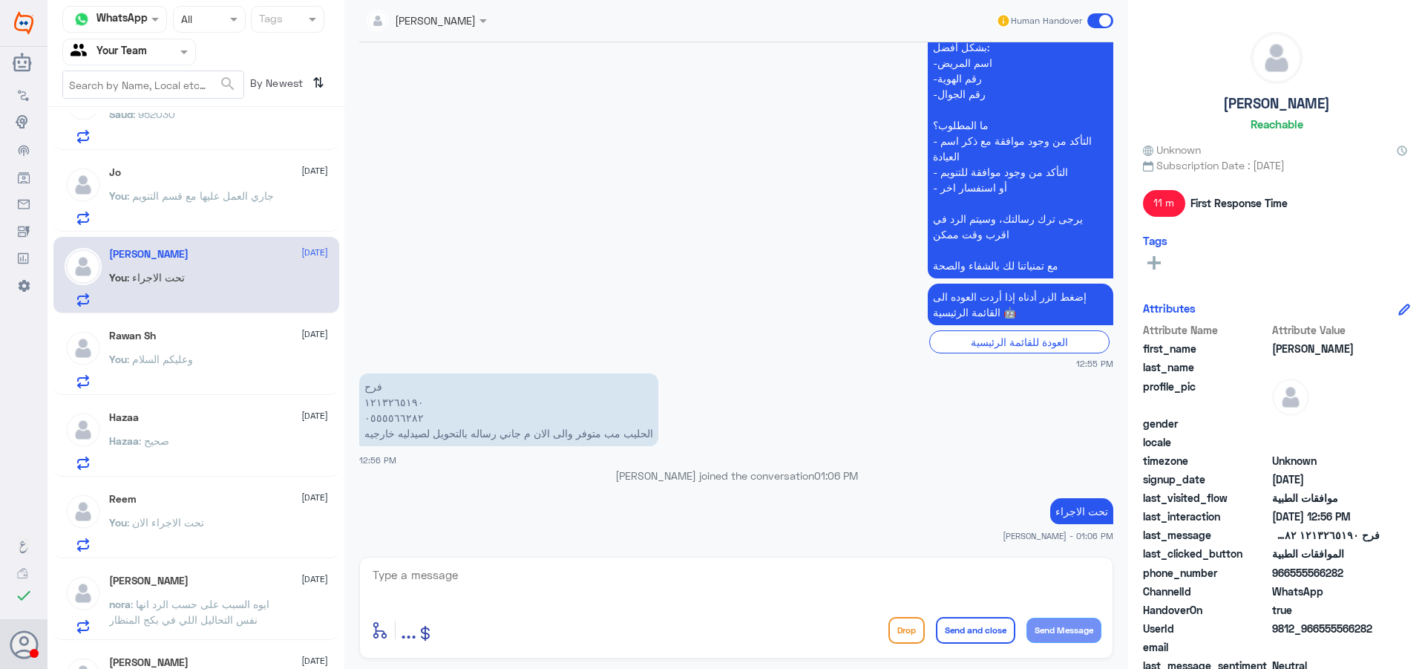
click at [1096, 19] on span at bounding box center [1100, 20] width 26 height 15
click at [0, 0] on input "checkbox" at bounding box center [0, 0] width 0 height 0
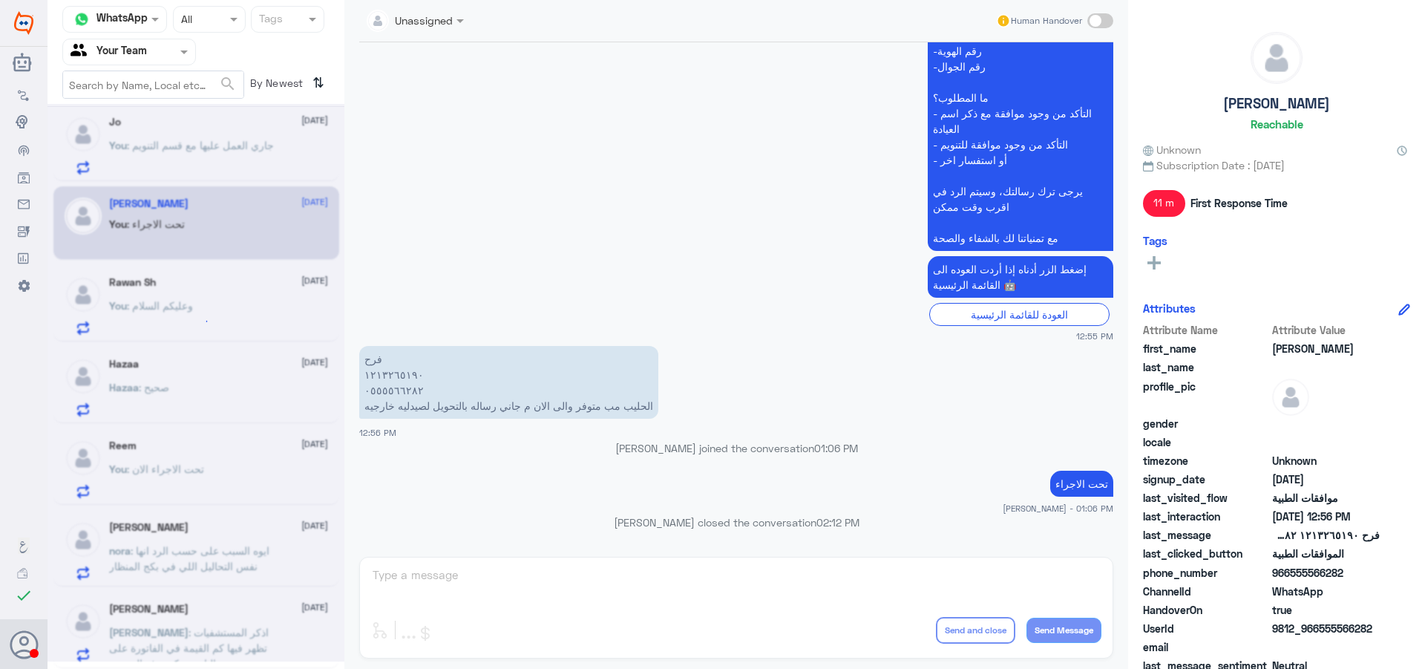
click at [228, 461] on div "Ghadeer 14 September Ghadeer : او تحولني على قسم التامينات سبحان الله 14 Septem…" at bounding box center [196, 393] width 297 height 561
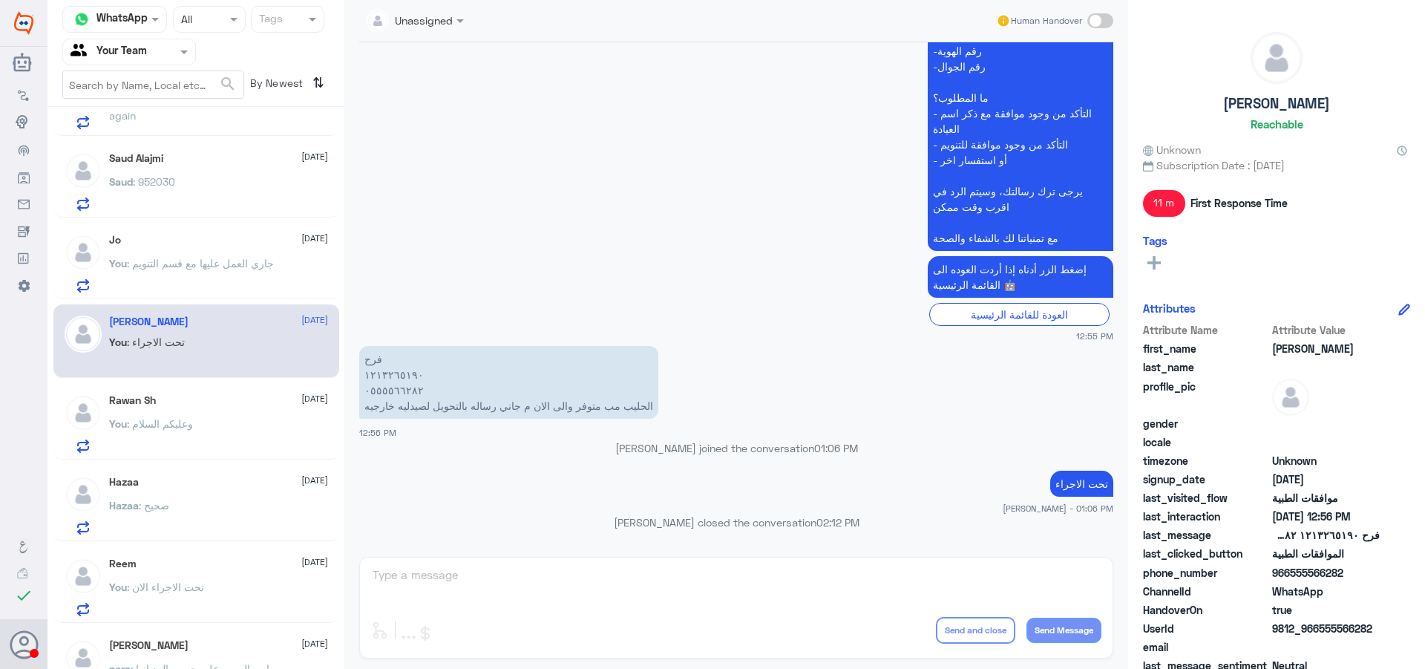
scroll to position [304, 0]
click at [209, 545] on div "Ghadeer 14 September Ghadeer : او تحولني على قسم التامينات سبحان الله 14 Septem…" at bounding box center [196, 393] width 297 height 561
click at [221, 583] on div "You : تحت الاجراء الان" at bounding box center [218, 598] width 219 height 33
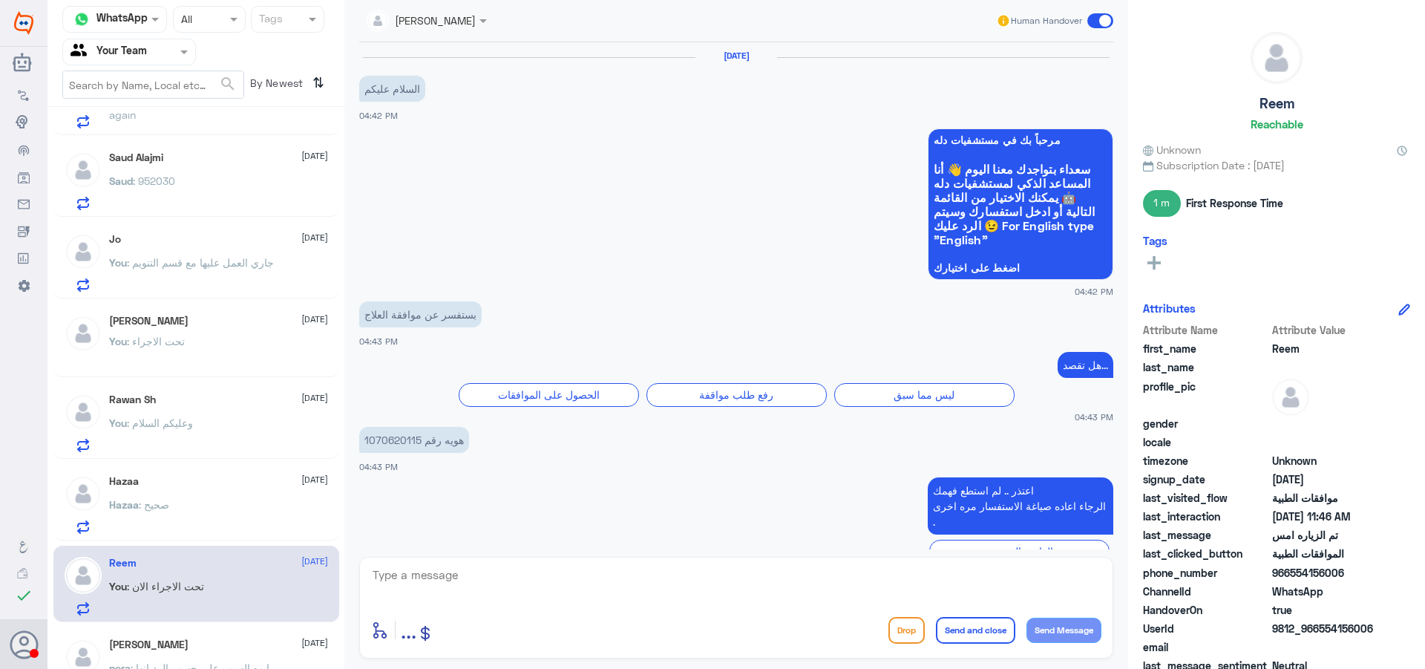
scroll to position [1387, 0]
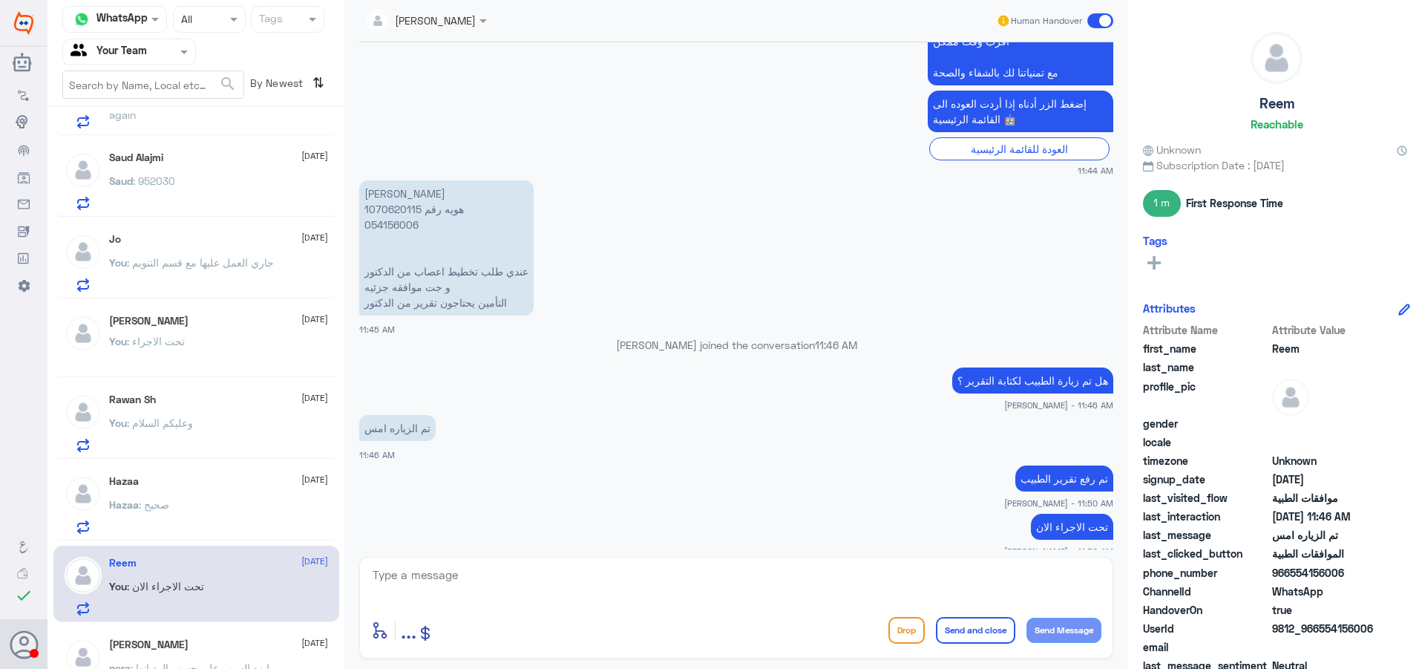
click at [1101, 19] on span at bounding box center [1100, 20] width 26 height 15
click at [0, 0] on input "checkbox" at bounding box center [0, 0] width 0 height 0
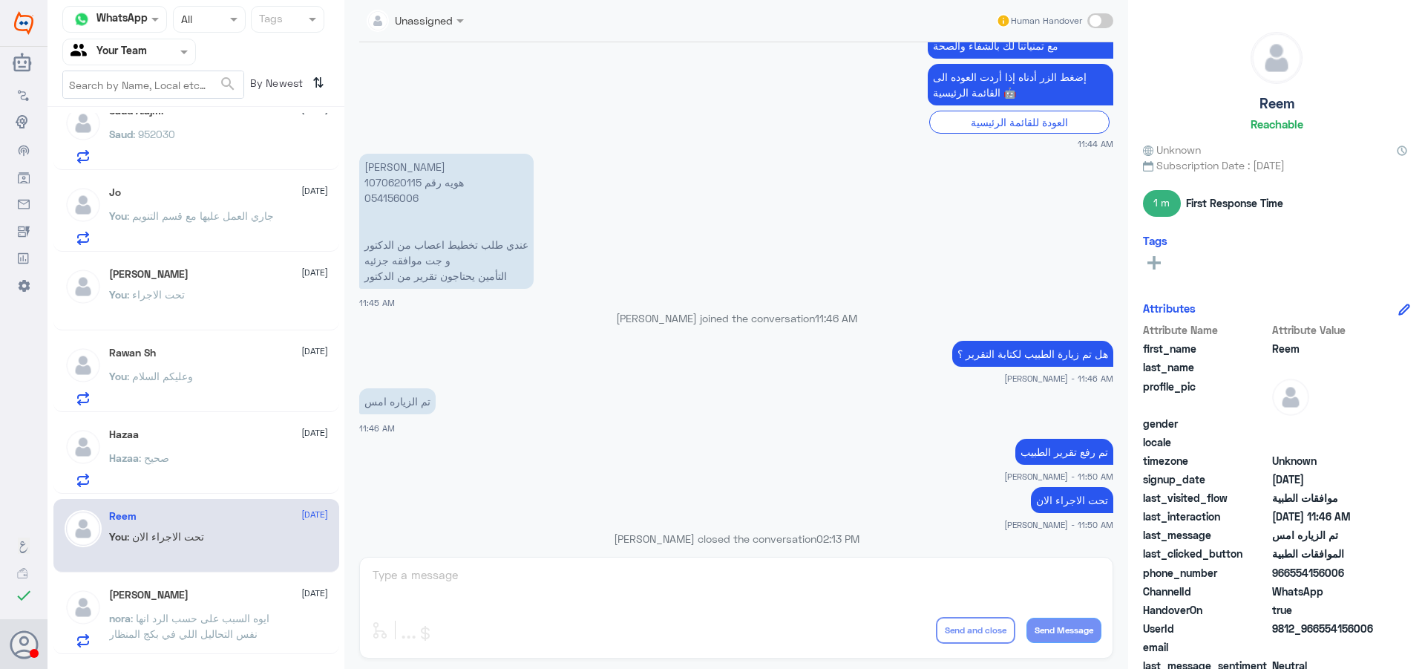
scroll to position [419, 0]
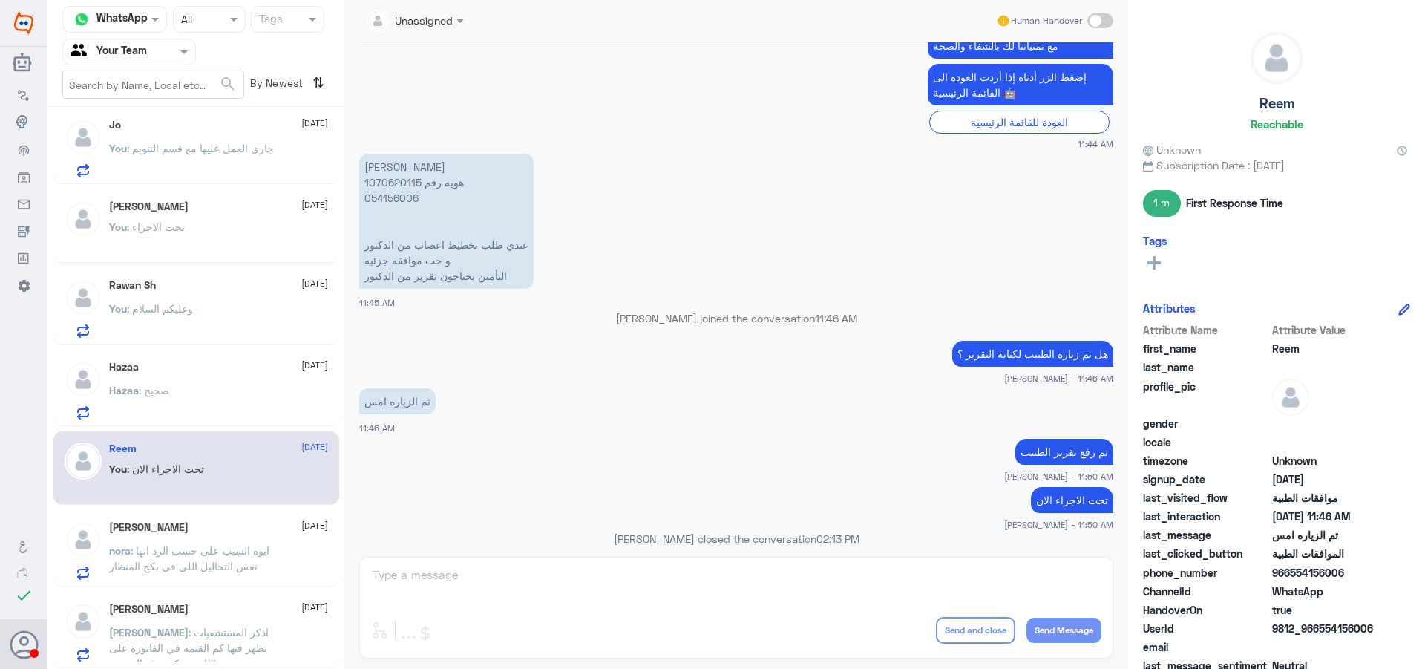
click at [257, 572] on p "[PERSON_NAME] : ايوه السبب على حسب الرد انها نفس التحاليل اللي في بكج المنظار" at bounding box center [192, 561] width 167 height 37
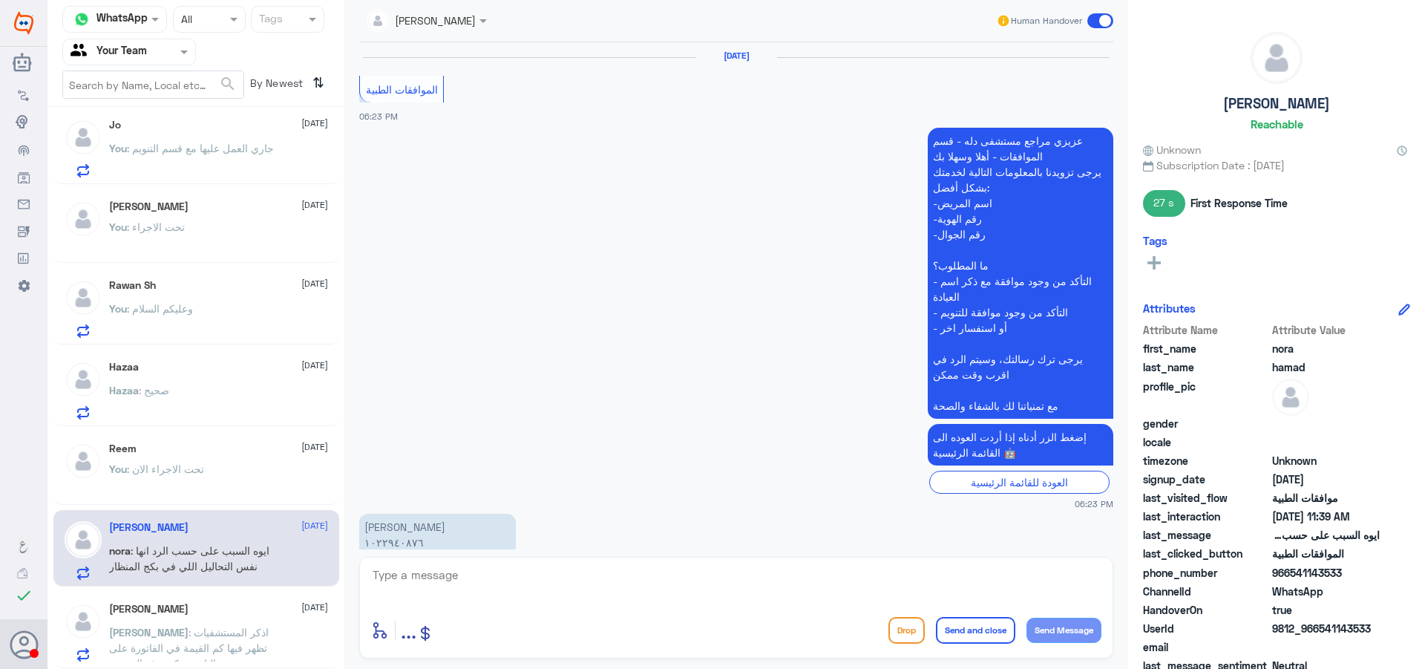
scroll to position [1361, 0]
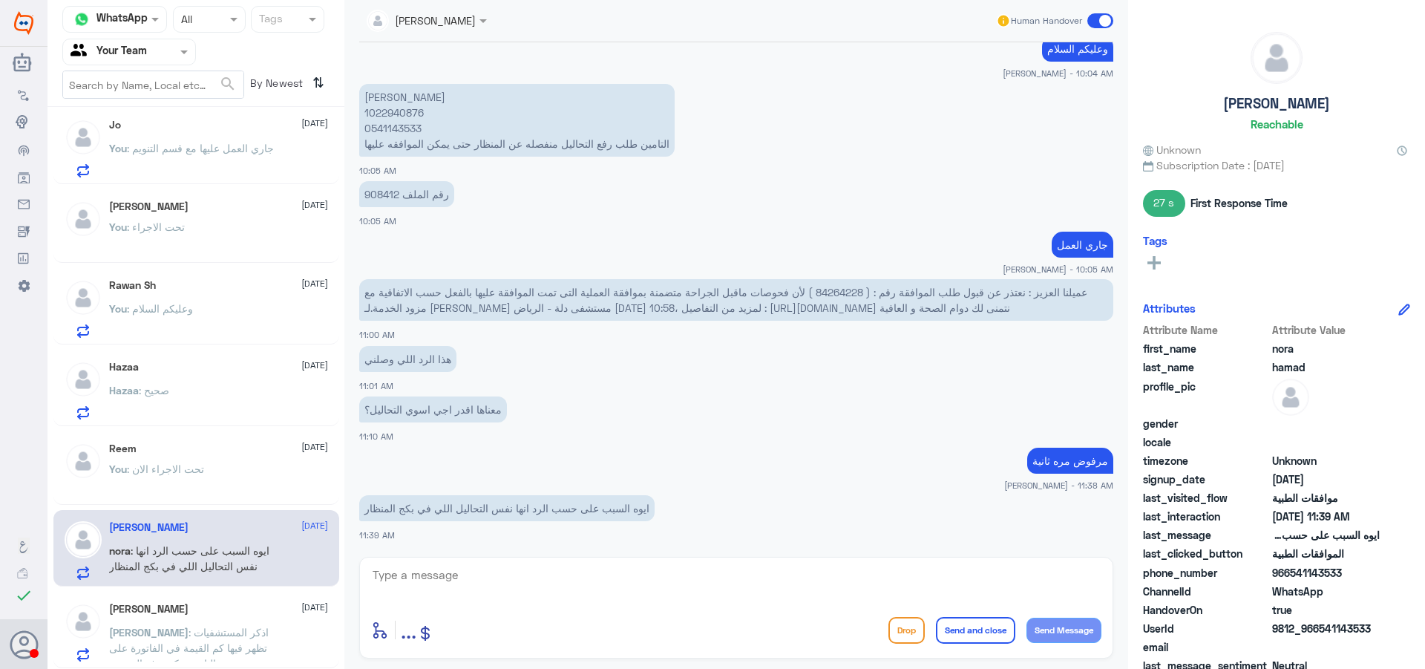
click at [186, 637] on span ": اذكر المستشفيات تظهر فيها كم القيمة في الفاتورة على التامين وكم يدفع المريض" at bounding box center [189, 648] width 160 height 44
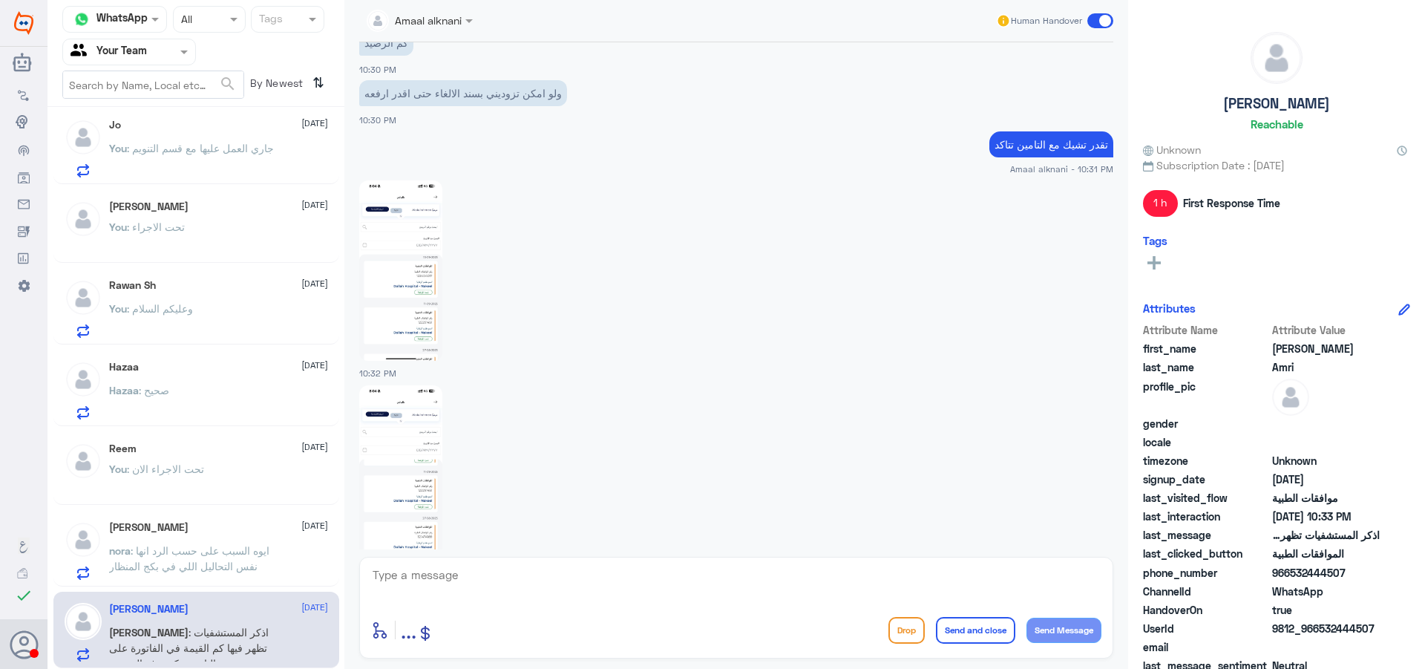
scroll to position [618, 0]
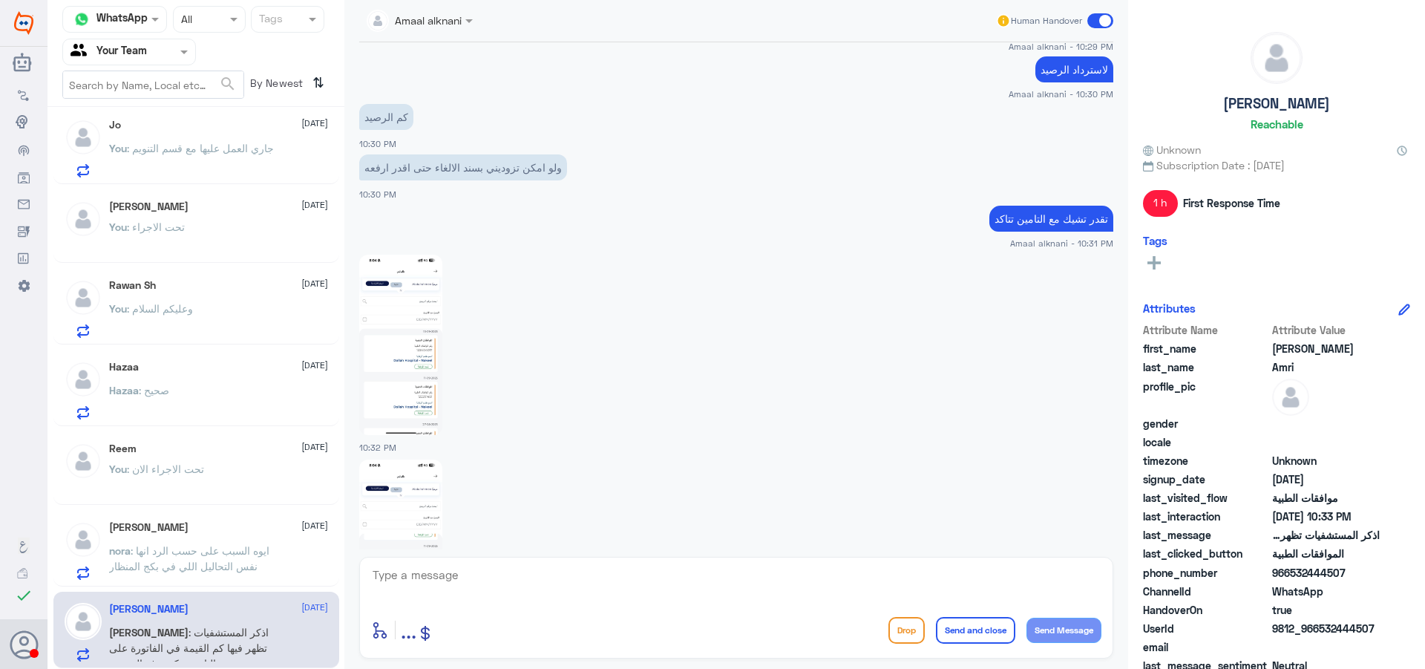
click at [253, 555] on span ": ايوه السبب على حسب الرد انها نفس التحاليل اللي في بكج المنظار" at bounding box center [189, 558] width 160 height 28
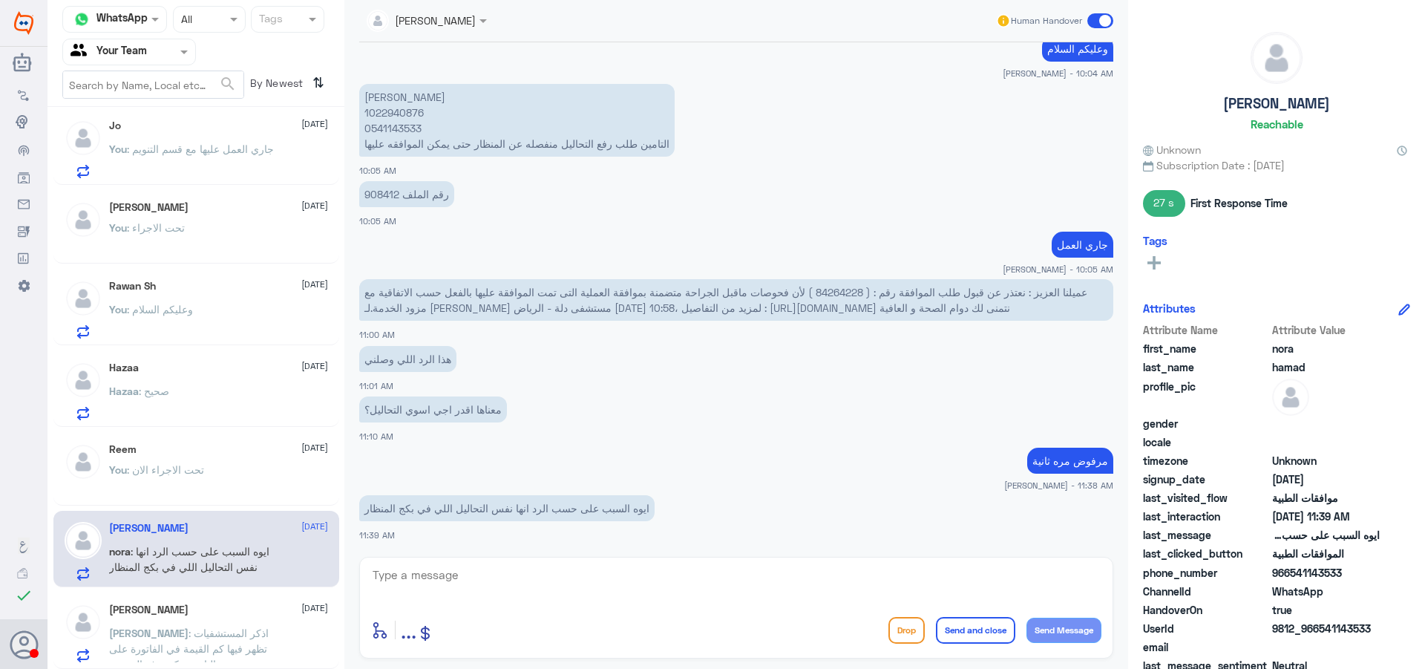
scroll to position [419, 0]
click at [218, 480] on div "You : تحت الاجراء الان" at bounding box center [218, 481] width 219 height 33
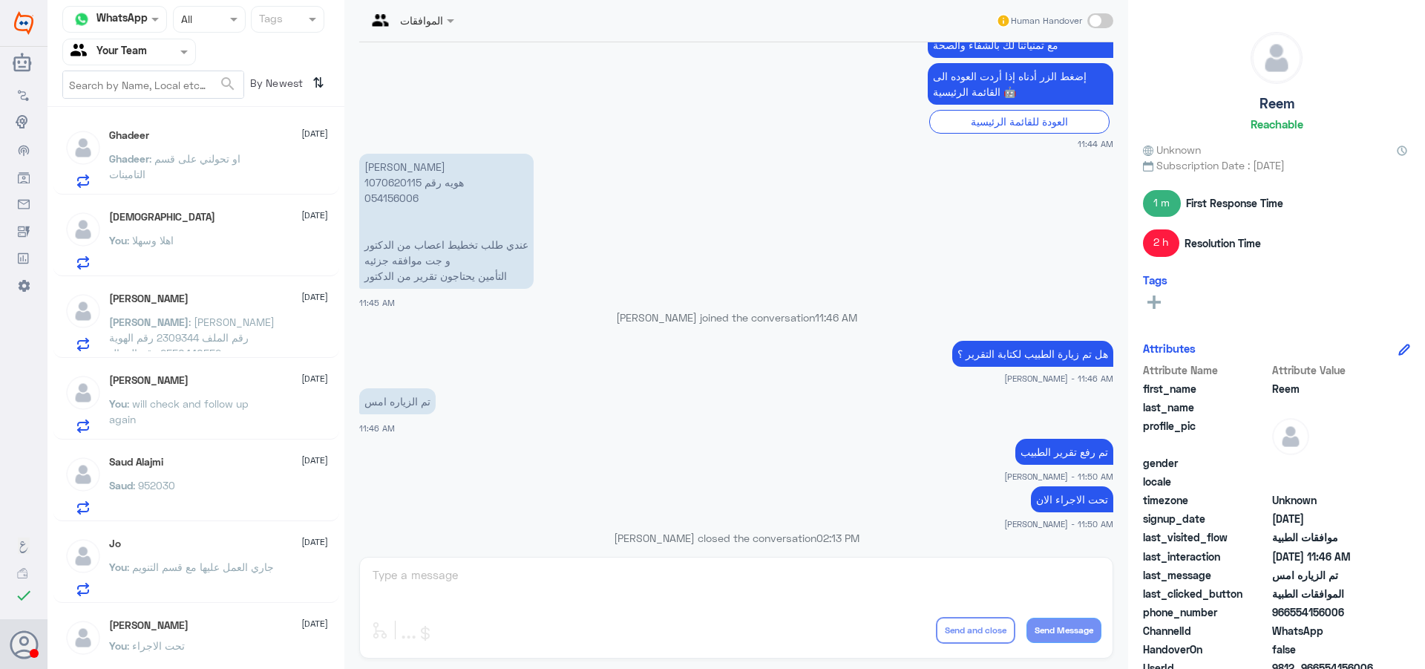
click at [159, 477] on div "Saud Alajmi 14 September Saud : 952030" at bounding box center [218, 485] width 219 height 59
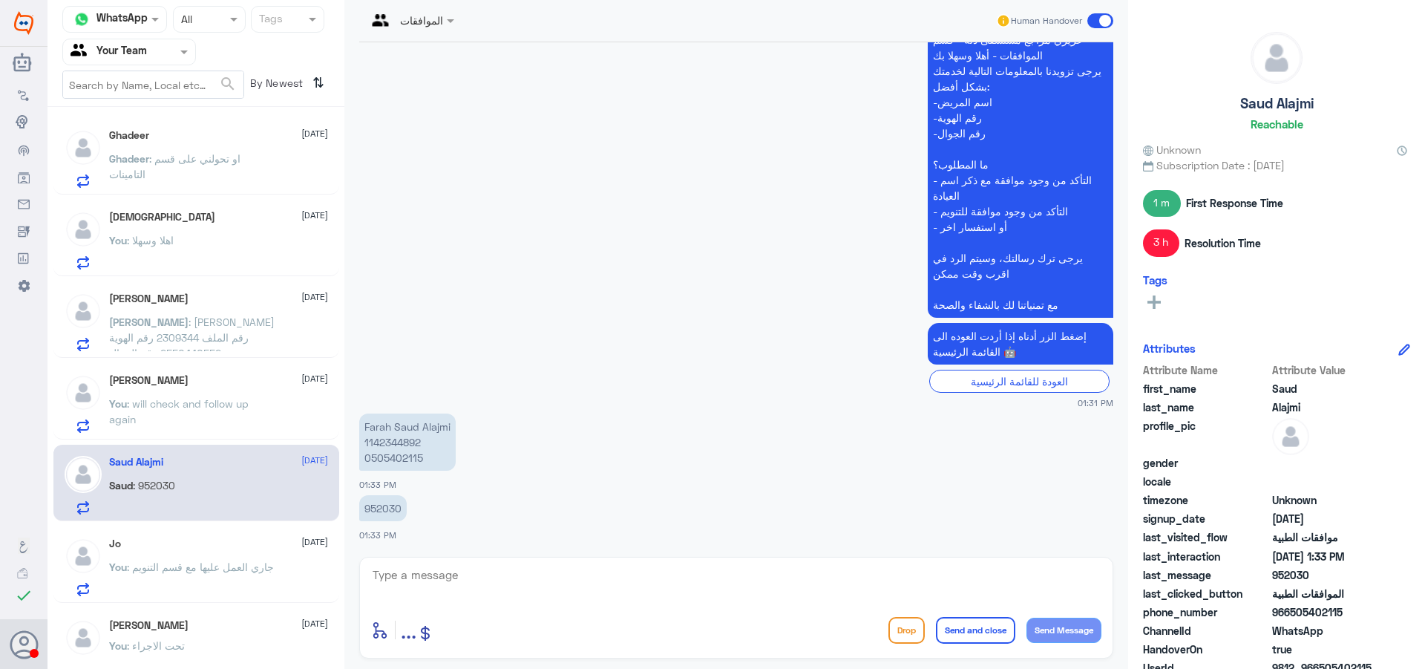
click at [182, 410] on p "You : will check and follow up again" at bounding box center [192, 414] width 167 height 37
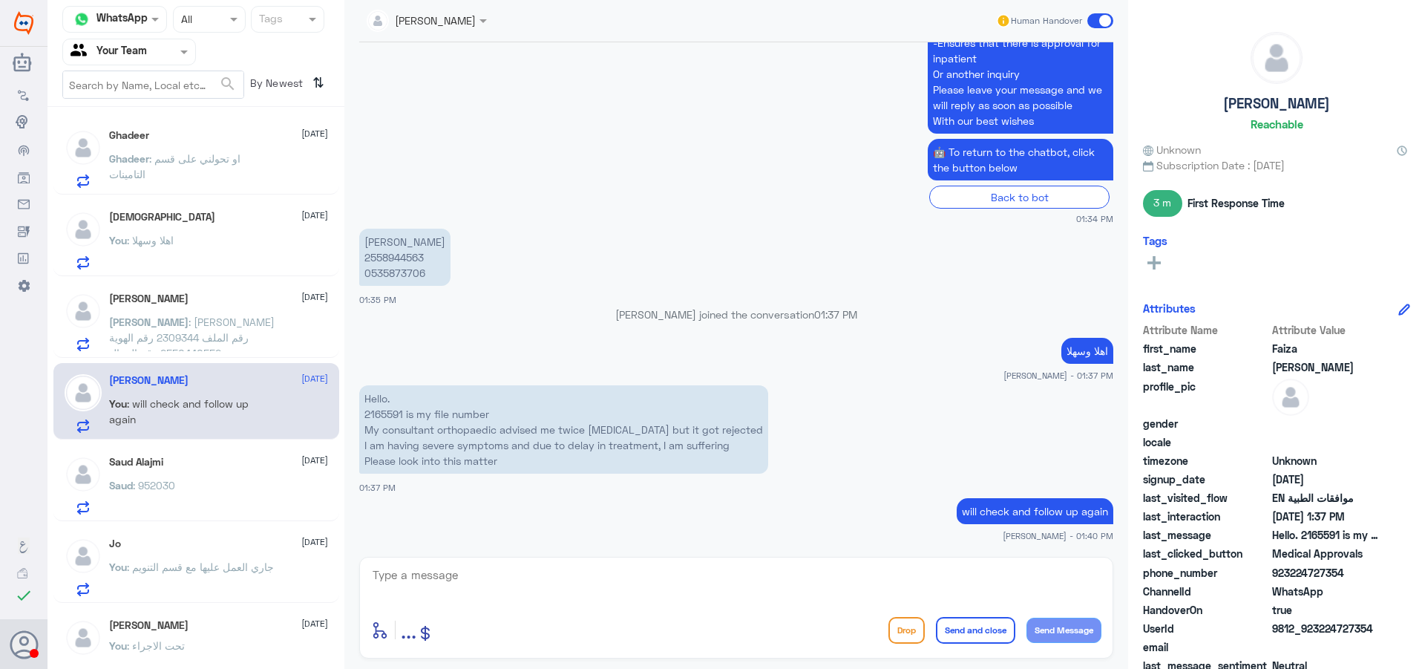
click at [215, 342] on span ": [PERSON_NAME] رقم الملف 2309344 رقم الهوية 2550440552 رقم الجوال 0533838080 ا…" at bounding box center [192, 352] width 166 height 75
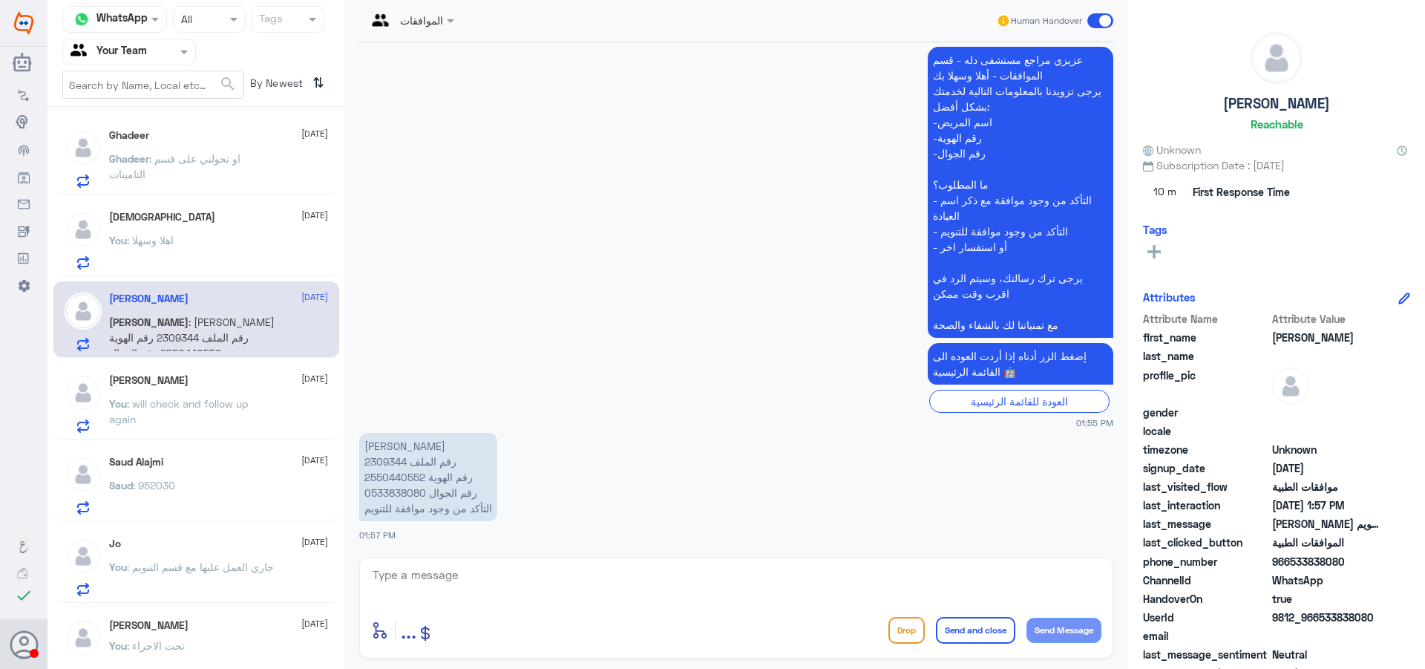
click at [224, 250] on div "You : اهلا وسهلا" at bounding box center [218, 252] width 219 height 33
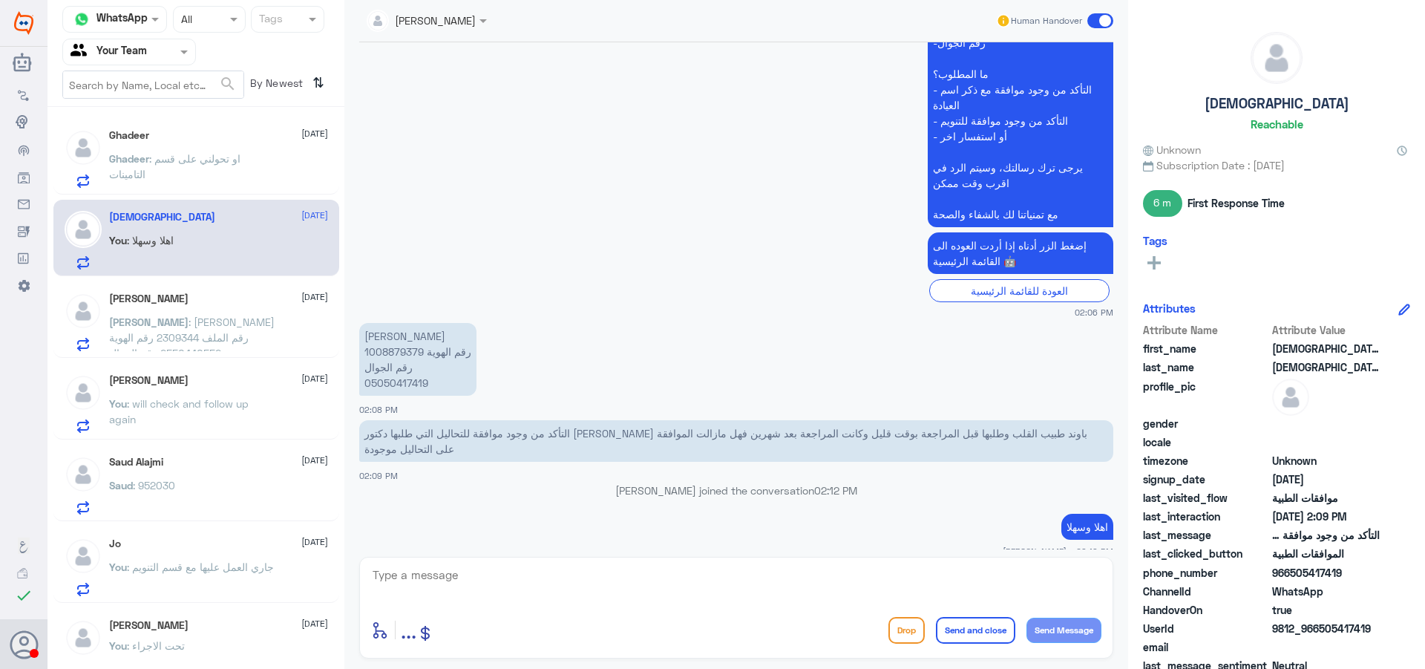
click at [169, 164] on span ": او تحولني على قسم التامينات" at bounding box center [174, 166] width 131 height 28
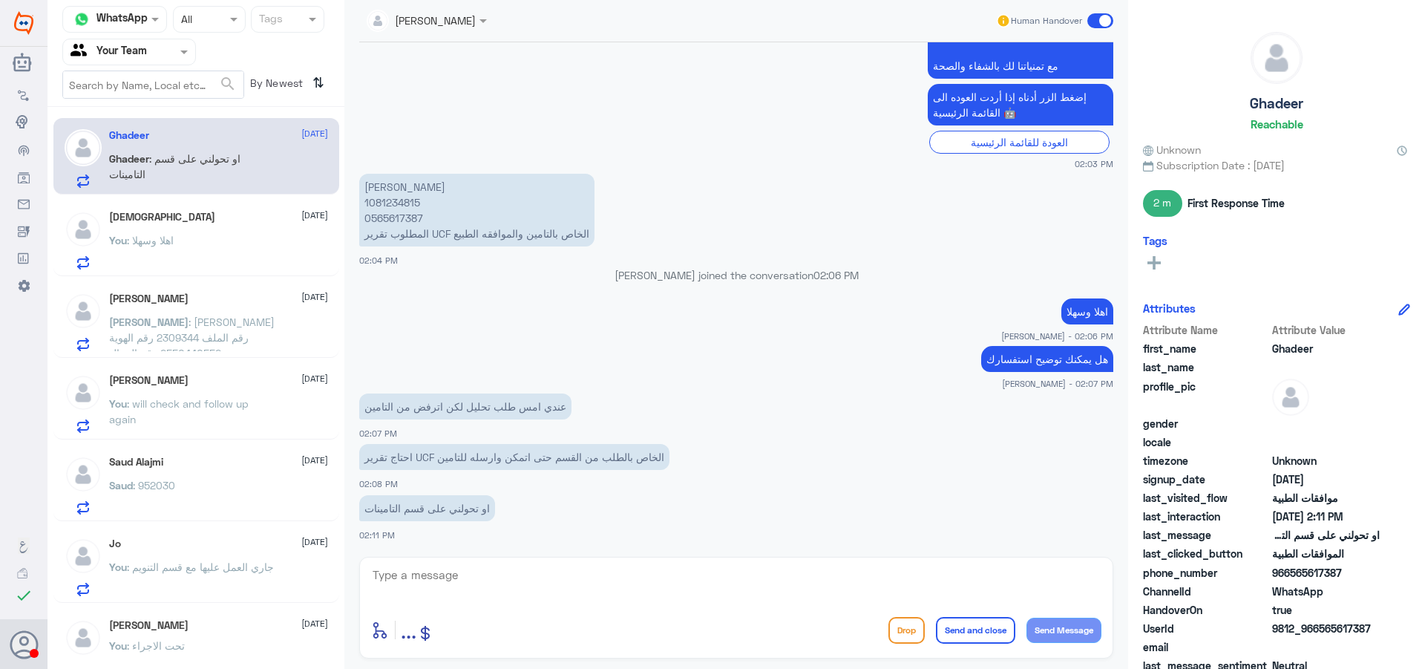
click at [174, 249] on p "You : اهلا وسهلا" at bounding box center [141, 250] width 65 height 37
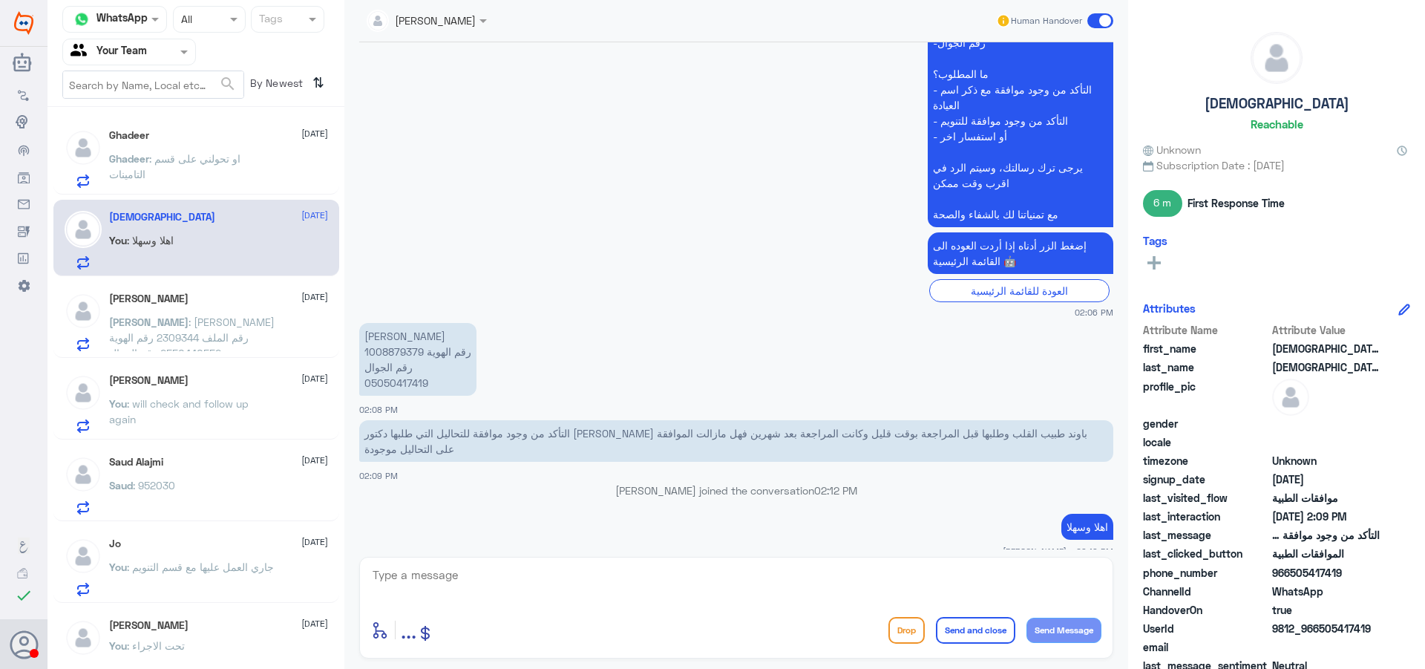
click at [402, 343] on p "سليمان محمد صالح البريت رقم الهوية 1008879379 رقم الجوال 05050417419" at bounding box center [417, 359] width 117 height 73
copy p "1008879379"
click at [636, 583] on textarea at bounding box center [736, 583] width 730 height 36
type textarea "u"
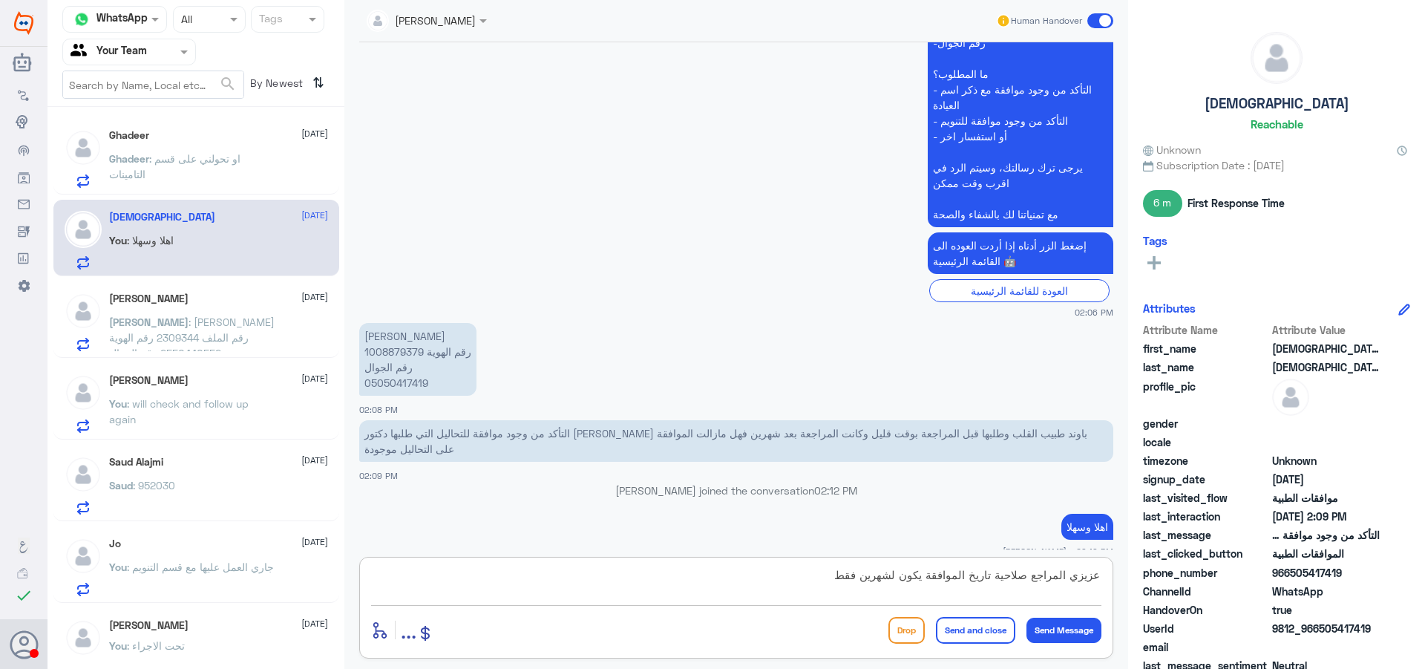
click at [863, 576] on textarea "عزيزي المراجع صلاحية تاريخ الموافقة يكون لشهرين فقط" at bounding box center [736, 583] width 730 height 36
type textarea "عزيزي المراجع صلاحية تاريخ الموافقة يكون لشهر واحد فقط"
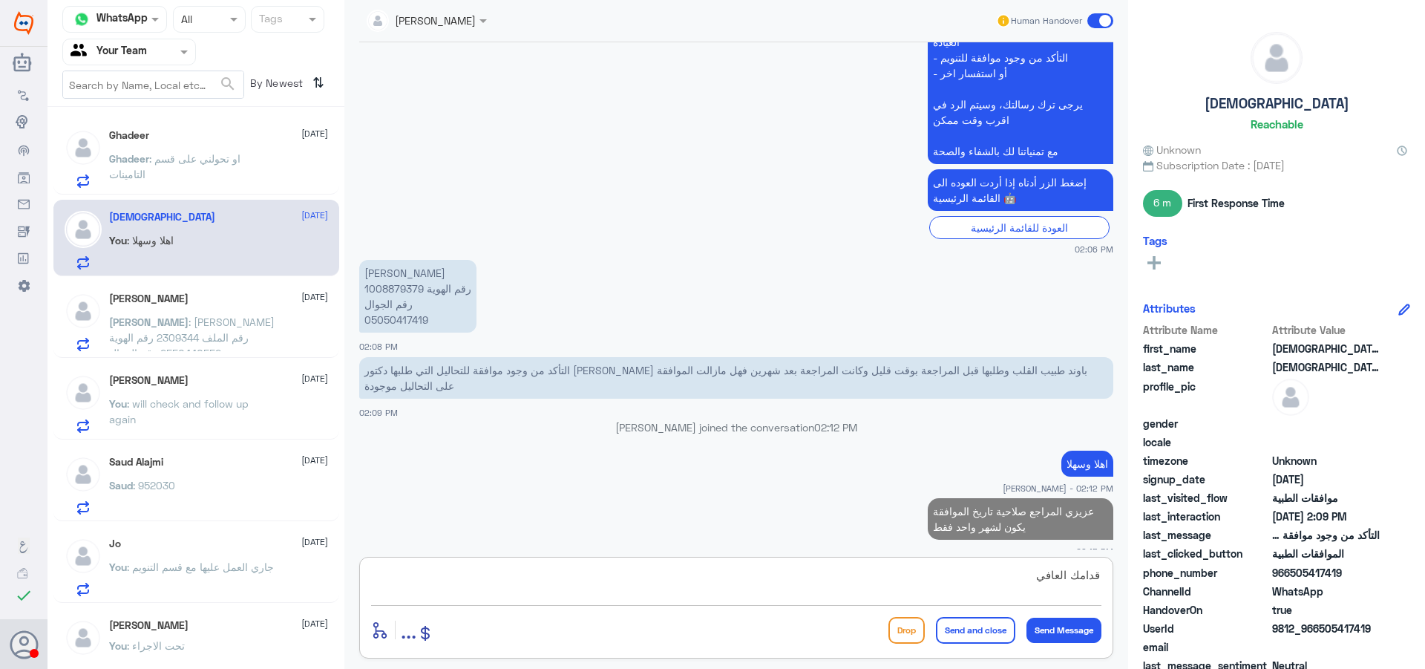
type textarea "قدامك العافية"
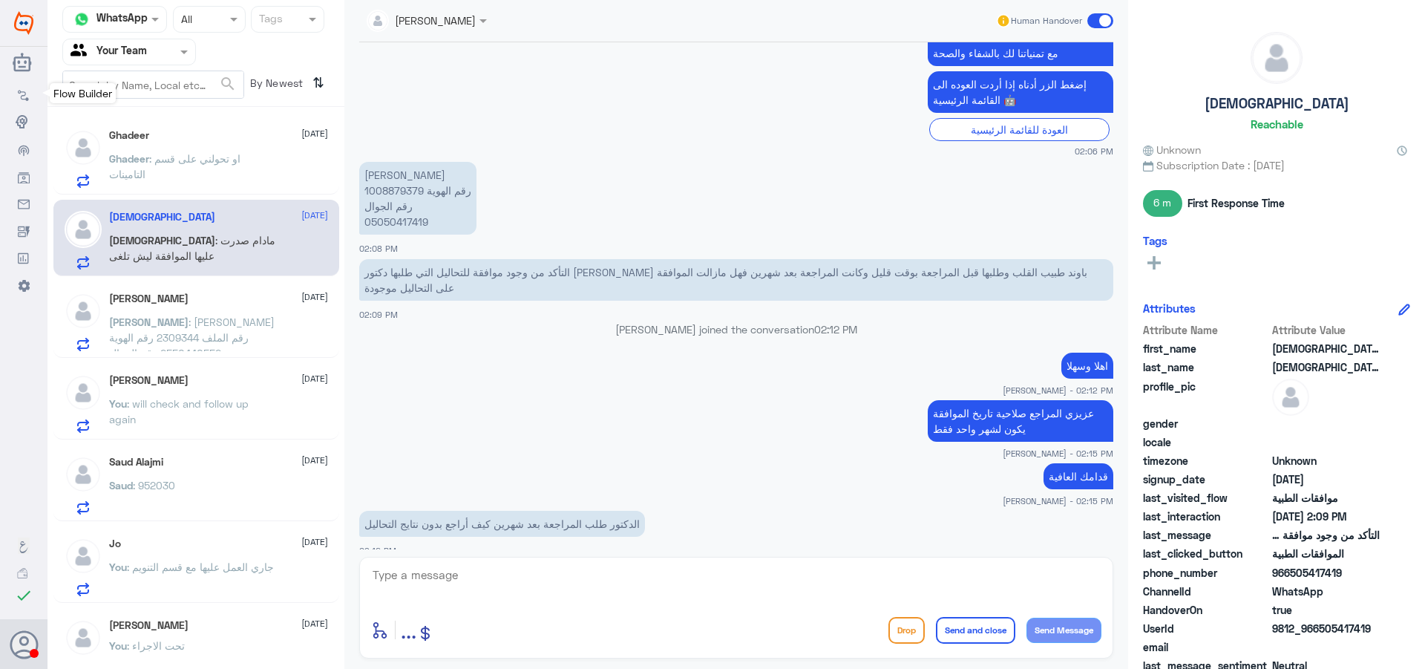
scroll to position [1710, 0]
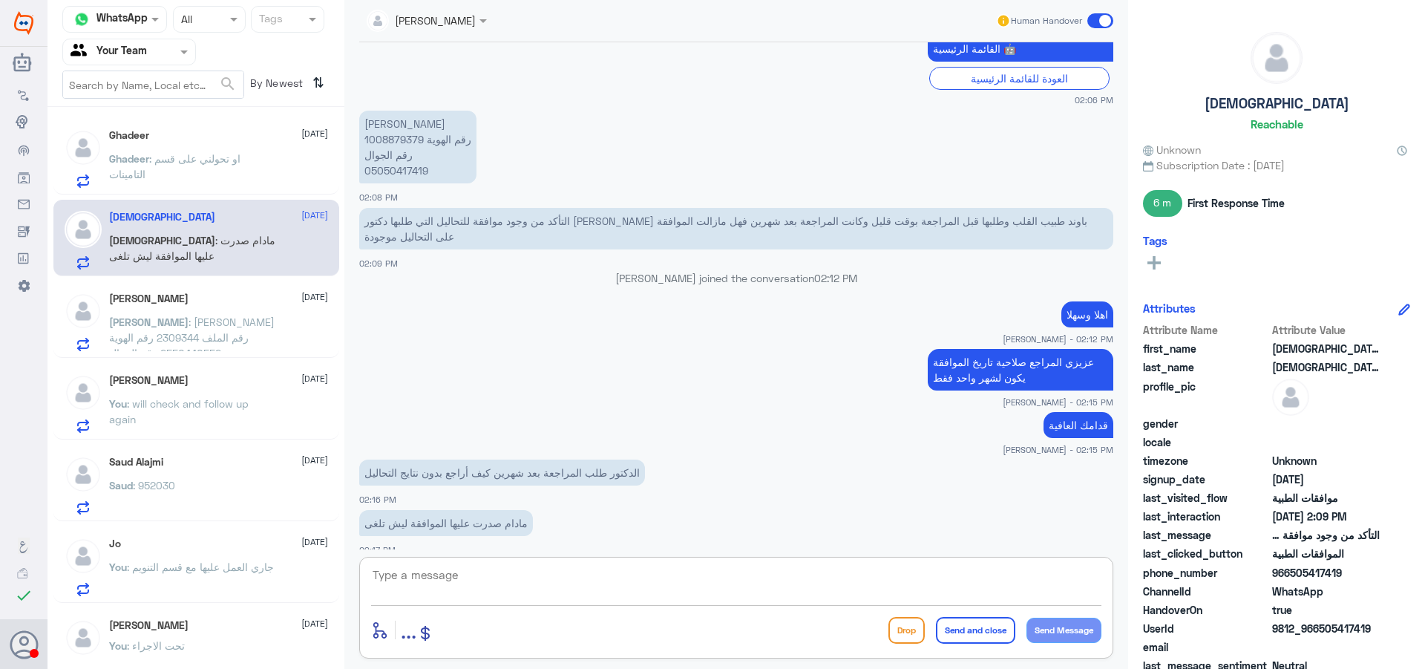
click at [551, 570] on textarea at bounding box center [736, 583] width 730 height 36
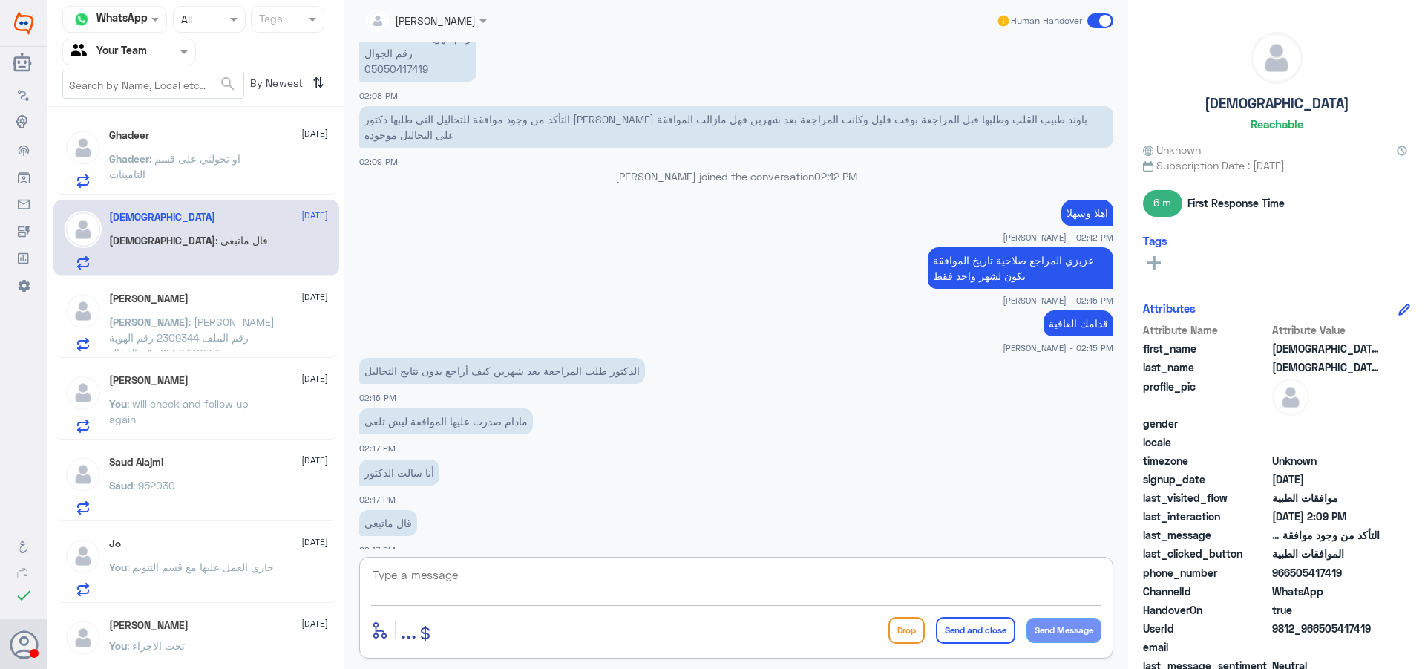
scroll to position [1862, 0]
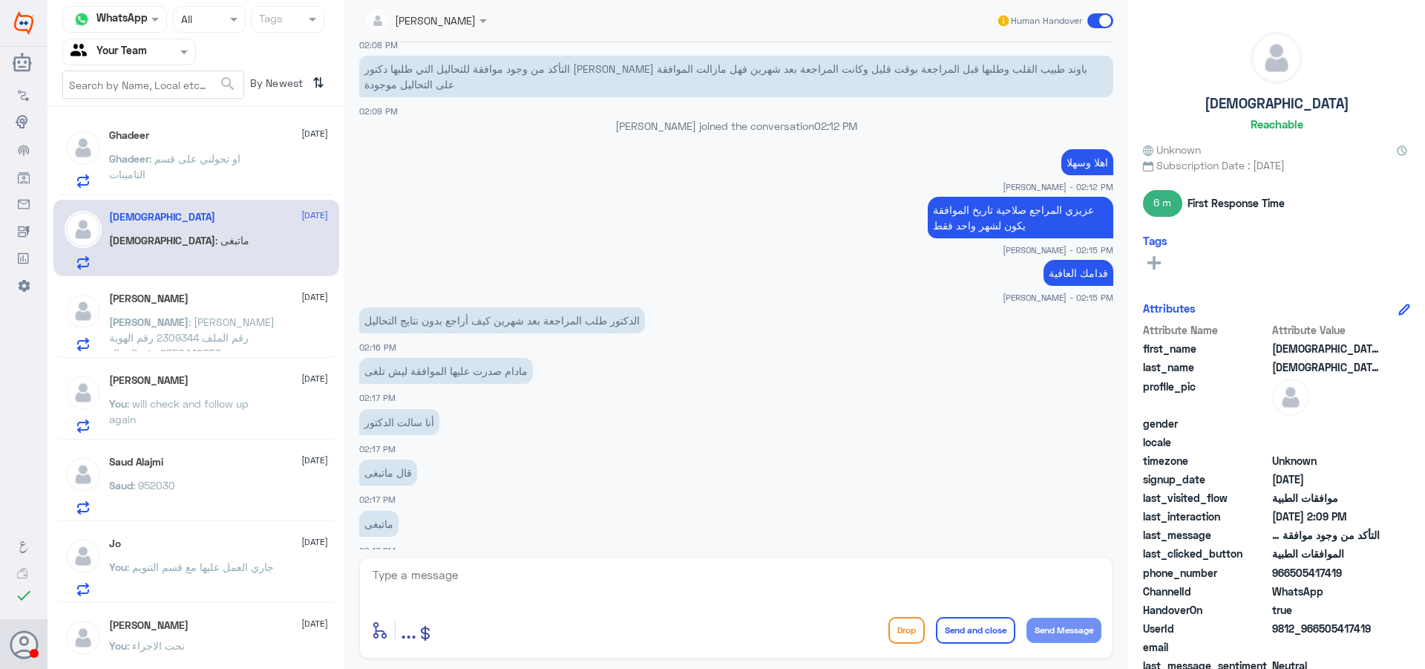
click at [97, 100] on nav "Channel WhatsApp Status × All Tags Agent Filter Your Team search By Newest ⇅" at bounding box center [196, 56] width 297 height 101
click at [207, 138] on div "Ghadeer 14 September" at bounding box center [218, 135] width 219 height 13
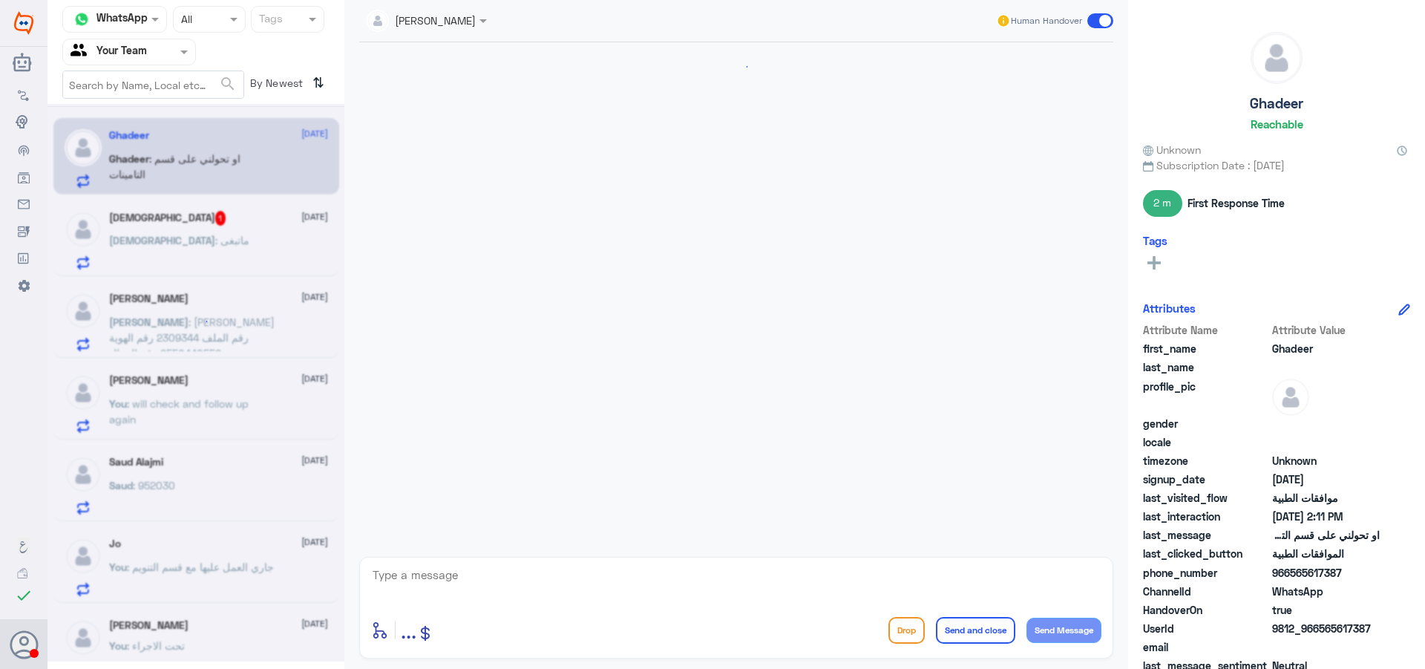
scroll to position [592, 0]
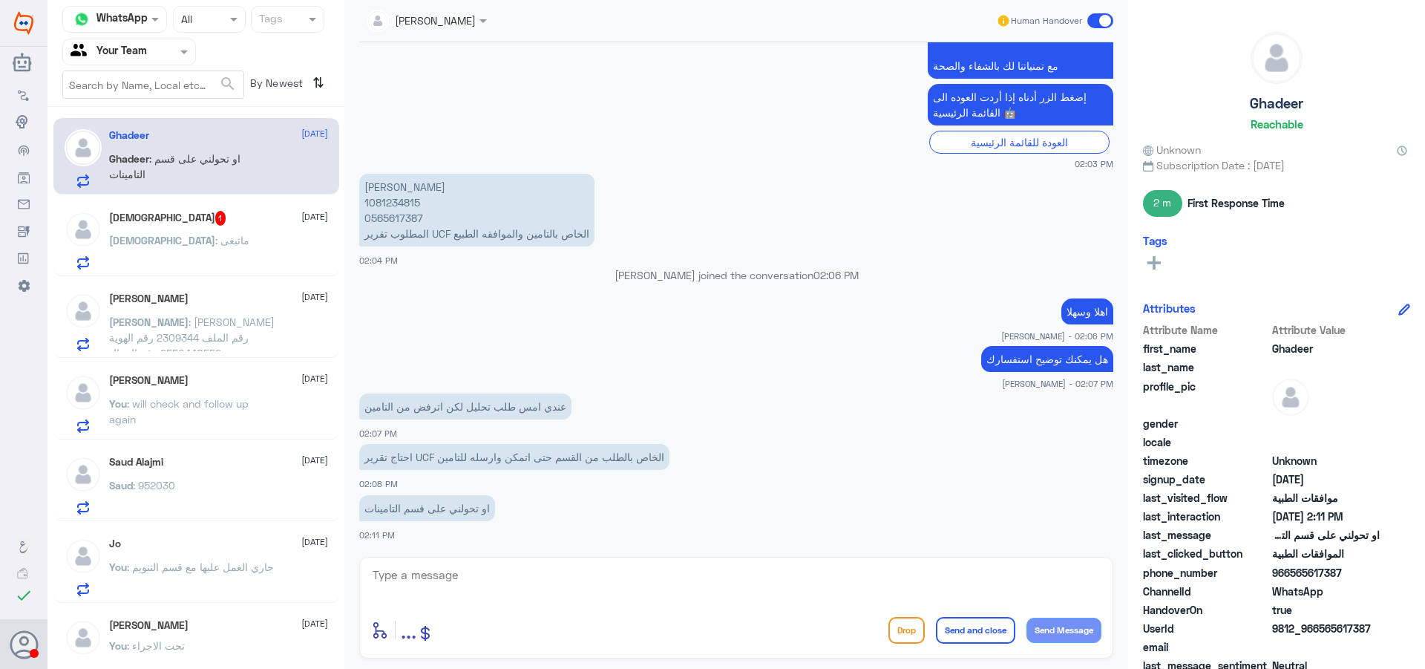
click at [223, 232] on div "سبحان الله 1 14 September سبحان : ماتبغى" at bounding box center [218, 240] width 219 height 59
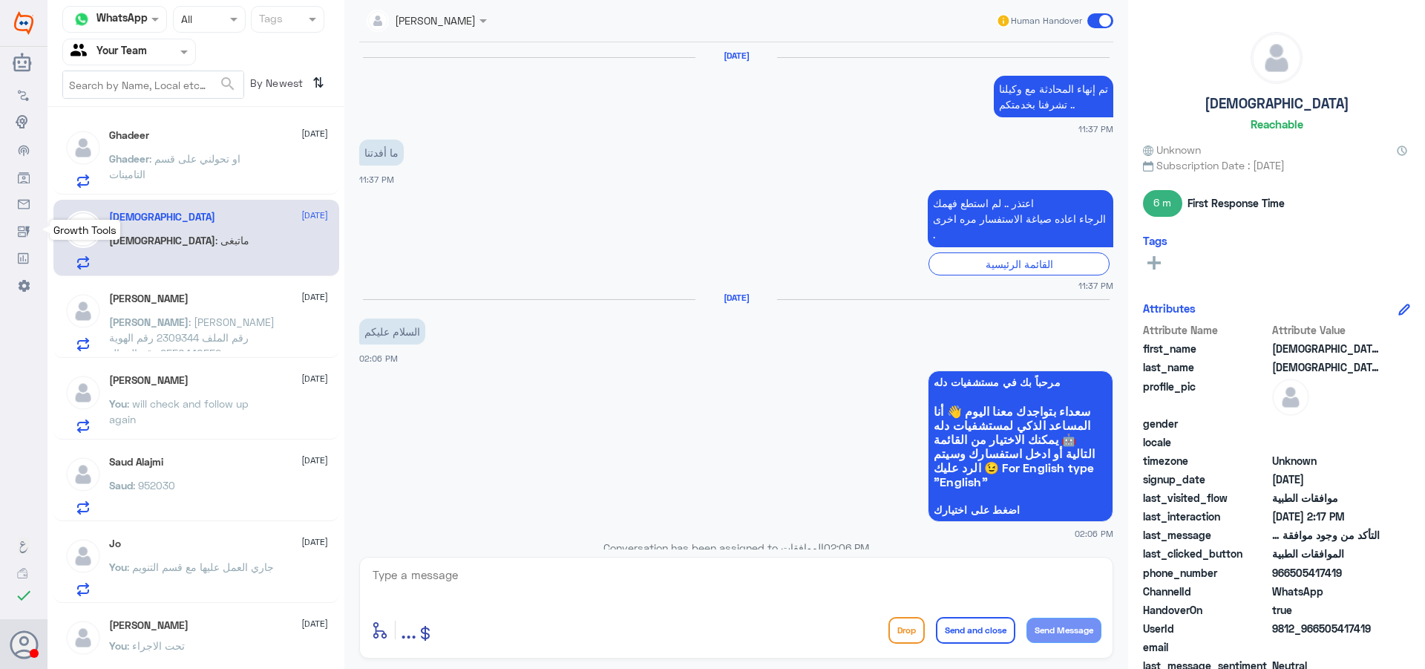
scroll to position [1101, 0]
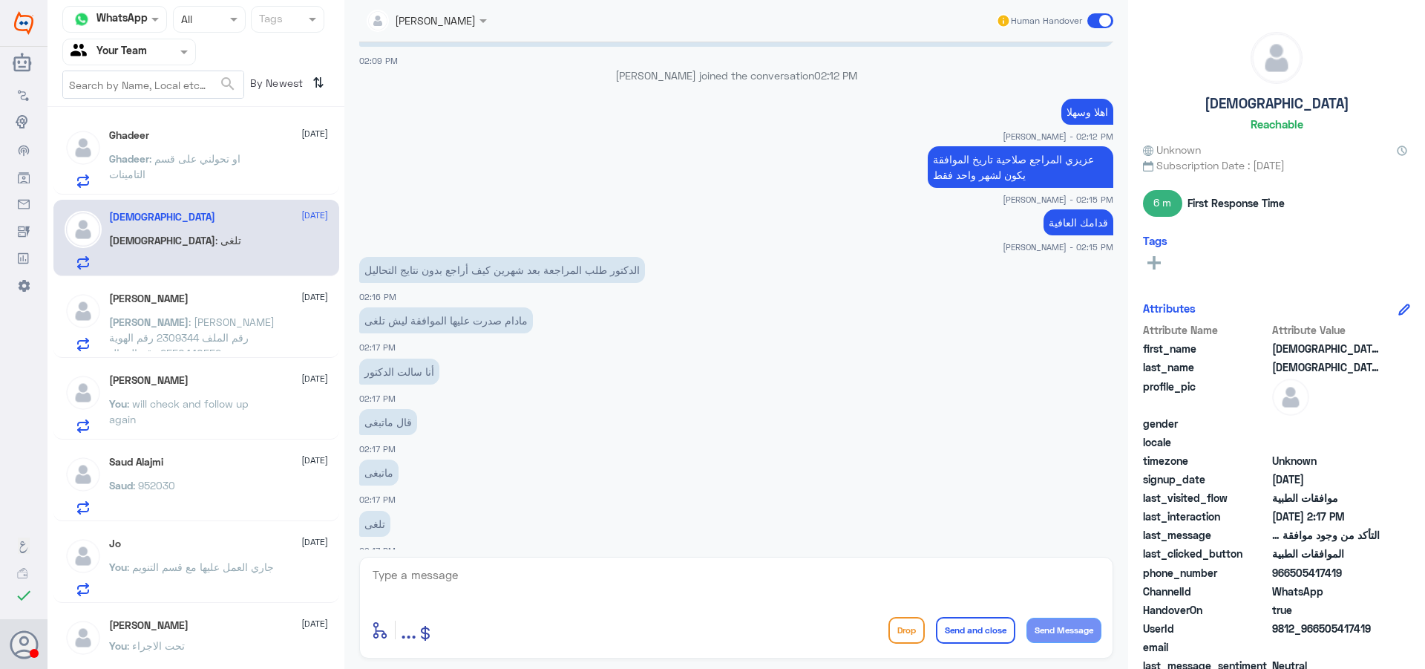
drag, startPoint x: 419, startPoint y: 583, endPoint x: 603, endPoint y: 651, distance: 196.1
click at [419, 583] on textarea at bounding box center [736, 583] width 730 height 36
type textarea "ع"
click at [893, 572] on textarea "يتم" at bounding box center [736, 583] width 730 height 36
type textarea "يتم الطلب من جديد من قبل طبيبك"
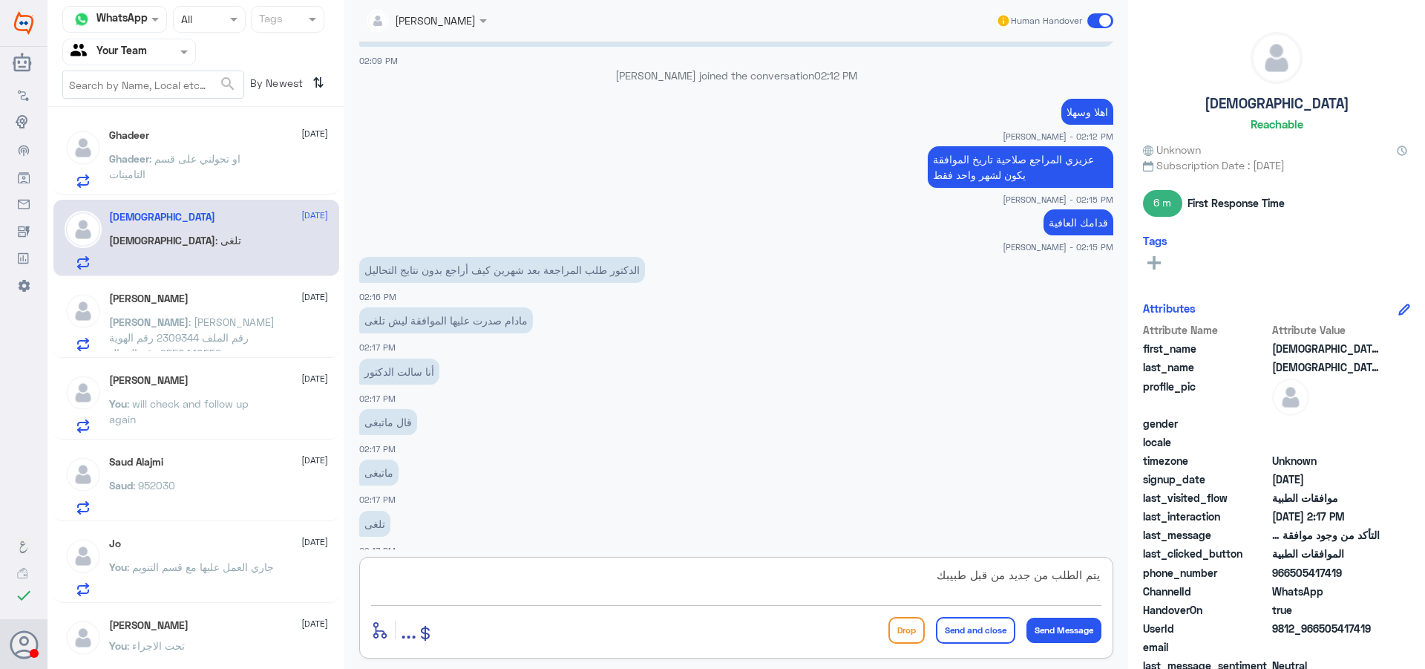
drag, startPoint x: 899, startPoint y: 575, endPoint x: 1424, endPoint y: 667, distance: 533.5
click at [1424, 643] on div "Channel WhatsApp Status × All Tags Agent Filter Your Team search By Newest ⇅ Gh…" at bounding box center [737, 336] width 1378 height 673
click at [131, 141] on h5 "Ghadeer" at bounding box center [129, 135] width 40 height 13
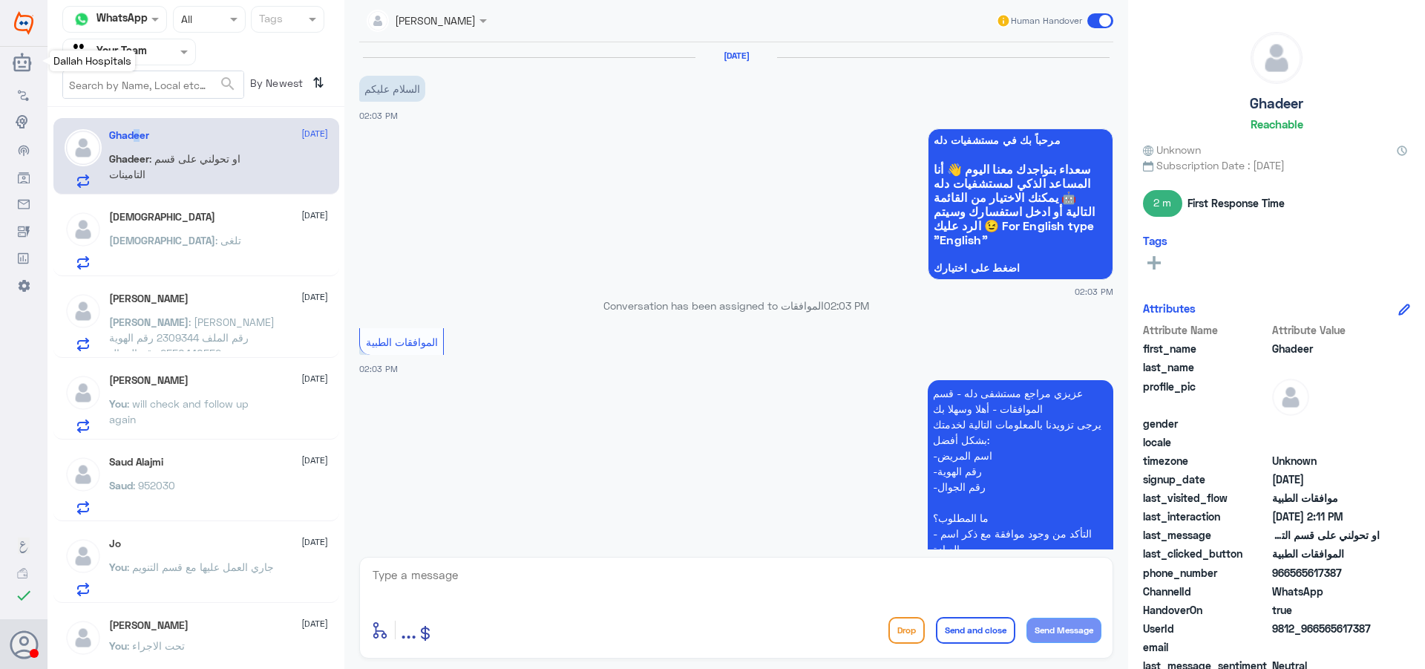
scroll to position [592, 0]
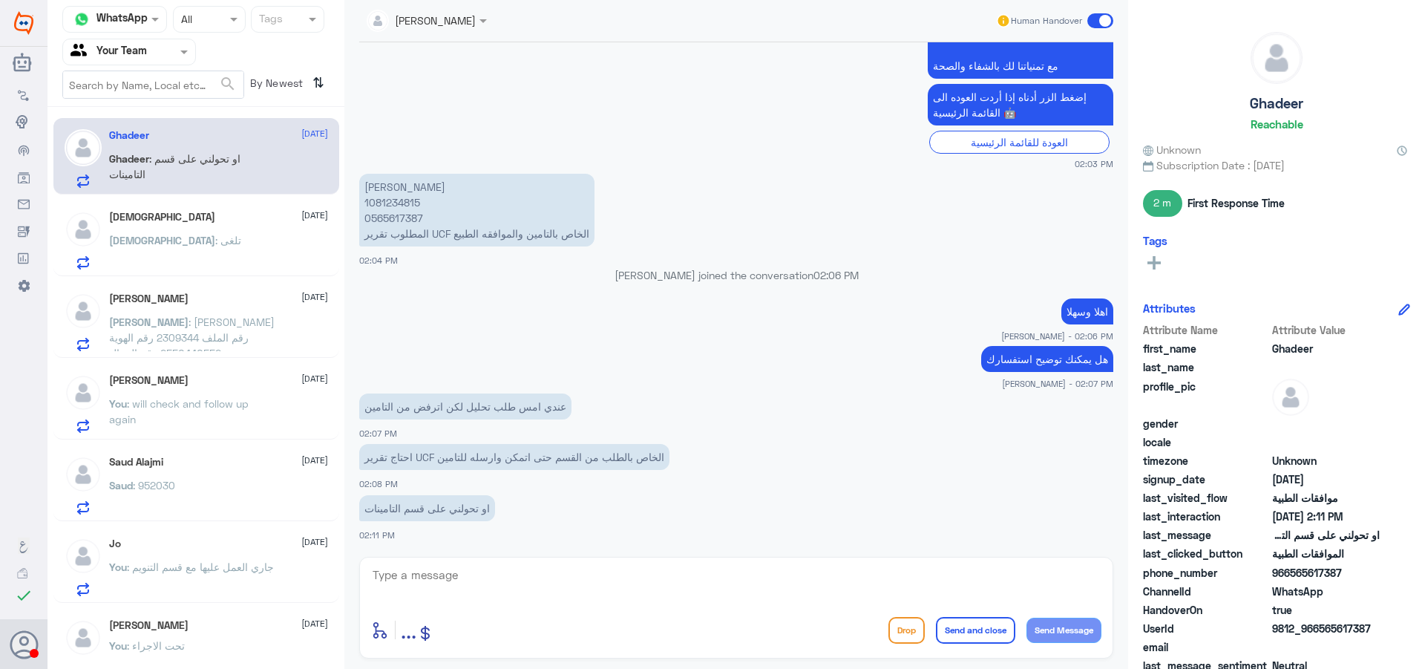
click at [163, 408] on span ": will check and follow up again" at bounding box center [179, 411] width 140 height 28
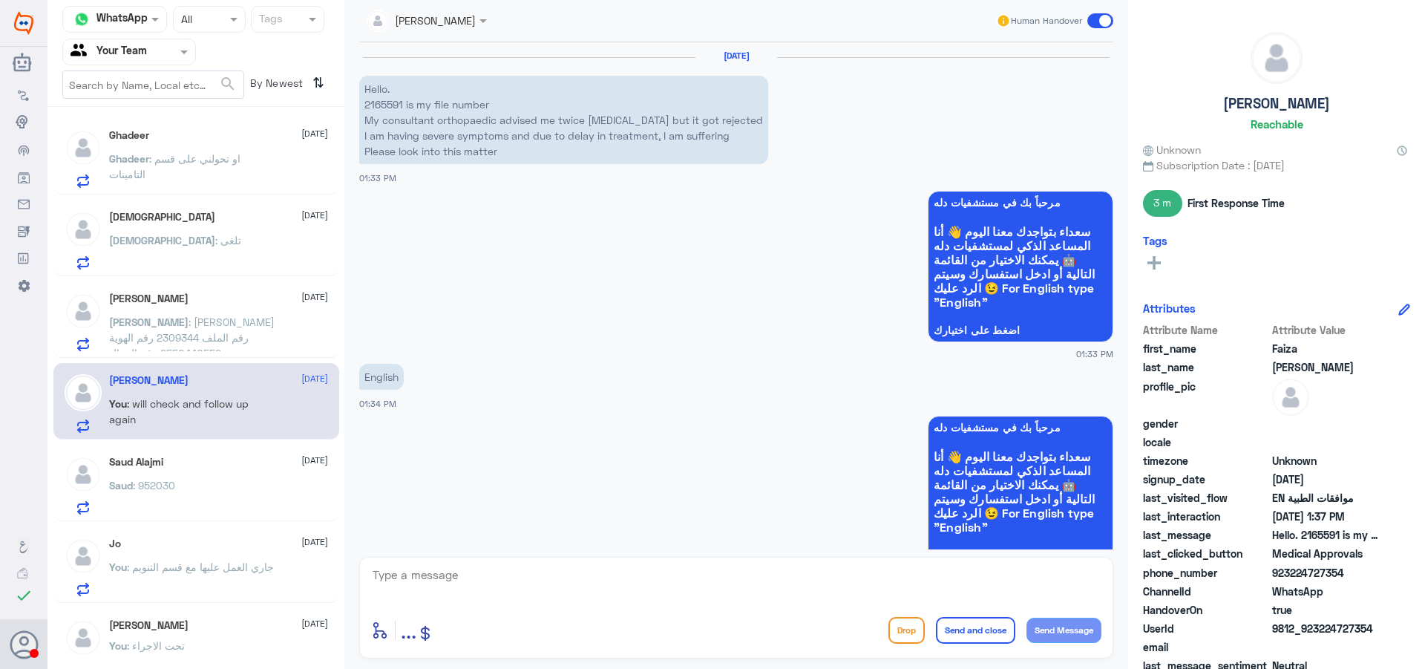
scroll to position [989, 0]
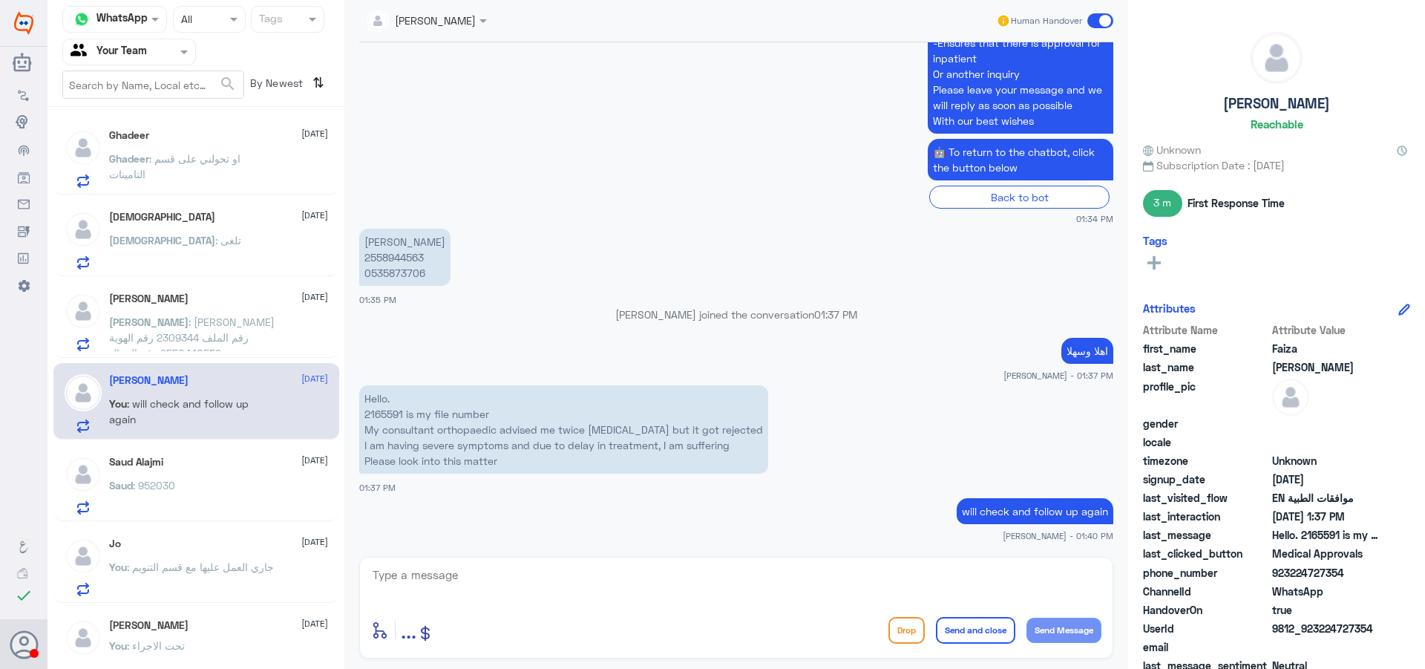
click at [241, 259] on div "سبحان : تلغى" at bounding box center [218, 252] width 219 height 33
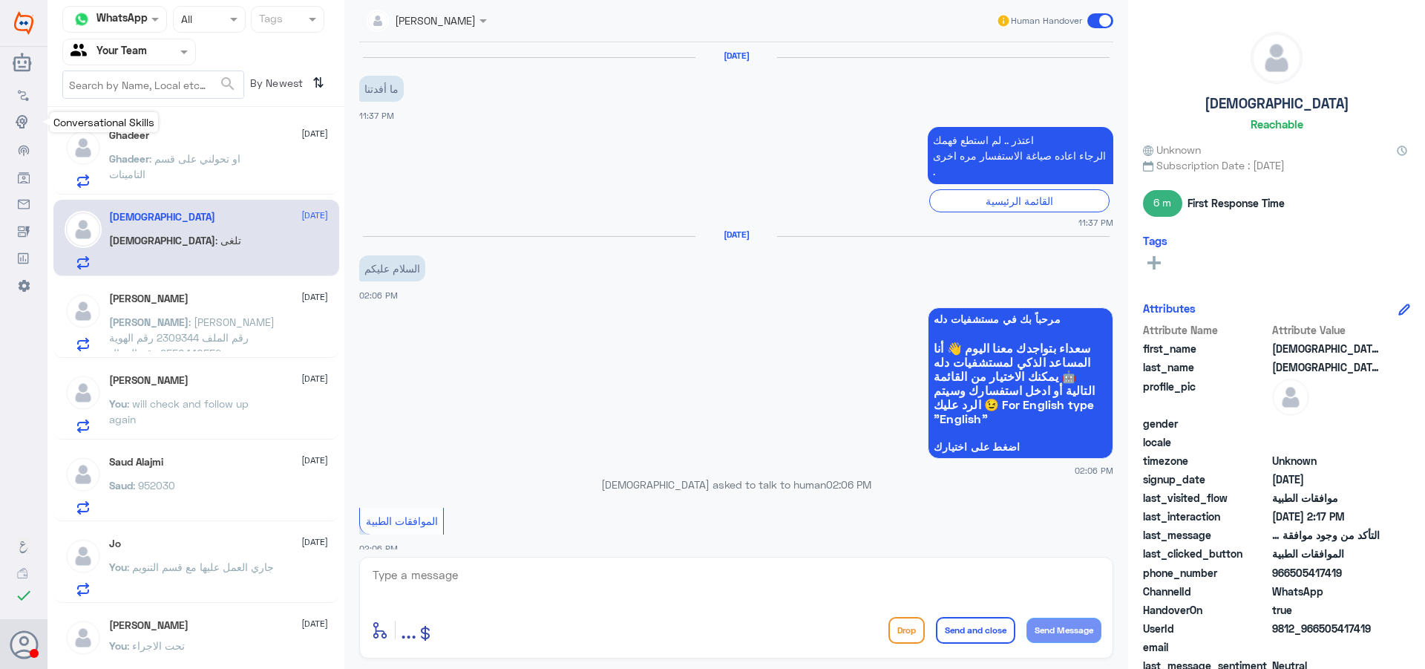
scroll to position [1038, 0]
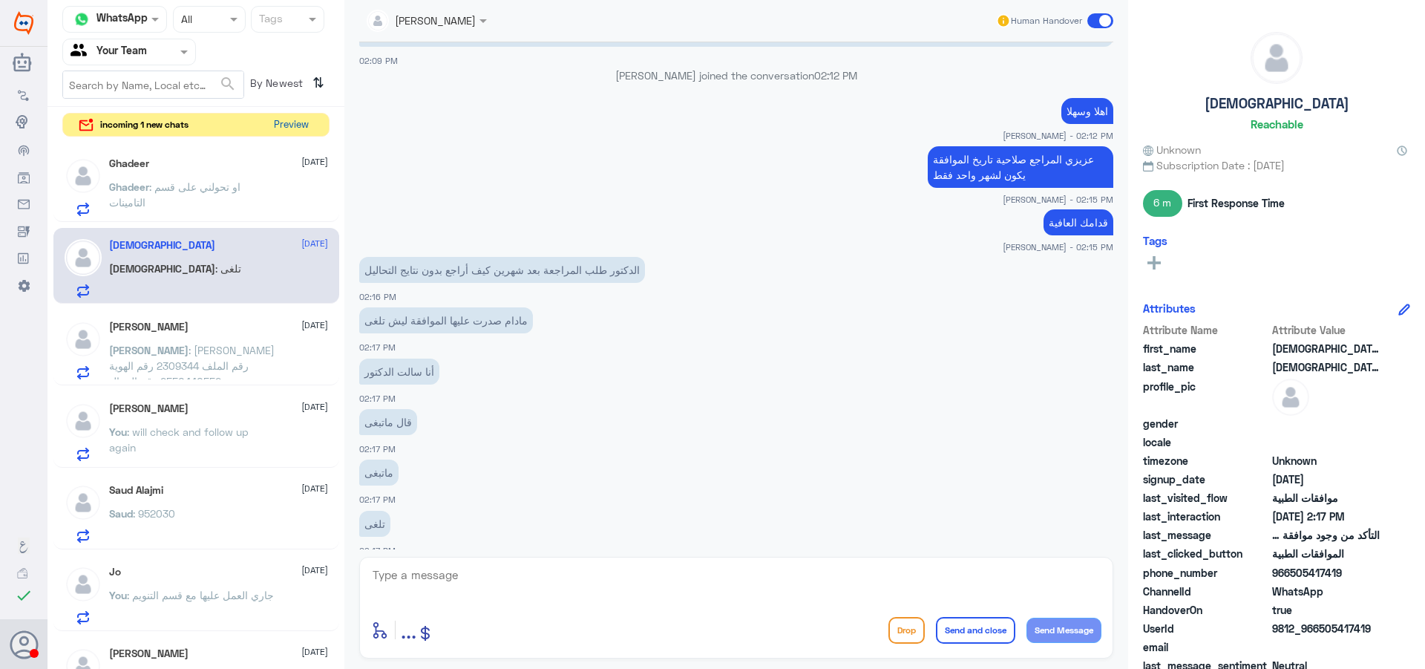
click at [301, 127] on button "Preview" at bounding box center [291, 125] width 46 height 23
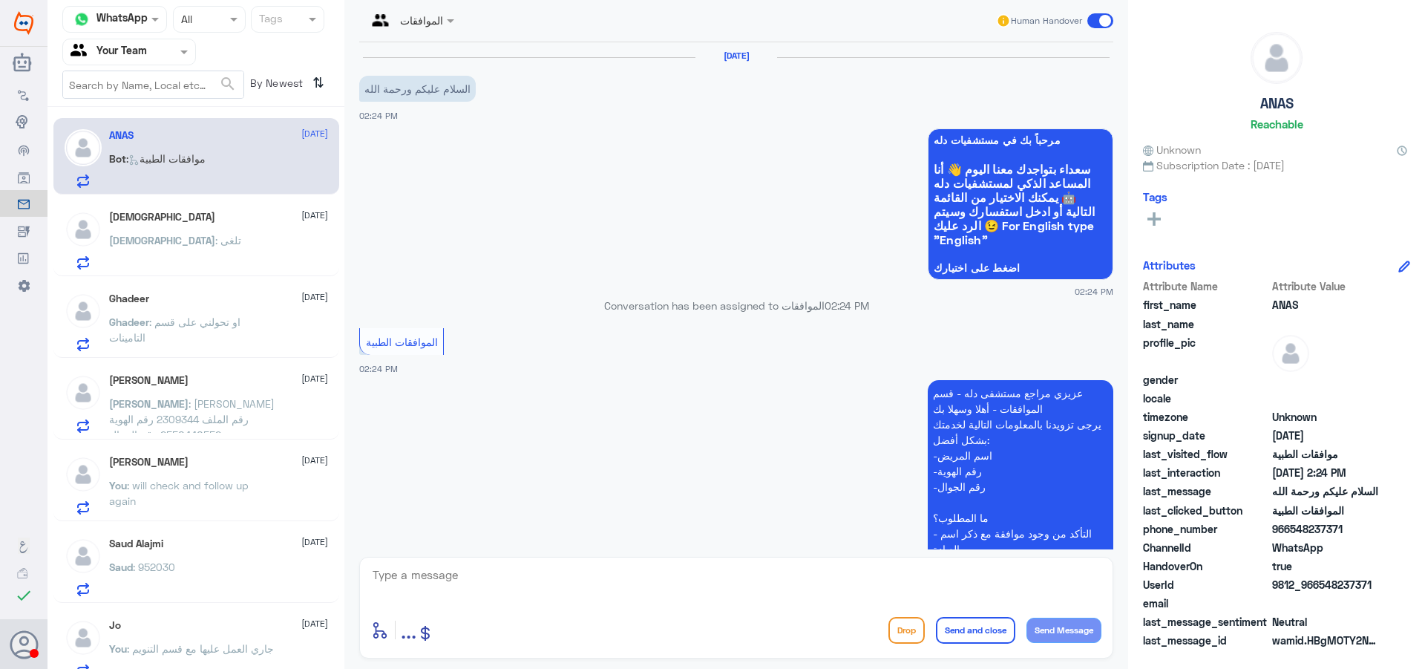
click at [528, 583] on textarea at bounding box center [736, 583] width 730 height 36
type textarea ","
type textarea "وعليكم السلام"
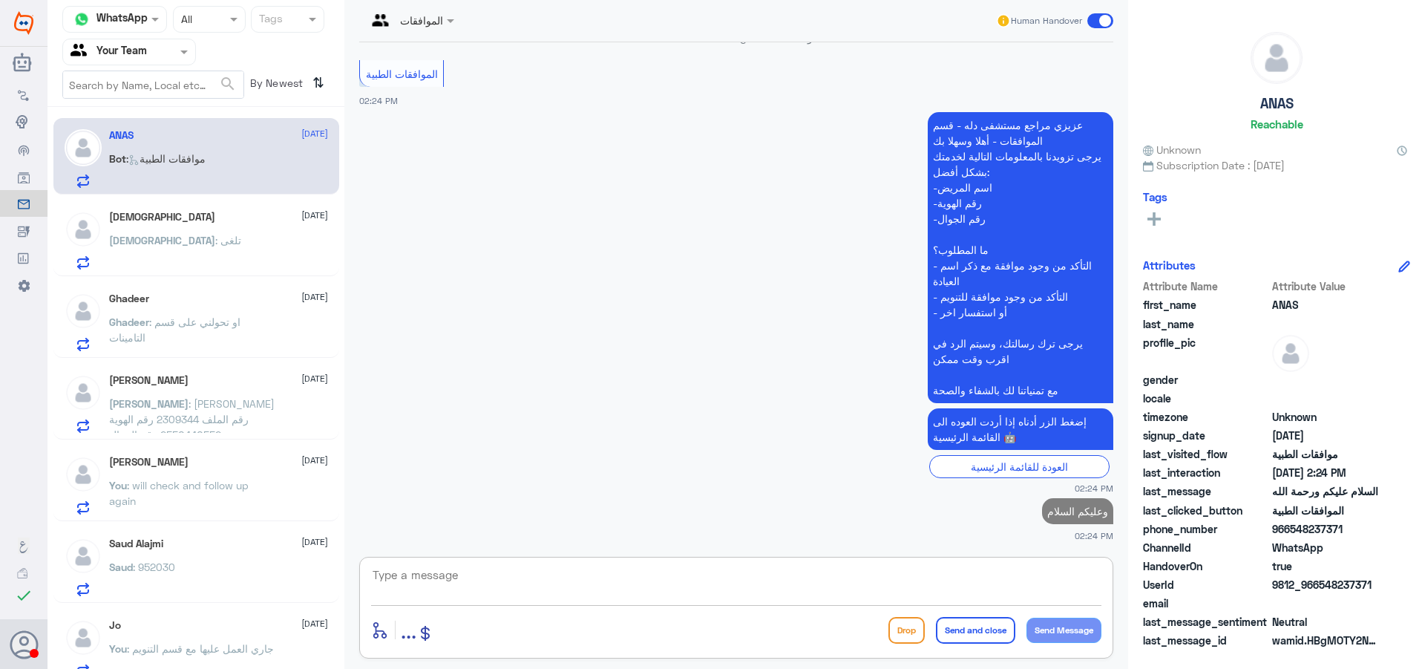
click at [226, 566] on div "Saud : 952030" at bounding box center [218, 579] width 219 height 33
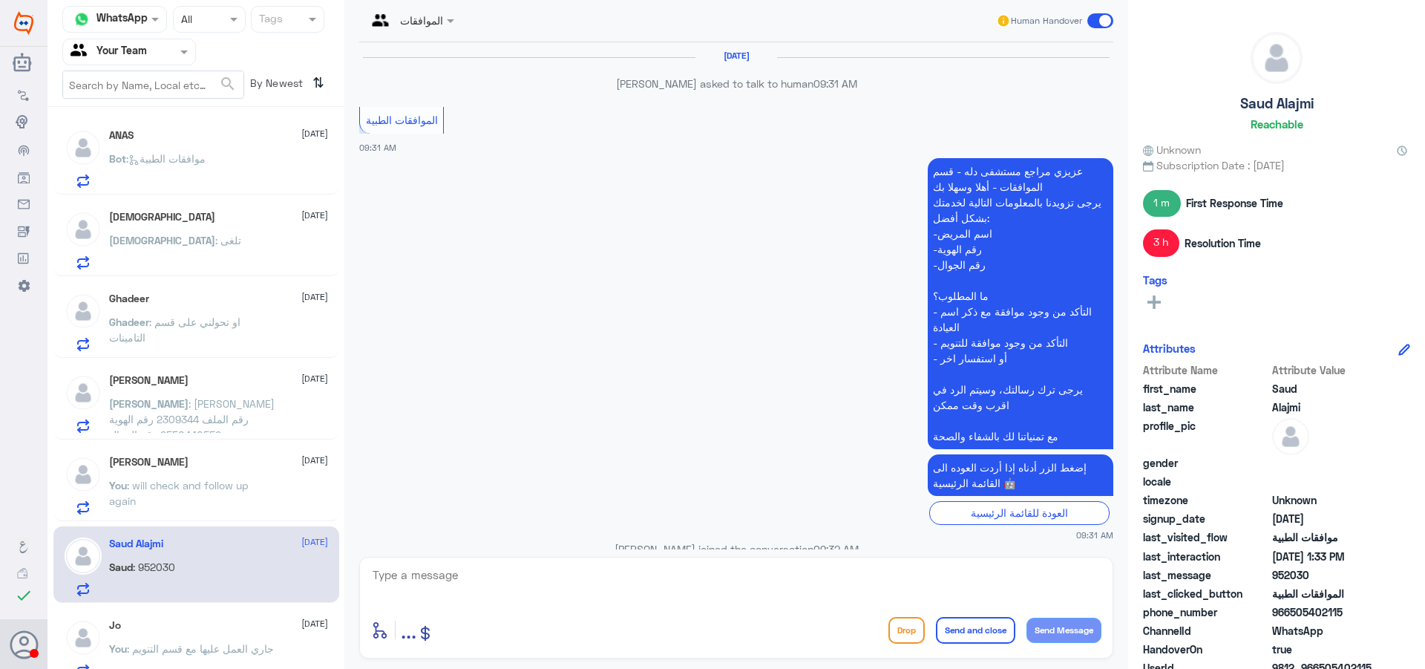
scroll to position [1528, 0]
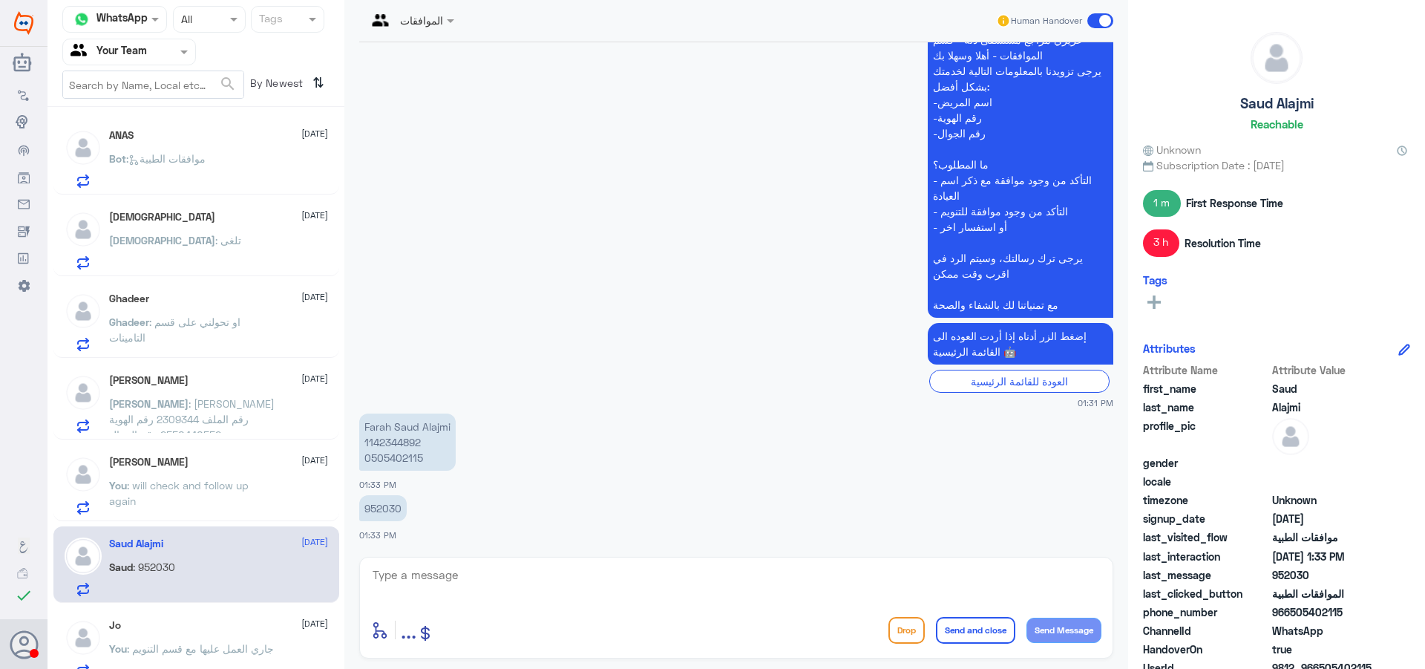
click at [458, 30] on div "الموافقات" at bounding box center [410, 20] width 102 height 27
click at [457, 45] on div "Unassigned" at bounding box center [437, 55] width 141 height 26
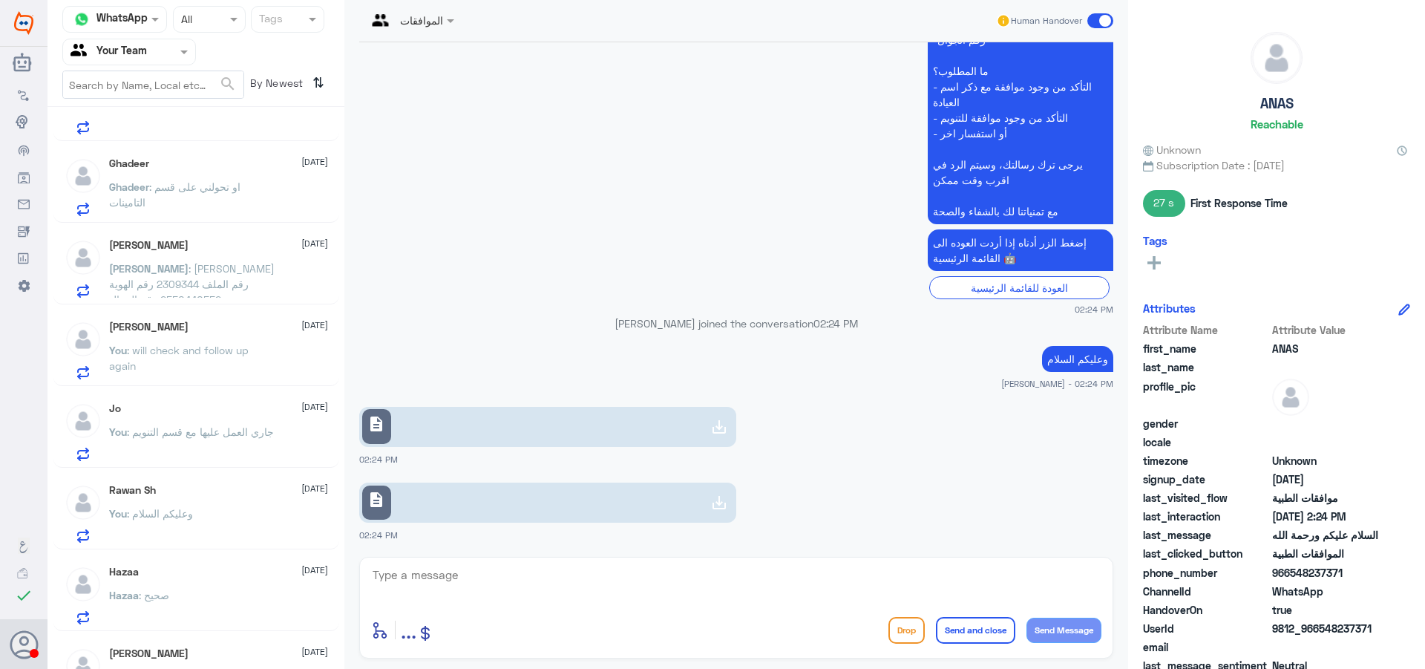
scroll to position [223, 0]
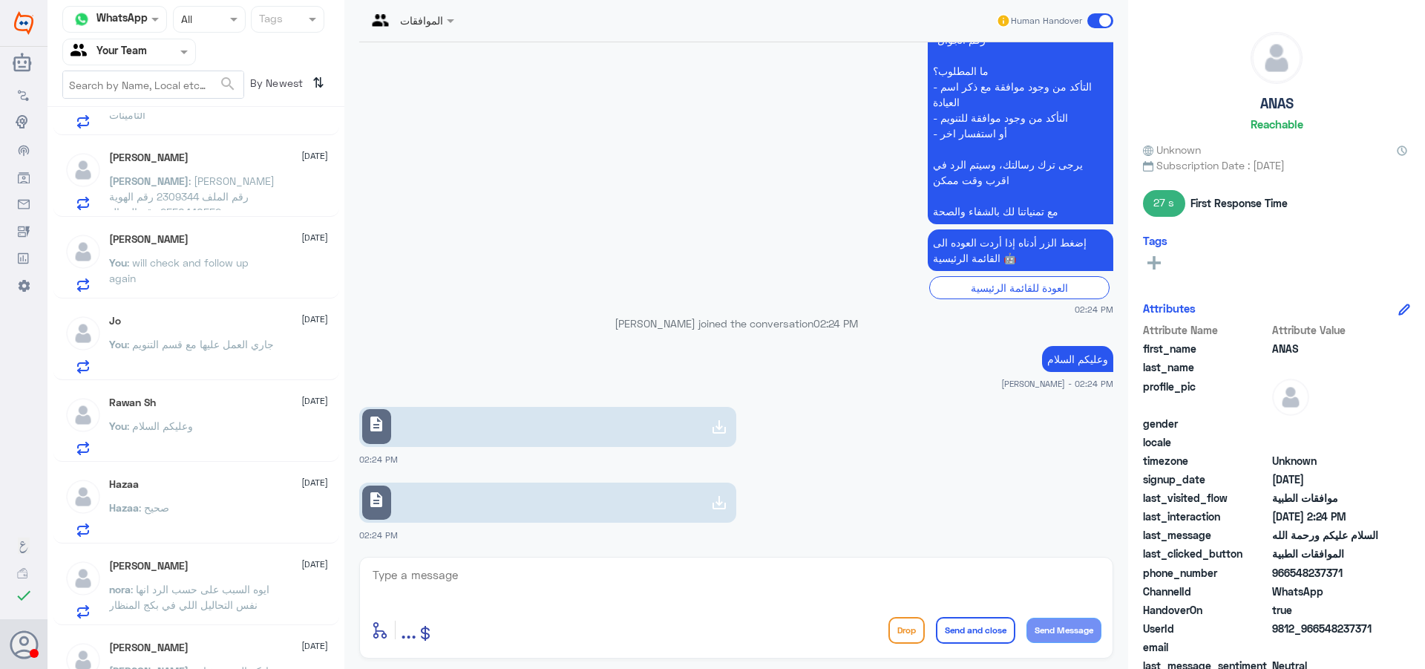
click at [226, 514] on div "Hazaa : صحيح" at bounding box center [218, 519] width 219 height 33
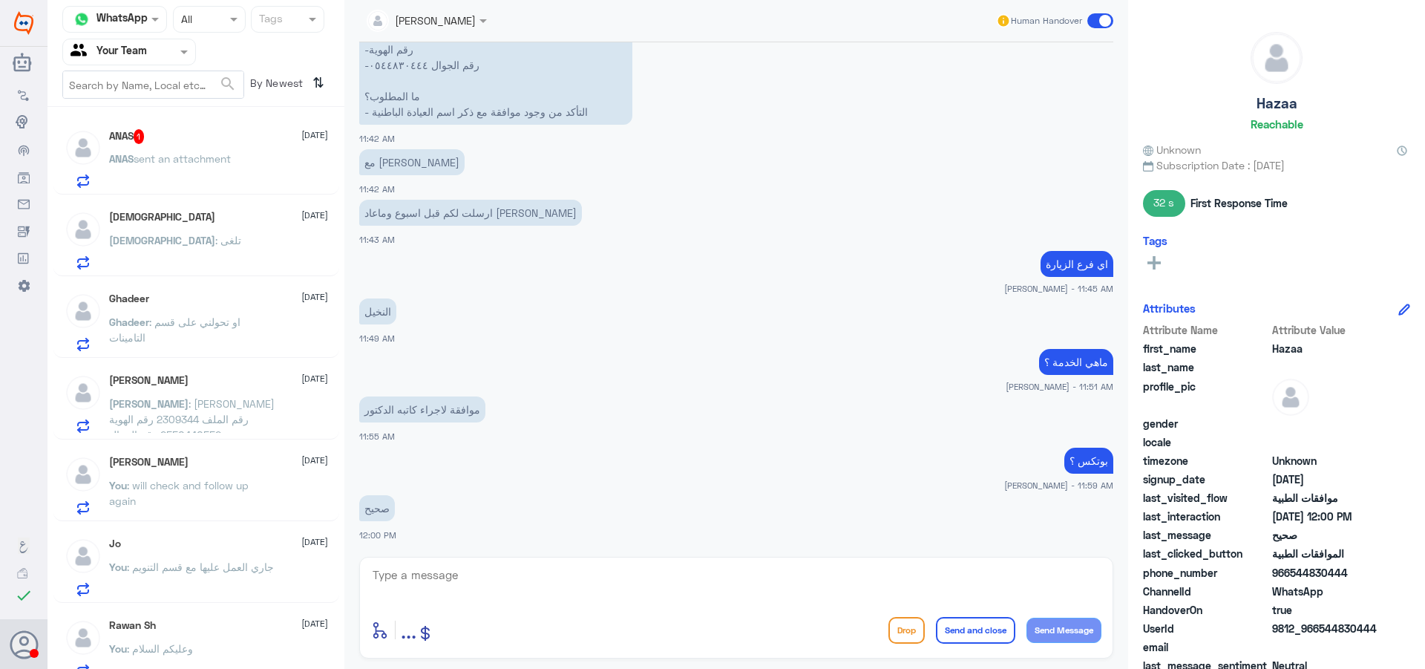
click at [186, 161] on span "sent an attachment" at bounding box center [182, 158] width 97 height 13
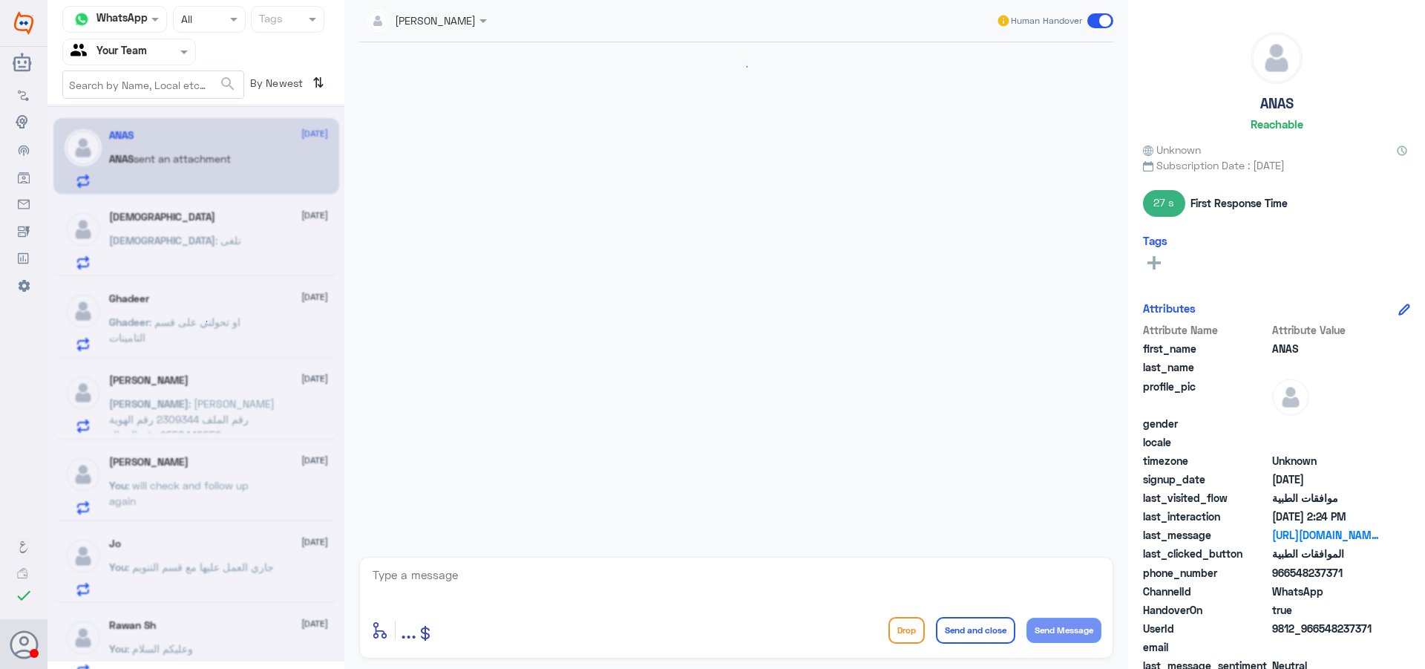
scroll to position [371, 0]
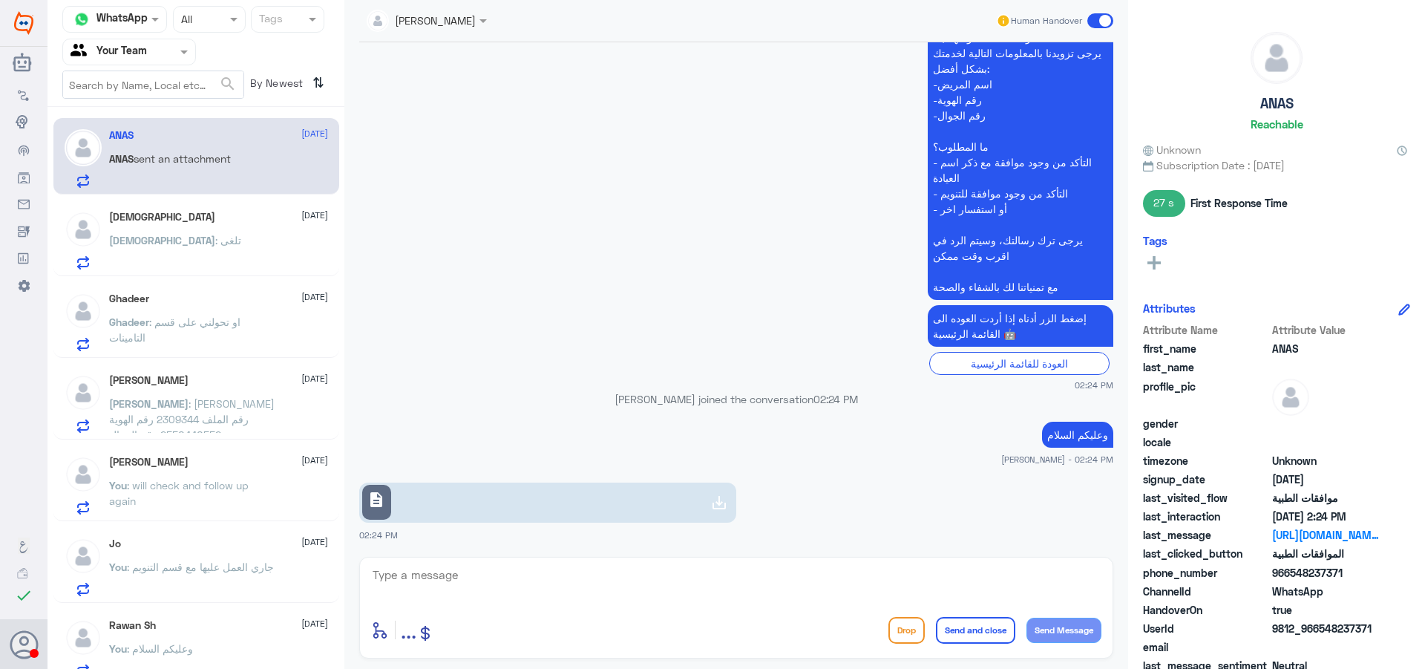
click at [553, 491] on link "description" at bounding box center [547, 502] width 377 height 40
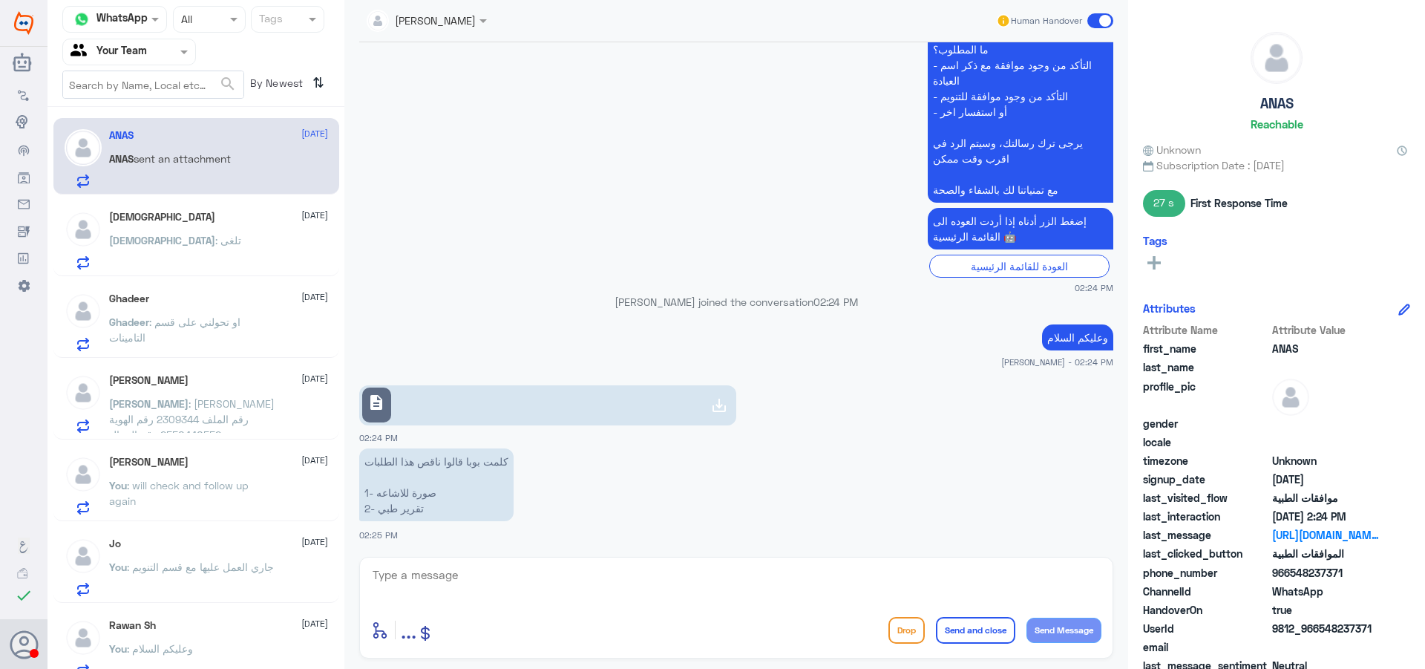
drag, startPoint x: 499, startPoint y: 534, endPoint x: 502, endPoint y: 571, distance: 36.5
click at [497, 538] on div "كلمت بوبا قالوا ناقص هذا الطلبات 1- صورة للاشاعه 2- تقرير طبي 02:25 PM" at bounding box center [736, 493] width 754 height 97
click at [502, 572] on textarea at bounding box center [736, 583] width 730 height 36
type textarea "ر"
type textarea "زودني برقم الملف"
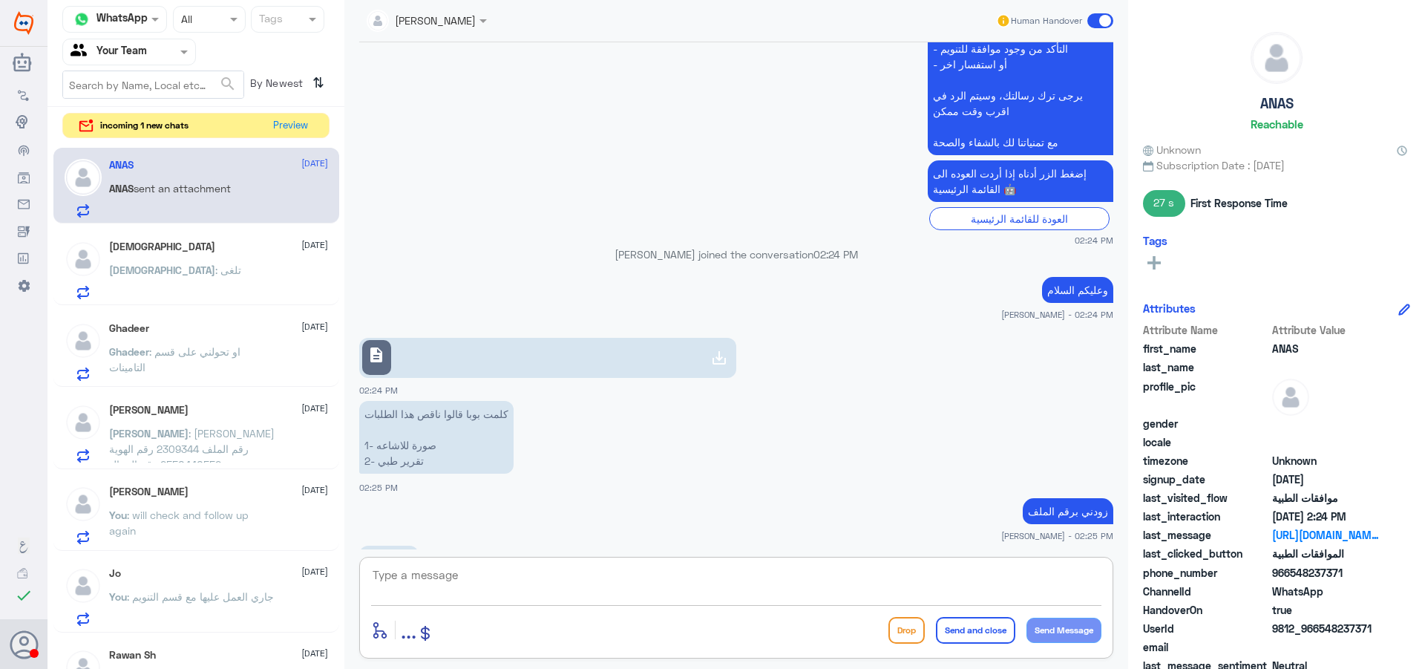
scroll to position [567, 0]
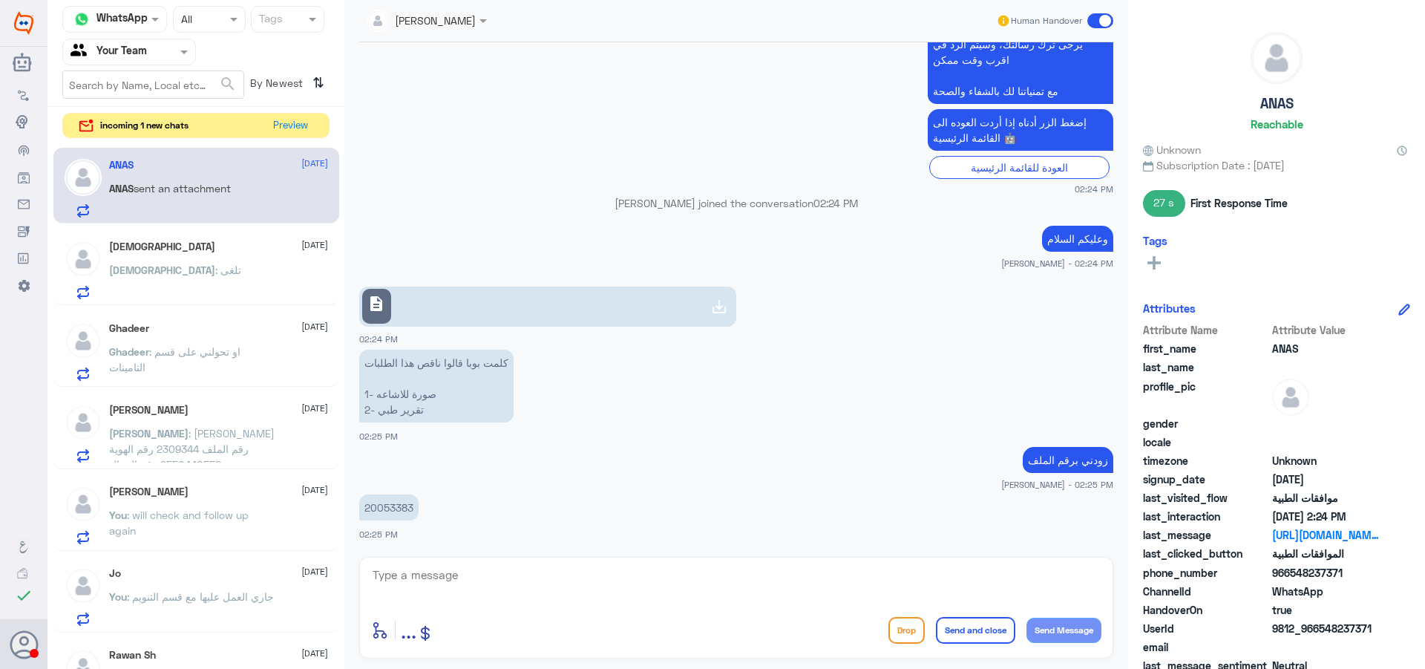
click at [290, 111] on div "Channel WhatsApp Status × All Tags Agent Filter Your Team search By Newest ⇅ in…" at bounding box center [196, 336] width 297 height 673
click at [408, 500] on p "20053383" at bounding box center [388, 507] width 59 height 26
drag, startPoint x: 408, startPoint y: 500, endPoint x: 399, endPoint y: 501, distance: 8.9
click at [402, 501] on p "20053383" at bounding box center [388, 507] width 59 height 26
click at [399, 501] on p "20053383" at bounding box center [388, 507] width 59 height 26
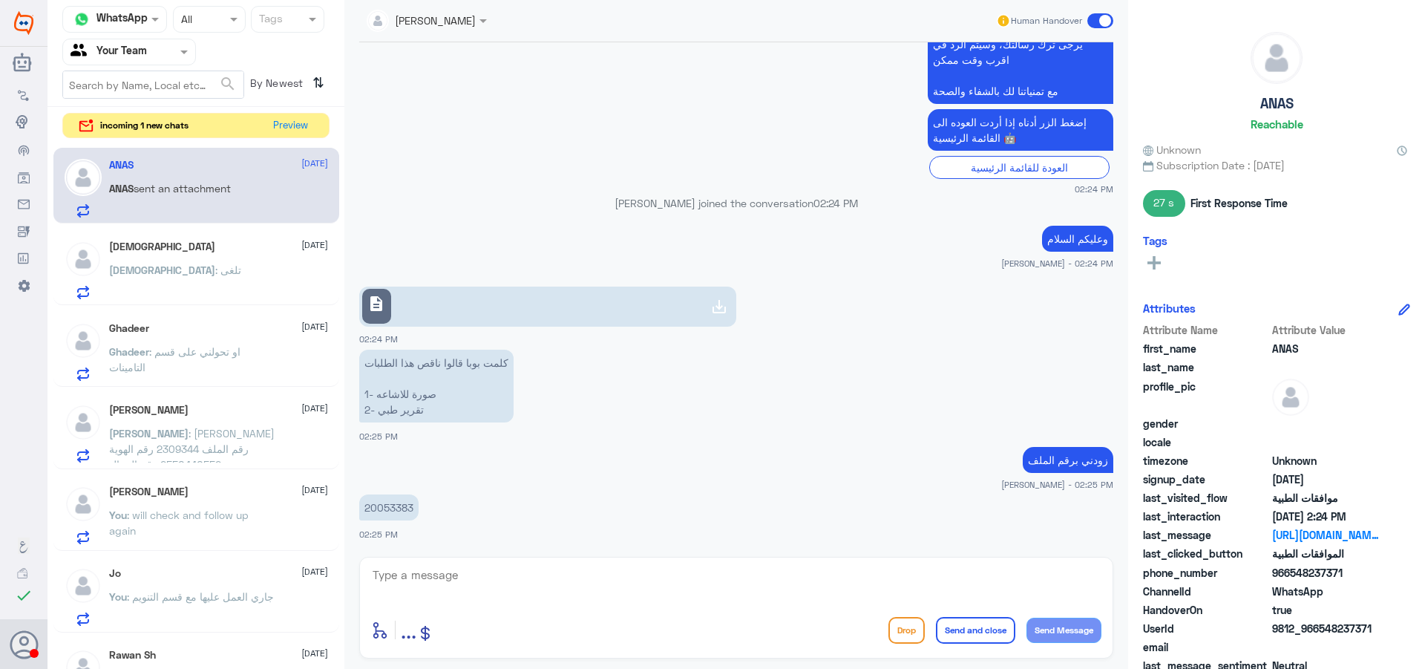
click at [396, 501] on p "20053383" at bounding box center [388, 507] width 59 height 26
copy p "20053383"
click at [494, 594] on textarea at bounding box center [736, 583] width 730 height 36
type textarea "u"
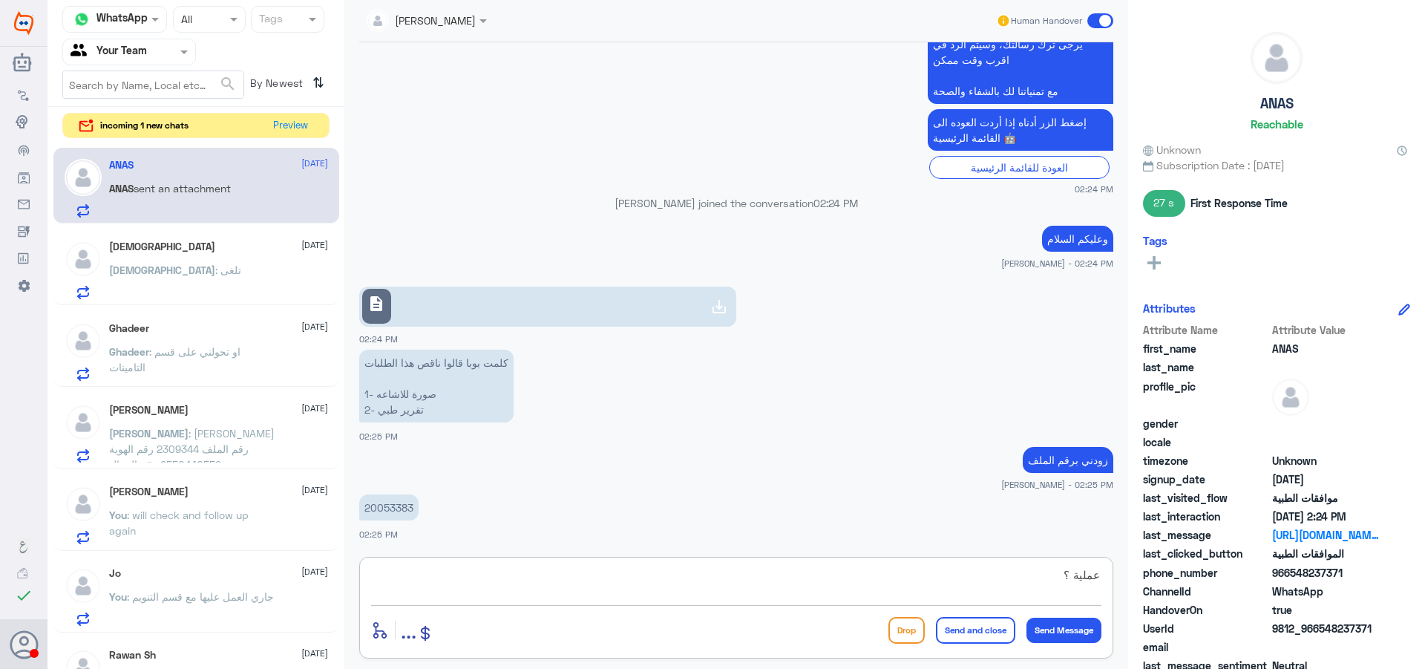
type textarea "عملية ؟"
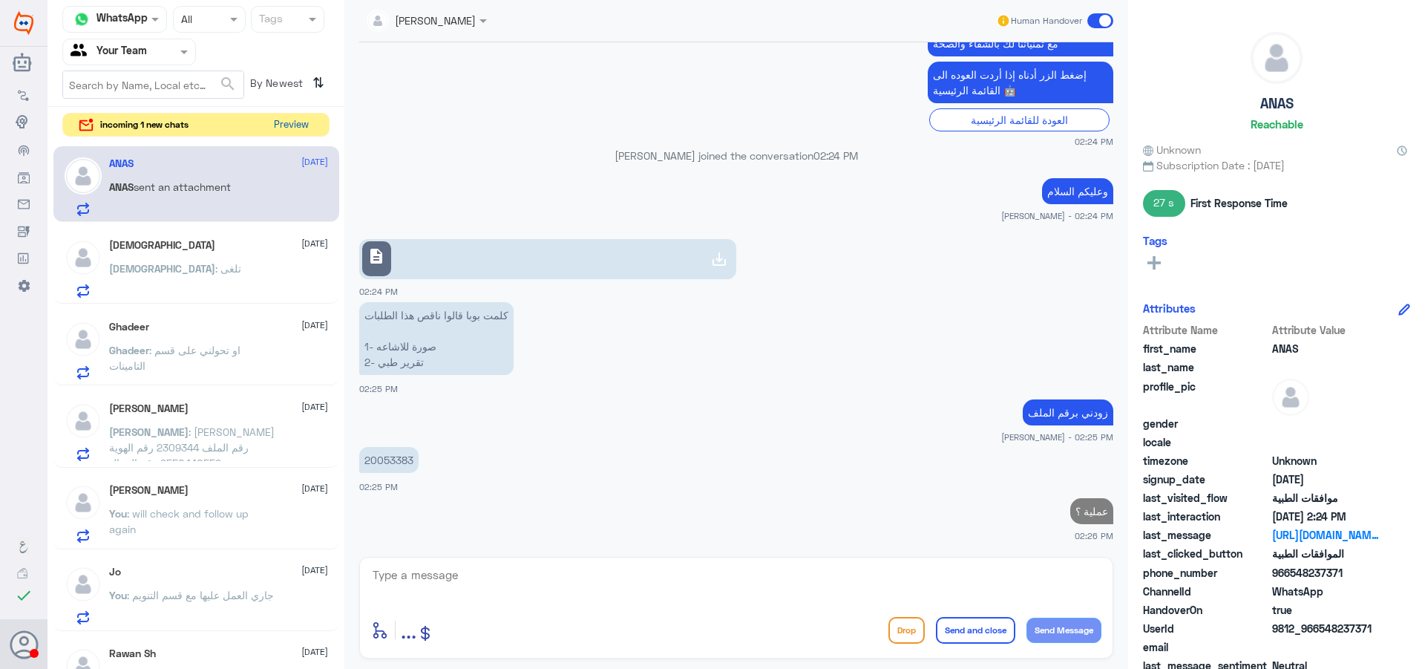
click at [286, 131] on button "Preview" at bounding box center [291, 125] width 46 height 23
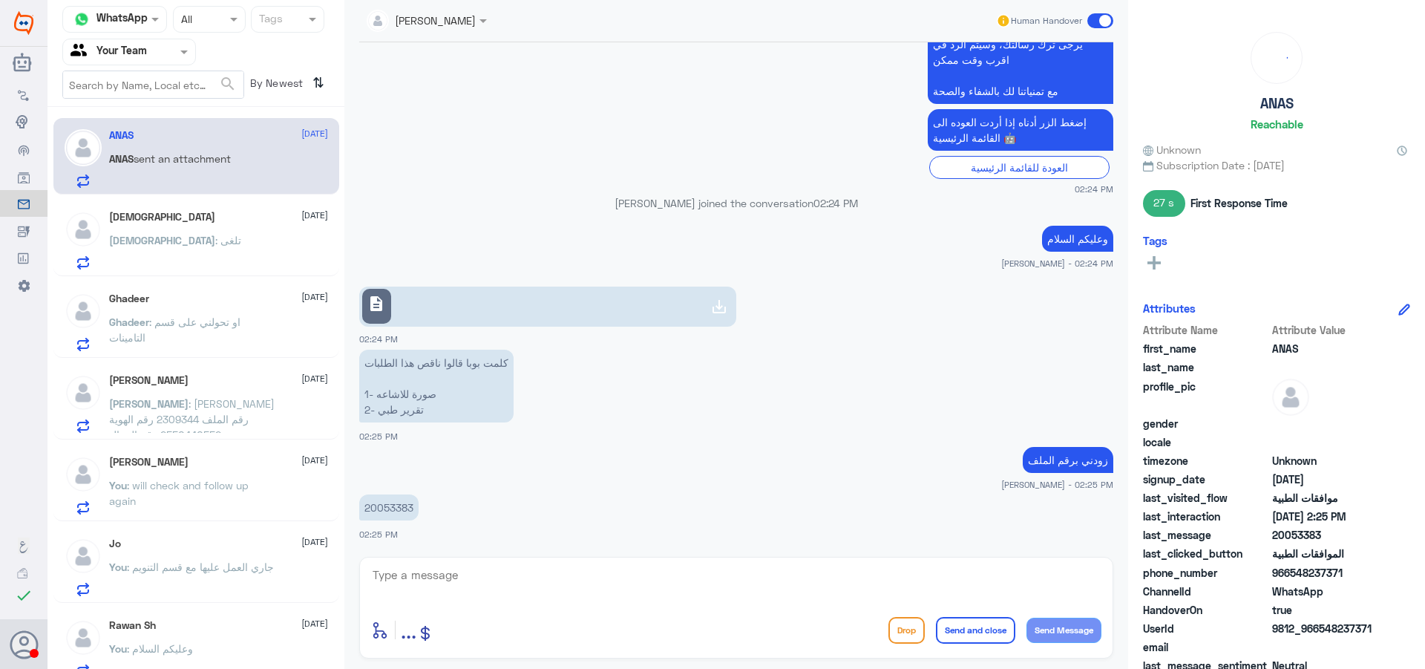
scroll to position [615, 0]
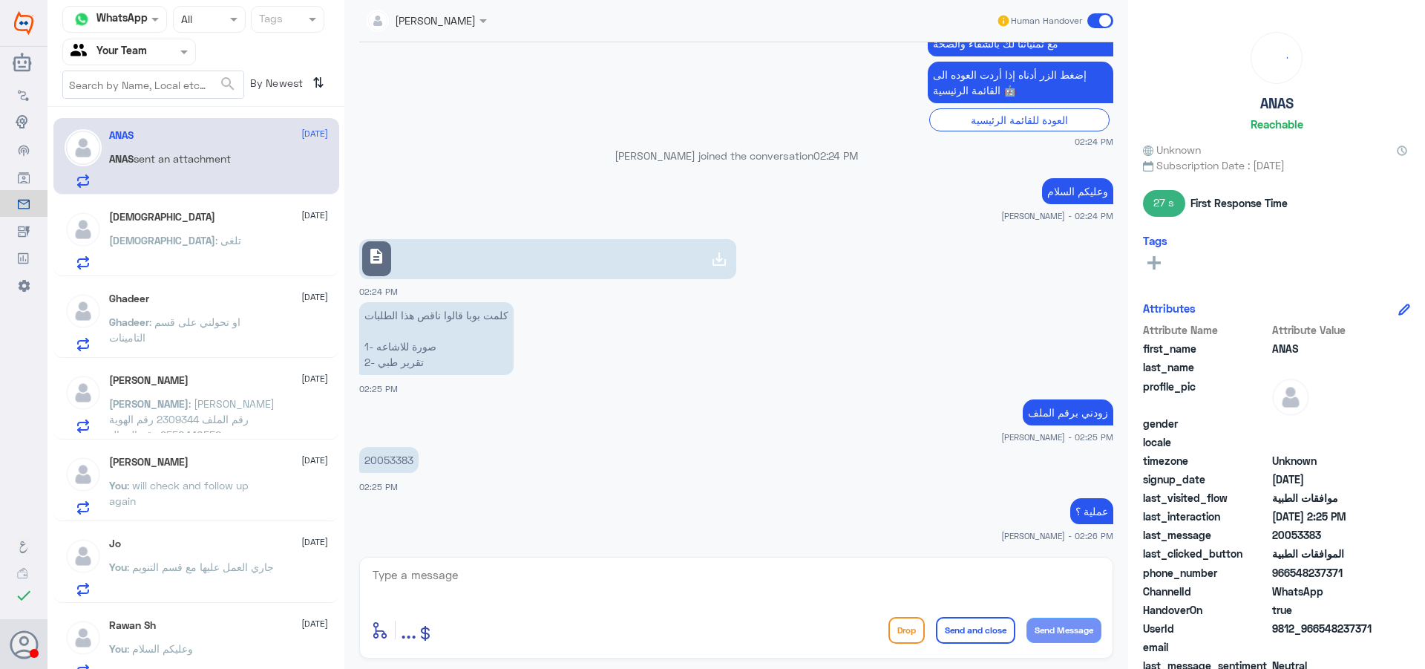
click at [269, 248] on div "سبحان : تلغى" at bounding box center [218, 252] width 219 height 33
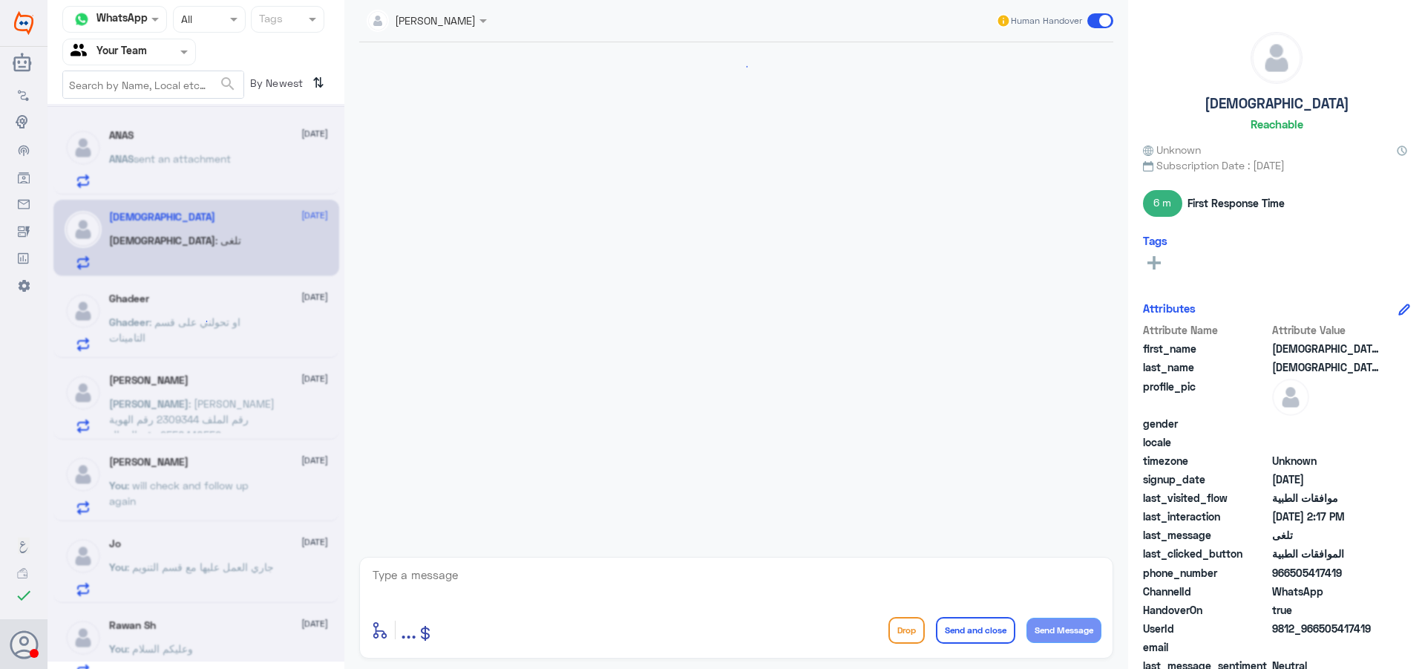
scroll to position [1038, 0]
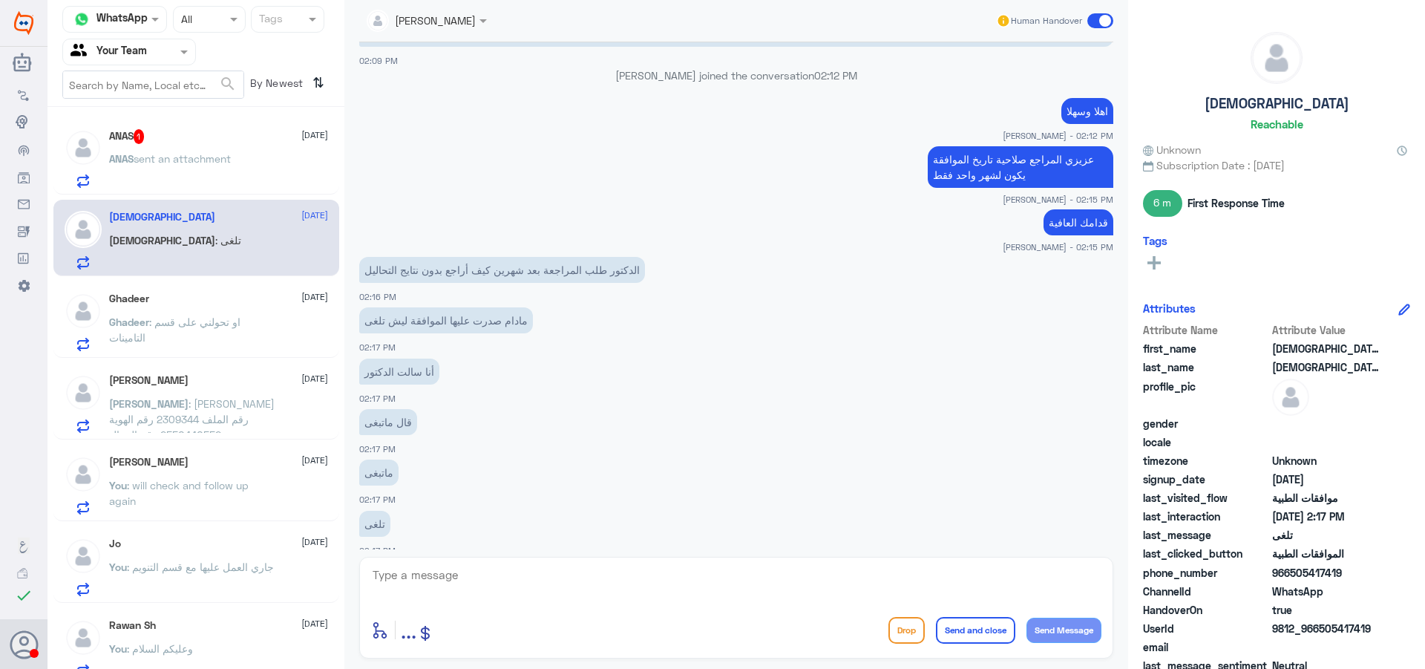
click at [231, 176] on p "ANAS sent an attachment" at bounding box center [170, 169] width 122 height 37
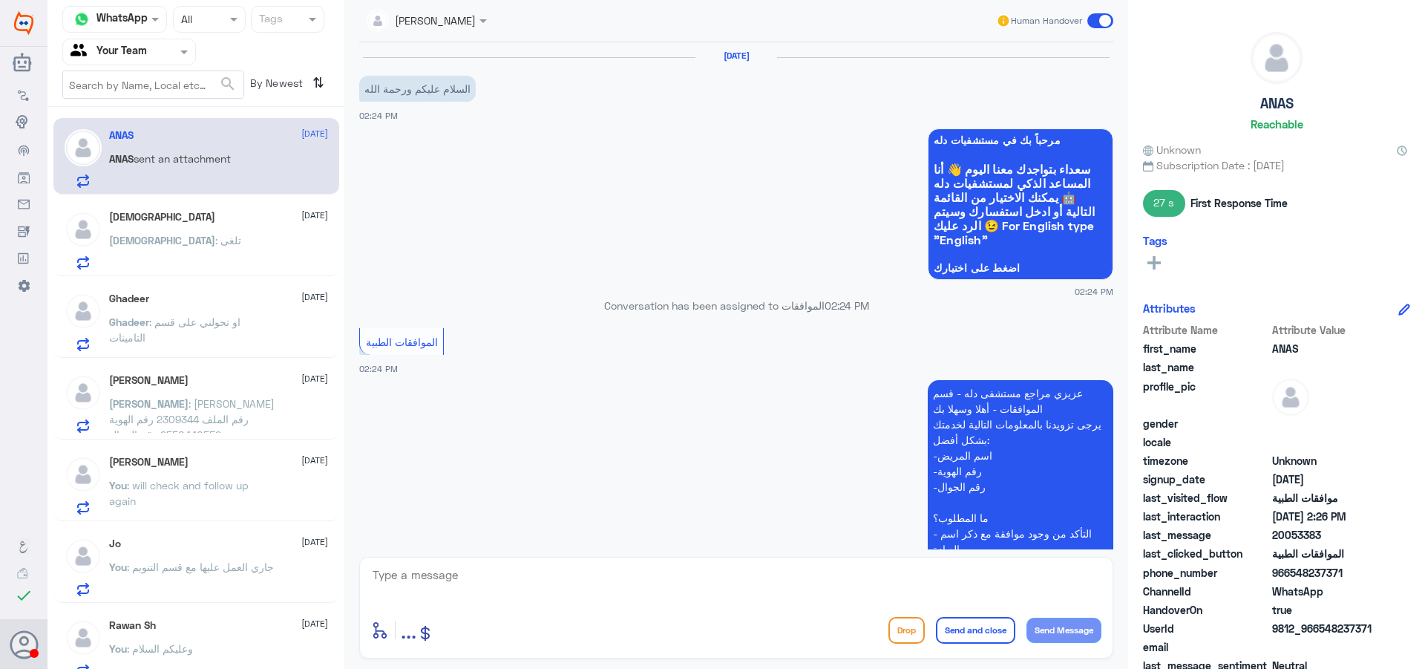
scroll to position [665, 0]
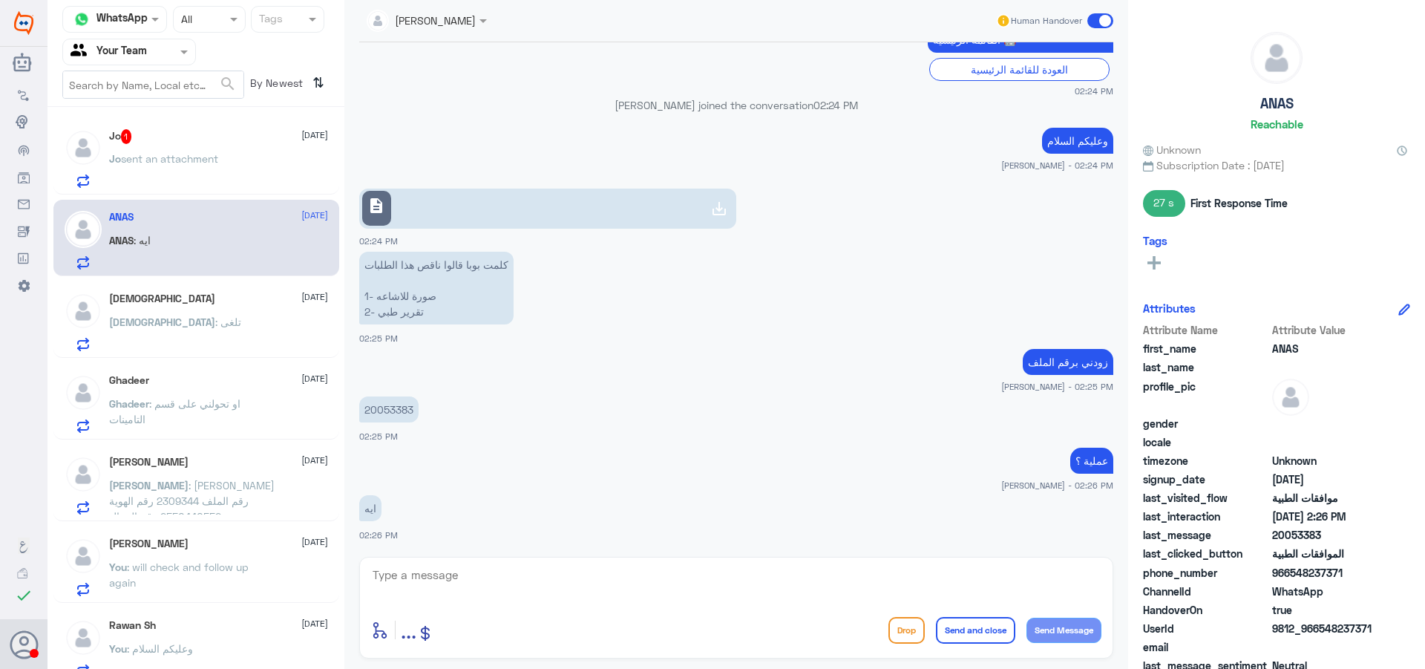
click at [197, 186] on p "Jo sent an attachment" at bounding box center [163, 169] width 109 height 37
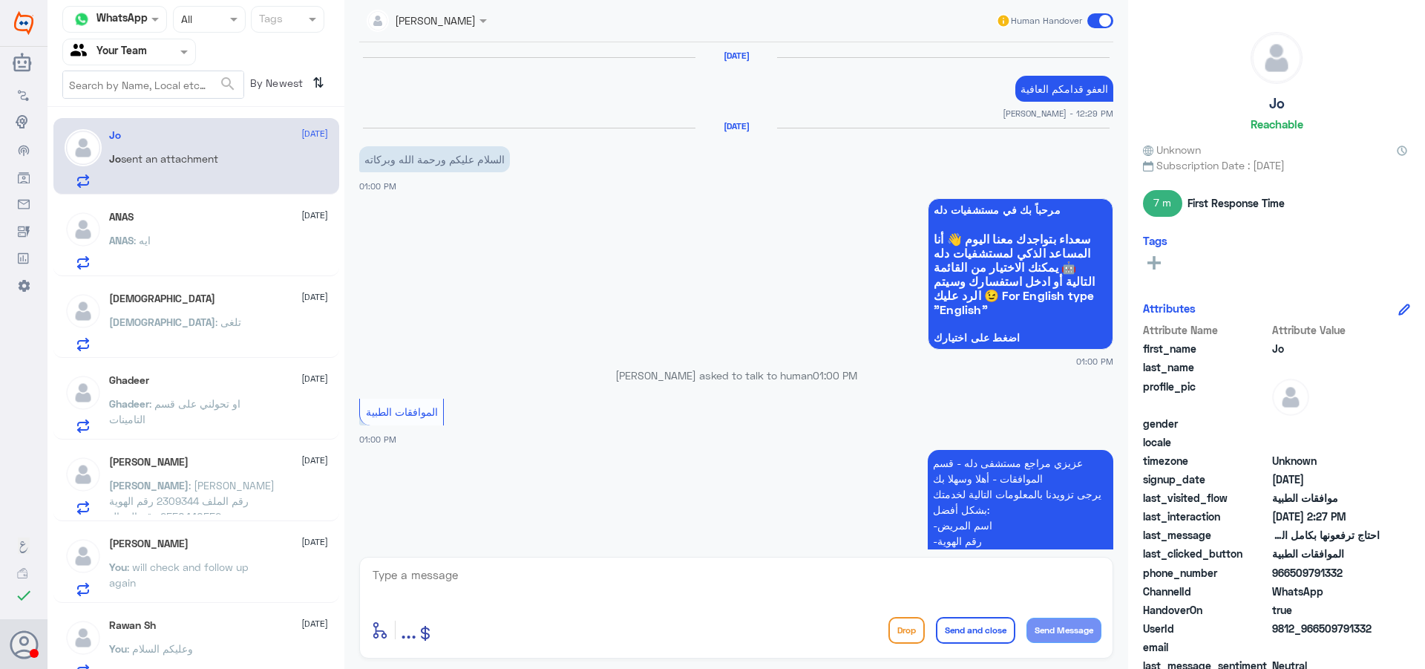
scroll to position [1226, 0]
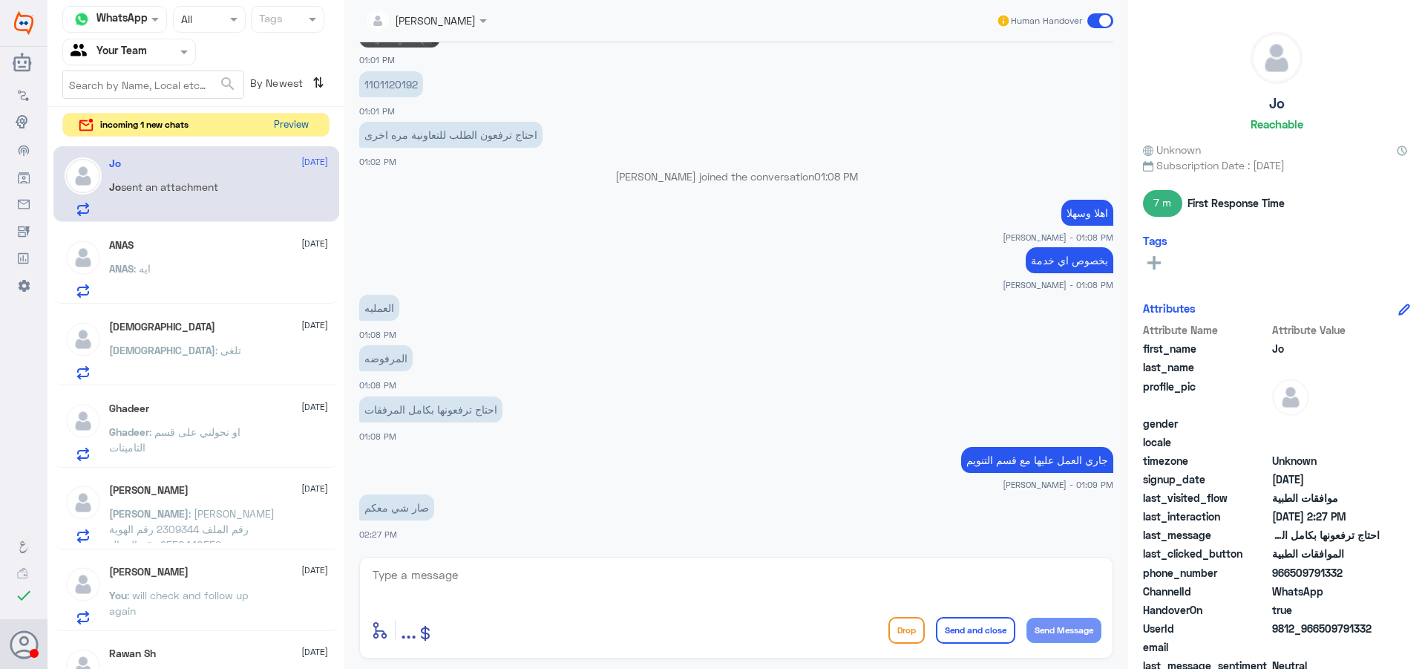
click at [296, 125] on button "Preview" at bounding box center [291, 125] width 46 height 23
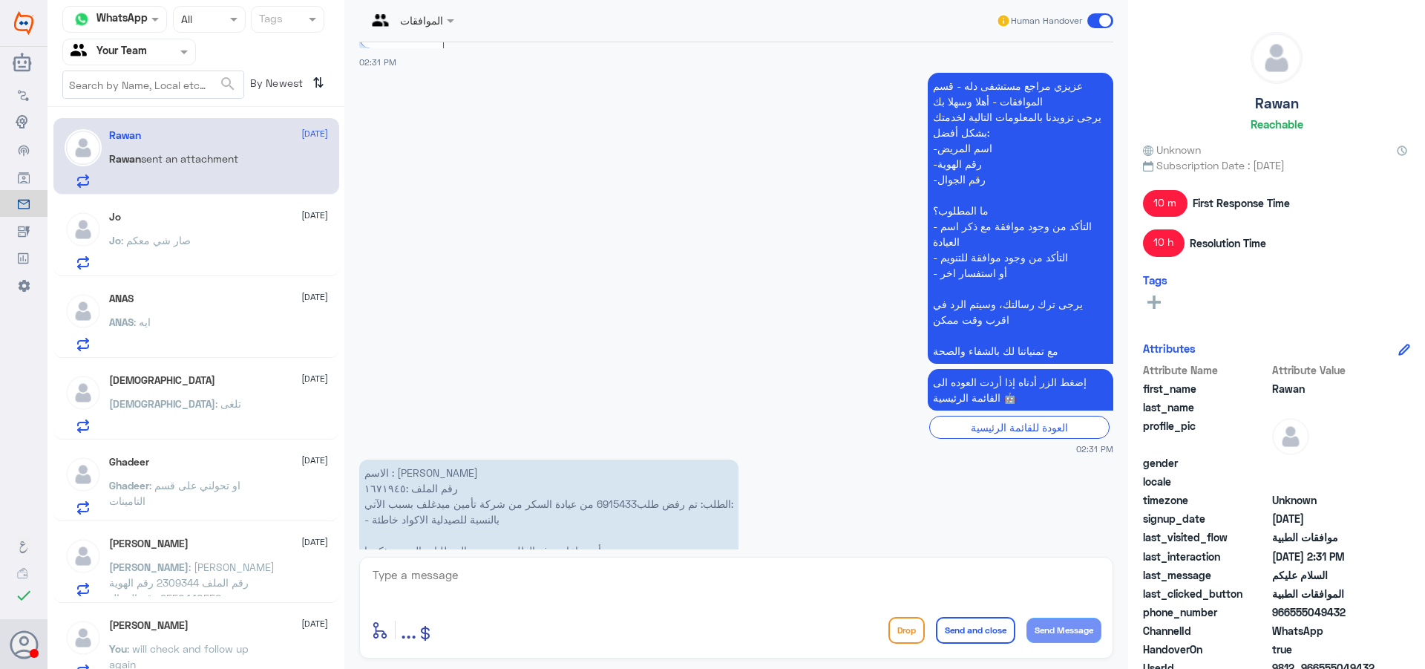
scroll to position [1504, 0]
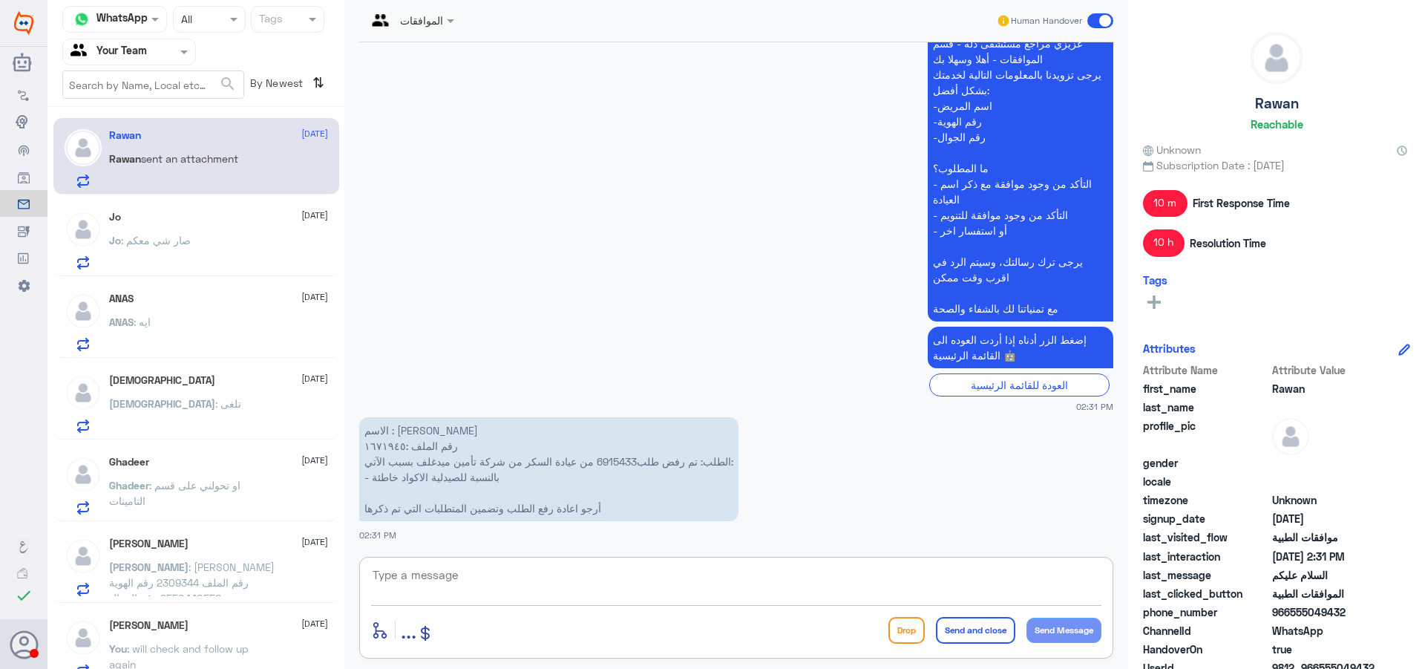
click at [500, 578] on textarea at bounding box center [736, 583] width 730 height 36
click at [399, 574] on textarea "1671945" at bounding box center [736, 583] width 730 height 36
type textarea "1671945"
click at [429, 21] on div at bounding box center [410, 19] width 102 height 17
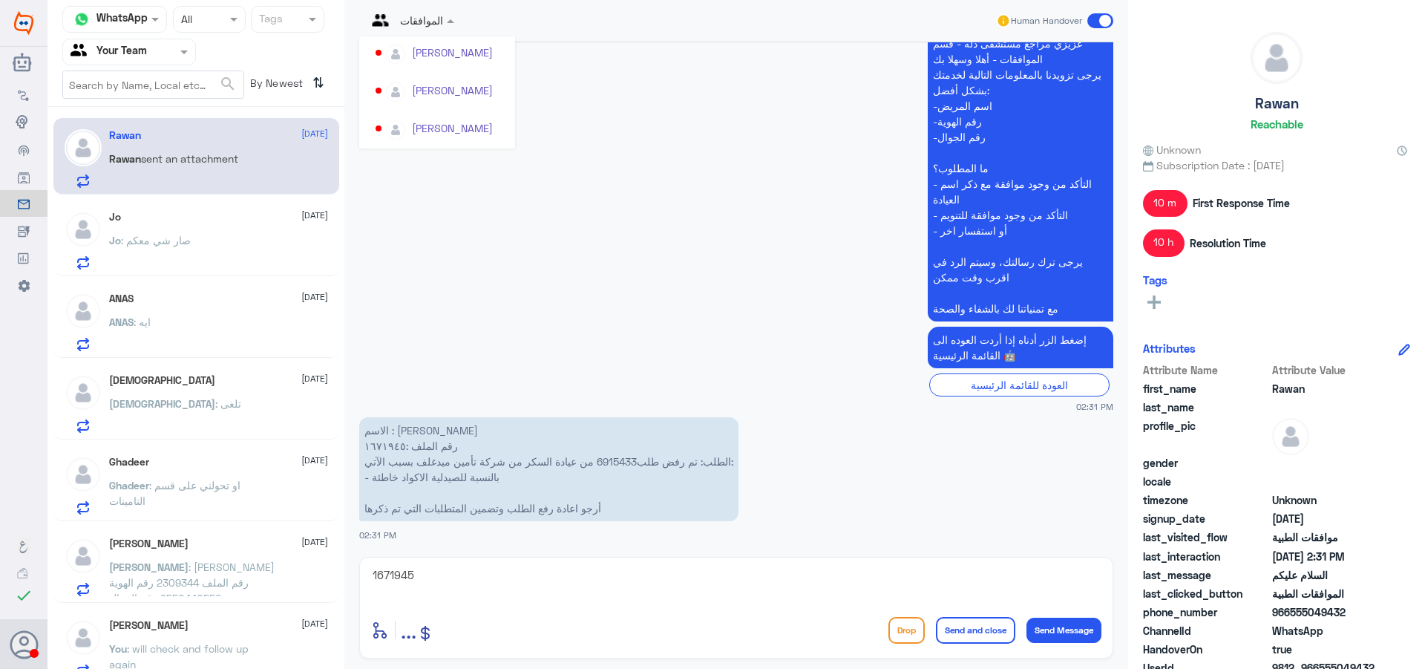
scroll to position [445, 0]
click at [485, 94] on div "[PERSON_NAME]" at bounding box center [452, 92] width 81 height 16
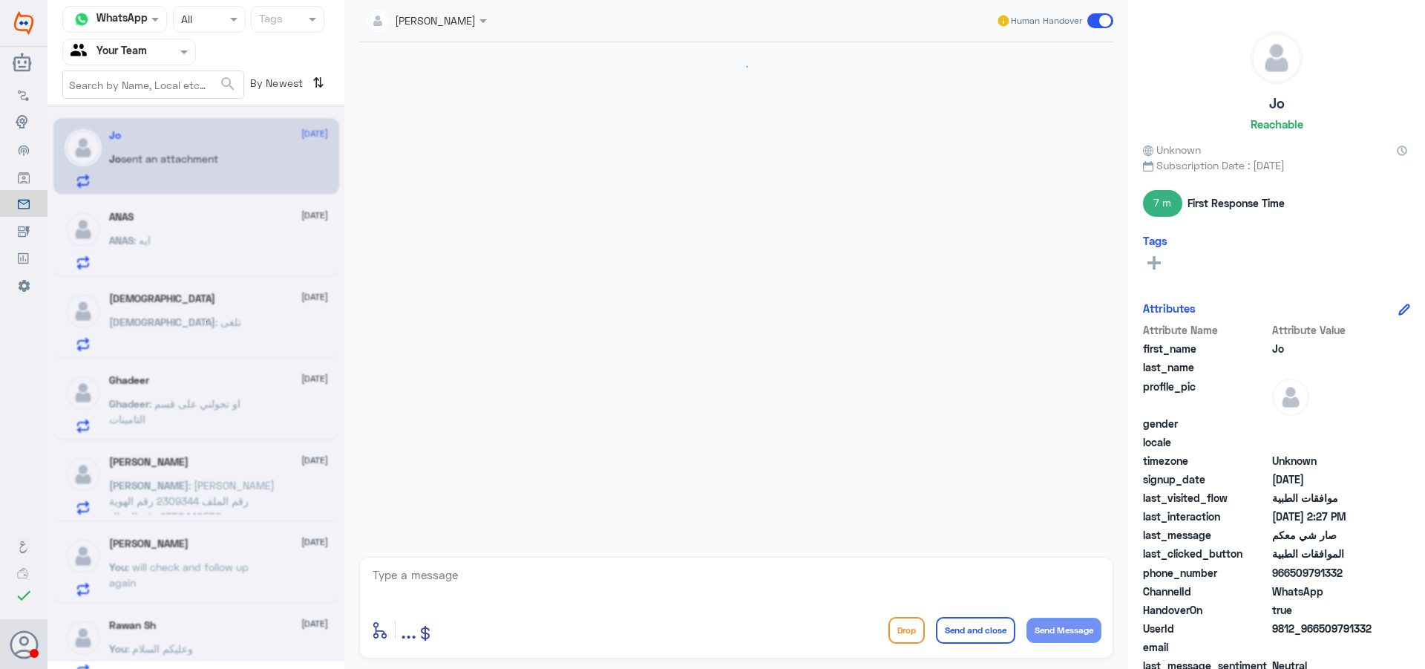
scroll to position [1226, 0]
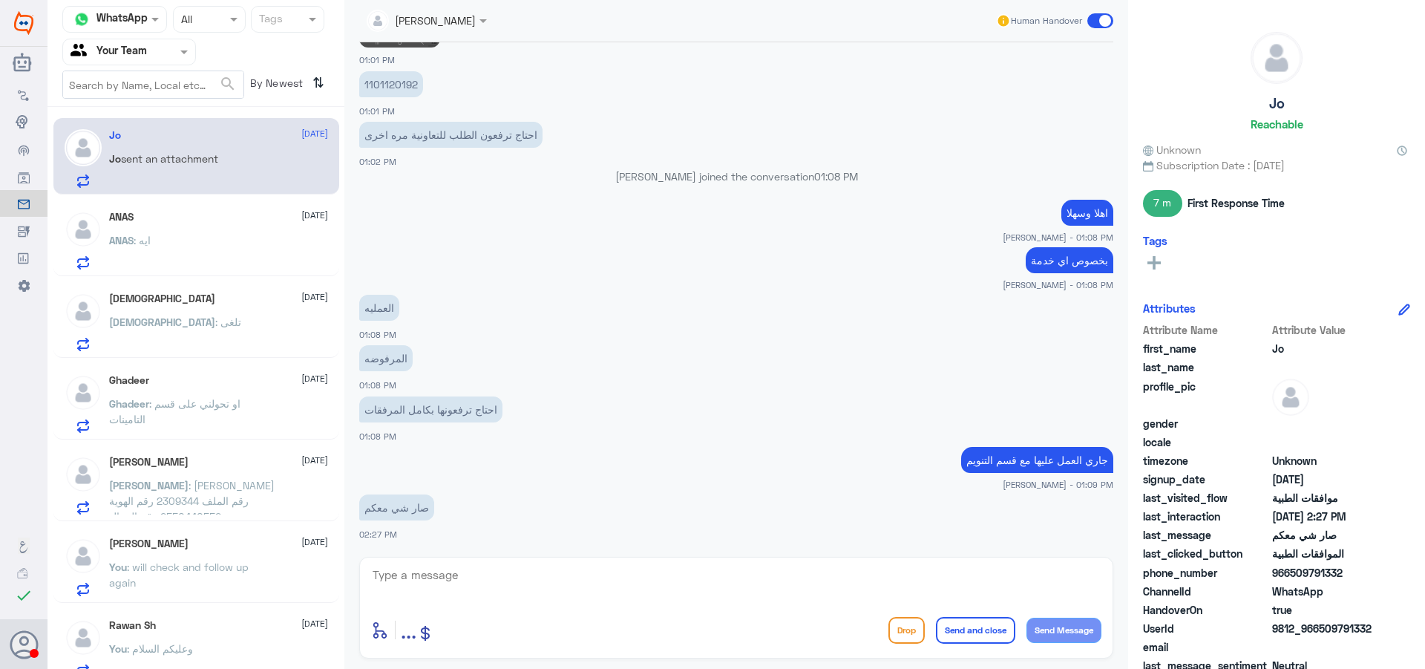
click at [258, 238] on div "ANAS : ايه" at bounding box center [218, 252] width 219 height 33
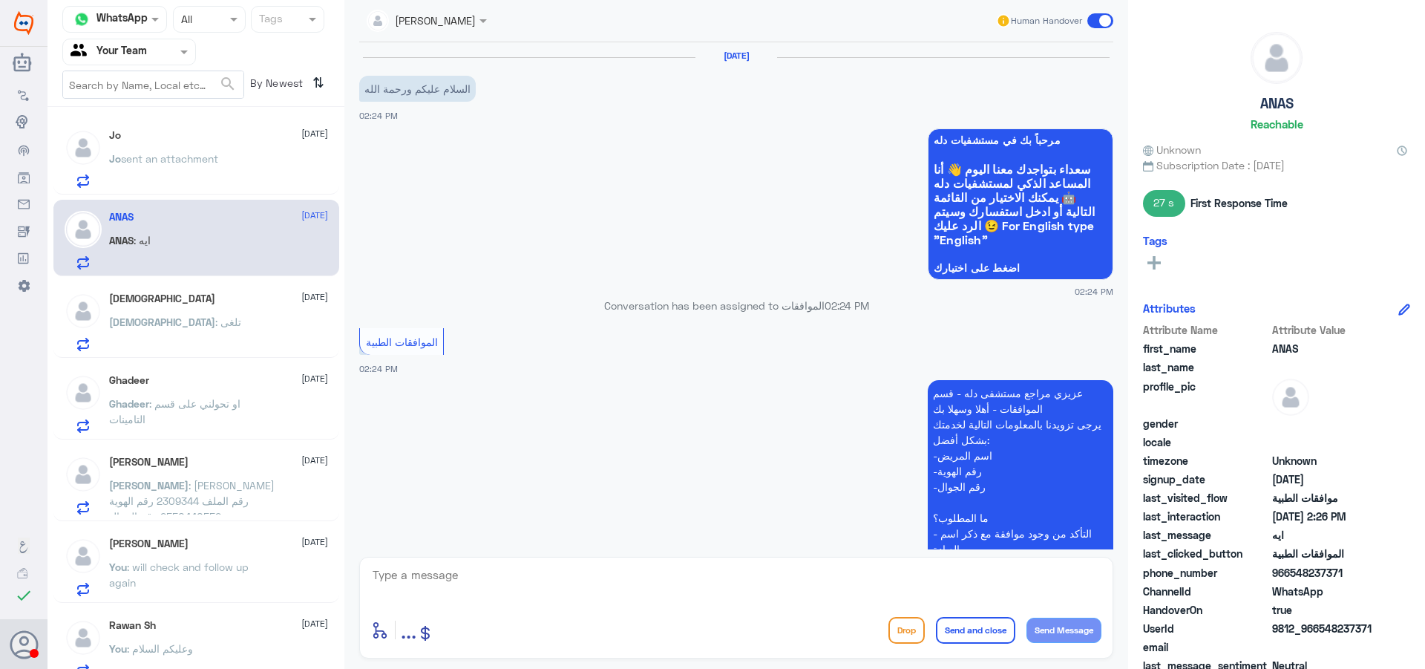
scroll to position [665, 0]
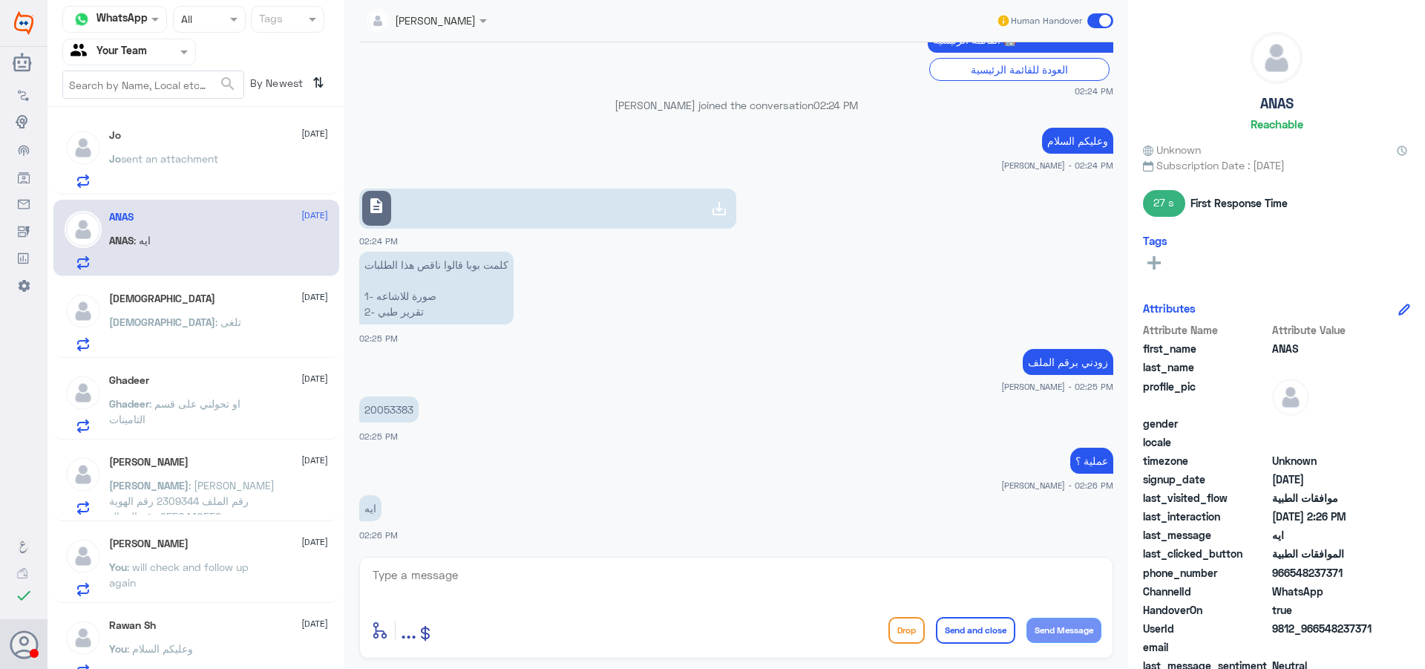
click at [396, 413] on p "20053383" at bounding box center [388, 409] width 59 height 26
copy p "20053383"
click at [445, 565] on textarea at bounding box center [736, 583] width 730 height 36
type textarea "جاري العمل عليه مع قسم التنويم المختص"
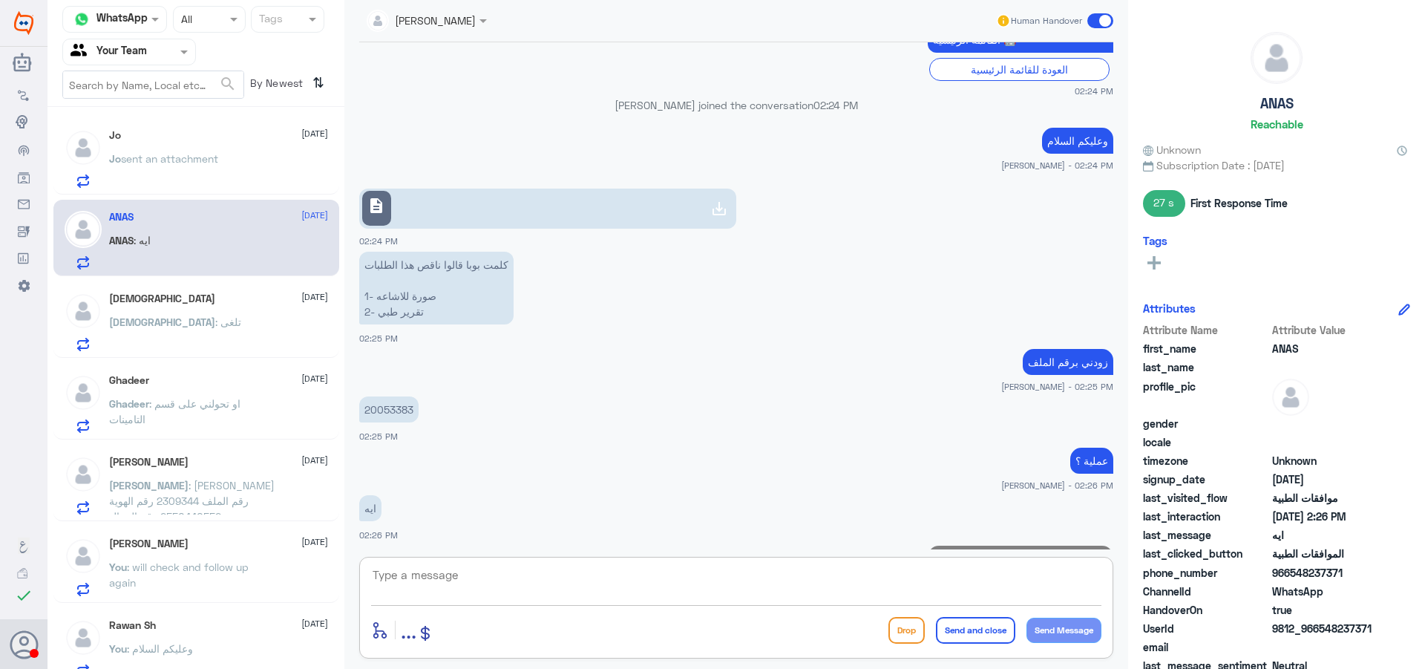
scroll to position [728, 0]
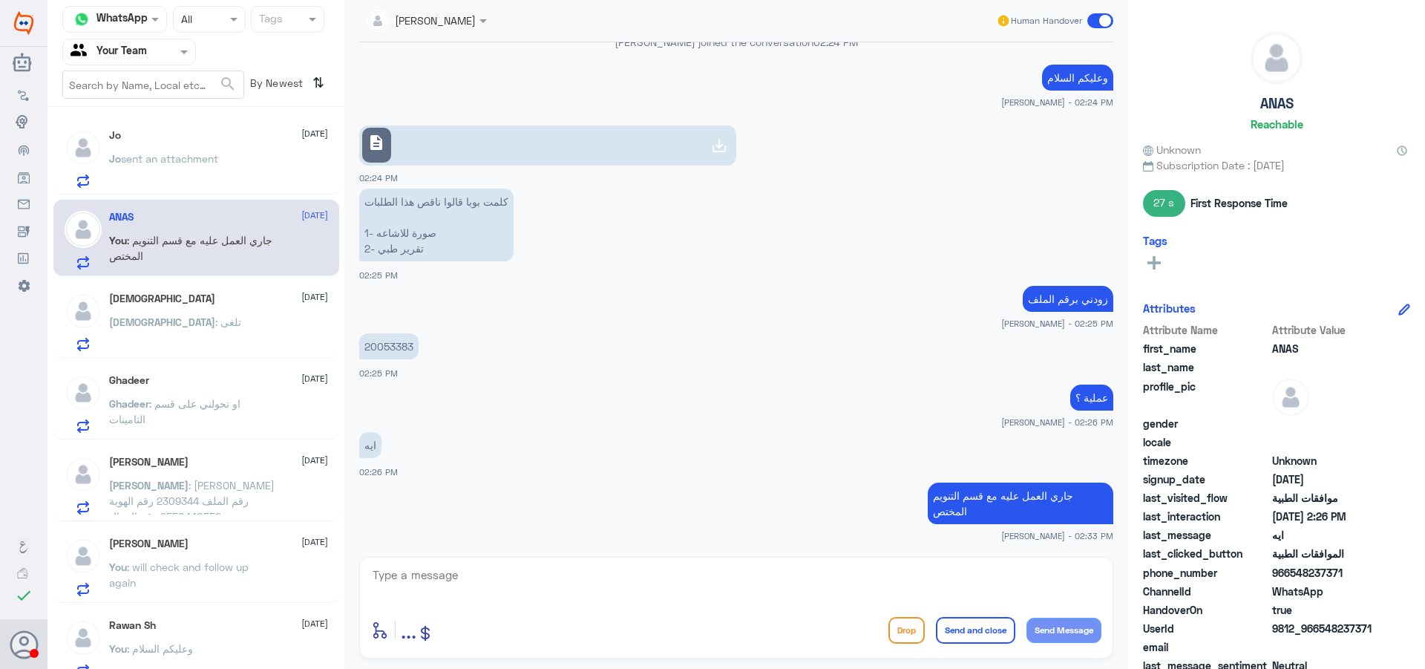
click at [205, 155] on span "sent an attachment" at bounding box center [169, 158] width 97 height 13
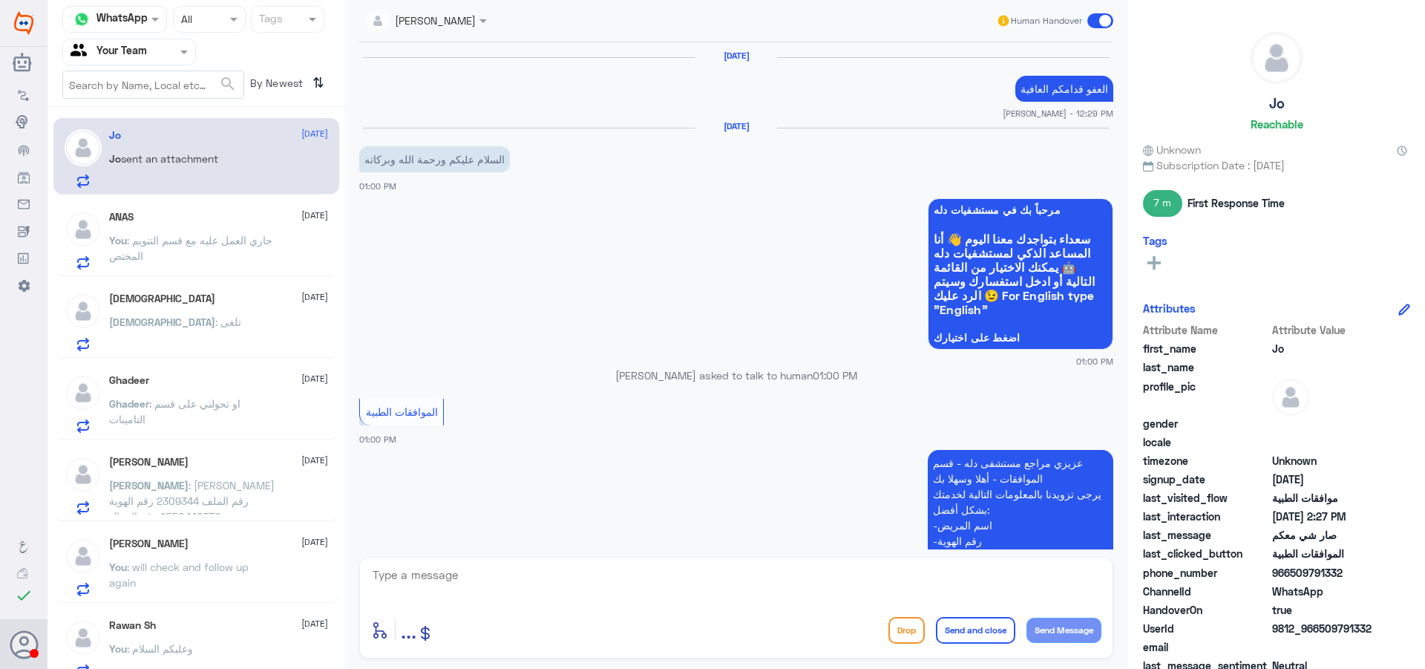
scroll to position [1226, 0]
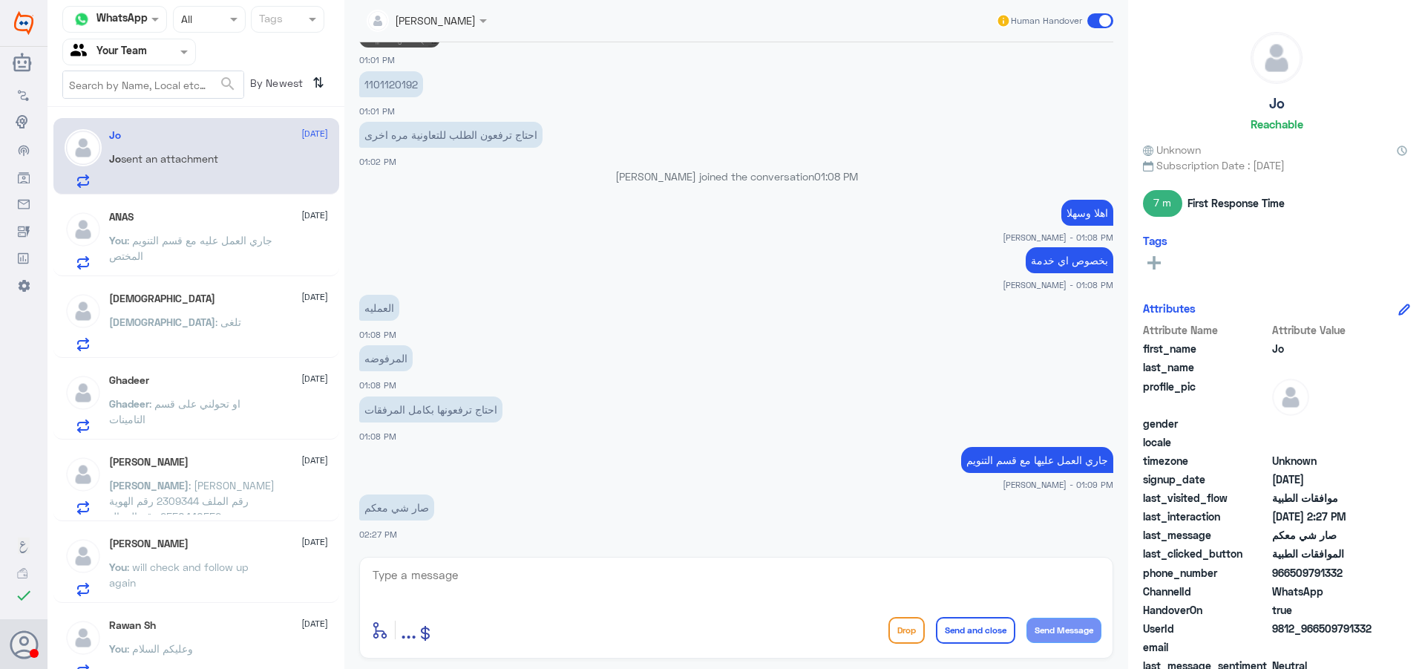
click at [193, 643] on span ": وعليكم السلام" at bounding box center [160, 648] width 66 height 13
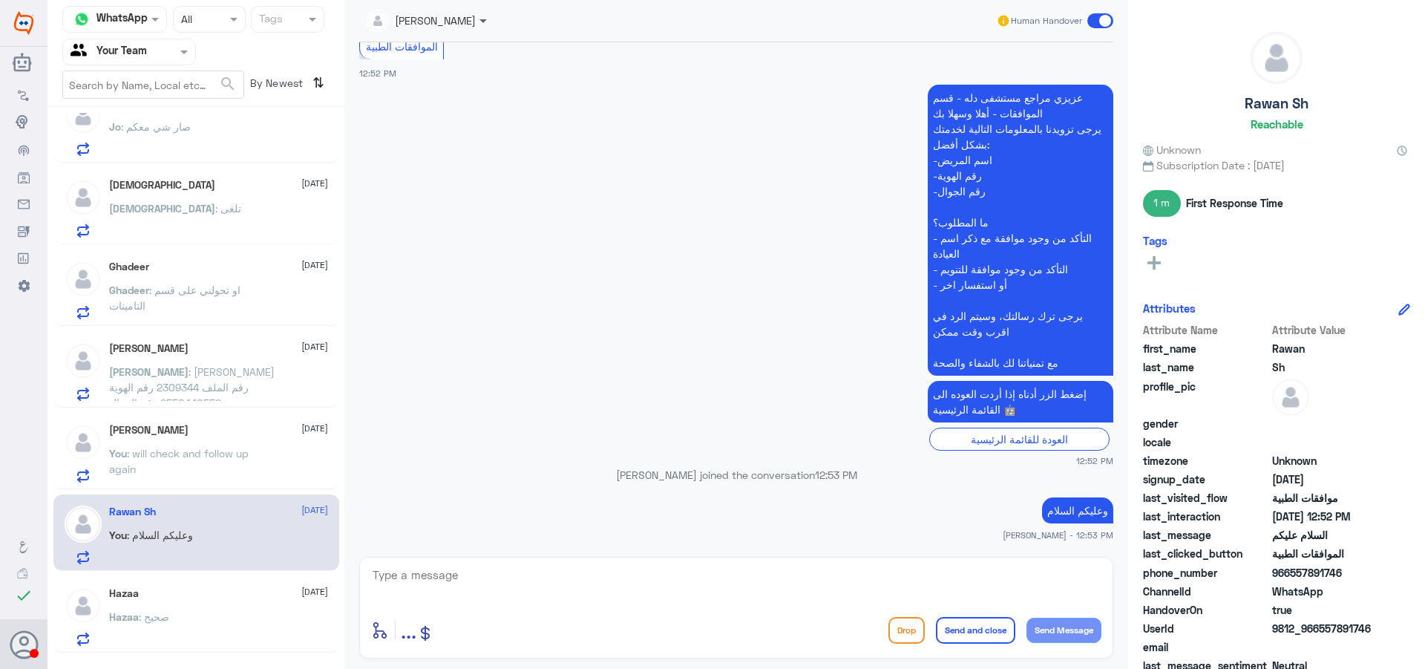
scroll to position [113, 0]
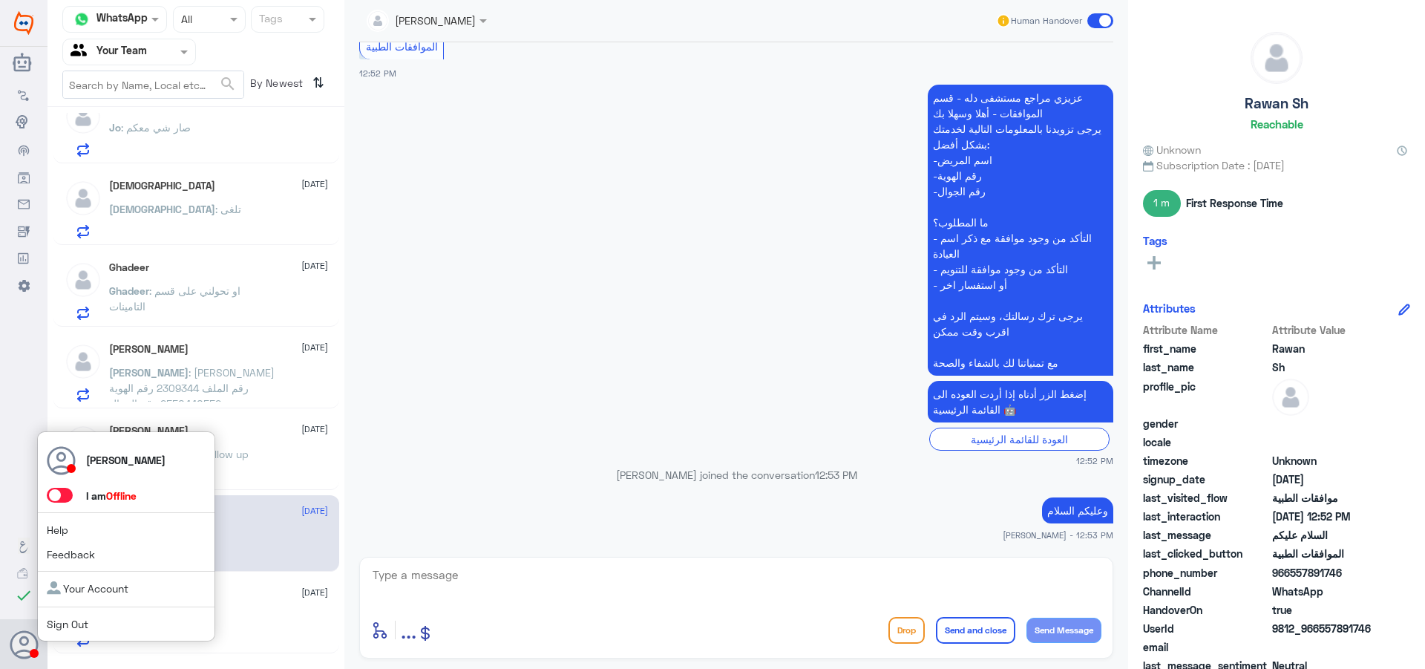
click at [58, 492] on span at bounding box center [60, 495] width 26 height 15
click at [0, 0] on input "checkbox" at bounding box center [0, 0] width 0 height 0
click at [60, 496] on span at bounding box center [60, 495] width 26 height 15
click at [0, 0] on input "checkbox" at bounding box center [0, 0] width 0 height 0
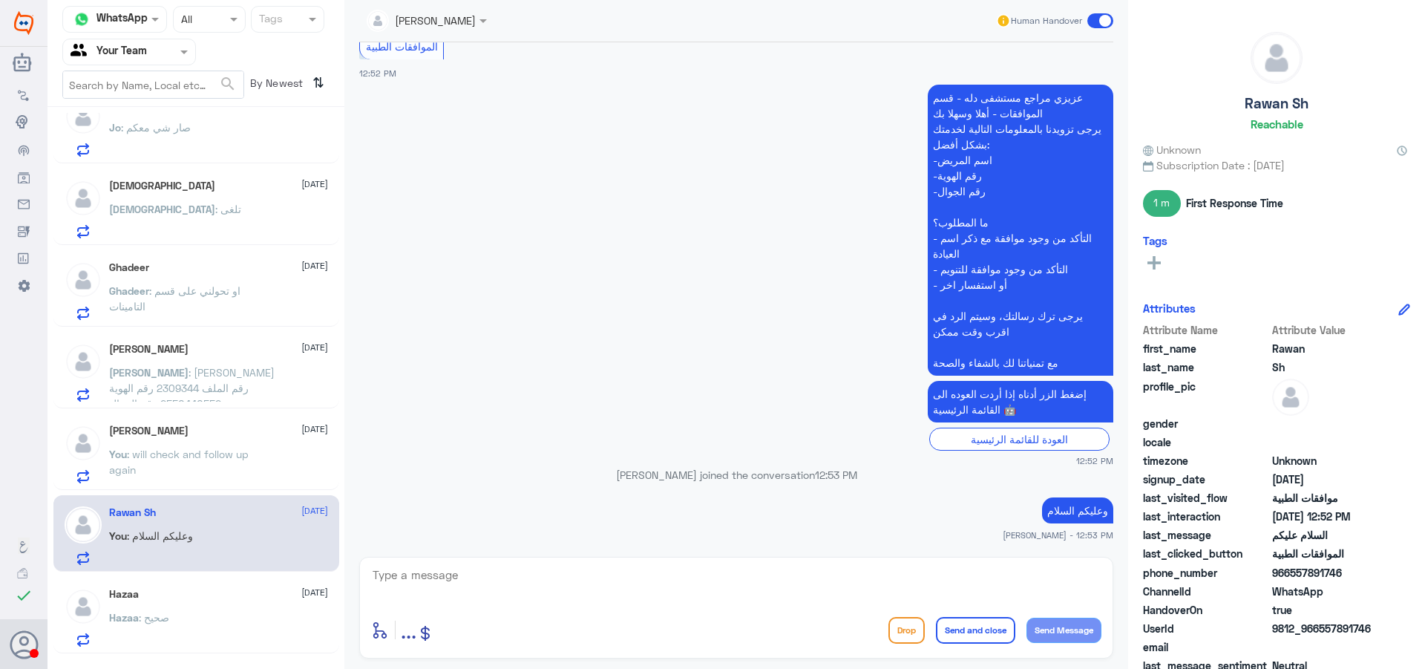
click at [276, 309] on div "Ghadeer : او تحولني على قسم التامينات" at bounding box center [218, 303] width 219 height 33
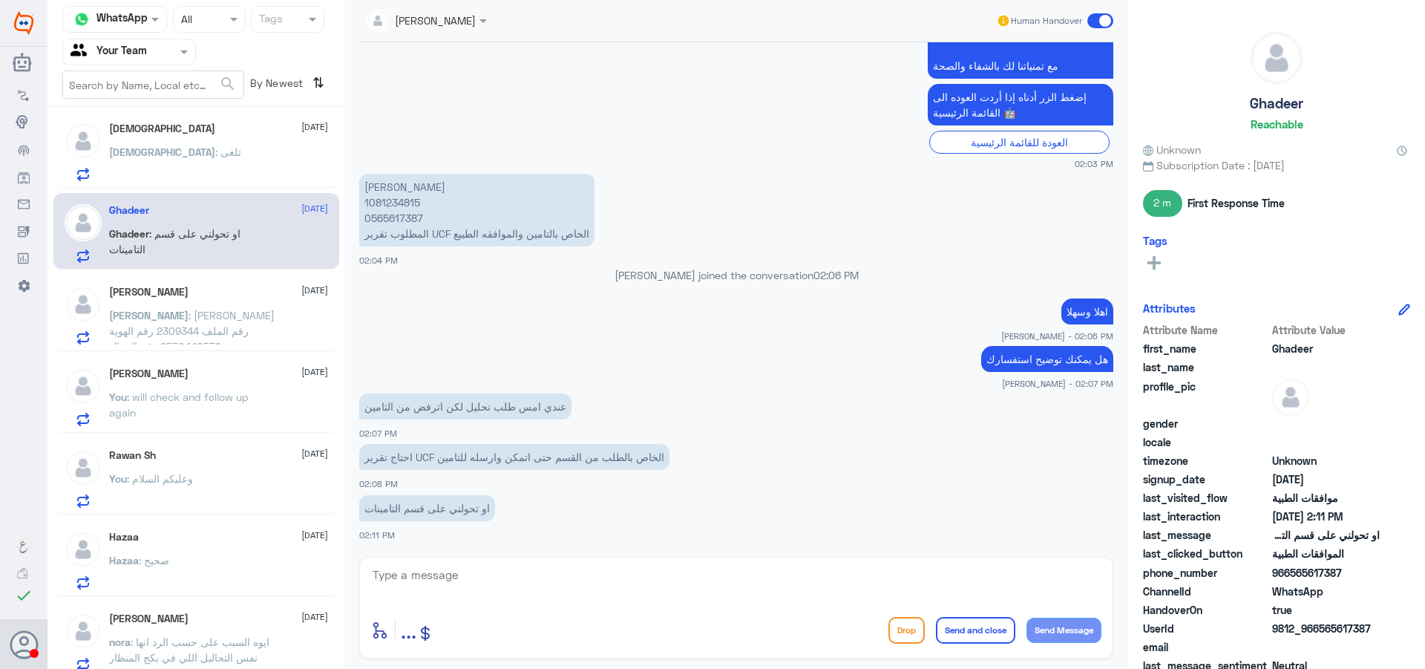
scroll to position [261, 0]
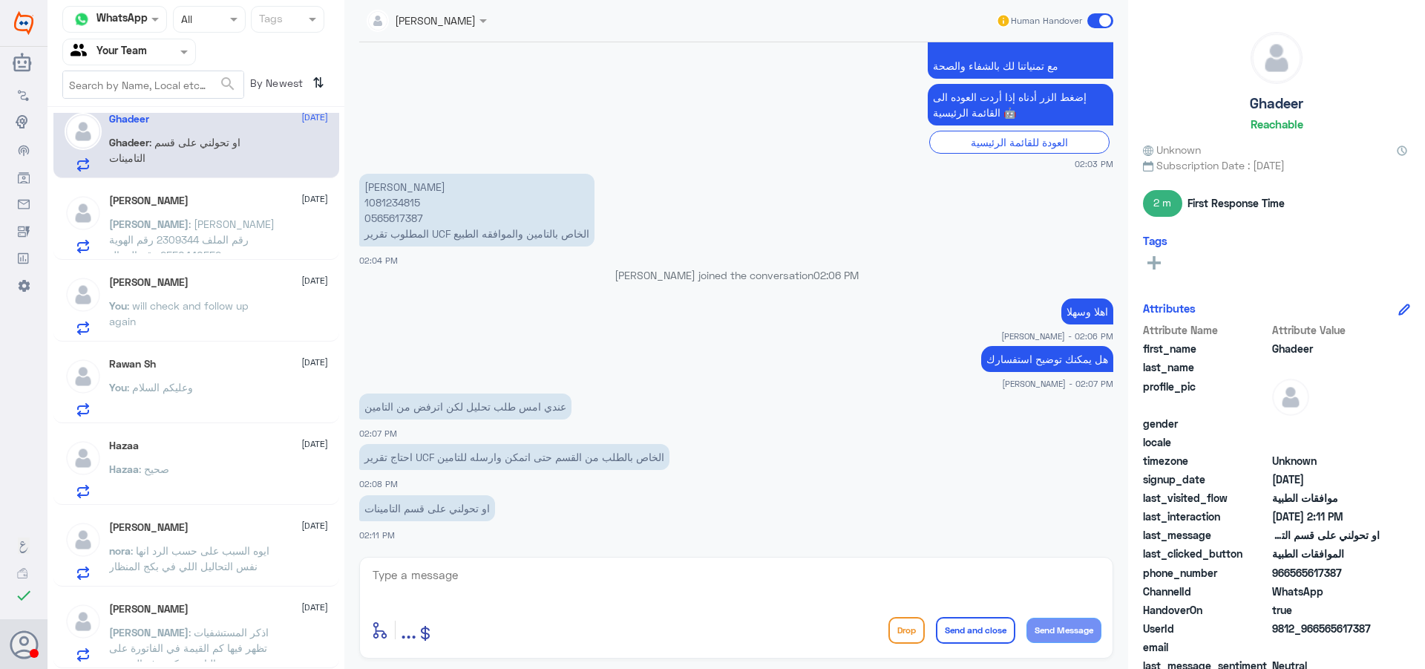
click at [243, 315] on p "You : will check and follow up again" at bounding box center [192, 316] width 167 height 37
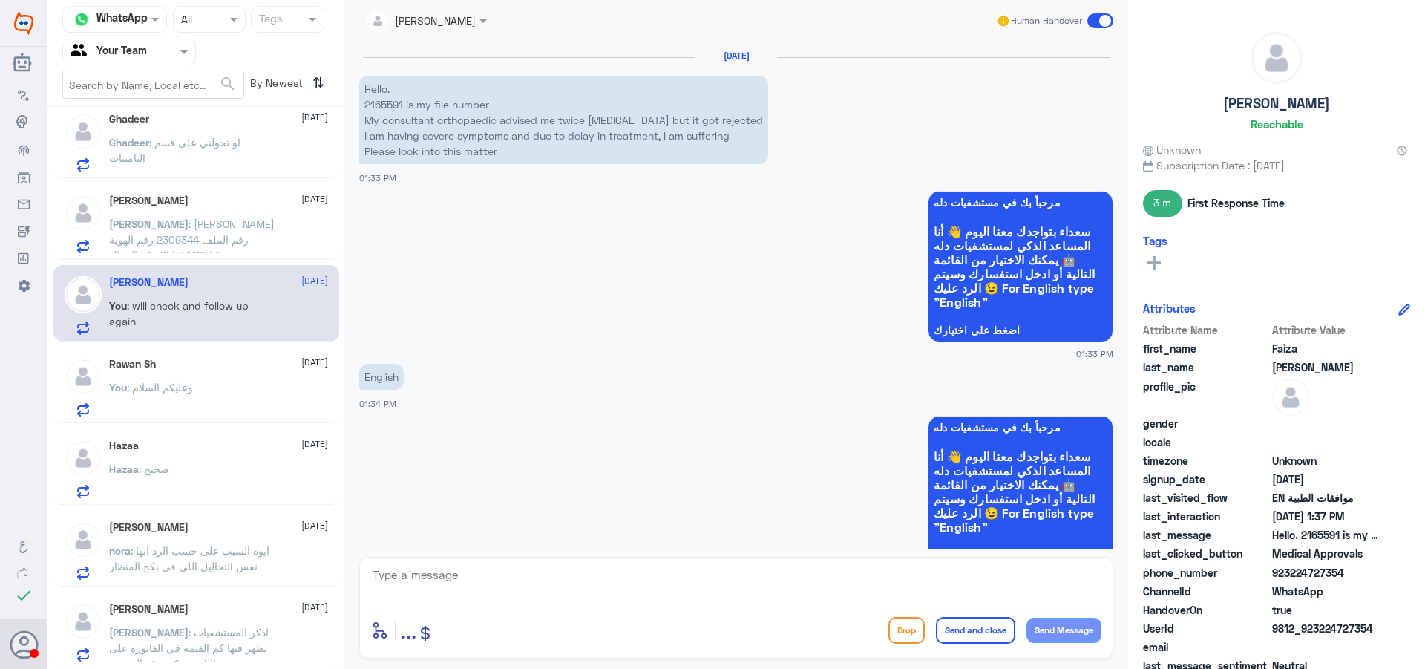
scroll to position [989, 0]
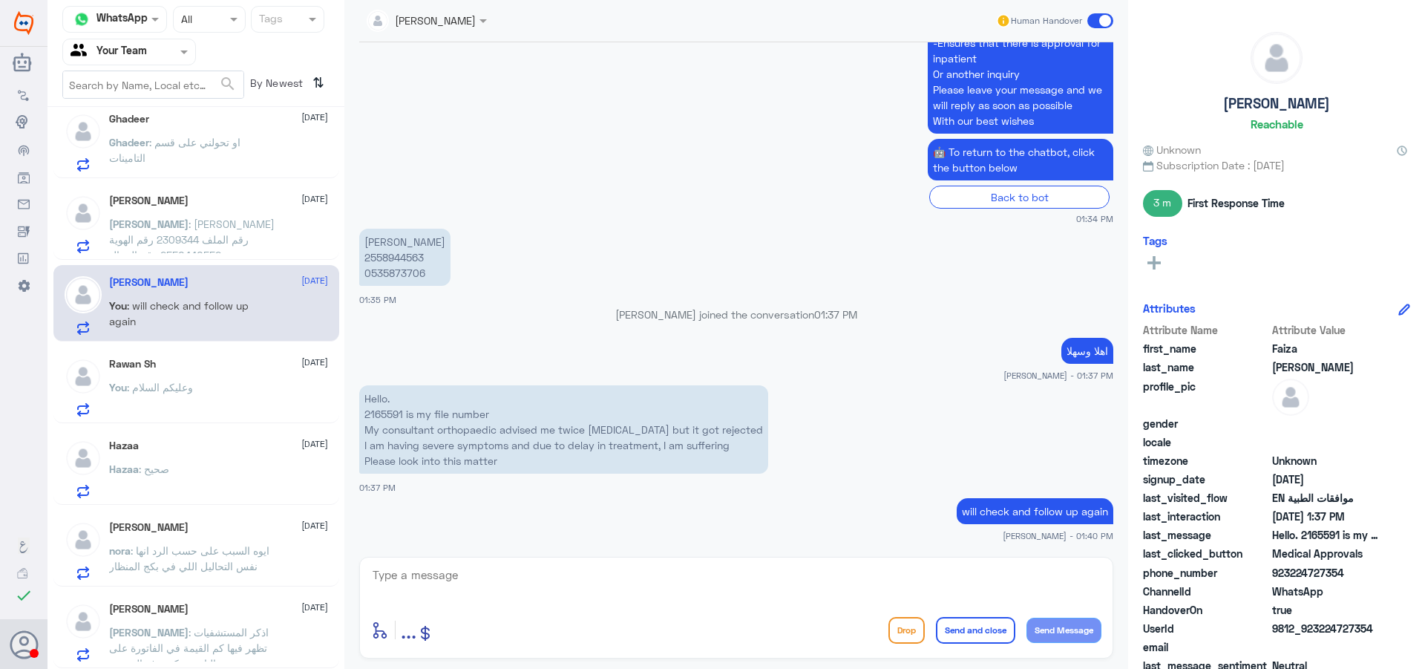
click at [194, 472] on div "Hazaa : صحيح" at bounding box center [218, 481] width 219 height 33
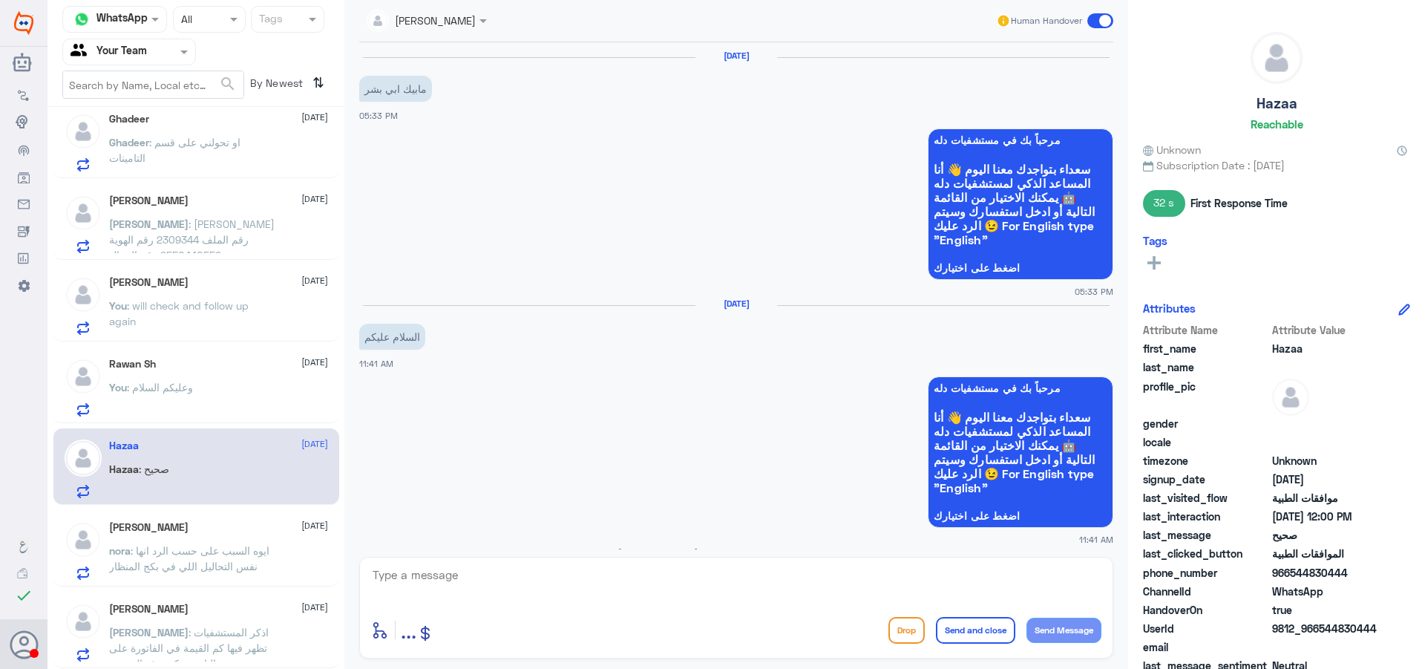
scroll to position [1147, 0]
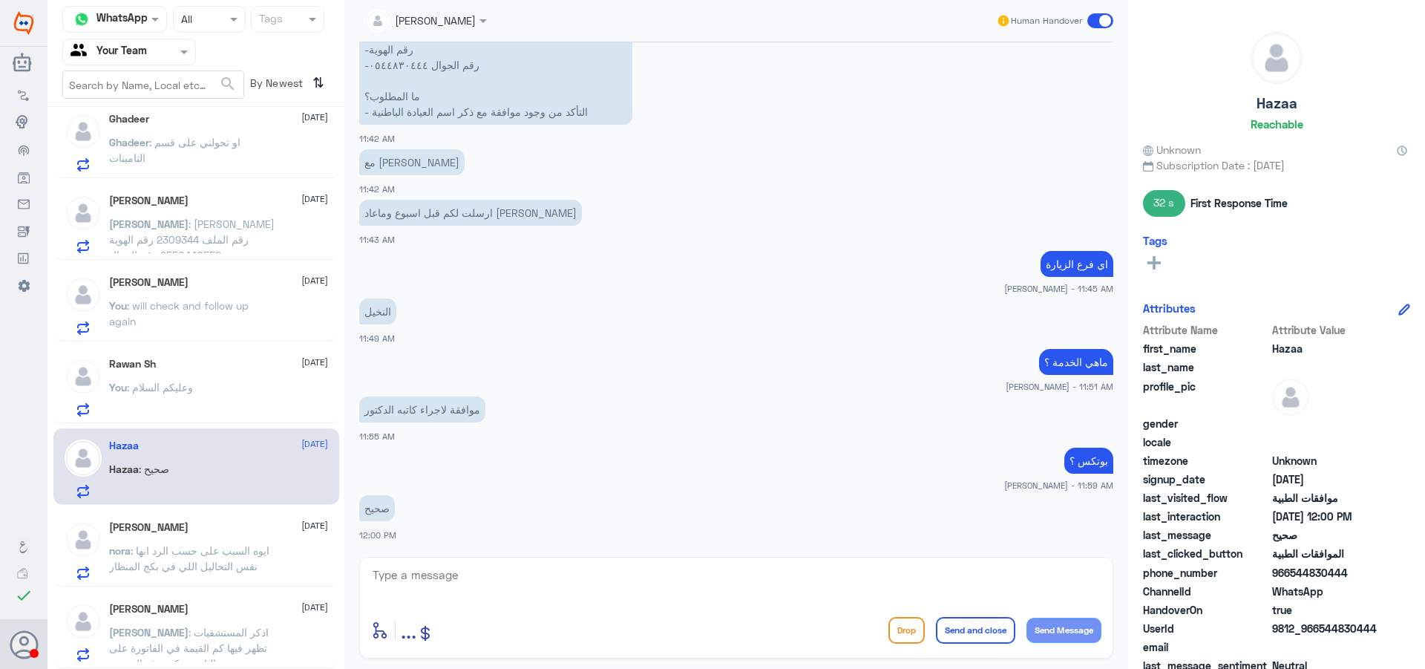
click at [1102, 22] on span at bounding box center [1100, 20] width 26 height 15
click at [0, 0] on input "checkbox" at bounding box center [0, 0] width 0 height 0
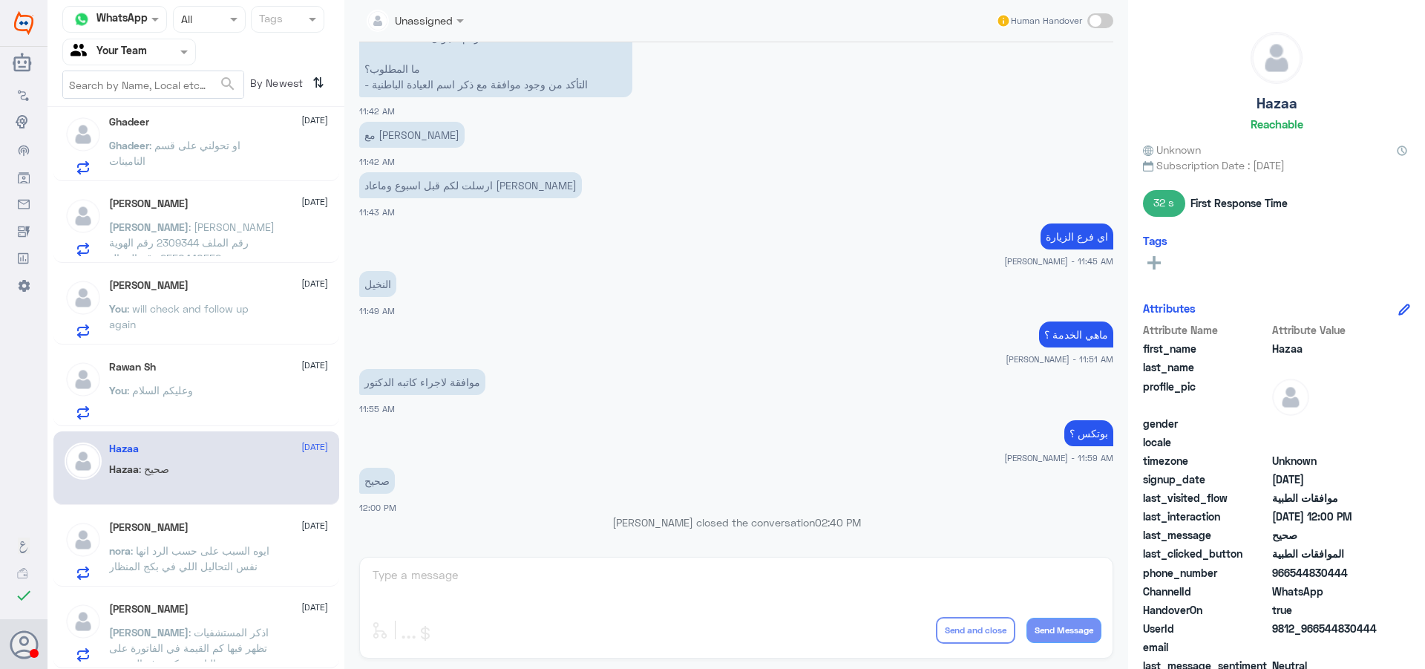
click at [161, 380] on div "Rawan Sh 14 September You : وعليكم السلام" at bounding box center [218, 390] width 219 height 59
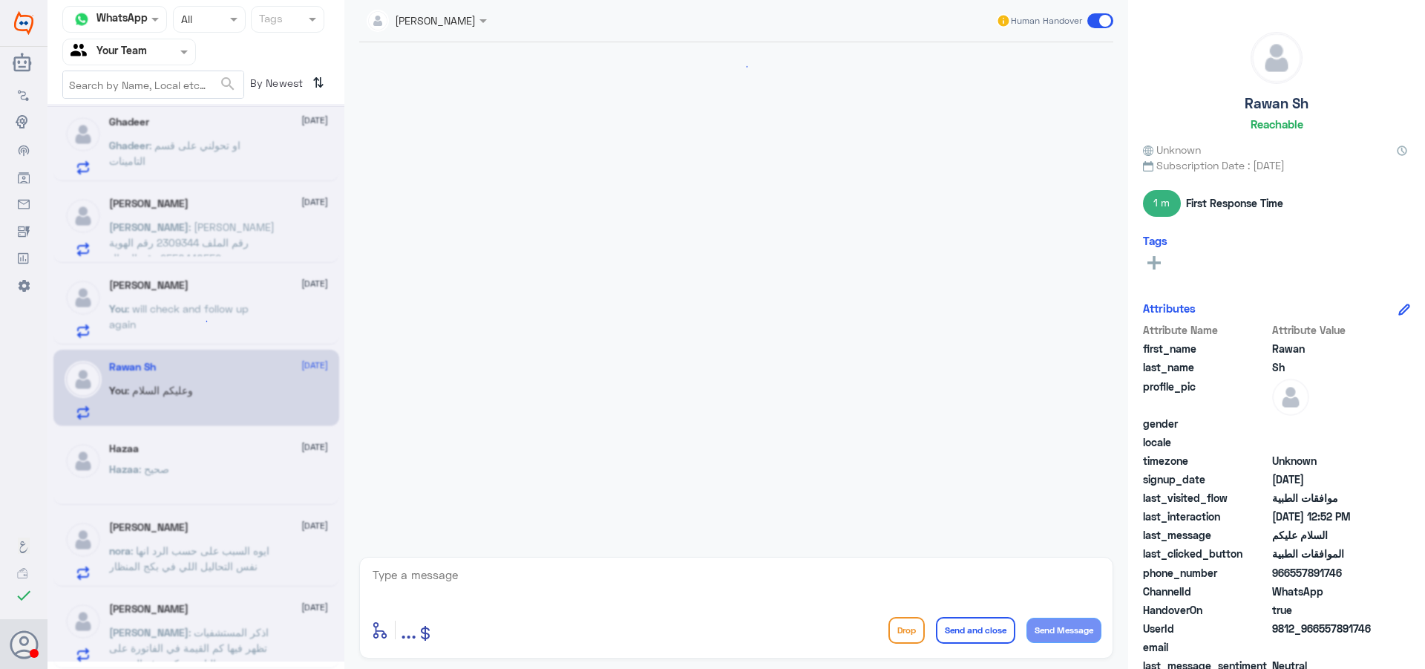
scroll to position [295, 0]
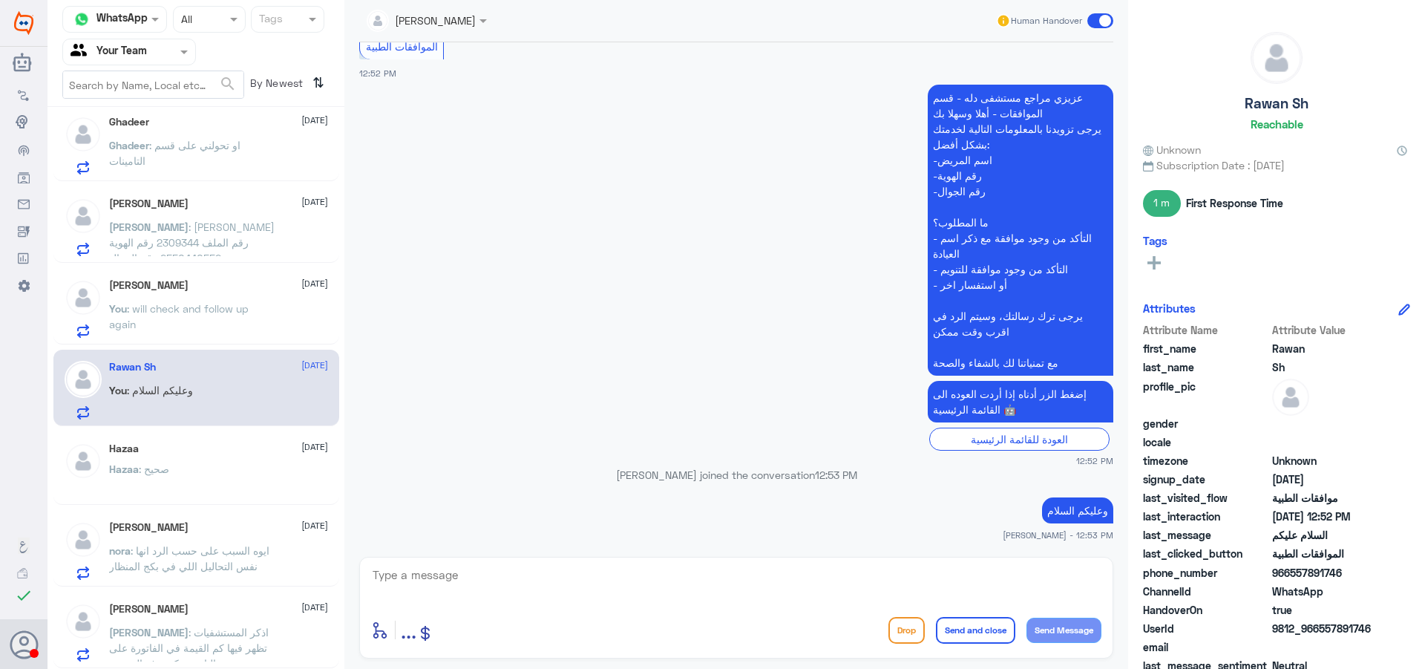
click at [186, 286] on div "[PERSON_NAME] [DATE]" at bounding box center [218, 285] width 219 height 13
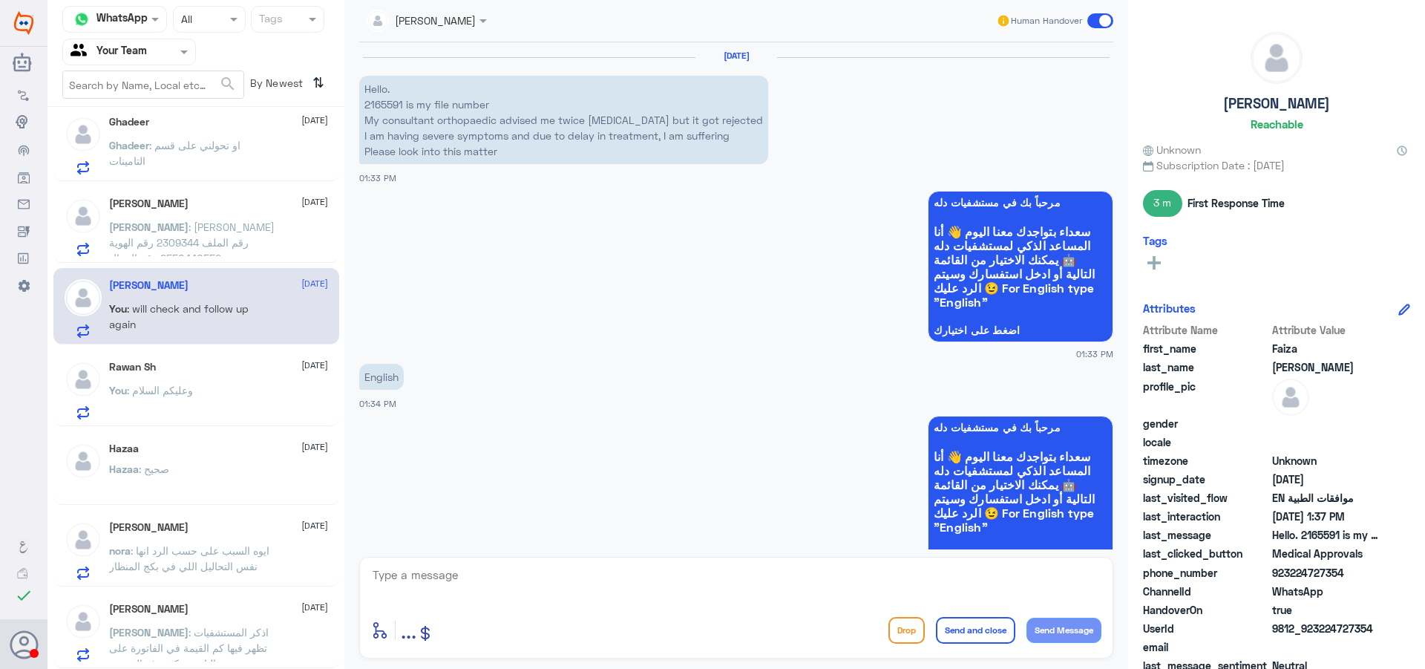
scroll to position [989, 0]
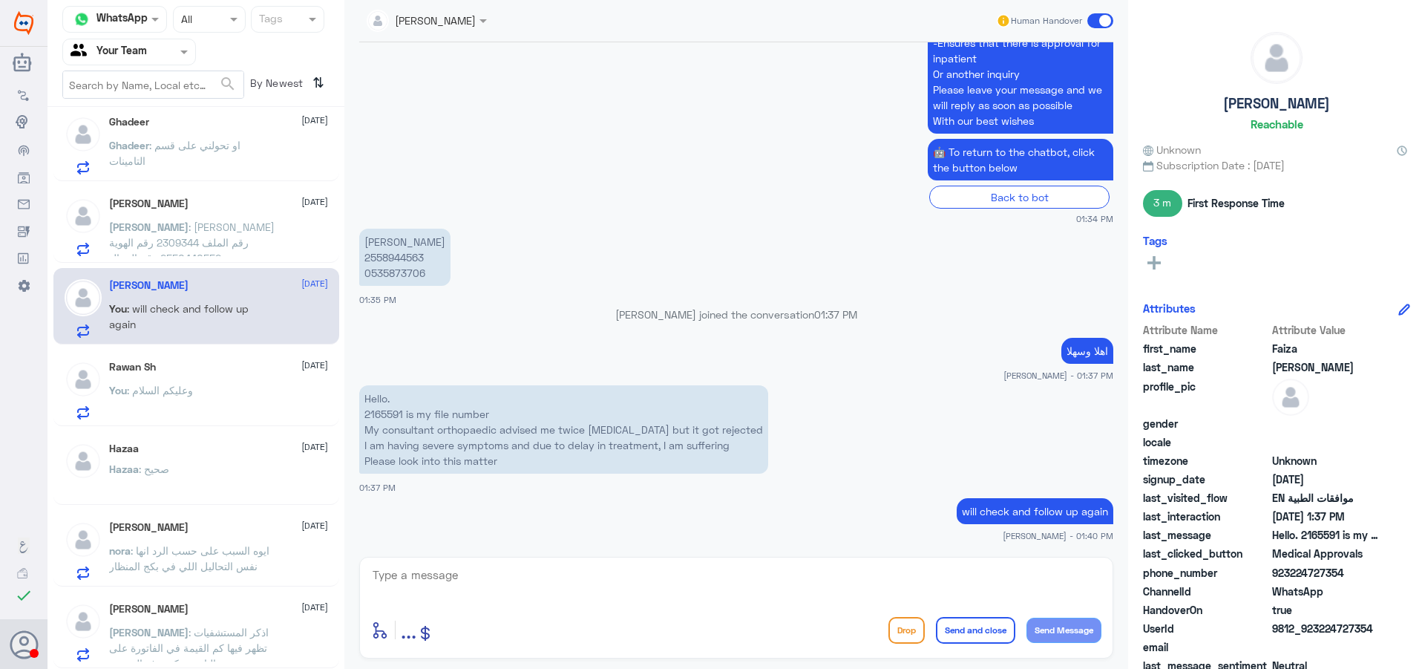
click at [1096, 13] on span at bounding box center [1100, 20] width 26 height 15
click at [0, 0] on input "checkbox" at bounding box center [0, 0] width 0 height 0
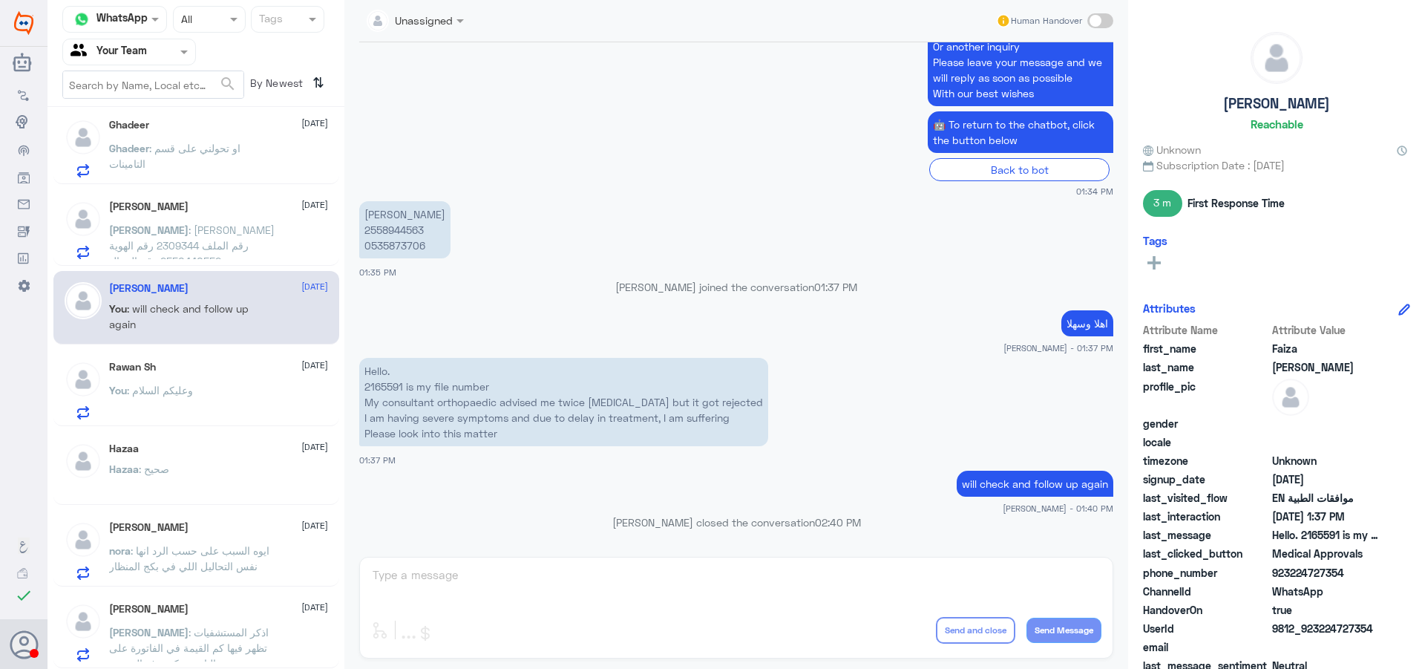
click at [263, 565] on p "[PERSON_NAME] : ايوه السبب على حسب الرد انها نفس التحاليل اللي في بكج المنظار" at bounding box center [192, 561] width 167 height 37
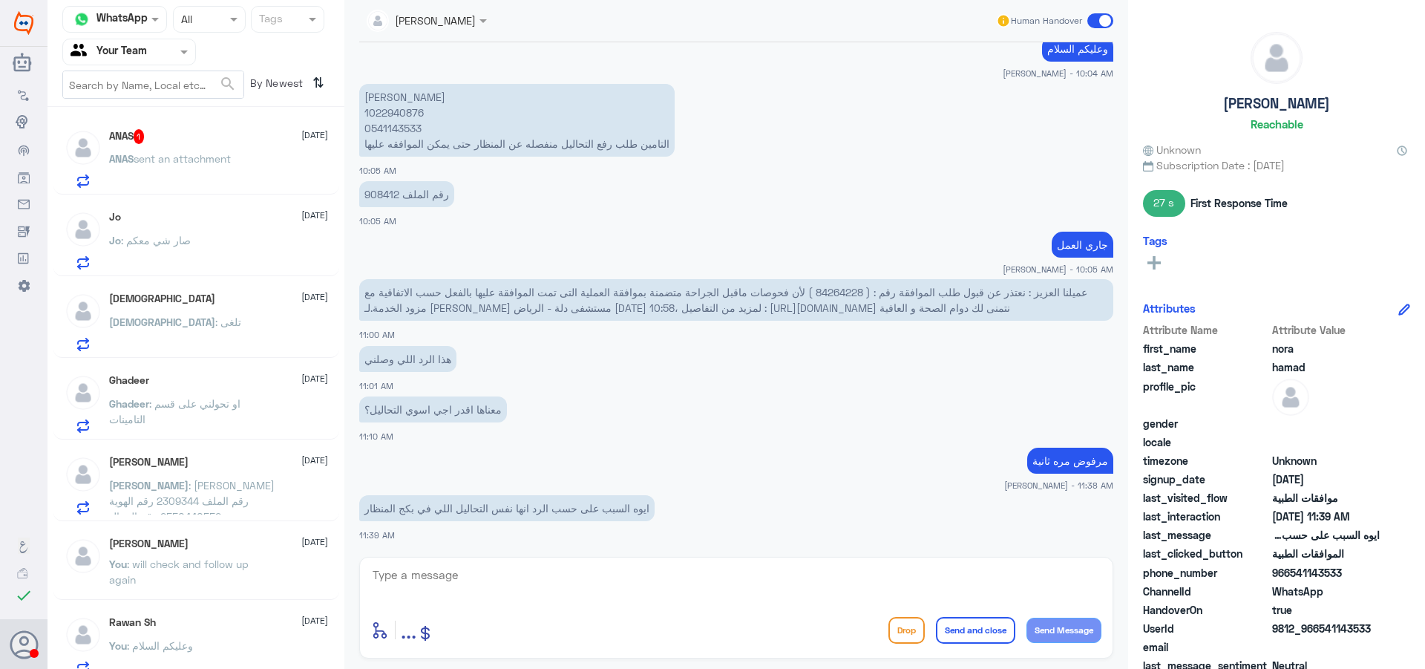
click at [177, 154] on span "sent an attachment" at bounding box center [182, 158] width 97 height 13
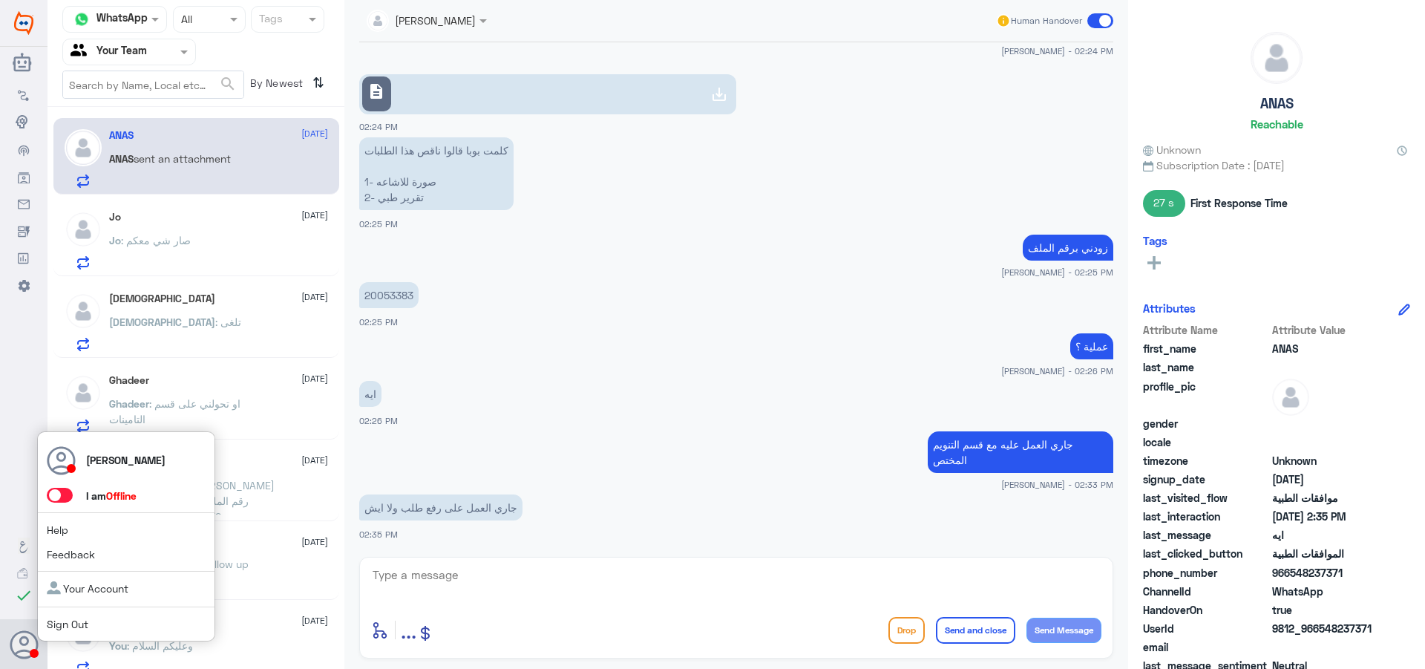
click at [68, 627] on link "Sign Out" at bounding box center [68, 624] width 42 height 13
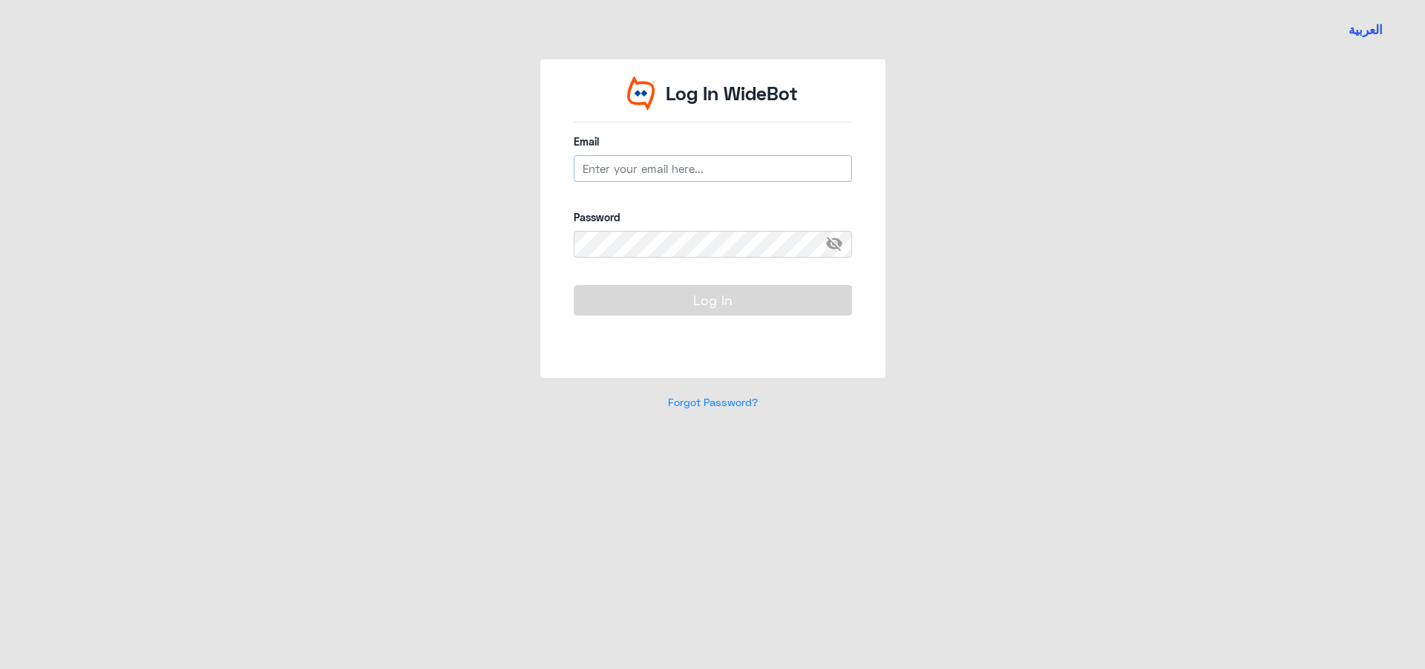
type input "[EMAIL_ADDRESS][DOMAIN_NAME]"
